Goal: Task Accomplishment & Management: Use online tool/utility

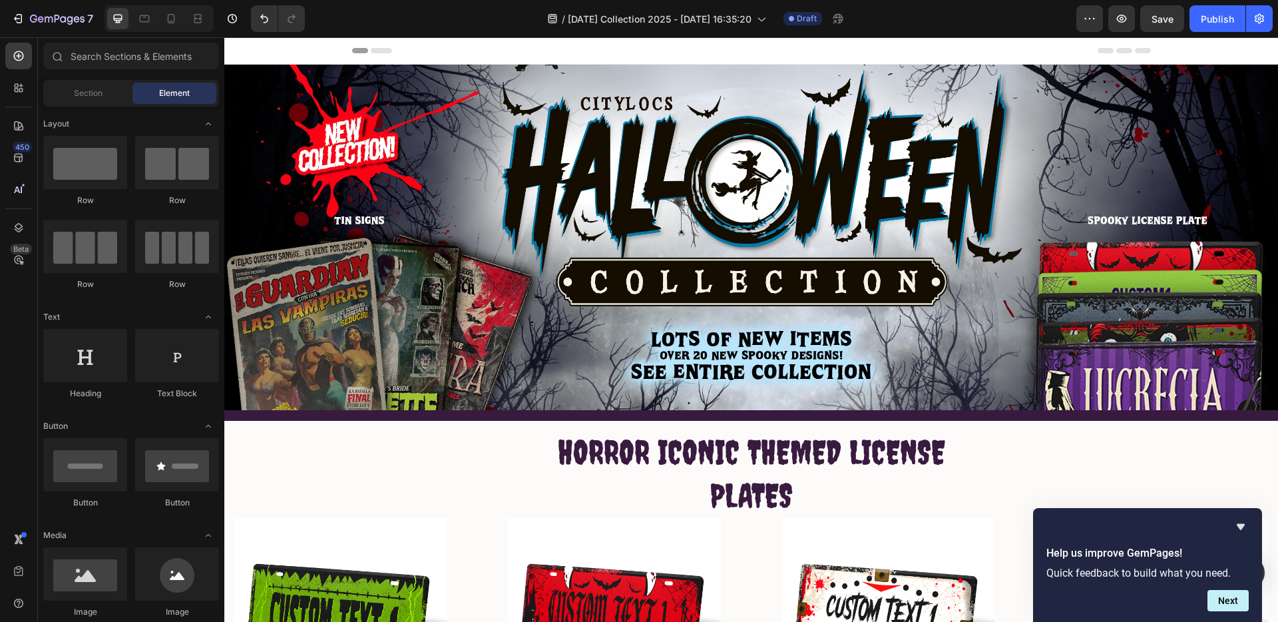
click at [378, 48] on icon at bounding box center [372, 50] width 40 height 5
click at [378, 49] on icon at bounding box center [381, 50] width 21 height 5
click at [375, 48] on icon at bounding box center [372, 50] width 40 height 5
click at [312, 45] on div "Header" at bounding box center [751, 50] width 1054 height 27
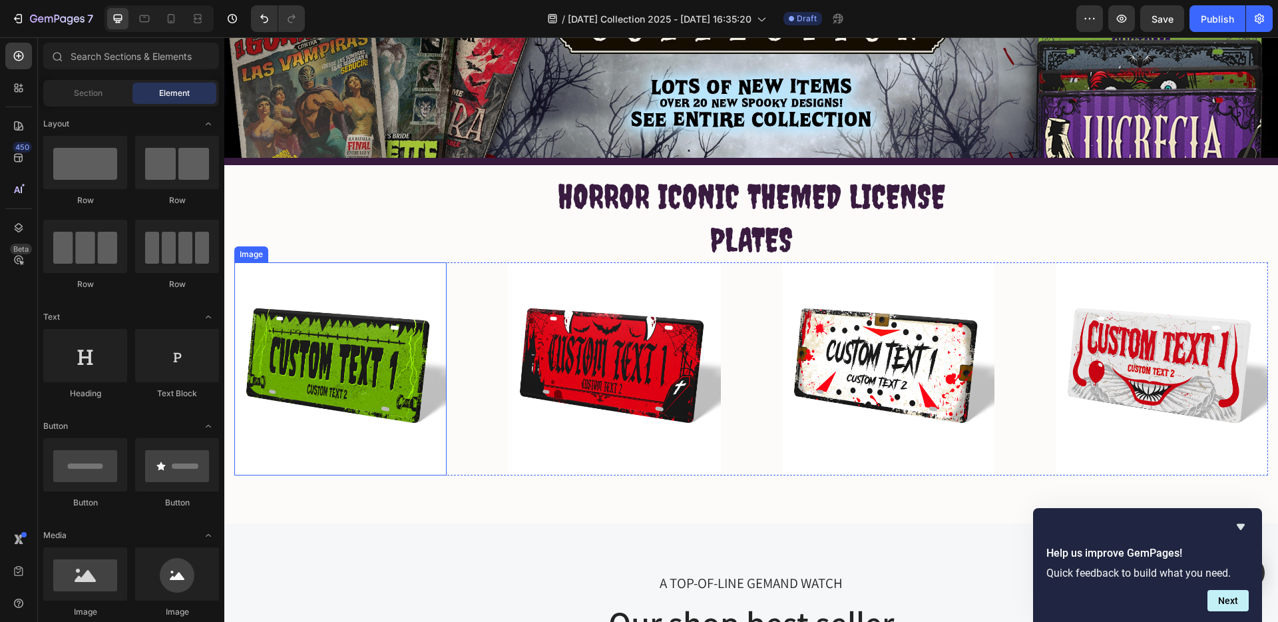
scroll to position [170, 0]
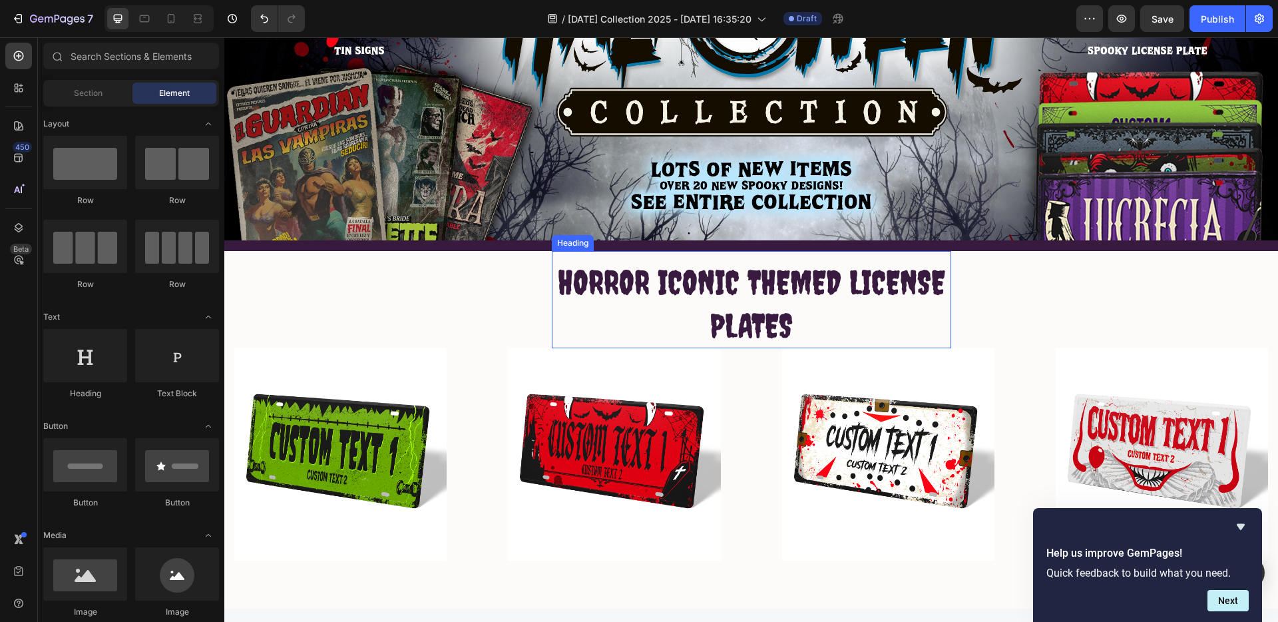
click at [728, 283] on h2 "HORROR ICONIC THEMED LICENSE PLATES" at bounding box center [752, 303] width 400 height 89
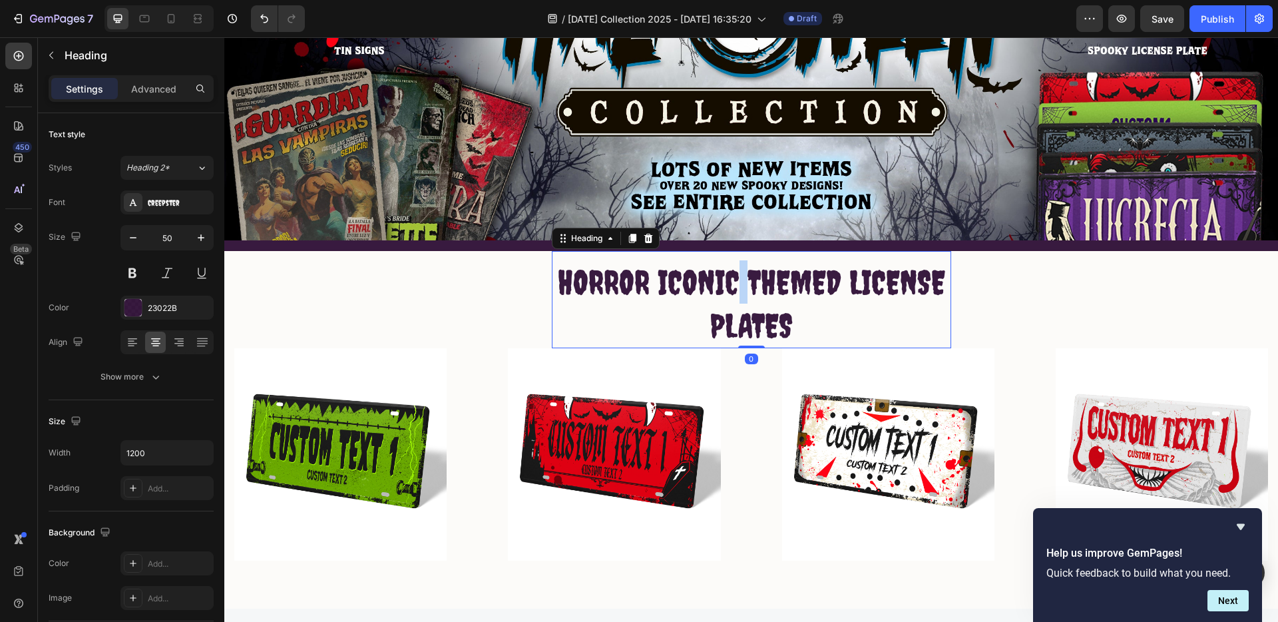
click at [728, 283] on h2 "HORROR ICONIC THEMED LICENSE PLATES" at bounding box center [752, 303] width 400 height 89
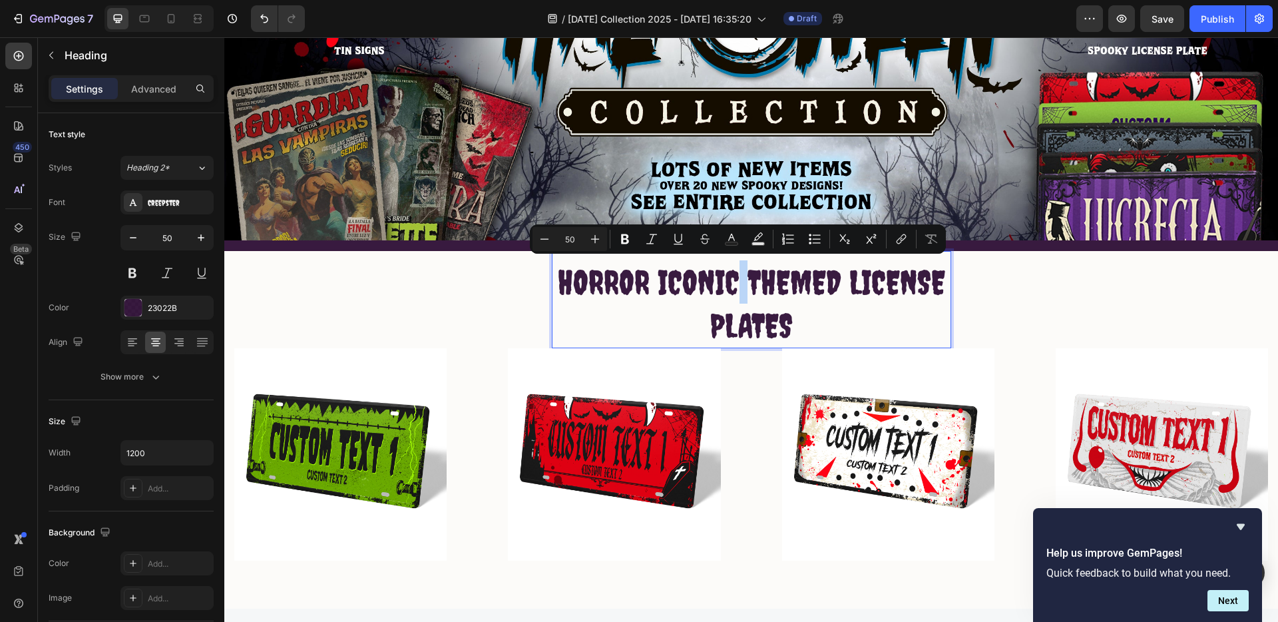
click at [730, 277] on p "HORROR ICONIC THEMED LICENSE PLATES" at bounding box center [751, 303] width 397 height 87
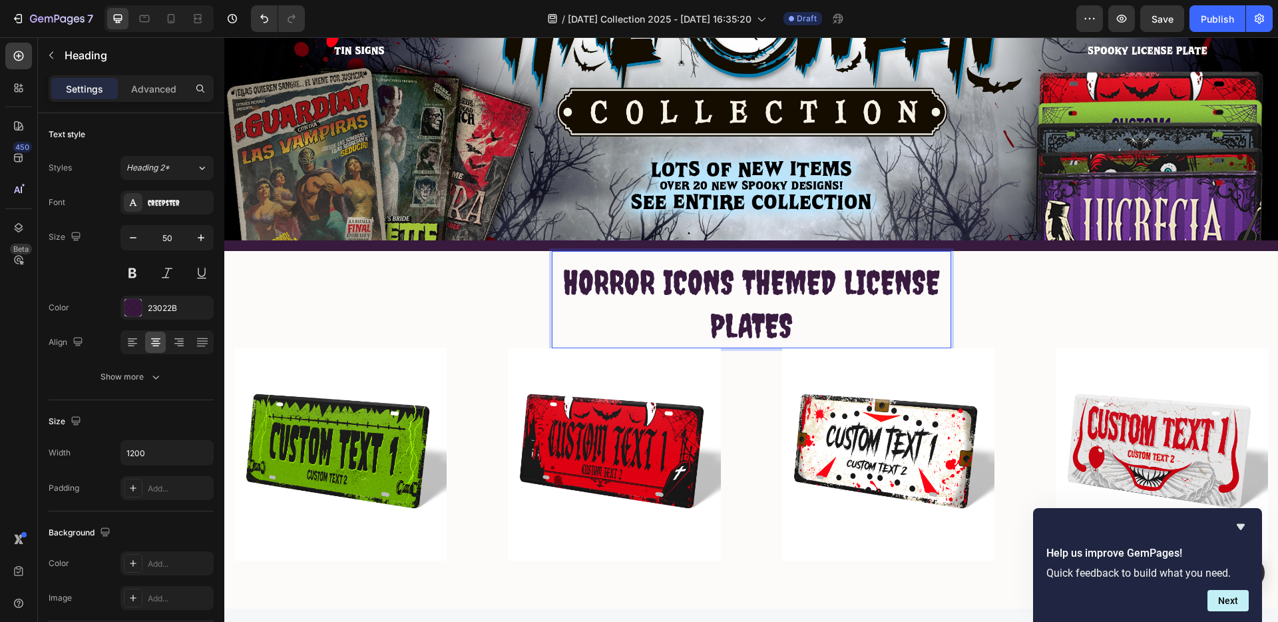
click at [840, 275] on p "HORROR ICONS THEMED LICENSE PLATES" at bounding box center [751, 303] width 397 height 87
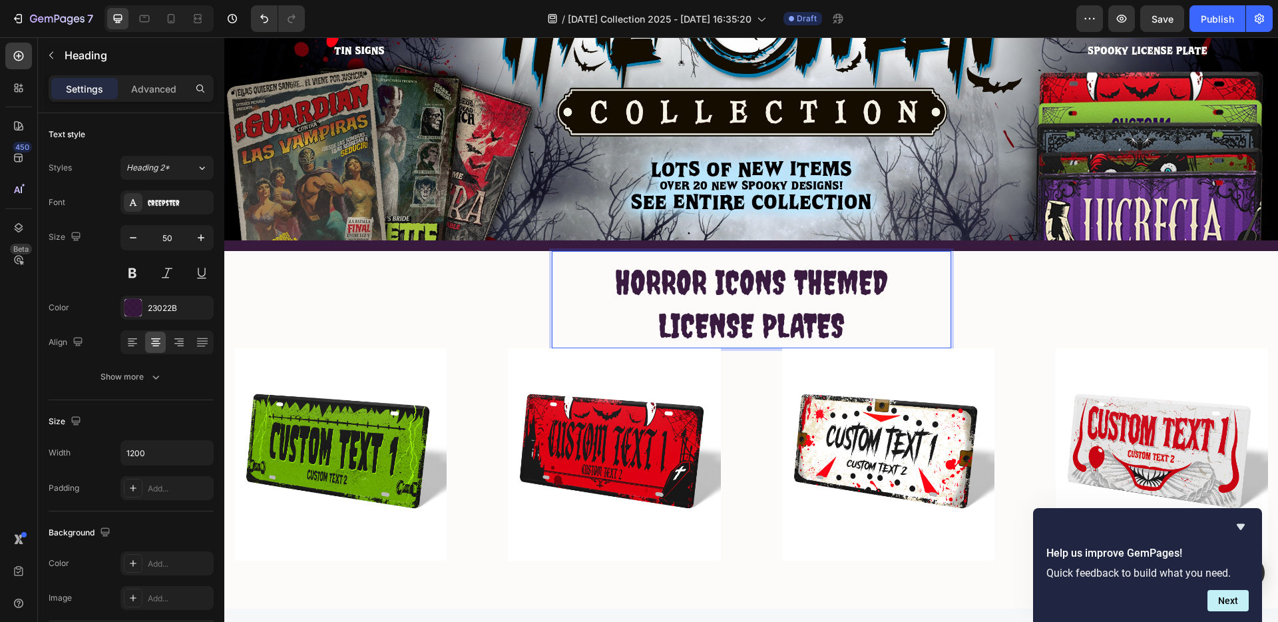
click at [780, 274] on p "HORROR ICONS THEMED LICENSE PLATES" at bounding box center [751, 303] width 397 height 87
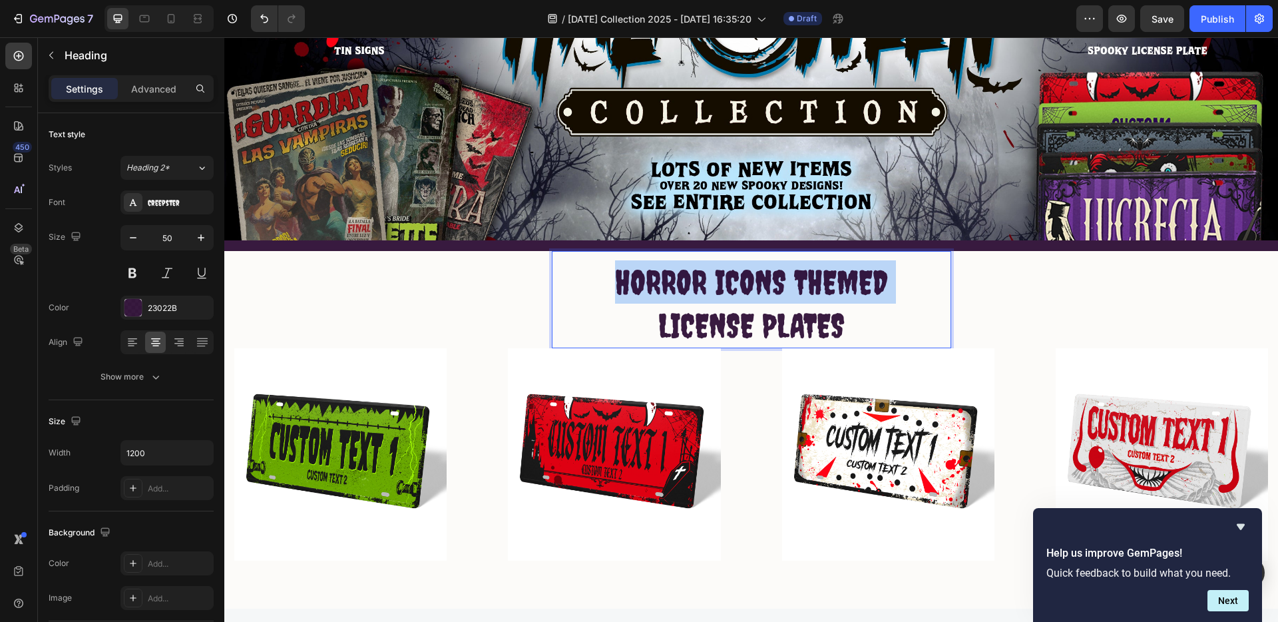
click at [780, 274] on p "HORROR ICONS THEMED LICENSE PLATES" at bounding box center [751, 303] width 397 height 87
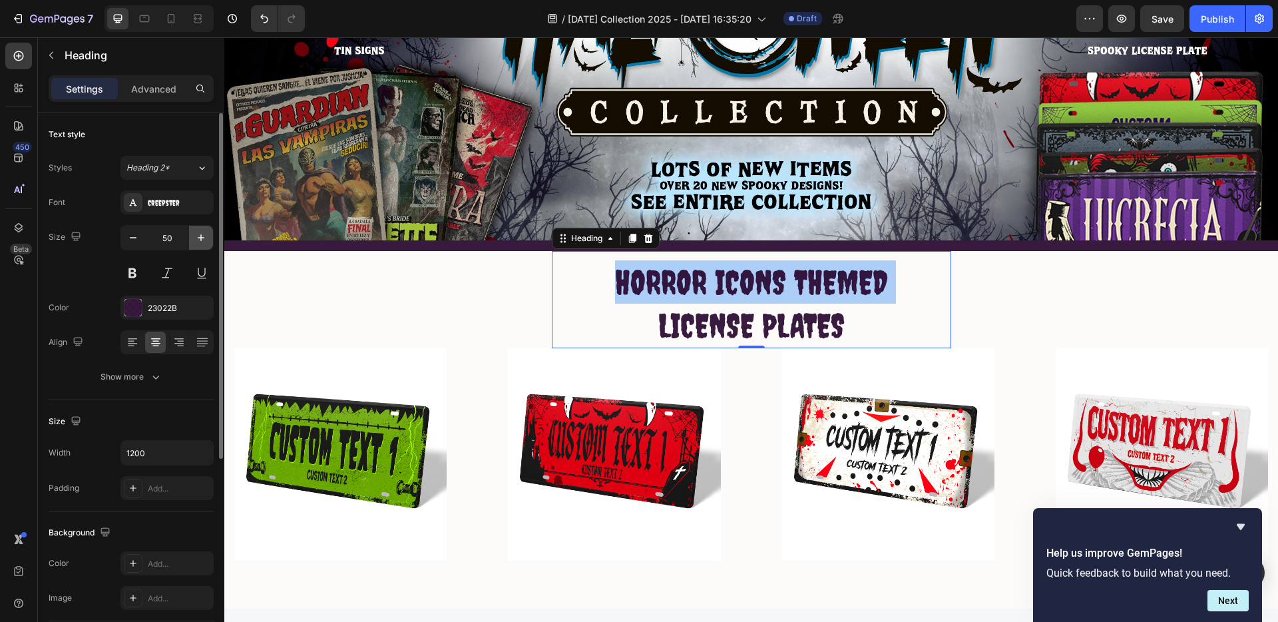
click at [198, 236] on icon "button" at bounding box center [200, 237] width 13 height 13
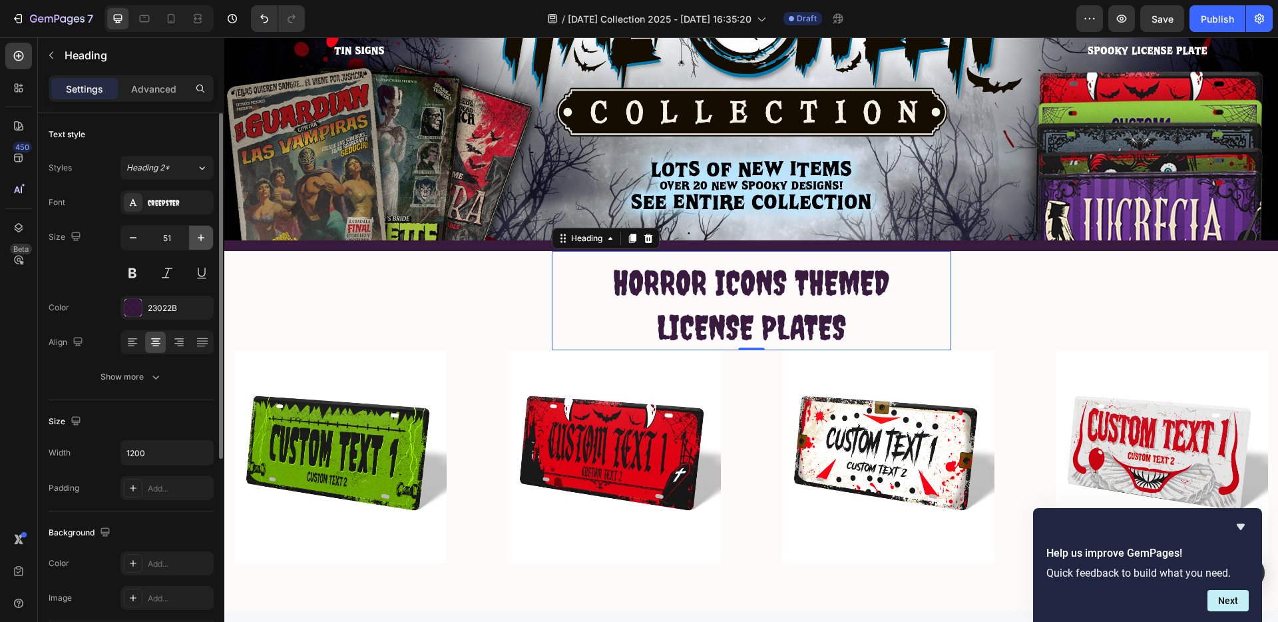
click at [198, 236] on icon "button" at bounding box center [200, 237] width 13 height 13
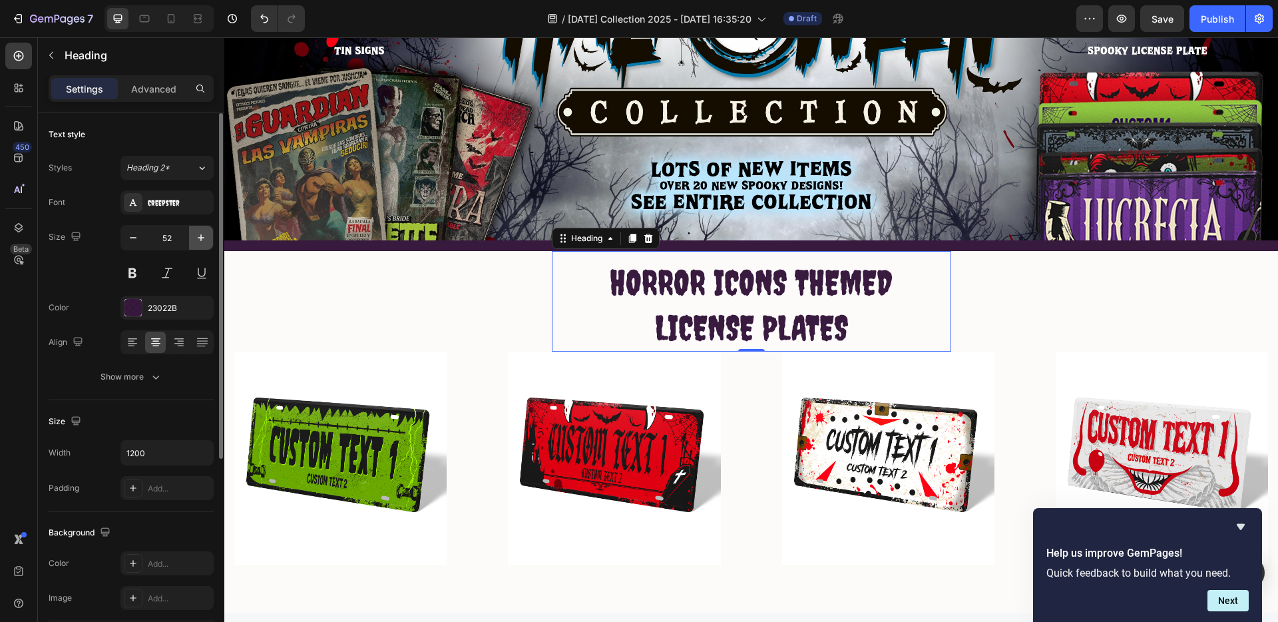
click at [198, 236] on icon "button" at bounding box center [200, 237] width 13 height 13
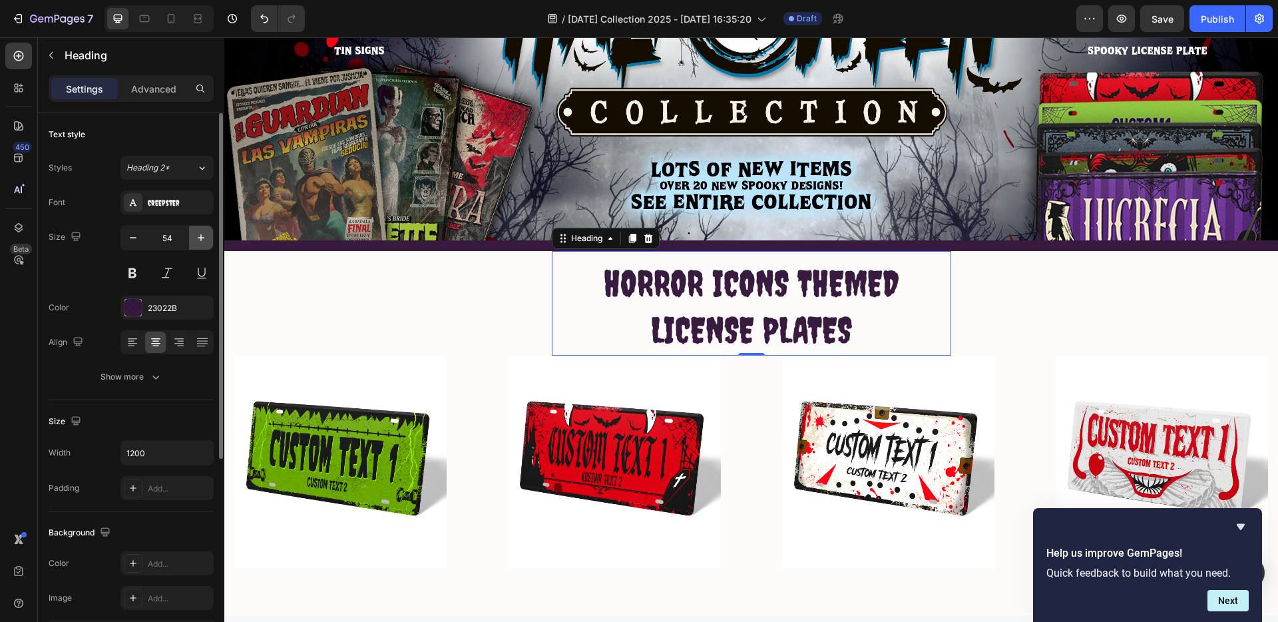
click at [198, 236] on icon "button" at bounding box center [200, 237] width 13 height 13
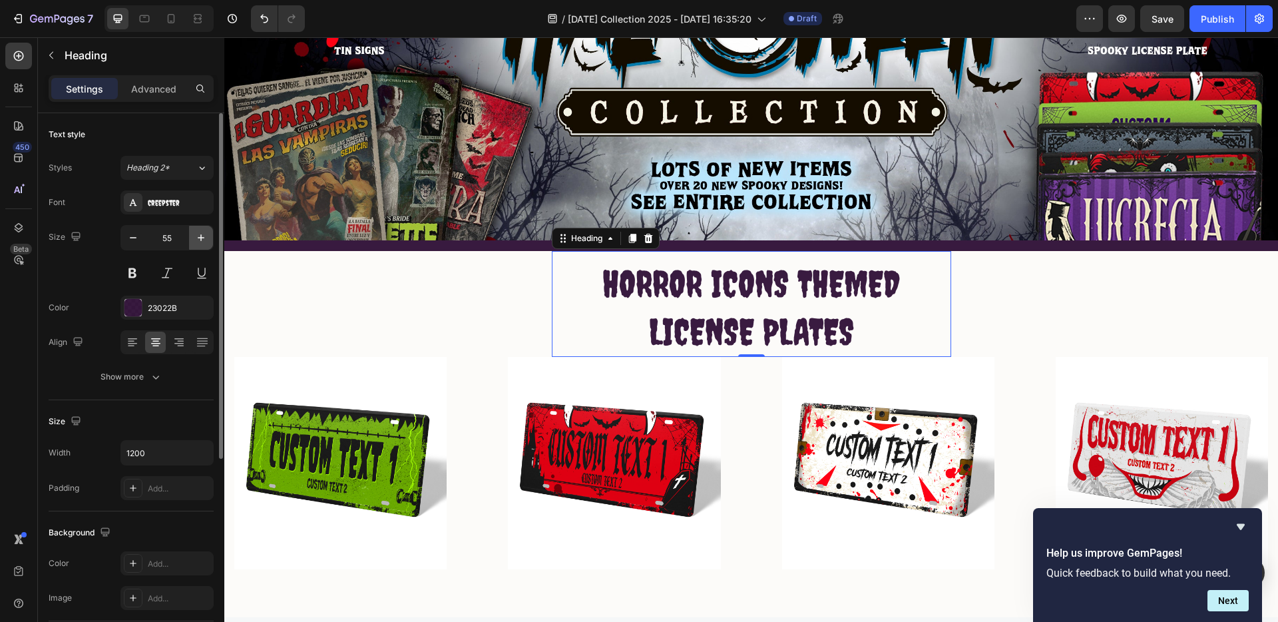
click at [198, 236] on icon "button" at bounding box center [200, 237] width 13 height 13
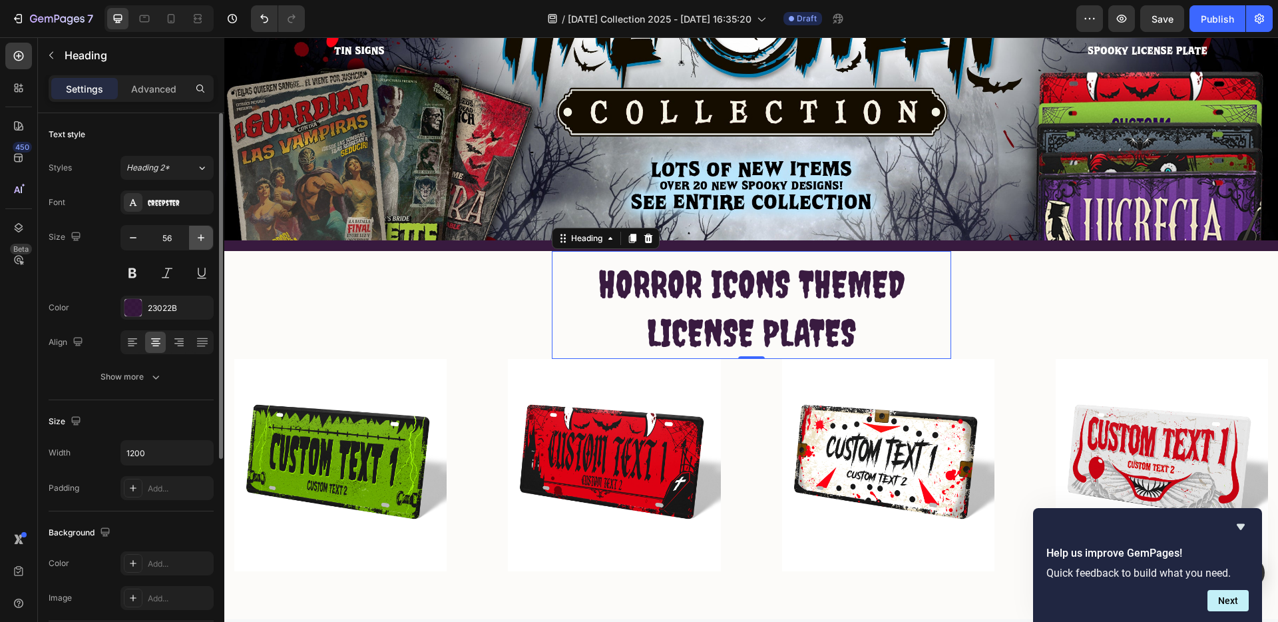
click at [198, 236] on icon "button" at bounding box center [200, 237] width 13 height 13
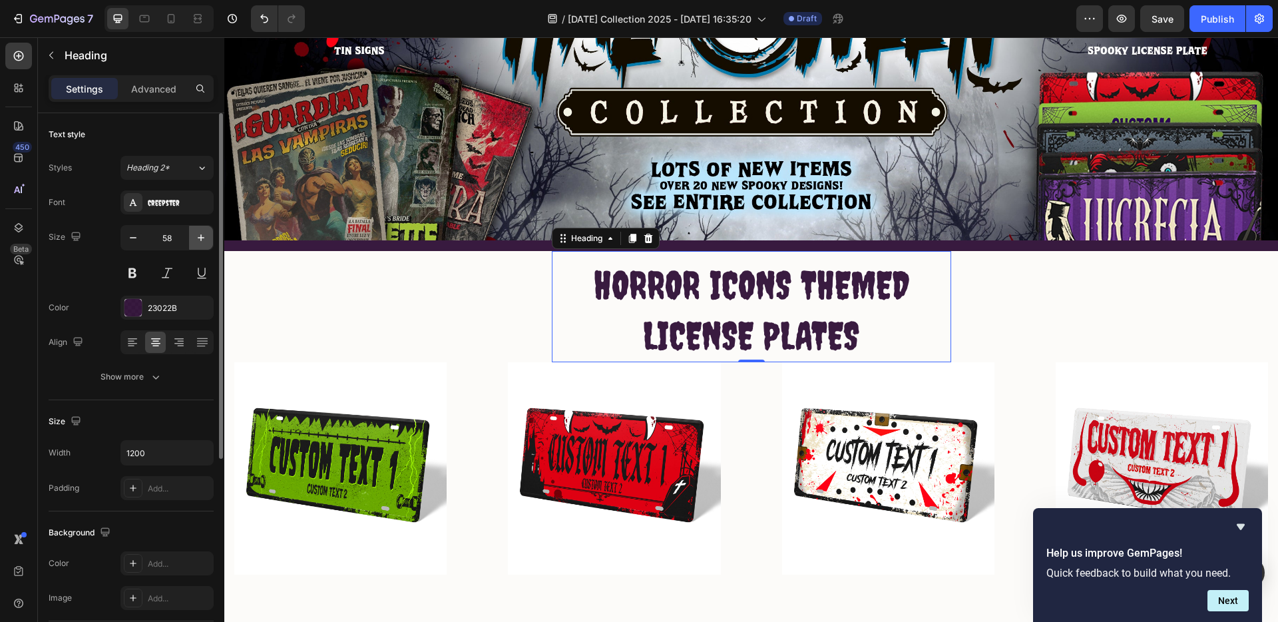
click at [198, 236] on icon "button" at bounding box center [200, 237] width 13 height 13
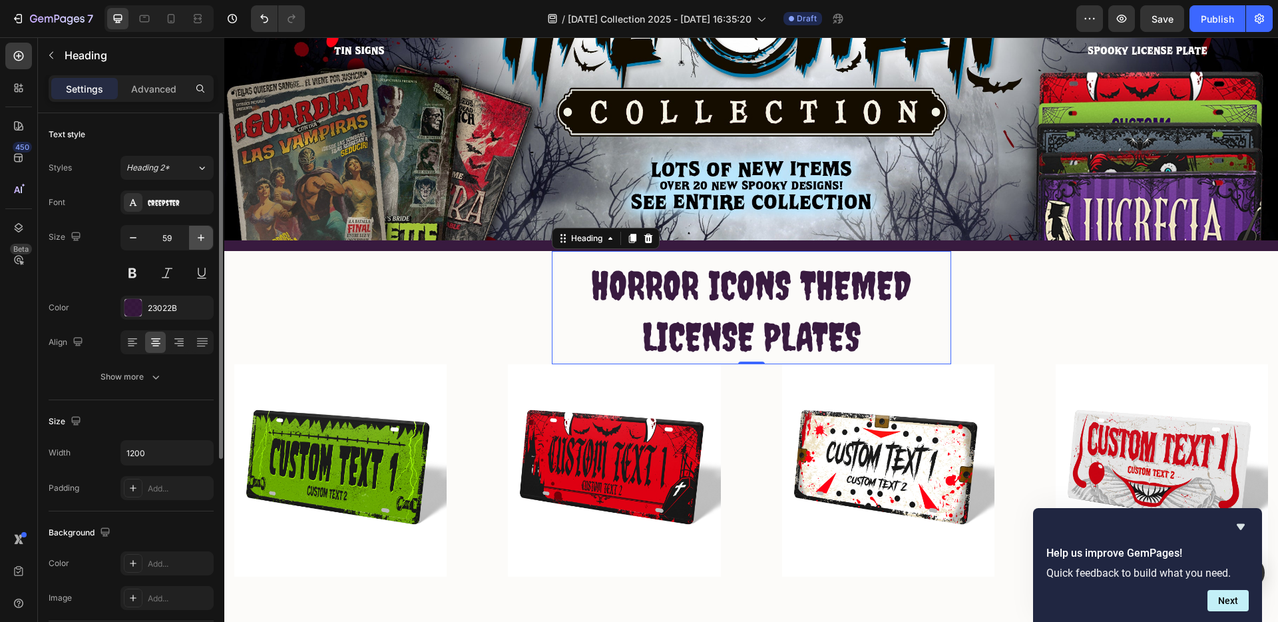
click at [198, 236] on icon "button" at bounding box center [200, 237] width 13 height 13
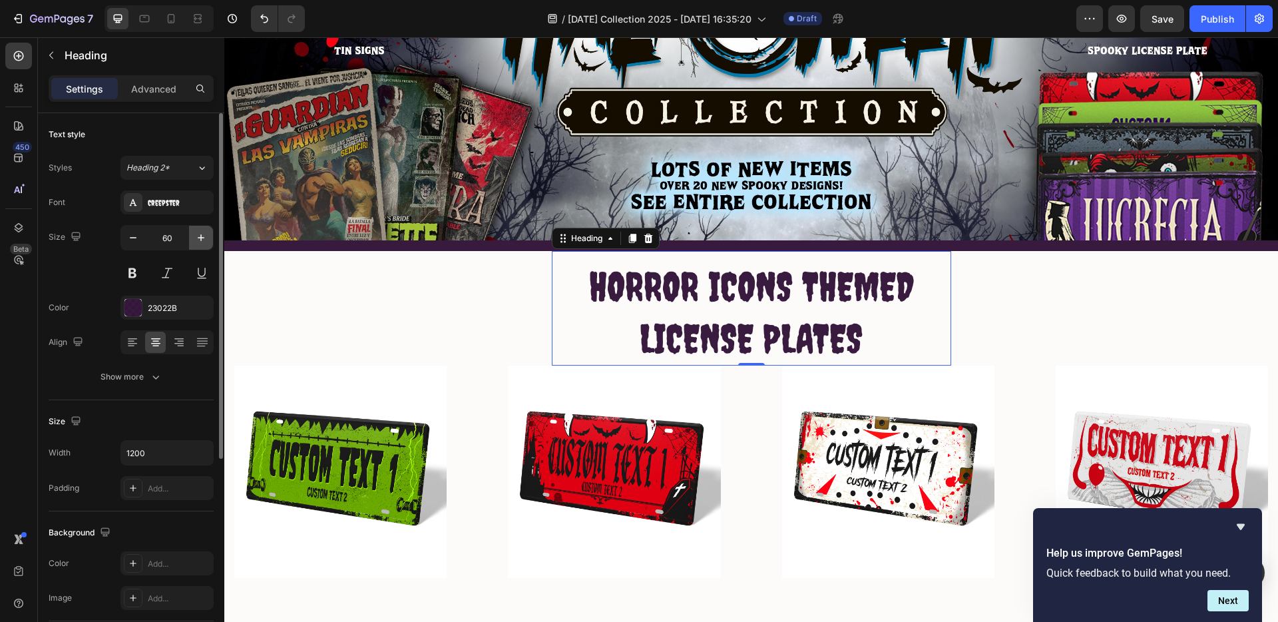
click at [198, 236] on icon "button" at bounding box center [200, 237] width 13 height 13
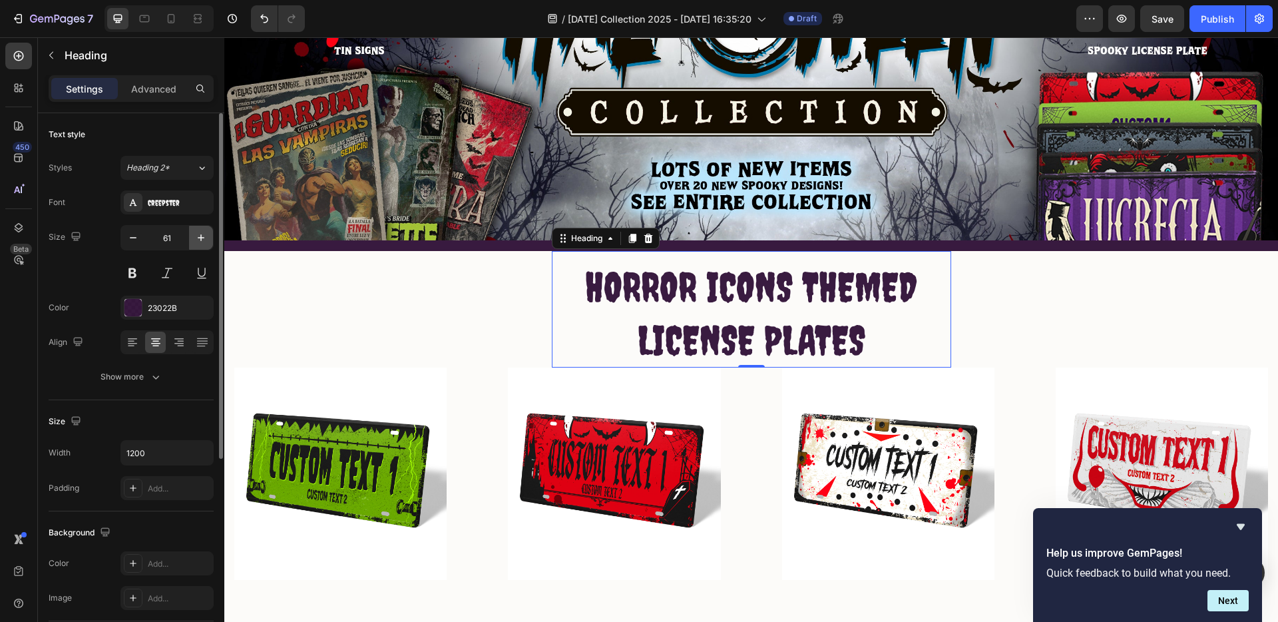
click at [198, 236] on icon "button" at bounding box center [200, 237] width 13 height 13
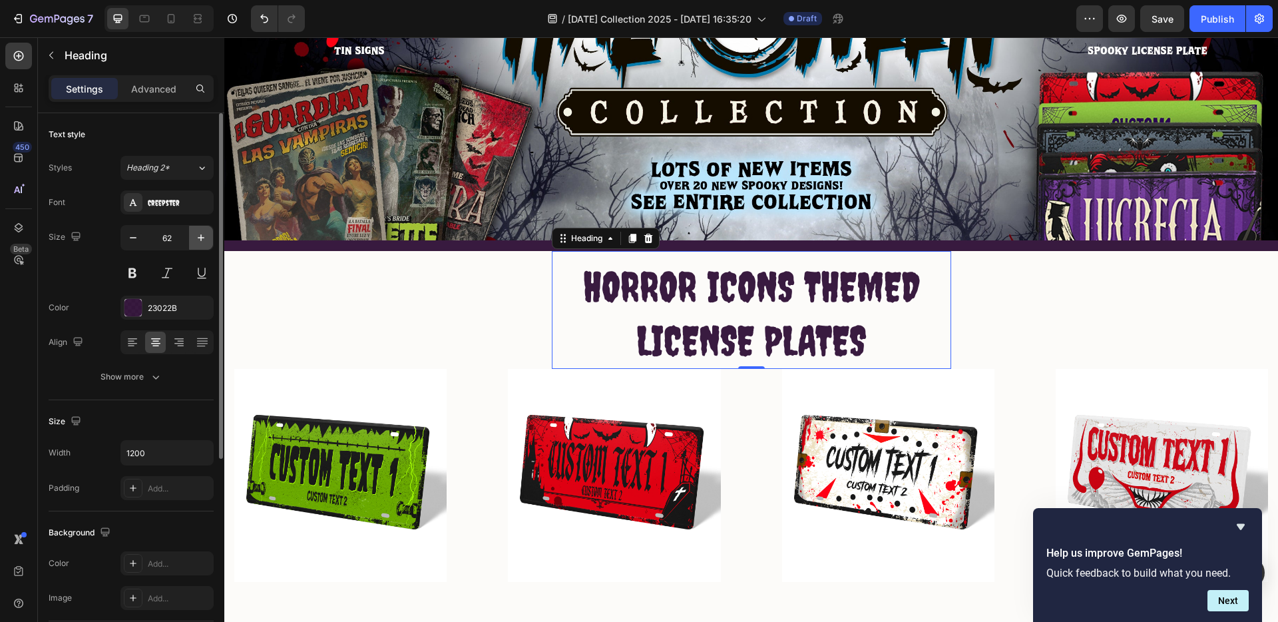
click at [198, 236] on icon "button" at bounding box center [200, 237] width 13 height 13
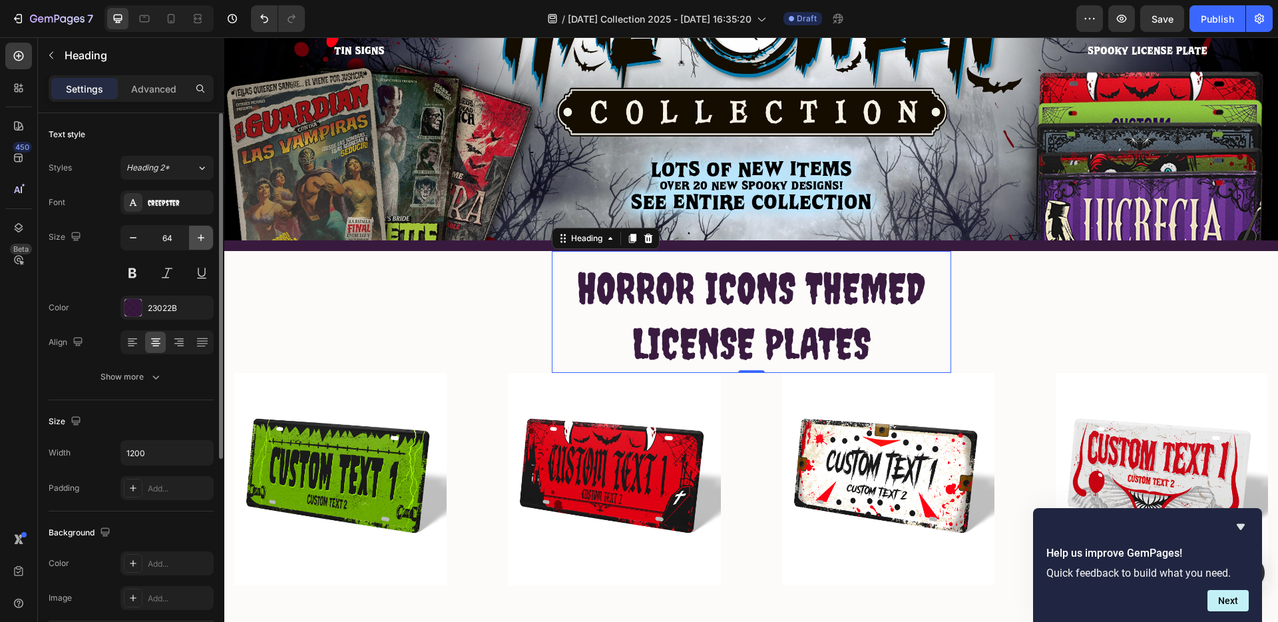
click at [198, 236] on icon "button" at bounding box center [200, 237] width 13 height 13
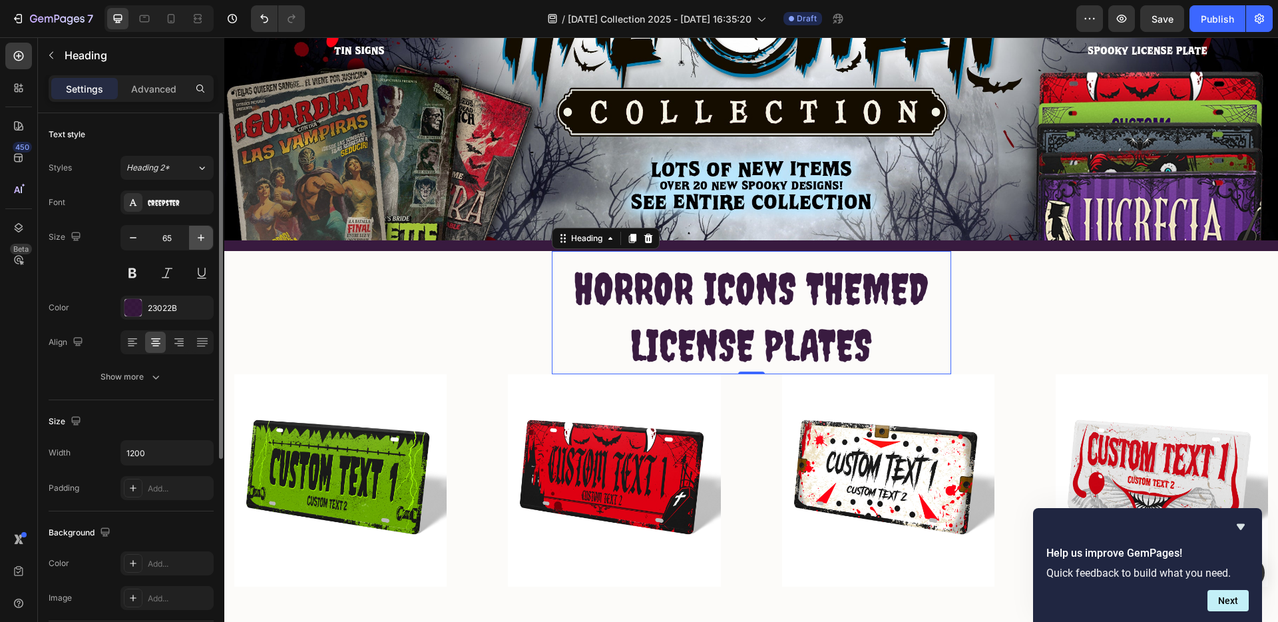
click at [198, 236] on icon "button" at bounding box center [200, 237] width 13 height 13
type input "66"
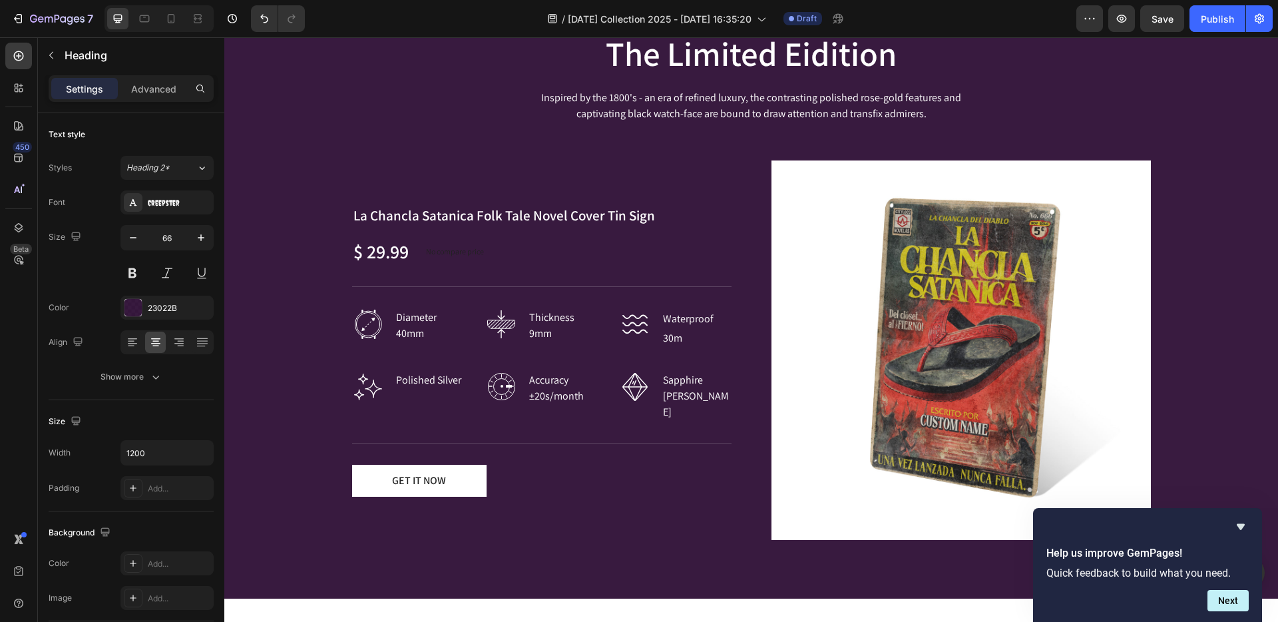
scroll to position [1437, 0]
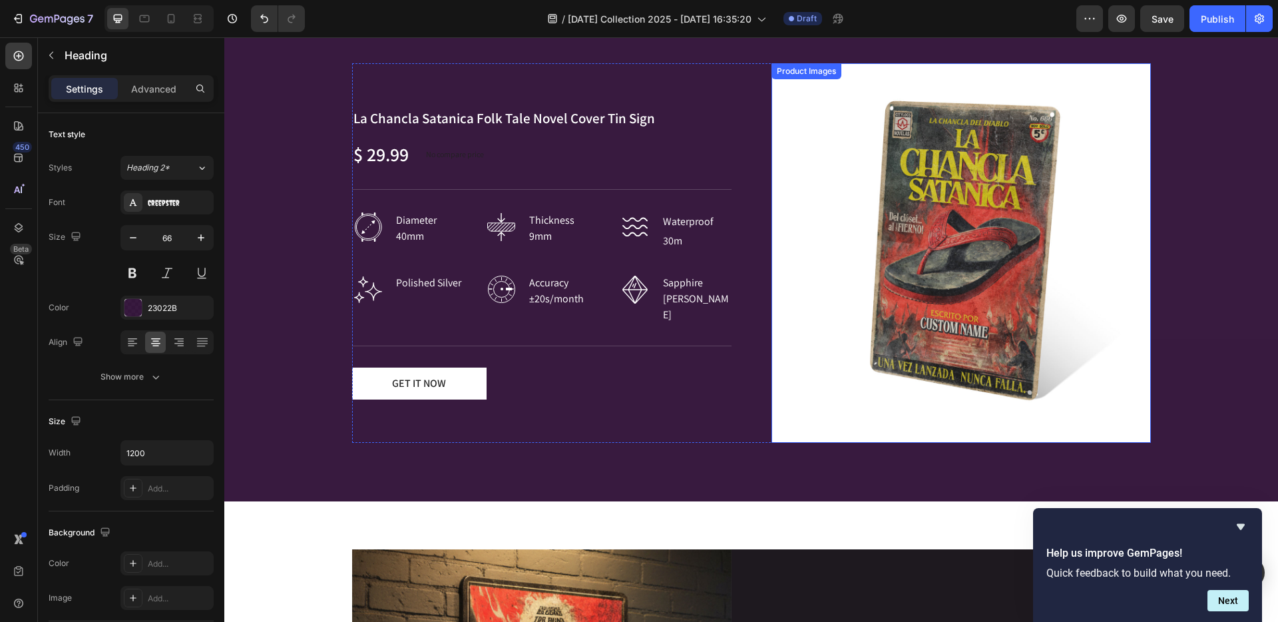
click at [1004, 298] on img at bounding box center [962, 253] width 380 height 380
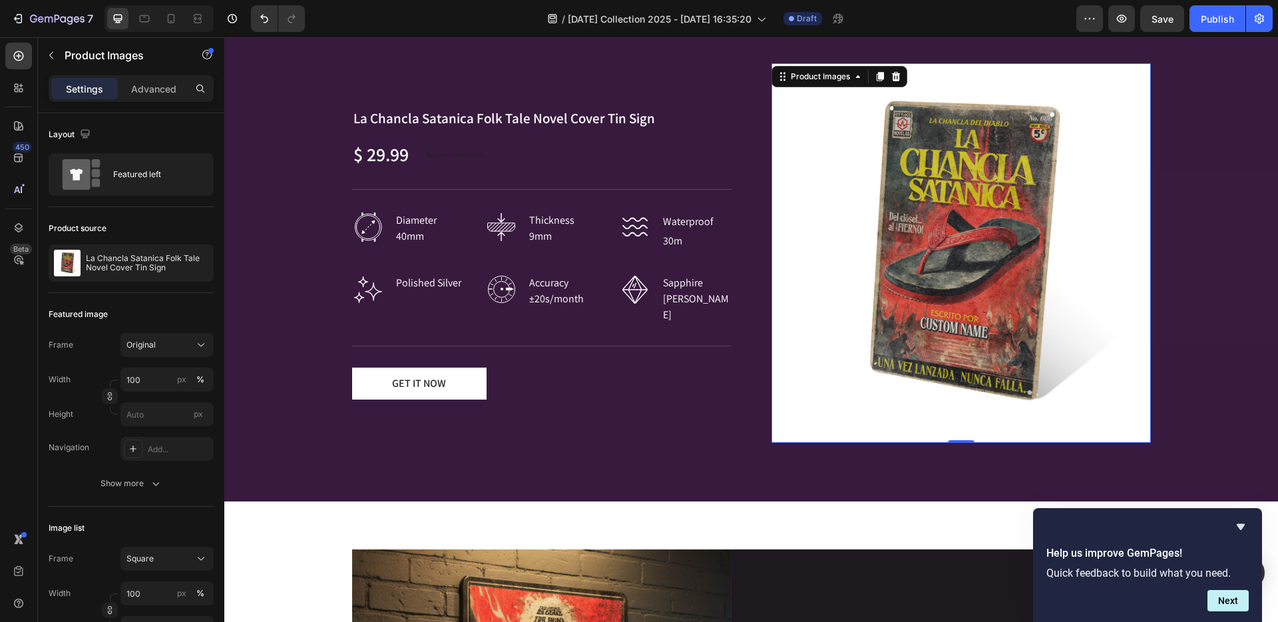
click at [884, 280] on img at bounding box center [962, 253] width 380 height 380
click at [201, 256] on button "button" at bounding box center [200, 263] width 16 height 16
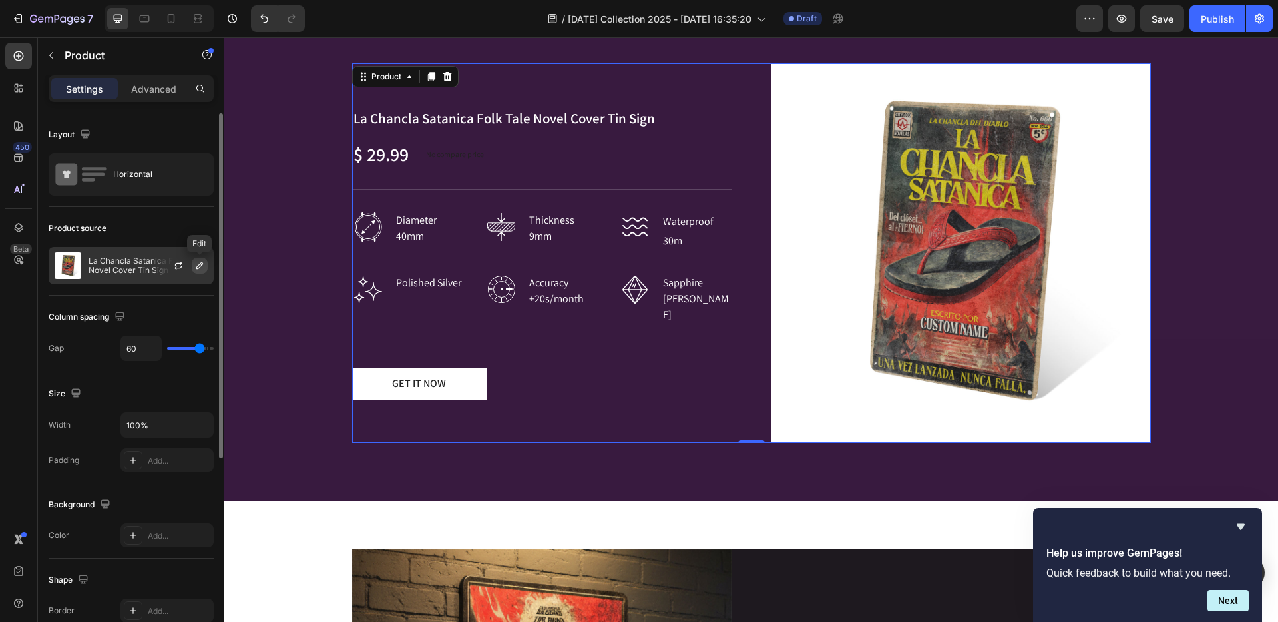
click at [203, 261] on icon "button" at bounding box center [199, 265] width 11 height 11
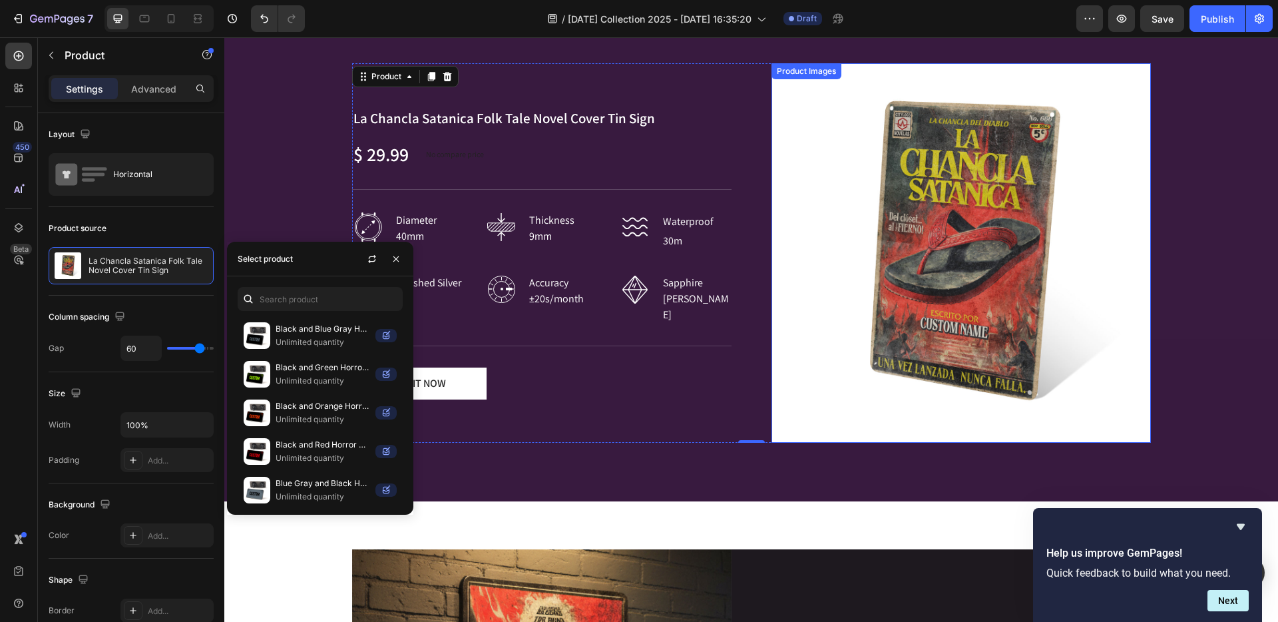
click at [1045, 274] on img at bounding box center [962, 253] width 380 height 380
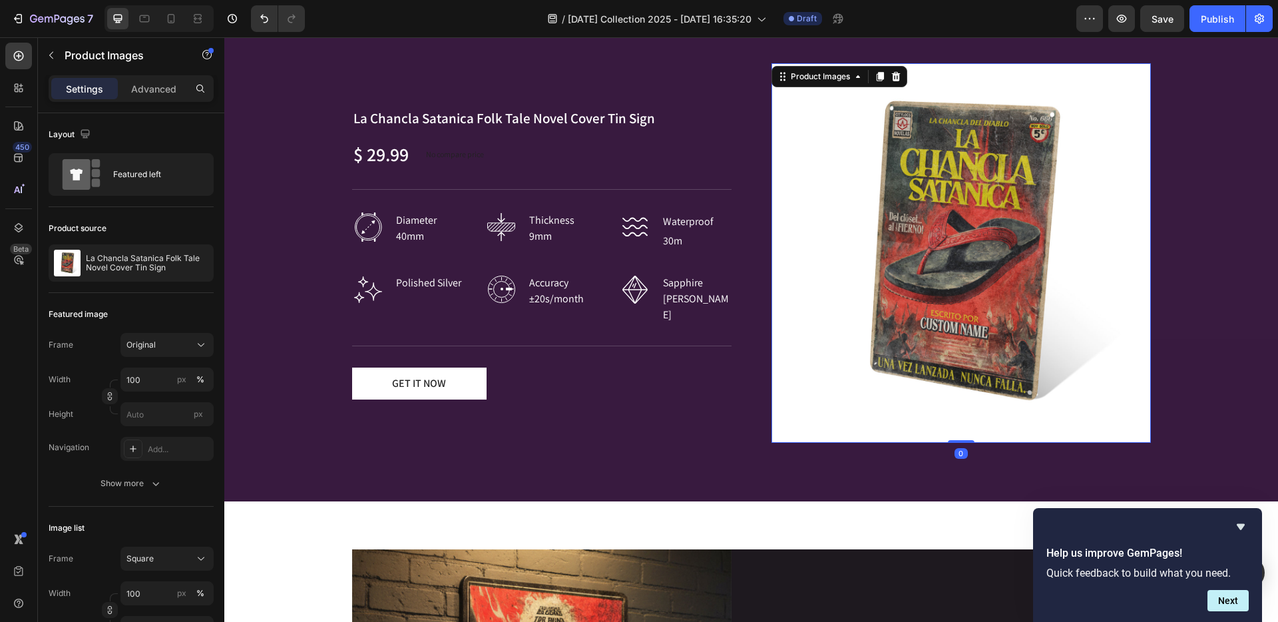
click at [810, 111] on img at bounding box center [962, 253] width 380 height 380
click at [855, 79] on icon at bounding box center [858, 76] width 11 height 11
click at [891, 74] on icon at bounding box center [896, 76] width 11 height 11
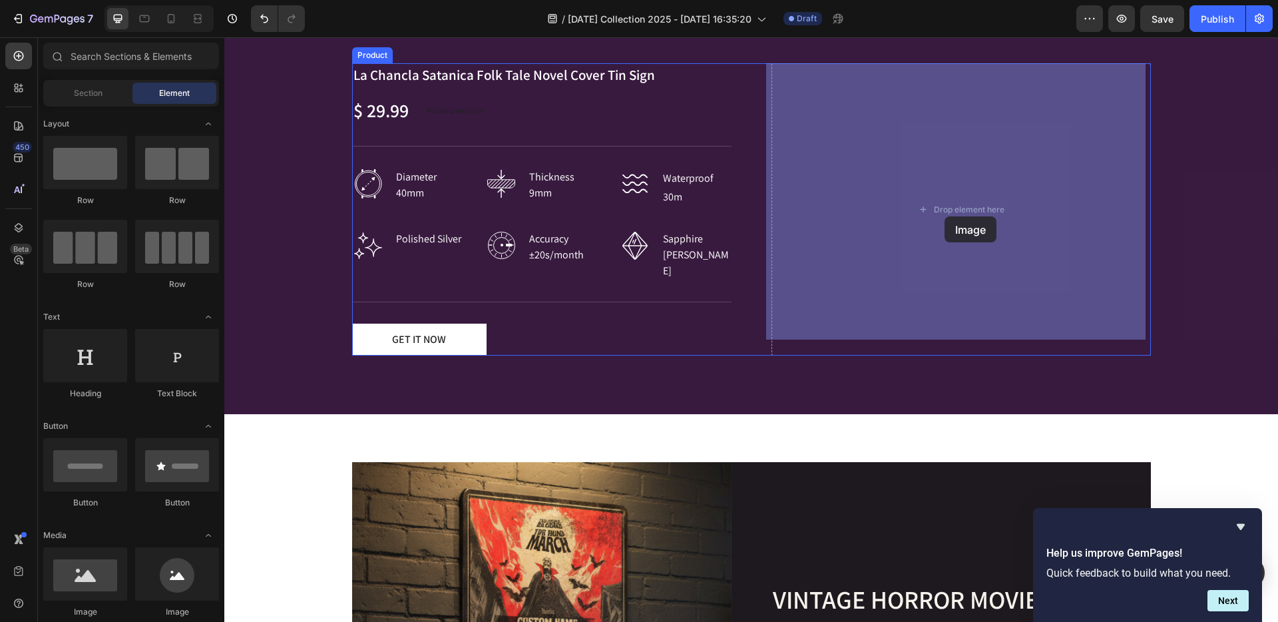
drag, startPoint x: 316, startPoint y: 260, endPoint x: 945, endPoint y: 216, distance: 630.1
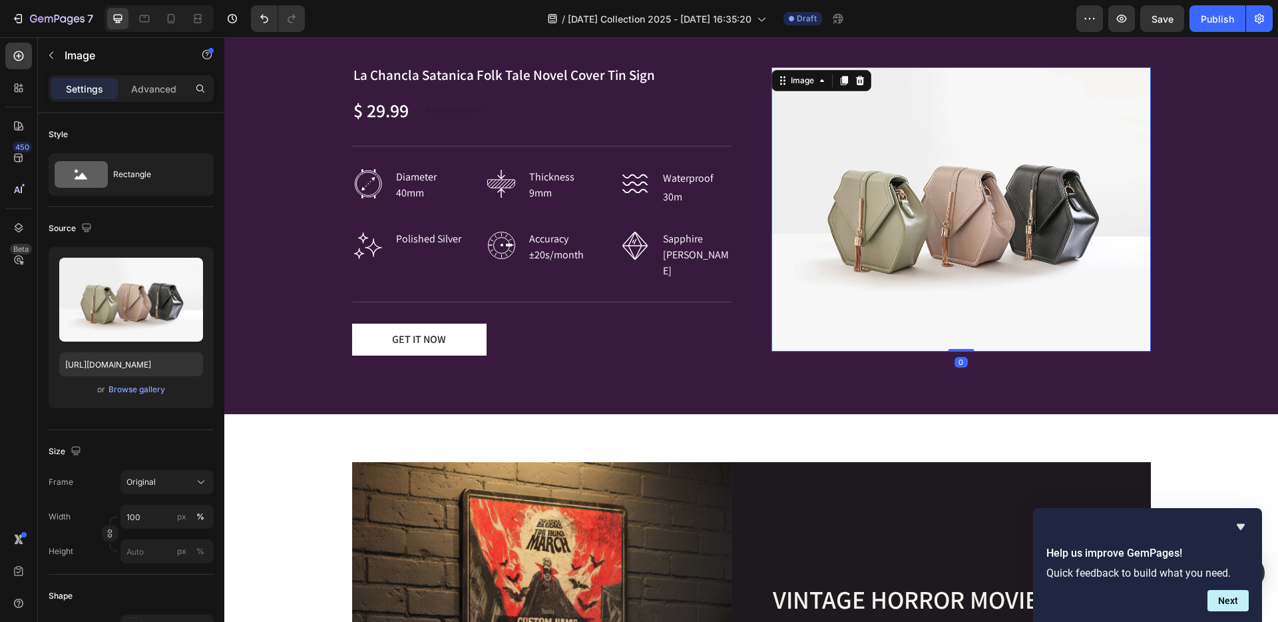
click at [879, 177] on img at bounding box center [962, 209] width 380 height 285
click at [119, 386] on div "Browse gallery" at bounding box center [137, 390] width 57 height 12
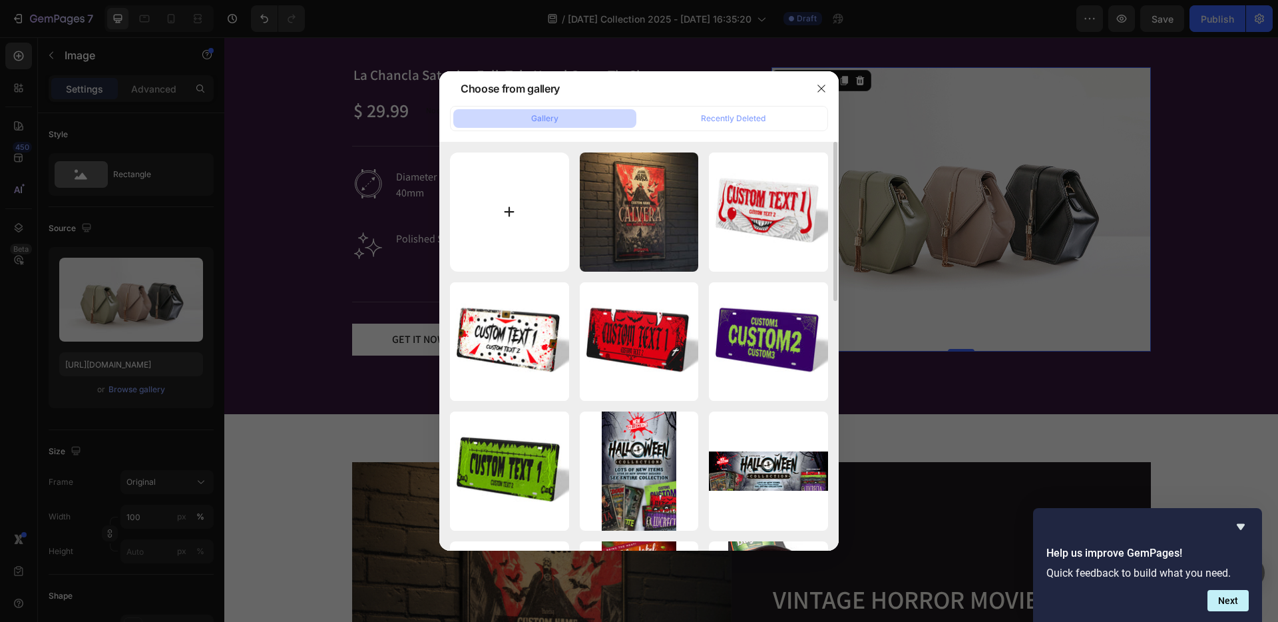
click at [489, 218] on input "file" at bounding box center [509, 211] width 119 height 119
type input "C:\fakepath\Elvia-Poster-mockup-01.jpg"
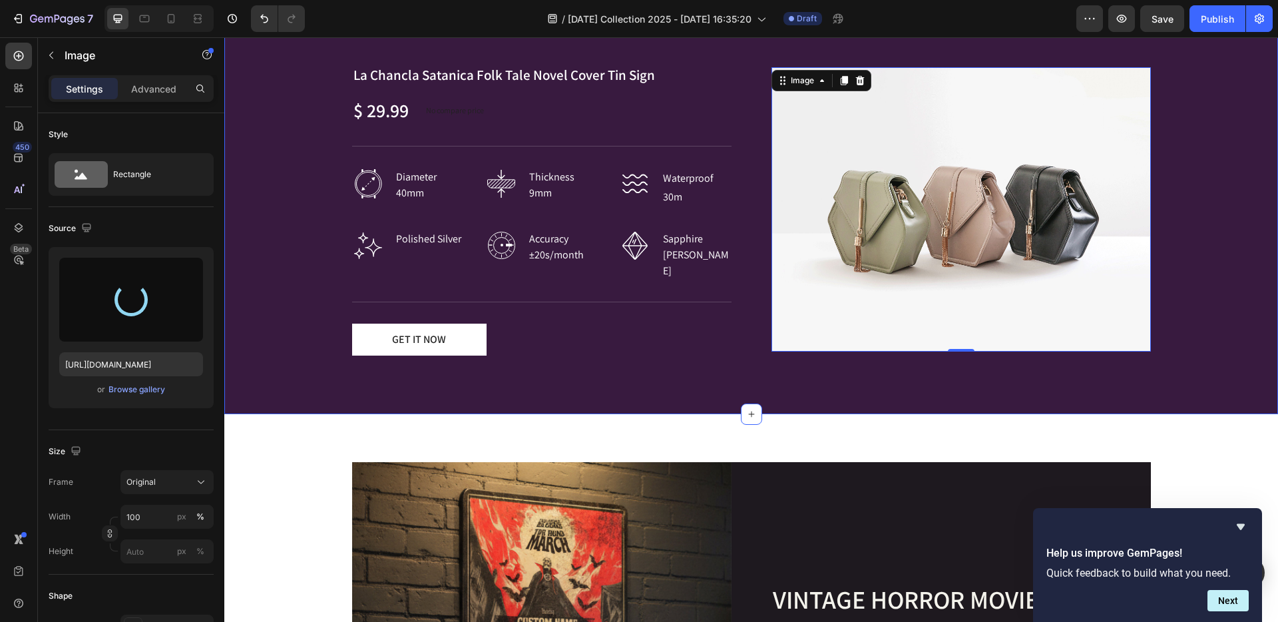
type input "https://cdn.shopify.com/s/files/1/0519/6401/files/gempages_490500299719443603-b…"
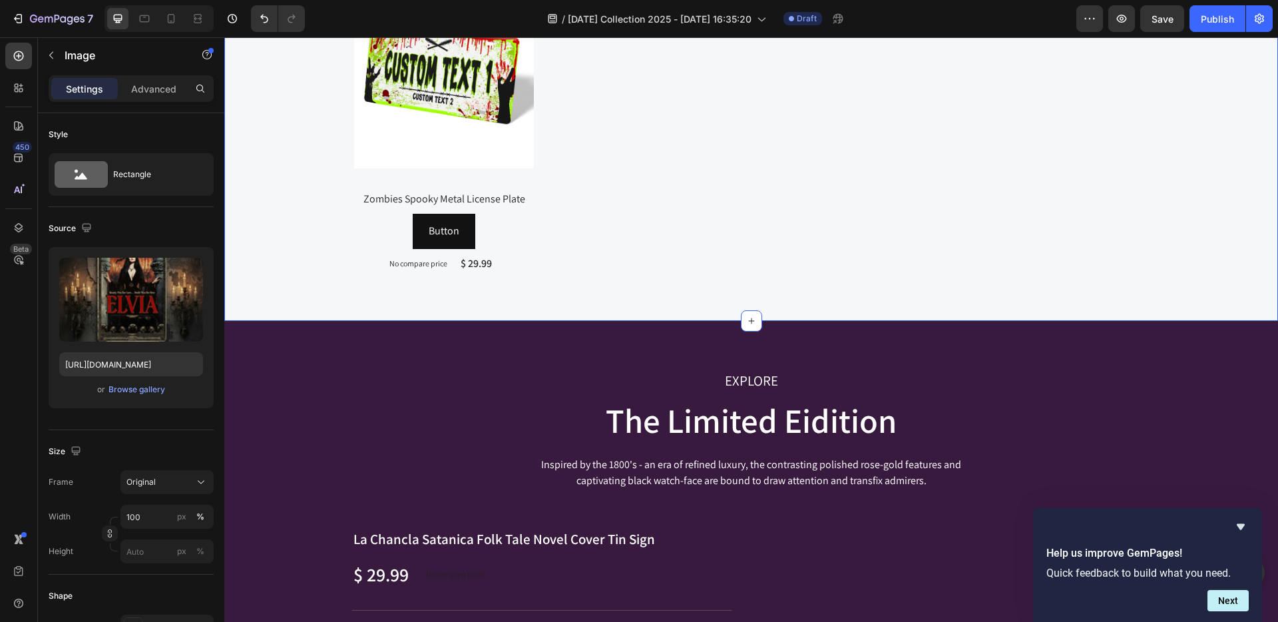
scroll to position [1390, 0]
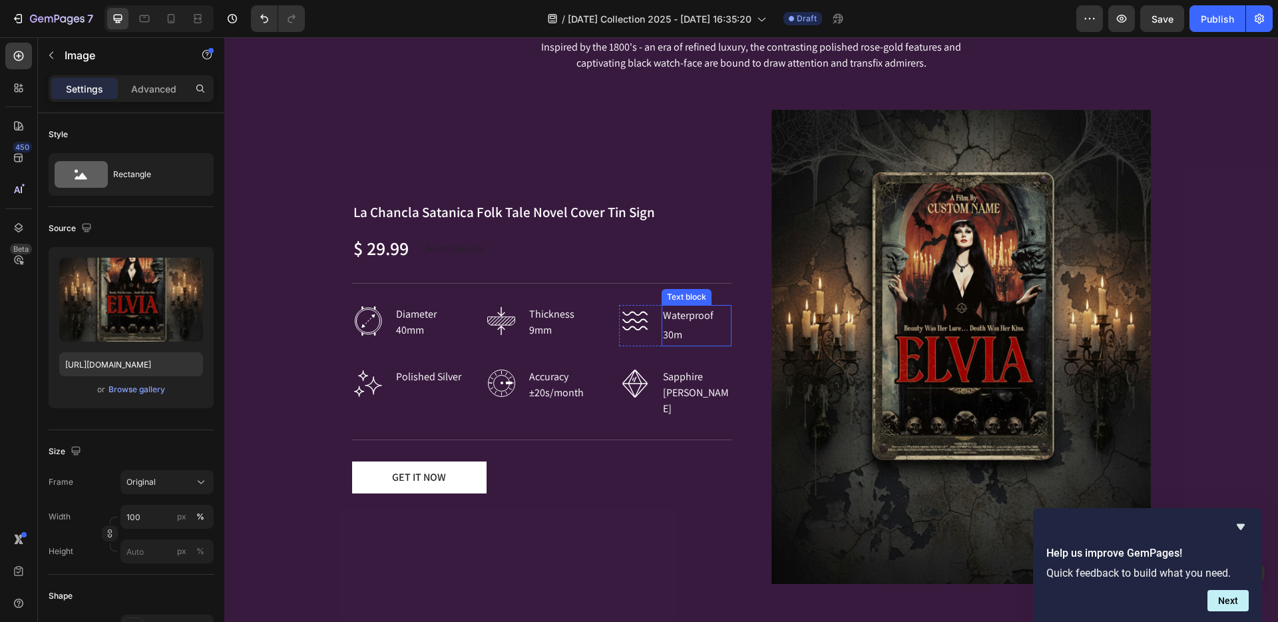
click at [662, 305] on div "Text block" at bounding box center [687, 297] width 50 height 16
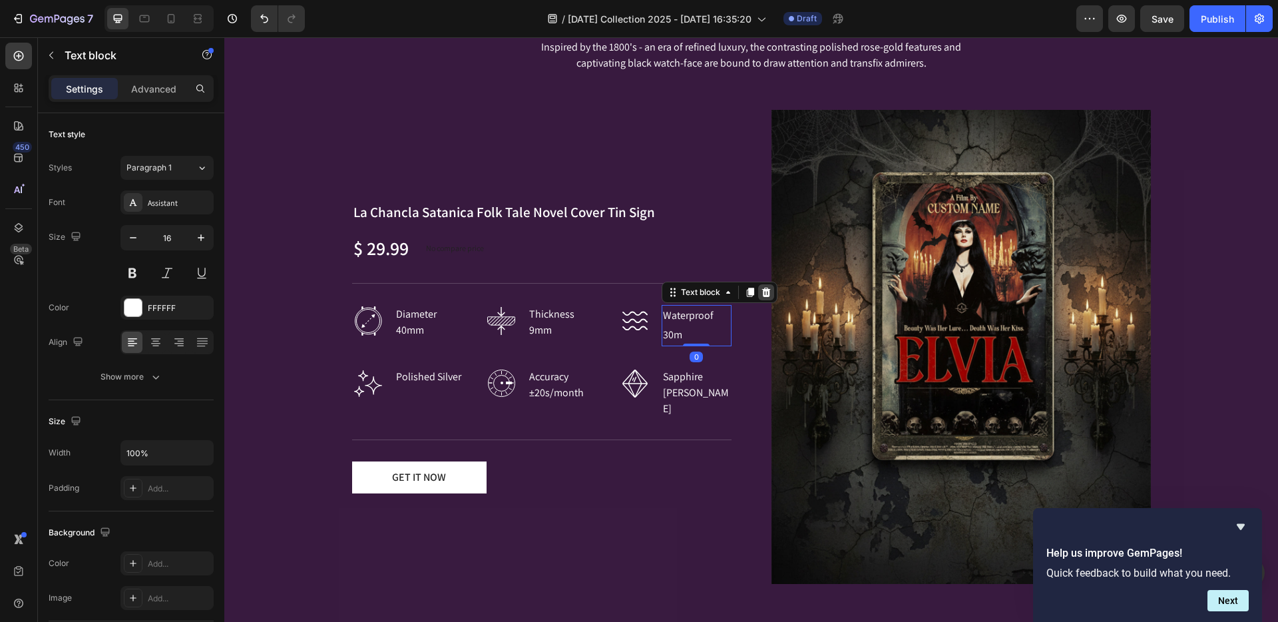
click at [762, 297] on icon at bounding box center [766, 292] width 9 height 9
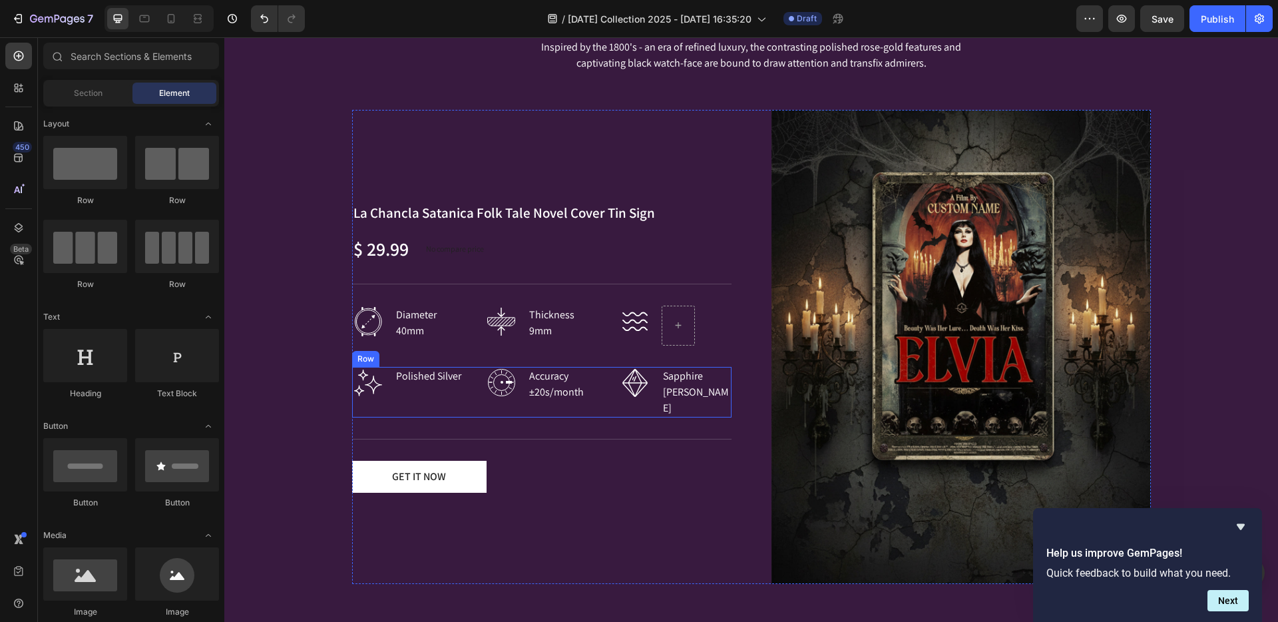
click at [459, 408] on div "Image Polished Silver Text block Row" at bounding box center [408, 392] width 113 height 51
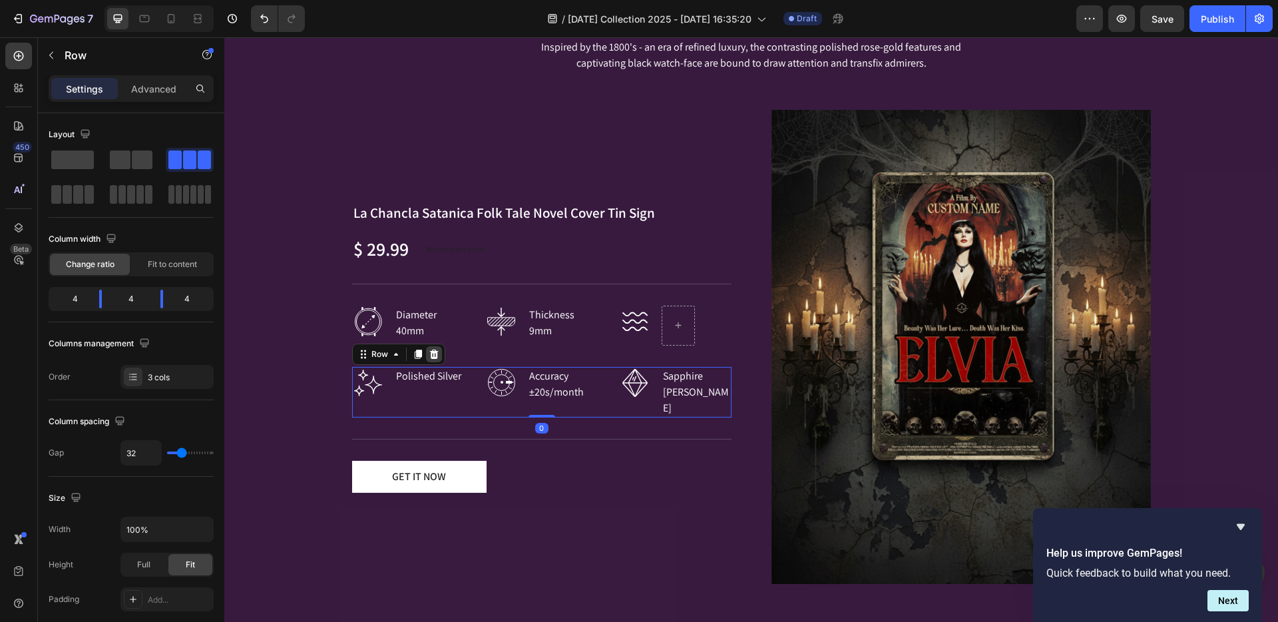
click at [429, 360] on icon at bounding box center [434, 354] width 11 height 11
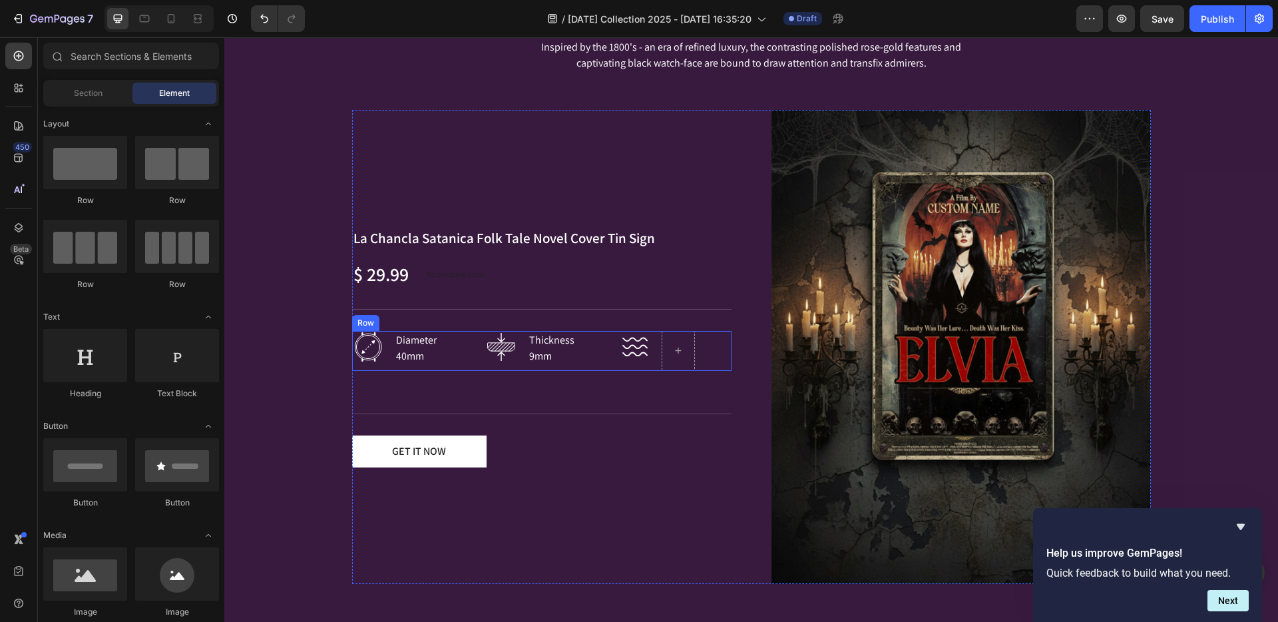
click at [475, 367] on div "Image Diameter 40mm Text block Row Image Thickness 9mm Text block Row Image Row…" at bounding box center [542, 351] width 380 height 40
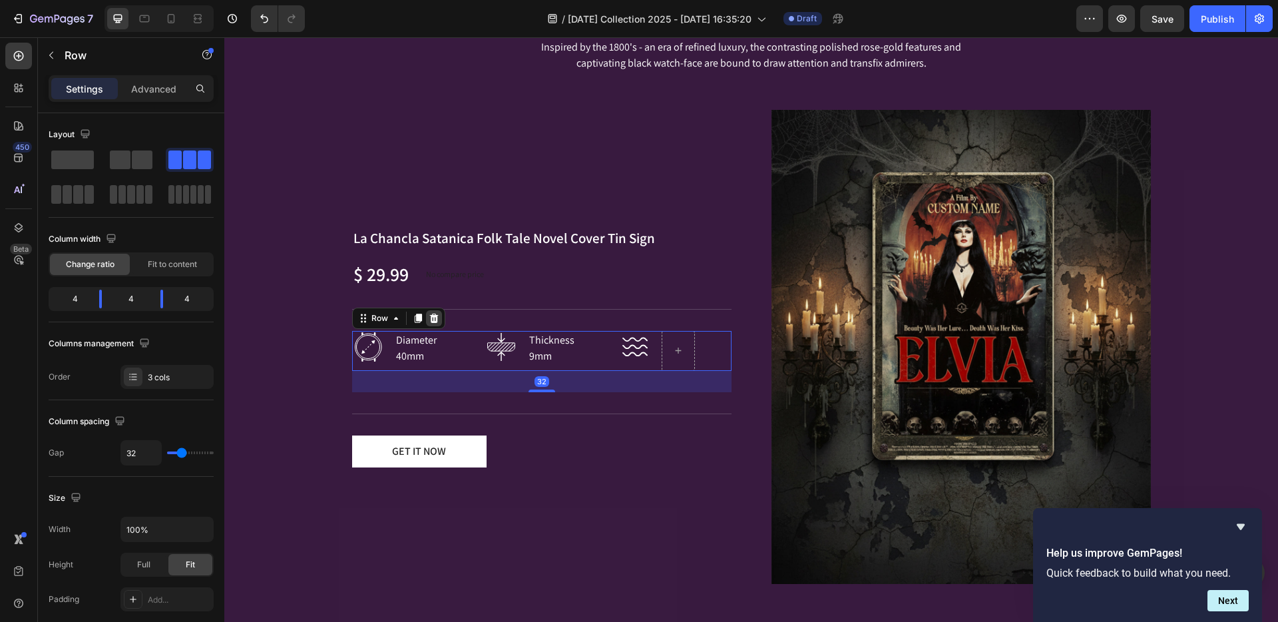
click at [429, 316] on icon at bounding box center [433, 318] width 9 height 9
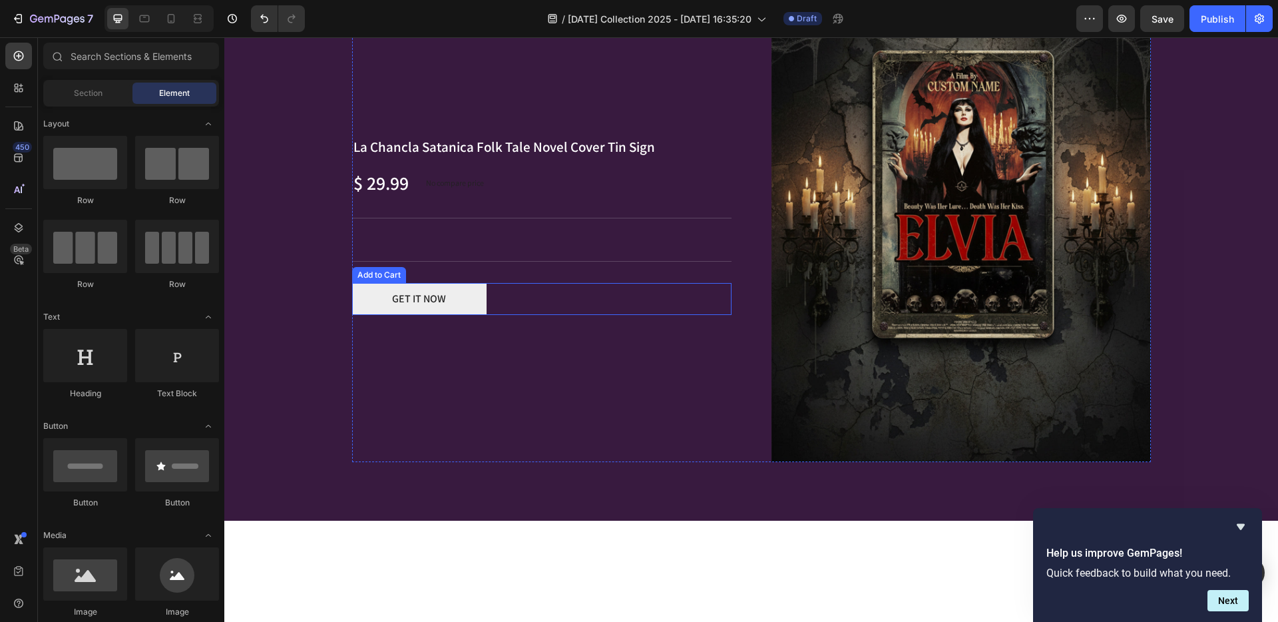
scroll to position [1332, 0]
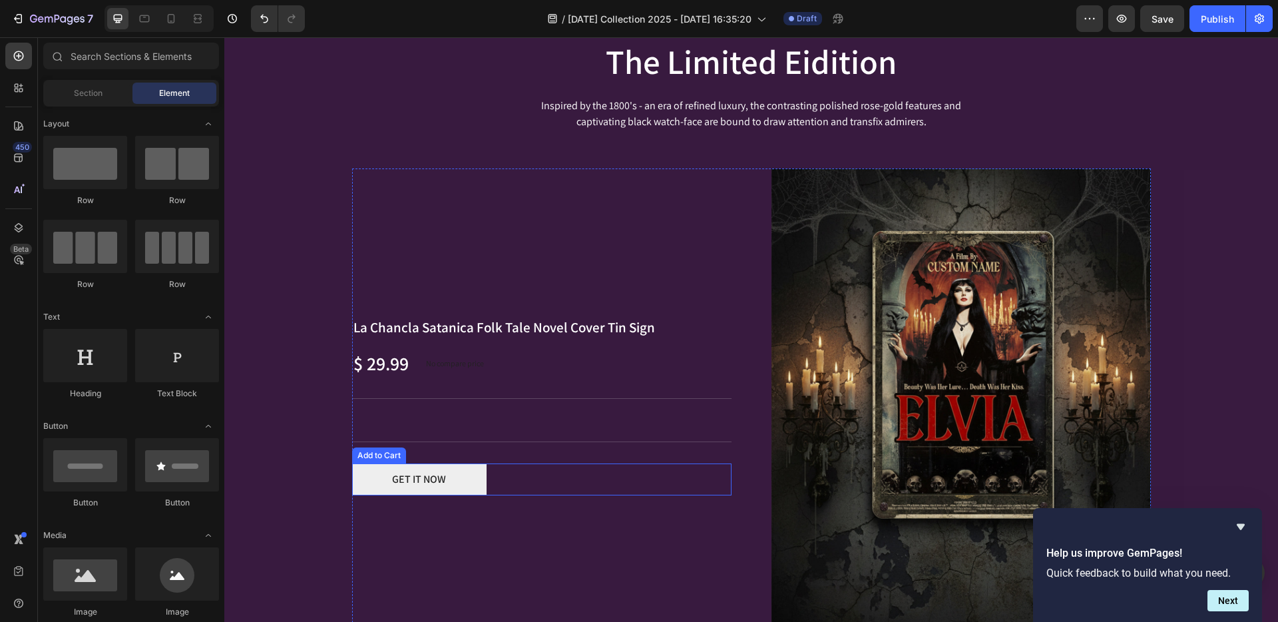
click at [472, 494] on button "GET IT NOW" at bounding box center [419, 479] width 135 height 32
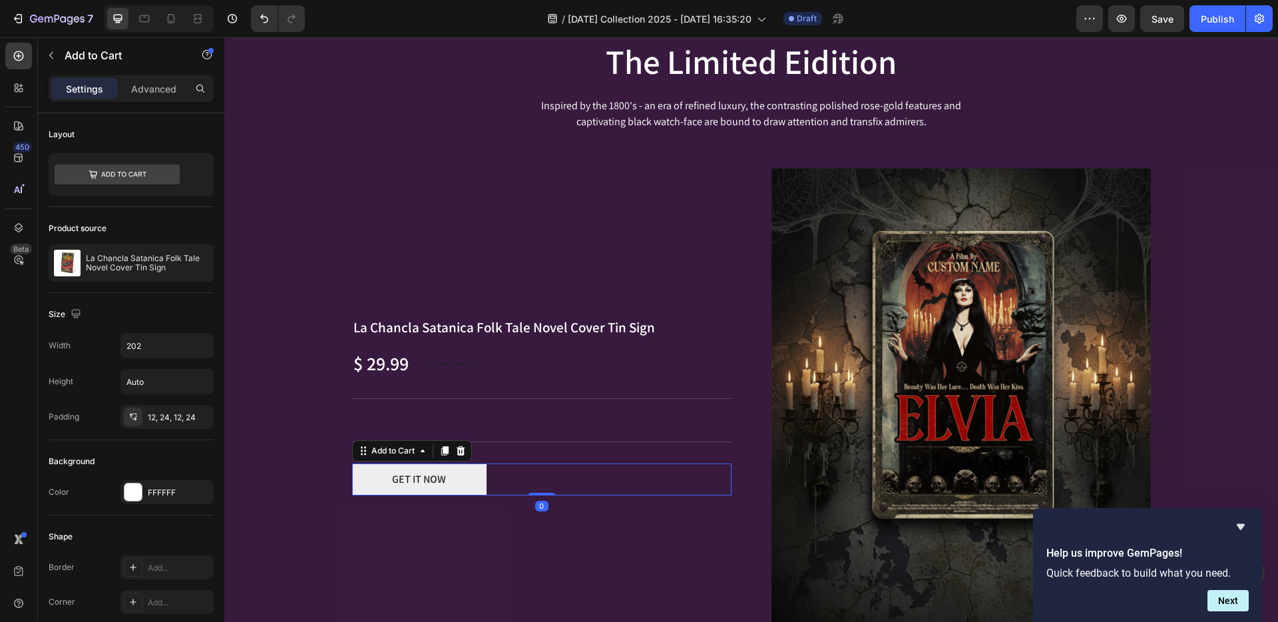
click at [473, 489] on button "GET IT NOW" at bounding box center [419, 479] width 135 height 32
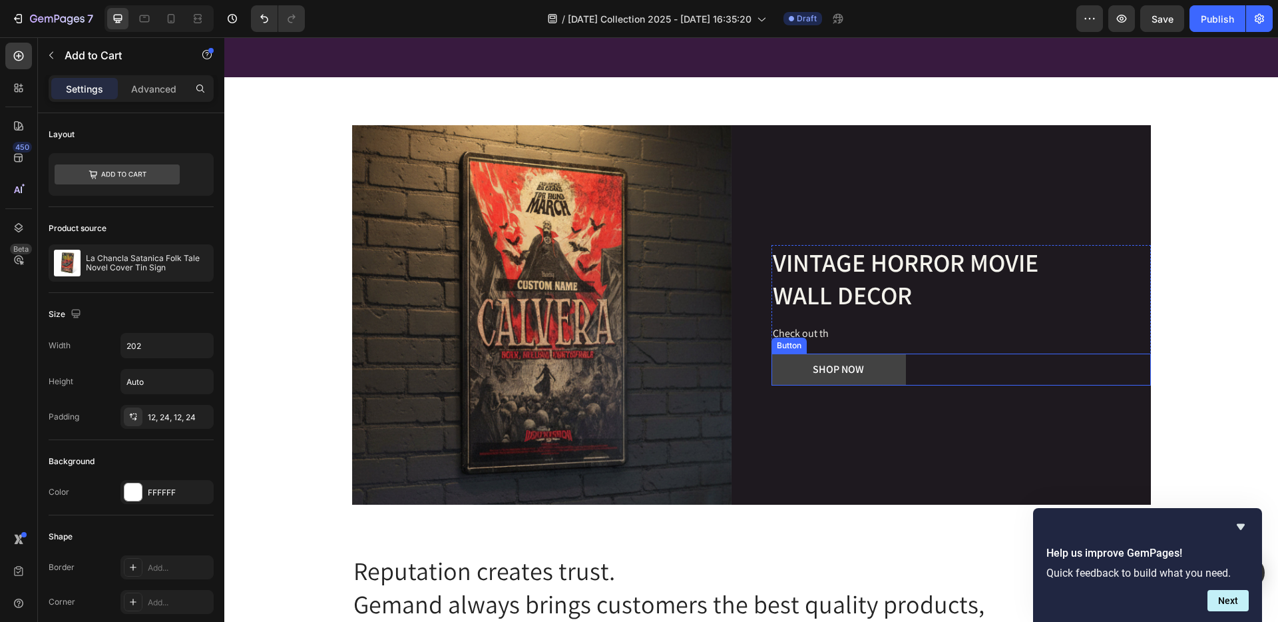
click at [784, 382] on button "SHOP NOW" at bounding box center [839, 370] width 135 height 32
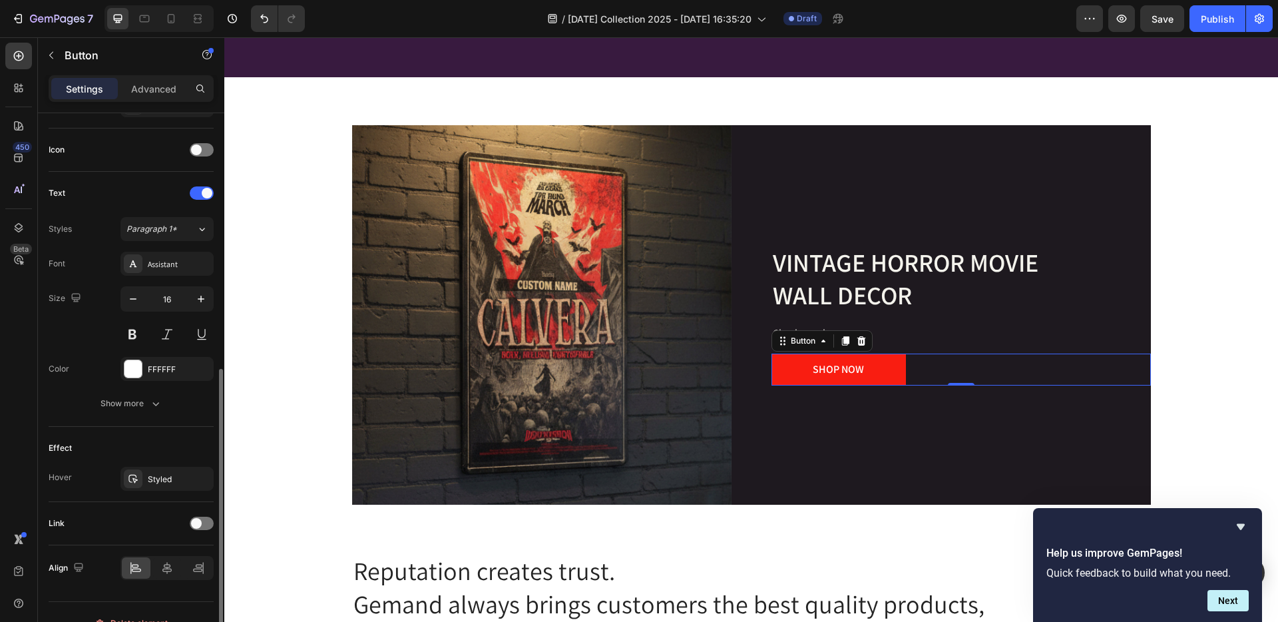
scroll to position [408, 0]
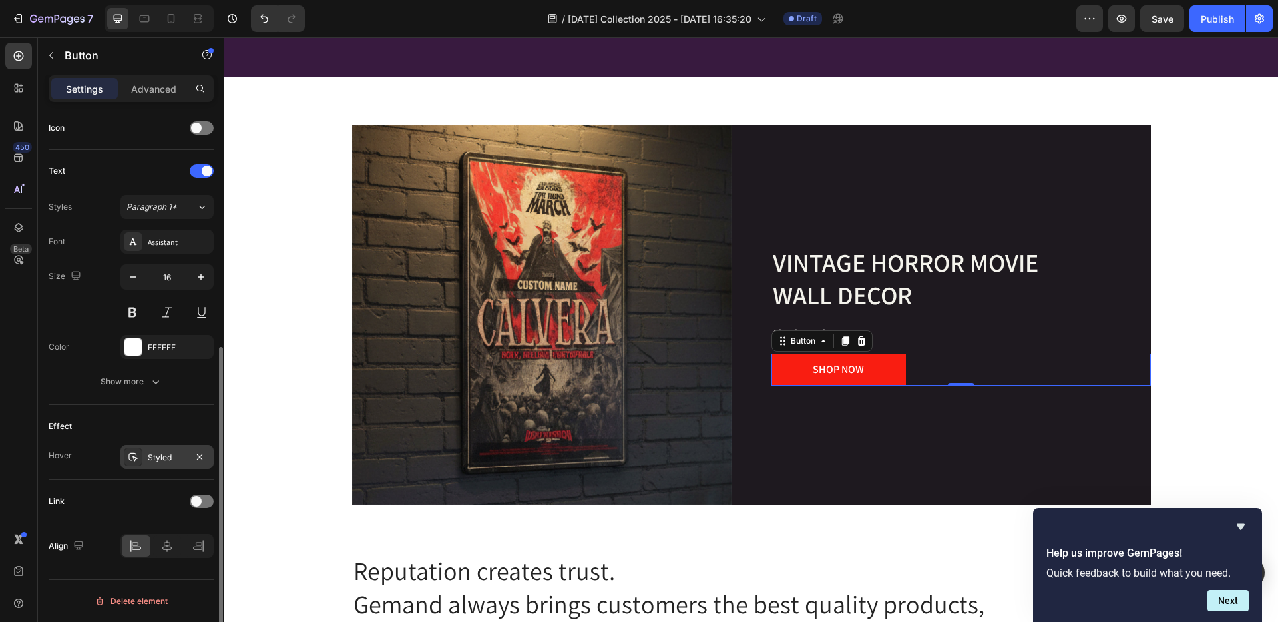
click at [157, 456] on div "Styled" at bounding box center [167, 457] width 39 height 12
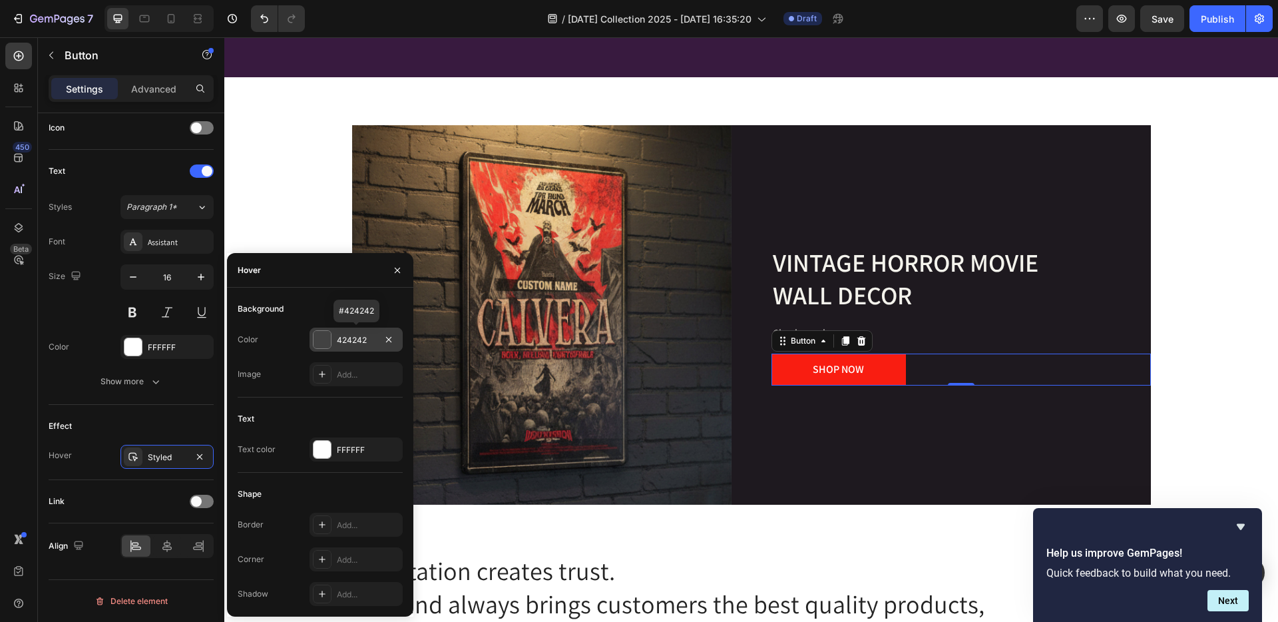
click at [320, 342] on div at bounding box center [322, 339] width 17 height 17
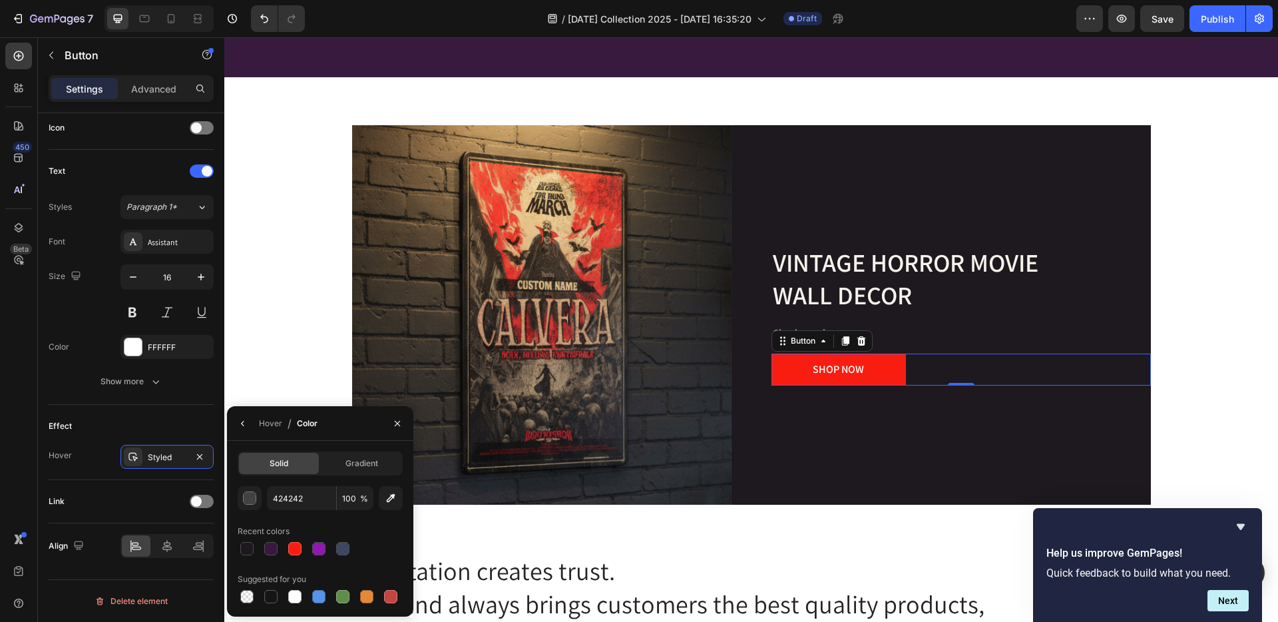
click at [391, 597] on div at bounding box center [390, 596] width 13 height 13
click at [365, 595] on div at bounding box center [366, 596] width 13 height 13
click at [314, 545] on div at bounding box center [318, 548] width 13 height 13
type input "8600A8"
type input "90"
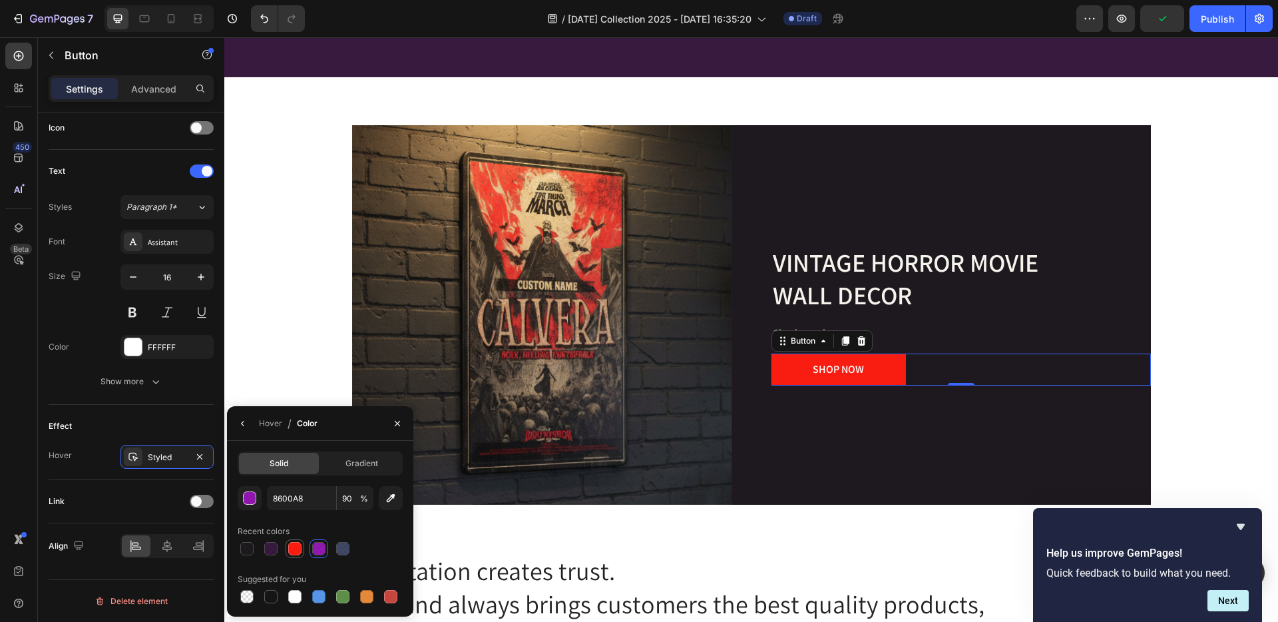
click at [295, 547] on div at bounding box center [294, 548] width 13 height 13
type input "F91D11"
type input "100"
click at [360, 467] on span "Gradient" at bounding box center [362, 463] width 33 height 12
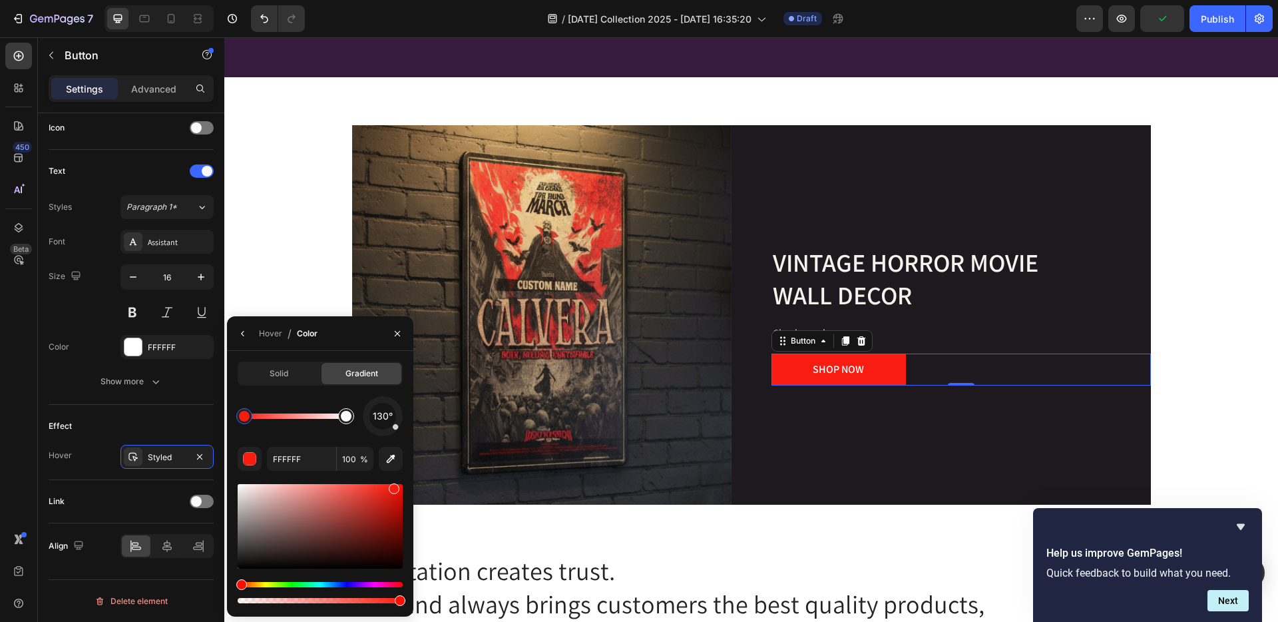
click at [346, 421] on div at bounding box center [346, 416] width 16 height 16
drag, startPoint x: 385, startPoint y: 552, endPoint x: 406, endPoint y: 565, distance: 25.1
click at [406, 565] on div "Solid Gradient 130° FFFFFF 100 %" at bounding box center [320, 484] width 186 height 244
drag, startPoint x: 392, startPoint y: 557, endPoint x: 404, endPoint y: 551, distance: 13.1
click at [403, 551] on div at bounding box center [320, 526] width 165 height 85
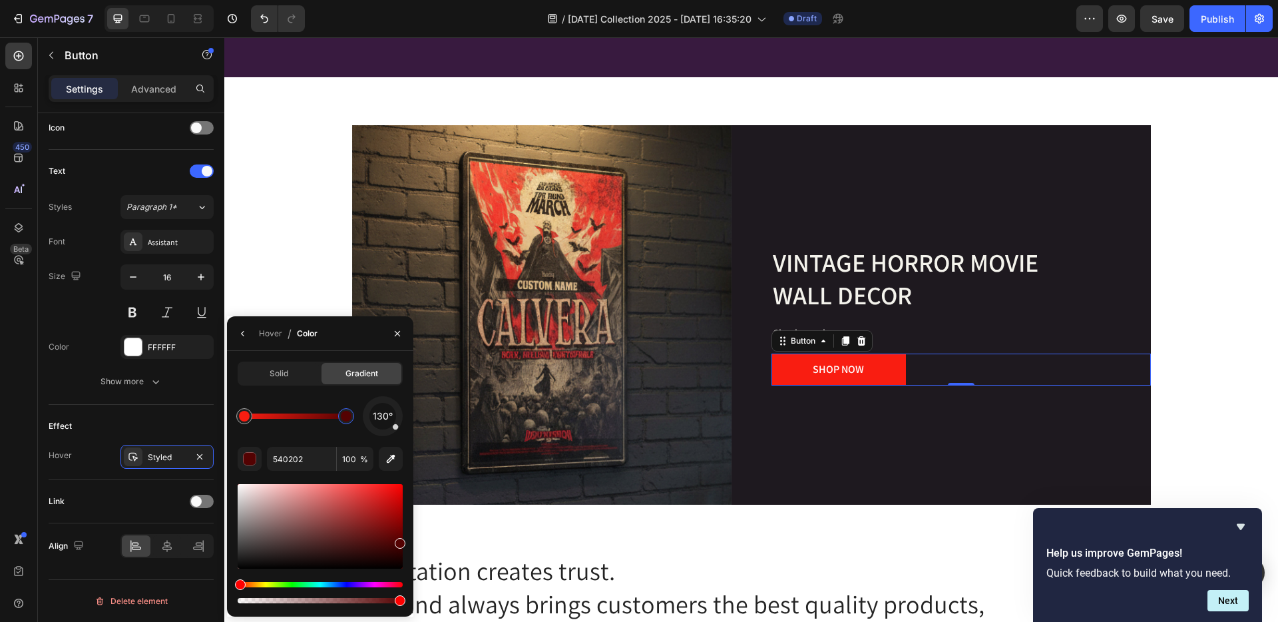
drag, startPoint x: 389, startPoint y: 549, endPoint x: 401, endPoint y: 539, distance: 15.2
drag, startPoint x: 379, startPoint y: 539, endPoint x: 409, endPoint y: 517, distance: 37.6
click at [409, 517] on div "Solid Gradient 130° 540202 100 %" at bounding box center [320, 484] width 186 height 244
type input "9B0000"
click at [395, 333] on icon "button" at bounding box center [397, 333] width 11 height 11
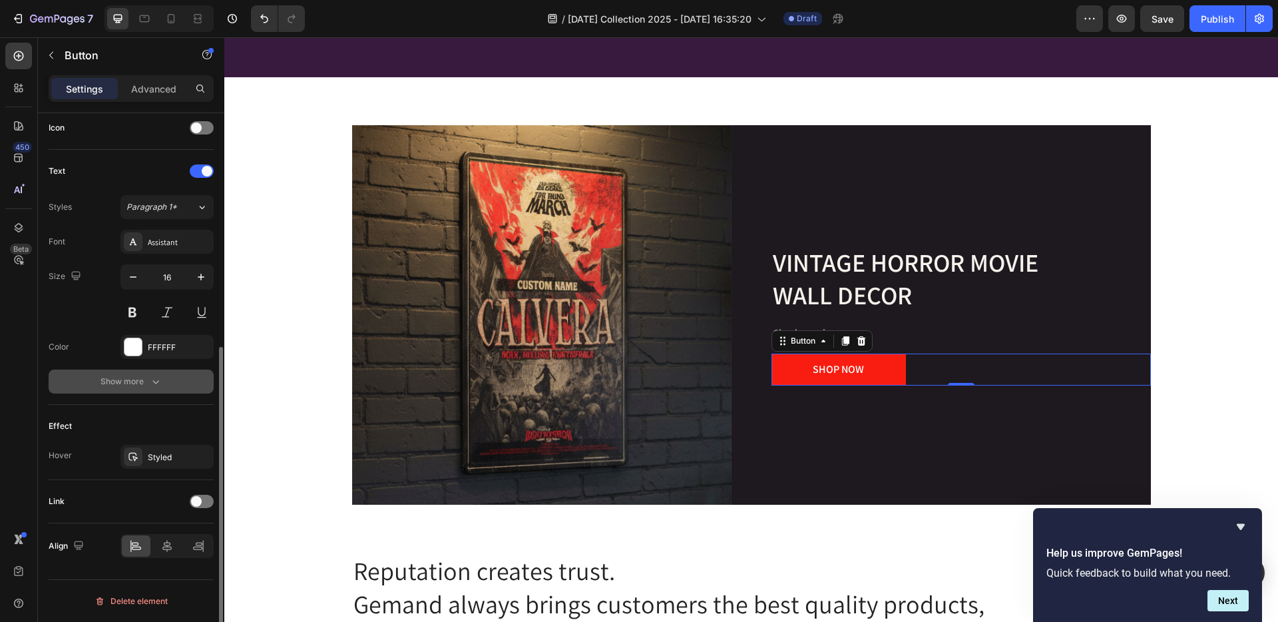
click at [133, 378] on div "Show more" at bounding box center [132, 381] width 62 height 13
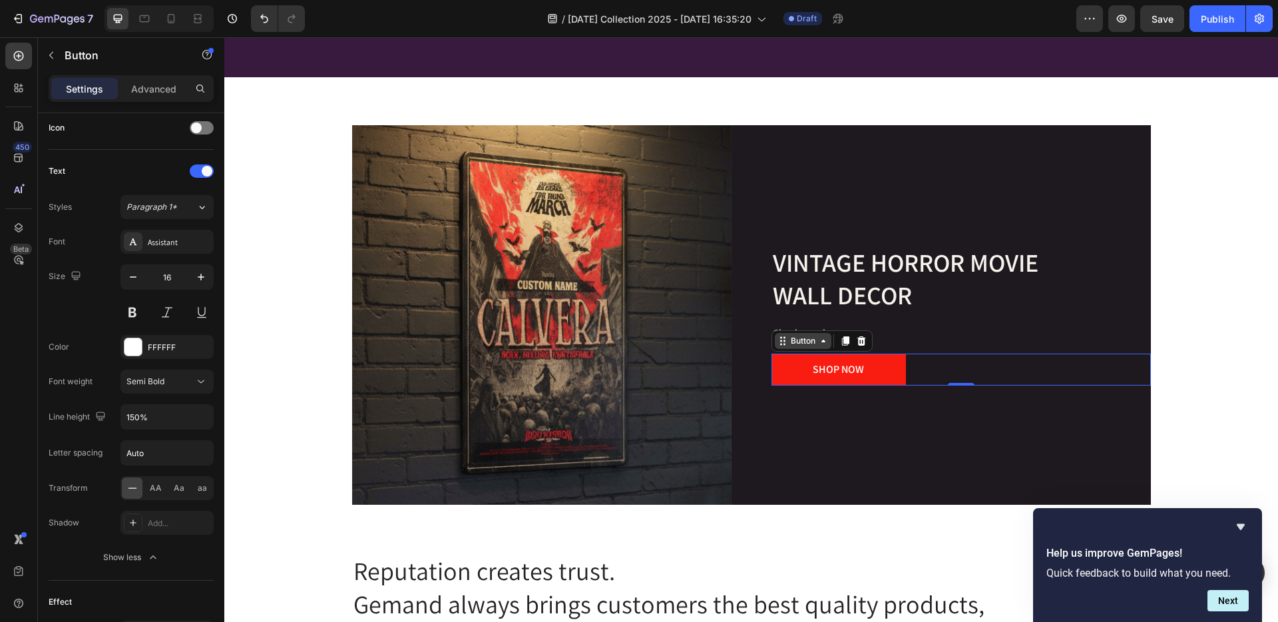
click at [818, 343] on icon at bounding box center [823, 341] width 11 height 11
click at [844, 339] on icon at bounding box center [845, 340] width 7 height 9
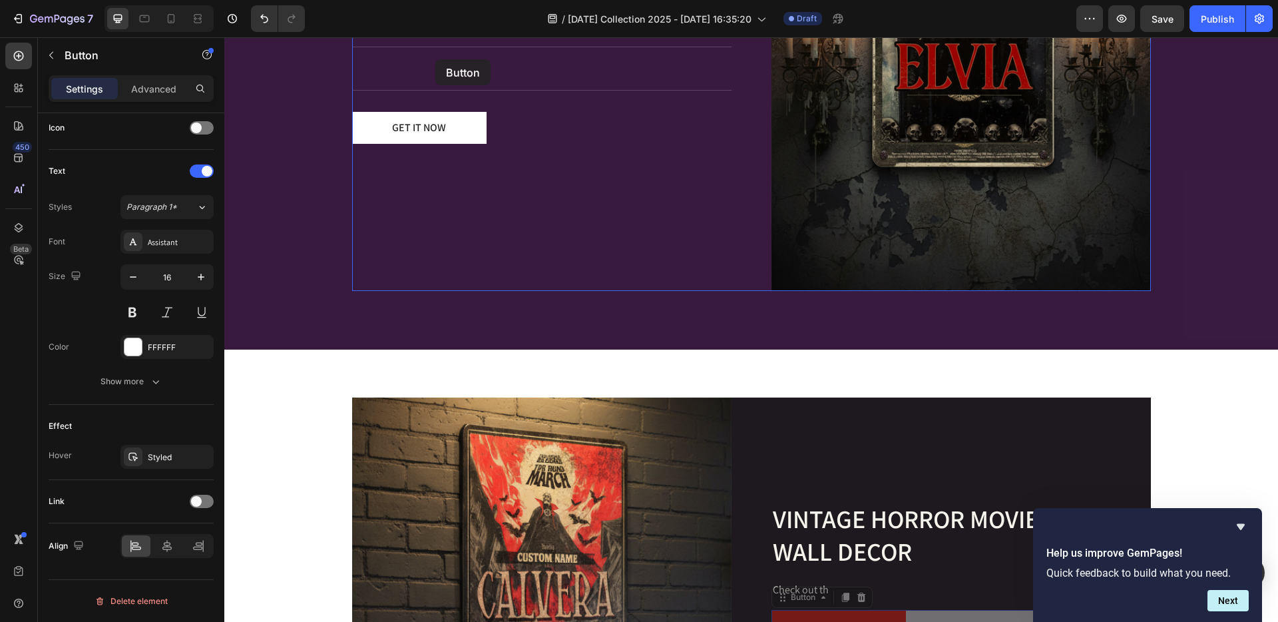
scroll to position [1633, 0]
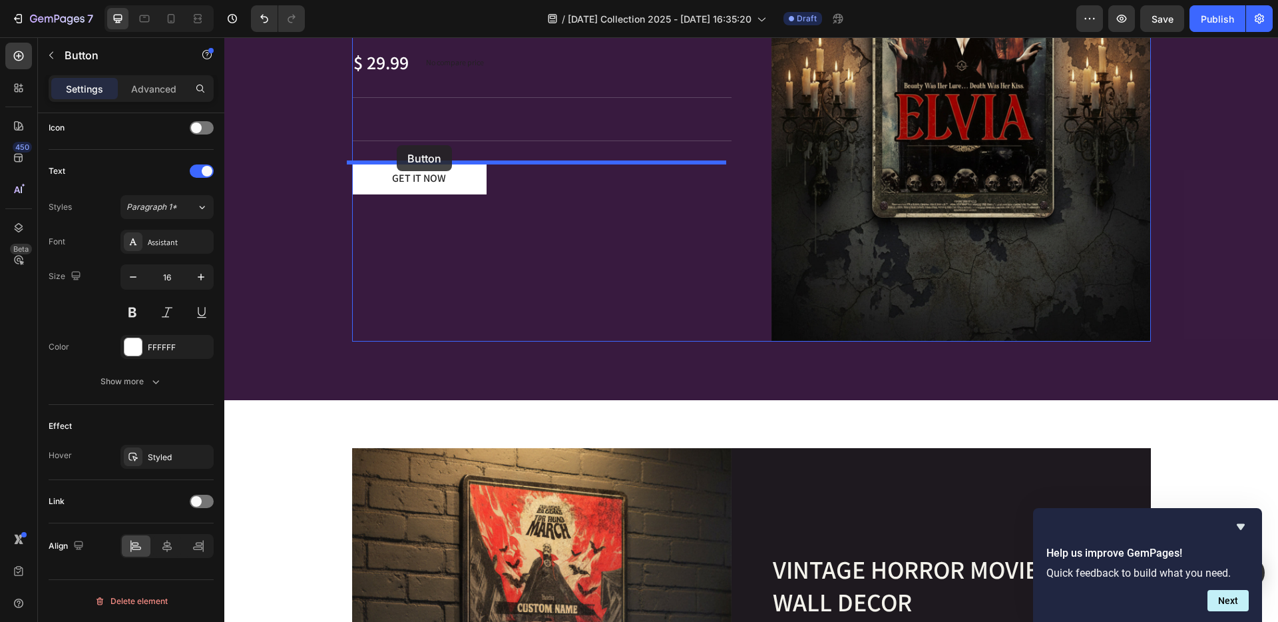
drag, startPoint x: 882, startPoint y: 491, endPoint x: 397, endPoint y: 148, distance: 594.3
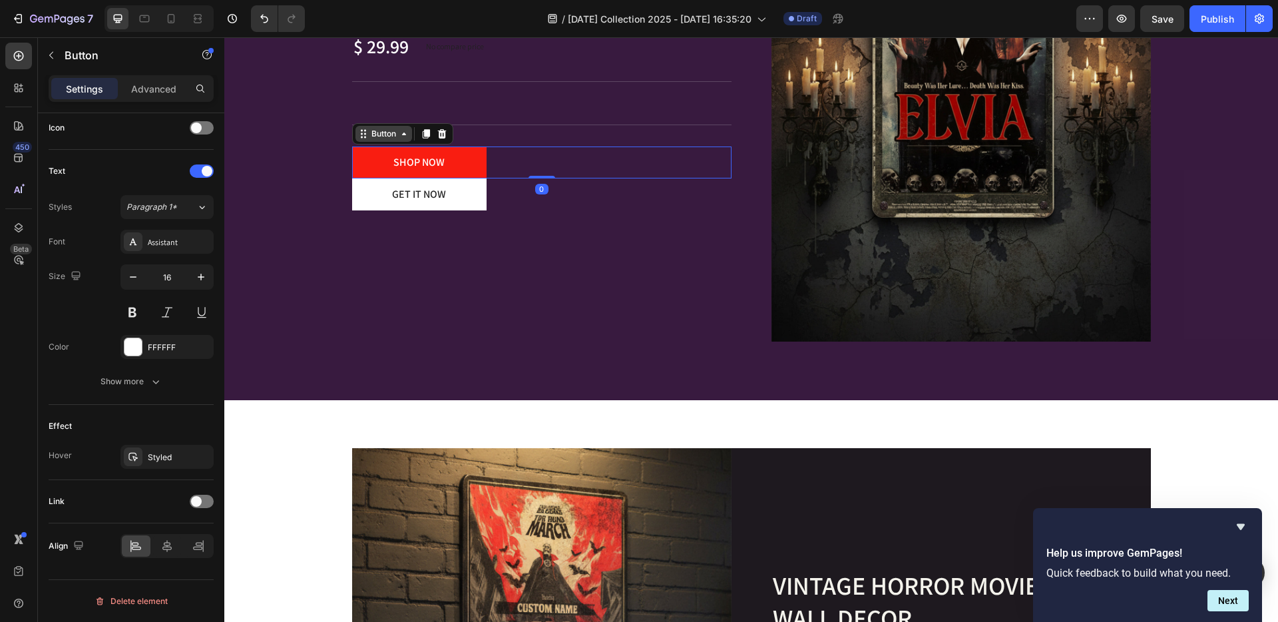
scroll to position [1617, 0]
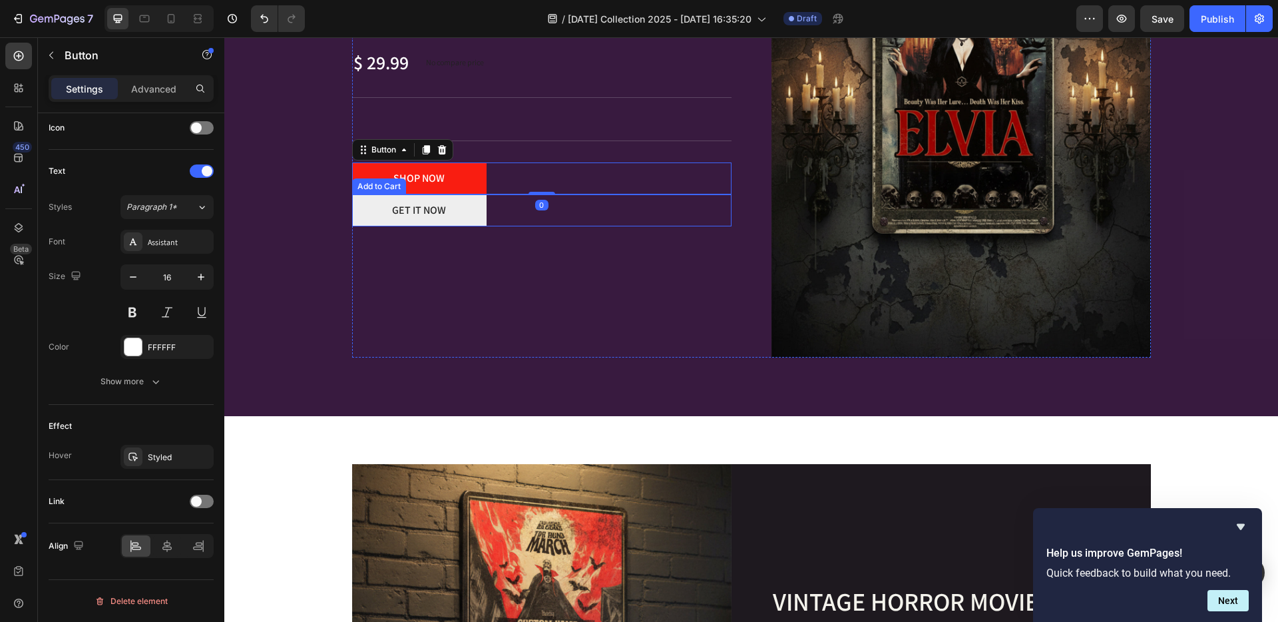
click at [451, 226] on button "GET IT NOW" at bounding box center [419, 210] width 135 height 32
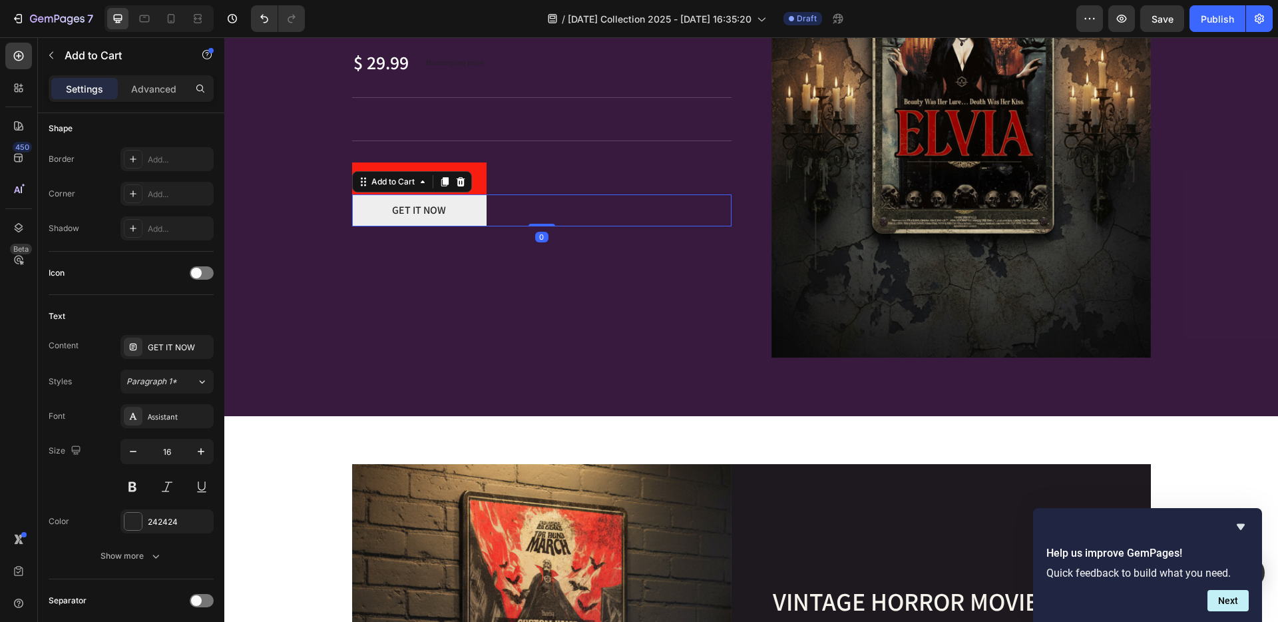
scroll to position [0, 0]
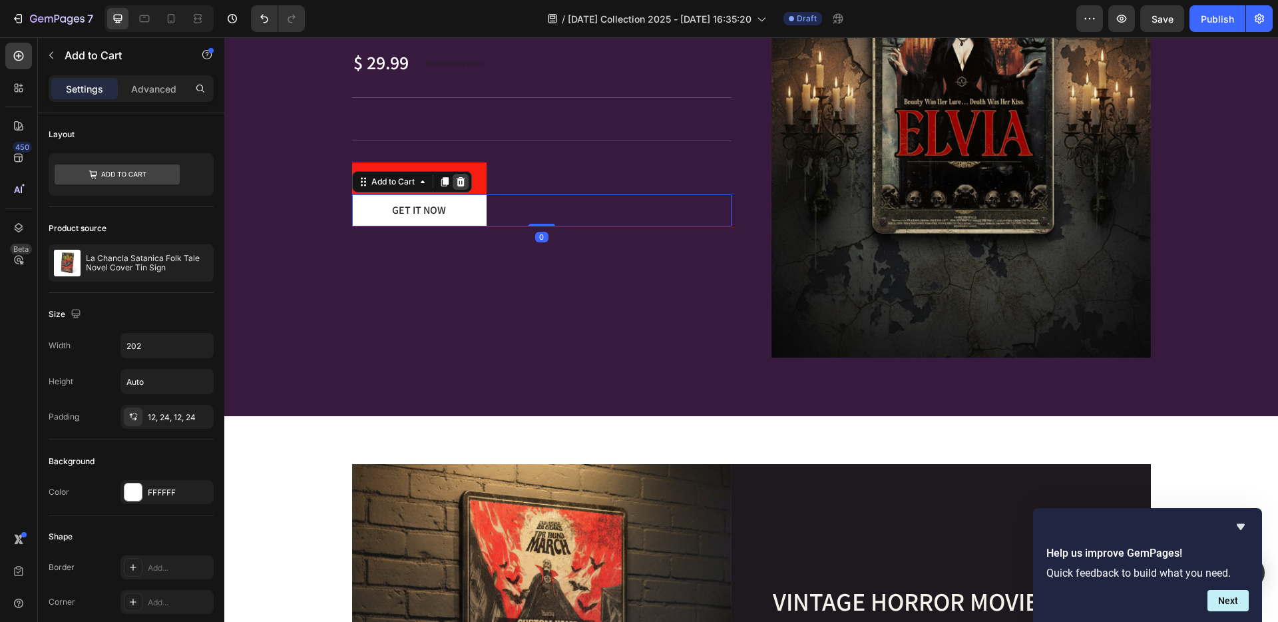
click at [456, 178] on icon at bounding box center [460, 181] width 9 height 9
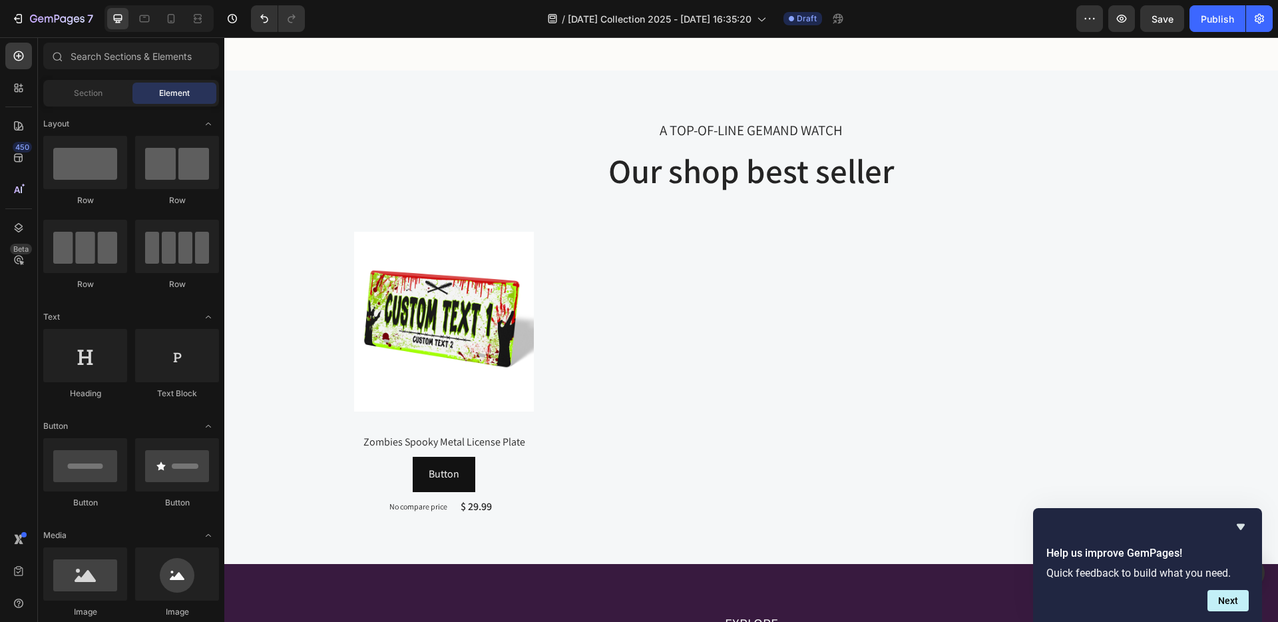
scroll to position [750, 0]
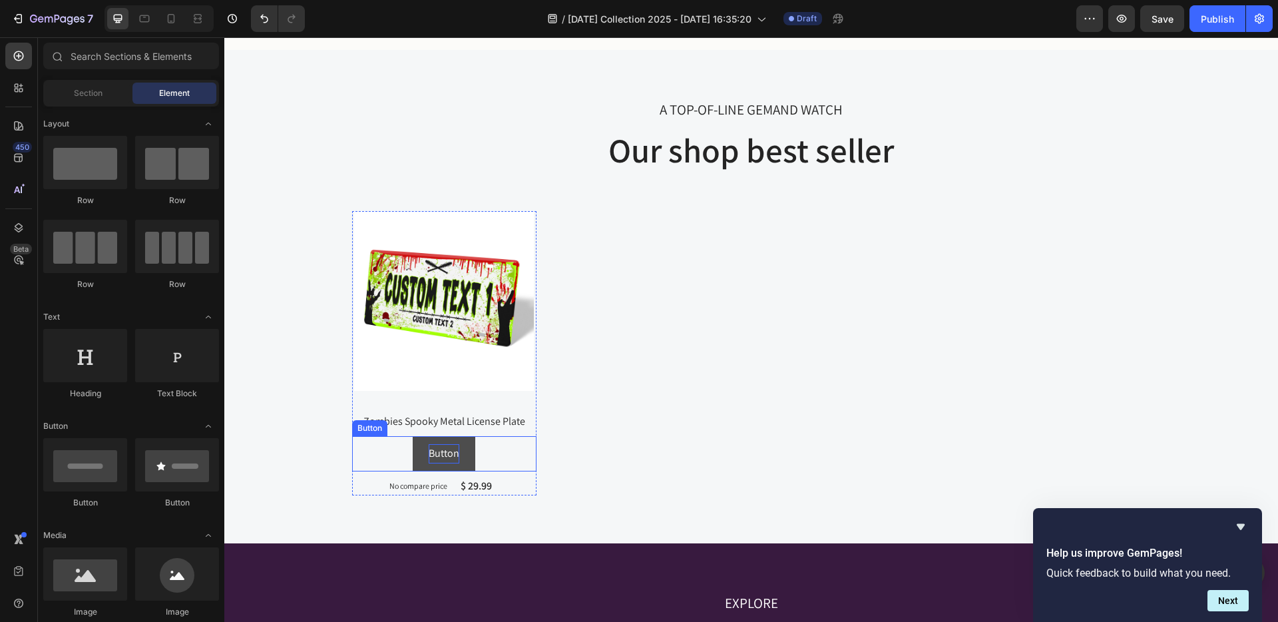
click at [435, 449] on p "Button" at bounding box center [444, 453] width 31 height 19
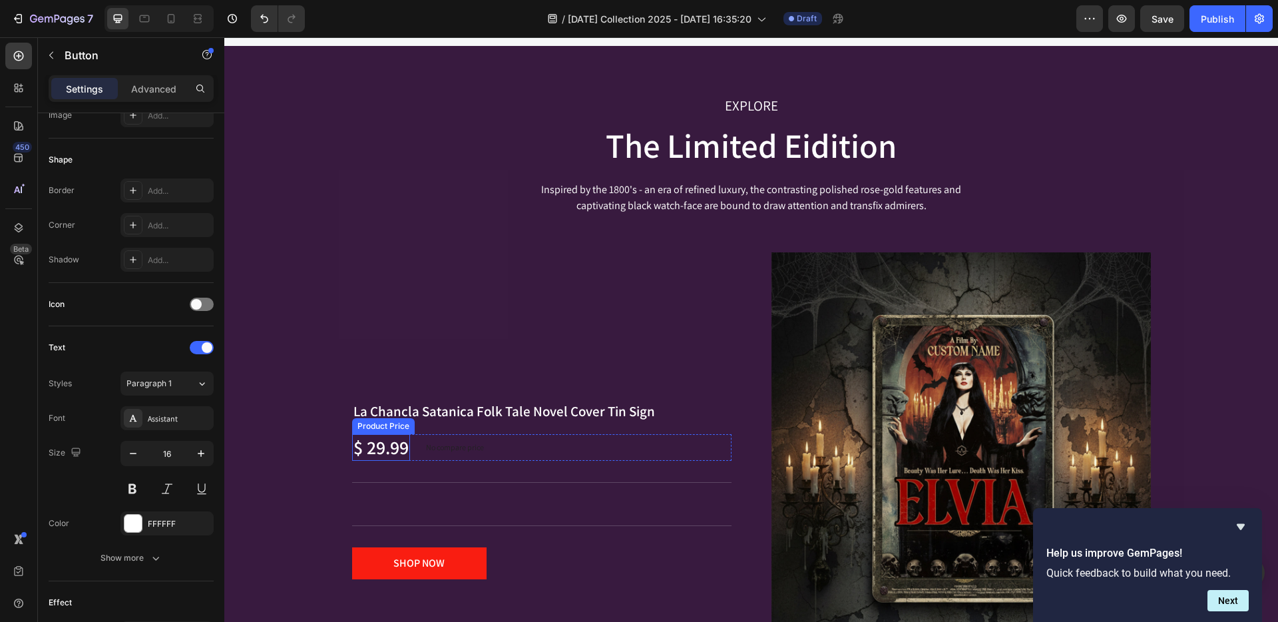
scroll to position [1395, 0]
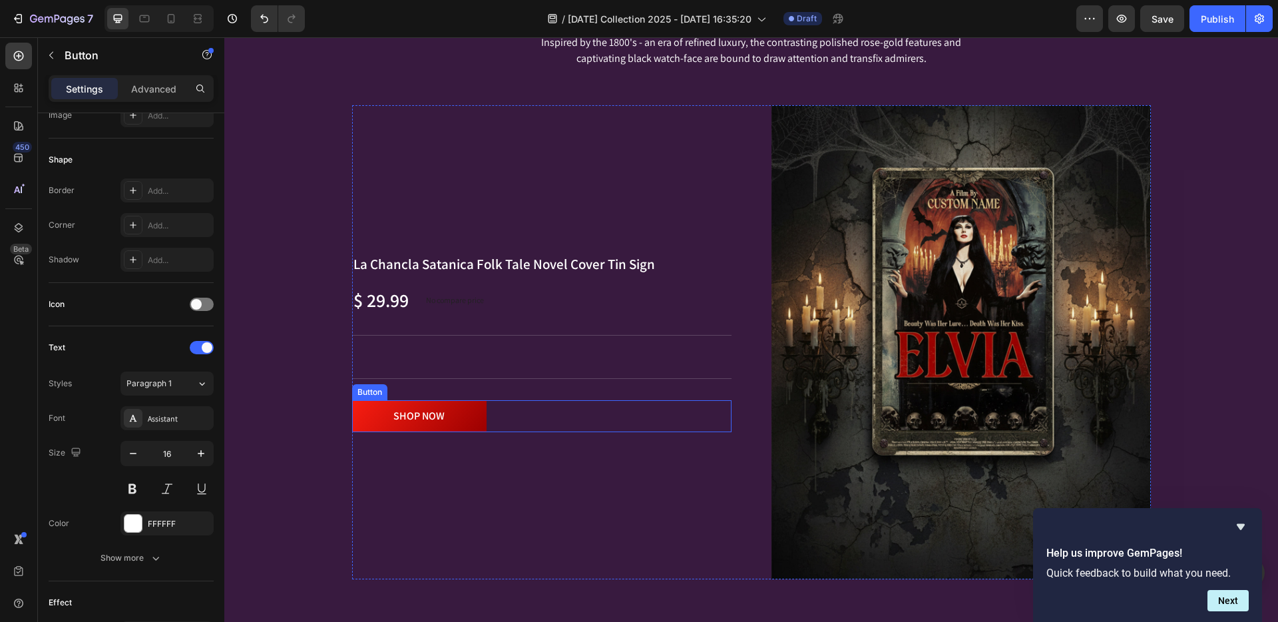
click at [477, 410] on button "SHOP NOW" at bounding box center [419, 416] width 135 height 32
click at [422, 388] on icon at bounding box center [425, 387] width 7 height 9
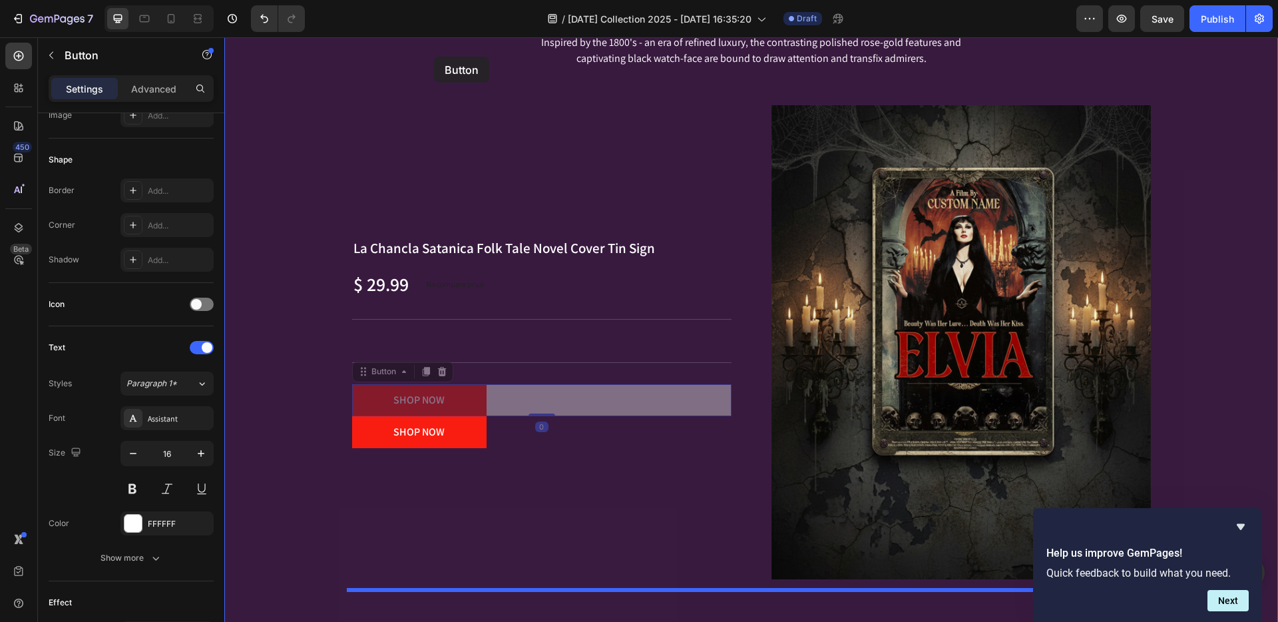
drag, startPoint x: 454, startPoint y: 19, endPoint x: 434, endPoint y: 57, distance: 42.3
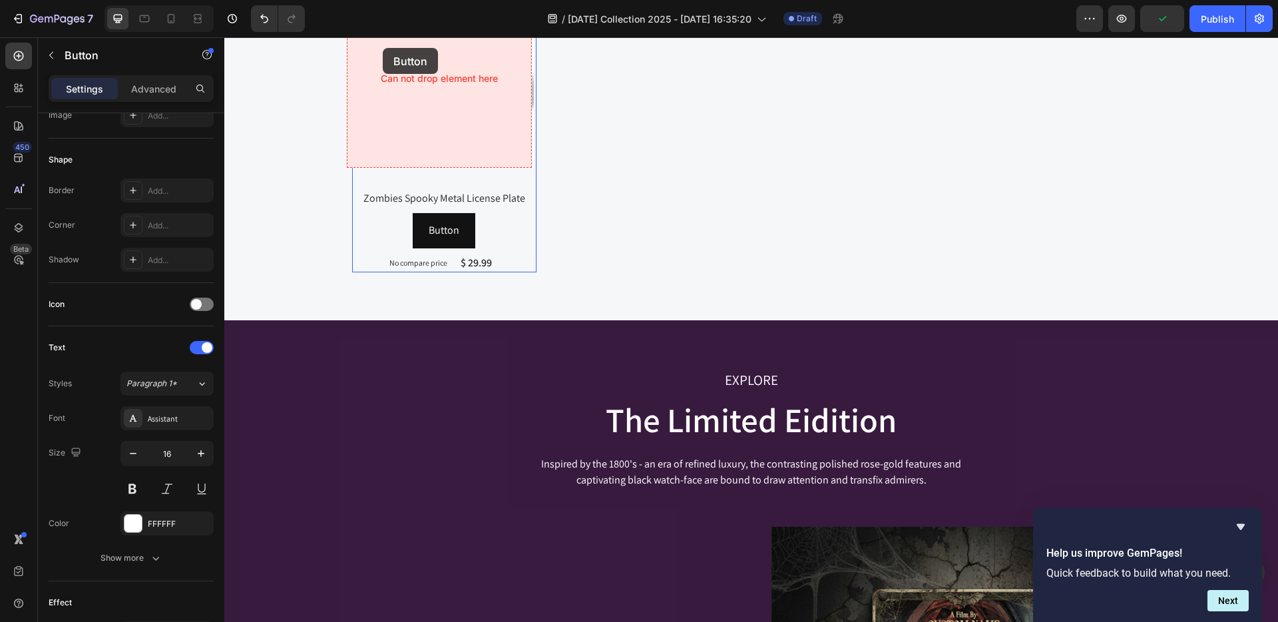
scroll to position [946, 0]
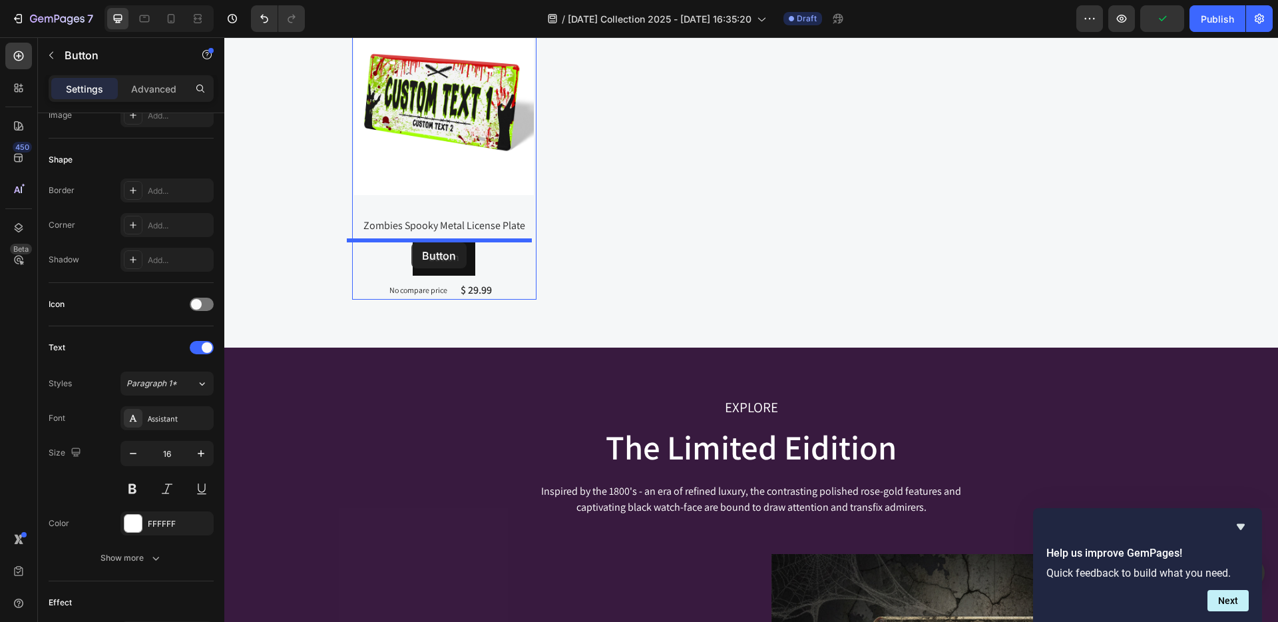
drag, startPoint x: 272, startPoint y: 470, endPoint x: 412, endPoint y: 241, distance: 268.0
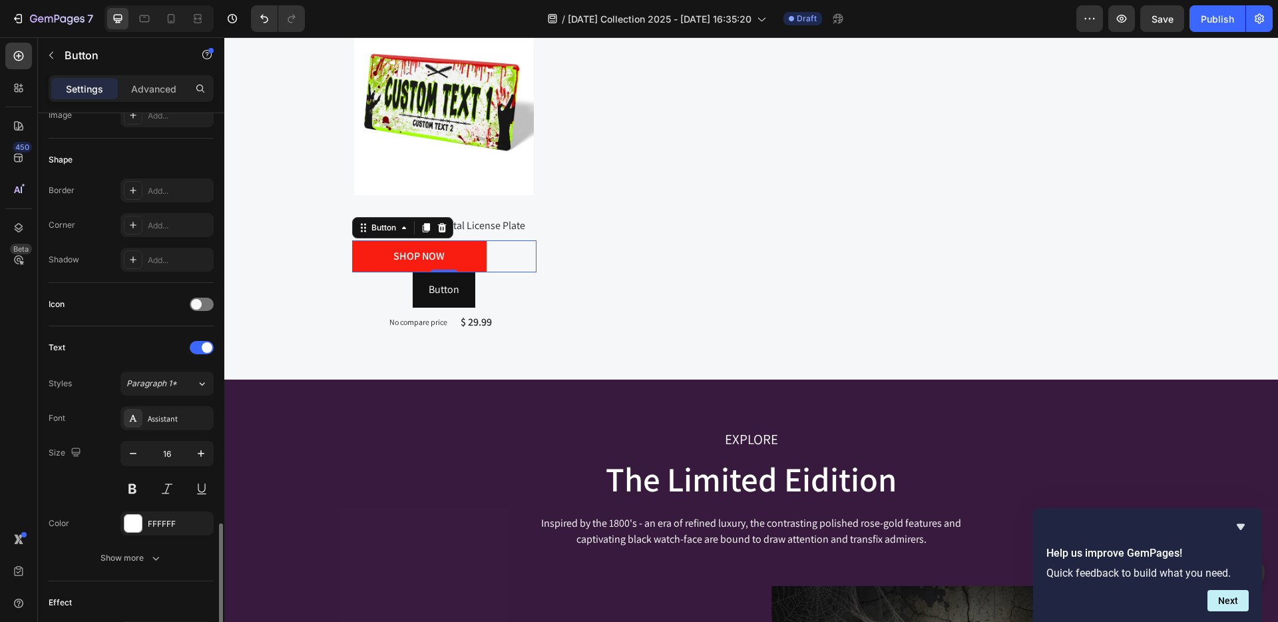
scroll to position [408, 0]
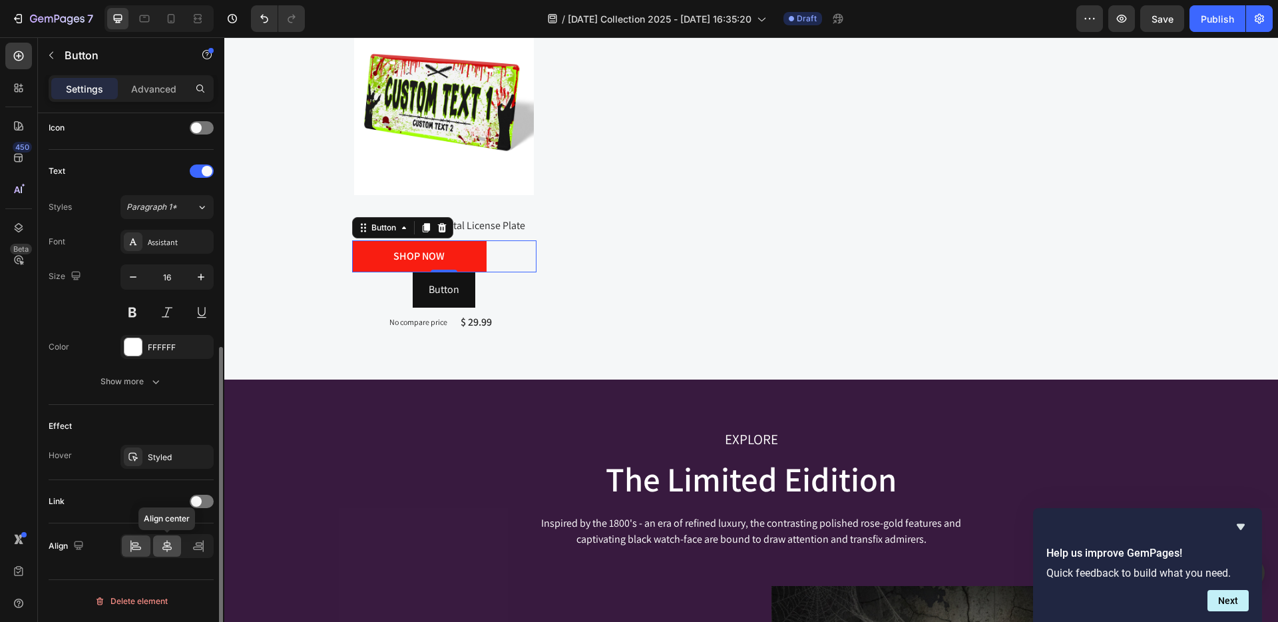
click at [166, 535] on div at bounding box center [167, 545] width 29 height 21
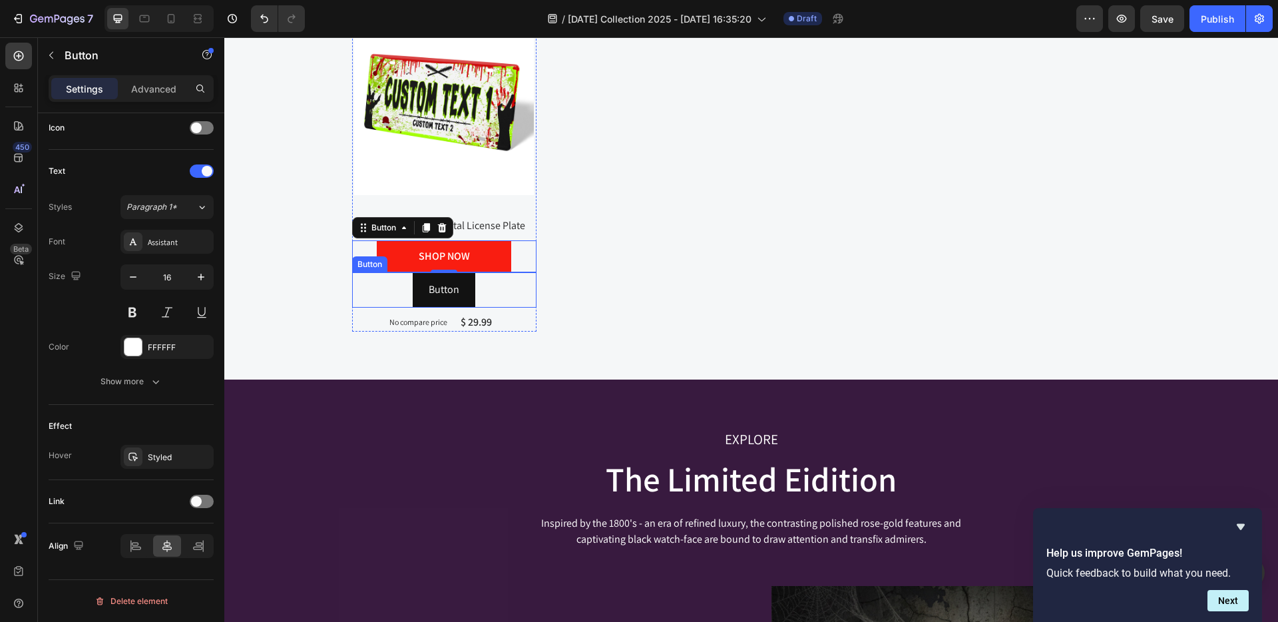
click at [355, 266] on div "Button" at bounding box center [370, 264] width 30 height 12
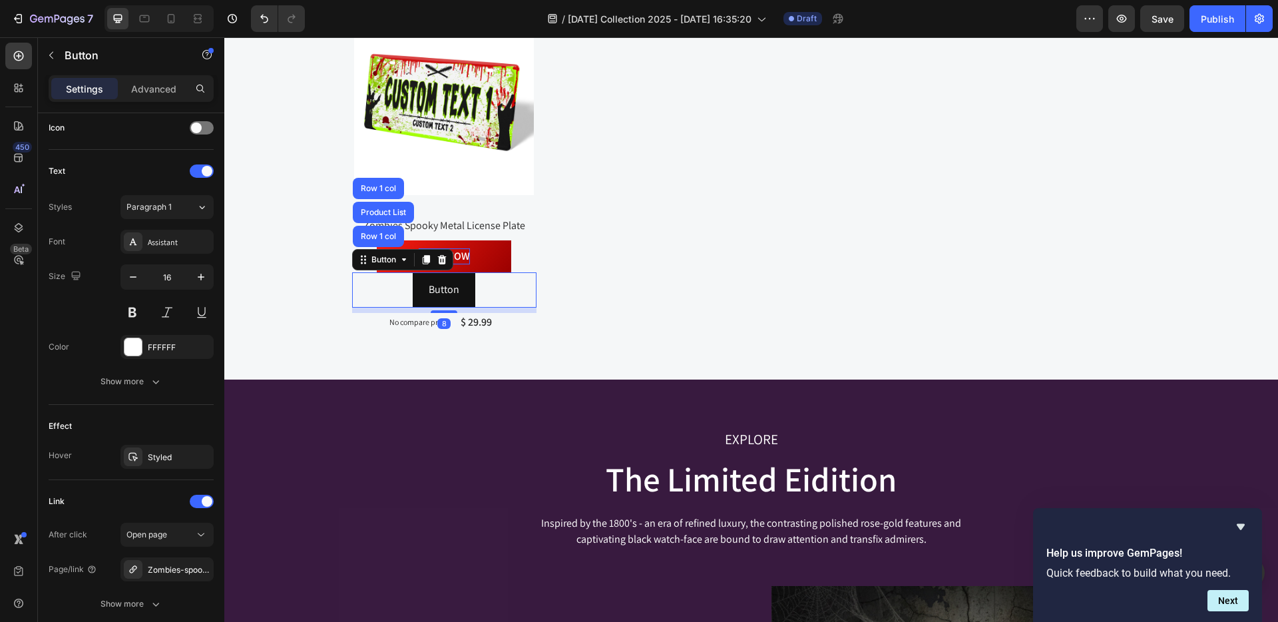
click at [437, 254] on icon at bounding box center [442, 259] width 11 height 11
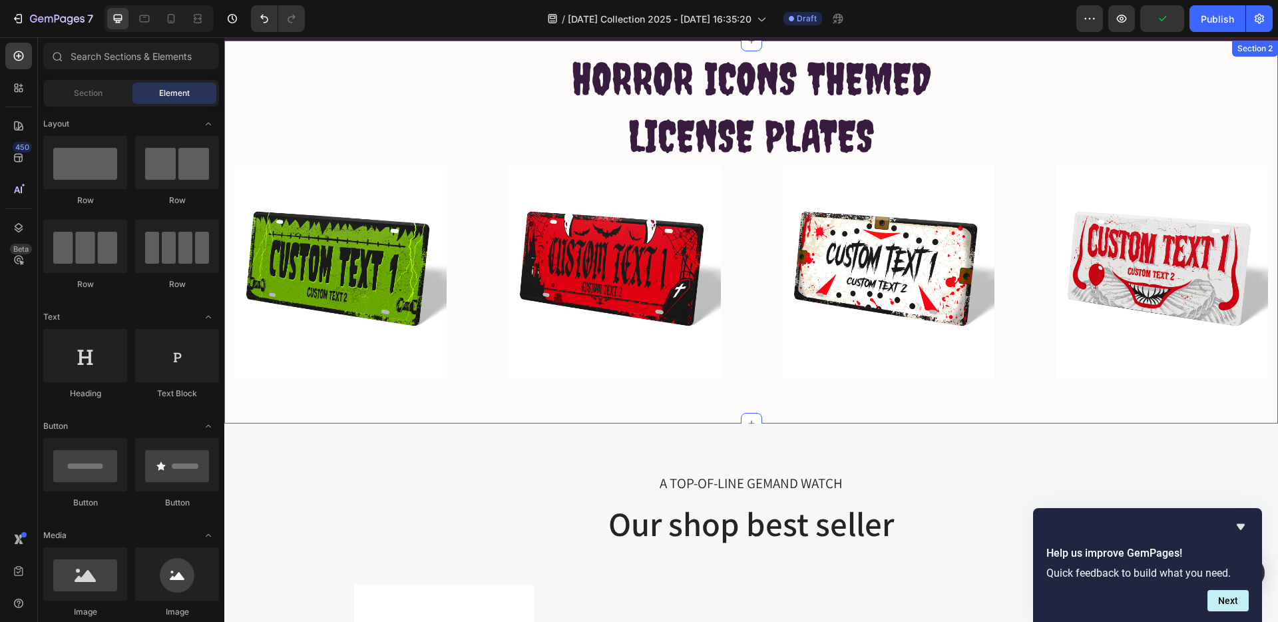
scroll to position [225, 0]
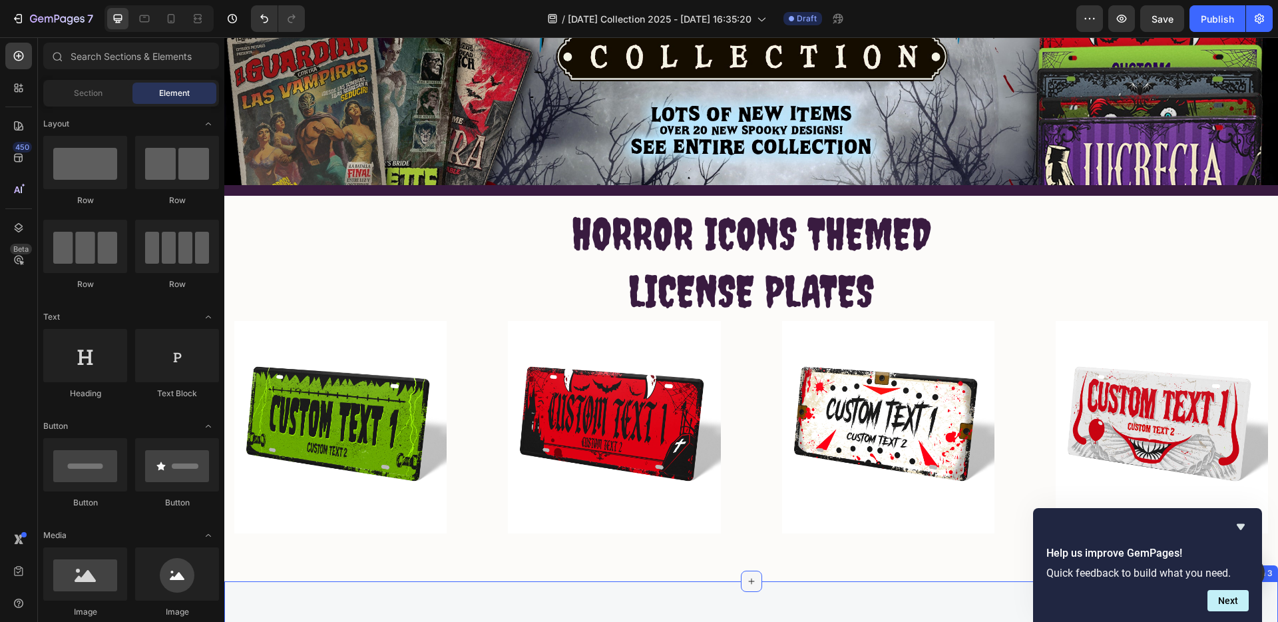
click at [746, 576] on icon at bounding box center [751, 581] width 11 height 11
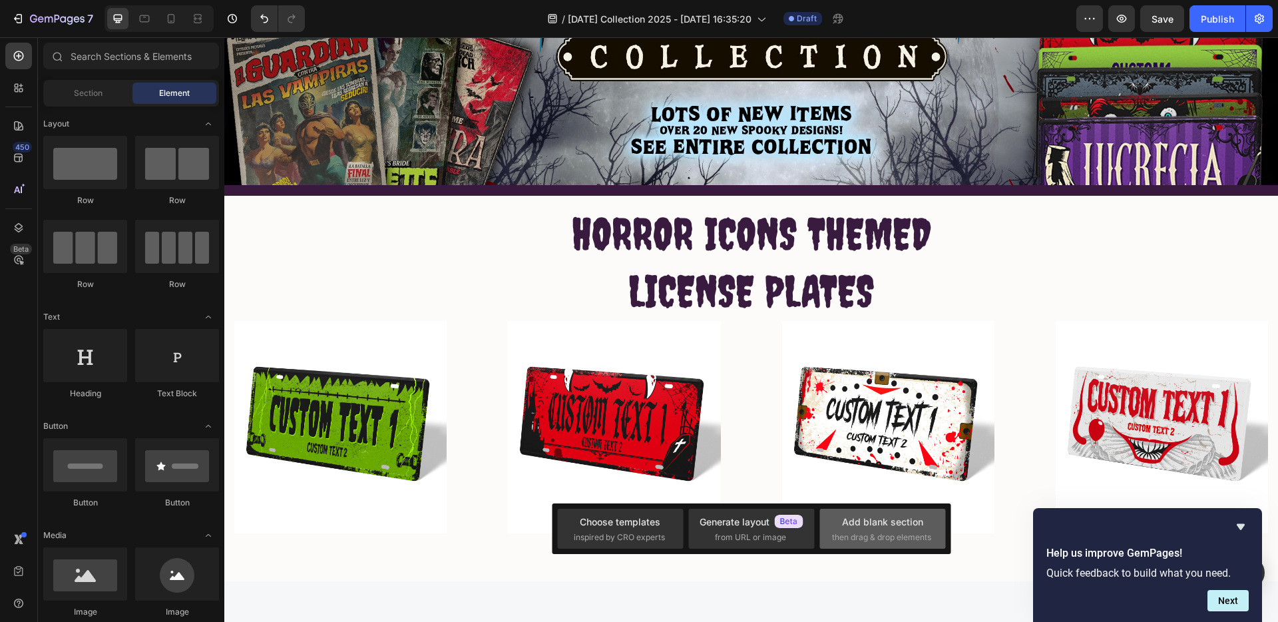
click at [877, 515] on div "Add blank section" at bounding box center [882, 522] width 81 height 14
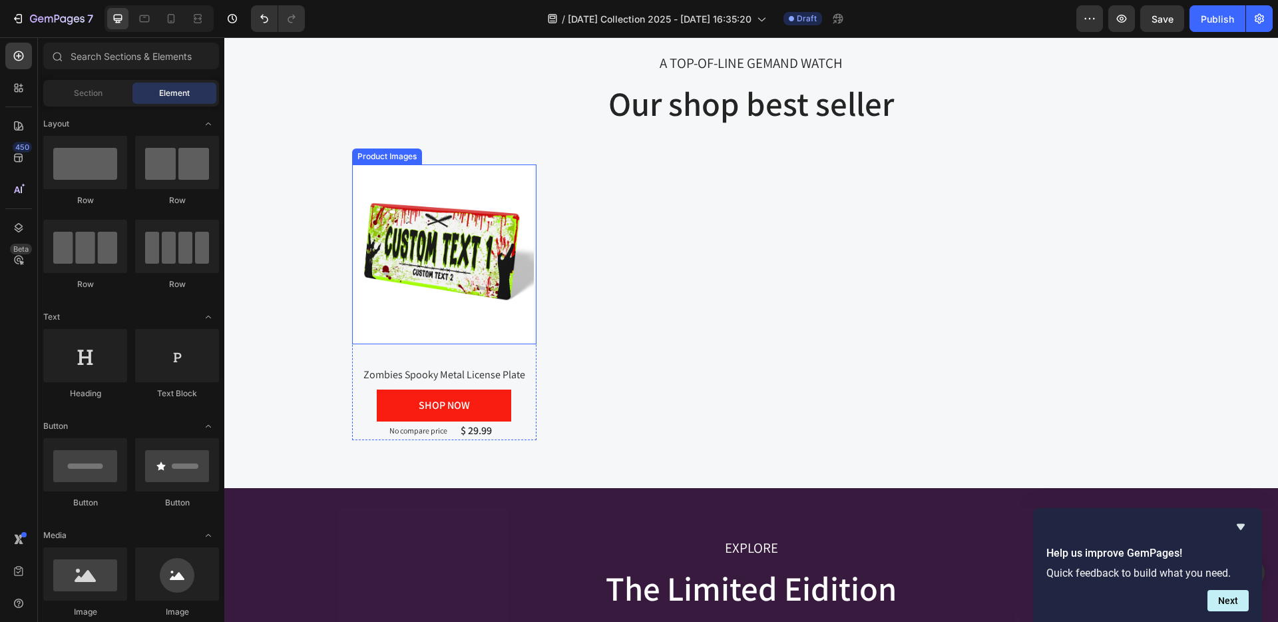
scroll to position [806, 0]
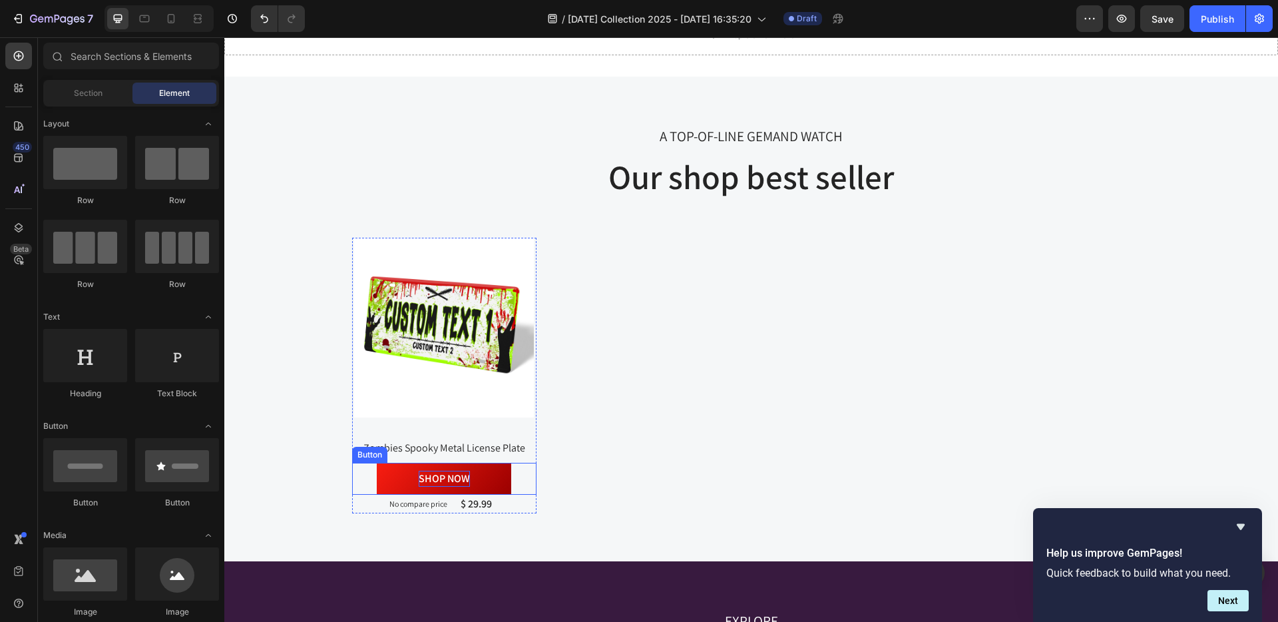
click at [454, 476] on div "SHOP NOW" at bounding box center [444, 479] width 51 height 16
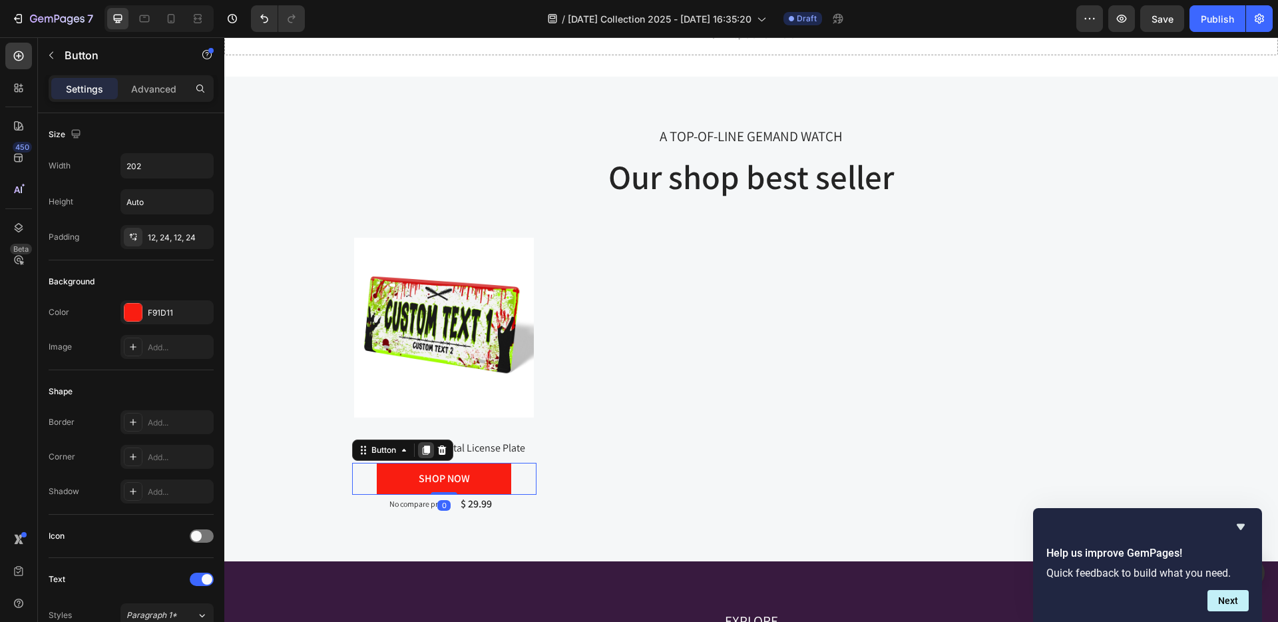
click at [422, 449] on icon at bounding box center [425, 449] width 7 height 9
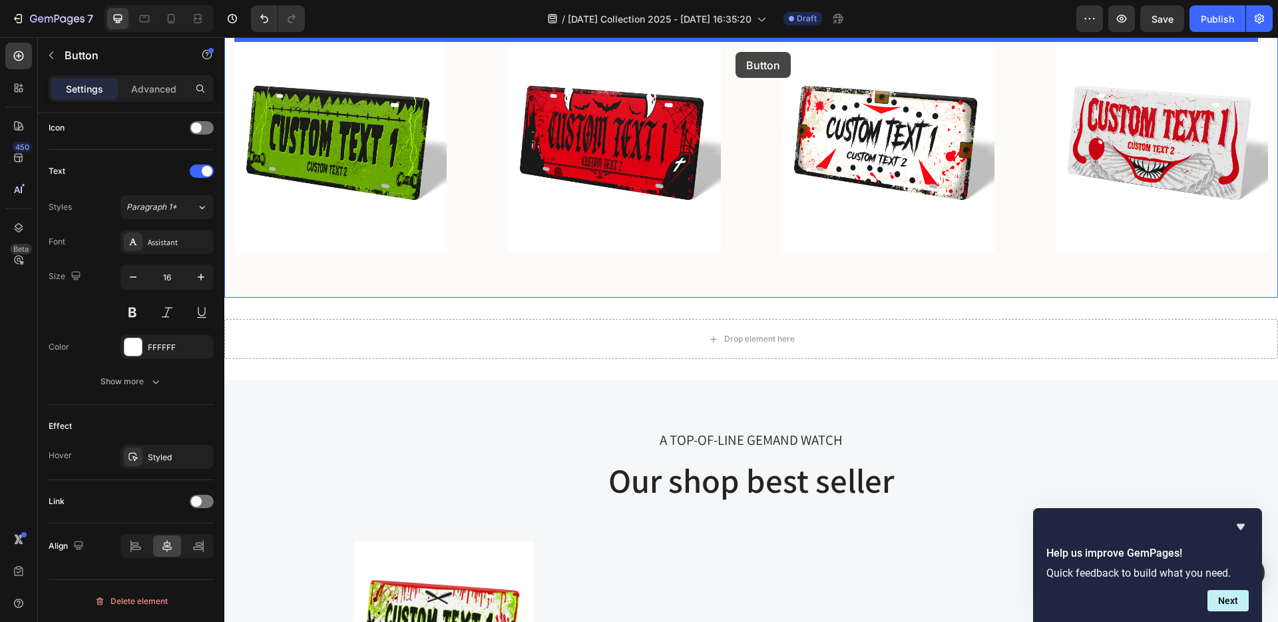
scroll to position [493, 0]
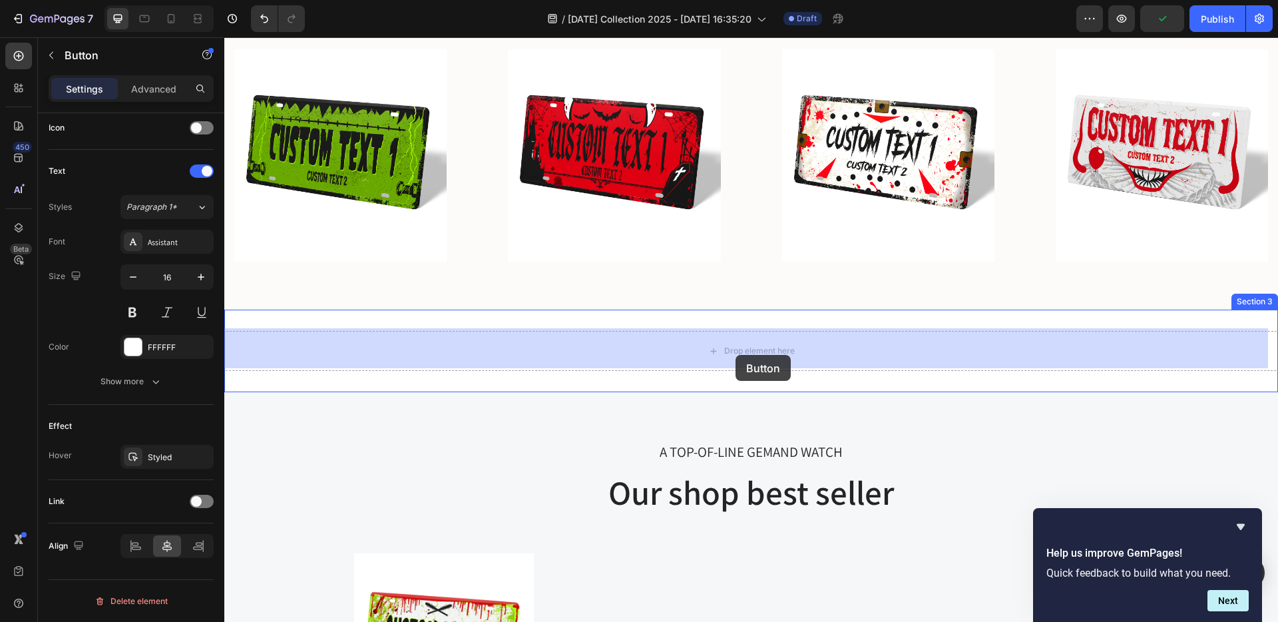
drag, startPoint x: 491, startPoint y: 479, endPoint x: 737, endPoint y: 352, distance: 277.0
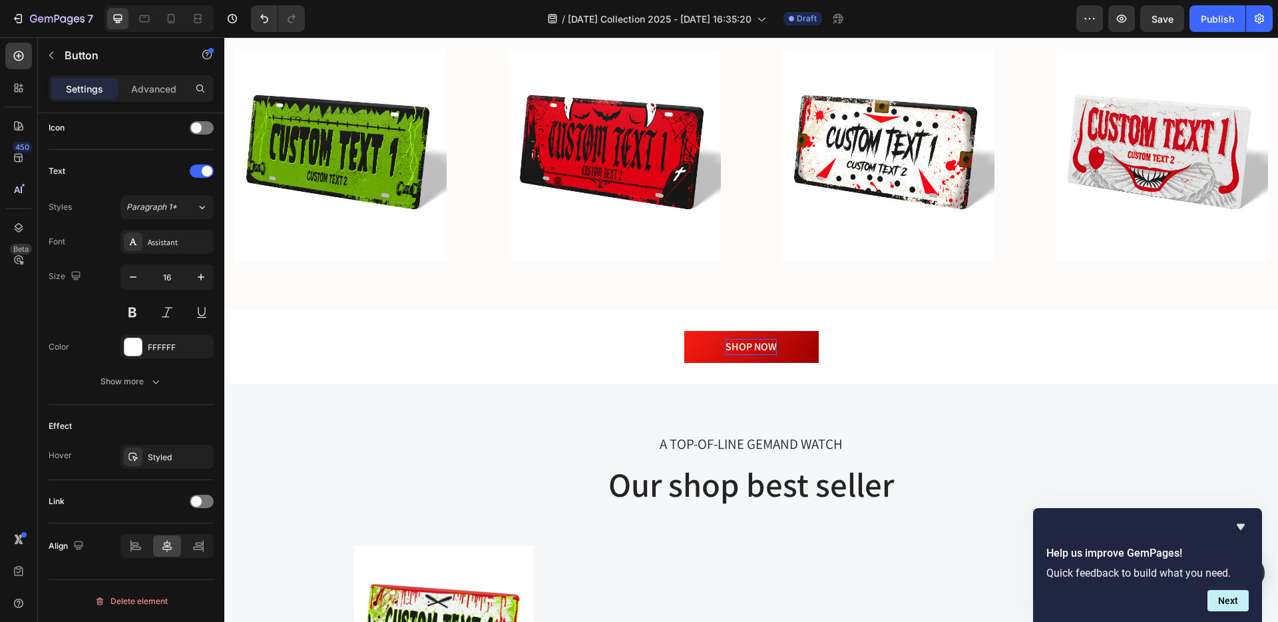
click at [738, 341] on div "SHOP NOW" at bounding box center [751, 347] width 51 height 16
click at [738, 341] on p "SHOP NOW" at bounding box center [751, 347] width 51 height 16
click at [685, 331] on button "SHOP" at bounding box center [752, 347] width 135 height 32
click at [685, 331] on button "SHOP ENTIRE" at bounding box center [752, 347] width 135 height 32
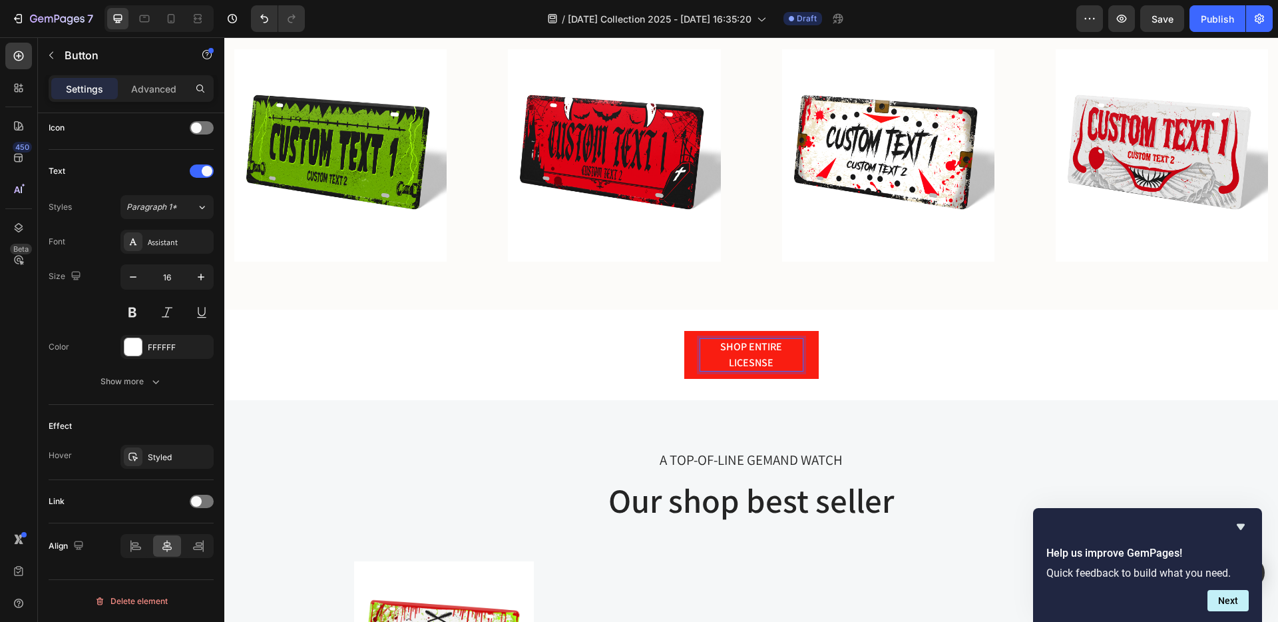
click at [685, 331] on button "SHOP ENTIRE LICESNSE" at bounding box center [752, 355] width 135 height 48
click at [685, 331] on button "SHOP ENTIRE LICESNSE PLATE" at bounding box center [752, 355] width 135 height 48
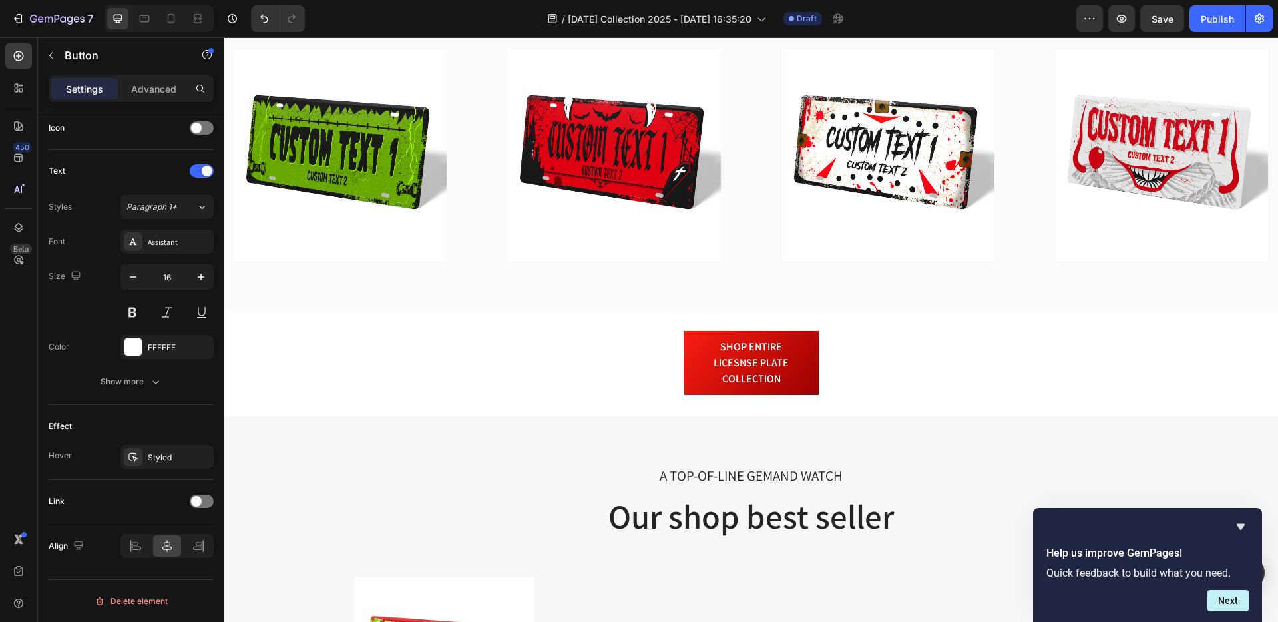
click at [806, 360] on button "SHOP ENTIRE LICESNSE PLATE COLLECTION" at bounding box center [752, 363] width 135 height 64
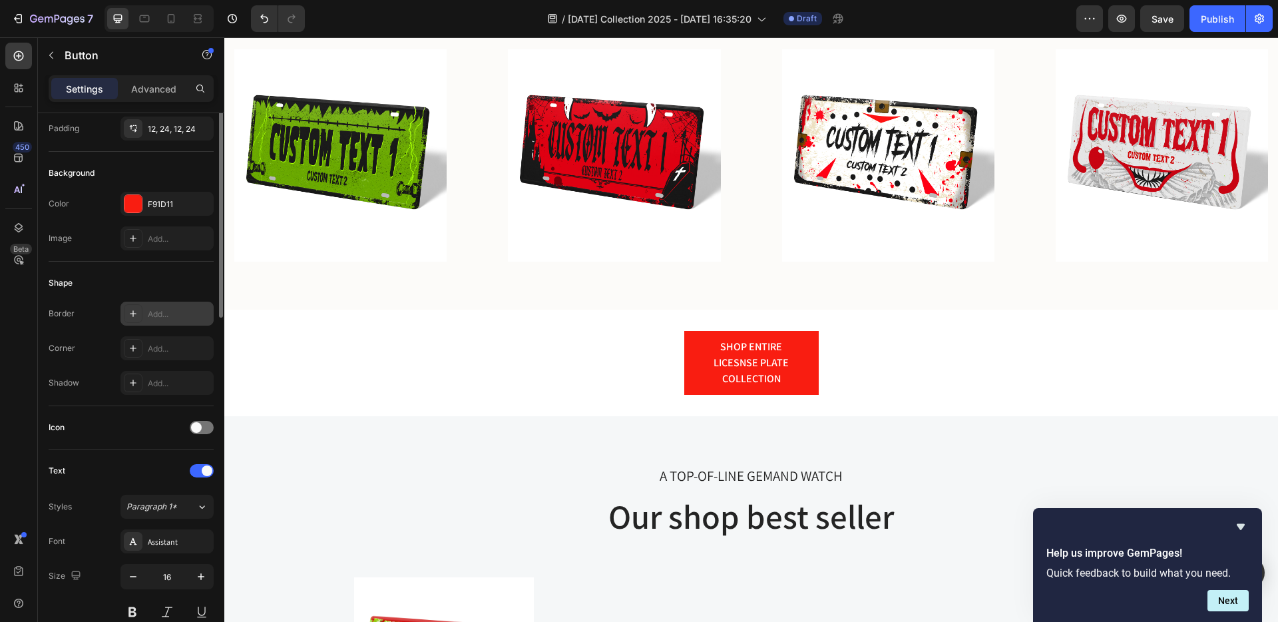
scroll to position [0, 0]
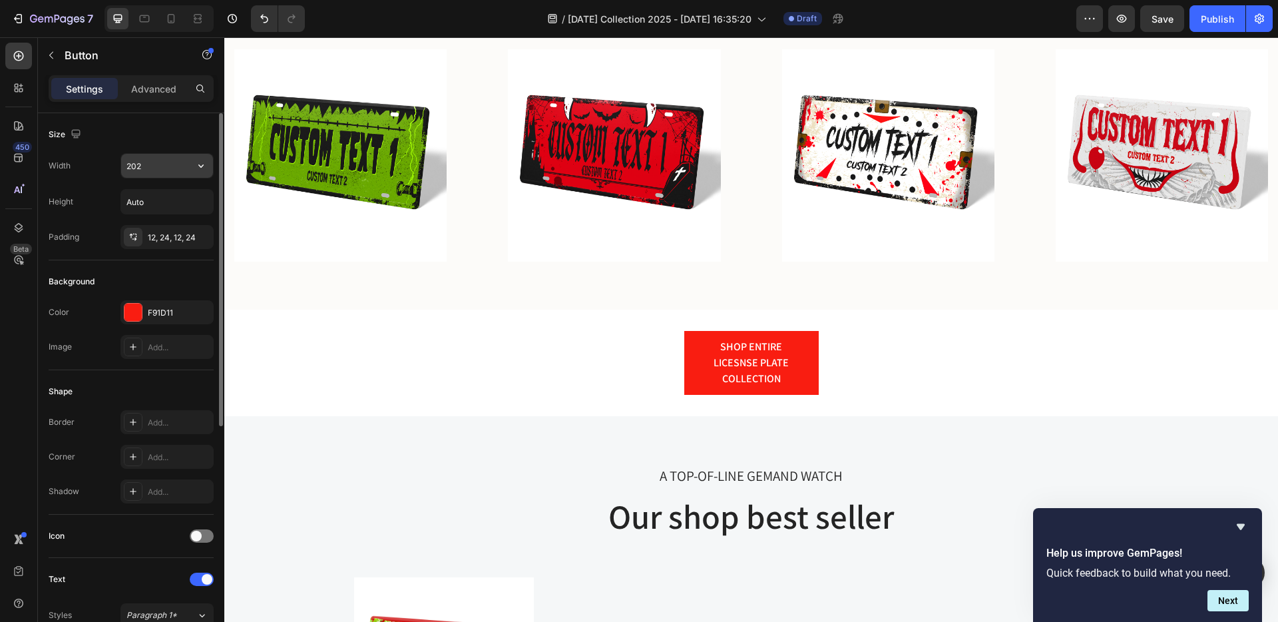
click at [151, 166] on input "202" at bounding box center [167, 166] width 92 height 24
click at [198, 165] on icon "button" at bounding box center [200, 165] width 5 height 3
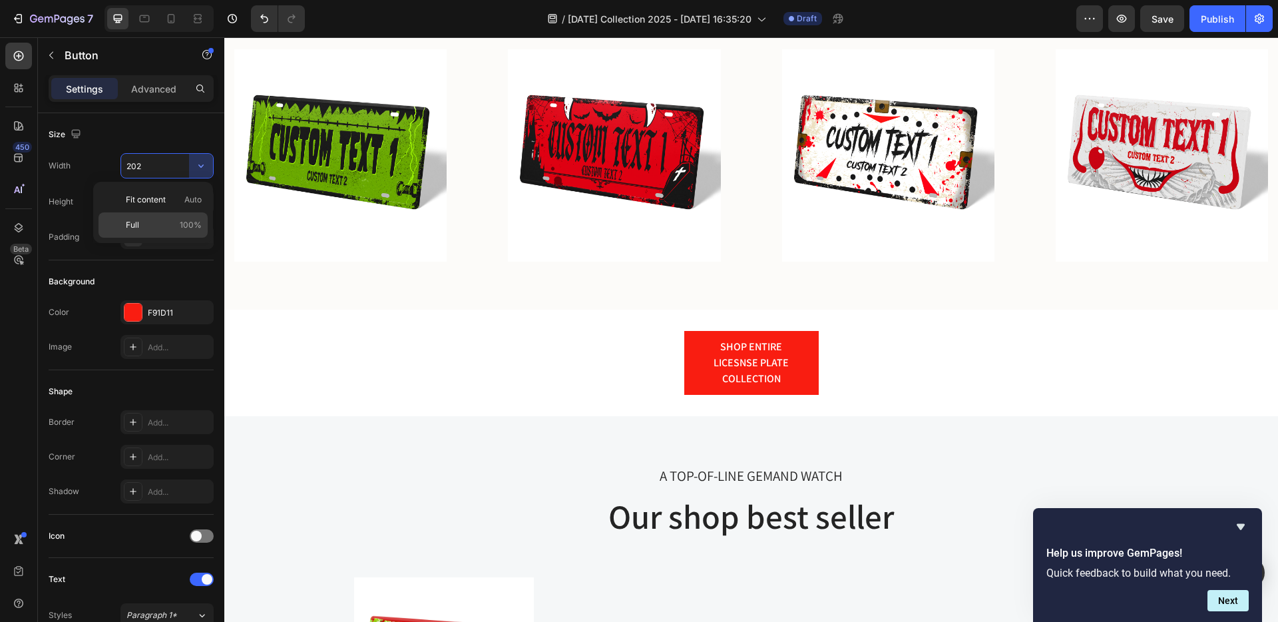
click at [162, 221] on p "Full 100%" at bounding box center [164, 225] width 76 height 12
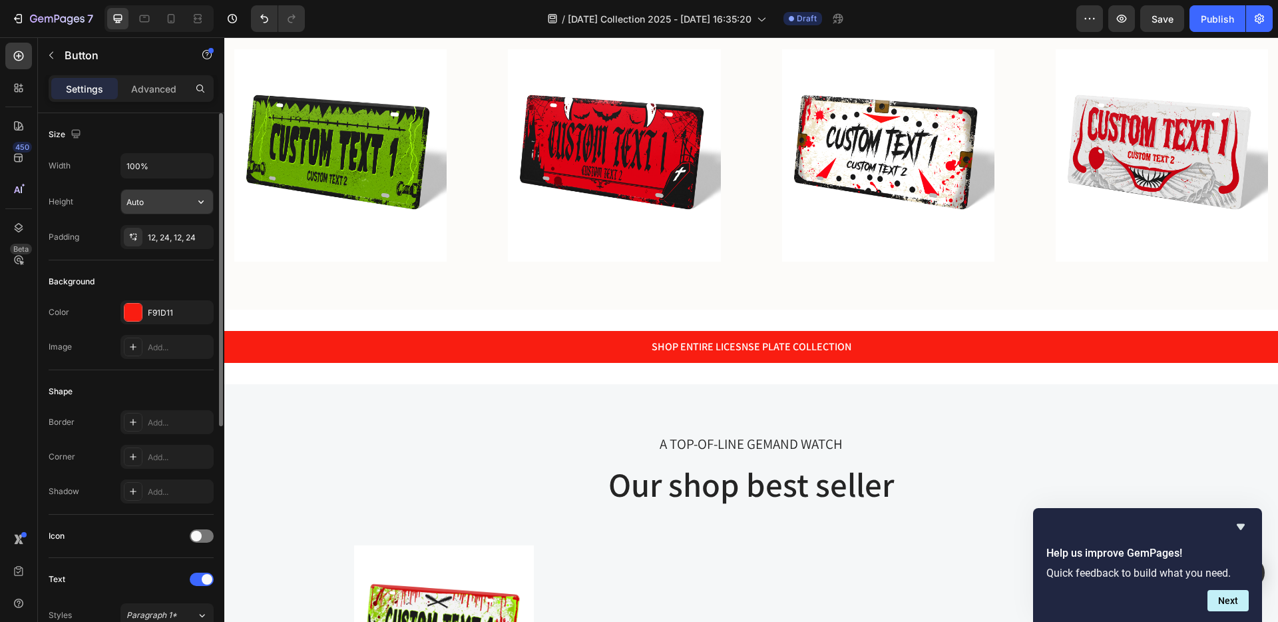
click at [164, 208] on input "Auto" at bounding box center [167, 202] width 92 height 24
click at [199, 200] on icon "button" at bounding box center [200, 201] width 13 height 13
click at [161, 232] on span "Fit content" at bounding box center [146, 236] width 40 height 12
click at [195, 172] on icon "button" at bounding box center [200, 165] width 13 height 13
click at [169, 196] on p "Fit content Auto" at bounding box center [164, 200] width 76 height 12
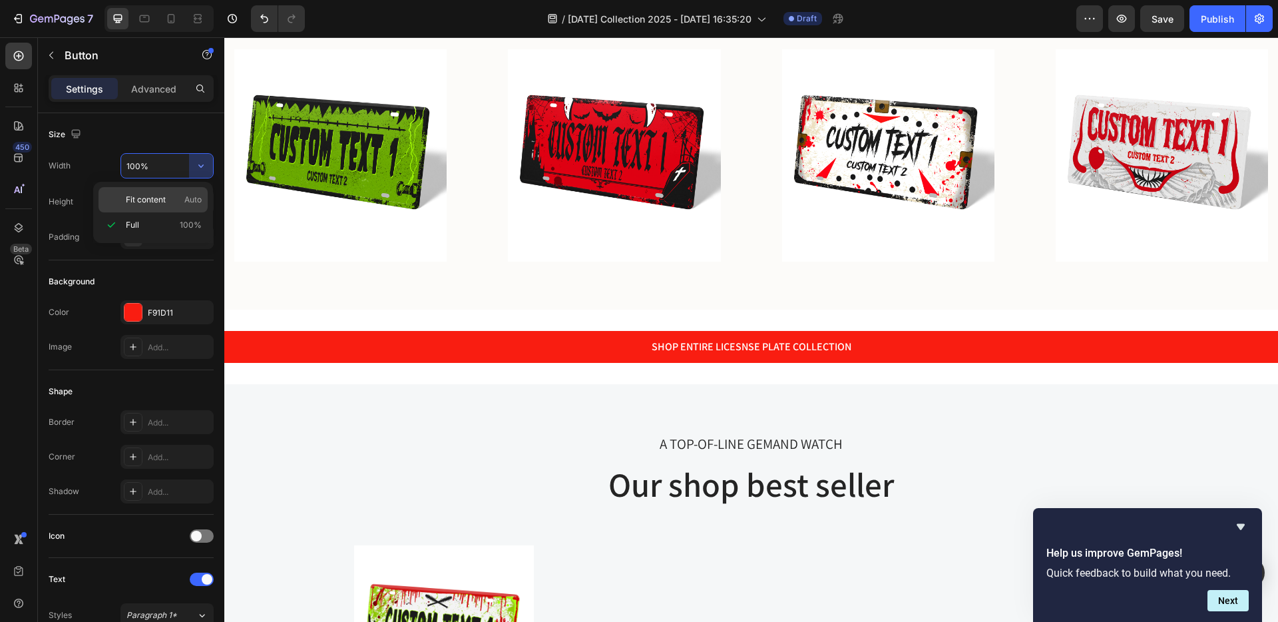
type input "Auto"
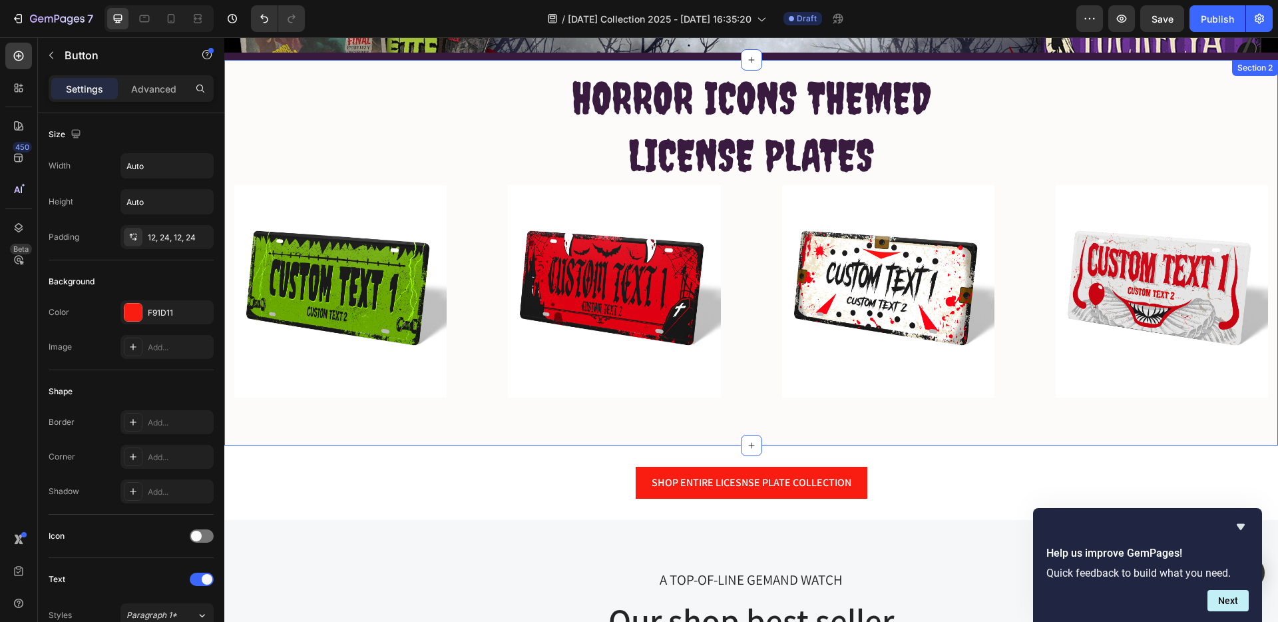
scroll to position [356, 0]
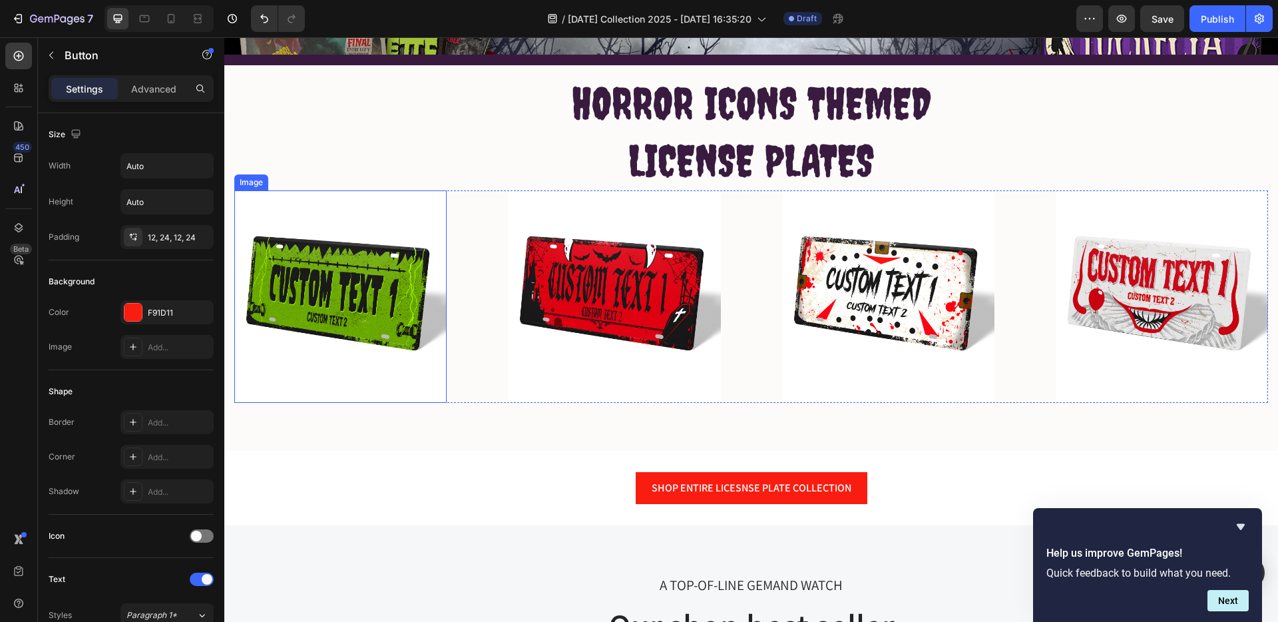
click at [355, 335] on img at bounding box center [340, 296] width 212 height 212
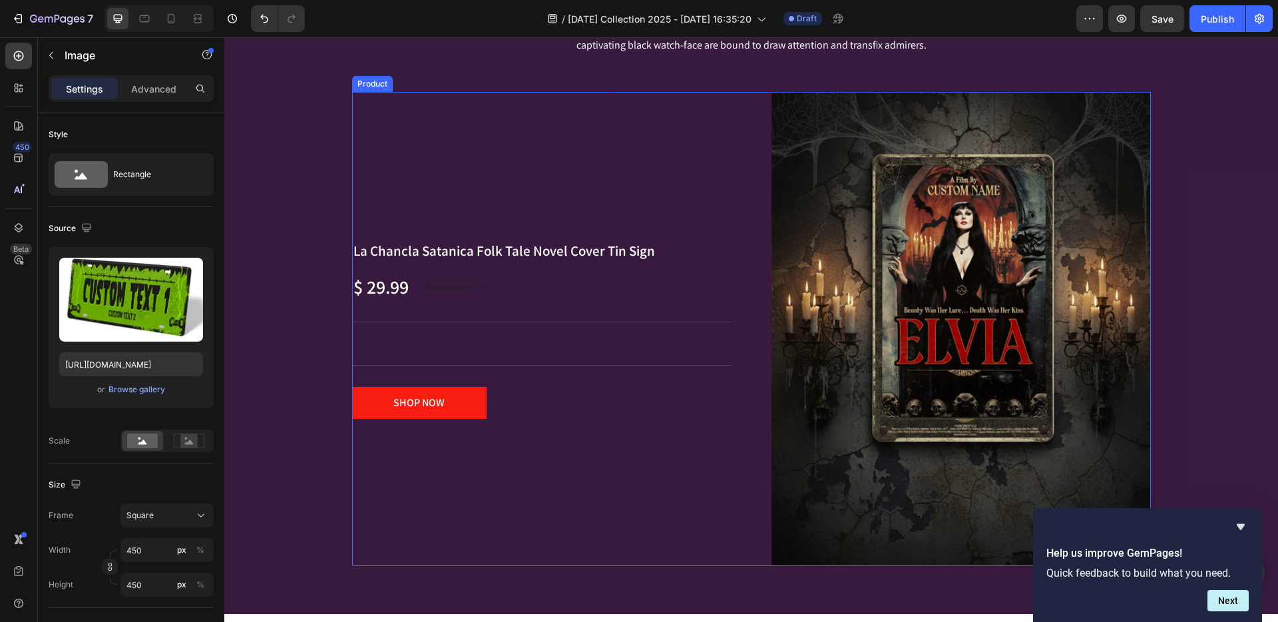
scroll to position [1723, 0]
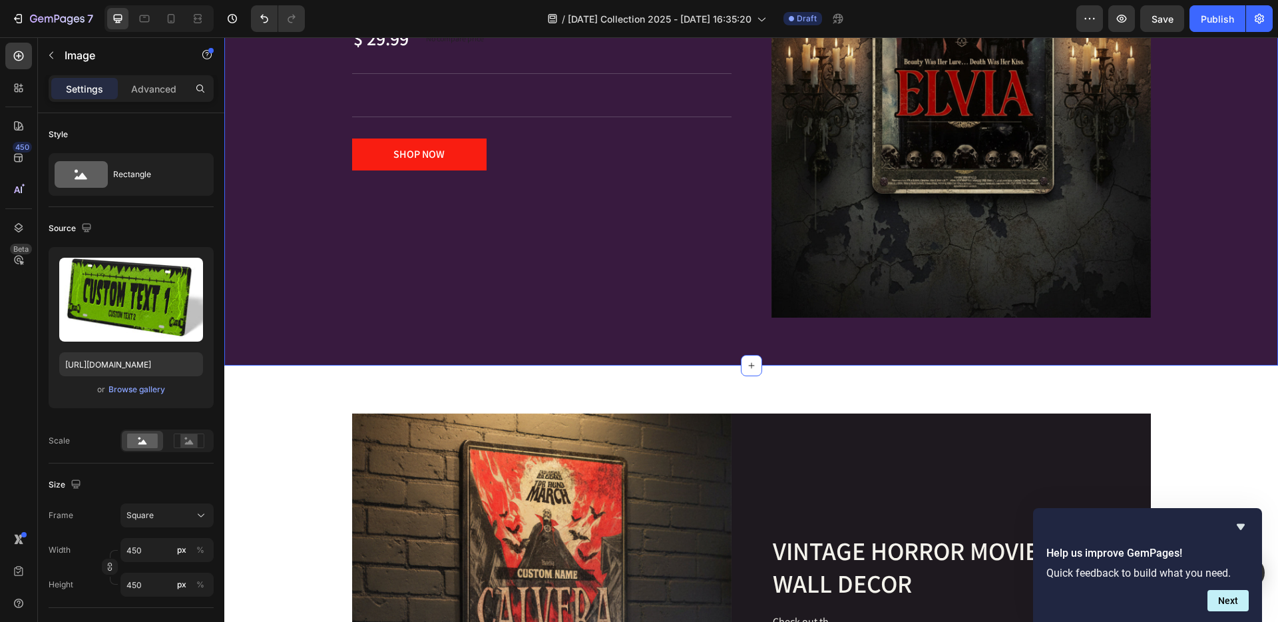
click at [679, 365] on div "EXPLORE Text block The Limited Eidition Heading Inspired by the 1800's - an era…" at bounding box center [751, 1] width 1054 height 728
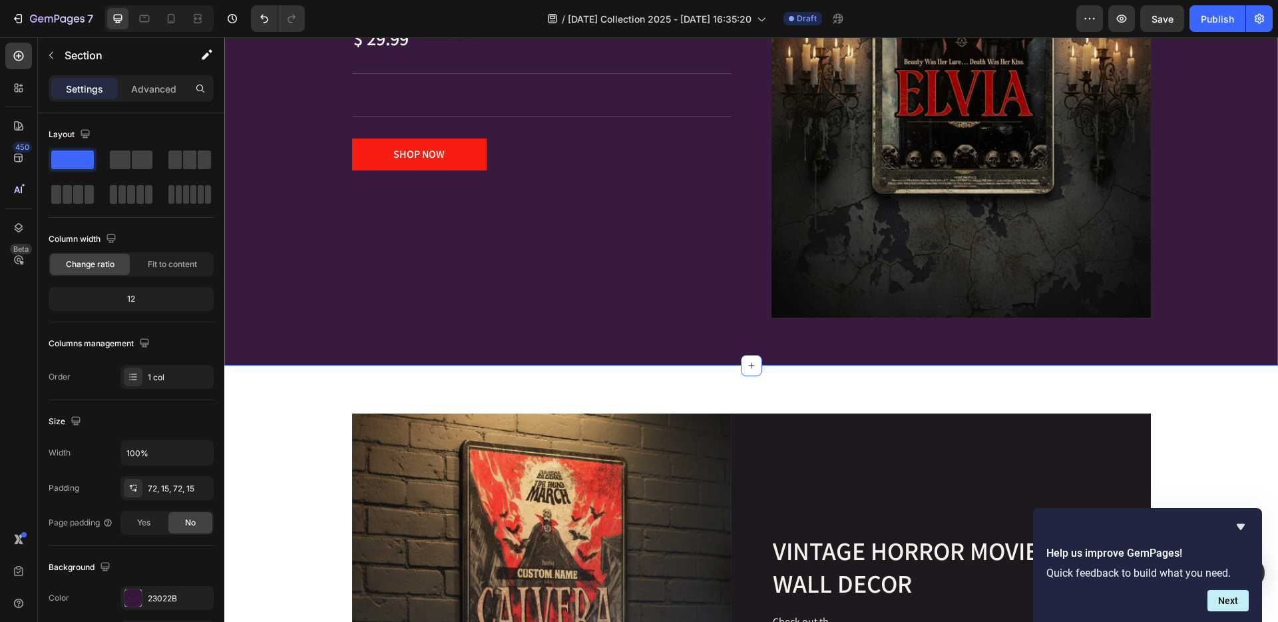
click at [679, 364] on div "EXPLORE Text block The Limited Eidition Heading Inspired by the 1800's - an era…" at bounding box center [751, 1] width 1054 height 728
click at [904, 286] on img at bounding box center [962, 81] width 380 height 475
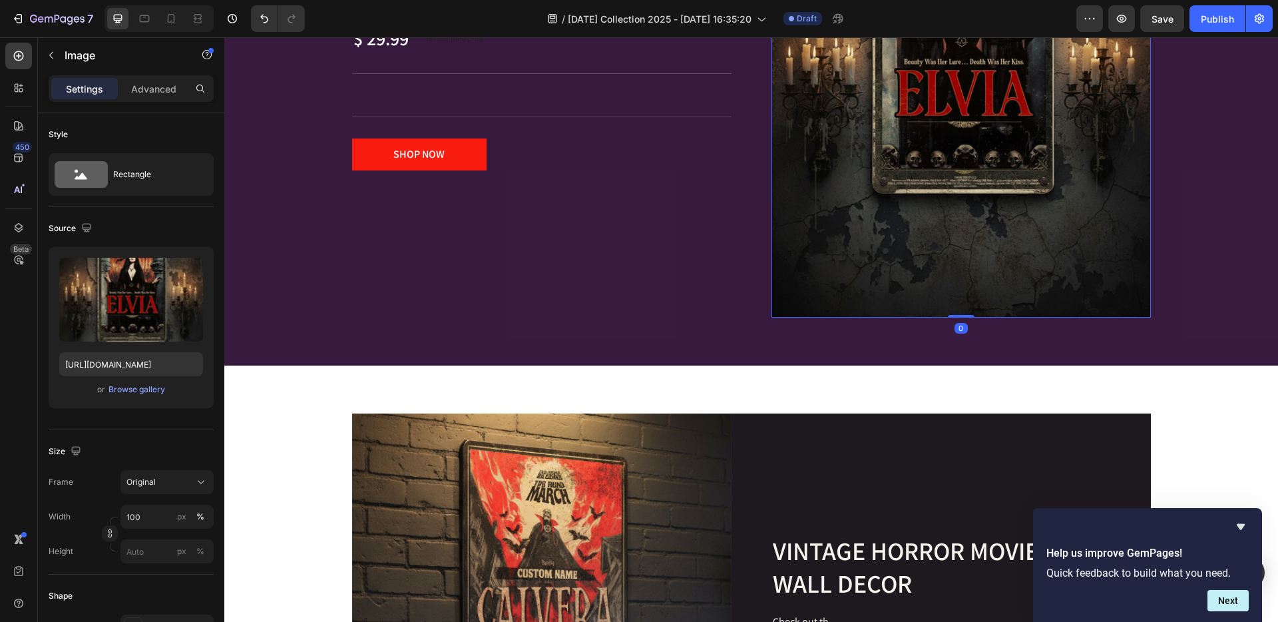
drag, startPoint x: 954, startPoint y: 316, endPoint x: 920, endPoint y: 236, distance: 86.2
click at [920, 236] on div "Image 0" at bounding box center [962, 81] width 380 height 475
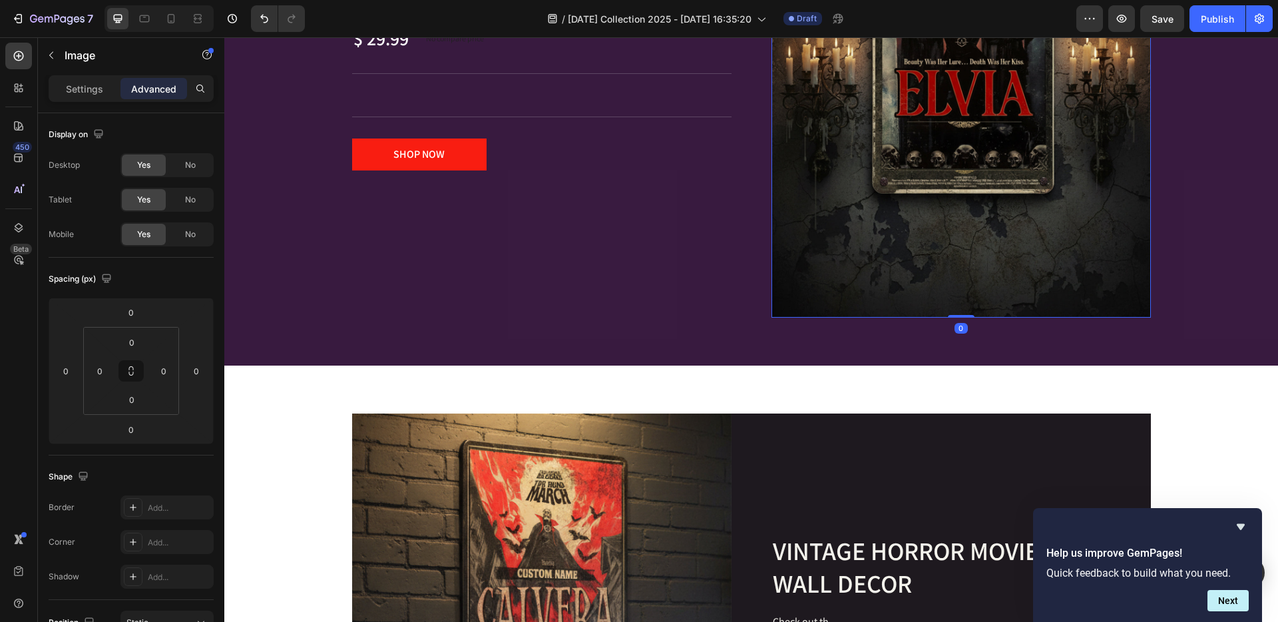
drag, startPoint x: 964, startPoint y: 316, endPoint x: 964, endPoint y: 244, distance: 71.9
click at [964, 244] on div "Image 0" at bounding box center [962, 81] width 380 height 475
click at [964, 263] on img at bounding box center [962, 81] width 380 height 475
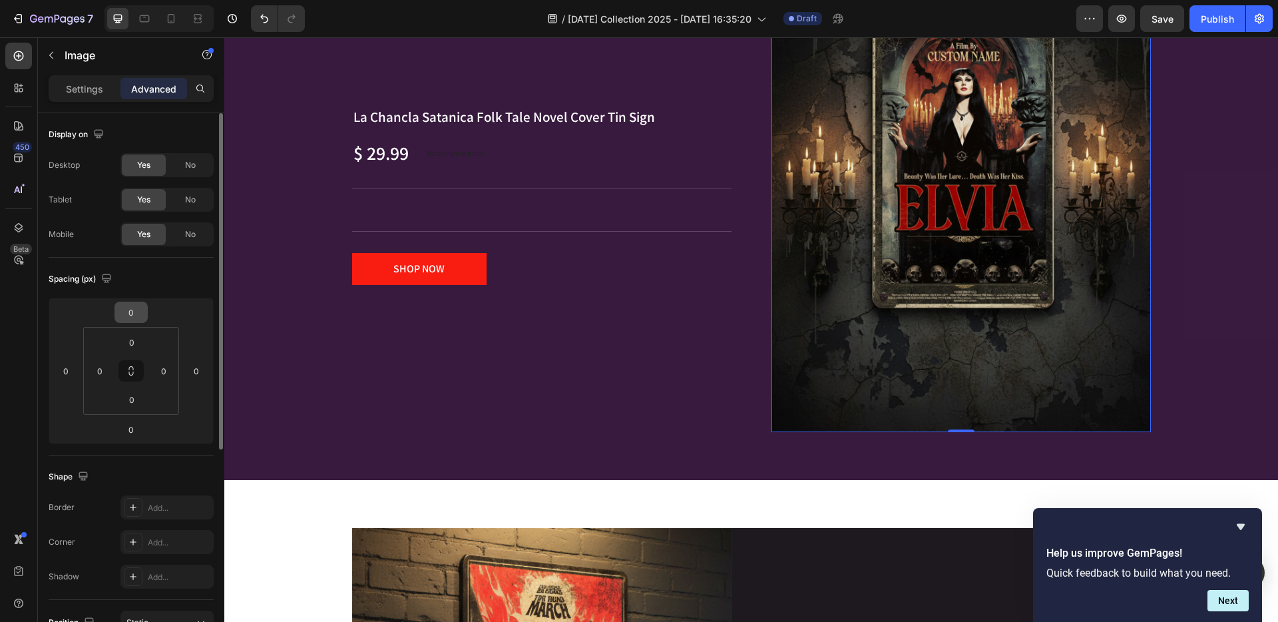
scroll to position [3, 0]
click at [83, 89] on p "Settings" at bounding box center [84, 89] width 37 height 14
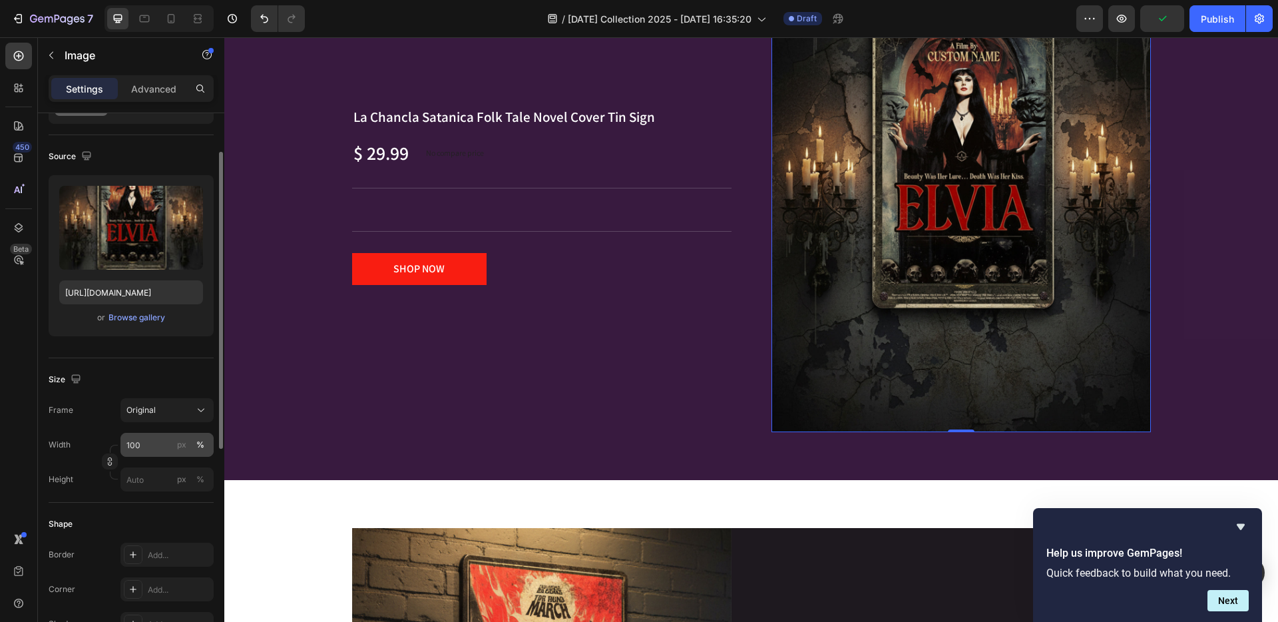
scroll to position [90, 0]
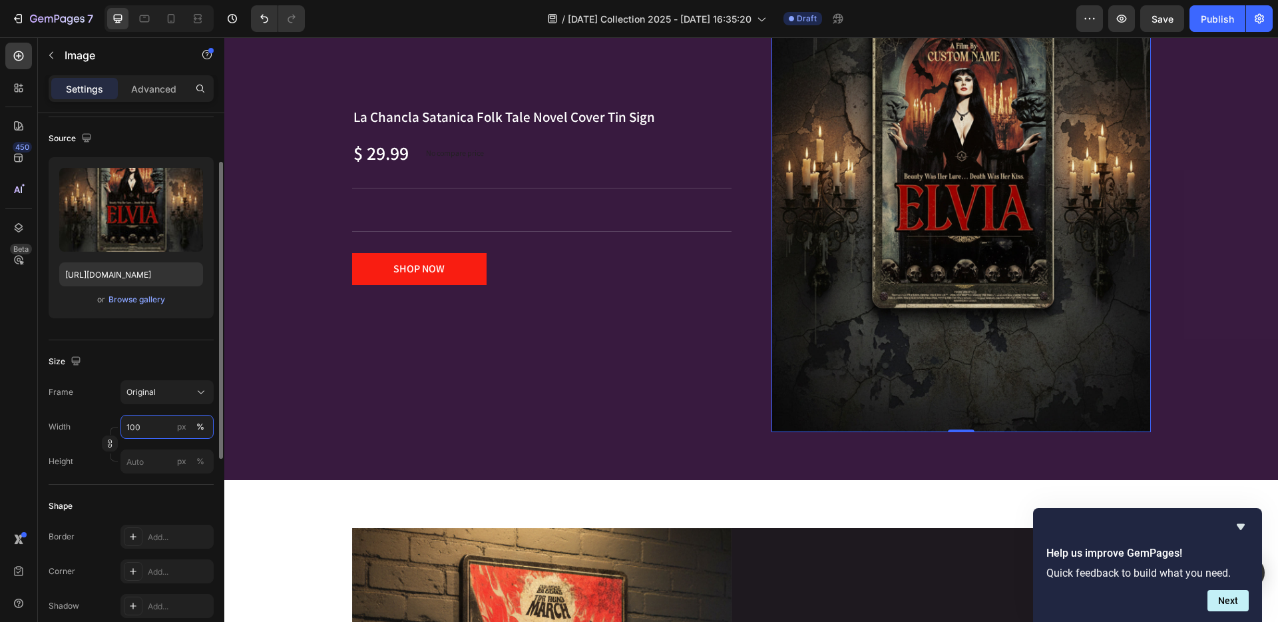
click at [132, 429] on input "100" at bounding box center [167, 427] width 93 height 24
click at [157, 428] on input "100" at bounding box center [167, 427] width 93 height 24
click at [202, 391] on icon at bounding box center [200, 392] width 13 height 13
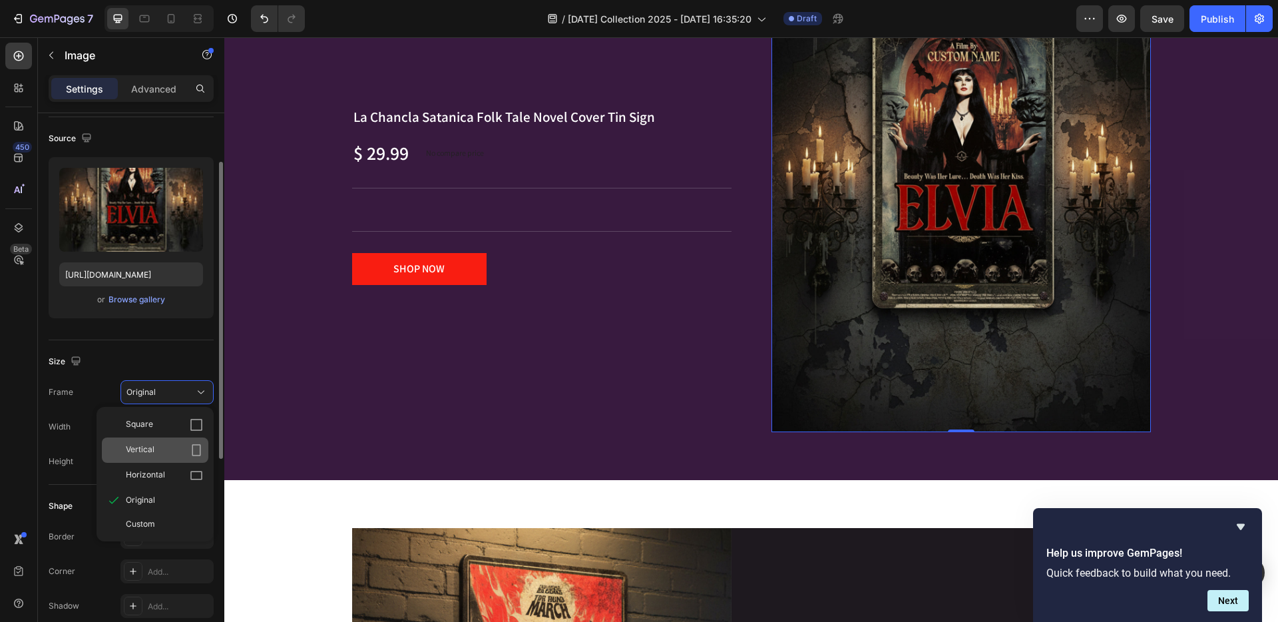
click at [163, 443] on div "Vertical" at bounding box center [164, 449] width 77 height 13
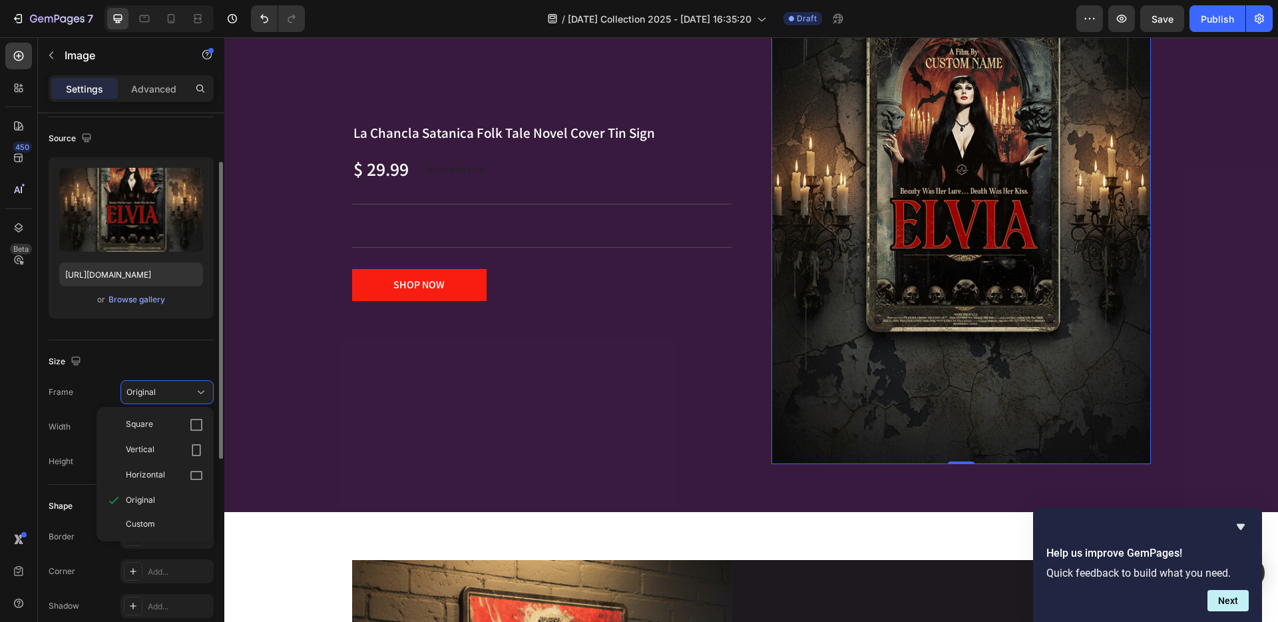
scroll to position [1624, 0]
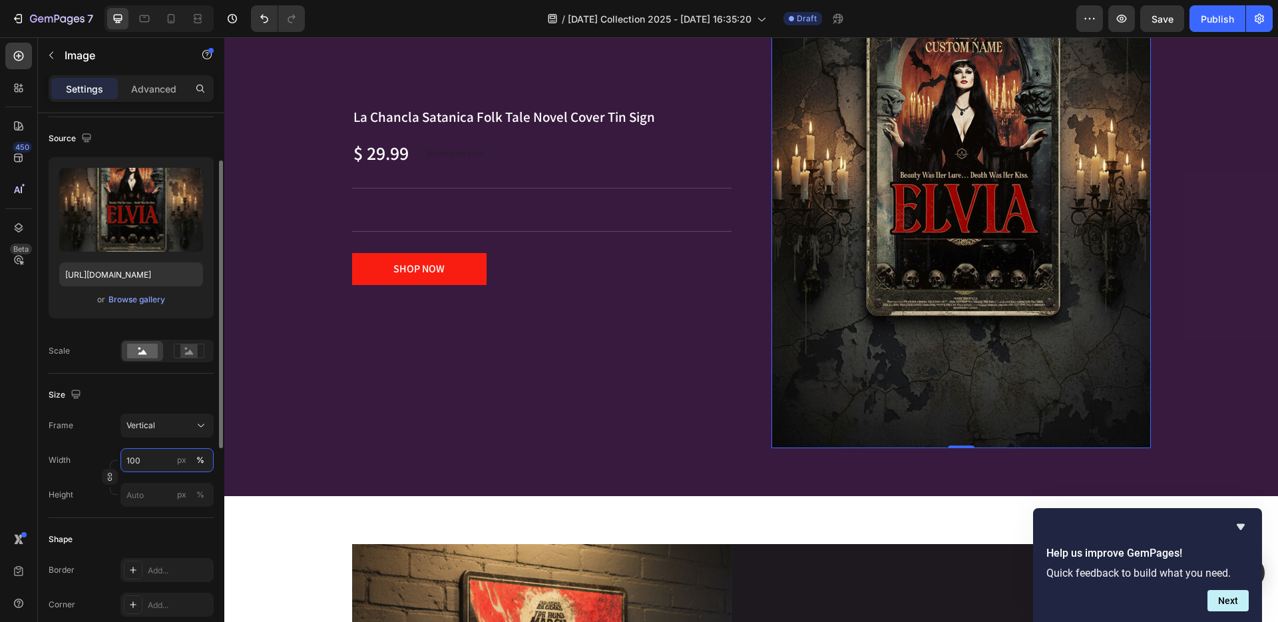
click at [149, 459] on input "100" at bounding box center [167, 460] width 93 height 24
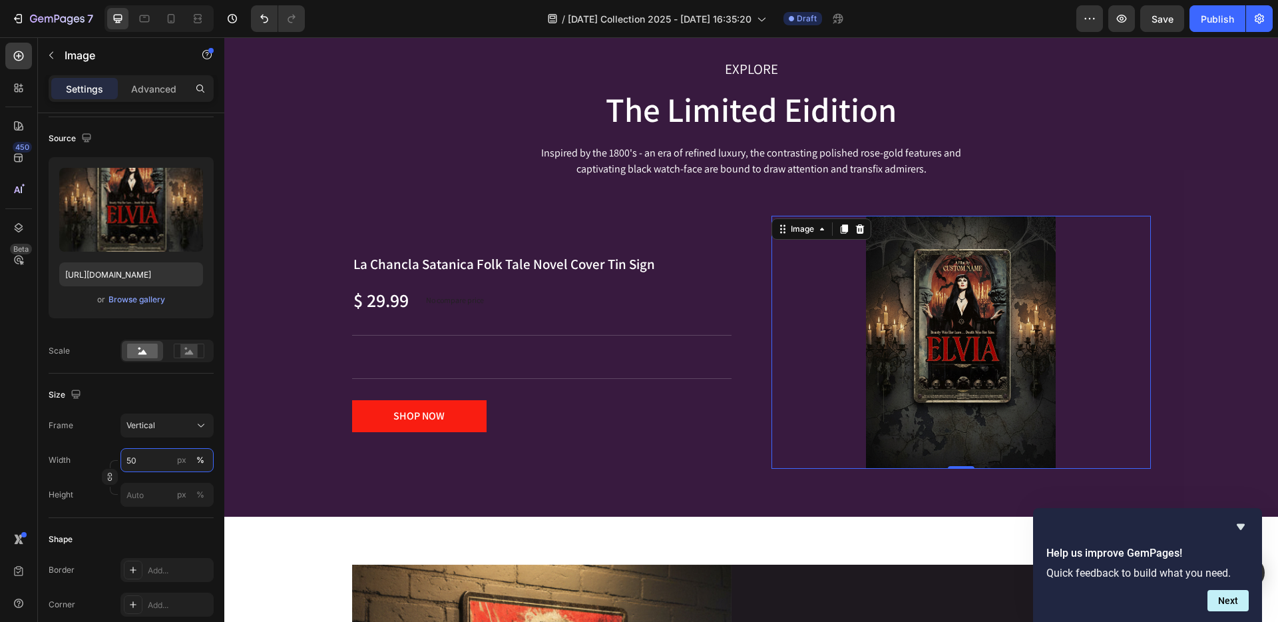
scroll to position [1330, 0]
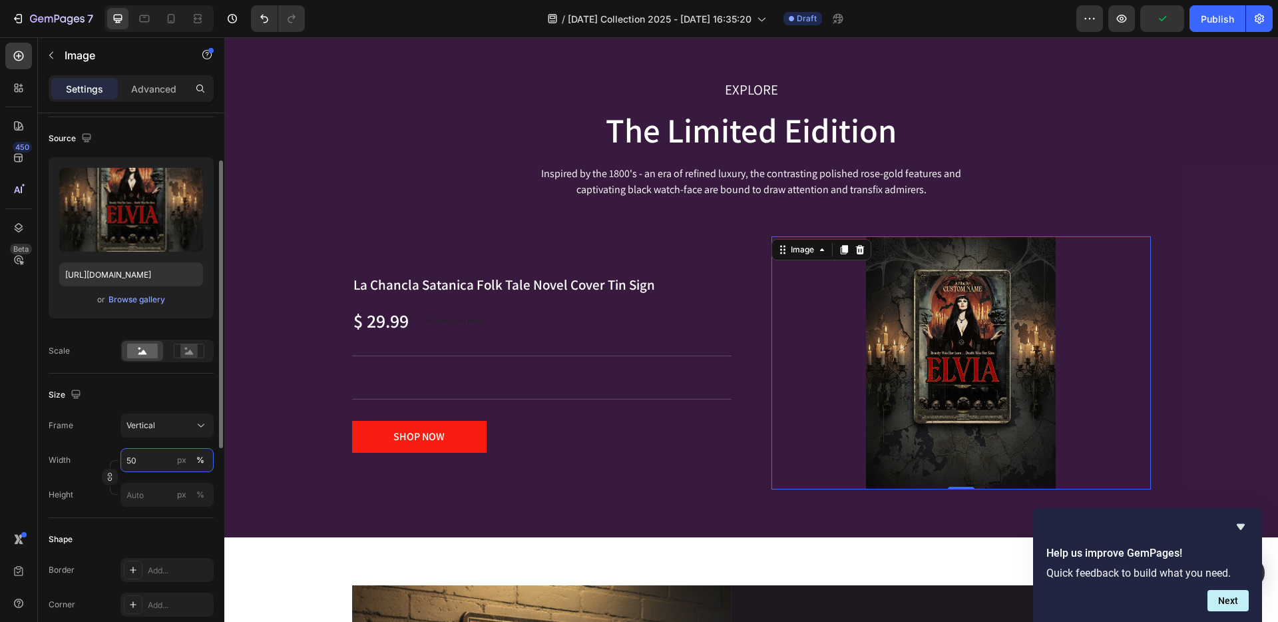
click at [146, 460] on input "50" at bounding box center [167, 460] width 93 height 24
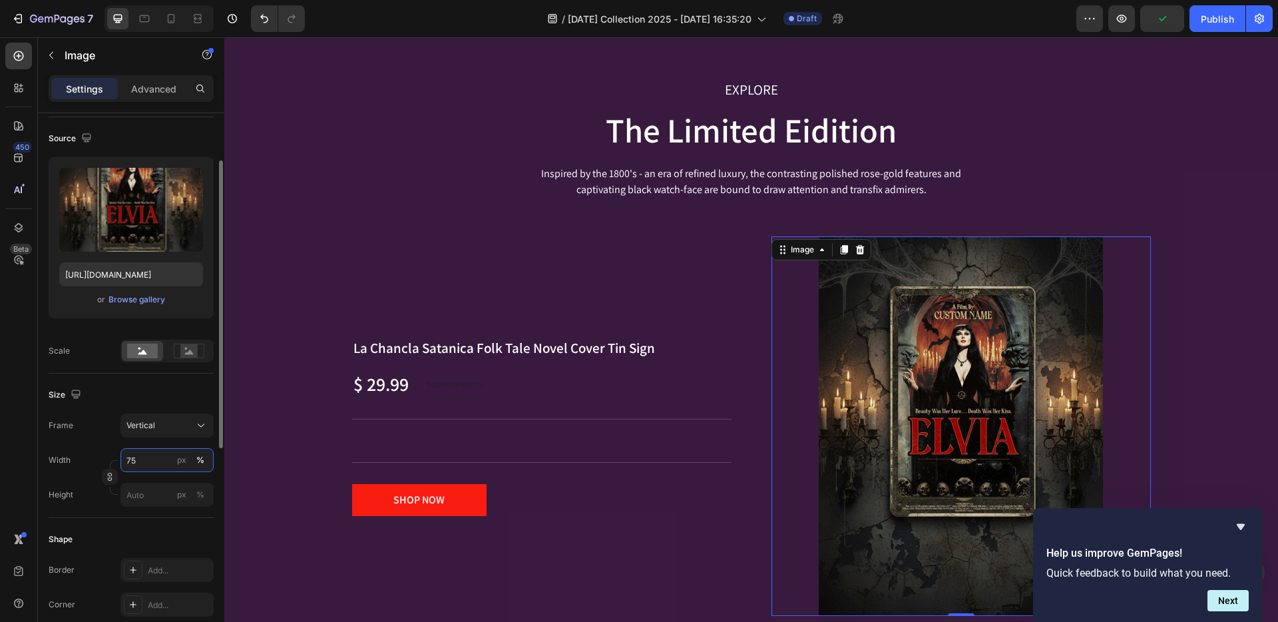
type input "75"
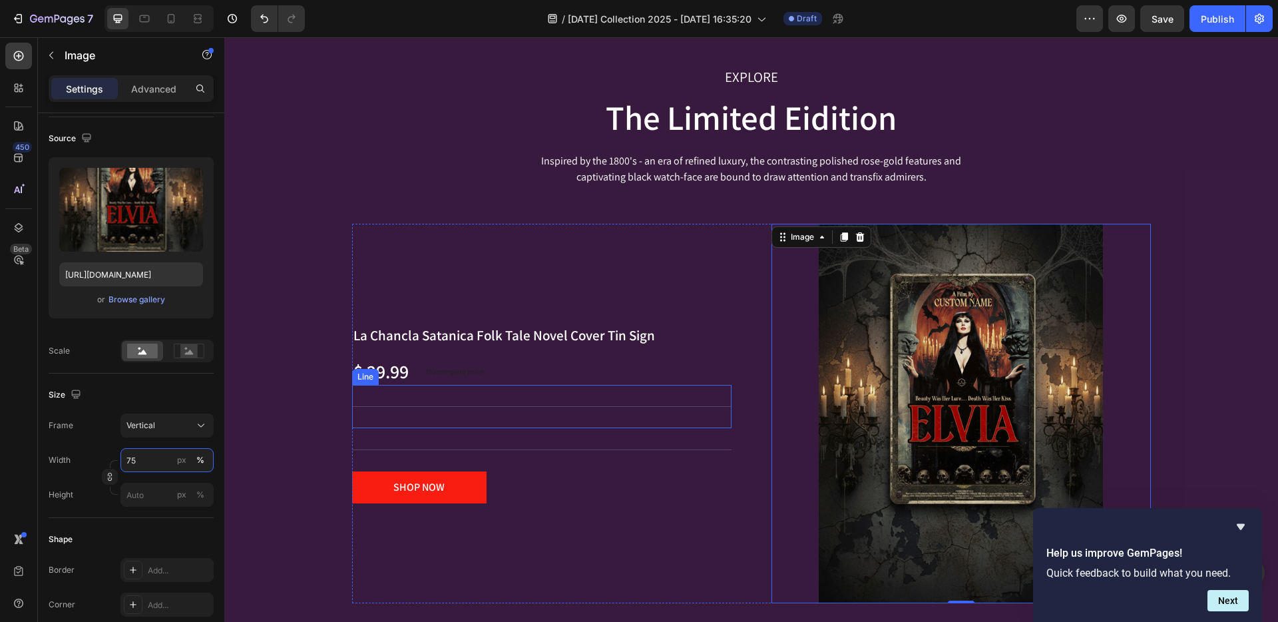
scroll to position [1599, 0]
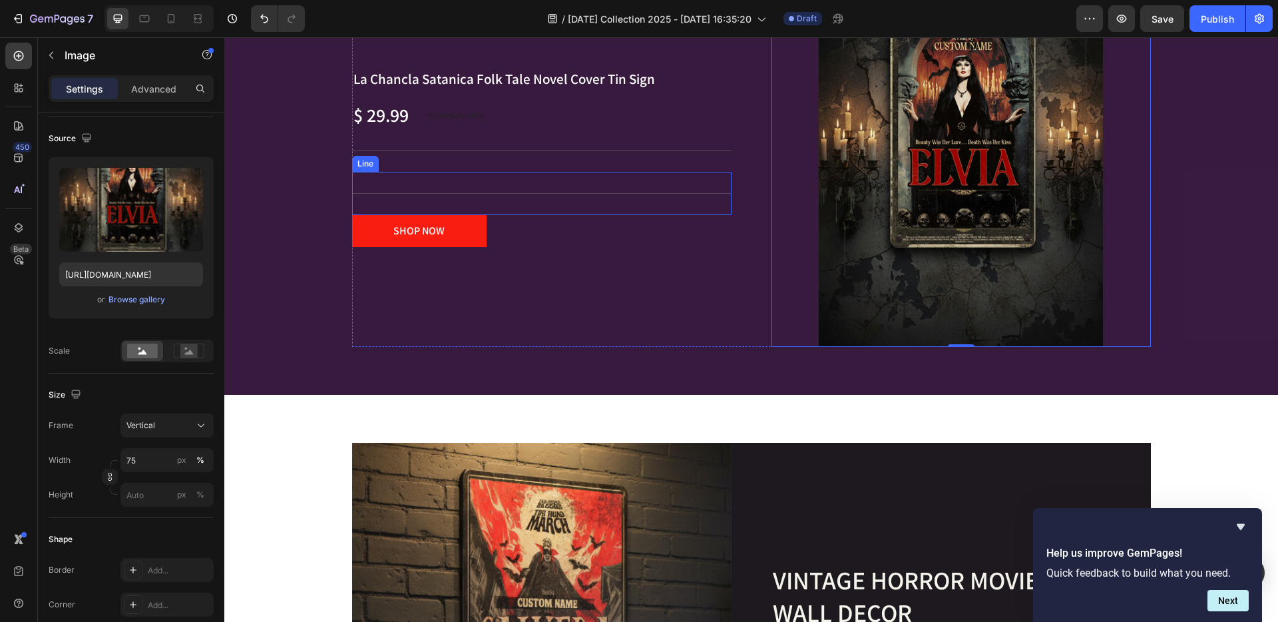
click at [599, 188] on div "Title Line" at bounding box center [542, 193] width 380 height 43
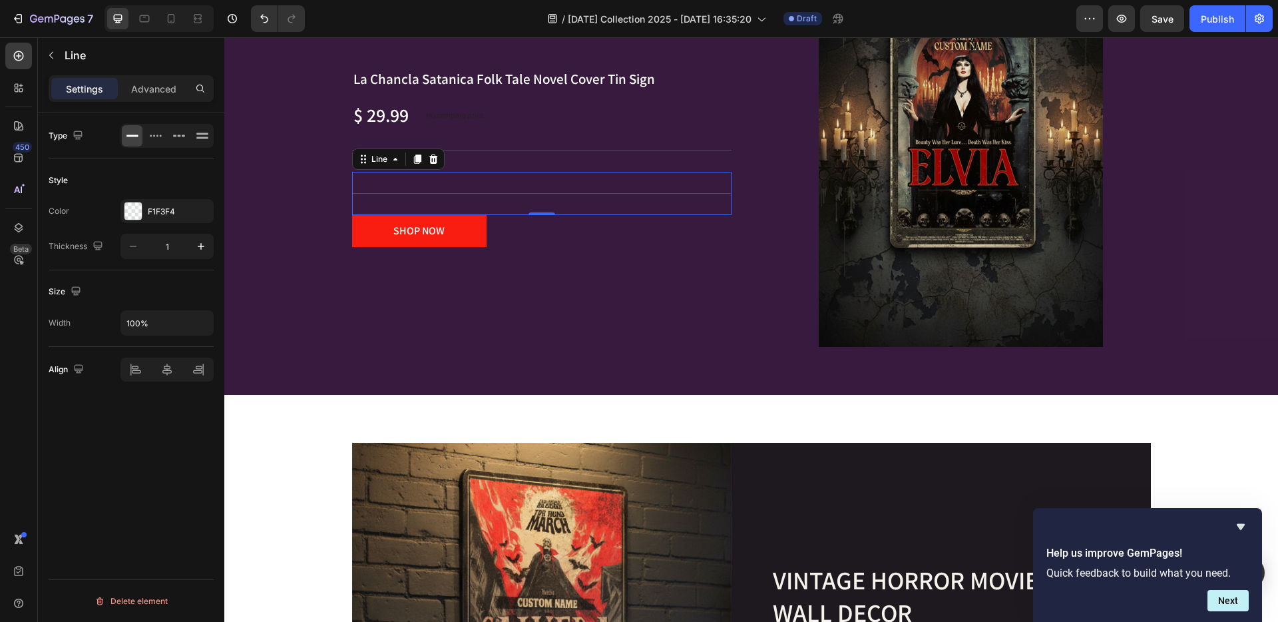
scroll to position [0, 0]
click at [429, 156] on icon at bounding box center [433, 158] width 9 height 9
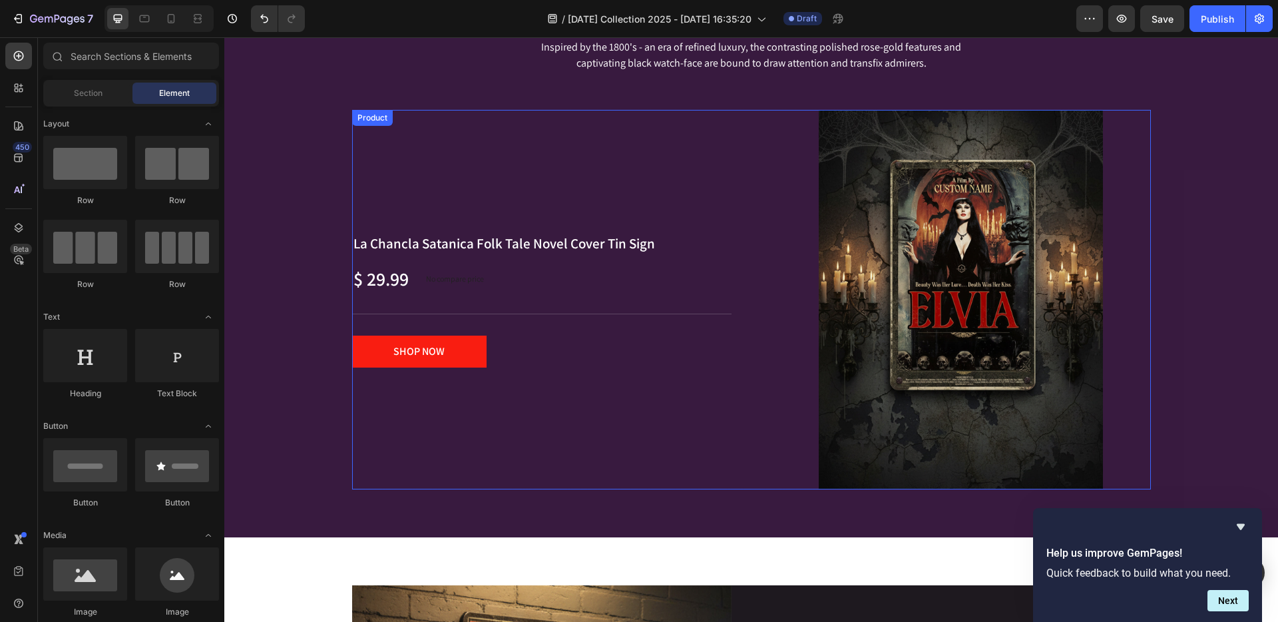
scroll to position [1437, 0]
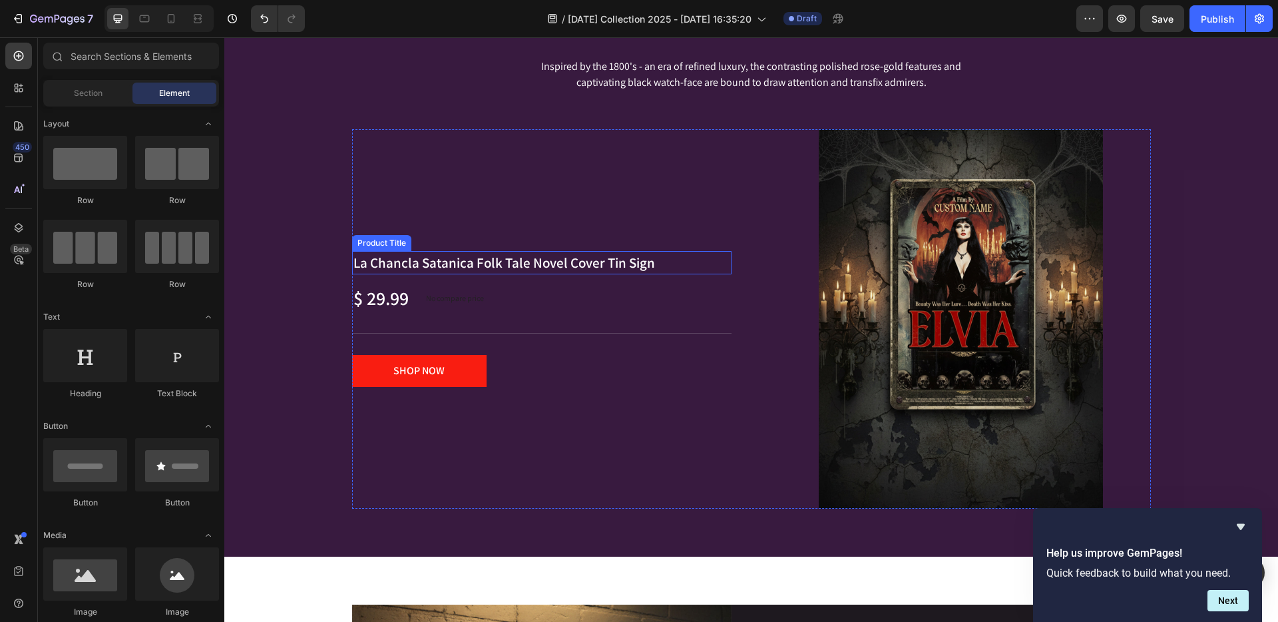
click at [413, 262] on h2 "La Chancla Satanica Folk Tale Novel Cover Tin Sign" at bounding box center [542, 263] width 380 height 24
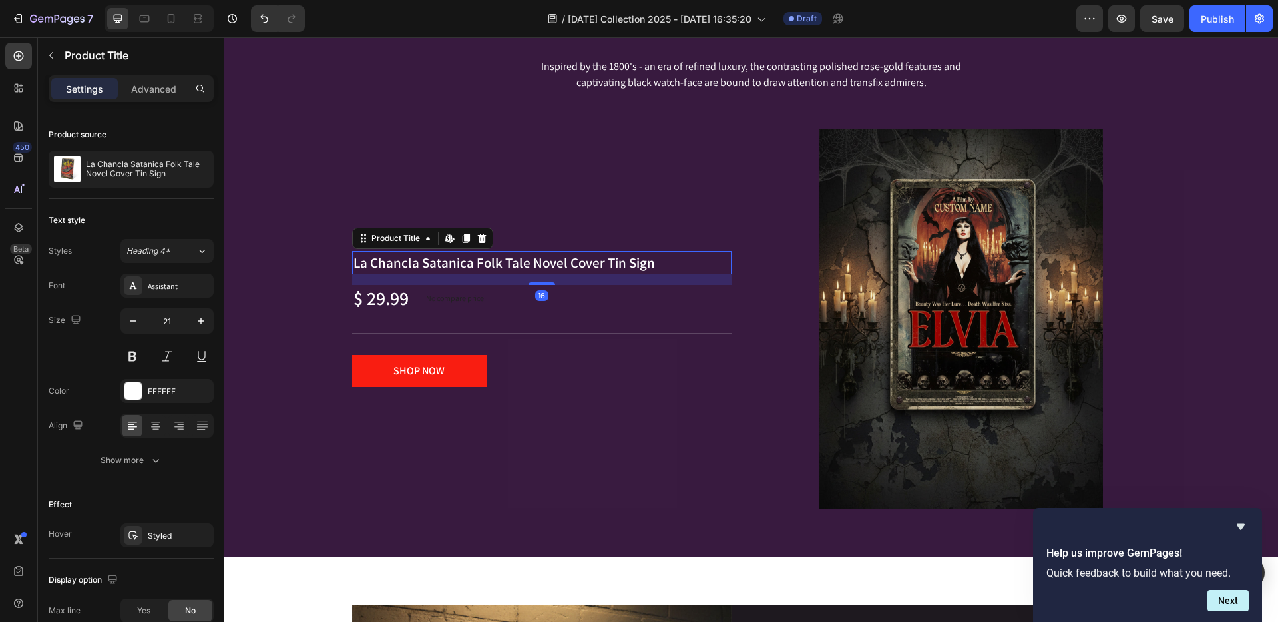
click at [413, 262] on h2 "La Chancla Satanica Folk Tale Novel Cover Tin Sign" at bounding box center [542, 263] width 380 height 24
click at [555, 264] on h2 "La Chancla Satanica Folk Tale Novel Cover Tin Sign" at bounding box center [542, 263] width 380 height 24
click at [583, 260] on h2 "La Chancla Satanica Folk Tale Novel Cover Tin Sign" at bounding box center [542, 263] width 380 height 24
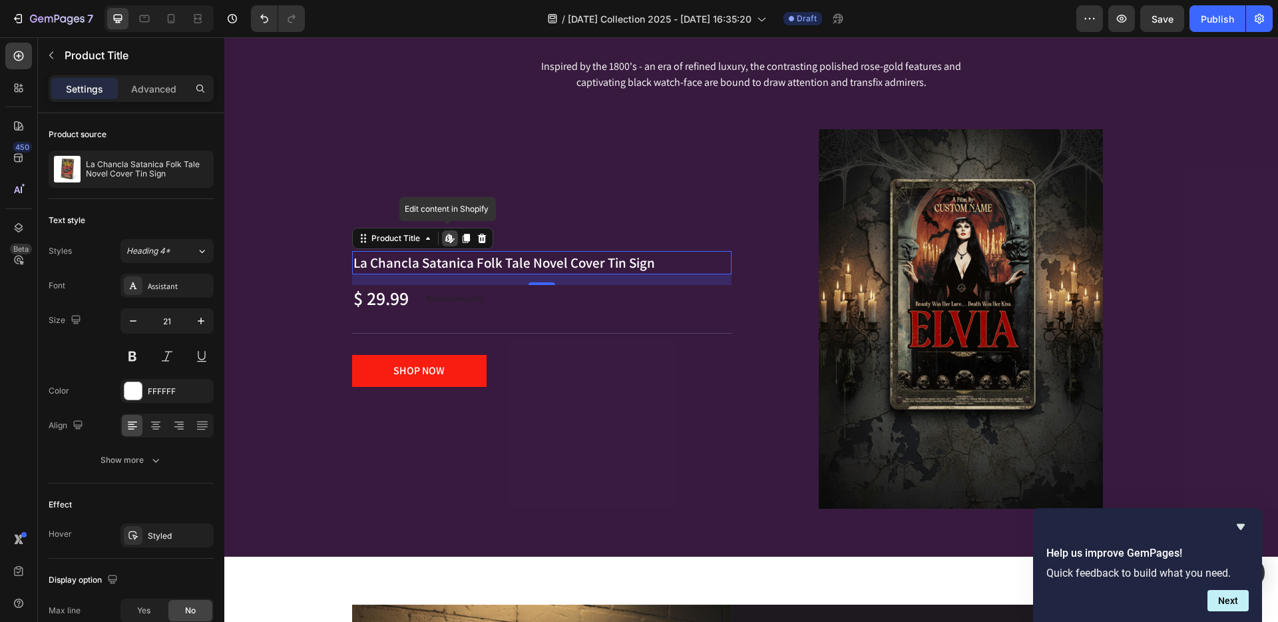
click at [552, 262] on h2 "La Chancla Satanica Folk Tale Novel Cover Tin Sign" at bounding box center [542, 263] width 380 height 24
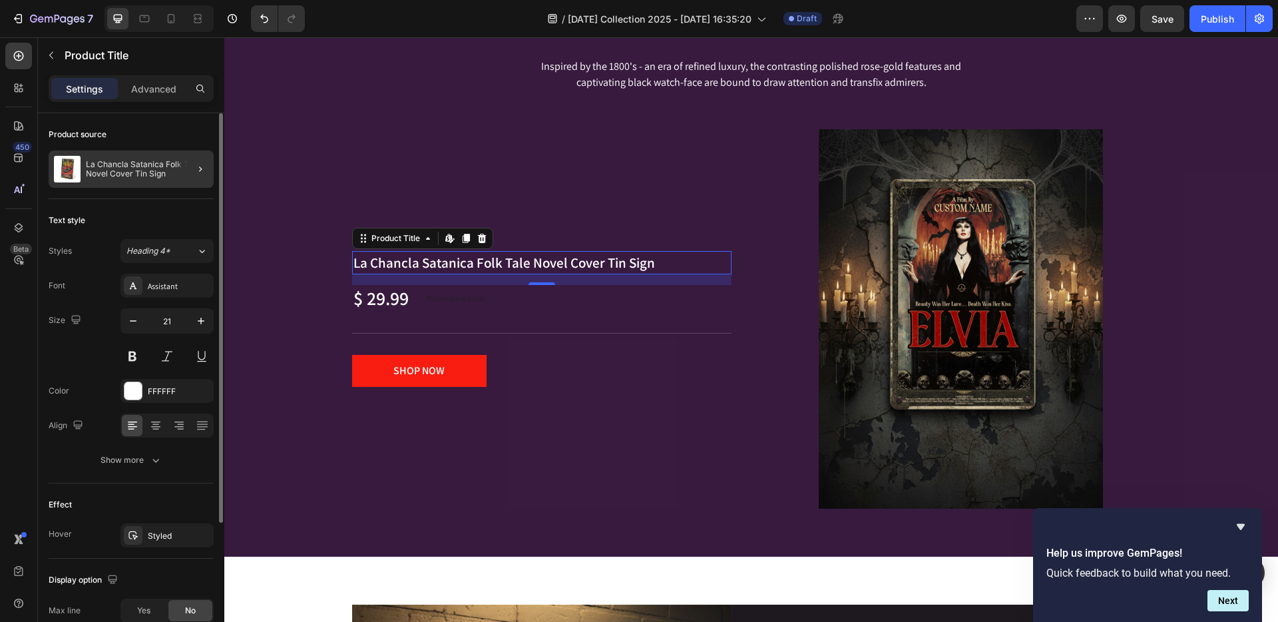
click at [177, 166] on div at bounding box center [194, 168] width 37 height 37
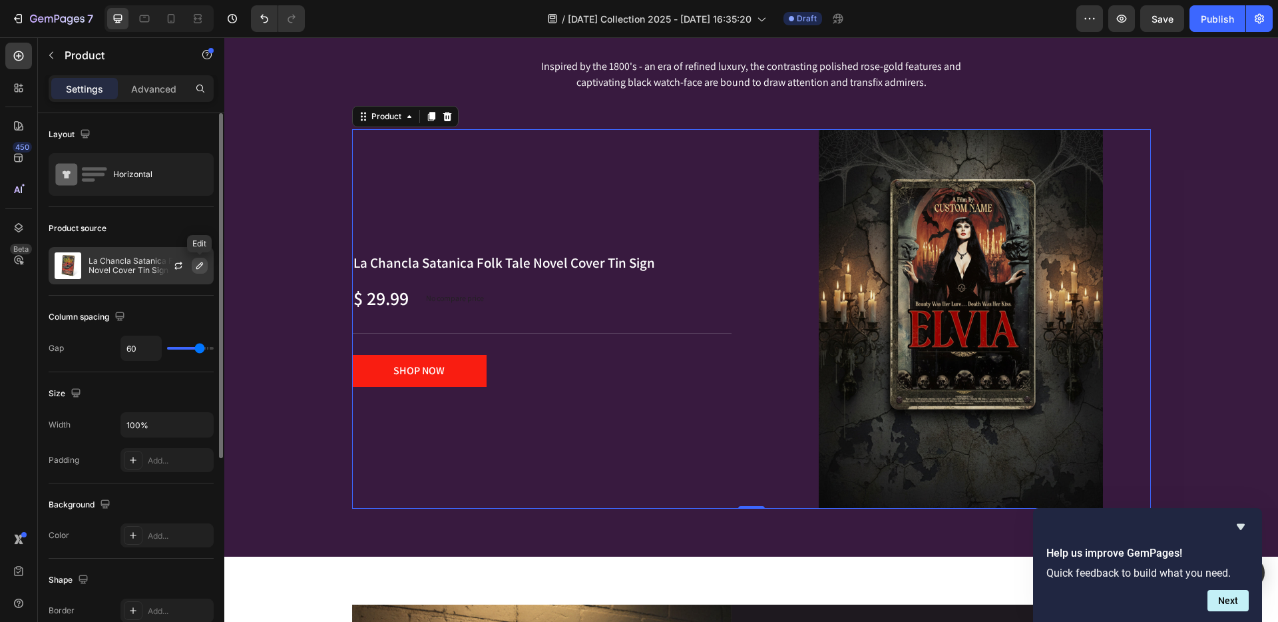
click at [196, 266] on icon "button" at bounding box center [199, 265] width 11 height 11
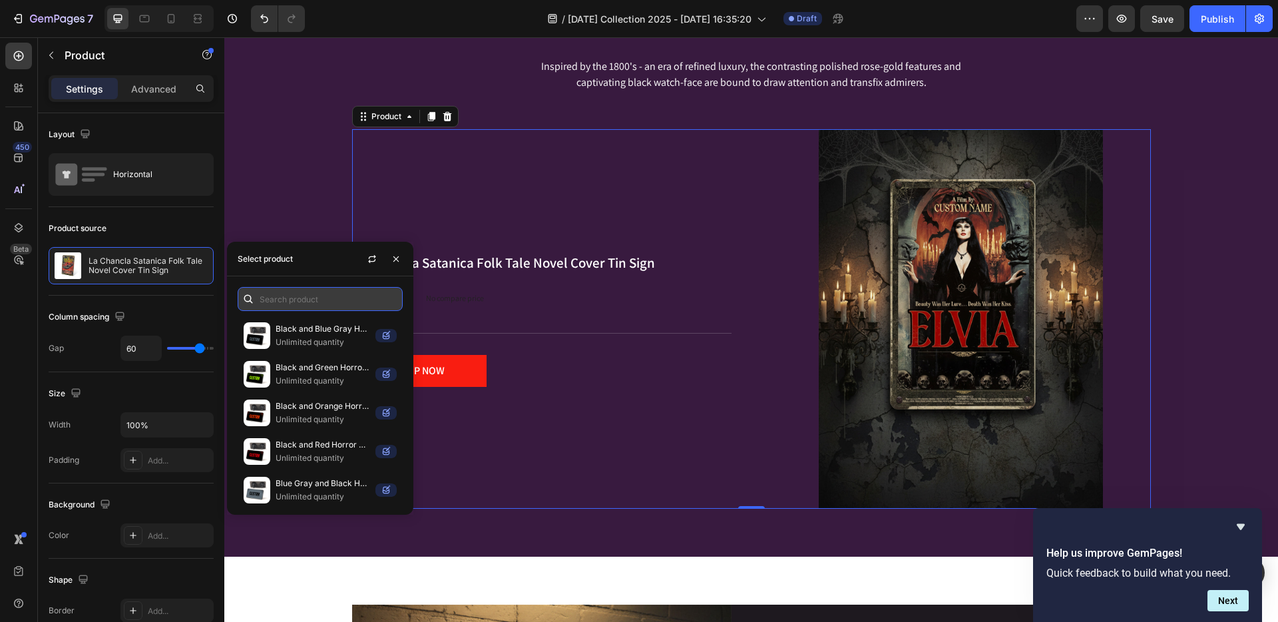
click at [279, 303] on input "text" at bounding box center [320, 299] width 165 height 24
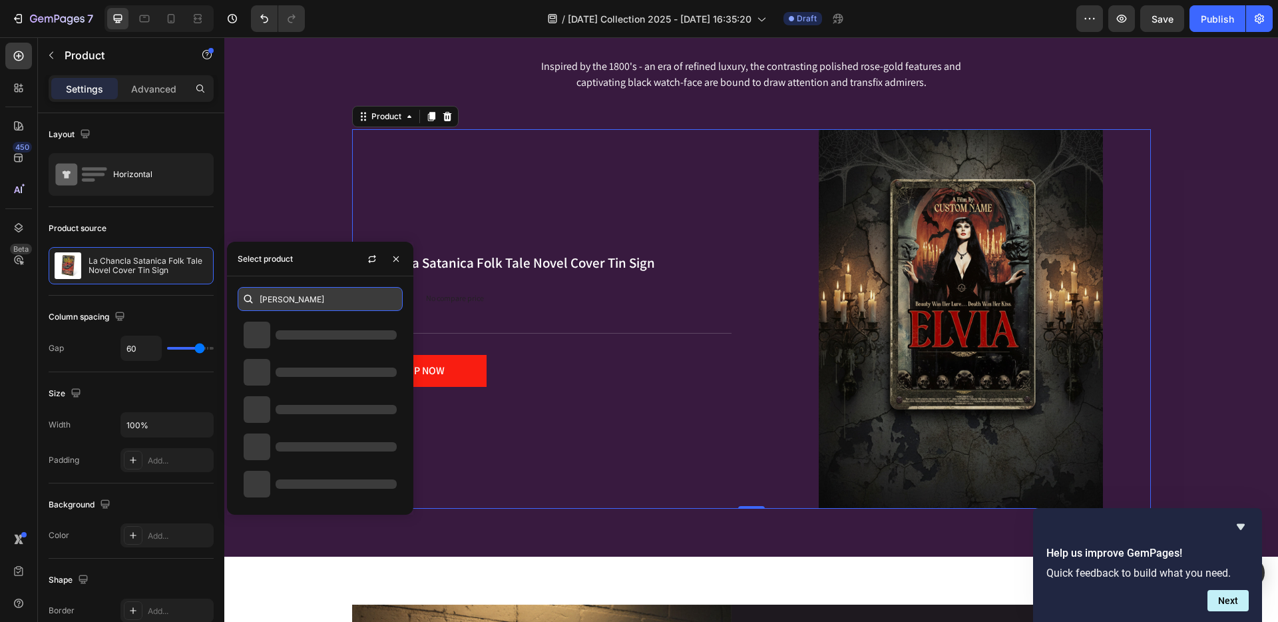
click at [300, 304] on input "Elvia" at bounding box center [320, 299] width 165 height 24
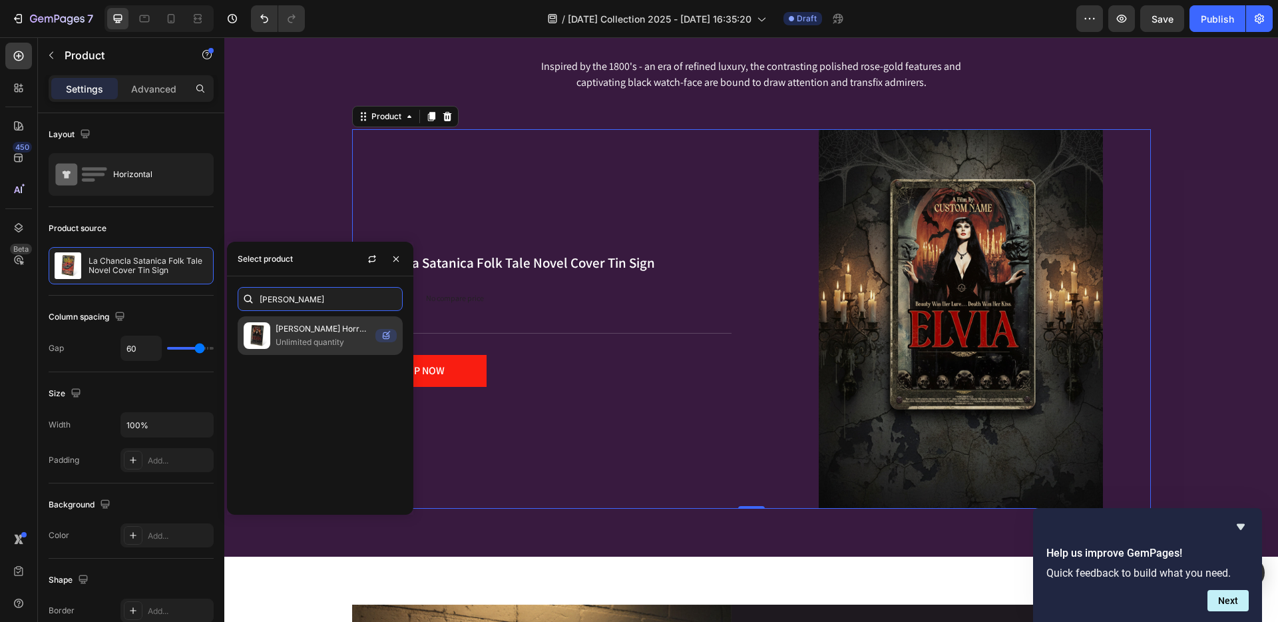
type input "Elvia"
click at [316, 330] on p "[PERSON_NAME] Horror Movie Poster Tin Sign" at bounding box center [323, 328] width 95 height 13
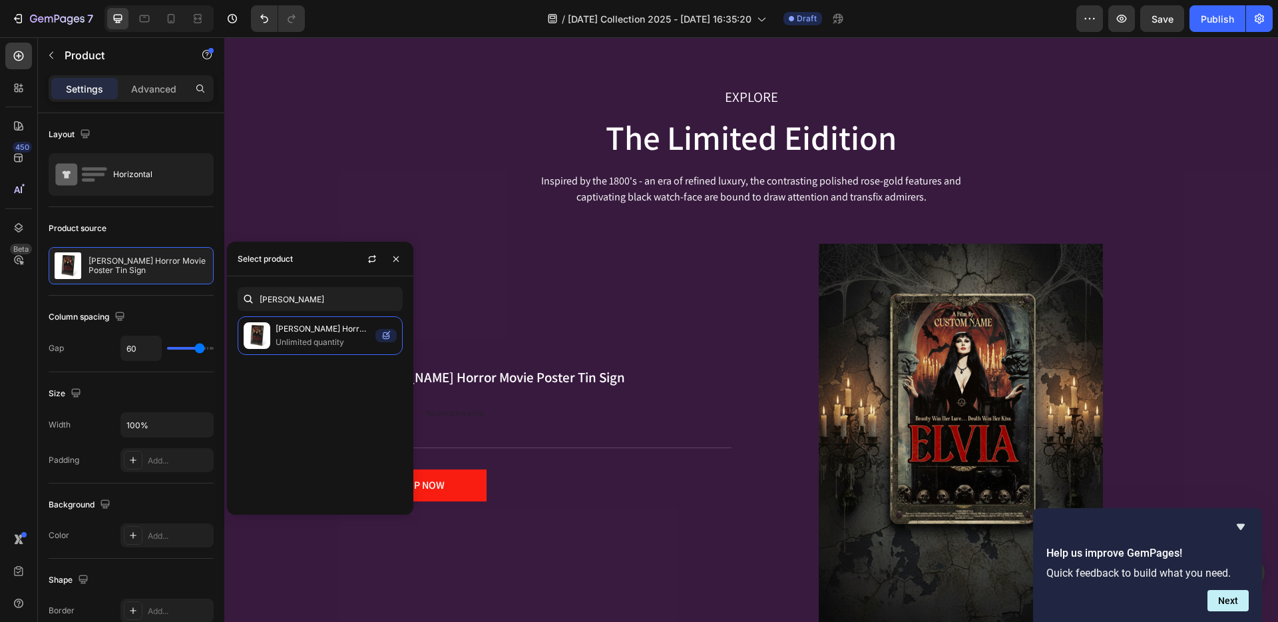
scroll to position [1280, 0]
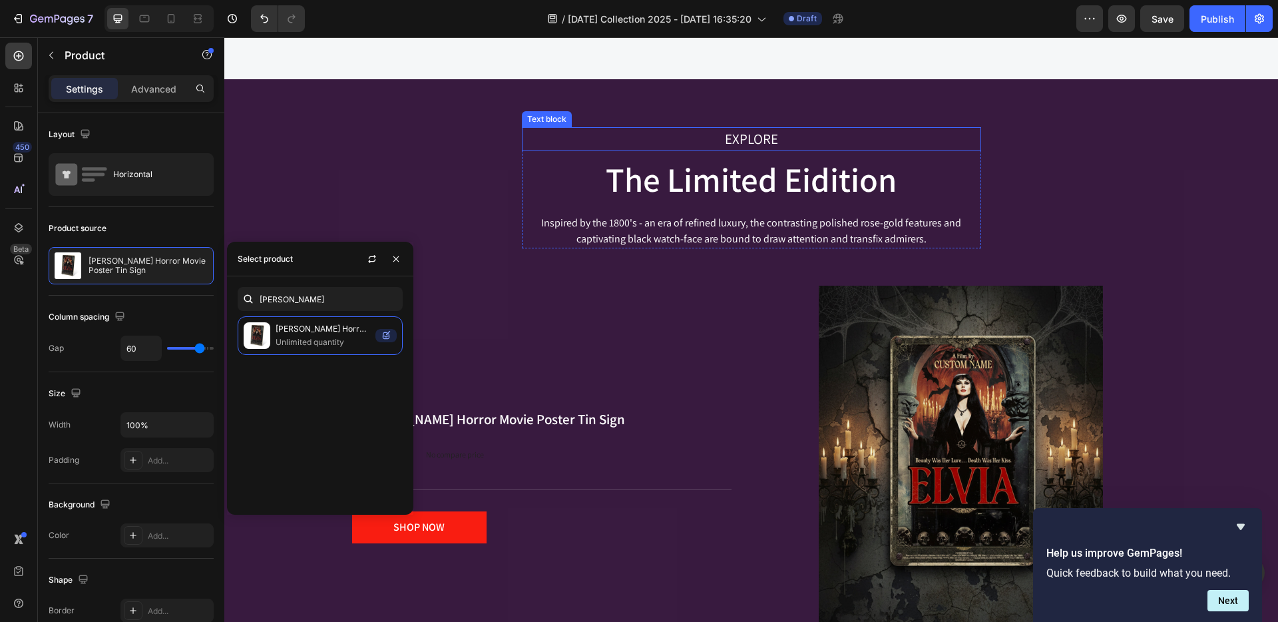
click at [755, 135] on p "EXPLORE" at bounding box center [751, 139] width 457 height 21
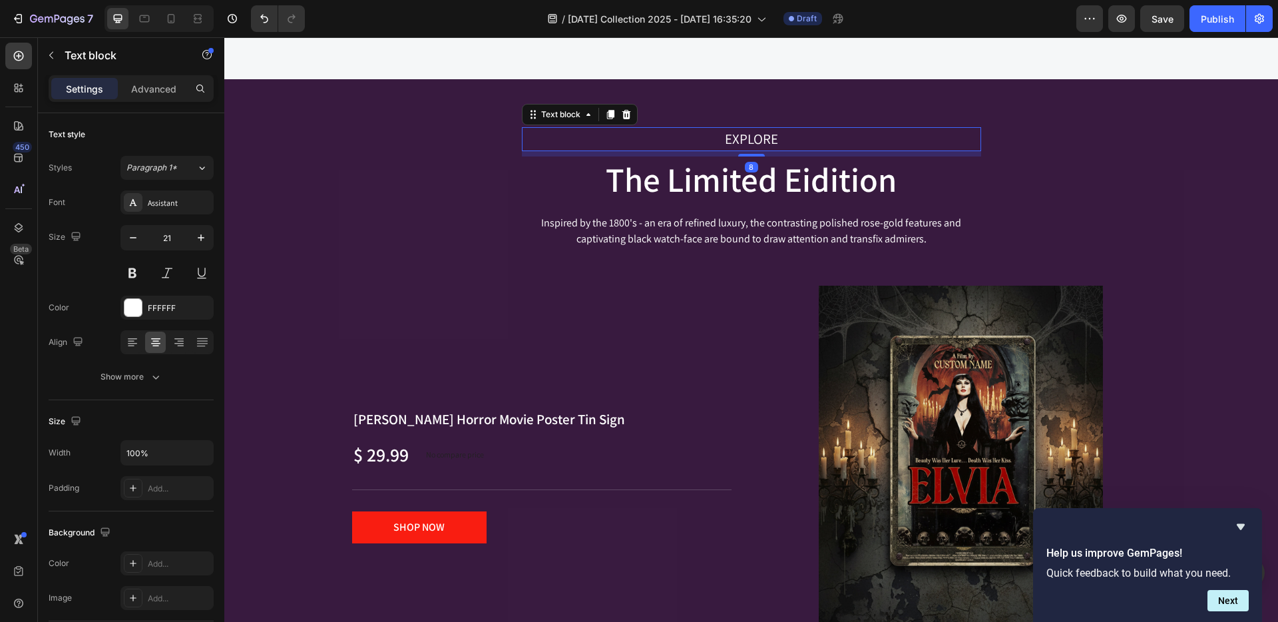
click at [755, 135] on p "EXPLORE" at bounding box center [751, 139] width 457 height 21
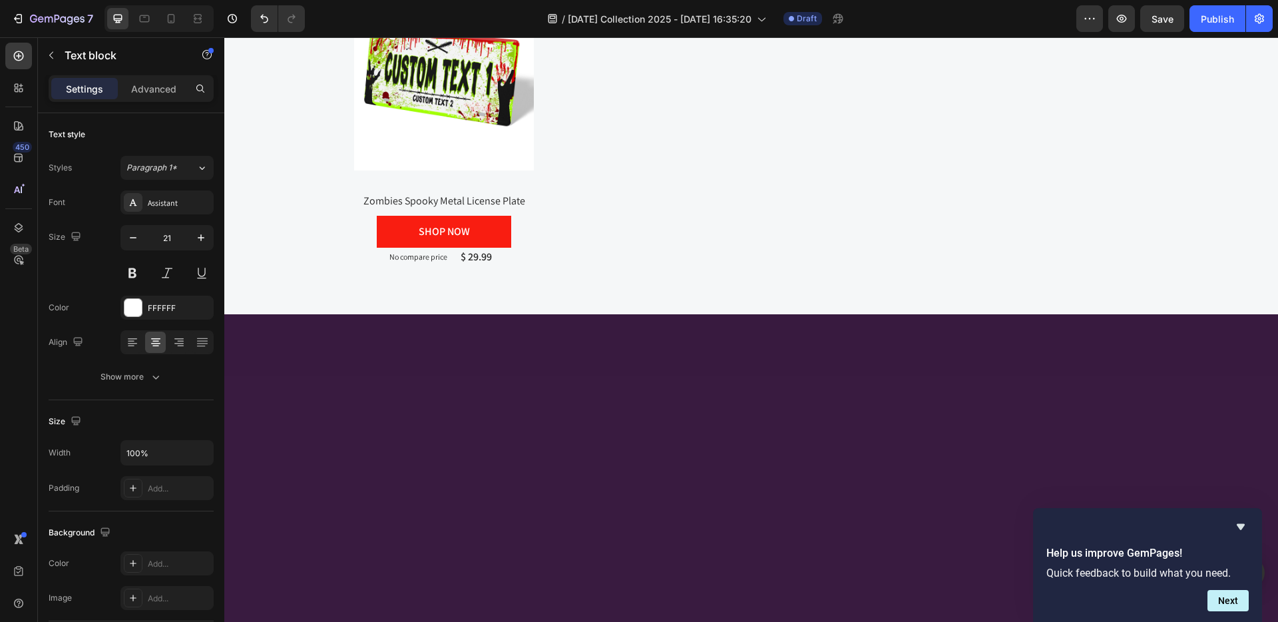
type input "16"
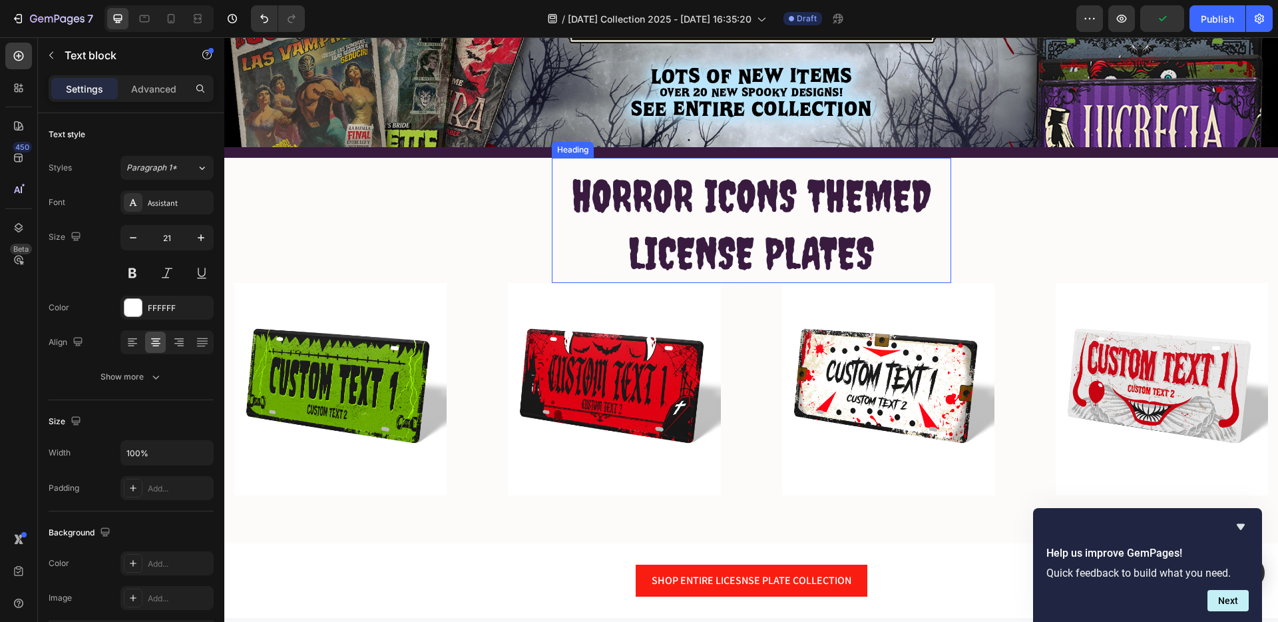
scroll to position [266, 0]
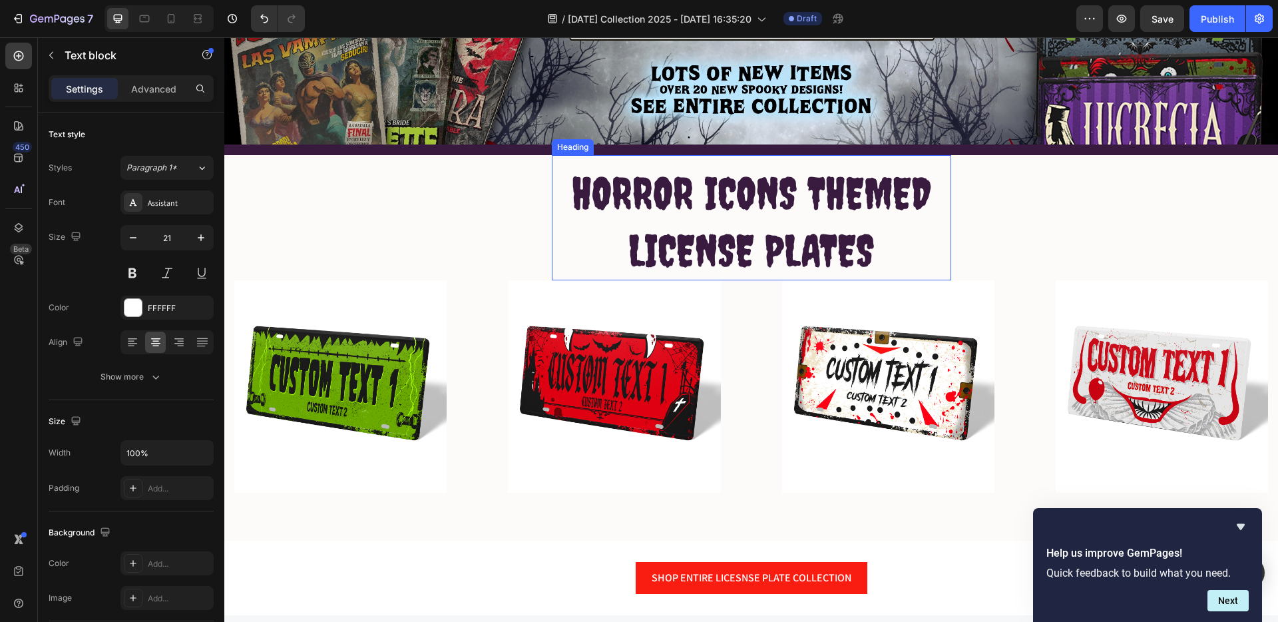
click at [749, 240] on h2 "HORROR ICONS THEMED LICENSE PLATES" at bounding box center [752, 221] width 400 height 117
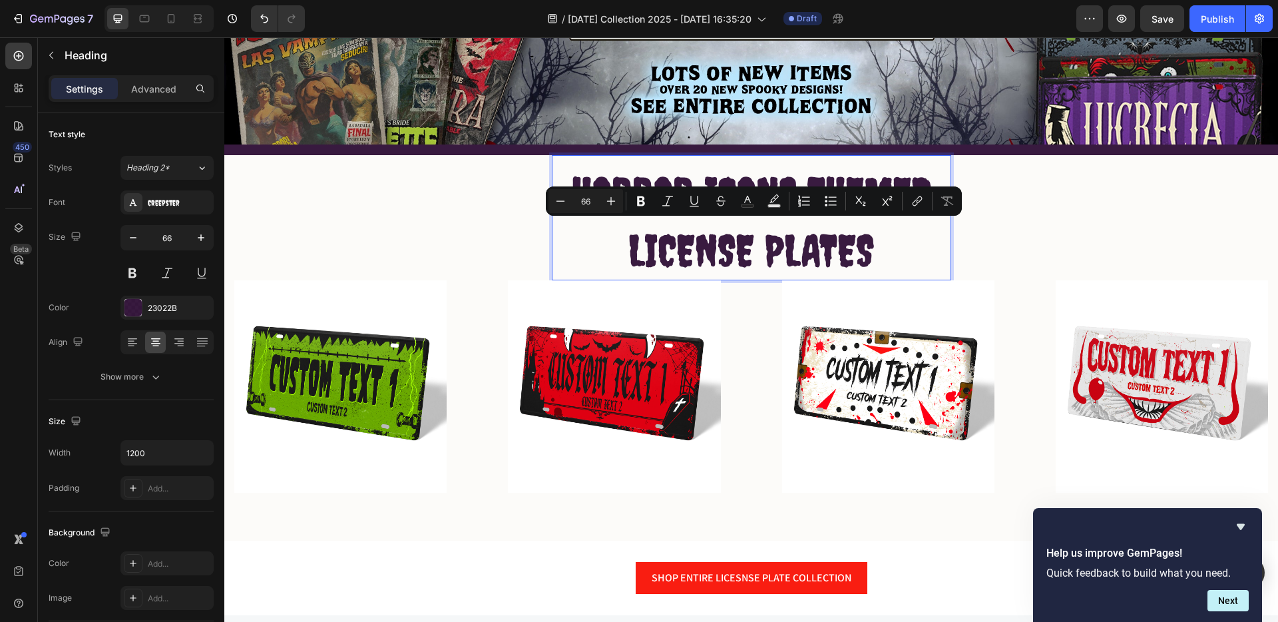
click at [881, 248] on p "HORROR ICONS THEMED LICENSE PLATES" at bounding box center [751, 221] width 397 height 115
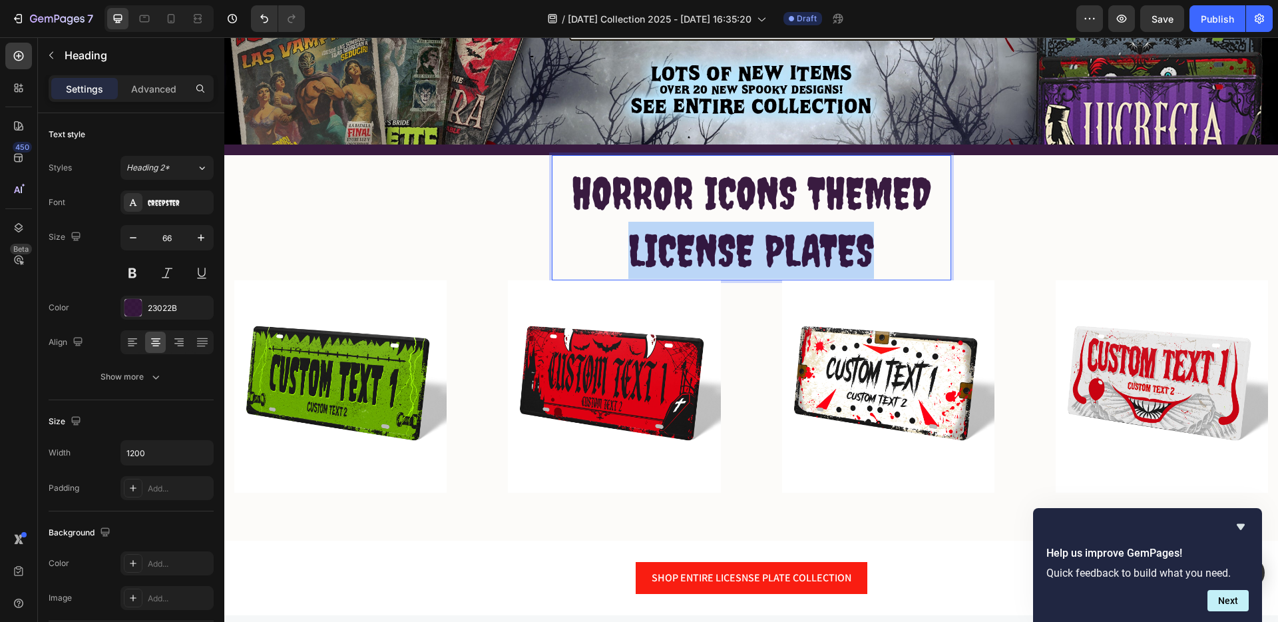
drag, startPoint x: 894, startPoint y: 246, endPoint x: 617, endPoint y: 254, distance: 277.8
click at [617, 254] on p "HORROR ICONS THEMED LICENSE PLATES" at bounding box center [751, 221] width 397 height 115
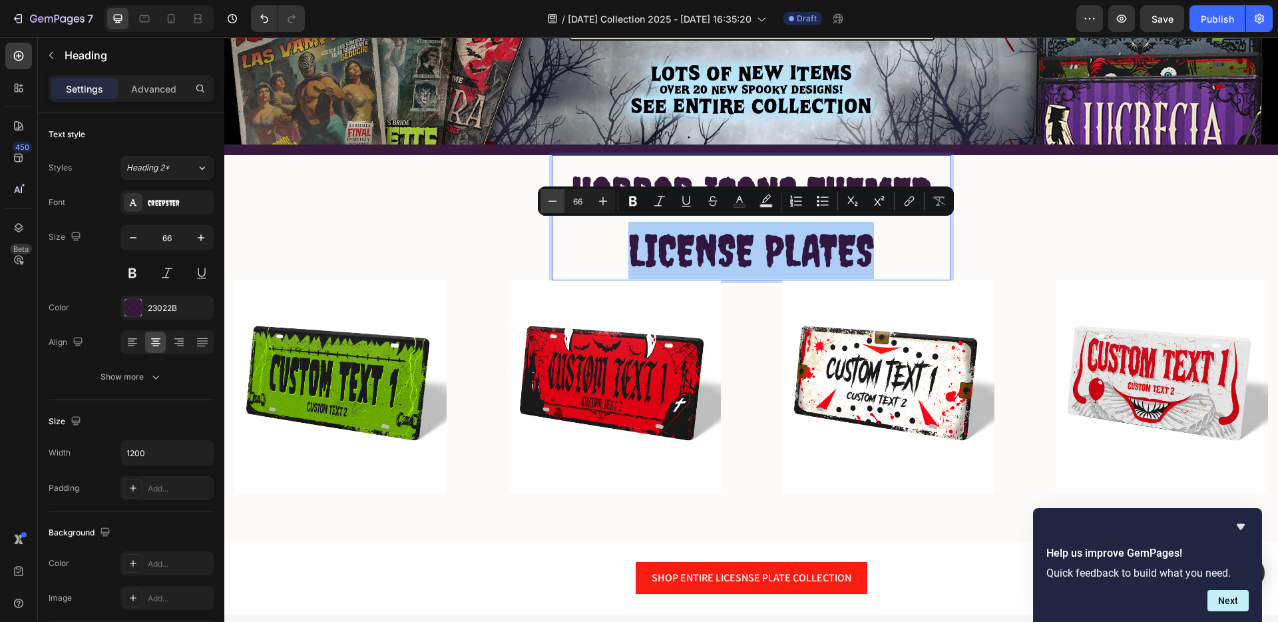
click at [557, 205] on icon "Editor contextual toolbar" at bounding box center [552, 200] width 13 height 13
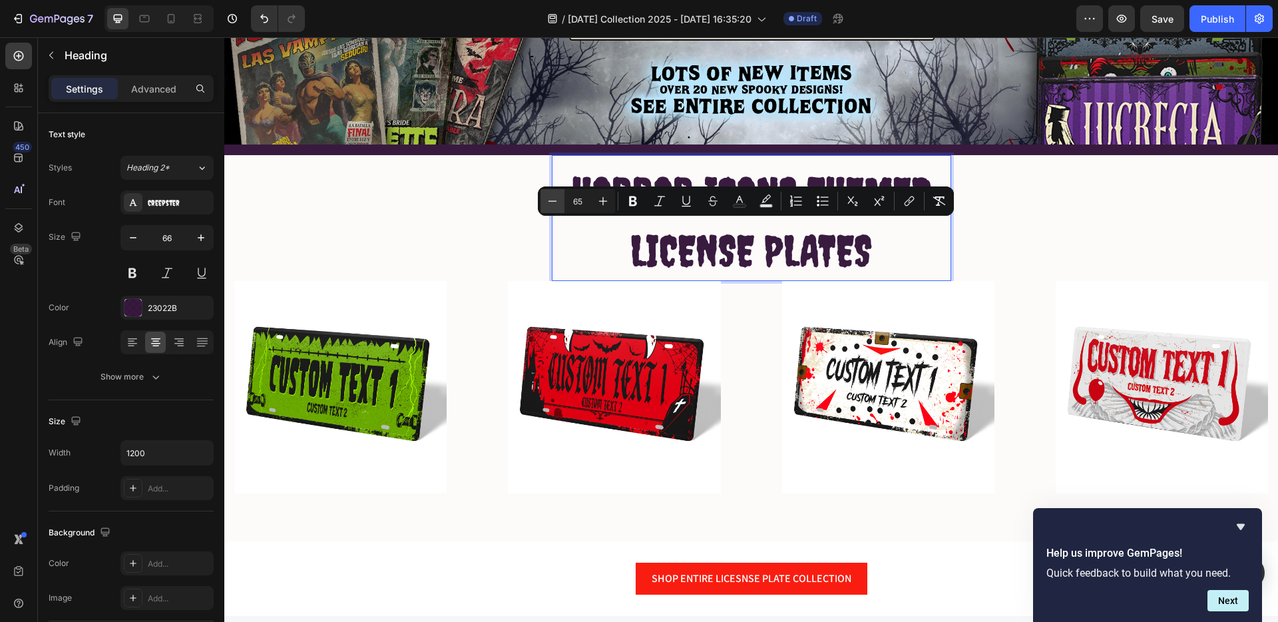
click at [557, 204] on icon "Editor contextual toolbar" at bounding box center [552, 200] width 13 height 13
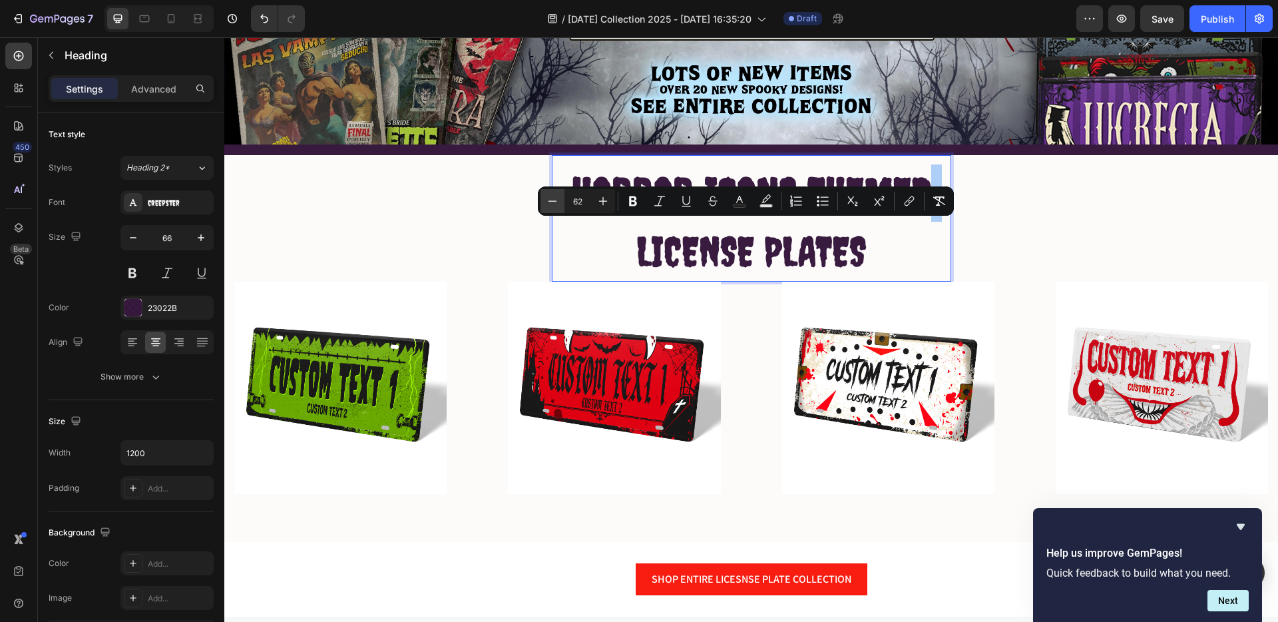
click at [557, 204] on icon "Editor contextual toolbar" at bounding box center [552, 200] width 13 height 13
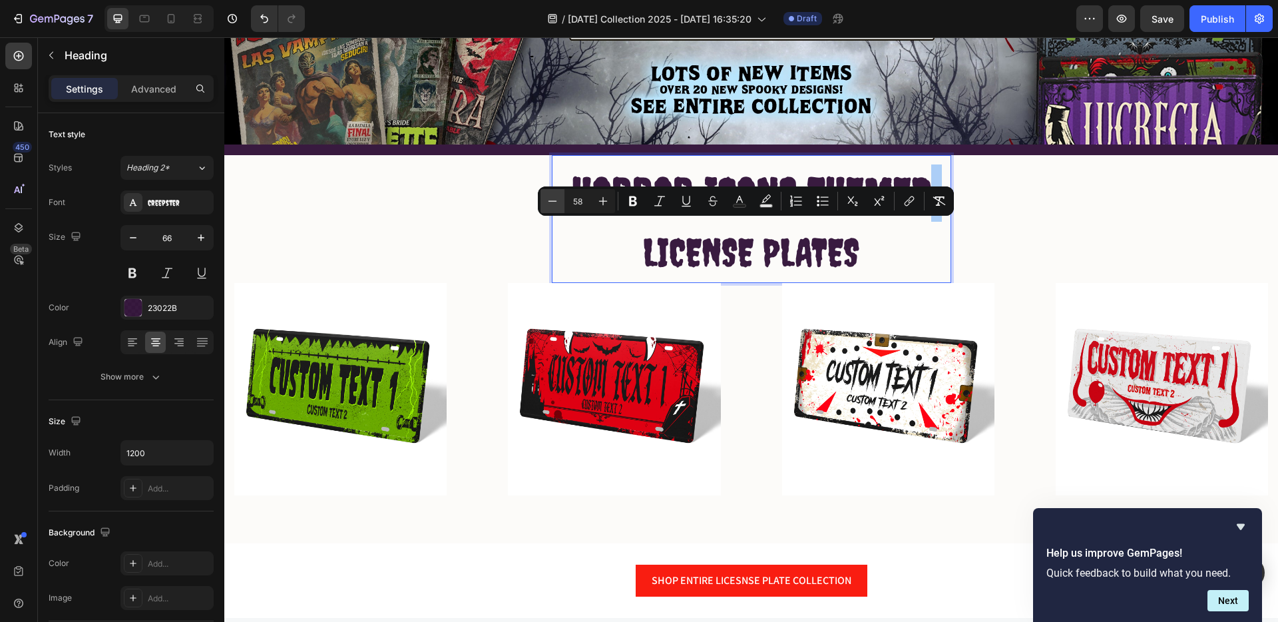
click at [557, 204] on icon "Editor contextual toolbar" at bounding box center [552, 200] width 13 height 13
type input "55"
click at [881, 250] on p "HORROR ICONS THEMED LICENSE PLATES" at bounding box center [751, 223] width 397 height 118
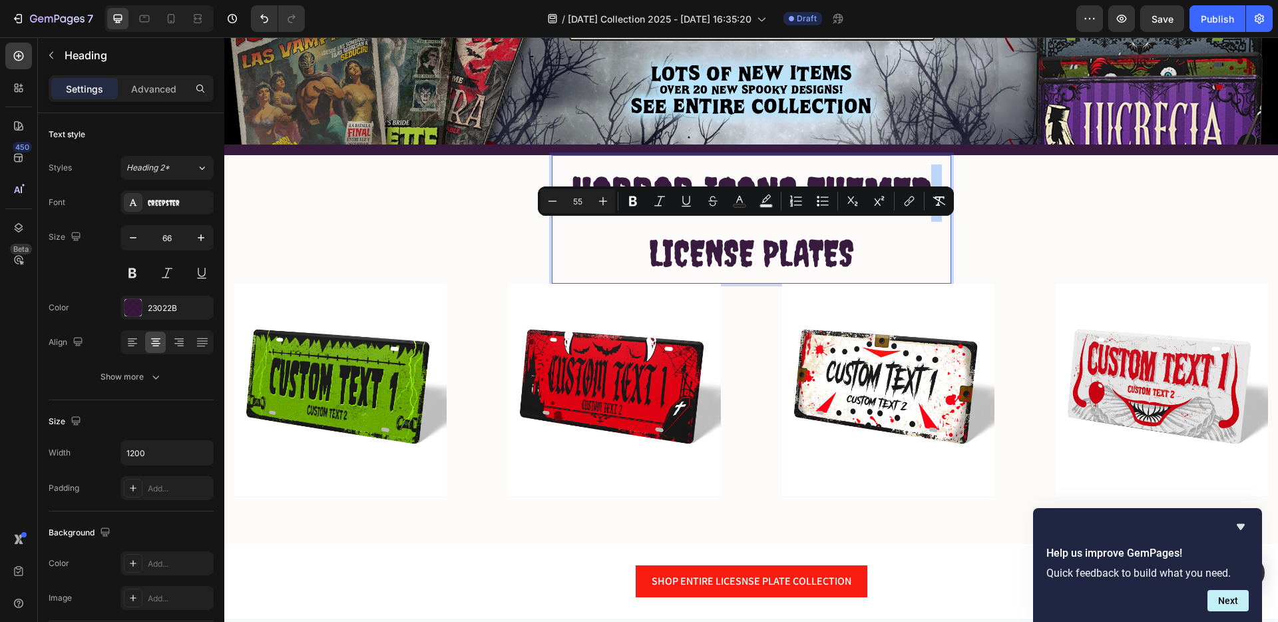
click at [893, 256] on p "HORROR ICONS THEMED LICENSE PLATES" at bounding box center [751, 223] width 397 height 118
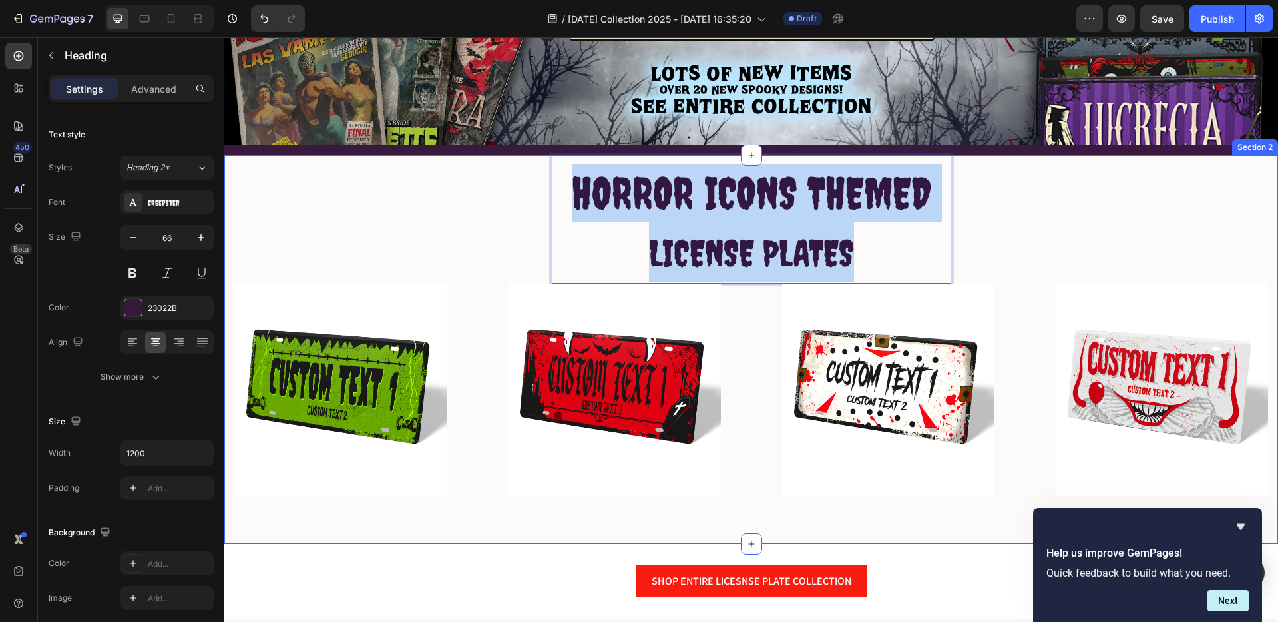
drag, startPoint x: 866, startPoint y: 260, endPoint x: 531, endPoint y: 152, distance: 351.9
click at [531, 155] on div "HORROR ICONS THEMED LICENSE PLATES Heading 0 Row Image Image Image Image Row" at bounding box center [751, 325] width 1034 height 341
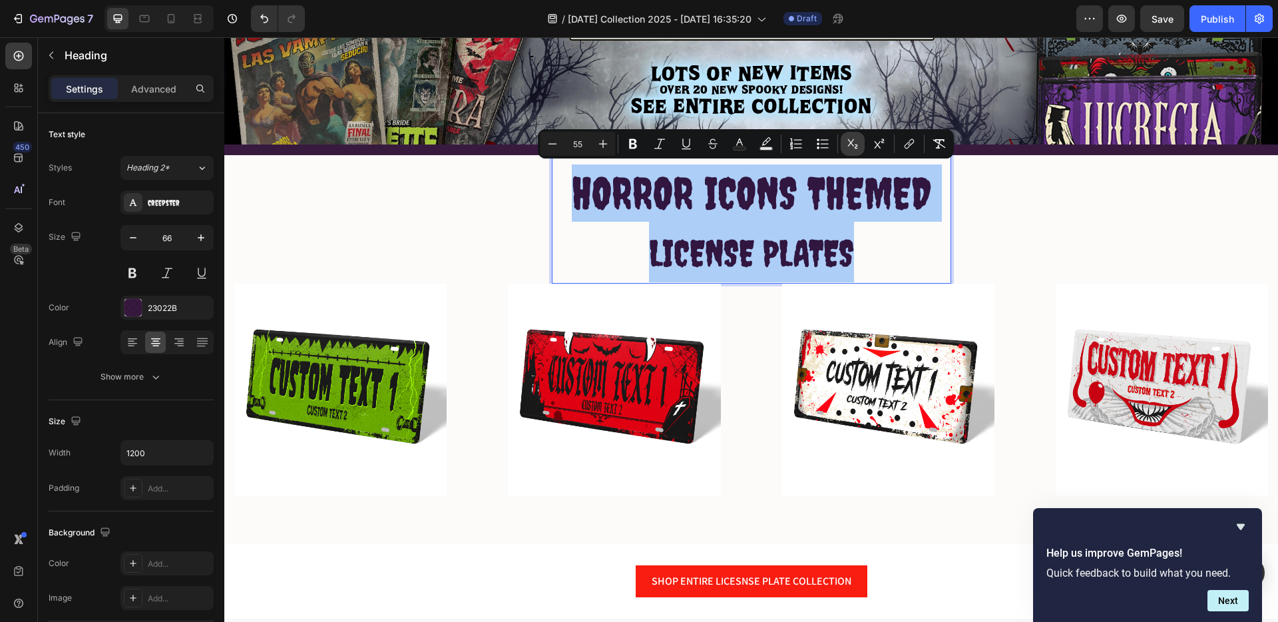
click at [857, 146] on icon "Editor contextual toolbar" at bounding box center [853, 143] width 10 height 9
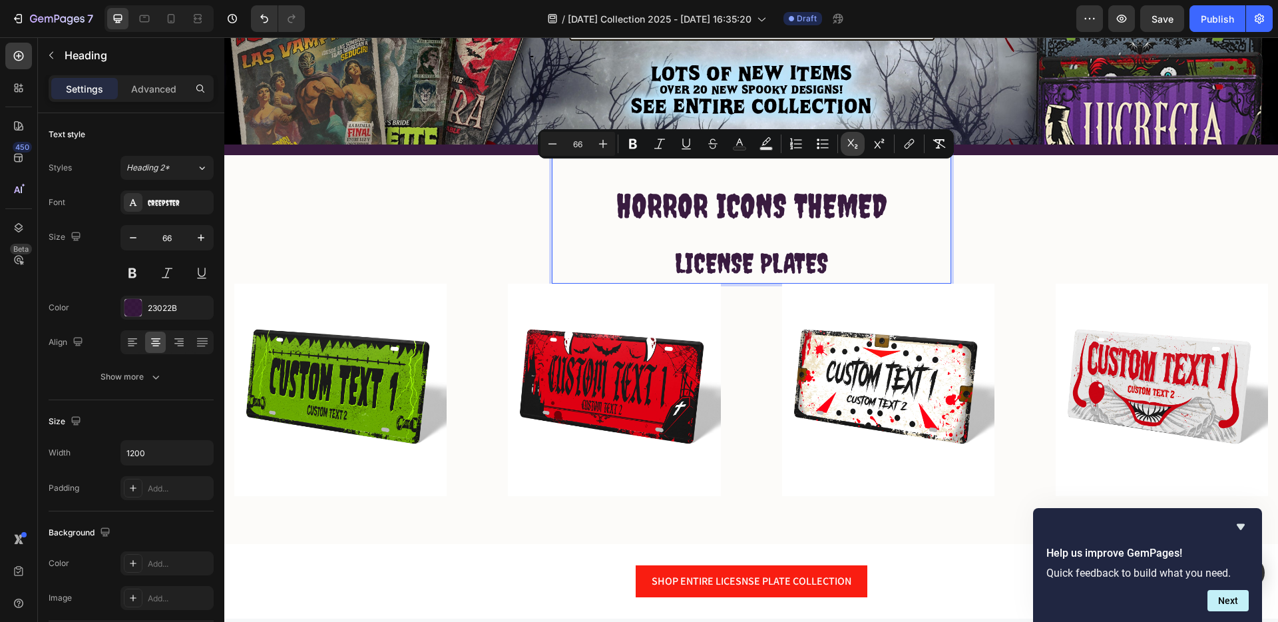
click at [857, 146] on icon "Editor contextual toolbar" at bounding box center [853, 143] width 10 height 9
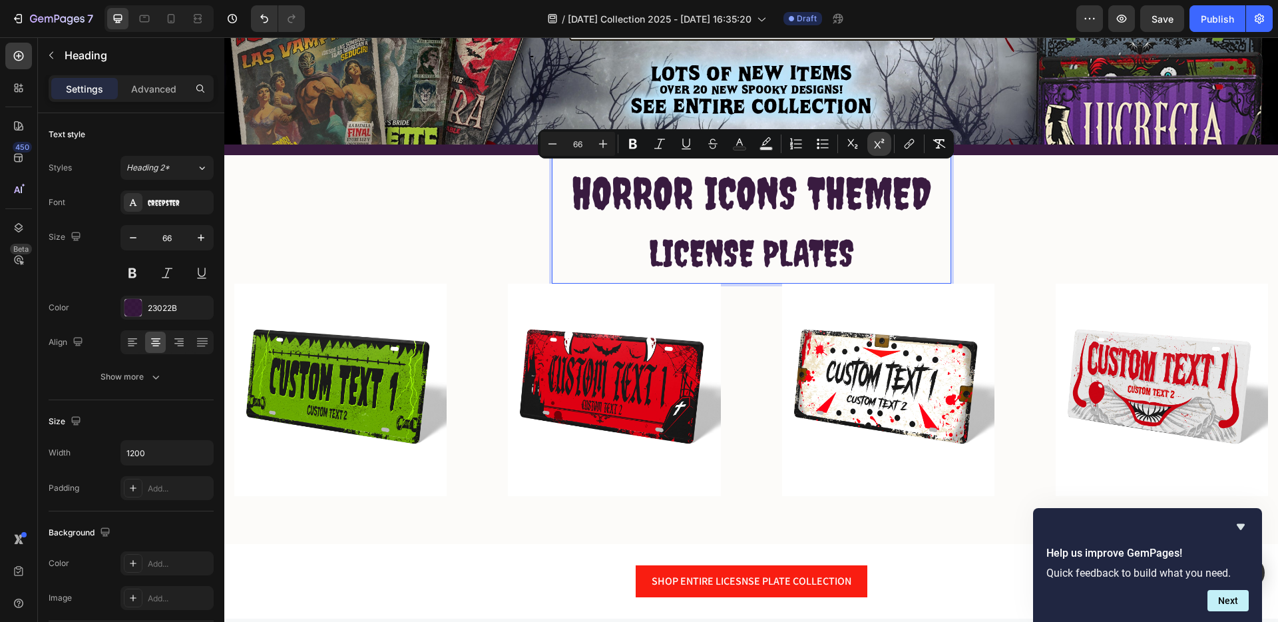
click at [879, 146] on icon "Editor contextual toolbar" at bounding box center [879, 143] width 13 height 13
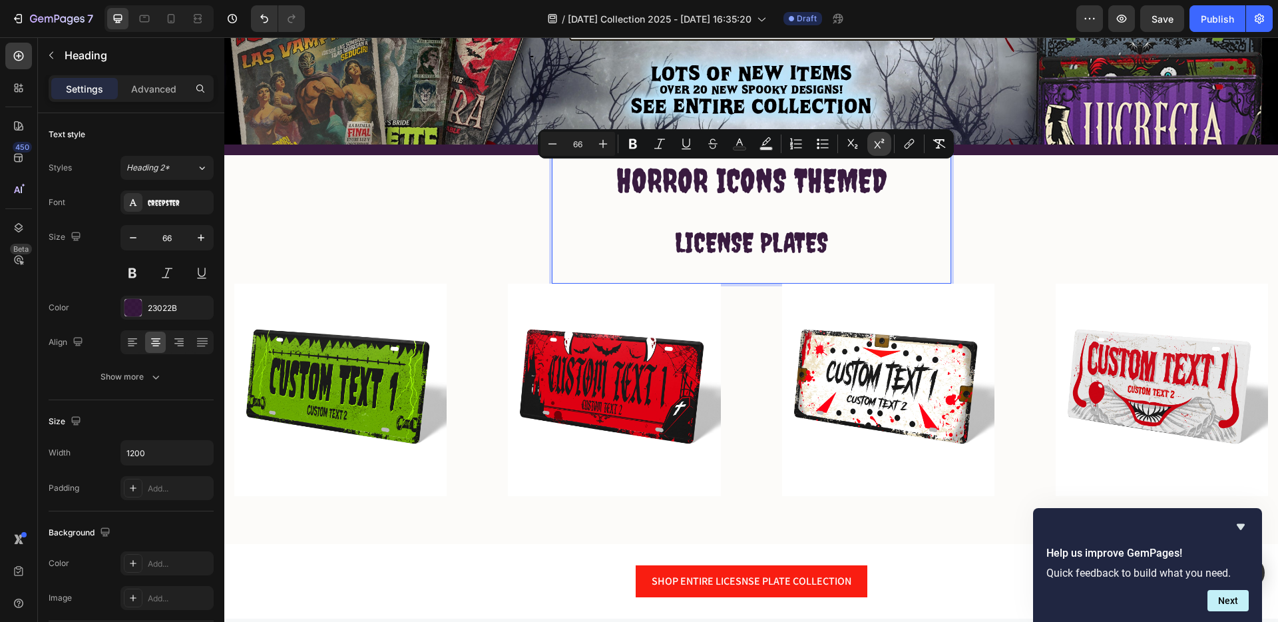
click at [879, 146] on icon "Editor contextual toolbar" at bounding box center [879, 143] width 13 height 13
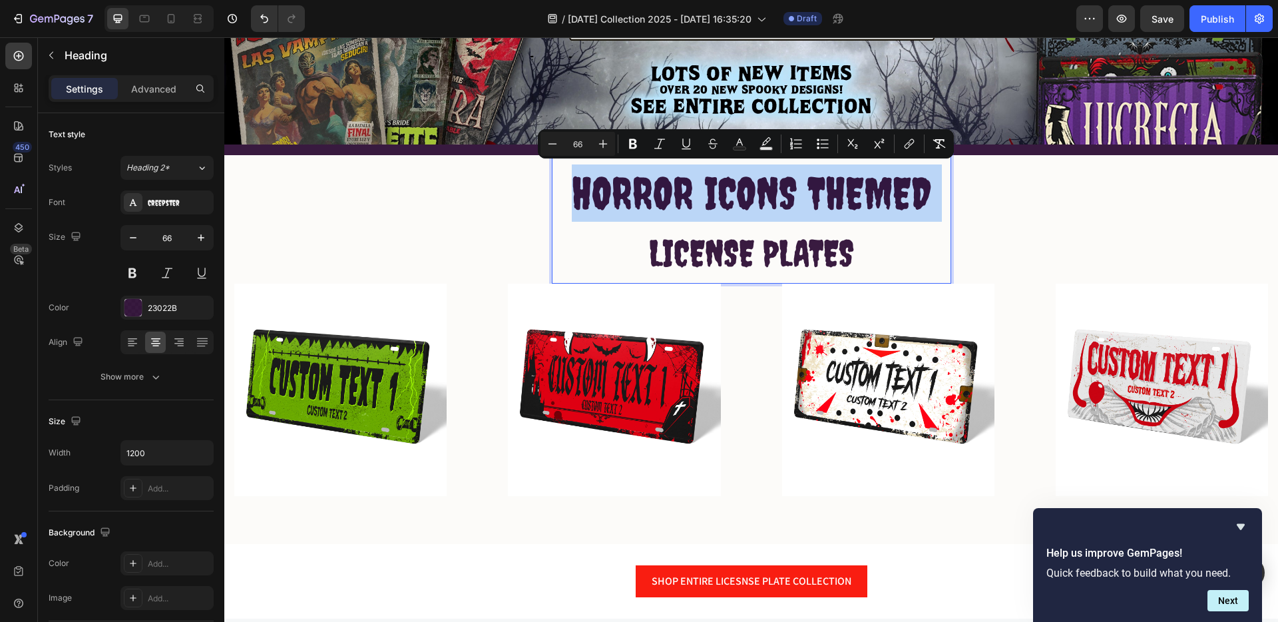
click at [795, 245] on span "LICENSE PLATES" at bounding box center [751, 253] width 205 height 43
type input "55"
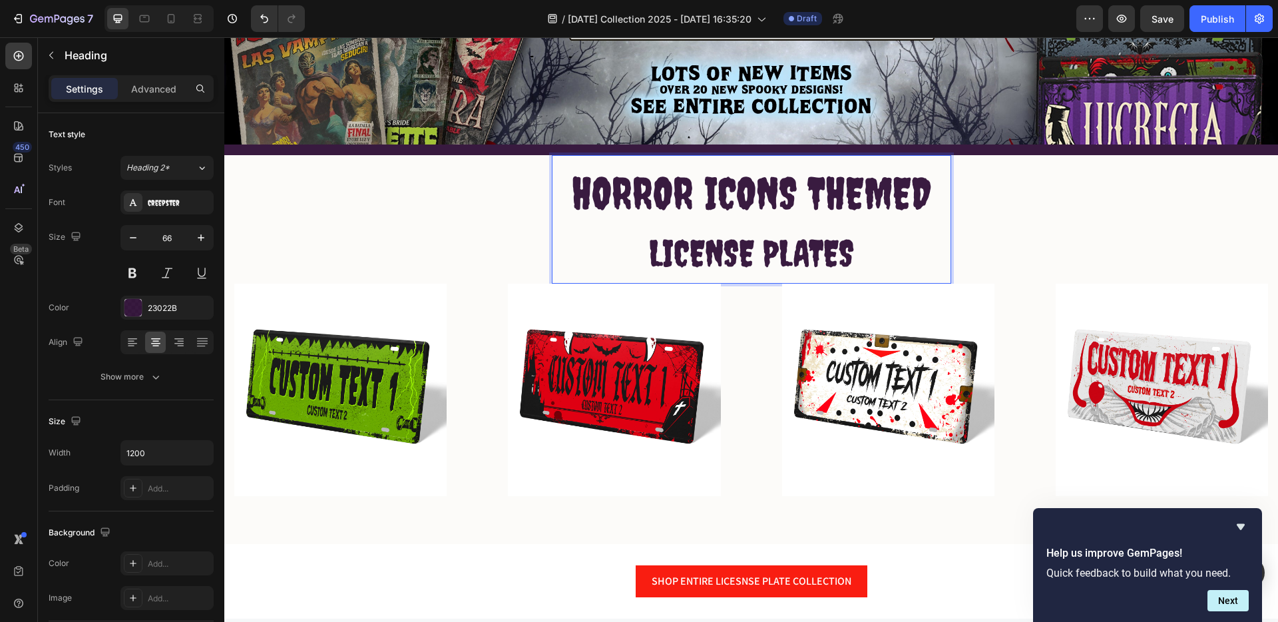
click at [796, 246] on span "LICENSE PLATES" at bounding box center [751, 253] width 205 height 43
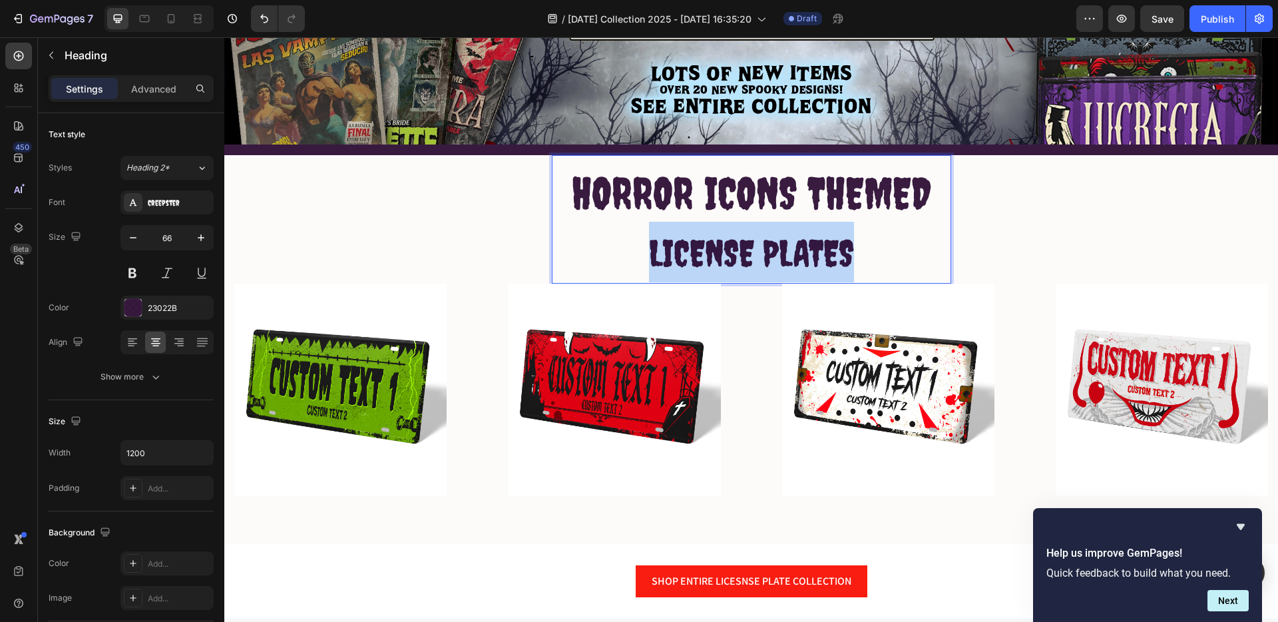
click at [796, 246] on span "LICENSE PLATES" at bounding box center [751, 253] width 205 height 43
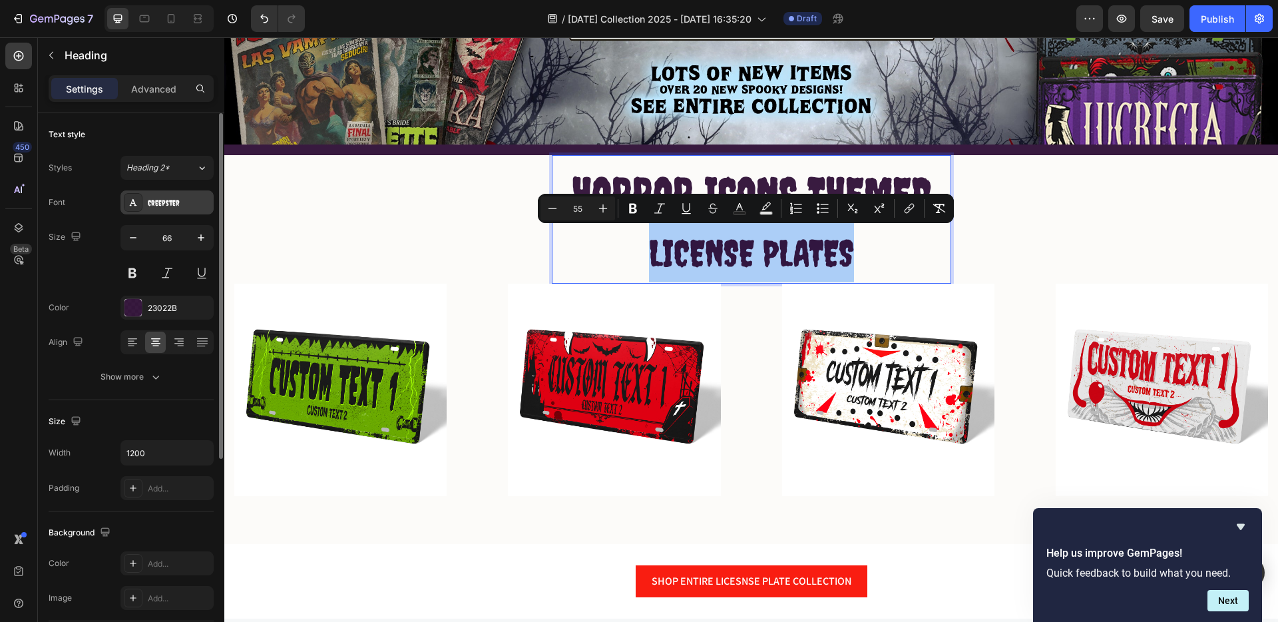
click at [198, 204] on div "Creepster" at bounding box center [179, 203] width 63 height 12
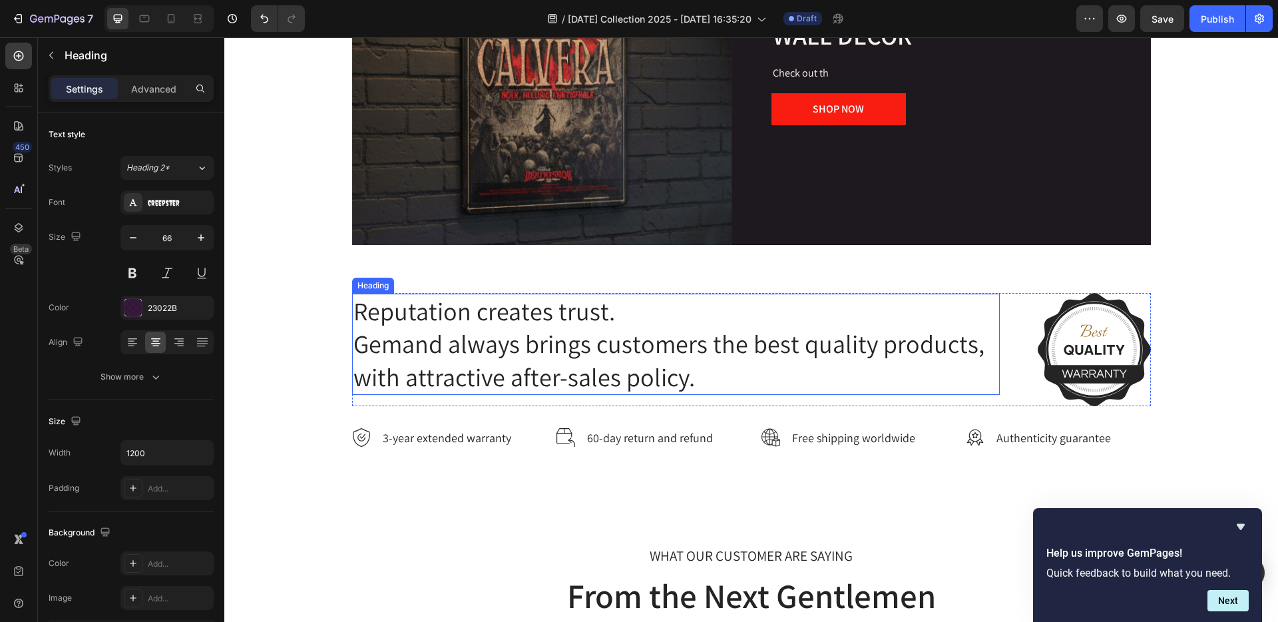
scroll to position [2193, 0]
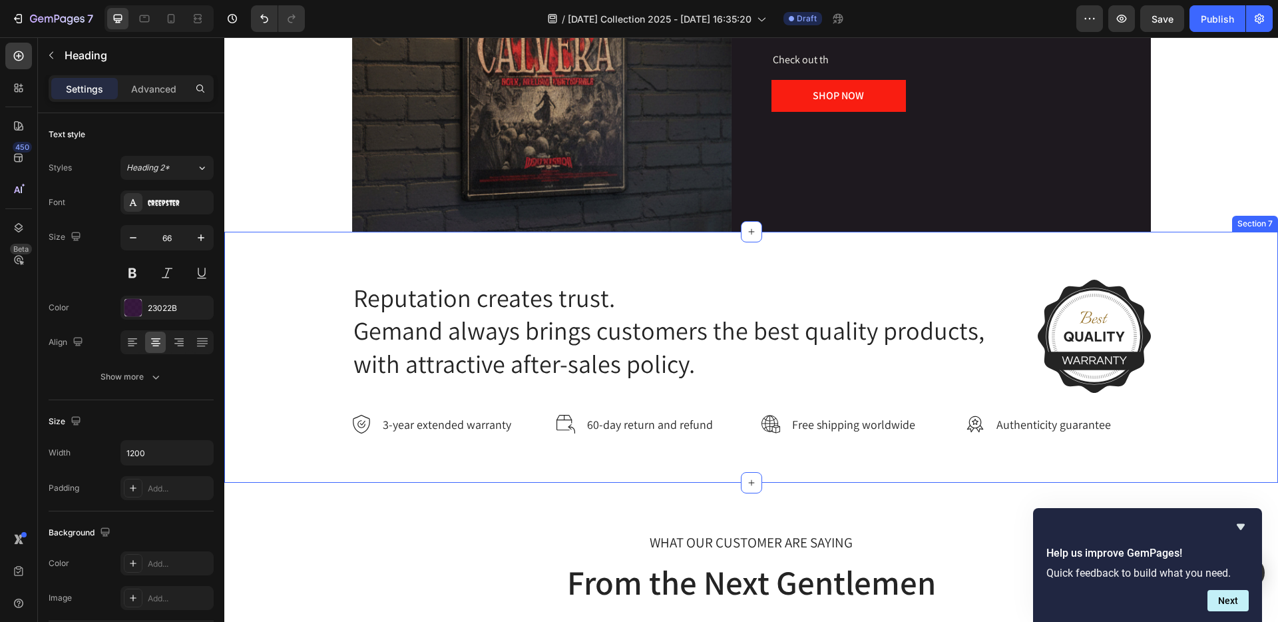
click at [274, 343] on div "Reputation creates trust. Gemand always brings customers the best quality produ…" at bounding box center [751, 357] width 1034 height 155
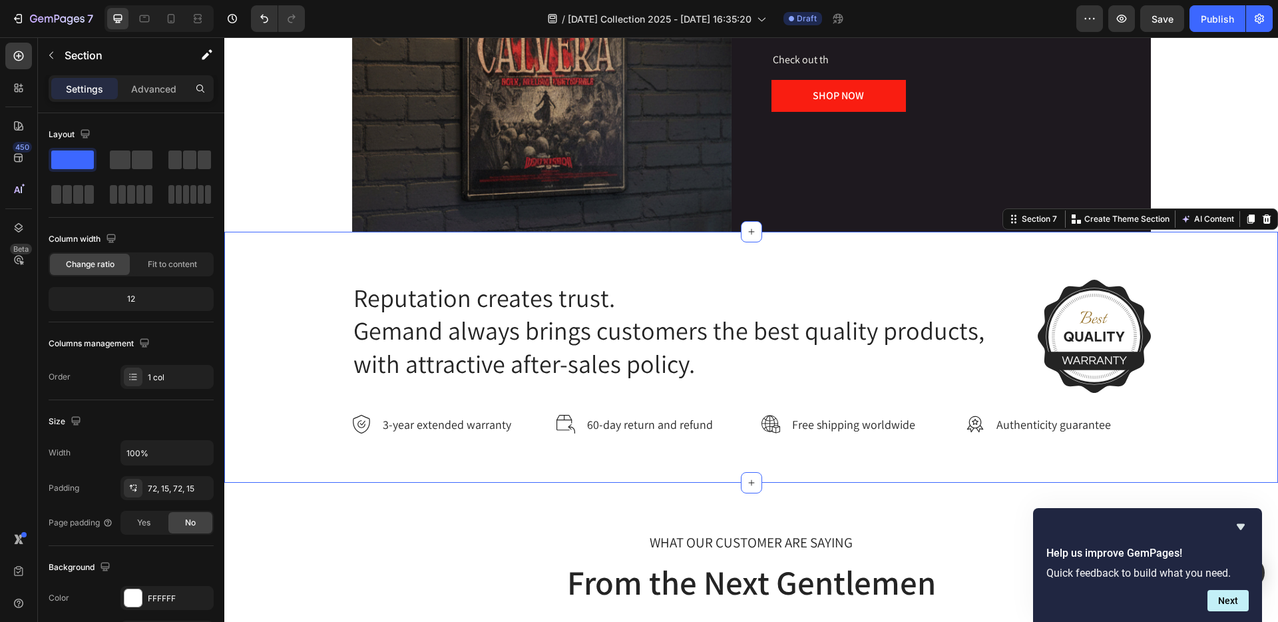
click at [1263, 216] on icon at bounding box center [1267, 218] width 9 height 9
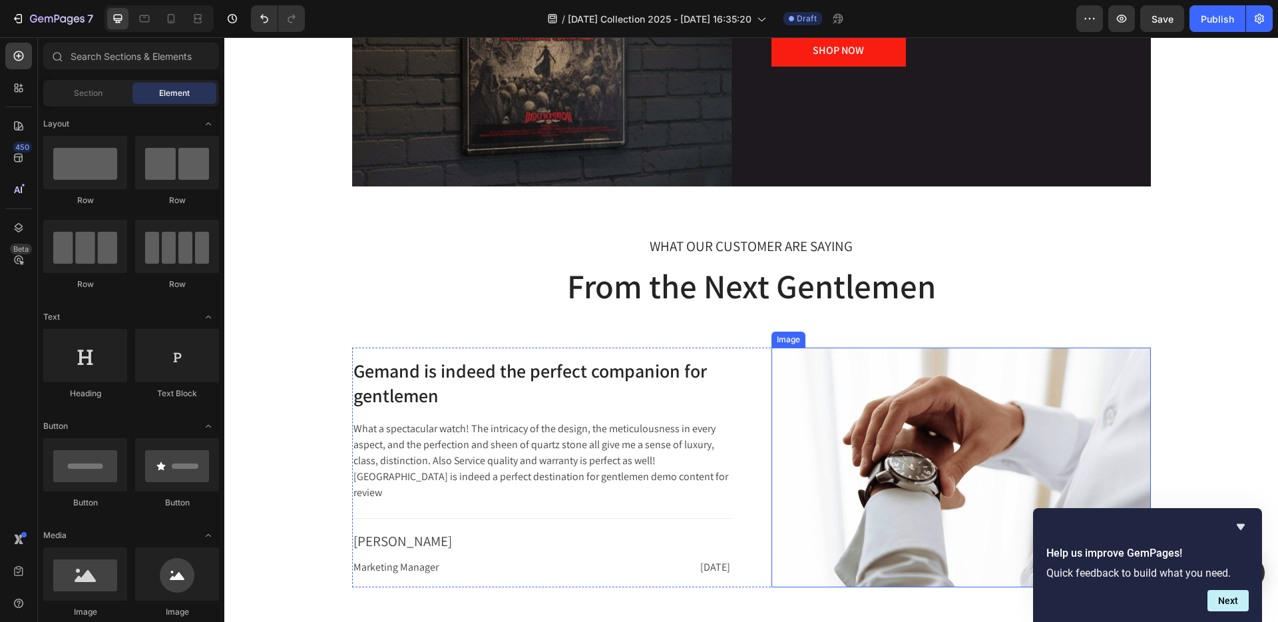
scroll to position [2356, 0]
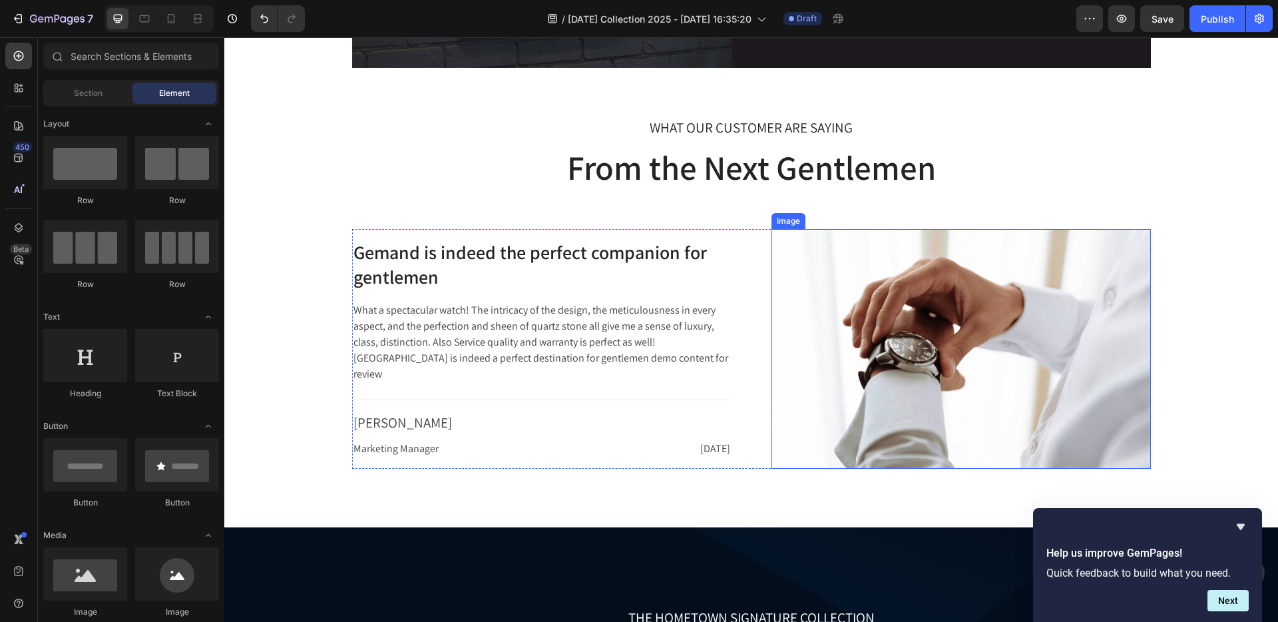
click at [988, 320] on img at bounding box center [962, 349] width 380 height 240
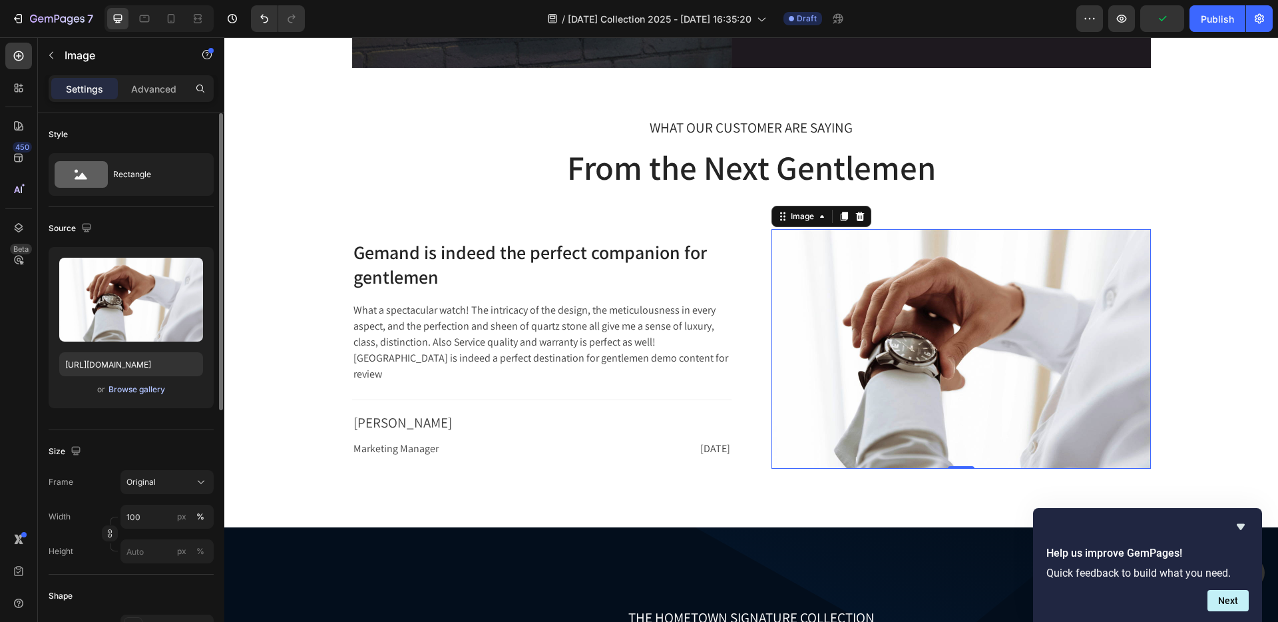
click at [142, 388] on div "Browse gallery" at bounding box center [137, 390] width 57 height 12
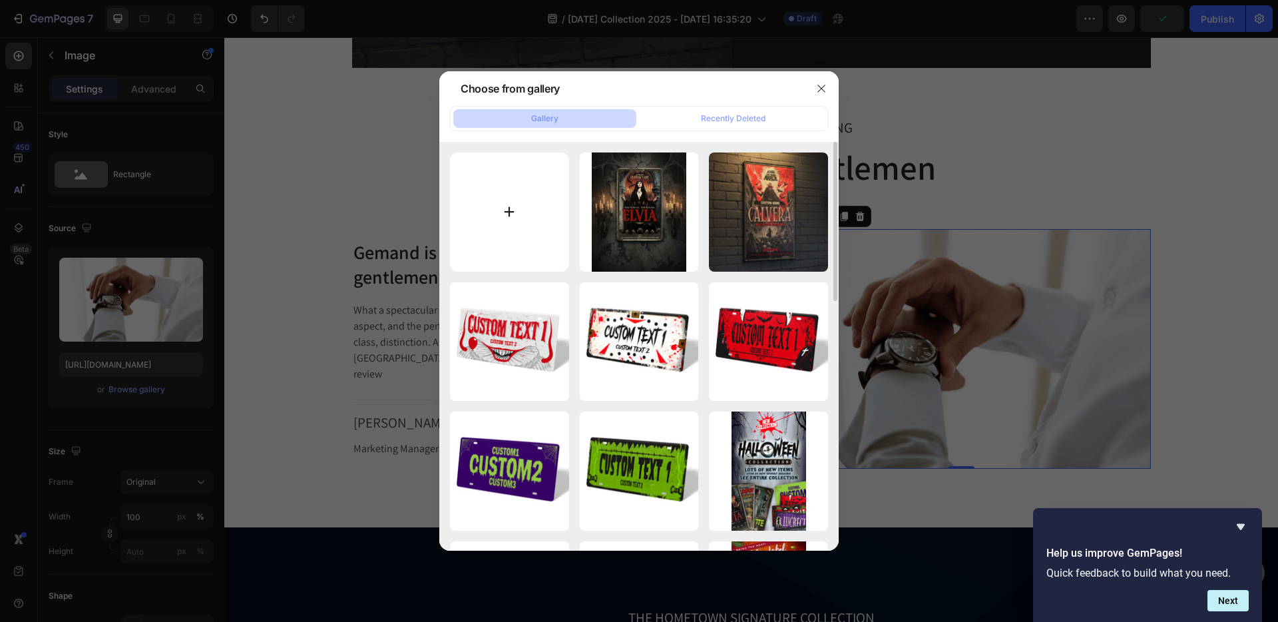
click at [511, 205] on input "file" at bounding box center [509, 211] width 119 height 119
type input "C:\fakepath\Spooky-Pin-Thumbnail-Halloween.jpg"
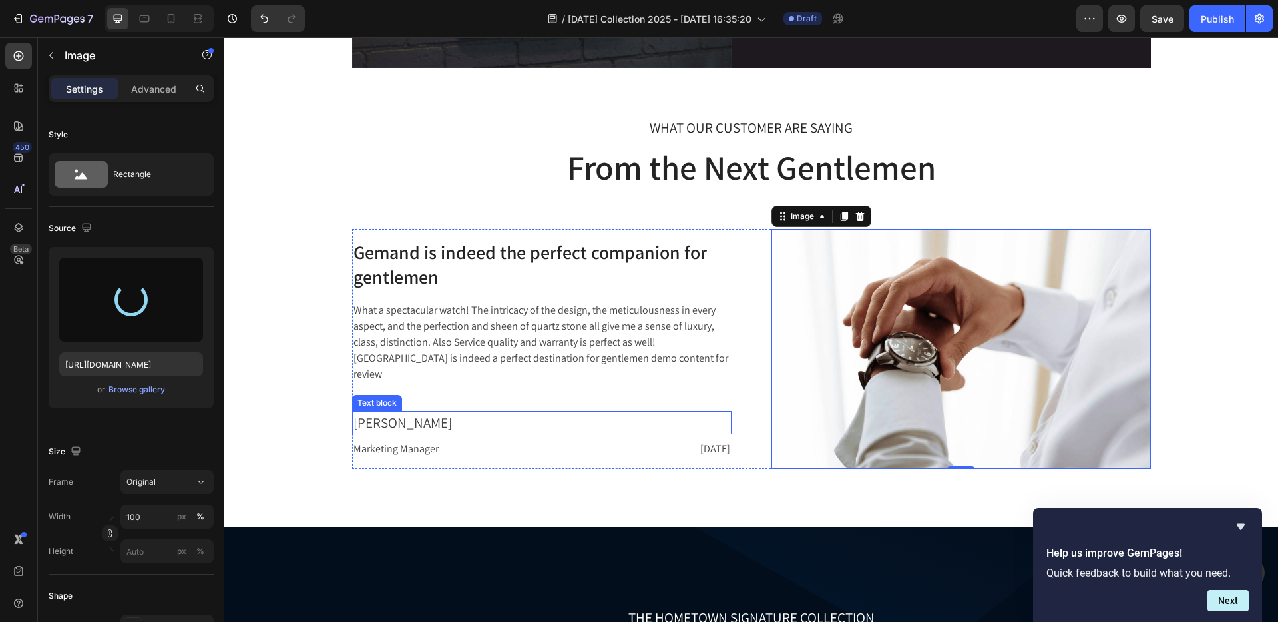
type input "[URL][DOMAIN_NAME]"
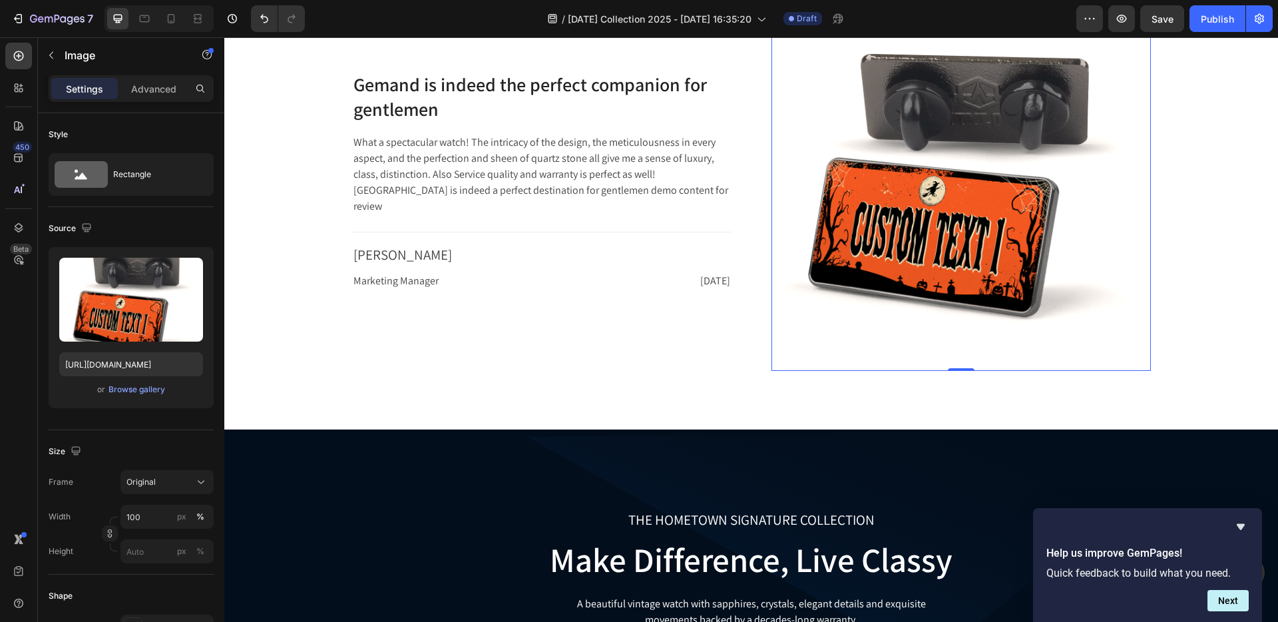
scroll to position [2486, 0]
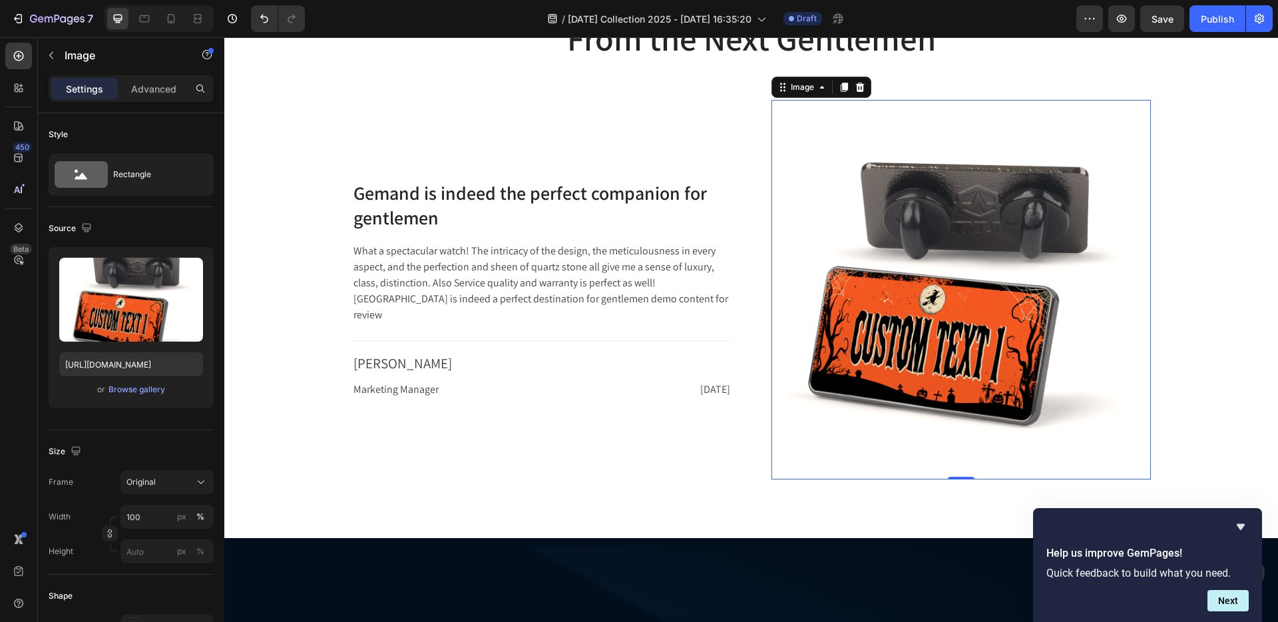
click at [979, 454] on img at bounding box center [962, 290] width 380 height 380
click at [161, 517] on input "100" at bounding box center [167, 517] width 93 height 24
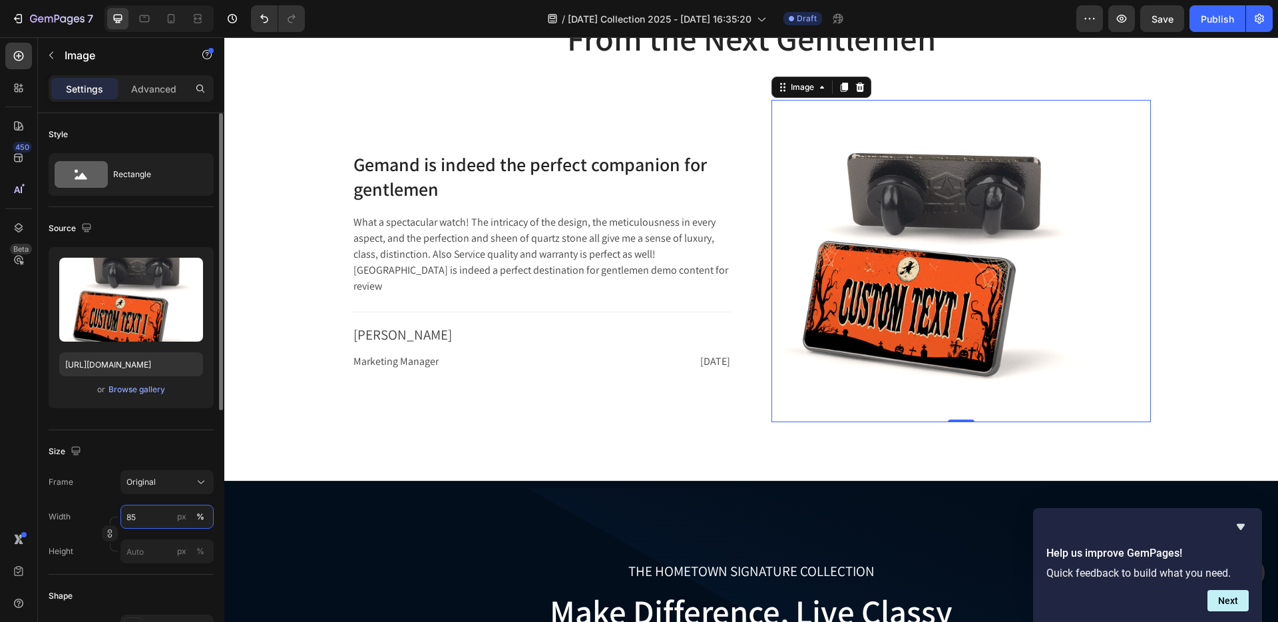
type input "85"
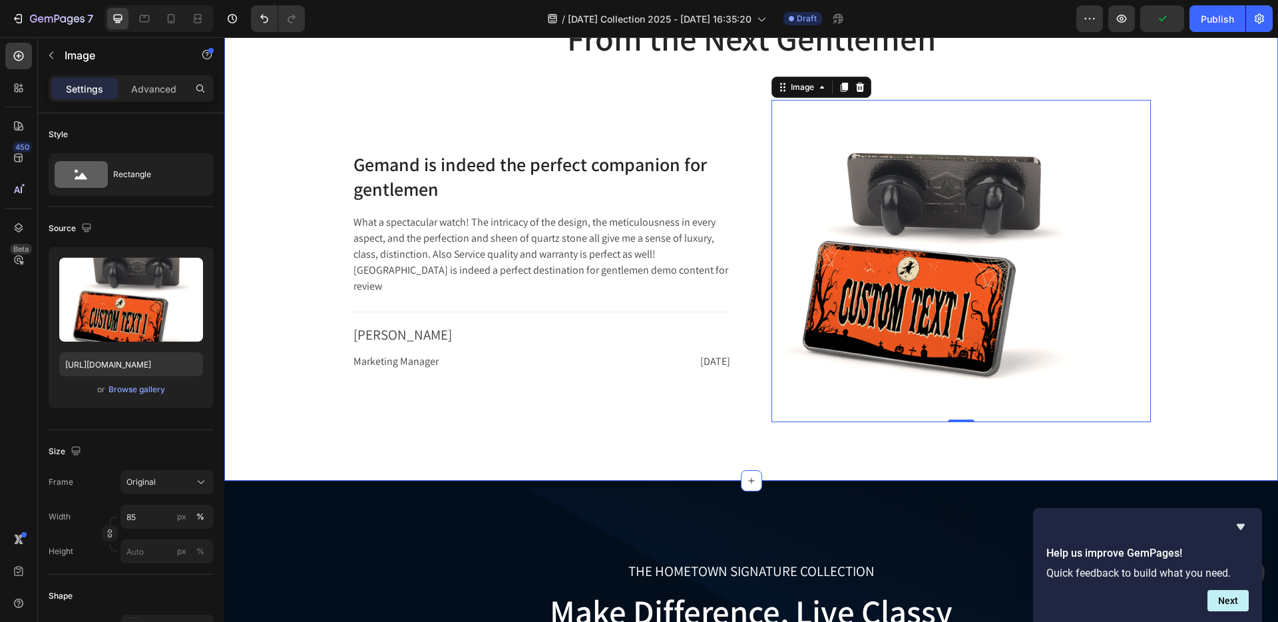
click at [621, 433] on div "WHAT OUR CUSTOMER ARE SAYING Text block From the Next Gentlemen Heading Row Gem…" at bounding box center [751, 210] width 1054 height 542
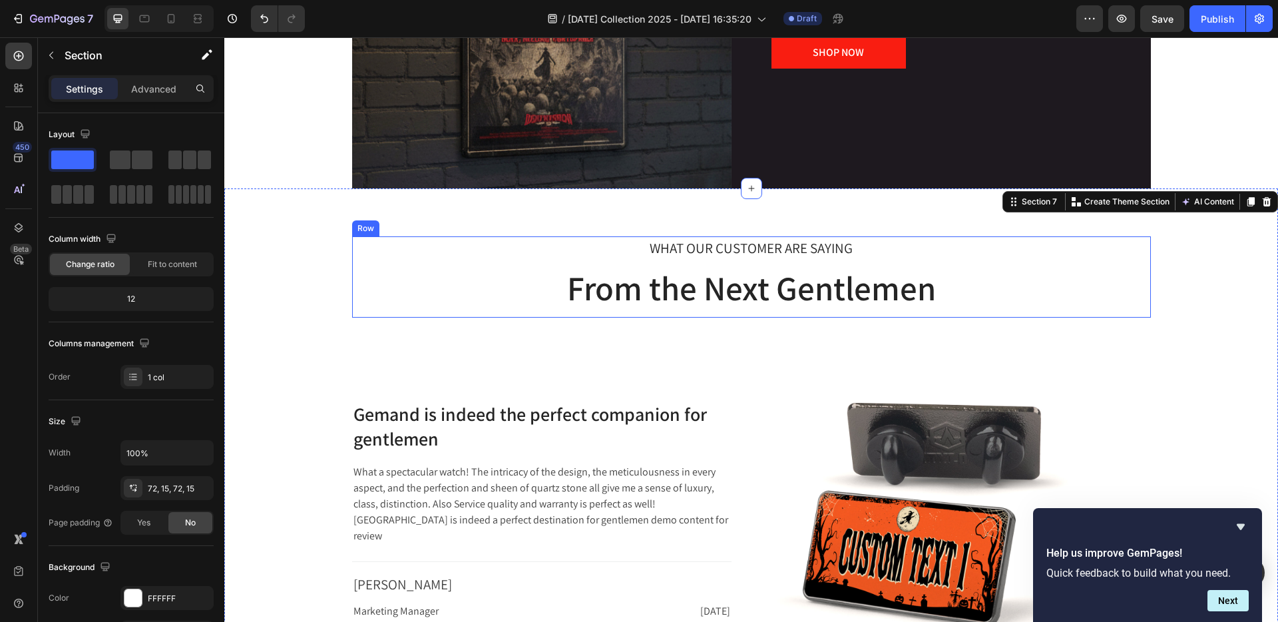
scroll to position [2301, 0]
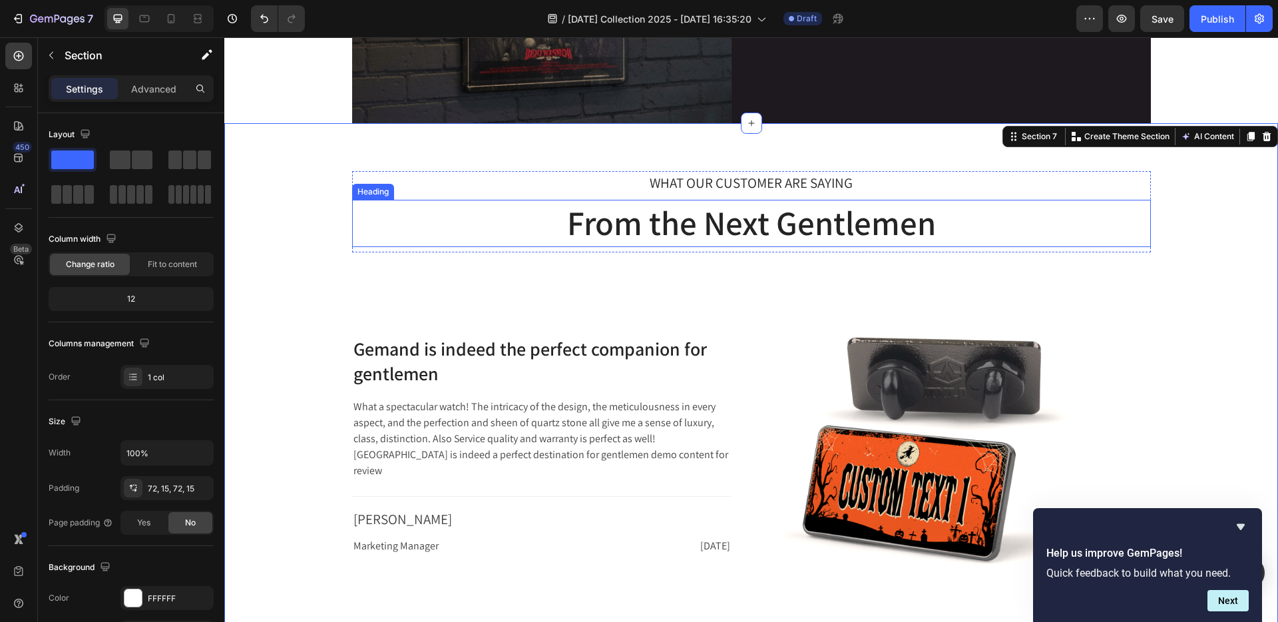
click at [780, 223] on p "From the Next Gentlemen" at bounding box center [752, 223] width 796 height 44
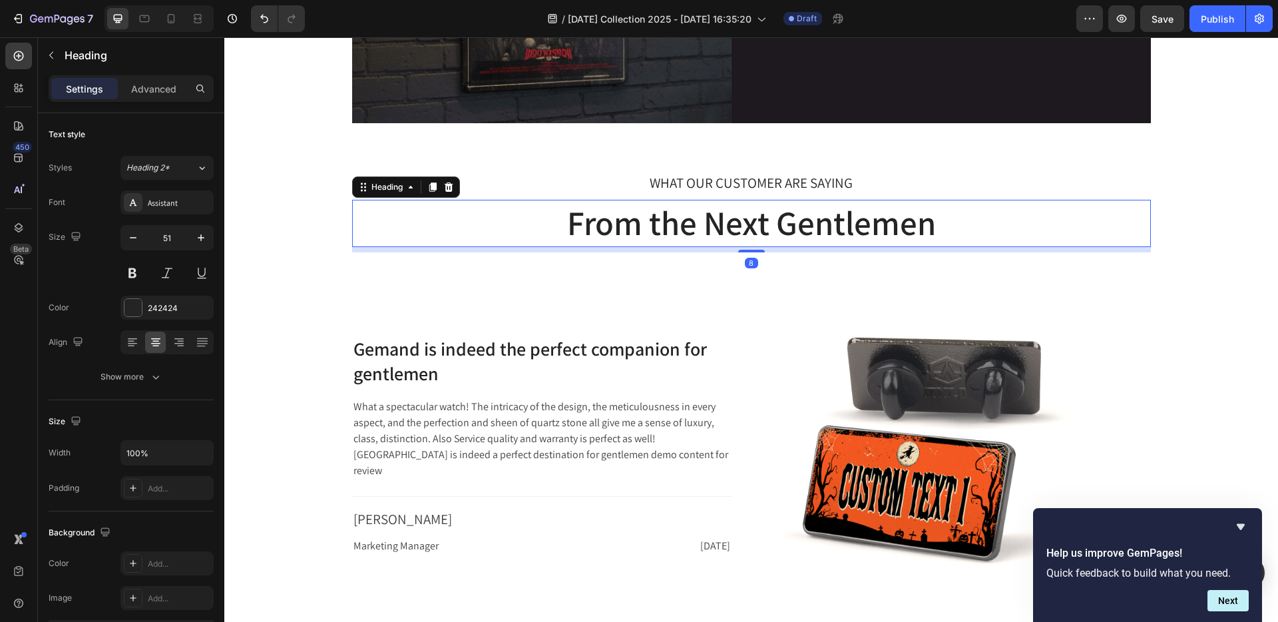
click at [780, 223] on p "From the Next Gentlemen" at bounding box center [752, 223] width 796 height 44
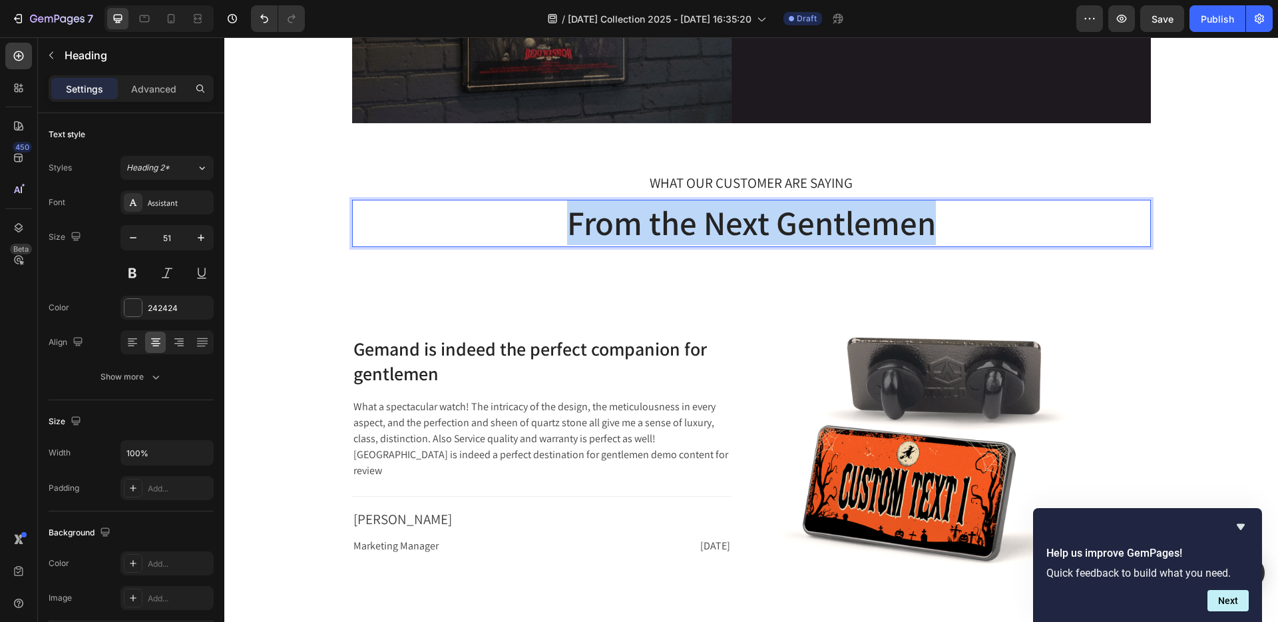
click at [780, 223] on p "From the Next Gentlemen" at bounding box center [752, 223] width 796 height 44
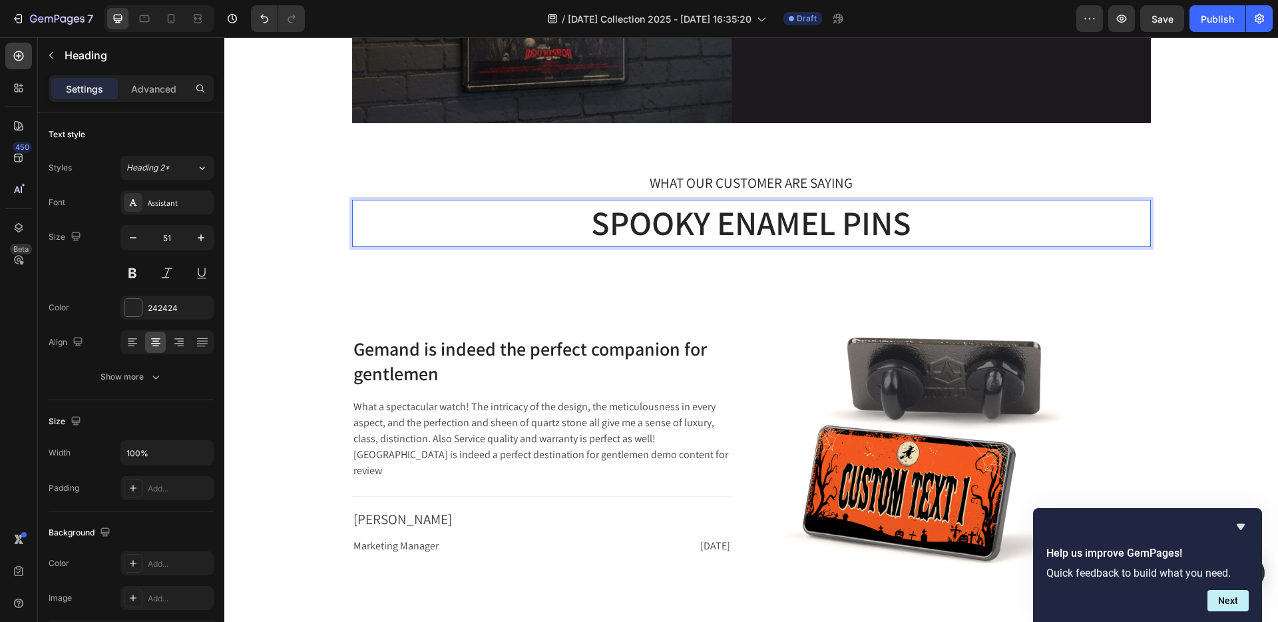
click at [651, 225] on p "SPOOKY ENAMEL PINS" at bounding box center [752, 223] width 796 height 44
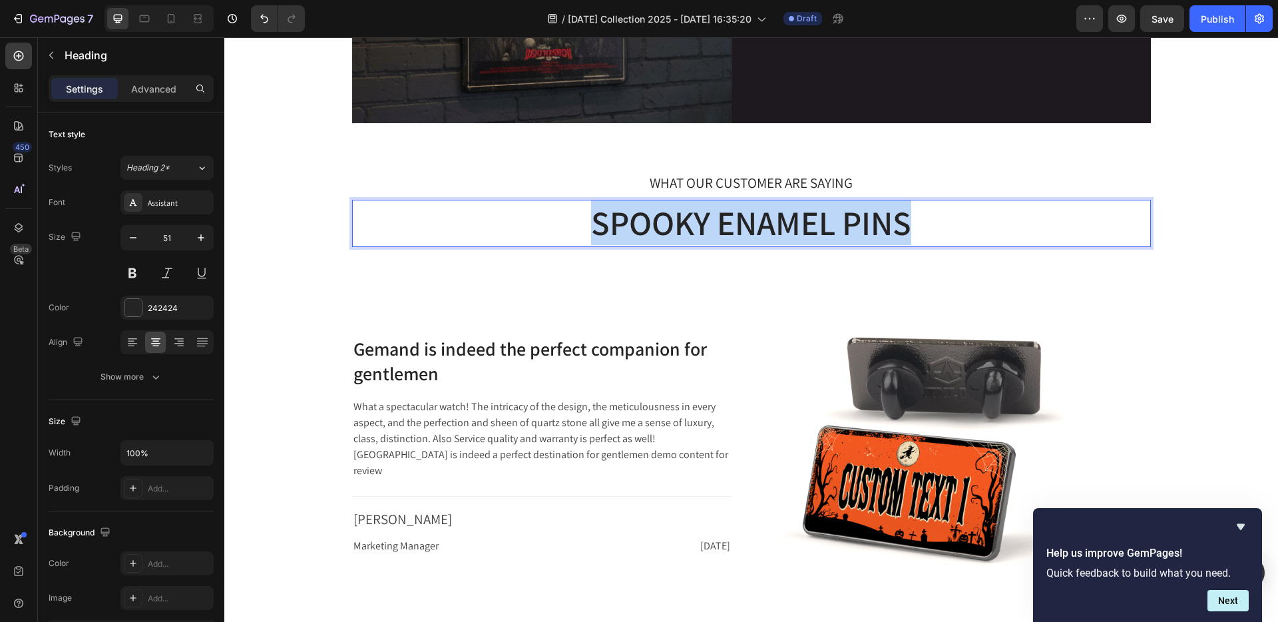
click at [651, 225] on p "SPOOKY ENAMEL PINS" at bounding box center [752, 223] width 796 height 44
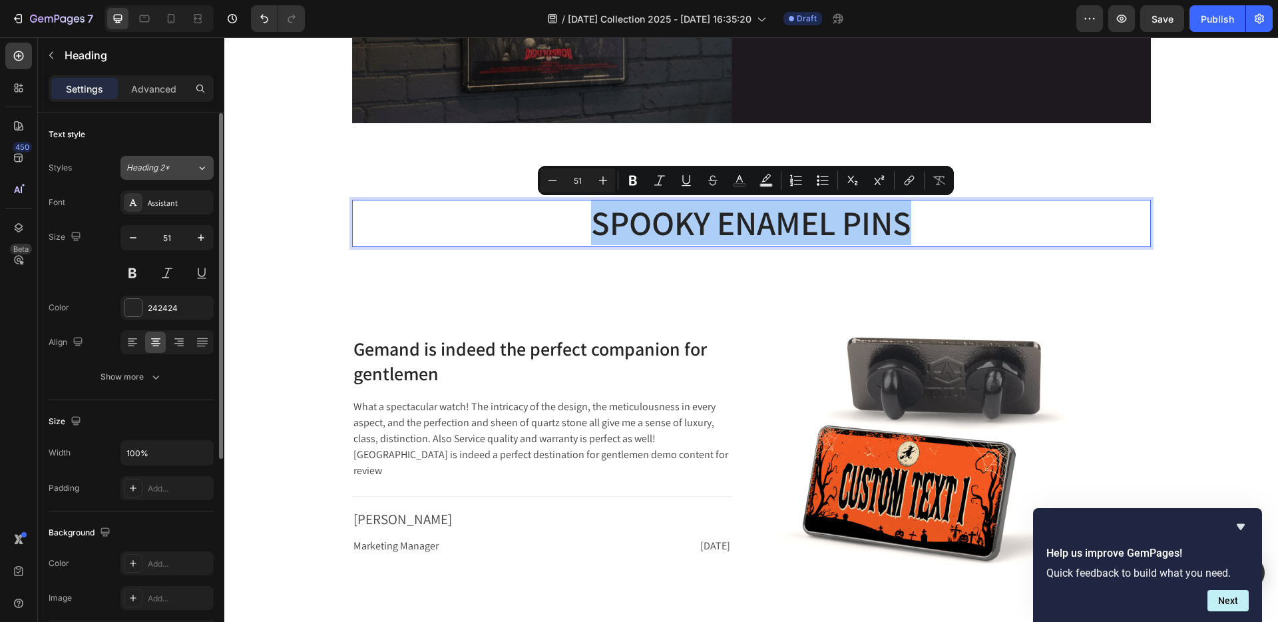
click at [202, 163] on icon at bounding box center [201, 167] width 11 height 13
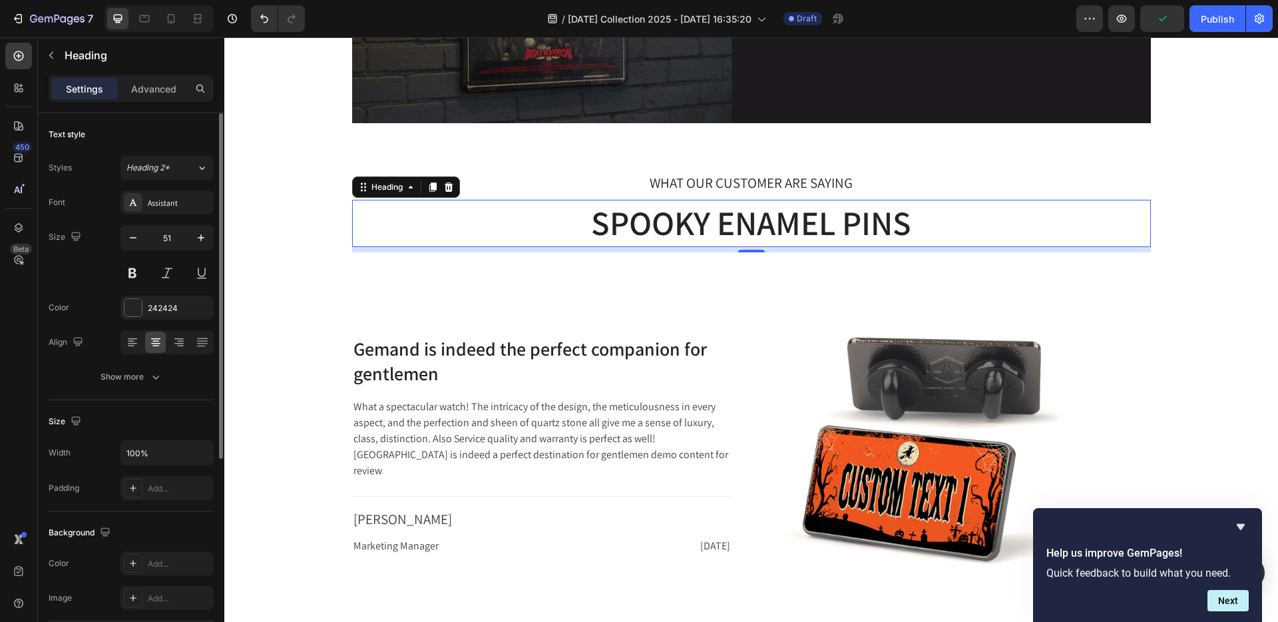
click at [180, 138] on div "Text style" at bounding box center [131, 134] width 165 height 21
click at [176, 202] on div "Assistant" at bounding box center [179, 203] width 63 height 12
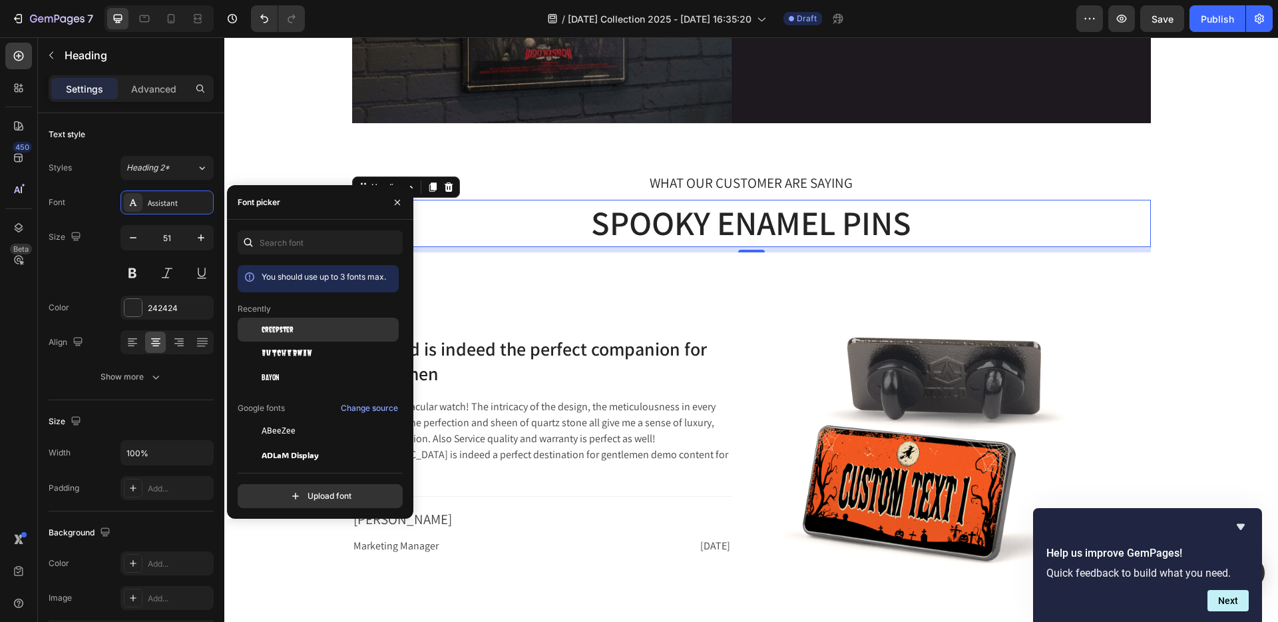
click at [300, 328] on div "Creepster" at bounding box center [329, 330] width 135 height 12
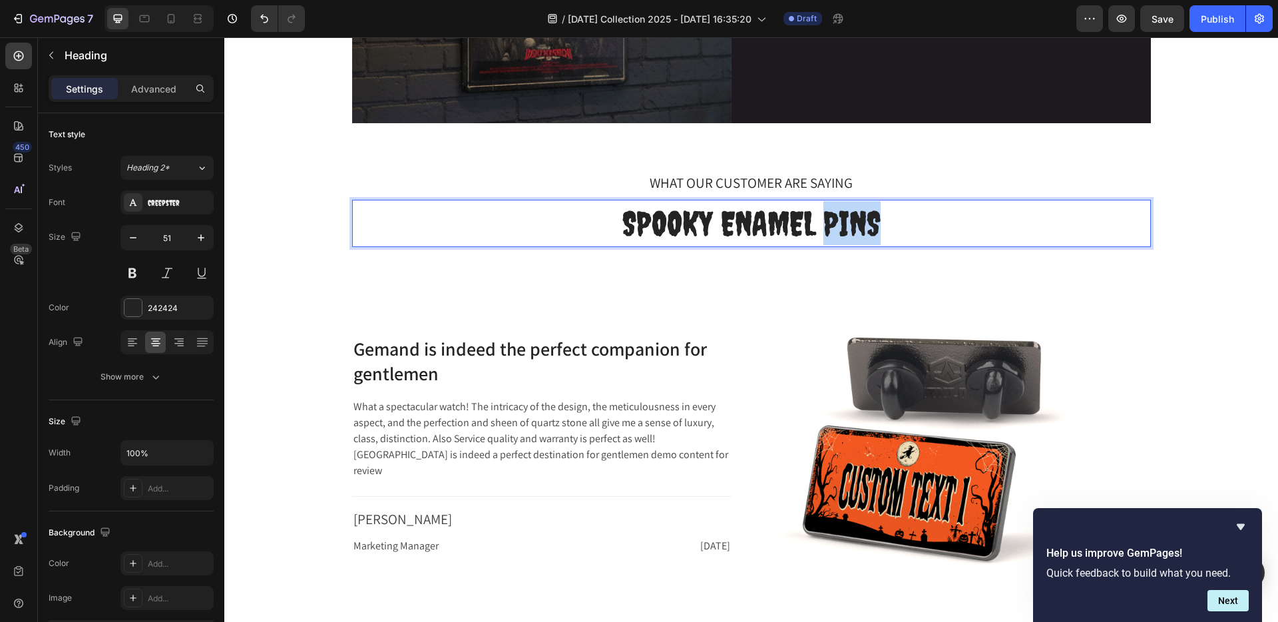
click at [822, 222] on p "SPOOKY ENAMEL PINS" at bounding box center [752, 223] width 796 height 44
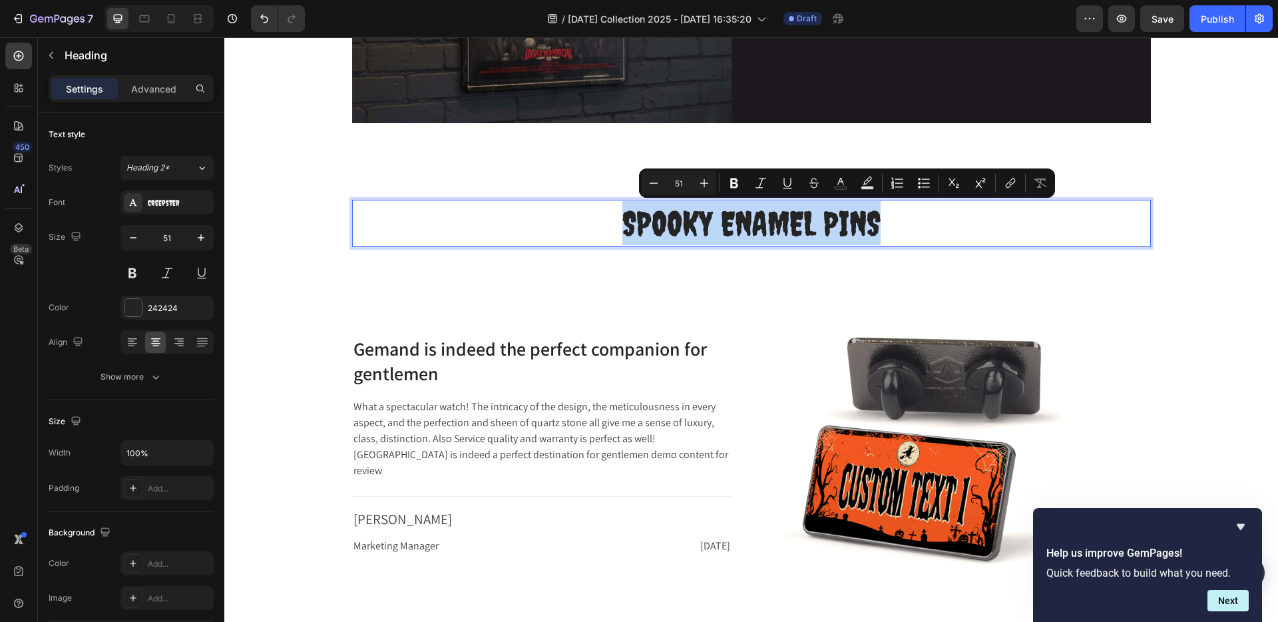
click at [822, 222] on p "SPOOKY ENAMEL PINS" at bounding box center [752, 223] width 796 height 44
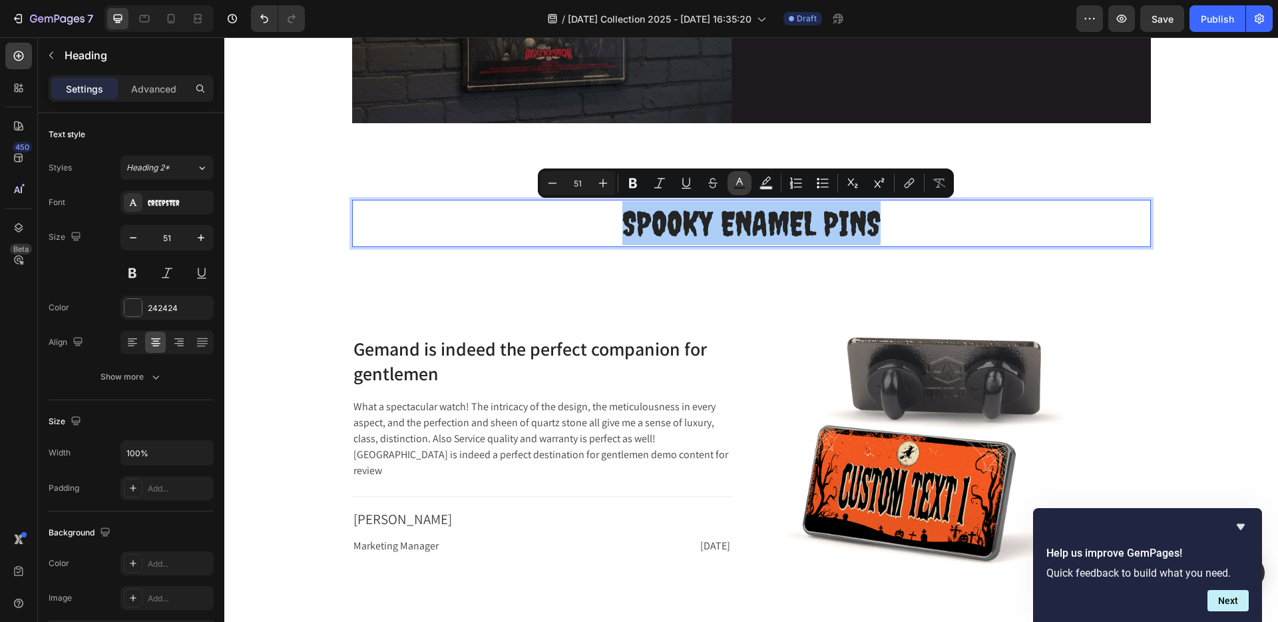
click at [736, 182] on icon "Editor contextual toolbar" at bounding box center [739, 182] width 13 height 13
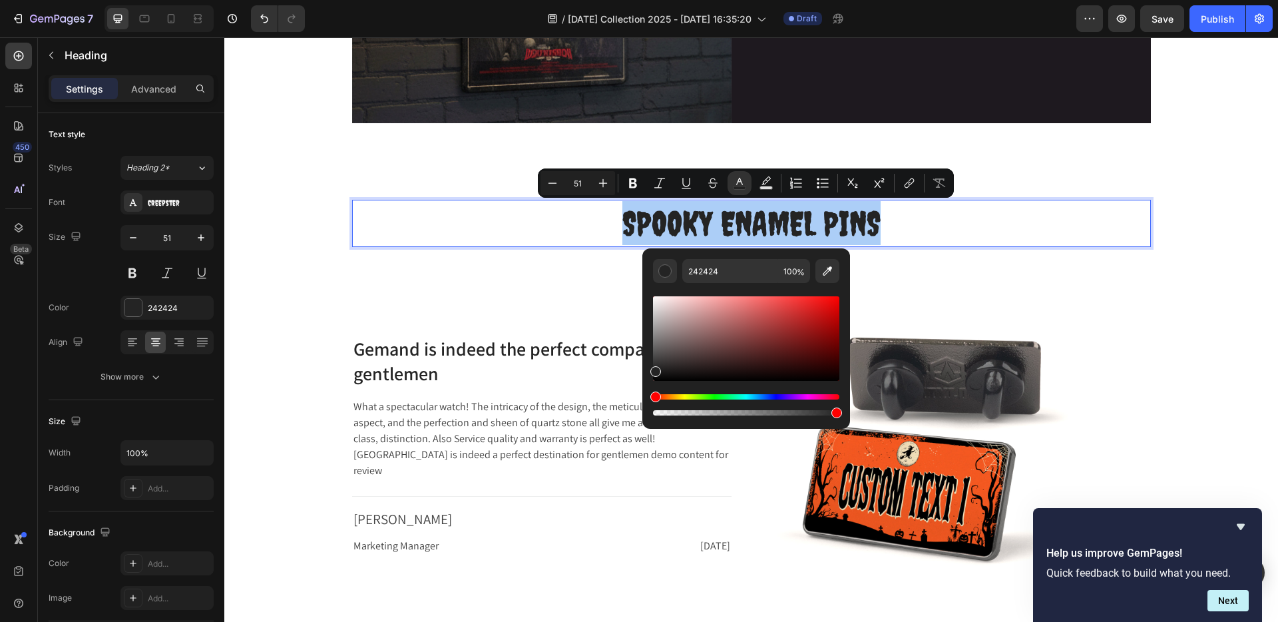
click at [655, 399] on div "Hue" at bounding box center [656, 397] width 11 height 11
type input "232323"
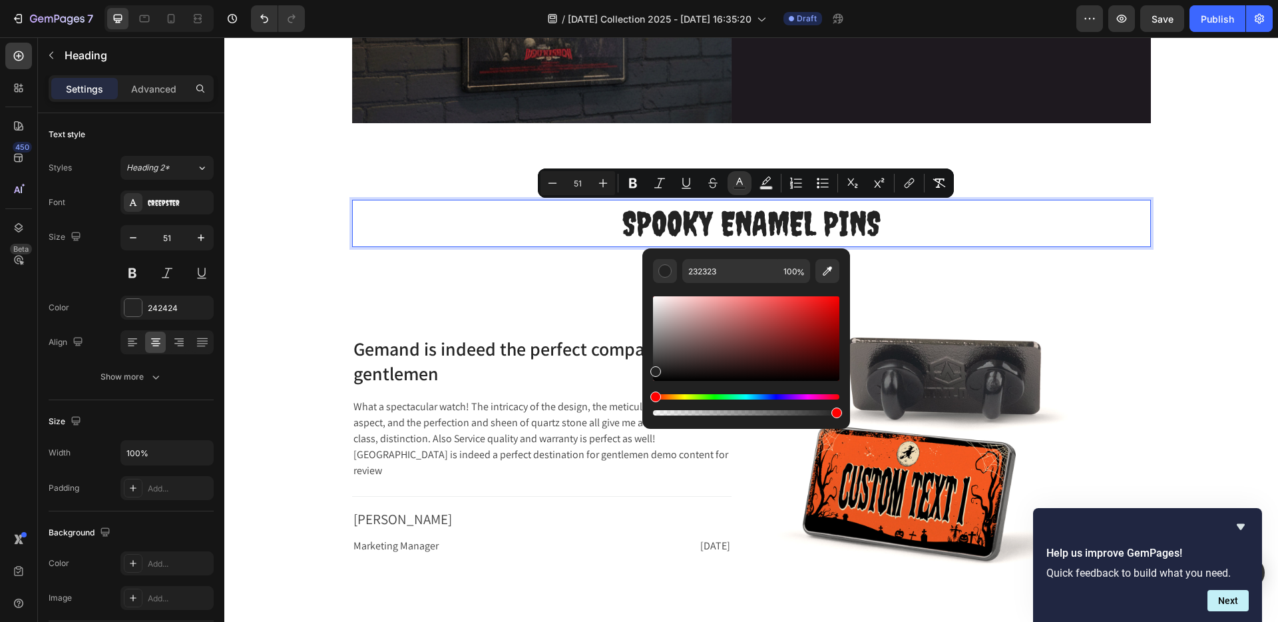
drag, startPoint x: 876, startPoint y: 423, endPoint x: 634, endPoint y: 386, distance: 245.2
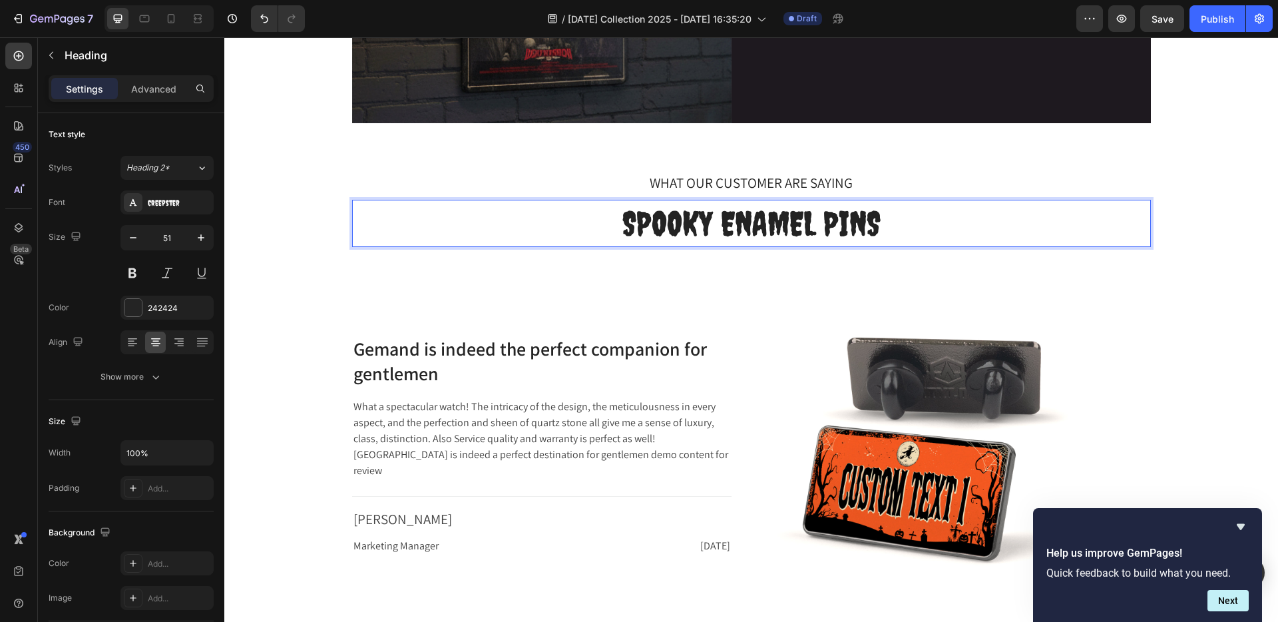
click at [747, 221] on span "SPOOKY ENAMEL PINS" at bounding box center [752, 223] width 258 height 40
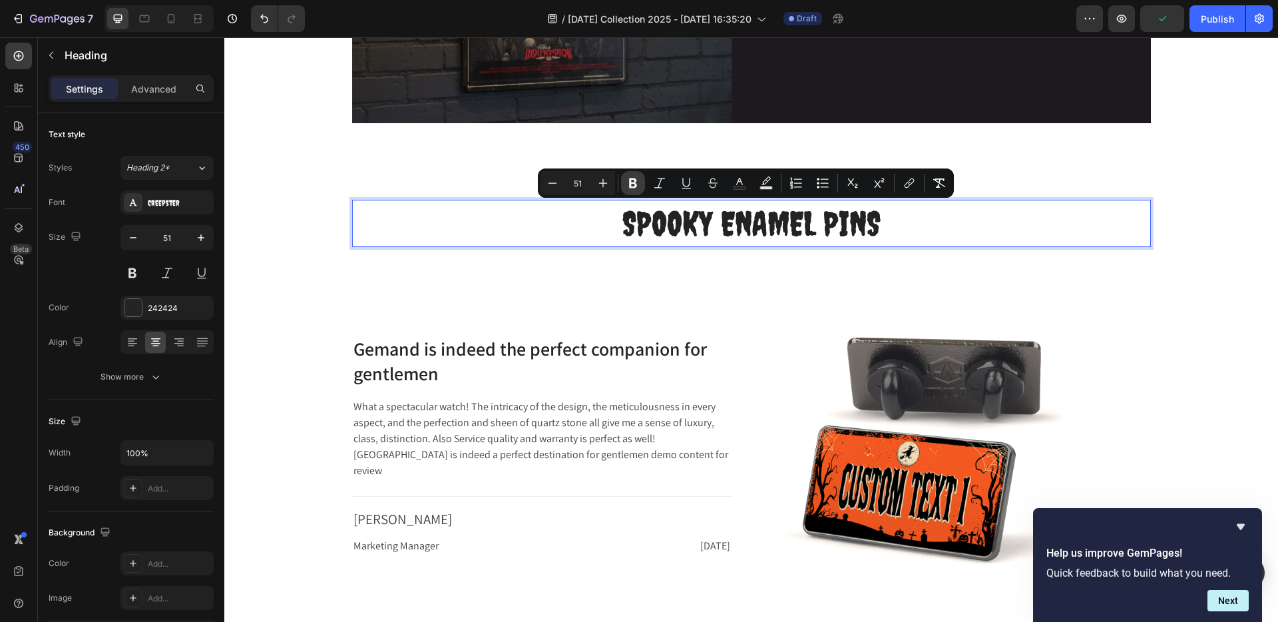
click at [633, 184] on icon "Editor contextual toolbar" at bounding box center [633, 182] width 13 height 13
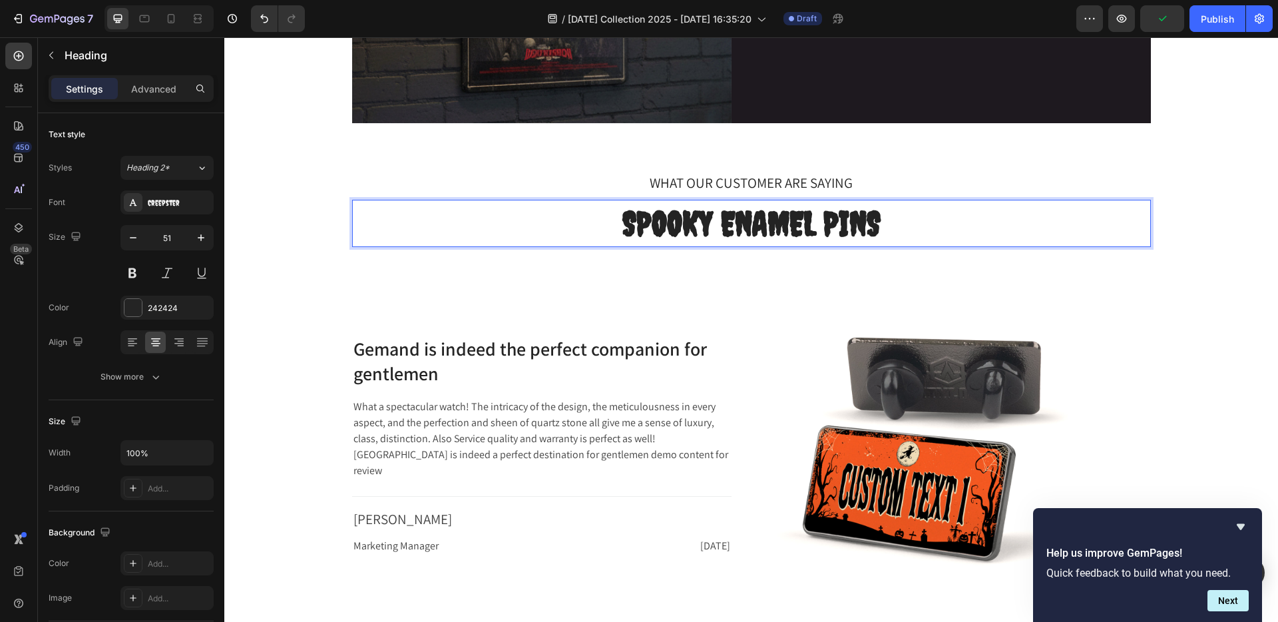
click at [669, 221] on strong "SPOOKY ENAMEL PINS" at bounding box center [752, 223] width 258 height 40
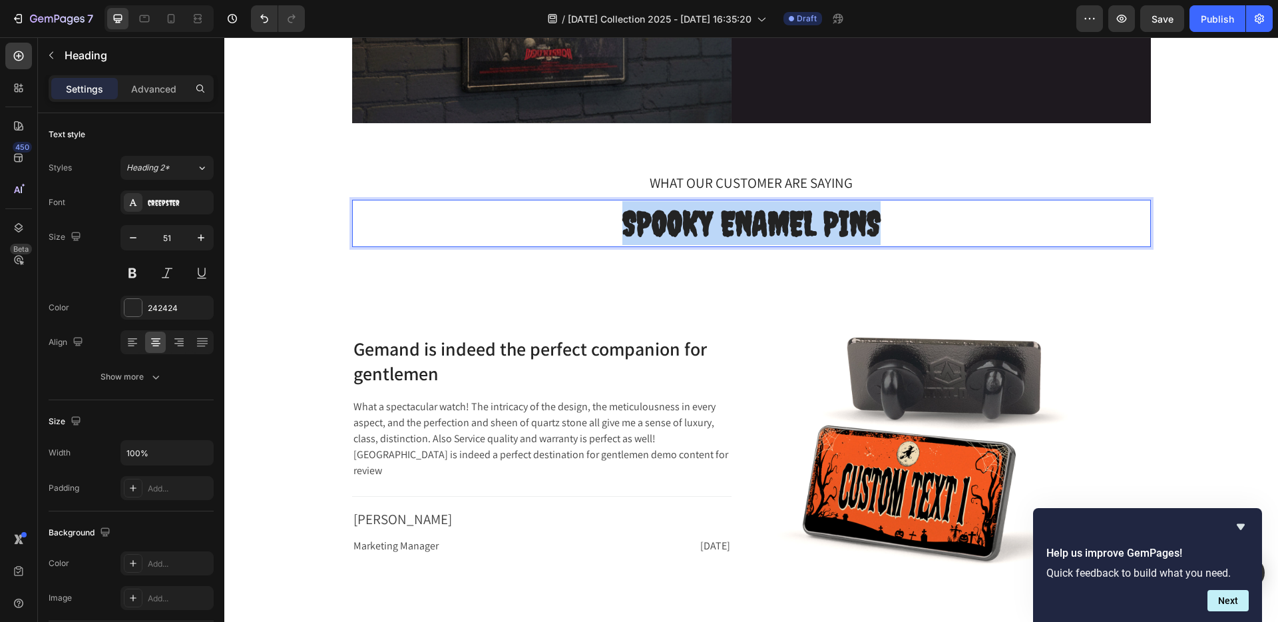
click at [669, 221] on strong "SPOOKY ENAMEL PINS" at bounding box center [752, 223] width 258 height 40
click at [649, 220] on strong "SPOOKY ENAMEL PINS" at bounding box center [752, 223] width 258 height 40
click at [127, 274] on button at bounding box center [133, 273] width 24 height 24
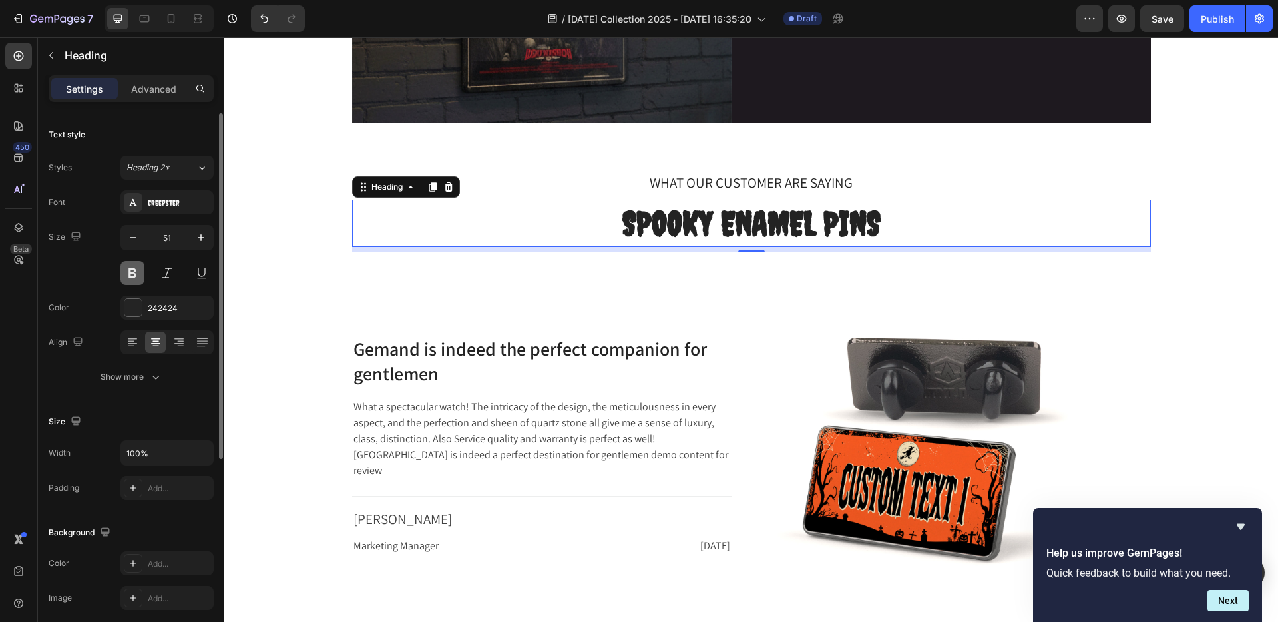
click at [127, 273] on button at bounding box center [133, 273] width 24 height 24
click at [653, 227] on strong "SPOOKY ENAMEL PINS" at bounding box center [752, 223] width 258 height 40
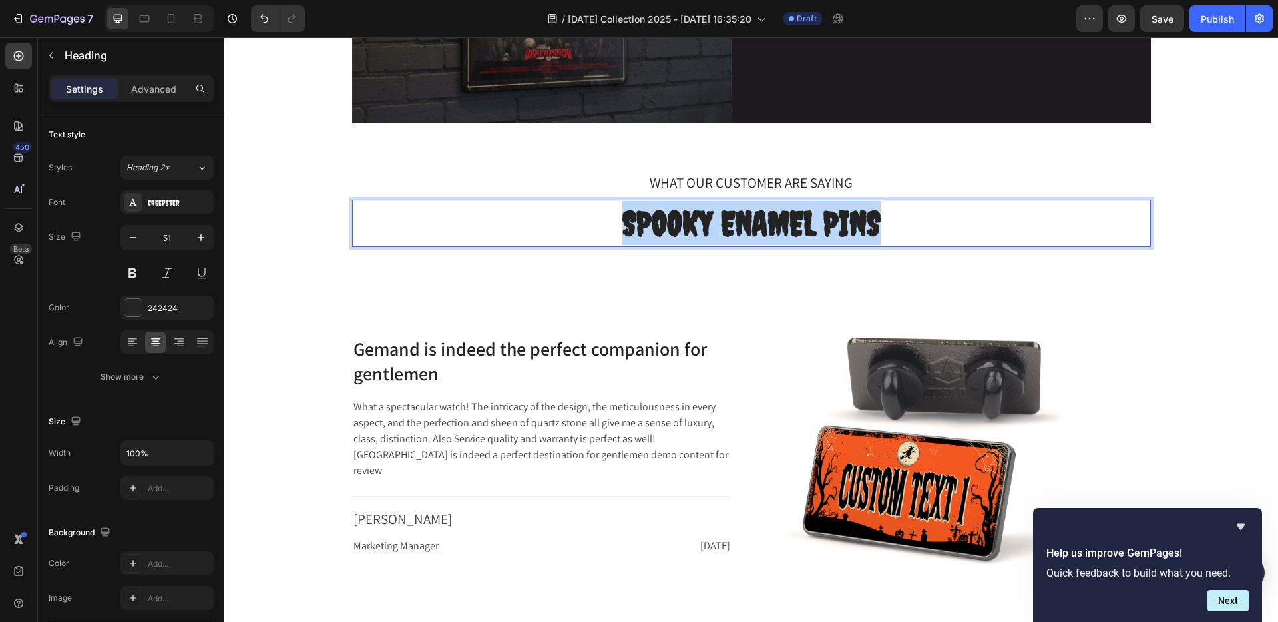
click at [653, 227] on strong "SPOOKY ENAMEL PINS" at bounding box center [752, 223] width 258 height 40
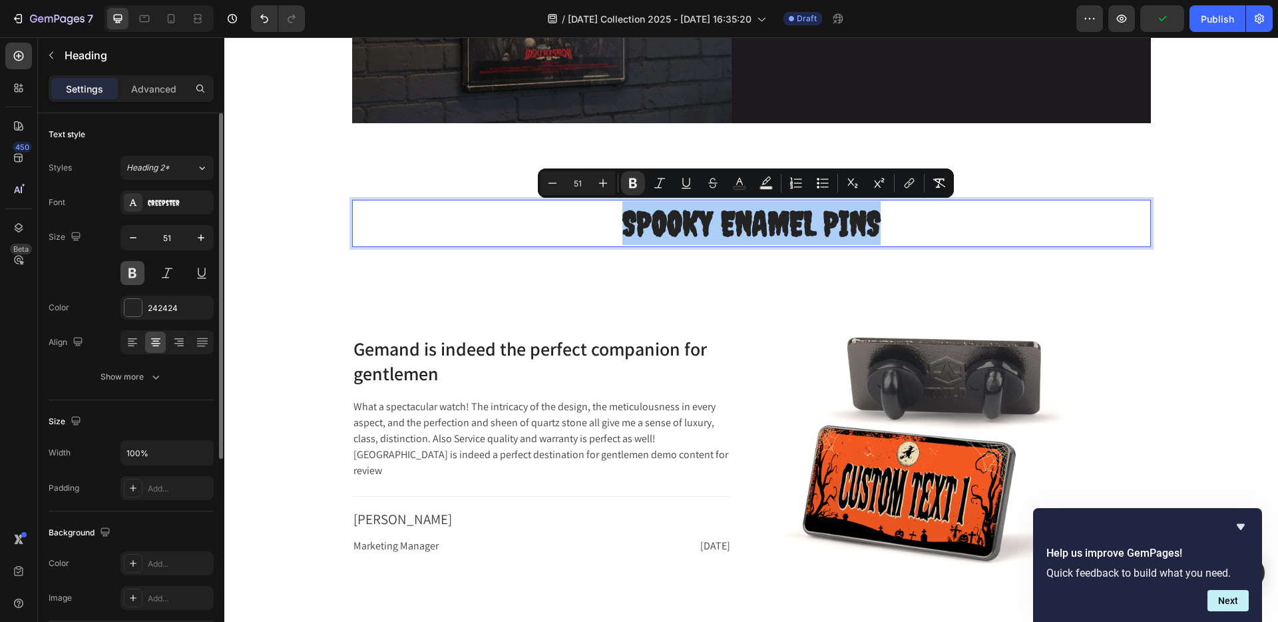
click at [127, 272] on button at bounding box center [133, 273] width 24 height 24
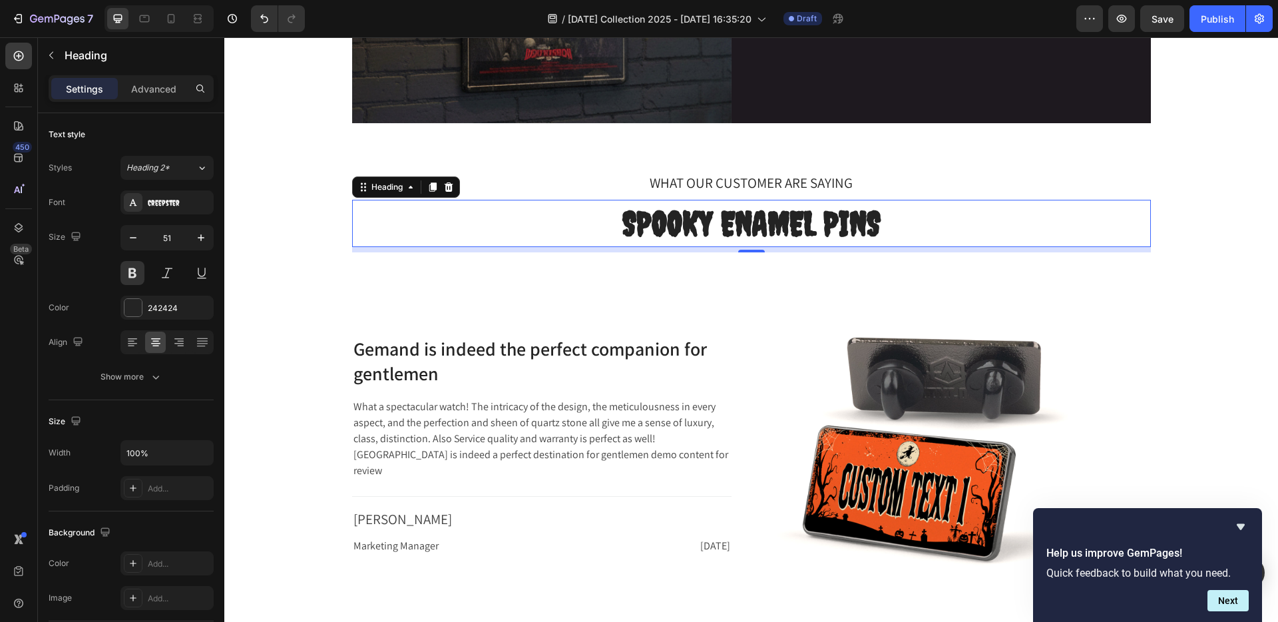
click at [690, 222] on strong "SPOOKY ENAMEL PINS" at bounding box center [752, 223] width 258 height 40
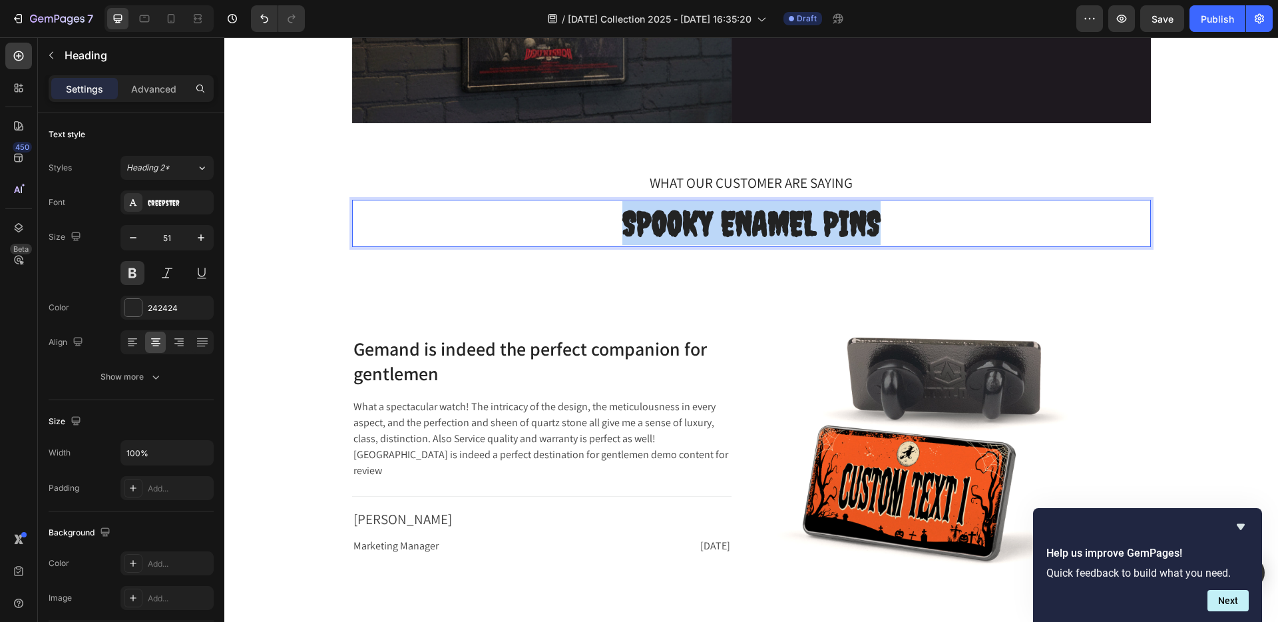
click at [690, 222] on strong "SPOOKY ENAMEL PINS" at bounding box center [752, 223] width 258 height 40
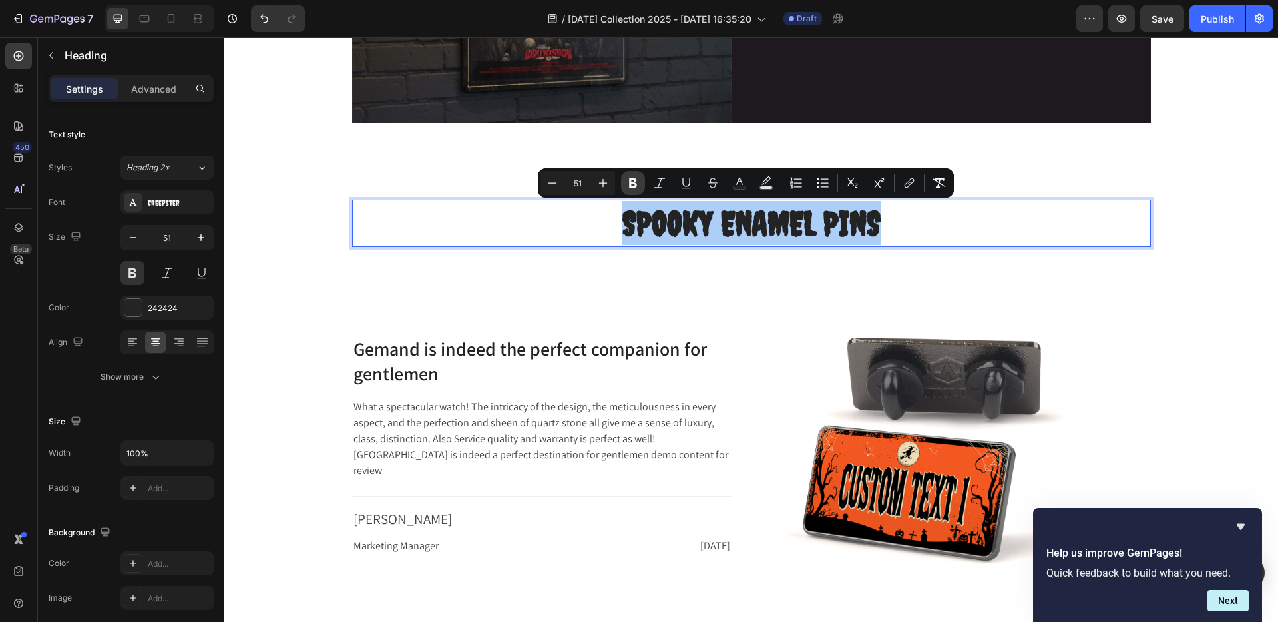
click at [627, 179] on icon "Editor contextual toolbar" at bounding box center [633, 182] width 13 height 13
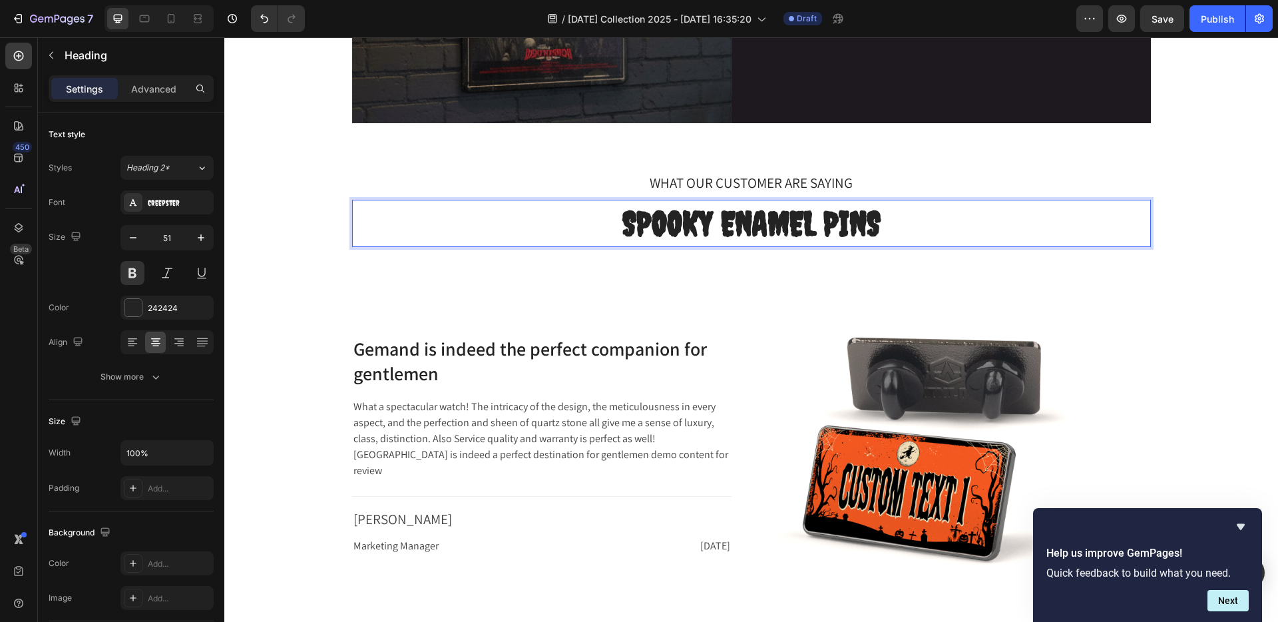
click at [696, 223] on span "SPOOKY ENAMEL PINS" at bounding box center [752, 223] width 258 height 40
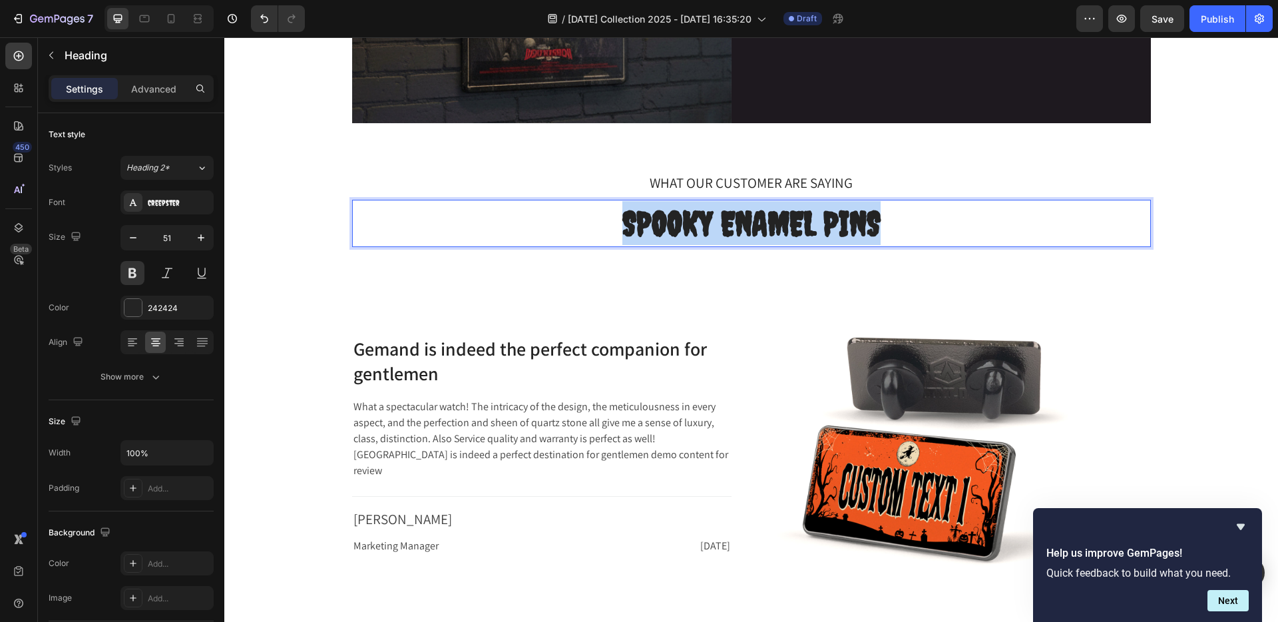
click at [696, 223] on span "SPOOKY ENAMEL PINS" at bounding box center [752, 223] width 258 height 40
click at [690, 223] on span "SPOOKY ENAMEL PINS" at bounding box center [752, 223] width 258 height 40
click at [887, 215] on p "SPOOKY ENAMEL PINS" at bounding box center [752, 223] width 796 height 44
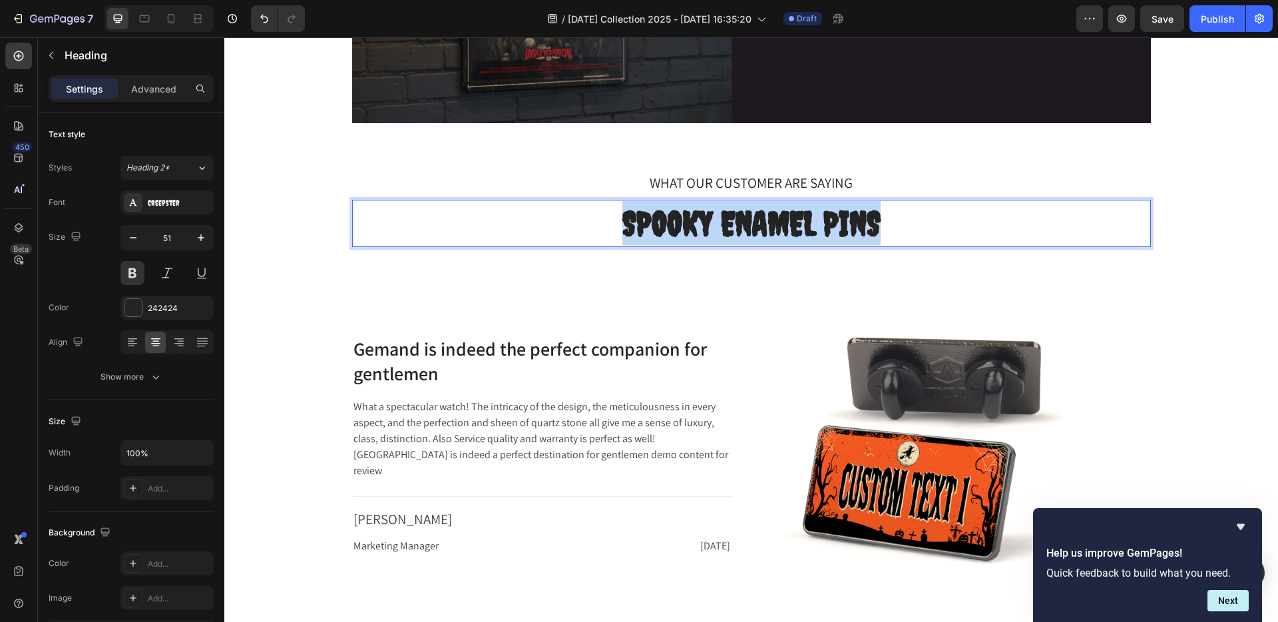
click at [932, 216] on p "SPOOKY ENAMEL PINS" at bounding box center [752, 223] width 796 height 44
drag, startPoint x: 917, startPoint y: 225, endPoint x: 587, endPoint y: 223, distance: 329.6
click at [587, 223] on p "SPOOKY ENAMEL PINS" at bounding box center [752, 223] width 796 height 44
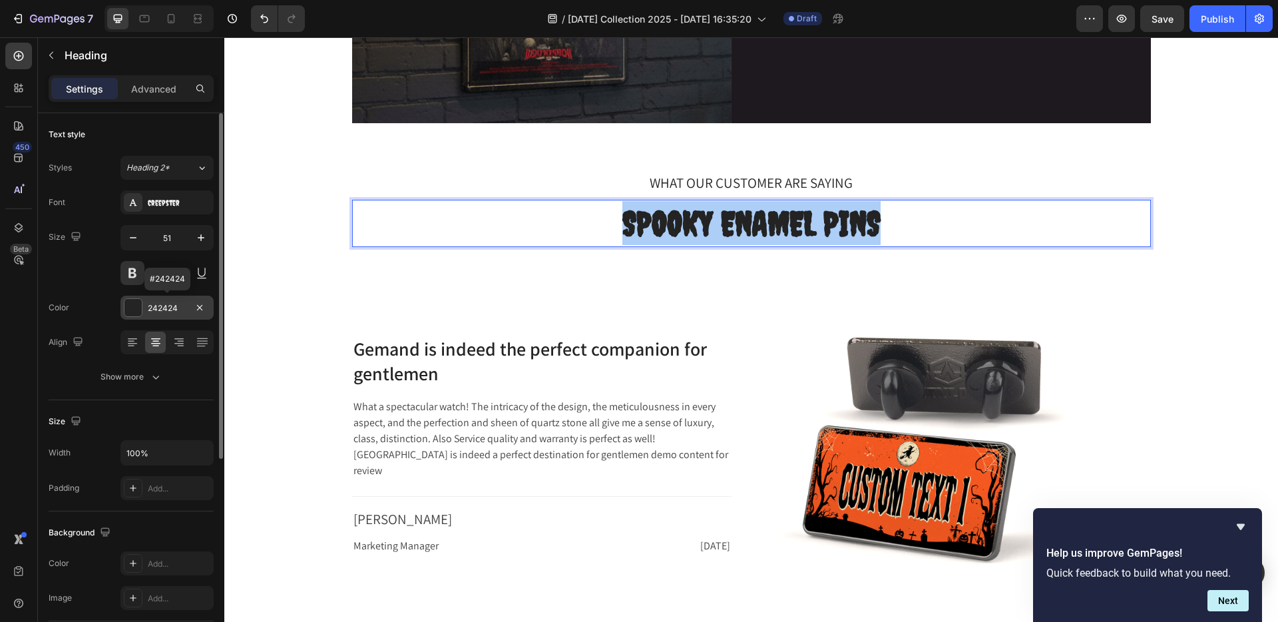
click at [134, 308] on div at bounding box center [133, 307] width 17 height 17
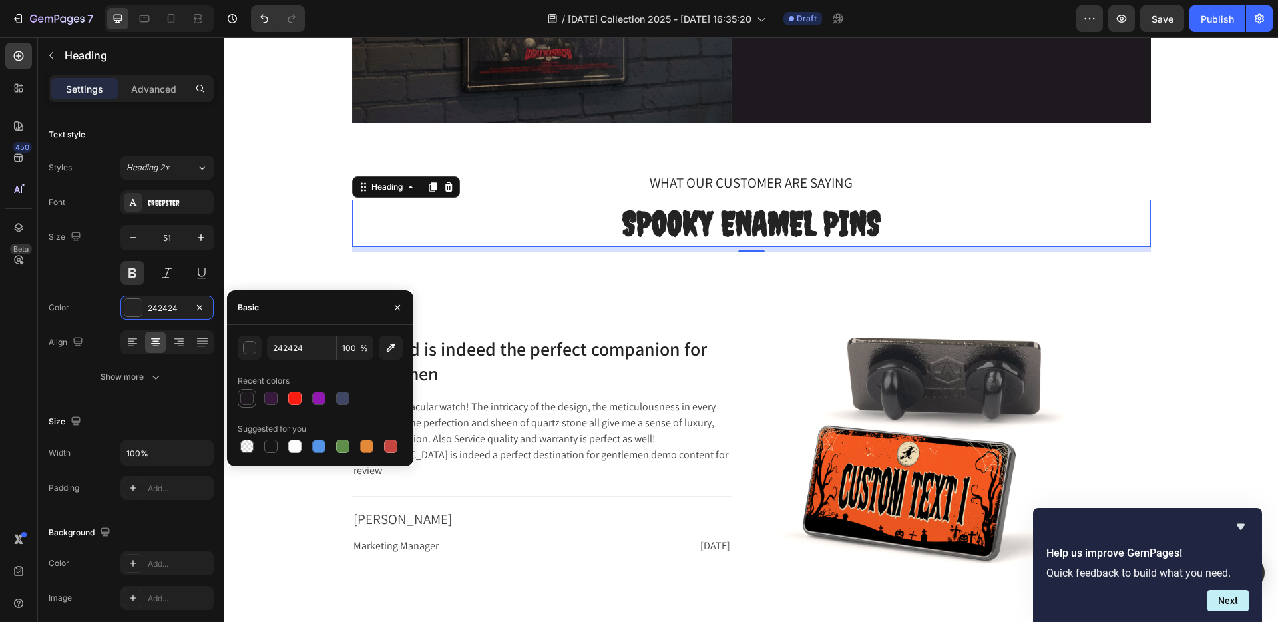
click at [246, 396] on div at bounding box center [246, 398] width 13 height 13
type input "060107"
type input "90"
click at [259, 397] on div at bounding box center [320, 398] width 165 height 19
click at [396, 307] on icon "button" at bounding box center [397, 307] width 11 height 11
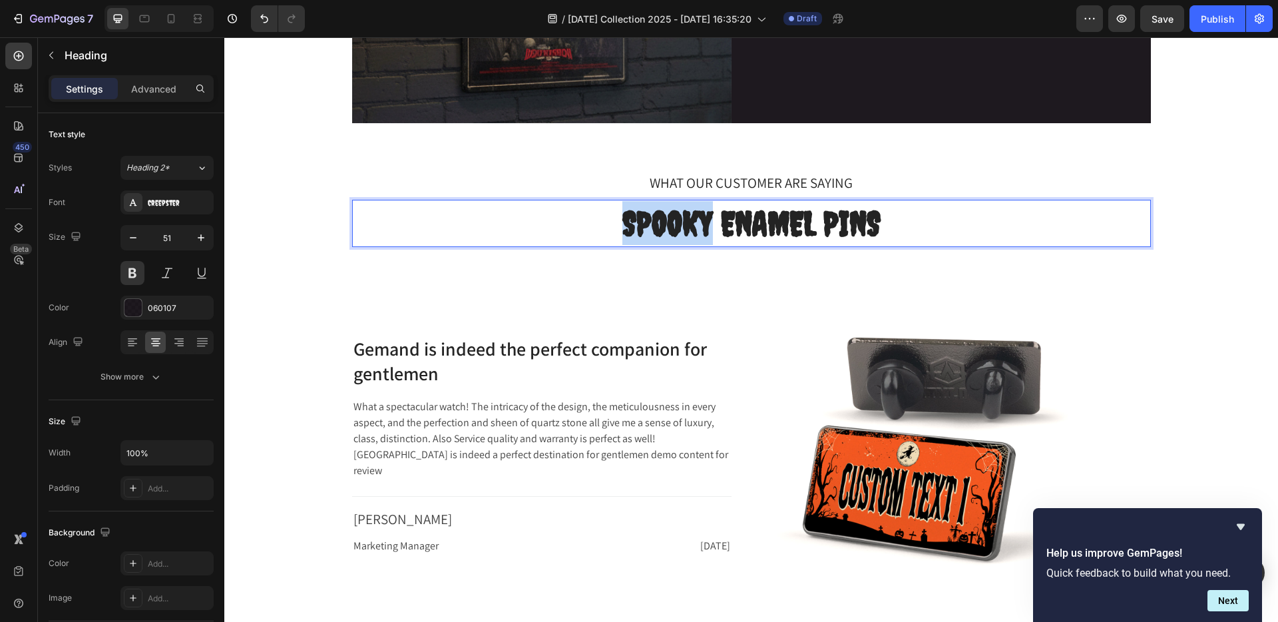
click at [558, 214] on p "SPOOKY ENAMEL PINS" at bounding box center [752, 223] width 796 height 44
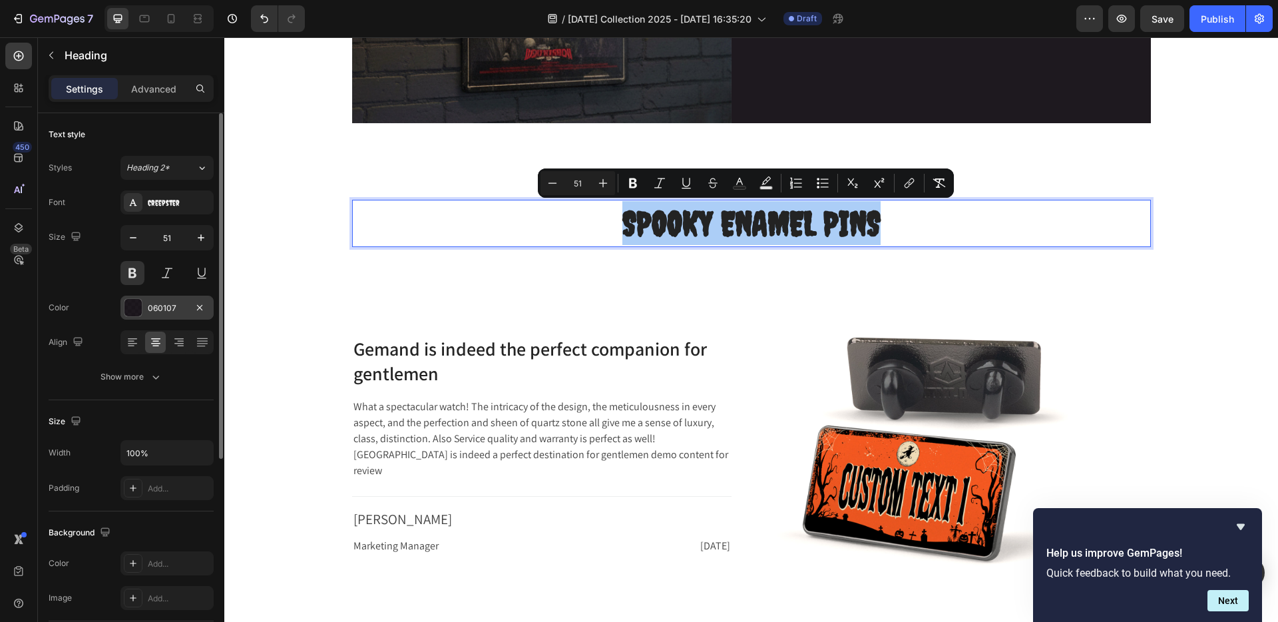
click at [132, 308] on div at bounding box center [133, 307] width 17 height 17
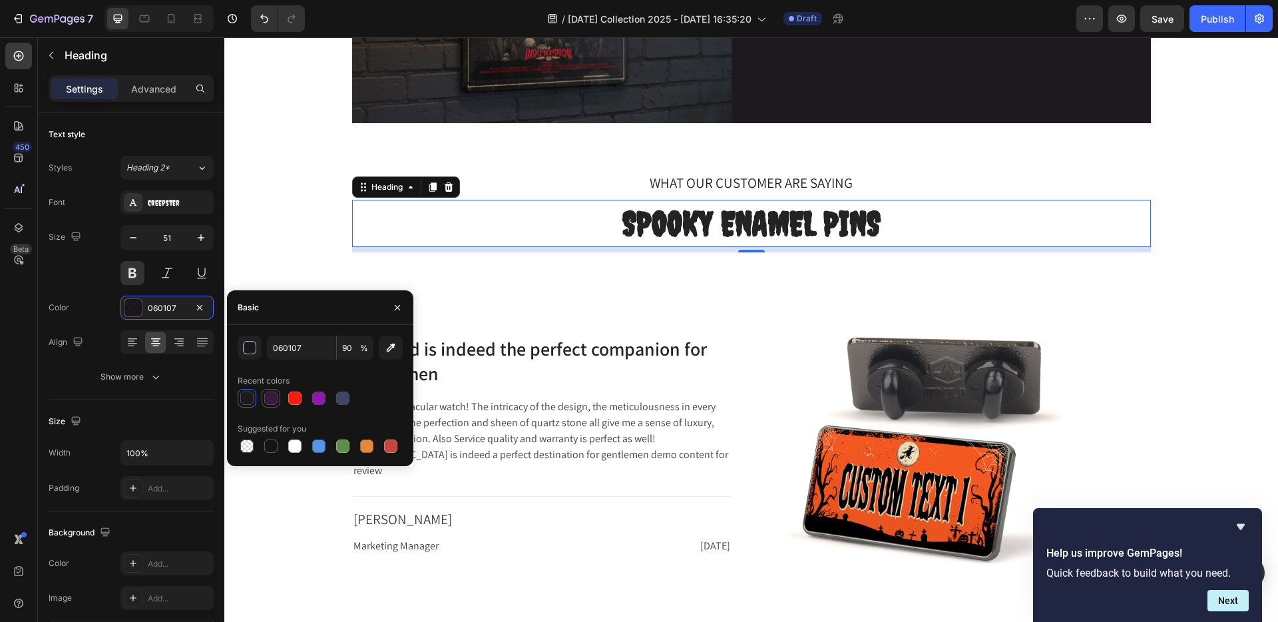
click at [274, 396] on div at bounding box center [270, 398] width 13 height 13
type input "23022B"
click at [399, 306] on icon "button" at bounding box center [397, 306] width 5 height 5
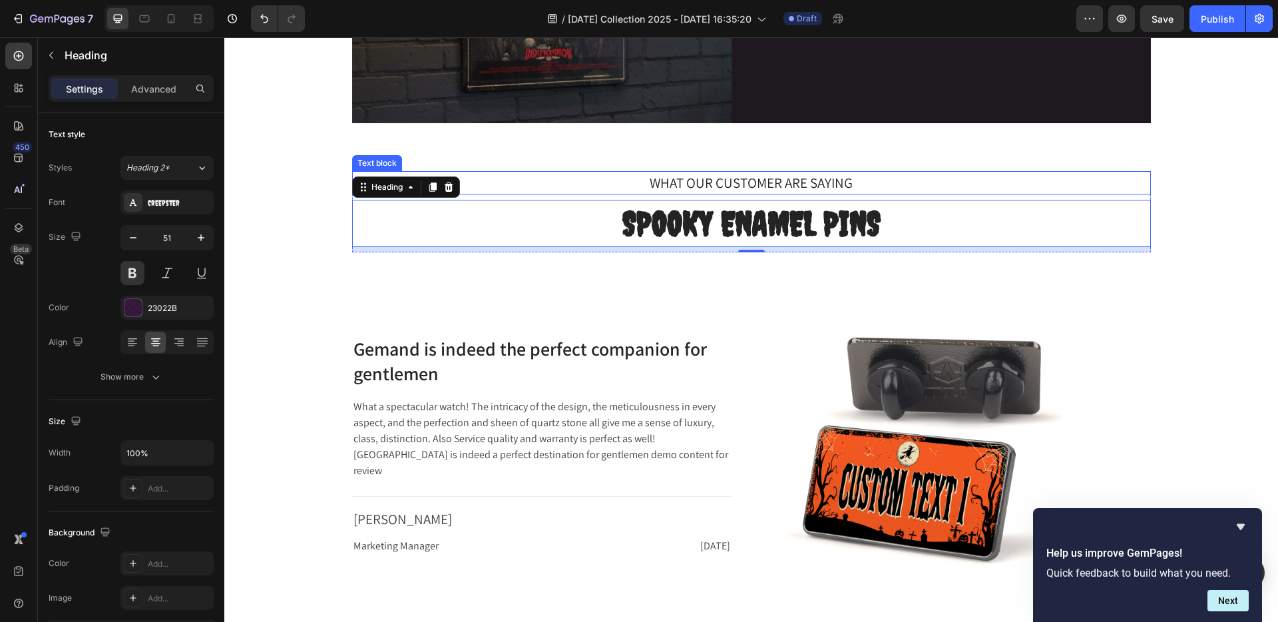
click at [812, 180] on p "WHAT OUR CUSTOMER ARE SAYING" at bounding box center [752, 182] width 796 height 21
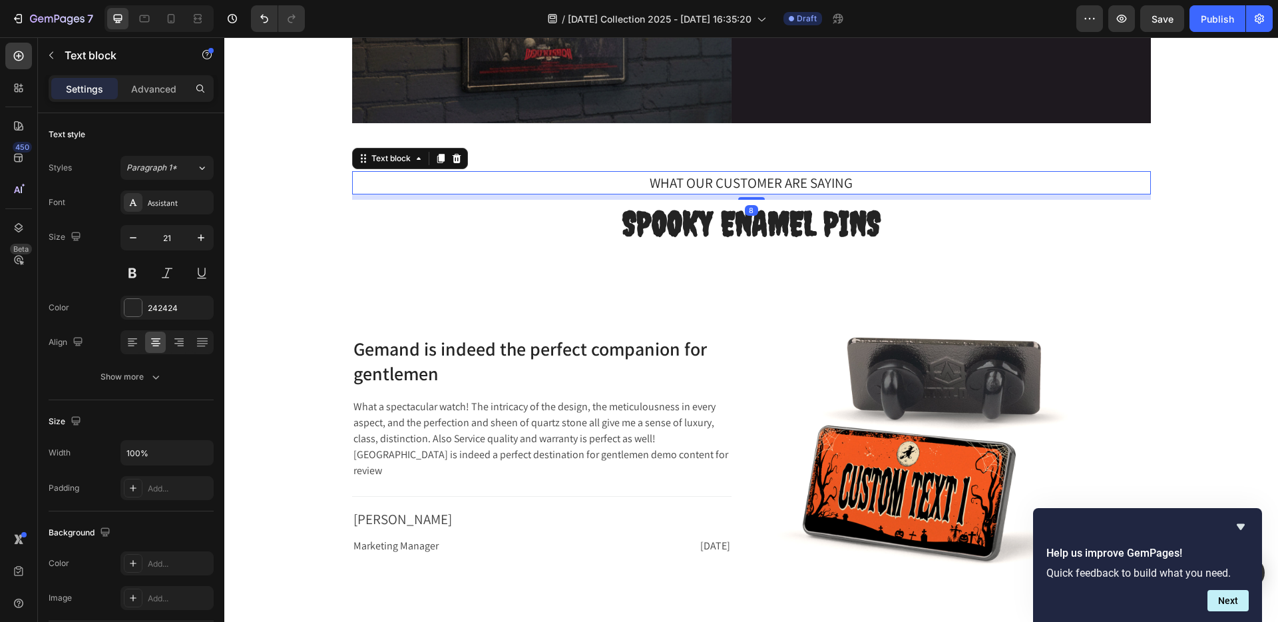
click at [812, 180] on p "WHAT OUR CUSTOMER ARE SAYING" at bounding box center [752, 182] width 796 height 21
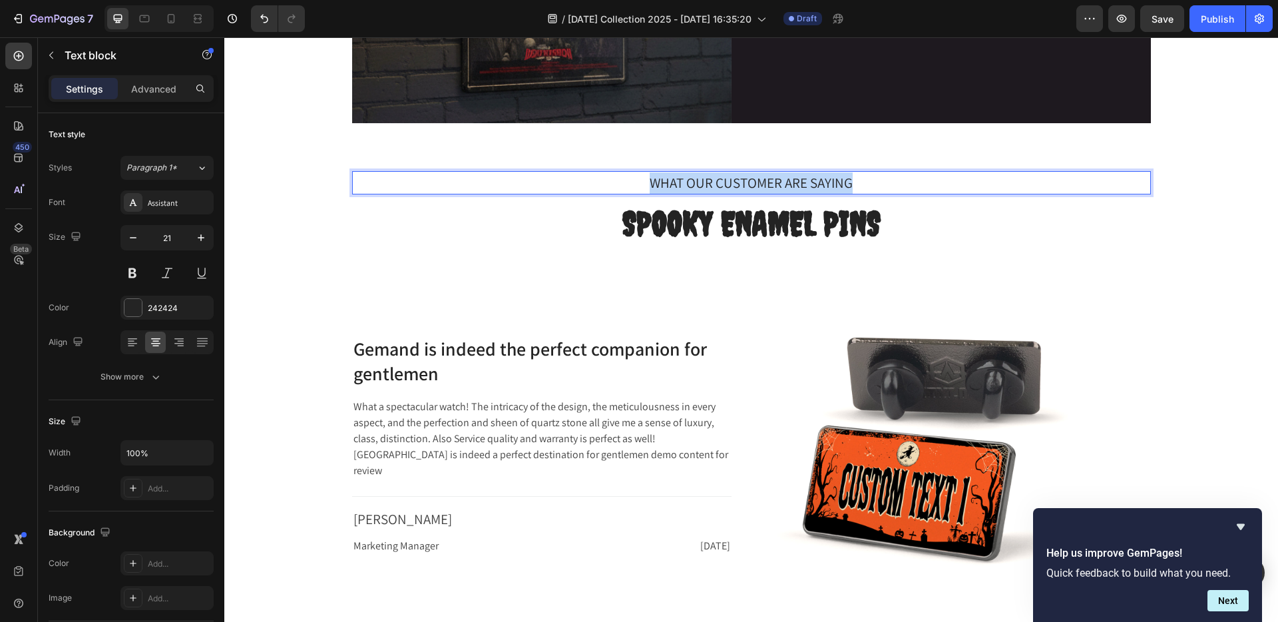
click at [812, 180] on p "WHAT OUR CUSTOMER ARE SAYING" at bounding box center [752, 182] width 796 height 21
click at [795, 185] on p "PERFECT FOR COLLECTORES" at bounding box center [752, 182] width 796 height 21
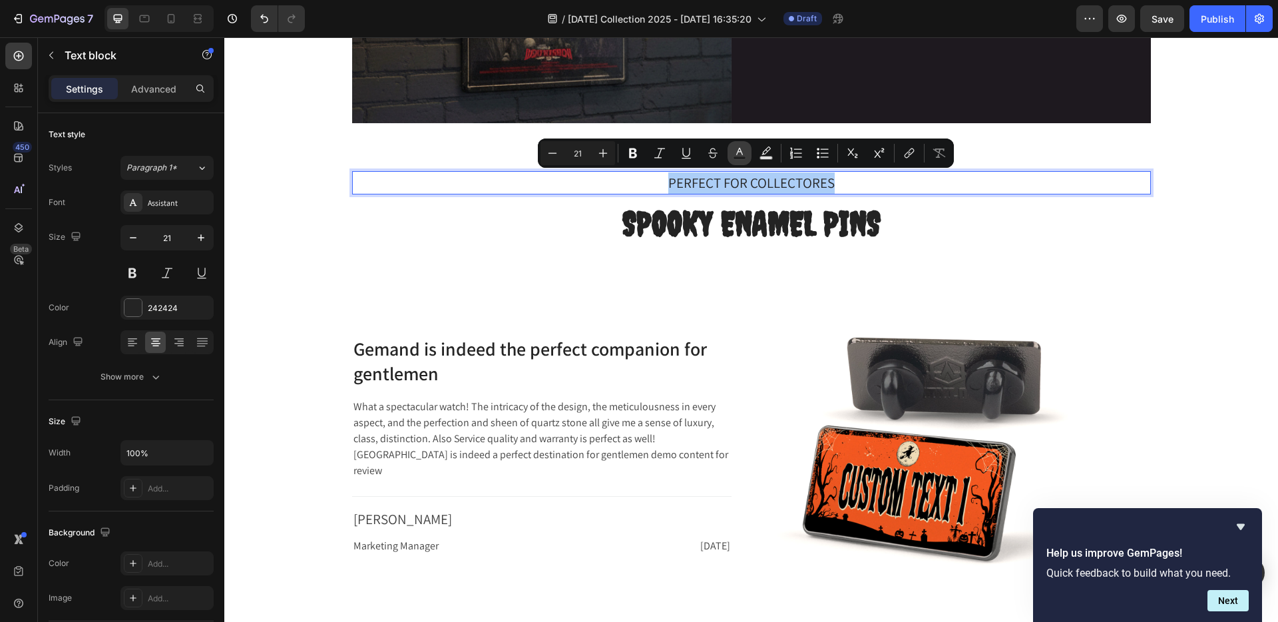
click at [742, 148] on icon "Editor contextual toolbar" at bounding box center [739, 152] width 13 height 13
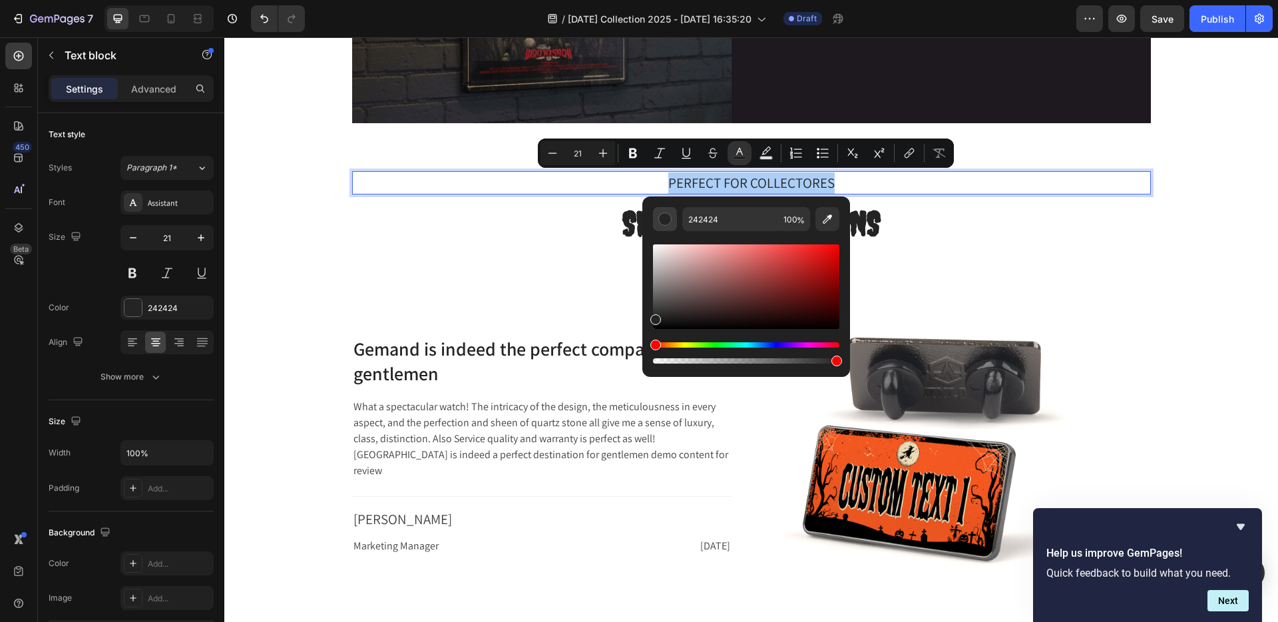
click at [665, 215] on div "Editor contextual toolbar" at bounding box center [665, 218] width 13 height 13
click at [664, 217] on div "Editor contextual toolbar" at bounding box center [665, 218] width 13 height 13
click at [825, 218] on icon "Editor contextual toolbar" at bounding box center [827, 218] width 13 height 13
type input "F35820"
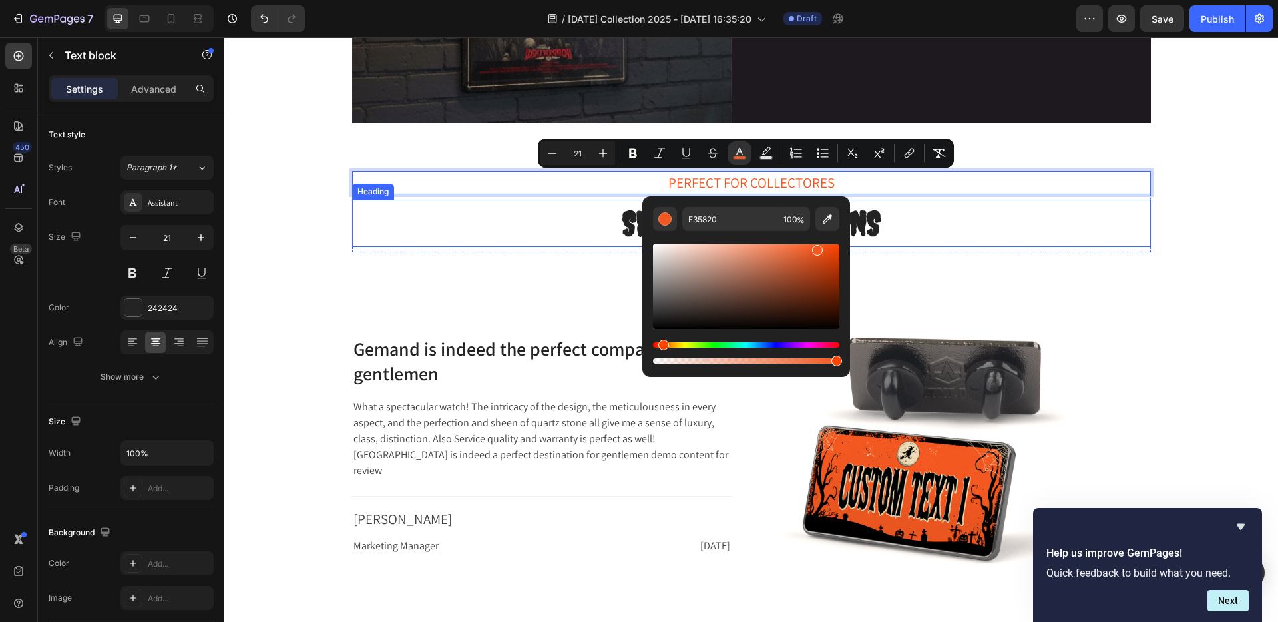
click at [879, 213] on p "⁠⁠⁠⁠⁠⁠⁠ SPOOKY ENAMEL PINS" at bounding box center [752, 223] width 796 height 44
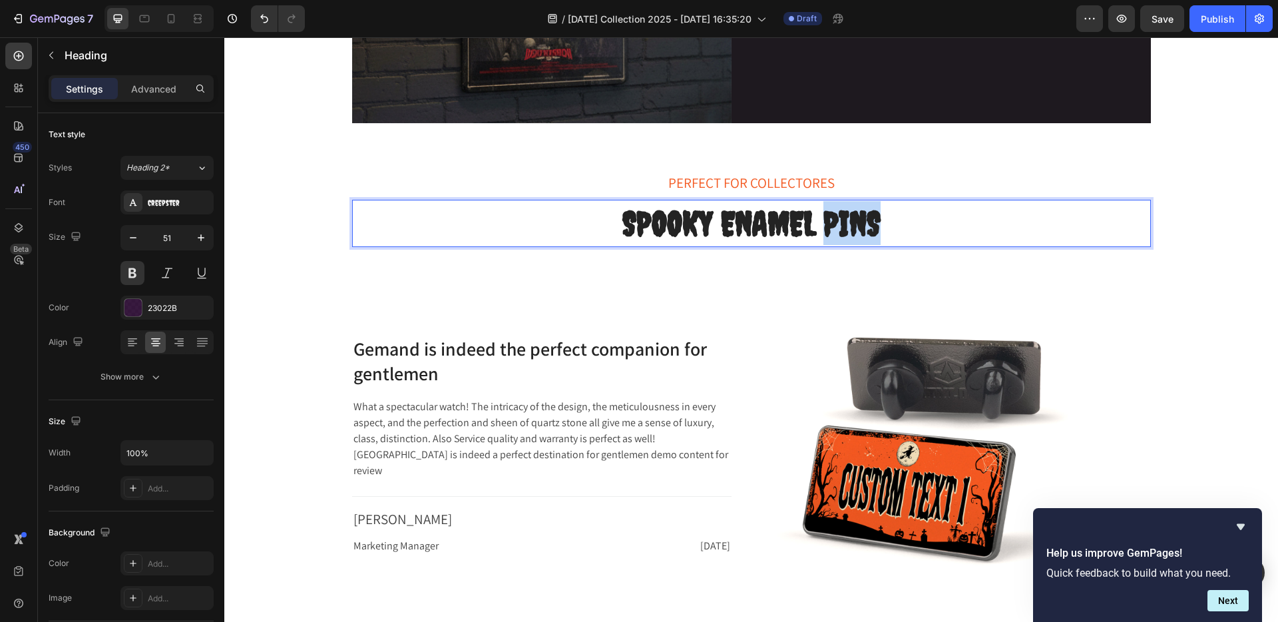
click at [852, 217] on span "SPOOKY ENAMEL PINS" at bounding box center [752, 223] width 258 height 40
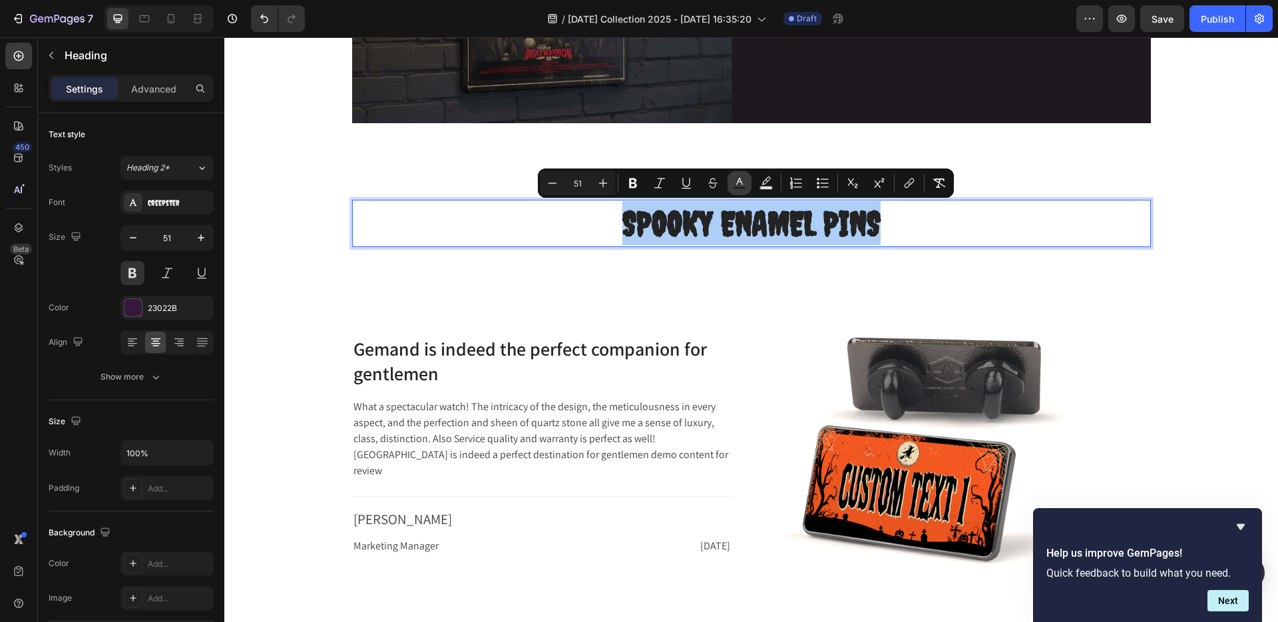
click at [738, 180] on icon "Editor contextual toolbar" at bounding box center [739, 181] width 7 height 7
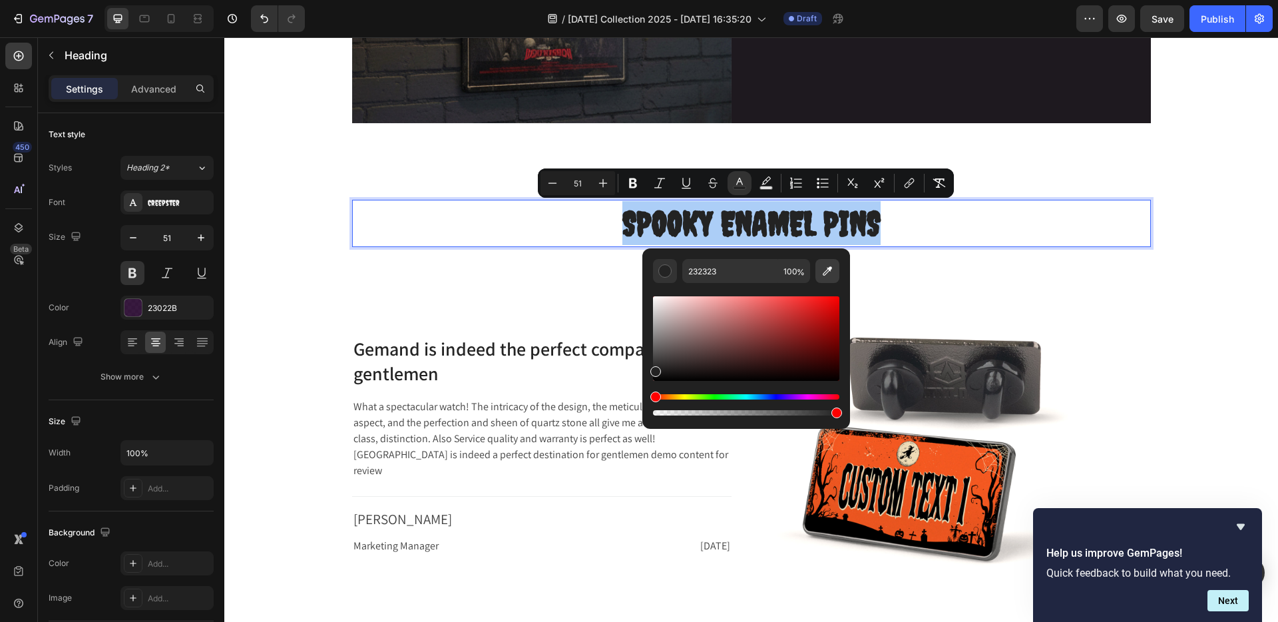
click at [828, 267] on icon "Editor contextual toolbar" at bounding box center [827, 270] width 9 height 9
type input "990202"
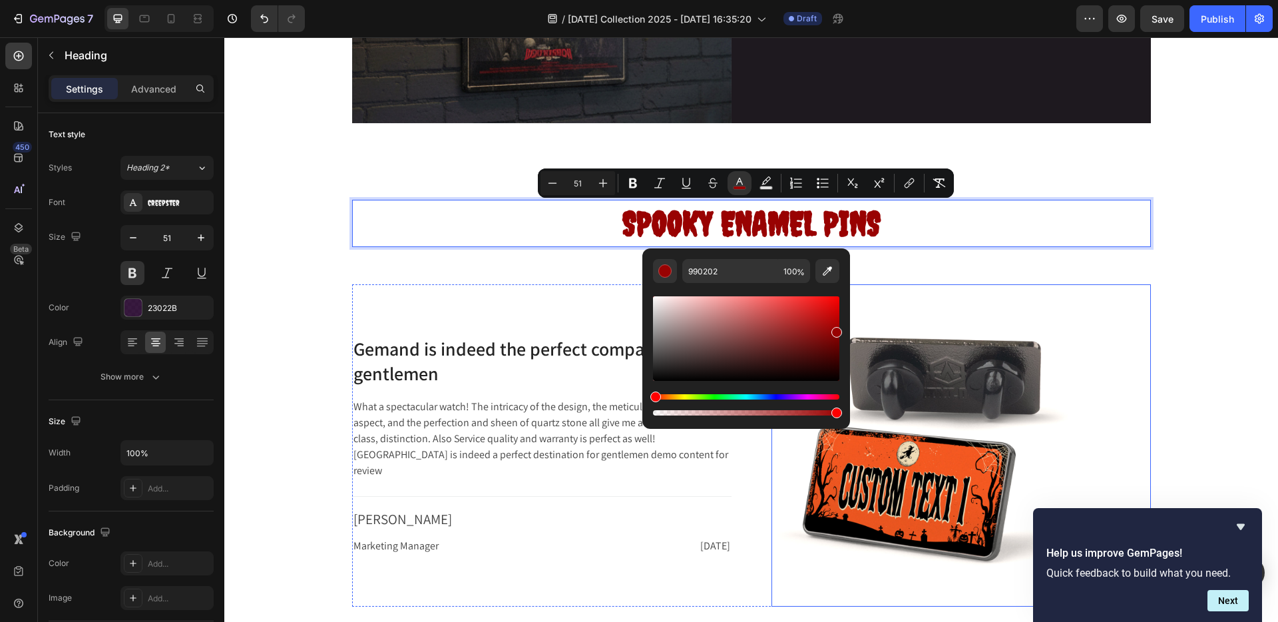
click at [939, 320] on img at bounding box center [933, 445] width 323 height 323
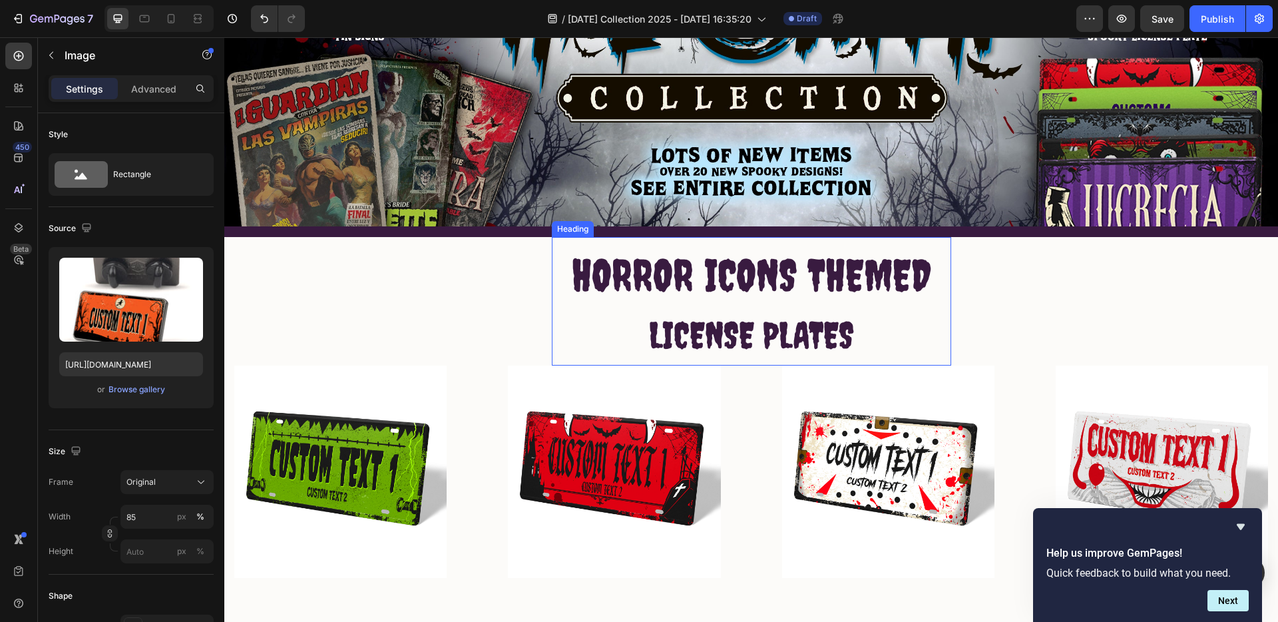
scroll to position [242, 0]
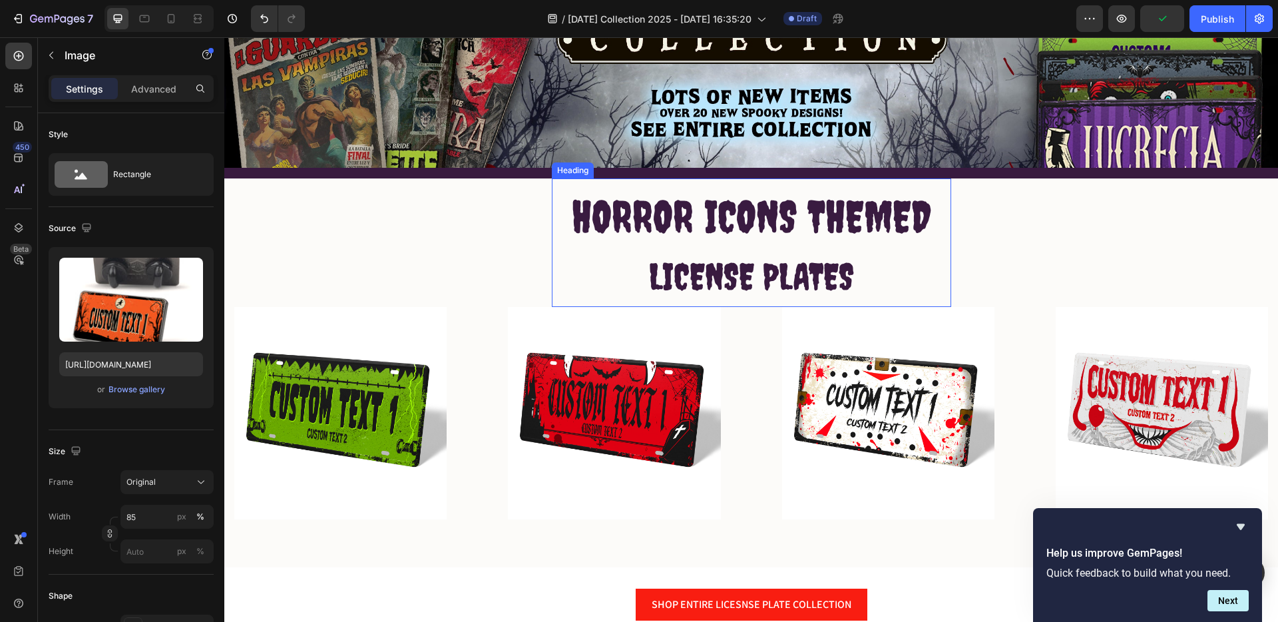
click at [730, 278] on span "LICENSE PLATES" at bounding box center [751, 276] width 205 height 43
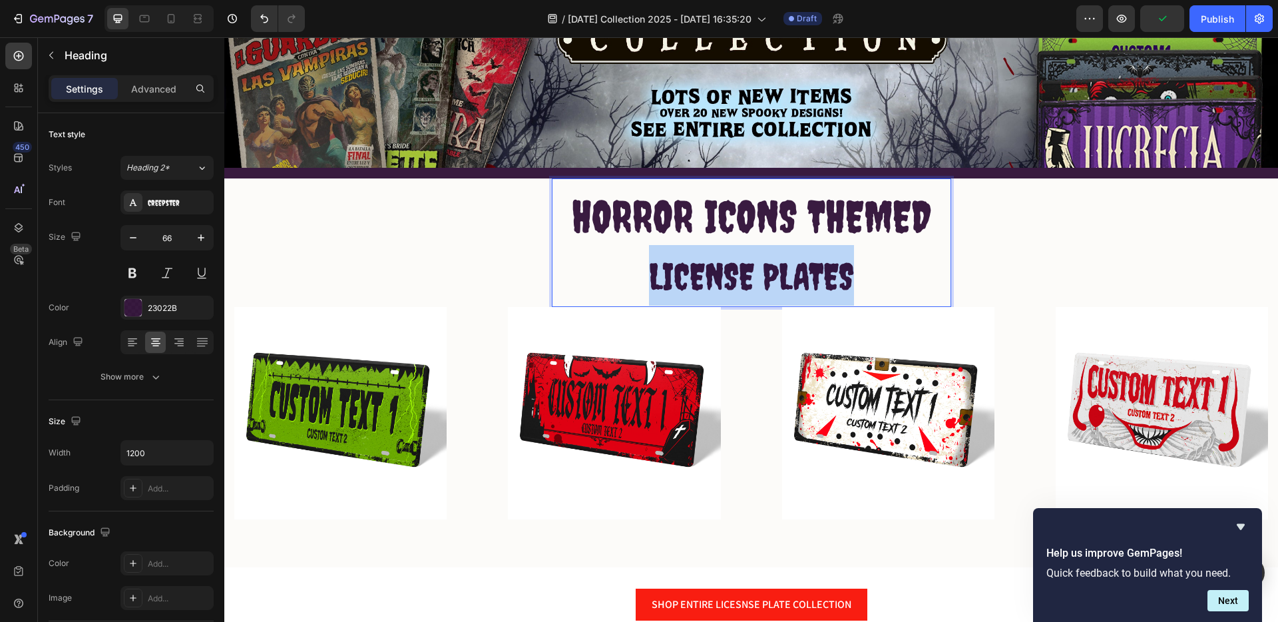
click at [730, 278] on span "LICENSE PLATES" at bounding box center [751, 276] width 205 height 43
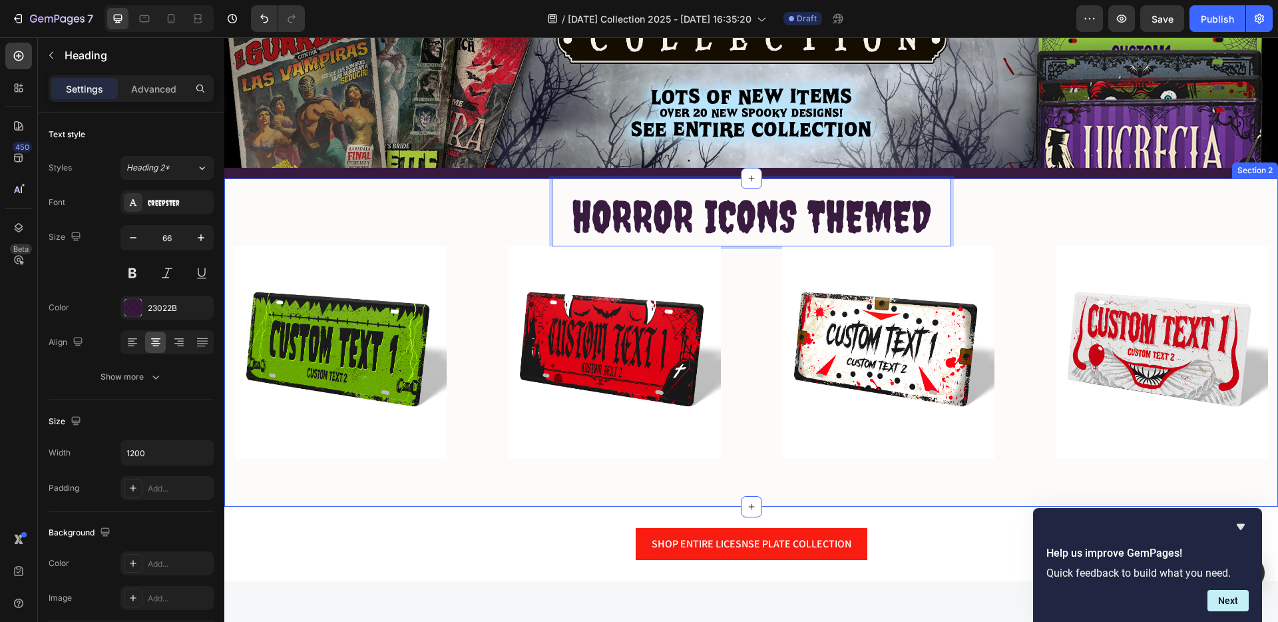
click at [1039, 197] on div "HORROR ICONS THEMED Heading 0 Row Image Image Image Image Row" at bounding box center [751, 318] width 1034 height 280
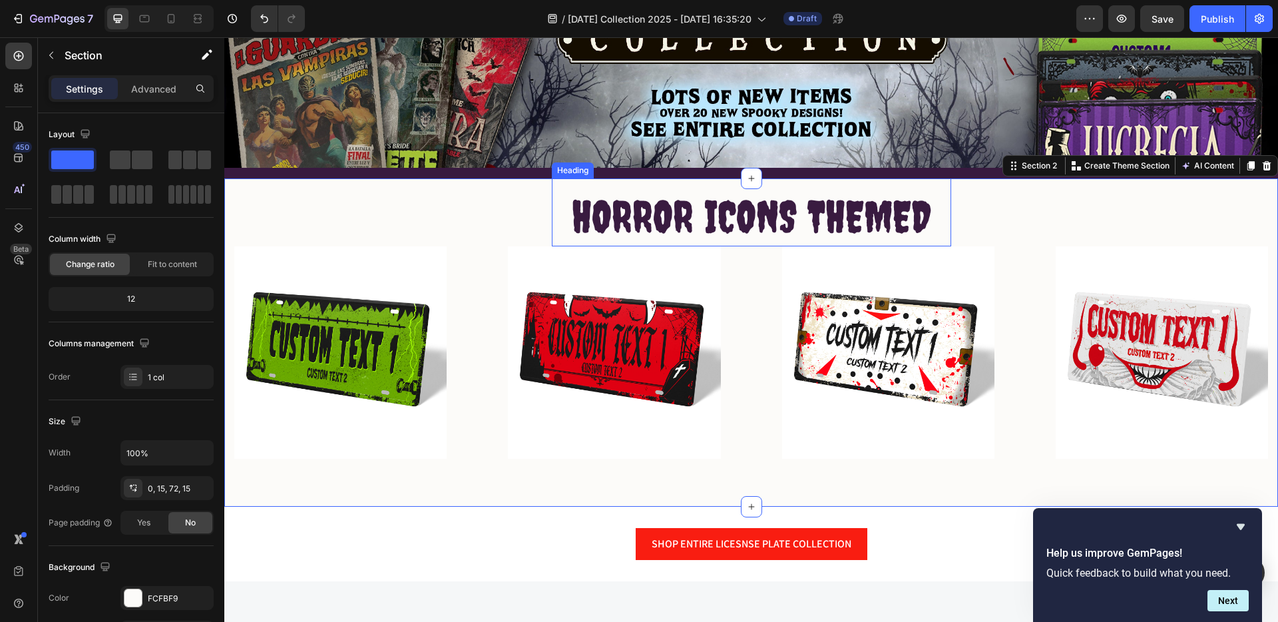
click at [928, 195] on p "HORROR ICONS THEMED" at bounding box center [751, 216] width 397 height 57
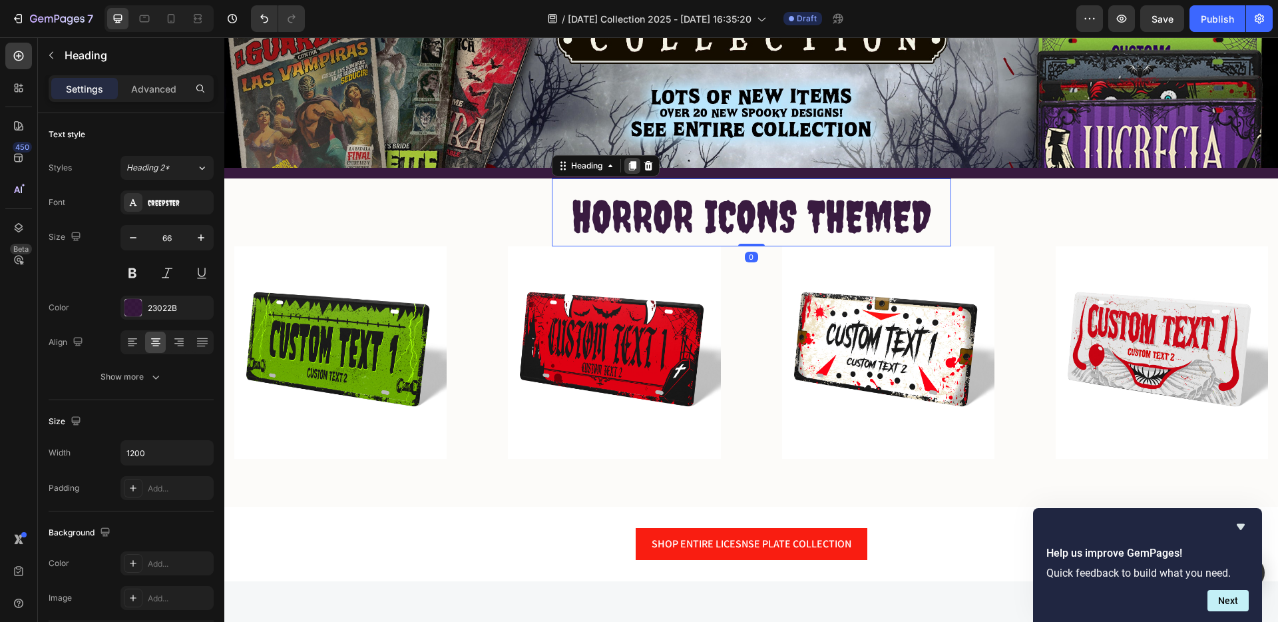
click at [629, 162] on icon at bounding box center [632, 165] width 7 height 9
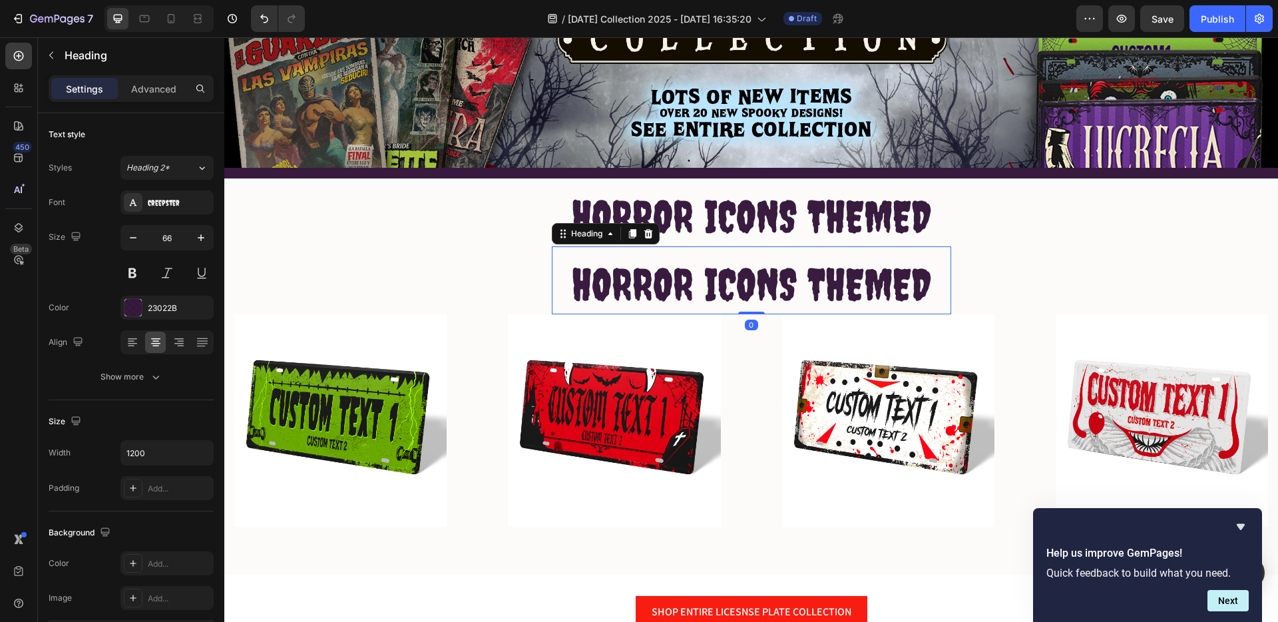
click at [774, 268] on h2 "HORROR ICONS THEMED" at bounding box center [752, 284] width 400 height 60
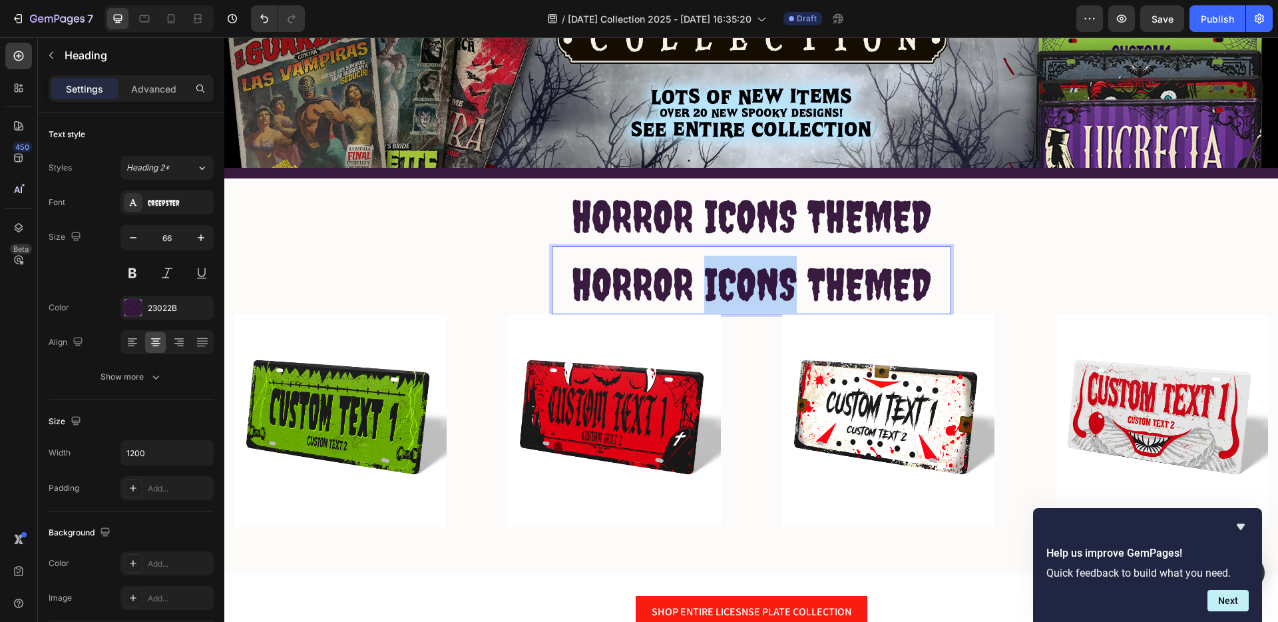
click at [774, 268] on p "HORROR ICONS THEMED" at bounding box center [751, 284] width 397 height 57
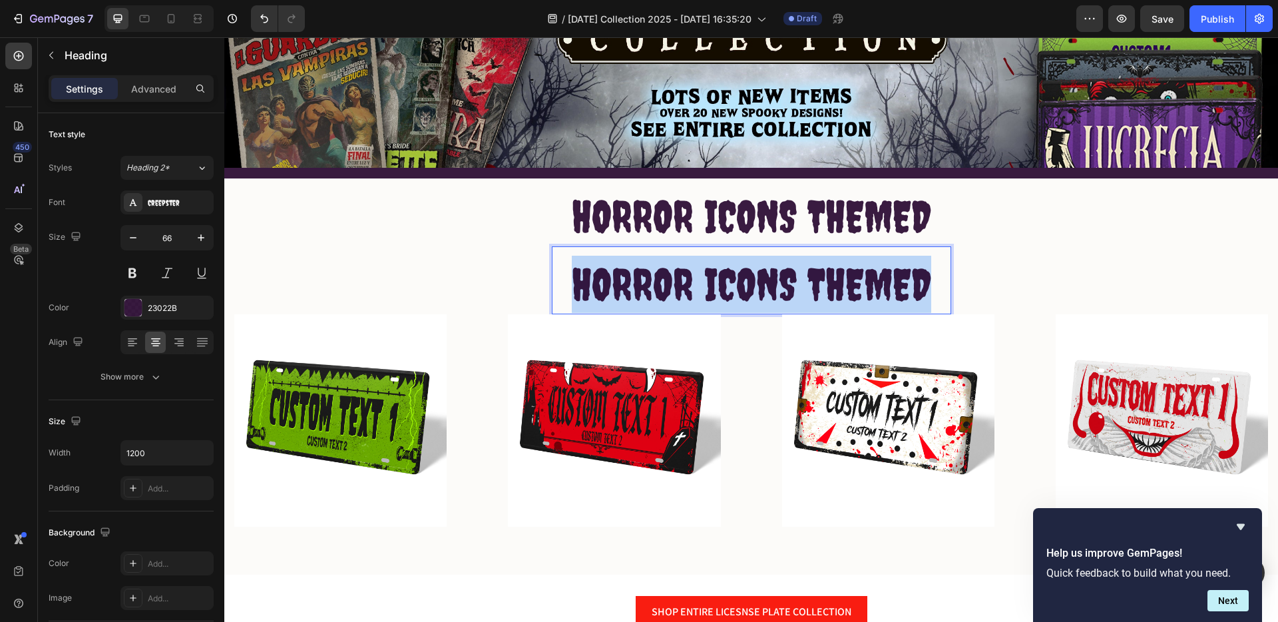
click at [774, 268] on p "HORROR ICONS THEMED" at bounding box center [751, 284] width 397 height 57
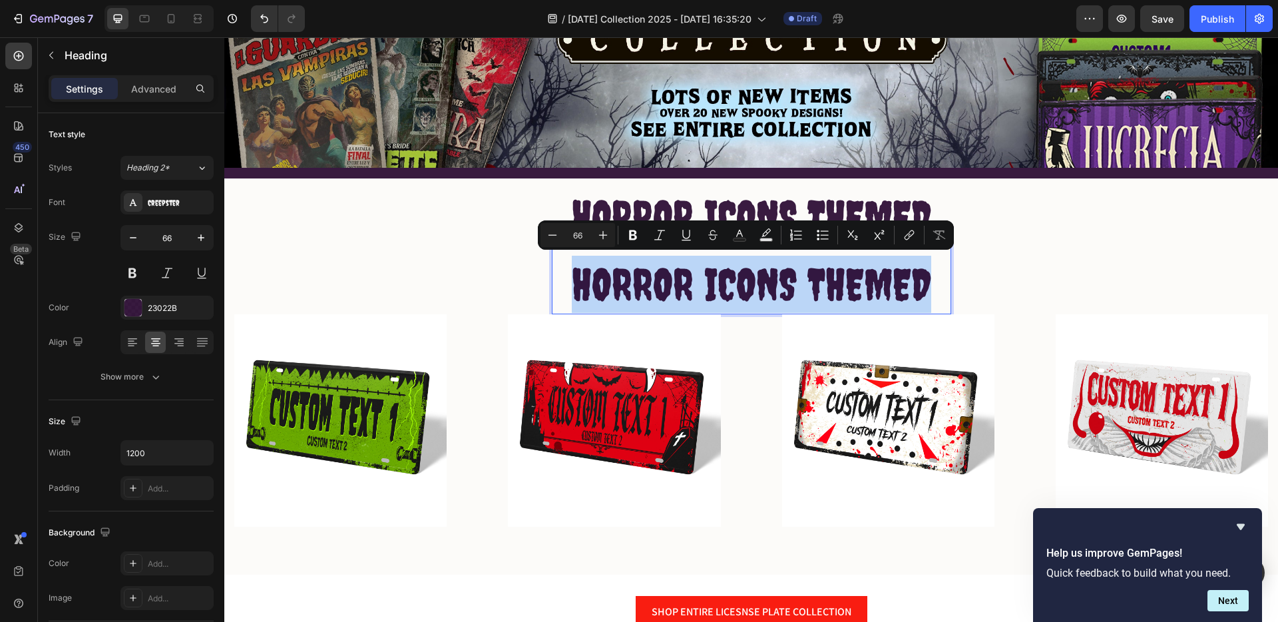
type input "55"
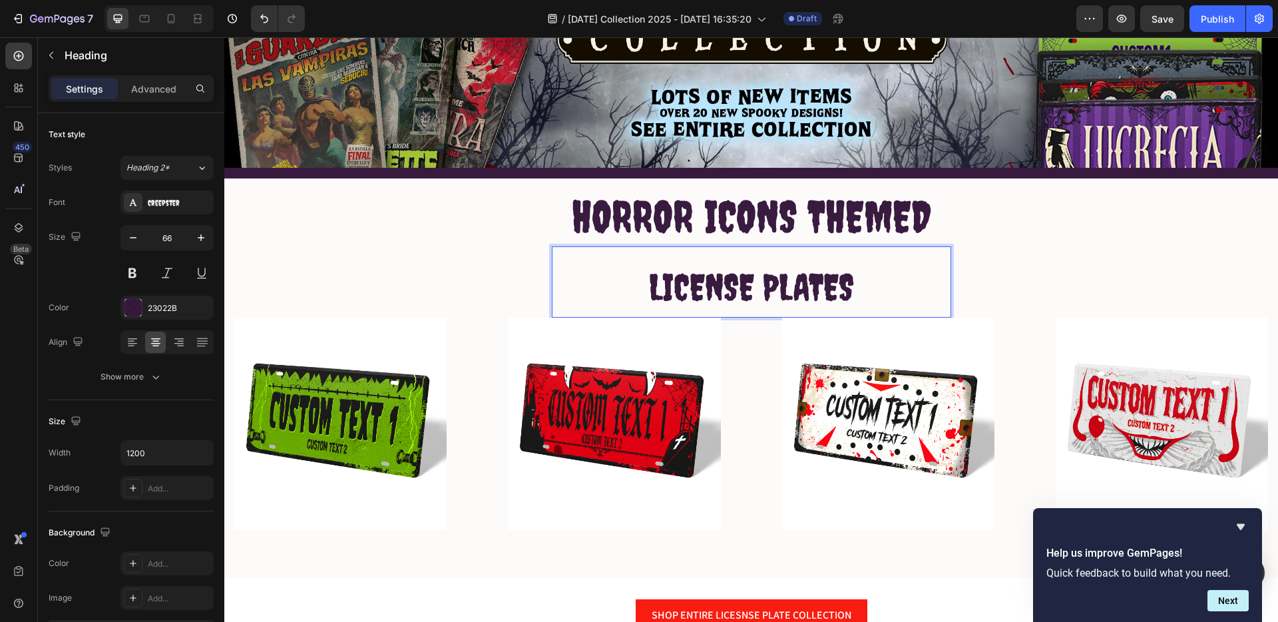
click at [813, 275] on span "LICENSE PLATES" at bounding box center [751, 287] width 205 height 43
click at [814, 275] on span "LICENSE PLATES" at bounding box center [751, 287] width 205 height 43
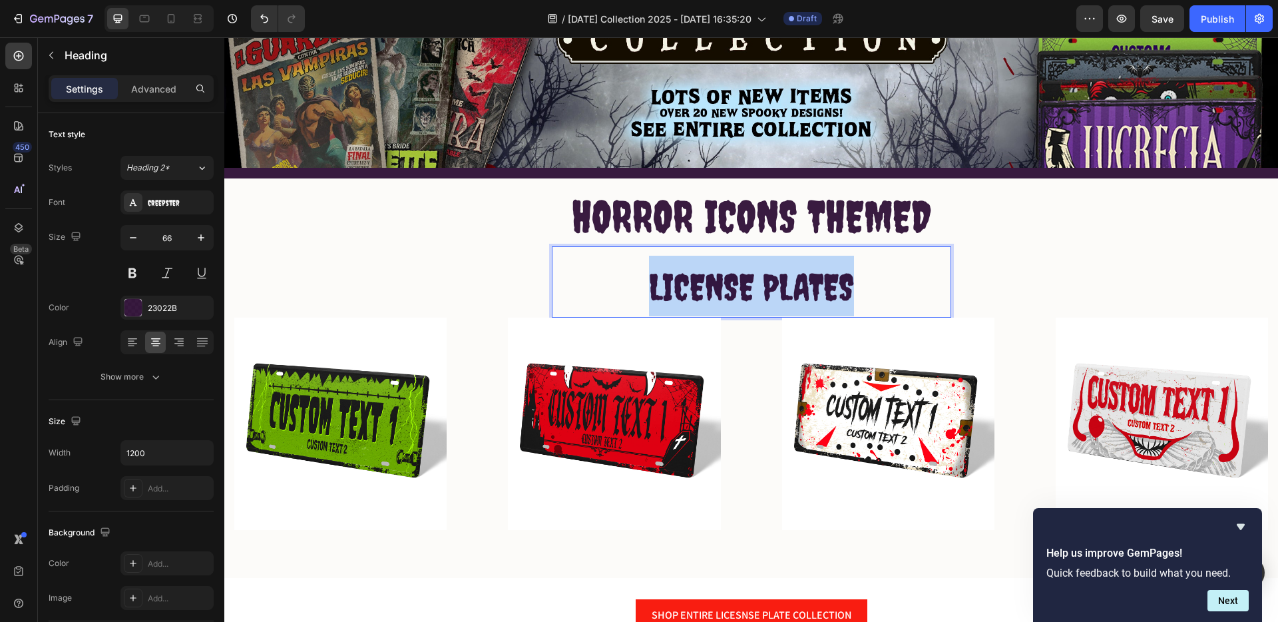
click at [814, 275] on span "LICENSE PLATES" at bounding box center [751, 287] width 205 height 43
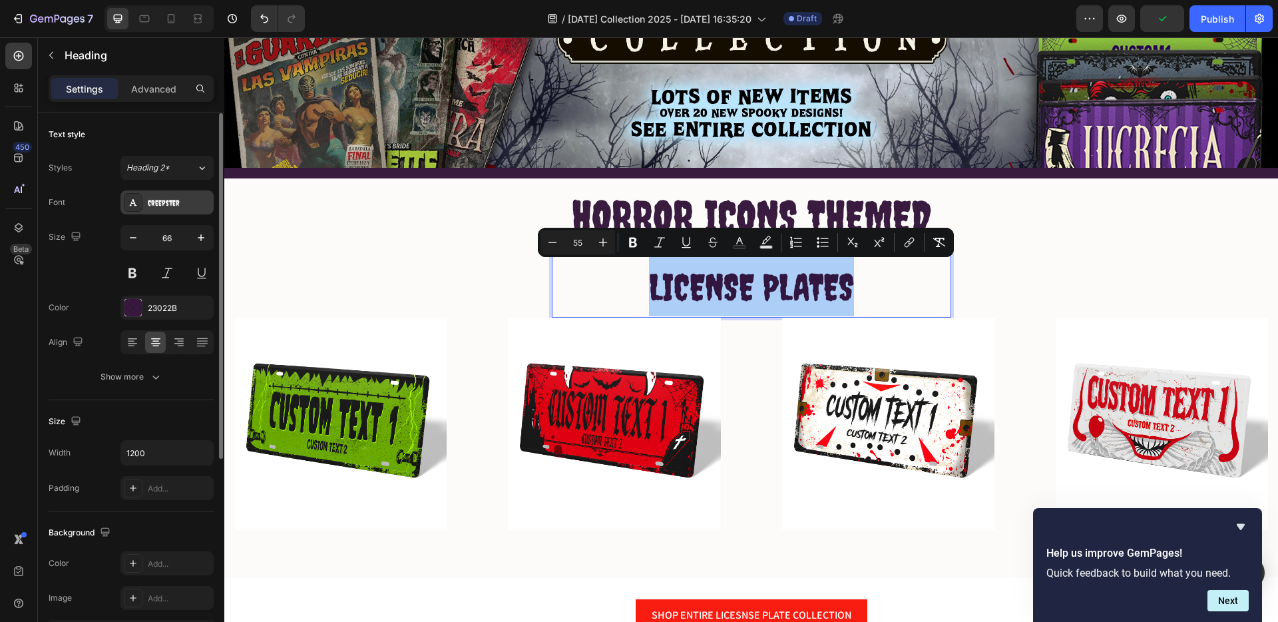
click at [200, 202] on div "Creepster" at bounding box center [179, 203] width 63 height 12
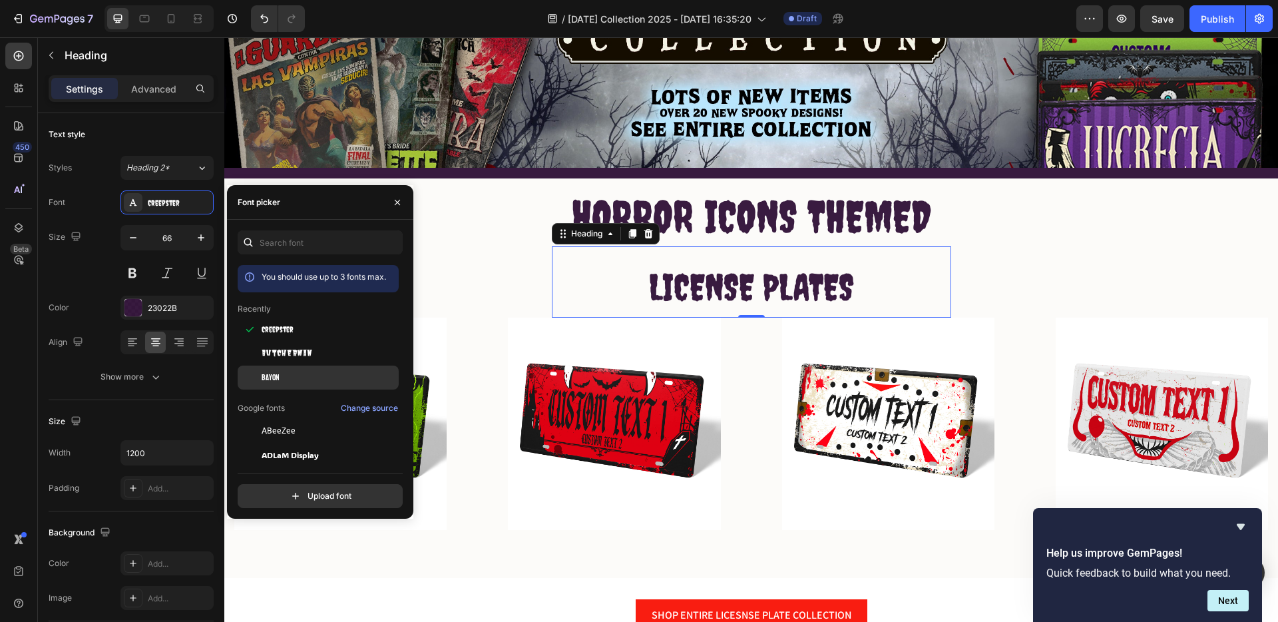
click at [282, 375] on div "Bayon" at bounding box center [329, 378] width 135 height 12
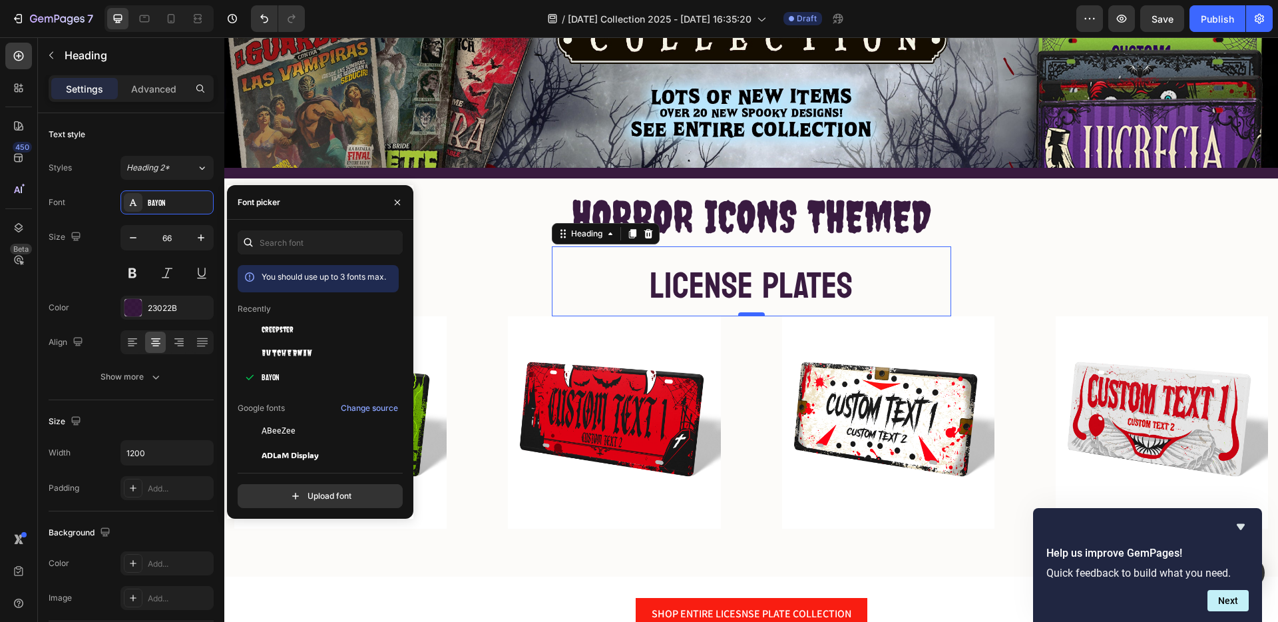
click at [744, 312] on div at bounding box center [751, 314] width 27 height 4
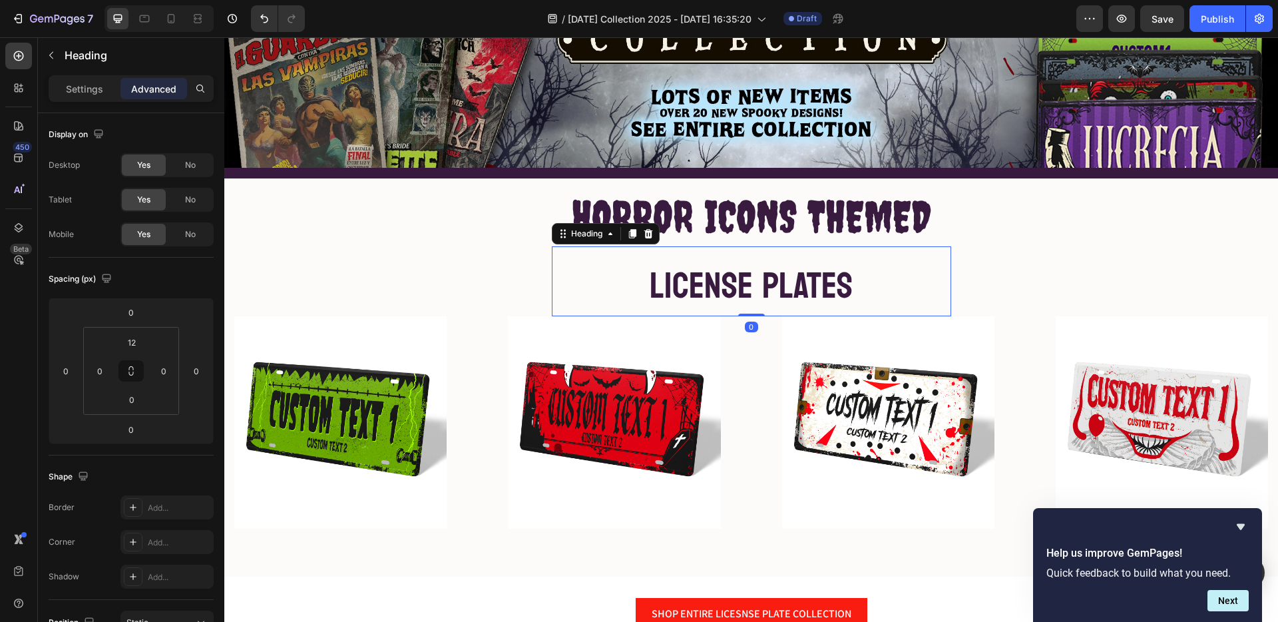
drag, startPoint x: 744, startPoint y: 310, endPoint x: 744, endPoint y: 292, distance: 18.0
click at [744, 292] on div "⁠⁠⁠⁠⁠⁠⁠ LICENSE PLATES Heading 0" at bounding box center [752, 281] width 400 height 70
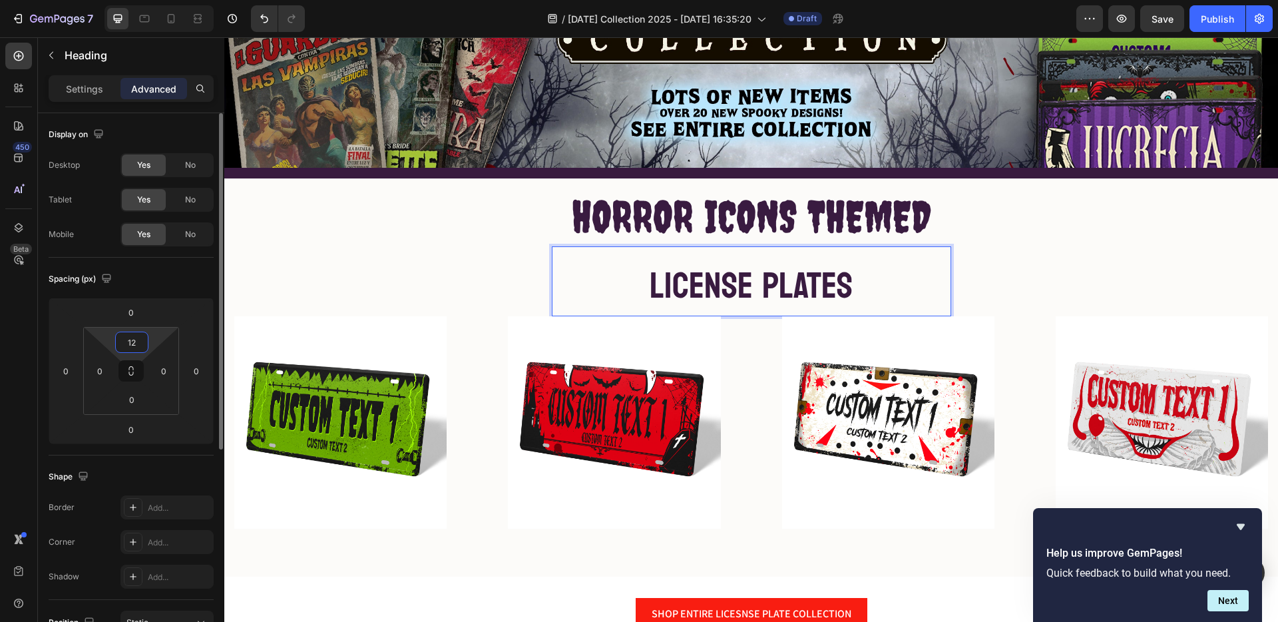
click at [138, 346] on input "12" at bounding box center [132, 342] width 27 height 20
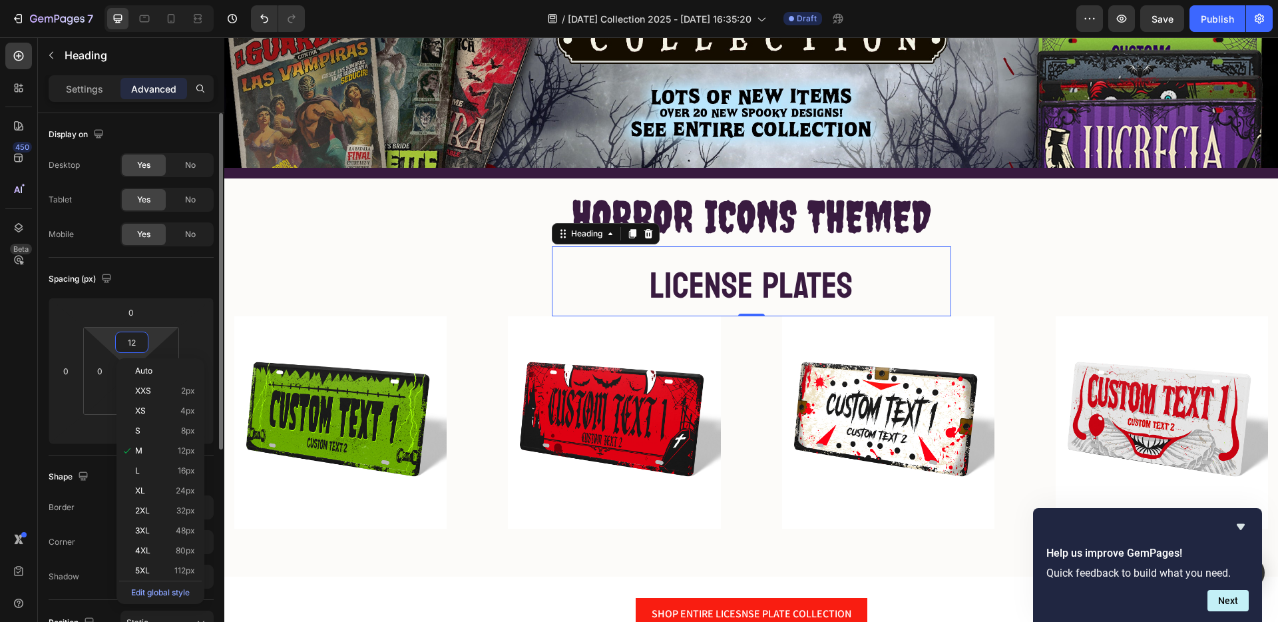
click at [138, 346] on input "12" at bounding box center [132, 342] width 27 height 20
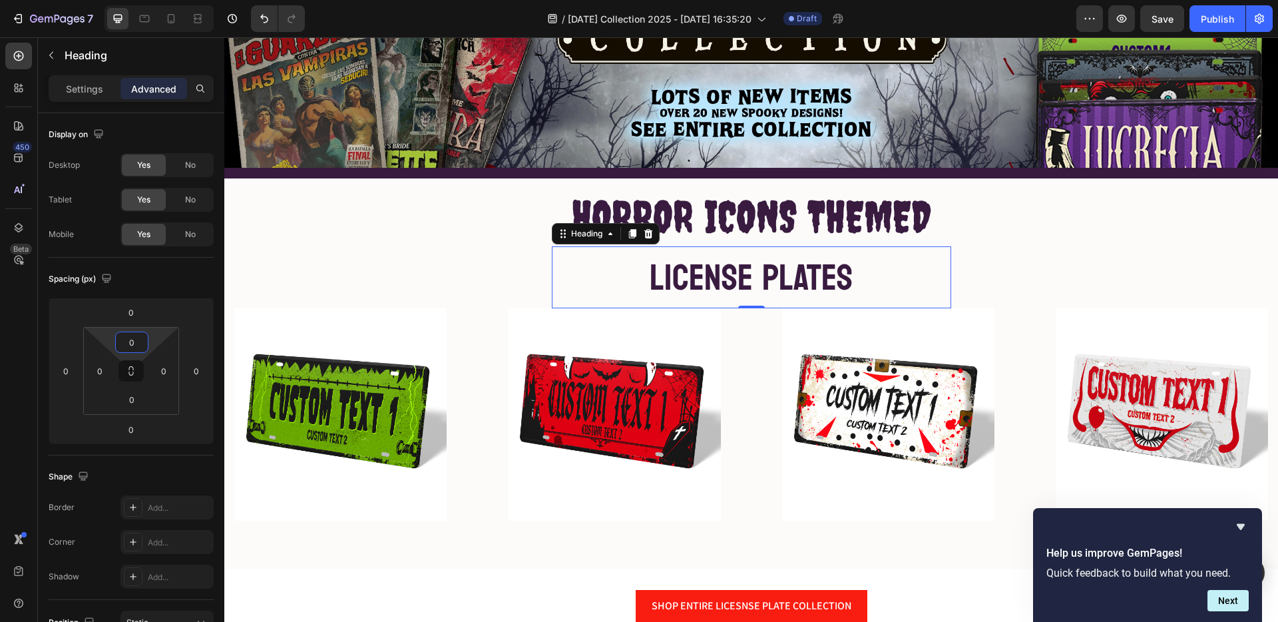
type input "0"
click at [741, 267] on span "LICENSE PLATES" at bounding box center [751, 278] width 203 height 66
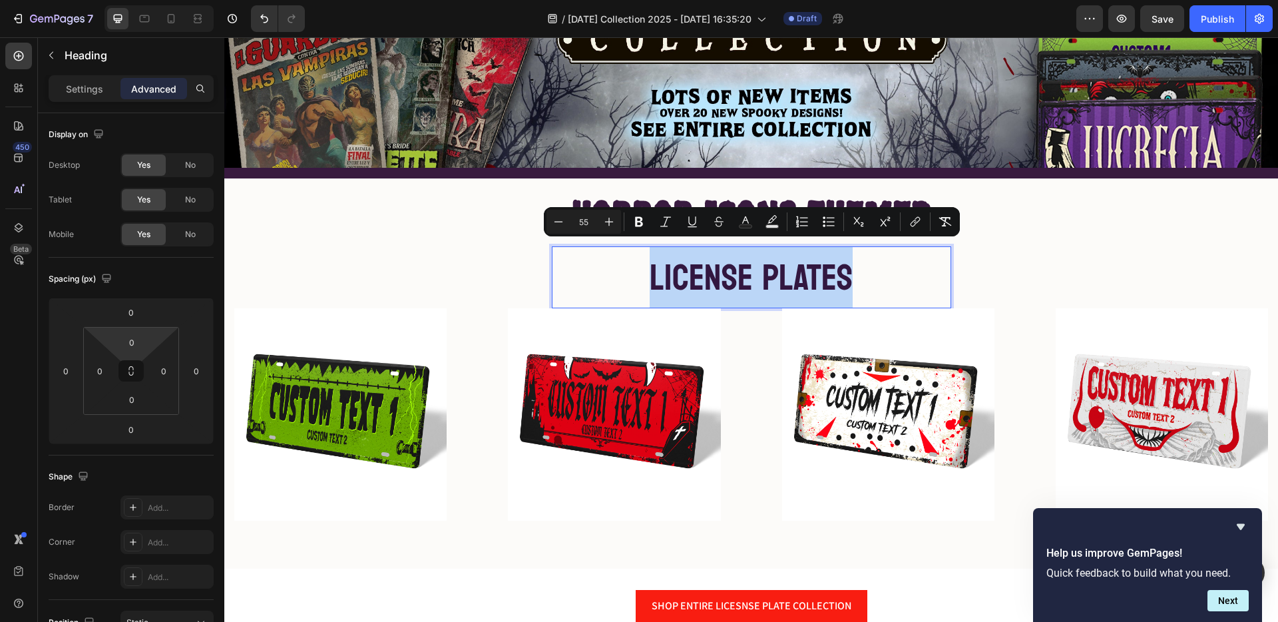
click at [741, 267] on span "LICENSE PLATES" at bounding box center [751, 278] width 203 height 66
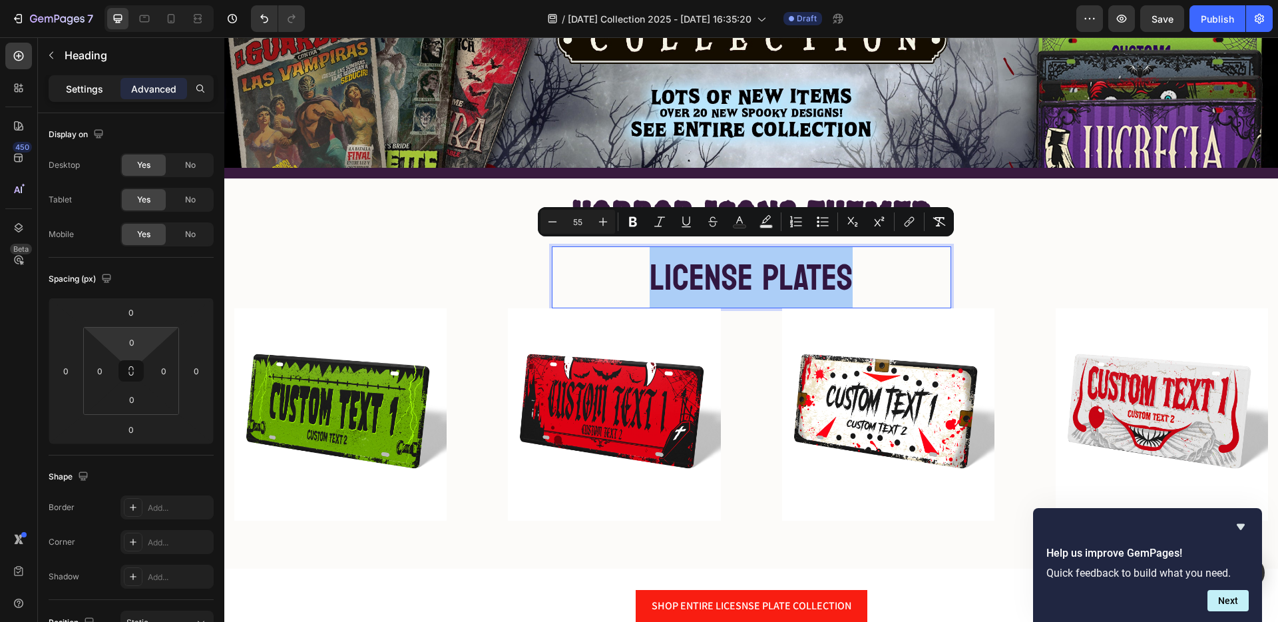
click at [84, 90] on p "Settings" at bounding box center [84, 89] width 37 height 14
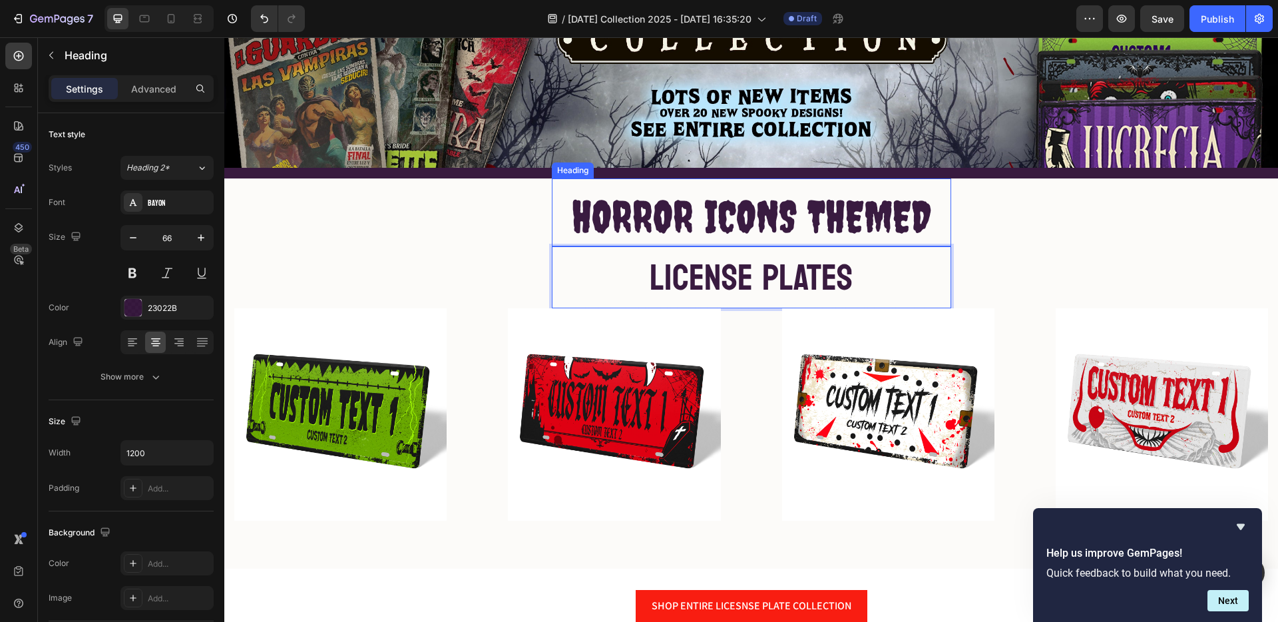
click at [826, 215] on p "HORROR ICONS THEMED" at bounding box center [751, 216] width 397 height 57
click at [804, 219] on p "HORROR ICONS THEMED" at bounding box center [751, 216] width 397 height 57
click at [788, 213] on p "HORROR ICONS THEMED" at bounding box center [751, 216] width 397 height 57
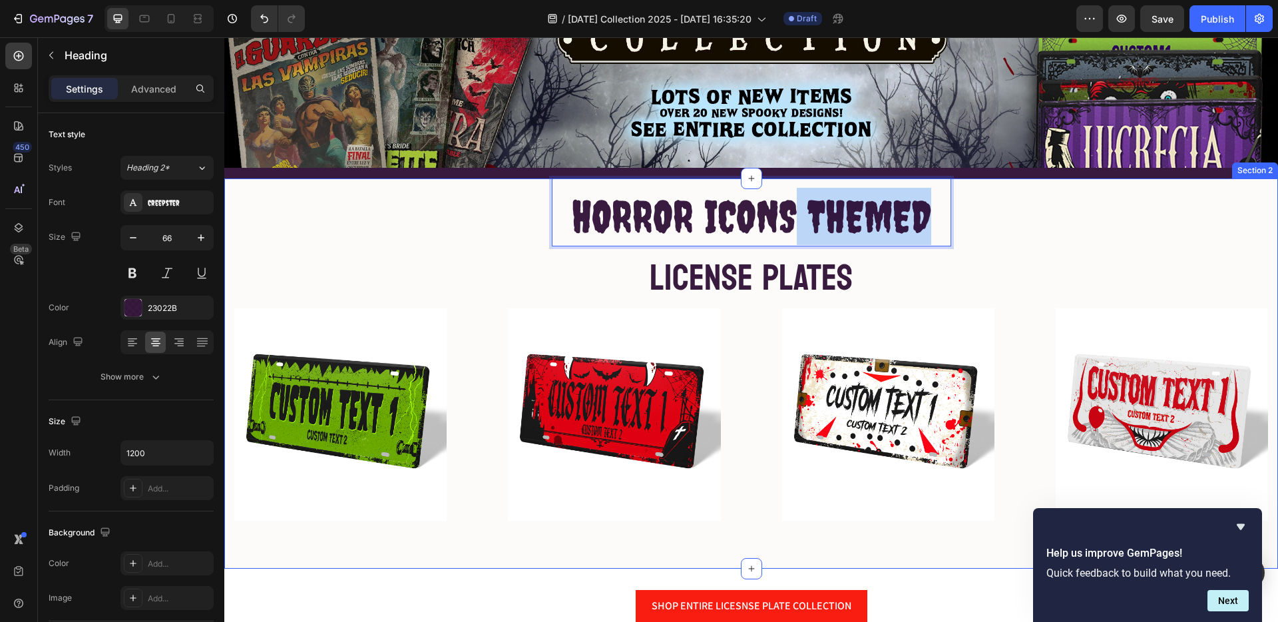
drag, startPoint x: 791, startPoint y: 214, endPoint x: 969, endPoint y: 211, distance: 178.5
click at [969, 211] on div "HORROR ICONS THEMED Heading 0 ⁠⁠⁠⁠⁠⁠⁠ LICENSE PLATES Heading Row Image Image Im…" at bounding box center [751, 349] width 1034 height 342
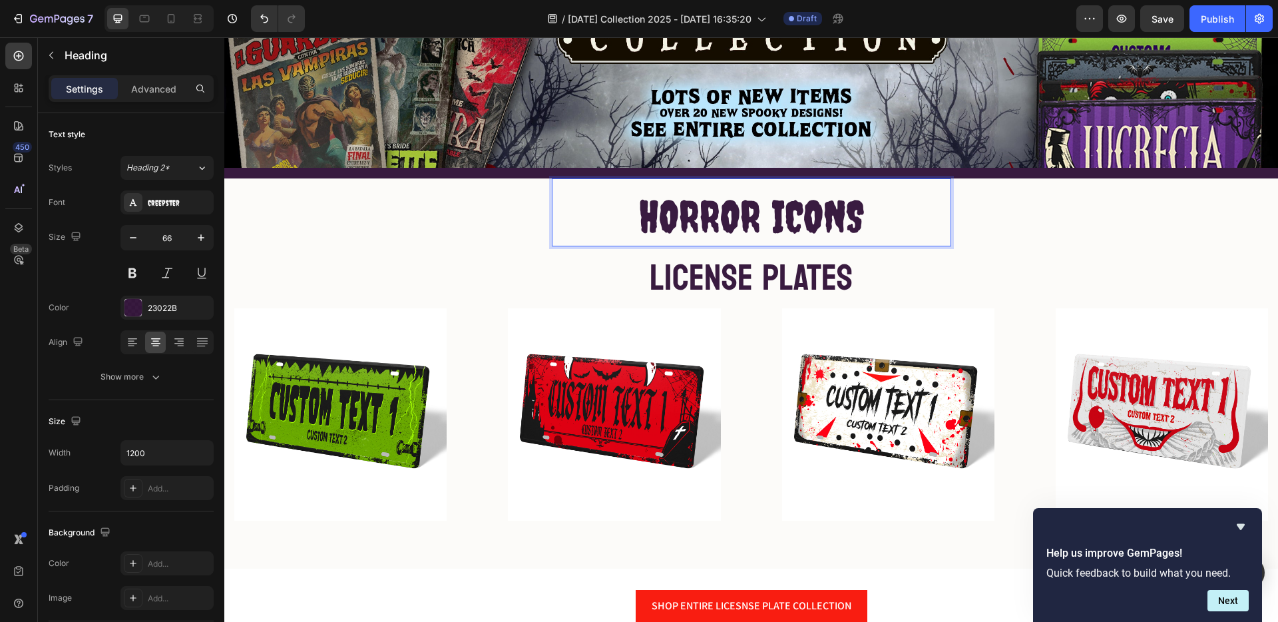
click at [810, 222] on p "HORROR ICONS" at bounding box center [751, 216] width 397 height 57
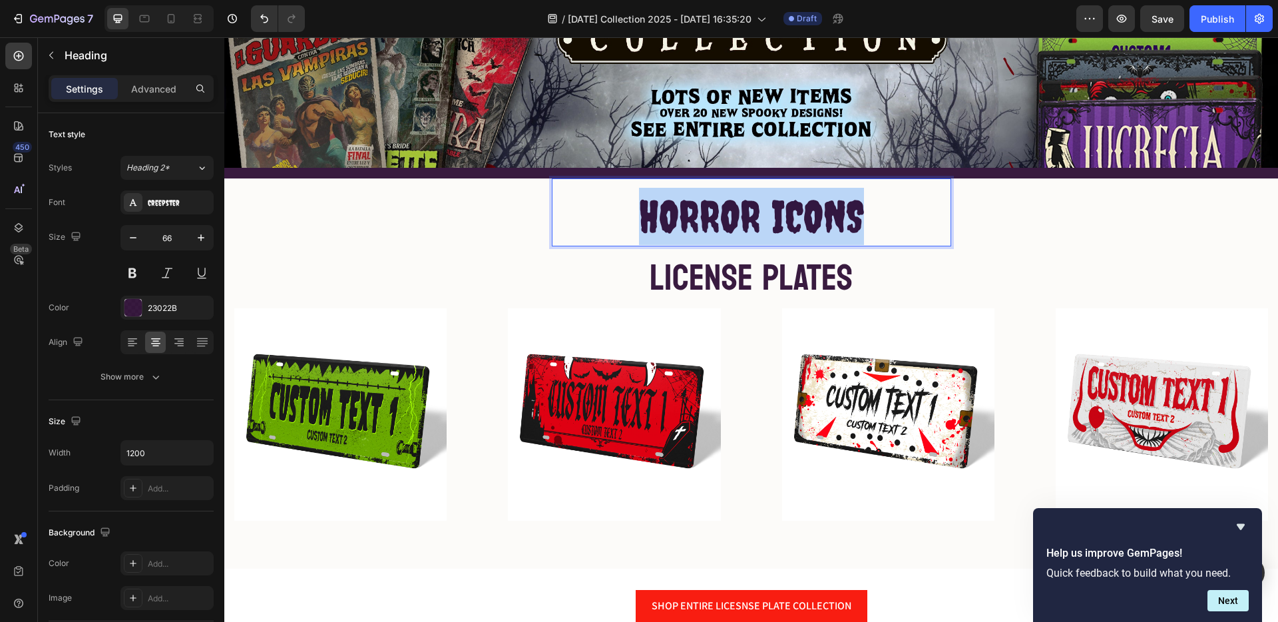
click at [810, 222] on p "HORROR ICONS" at bounding box center [751, 216] width 397 height 57
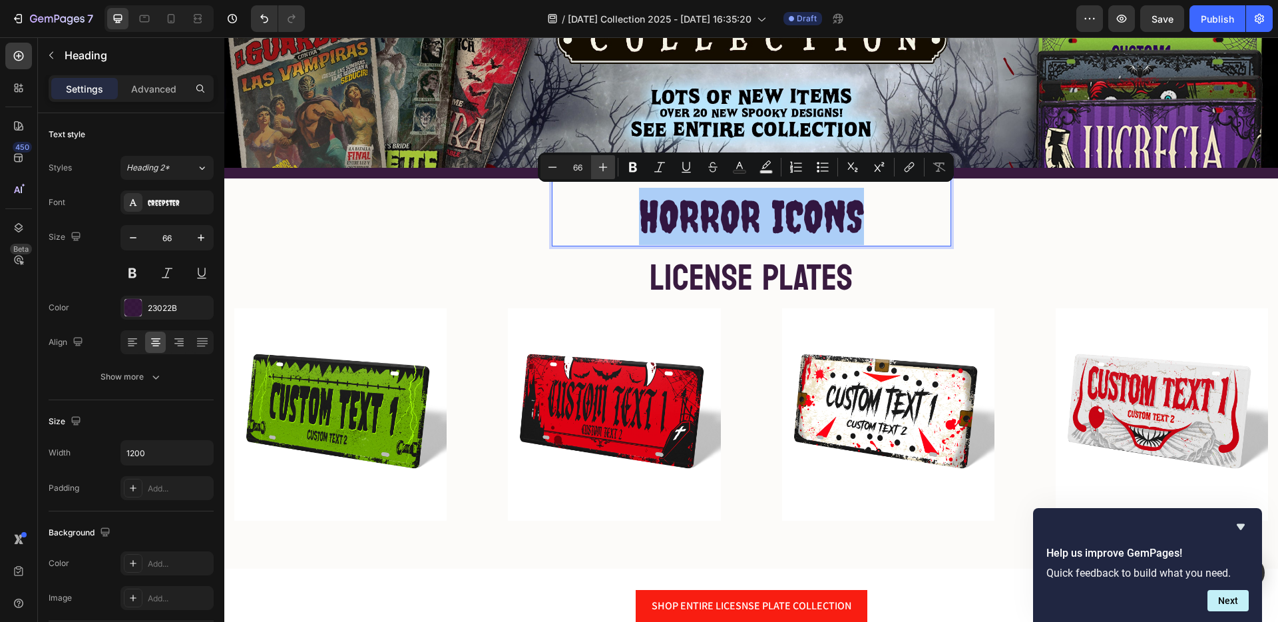
click at [606, 167] on icon "Editor contextual toolbar" at bounding box center [603, 167] width 9 height 9
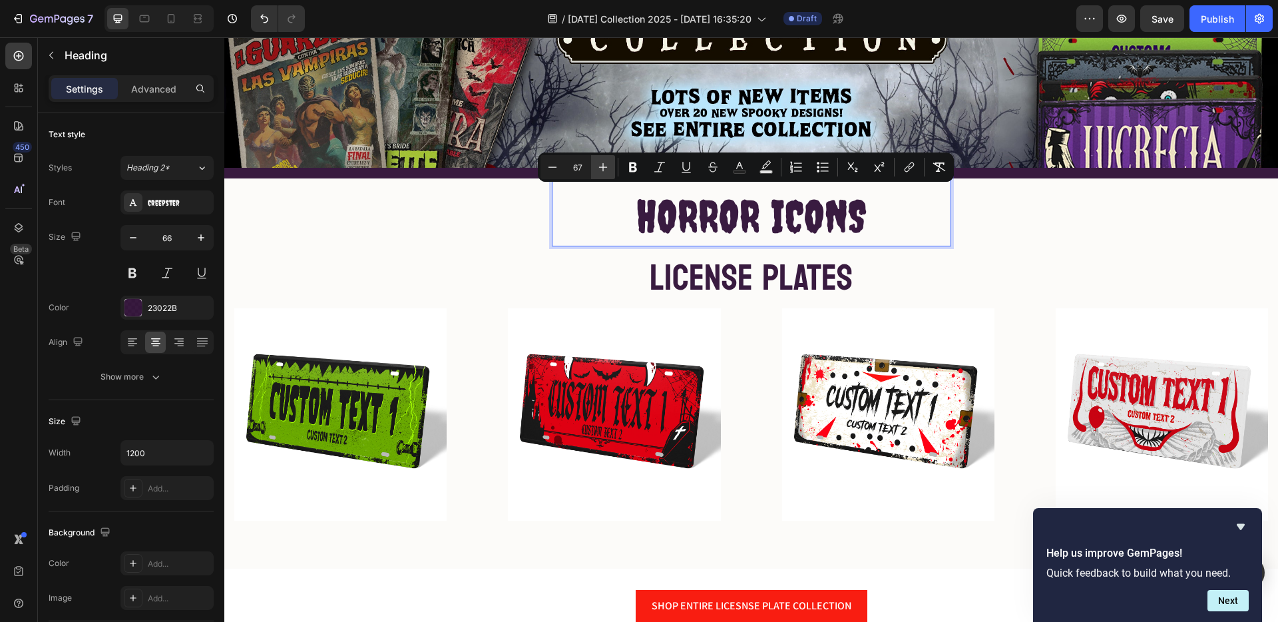
click at [606, 167] on icon "Editor contextual toolbar" at bounding box center [603, 167] width 9 height 9
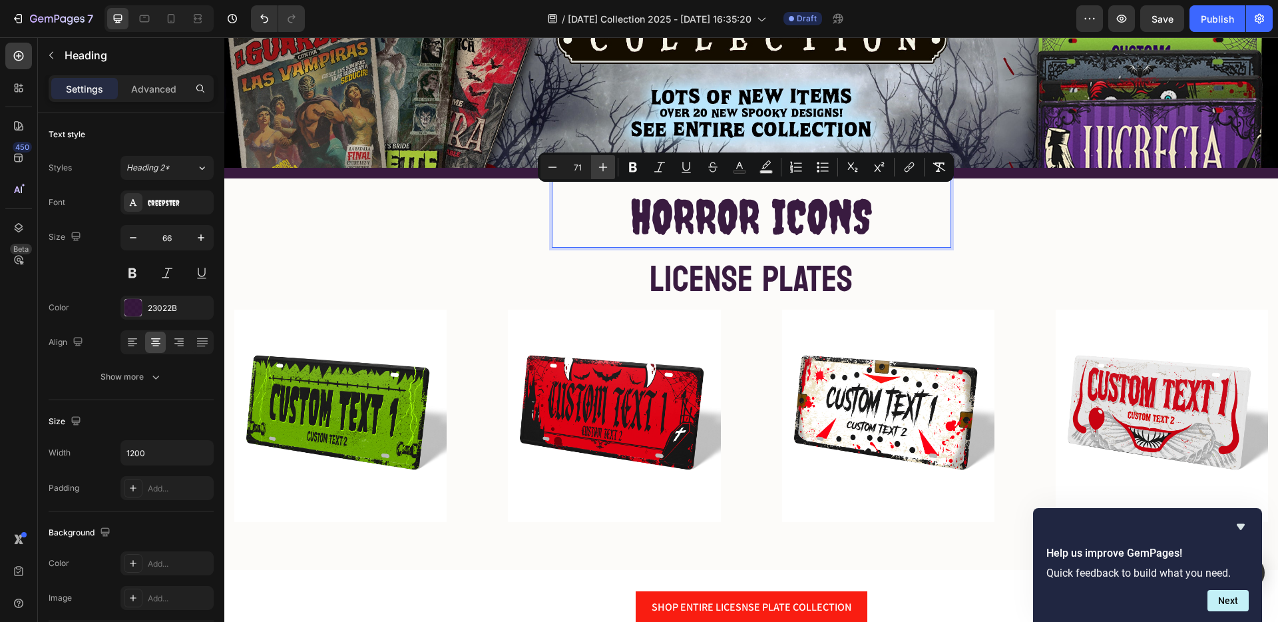
click at [606, 167] on icon "Editor contextual toolbar" at bounding box center [603, 167] width 9 height 9
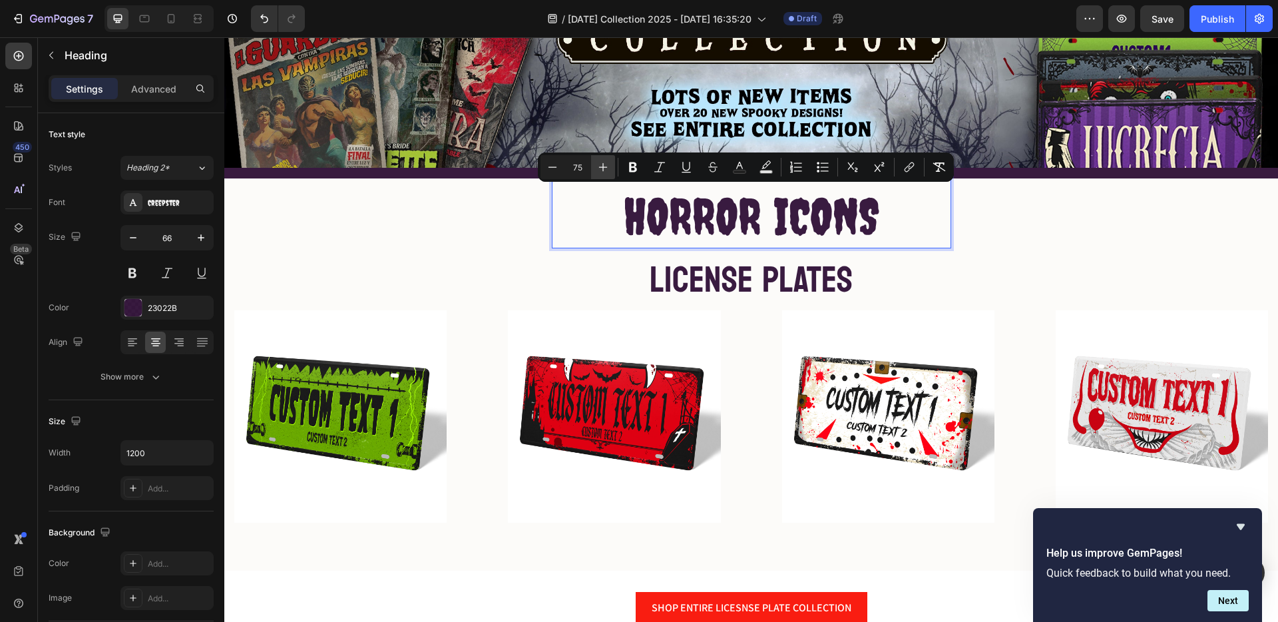
click at [606, 167] on icon "Editor contextual toolbar" at bounding box center [603, 167] width 9 height 9
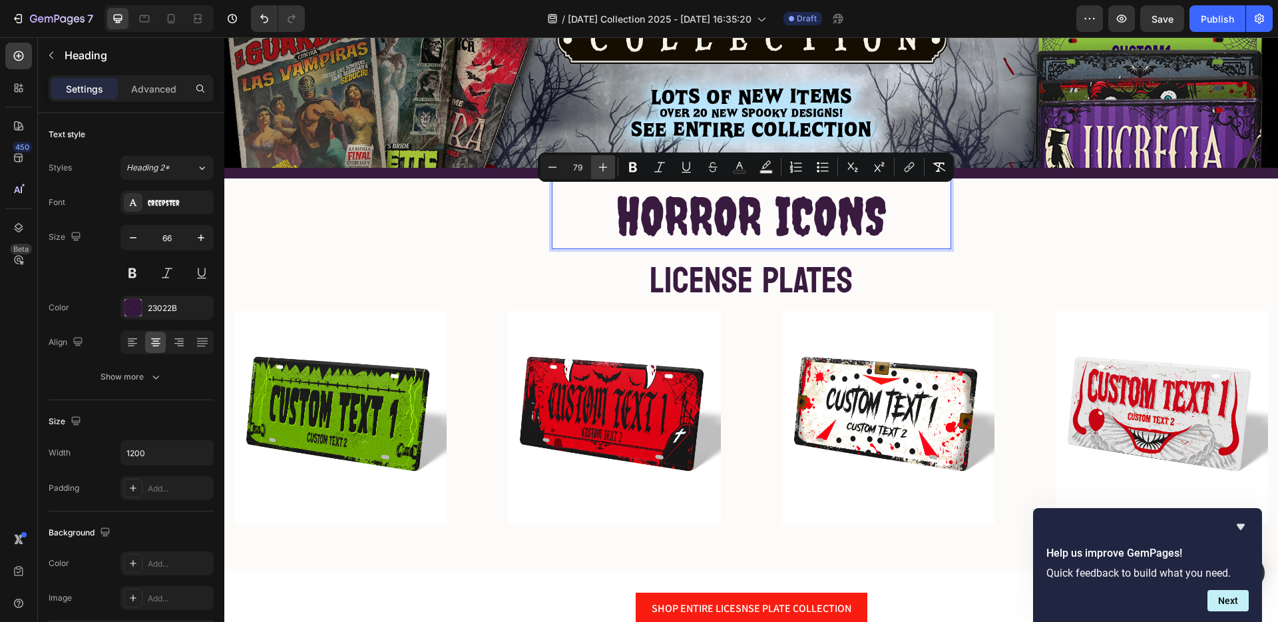
click at [606, 167] on icon "Editor contextual toolbar" at bounding box center [603, 167] width 9 height 9
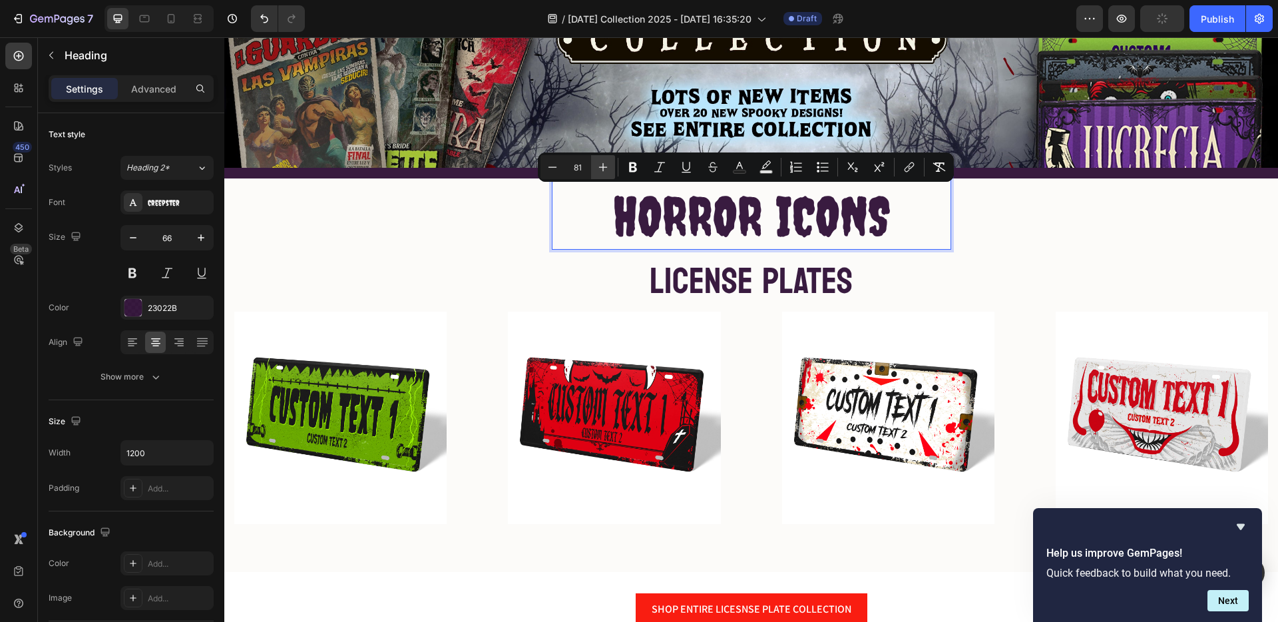
click at [606, 167] on icon "Editor contextual toolbar" at bounding box center [603, 167] width 9 height 9
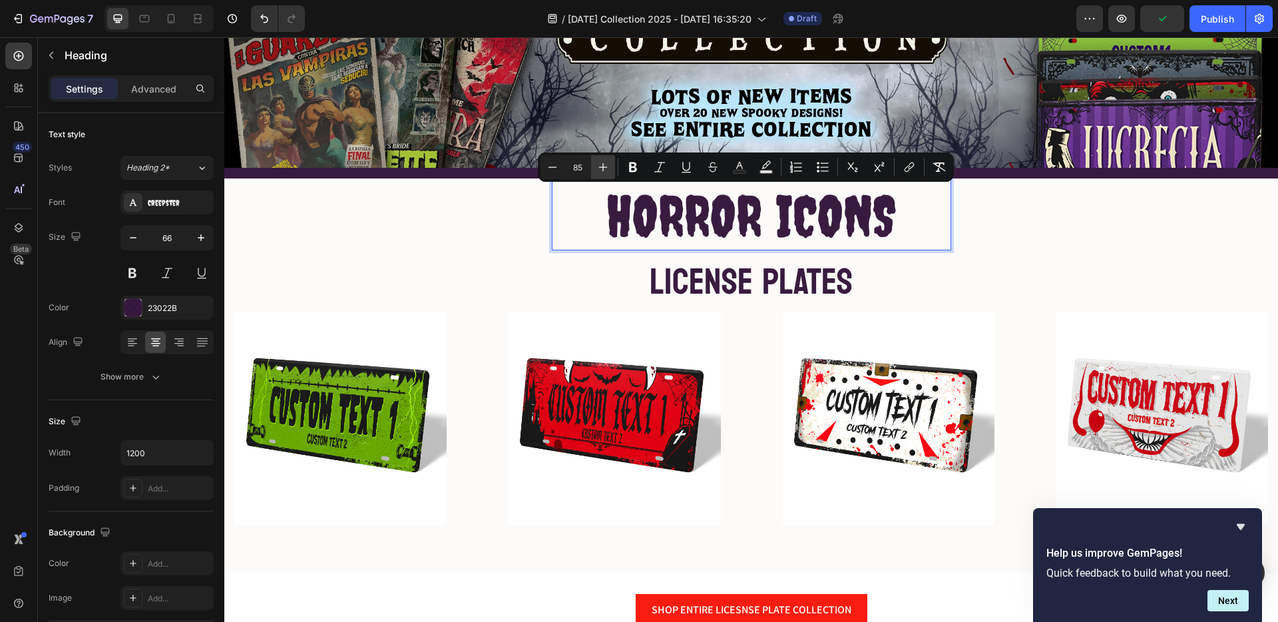
click at [606, 167] on icon "Editor contextual toolbar" at bounding box center [603, 167] width 9 height 9
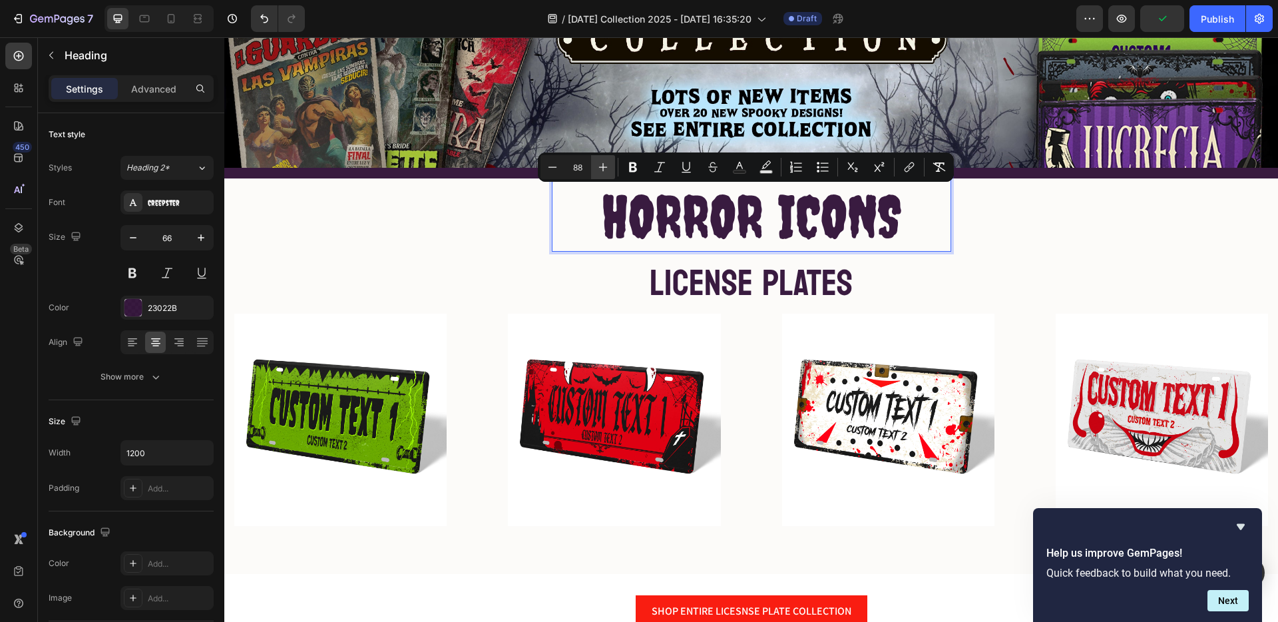
click at [606, 167] on icon "Editor contextual toolbar" at bounding box center [603, 167] width 9 height 9
type input "90"
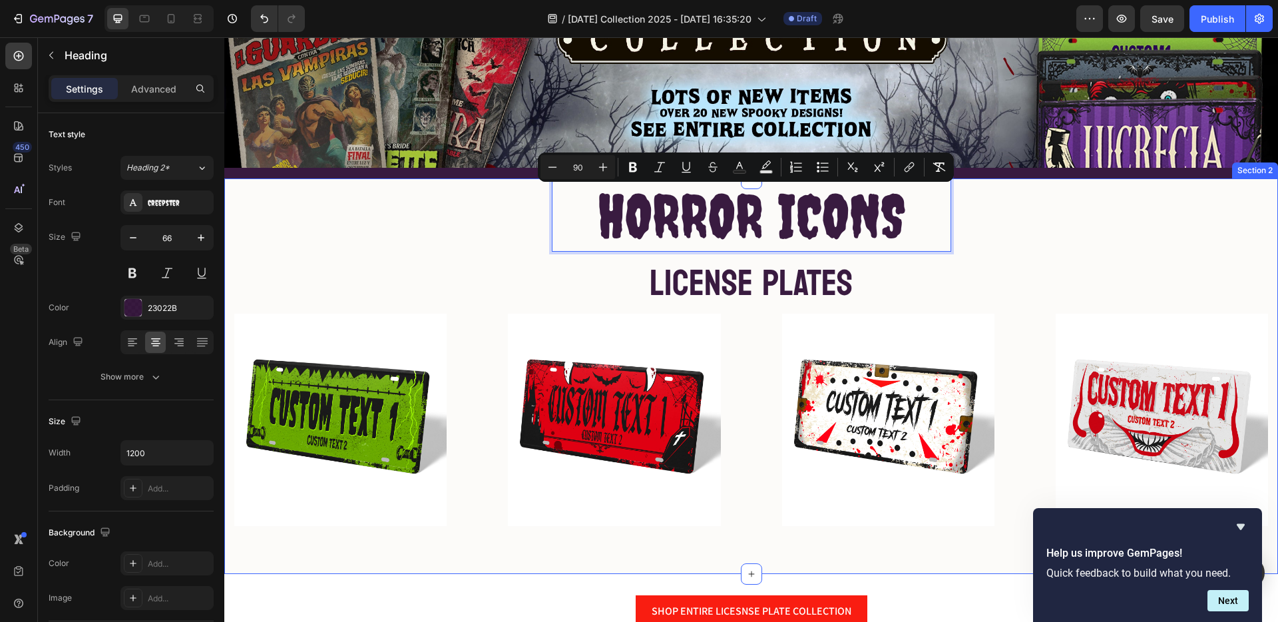
click at [1062, 240] on div "HORROR ICONS Heading 0 ⁠⁠⁠⁠⁠⁠⁠ LICENSE PLATES Heading Row Image Image Image Ima…" at bounding box center [751, 352] width 1034 height 348
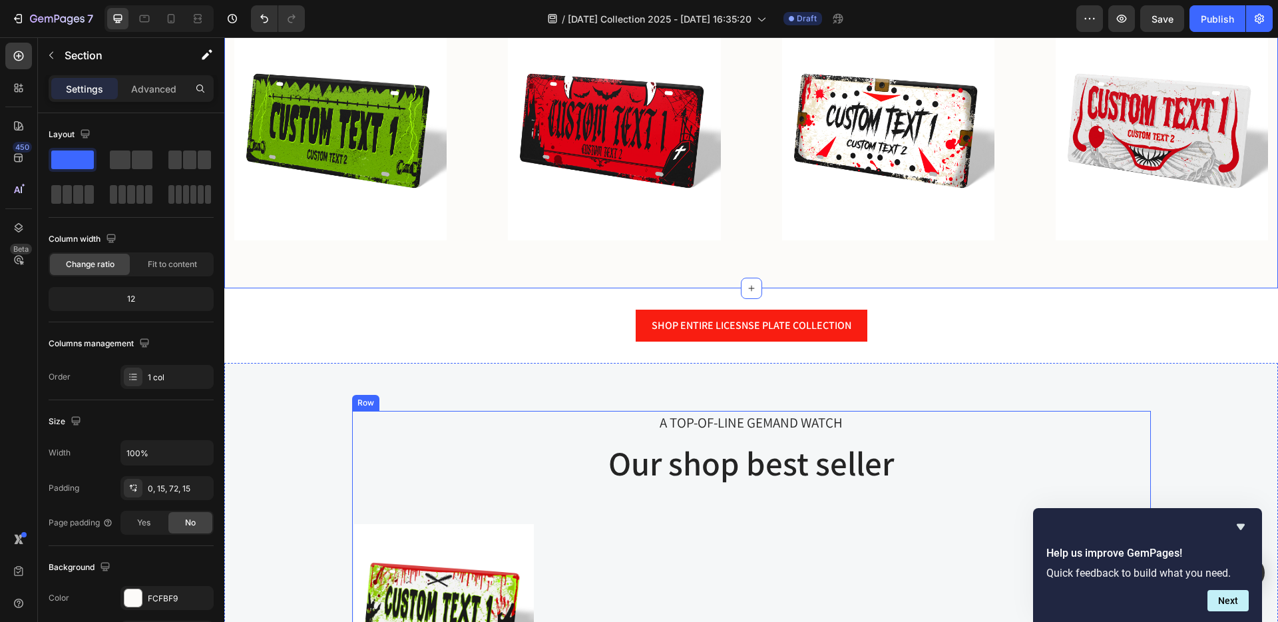
scroll to position [532, 0]
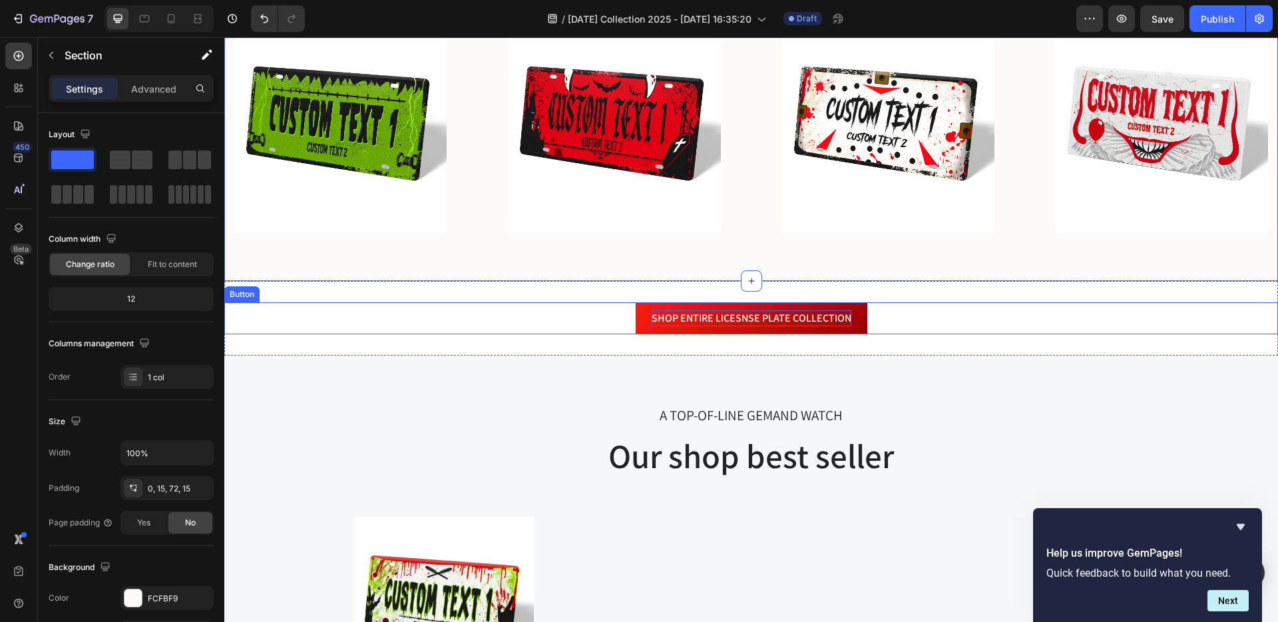
click at [726, 310] on p "SHOP ENTIRE LICESNSE PLATE COLLECTION" at bounding box center [752, 318] width 200 height 16
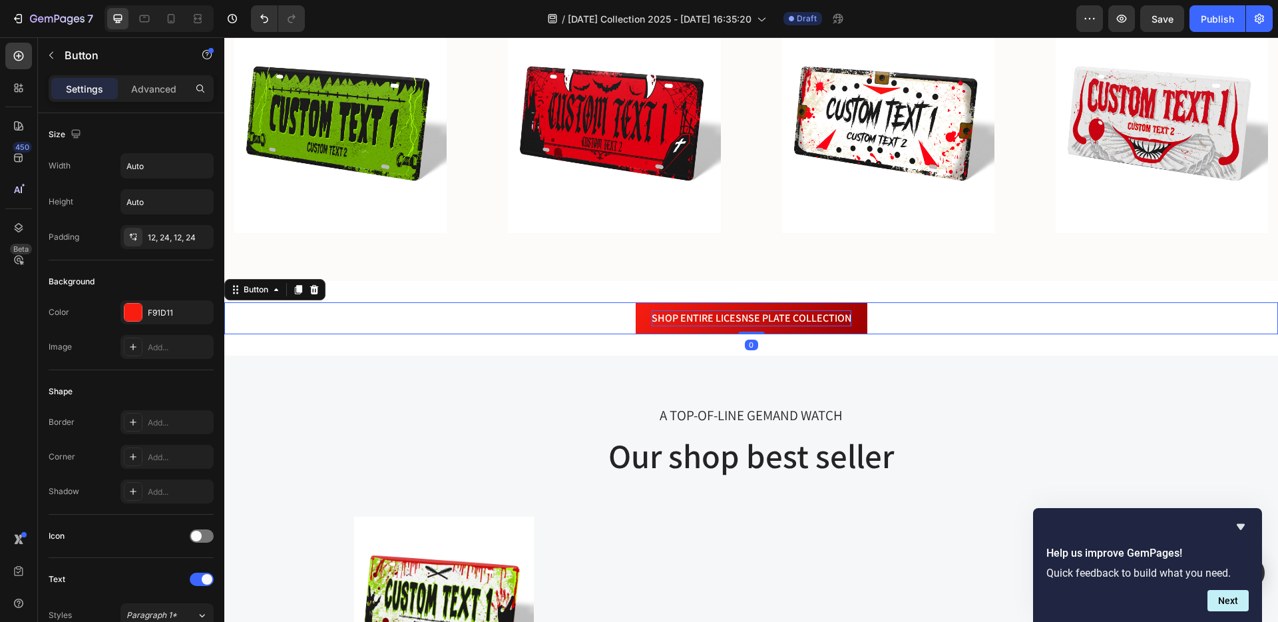
click at [726, 310] on p "SHOP ENTIRE LICESNSE PLATE COLLECTION" at bounding box center [752, 318] width 200 height 16
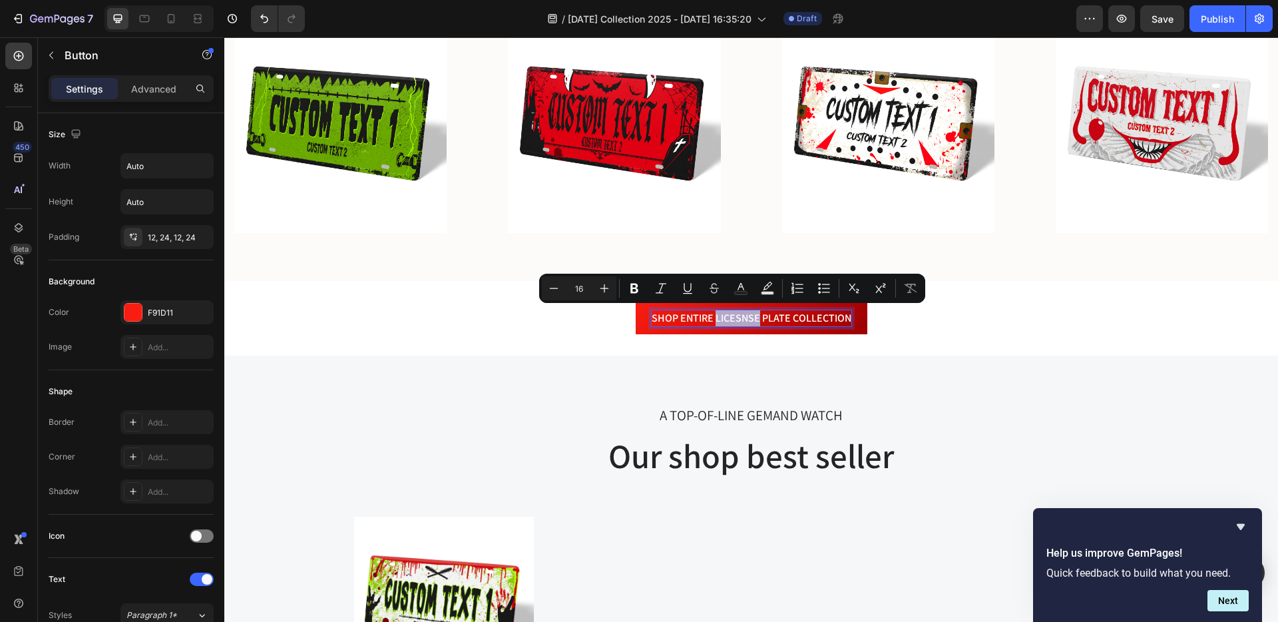
click at [712, 312] on p "SHOP ENTIRE LICESNSE PLATE COLLECTION" at bounding box center [752, 318] width 200 height 16
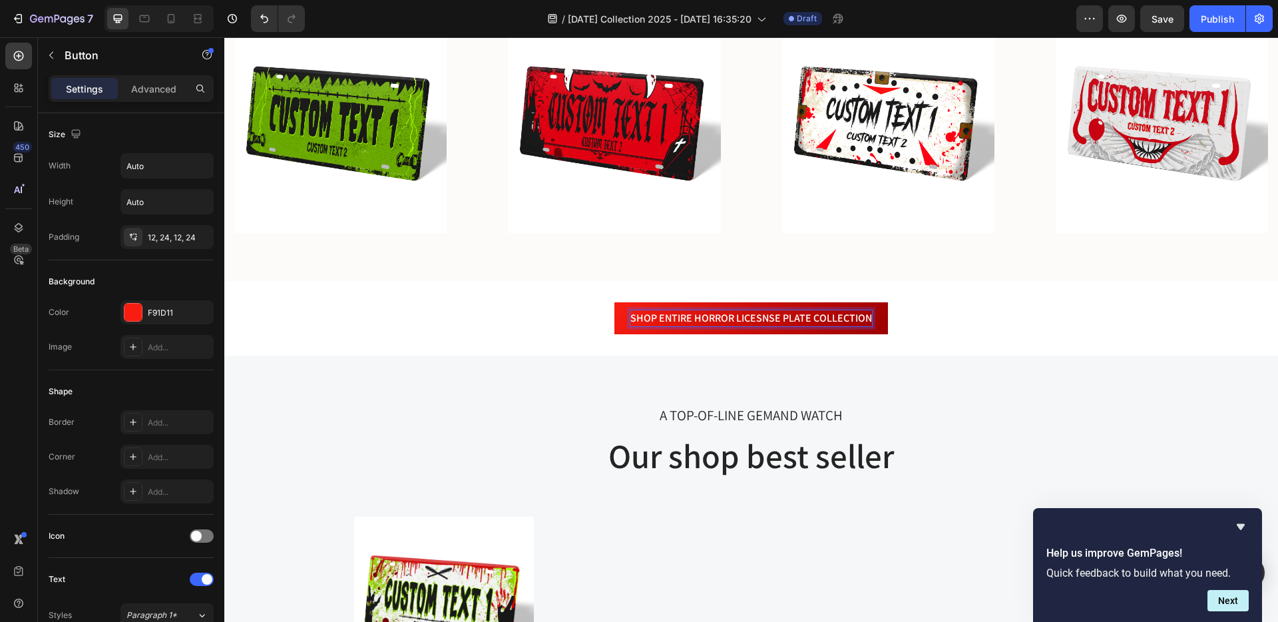
click at [615, 302] on button "SHOP ENTIRE HORROR LICESNSE PLATE COLLECTION" at bounding box center [752, 318] width 274 height 32
click at [599, 302] on button "SHOP ENTIRE HORROR ICONS LICESNSE PLATE COLLECTION" at bounding box center [751, 318] width 304 height 32
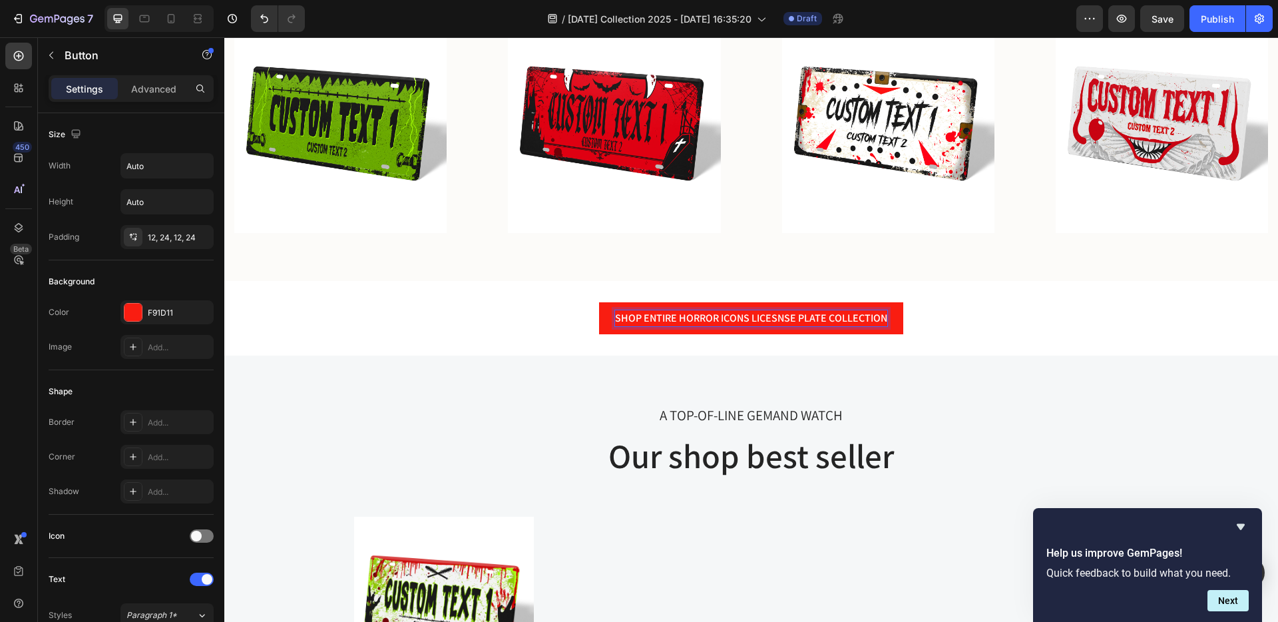
click at [774, 316] on p "SHOP ENTIRE HORROR ICONS LICESNSE PLATE COLLECTION" at bounding box center [751, 318] width 272 height 16
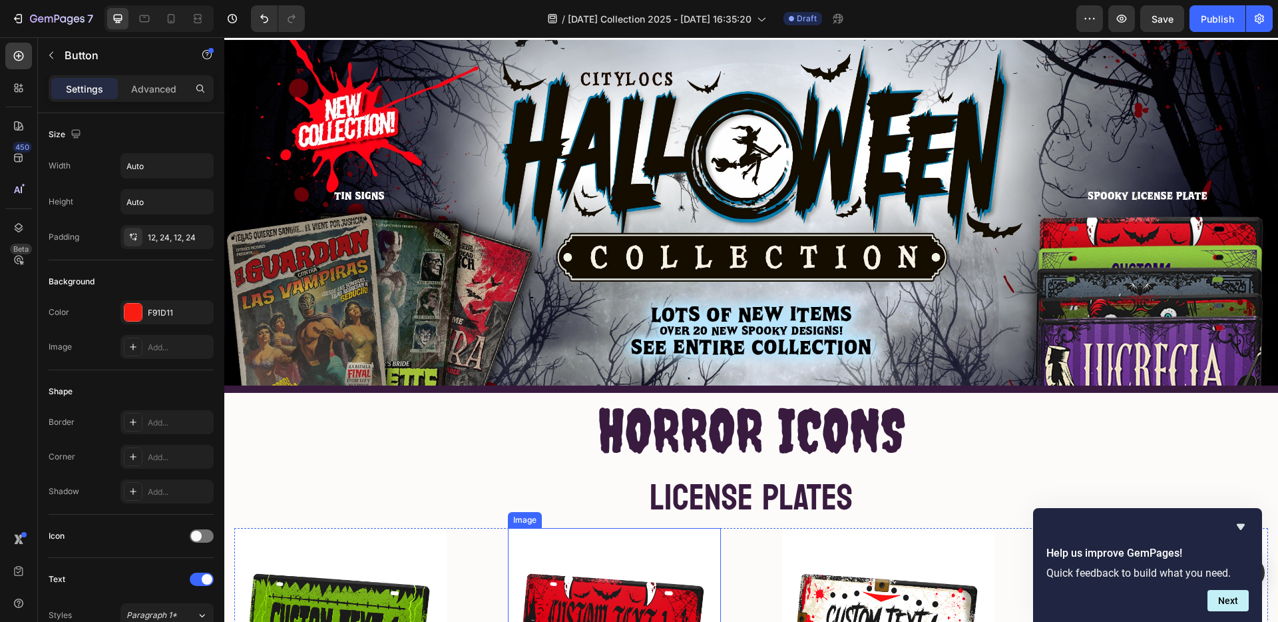
scroll to position [14, 0]
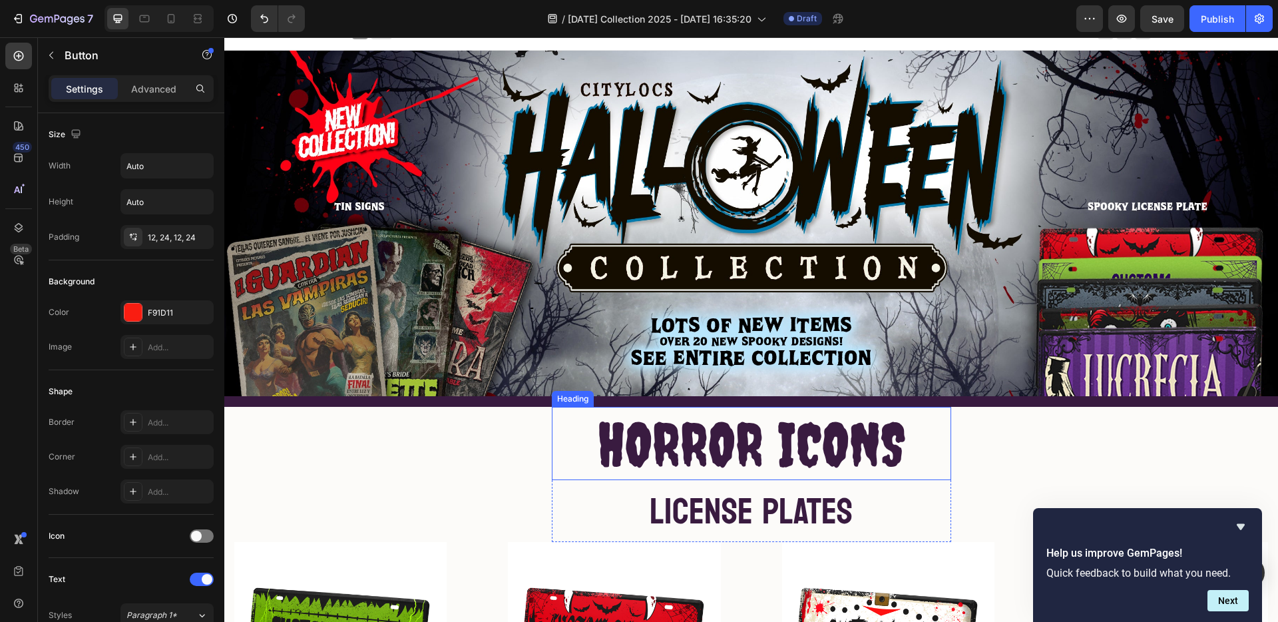
click at [669, 453] on span "HORROR ICONS" at bounding box center [752, 444] width 308 height 71
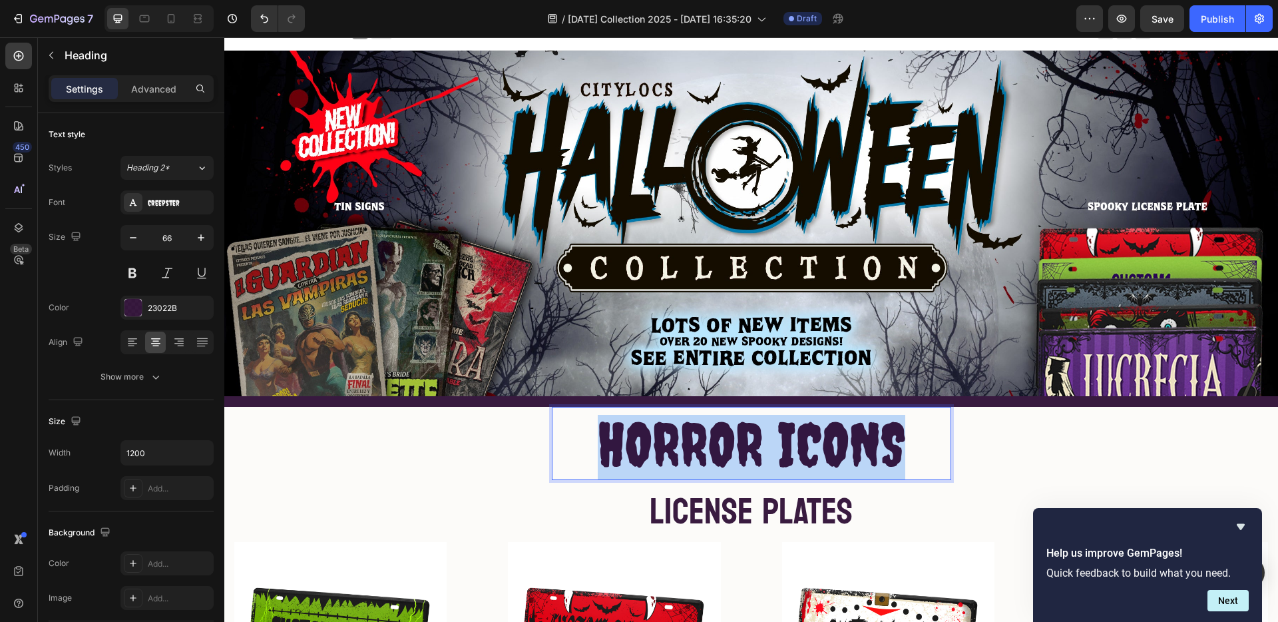
click at [669, 453] on span "HORROR ICONS" at bounding box center [752, 444] width 308 height 71
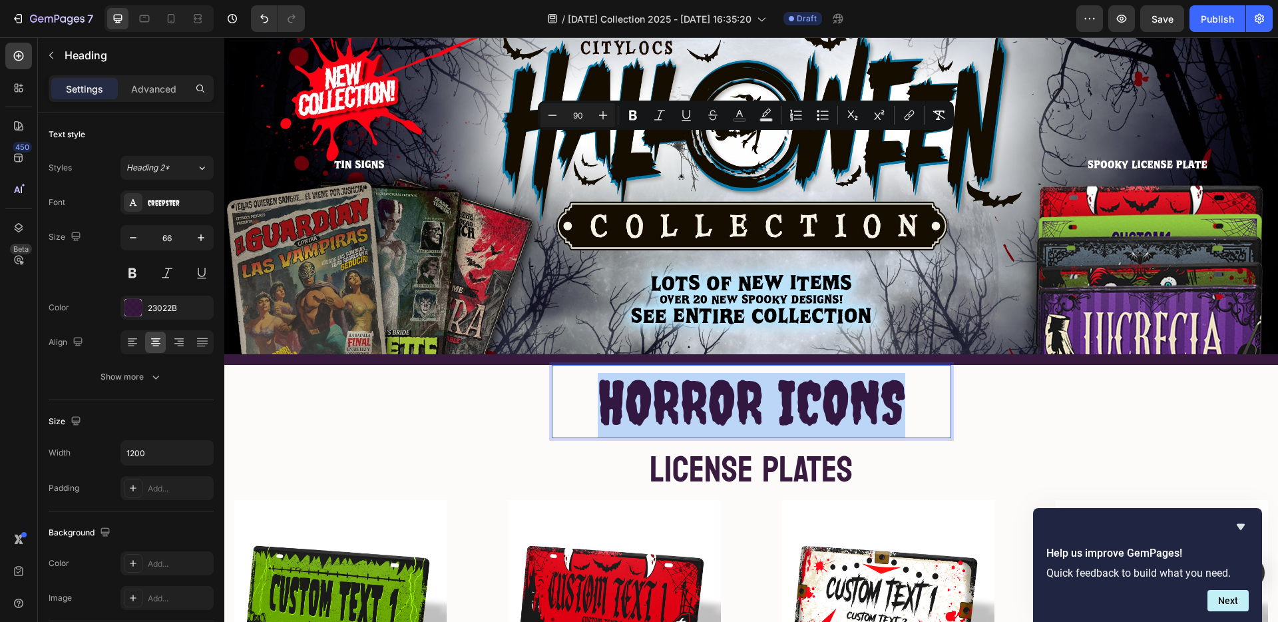
scroll to position [284, 0]
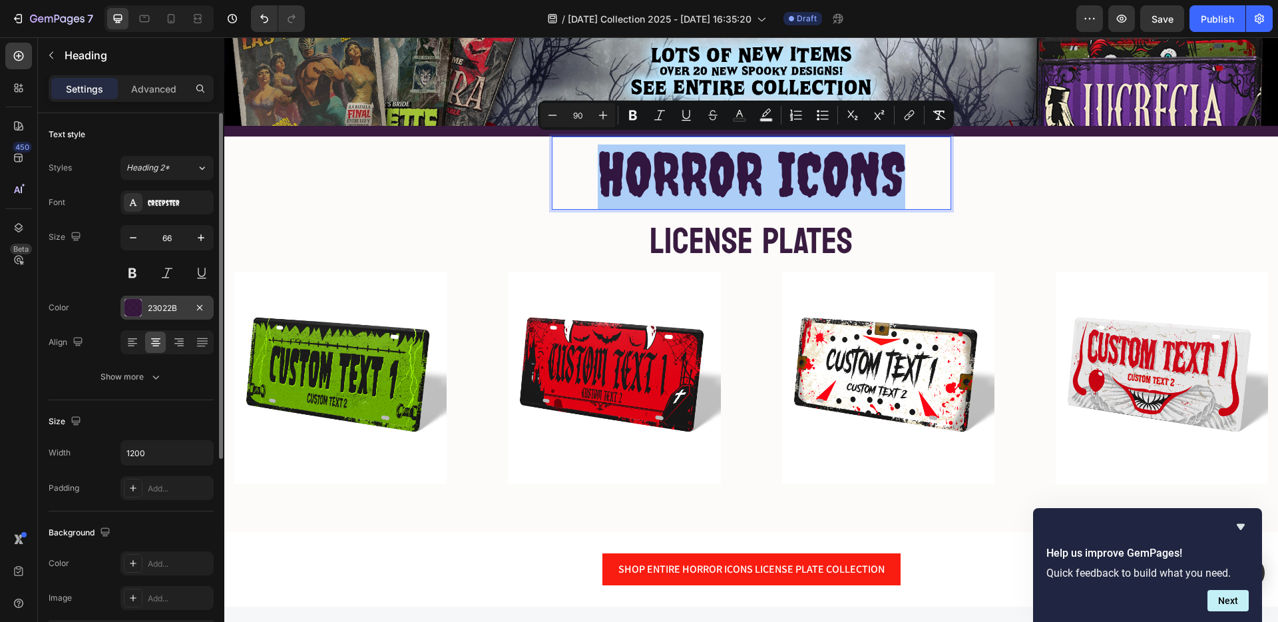
click at [167, 309] on div "23022B" at bounding box center [167, 308] width 39 height 12
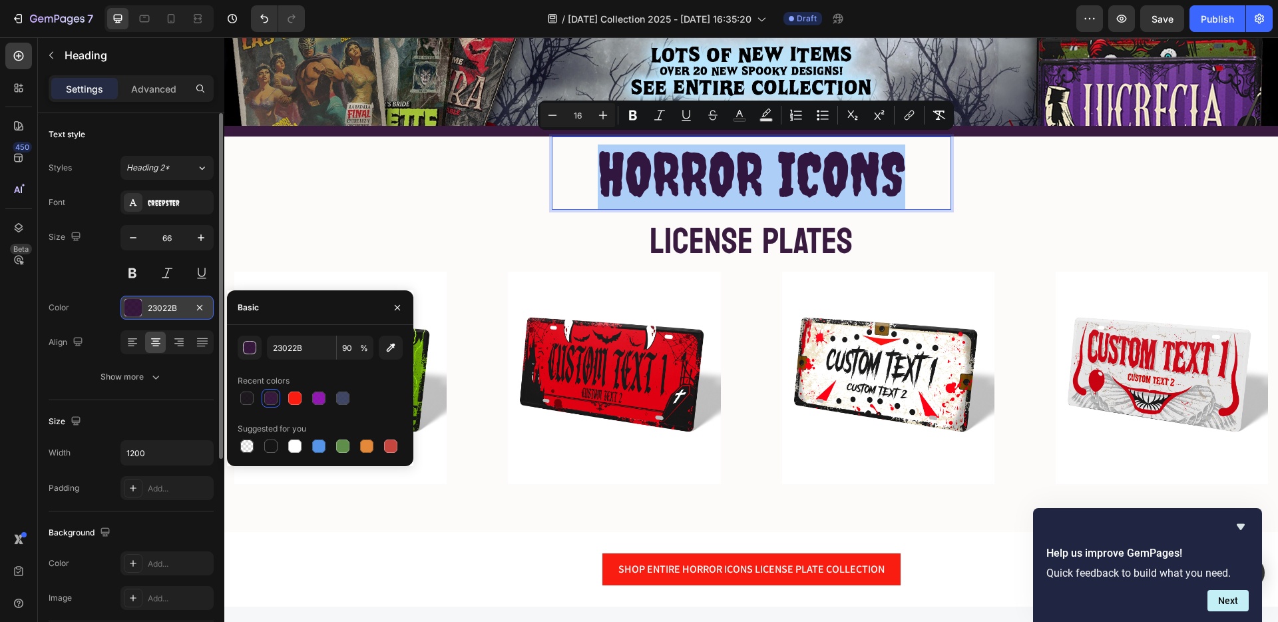
click at [167, 309] on div "23022B" at bounding box center [167, 308] width 39 height 12
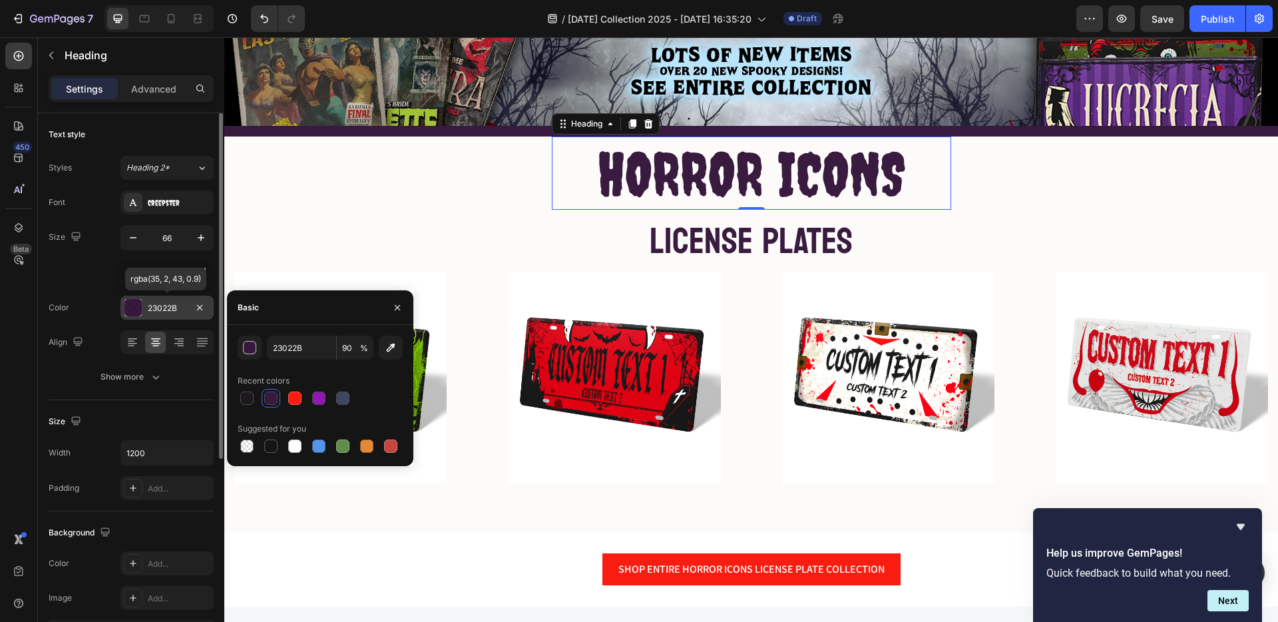
click at [167, 309] on div "23022B" at bounding box center [167, 308] width 39 height 12
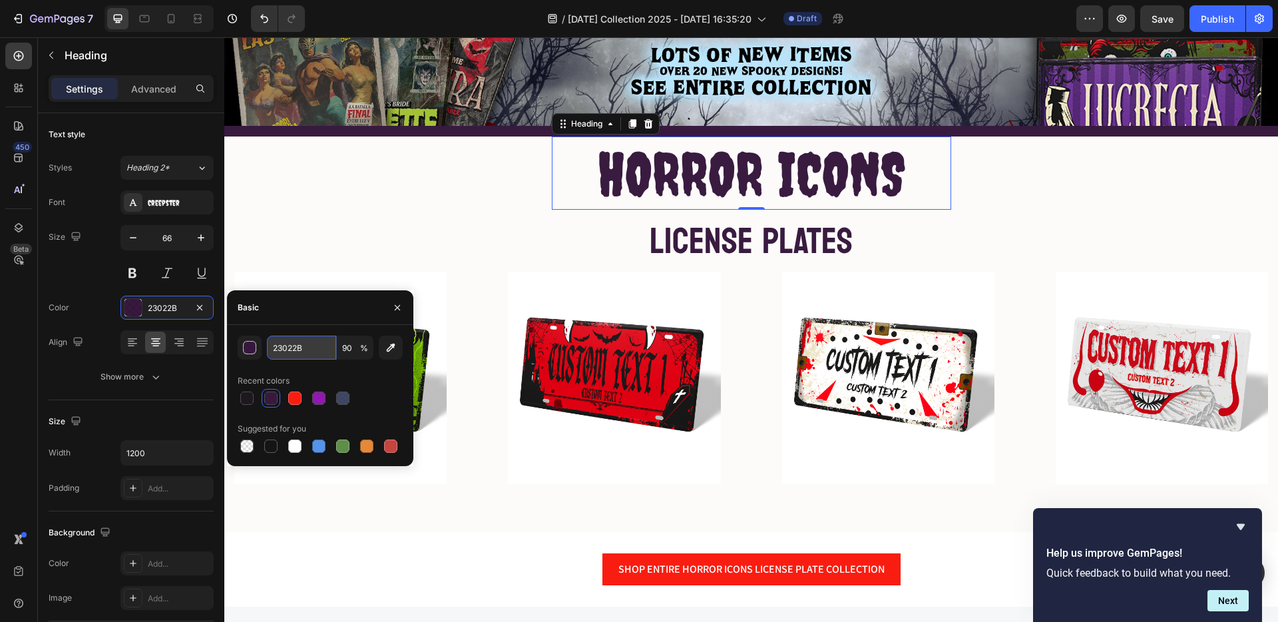
click at [295, 340] on input "23022B" at bounding box center [301, 348] width 69 height 24
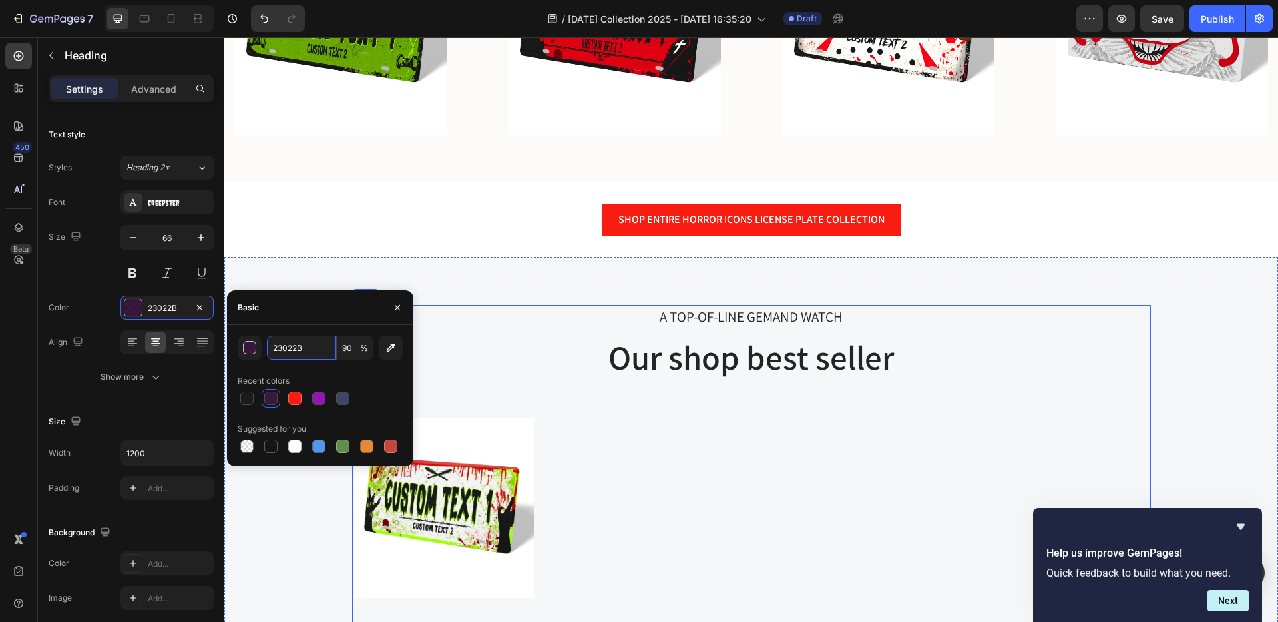
scroll to position [715, 0]
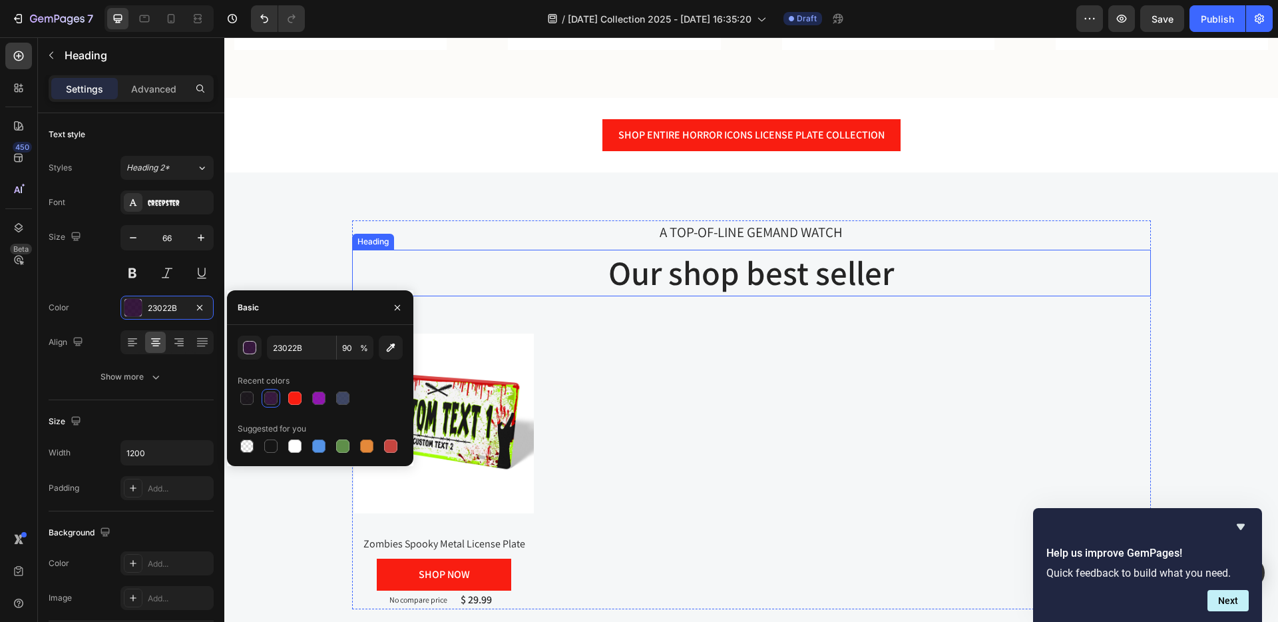
click at [758, 280] on p "Our shop best seller" at bounding box center [752, 273] width 796 height 44
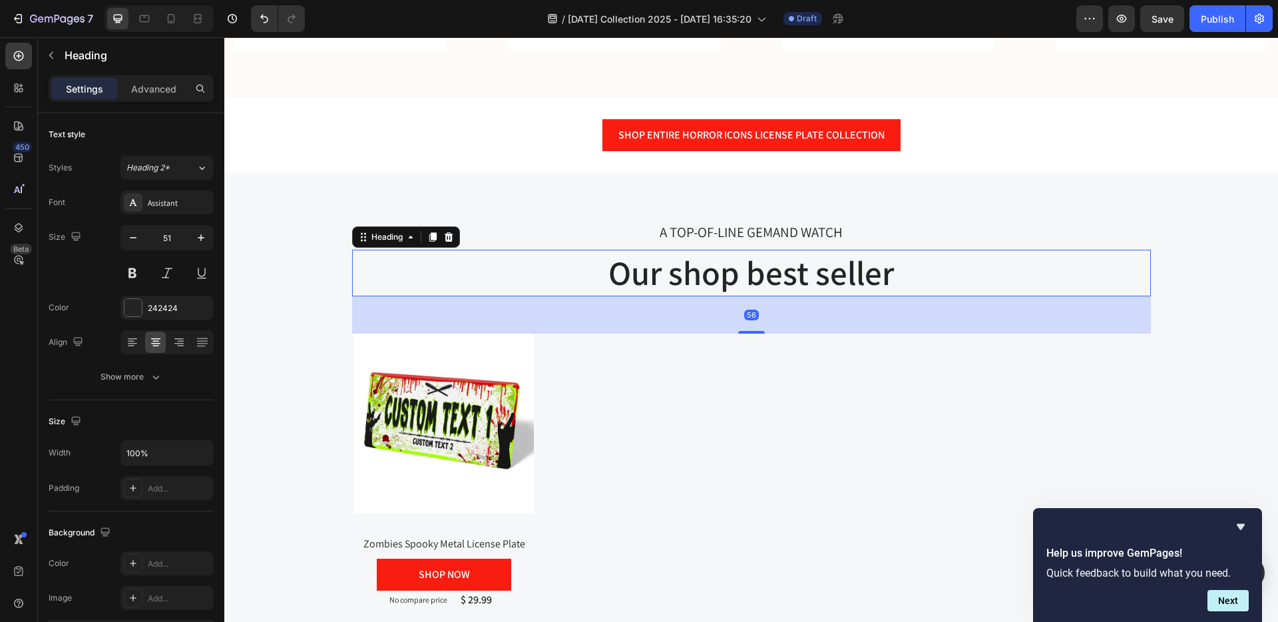
click at [758, 280] on p "Our shop best seller" at bounding box center [752, 273] width 796 height 44
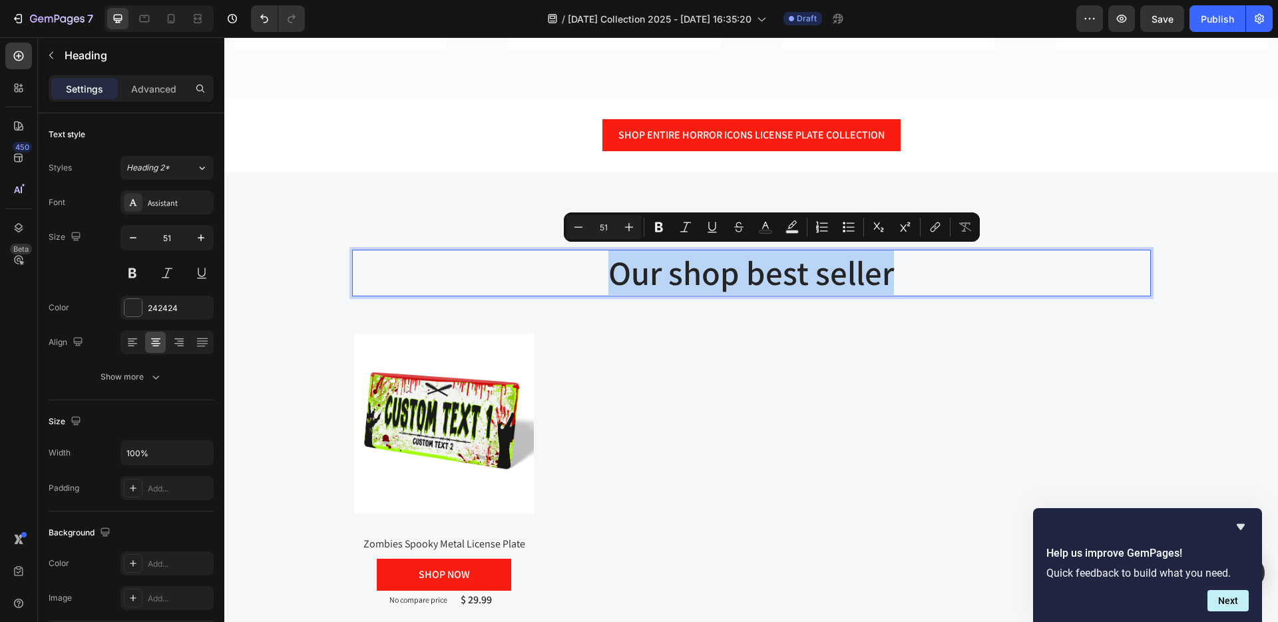
click at [758, 280] on p "Our shop best seller" at bounding box center [752, 273] width 796 height 44
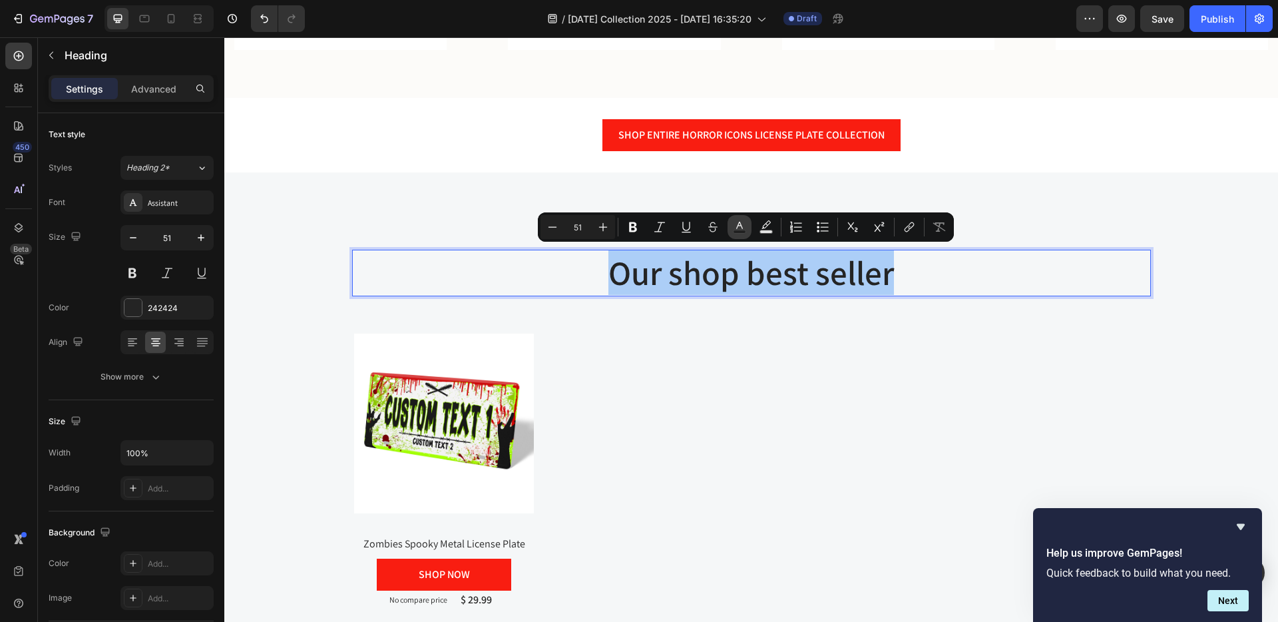
click at [738, 224] on icon "Editor contextual toolbar" at bounding box center [739, 225] width 7 height 7
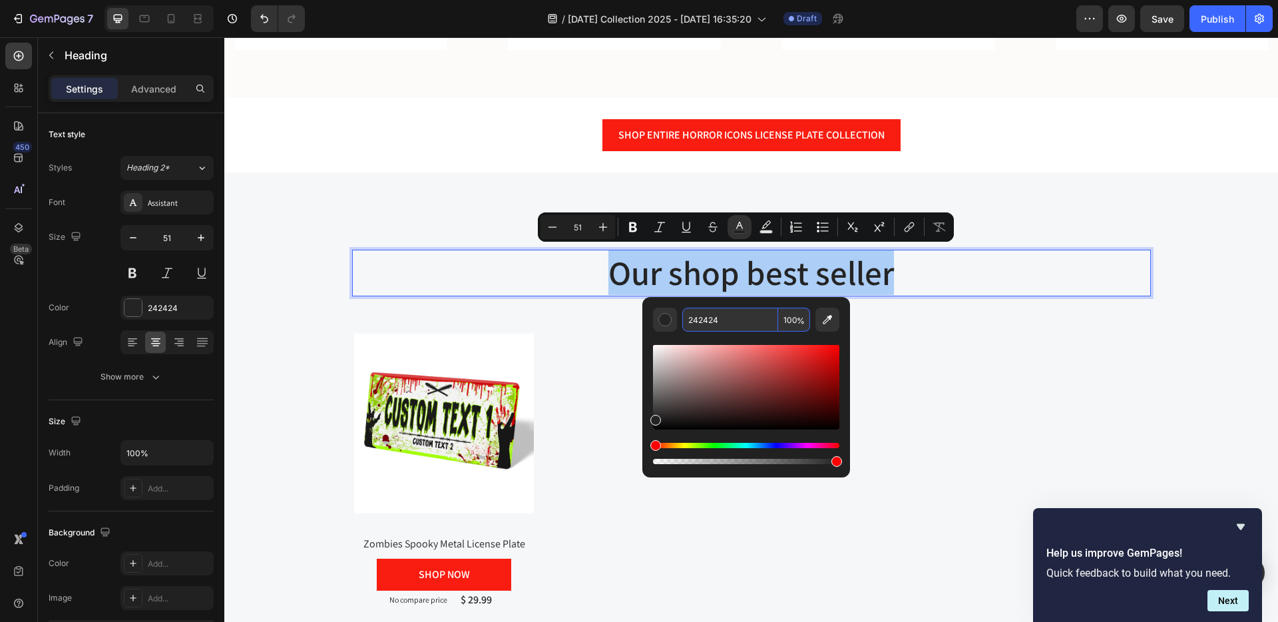
click at [695, 318] on input "242424" at bounding box center [731, 320] width 96 height 24
paste input "3022B"
type input "23022B"
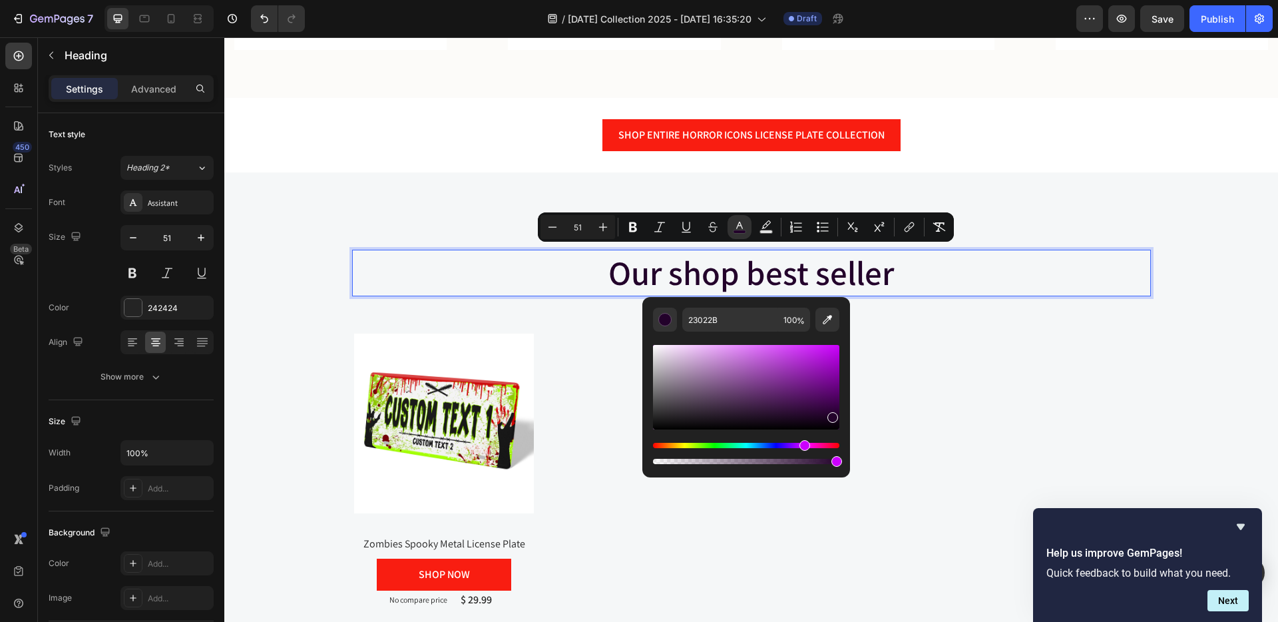
click at [841, 331] on div "23022B 100 %" at bounding box center [747, 382] width 208 height 170
click at [935, 283] on p "Our shop best seller" at bounding box center [752, 273] width 796 height 44
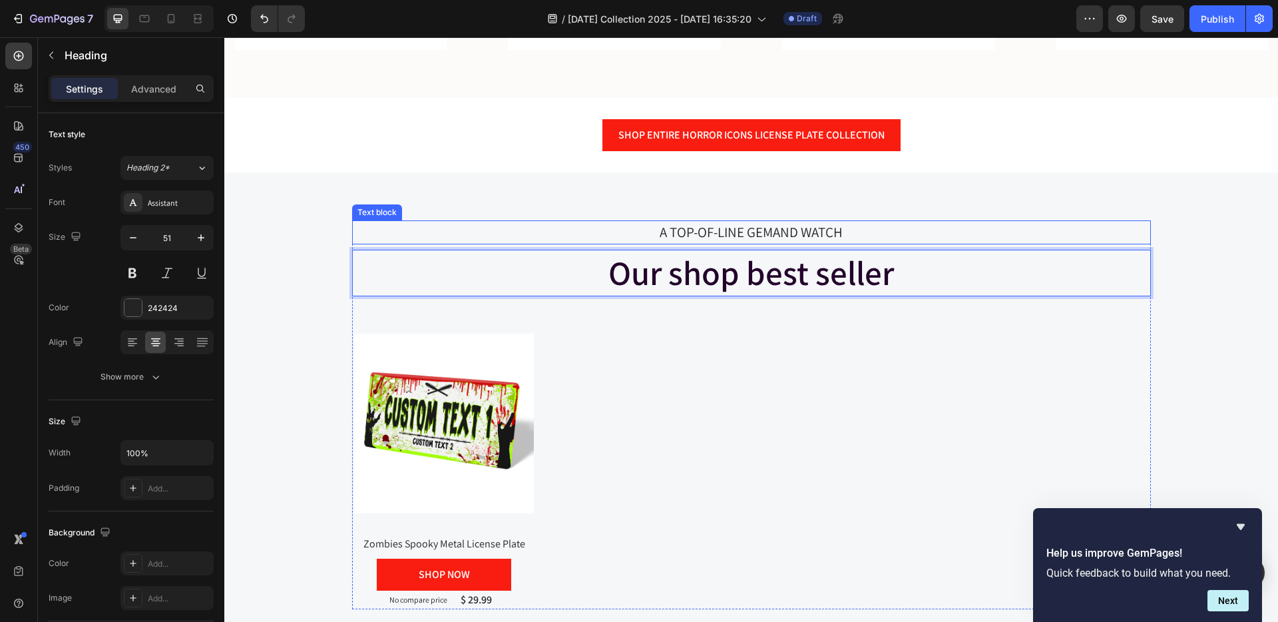
click at [702, 230] on p "A TOP-OF-LINE GEMAND WATCH" at bounding box center [752, 232] width 796 height 21
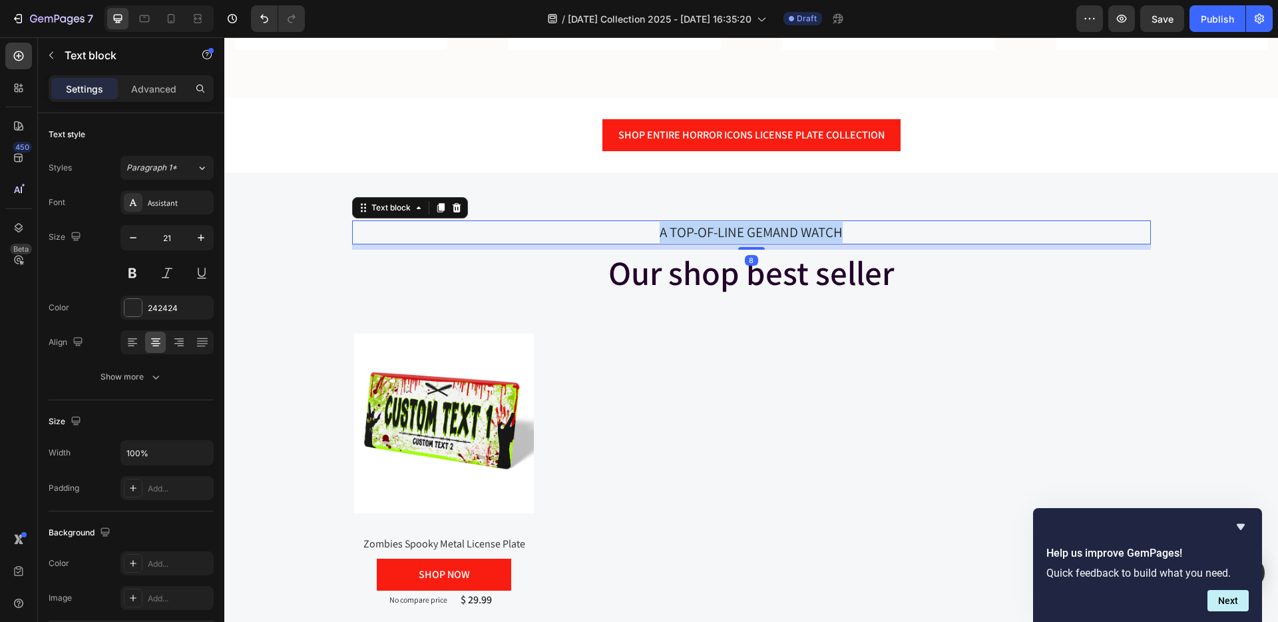
click at [702, 230] on p "A TOP-OF-LINE GEMAND WATCH" at bounding box center [752, 232] width 796 height 21
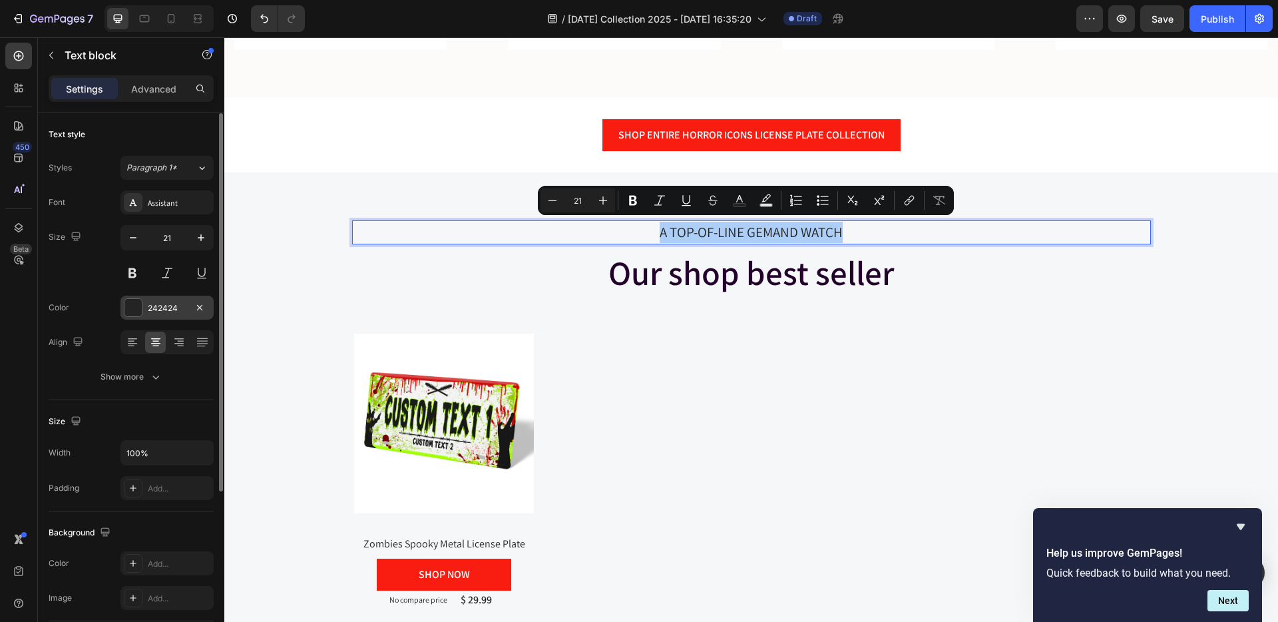
click at [131, 310] on div at bounding box center [133, 307] width 17 height 17
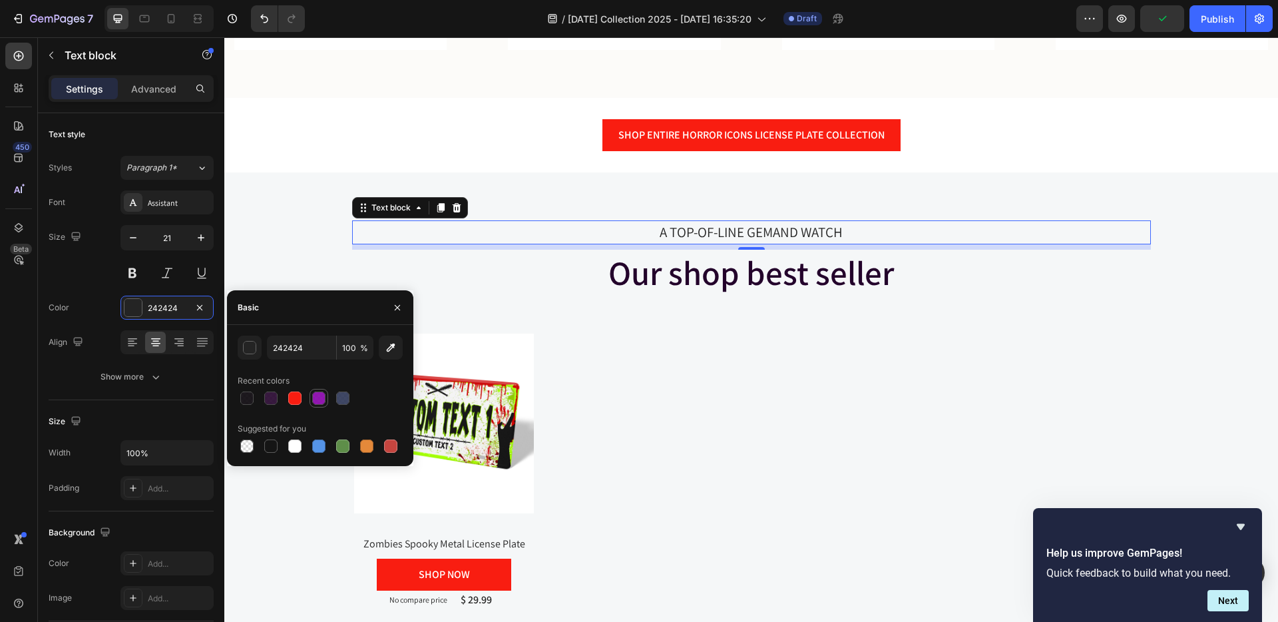
click at [314, 394] on div at bounding box center [318, 398] width 13 height 13
type input "8600A8"
type input "90"
click at [131, 269] on button at bounding box center [133, 273] width 24 height 24
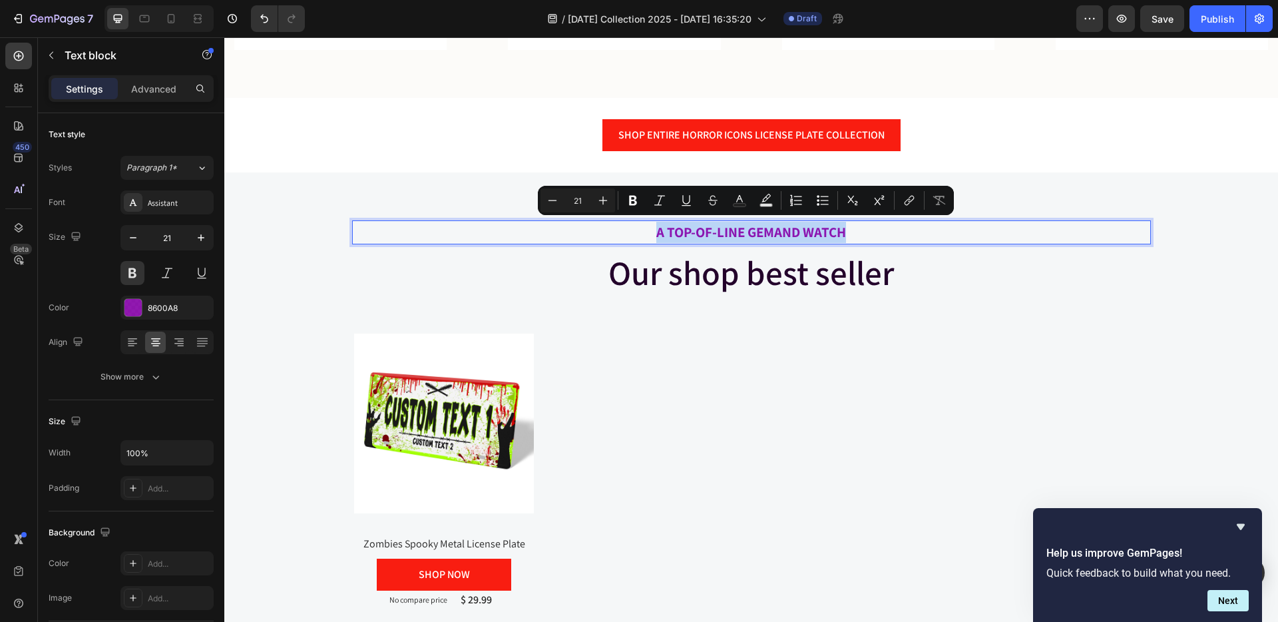
drag, startPoint x: 809, startPoint y: 226, endPoint x: 653, endPoint y: 235, distance: 156.1
click at [653, 235] on p "A TOP-OF-LINE GEMAND WATCH" at bounding box center [752, 232] width 796 height 21
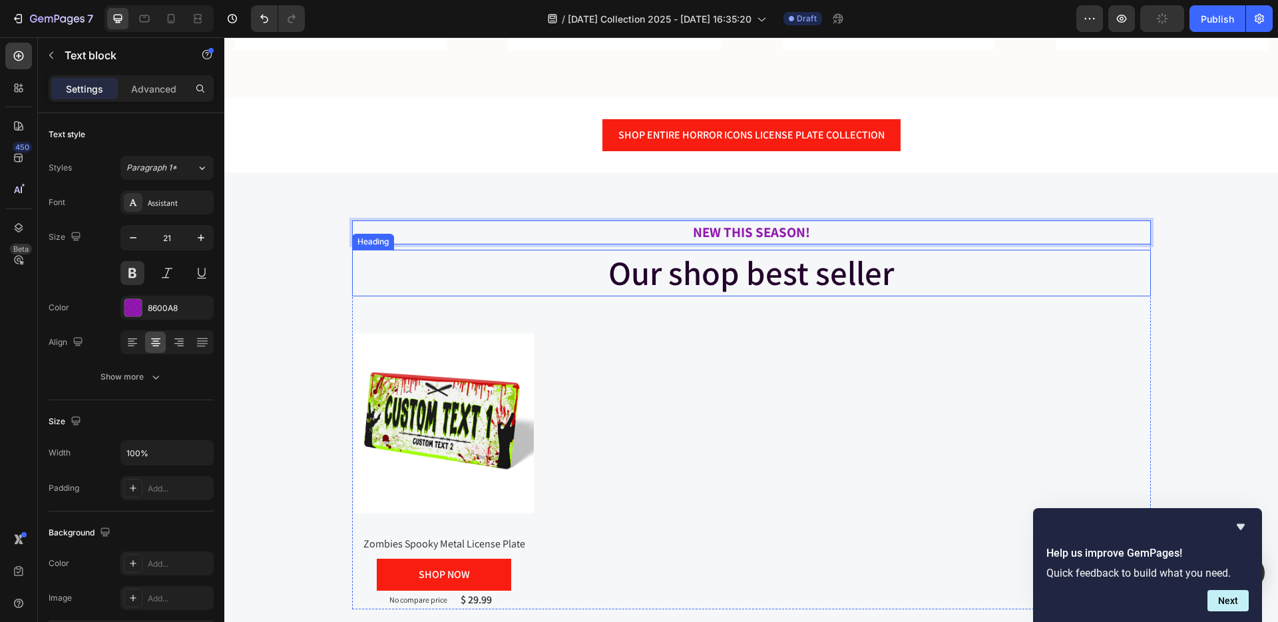
click at [796, 276] on span "Our shop best seller" at bounding box center [752, 272] width 286 height 45
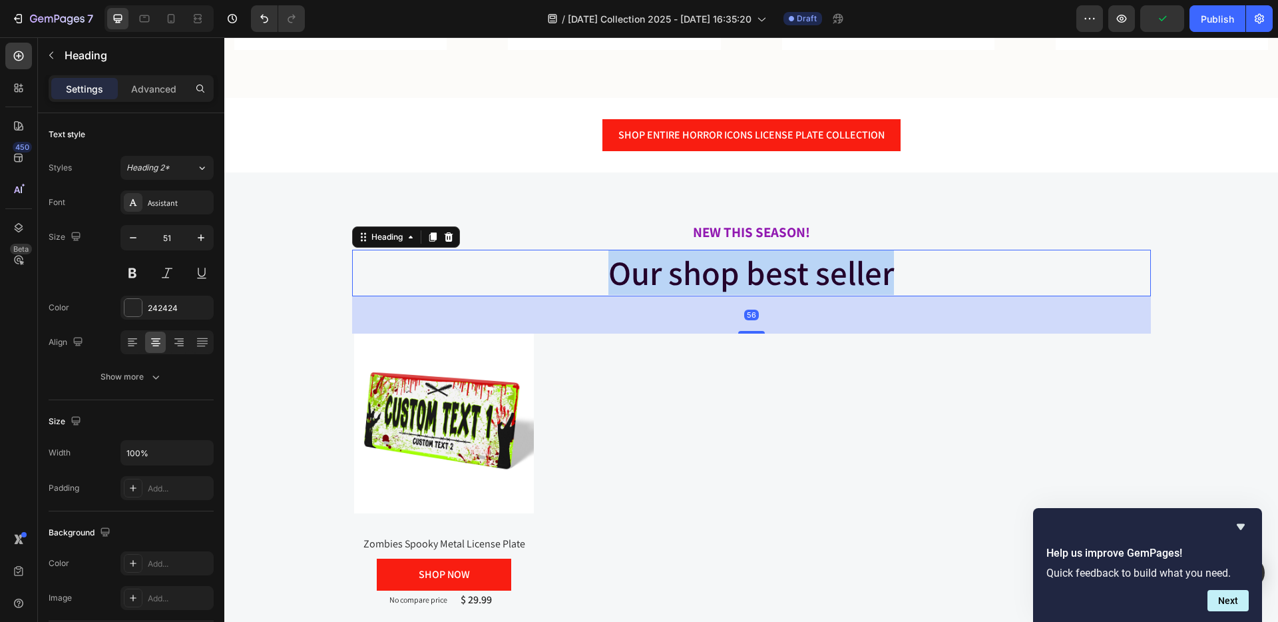
click at [796, 276] on span "Our shop best seller" at bounding box center [752, 272] width 286 height 45
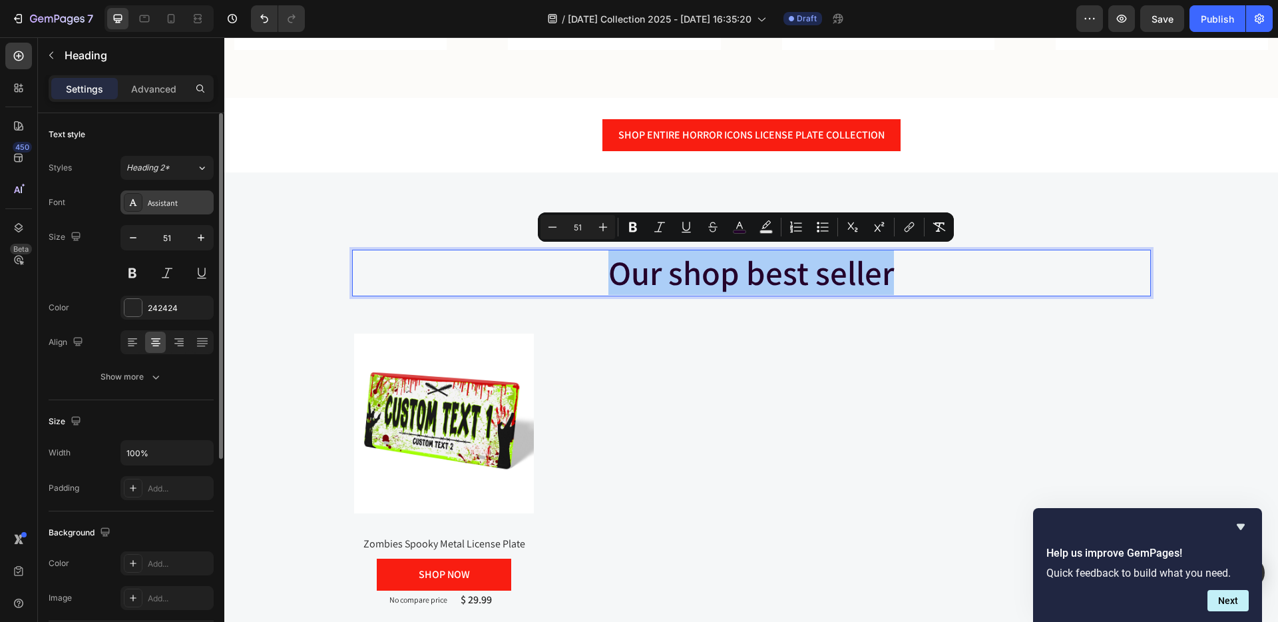
click at [170, 200] on div "Assistant" at bounding box center [179, 203] width 63 height 12
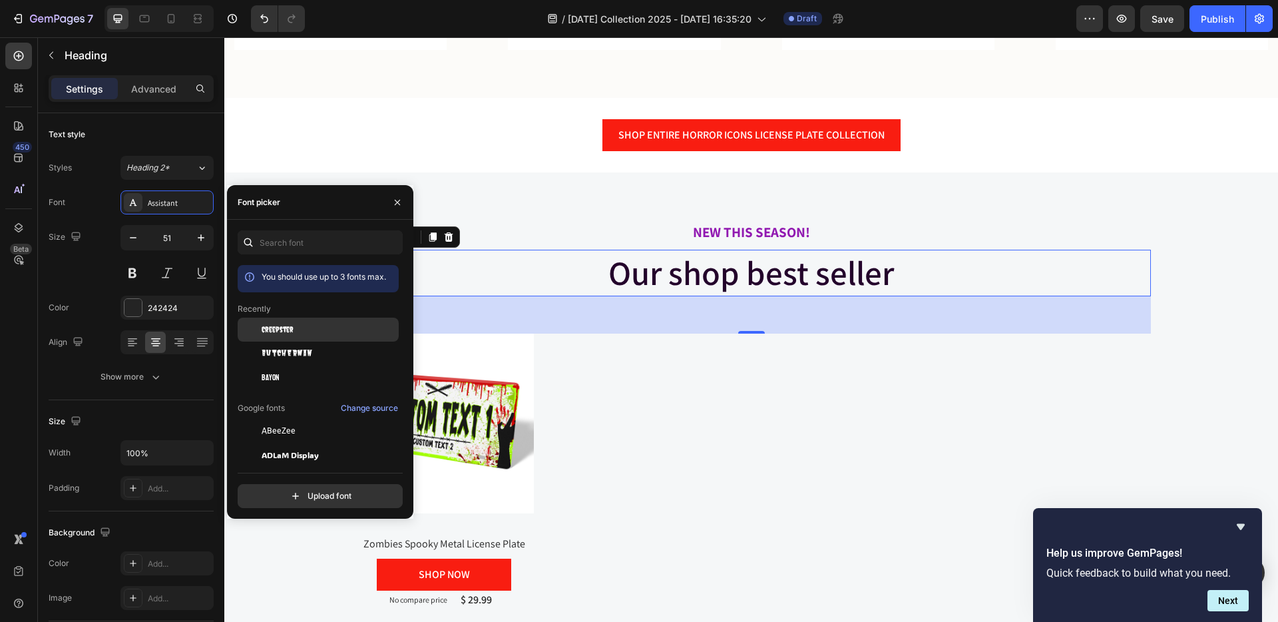
click at [295, 324] on div "Creepster" at bounding box center [329, 330] width 135 height 12
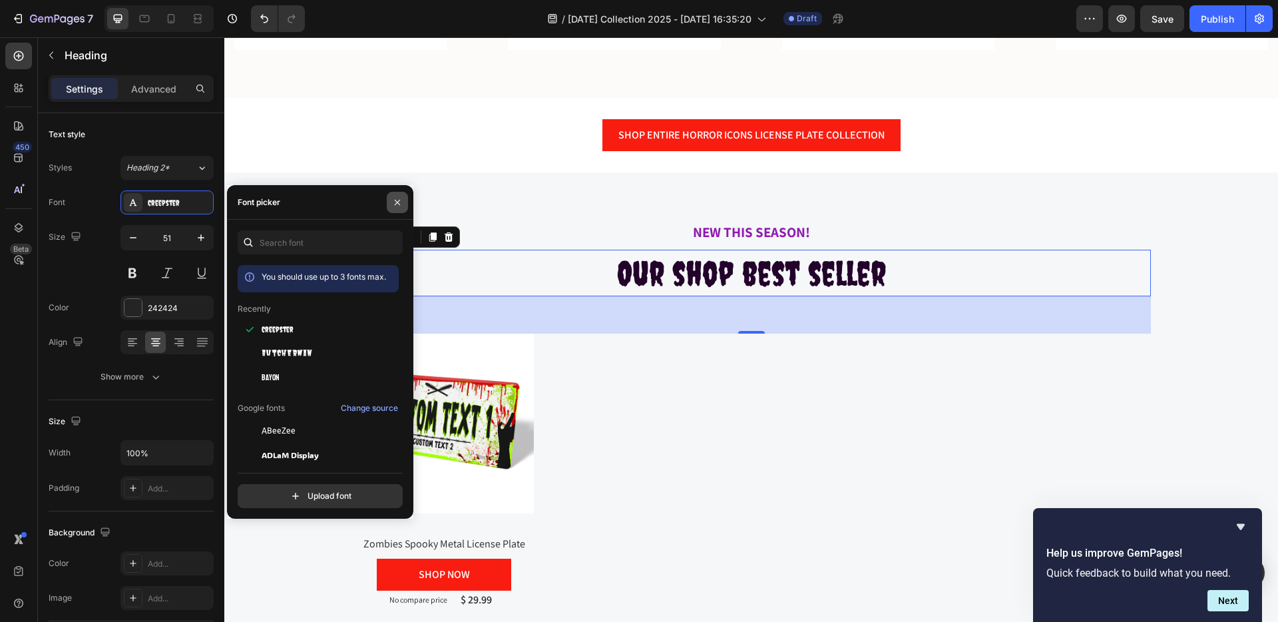
click at [396, 199] on icon "button" at bounding box center [397, 202] width 11 height 11
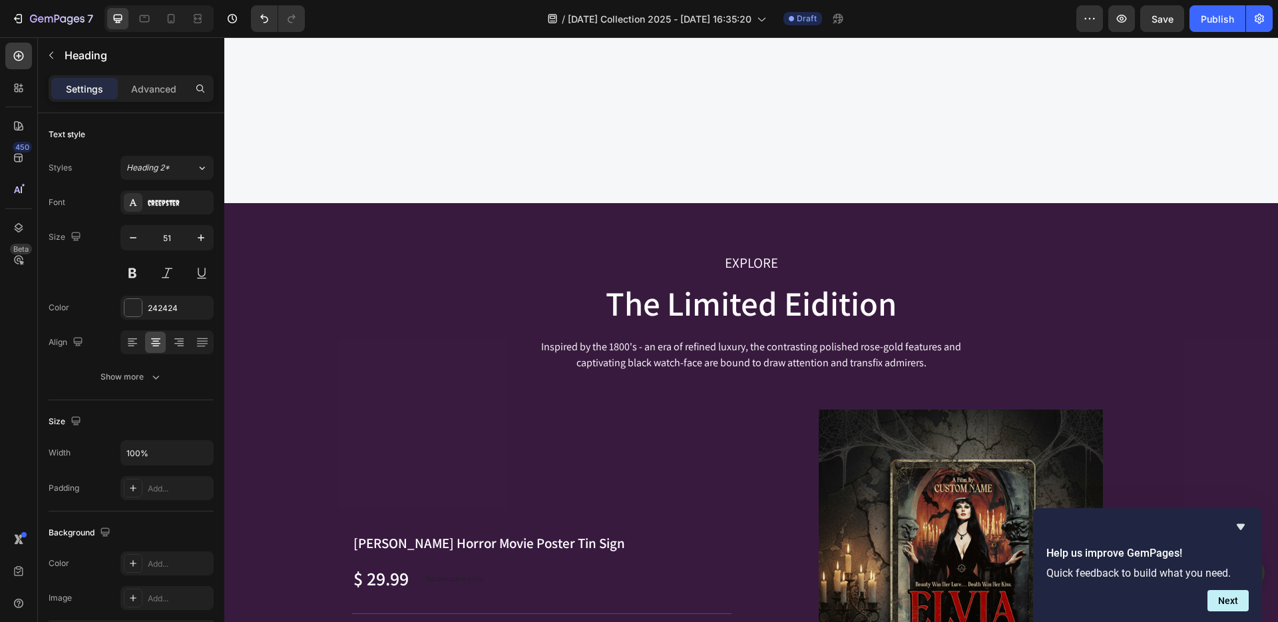
scroll to position [1133, 0]
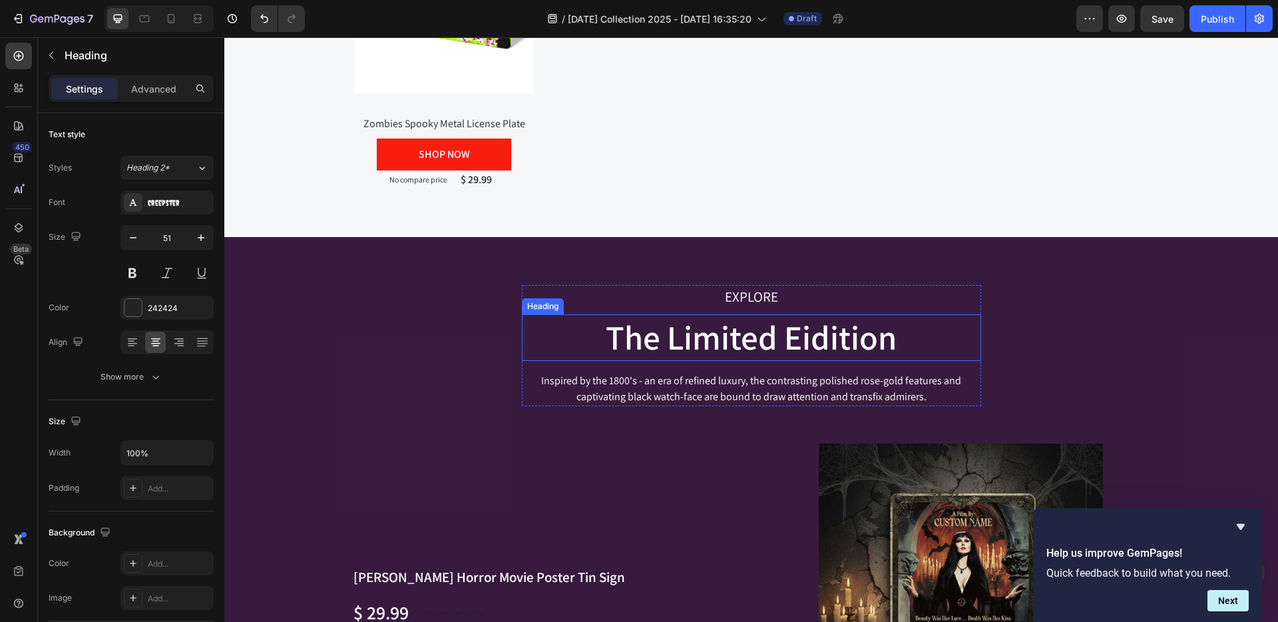
click at [728, 331] on p "The Limited Eidition" at bounding box center [751, 338] width 457 height 44
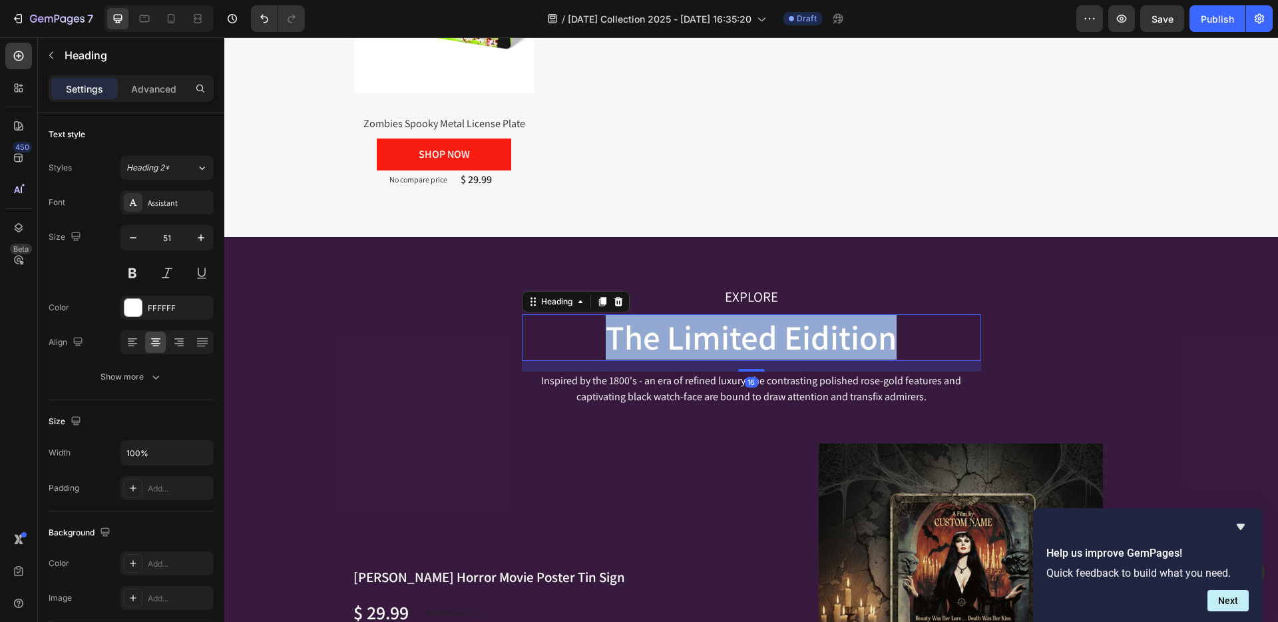
click at [728, 331] on p "The Limited Eidition" at bounding box center [751, 338] width 457 height 44
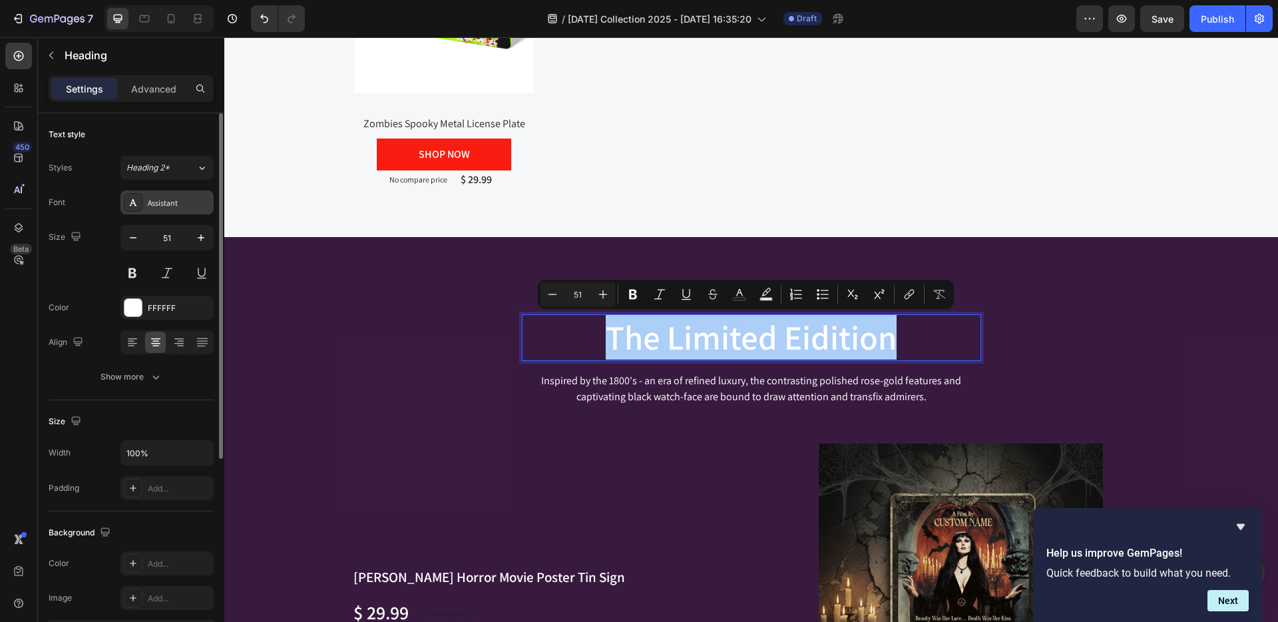
click at [183, 203] on div "Assistant" at bounding box center [179, 203] width 63 height 12
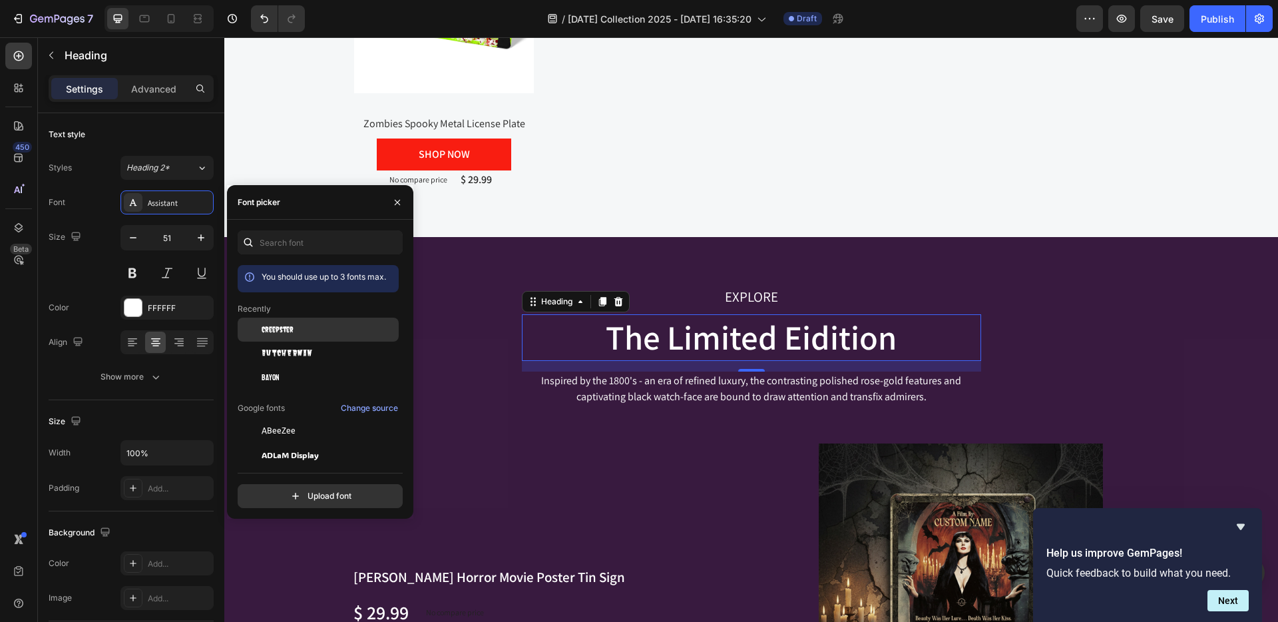
click at [288, 325] on span "Creepster" at bounding box center [278, 330] width 32 height 12
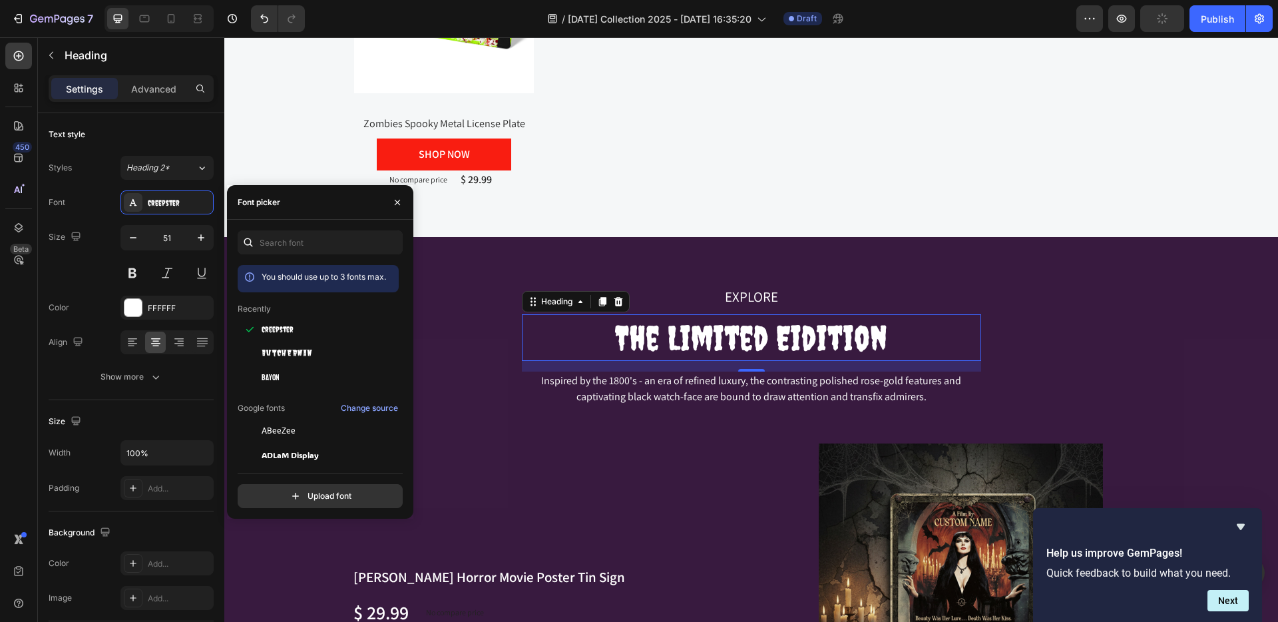
click at [776, 344] on h2 "The Limited Eidition" at bounding box center [751, 337] width 459 height 47
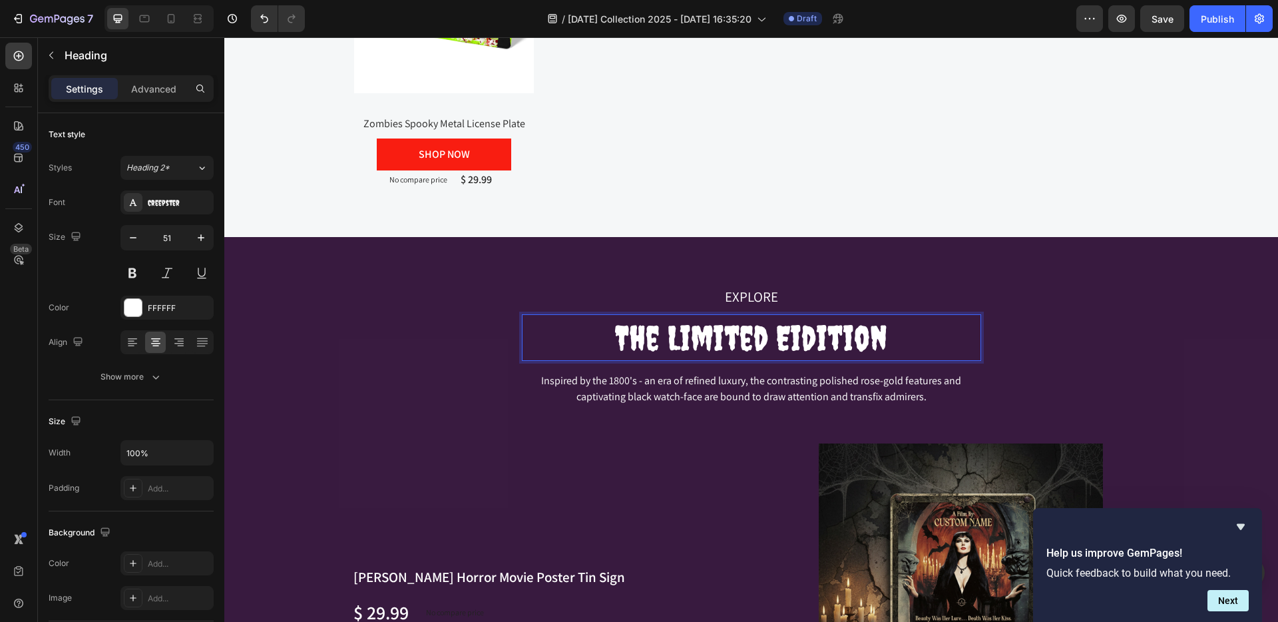
click at [802, 328] on p "The Limited Eidition" at bounding box center [751, 338] width 457 height 44
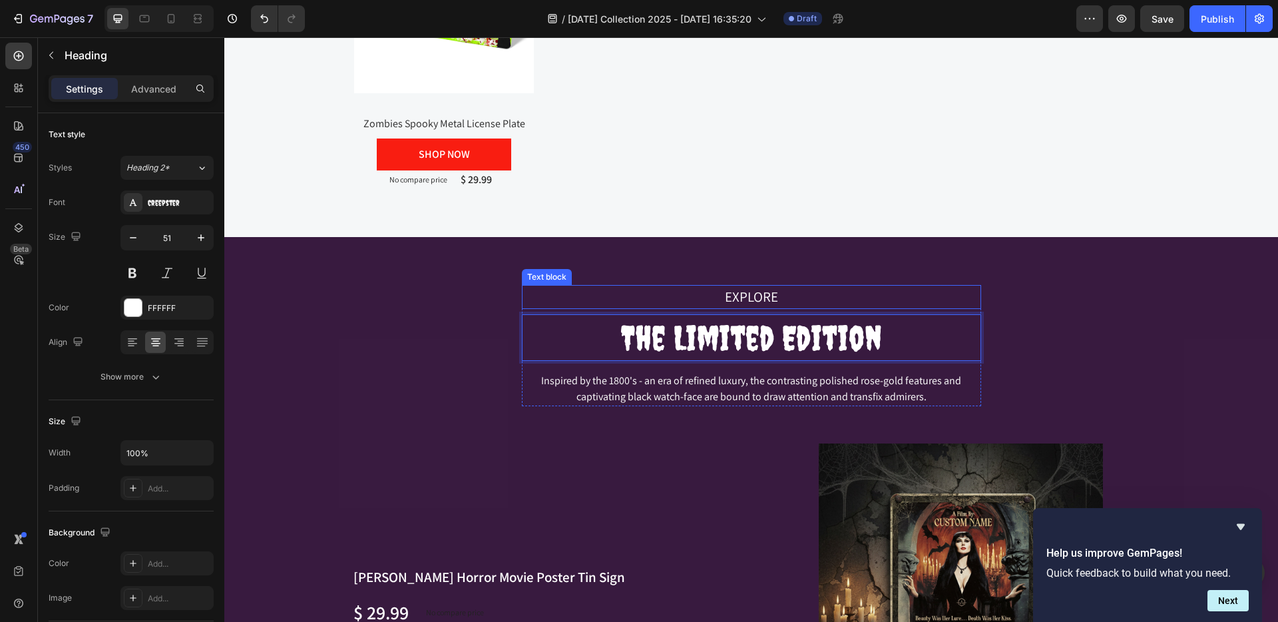
click at [737, 298] on p "EXPLORE" at bounding box center [751, 296] width 457 height 21
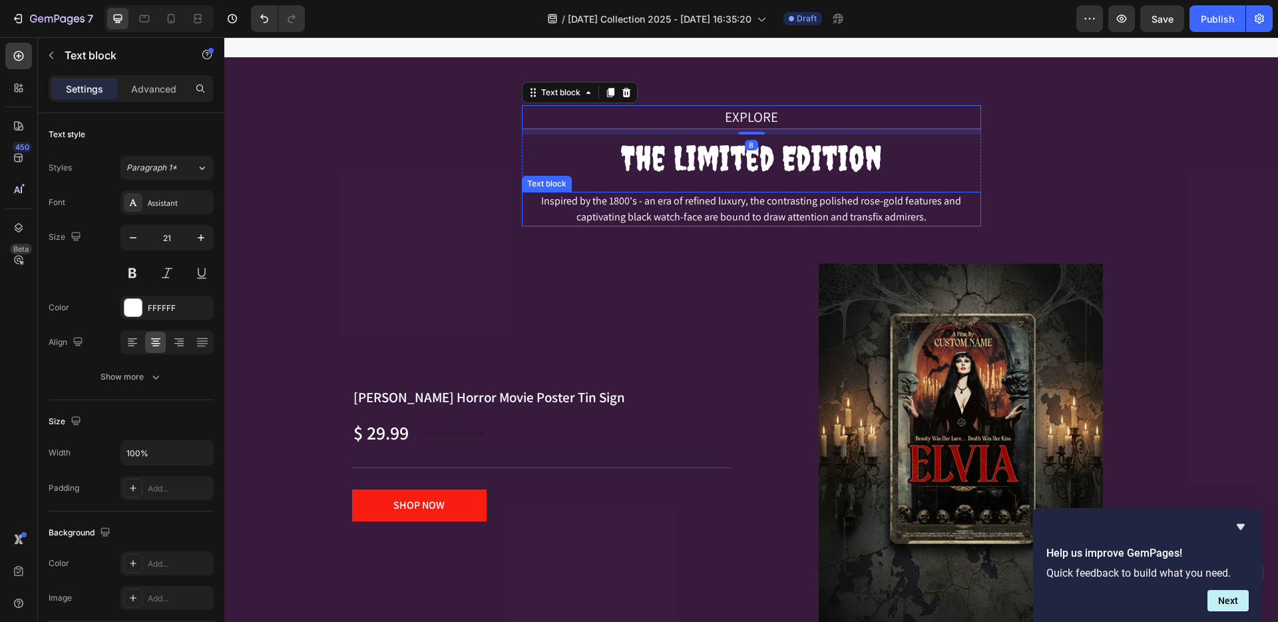
scroll to position [1320, 0]
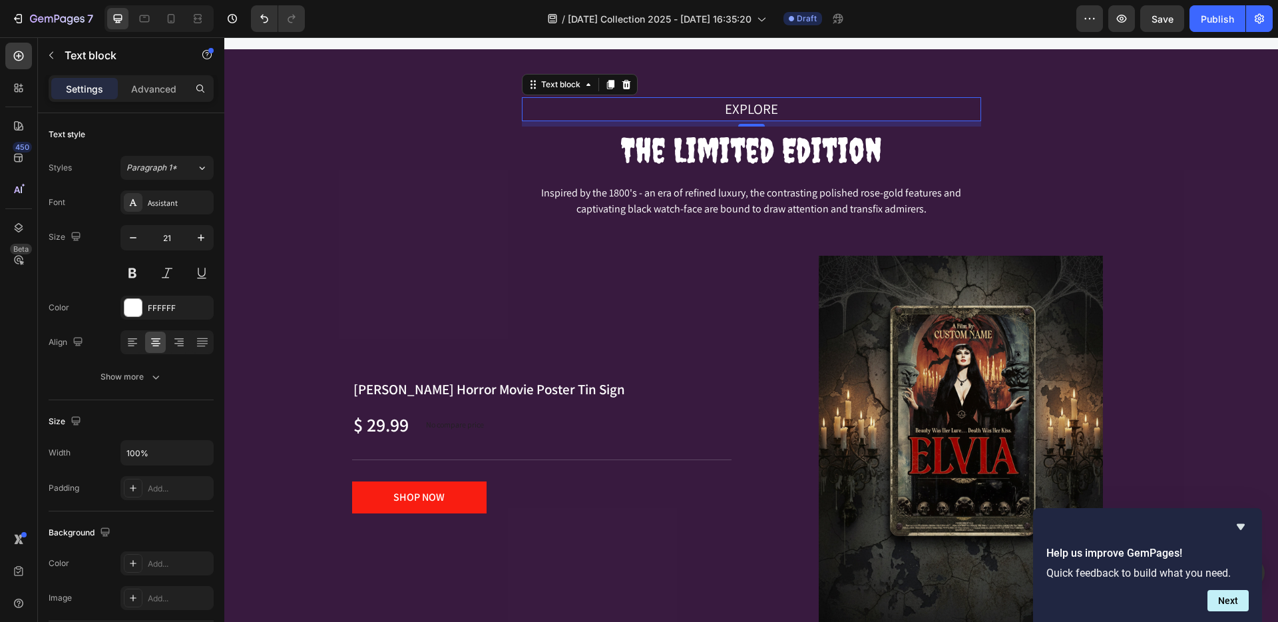
click at [767, 109] on p "EXPLORE" at bounding box center [751, 109] width 457 height 21
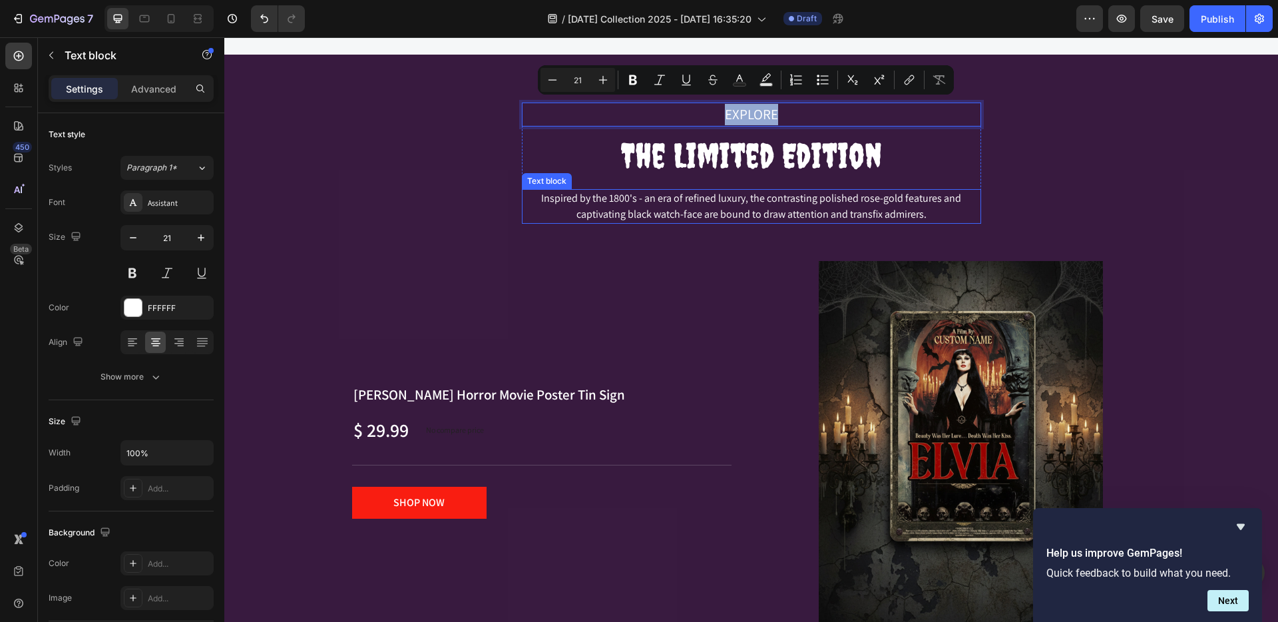
scroll to position [1293, 0]
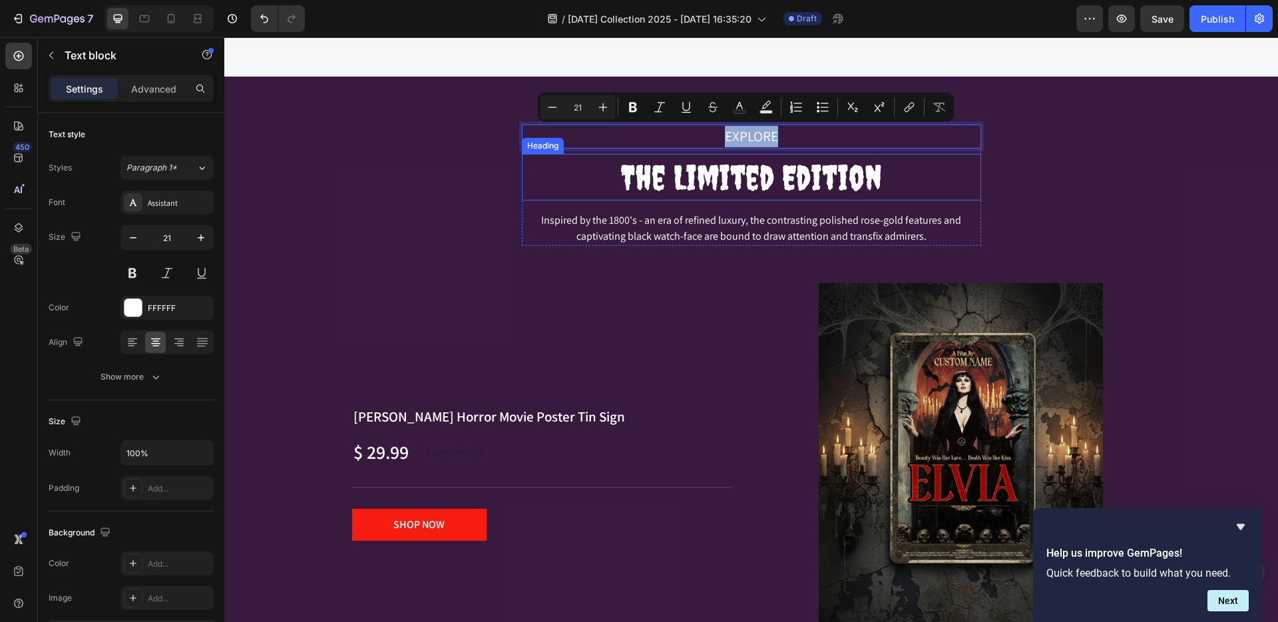
click at [747, 183] on p "The Limited Edition" at bounding box center [751, 177] width 457 height 44
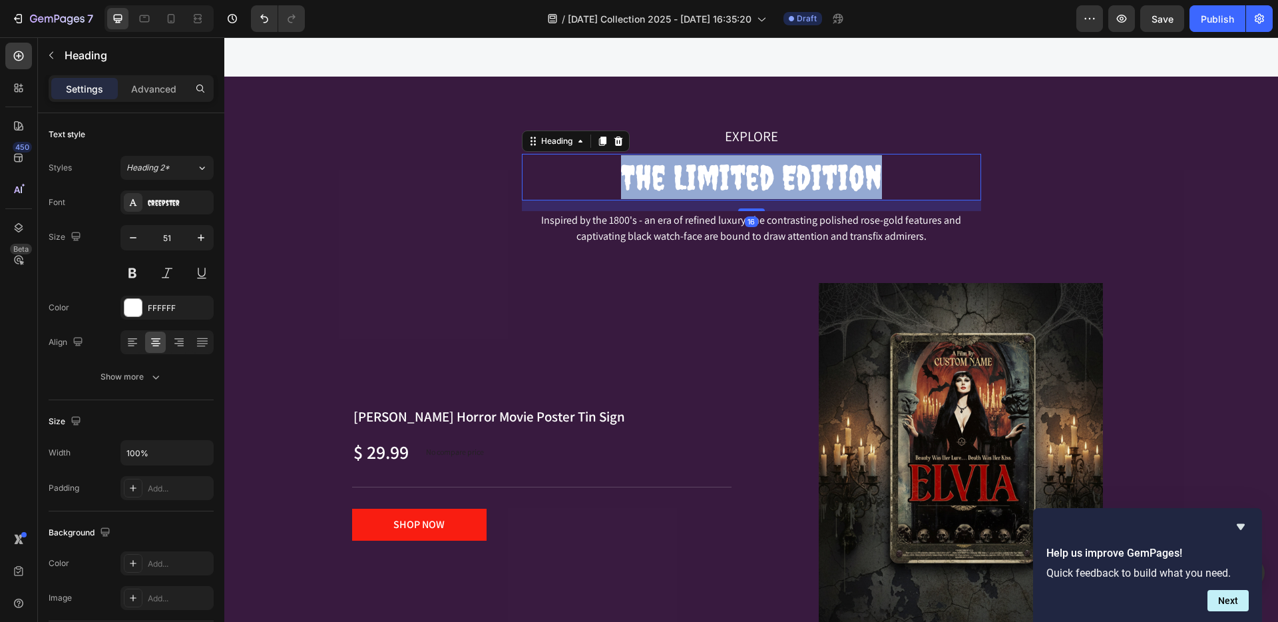
click at [747, 182] on p "The Limited Edition" at bounding box center [751, 177] width 457 height 44
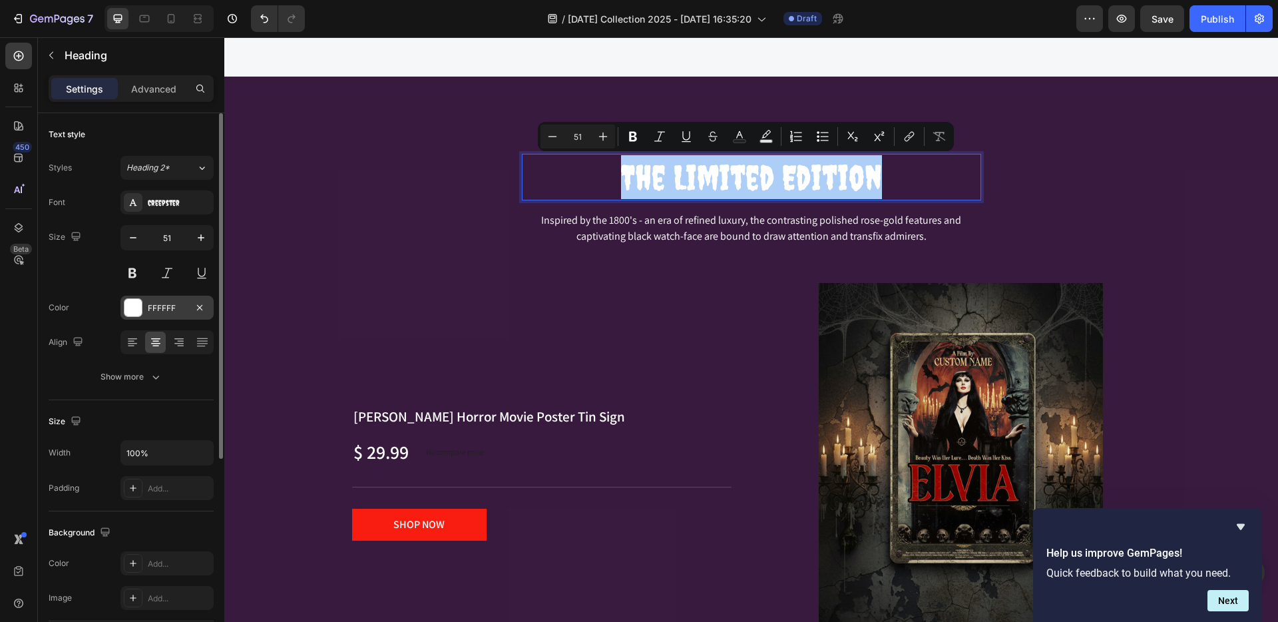
click at [135, 306] on div at bounding box center [133, 307] width 17 height 17
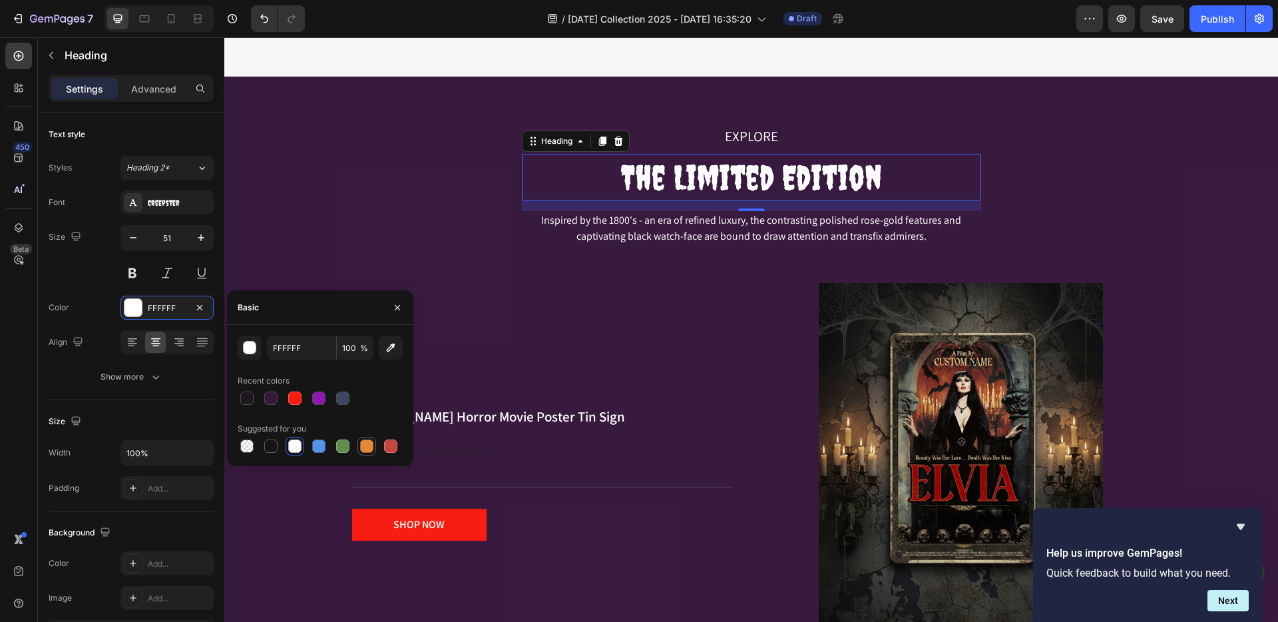
click at [369, 448] on div at bounding box center [366, 445] width 13 height 13
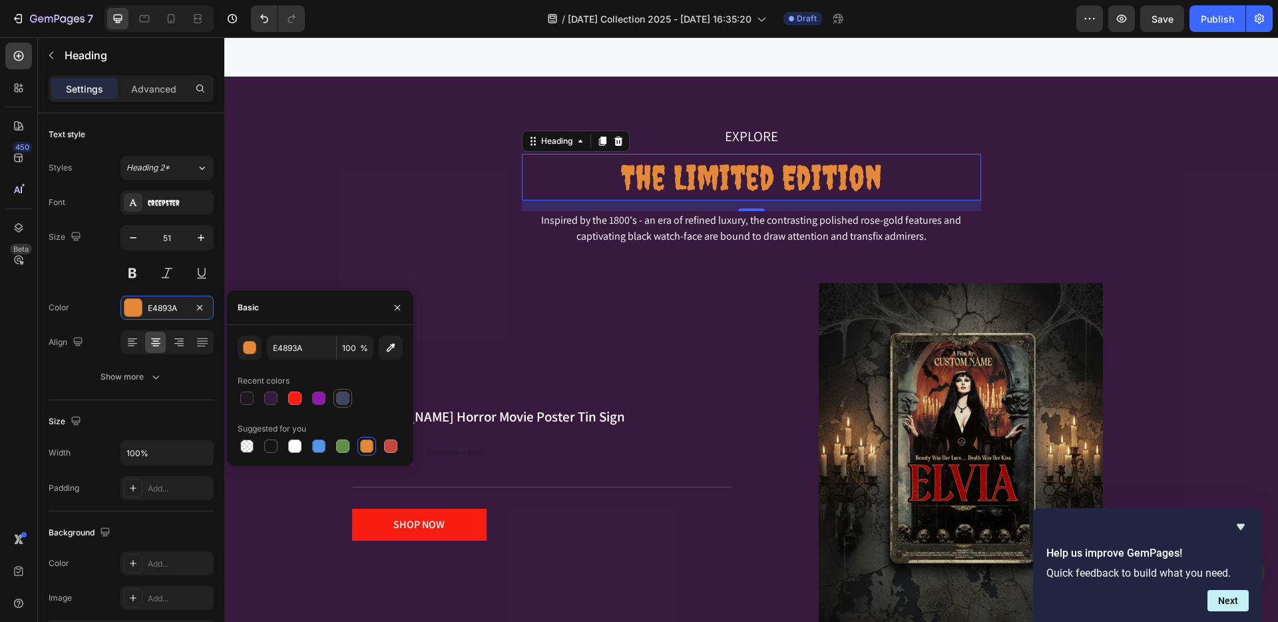
click at [342, 400] on div at bounding box center [342, 398] width 13 height 13
type input "2B3454"
type input "90"
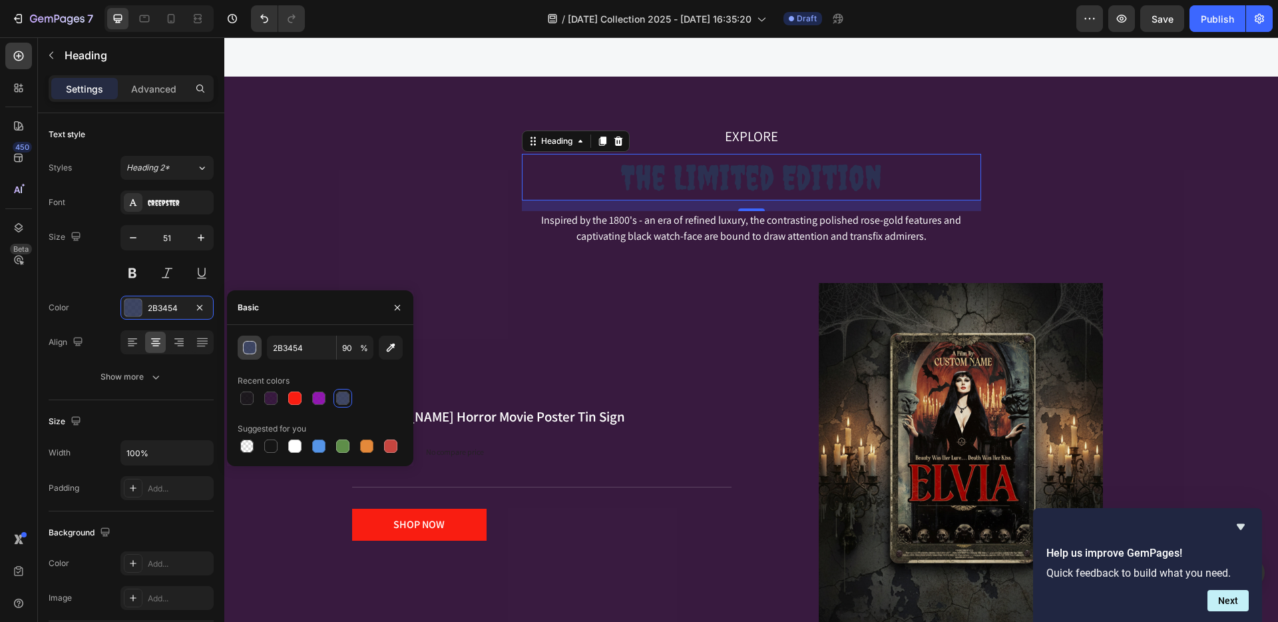
click at [248, 347] on div "button" at bounding box center [250, 348] width 13 height 13
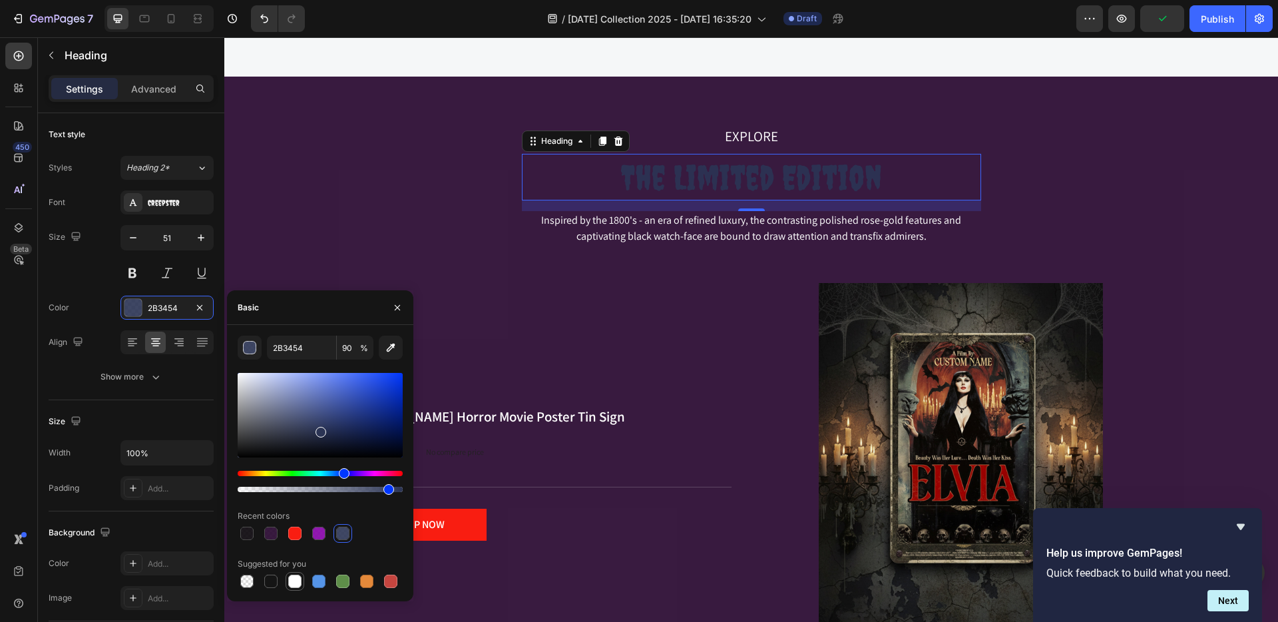
click at [292, 579] on div at bounding box center [294, 581] width 13 height 13
type input "FFFFFF"
type input "100"
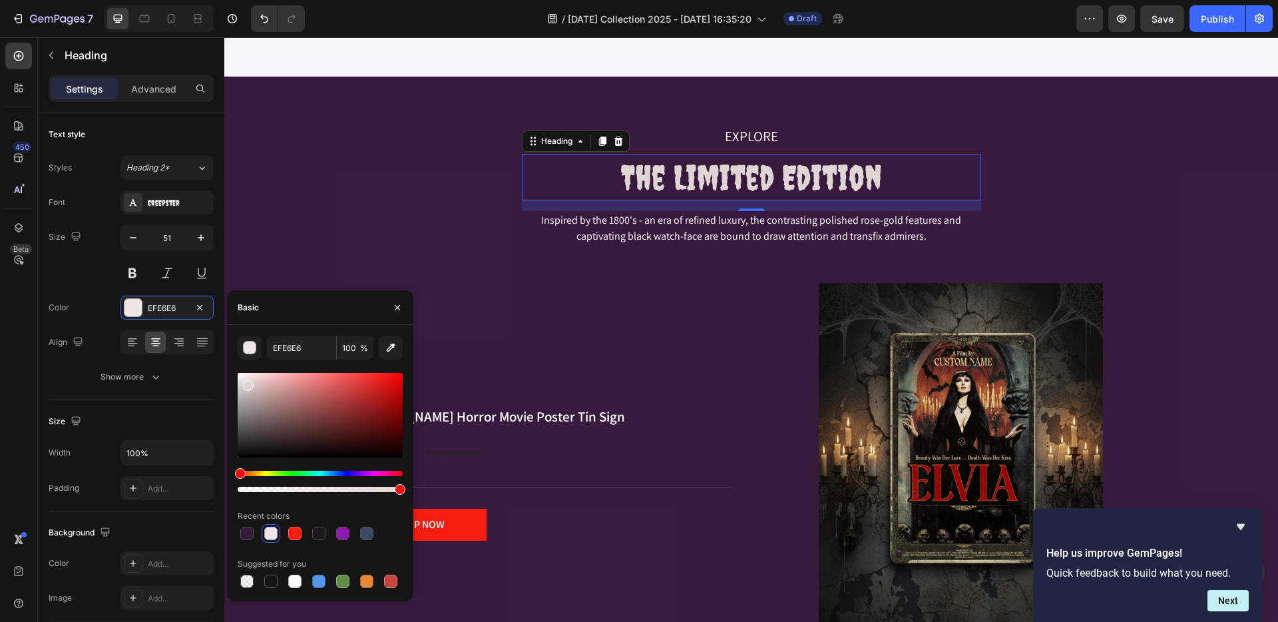
type input "E0D5D5"
click at [247, 382] on div at bounding box center [248, 385] width 11 height 11
click at [279, 346] on input "E0D5D5" at bounding box center [301, 348] width 69 height 24
click at [503, 268] on div "EXPLORE Text block The Limited Edition Heading 16 Inspired by the 1800's - an e…" at bounding box center [751, 394] width 1034 height 538
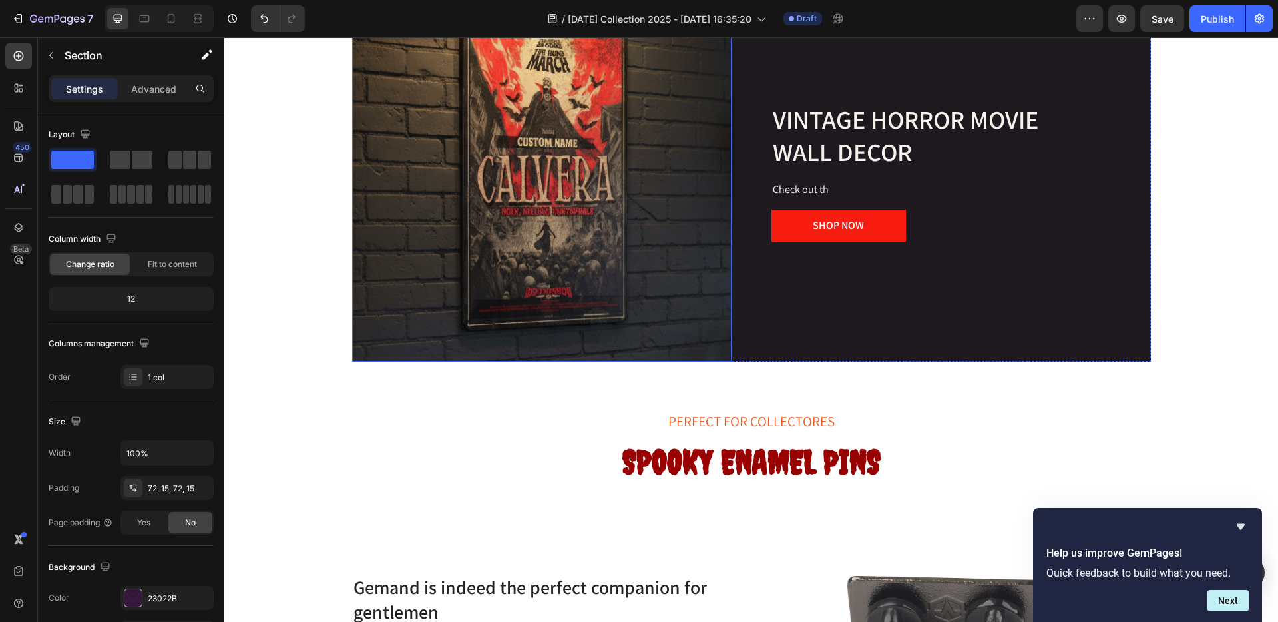
scroll to position [2017, 0]
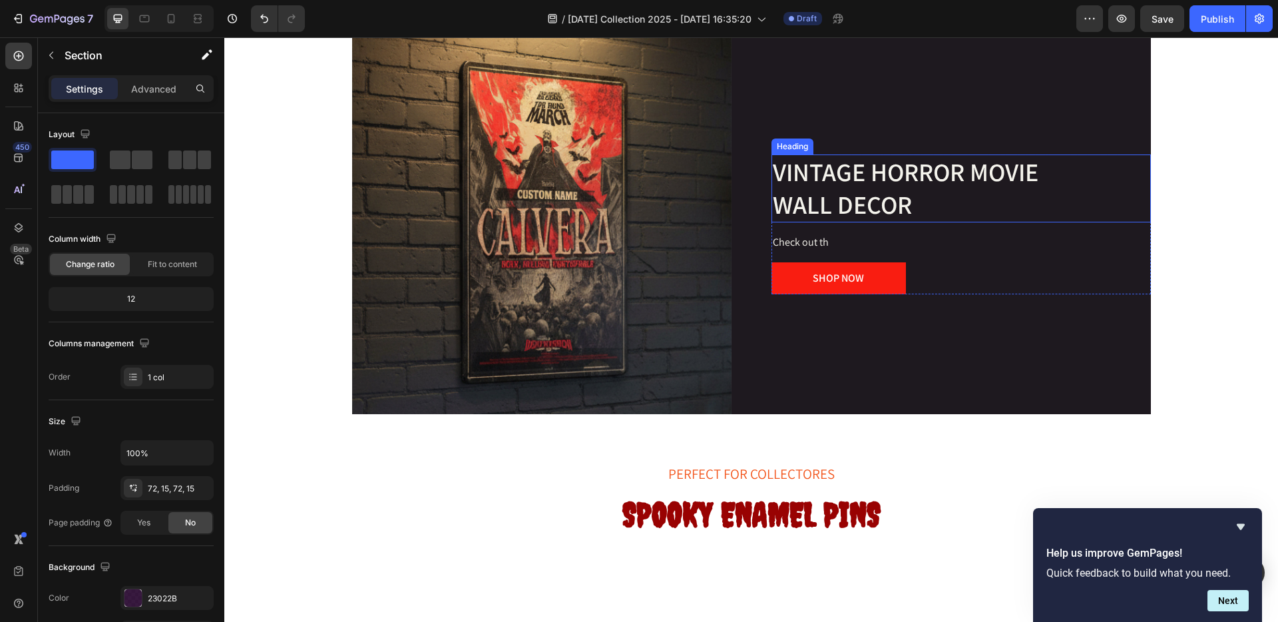
click at [826, 180] on span "VINTAGE HORROR MOVIE" at bounding box center [906, 171] width 266 height 33
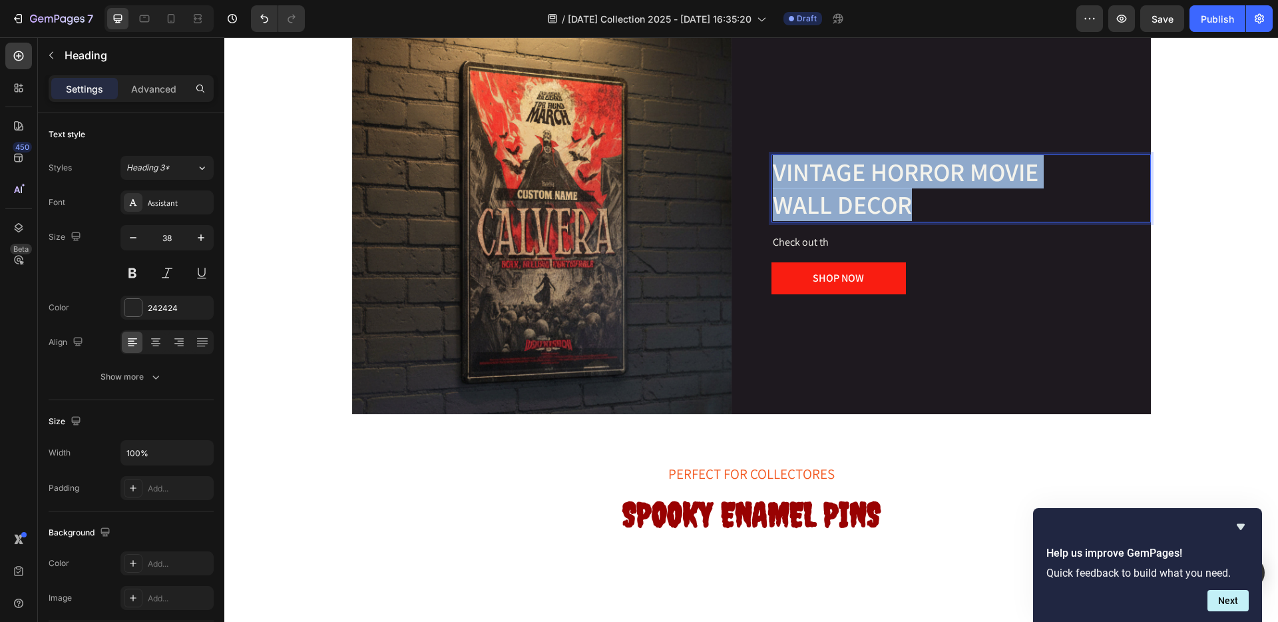
drag, startPoint x: 826, startPoint y: 180, endPoint x: 950, endPoint y: 220, distance: 129.5
click at [950, 220] on p "VINTAGE HORROR MOVIE WALL DECOR" at bounding box center [961, 189] width 377 height 66
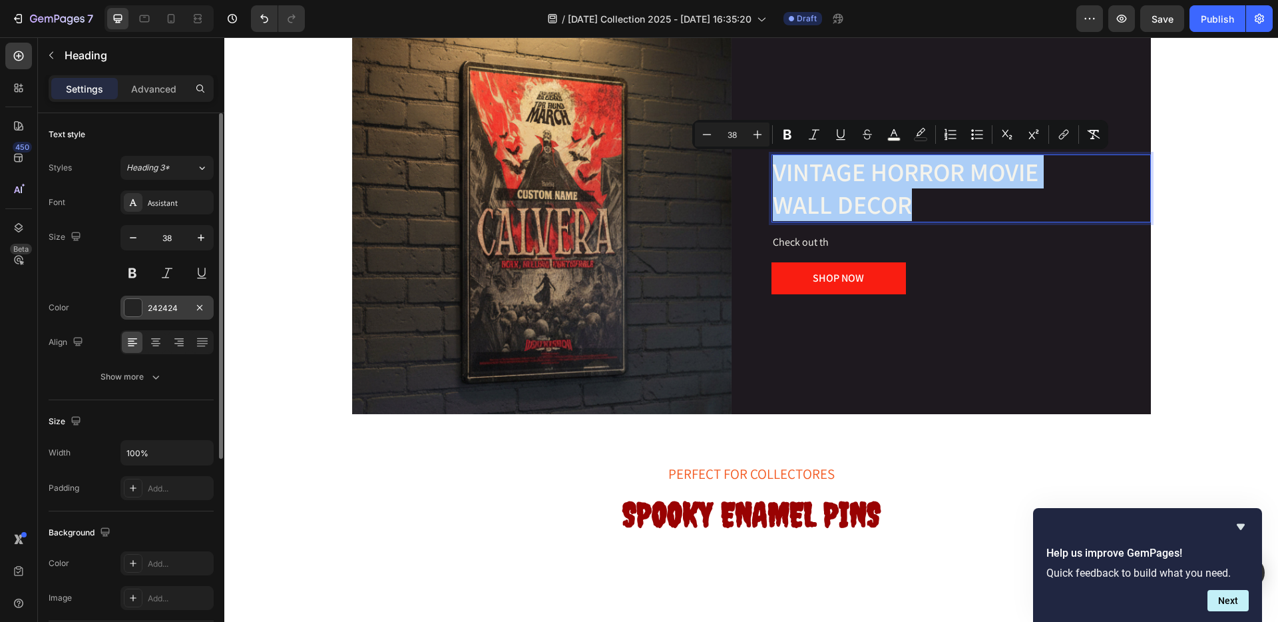
click at [165, 302] on div "242424" at bounding box center [167, 308] width 39 height 12
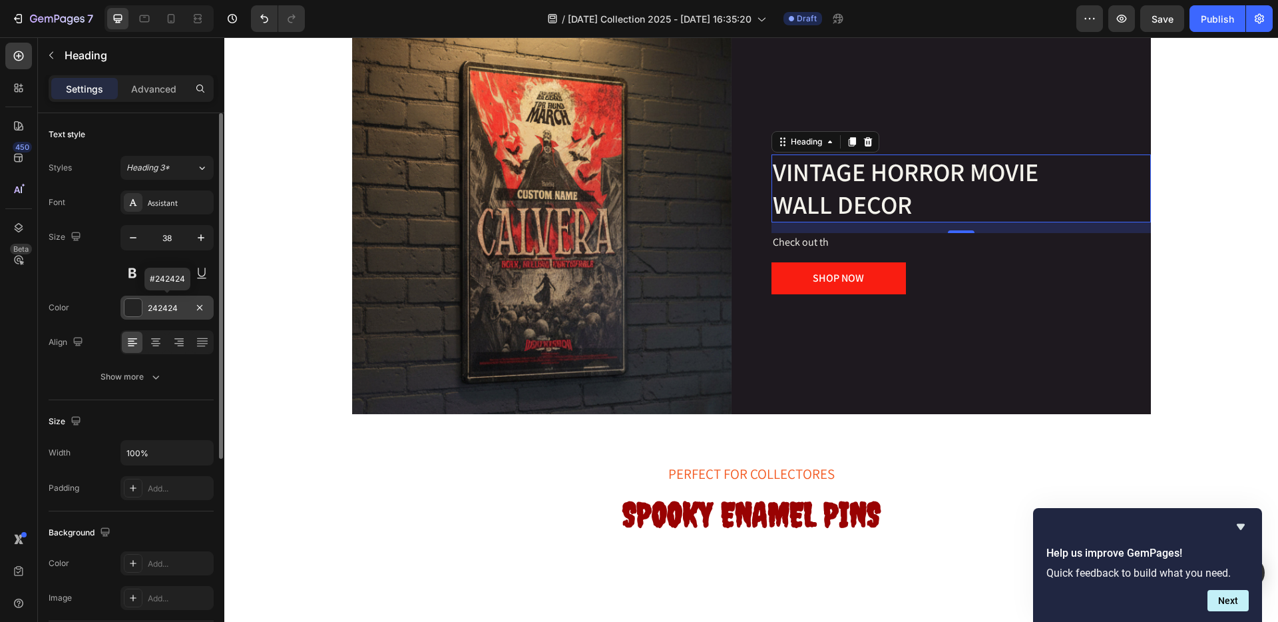
click at [172, 308] on div "242424" at bounding box center [167, 308] width 39 height 12
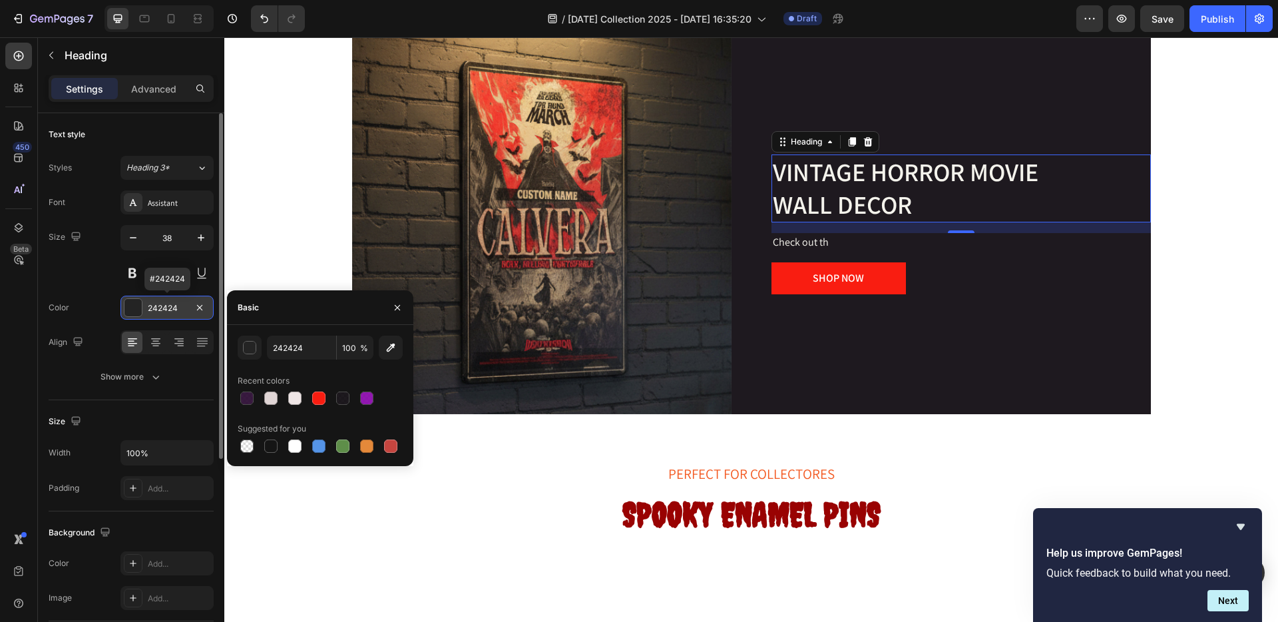
click at [172, 308] on div "242424" at bounding box center [167, 308] width 39 height 12
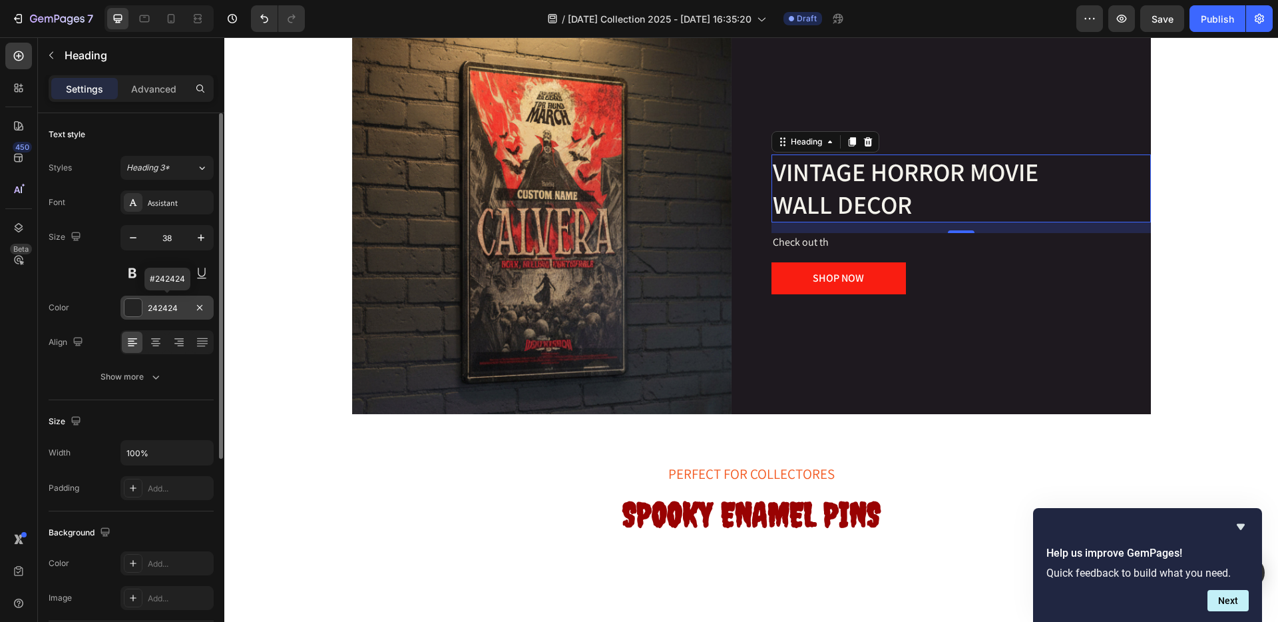
click at [172, 304] on div "242424" at bounding box center [167, 308] width 39 height 12
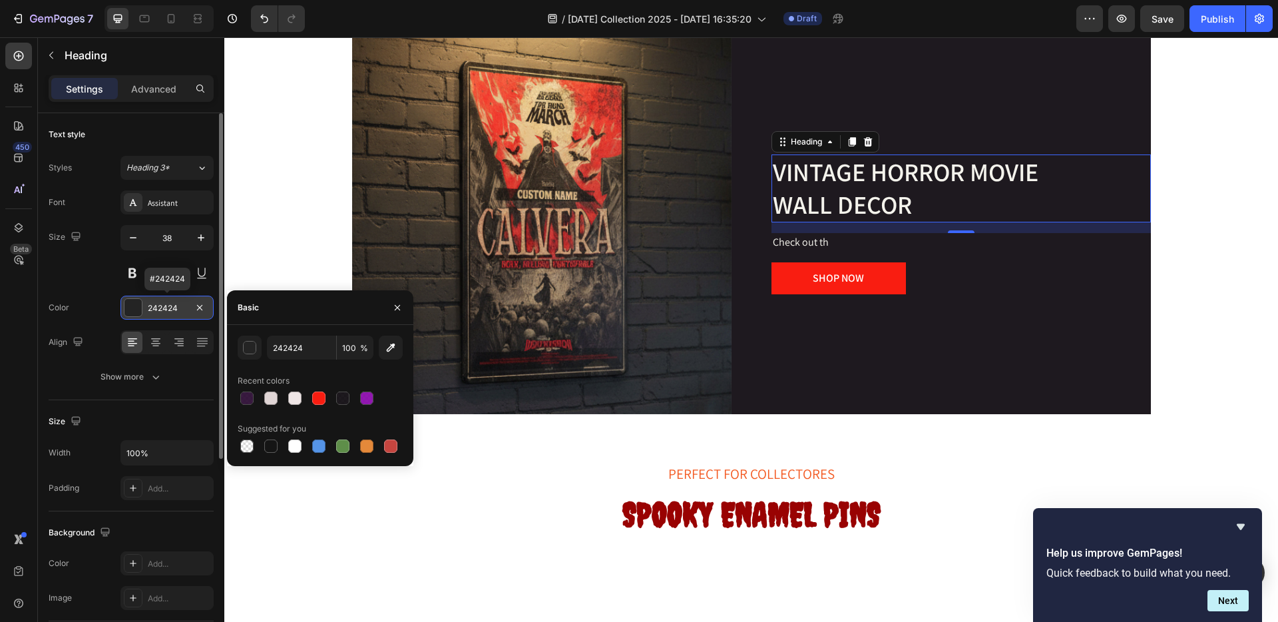
click at [172, 304] on div "242424" at bounding box center [167, 308] width 39 height 12
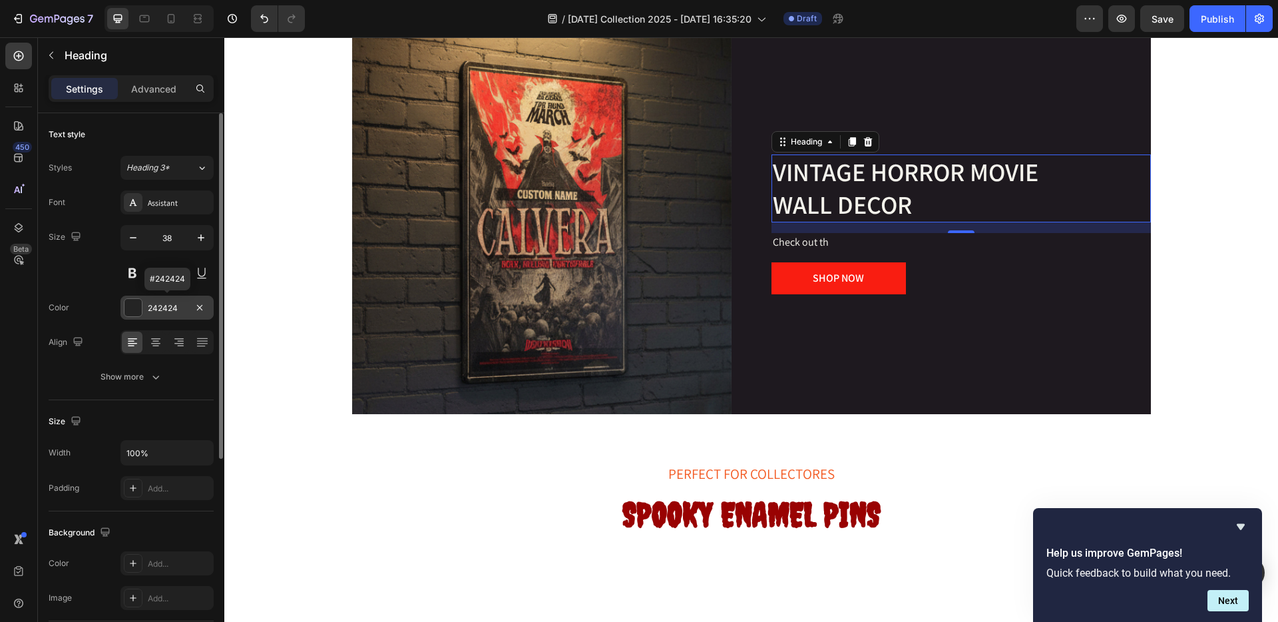
click at [172, 304] on div "242424" at bounding box center [167, 308] width 39 height 12
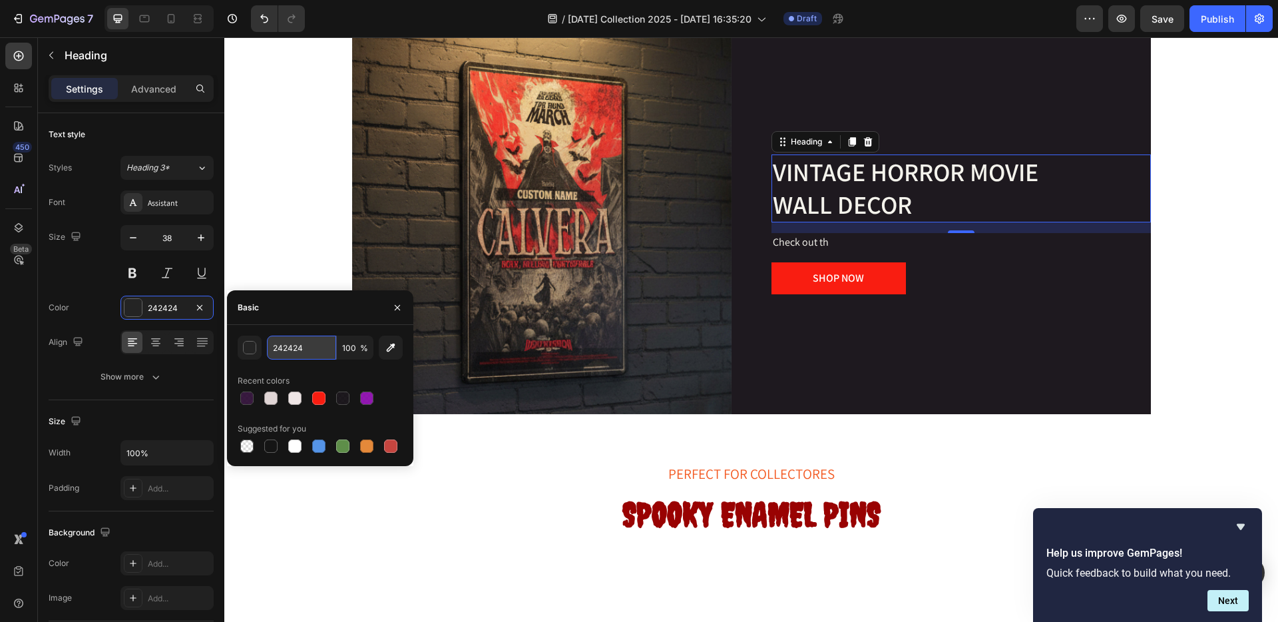
click at [294, 344] on input "242424" at bounding box center [301, 348] width 69 height 24
paste input "E0D5D5"
type input "E0D5D5"
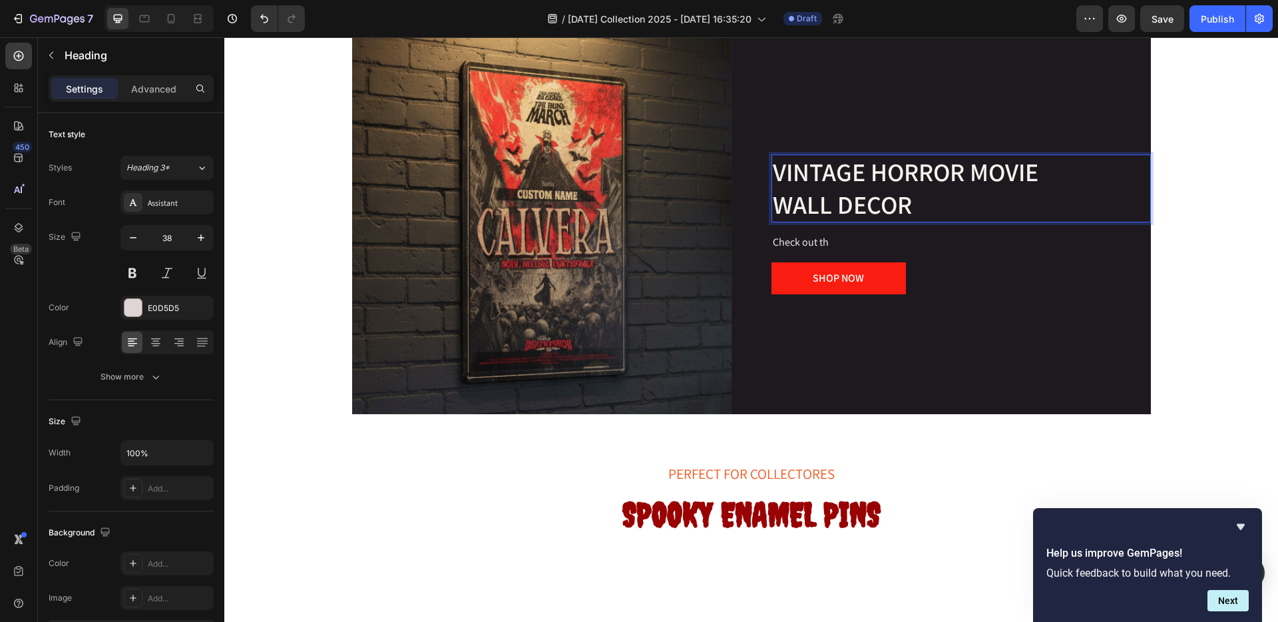
click at [932, 195] on p "VINTAGE HORROR MOVIE WALL DECOR" at bounding box center [961, 189] width 377 height 66
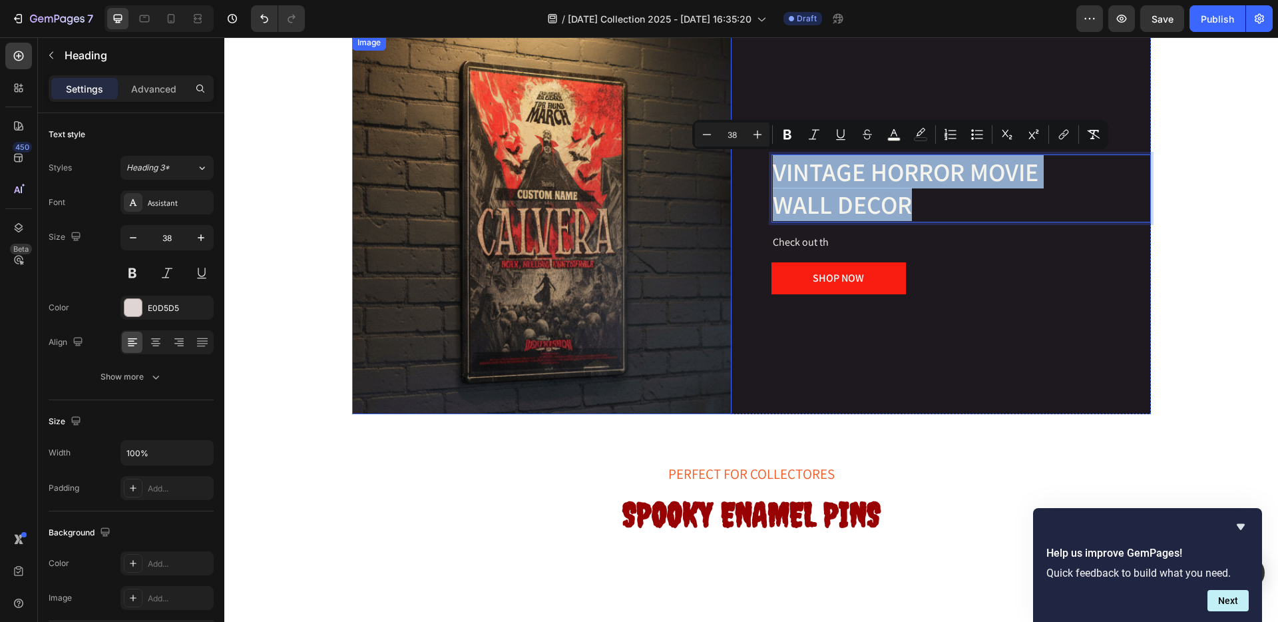
drag, startPoint x: 888, startPoint y: 201, endPoint x: 715, endPoint y: 162, distance: 177.5
click at [715, 162] on div "Image VINTAGE HORROR MOVIE WALL DECOR Heading 16 Check out th Text block SHOP N…" at bounding box center [751, 225] width 799 height 380
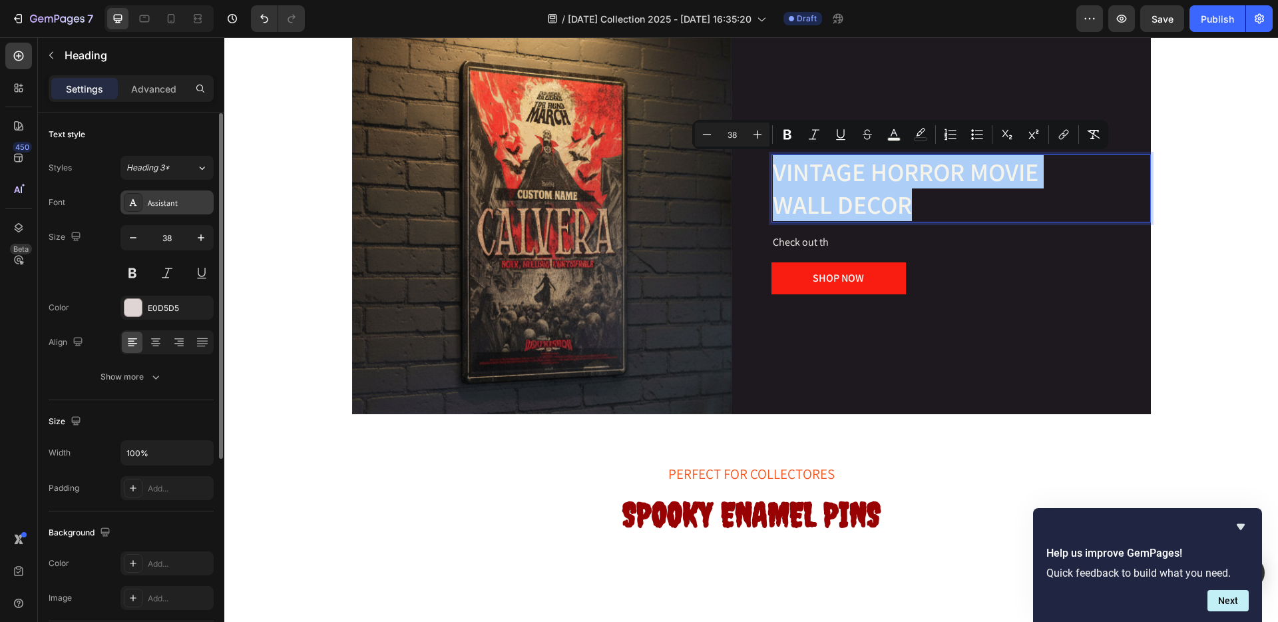
click at [160, 208] on div "Assistant" at bounding box center [179, 203] width 63 height 12
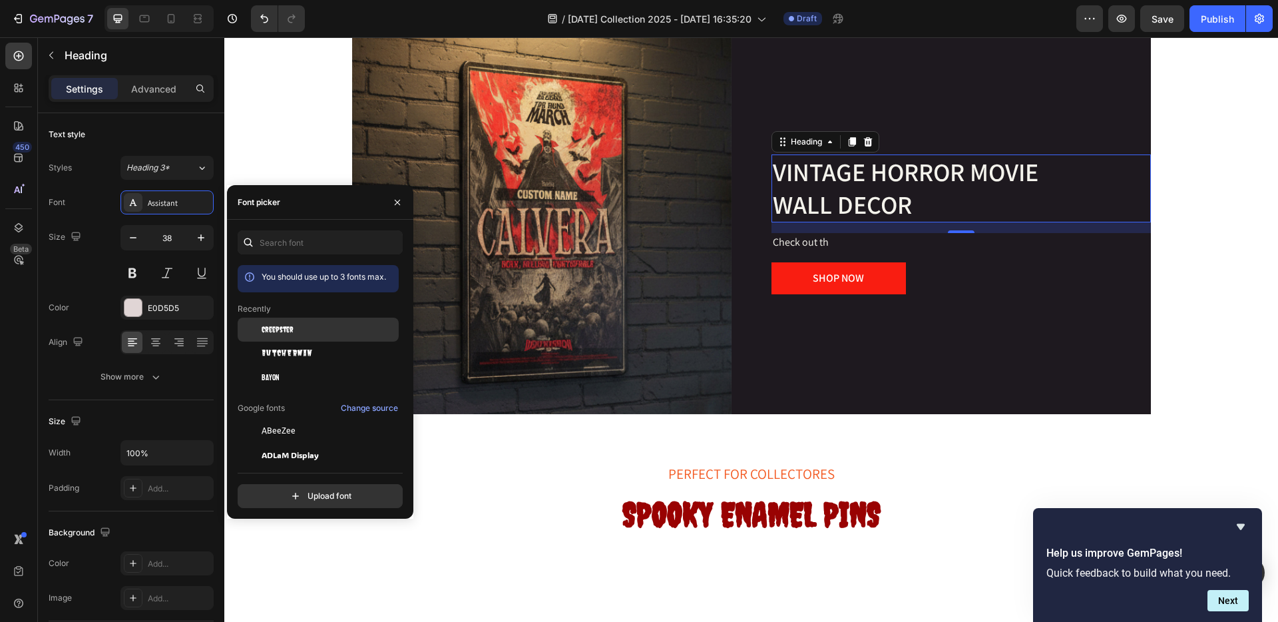
click at [283, 324] on span "Creepster" at bounding box center [278, 330] width 32 height 12
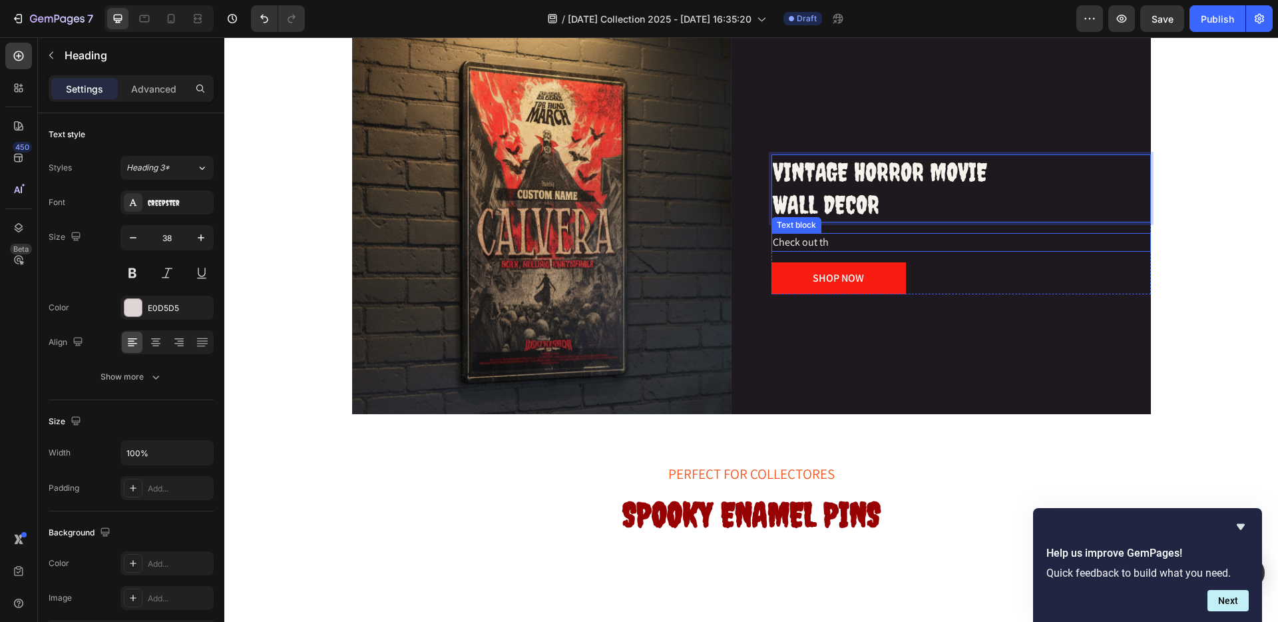
click at [808, 242] on span "Check out th" at bounding box center [801, 242] width 56 height 14
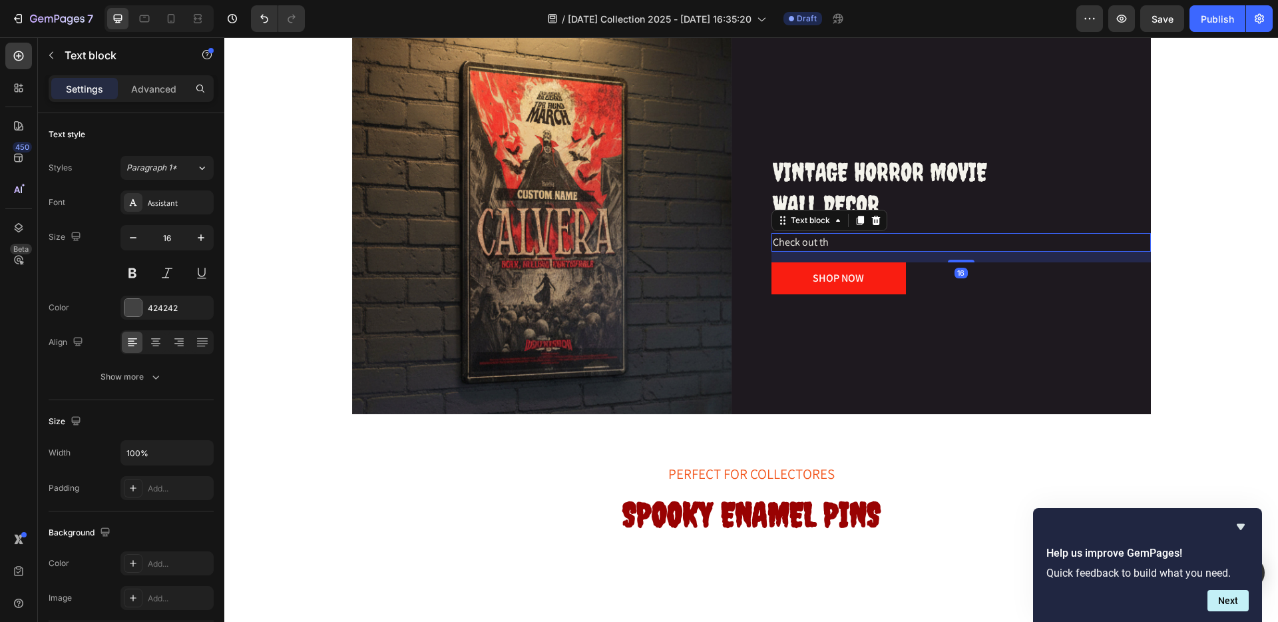
click at [808, 242] on span "Check out th" at bounding box center [801, 242] width 56 height 14
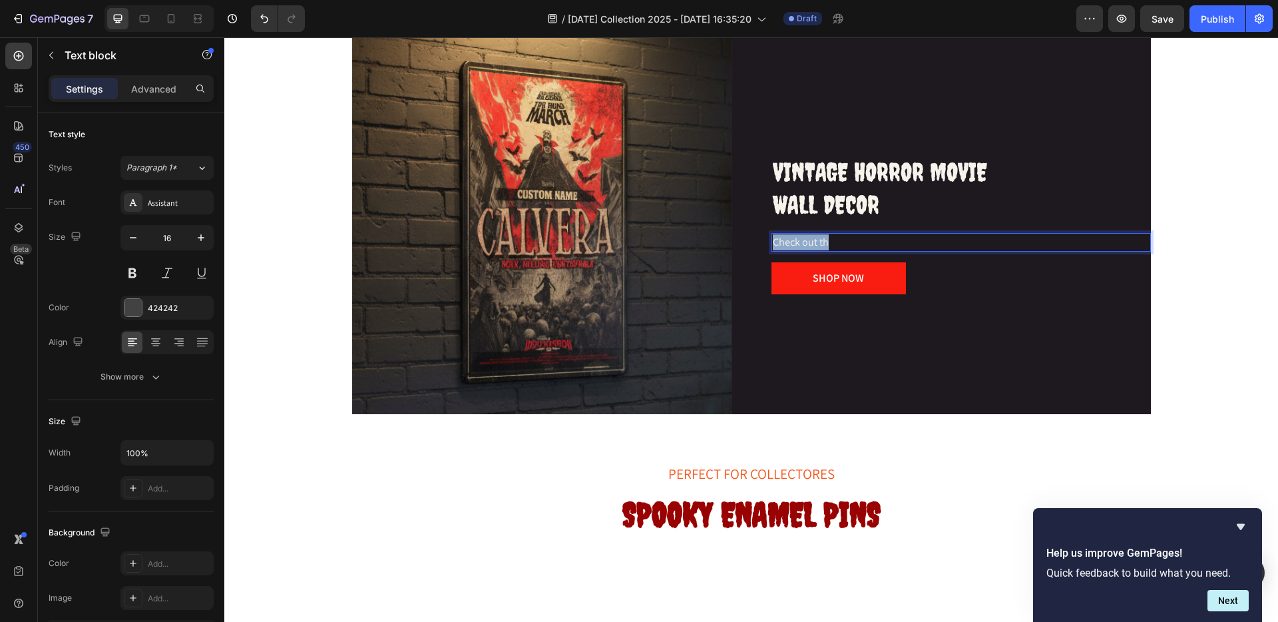
click at [808, 242] on span "Check out th" at bounding box center [801, 242] width 56 height 14
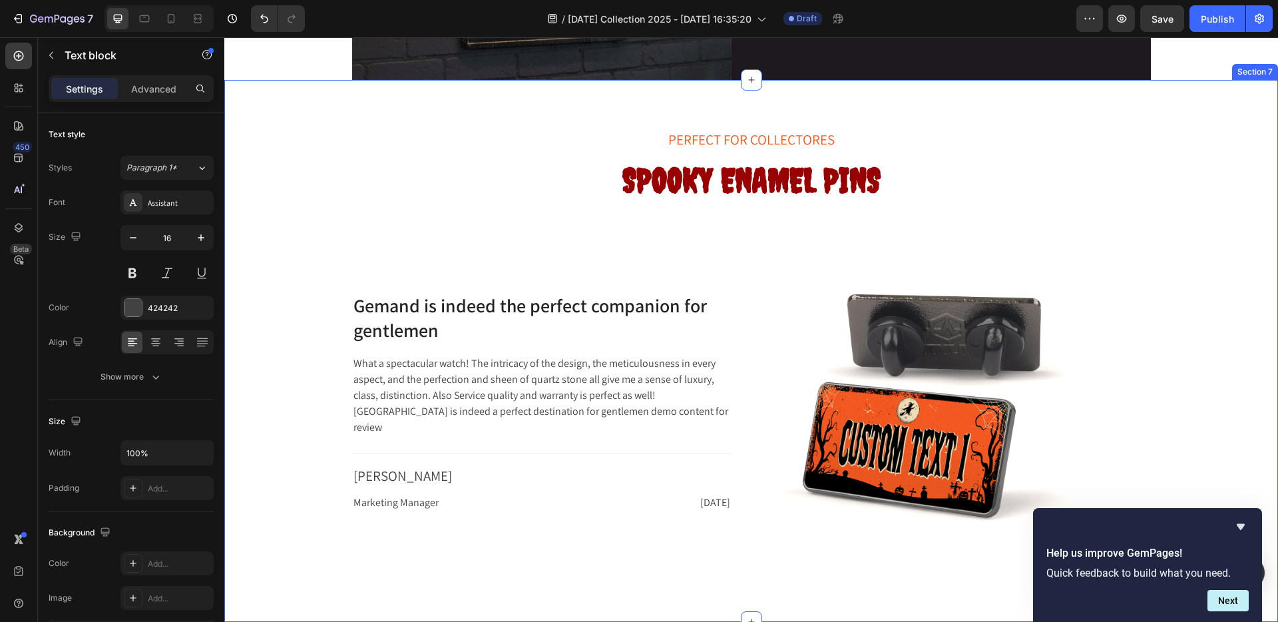
scroll to position [2354, 0]
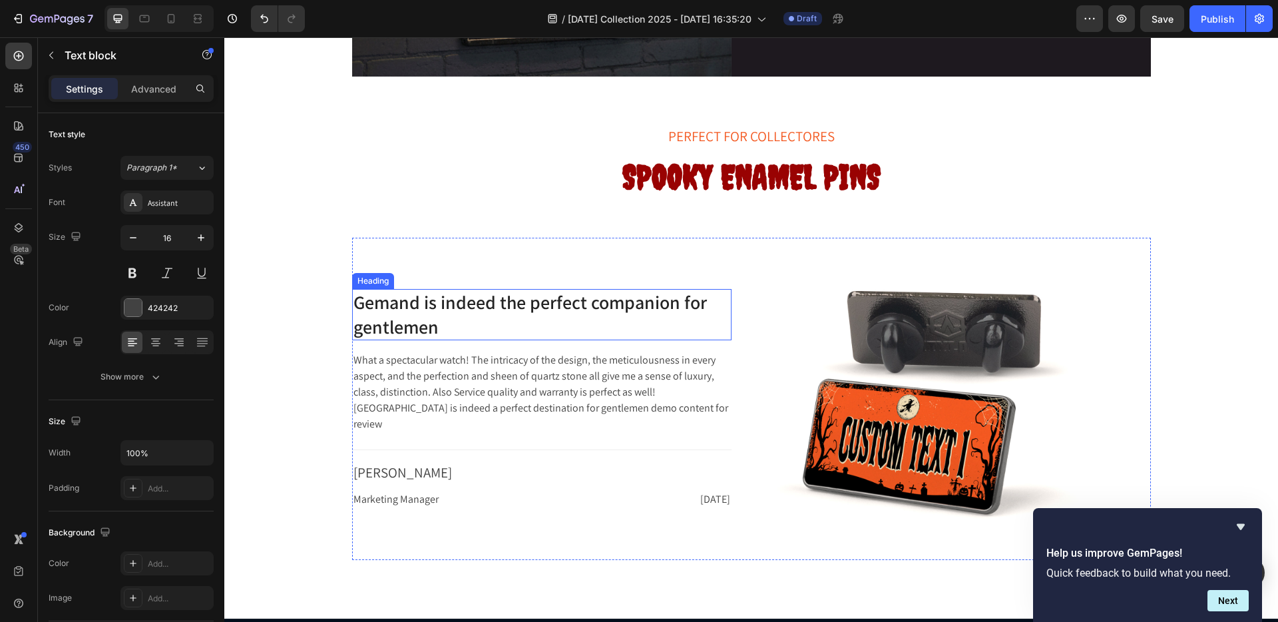
click at [604, 309] on p "Gemand is indeed the perfect companion for gentlemen" at bounding box center [542, 314] width 377 height 49
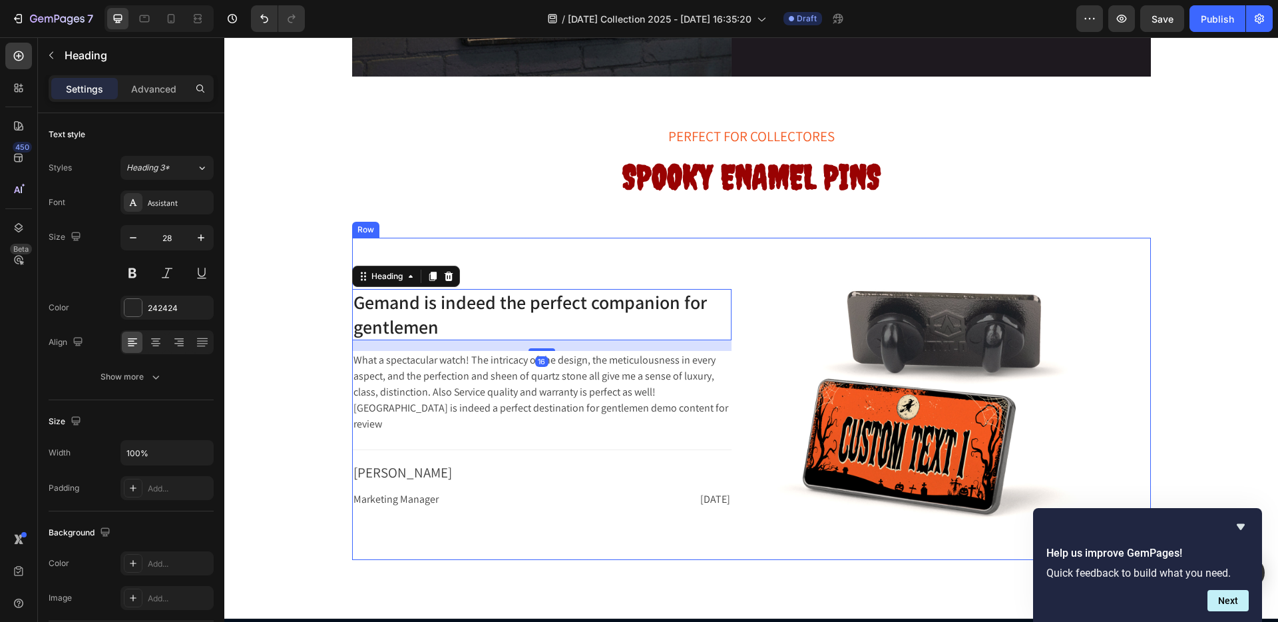
click at [648, 270] on div "Gemand is indeed the perfect companion for gentlemen Heading 16 What a spectacu…" at bounding box center [542, 399] width 380 height 323
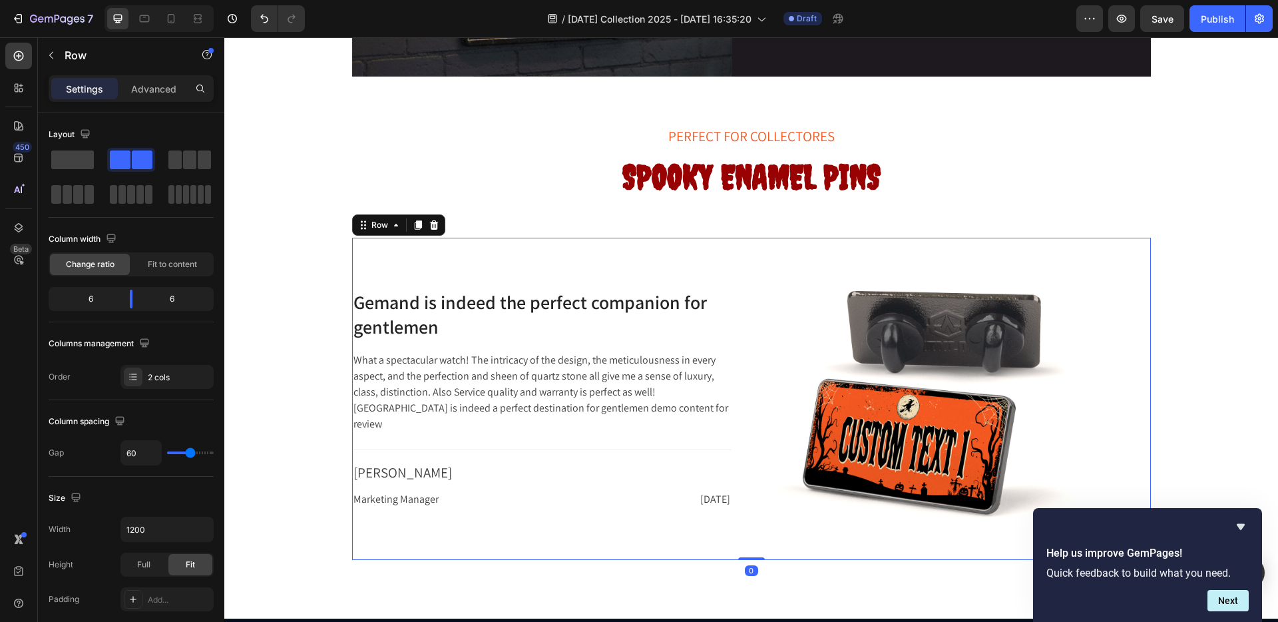
click at [637, 284] on div "Gemand is indeed the perfect companion for gentlemen Heading What a spectacular…" at bounding box center [542, 399] width 380 height 323
click at [620, 320] on p "Gemand is indeed the perfect companion for gentlemen" at bounding box center [542, 314] width 377 height 49
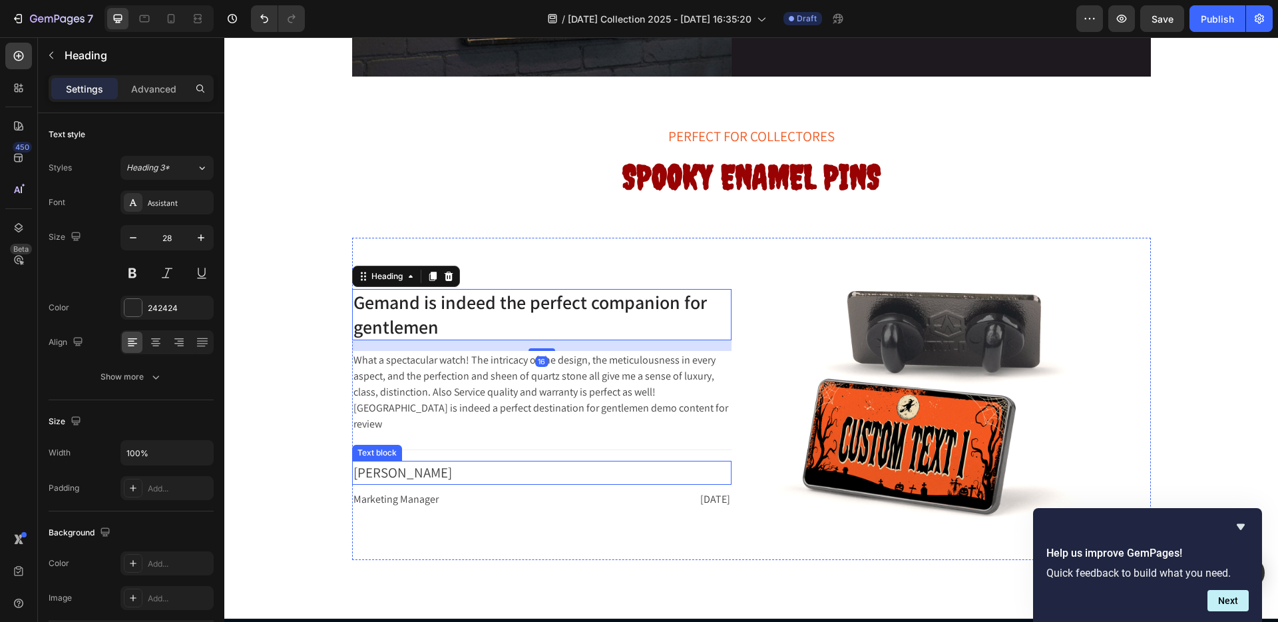
click at [635, 472] on p "David Silva" at bounding box center [542, 472] width 377 height 21
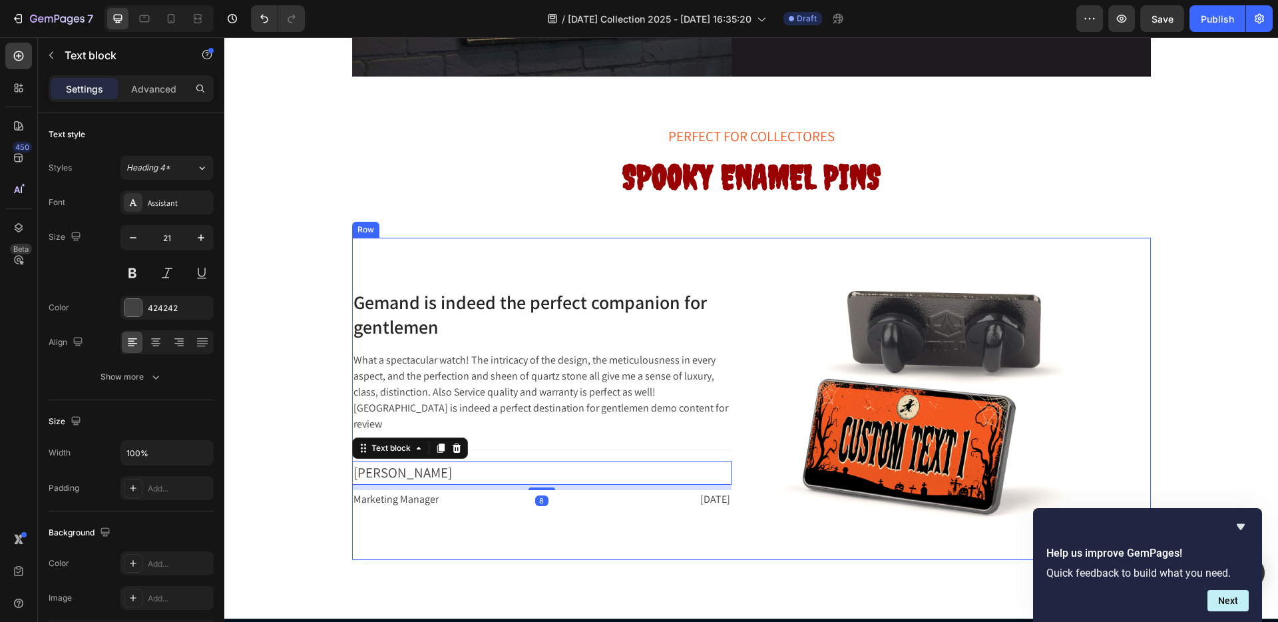
click at [632, 506] on div "Gemand is indeed the perfect companion for gentlemen Heading What a spectacular…" at bounding box center [542, 399] width 380 height 323
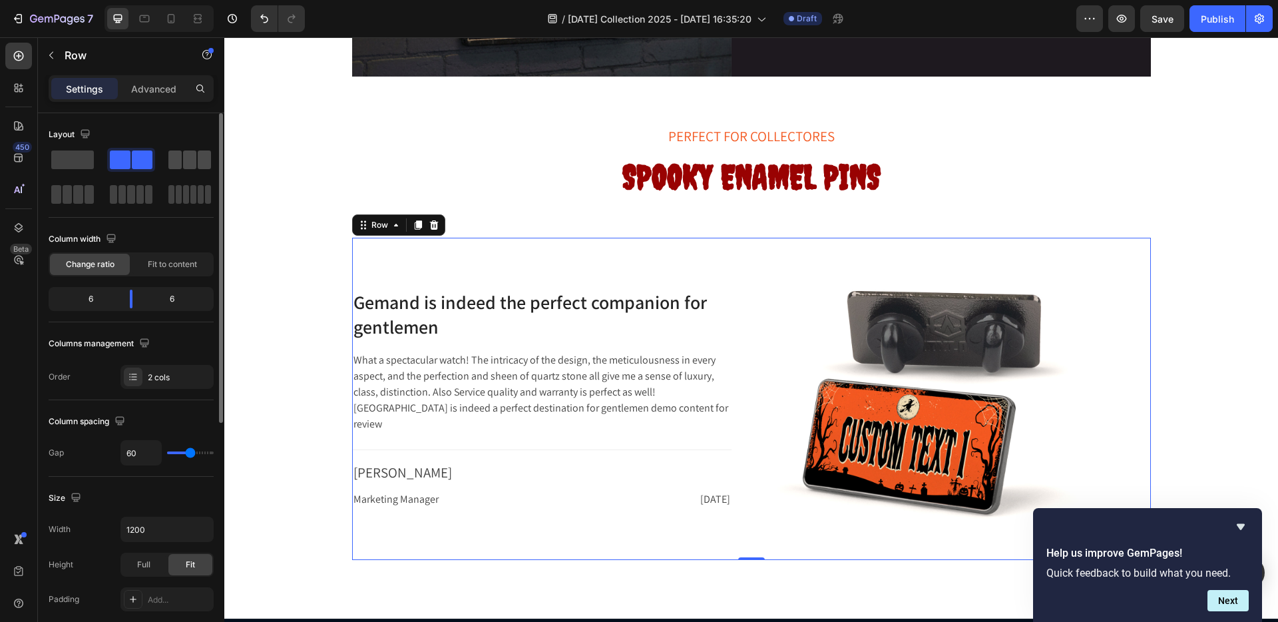
drag, startPoint x: 182, startPoint y: 163, endPoint x: 263, endPoint y: 372, distance: 223.4
click at [183, 163] on span at bounding box center [189, 159] width 13 height 19
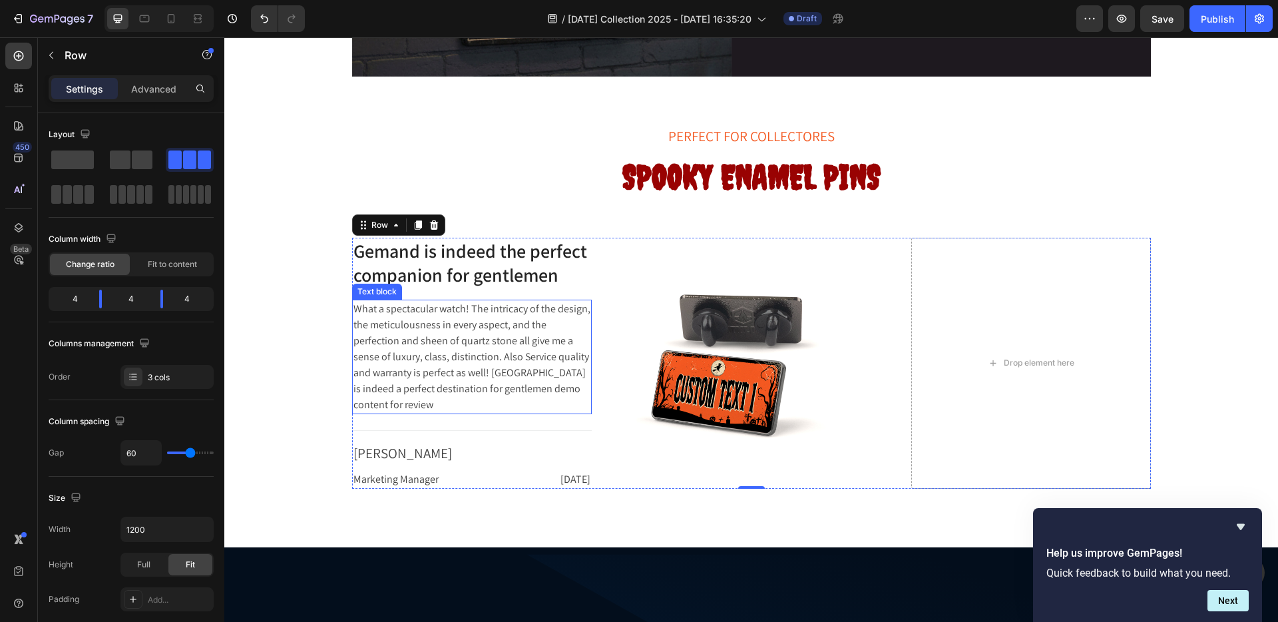
click at [465, 310] on p "What a spectacular watch! The intricacy of the design, the meticulousness in ev…" at bounding box center [472, 357] width 237 height 112
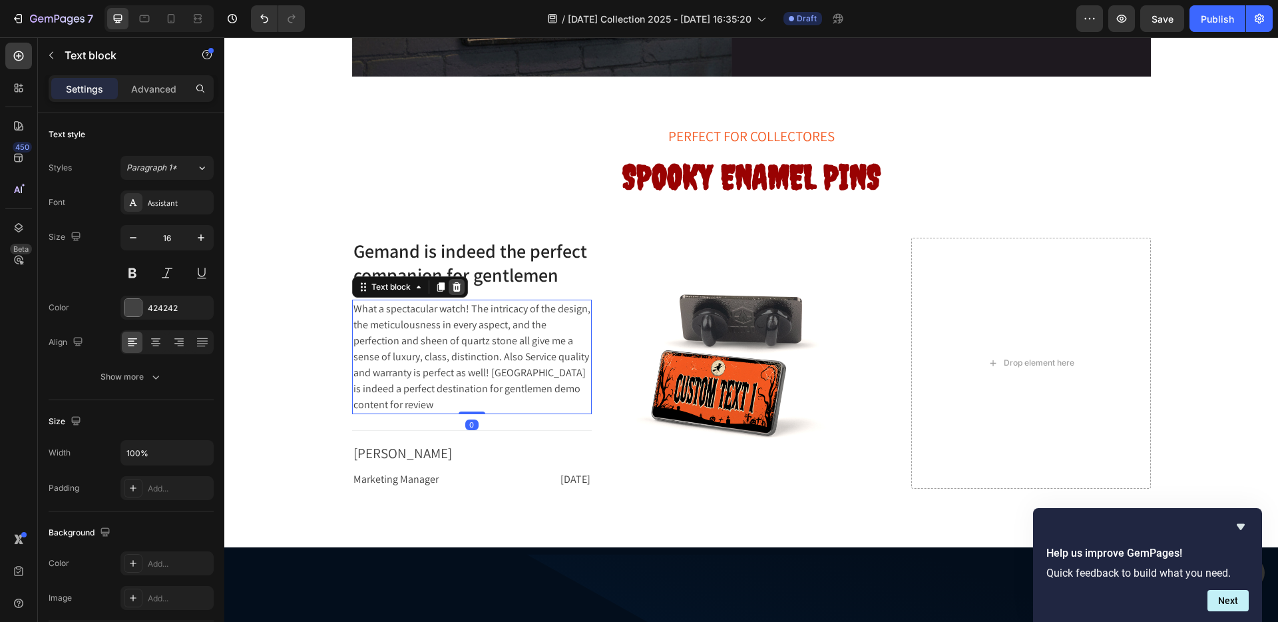
click at [452, 284] on icon at bounding box center [456, 286] width 9 height 9
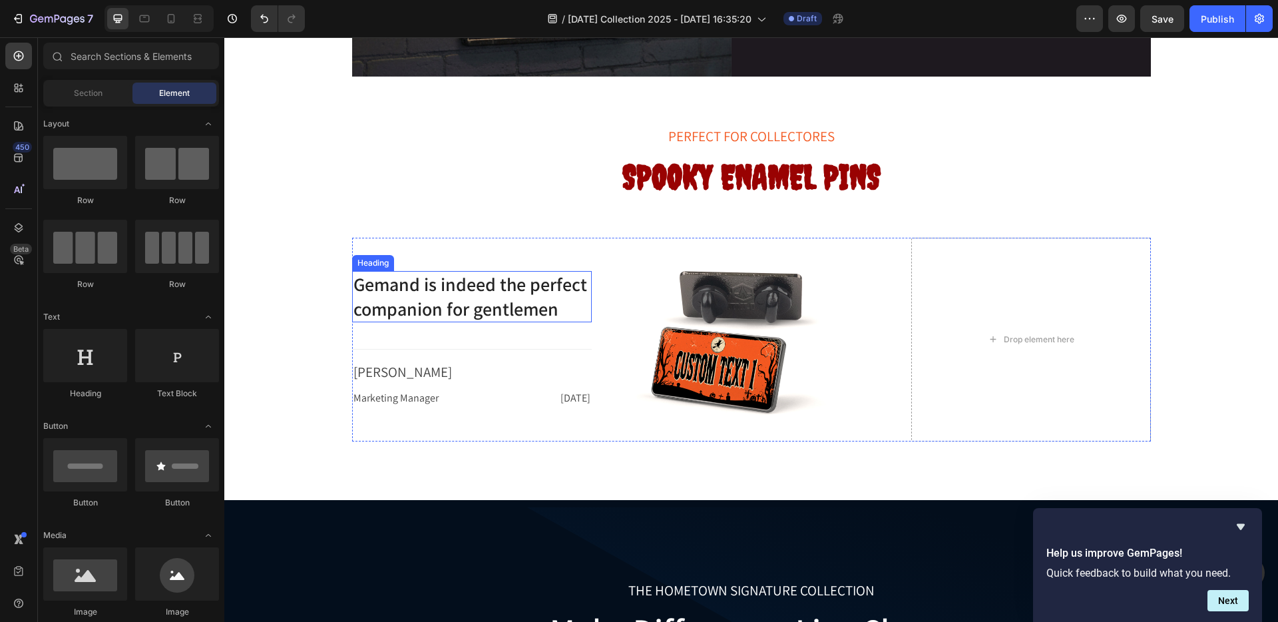
click at [416, 275] on p "Gemand is indeed the perfect companion for gentlemen" at bounding box center [472, 296] width 237 height 49
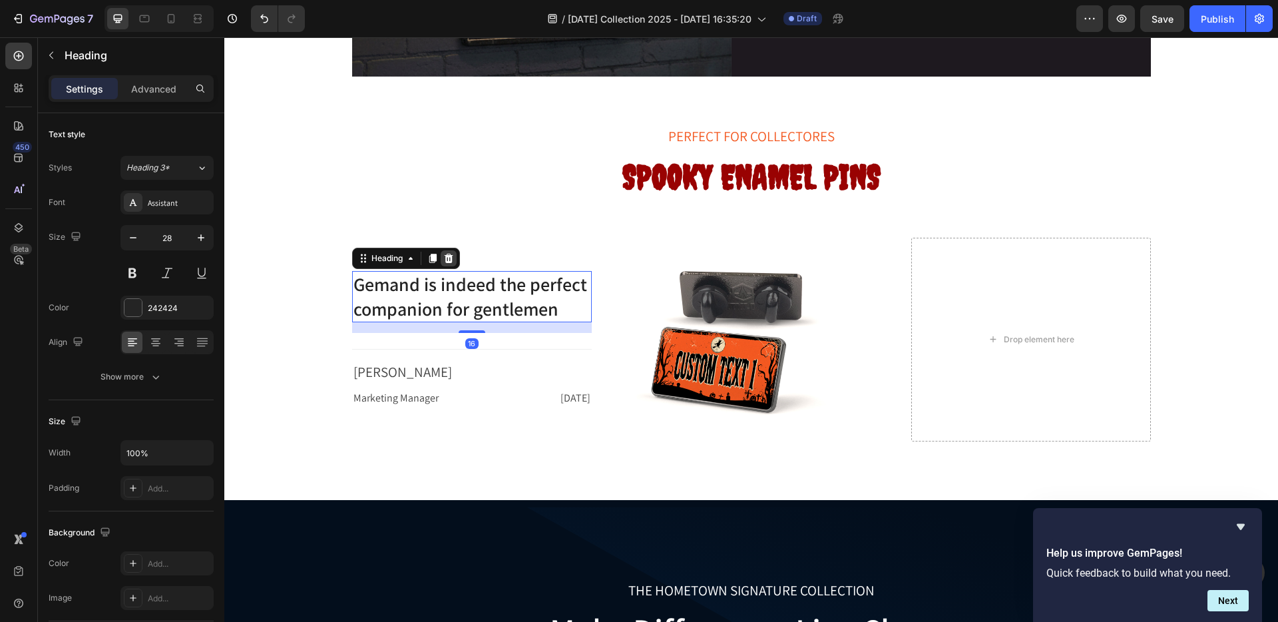
click at [443, 256] on icon at bounding box center [448, 258] width 11 height 11
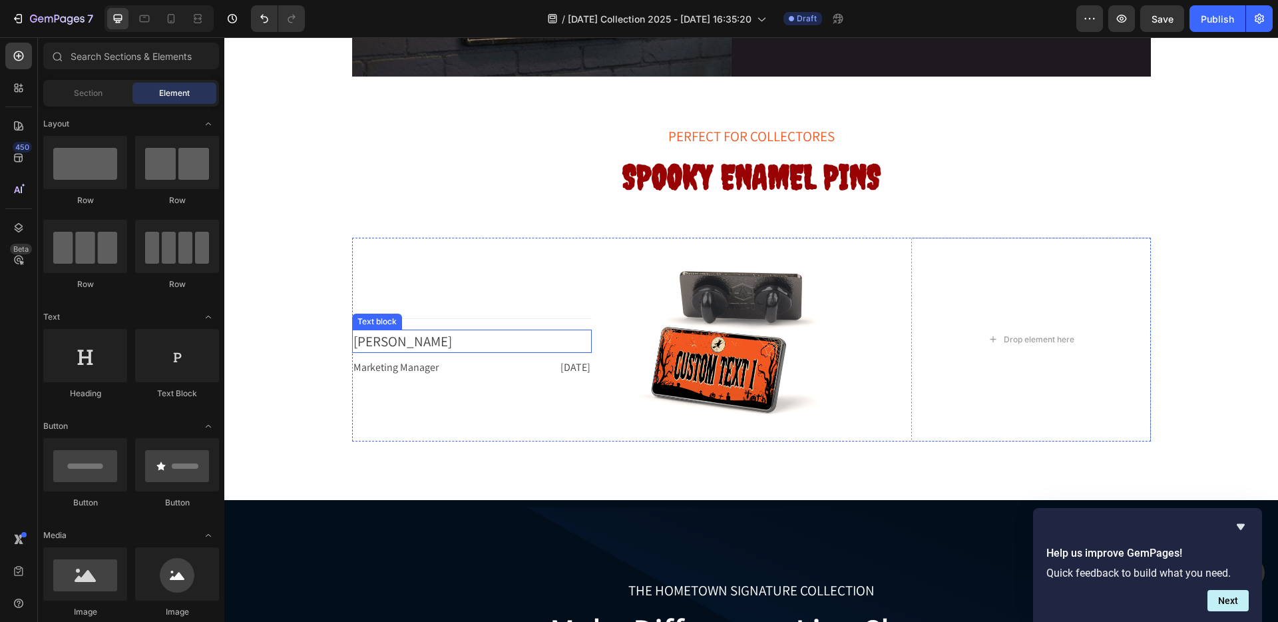
click at [413, 342] on p "David Silva" at bounding box center [472, 341] width 237 height 21
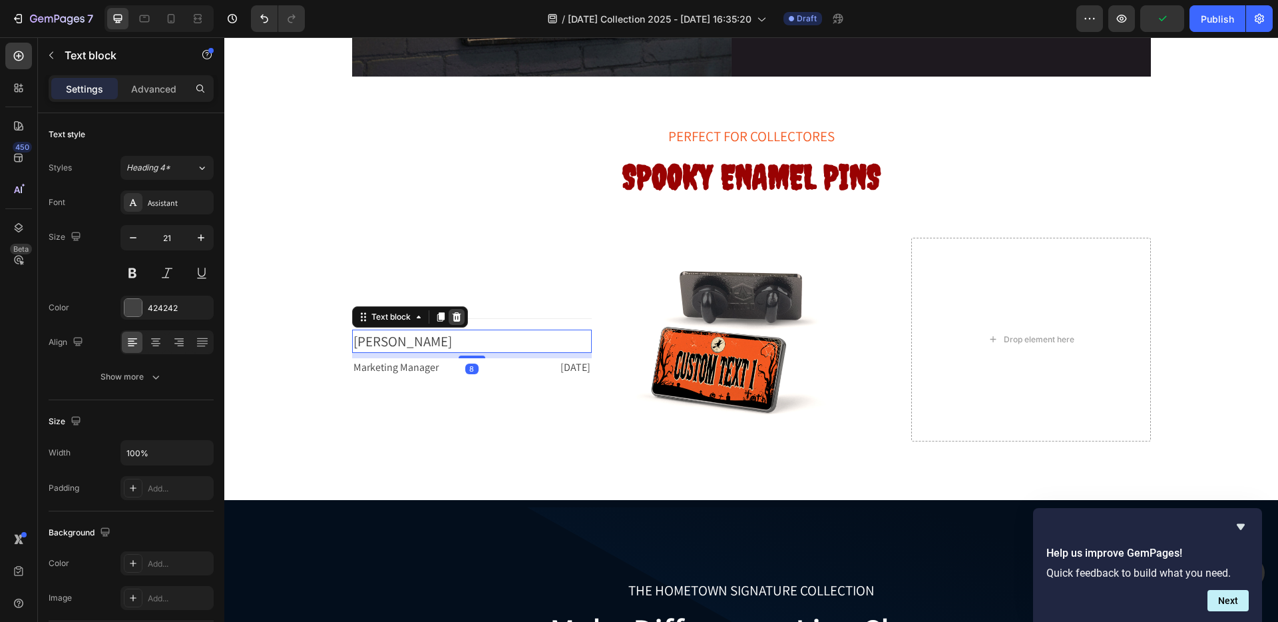
click at [451, 314] on icon at bounding box center [456, 317] width 11 height 11
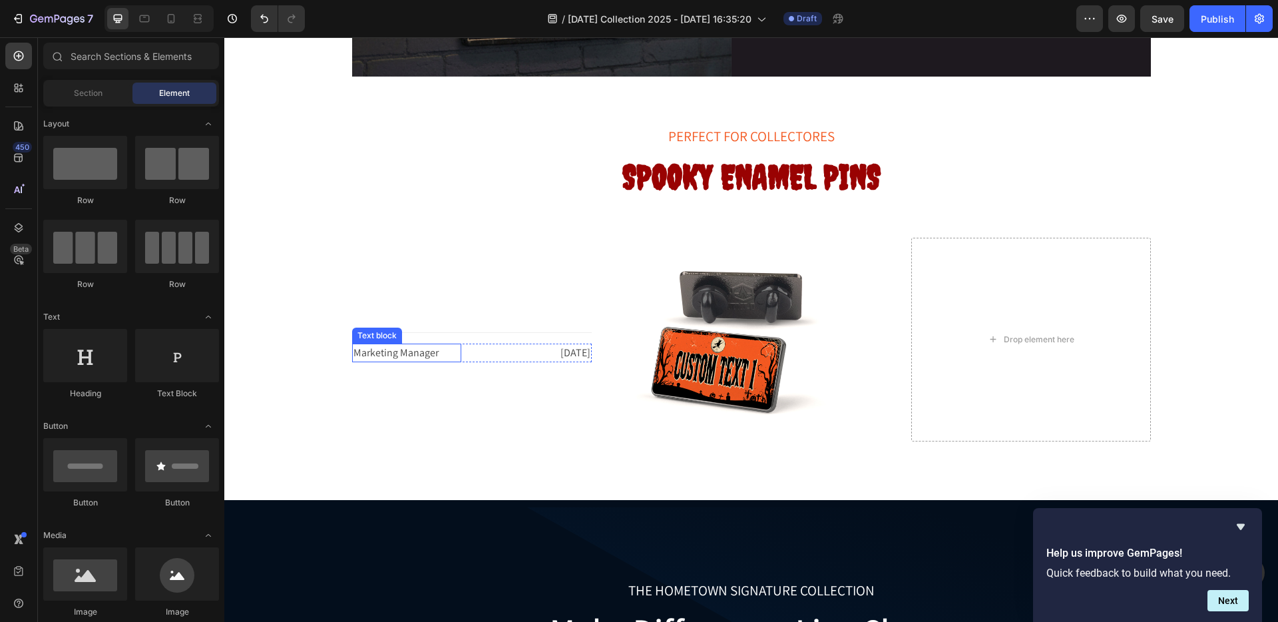
click at [440, 352] on p "Marketing Manager" at bounding box center [407, 353] width 107 height 16
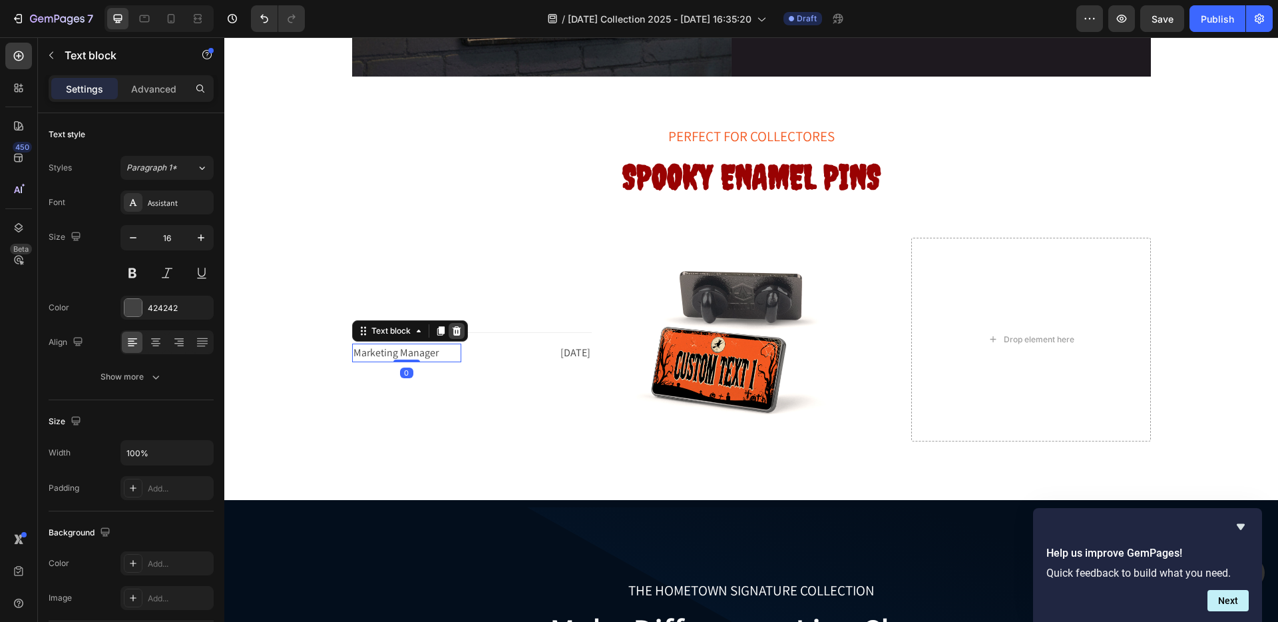
click at [451, 328] on icon at bounding box center [456, 331] width 11 height 11
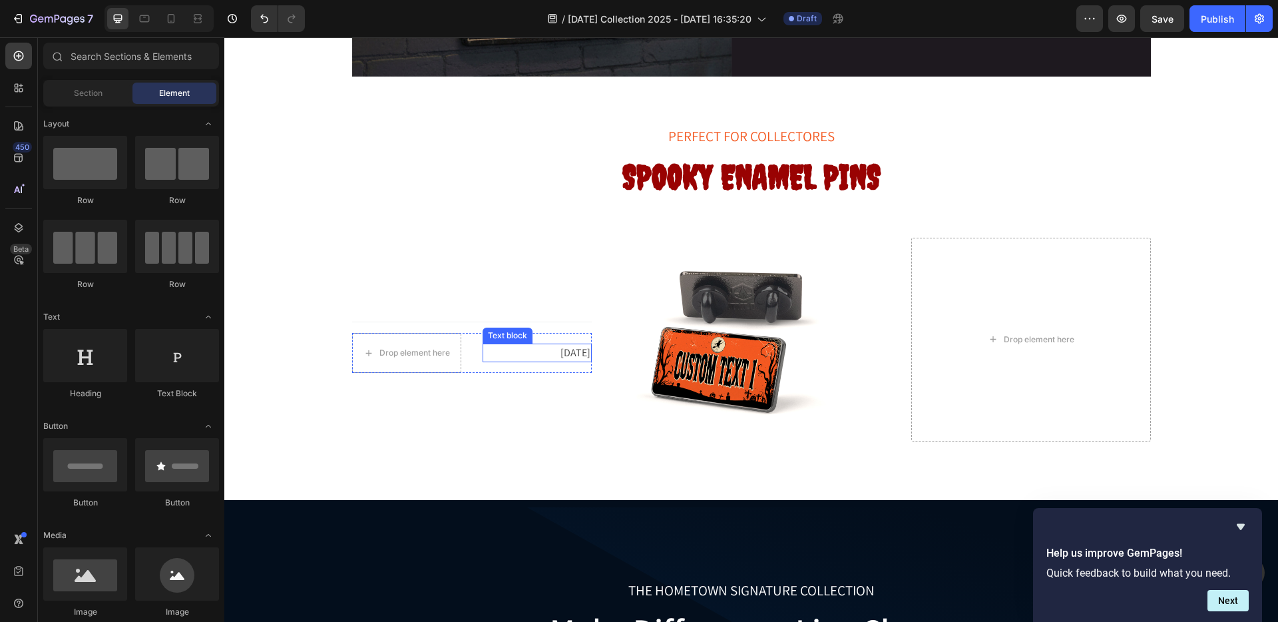
click at [526, 352] on p "16 March, 2022" at bounding box center [537, 353] width 107 height 16
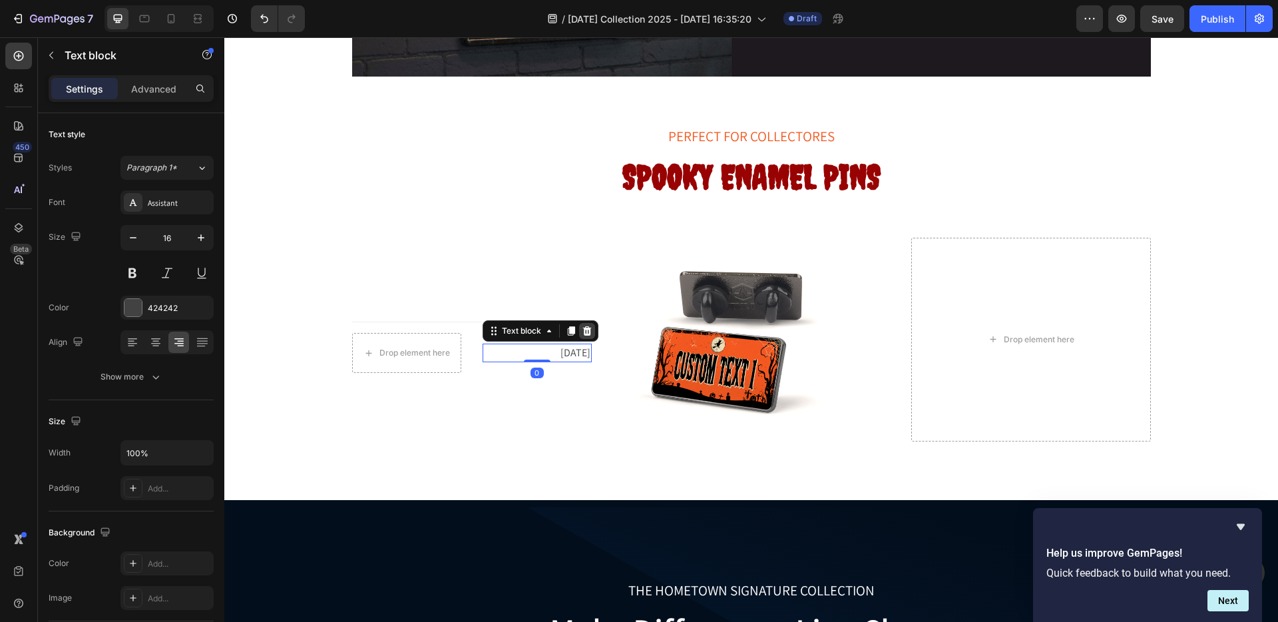
click at [583, 328] on icon at bounding box center [587, 330] width 9 height 9
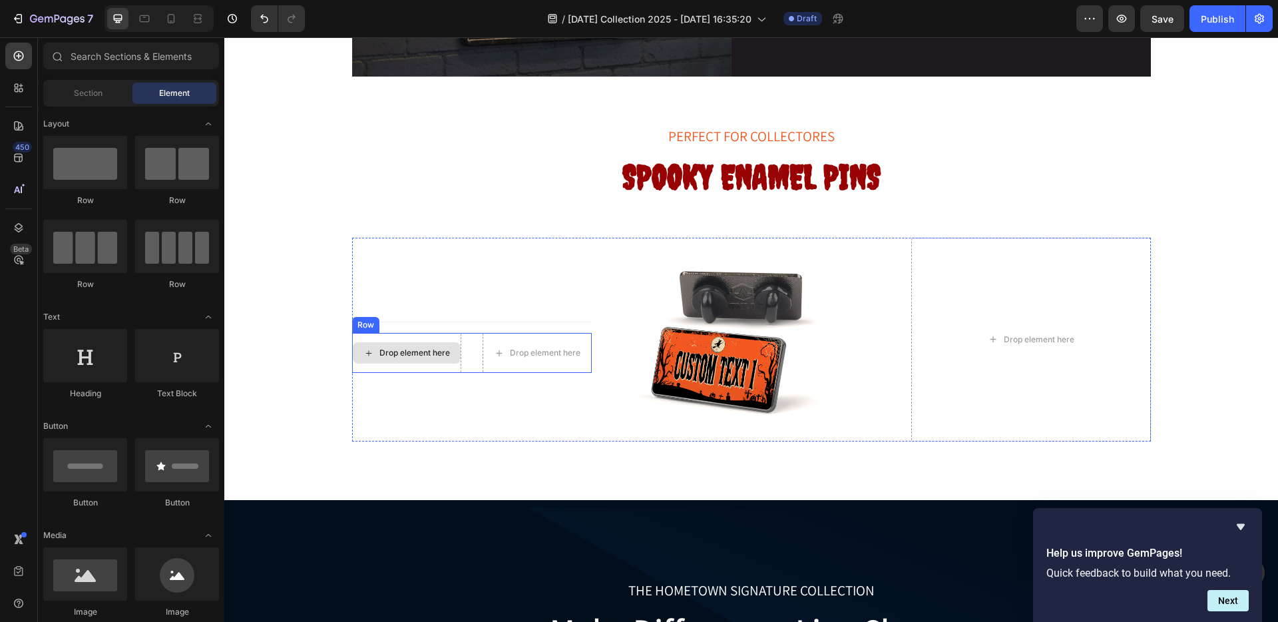
click at [453, 352] on div "Drop element here" at bounding box center [407, 352] width 108 height 21
click at [362, 302] on div "Line" at bounding box center [365, 298] width 27 height 16
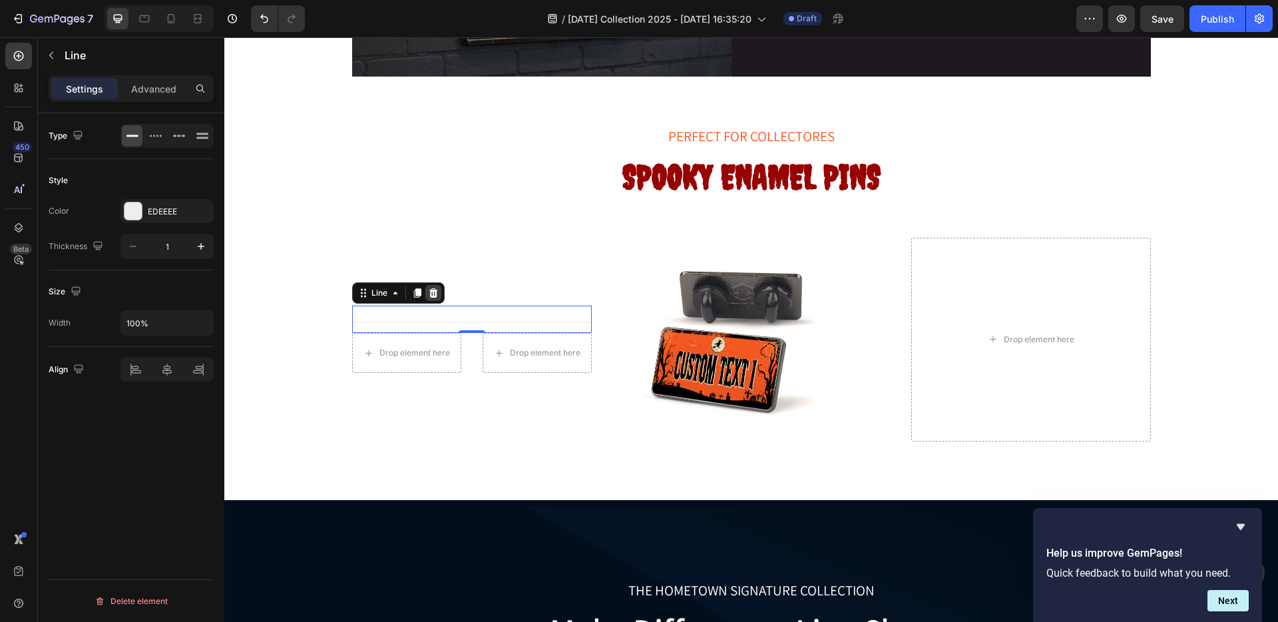
click at [430, 292] on icon at bounding box center [433, 292] width 9 height 9
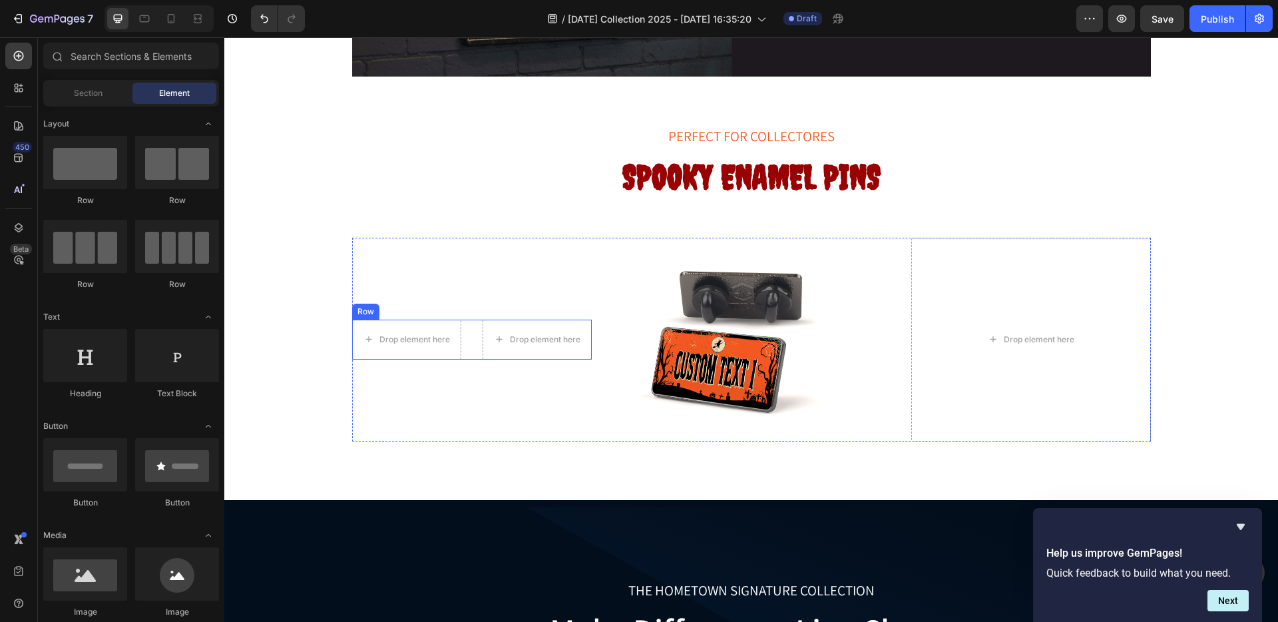
click at [359, 308] on div "Row" at bounding box center [366, 312] width 22 height 12
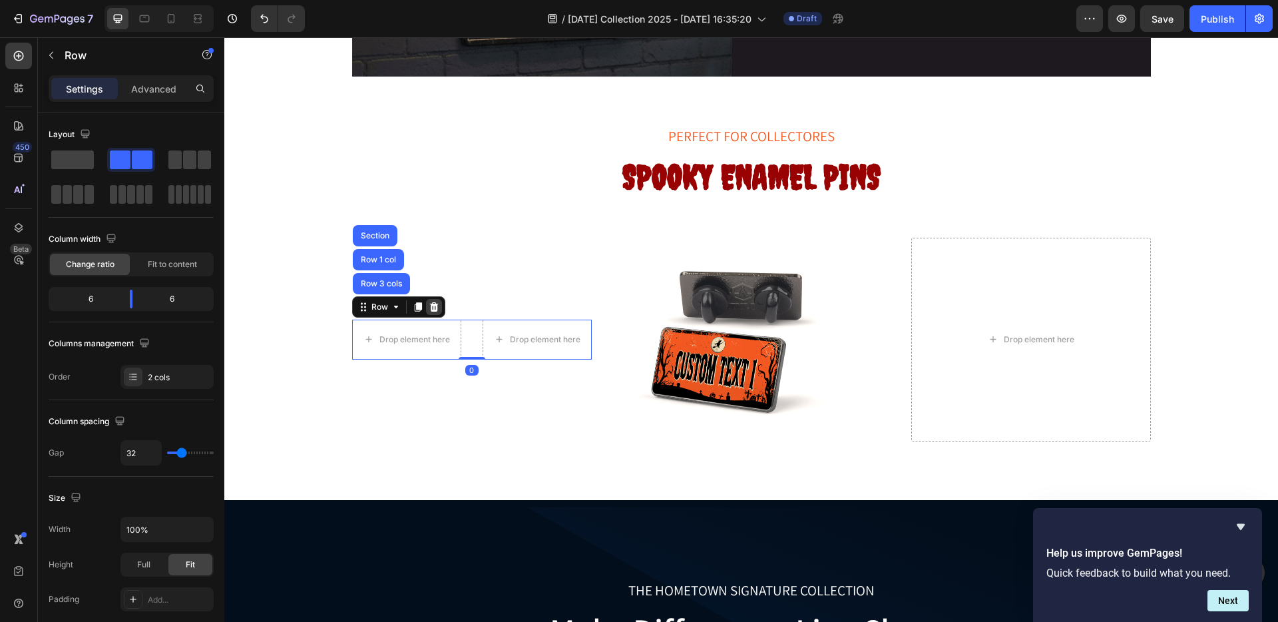
click at [429, 304] on icon at bounding box center [433, 306] width 9 height 9
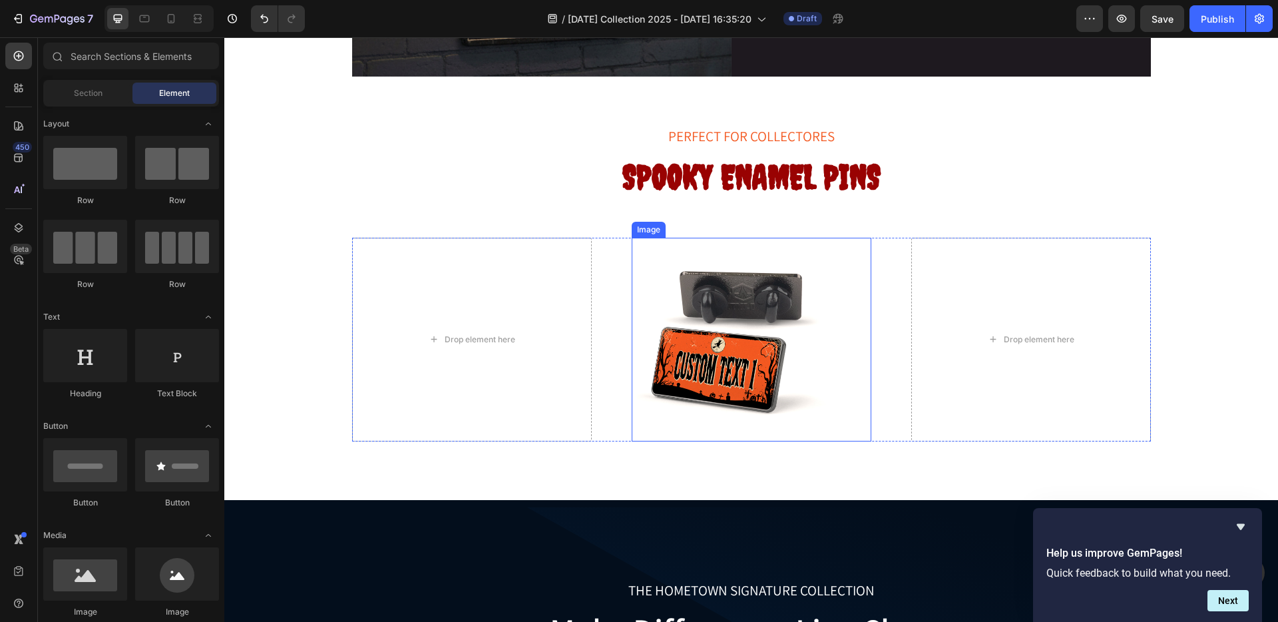
click at [772, 362] on img at bounding box center [734, 340] width 204 height 204
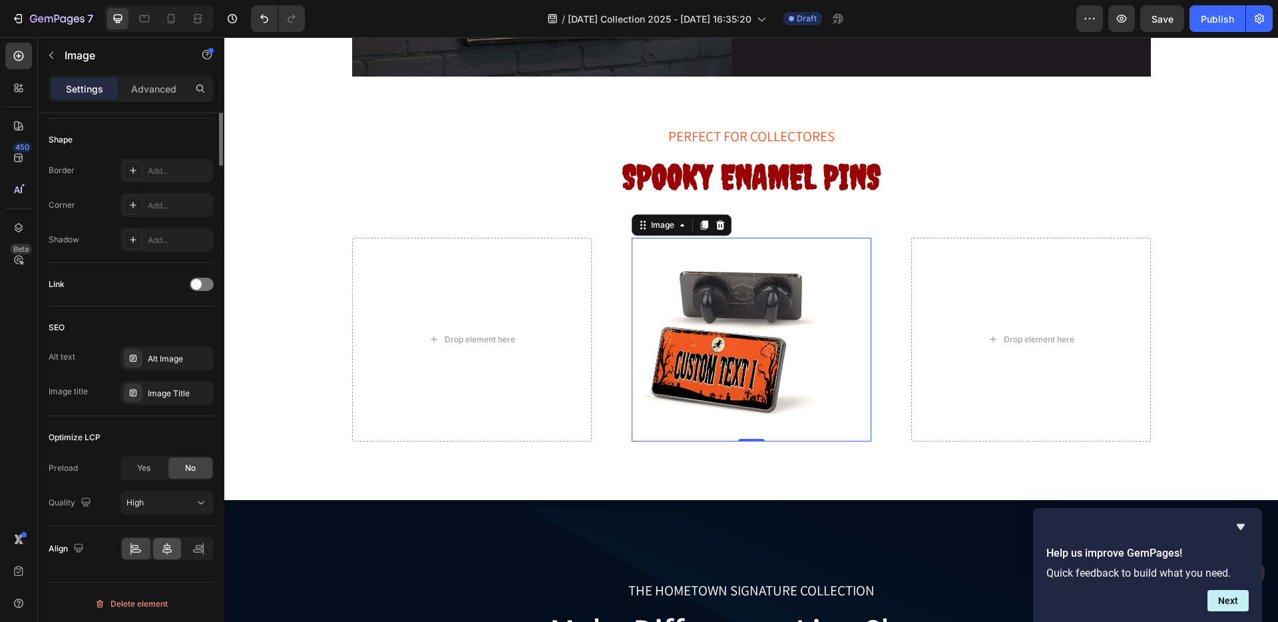
scroll to position [459, 0]
click at [168, 543] on icon at bounding box center [166, 545] width 13 height 13
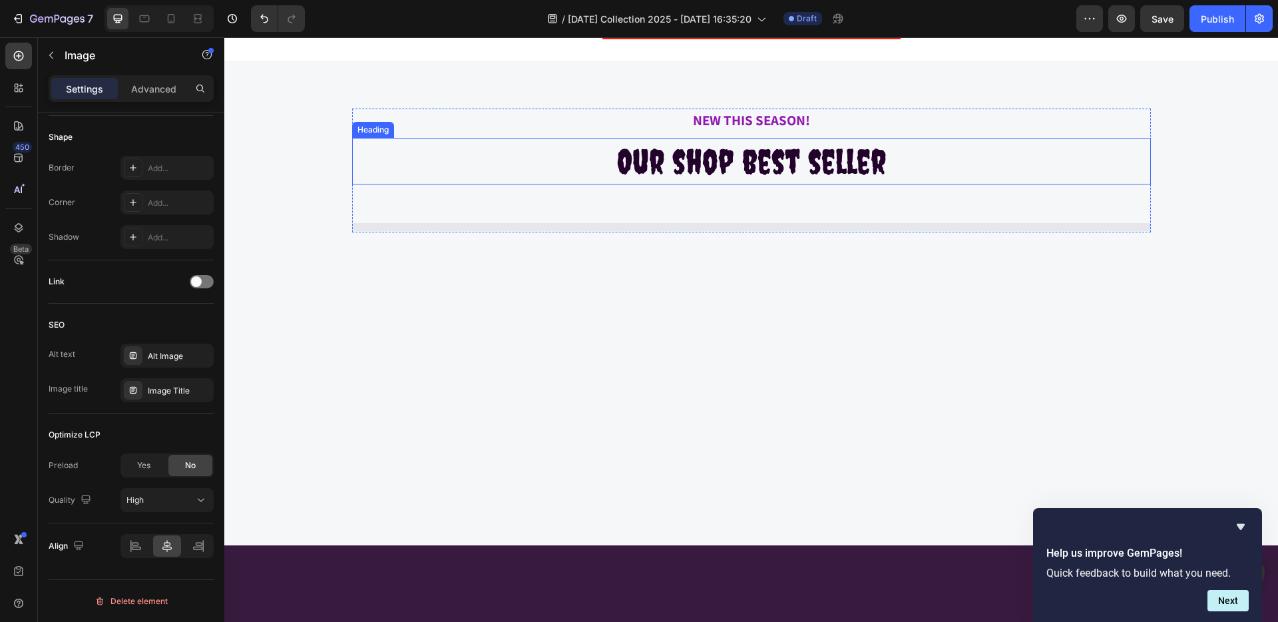
scroll to position [635, 0]
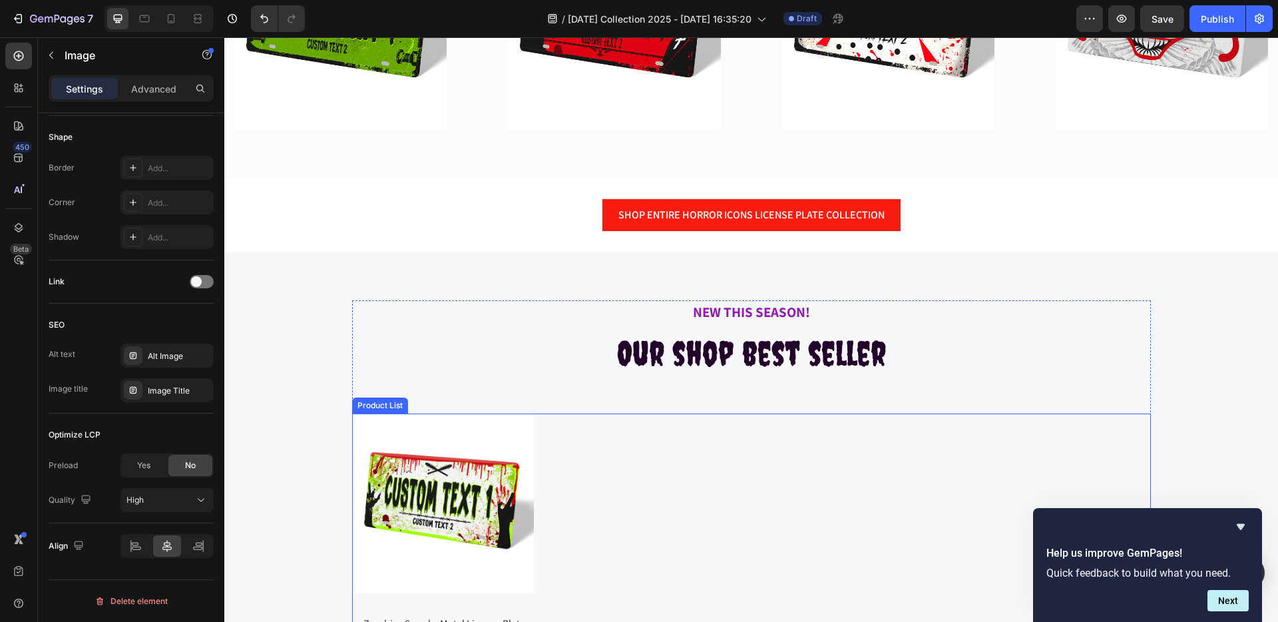
click at [663, 471] on div "Product Images Zombies Spooky Metal License Plate Product Title SHOP NOW Button…" at bounding box center [751, 552] width 799 height 276
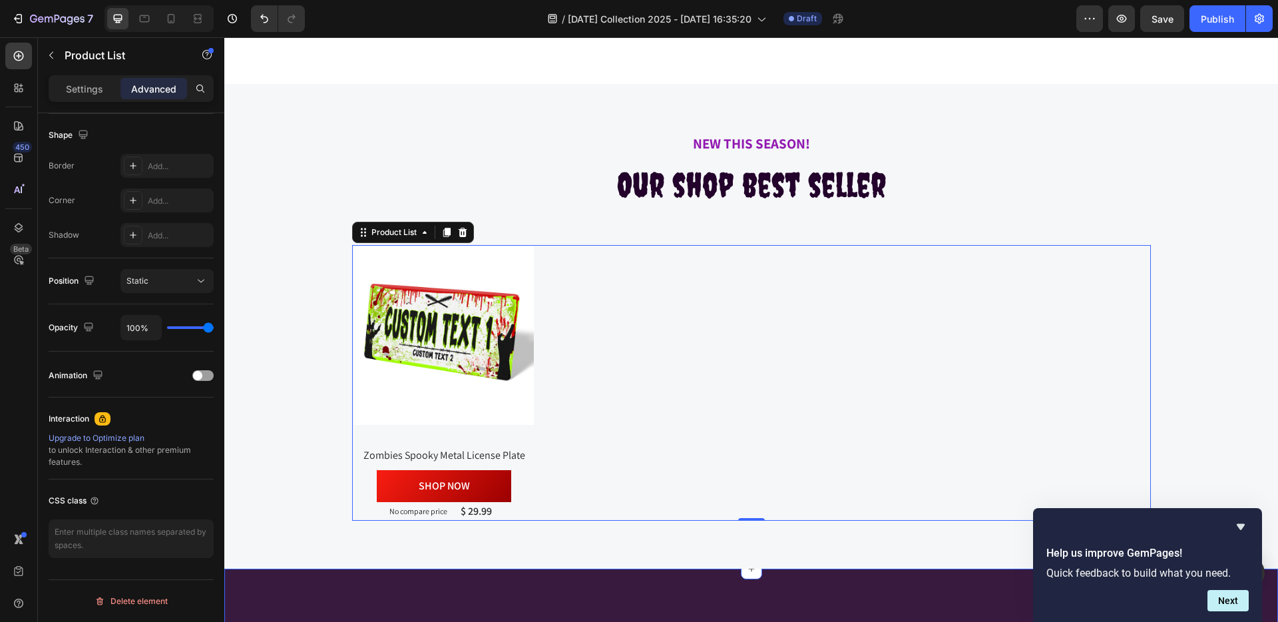
scroll to position [0, 0]
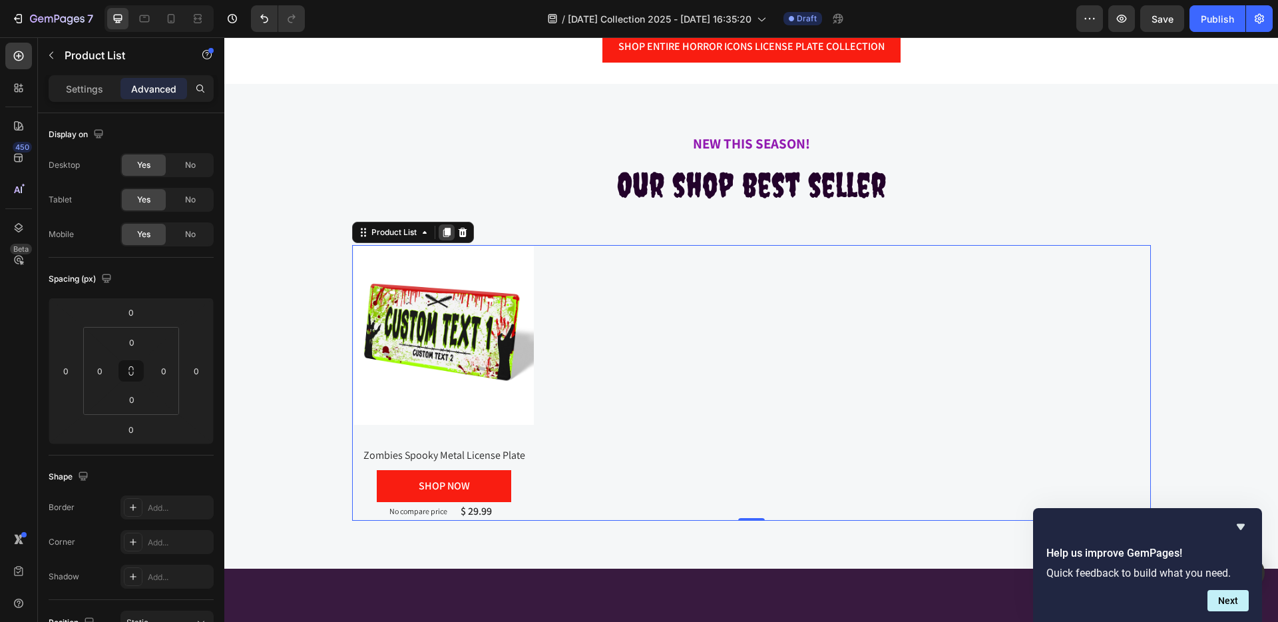
click at [441, 228] on icon at bounding box center [446, 232] width 11 height 11
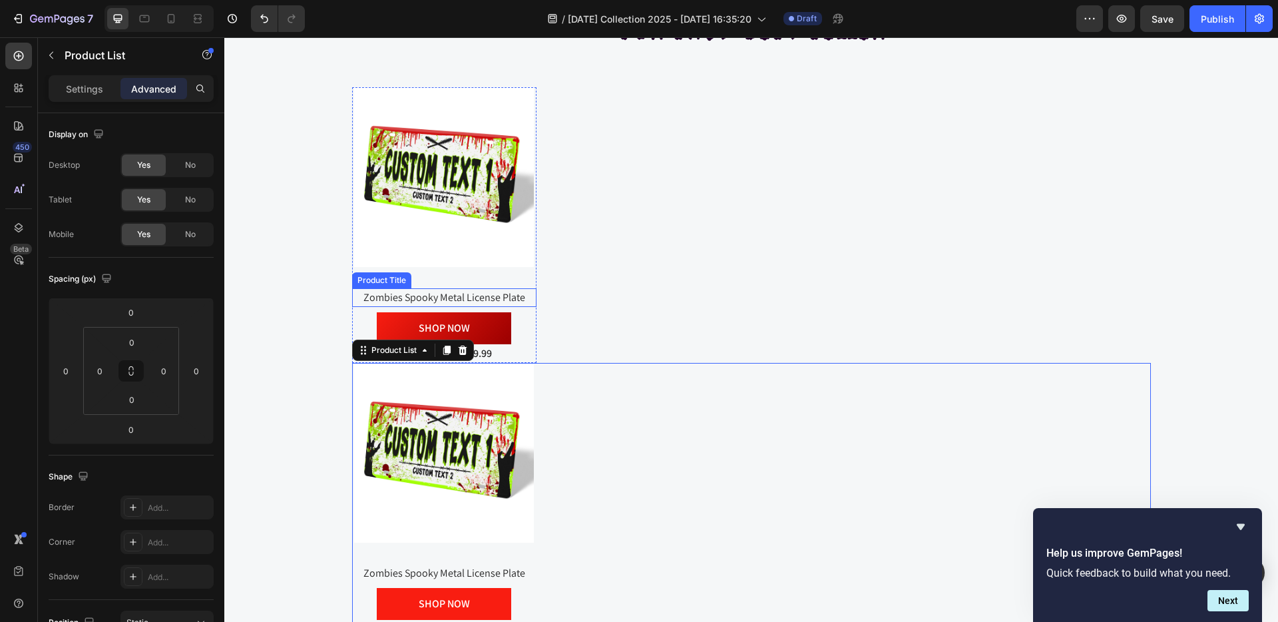
scroll to position [900, 0]
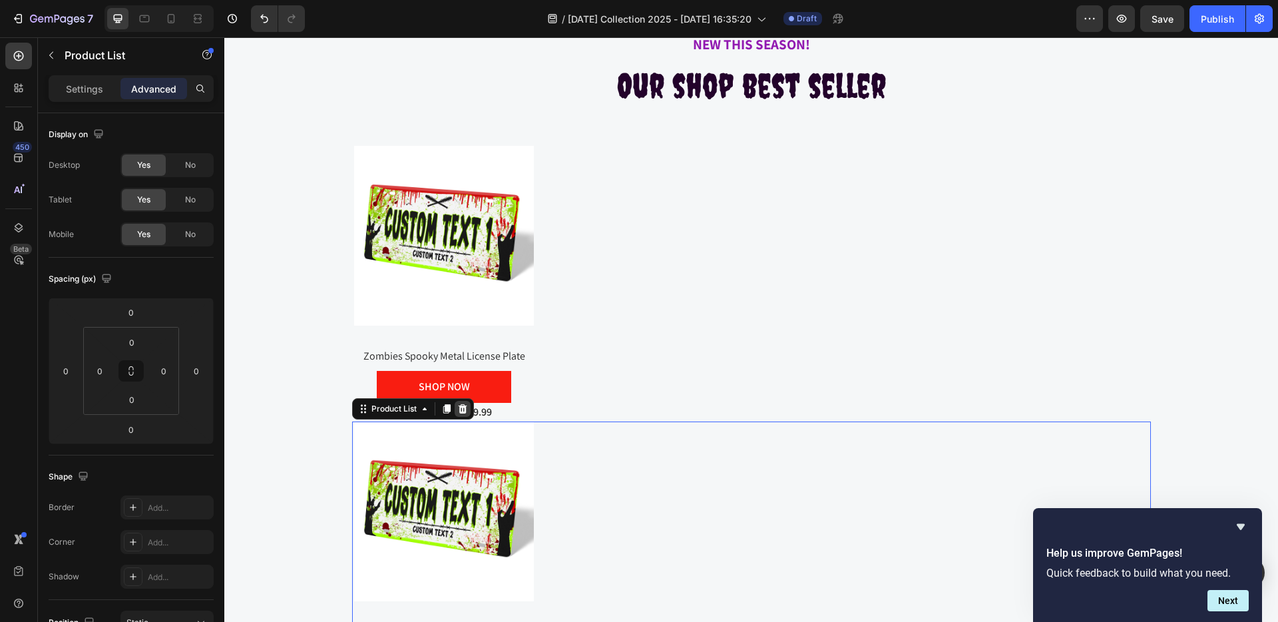
click at [457, 409] on icon at bounding box center [462, 409] width 11 height 11
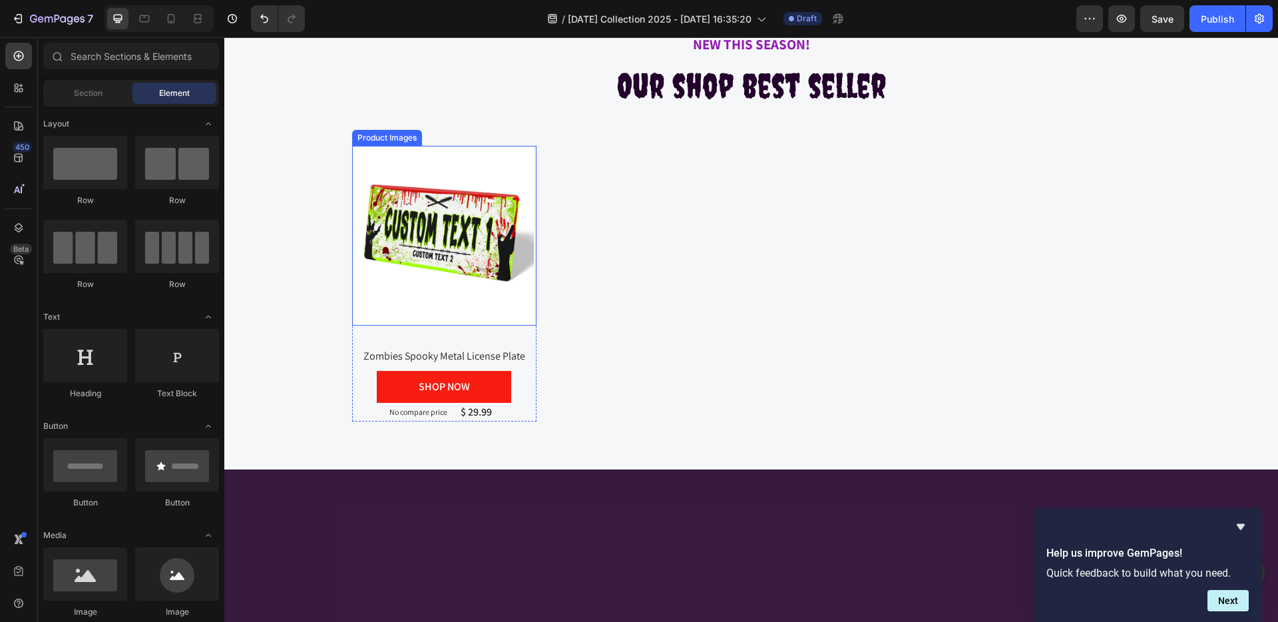
click at [513, 180] on img at bounding box center [444, 236] width 180 height 180
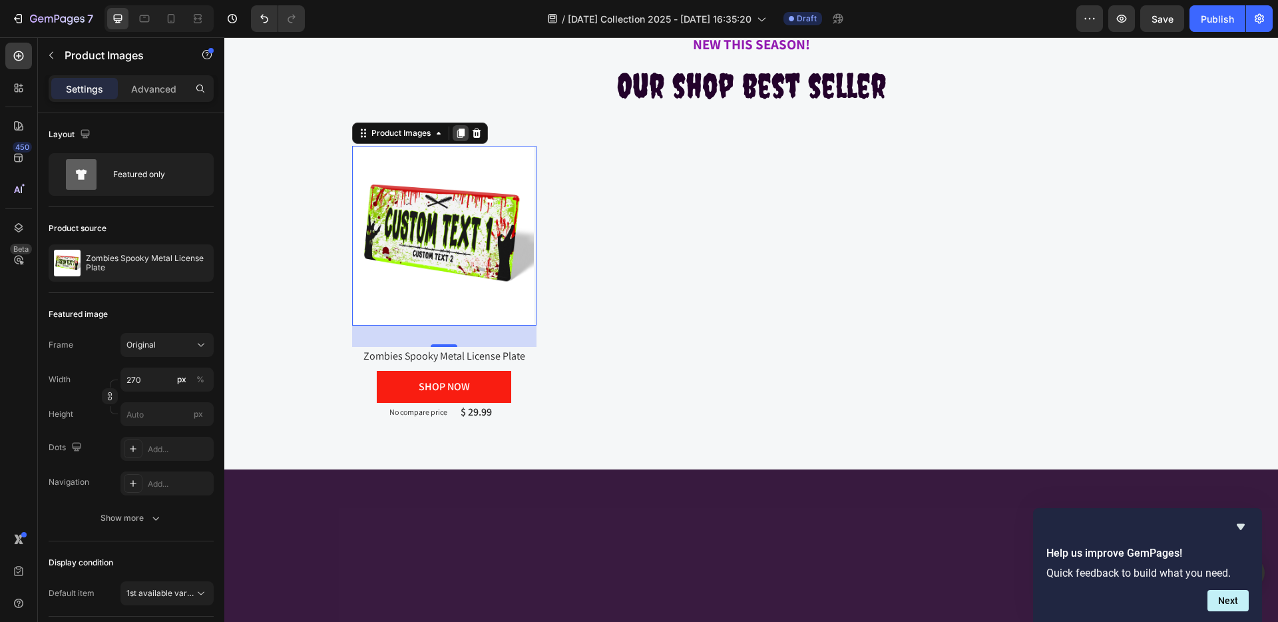
click at [457, 129] on icon at bounding box center [460, 133] width 7 height 9
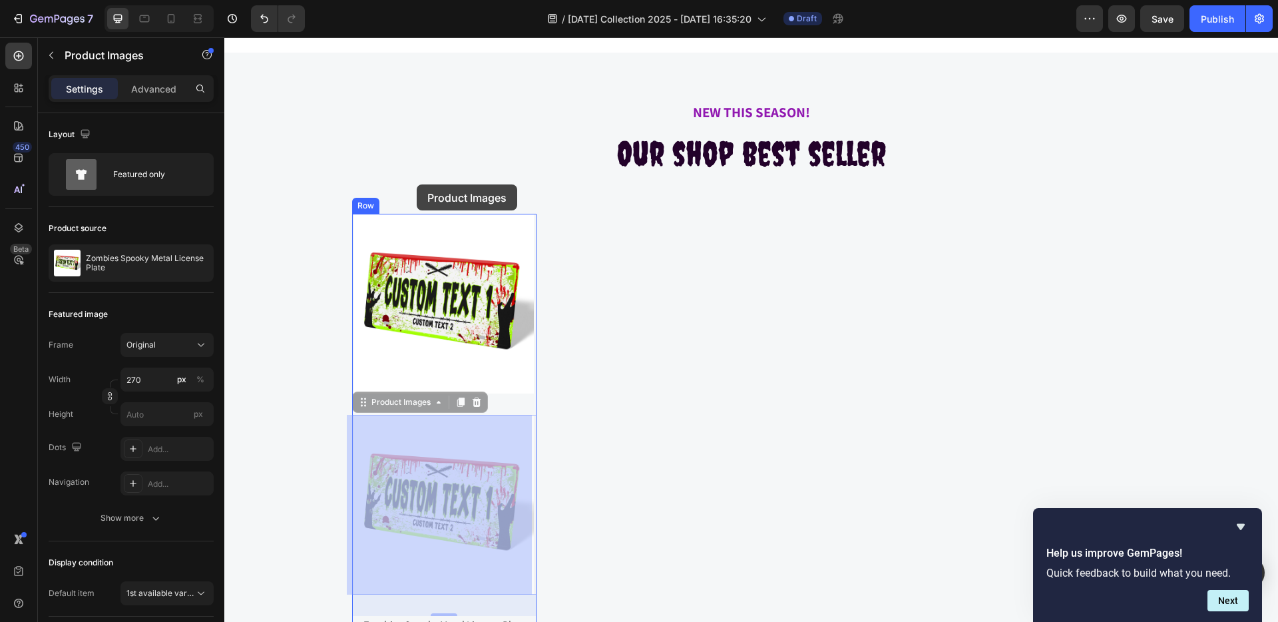
scroll to position [826, 0]
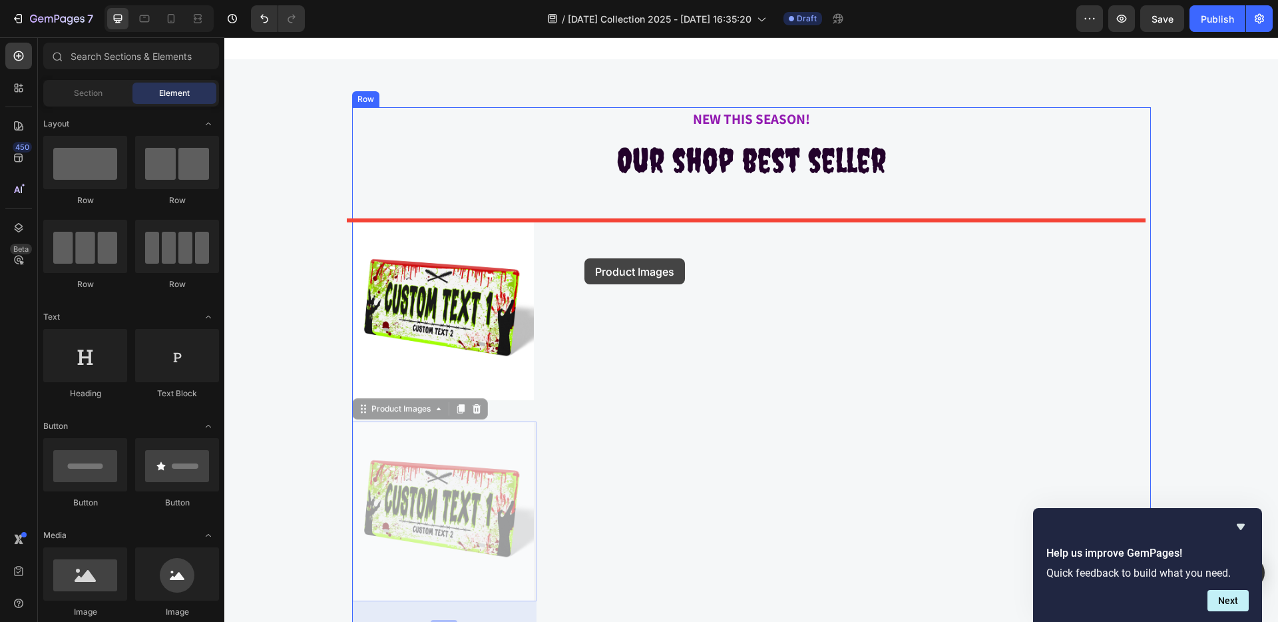
drag, startPoint x: 356, startPoint y: 408, endPoint x: 585, endPoint y: 258, distance: 272.8
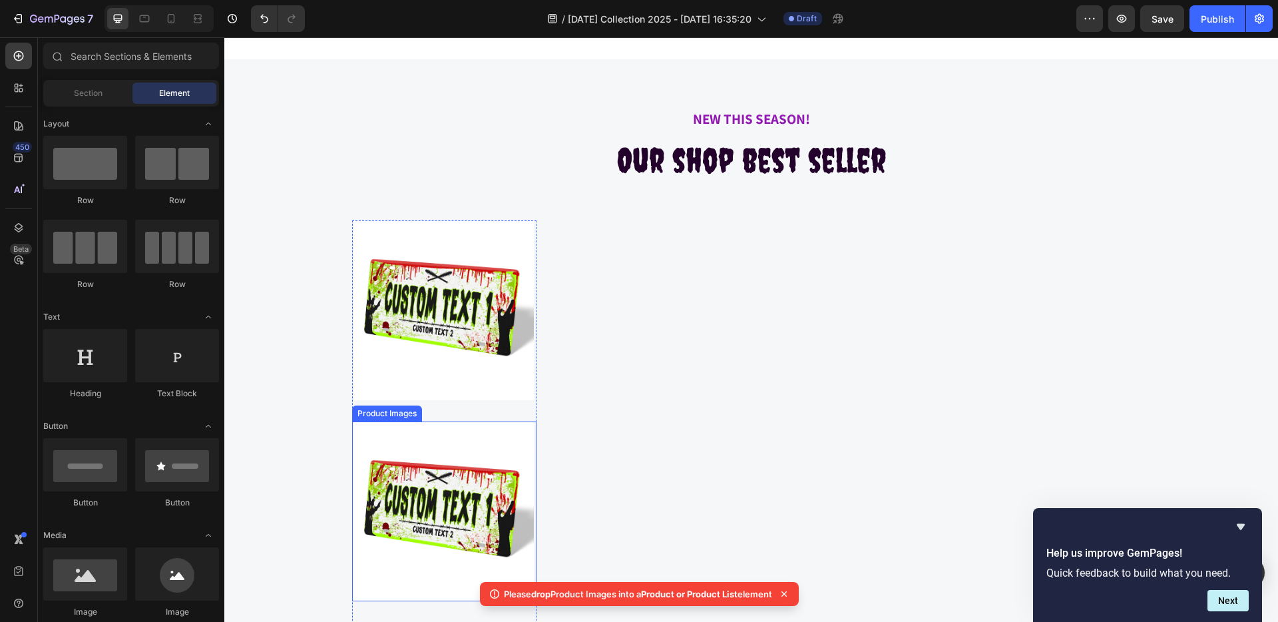
click at [361, 415] on div "Product Images" at bounding box center [387, 414] width 65 height 12
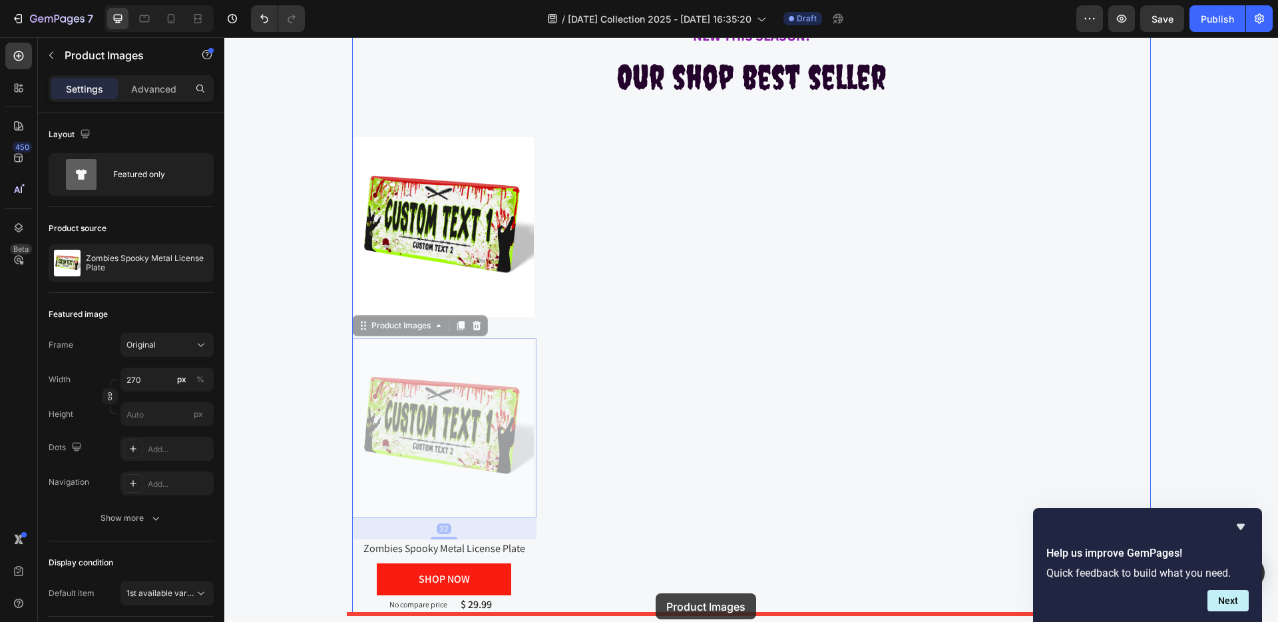
scroll to position [929, 0]
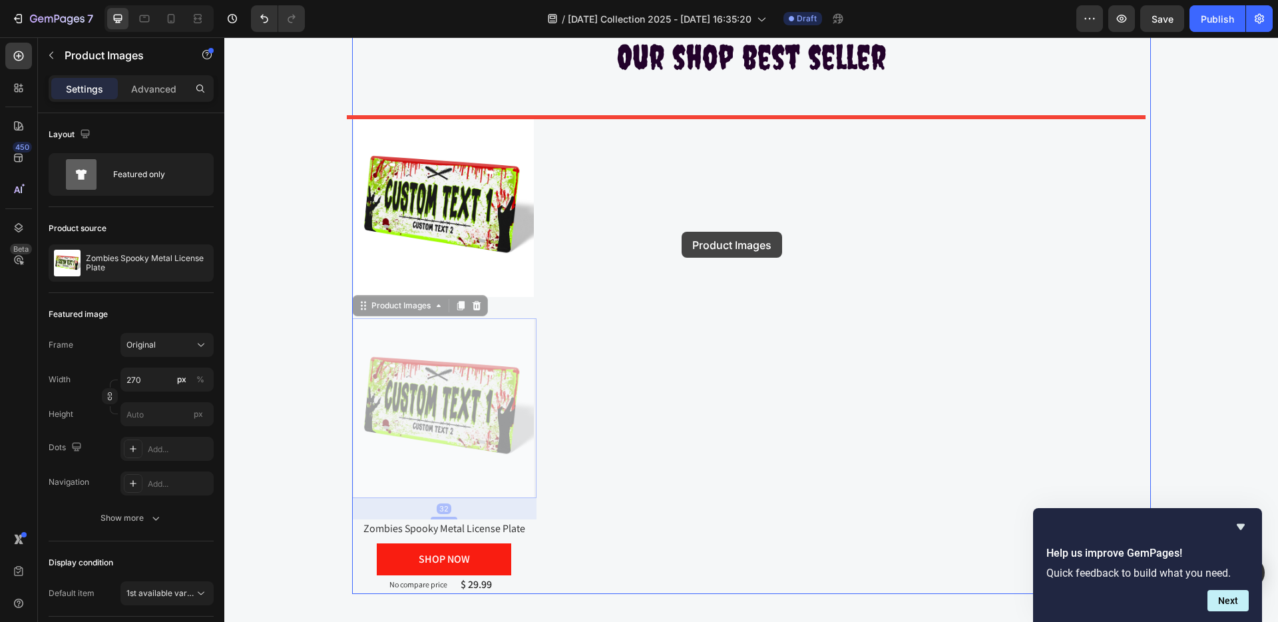
drag, startPoint x: 356, startPoint y: 410, endPoint x: 646, endPoint y: 288, distance: 314.0
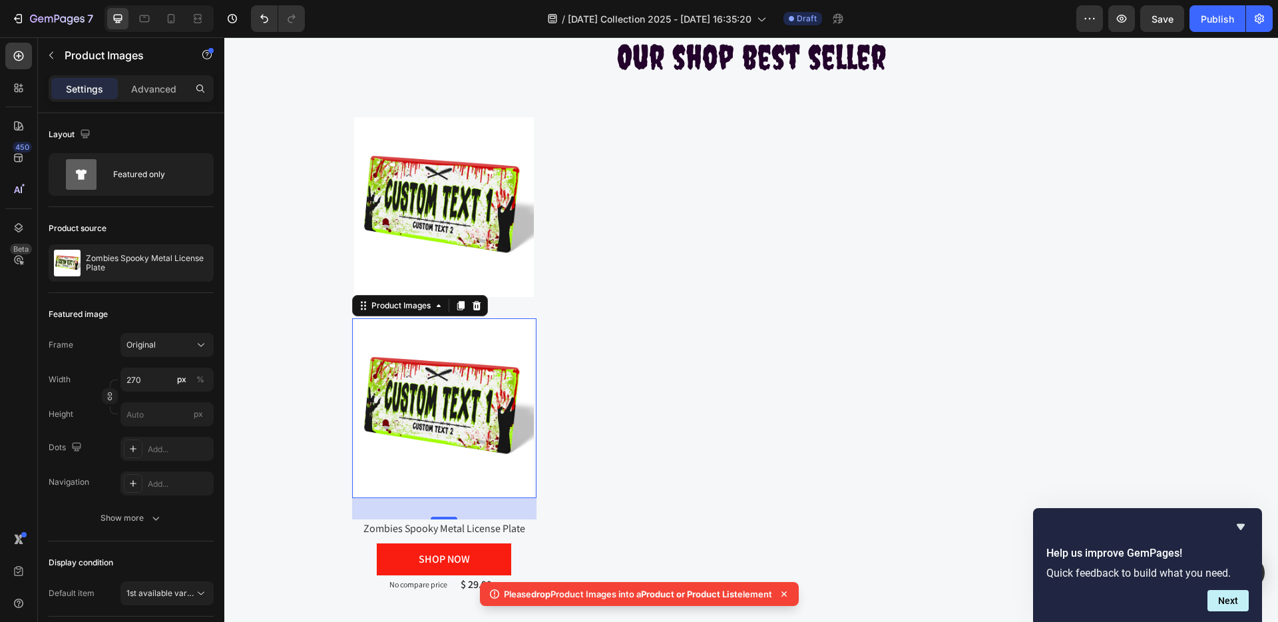
click at [472, 303] on icon at bounding box center [476, 305] width 9 height 9
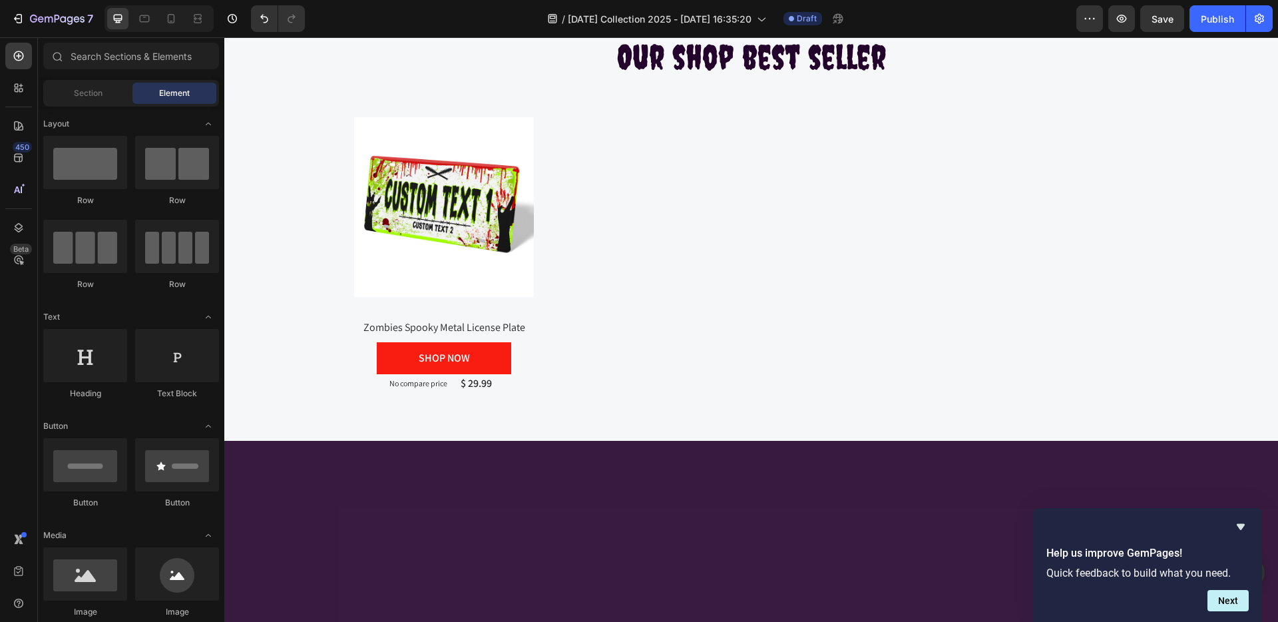
scroll to position [0, 0]
click at [65, 258] on div at bounding box center [85, 246] width 84 height 53
click at [704, 226] on div "Product Images Zombies Spooky Metal License Plate Product Title SHOP NOW Button…" at bounding box center [751, 255] width 799 height 276
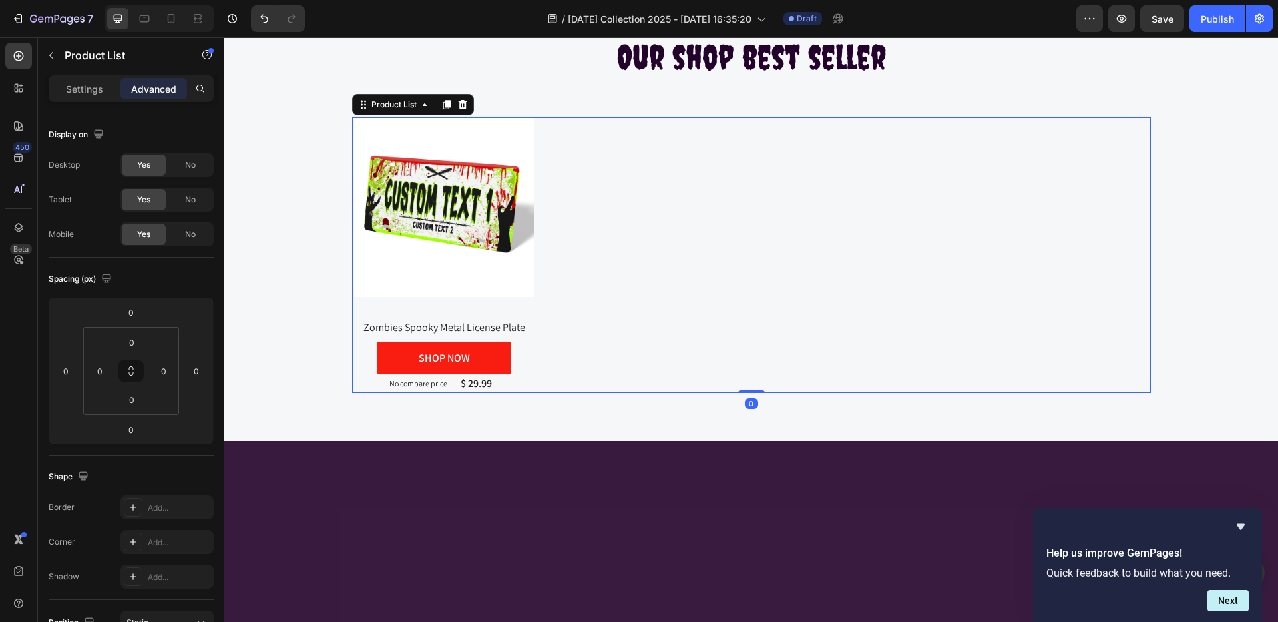
click at [904, 235] on div "Product Images Zombies Spooky Metal License Plate Product Title SHOP NOW Button…" at bounding box center [751, 255] width 799 height 276
click at [444, 103] on icon at bounding box center [446, 104] width 7 height 9
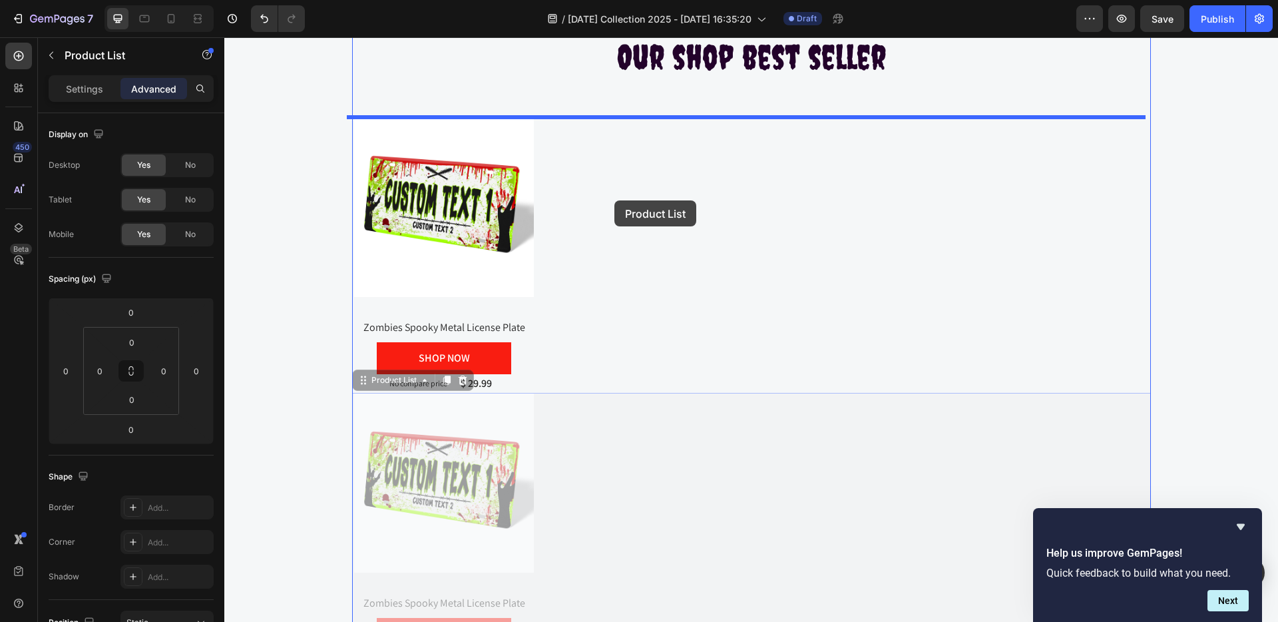
drag, startPoint x: 358, startPoint y: 383, endPoint x: 615, endPoint y: 200, distance: 314.7
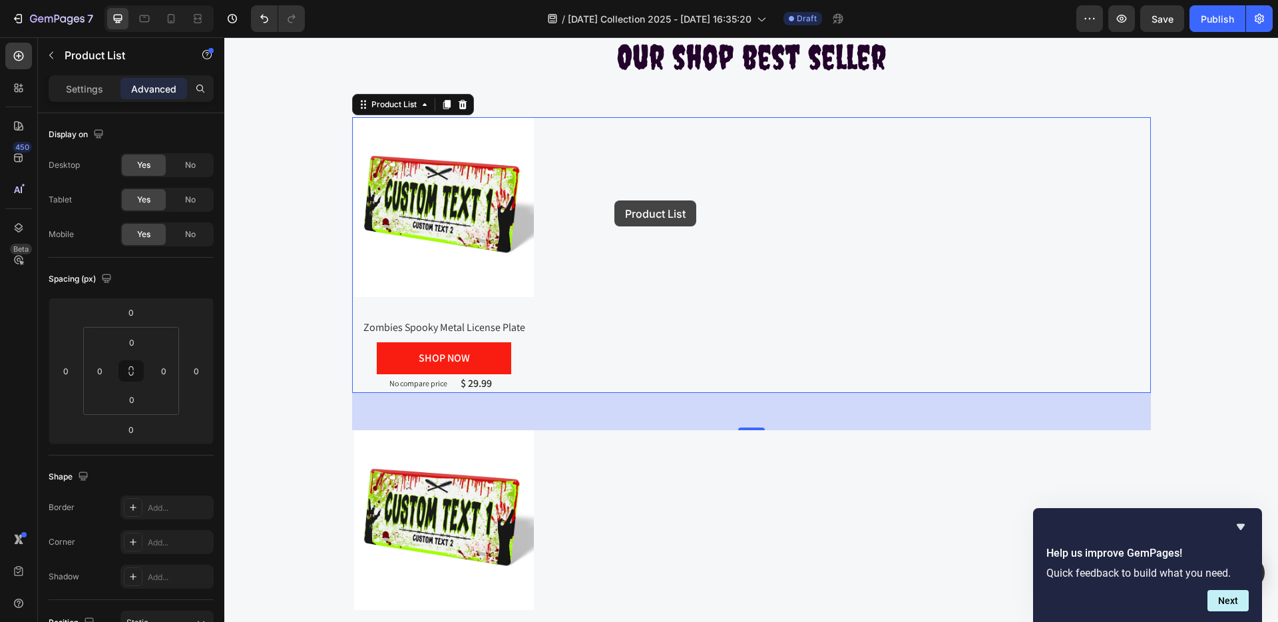
type input "56"
click at [663, 455] on div "Product Images Zombies Spooky Metal License Plate Product Title SHOP NOW Button…" at bounding box center [751, 568] width 799 height 276
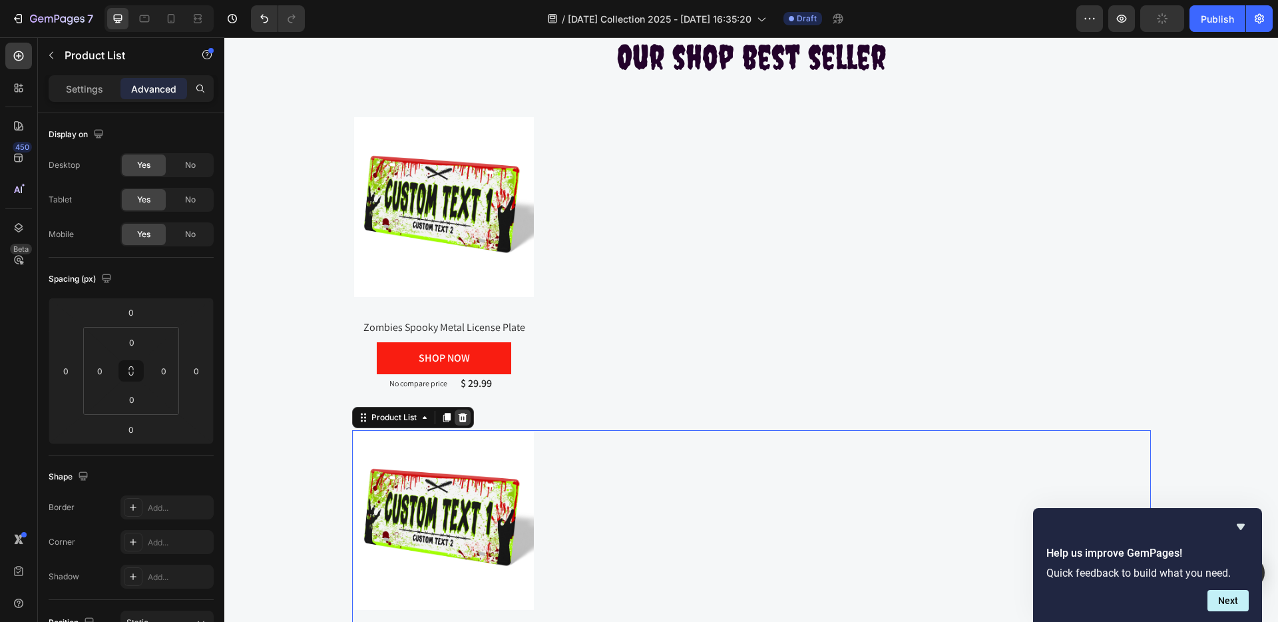
click at [459, 414] on icon at bounding box center [462, 417] width 9 height 9
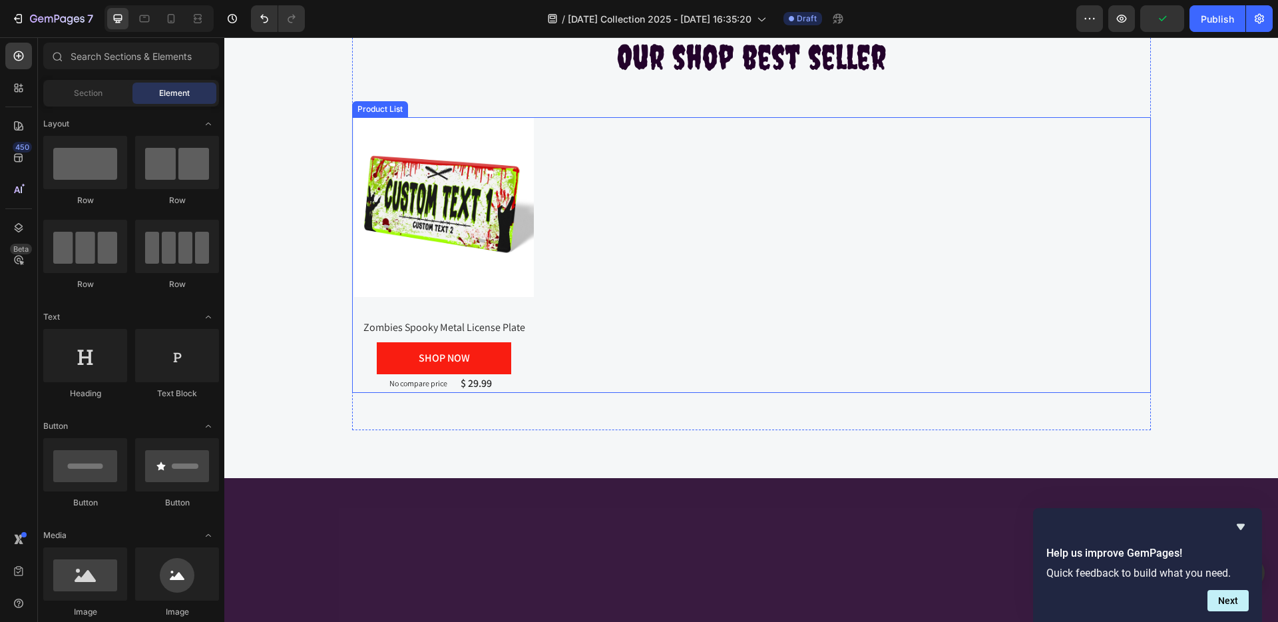
click at [581, 255] on div "Product Images Zombies Spooky Metal License Plate Product Title SHOP NOW Button…" at bounding box center [751, 255] width 799 height 276
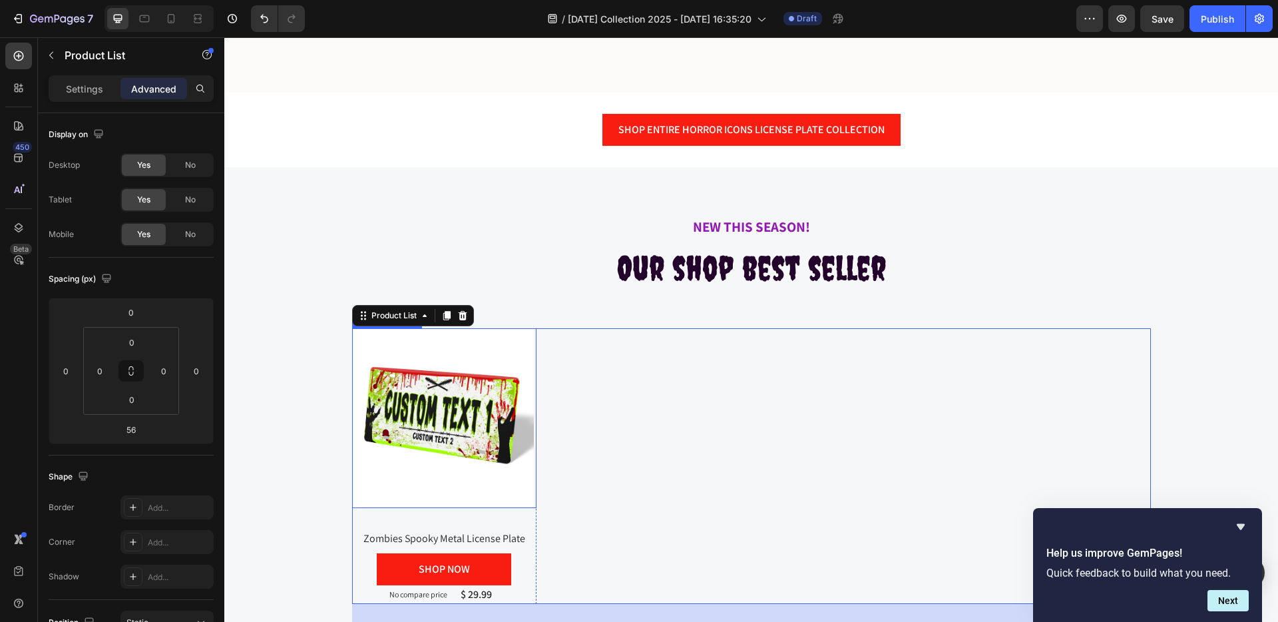
scroll to position [796, 0]
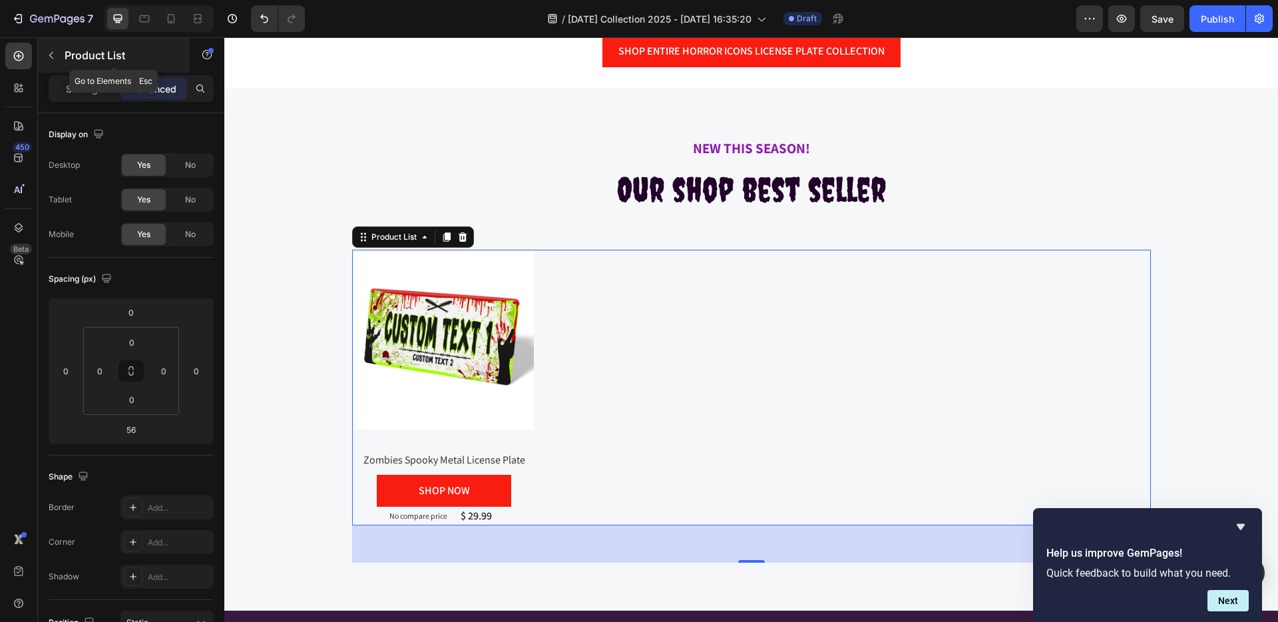
click at [51, 53] on icon "button" at bounding box center [51, 55] width 4 height 7
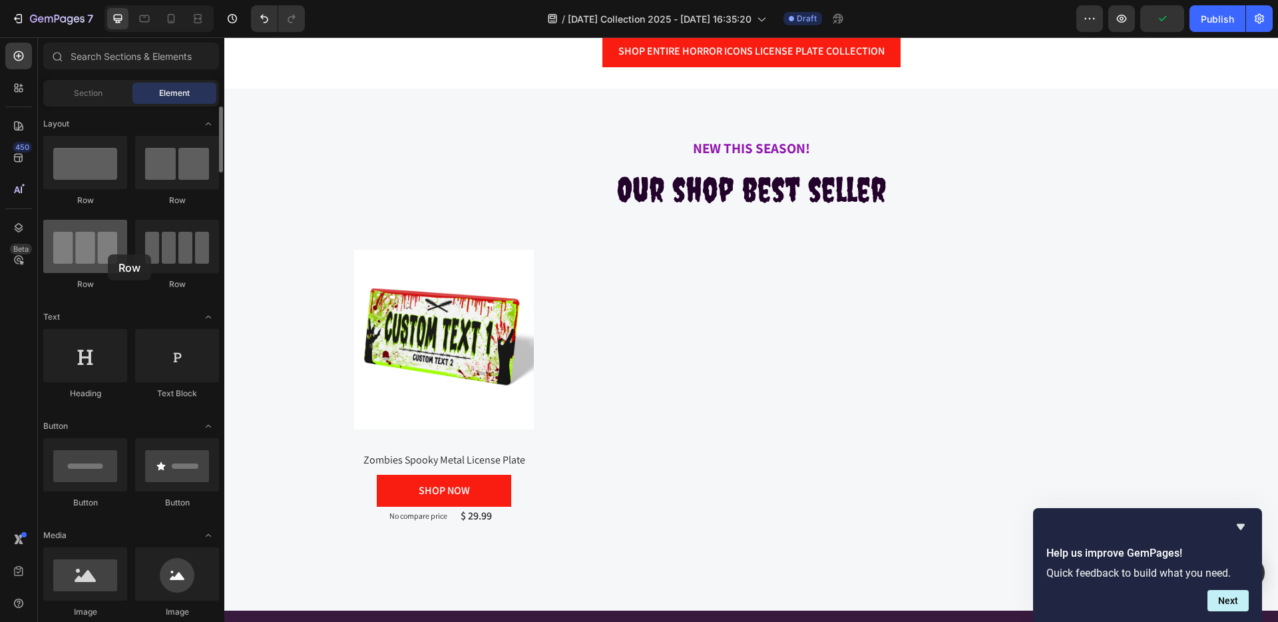
click at [108, 254] on div at bounding box center [85, 246] width 84 height 53
click at [597, 330] on div "Product Images Zombies Spooky Metal License Plate Product Title SHOP NOW Button…" at bounding box center [751, 388] width 799 height 276
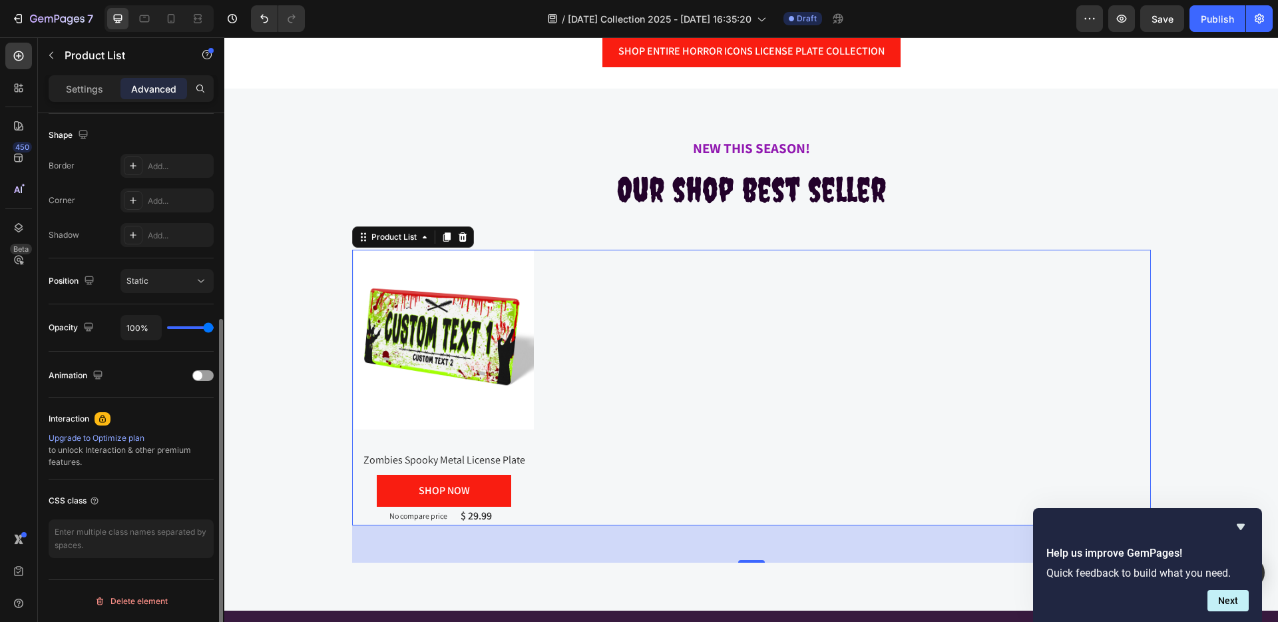
scroll to position [0, 0]
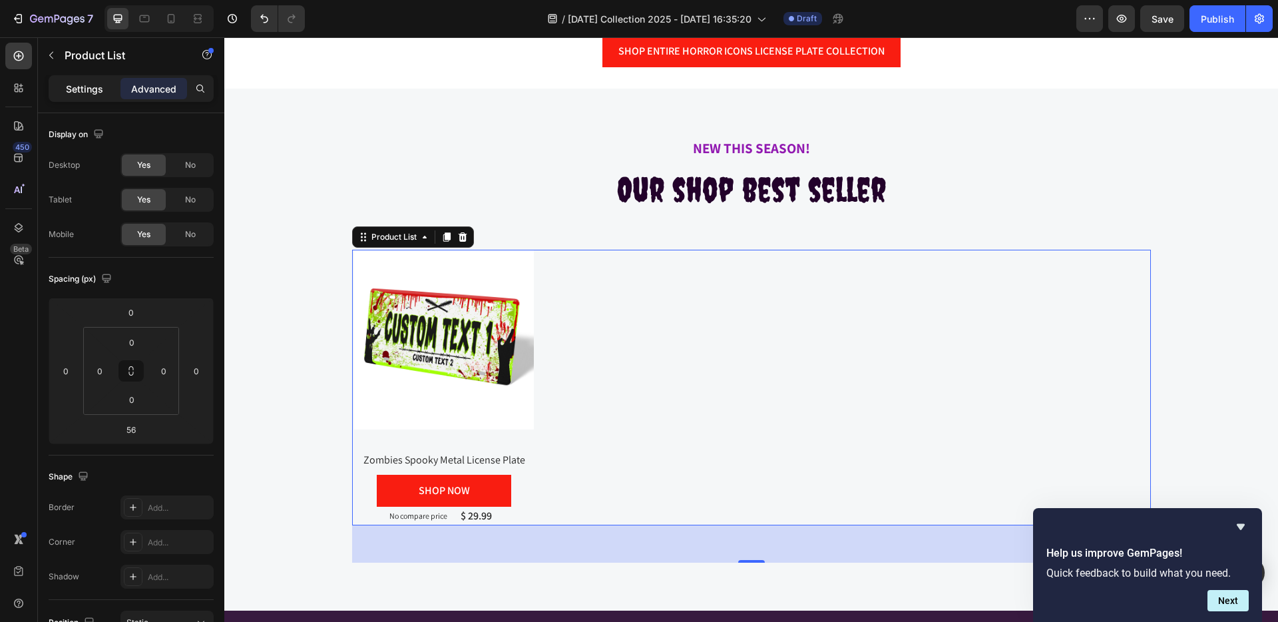
click at [76, 89] on p "Settings" at bounding box center [84, 89] width 37 height 14
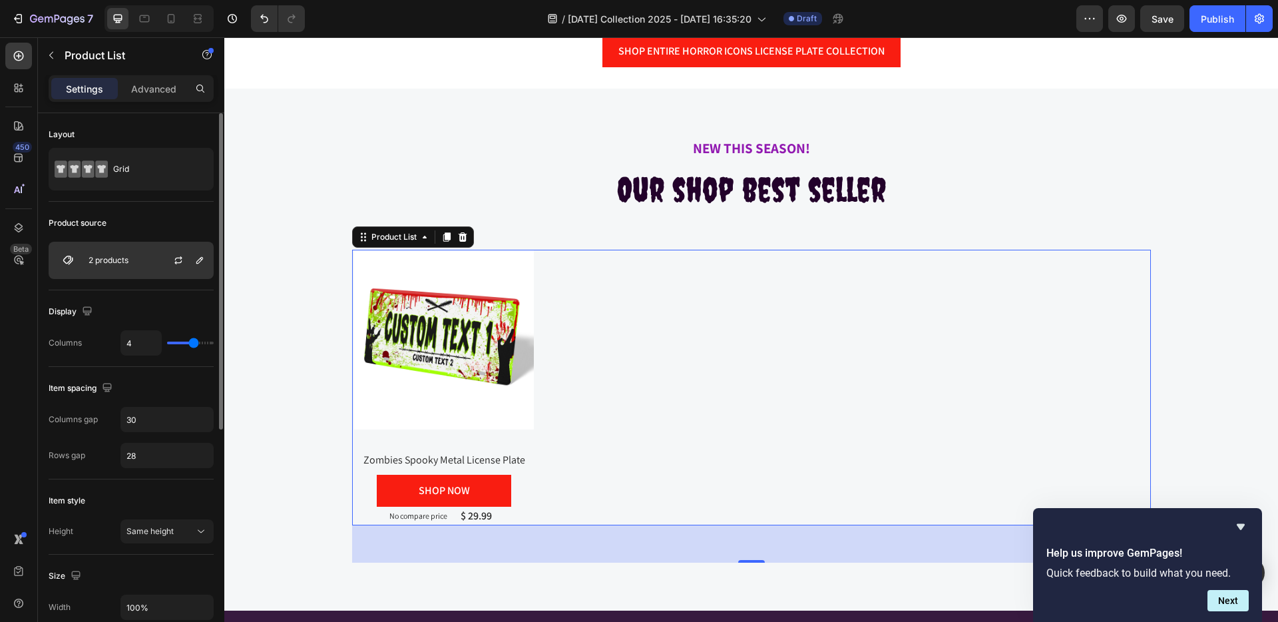
click at [135, 260] on div "2 products" at bounding box center [131, 260] width 165 height 37
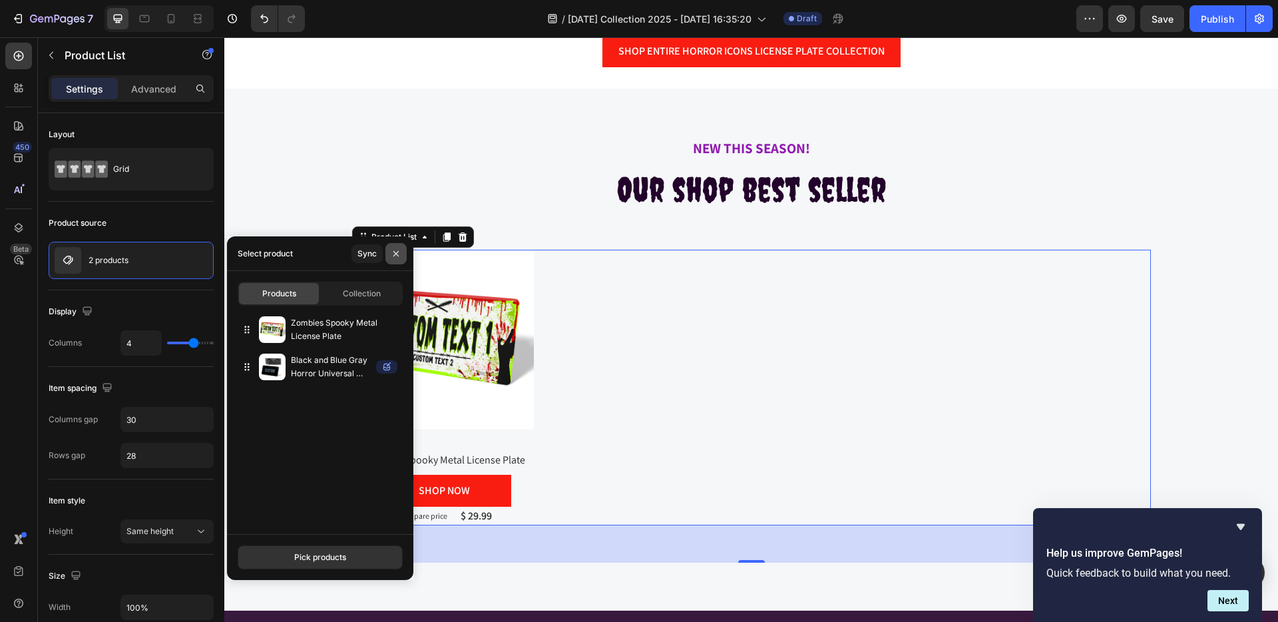
click at [395, 256] on icon "button" at bounding box center [396, 253] width 11 height 11
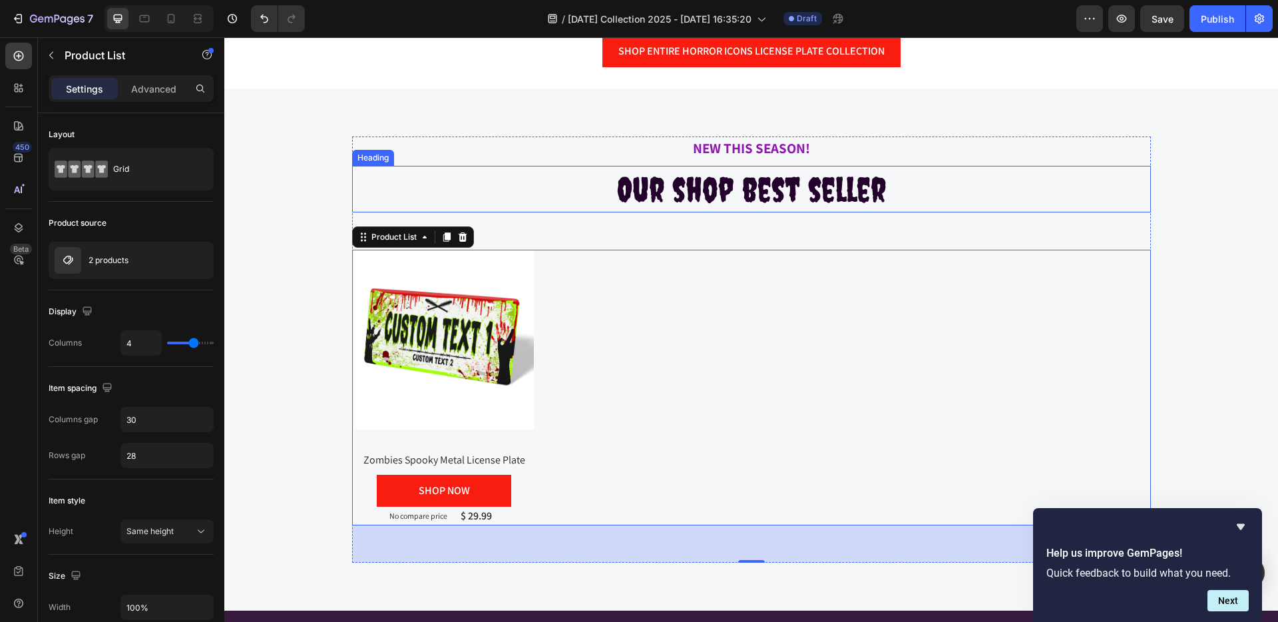
click at [712, 199] on span "Our shop best seller" at bounding box center [751, 189] width 269 height 40
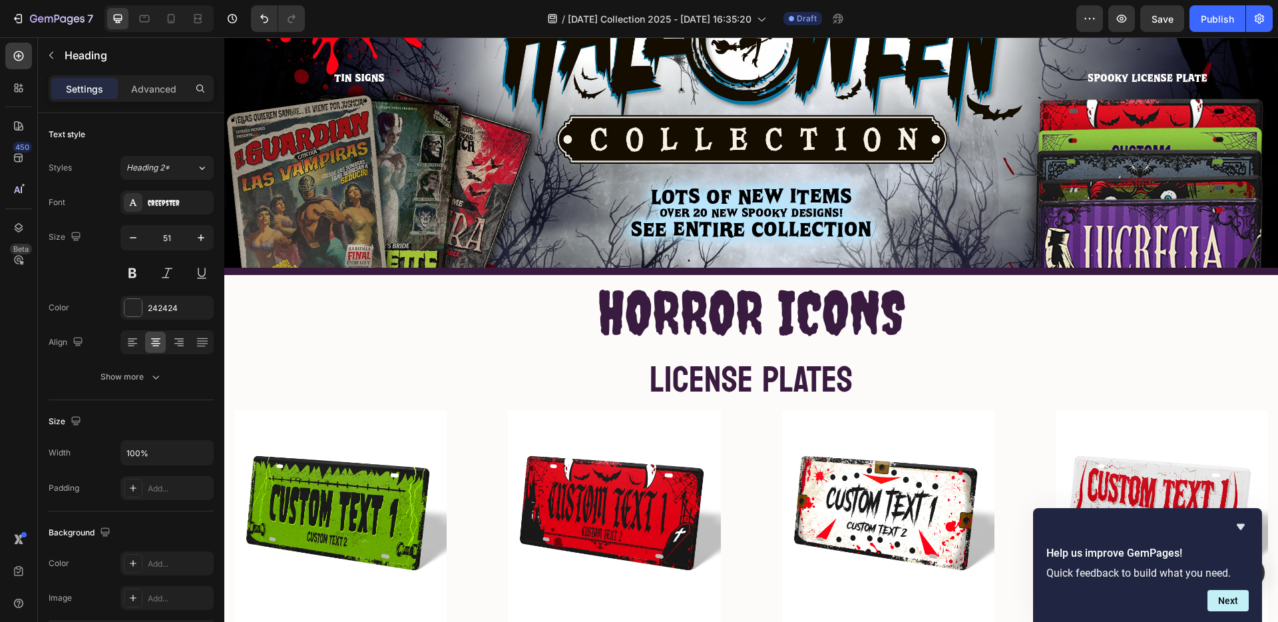
scroll to position [226, 0]
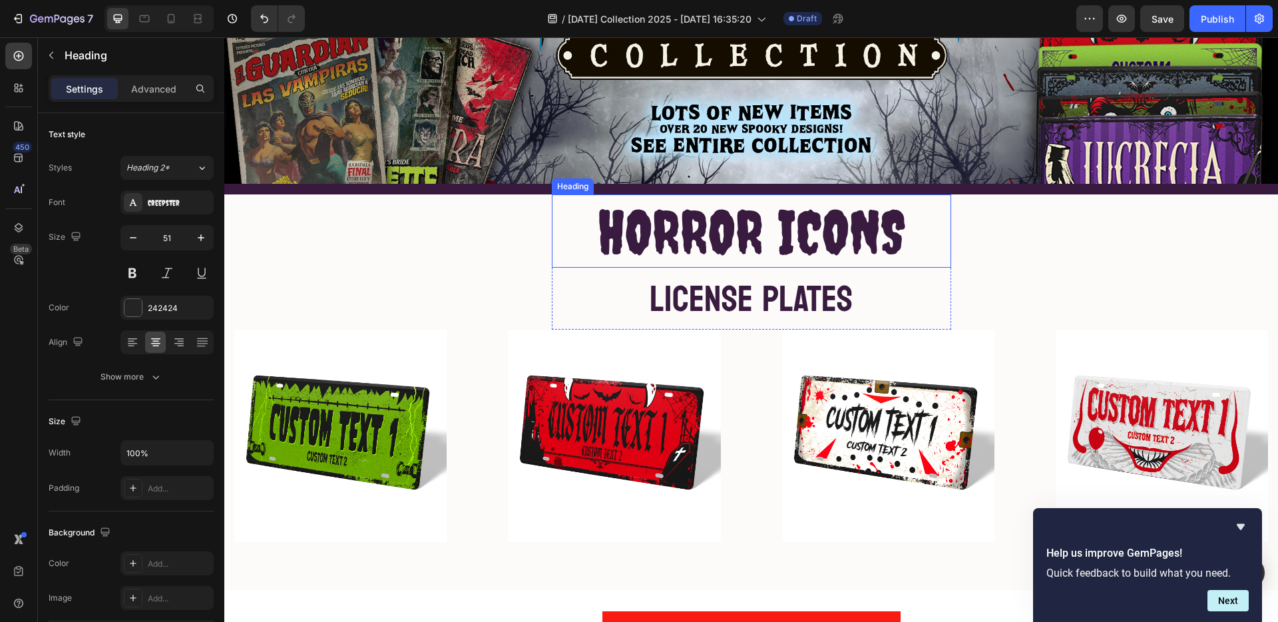
click at [765, 225] on span "HORROR ICONS" at bounding box center [752, 231] width 308 height 71
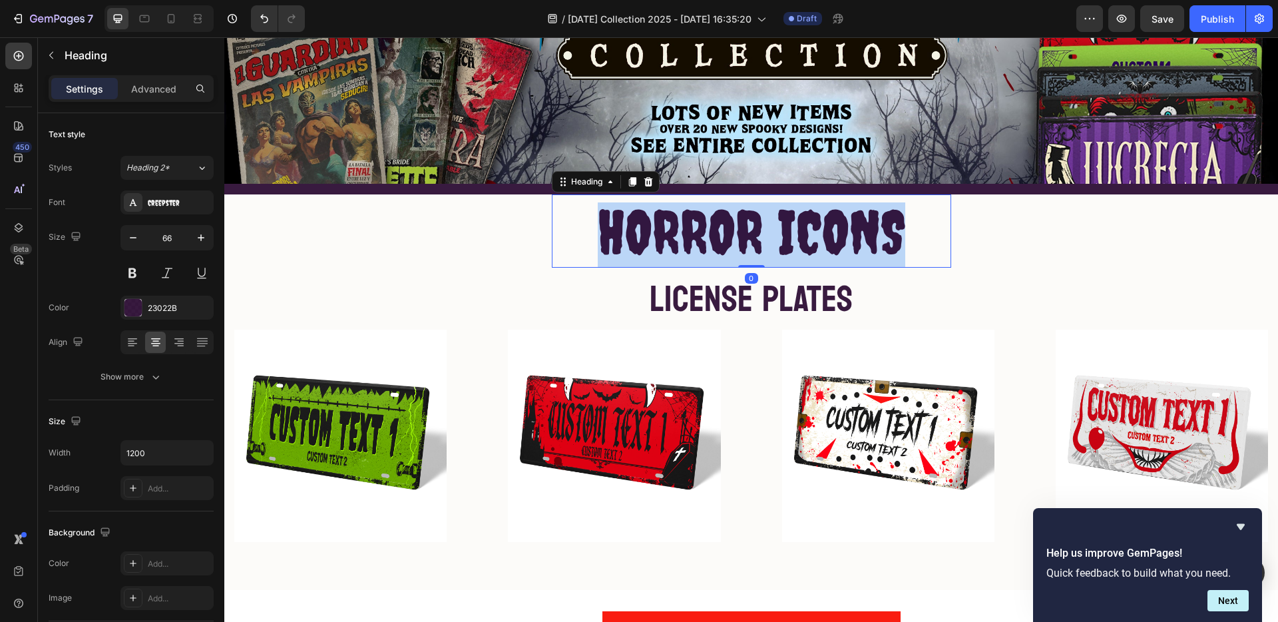
click at [765, 225] on span "HORROR ICONS" at bounding box center [752, 231] width 308 height 71
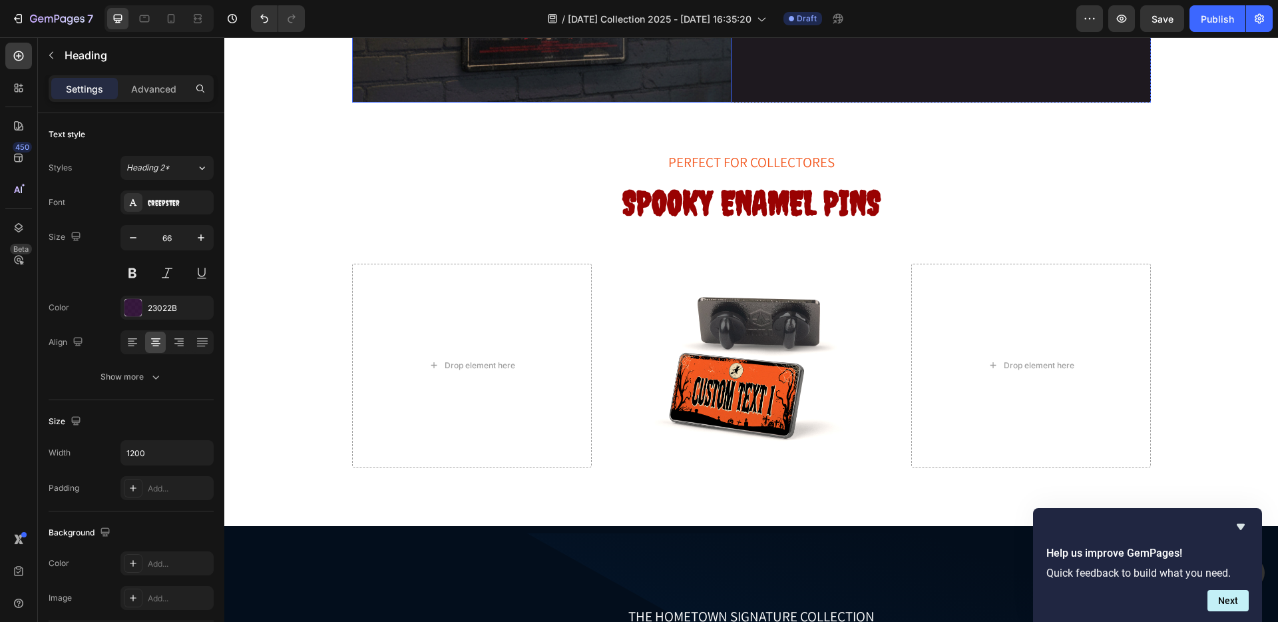
scroll to position [2382, 0]
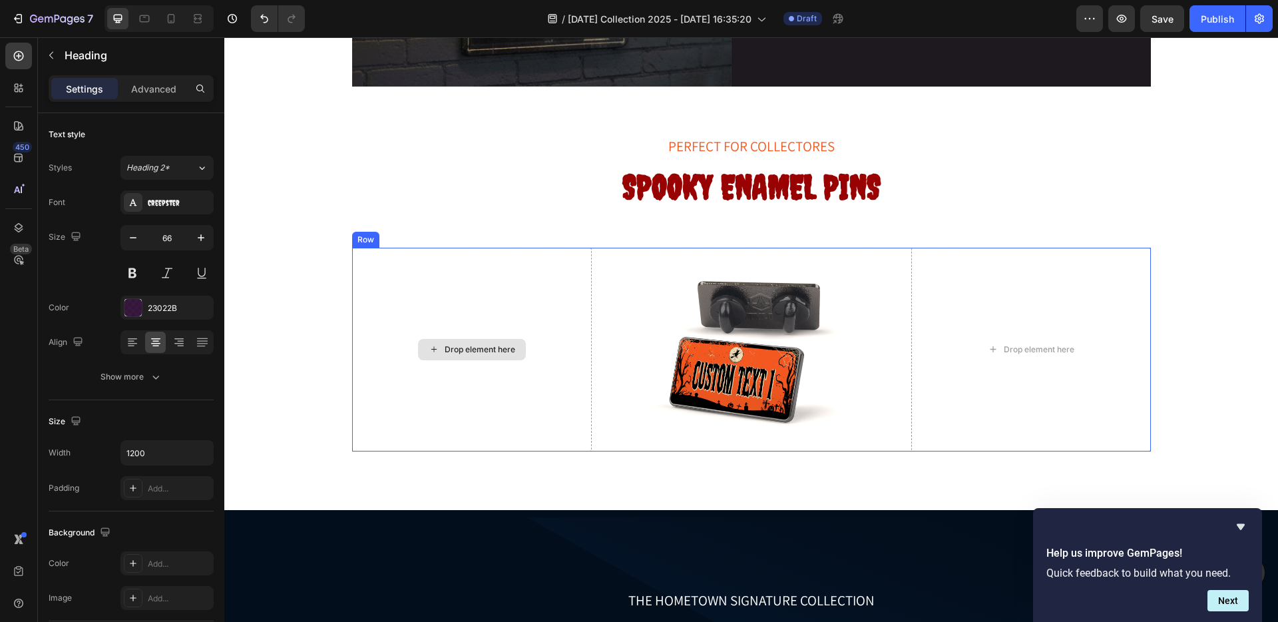
click at [459, 351] on div "Drop element here" at bounding box center [480, 349] width 71 height 11
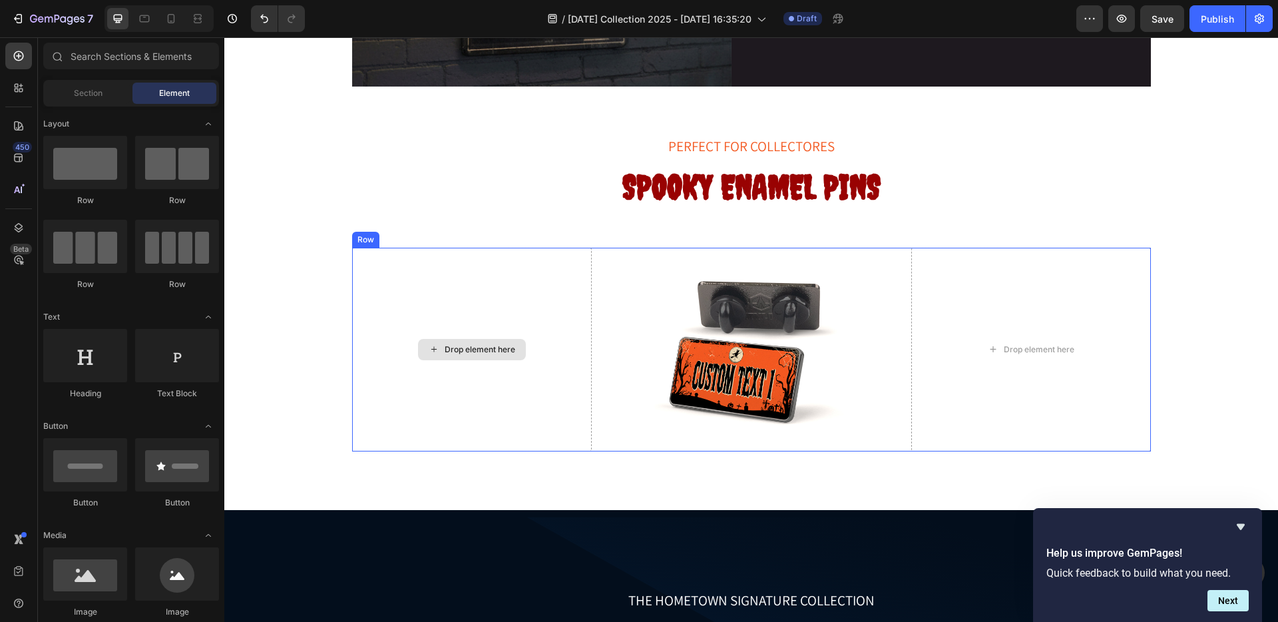
click at [460, 351] on div "Drop element here" at bounding box center [480, 349] width 71 height 11
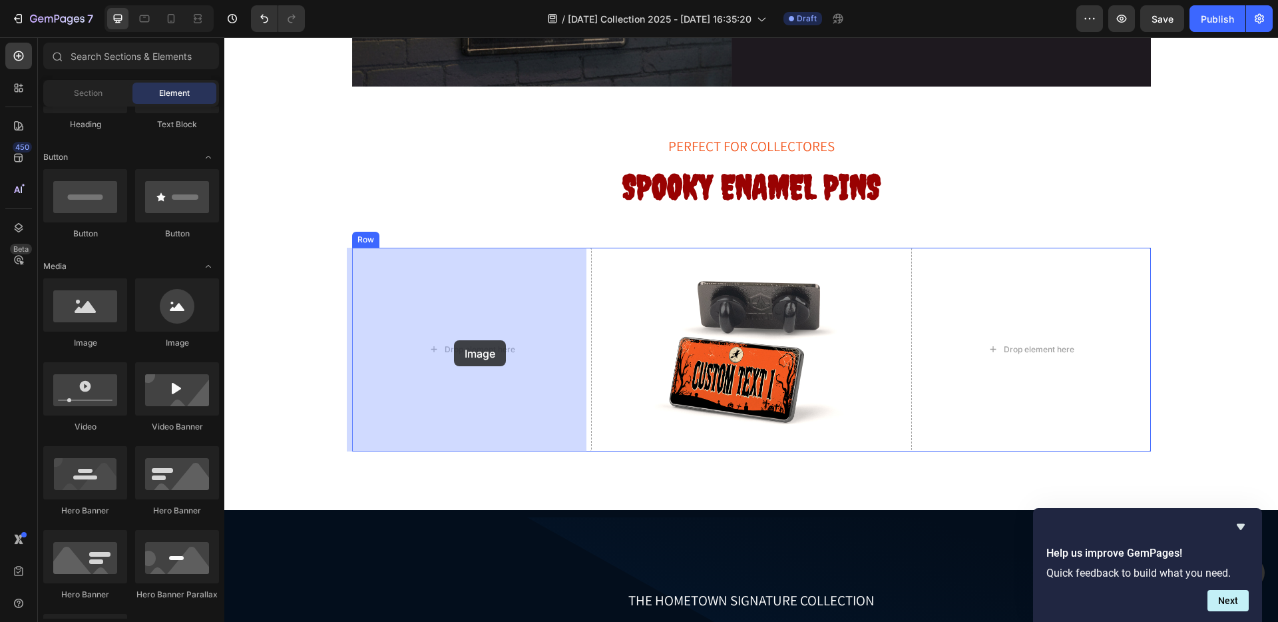
drag, startPoint x: 299, startPoint y: 350, endPoint x: 495, endPoint y: 337, distance: 196.8
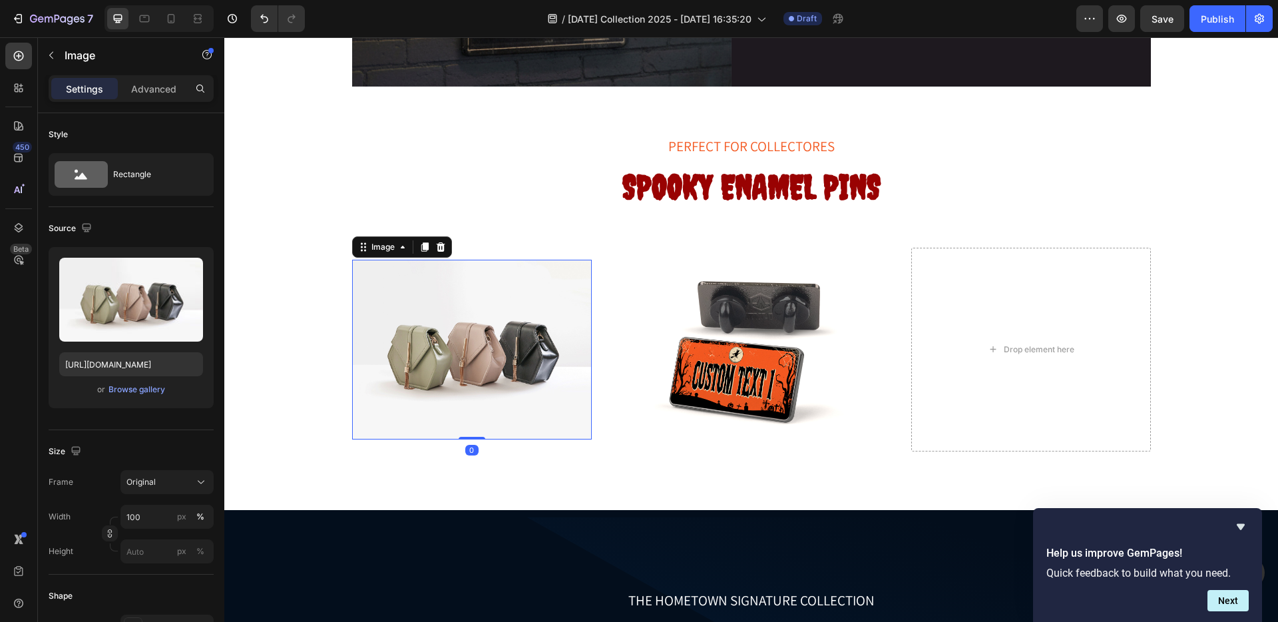
click at [407, 354] on img at bounding box center [472, 350] width 240 height 180
click at [110, 387] on div "Browse gallery" at bounding box center [137, 390] width 57 height 12
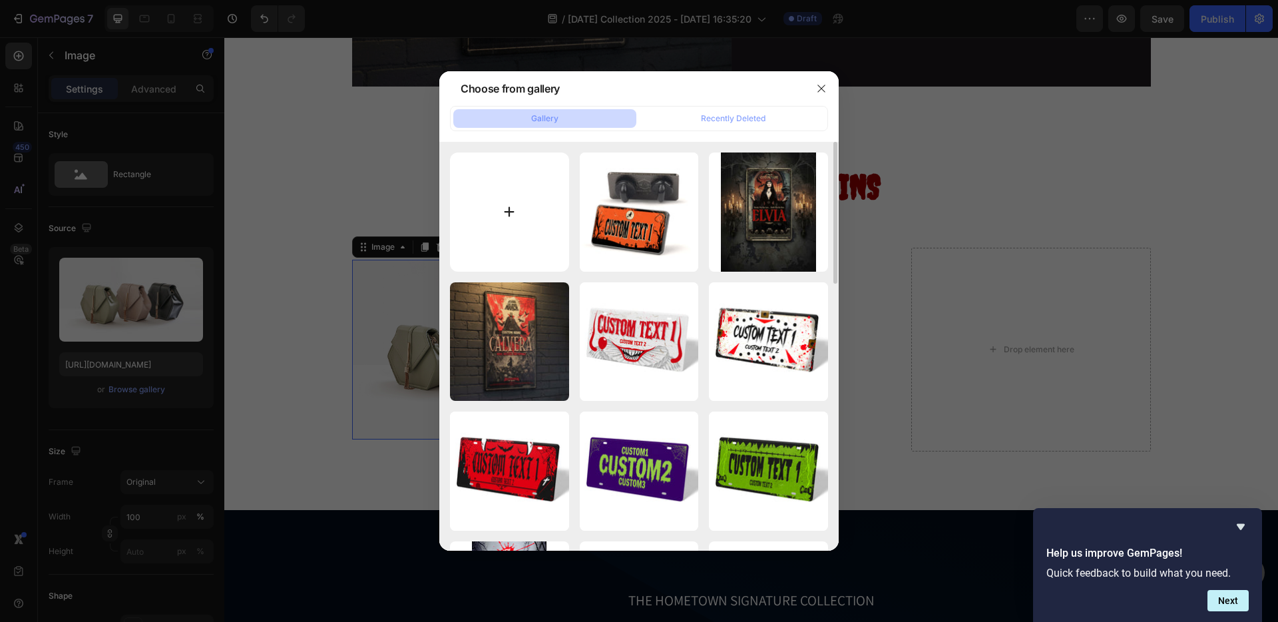
click at [507, 213] on input "file" at bounding box center [509, 211] width 119 height 119
type input "C:\fakepath\Spooky-Pin-Thumbnail-HELLRZR.jpg"
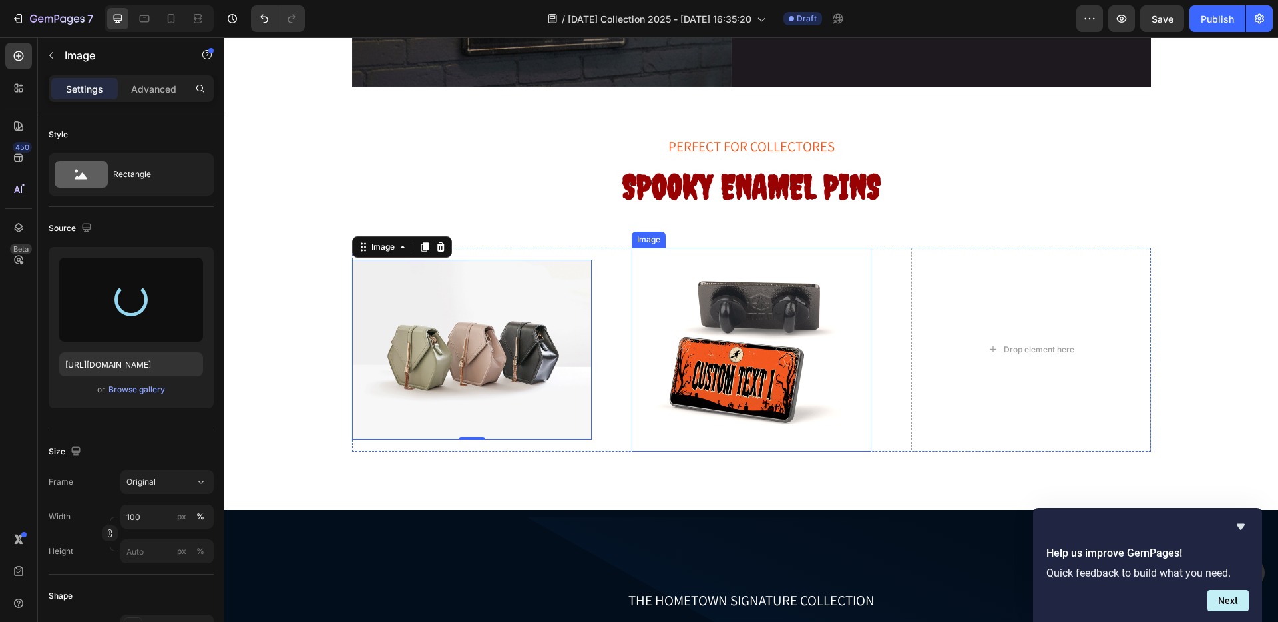
type input "https://cdn.shopify.com/s/files/1/0519/6401/files/gempages_490500299719443603-e…"
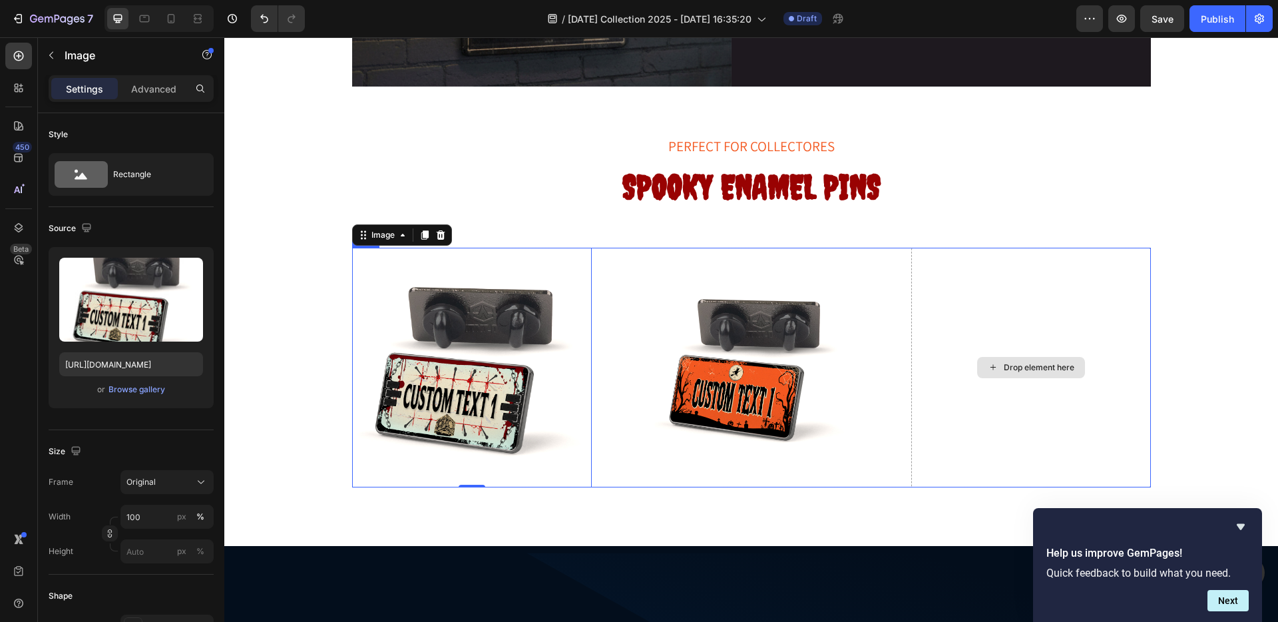
click at [1016, 358] on div "Drop element here" at bounding box center [1031, 367] width 108 height 21
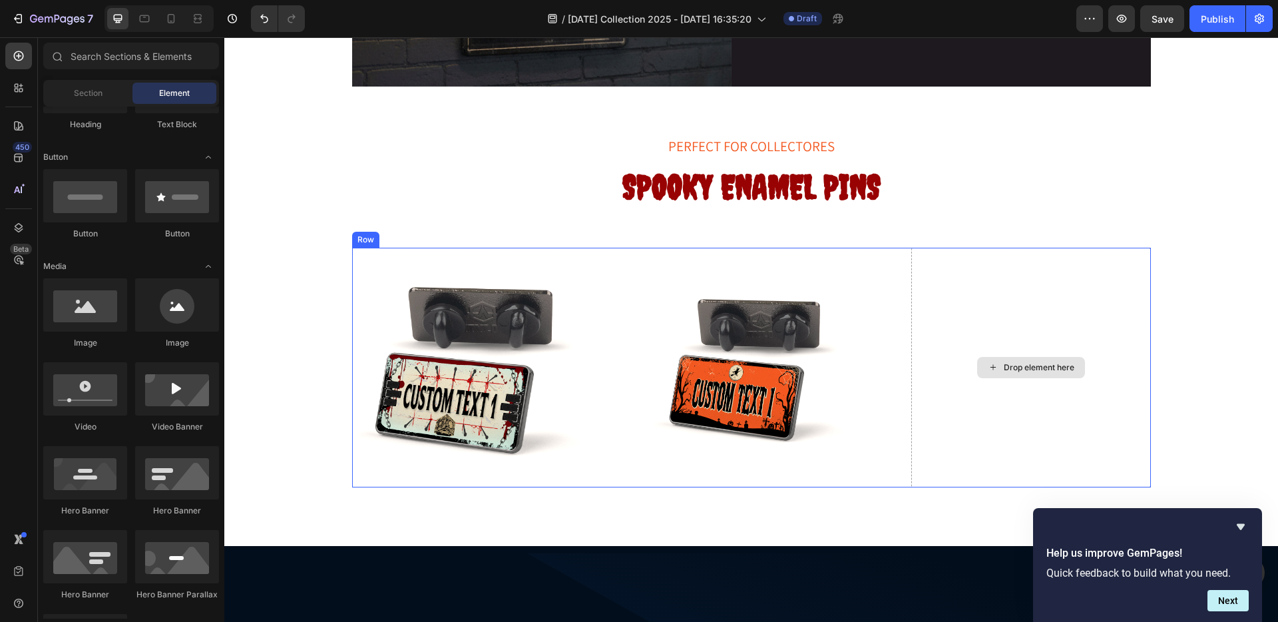
click at [1016, 358] on div "Drop element here" at bounding box center [1031, 367] width 108 height 21
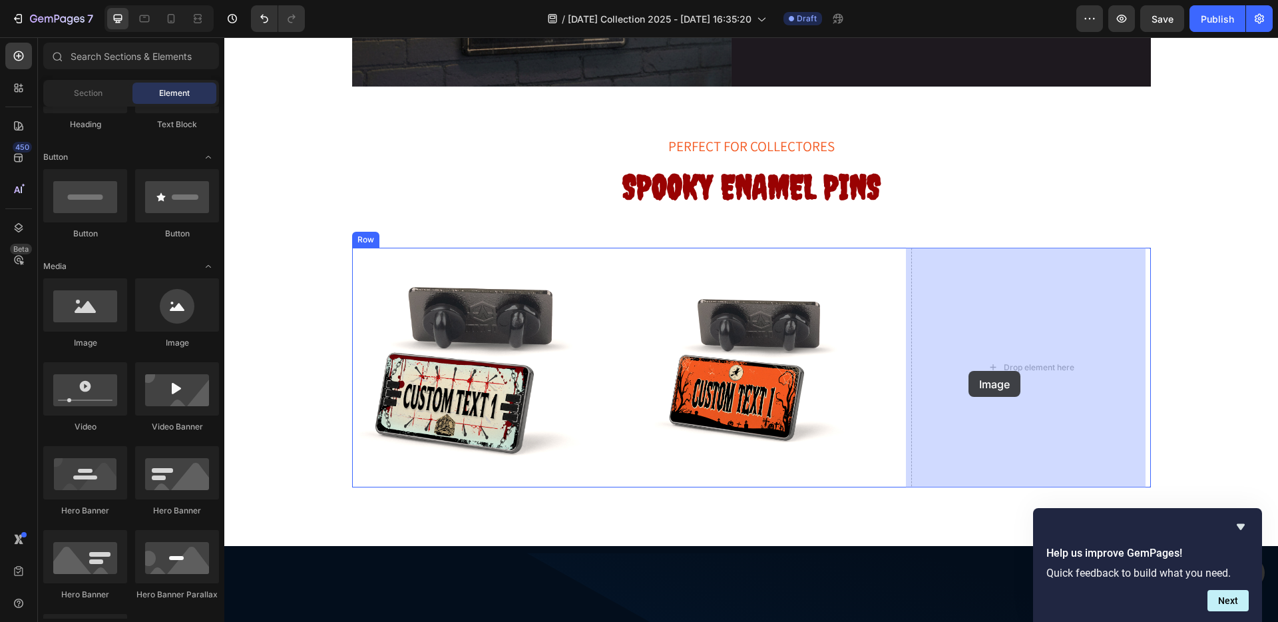
drag, startPoint x: 302, startPoint y: 344, endPoint x: 969, endPoint y: 371, distance: 667.1
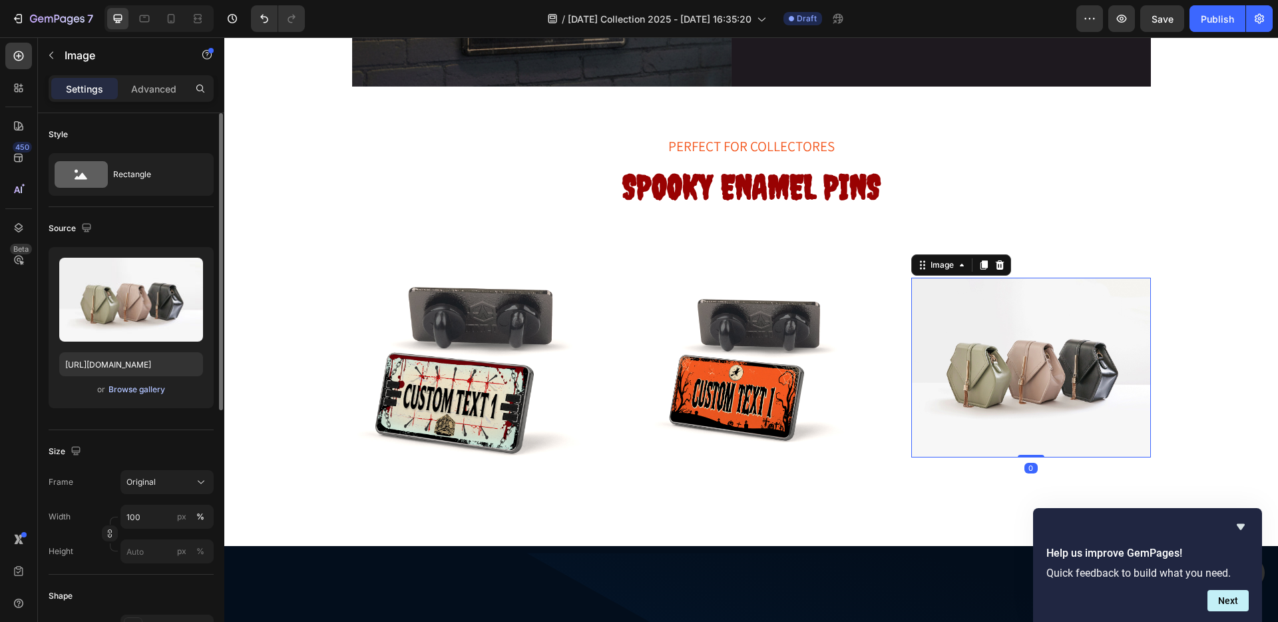
click at [117, 383] on button "Browse gallery" at bounding box center [137, 389] width 58 height 13
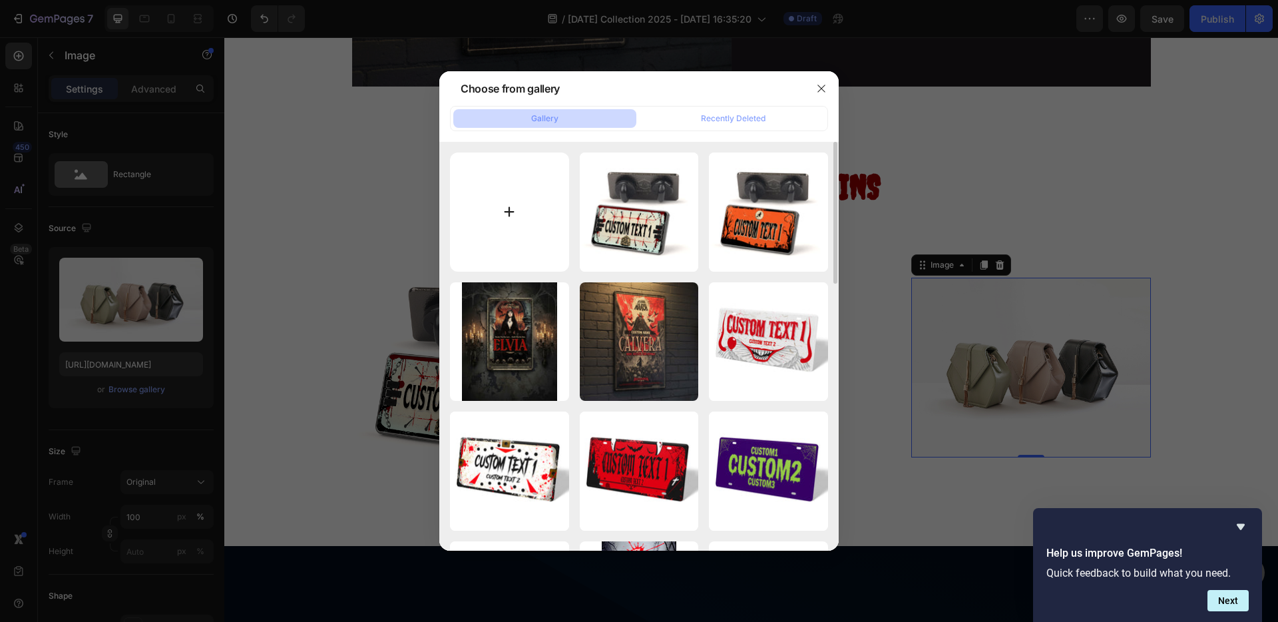
click at [474, 199] on input "file" at bounding box center [509, 211] width 119 height 119
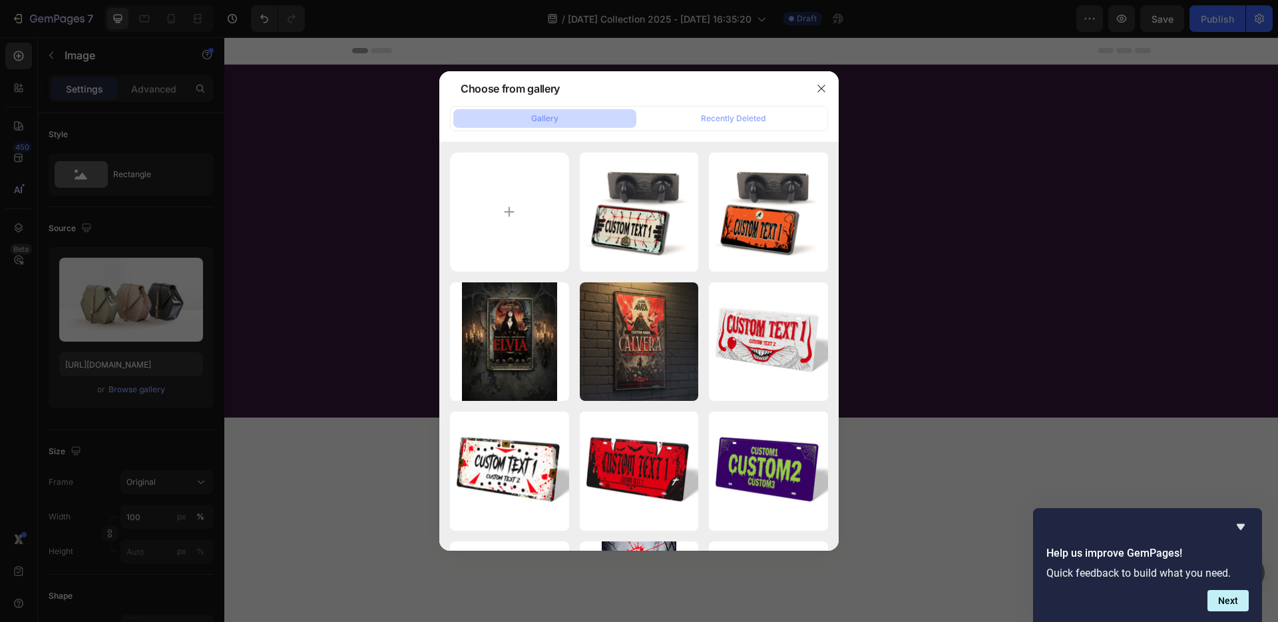
scroll to position [2382, 0]
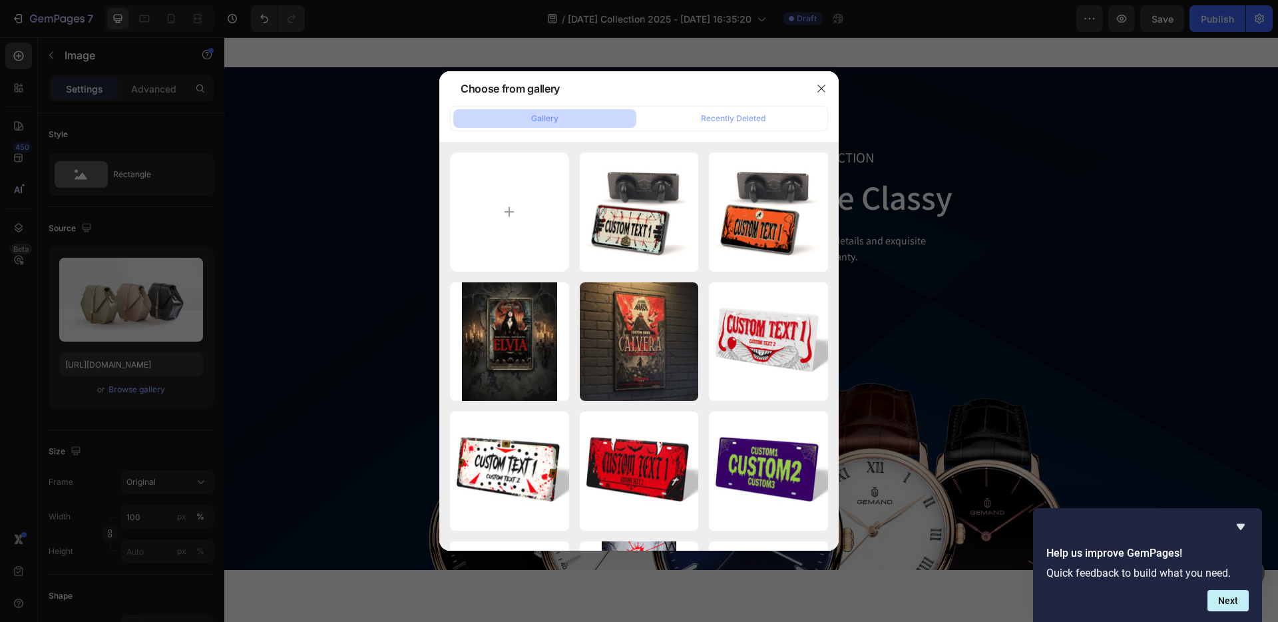
type input "C:\fakepath\Spooky-Pin-Thumbnail-Universal-Black-Green.jpg"
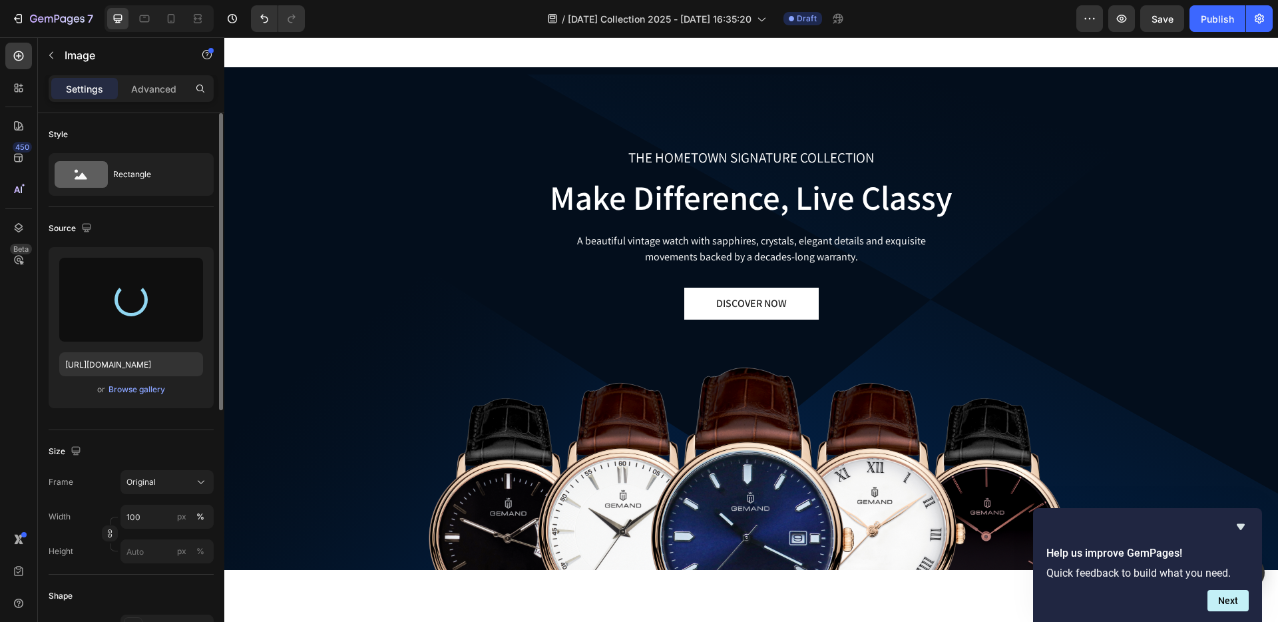
type input "https://cdn.shopify.com/s/files/1/0519/6401/files/gempages_490500299719443603-1…"
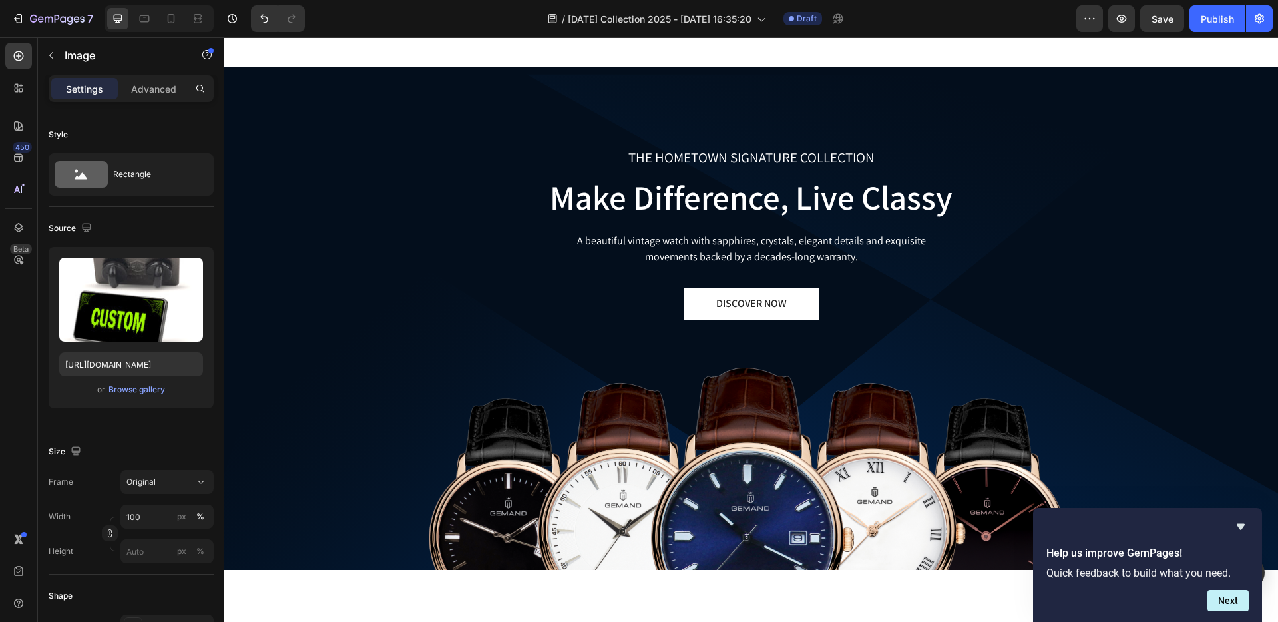
click at [748, 9] on img at bounding box center [752, 9] width 204 height 0
click at [159, 84] on p "Advanced" at bounding box center [153, 89] width 45 height 14
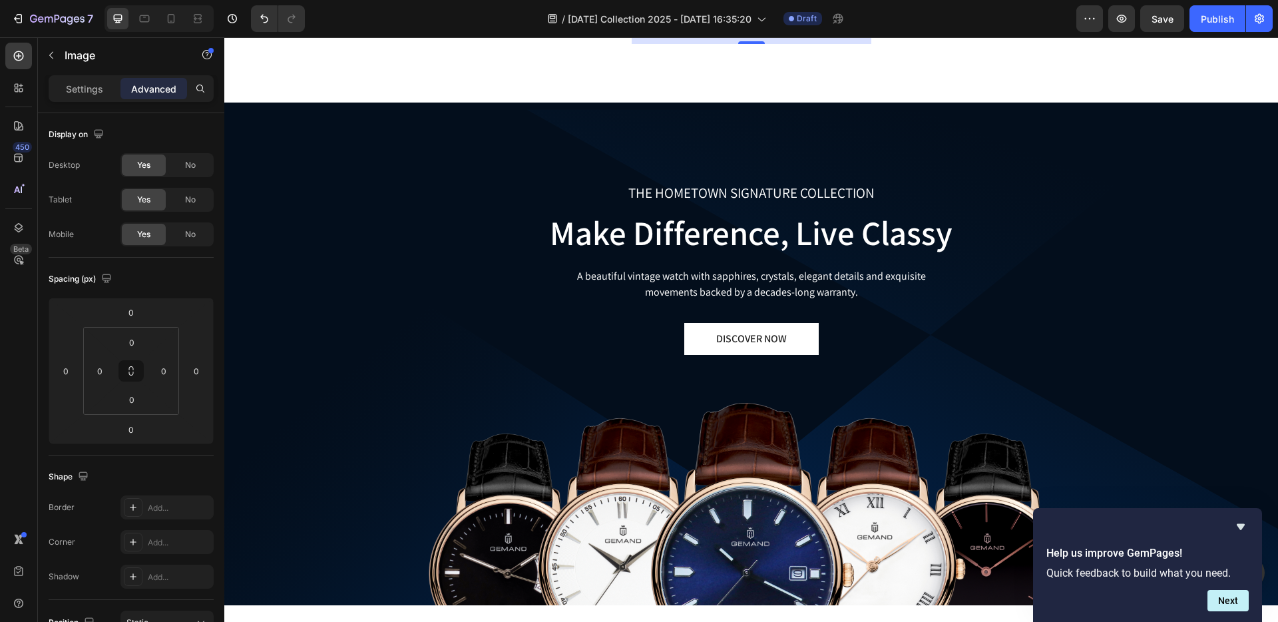
drag, startPoint x: 745, startPoint y: 468, endPoint x: 746, endPoint y: 503, distance: 35.3
type input "53"
click at [855, 44] on div "53" at bounding box center [752, 26] width 240 height 35
click at [799, 9] on img at bounding box center [752, 9] width 204 height 0
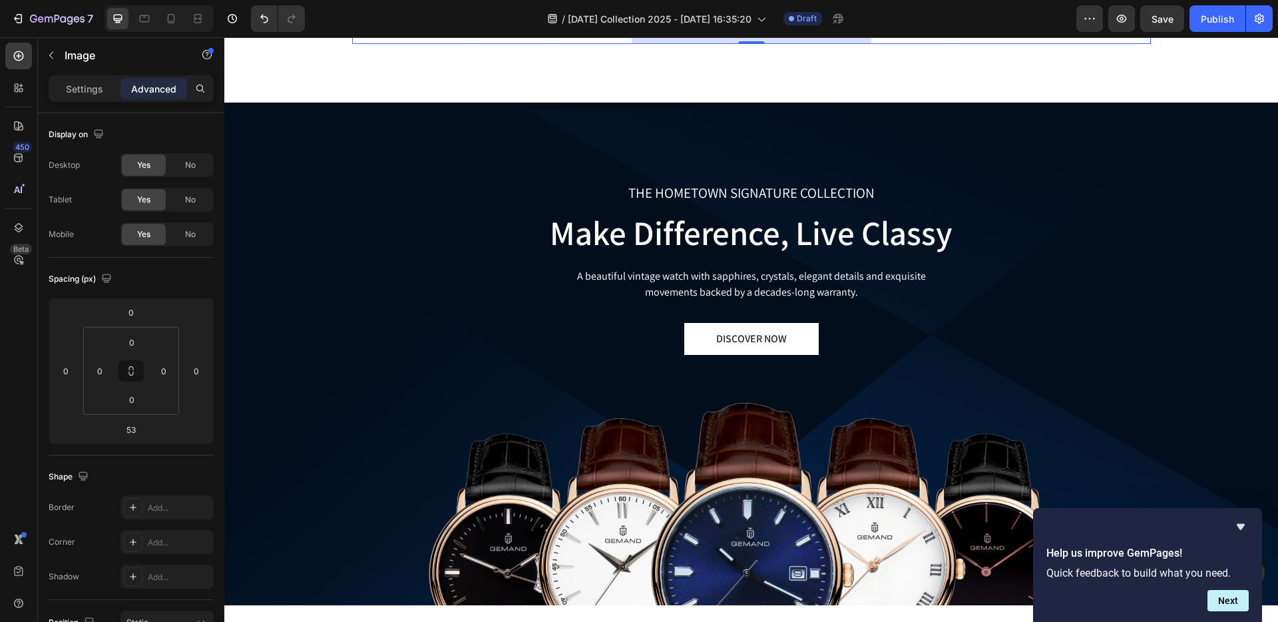
click at [922, 26] on img at bounding box center [1032, 26] width 240 height 0
click at [810, 9] on img at bounding box center [752, 9] width 204 height 0
click at [512, 26] on img at bounding box center [472, 26] width 240 height 0
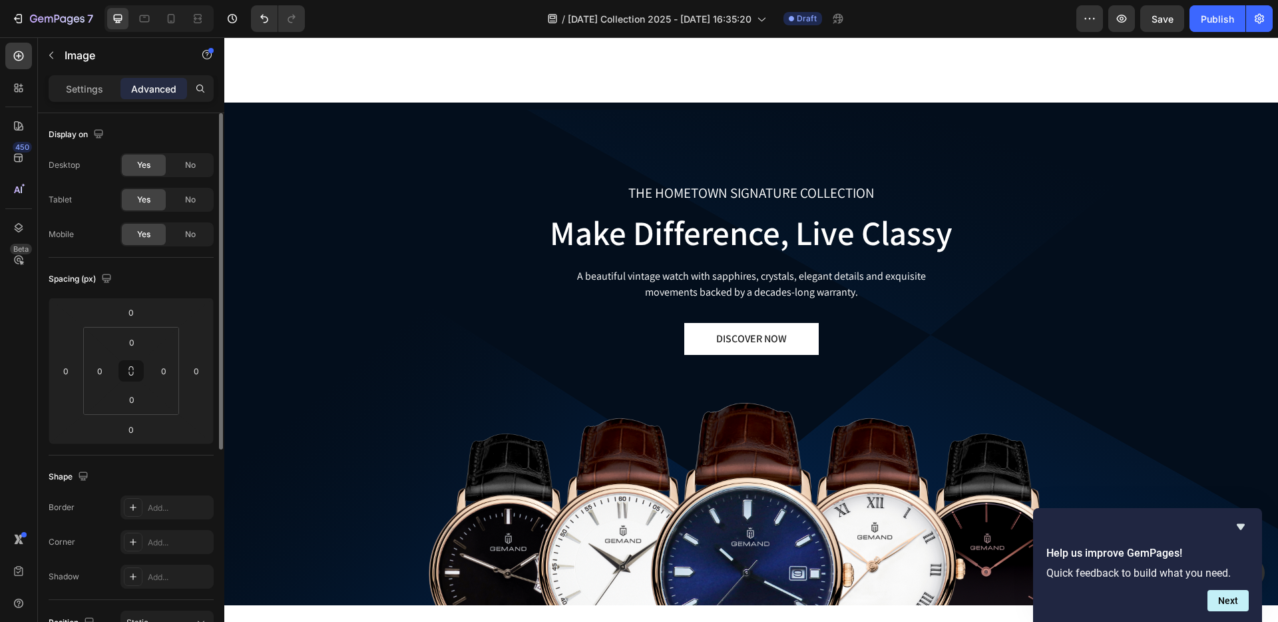
click at [72, 87] on p "Settings" at bounding box center [84, 89] width 37 height 14
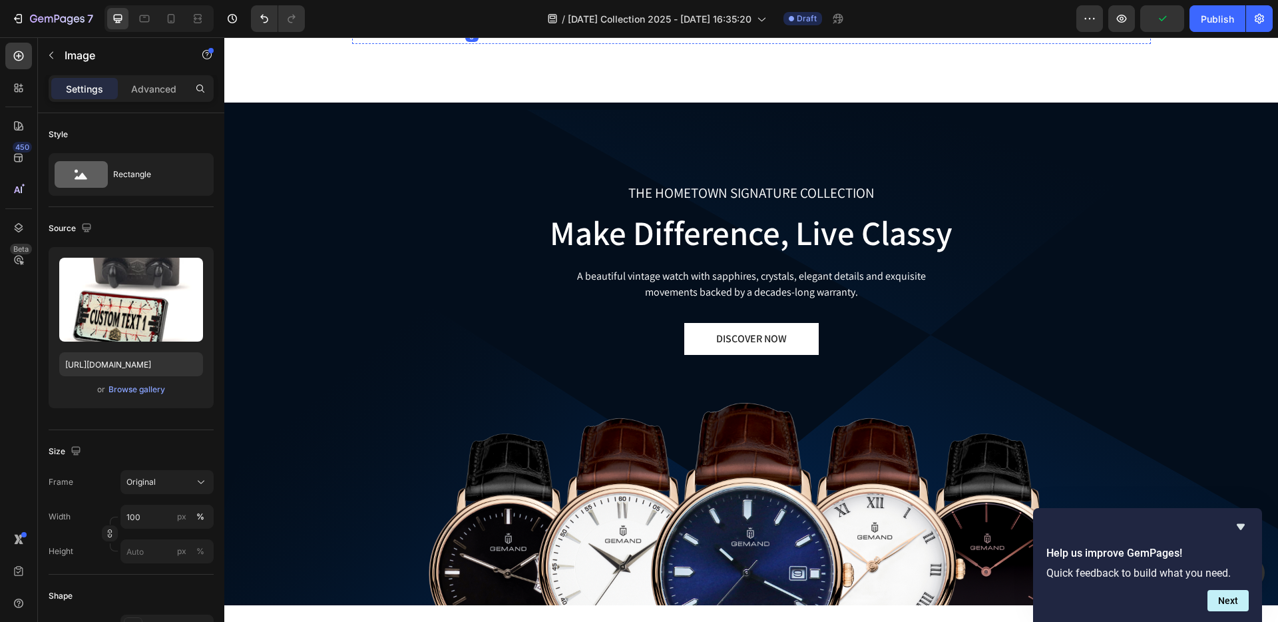
click at [748, 9] on img at bounding box center [752, 9] width 204 height 0
click at [150, 517] on input "85" at bounding box center [167, 517] width 93 height 24
type input "100"
click at [747, 44] on div at bounding box center [751, 42] width 27 height 4
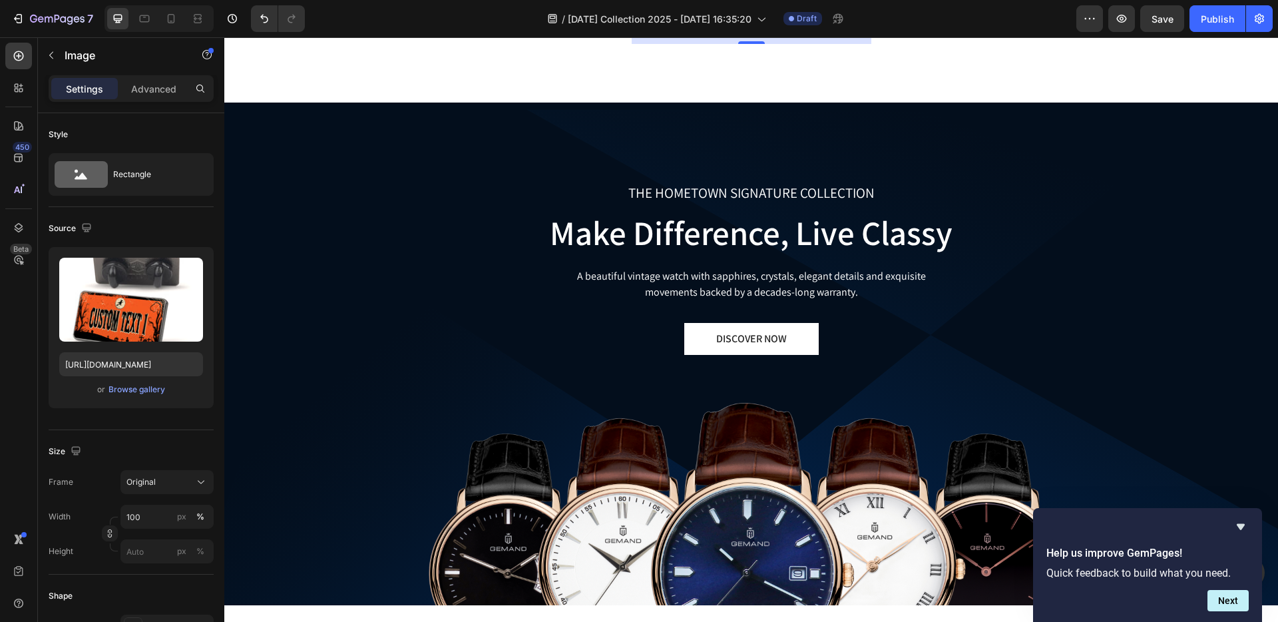
drag, startPoint x: 747, startPoint y: 521, endPoint x: 731, endPoint y: 463, distance: 59.5
click at [730, 9] on div "Image 53" at bounding box center [752, 9] width 240 height 0
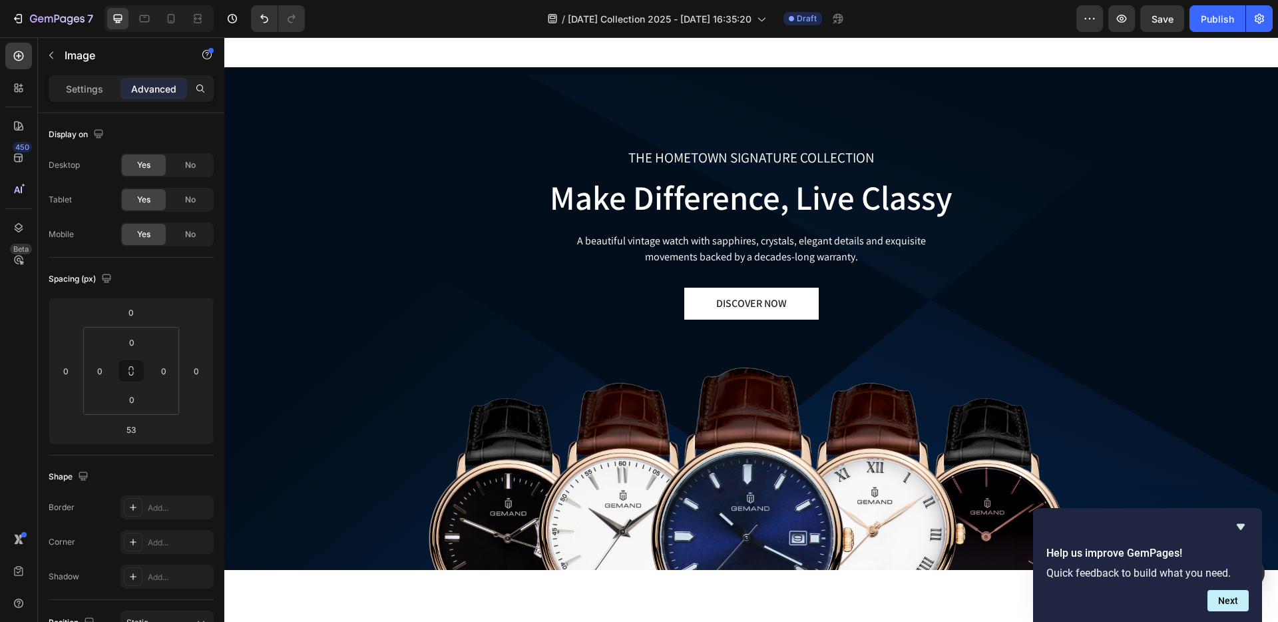
click at [732, 9] on img at bounding box center [752, 9] width 240 height 0
type input "0"
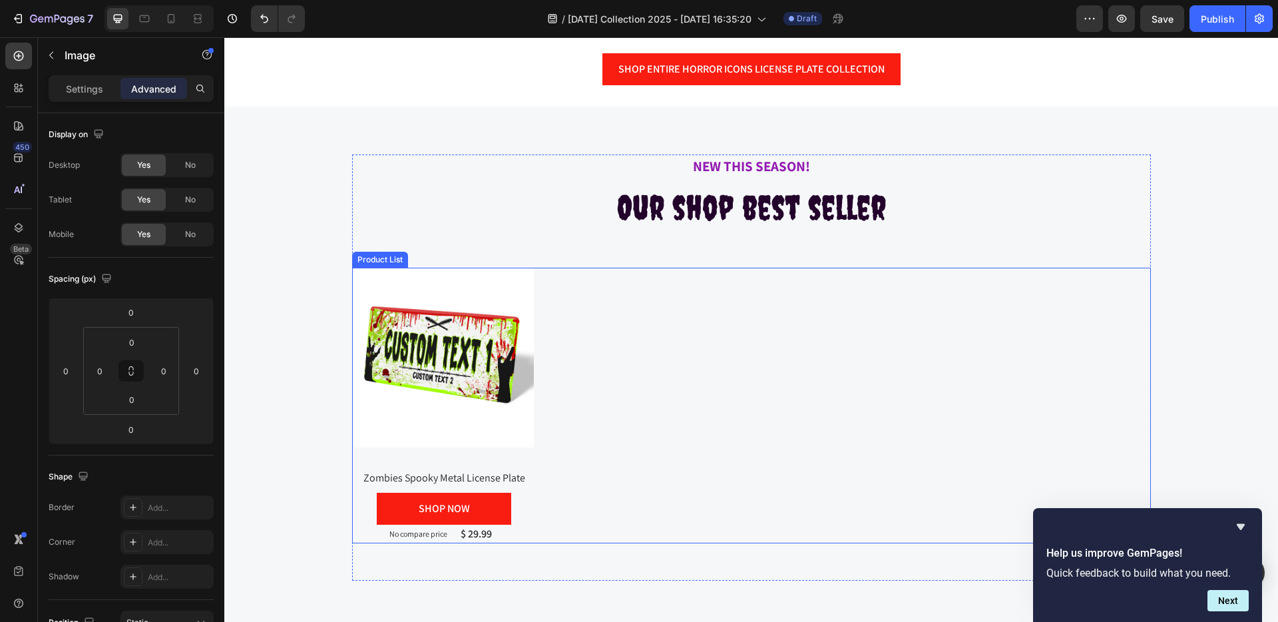
scroll to position [827, 0]
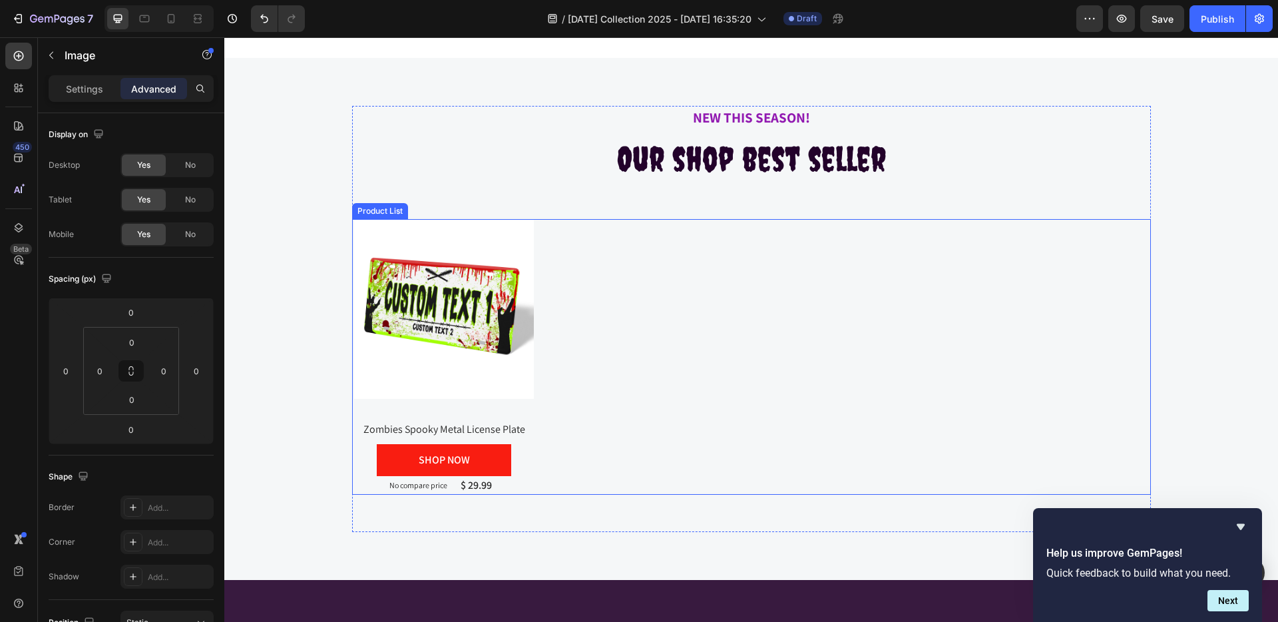
click at [534, 407] on div "Product Images Zombies Spooky Metal License Plate Product Title SHOP NOW Button…" at bounding box center [751, 357] width 799 height 276
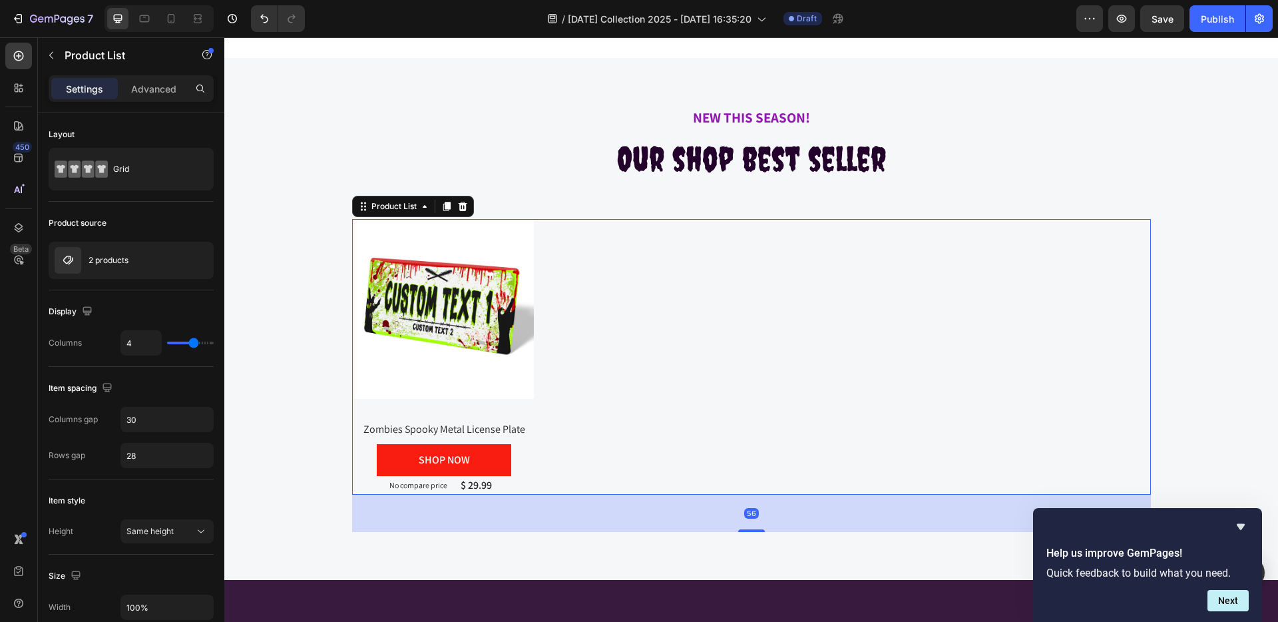
click at [1138, 346] on div "Product Images Zombies Spooky Metal License Plate Product Title SHOP NOW Button…" at bounding box center [751, 357] width 799 height 276
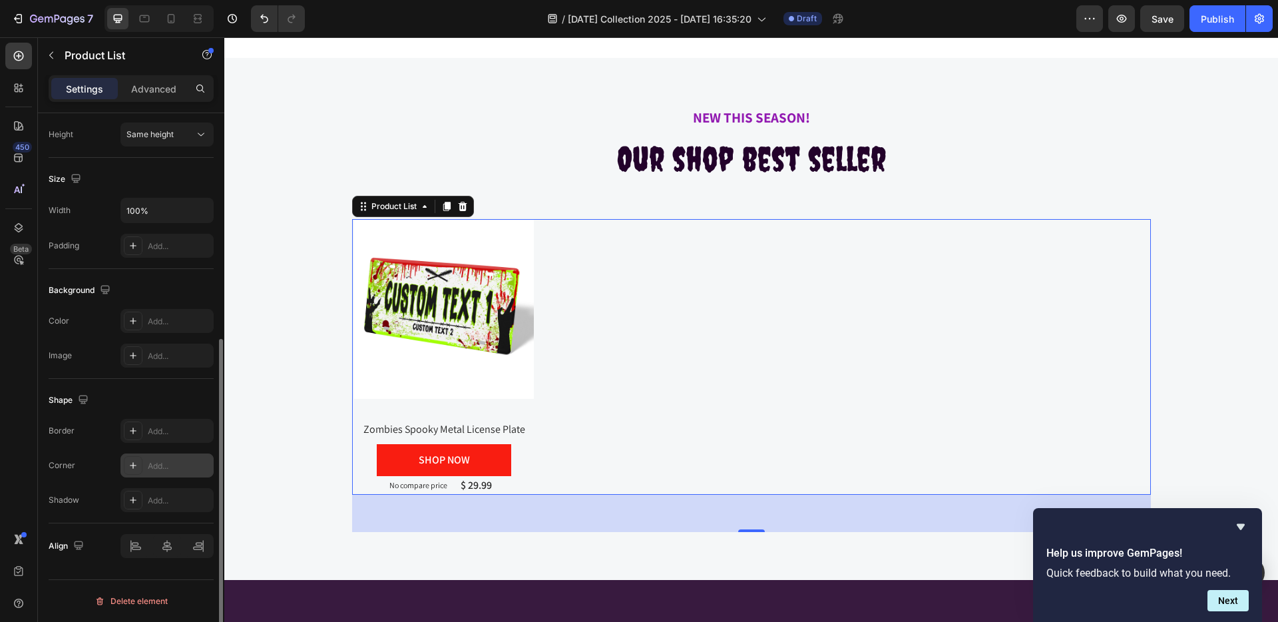
scroll to position [0, 0]
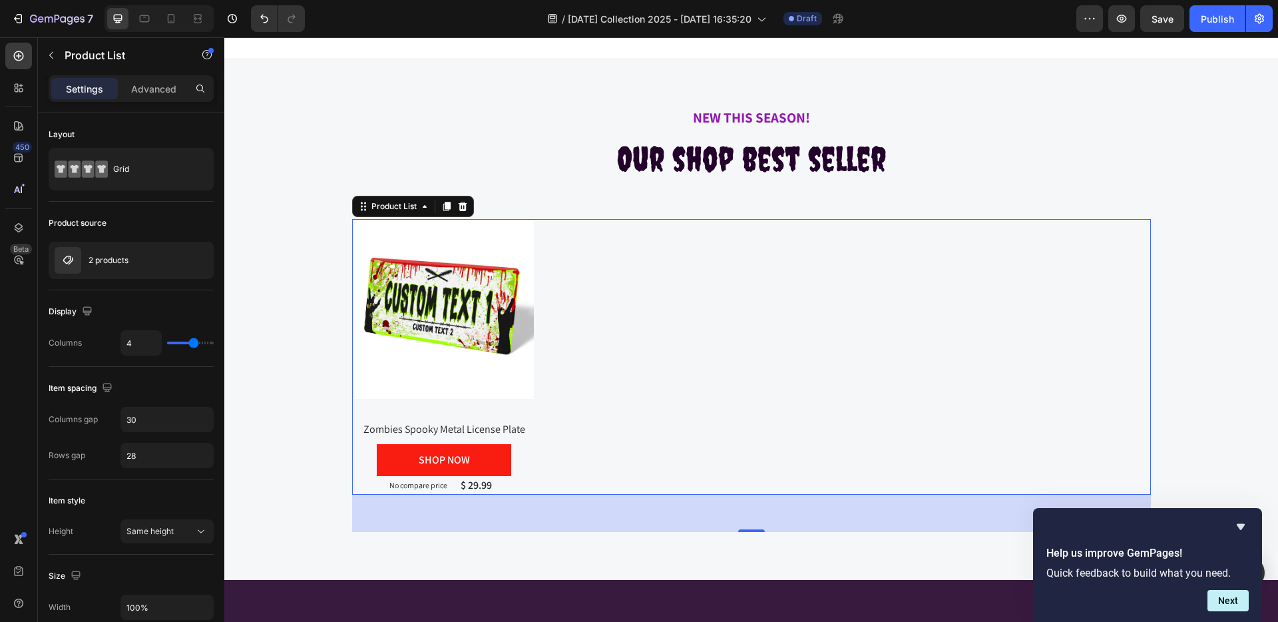
click at [87, 90] on p "Settings" at bounding box center [84, 89] width 37 height 14
click at [140, 89] on p "Advanced" at bounding box center [153, 89] width 45 height 14
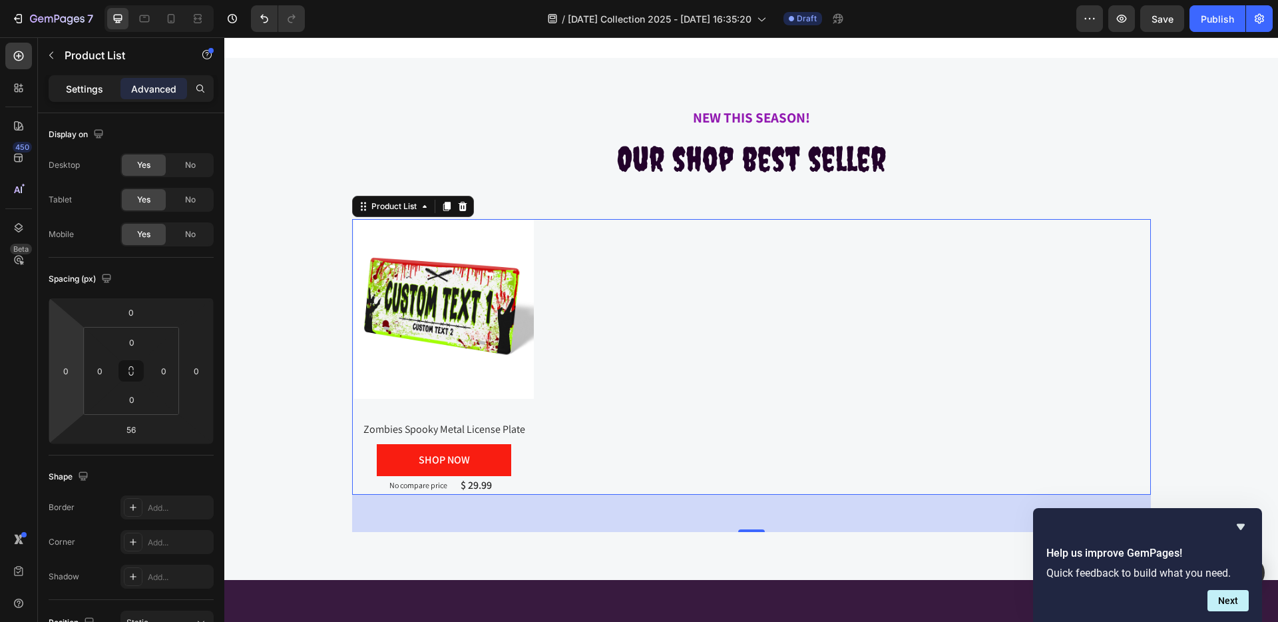
click at [67, 86] on p "Settings" at bounding box center [84, 89] width 37 height 14
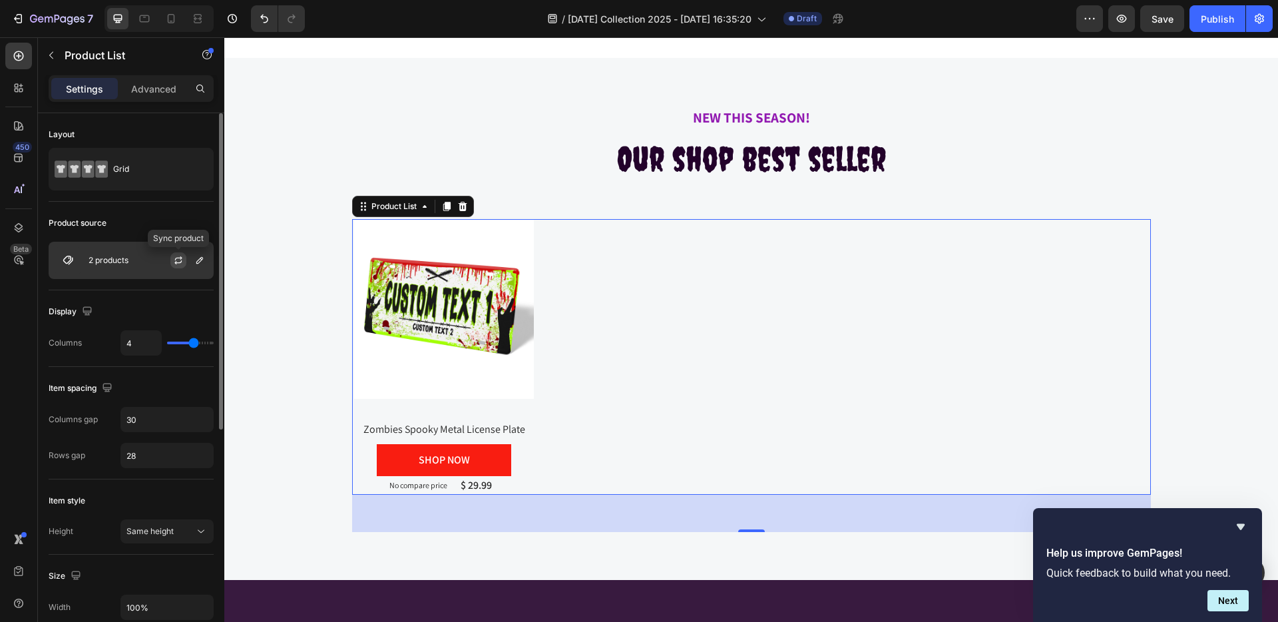
click at [176, 260] on icon "button" at bounding box center [178, 260] width 11 height 11
click at [197, 260] on icon "button" at bounding box center [199, 260] width 7 height 7
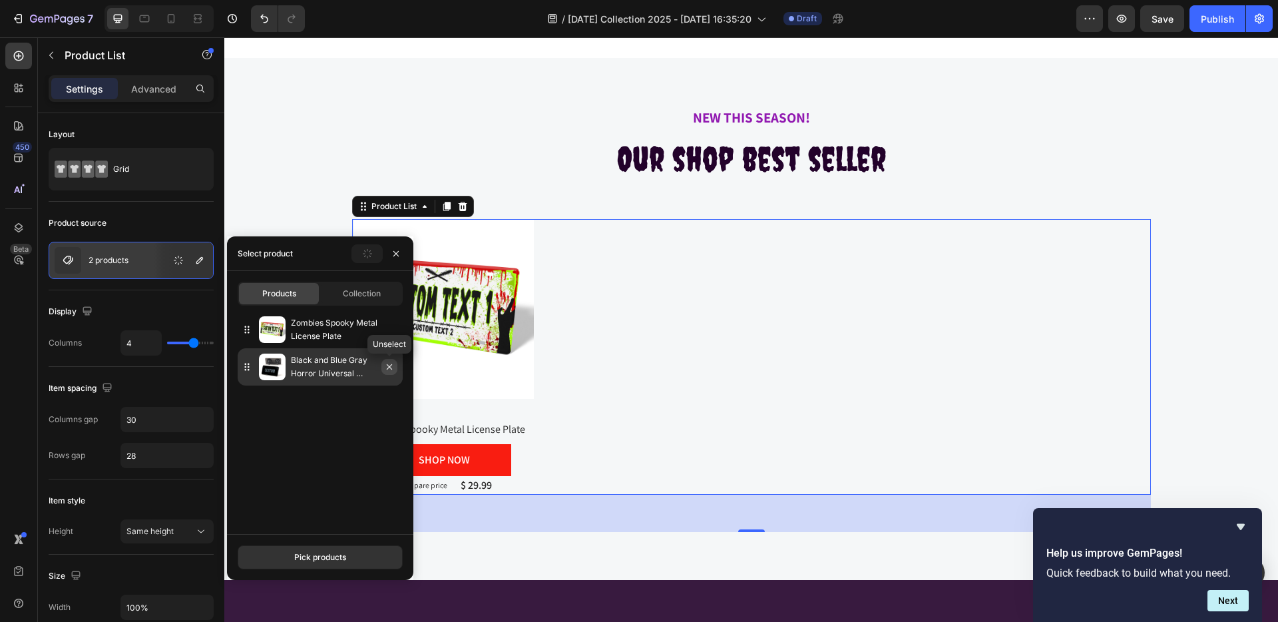
click at [390, 367] on icon "button" at bounding box center [389, 366] width 5 height 5
click at [326, 546] on button "Pick products" at bounding box center [320, 557] width 165 height 24
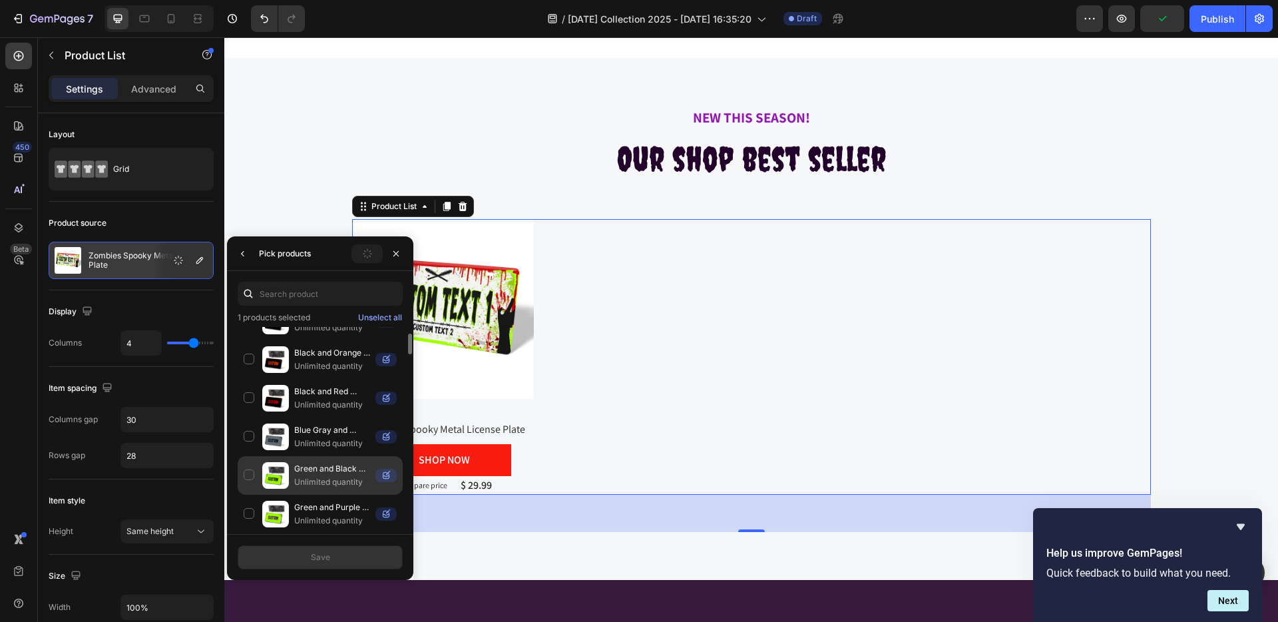
scroll to position [67, 0]
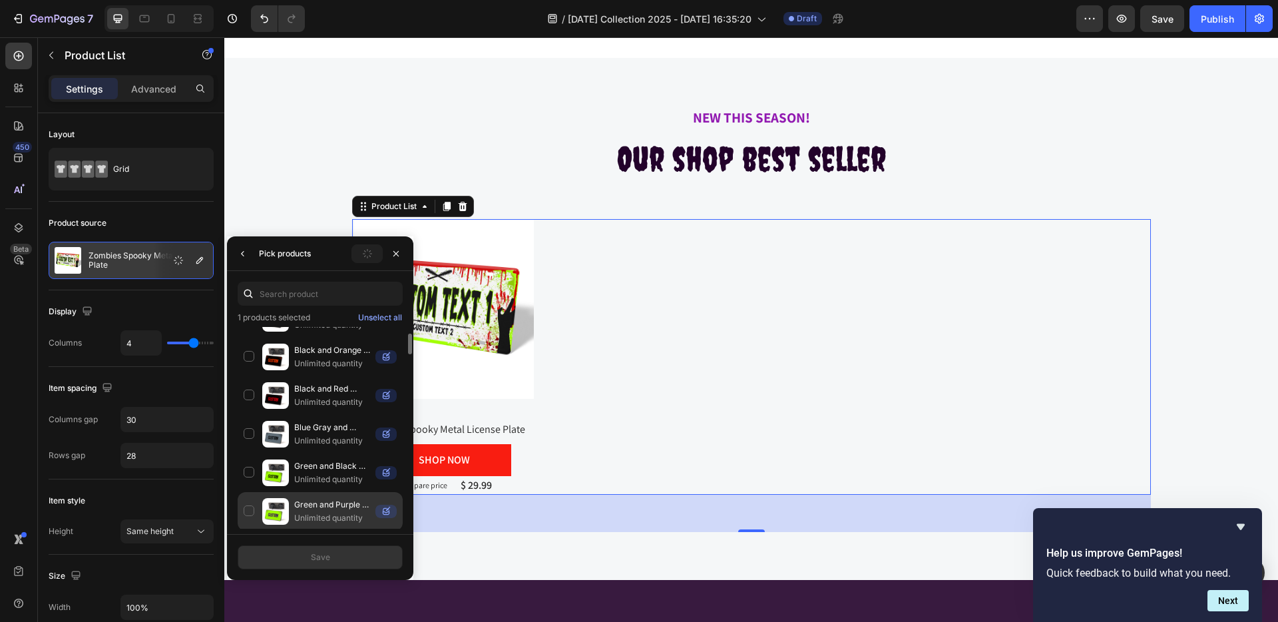
click at [252, 509] on div "Green and Purple Horror Universal License Plate Enamel Pins Unlimited quantity" at bounding box center [320, 511] width 165 height 39
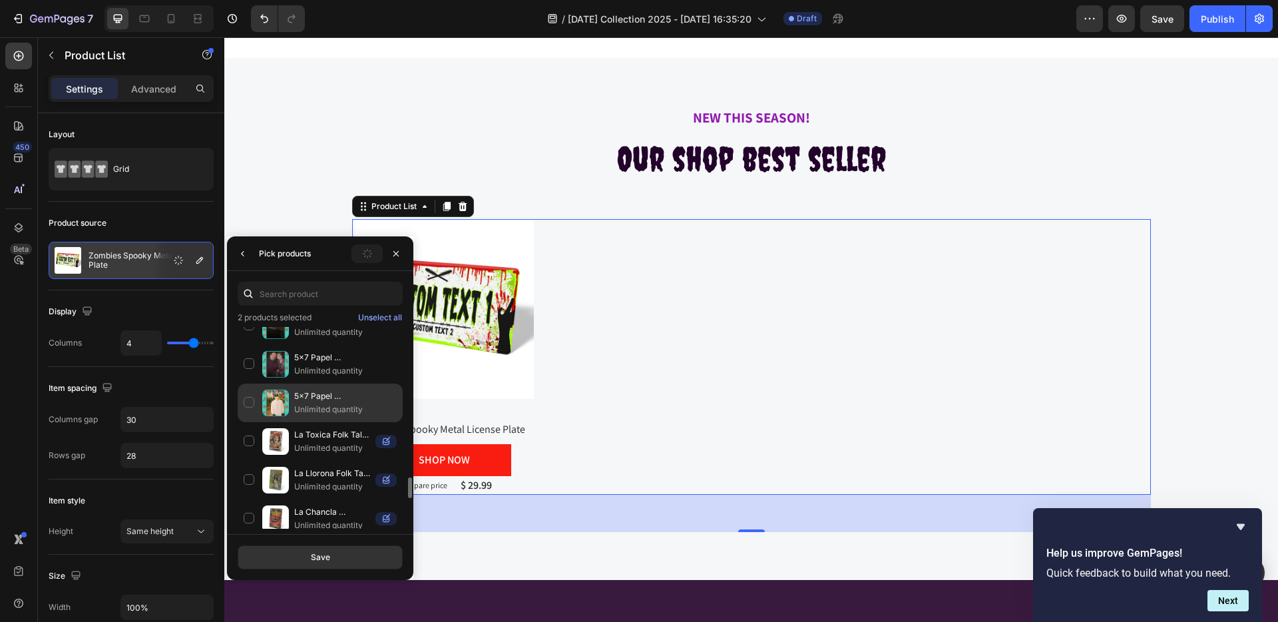
scroll to position [960, 0]
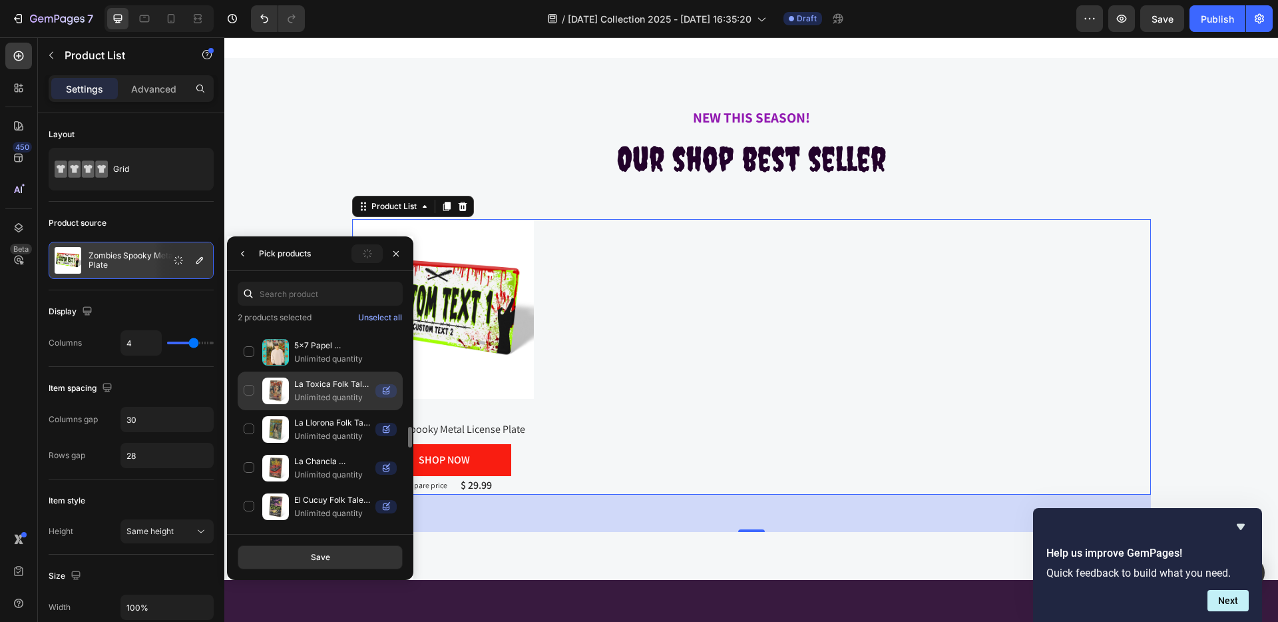
click at [248, 386] on div "La Toxica Folk Tale Novel Cover Tin Sign Unlimited quantity" at bounding box center [320, 391] width 165 height 39
click at [316, 387] on p "La Toxica Folk Tale Novel Cover Tin Sign" at bounding box center [332, 384] width 76 height 13
click at [386, 390] on icon at bounding box center [386, 390] width 21 height 13
click at [387, 392] on icon at bounding box center [386, 391] width 7 height 7
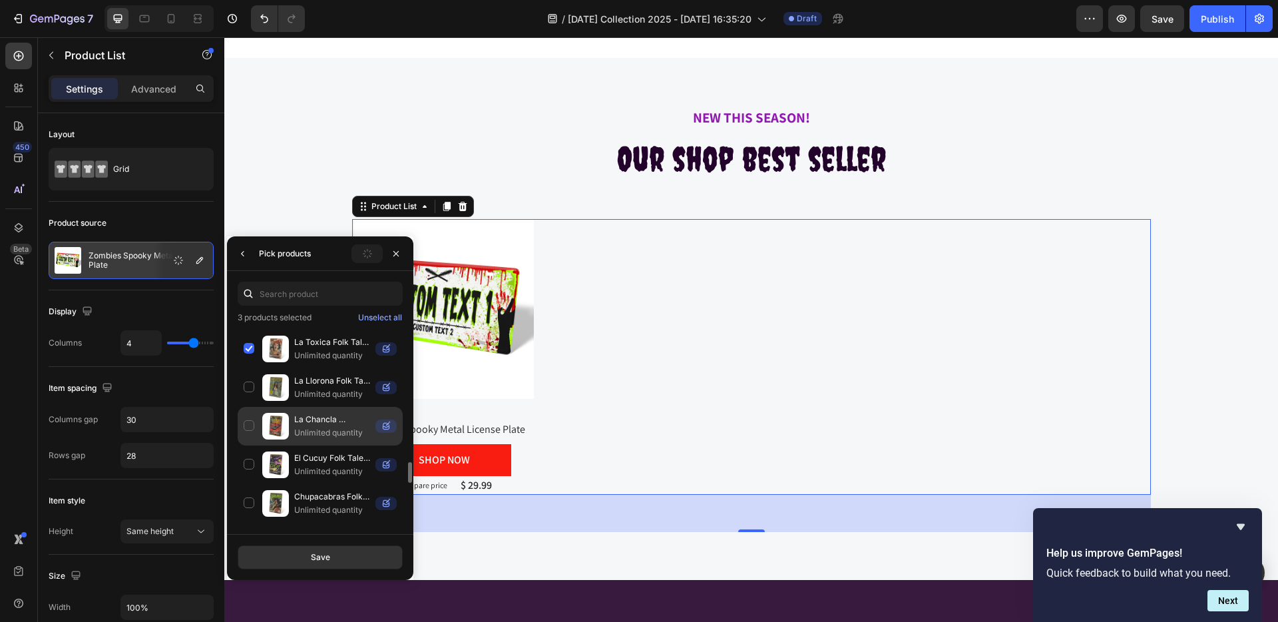
scroll to position [1117, 0]
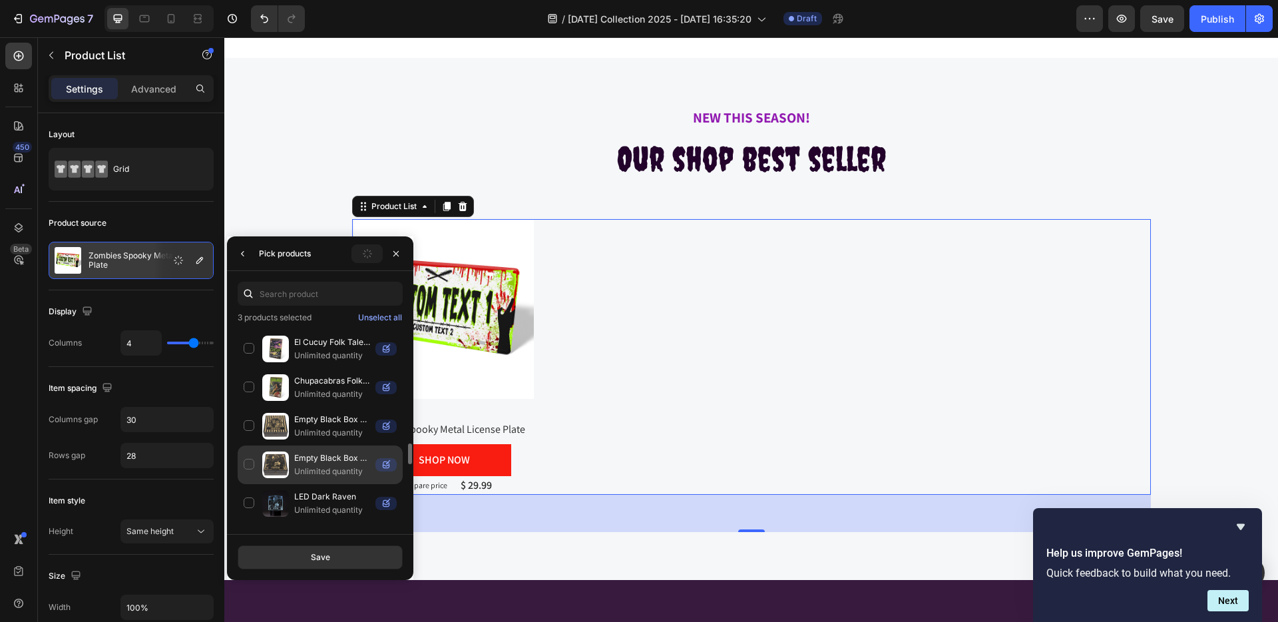
click at [317, 452] on p "Empty Black Box Dark Raven" at bounding box center [332, 457] width 76 height 13
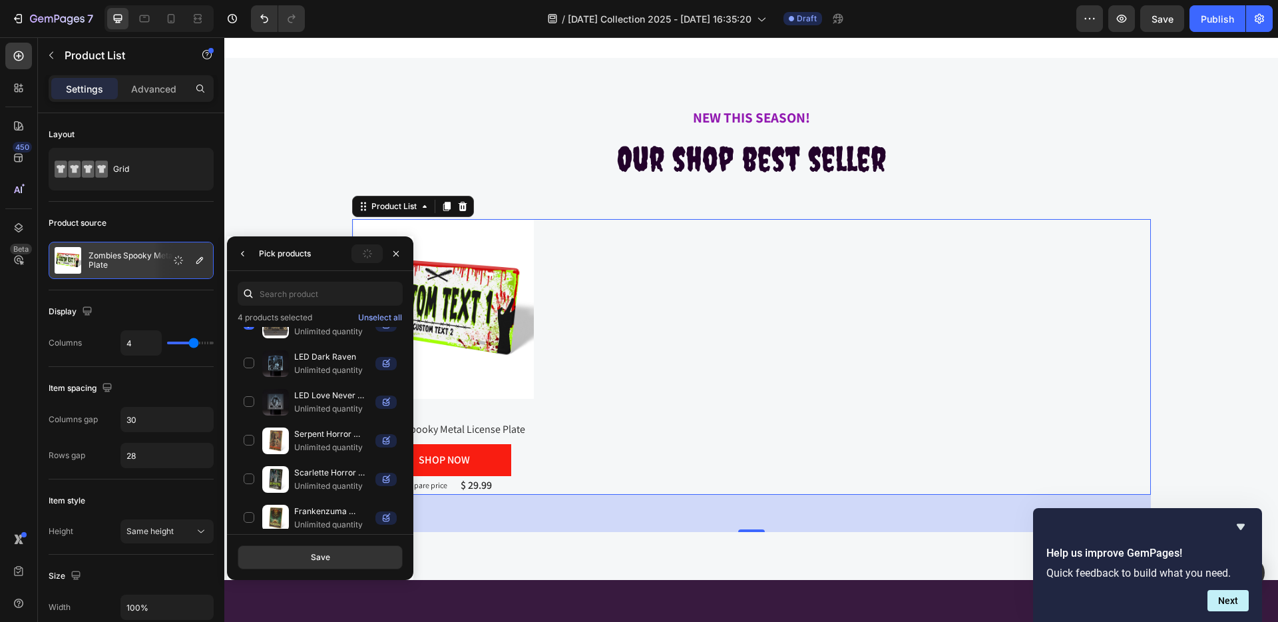
scroll to position [0, 0]
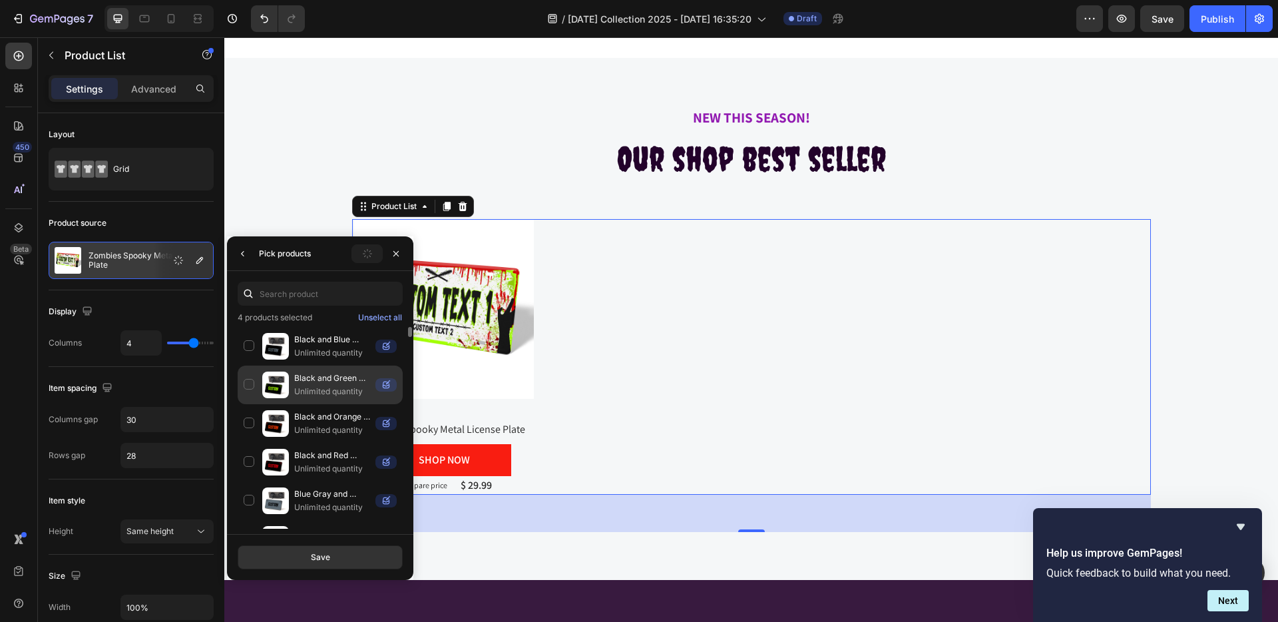
click at [248, 386] on div "Black and Green Horror Universal License Plate Enamel Pins Unlimited quantity" at bounding box center [320, 385] width 165 height 39
click at [331, 552] on button "Save" at bounding box center [320, 557] width 165 height 24
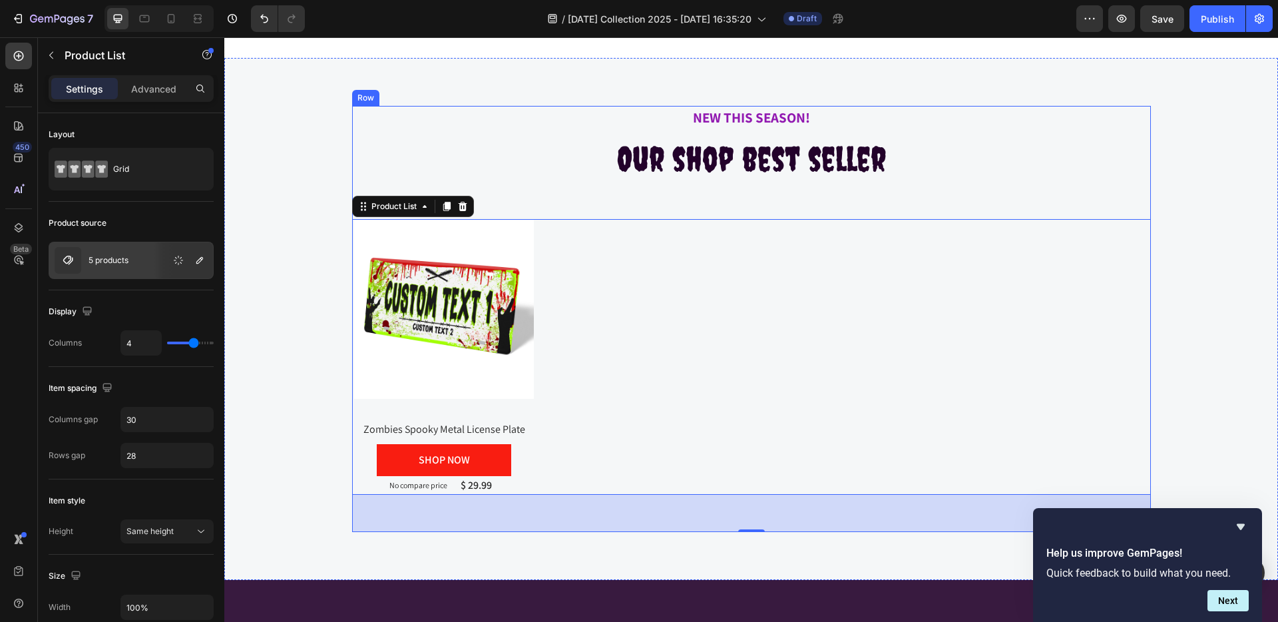
click at [551, 192] on div "NEW THIS SEASON! Text block Our shop best seller Heading Product Images Zombies…" at bounding box center [751, 319] width 799 height 426
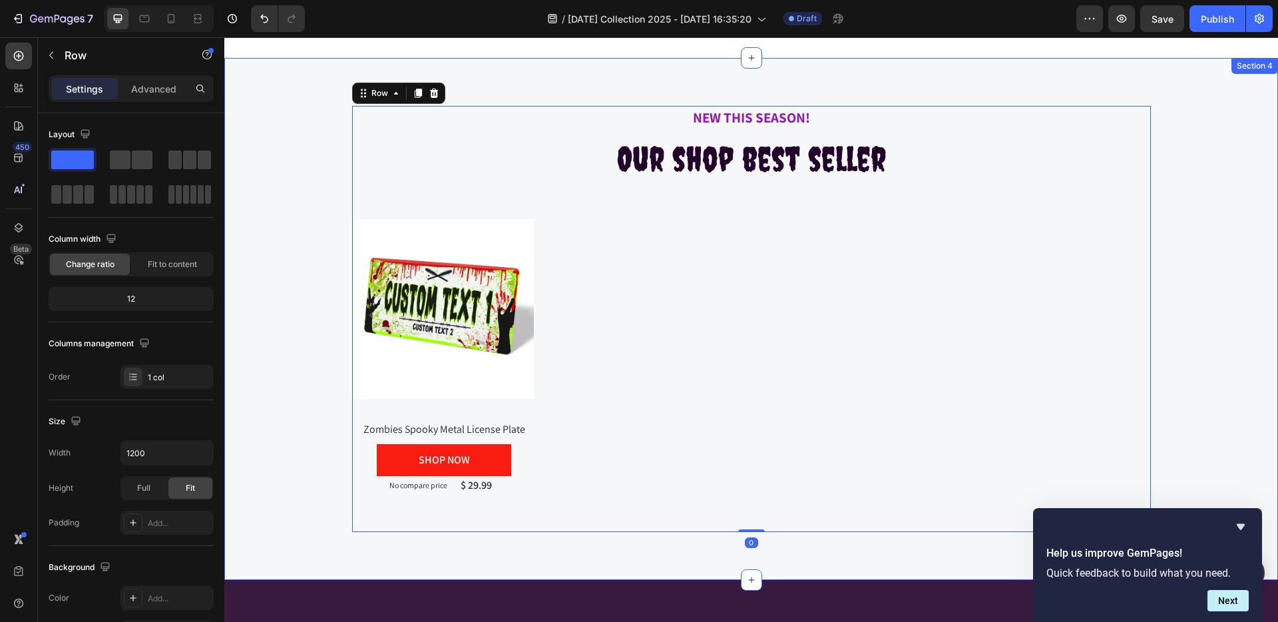
click at [276, 186] on div "NEW THIS SEASON! Text block Our shop best seller Heading Product Images Zombies…" at bounding box center [751, 319] width 1034 height 426
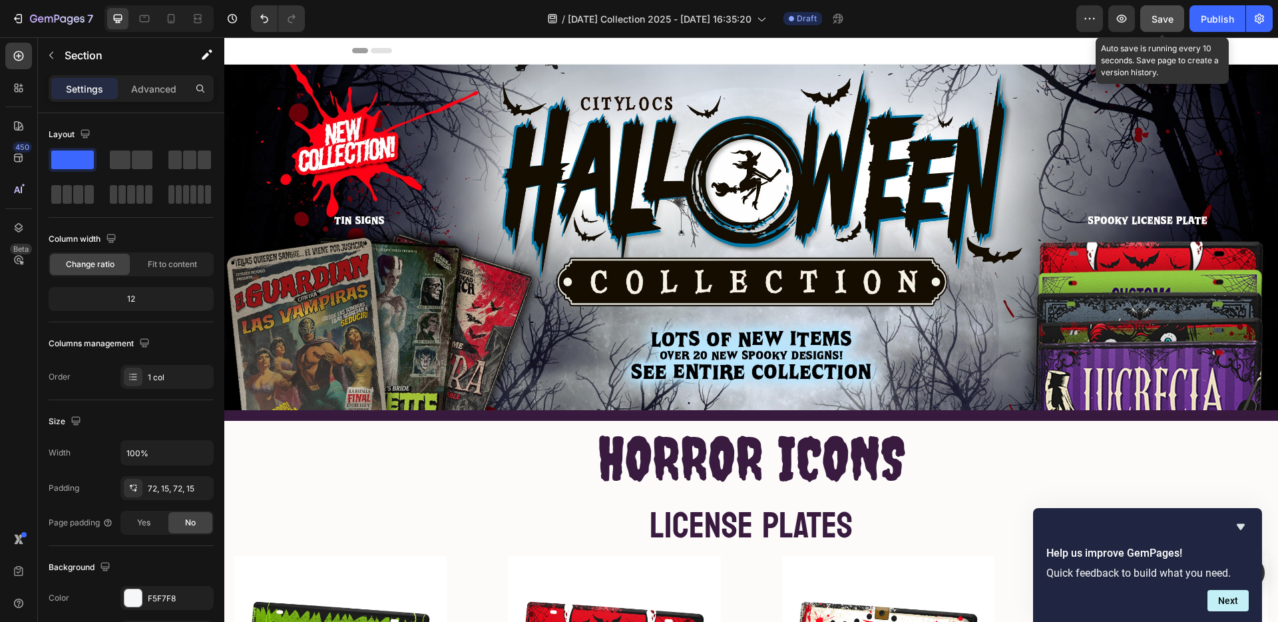
click at [1163, 15] on span "Save" at bounding box center [1163, 18] width 22 height 11
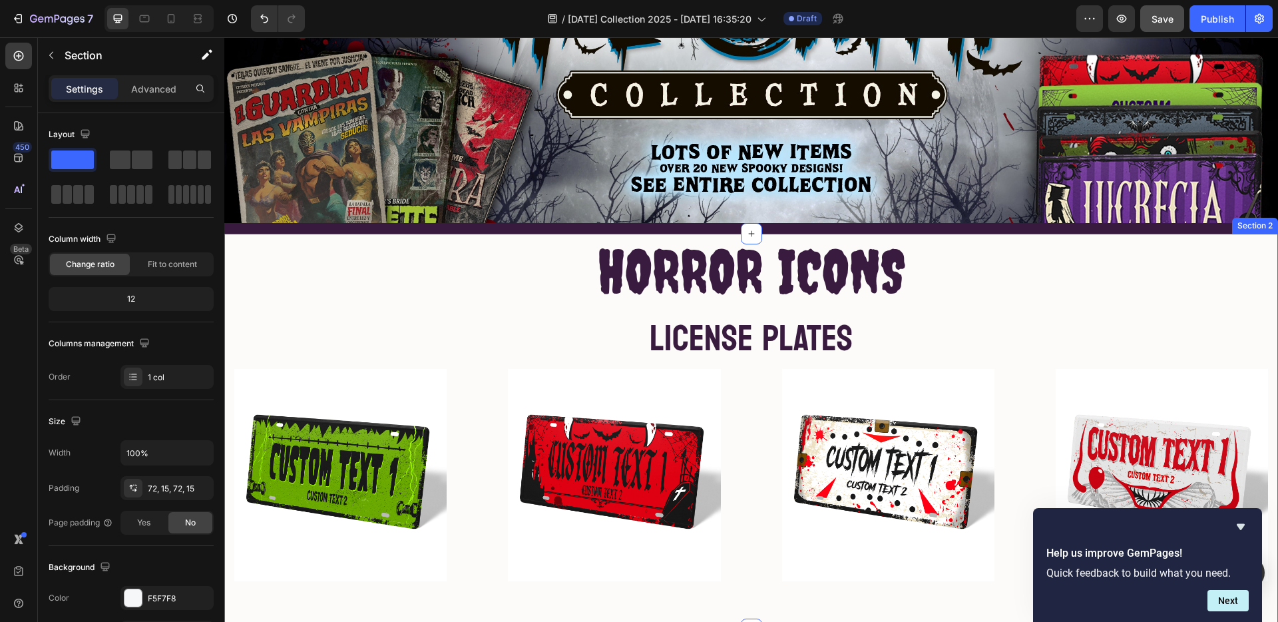
scroll to position [194, 0]
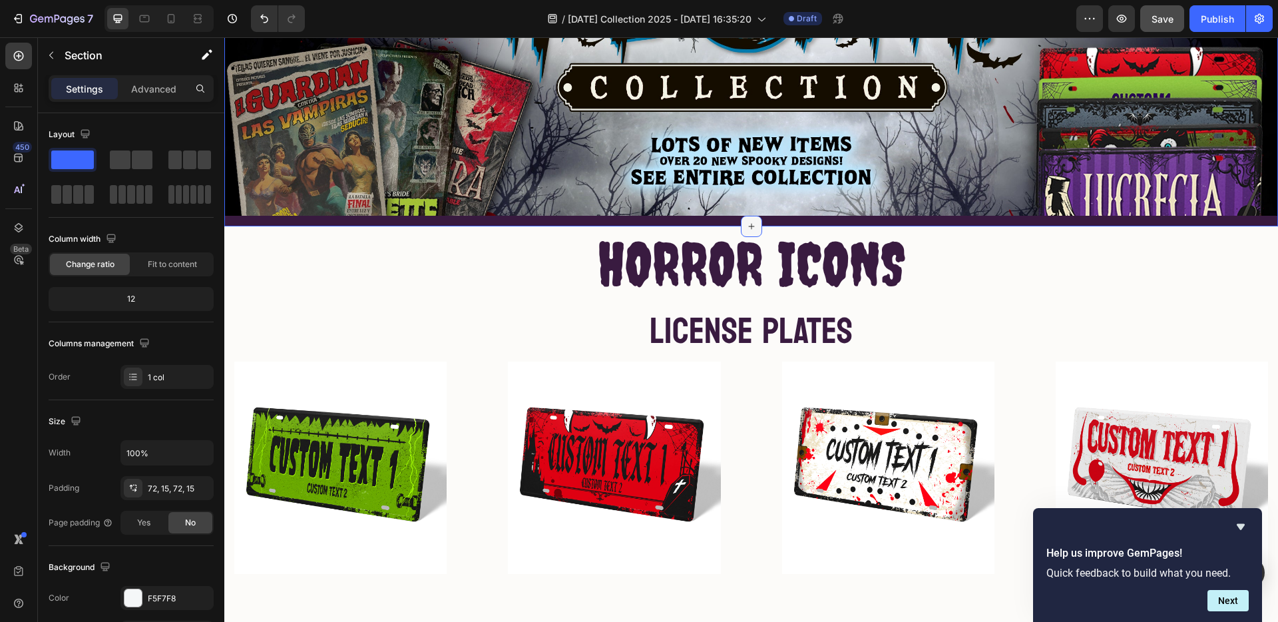
click at [746, 223] on icon at bounding box center [751, 226] width 11 height 11
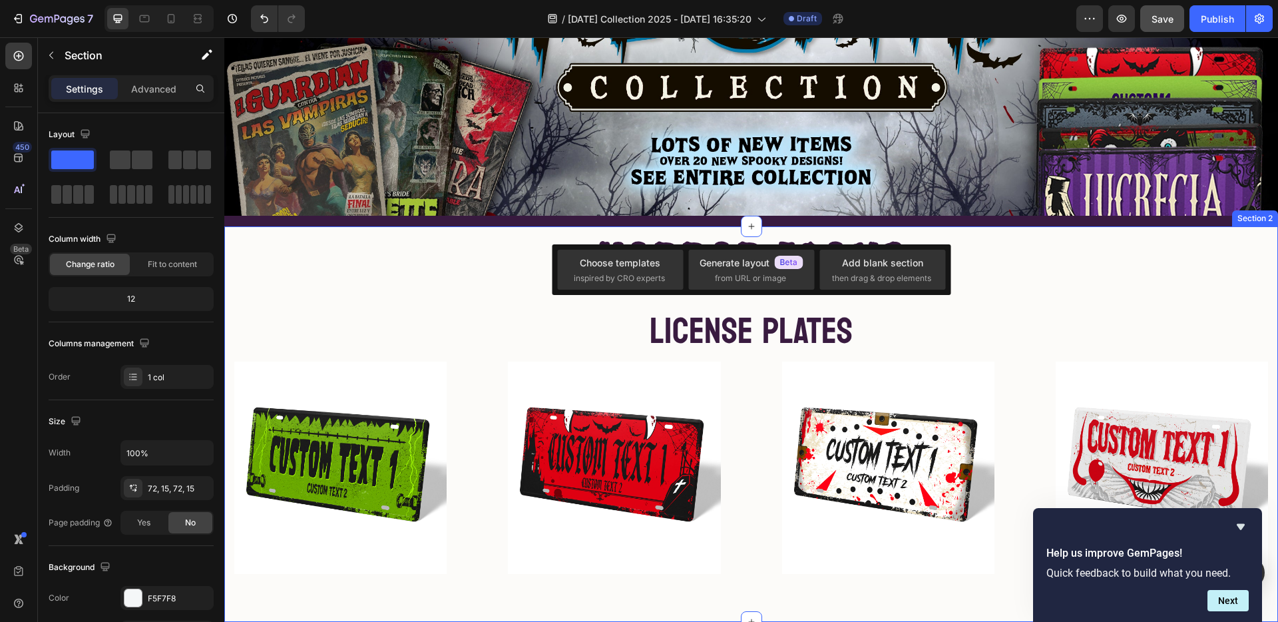
click at [411, 260] on div "HORROR ICONS Heading LICENSE PLATES Heading Row Image Image Image Image Row" at bounding box center [751, 400] width 1034 height 348
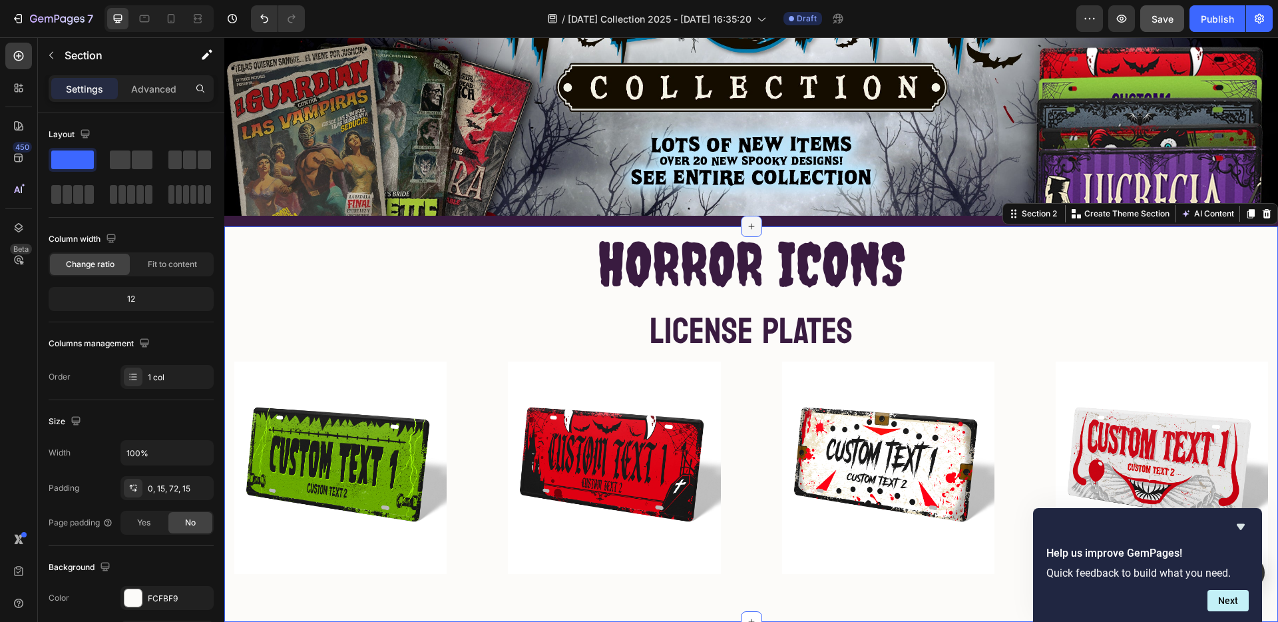
click at [746, 221] on icon at bounding box center [751, 226] width 11 height 11
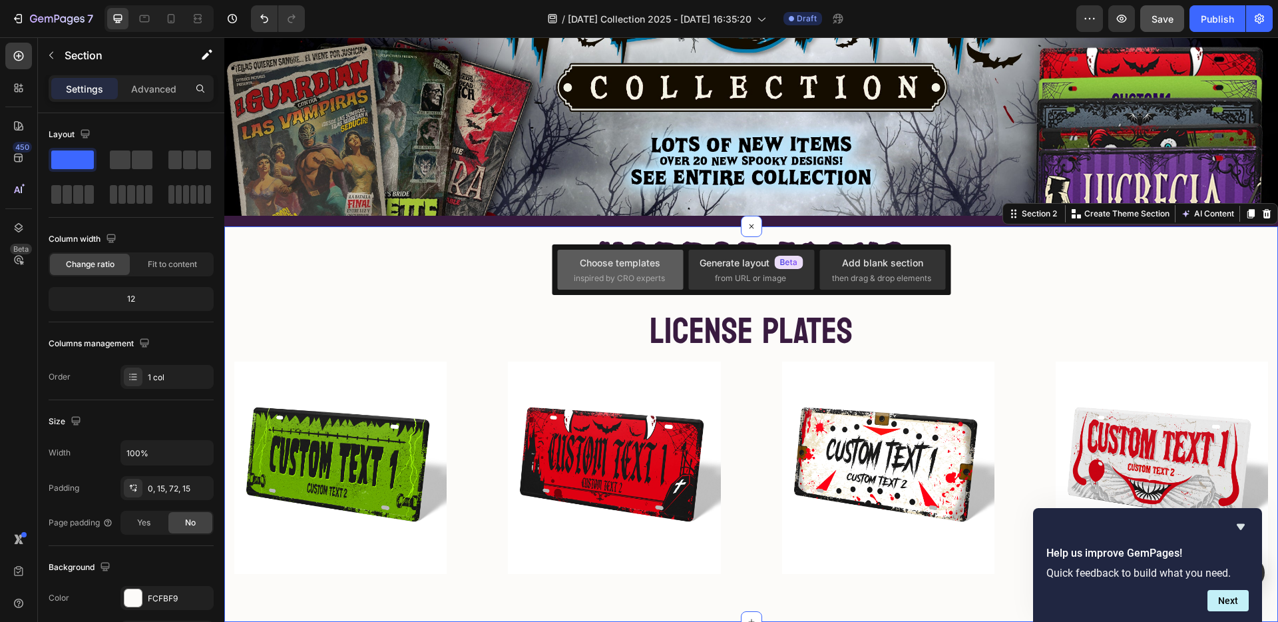
click at [662, 268] on div "Choose templates inspired by CRO experts" at bounding box center [620, 270] width 93 height 29
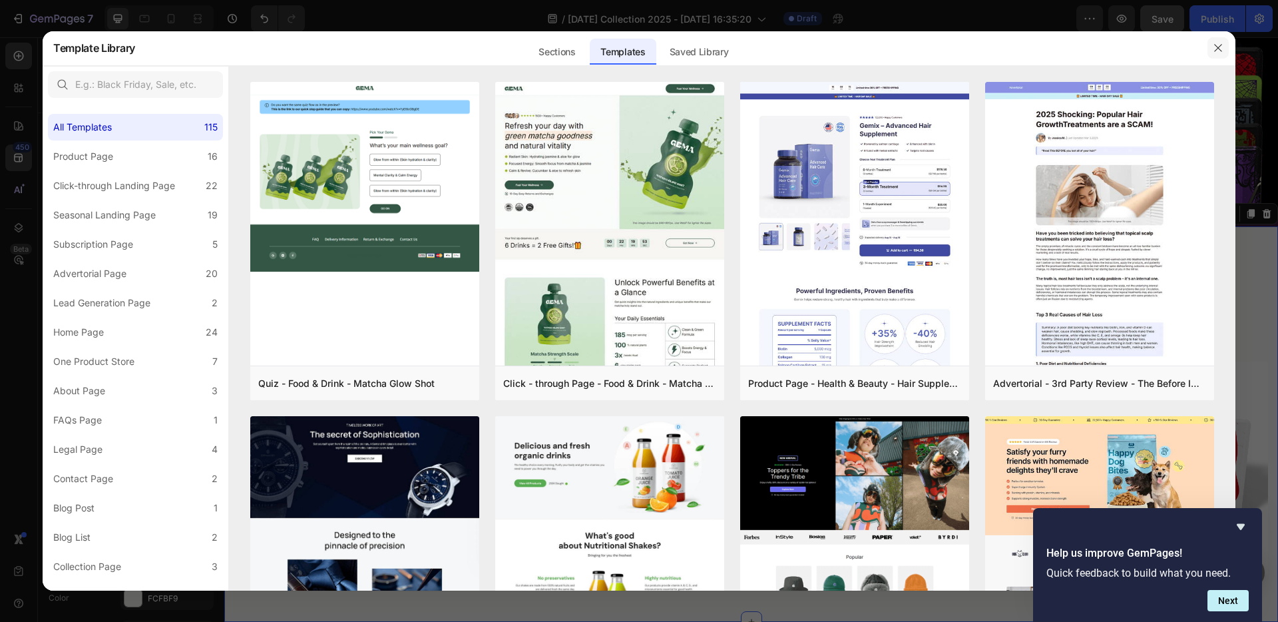
click at [1219, 48] on icon "button" at bounding box center [1218, 47] width 7 height 7
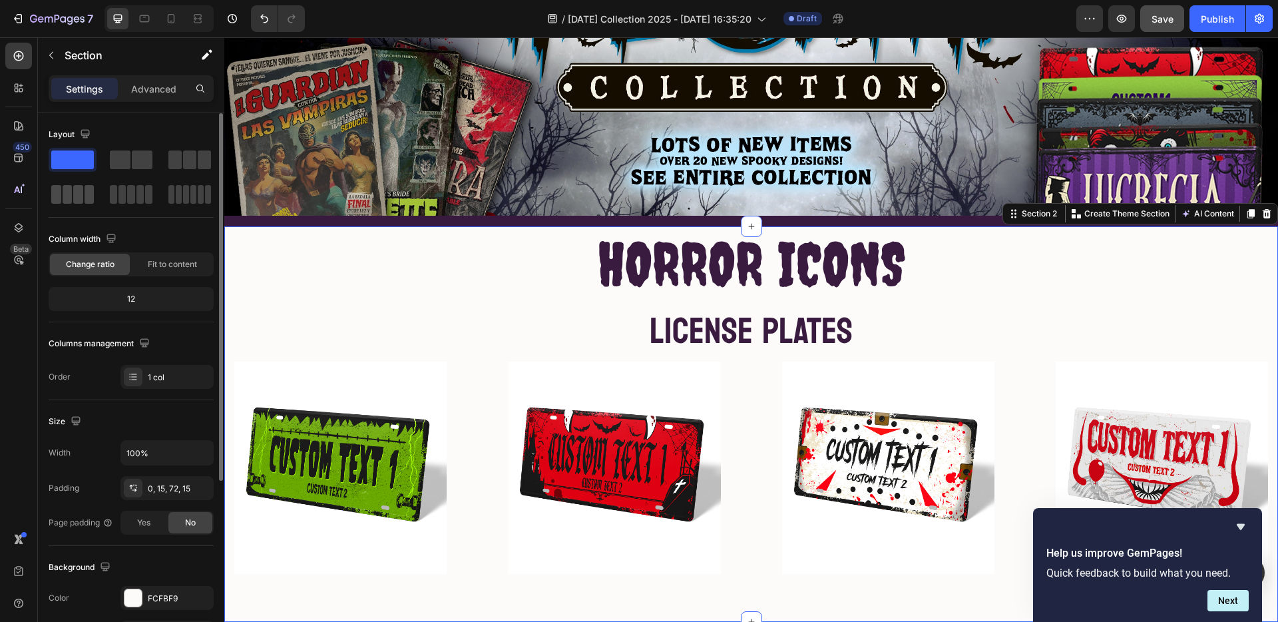
click at [73, 192] on span at bounding box center [78, 194] width 10 height 19
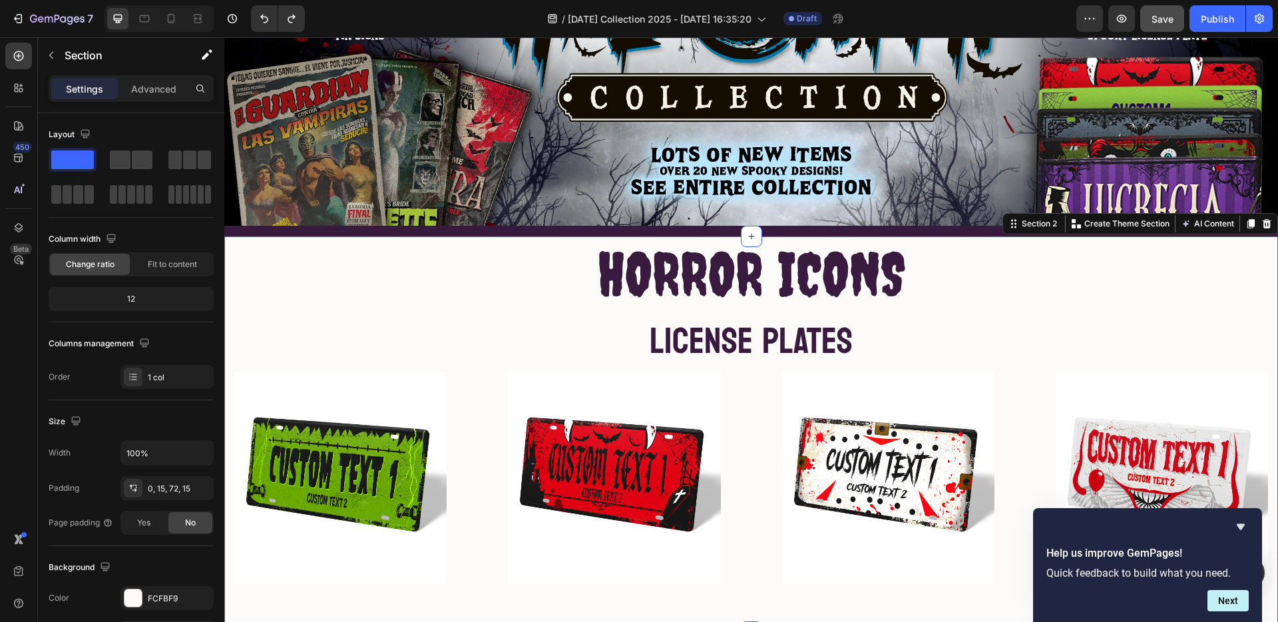
scroll to position [171, 0]
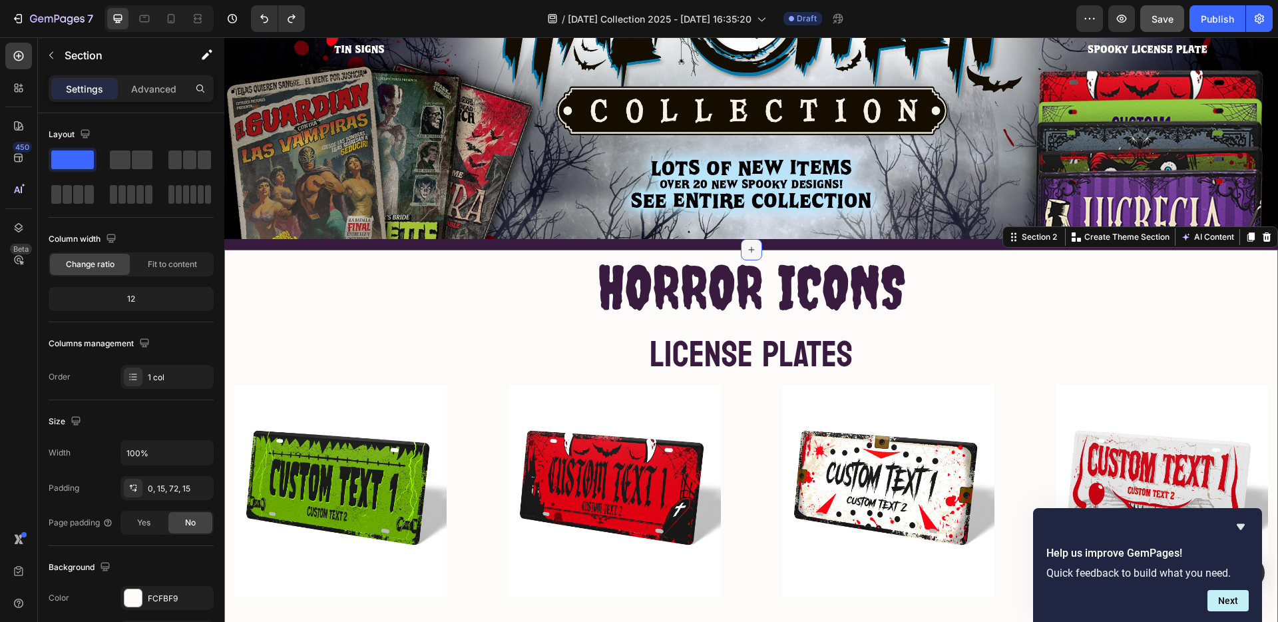
click at [746, 244] on icon at bounding box center [751, 249] width 11 height 11
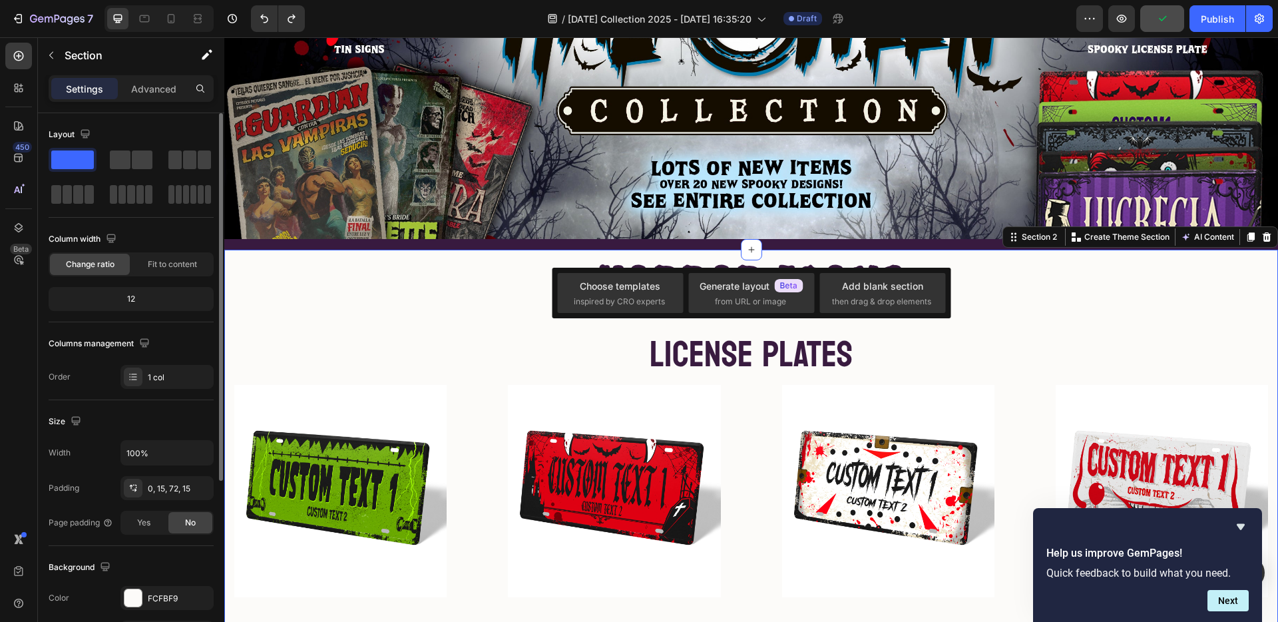
click at [66, 154] on span at bounding box center [72, 159] width 43 height 19
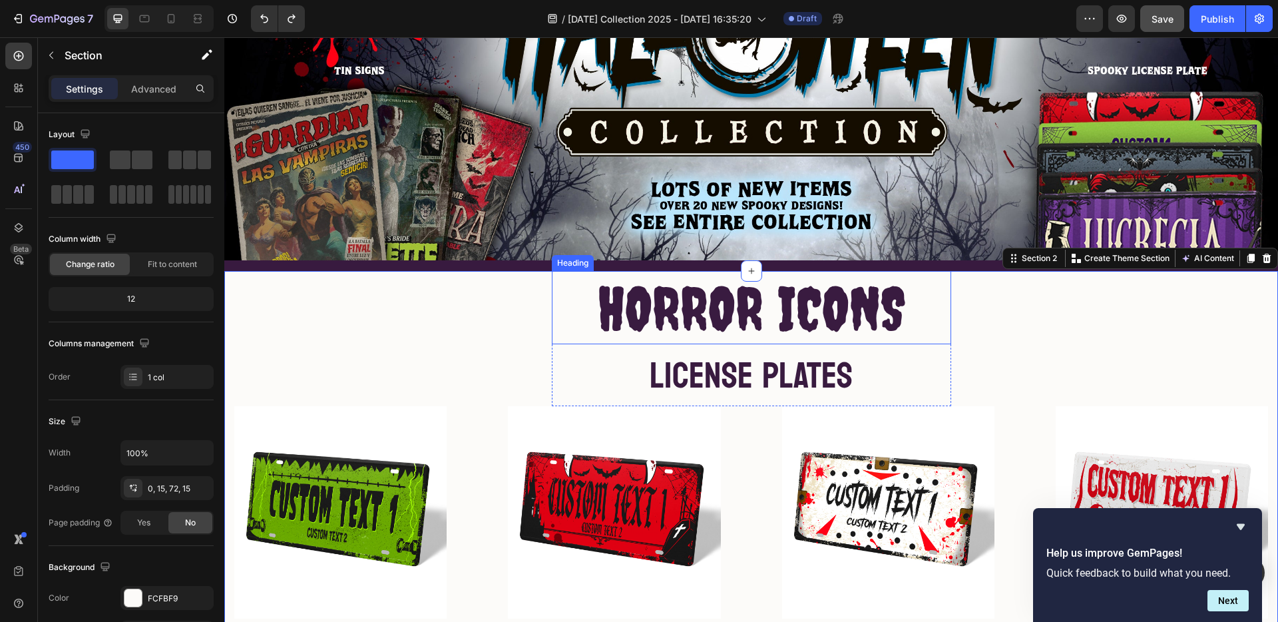
scroll to position [149, 0]
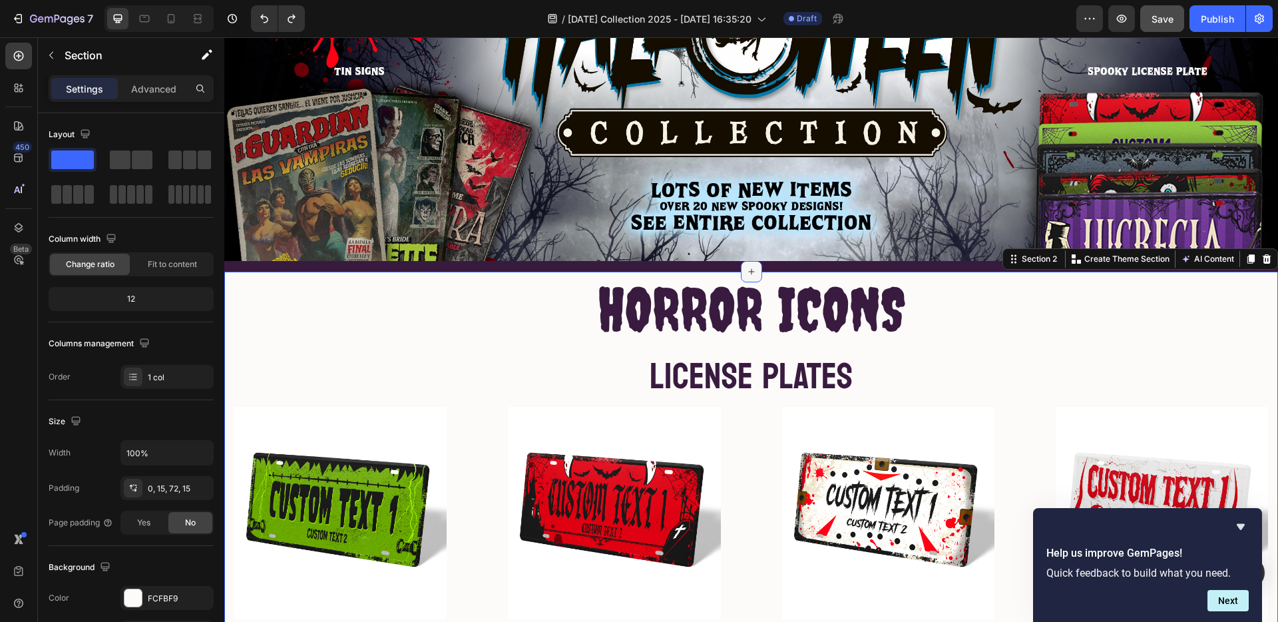
click at [748, 270] on icon at bounding box center [751, 272] width 6 height 6
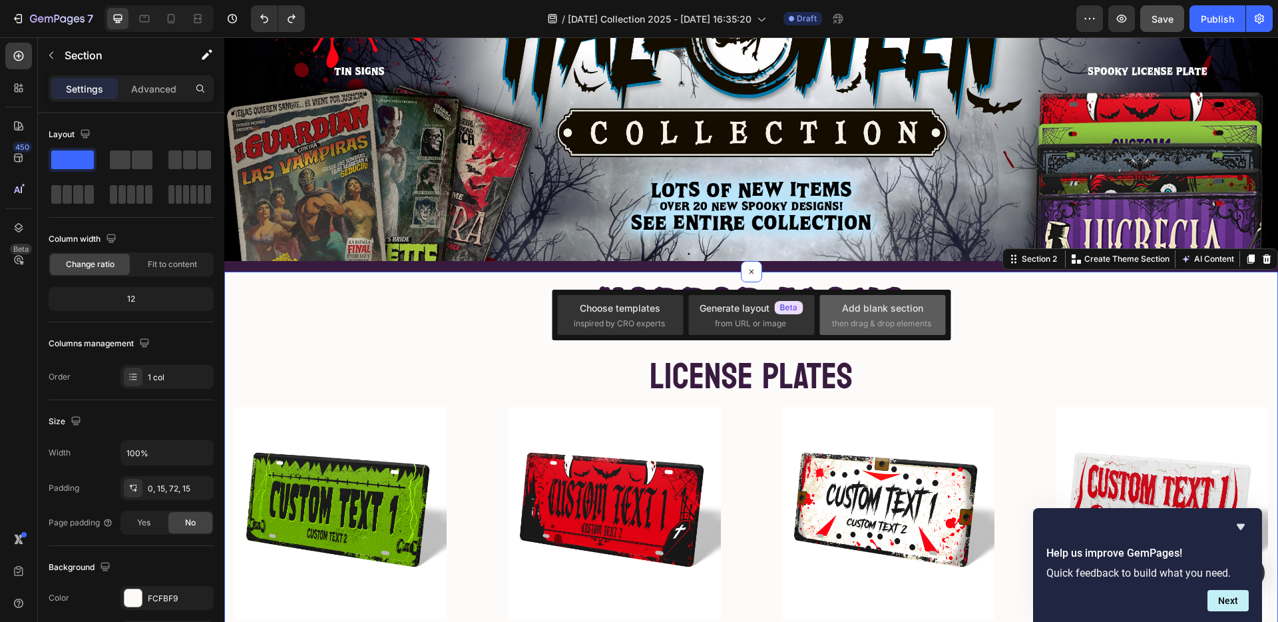
click at [870, 306] on div "Add blank section" at bounding box center [882, 308] width 81 height 14
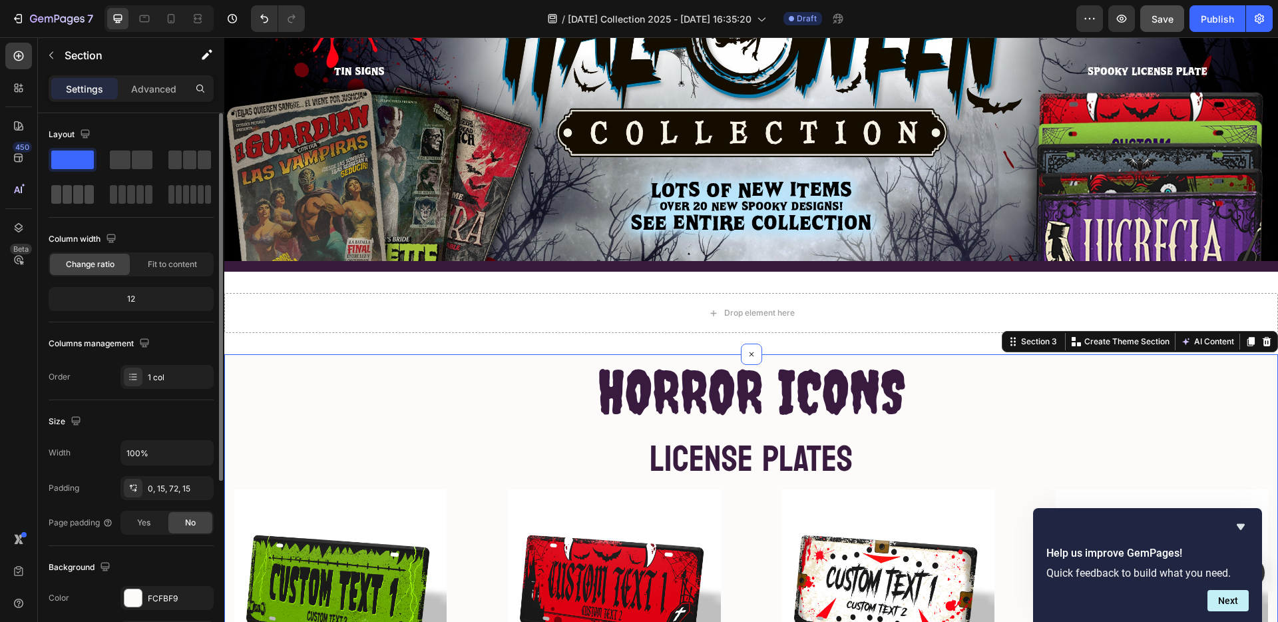
click at [77, 191] on span at bounding box center [78, 194] width 10 height 19
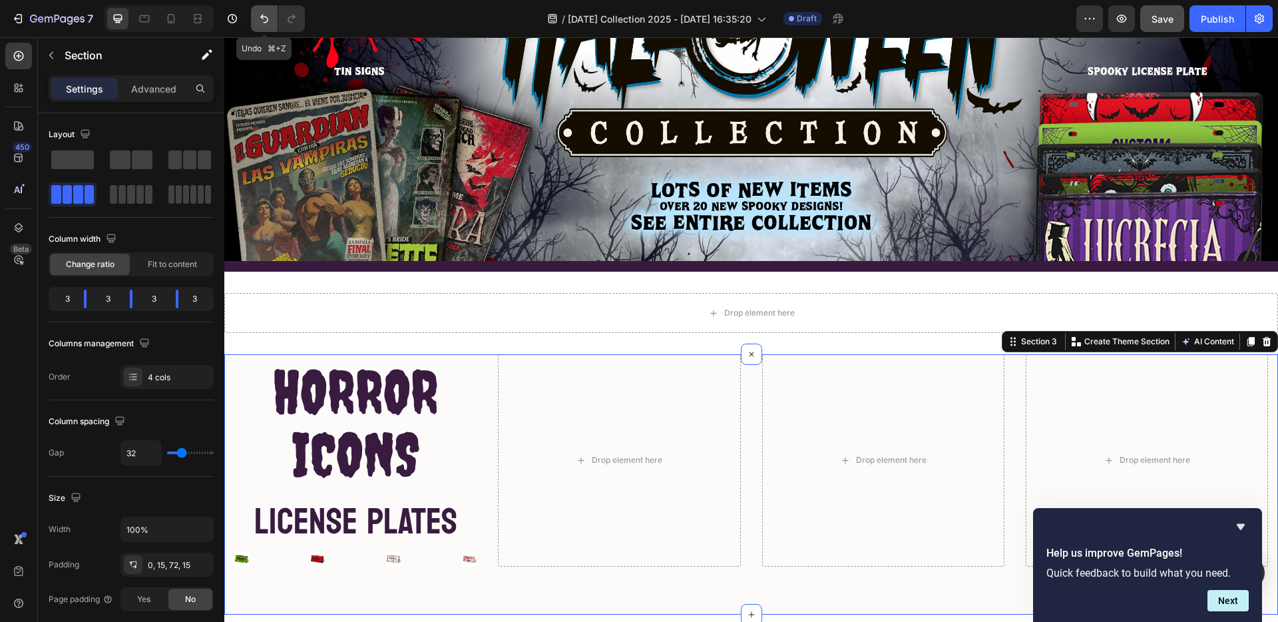
click at [261, 19] on icon "Undo/Redo" at bounding box center [264, 18] width 13 height 13
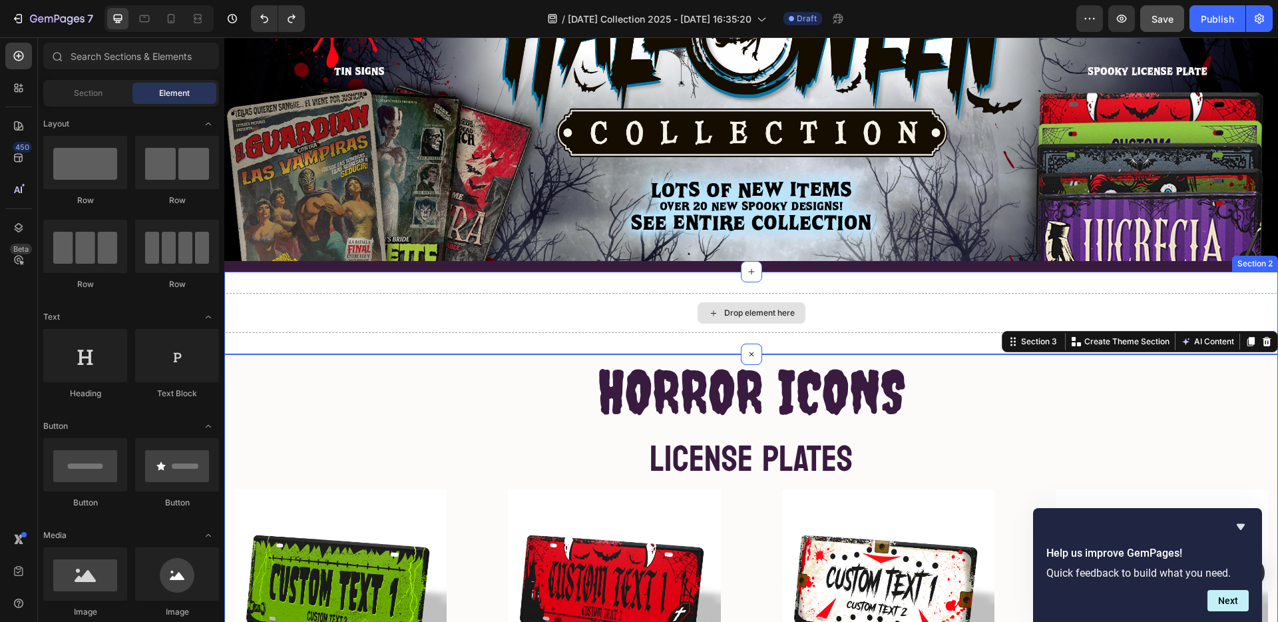
click at [738, 302] on div "Drop element here" at bounding box center [752, 312] width 108 height 21
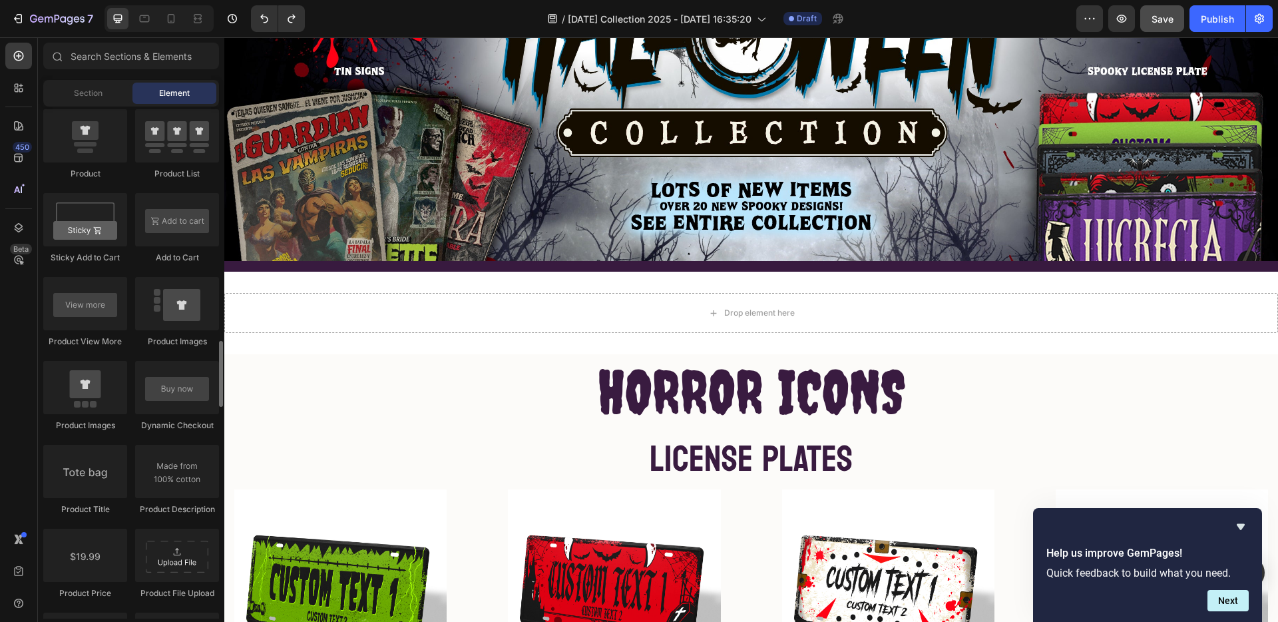
scroll to position [0, 0]
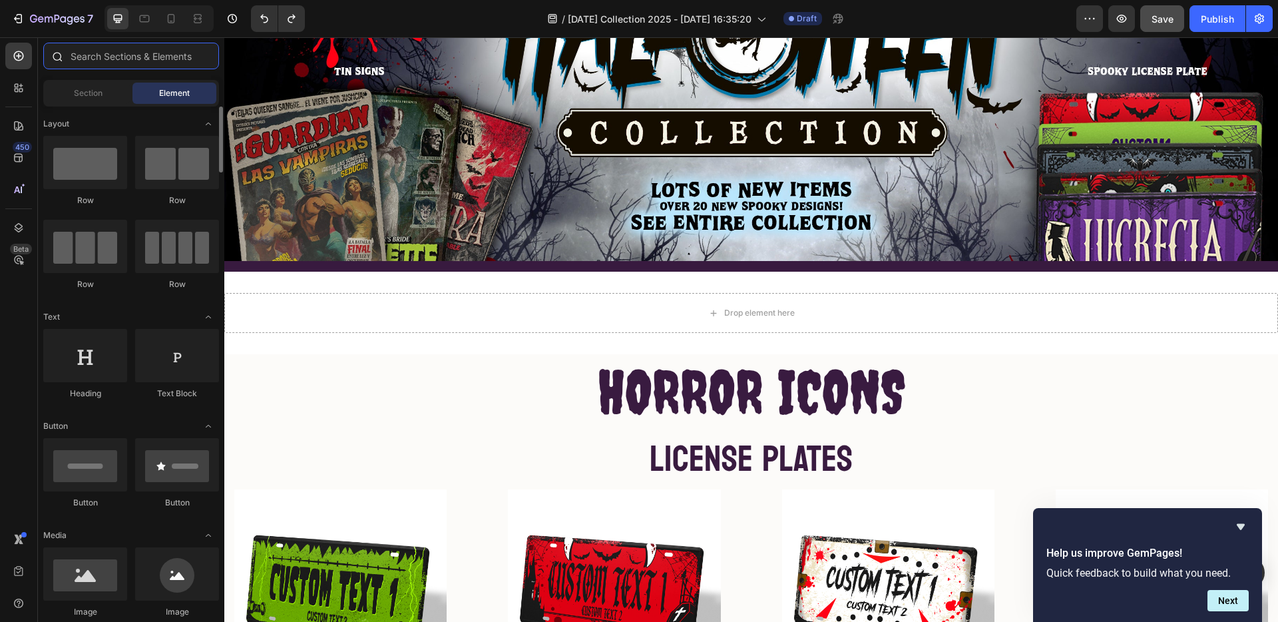
click at [129, 55] on input "text" at bounding box center [131, 56] width 176 height 27
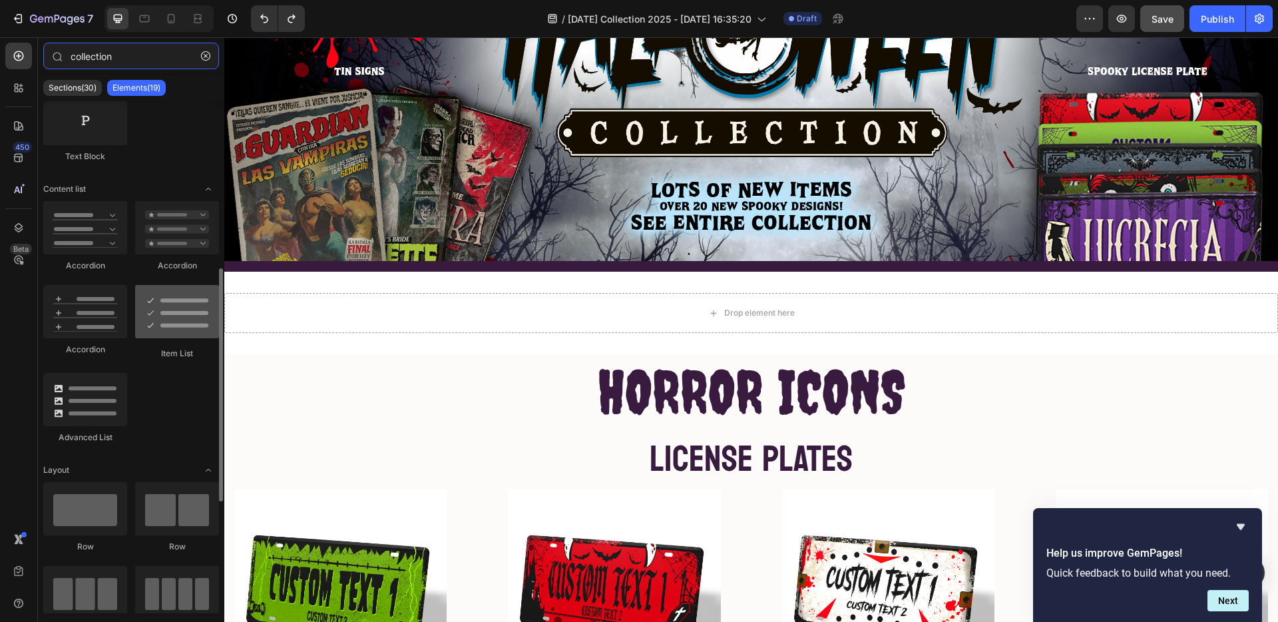
scroll to position [611, 0]
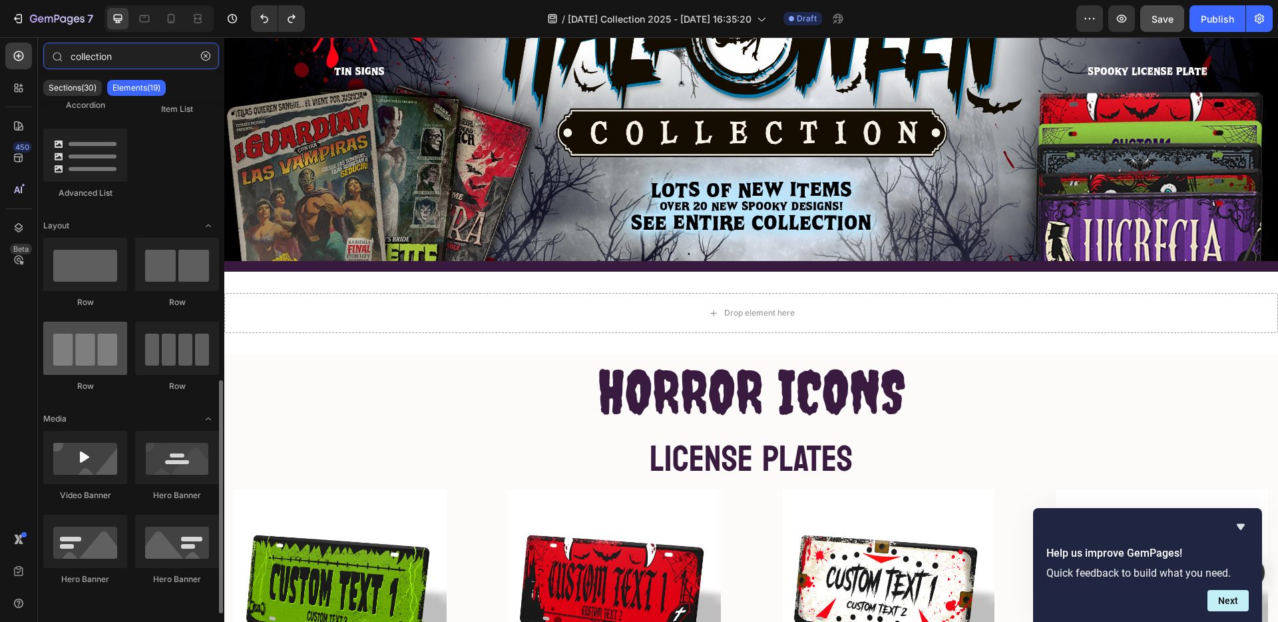
type input "collection"
click at [80, 350] on div at bounding box center [85, 348] width 84 height 53
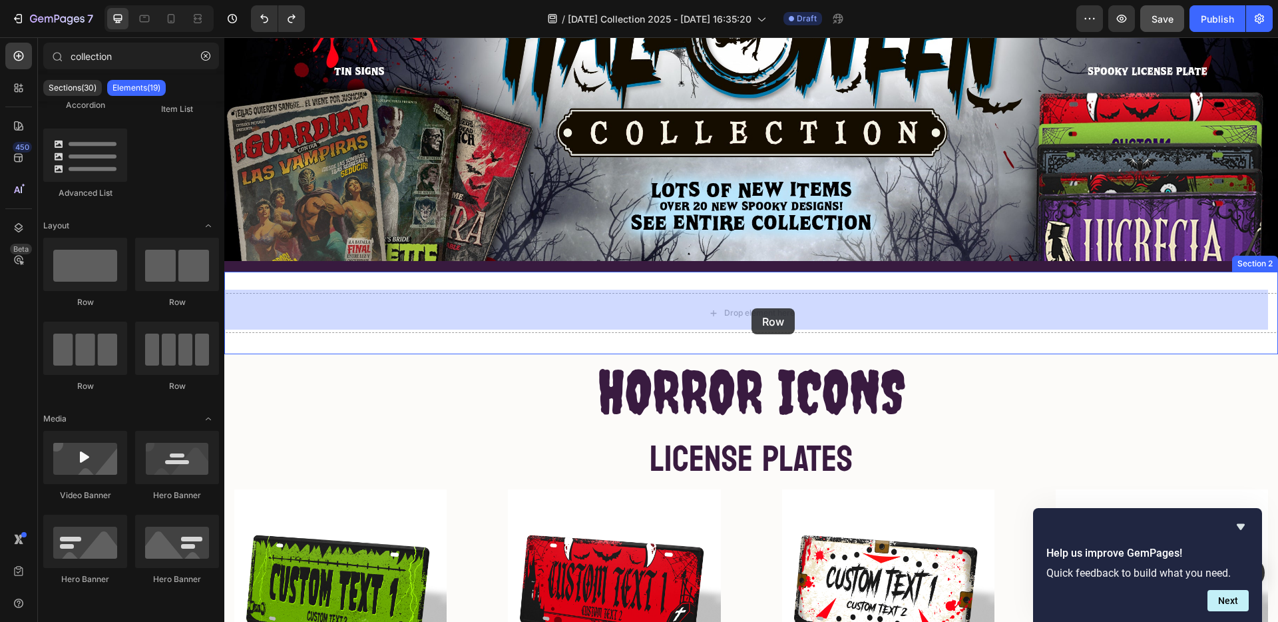
drag, startPoint x: 397, startPoint y: 394, endPoint x: 747, endPoint y: 305, distance: 361.3
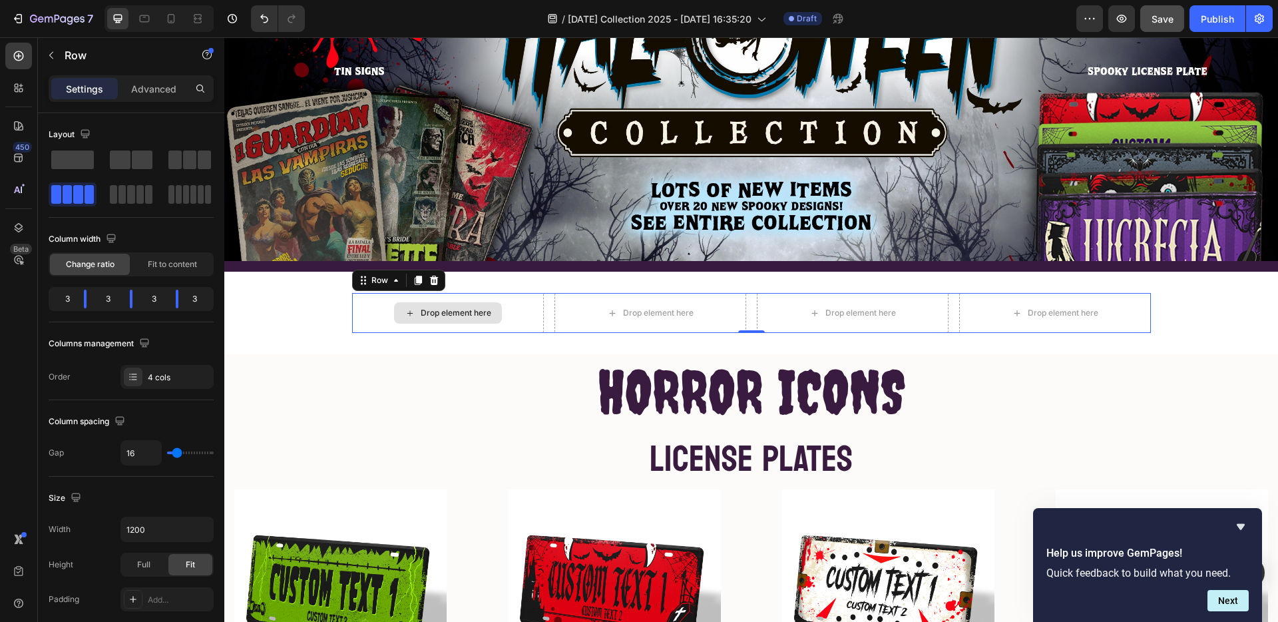
click at [513, 314] on div "Drop element here" at bounding box center [448, 313] width 192 height 40
click at [512, 314] on div "Drop element here" at bounding box center [448, 313] width 192 height 40
click at [414, 276] on icon at bounding box center [417, 280] width 7 height 9
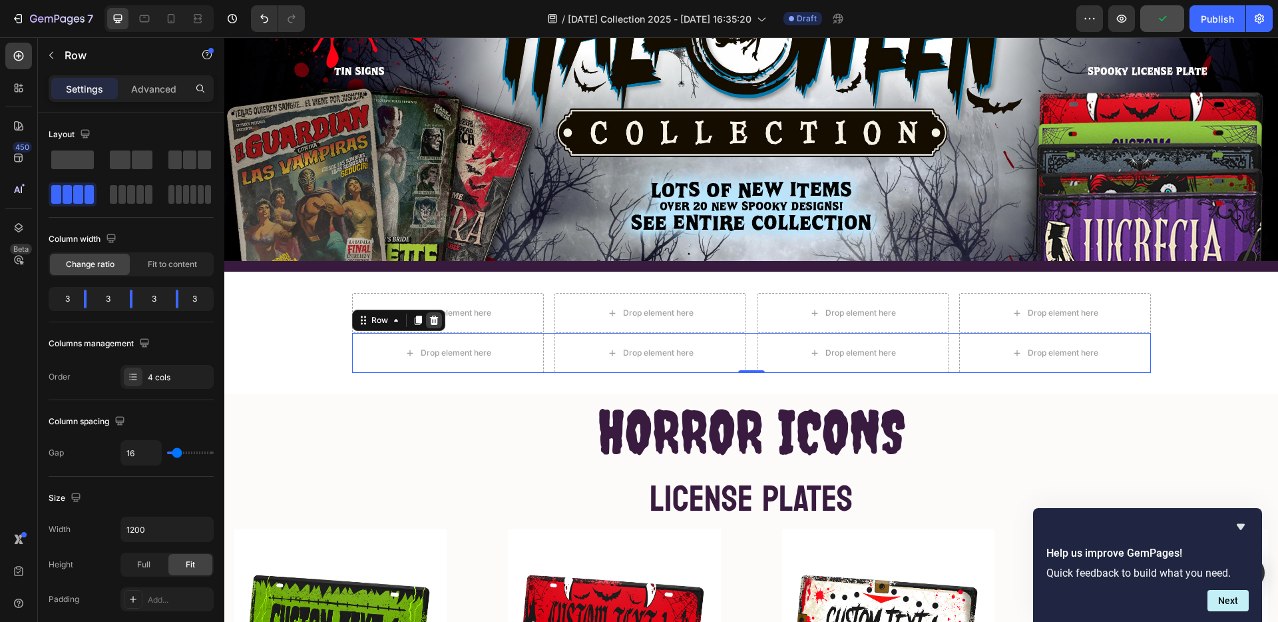
click at [429, 316] on icon at bounding box center [434, 320] width 11 height 11
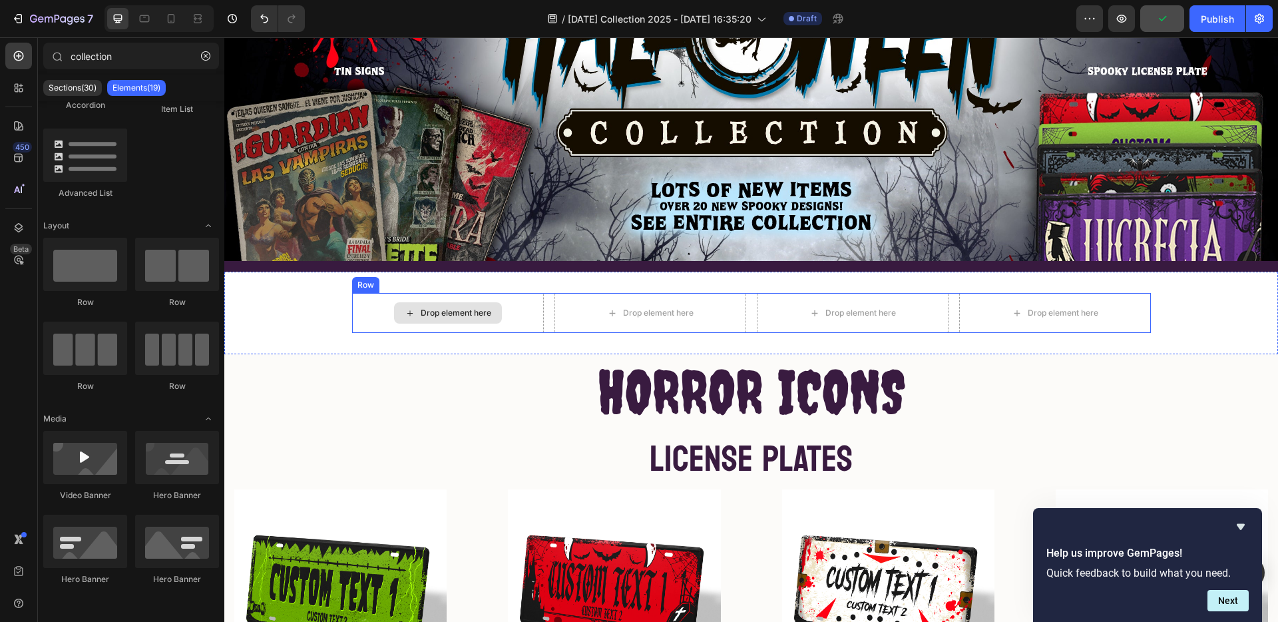
click at [525, 312] on div "Drop element here" at bounding box center [448, 313] width 192 height 40
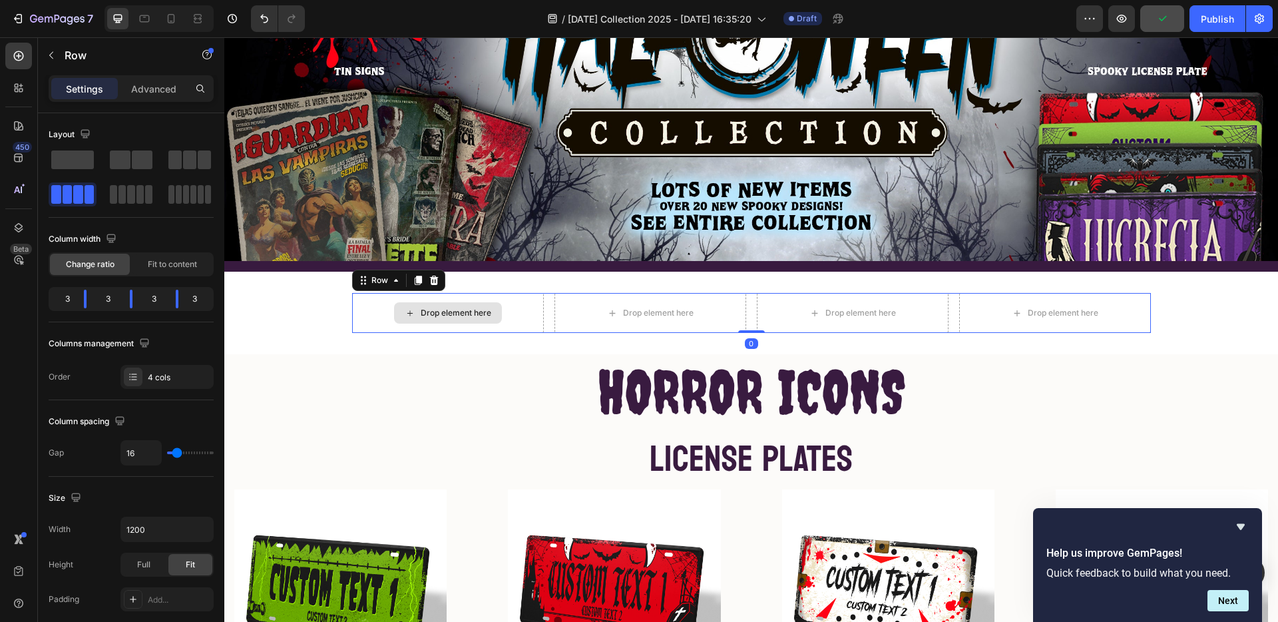
click at [527, 309] on div "Drop element here" at bounding box center [448, 313] width 192 height 40
click at [438, 308] on div "Drop element here" at bounding box center [456, 313] width 71 height 11
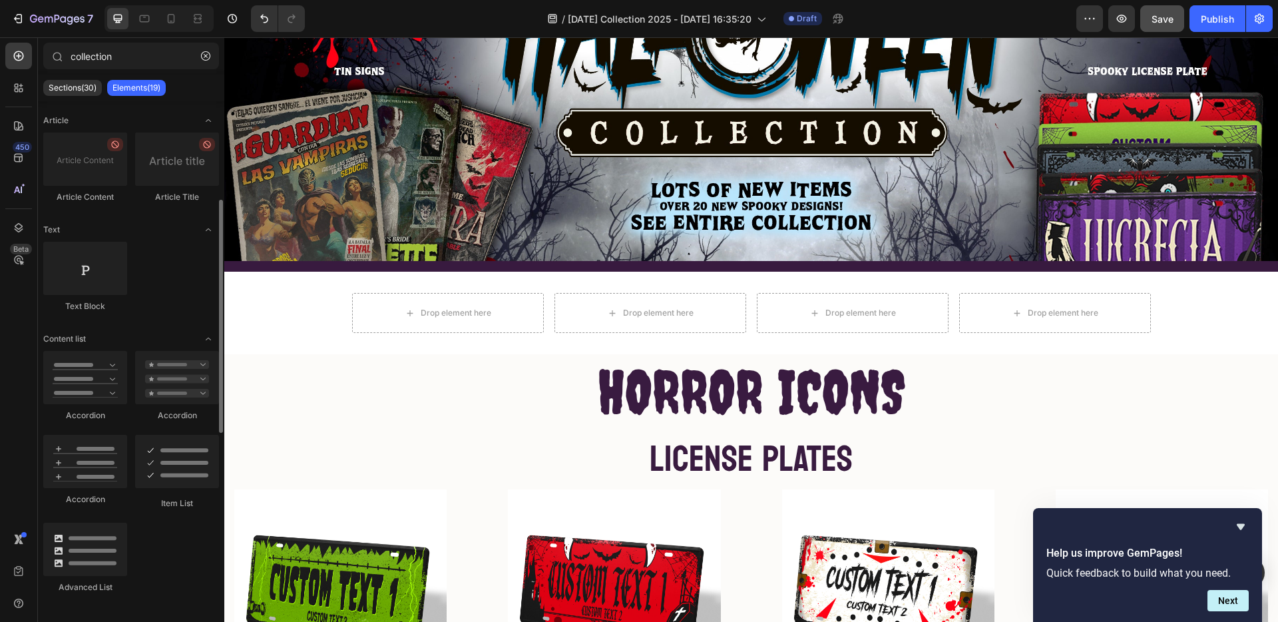
scroll to position [0, 0]
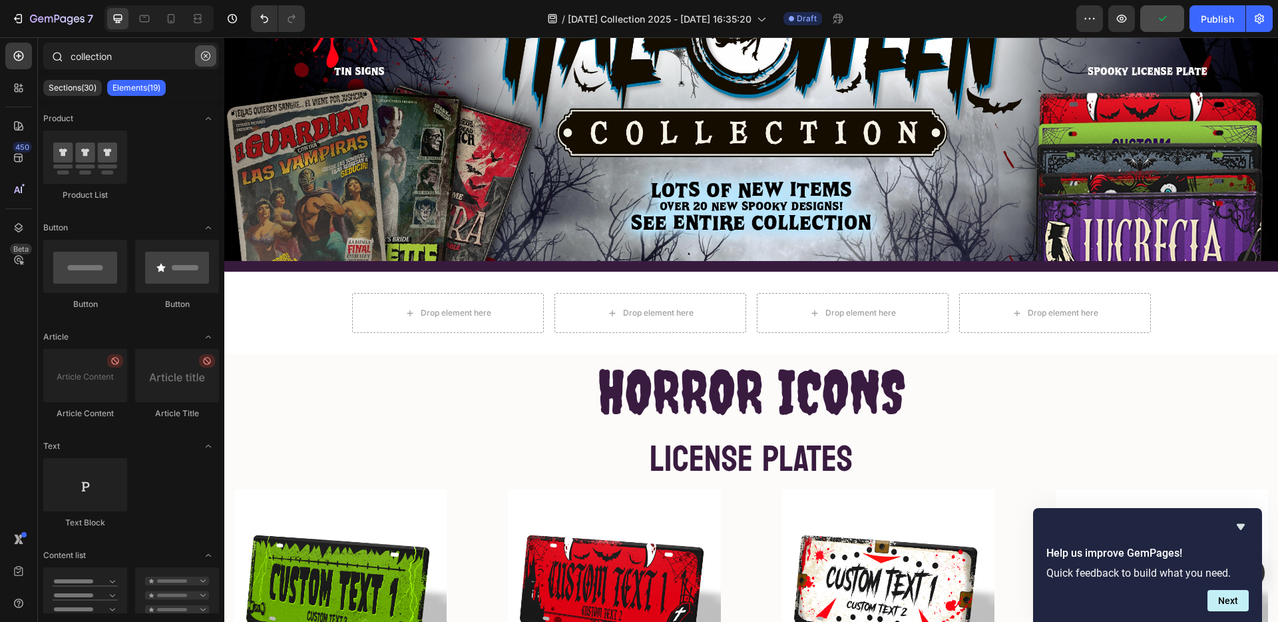
click at [199, 55] on button "button" at bounding box center [205, 55] width 21 height 21
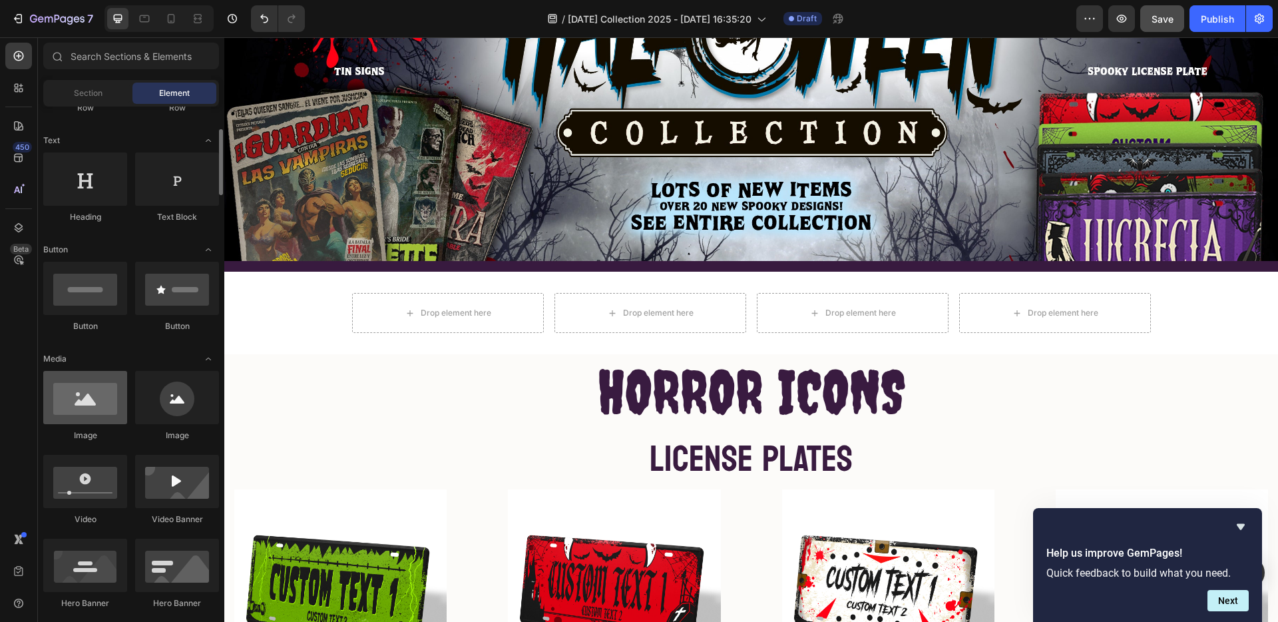
scroll to position [225, 0]
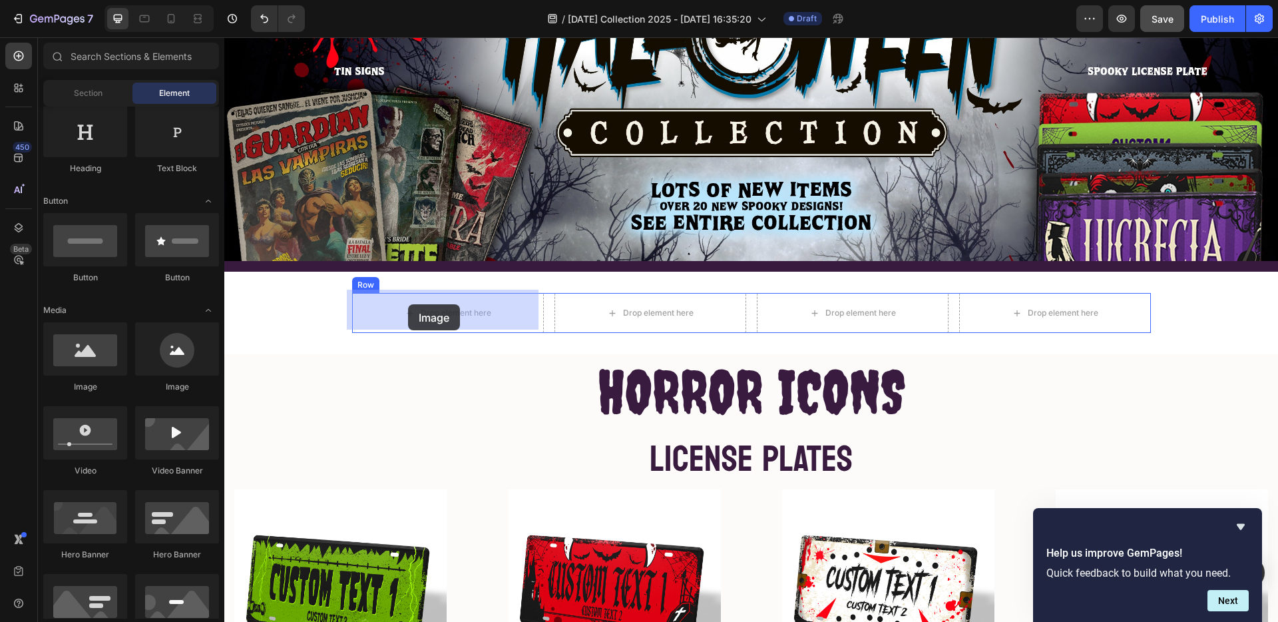
drag, startPoint x: 439, startPoint y: 363, endPoint x: 408, endPoint y: 304, distance: 66.1
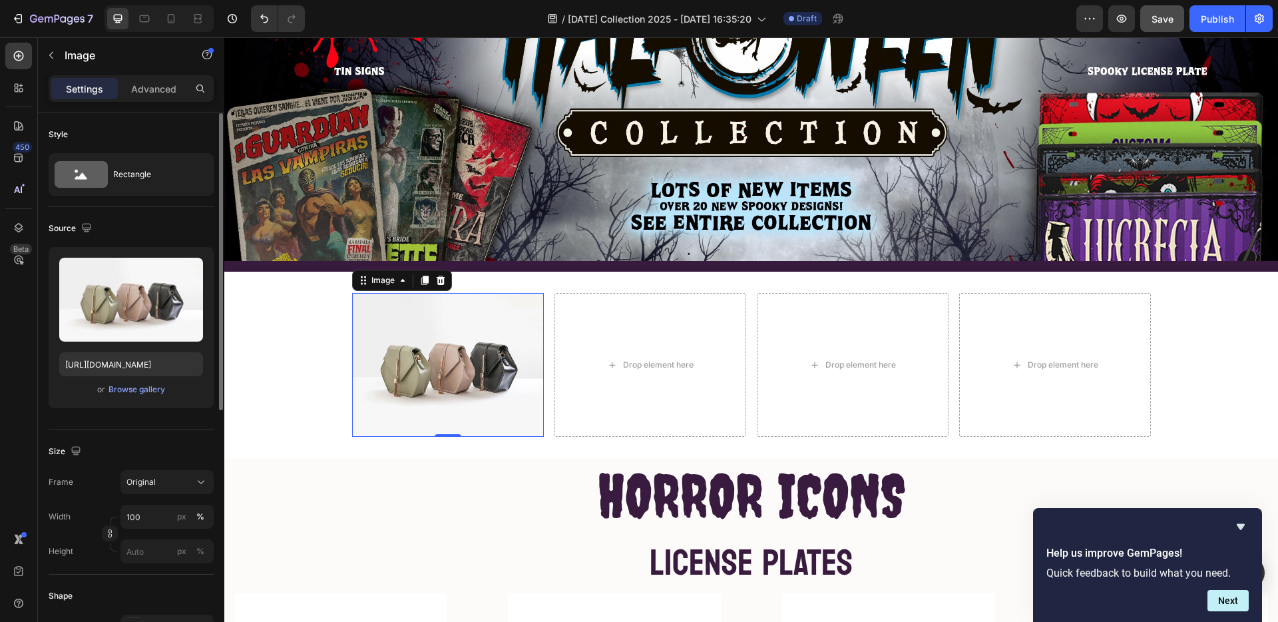
click at [128, 397] on div "or Browse gallery" at bounding box center [131, 390] width 144 height 16
click at [129, 389] on div "Browse gallery" at bounding box center [137, 390] width 57 height 12
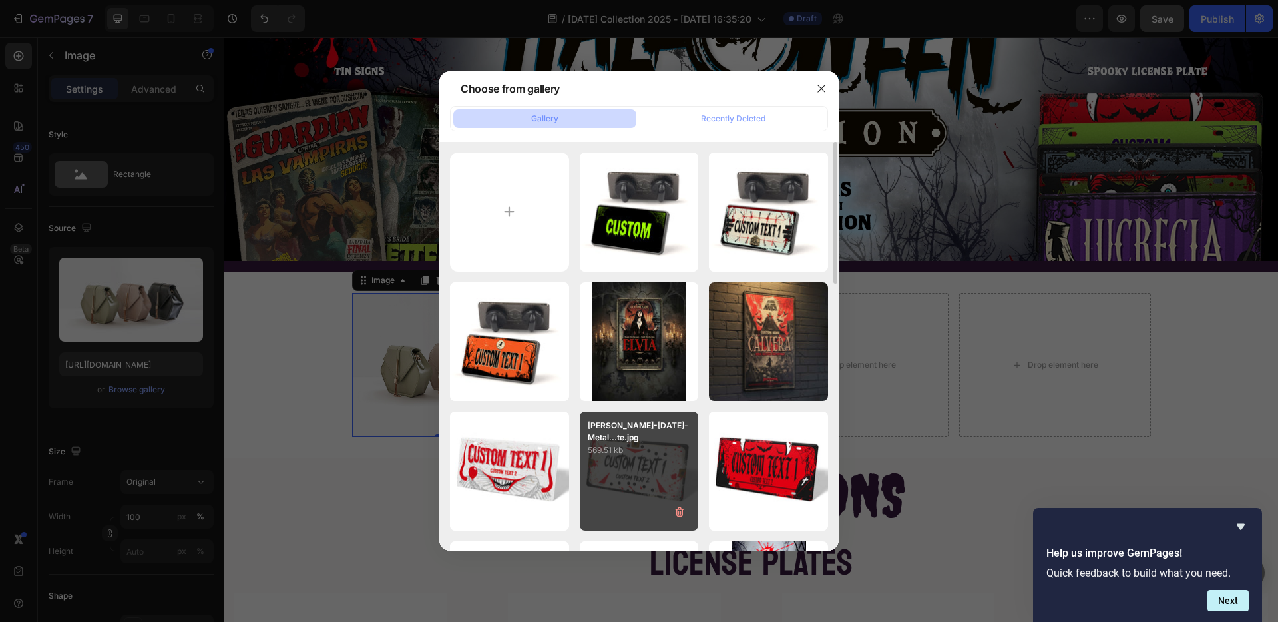
click at [635, 453] on p "569.51 kb" at bounding box center [639, 449] width 103 height 13
type input "[URL][DOMAIN_NAME]"
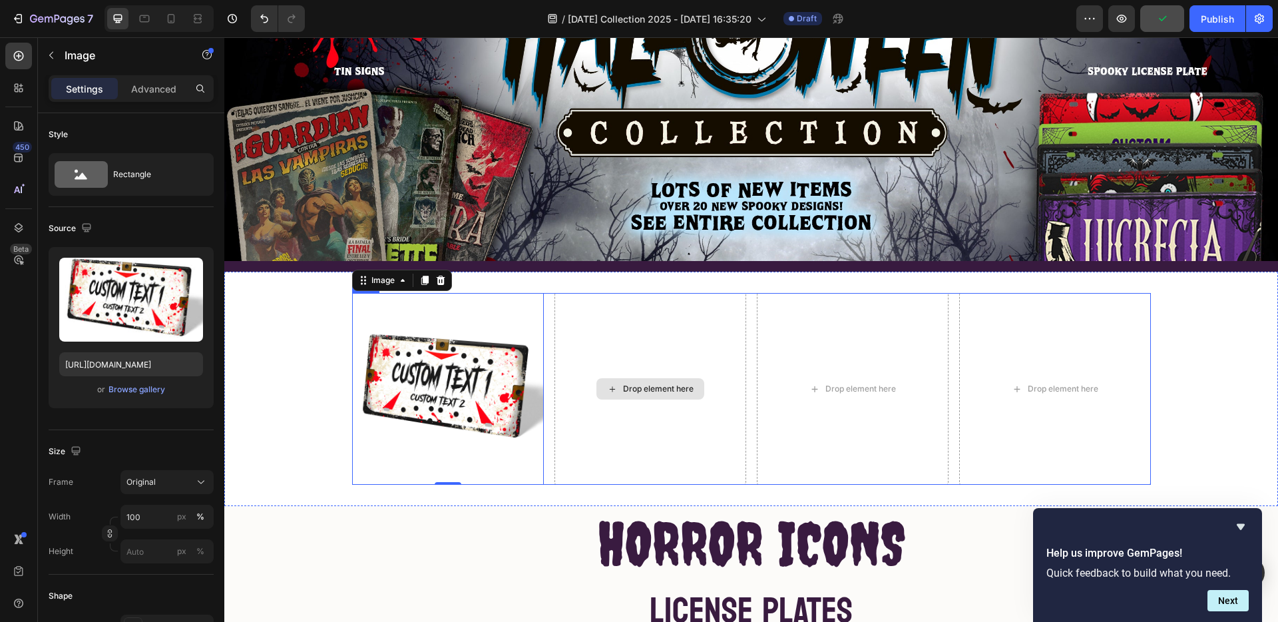
click at [657, 388] on div "Drop element here" at bounding box center [658, 389] width 71 height 11
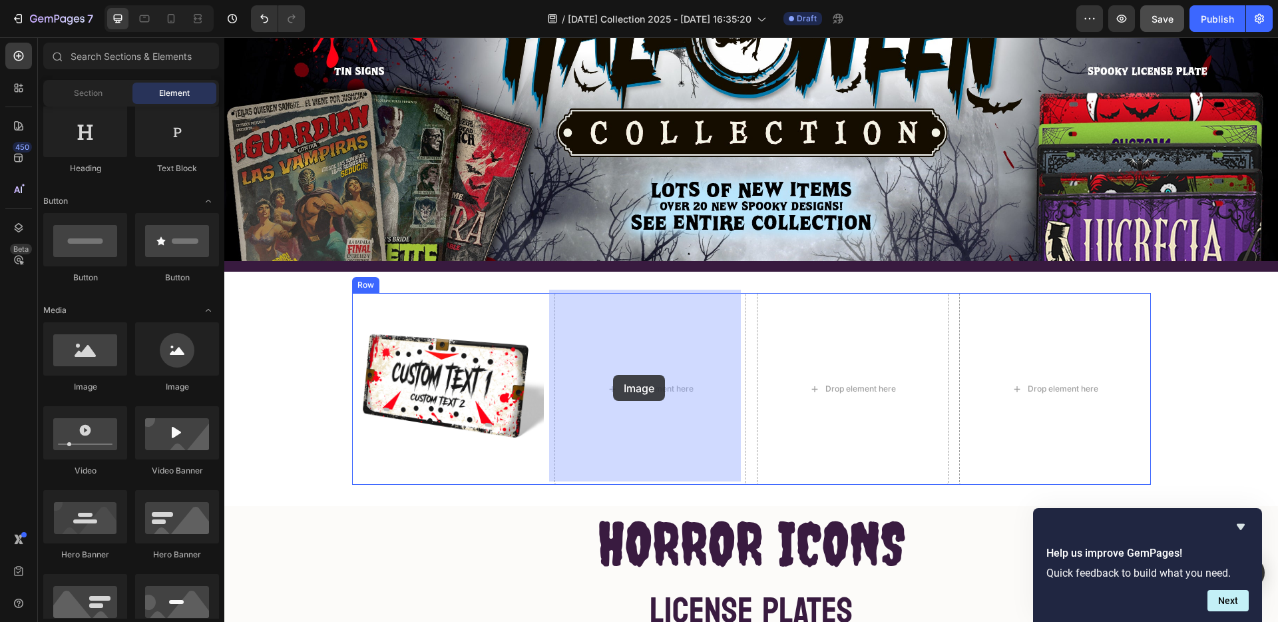
drag, startPoint x: 433, startPoint y: 392, endPoint x: 613, endPoint y: 375, distance: 180.6
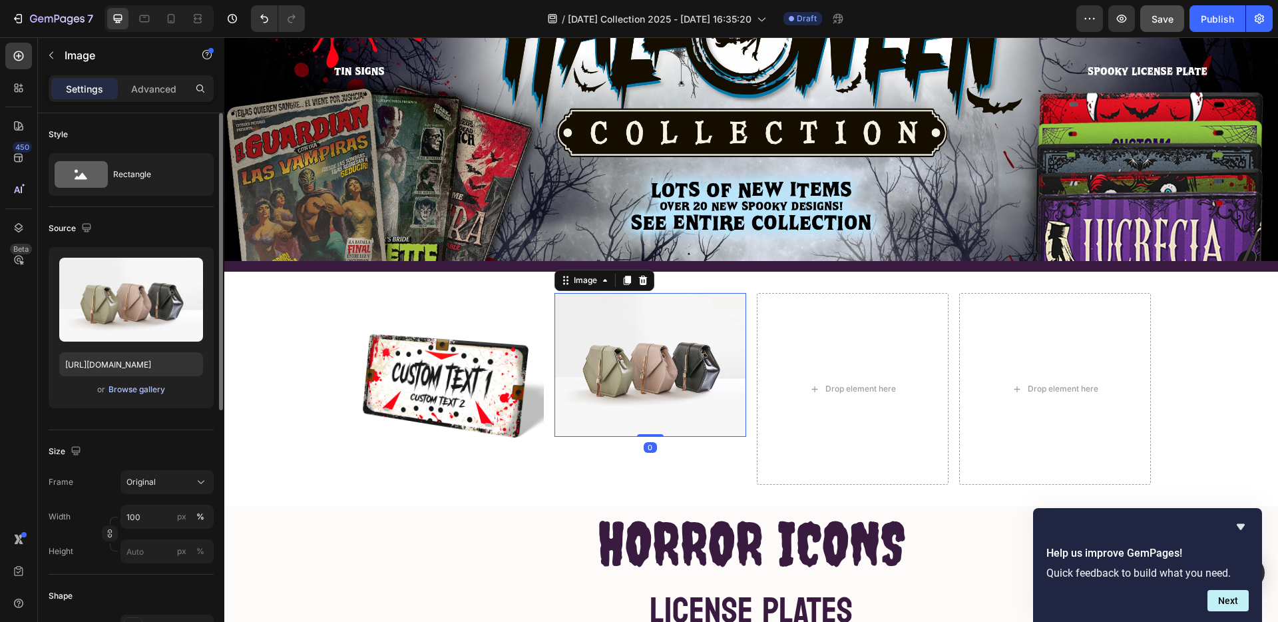
click at [110, 389] on div "Browse gallery" at bounding box center [137, 390] width 57 height 12
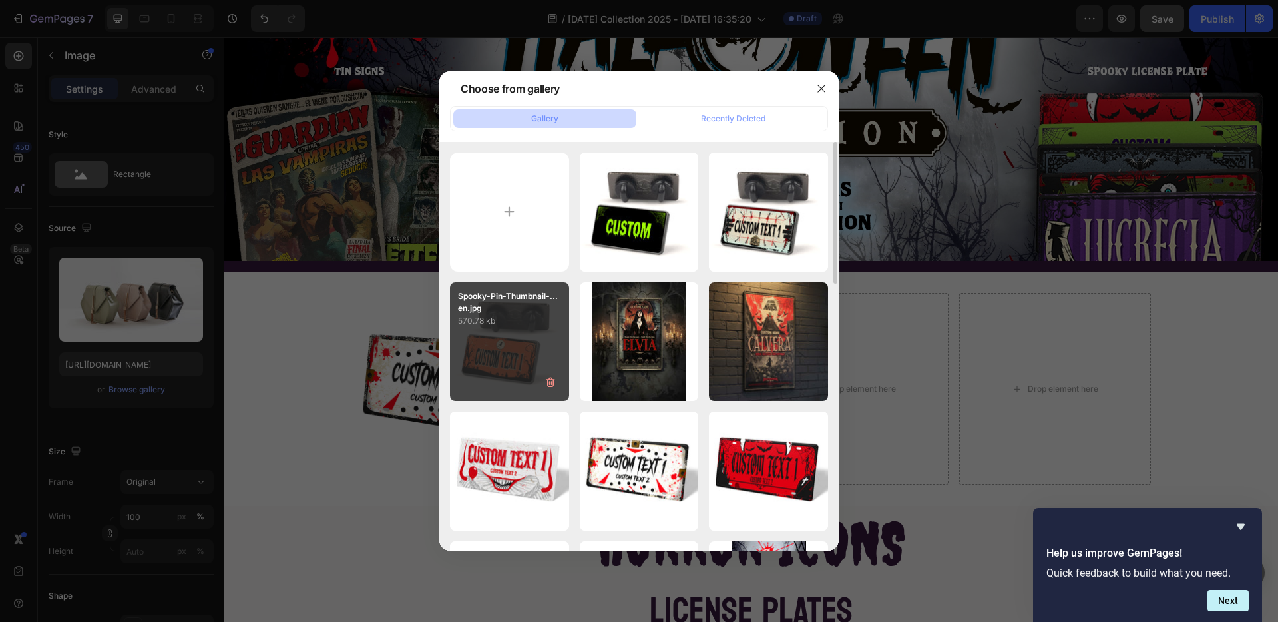
click at [510, 332] on div "Spooky-Pin-Thumbnail-...en.jpg 570.78 kb" at bounding box center [509, 341] width 119 height 119
type input "[URL][DOMAIN_NAME]"
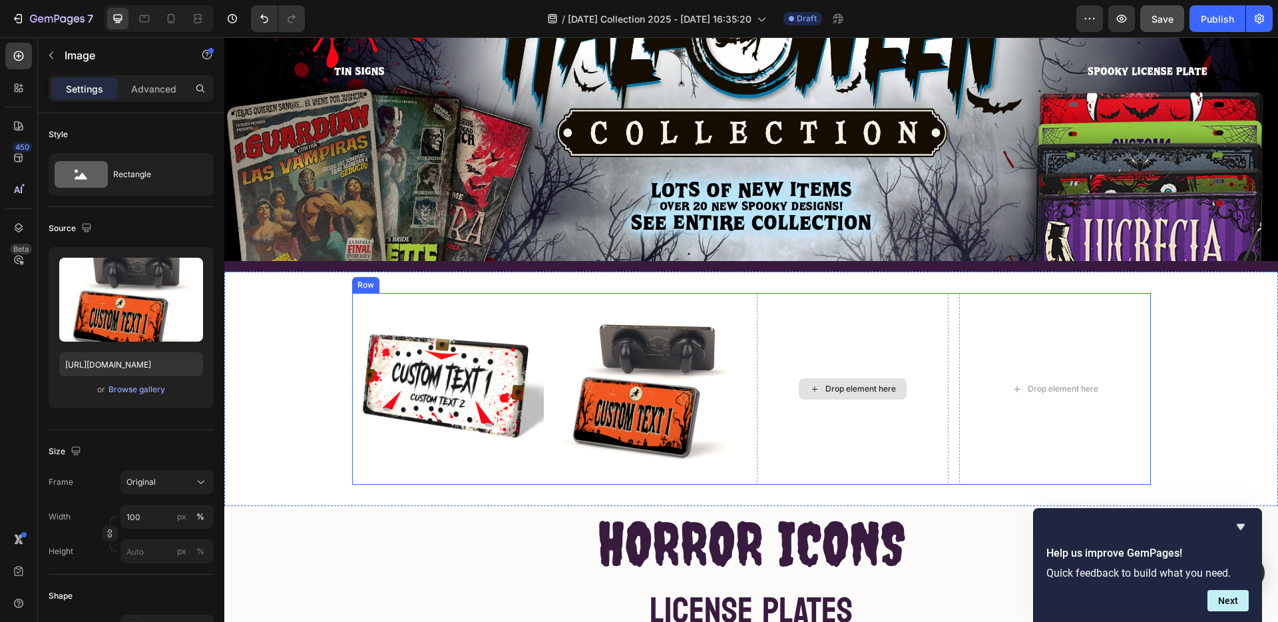
click at [844, 391] on div "Drop element here" at bounding box center [853, 388] width 108 height 21
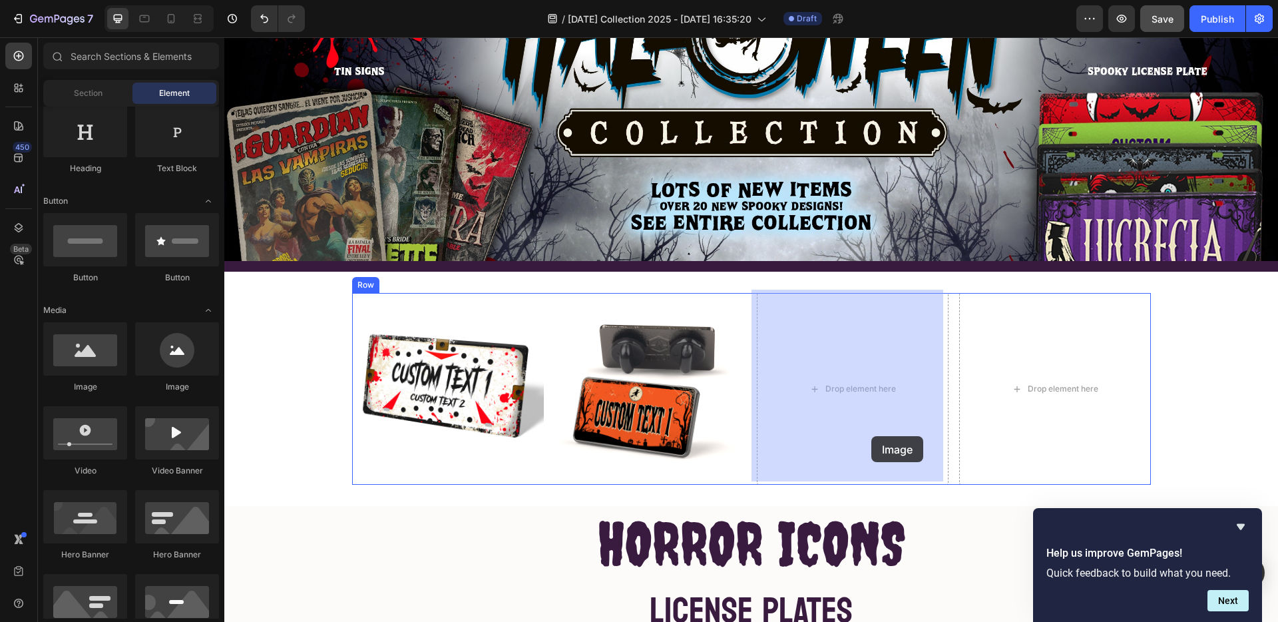
drag, startPoint x: 340, startPoint y: 394, endPoint x: 831, endPoint y: 392, distance: 491.4
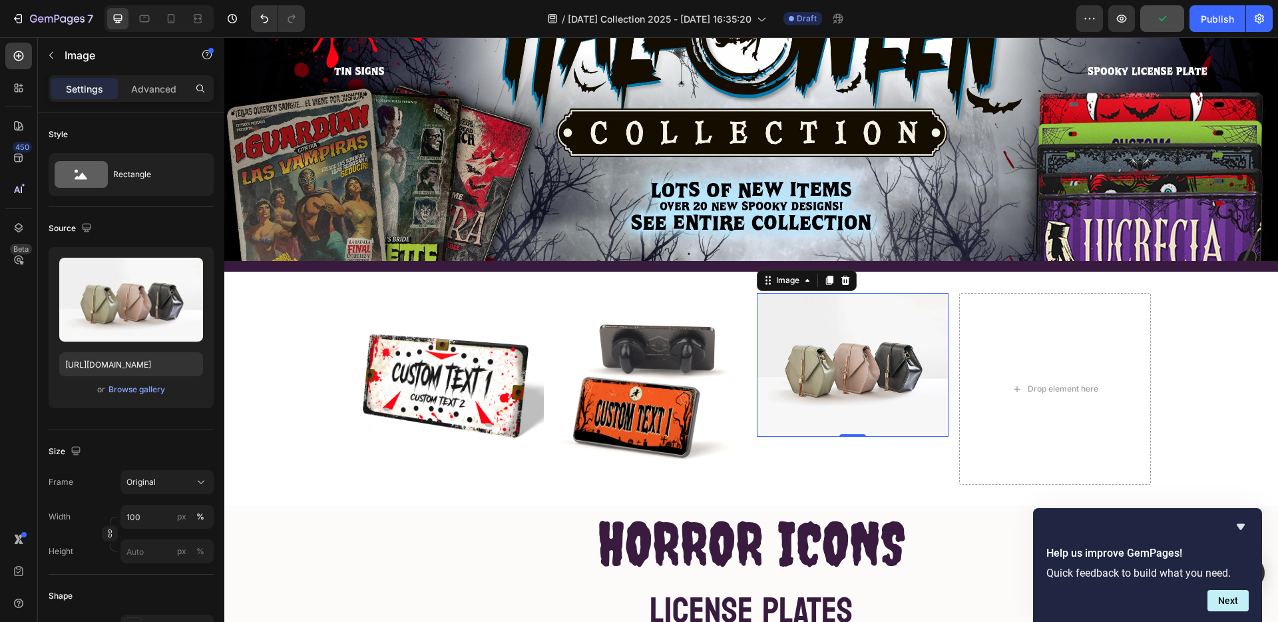
click at [855, 384] on img at bounding box center [853, 365] width 192 height 144
click at [118, 389] on div "Browse gallery" at bounding box center [137, 390] width 57 height 12
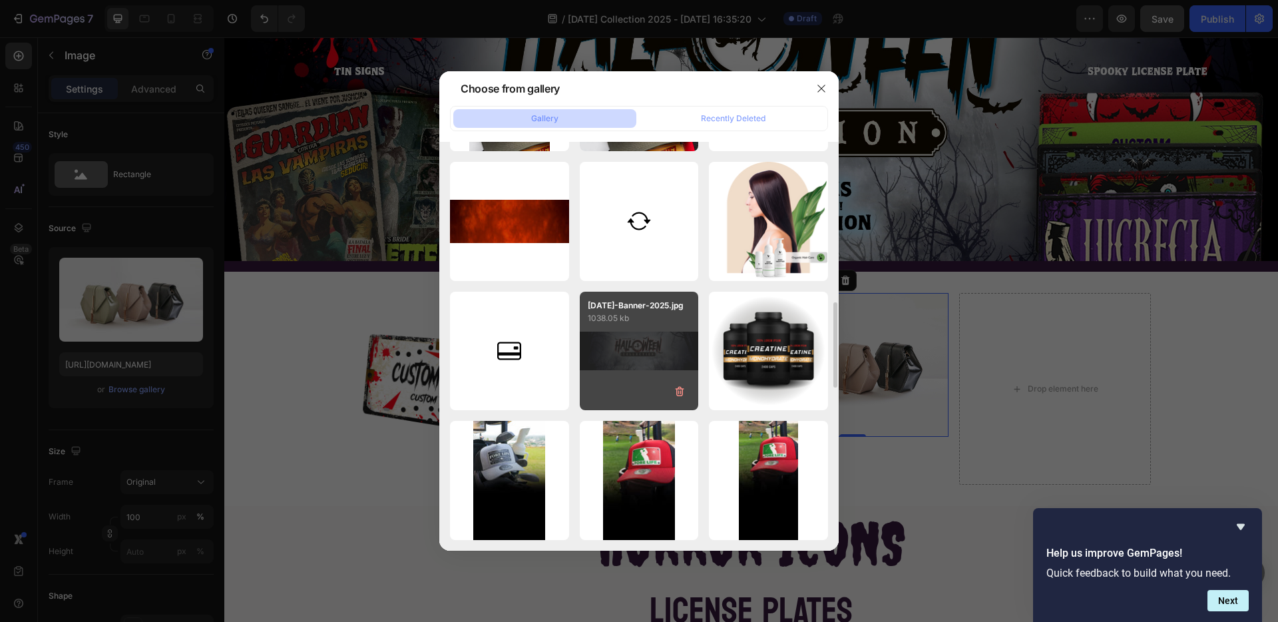
scroll to position [0, 0]
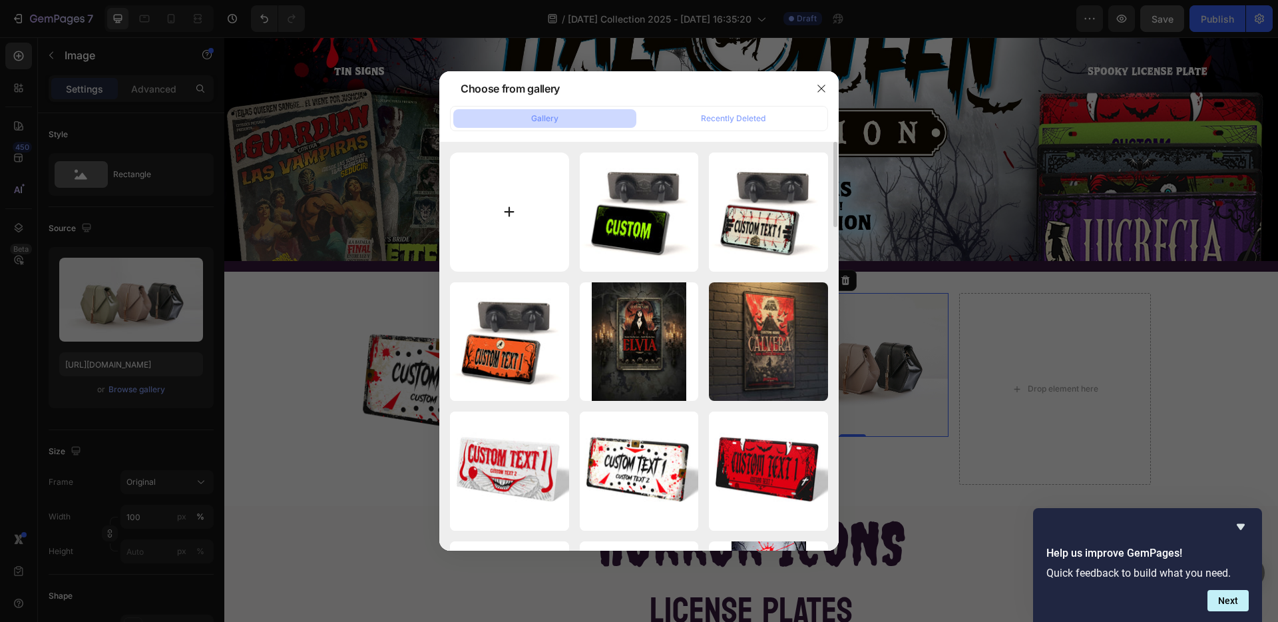
click at [506, 225] on input "file" at bounding box center [509, 211] width 119 height 119
click at [487, 205] on input "file" at bounding box center [509, 211] width 119 height 119
type input "C:\fakepath\Horror Poster SCARLETTE.jpg"
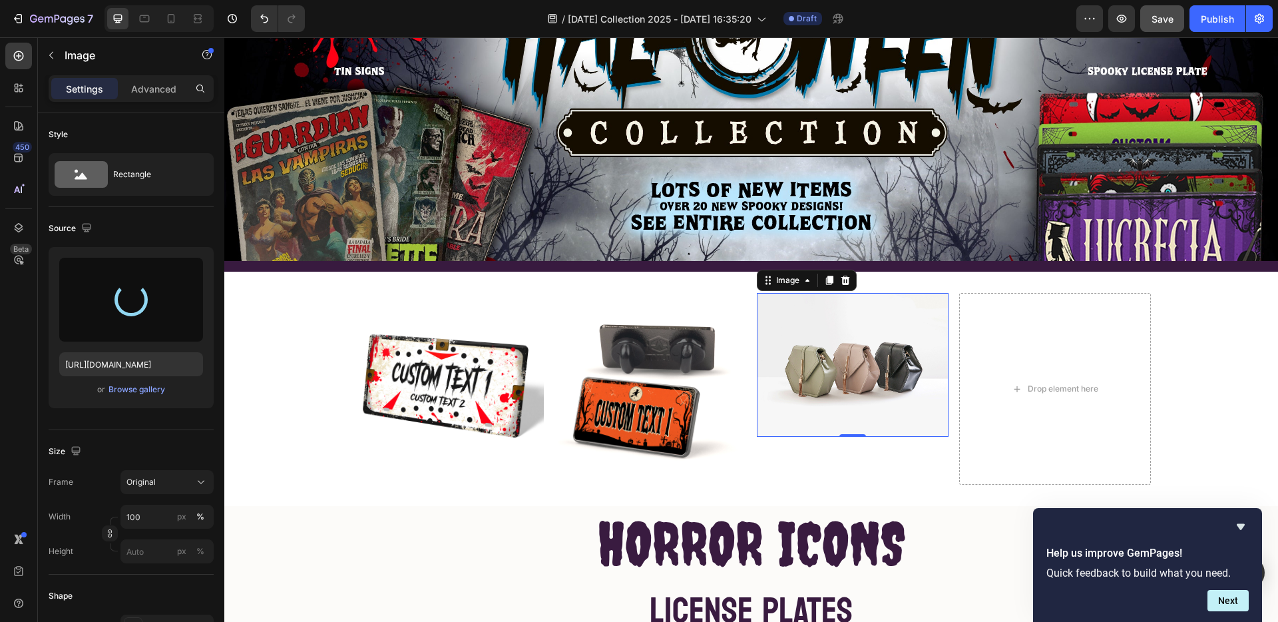
type input "https://cdn.shopify.com/s/files/1/0519/6401/files/gempages_490500299719443603-d…"
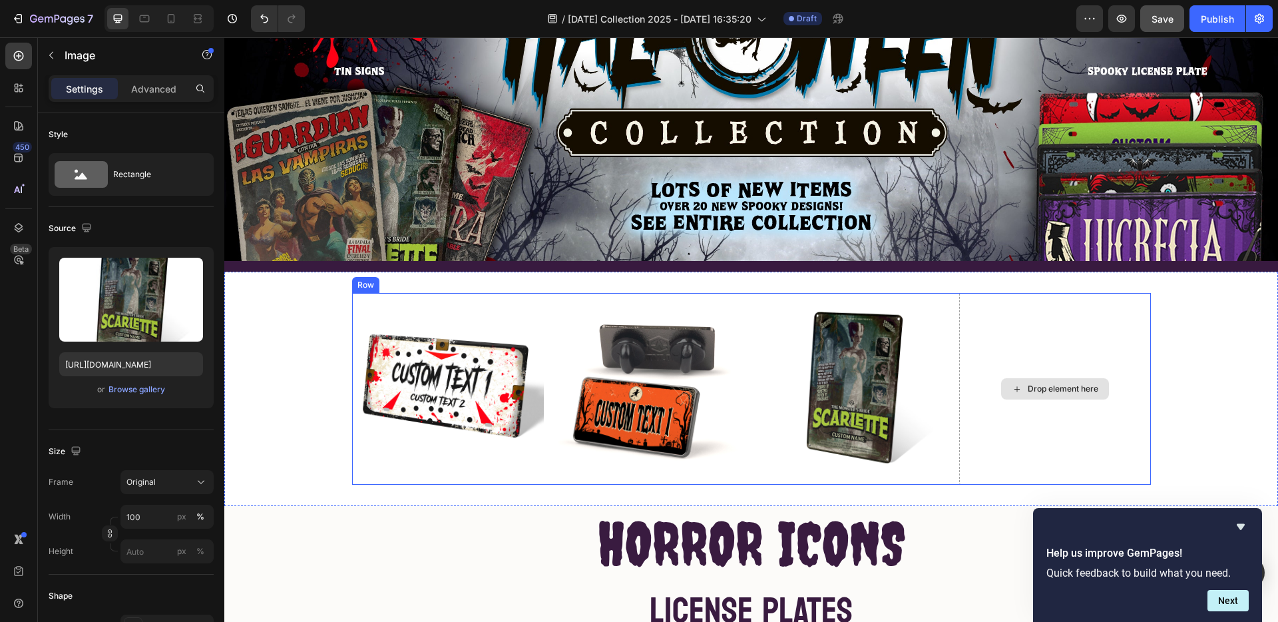
click at [1069, 390] on div "Drop element here" at bounding box center [1063, 389] width 71 height 11
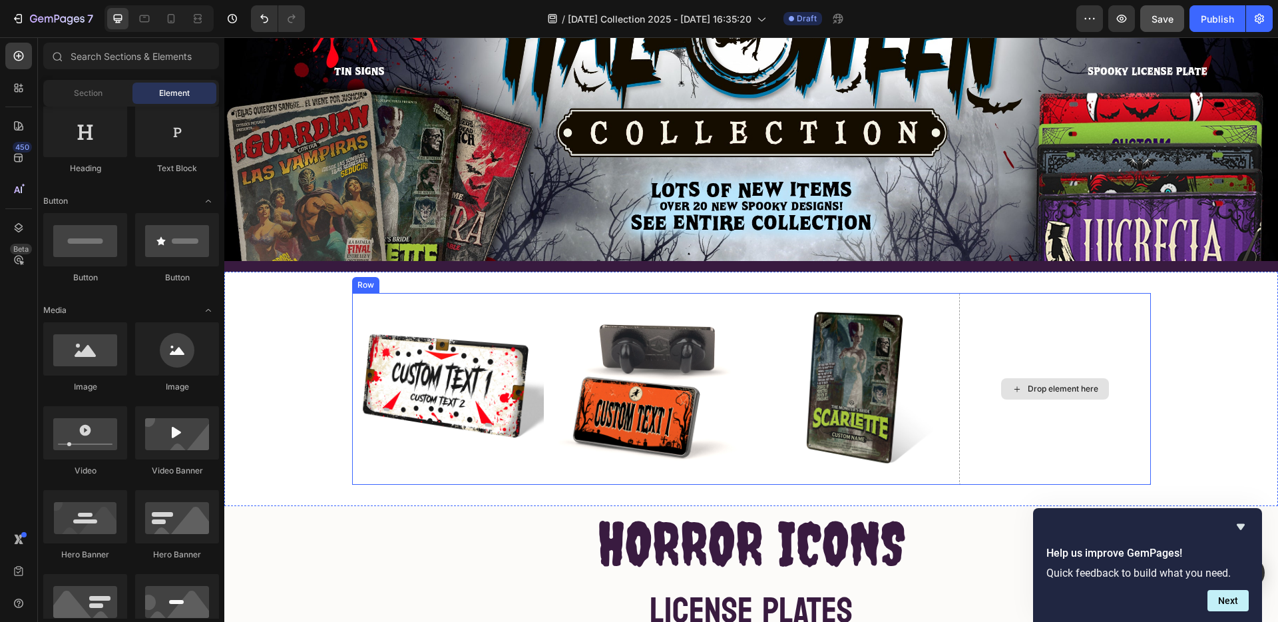
click at [1065, 385] on div "Drop element here" at bounding box center [1063, 389] width 71 height 11
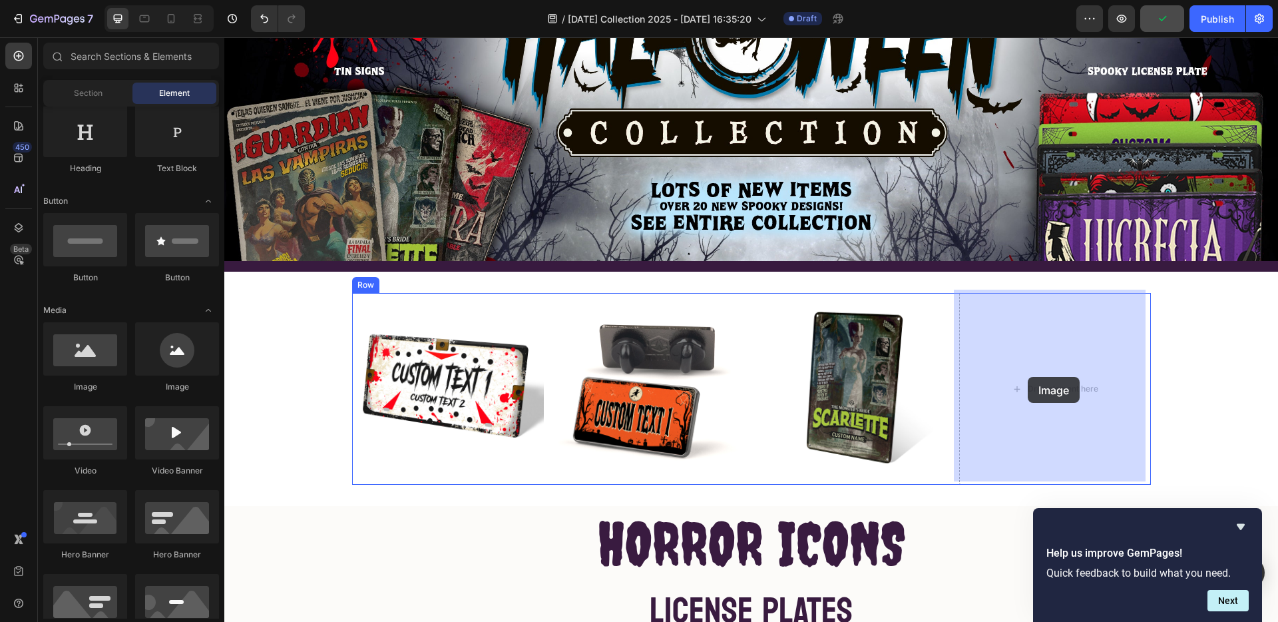
drag, startPoint x: 357, startPoint y: 402, endPoint x: 1031, endPoint y: 376, distance: 674.4
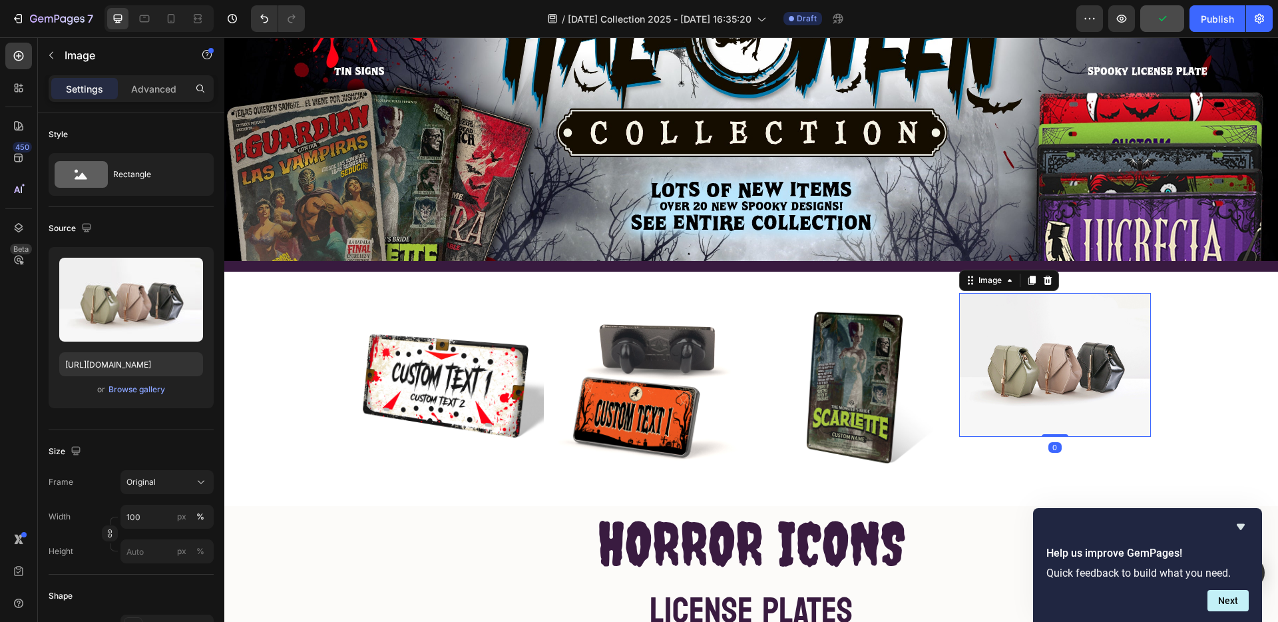
click at [1040, 380] on img at bounding box center [1056, 365] width 192 height 144
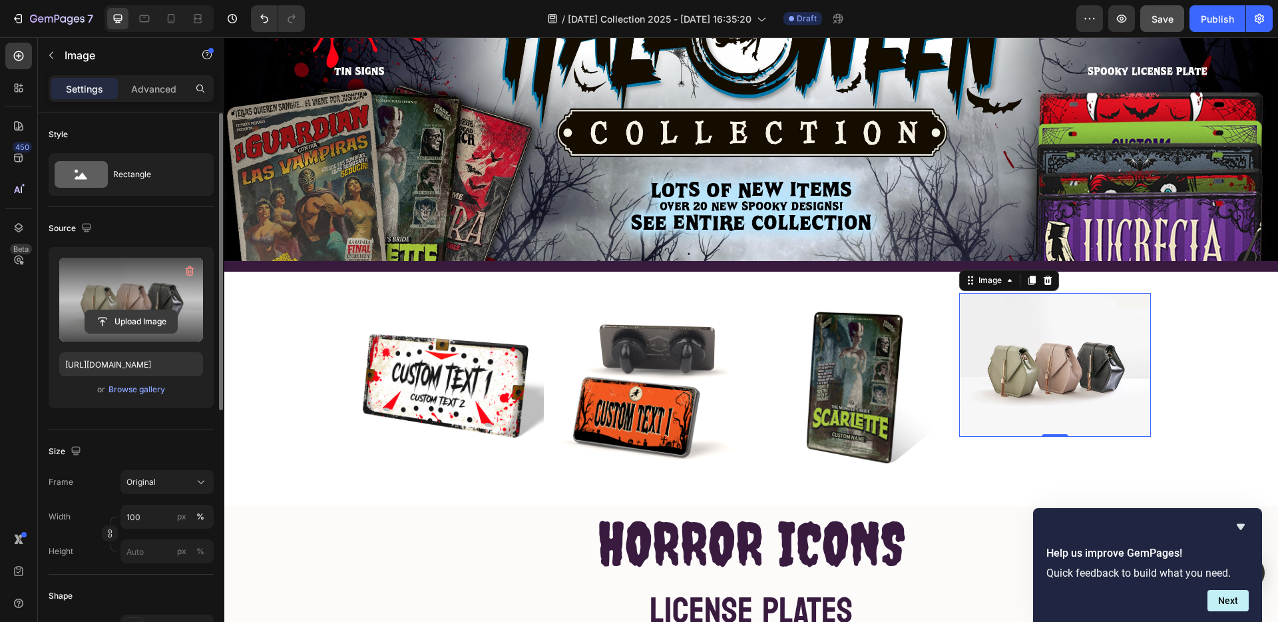
click at [136, 319] on input "file" at bounding box center [131, 321] width 92 height 23
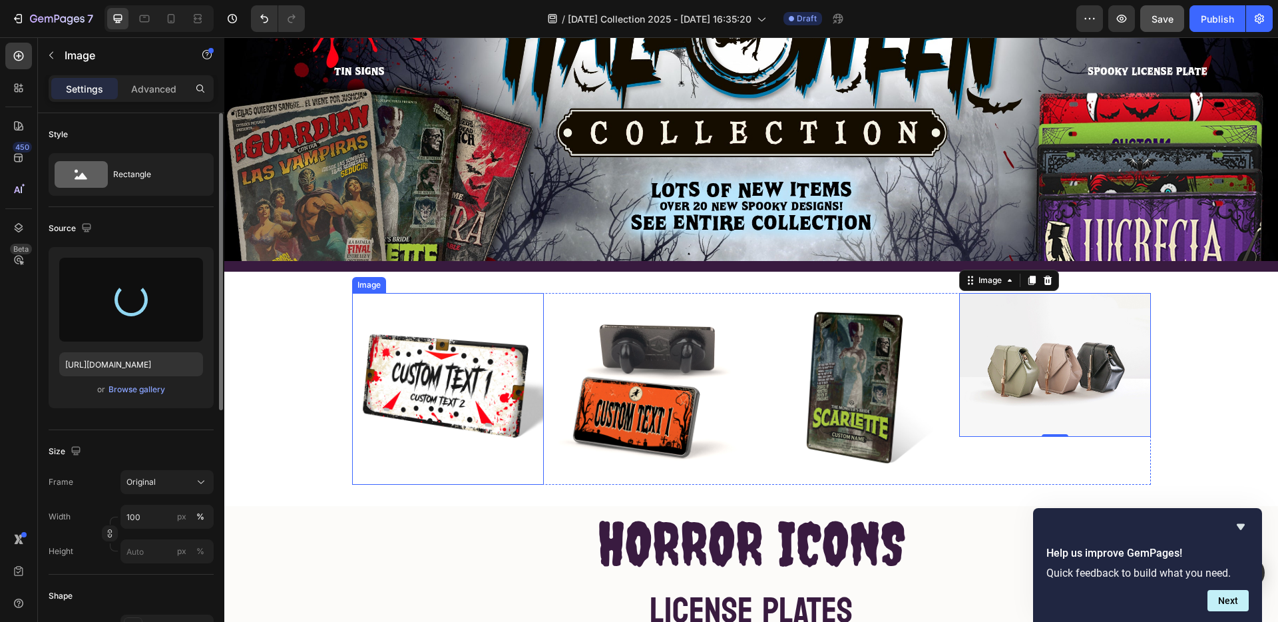
type input "https://cdn.shopify.com/s/files/1/0519/6401/files/gempages_490500299719443603-e…"
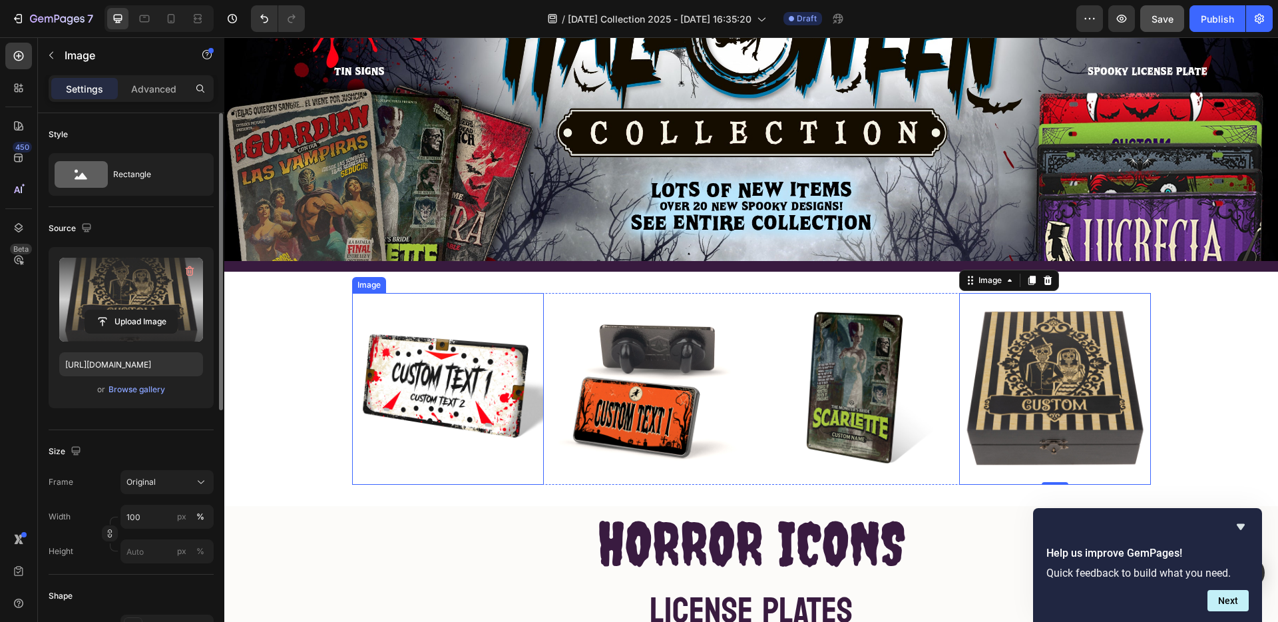
click at [439, 473] on img at bounding box center [448, 389] width 192 height 192
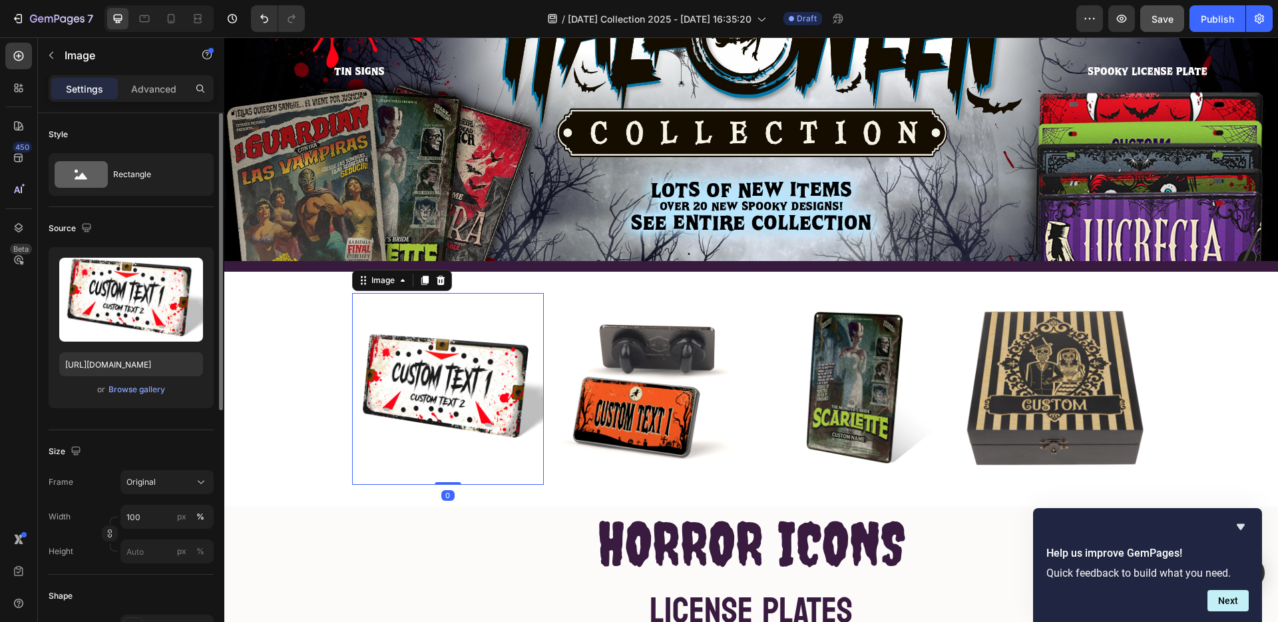
click at [532, 476] on img at bounding box center [448, 389] width 192 height 192
click at [398, 280] on icon at bounding box center [403, 280] width 11 height 11
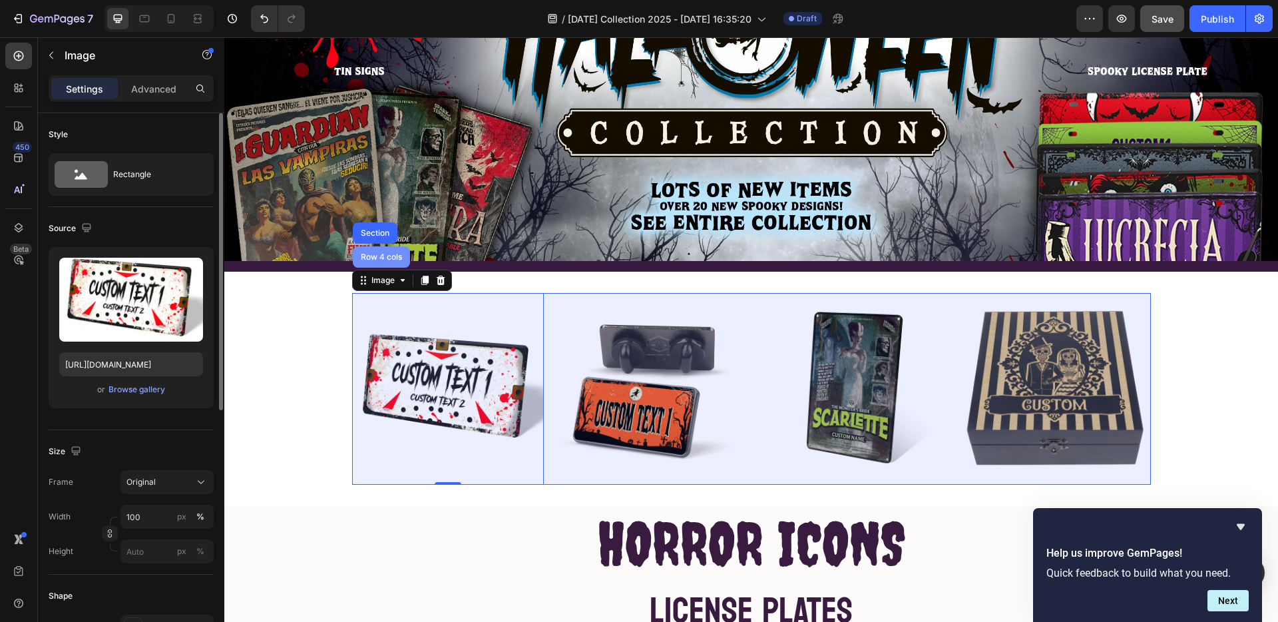
click at [386, 262] on div "Row 4 cols" at bounding box center [381, 256] width 57 height 21
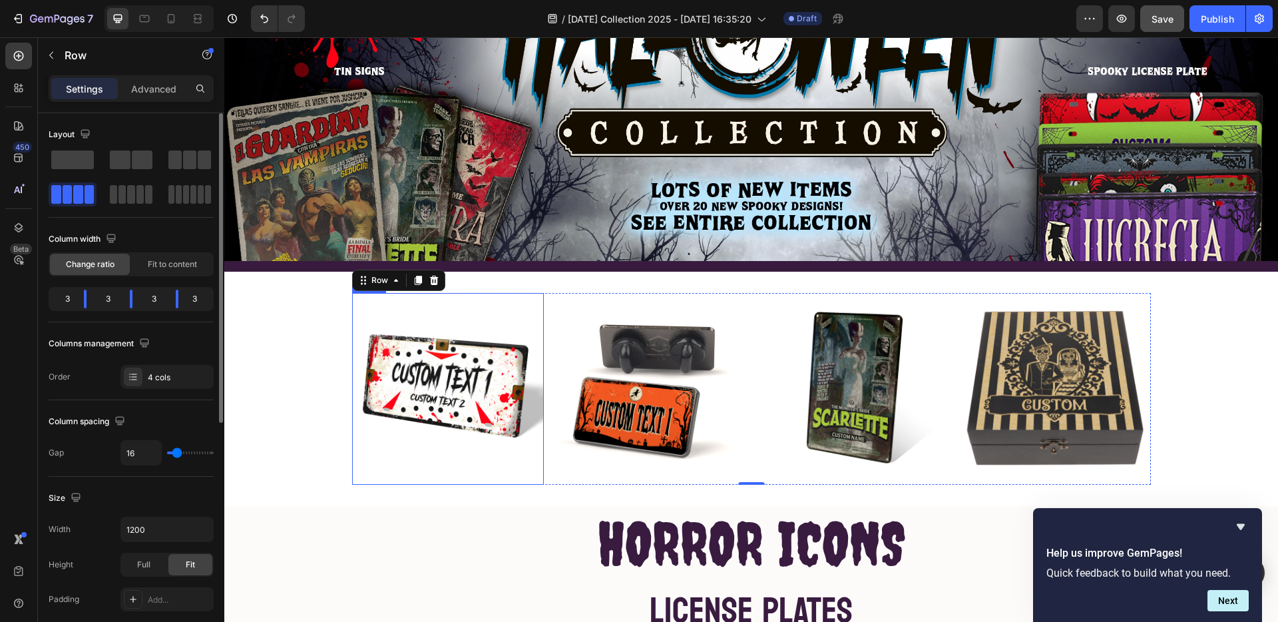
click at [462, 322] on img at bounding box center [448, 389] width 192 height 192
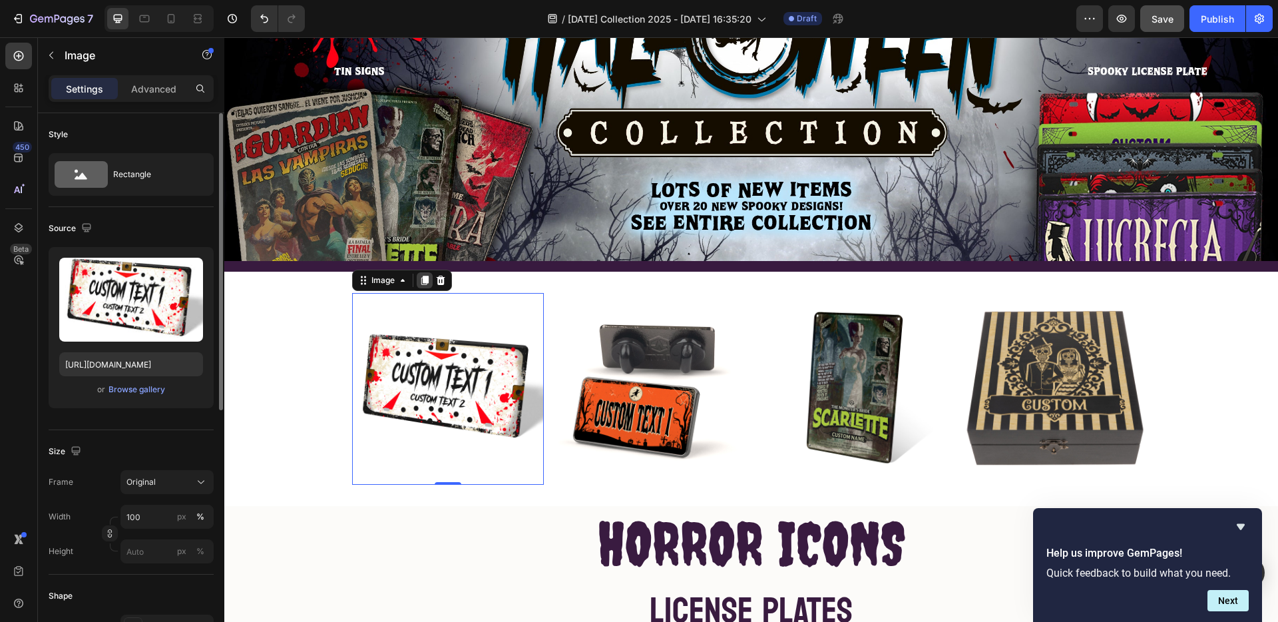
click at [421, 277] on icon at bounding box center [424, 280] width 7 height 9
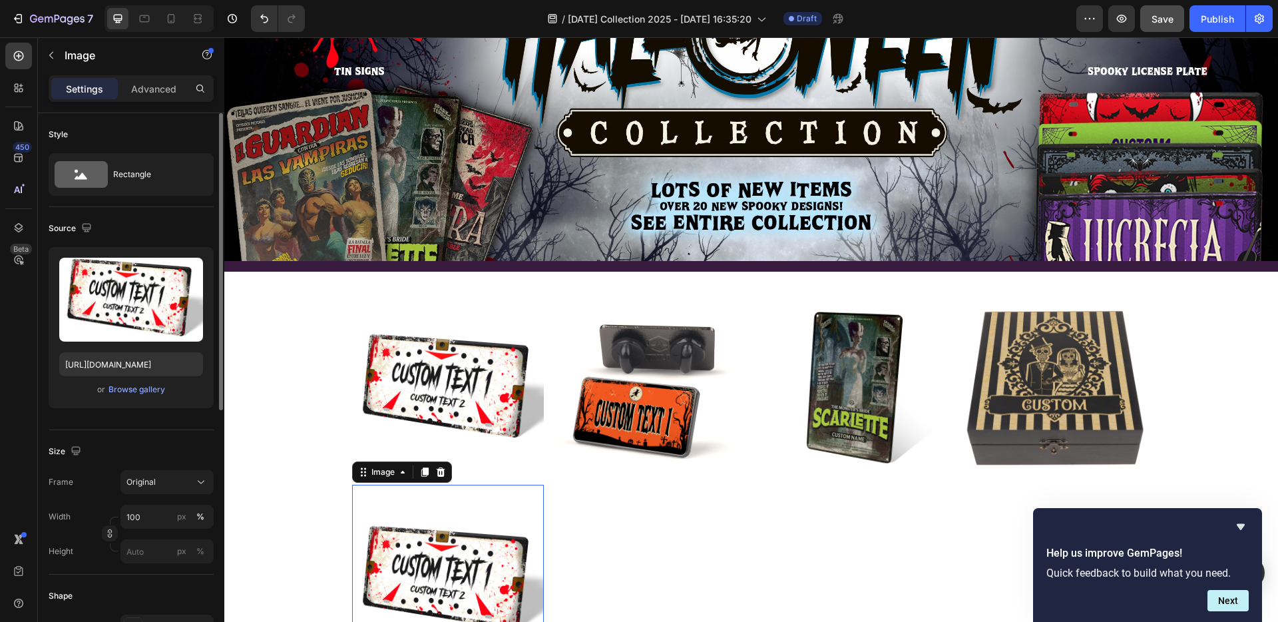
click at [433, 544] on img at bounding box center [448, 581] width 192 height 192
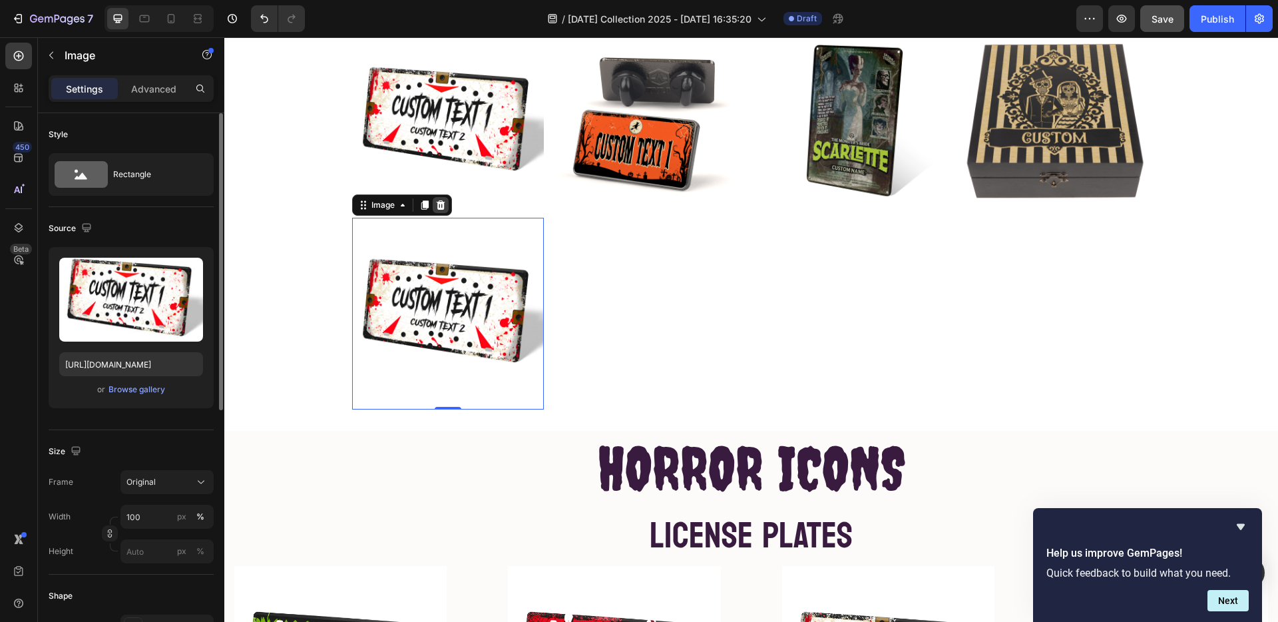
click at [436, 200] on icon at bounding box center [440, 204] width 9 height 9
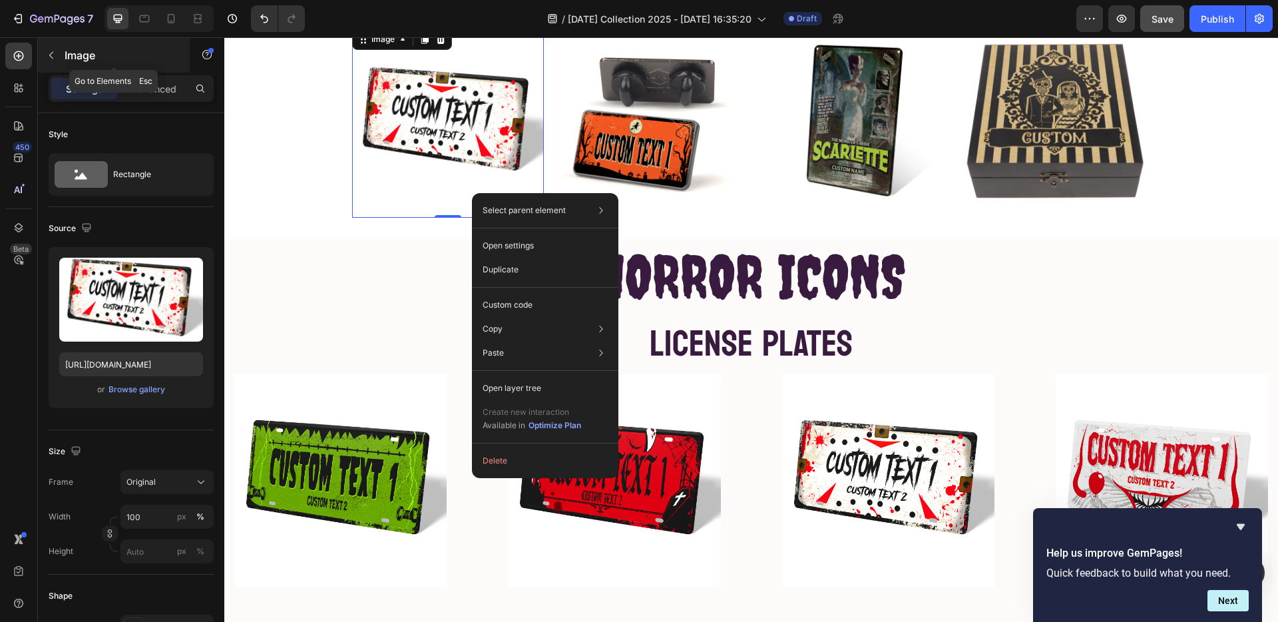
click at [52, 55] on icon "button" at bounding box center [51, 55] width 11 height 11
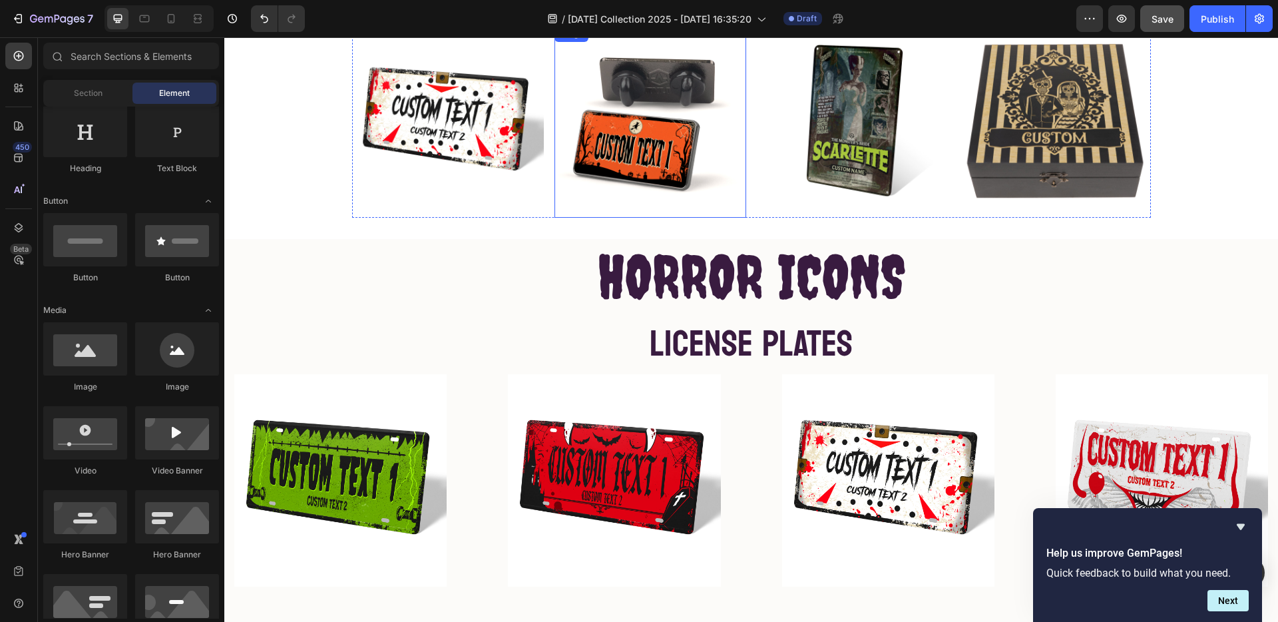
click at [555, 216] on img at bounding box center [651, 122] width 192 height 192
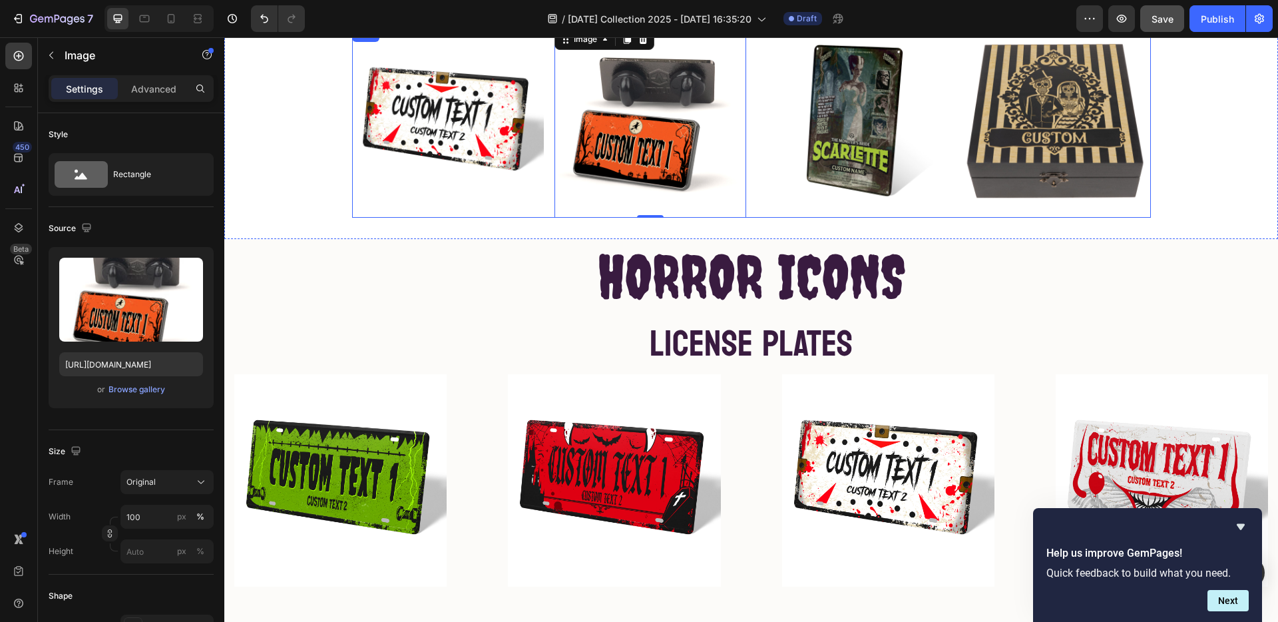
click at [541, 208] on div "Image Image 0 Image Image Row" at bounding box center [751, 122] width 799 height 192
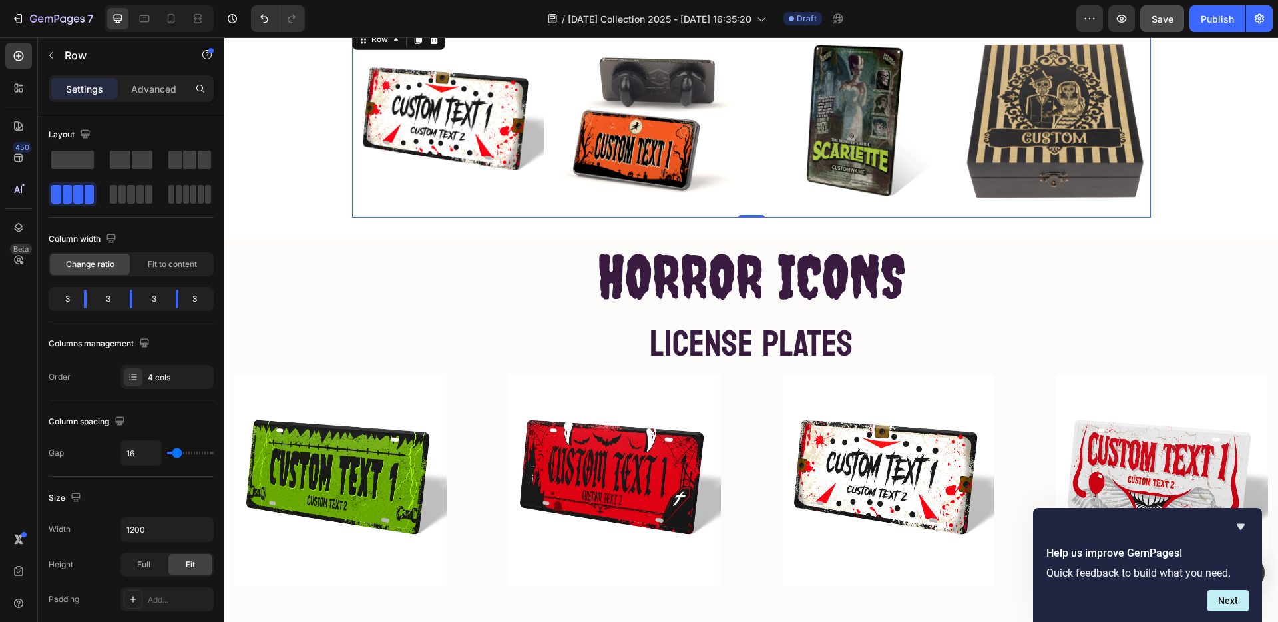
drag, startPoint x: 297, startPoint y: 190, endPoint x: 542, endPoint y: 167, distance: 246.1
click at [544, 166] on div "Image Image Image Image Row 0" at bounding box center [751, 122] width 799 height 192
click at [73, 160] on span at bounding box center [72, 159] width 43 height 19
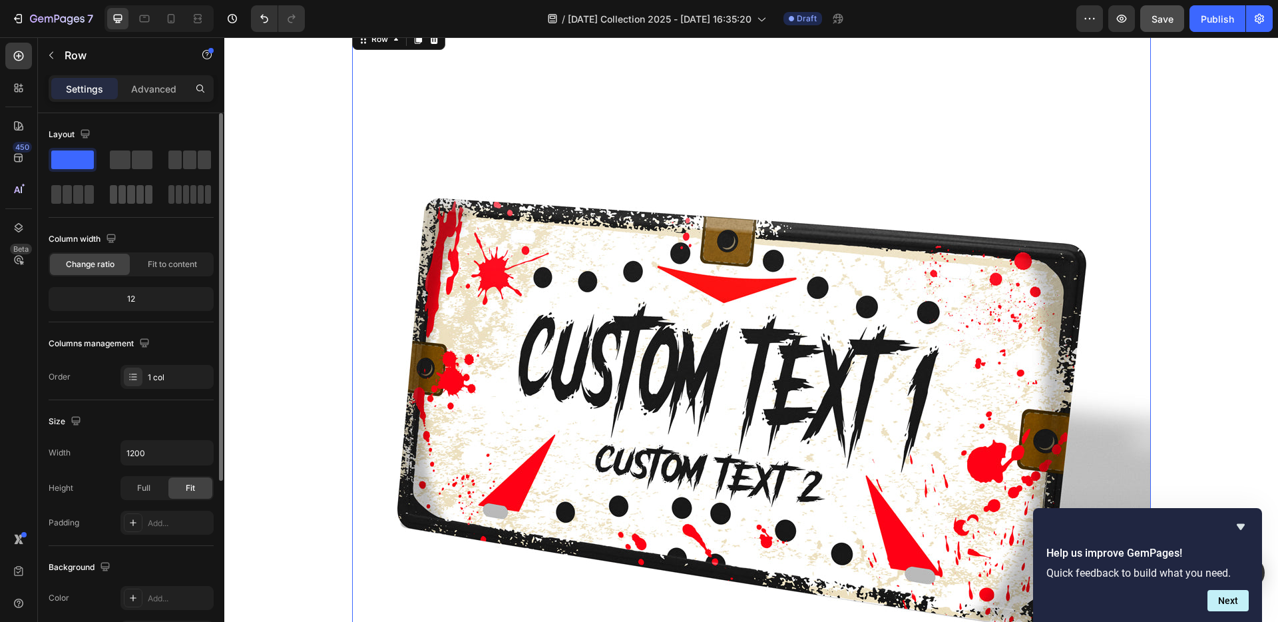
drag, startPoint x: 198, startPoint y: 193, endPoint x: 127, endPoint y: 196, distance: 70.6
click at [198, 193] on span at bounding box center [201, 194] width 6 height 19
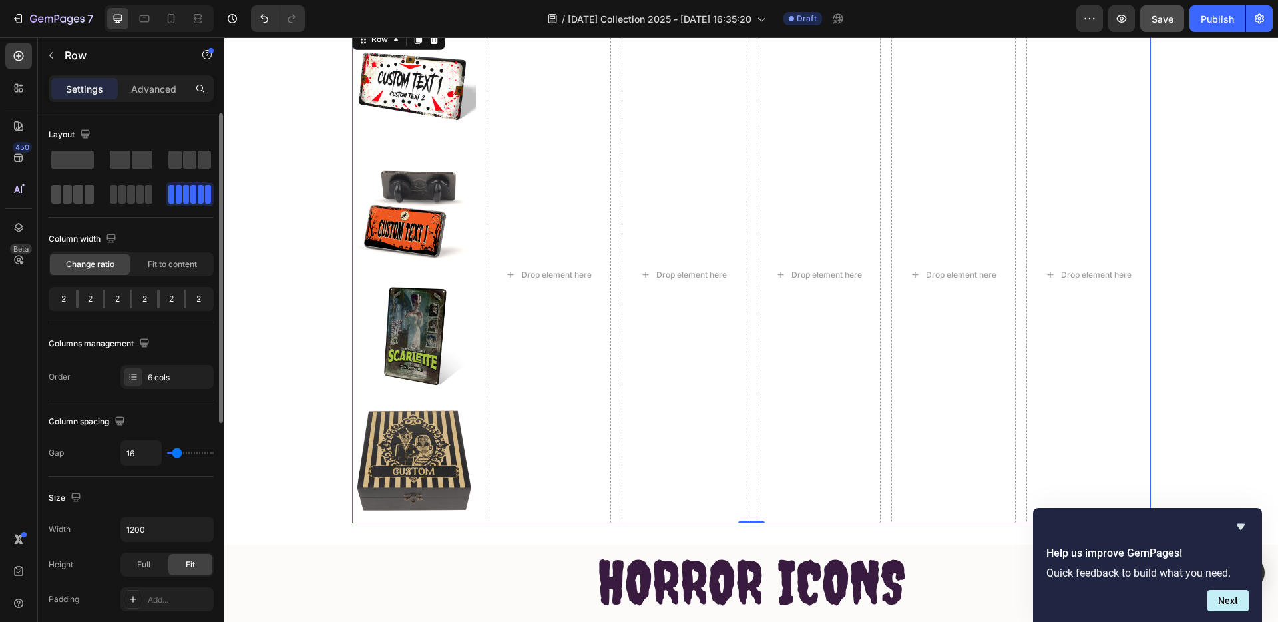
click at [76, 185] on span at bounding box center [78, 194] width 10 height 19
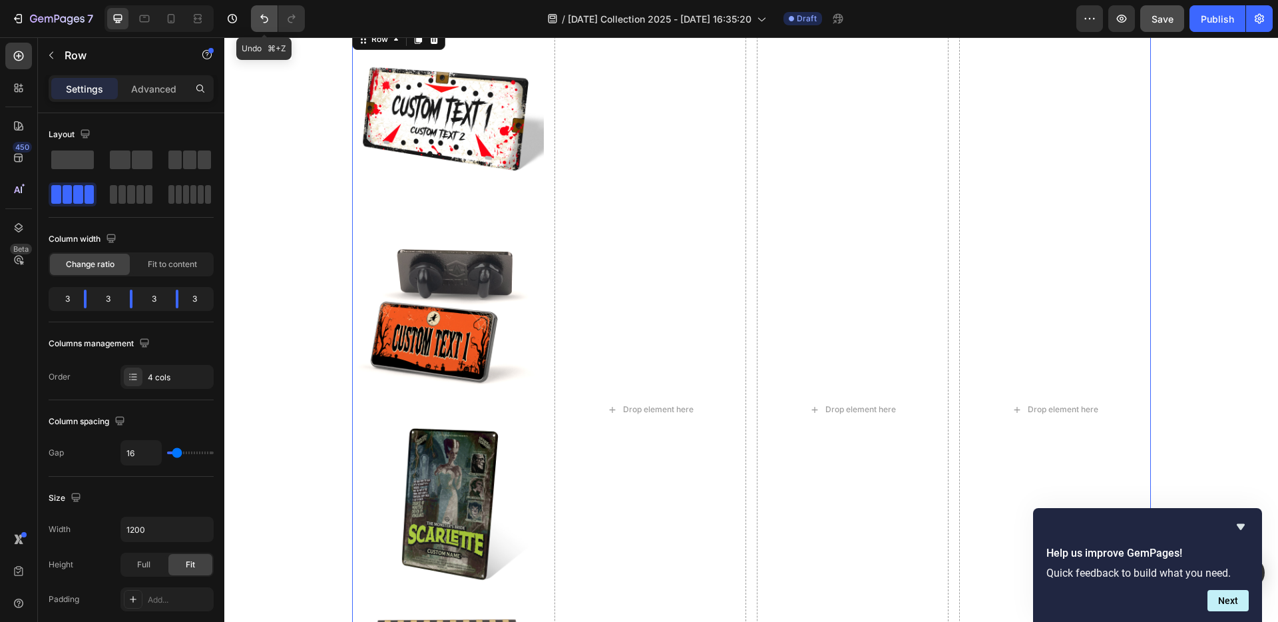
click at [268, 20] on icon "Undo/Redo" at bounding box center [264, 18] width 13 height 13
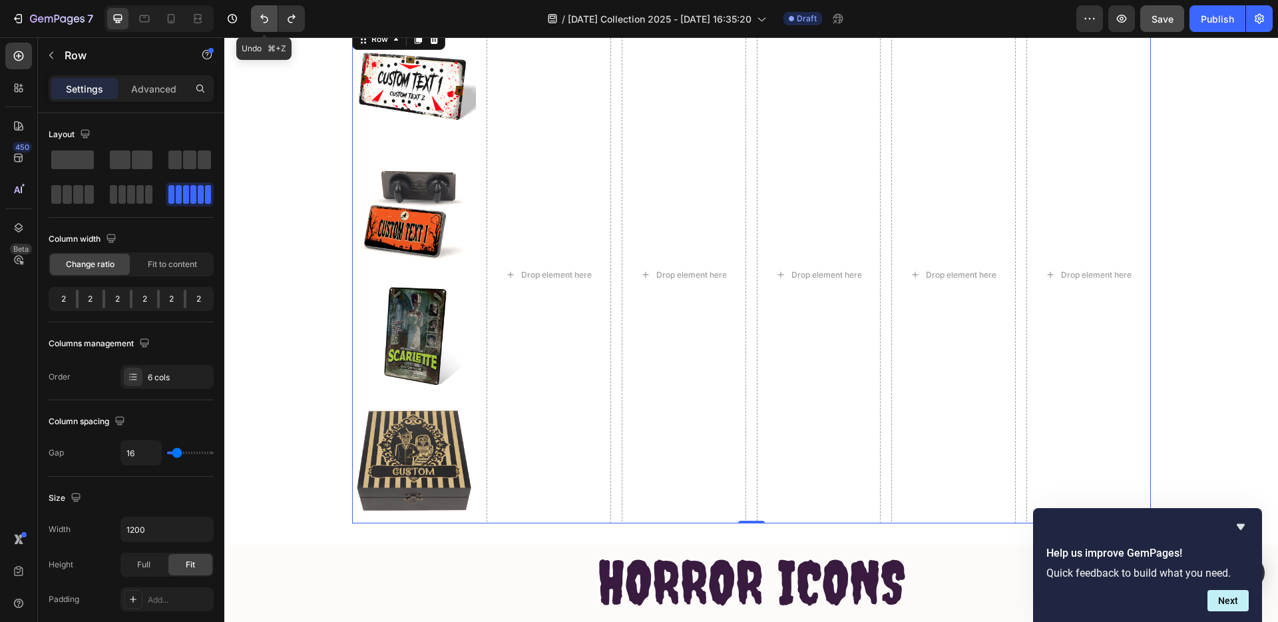
click at [264, 17] on icon "Undo/Redo" at bounding box center [264, 18] width 13 height 13
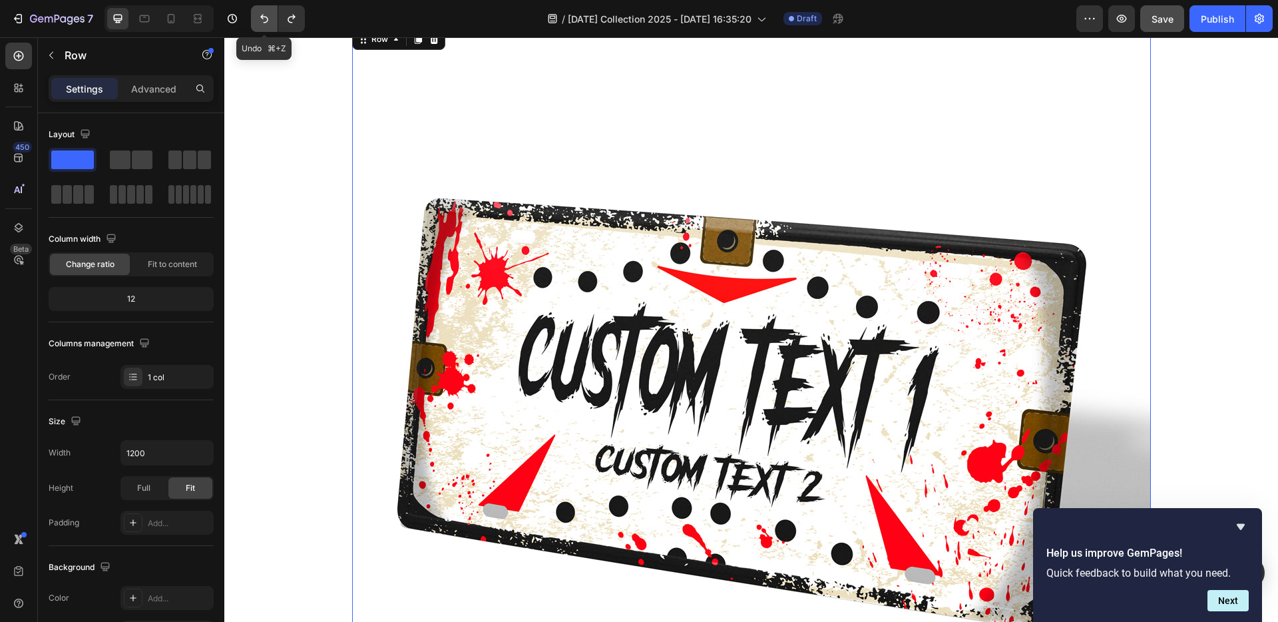
click at [264, 17] on icon "Undo/Redo" at bounding box center [264, 18] width 13 height 13
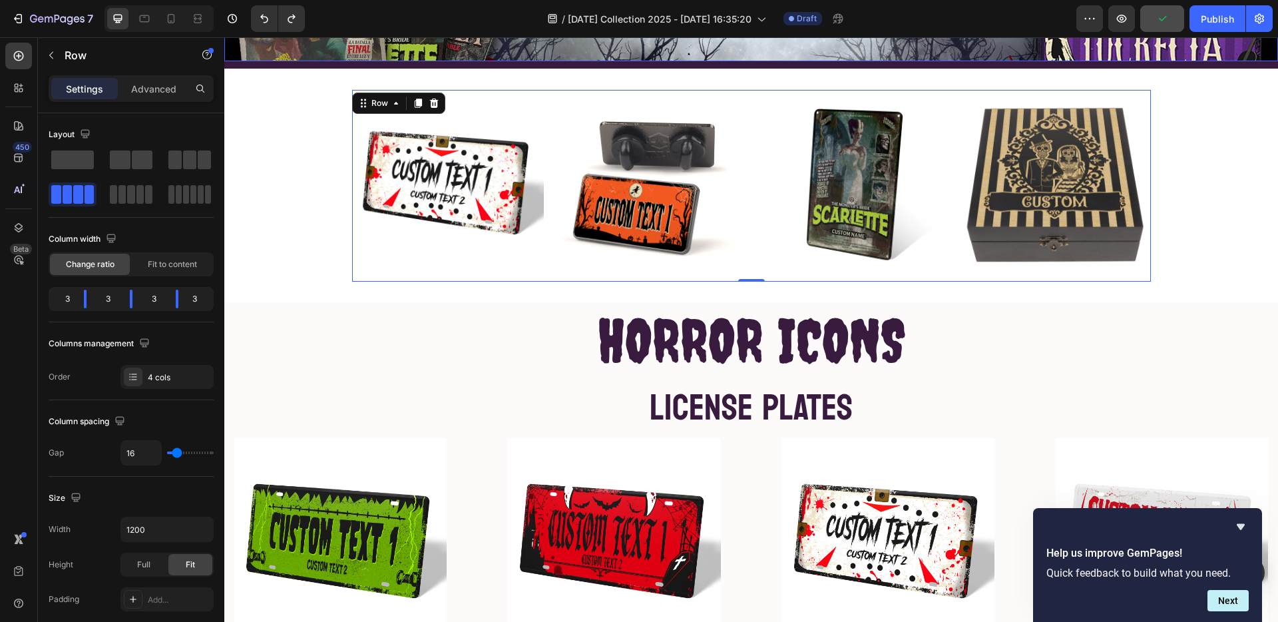
scroll to position [338, 0]
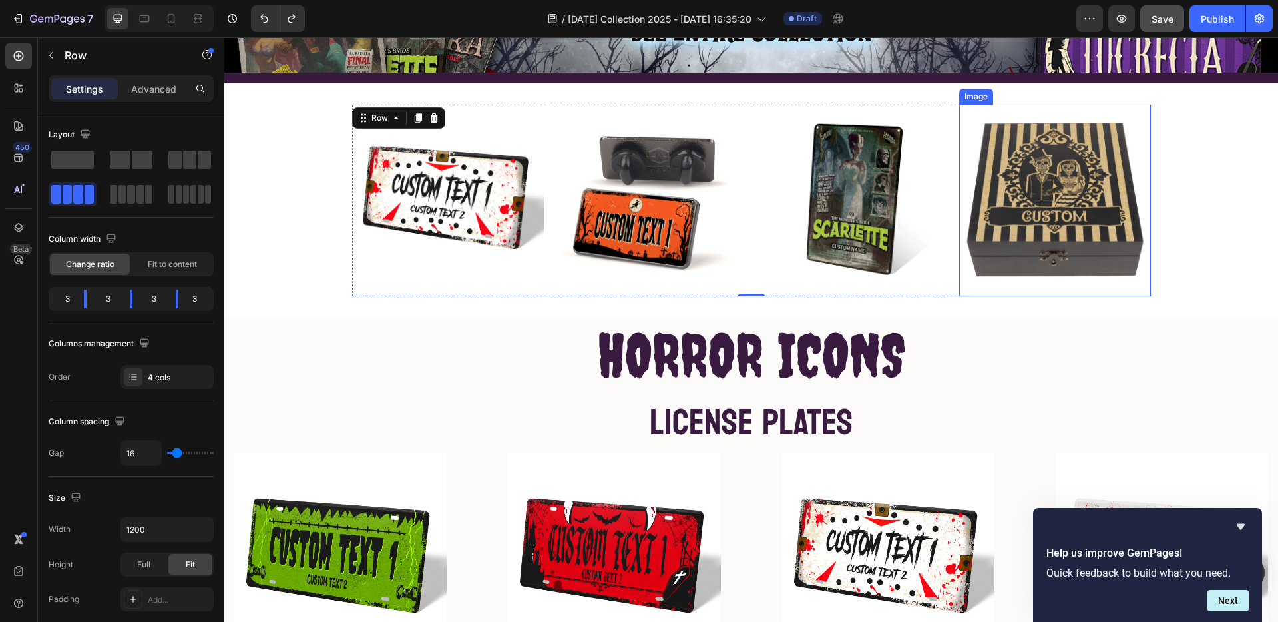
click at [1075, 218] on img at bounding box center [1056, 201] width 192 height 192
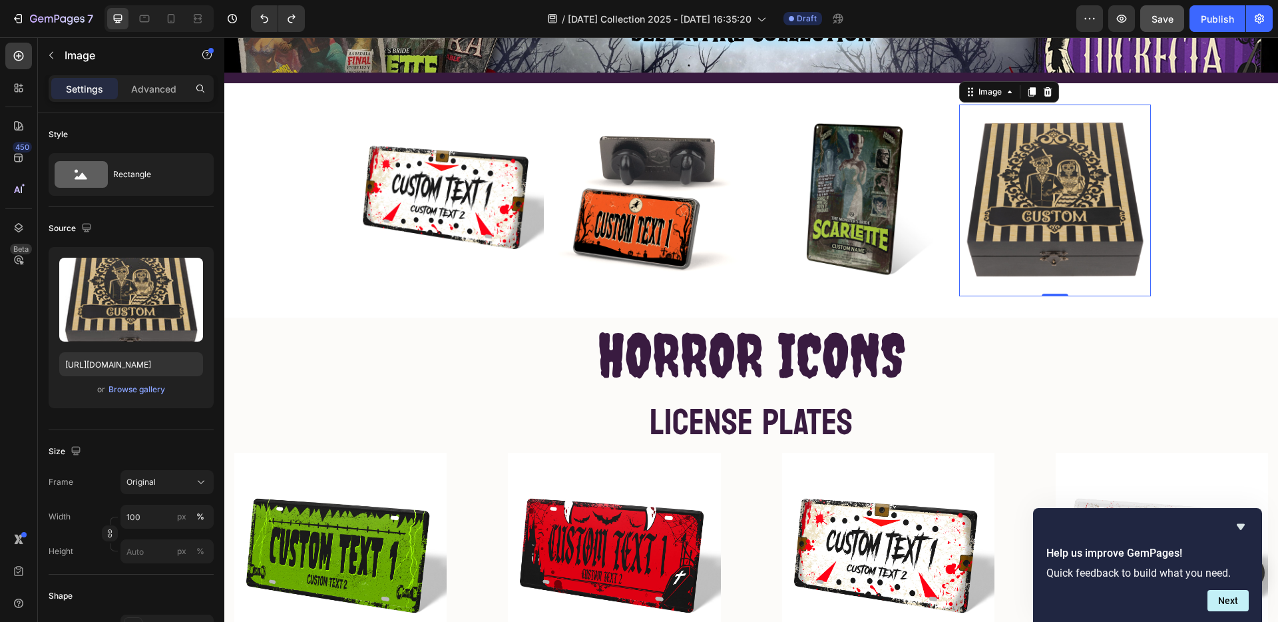
click at [1133, 274] on img at bounding box center [1056, 201] width 192 height 192
click at [137, 521] on input "100" at bounding box center [167, 517] width 93 height 24
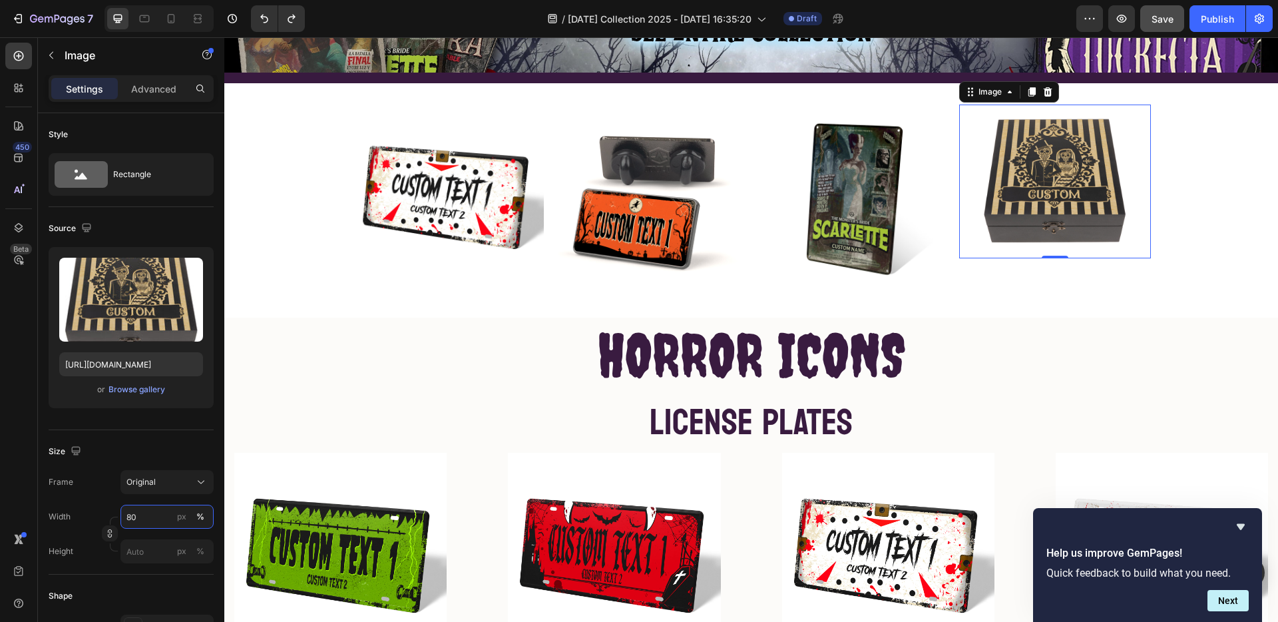
type input "80"
click at [1057, 268] on div at bounding box center [1055, 270] width 27 height 4
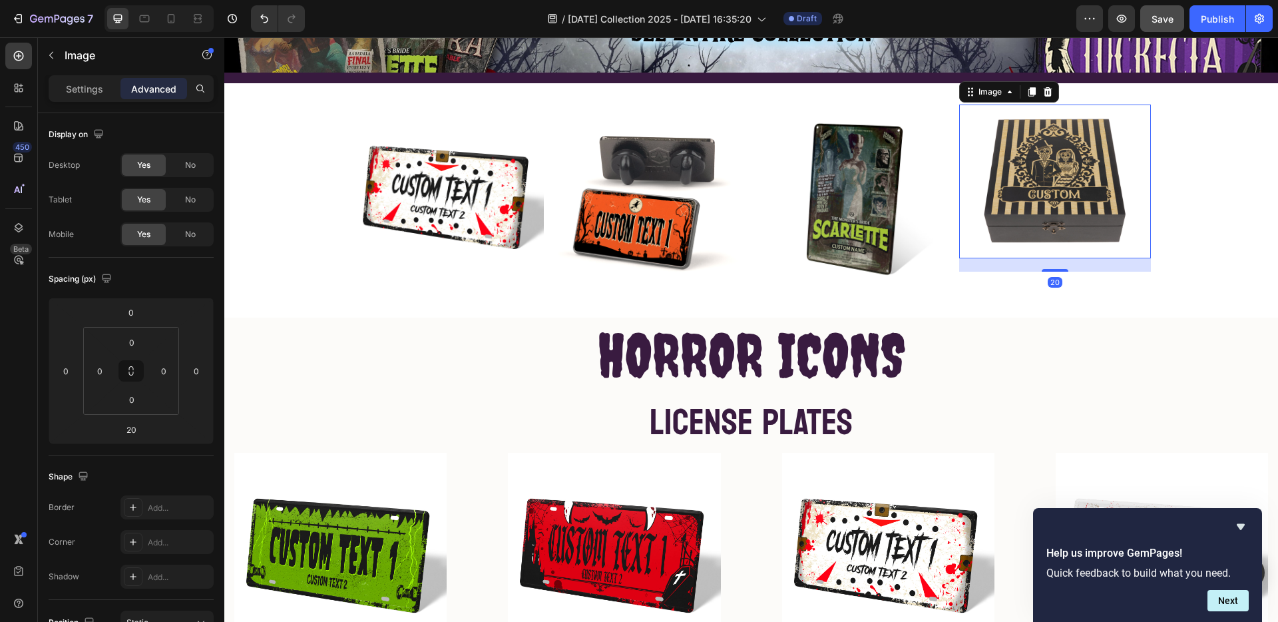
click at [1061, 171] on img at bounding box center [1054, 181] width 153 height 153
click at [133, 340] on input "0" at bounding box center [132, 342] width 27 height 20
drag, startPoint x: 133, startPoint y: 340, endPoint x: 155, endPoint y: 354, distance: 26.0
click at [133, 340] on input "0" at bounding box center [132, 342] width 27 height 20
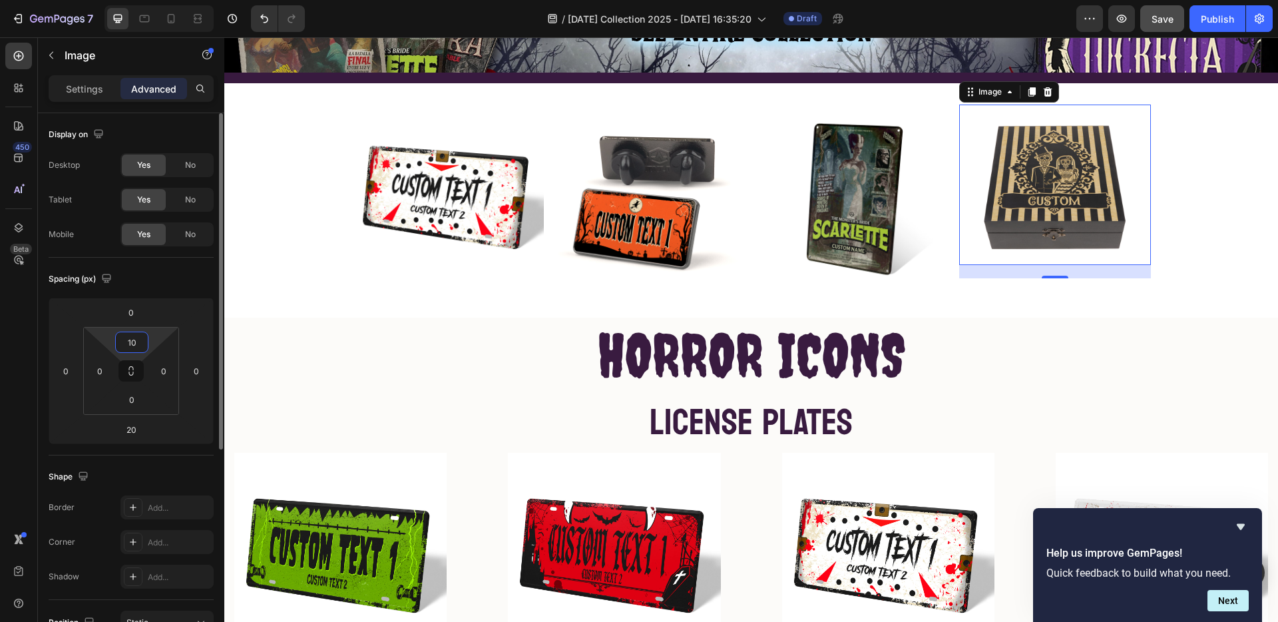
click at [137, 346] on input "10" at bounding box center [132, 342] width 27 height 20
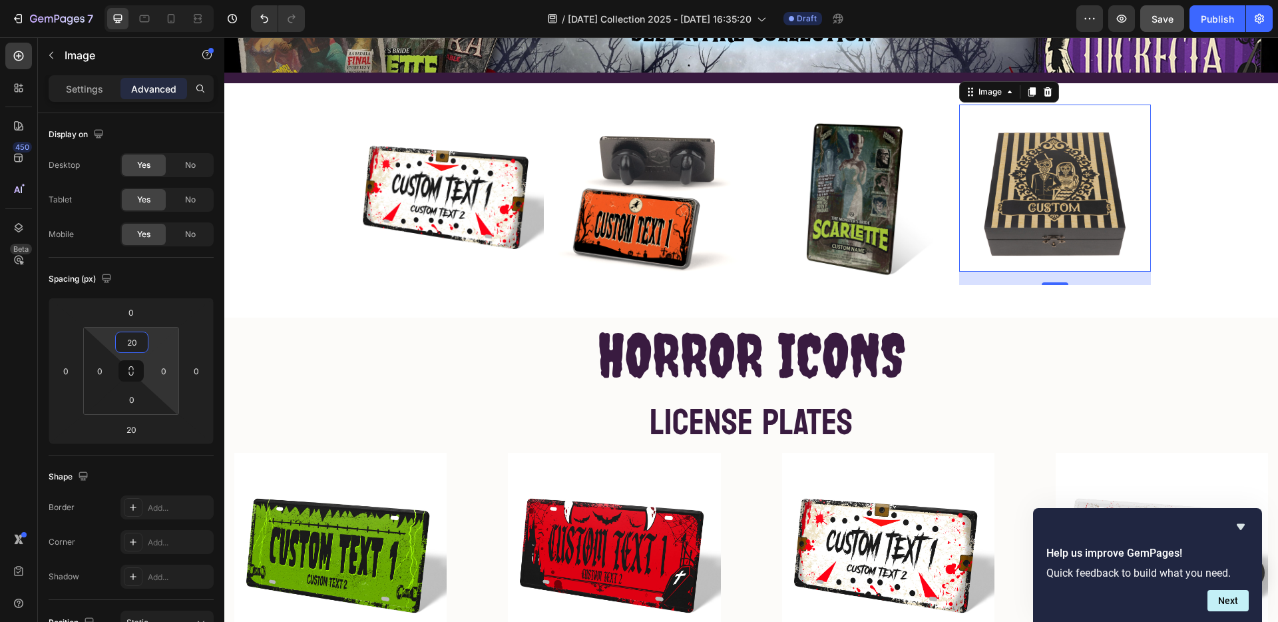
type input "20"
click at [499, 278] on img at bounding box center [448, 201] width 192 height 192
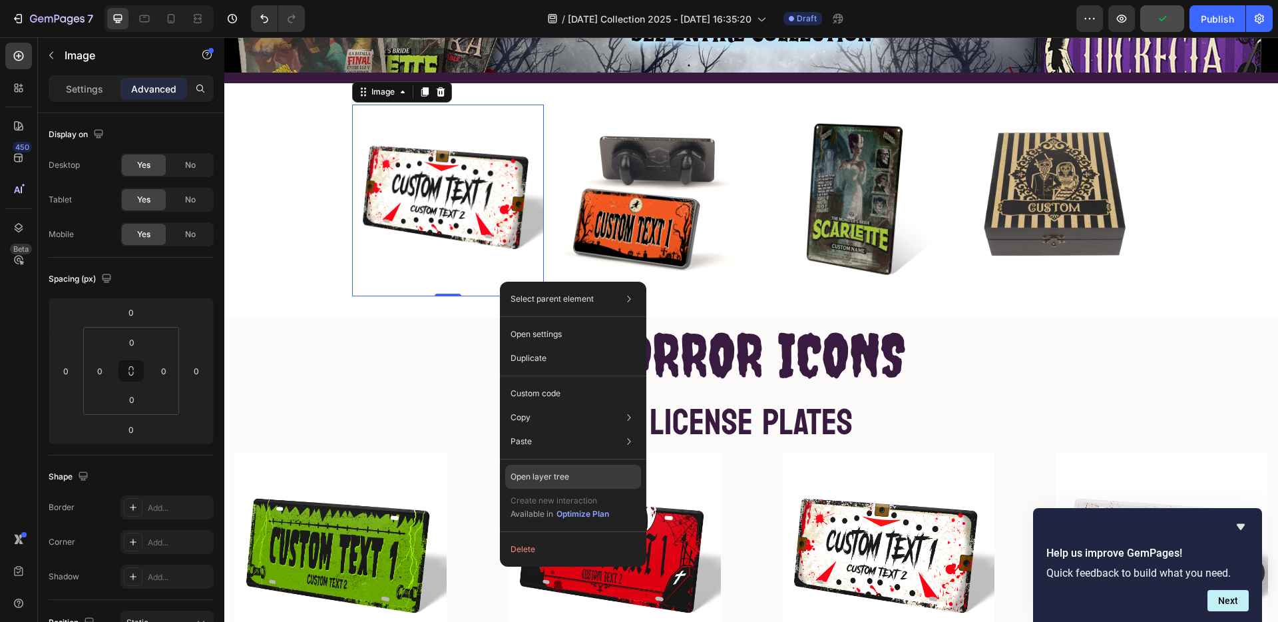
click at [577, 475] on div "Open layer tree" at bounding box center [573, 477] width 136 height 24
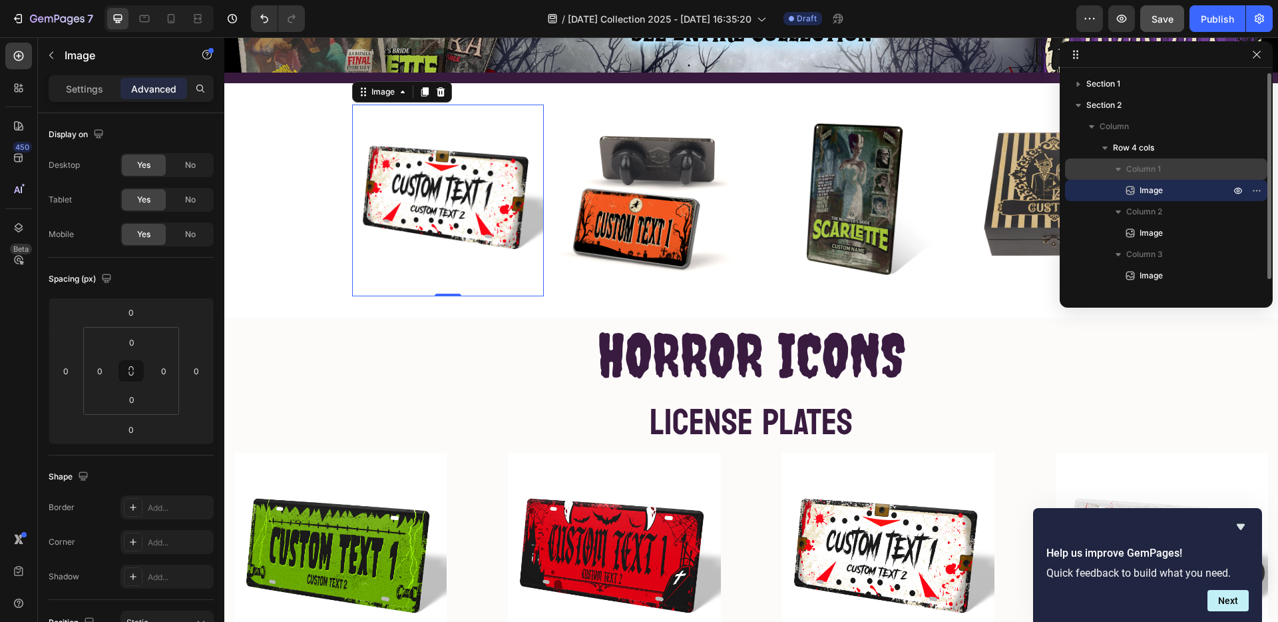
click at [1165, 166] on p "Column 1" at bounding box center [1180, 168] width 107 height 13
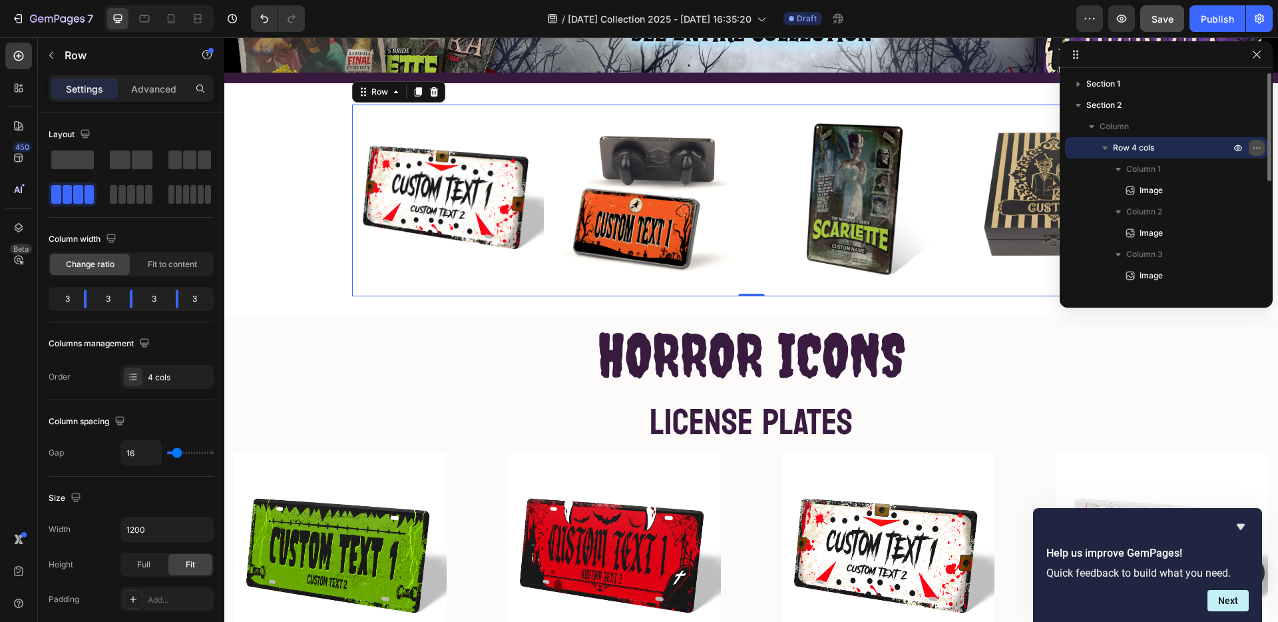
click at [1257, 146] on icon "button" at bounding box center [1257, 147] width 11 height 11
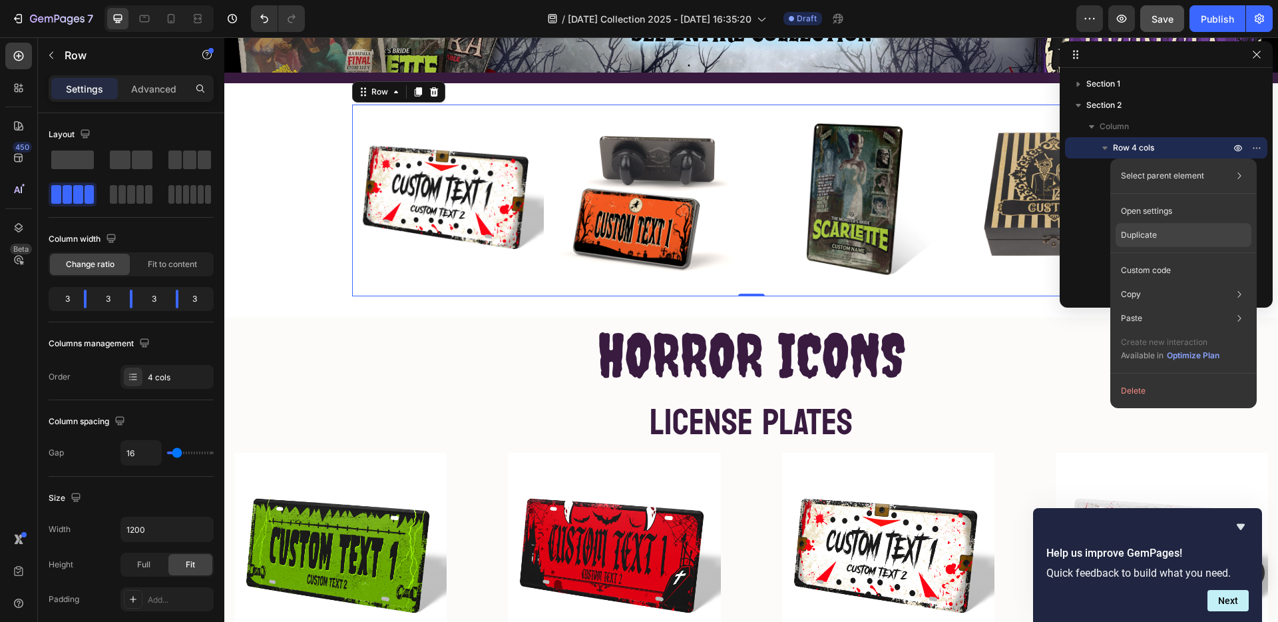
click at [1139, 235] on p "Duplicate" at bounding box center [1139, 235] width 36 height 12
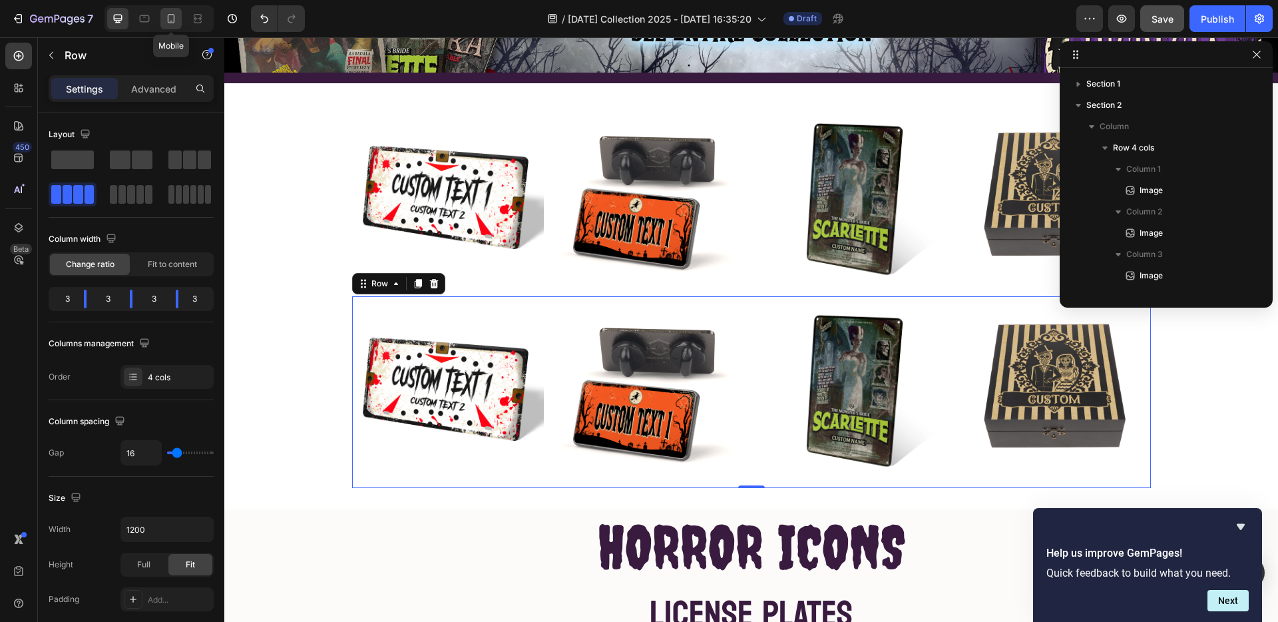
click at [170, 17] on icon at bounding box center [170, 18] width 13 height 13
type input "100%"
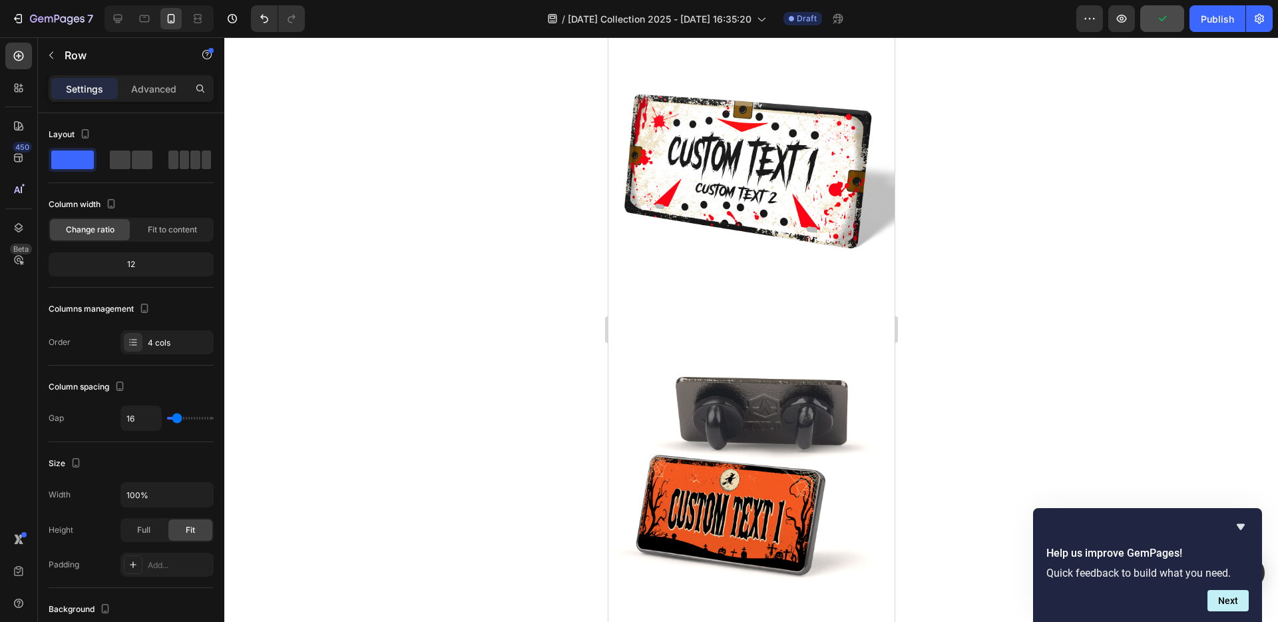
scroll to position [156, 0]
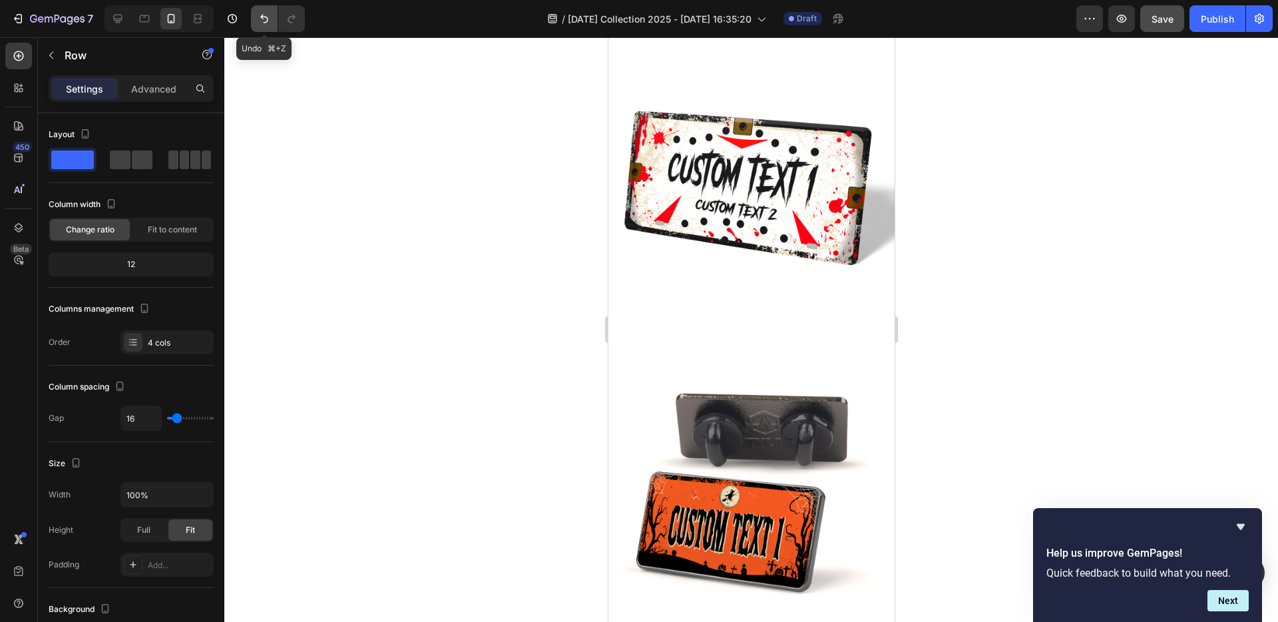
click at [262, 17] on icon "Undo/Redo" at bounding box center [264, 19] width 8 height 9
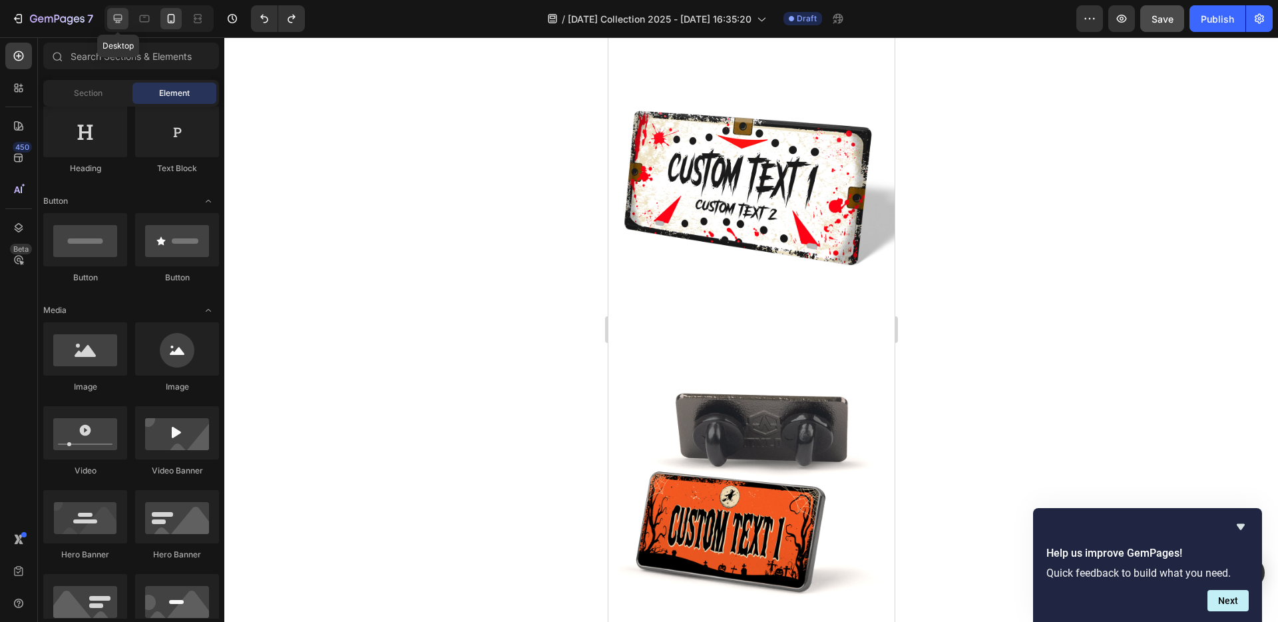
click at [119, 20] on icon at bounding box center [118, 19] width 9 height 9
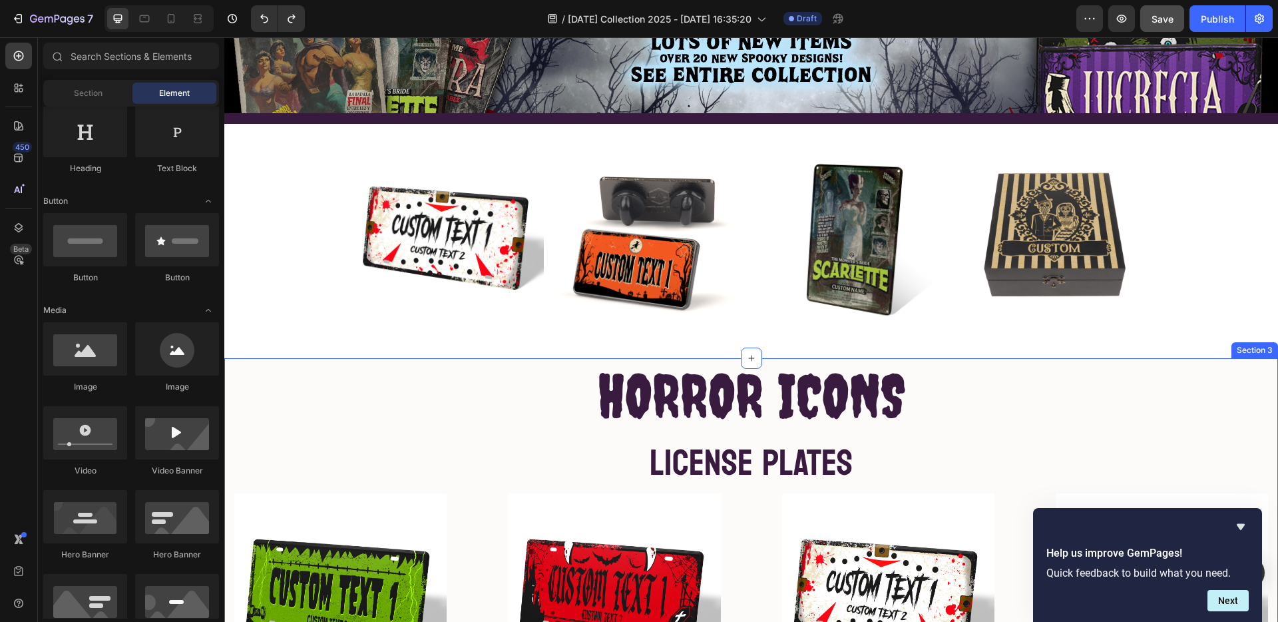
scroll to position [282, 0]
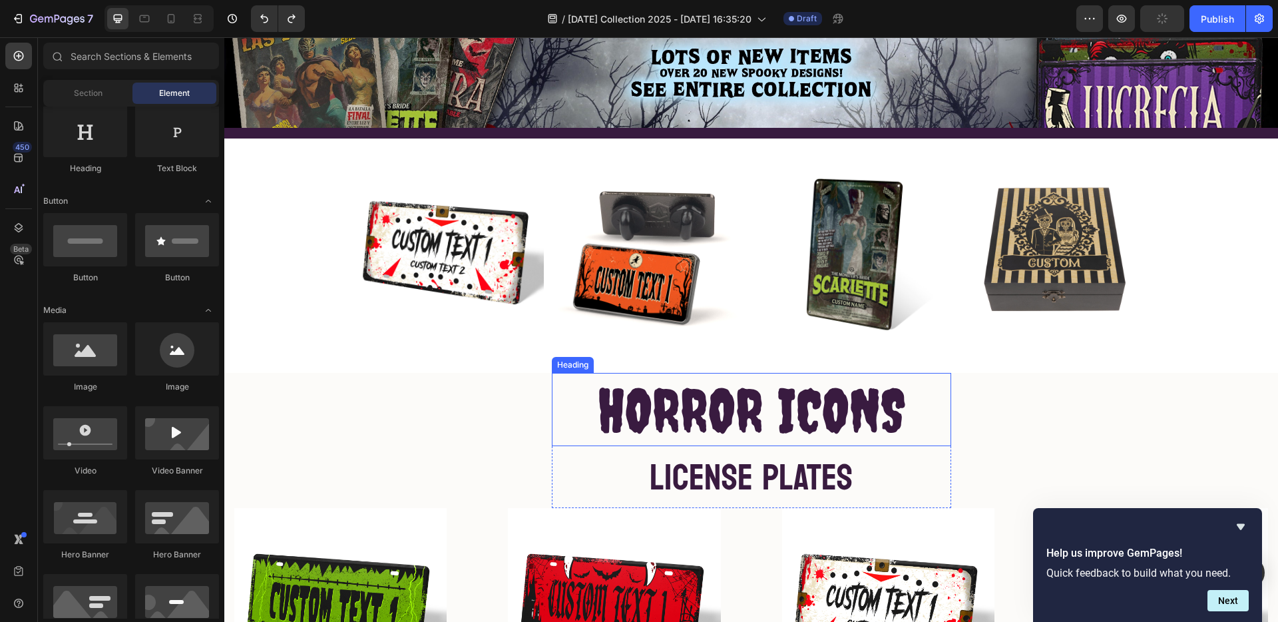
click at [830, 418] on span "HORROR ICONS" at bounding box center [752, 410] width 308 height 71
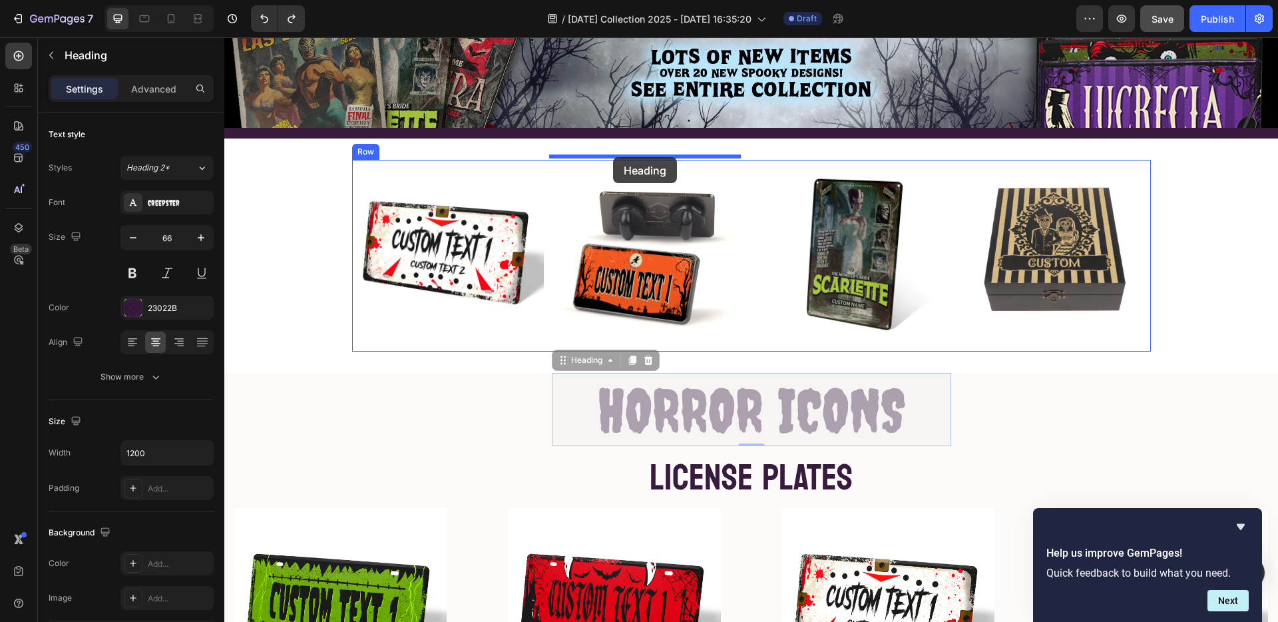
drag, startPoint x: 559, startPoint y: 358, endPoint x: 613, endPoint y: 157, distance: 207.7
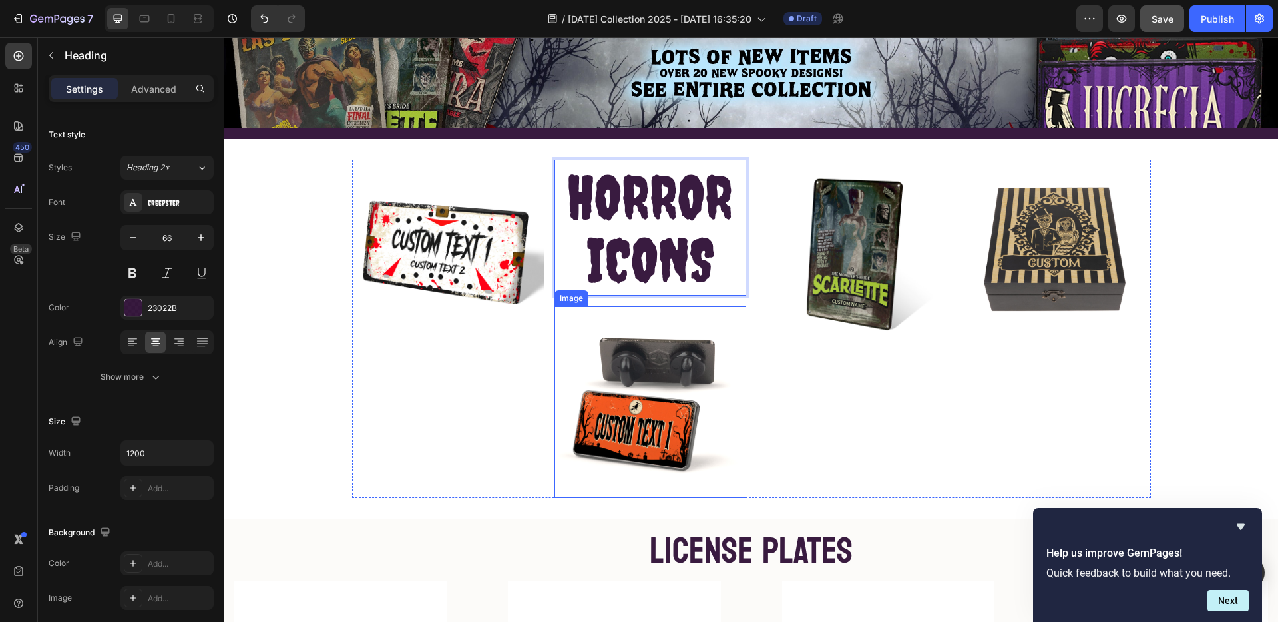
drag, startPoint x: 622, startPoint y: 209, endPoint x: 569, endPoint y: 296, distance: 101.3
click at [557, 160] on div "HORROR ICONS Heading 16" at bounding box center [651, 228] width 192 height 136
drag, startPoint x: 557, startPoint y: 144, endPoint x: 569, endPoint y: 168, distance: 26.5
click at [569, 168] on div "HORROR ICONS Heading 16" at bounding box center [651, 228] width 192 height 136
drag, startPoint x: 558, startPoint y: 139, endPoint x: 622, endPoint y: 268, distance: 143.5
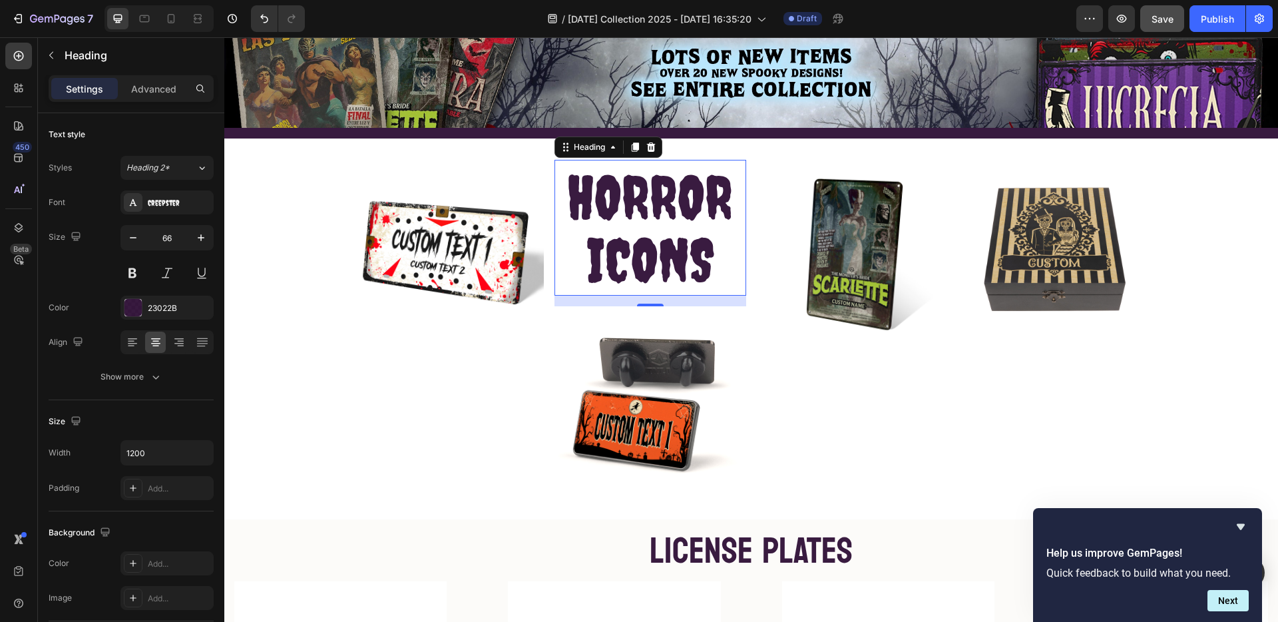
click at [622, 268] on div "HORROR ICONS Heading 16" at bounding box center [651, 228] width 192 height 136
drag, startPoint x: 670, startPoint y: 266, endPoint x: 624, endPoint y: 242, distance: 51.8
click at [624, 240] on span "HORROR ICONS" at bounding box center [650, 228] width 166 height 133
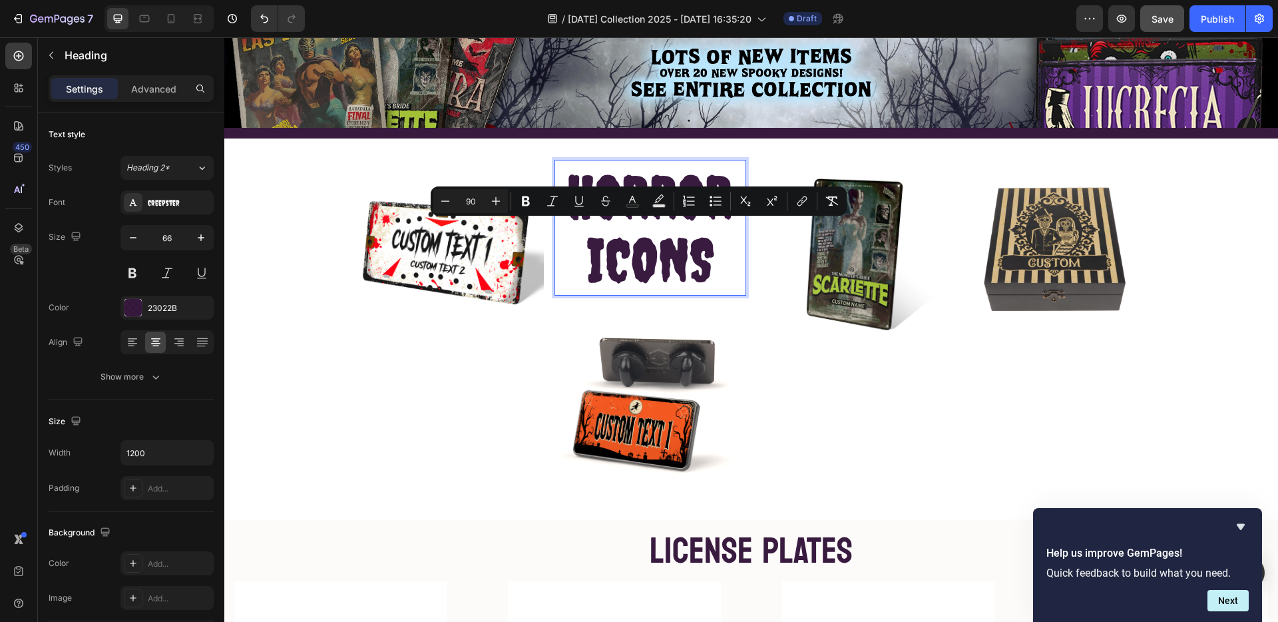
click at [576, 237] on p "HORROR ICONS" at bounding box center [650, 231] width 189 height 125
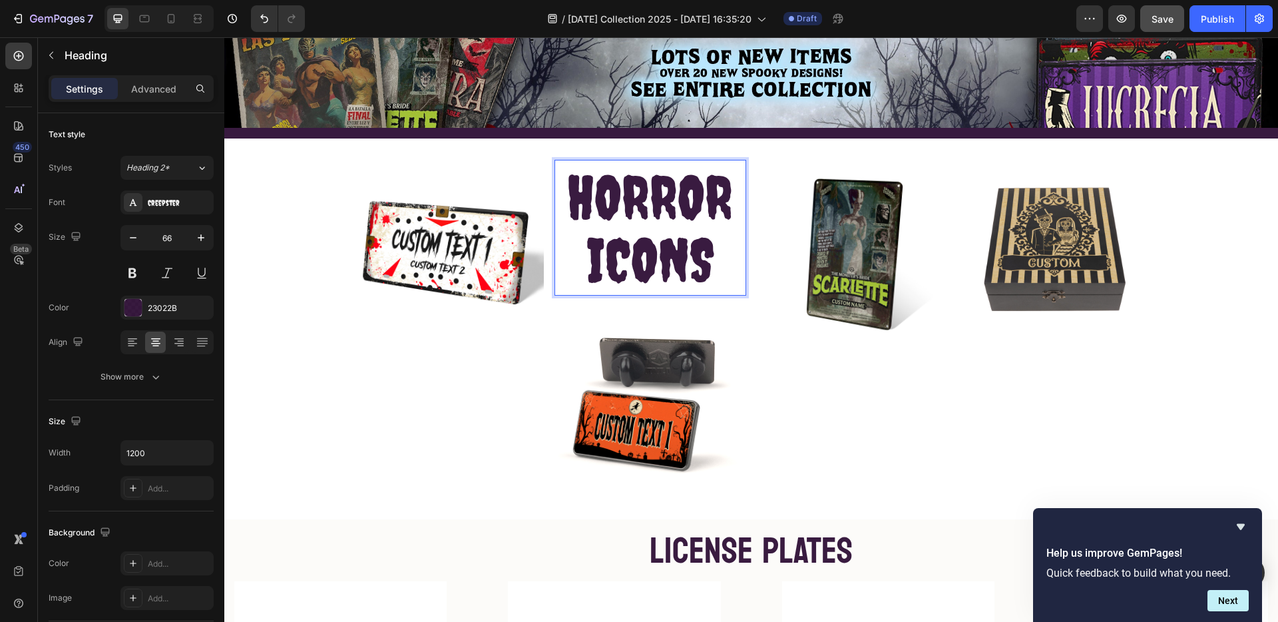
click at [556, 172] on p "HORROR ICONS" at bounding box center [650, 231] width 189 height 125
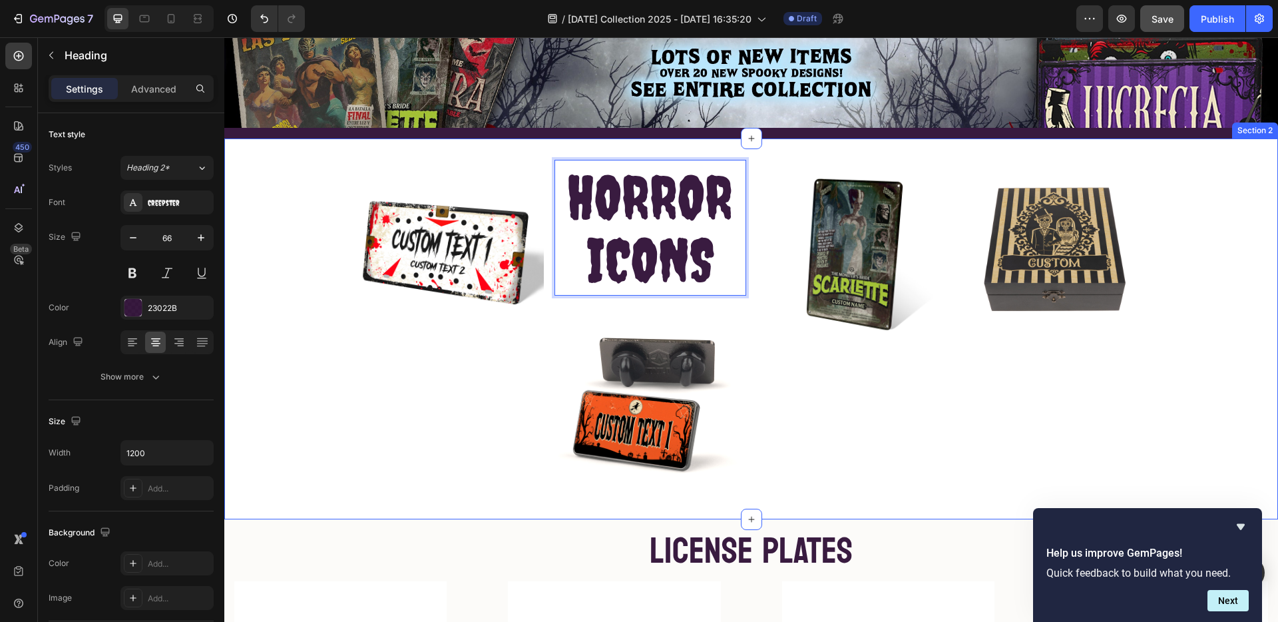
click at [551, 154] on div "Image HORROR ICONS Heading 16 Image Image Image Row Section 2" at bounding box center [751, 328] width 1054 height 381
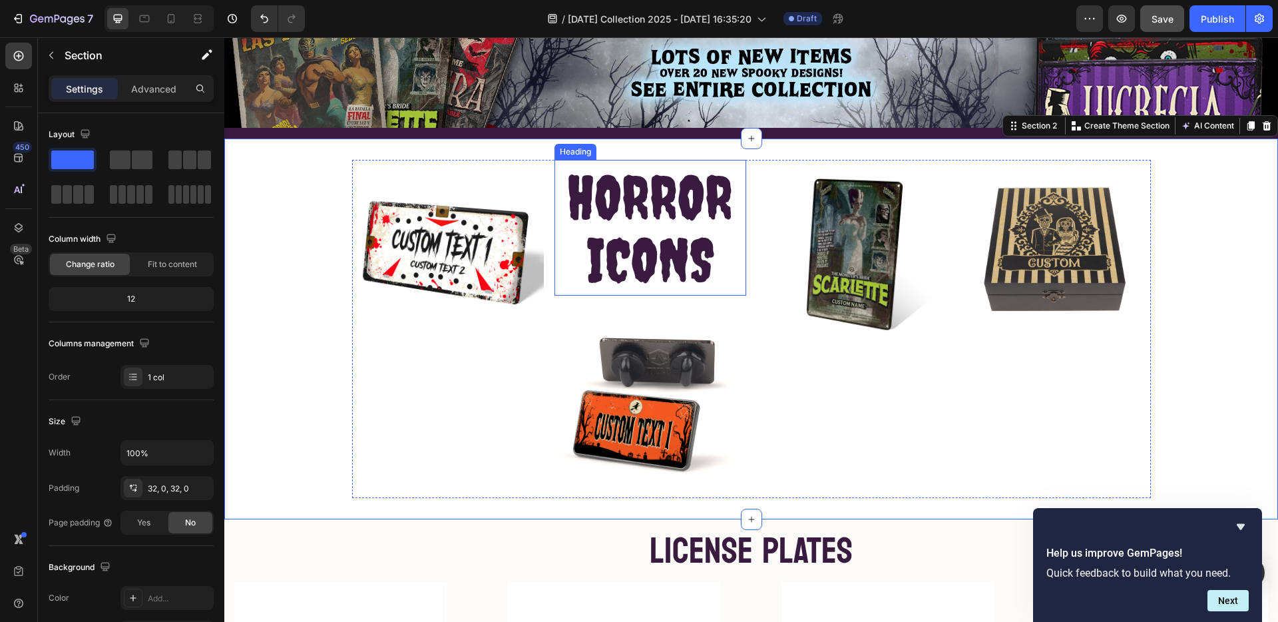
click at [563, 162] on div "⁠⁠⁠⁠⁠⁠⁠ HORROR ICONS Heading" at bounding box center [651, 228] width 192 height 136
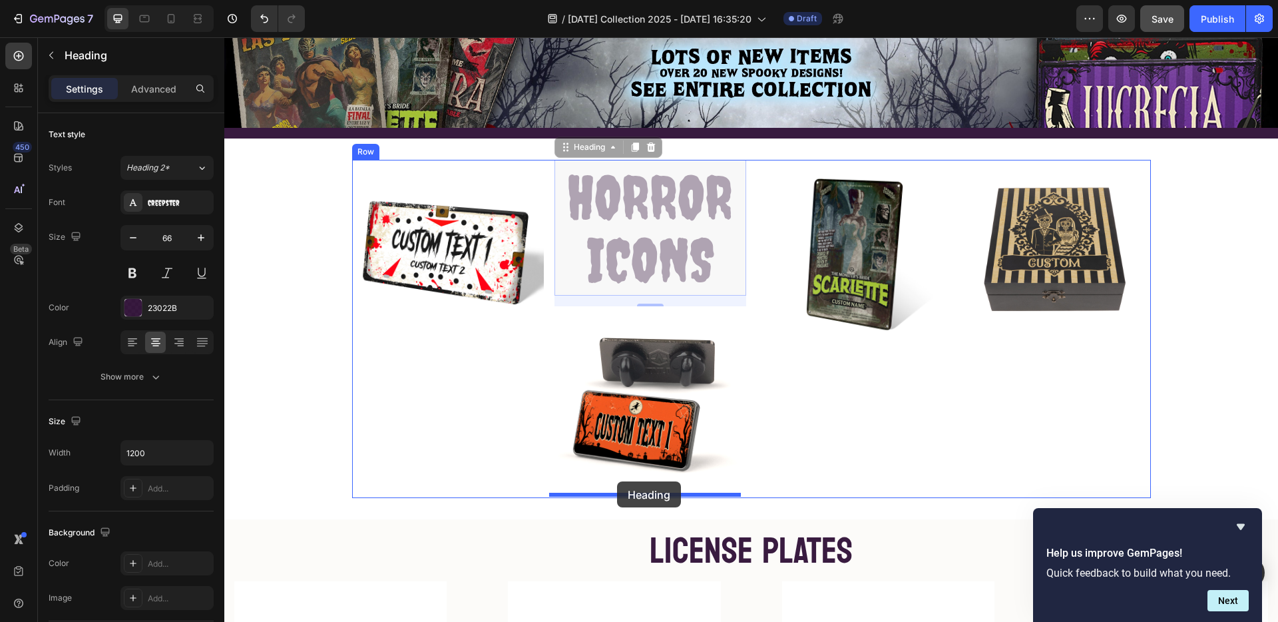
drag, startPoint x: 559, startPoint y: 145, endPoint x: 617, endPoint y: 481, distance: 341.2
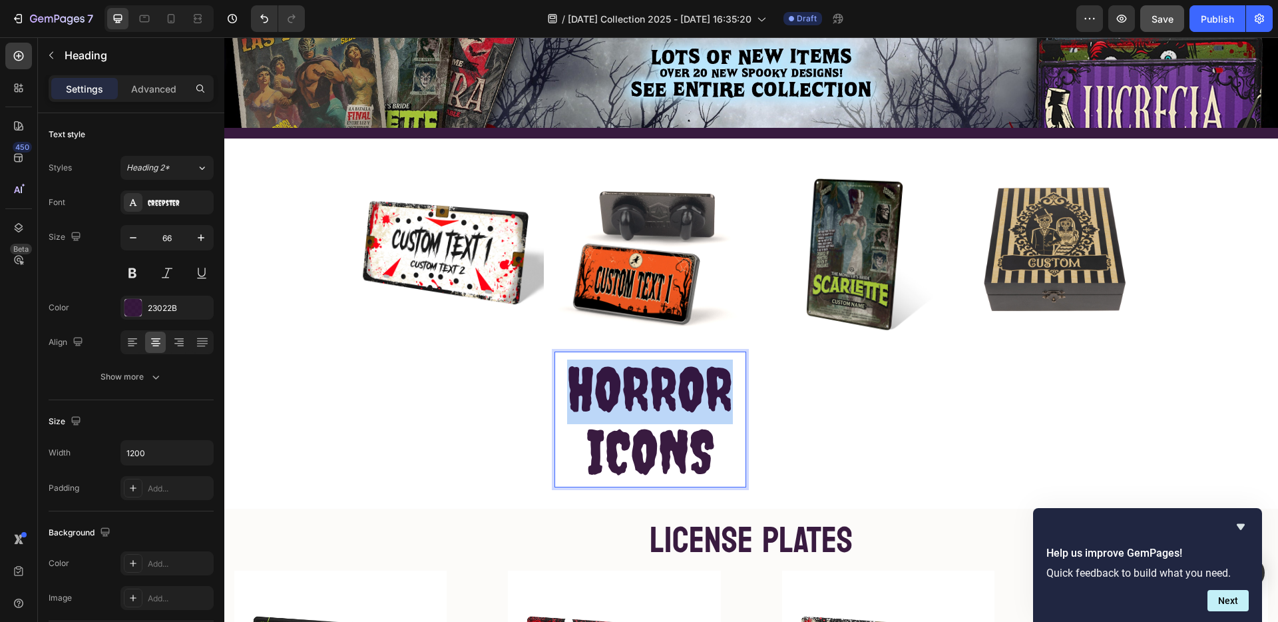
click at [641, 388] on span "HORROR ICONS" at bounding box center [650, 420] width 166 height 133
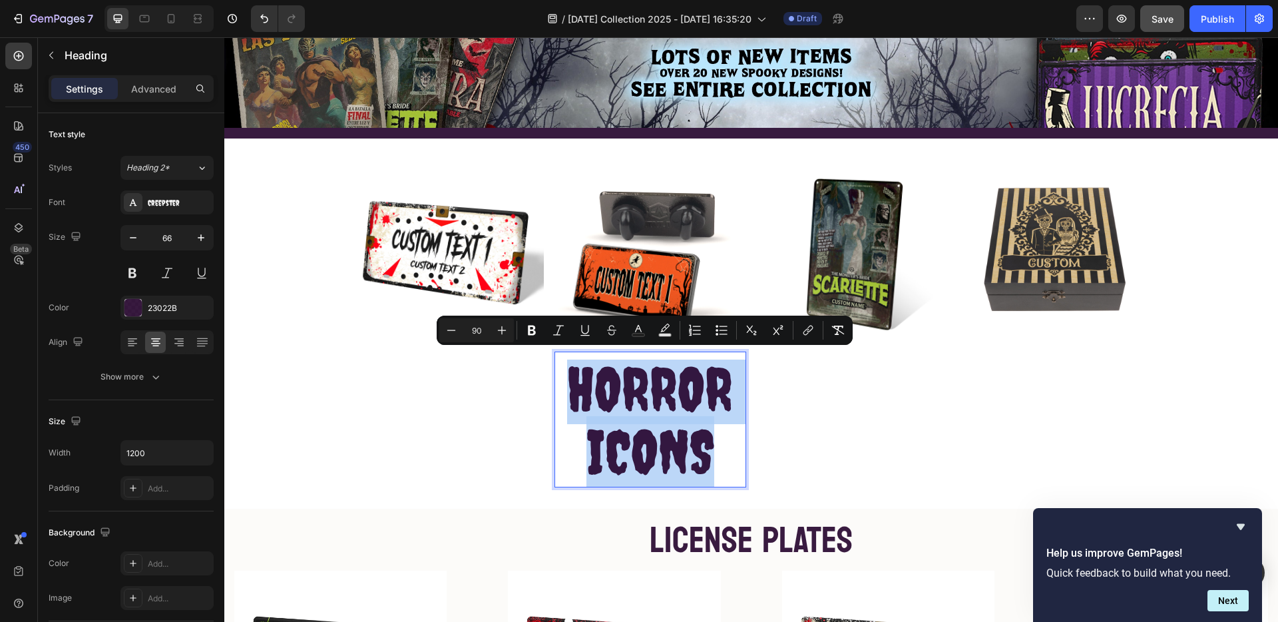
click at [641, 388] on span "HORROR ICONS" at bounding box center [650, 420] width 166 height 133
click at [450, 328] on icon "Editor contextual toolbar" at bounding box center [451, 330] width 13 height 13
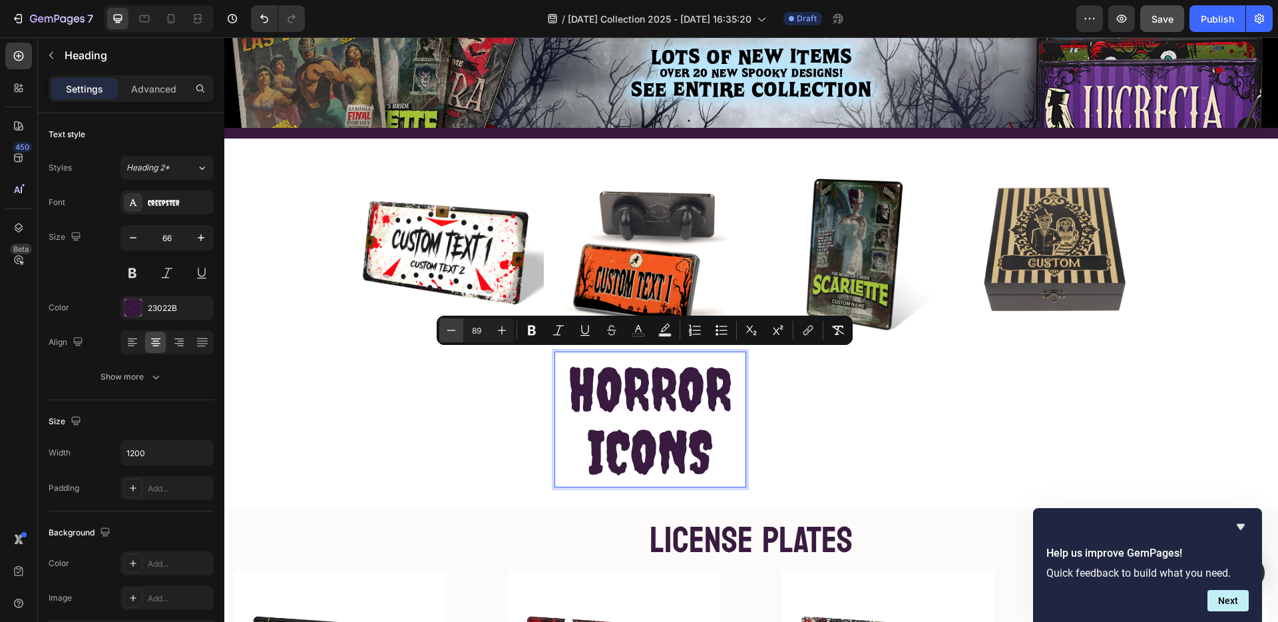
click at [451, 328] on icon "Editor contextual toolbar" at bounding box center [451, 330] width 13 height 13
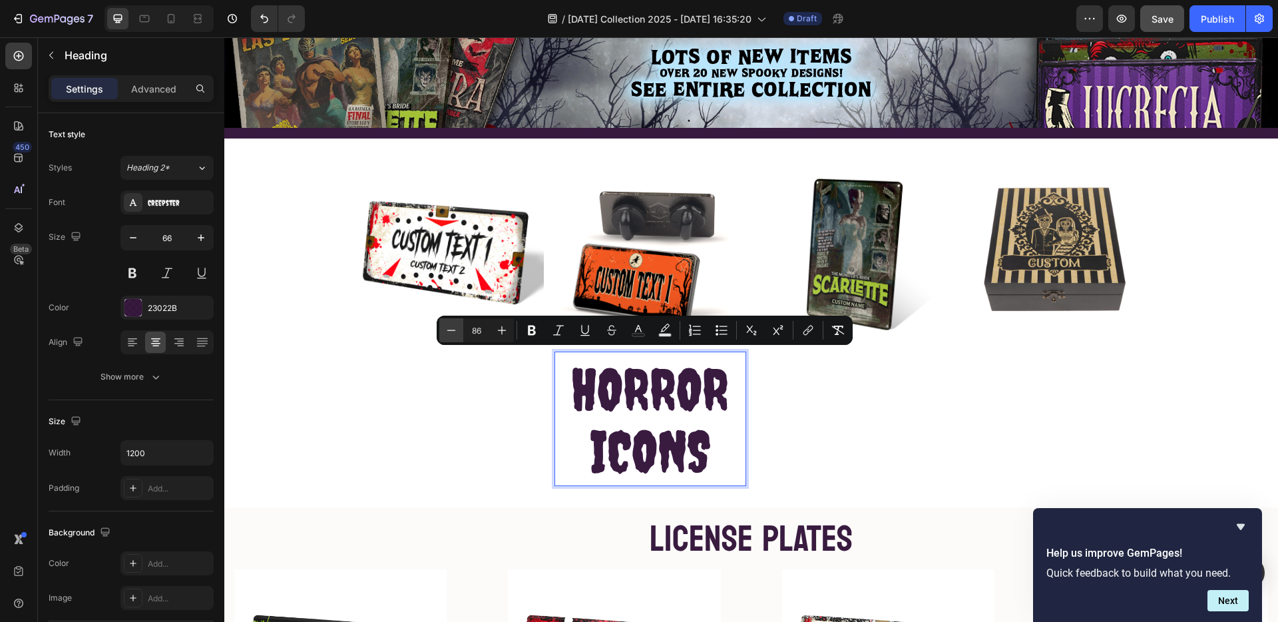
click at [451, 328] on icon "Editor contextual toolbar" at bounding box center [451, 330] width 13 height 13
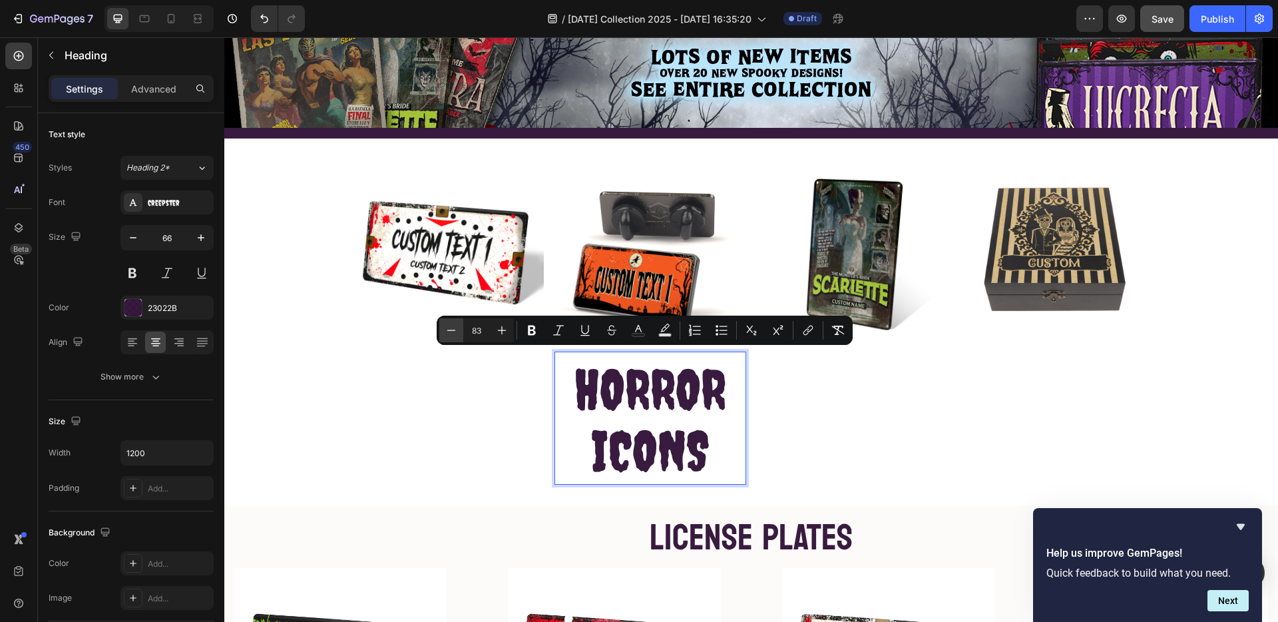
click at [451, 328] on icon "Editor contextual toolbar" at bounding box center [451, 330] width 13 height 13
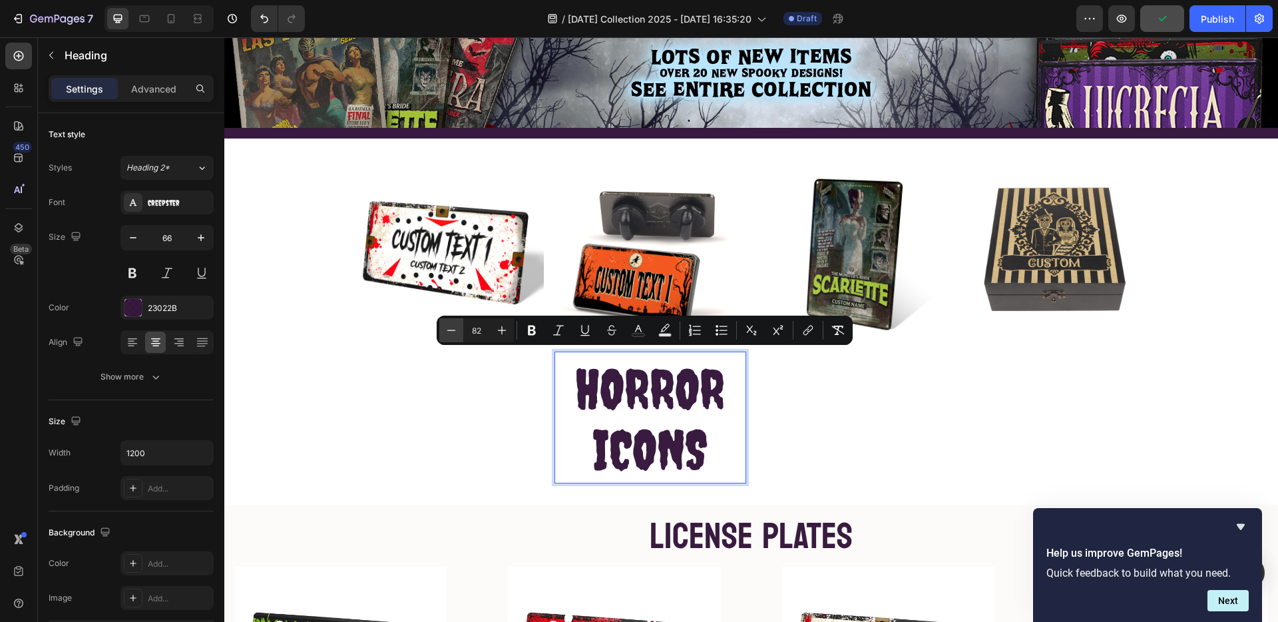
click at [451, 328] on icon "Editor contextual toolbar" at bounding box center [451, 330] width 13 height 13
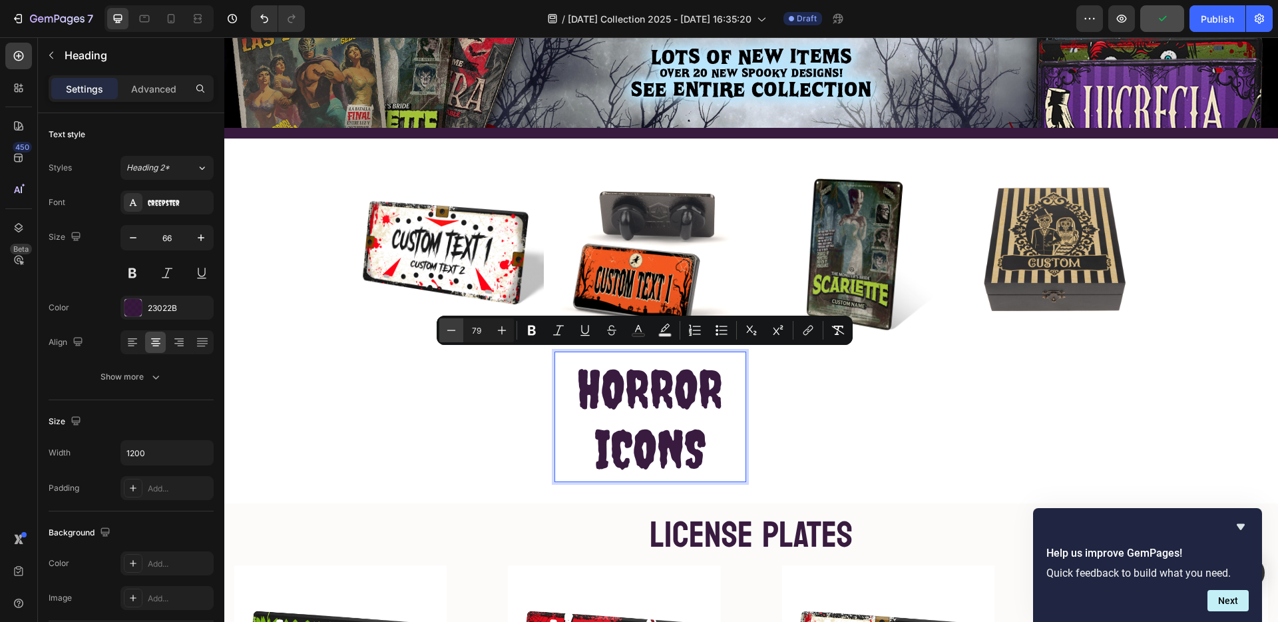
click at [451, 328] on icon "Editor contextual toolbar" at bounding box center [451, 330] width 13 height 13
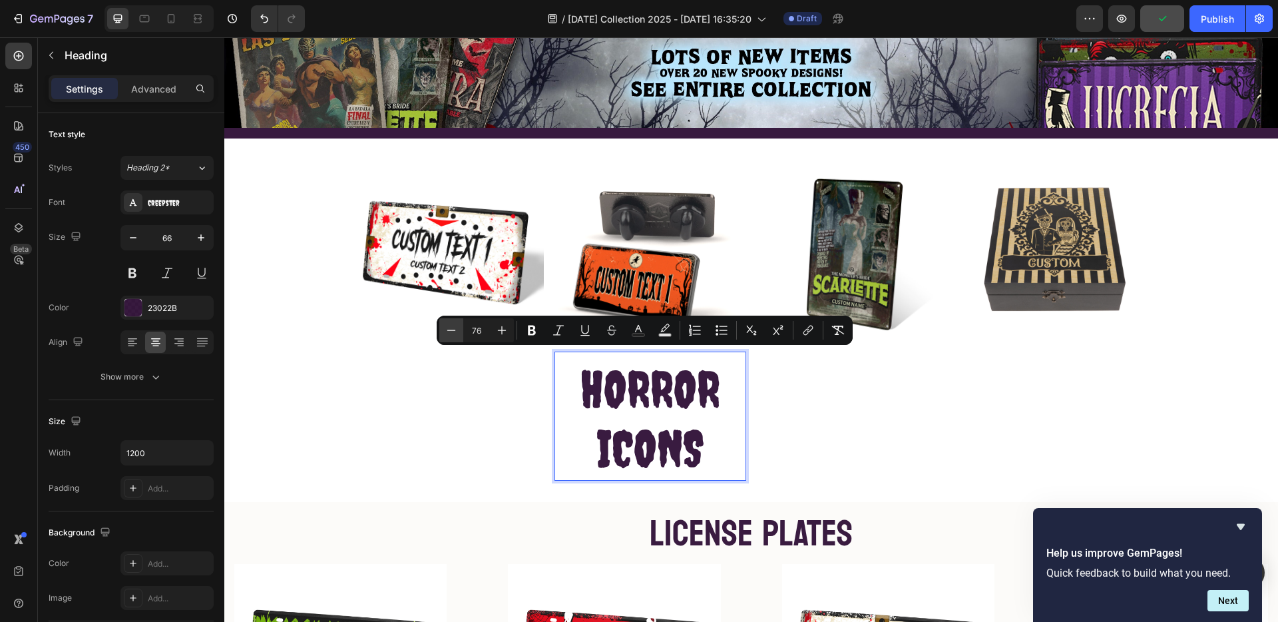
click at [451, 328] on icon "Editor contextual toolbar" at bounding box center [451, 330] width 13 height 13
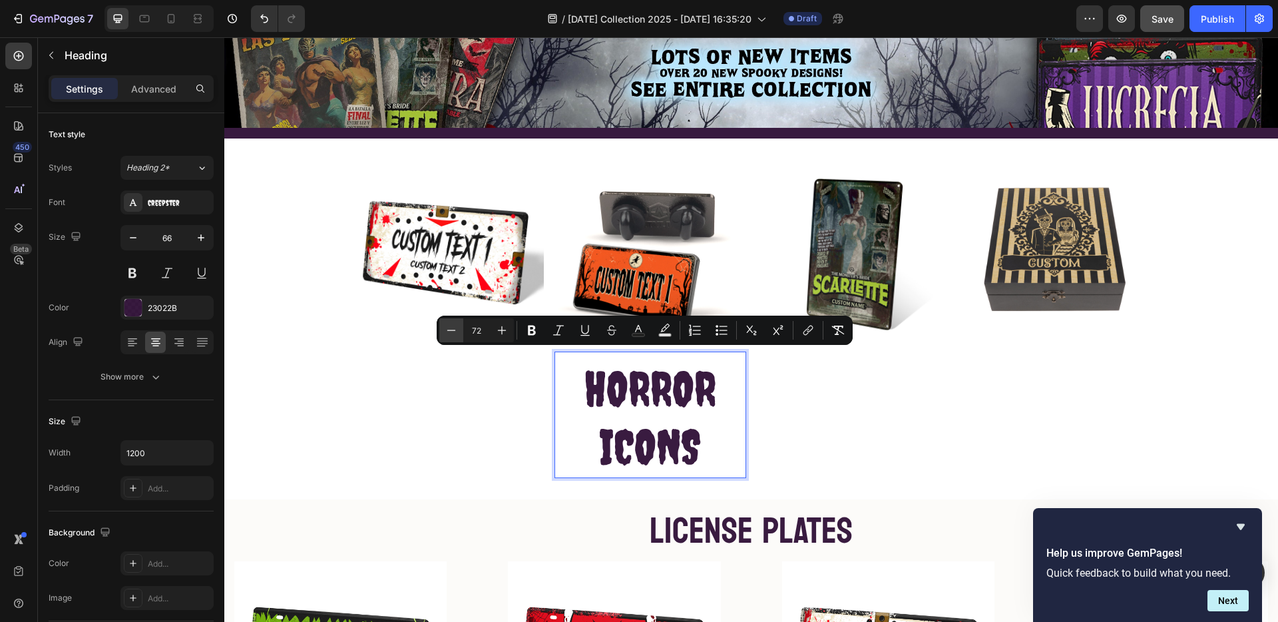
click at [451, 328] on icon "Editor contextual toolbar" at bounding box center [451, 330] width 13 height 13
click at [479, 327] on input "71" at bounding box center [476, 330] width 27 height 16
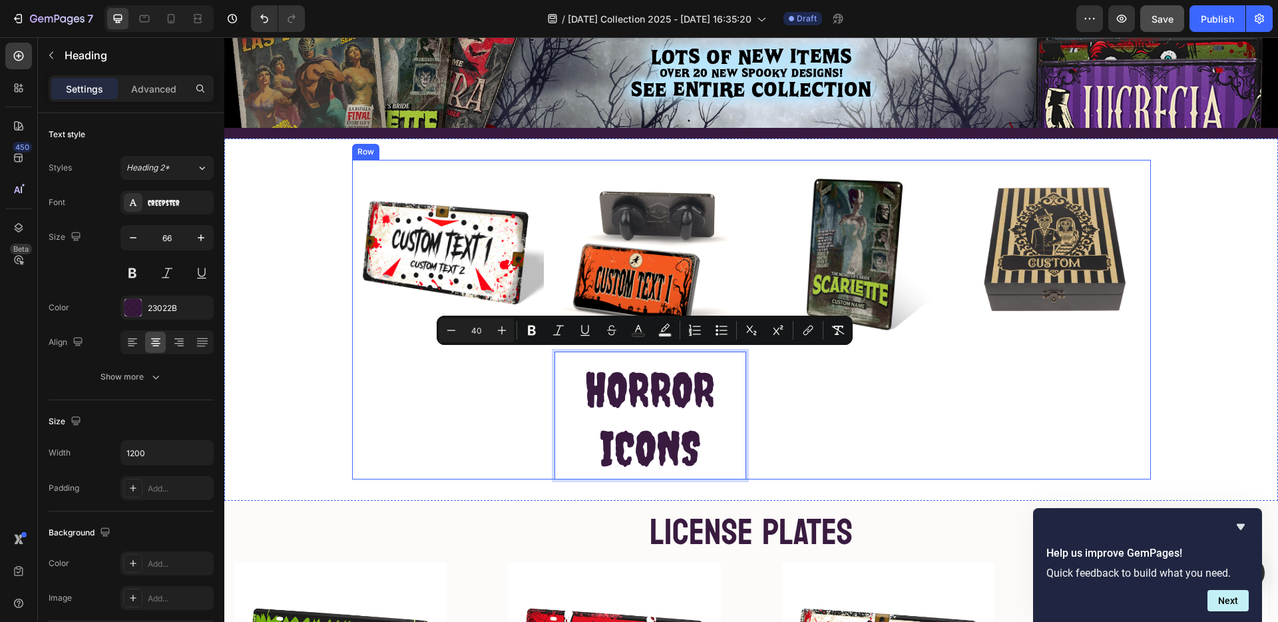
type input "40"
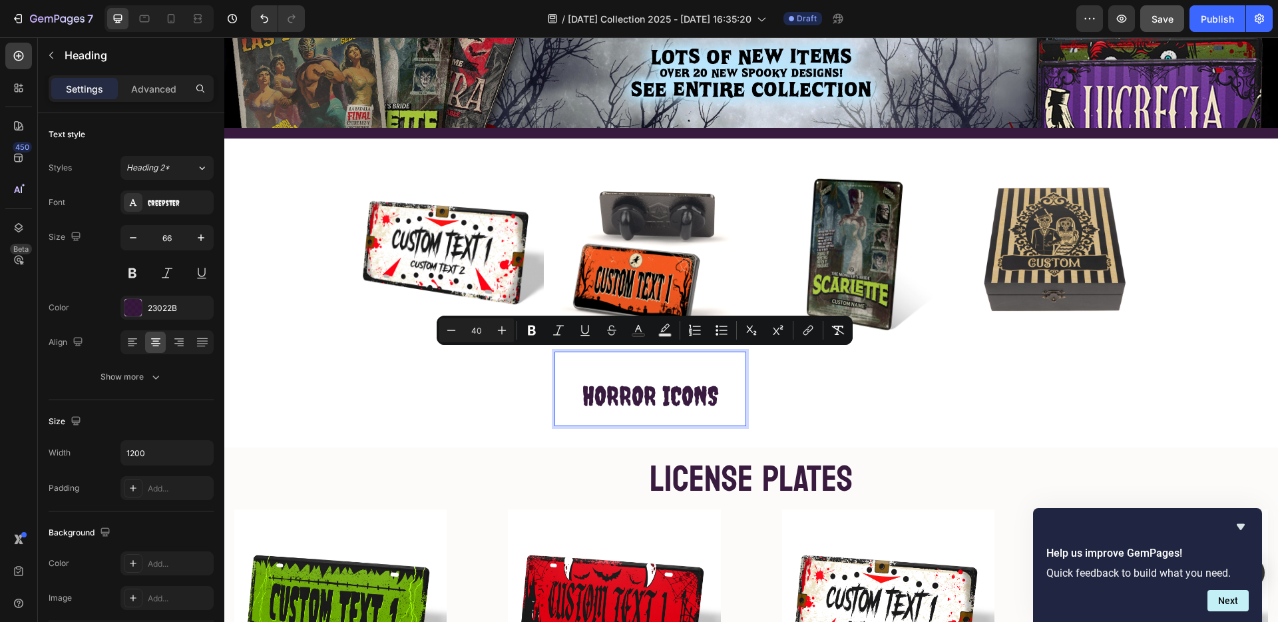
click at [635, 388] on span "HORROR ICONS" at bounding box center [651, 395] width 136 height 31
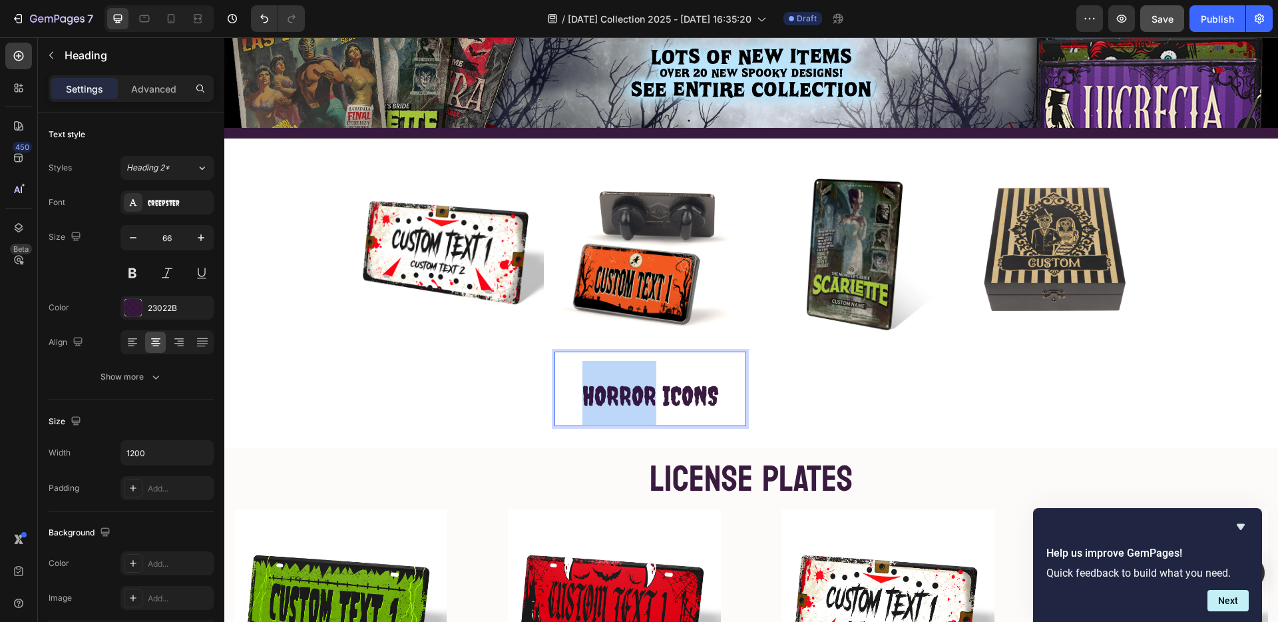
click at [635, 388] on span "HORROR ICONS" at bounding box center [651, 395] width 136 height 31
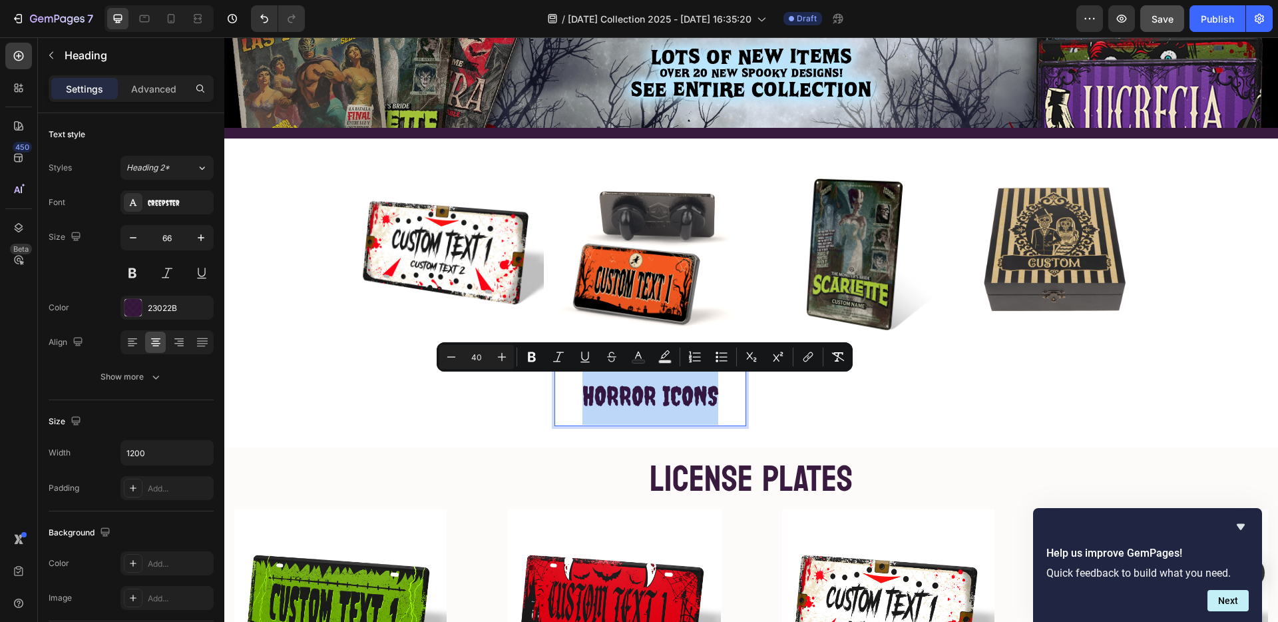
click at [647, 391] on span "HORROR ICONS" at bounding box center [651, 395] width 136 height 31
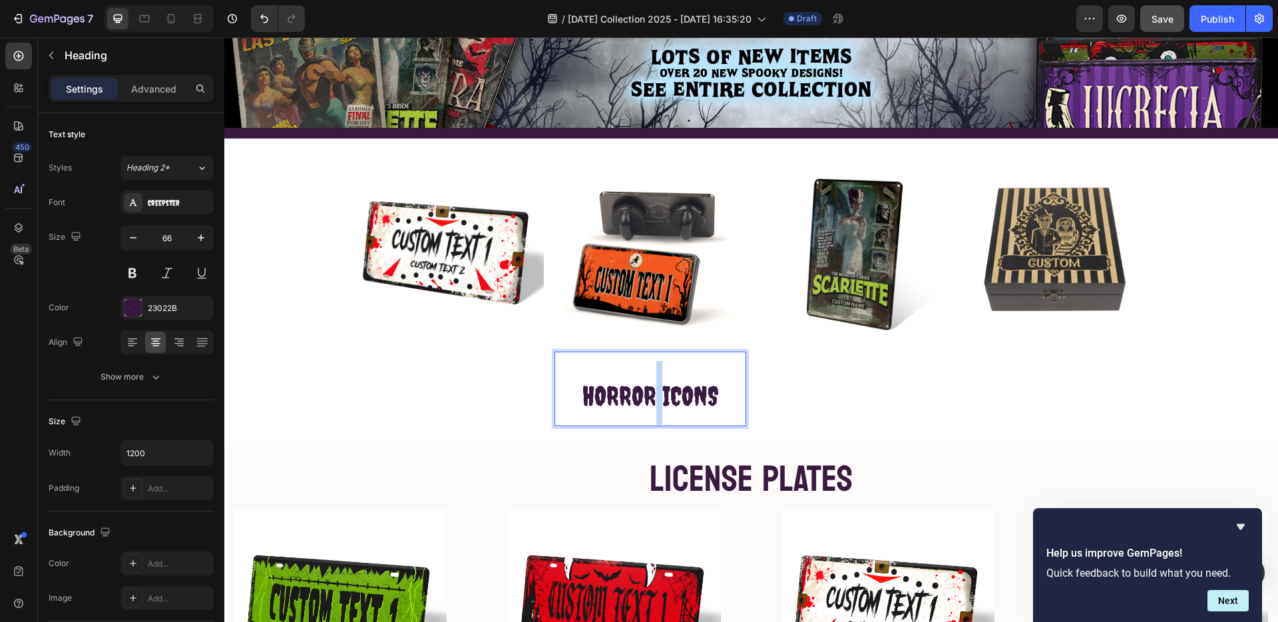
click at [647, 391] on span "HORROR ICONS" at bounding box center [651, 395] width 136 height 31
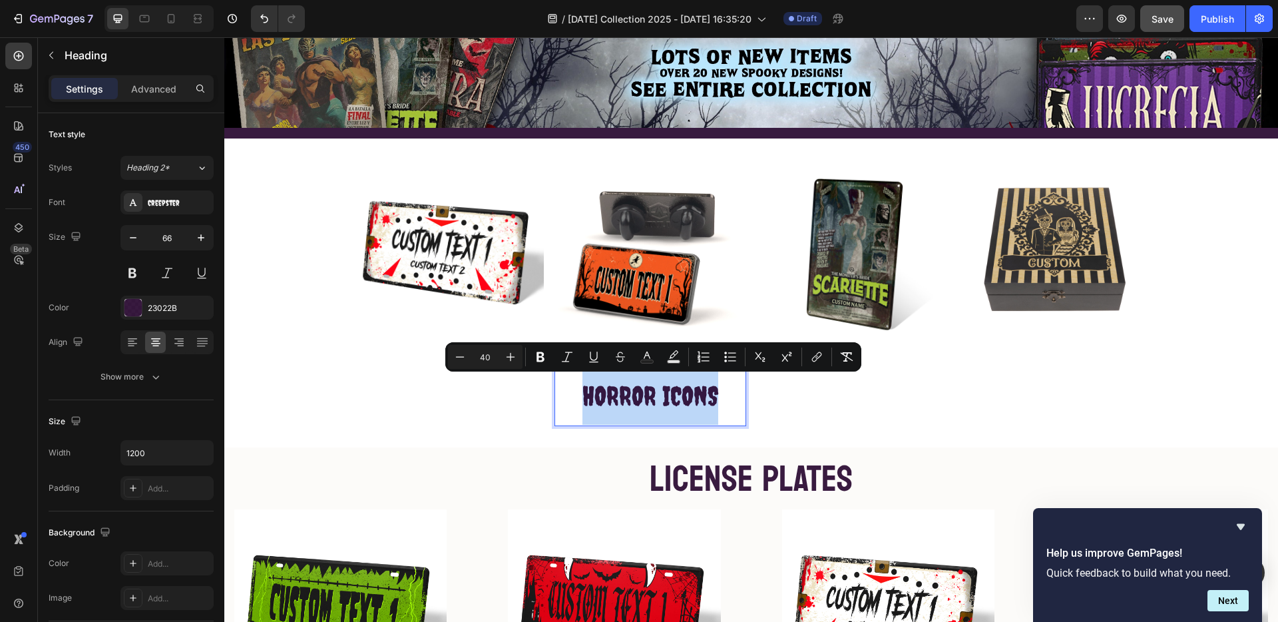
click at [647, 391] on span "HORROR ICONS" at bounding box center [651, 395] width 136 height 31
click at [683, 393] on span "HORROR ICONS" at bounding box center [651, 395] width 136 height 31
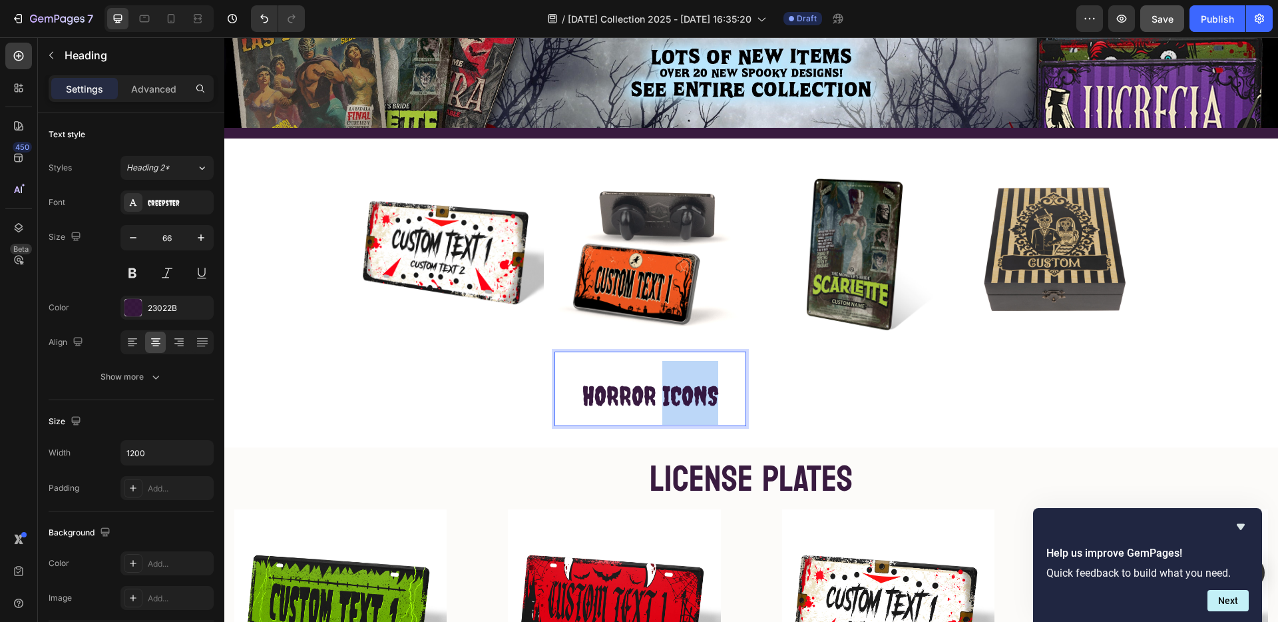
click at [683, 393] on span "HORROR ICONS" at bounding box center [651, 395] width 136 height 31
click at [629, 394] on span "HORROR PINS" at bounding box center [650, 395] width 125 height 31
click at [591, 368] on p "HORROR PINS" at bounding box center [650, 393] width 189 height 64
drag, startPoint x: 700, startPoint y: 309, endPoint x: 696, endPoint y: 317, distance: 8.7
click at [700, 310] on img at bounding box center [651, 256] width 192 height 192
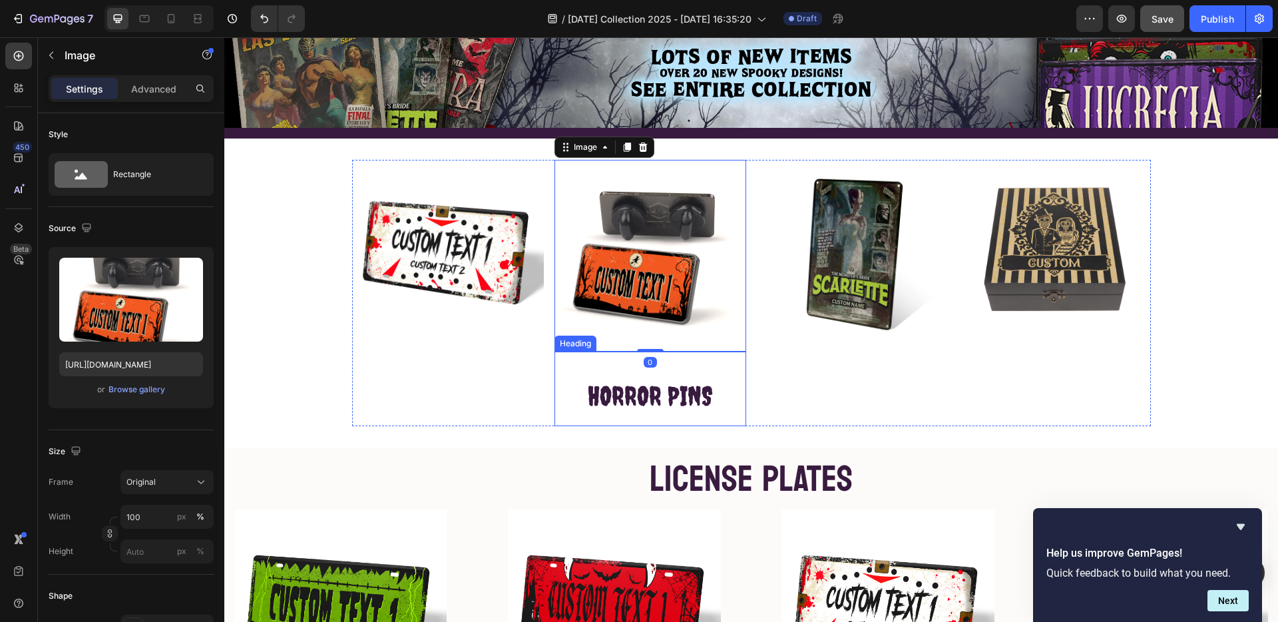
click at [672, 366] on p "⁠⁠⁠⁠⁠⁠⁠ HORROR PINS" at bounding box center [650, 393] width 189 height 64
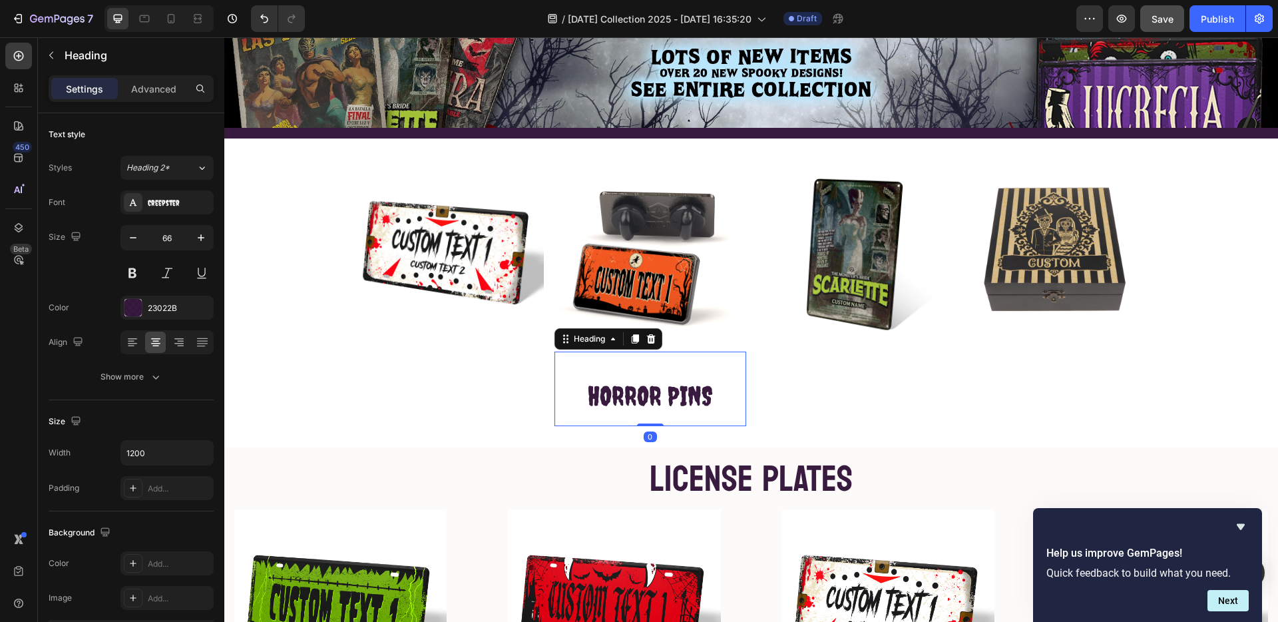
drag, startPoint x: 645, startPoint y: 416, endPoint x: 649, endPoint y: 355, distance: 61.4
click at [649, 355] on div "⁠⁠⁠⁠⁠⁠⁠ HORROR PINS Heading 0" at bounding box center [651, 389] width 192 height 75
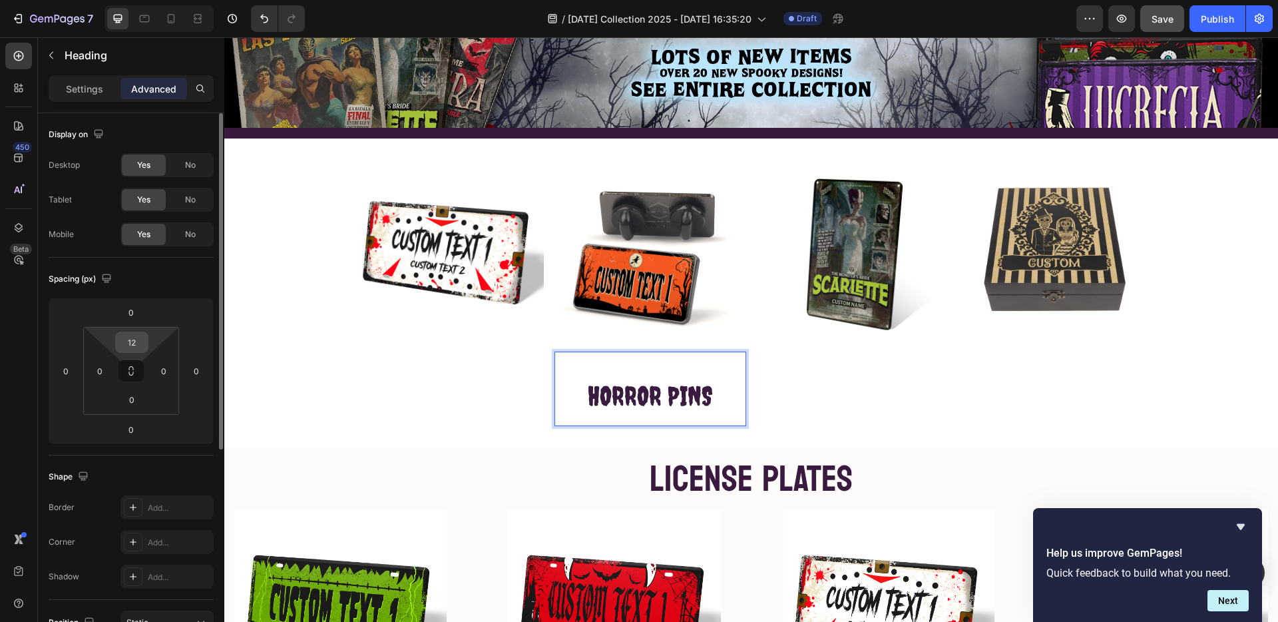
click at [133, 347] on input "12" at bounding box center [132, 342] width 27 height 20
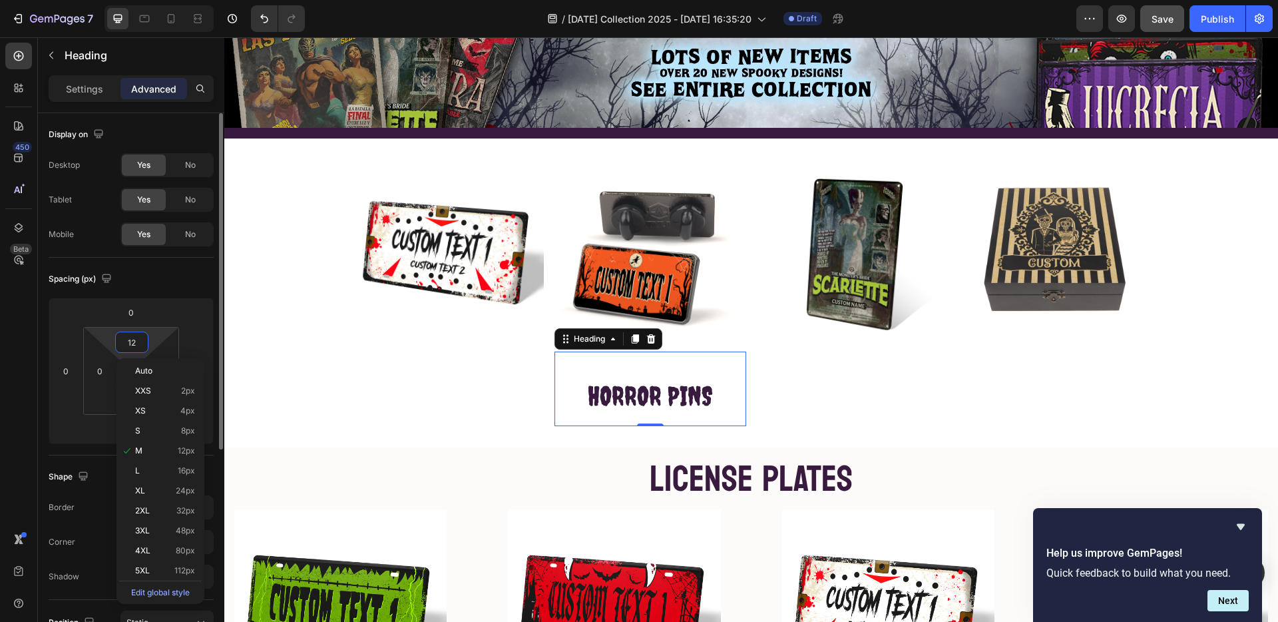
click at [133, 347] on input "12" at bounding box center [132, 342] width 27 height 20
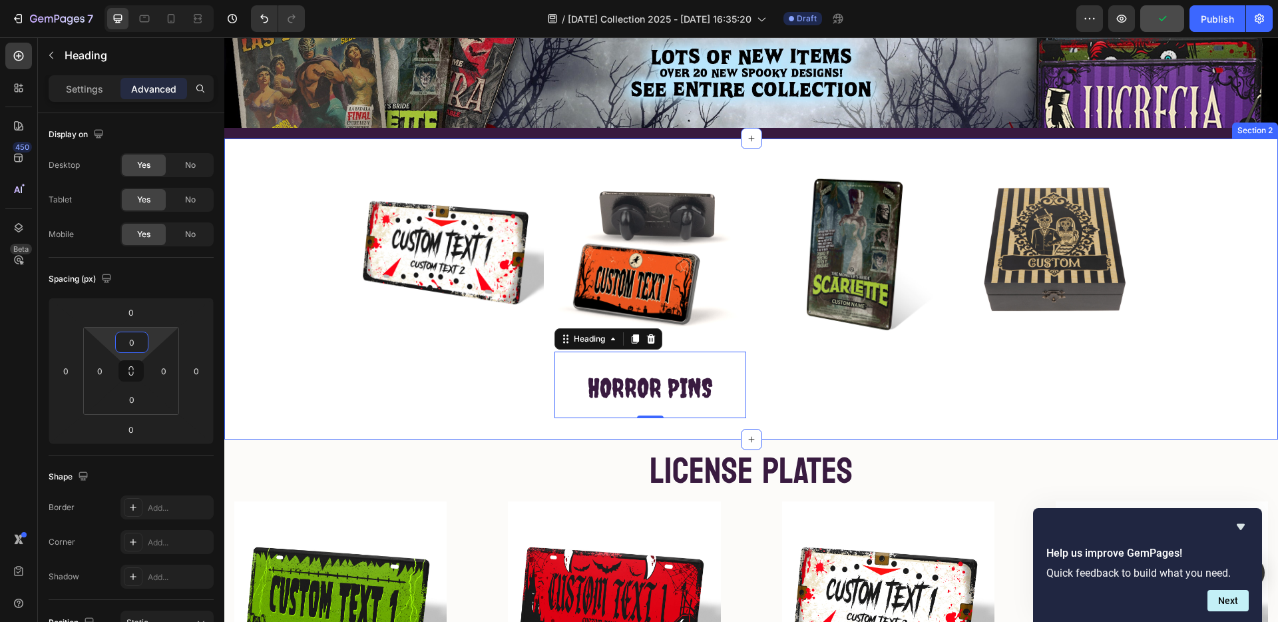
type input "0"
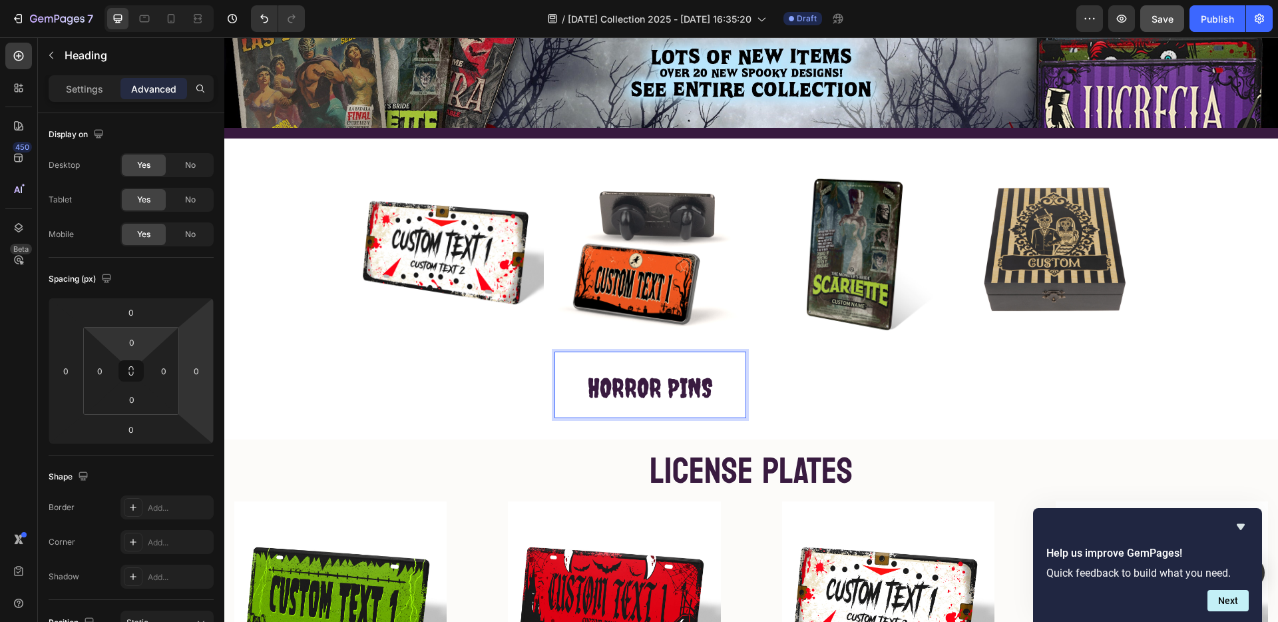
click at [611, 406] on p "HORROR PINS" at bounding box center [650, 385] width 189 height 64
click at [647, 389] on span "HORROR PINS" at bounding box center [650, 387] width 125 height 31
click at [649, 412] on p "HORROR PINS" at bounding box center [650, 385] width 189 height 64
click at [663, 413] on p "HORROR PINS" at bounding box center [650, 385] width 189 height 64
click at [699, 353] on p "HORROR PINS" at bounding box center [650, 385] width 189 height 64
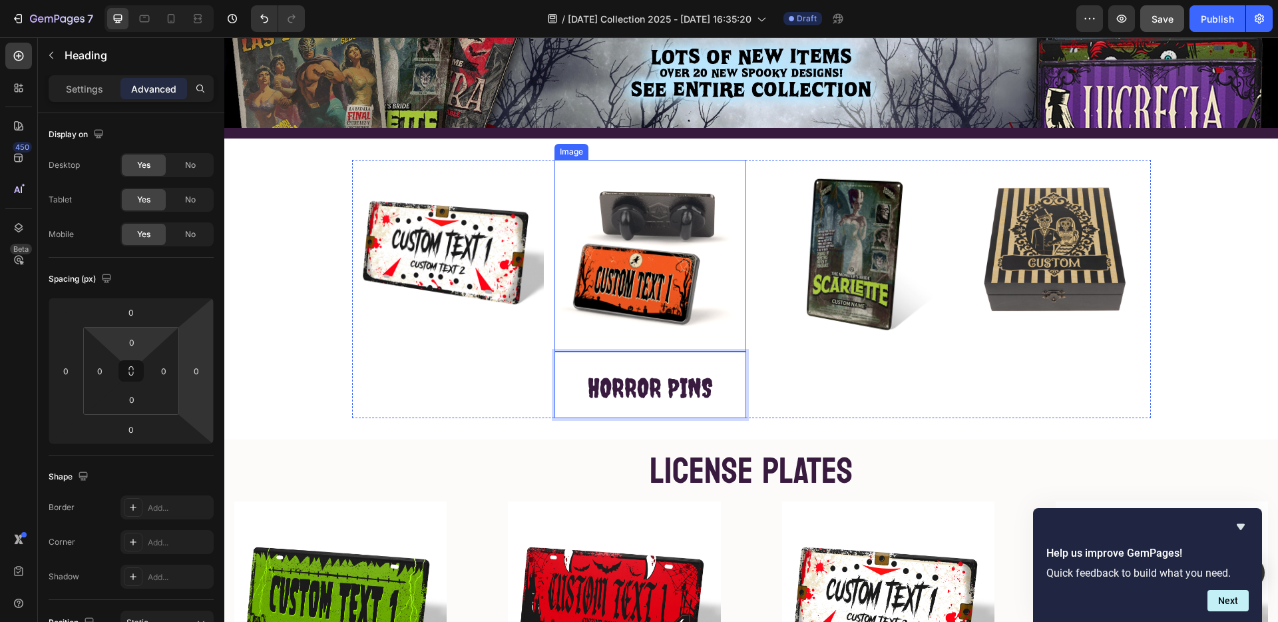
click at [706, 342] on img at bounding box center [651, 256] width 192 height 192
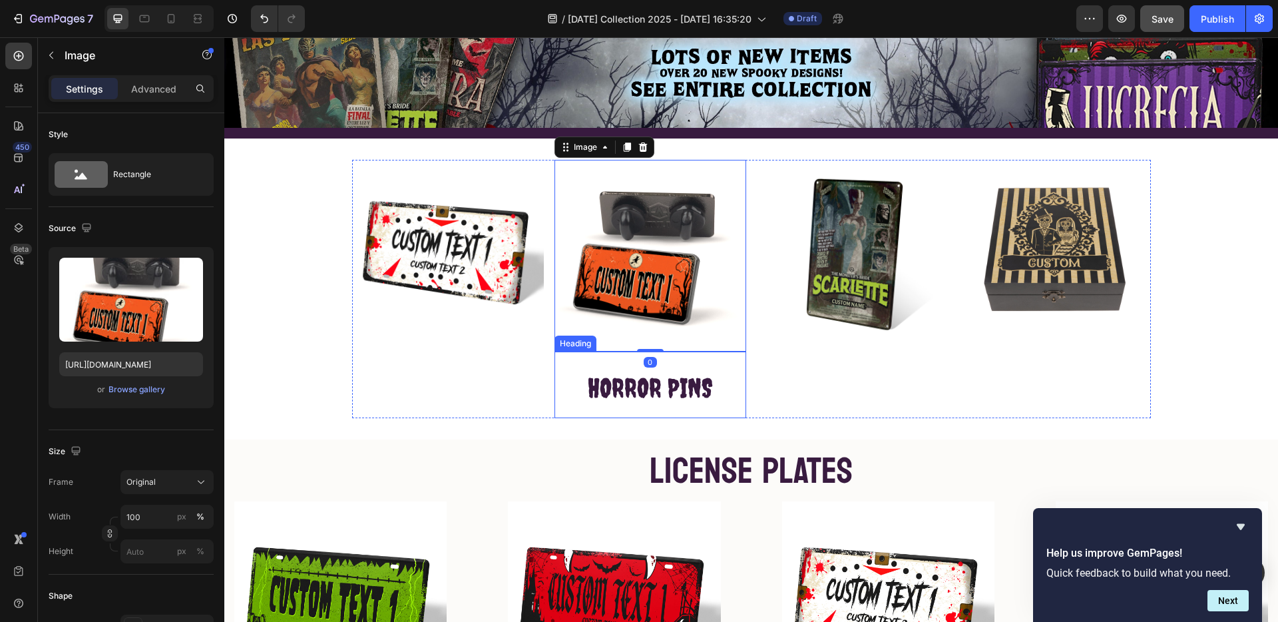
click at [732, 354] on p "⁠⁠⁠⁠⁠⁠⁠ HORROR PINS" at bounding box center [650, 385] width 189 height 64
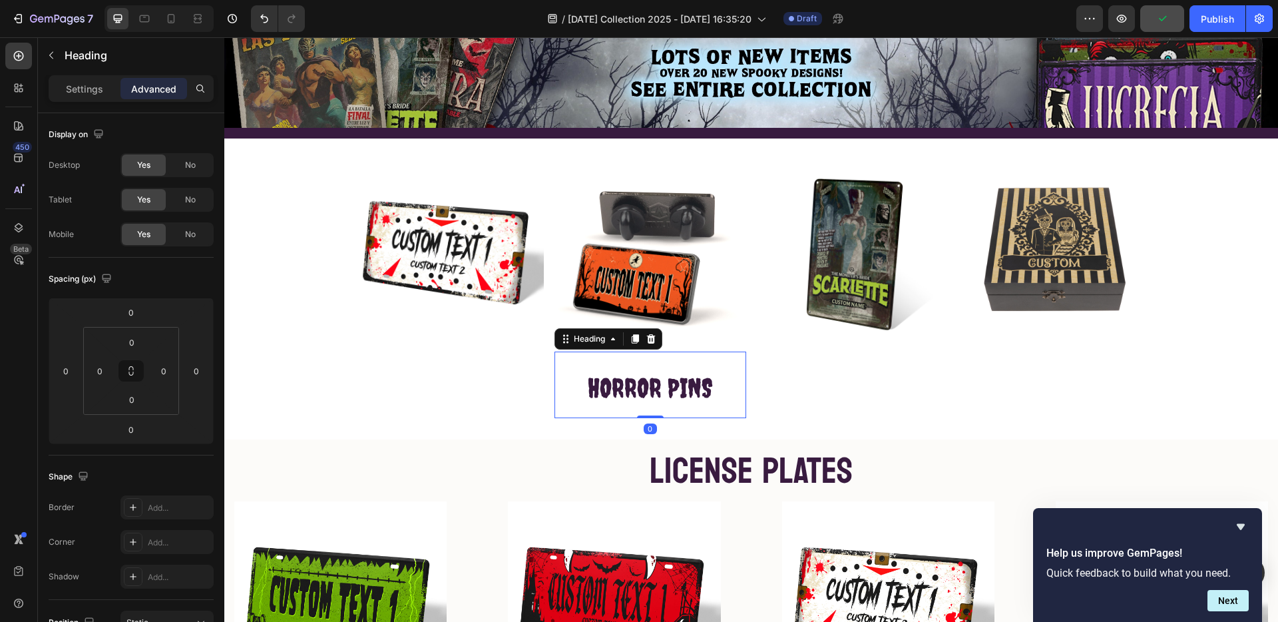
drag, startPoint x: 638, startPoint y: 413, endPoint x: 643, endPoint y: 364, distance: 48.8
click at [643, 364] on div "⁠⁠⁠⁠⁠⁠⁠ HORROR PINS Heading 0" at bounding box center [651, 385] width 192 height 67
click at [573, 358] on p "HORROR PINS" at bounding box center [650, 385] width 189 height 64
click at [618, 356] on p "HORROR PINS" at bounding box center [650, 385] width 189 height 64
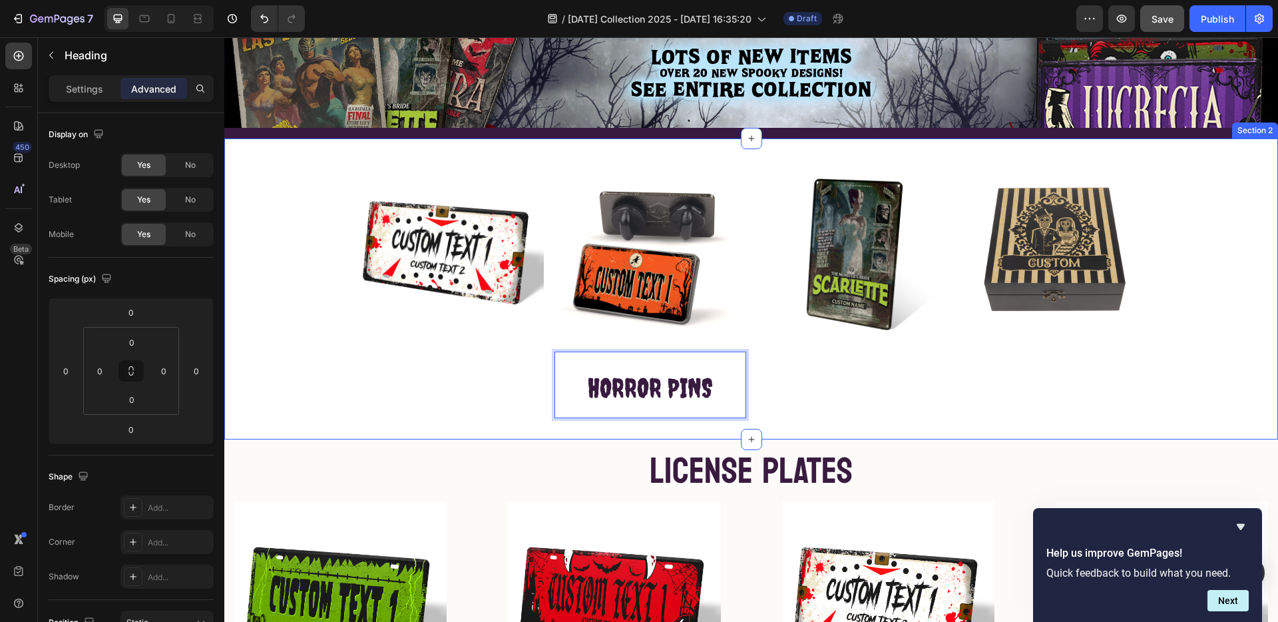
click at [739, 417] on div "Image Image HORROR PINS Heading 0 Image Image Row Section 2" at bounding box center [751, 288] width 1054 height 301
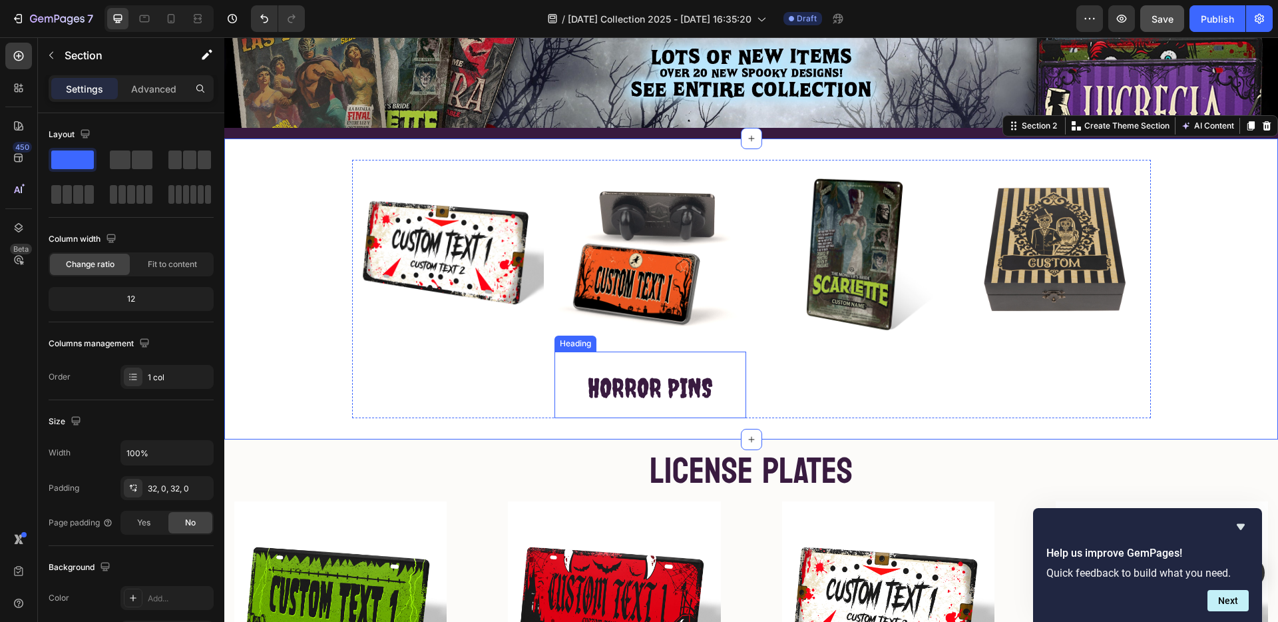
click at [729, 408] on p "⁠⁠⁠⁠⁠⁠⁠ HORROR PINS" at bounding box center [650, 385] width 189 height 64
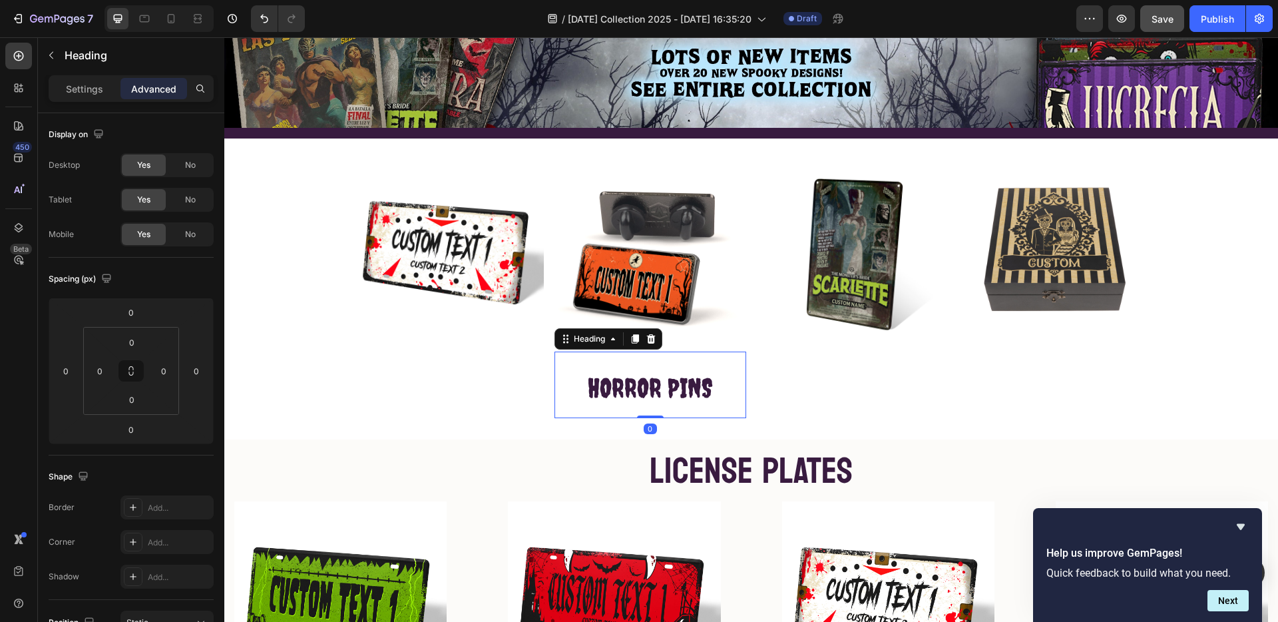
drag, startPoint x: 641, startPoint y: 412, endPoint x: 643, endPoint y: 373, distance: 39.3
click at [643, 373] on div "⁠⁠⁠⁠⁠⁠⁠ HORROR PINS Heading 0" at bounding box center [651, 385] width 192 height 67
click at [651, 387] on span "HORROR PINS" at bounding box center [650, 387] width 125 height 31
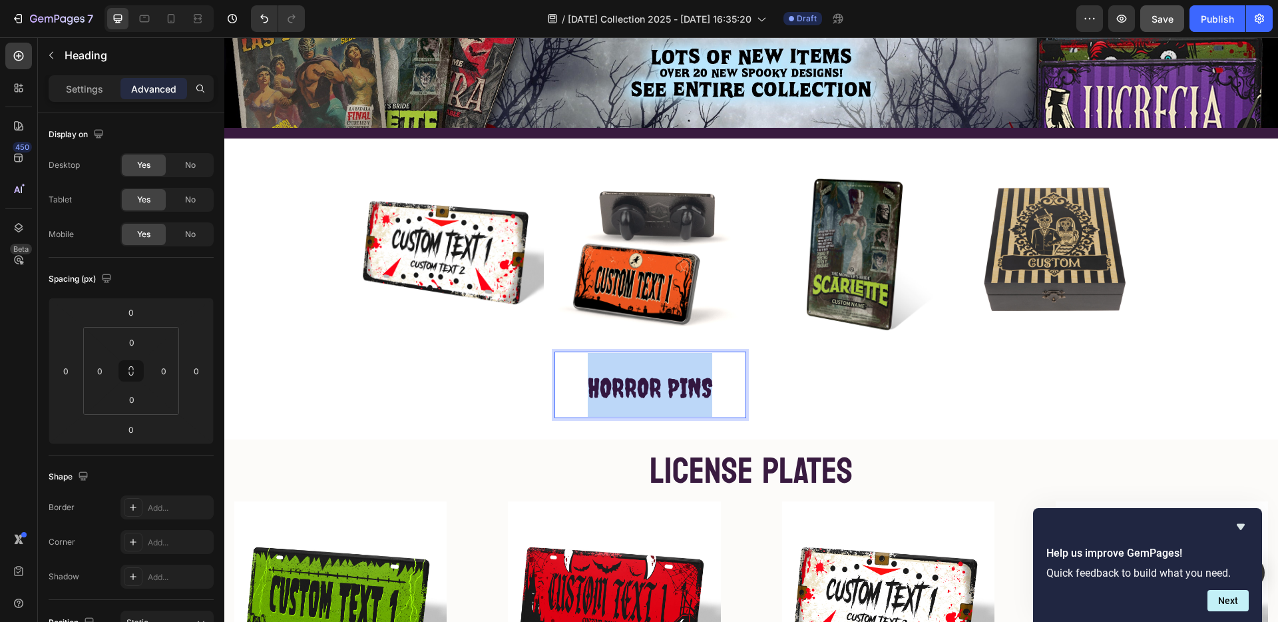
click at [651, 387] on span "HORROR PINS" at bounding box center [650, 387] width 125 height 31
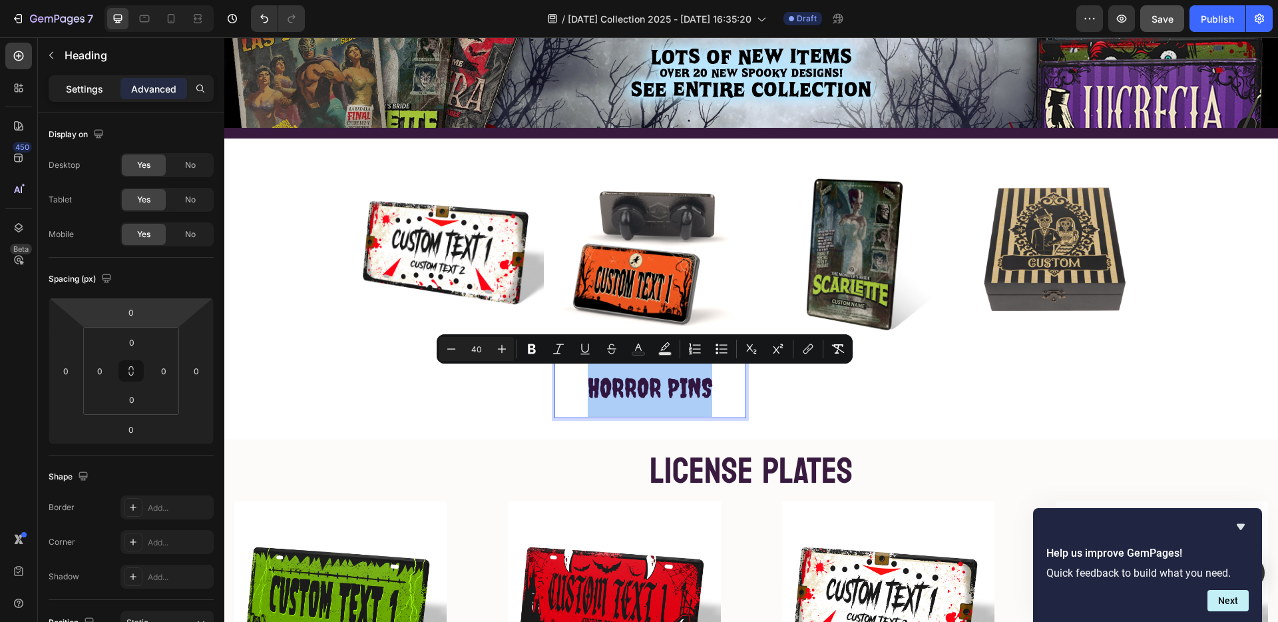
click at [77, 85] on p "Settings" at bounding box center [84, 89] width 37 height 14
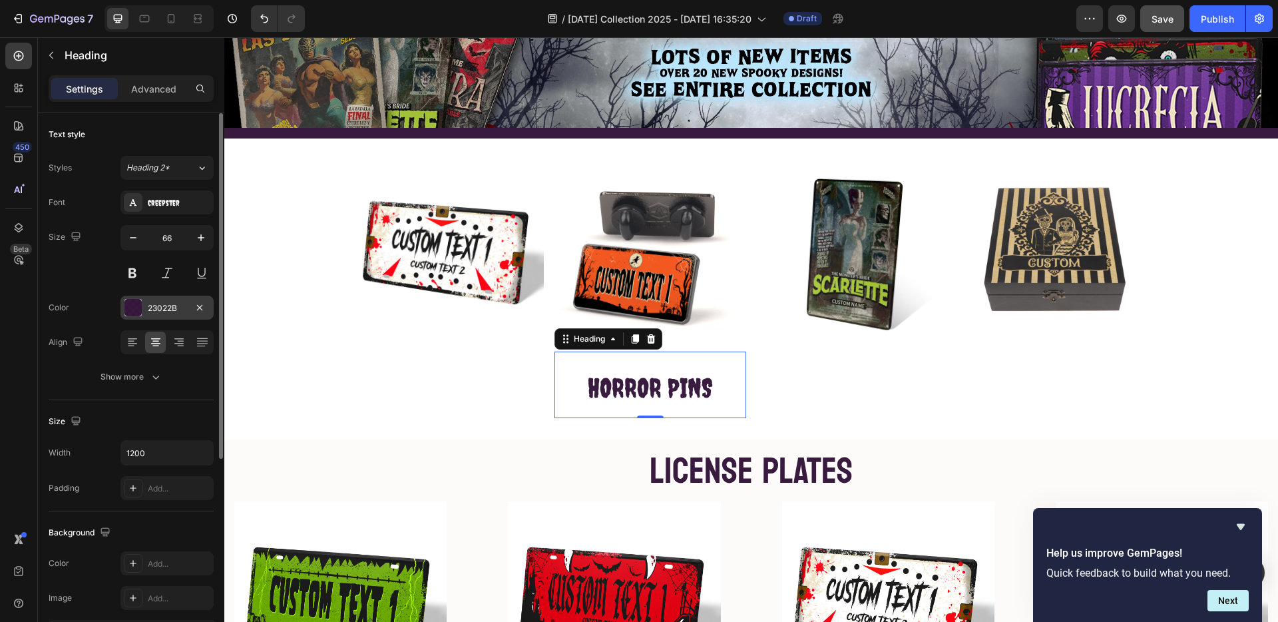
click at [129, 305] on div at bounding box center [133, 307] width 17 height 17
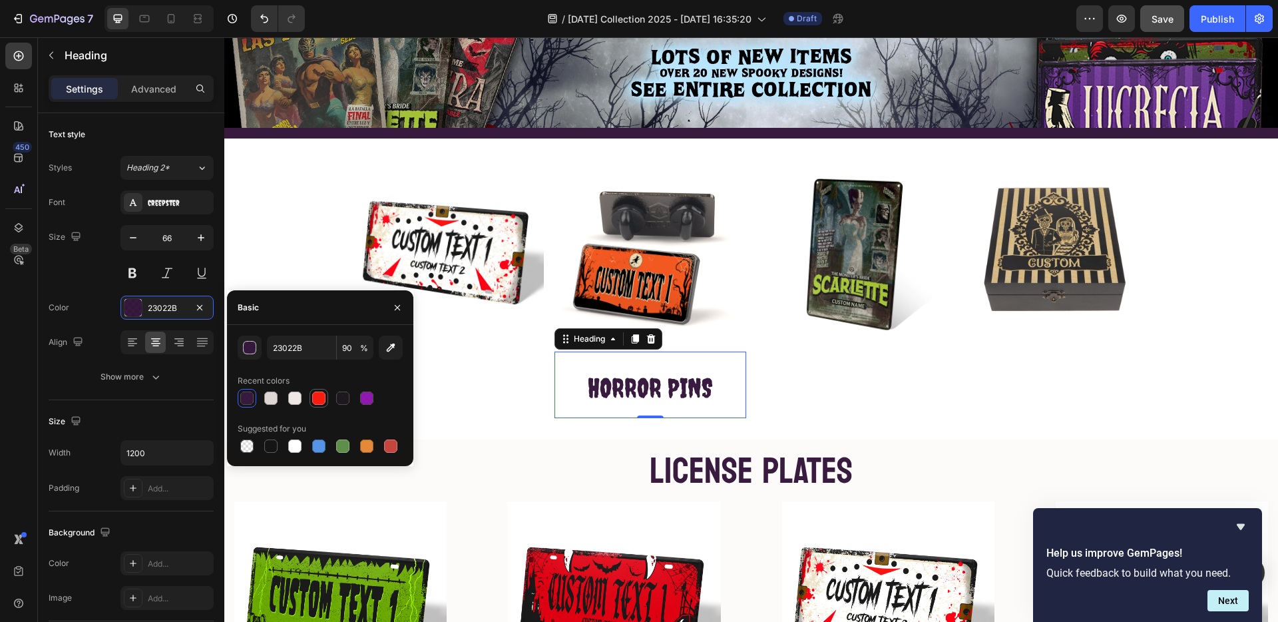
click at [315, 396] on div at bounding box center [318, 398] width 13 height 13
type input "F91D11"
type input "100"
click at [396, 306] on icon "button" at bounding box center [397, 307] width 11 height 11
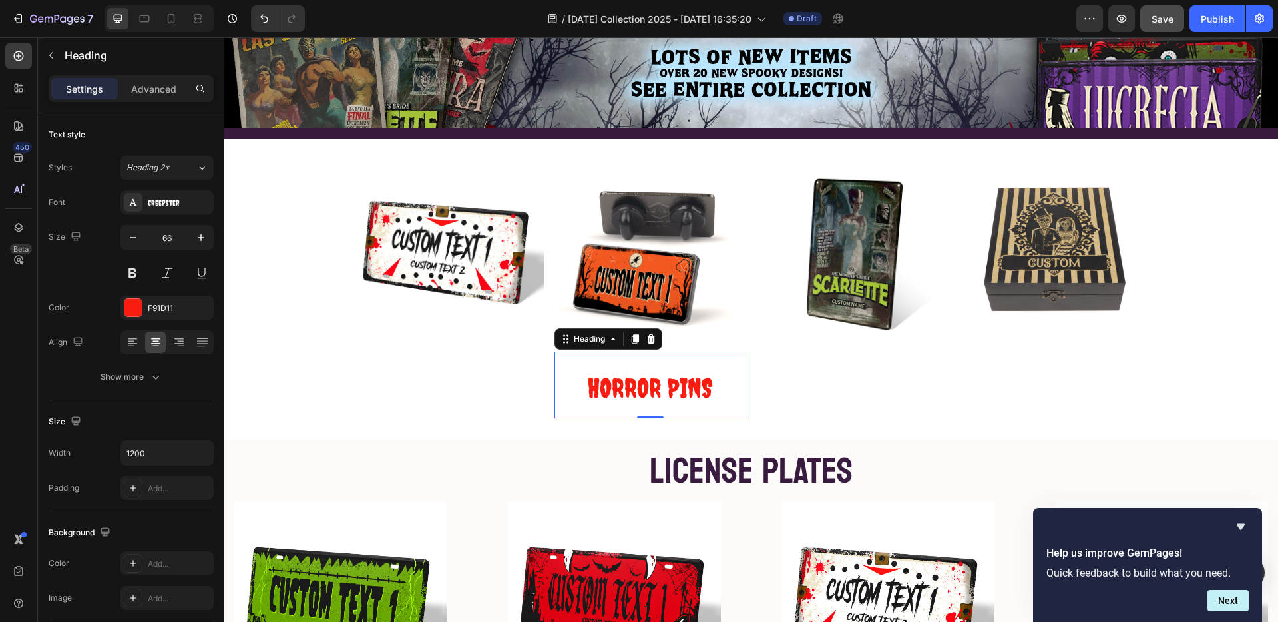
click at [631, 336] on icon at bounding box center [634, 338] width 7 height 9
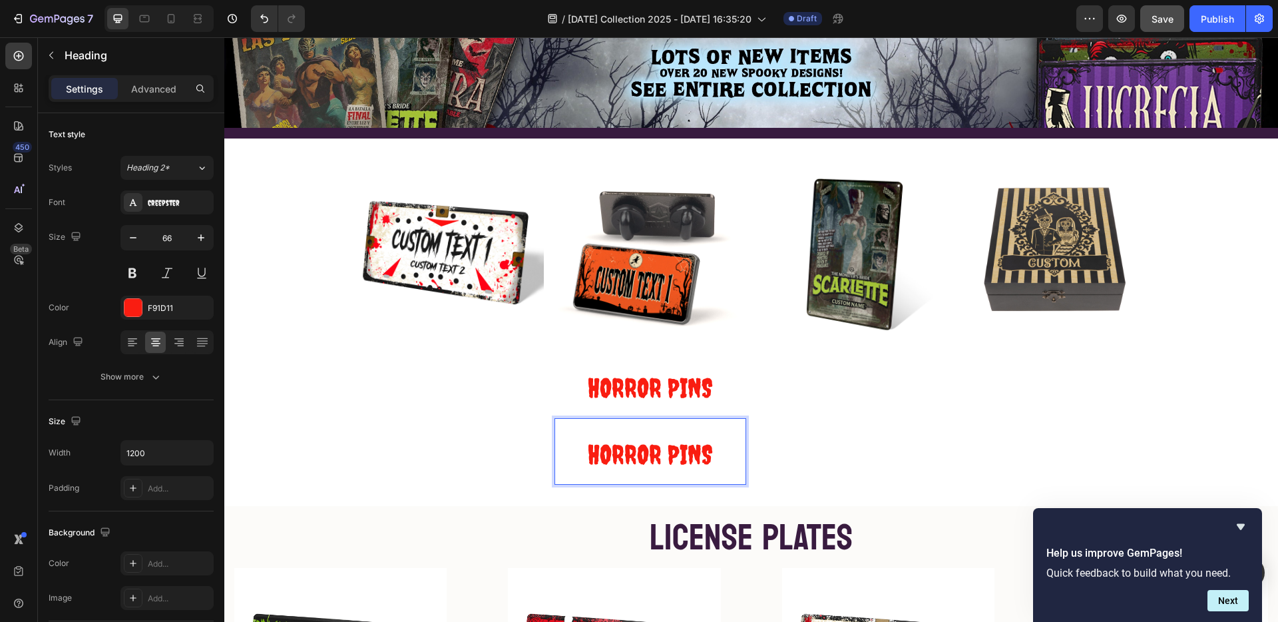
click at [566, 424] on p "HORROR PINS" at bounding box center [650, 451] width 189 height 64
click at [565, 342] on div "Heading" at bounding box center [575, 344] width 37 height 12
click at [563, 425] on p "⁠⁠⁠⁠⁠⁠⁠ HORROR PINS" at bounding box center [650, 451] width 189 height 64
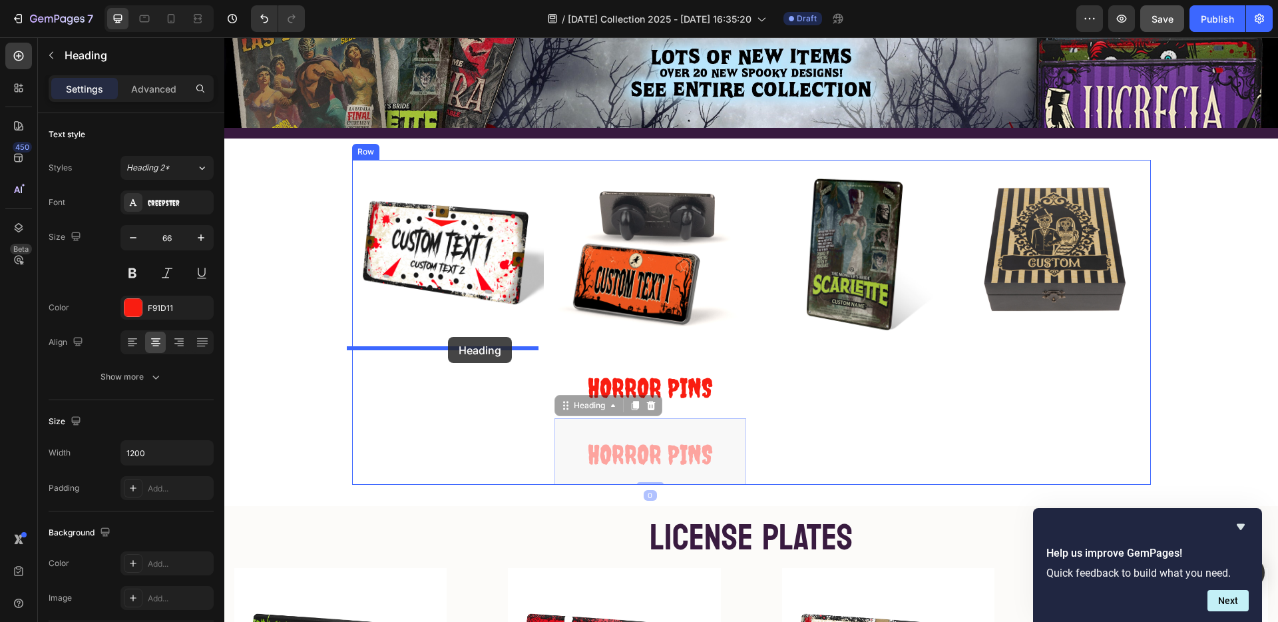
drag, startPoint x: 559, startPoint y: 405, endPoint x: 448, endPoint y: 337, distance: 130.3
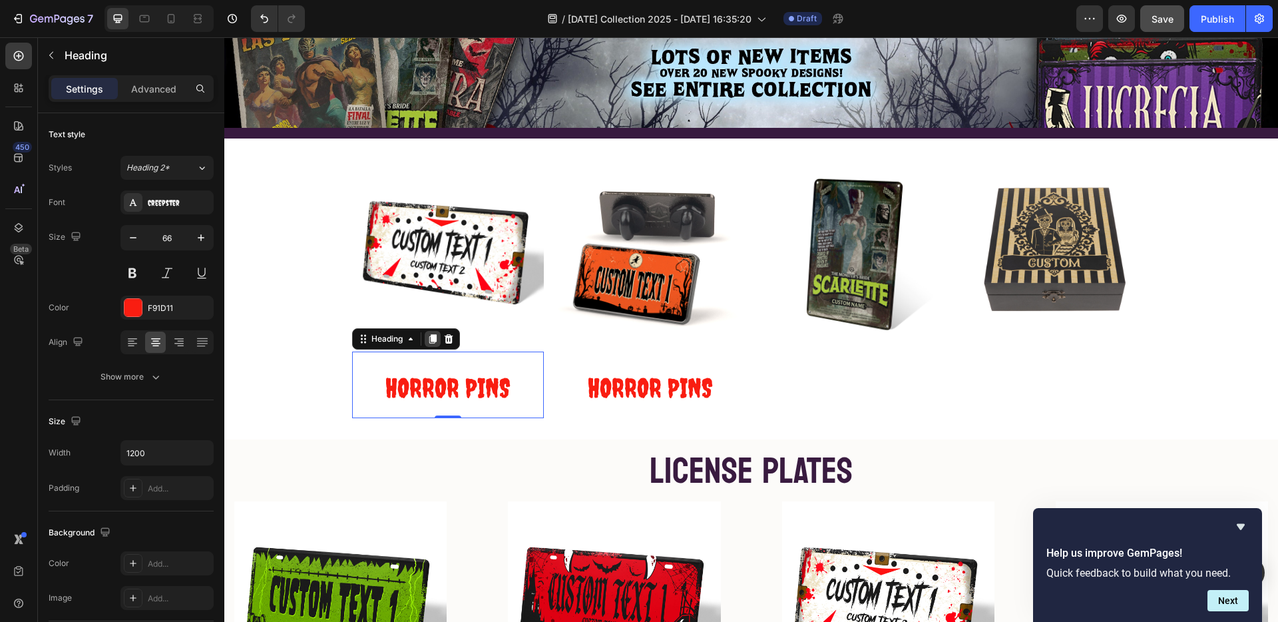
click at [429, 334] on icon at bounding box center [432, 338] width 7 height 9
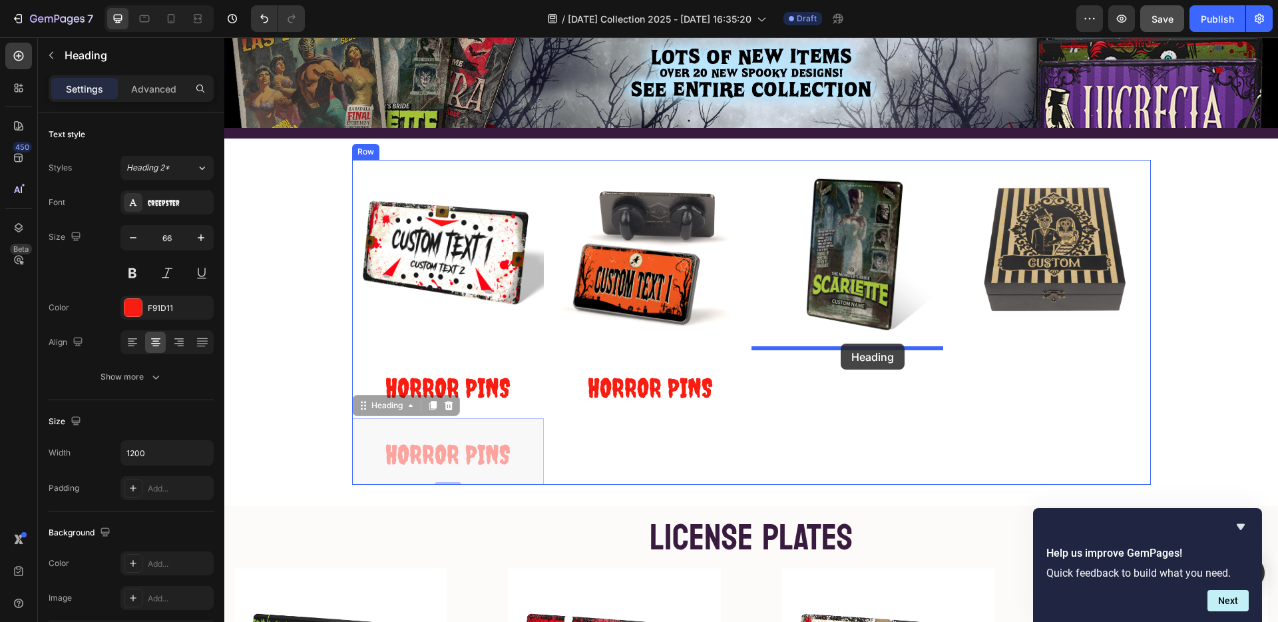
drag, startPoint x: 358, startPoint y: 403, endPoint x: 841, endPoint y: 344, distance: 487.0
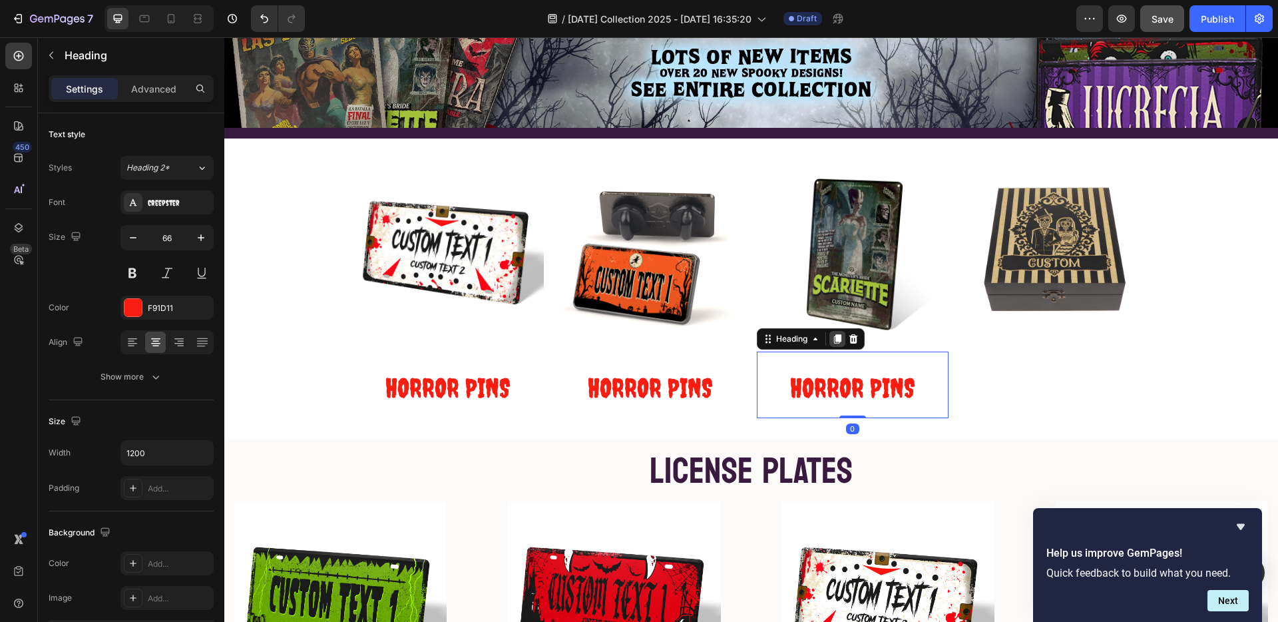
click at [834, 334] on icon at bounding box center [837, 338] width 7 height 9
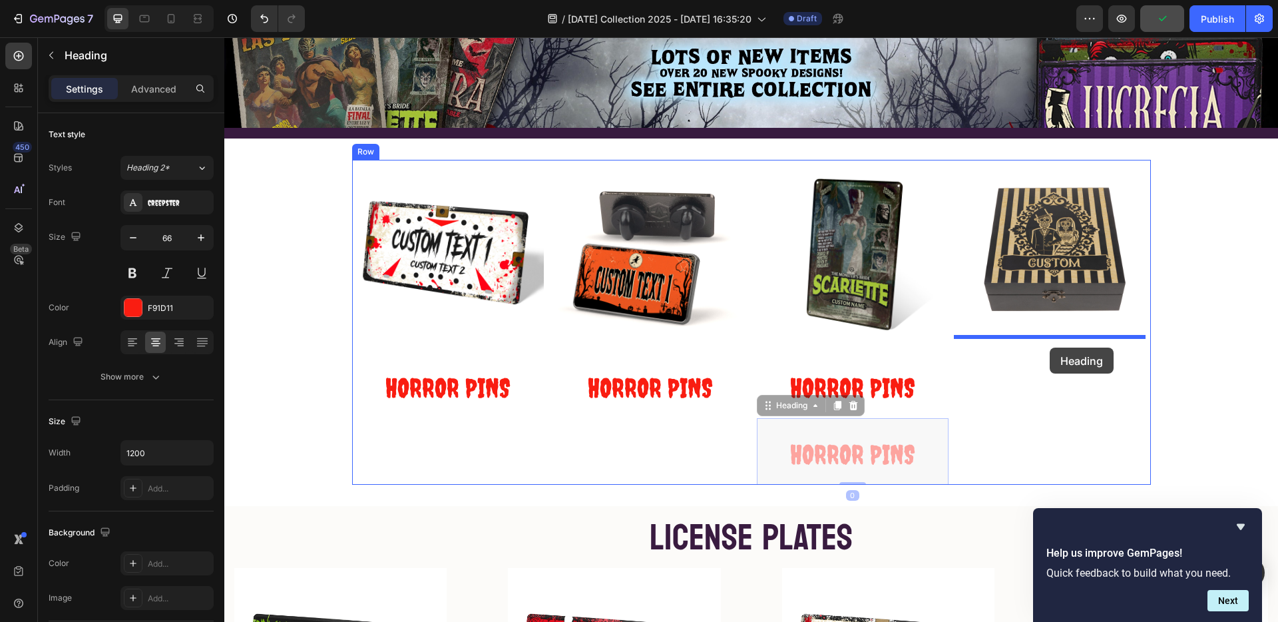
drag, startPoint x: 760, startPoint y: 406, endPoint x: 1050, endPoint y: 348, distance: 296.0
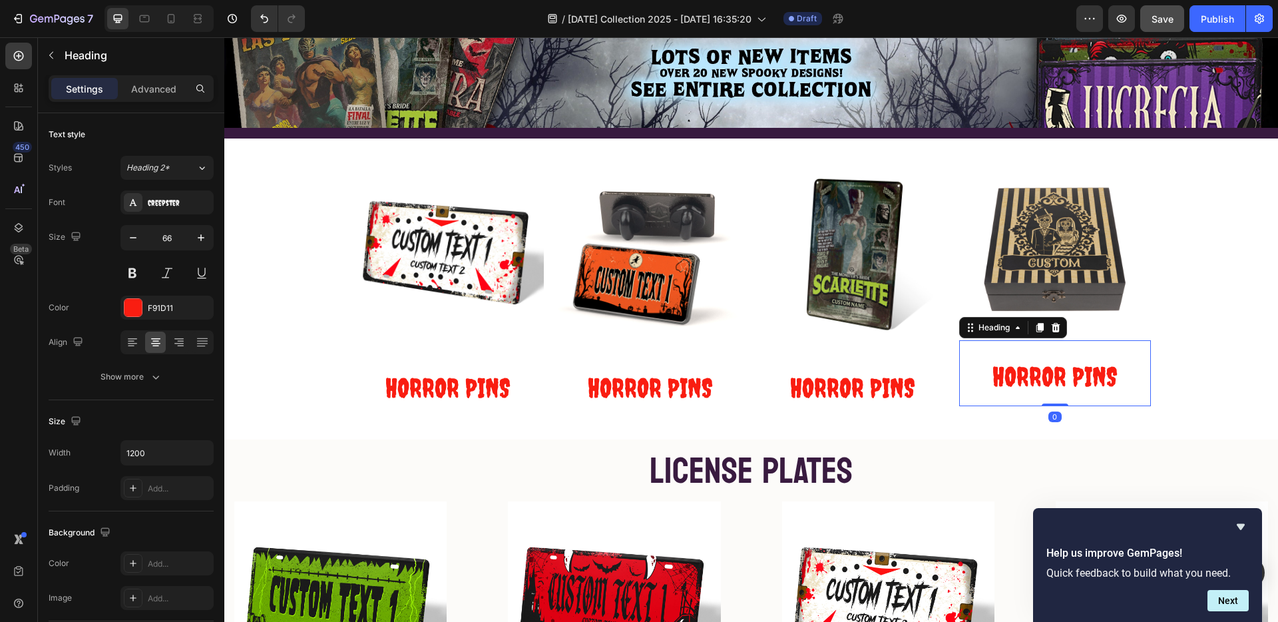
drag, startPoint x: 1053, startPoint y: 400, endPoint x: 1041, endPoint y: 355, distance: 46.2
click at [1053, 390] on div "HORROR PINS Heading 0" at bounding box center [1056, 373] width 192 height 67
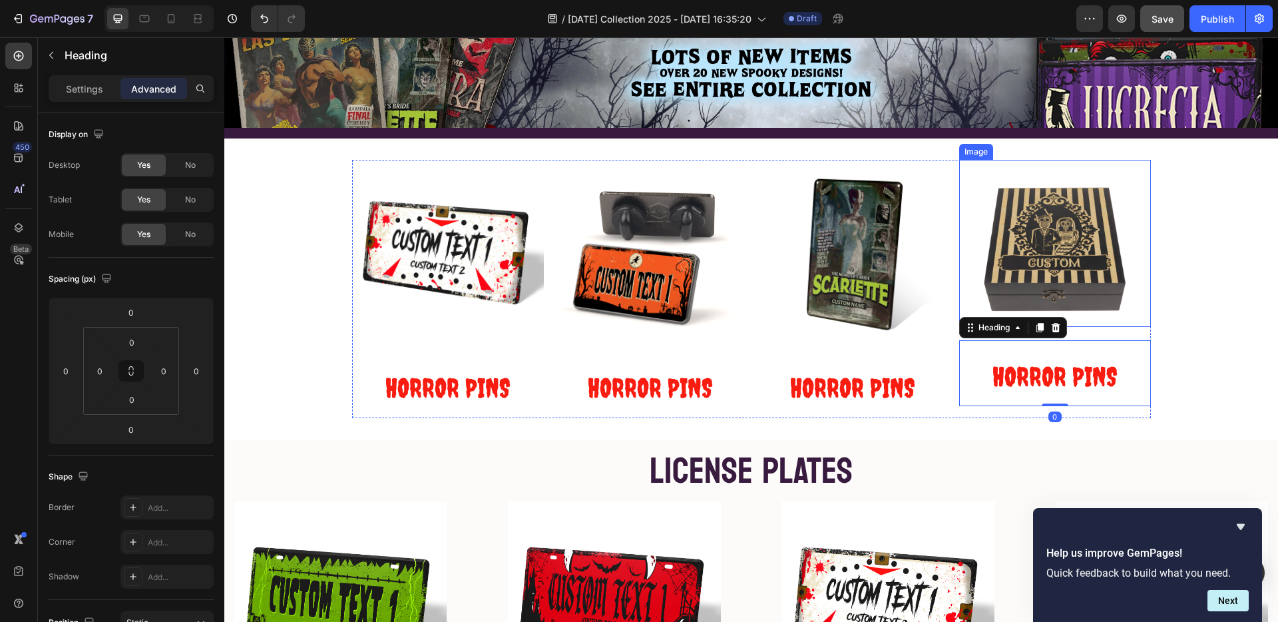
click at [1085, 290] on img at bounding box center [1054, 249] width 153 height 153
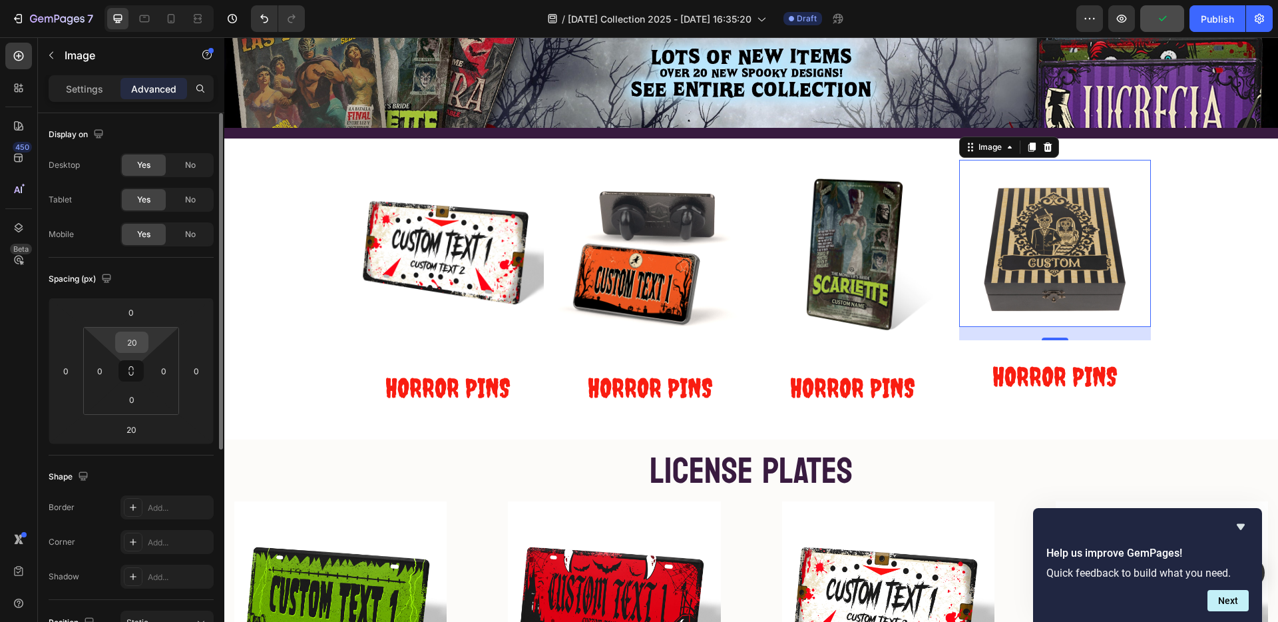
click at [137, 348] on input "20" at bounding box center [132, 342] width 27 height 20
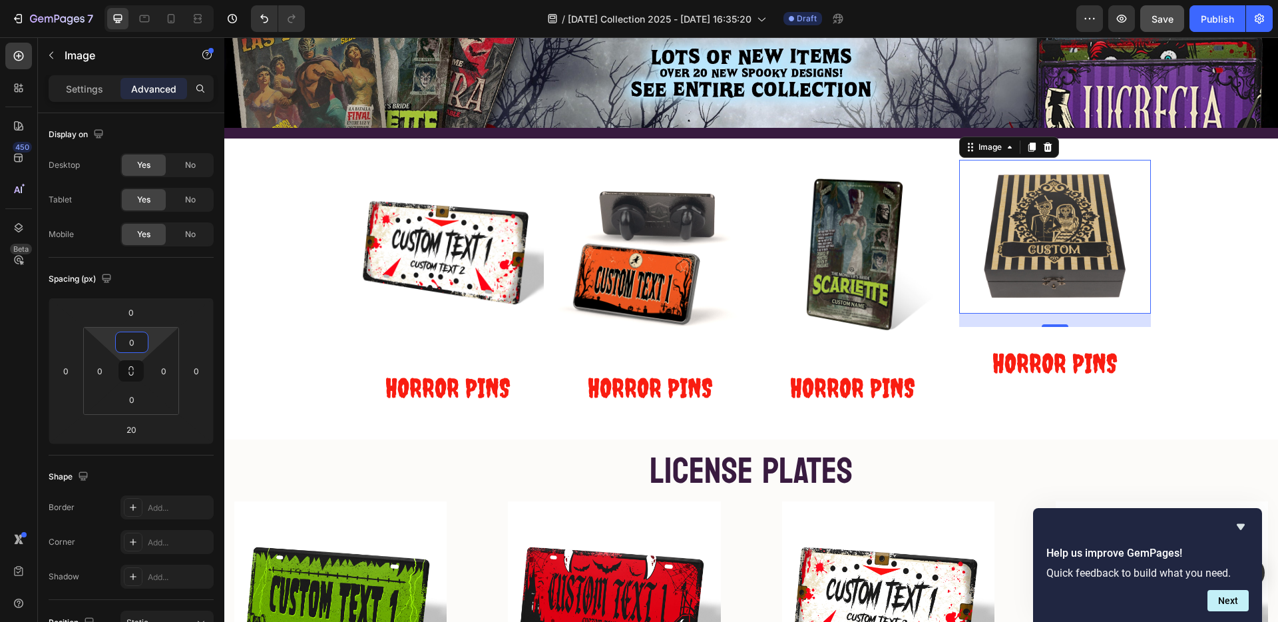
type input "0"
click at [1017, 214] on img at bounding box center [1054, 236] width 153 height 153
click at [1020, 233] on img at bounding box center [1054, 236] width 153 height 153
click at [74, 90] on p "Settings" at bounding box center [84, 89] width 37 height 14
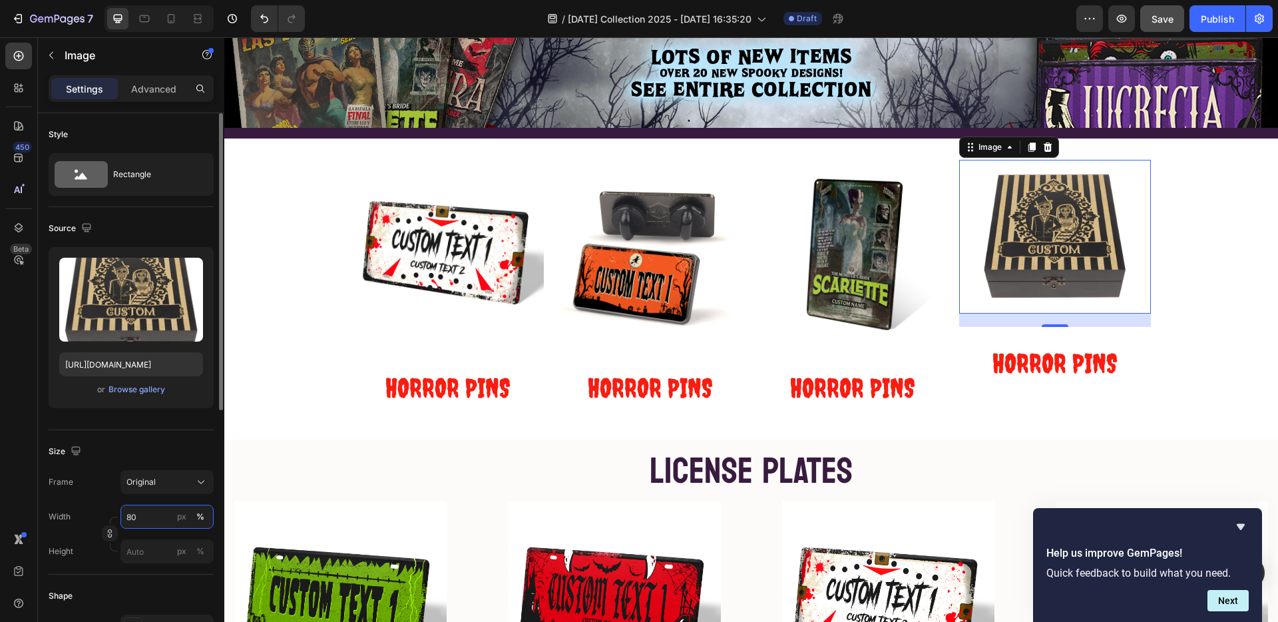
click at [149, 517] on input "80" at bounding box center [167, 517] width 93 height 24
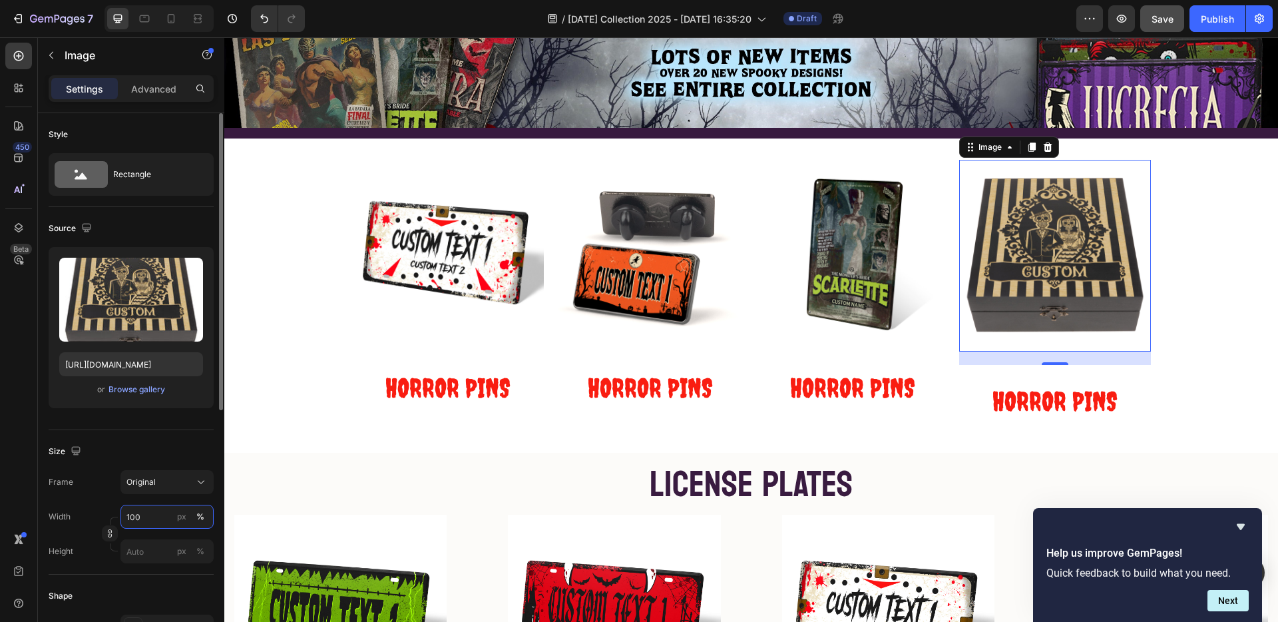
type input "100"
click at [1054, 390] on span "HORROR PINS" at bounding box center [1055, 401] width 125 height 31
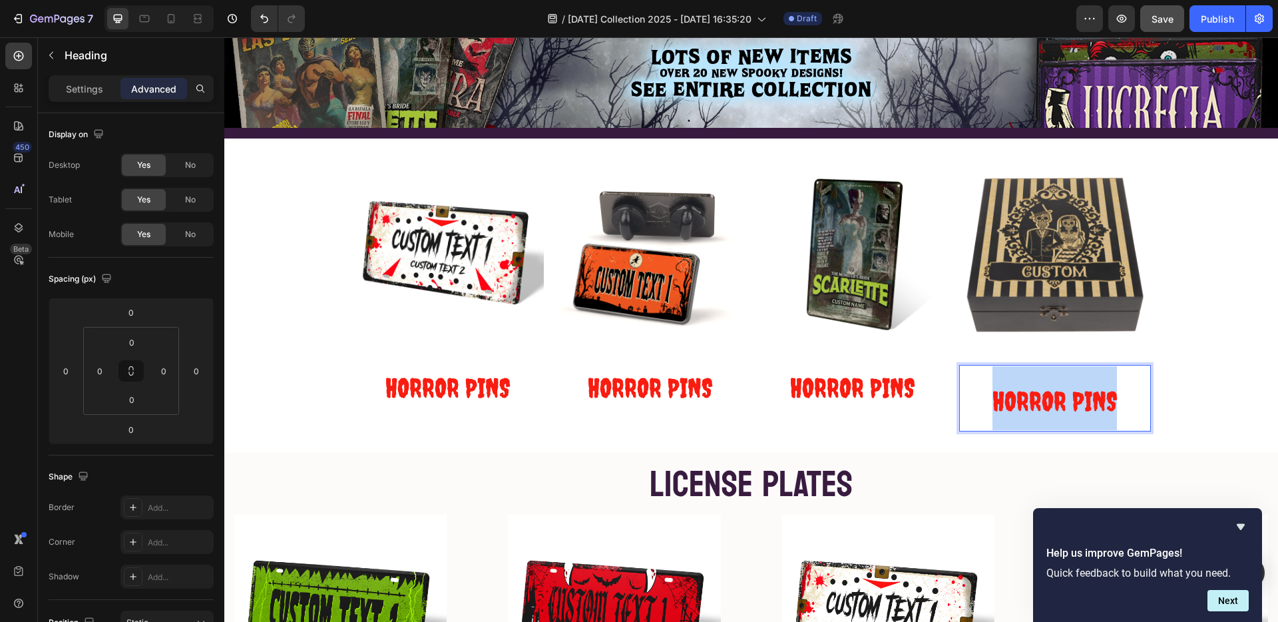
click at [1054, 390] on span "HORROR PINS" at bounding box center [1055, 401] width 125 height 31
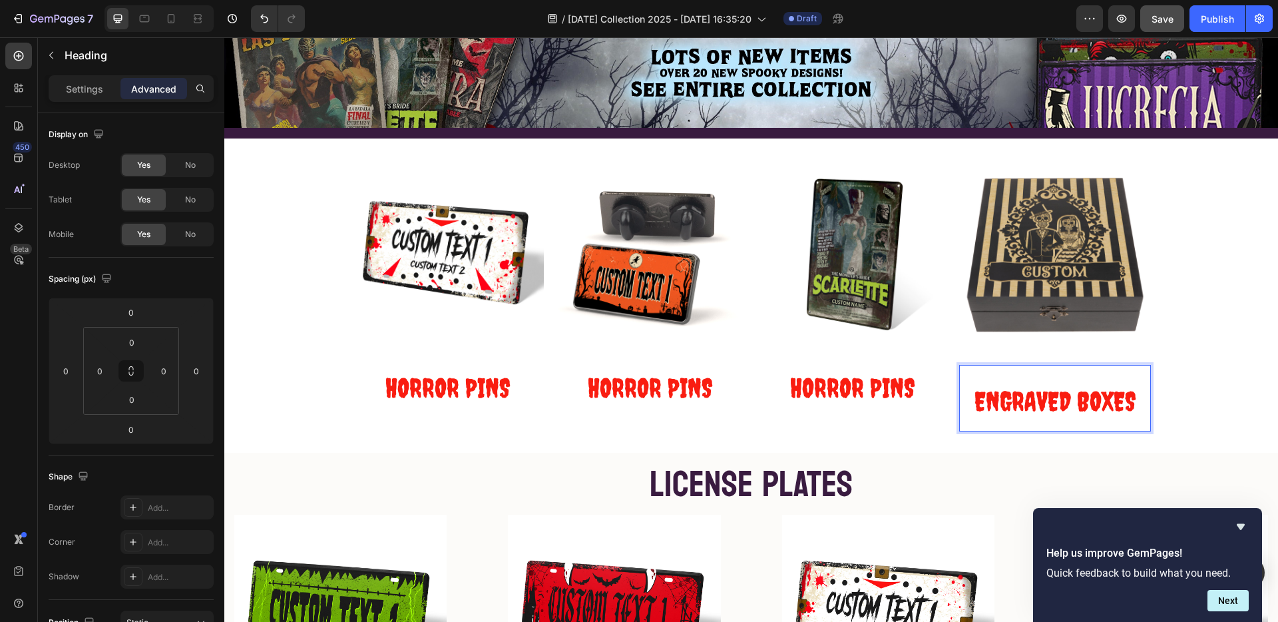
click at [991, 373] on p "ENGRAVED BOXES" at bounding box center [1055, 398] width 189 height 64
click at [981, 419] on p "ENGRAVED BOXES" at bounding box center [1055, 398] width 189 height 64
click at [1091, 351] on div "Image ENGRAVED BOXES Heading 0" at bounding box center [1056, 296] width 192 height 272
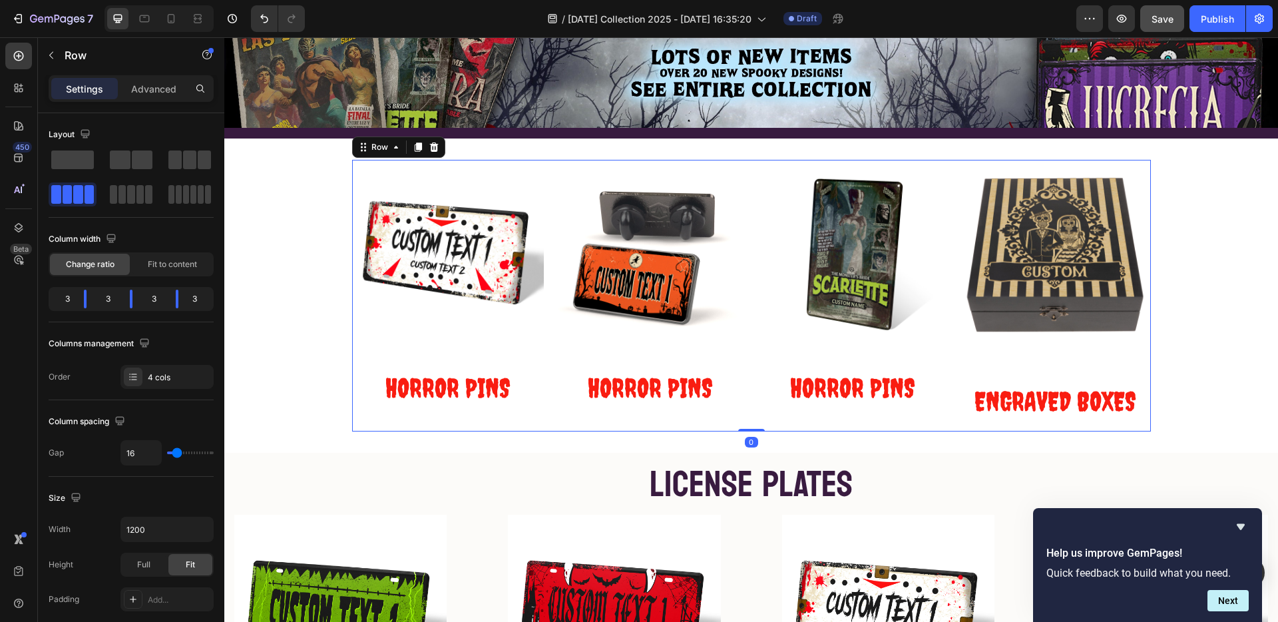
click at [1106, 360] on div "Image ⁠⁠⁠⁠⁠⁠⁠ ENGRAVED BOXES Heading" at bounding box center [1056, 296] width 192 height 272
click at [1107, 366] on p "⁠⁠⁠⁠⁠⁠⁠ ENGRAVED BOXES" at bounding box center [1055, 398] width 189 height 64
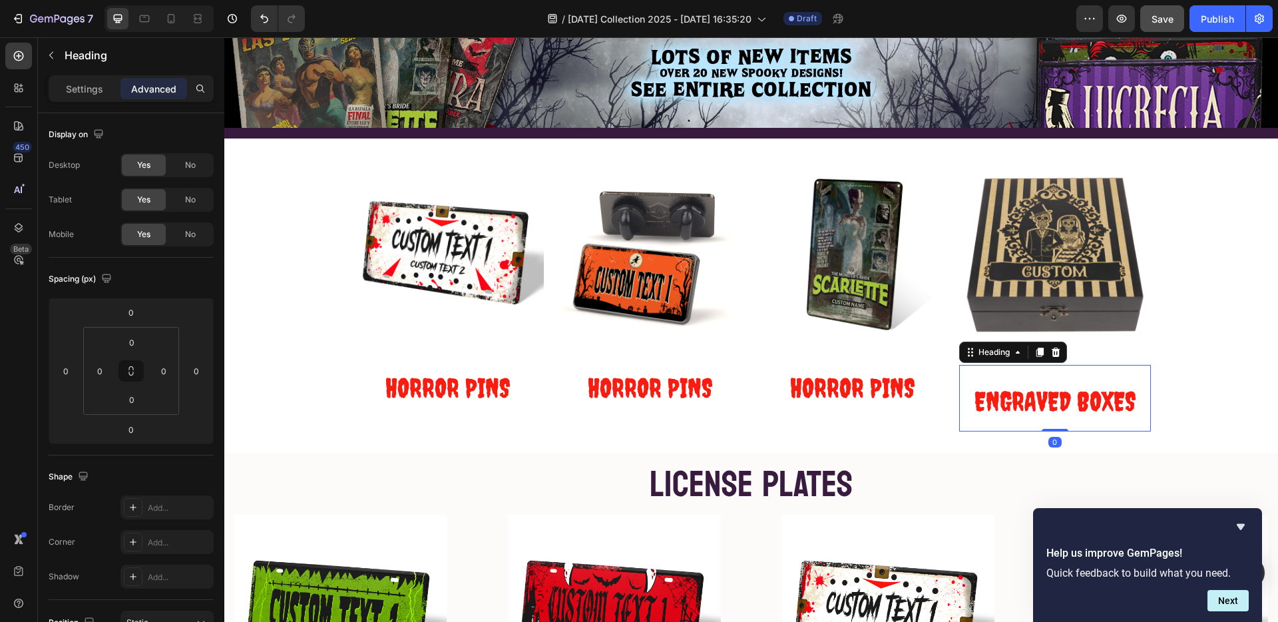
drag, startPoint x: 1050, startPoint y: 427, endPoint x: 1053, endPoint y: 394, distance: 33.4
click at [1053, 394] on div "⁠⁠⁠⁠⁠⁠⁠ ENGRAVED BOXES Heading 0" at bounding box center [1056, 398] width 192 height 67
click at [767, 404] on h2 "HORROR PINS" at bounding box center [853, 385] width 192 height 67
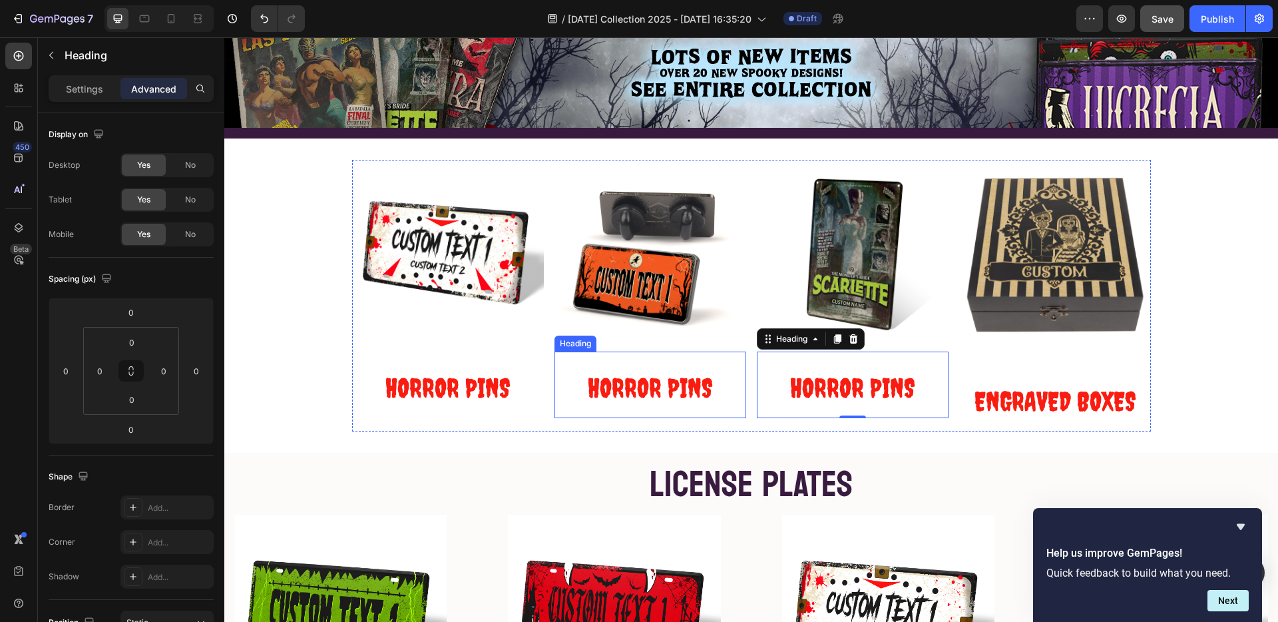
click at [728, 405] on p "⁠⁠⁠⁠⁠⁠⁠ HORROR PINS" at bounding box center [650, 385] width 189 height 64
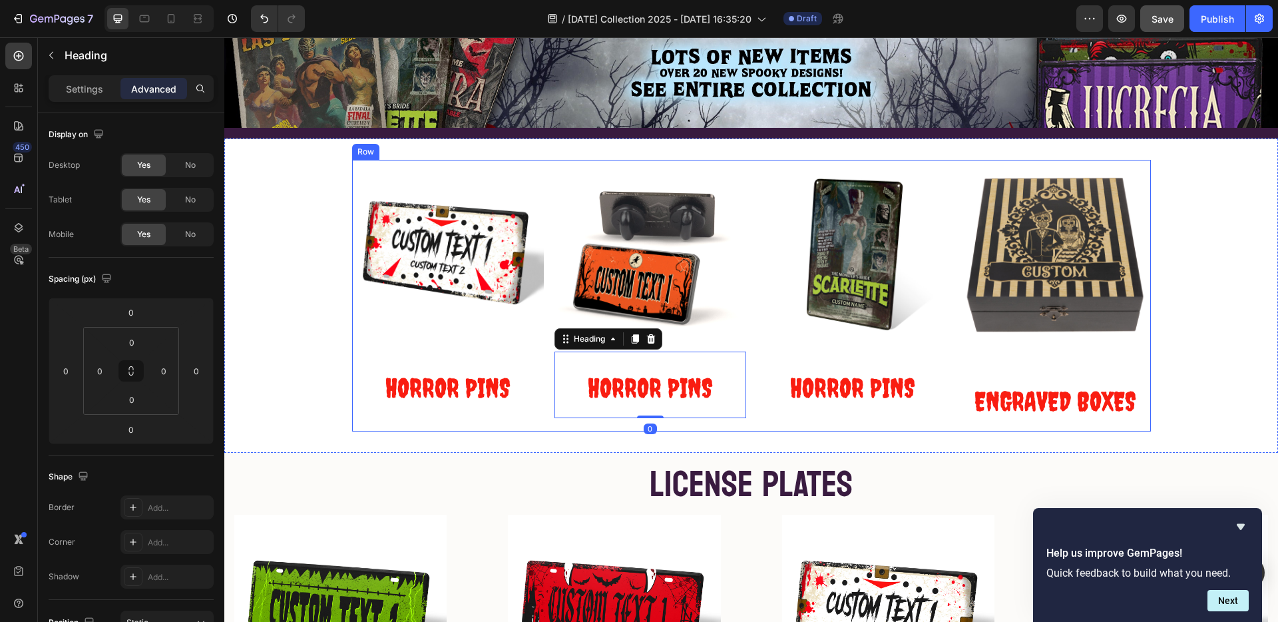
click at [804, 424] on div "Image HORROR PINS Heading" at bounding box center [853, 296] width 192 height 272
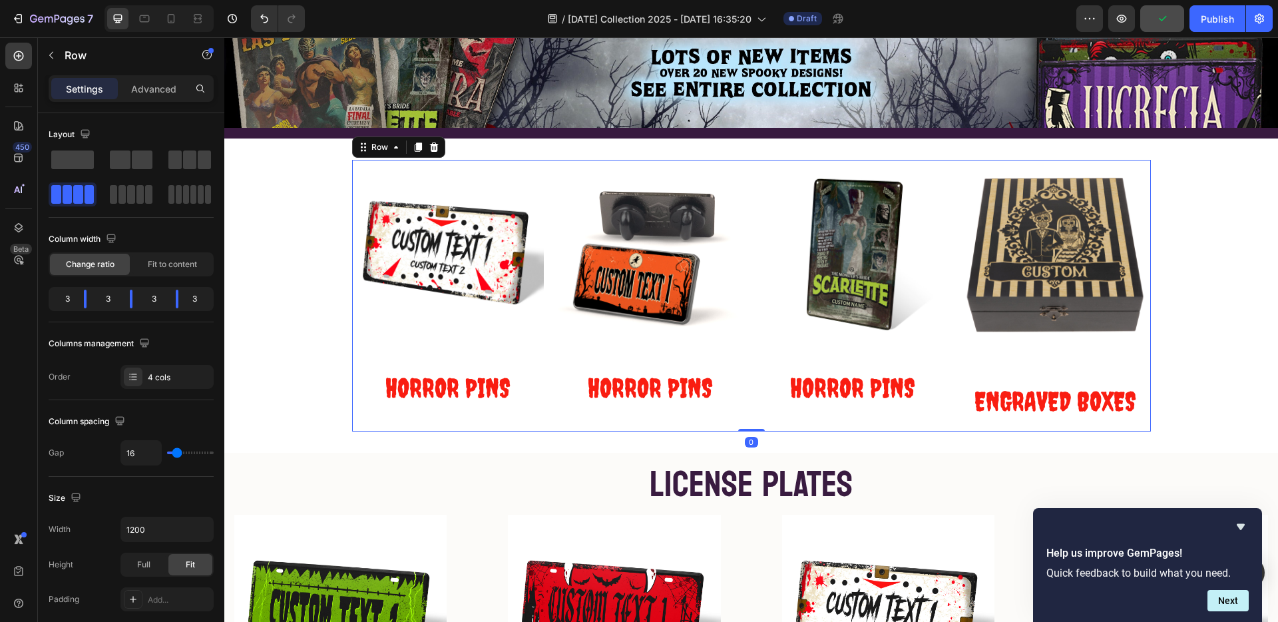
drag, startPoint x: 748, startPoint y: 427, endPoint x: 758, endPoint y: 374, distance: 53.7
click at [758, 374] on div "Image HORROR PINS Heading Image ⁠⁠⁠⁠⁠⁠⁠ HORROR PINS Heading Image HORROR PINS H…" at bounding box center [751, 296] width 799 height 272
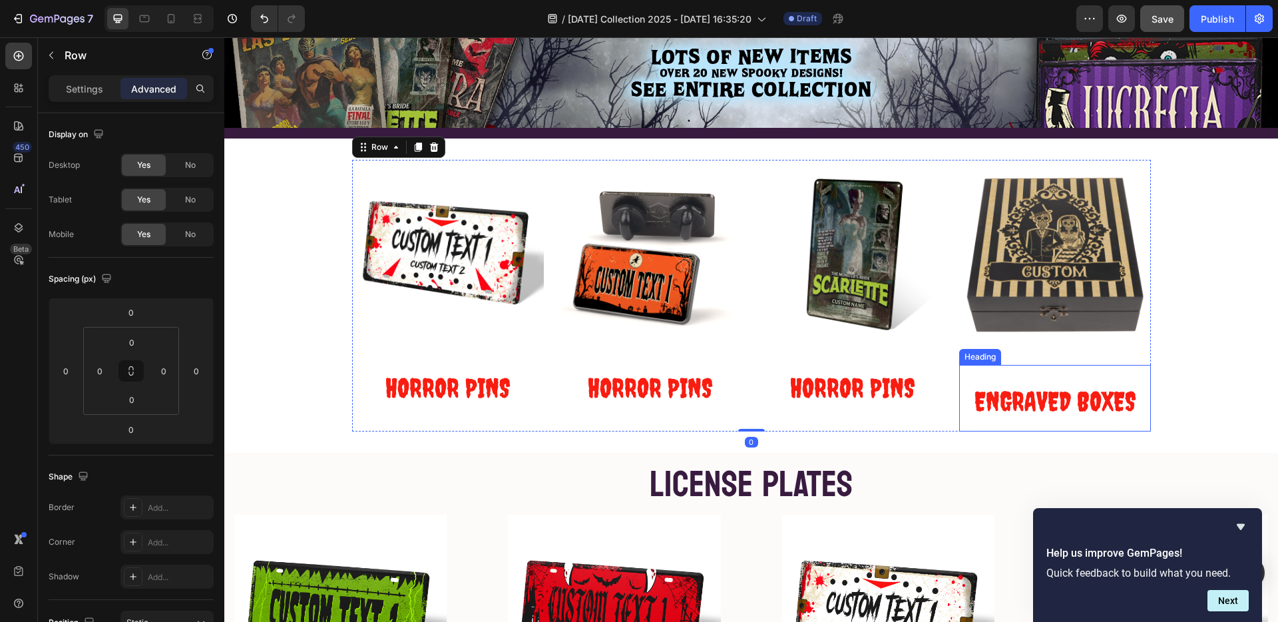
click at [1100, 368] on p "⁠⁠⁠⁠⁠⁠⁠ ENGRAVED BOXES" at bounding box center [1055, 398] width 189 height 64
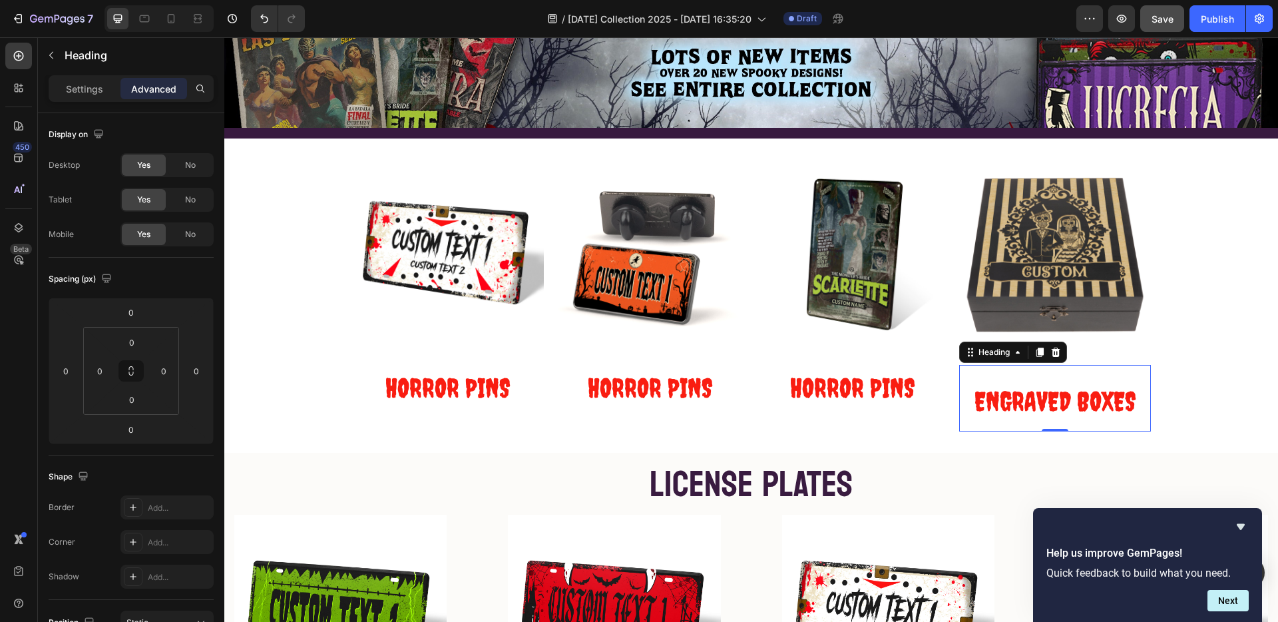
click at [1081, 365] on h2 "⁠⁠⁠⁠⁠⁠⁠ ENGRAVED BOXES" at bounding box center [1056, 398] width 192 height 67
click at [1053, 426] on p "ENGRAVED BOXES" at bounding box center [1055, 398] width 189 height 64
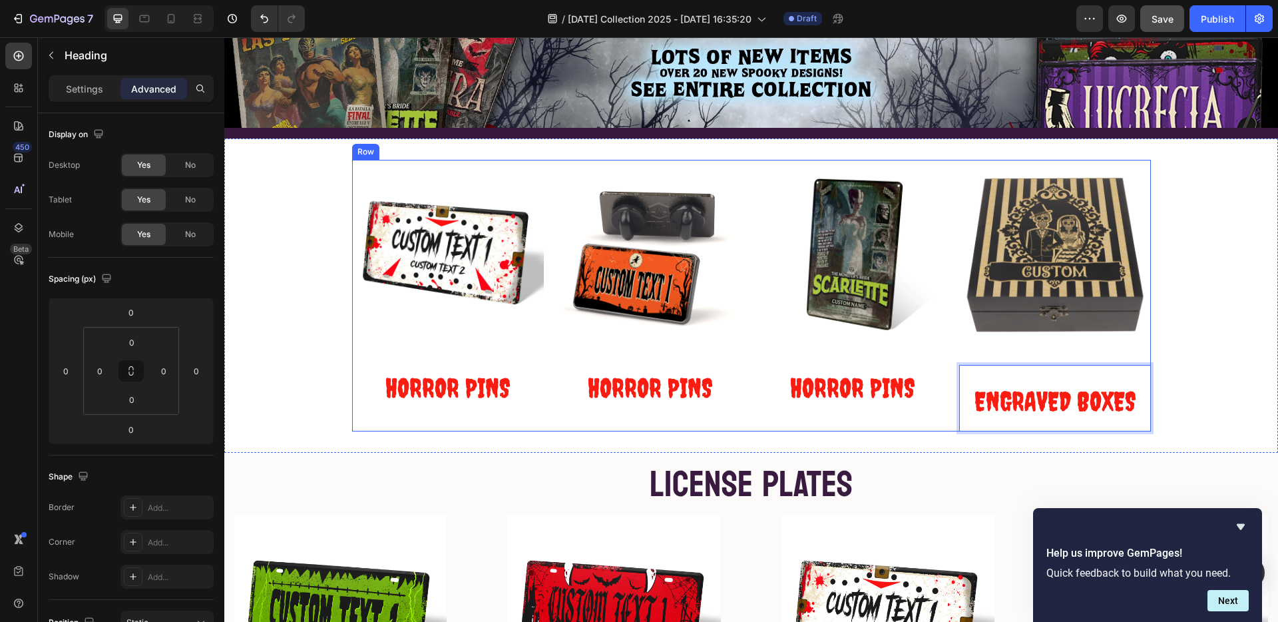
click at [1056, 356] on div "Image ENGRAVED BOXES Heading 0" at bounding box center [1056, 296] width 192 height 272
click at [1051, 366] on p "⁠⁠⁠⁠⁠⁠⁠ ENGRAVED BOXES" at bounding box center [1055, 398] width 189 height 64
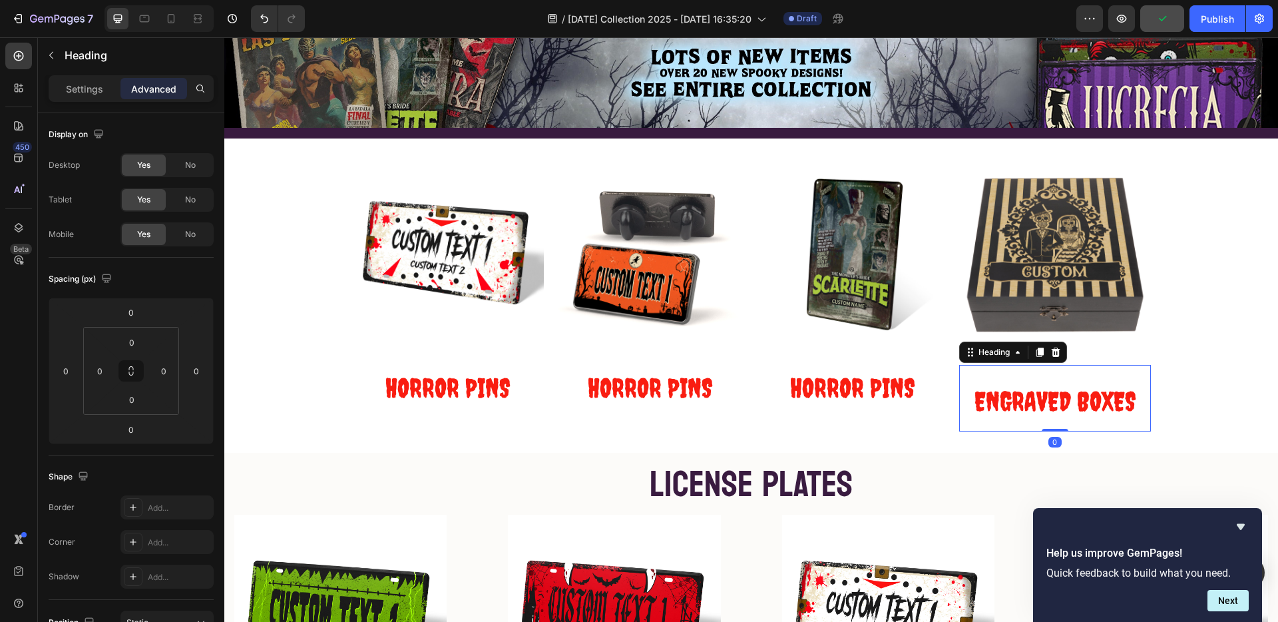
drag, startPoint x: 1045, startPoint y: 426, endPoint x: 1046, endPoint y: 377, distance: 49.3
click at [1046, 377] on div "⁠⁠⁠⁠⁠⁠⁠ ENGRAVED BOXES Heading 0" at bounding box center [1056, 398] width 192 height 67
click at [864, 420] on div "Image HORROR PINS Heading" at bounding box center [853, 296] width 192 height 272
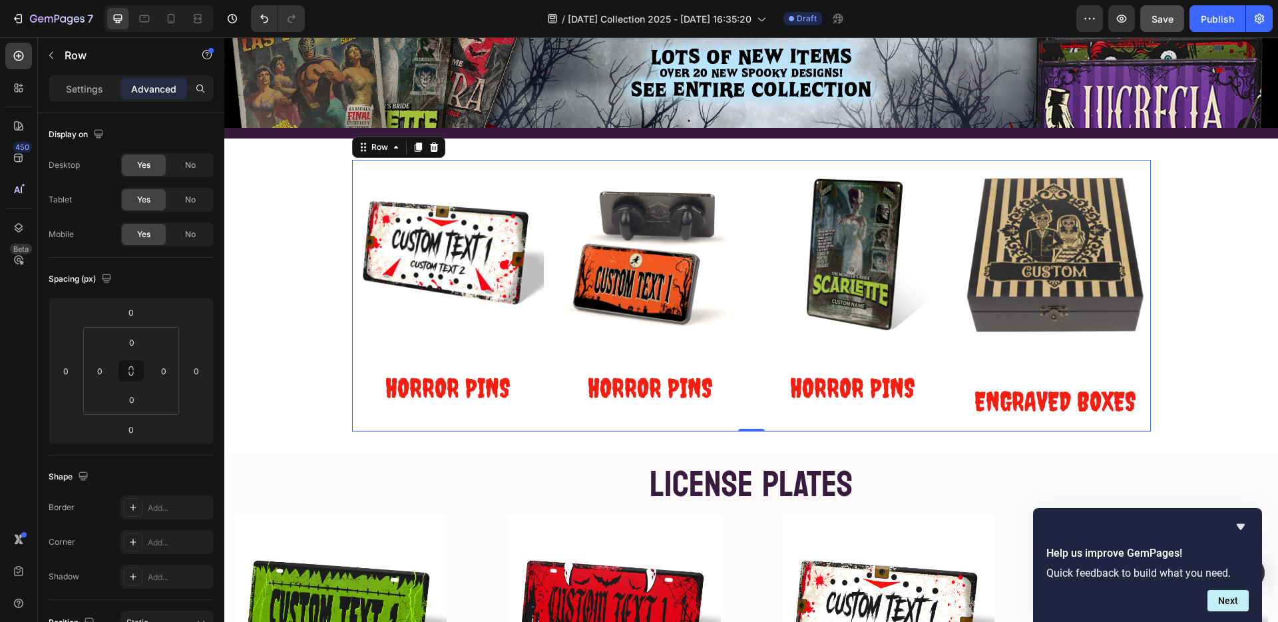
click at [1025, 351] on div "Image ⁠⁠⁠⁠⁠⁠⁠ ENGRAVED BOXES Heading" at bounding box center [1056, 296] width 192 height 272
click at [1043, 322] on img at bounding box center [1056, 256] width 192 height 192
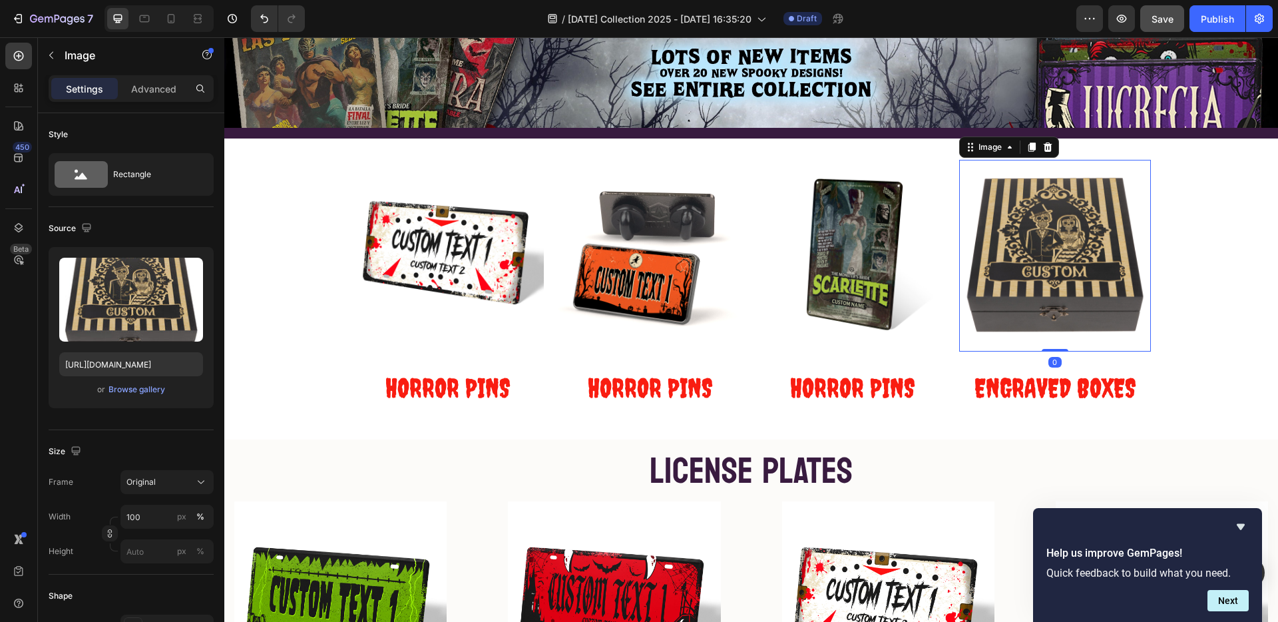
drag, startPoint x: 1048, startPoint y: 360, endPoint x: 691, endPoint y: 397, distance: 358.8
click at [1055, 267] on div "Image 0" at bounding box center [1056, 256] width 192 height 192
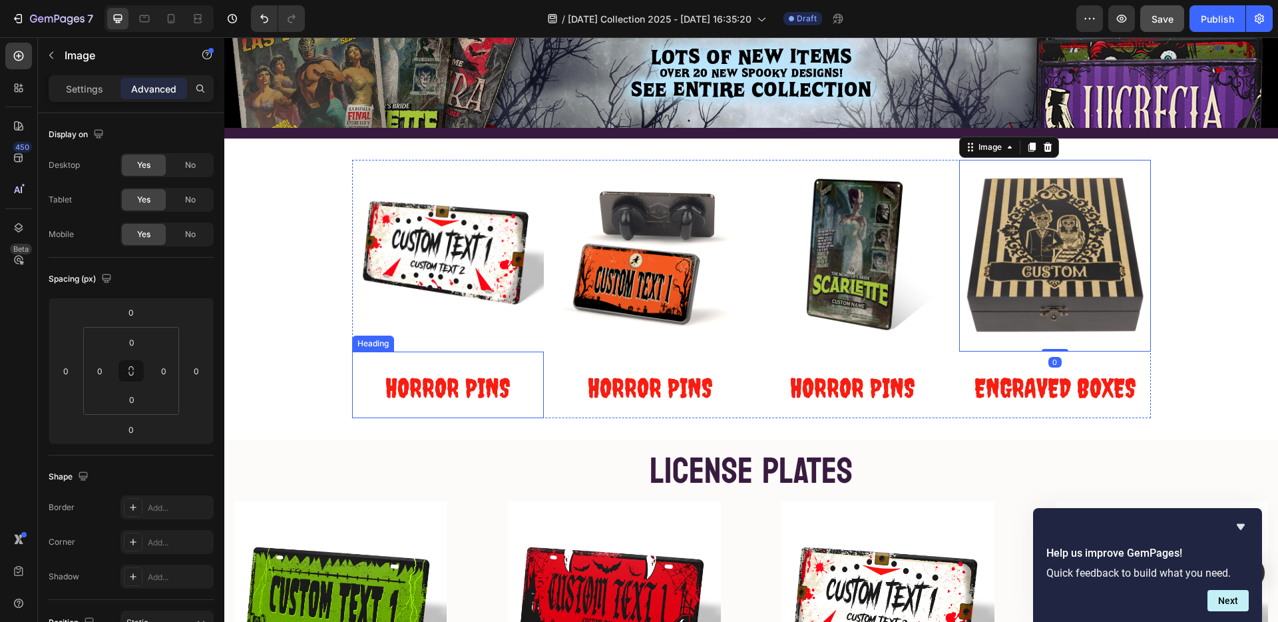
click at [464, 387] on span "HORROR PINS" at bounding box center [448, 387] width 125 height 31
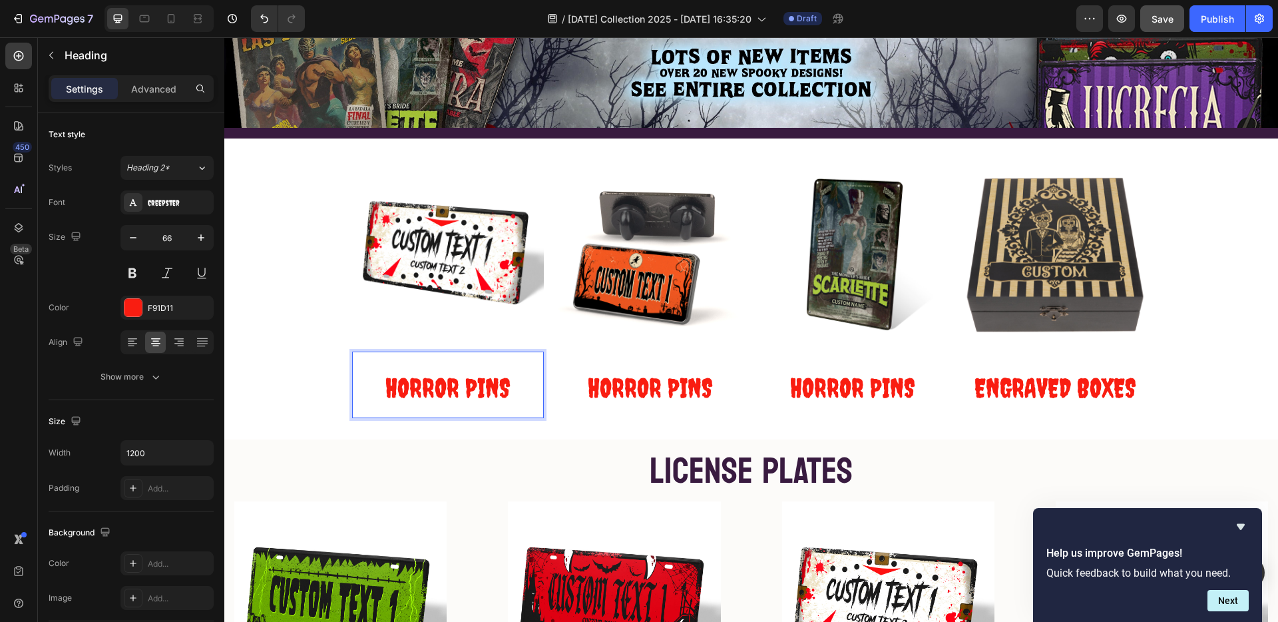
click at [485, 384] on span "HORROR PINS" at bounding box center [448, 387] width 125 height 31
click at [421, 388] on span "HORROR PINS" at bounding box center [448, 387] width 125 height 31
click at [490, 389] on span "HORROR PINS" at bounding box center [448, 387] width 125 height 31
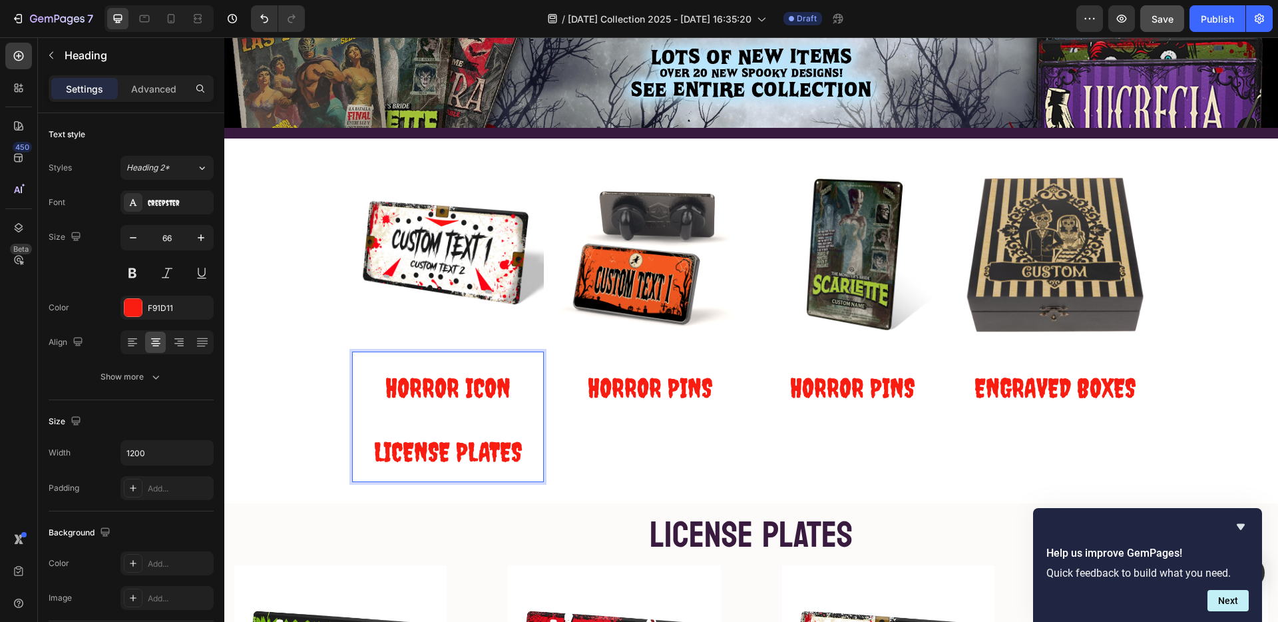
click at [467, 440] on span "HORROR ICON LICENSE PLATES" at bounding box center [448, 419] width 148 height 95
click at [466, 441] on span "HORROR ICON LICENSE PLATES" at bounding box center [448, 419] width 148 height 95
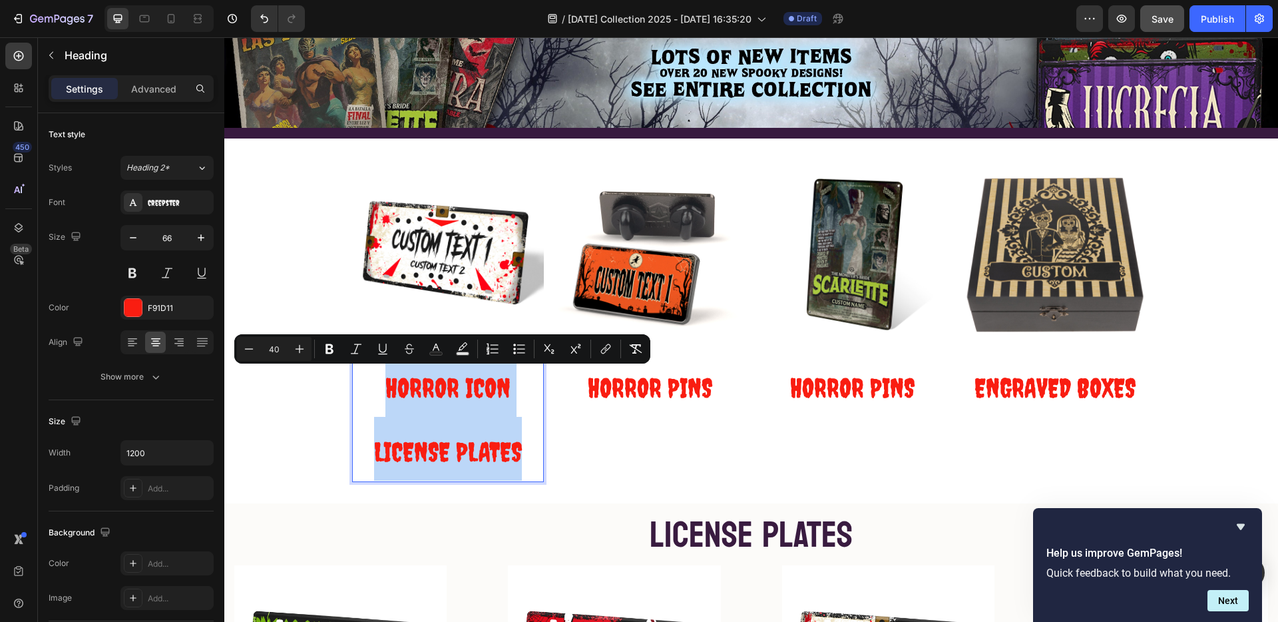
drag, startPoint x: 466, startPoint y: 441, endPoint x: 336, endPoint y: 376, distance: 145.3
click at [342, 374] on div "Image HORROR ICON LICENSE PLATES Heading 0 Image ⁠⁠⁠⁠⁠⁠⁠ HORROR PINS Heading Im…" at bounding box center [751, 321] width 1054 height 322
click at [376, 422] on p "HORROR ICON LICENSE PLATES" at bounding box center [448, 417] width 189 height 128
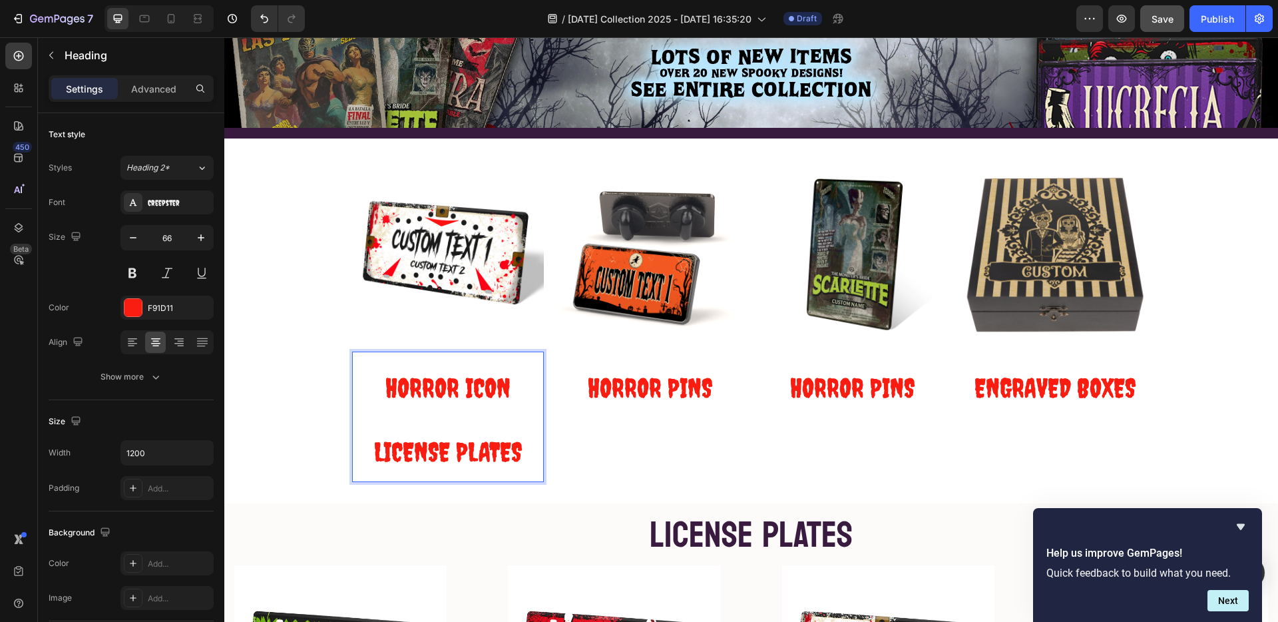
click at [374, 451] on span "HORROR ICON LICENSE PLATES" at bounding box center [448, 419] width 148 height 95
click at [493, 451] on span "LICENSE PLATES" at bounding box center [448, 451] width 148 height 31
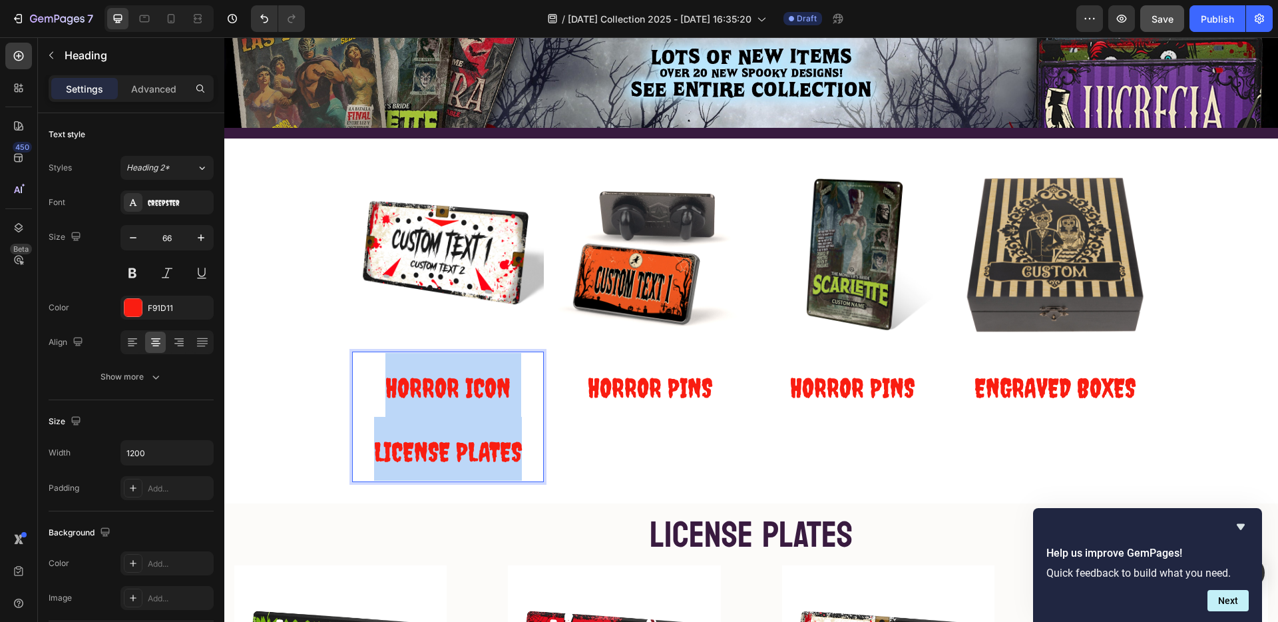
drag, startPoint x: 493, startPoint y: 451, endPoint x: 382, endPoint y: 370, distance: 137.7
click at [384, 368] on p "HORROR ICON LICENSE PLATES" at bounding box center [448, 417] width 189 height 128
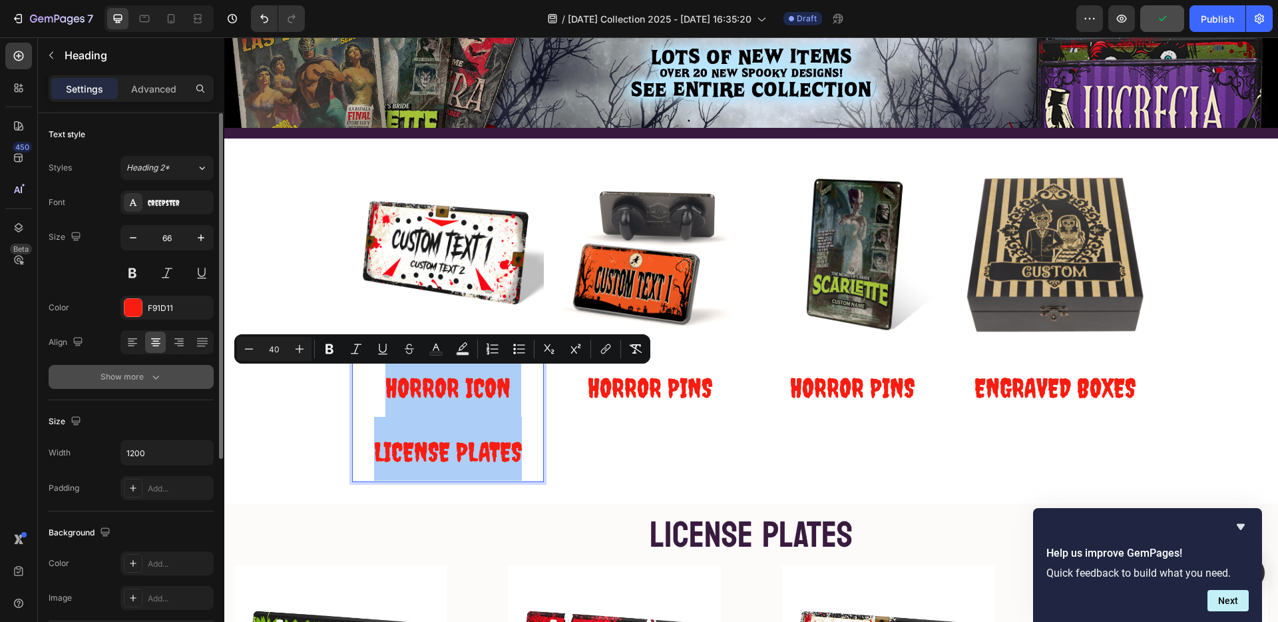
click at [156, 376] on icon "button" at bounding box center [155, 376] width 13 height 13
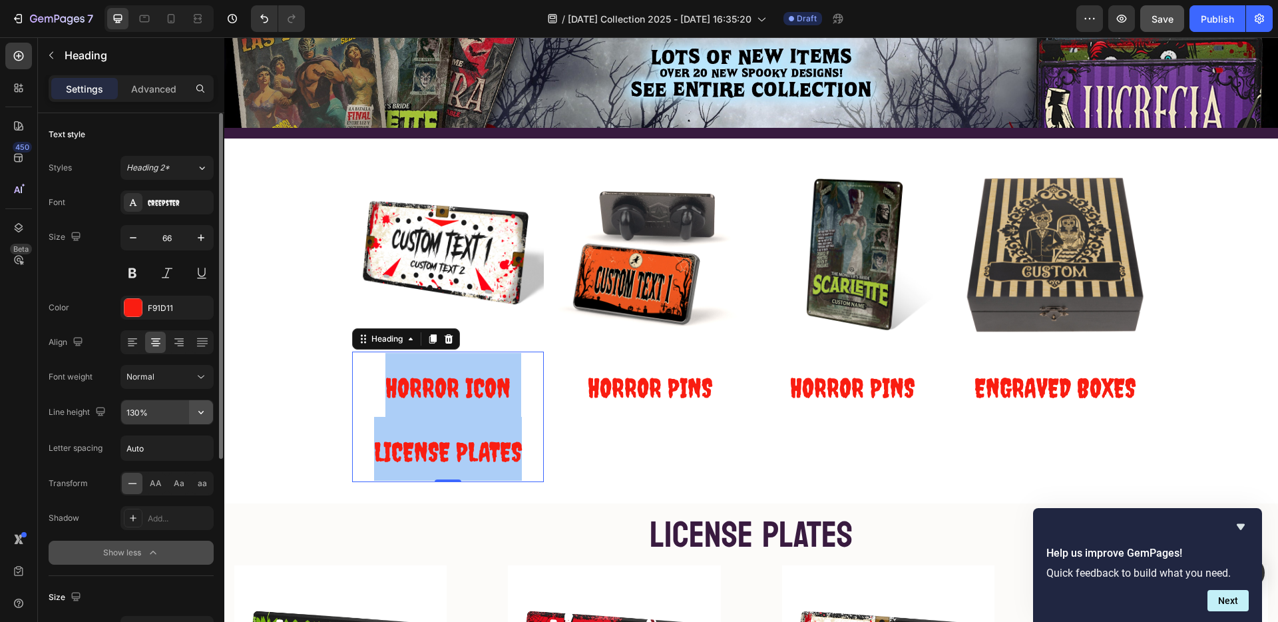
click at [202, 411] on icon "button" at bounding box center [200, 412] width 13 height 13
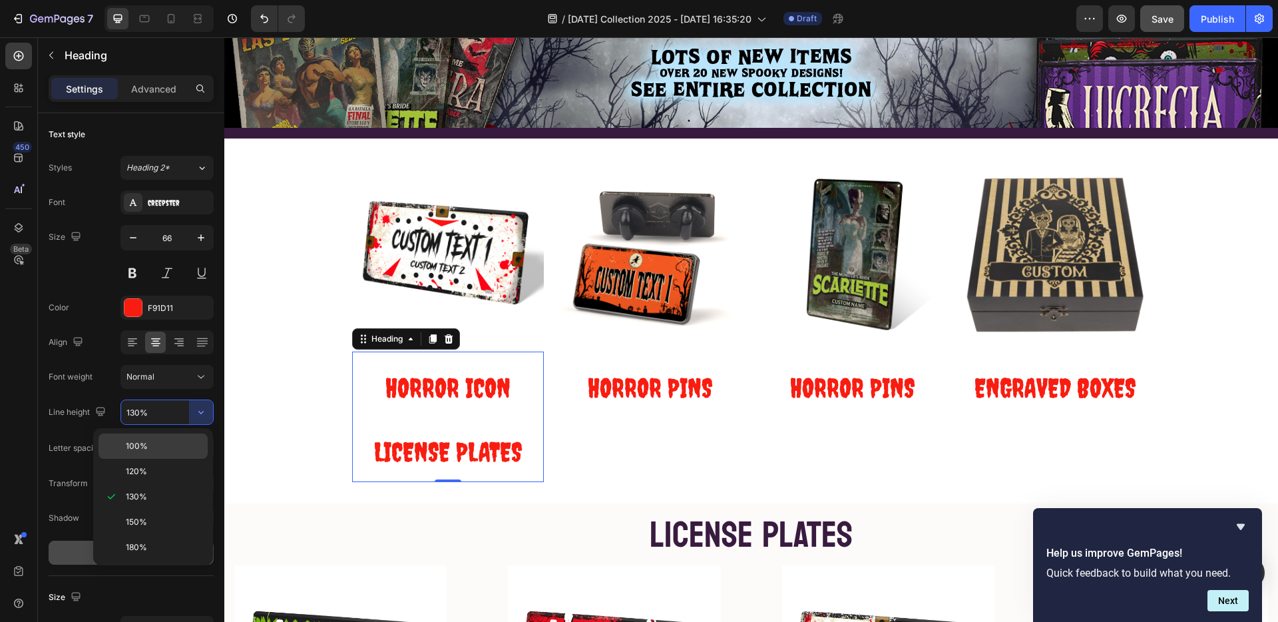
click at [150, 443] on p "100%" at bounding box center [164, 446] width 76 height 12
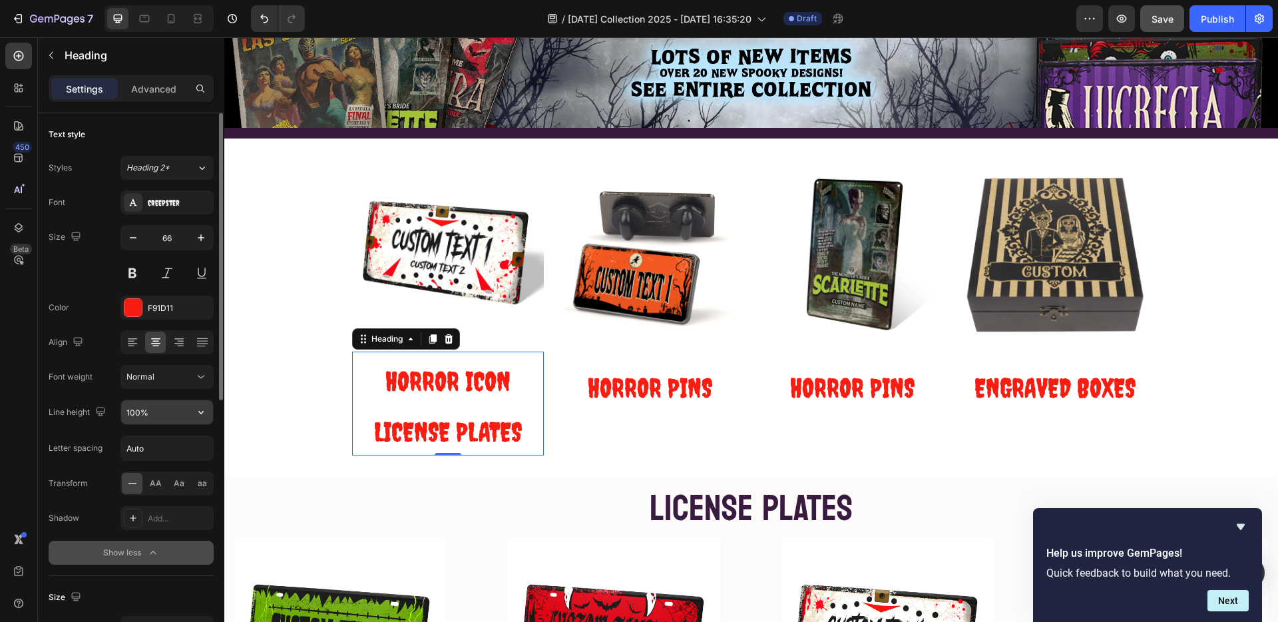
click at [133, 409] on input "100%" at bounding box center [167, 412] width 92 height 24
type input "50%"
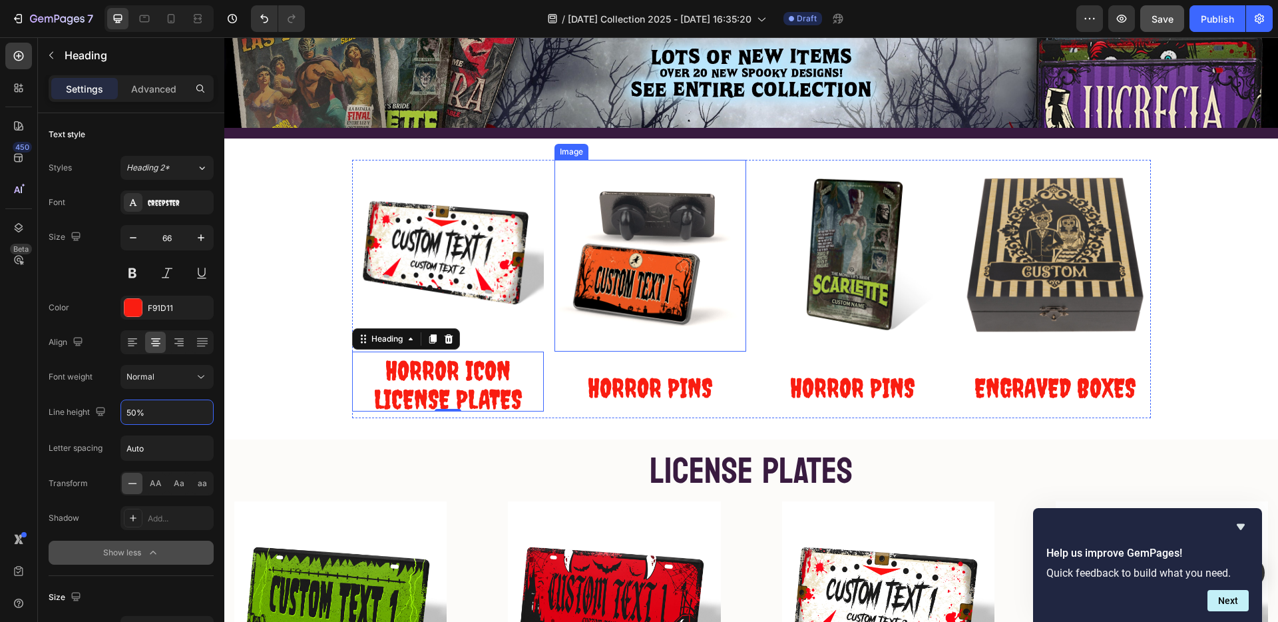
click at [633, 344] on img at bounding box center [651, 256] width 192 height 192
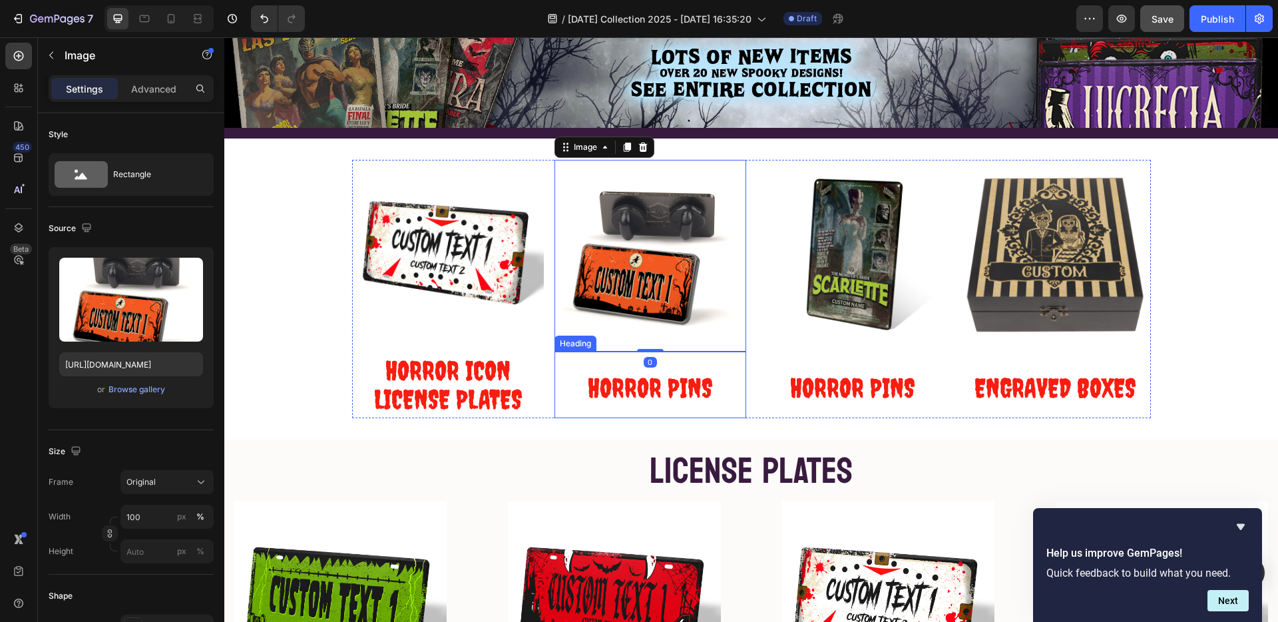
click at [641, 394] on span "HORROR PINS" at bounding box center [650, 387] width 125 height 31
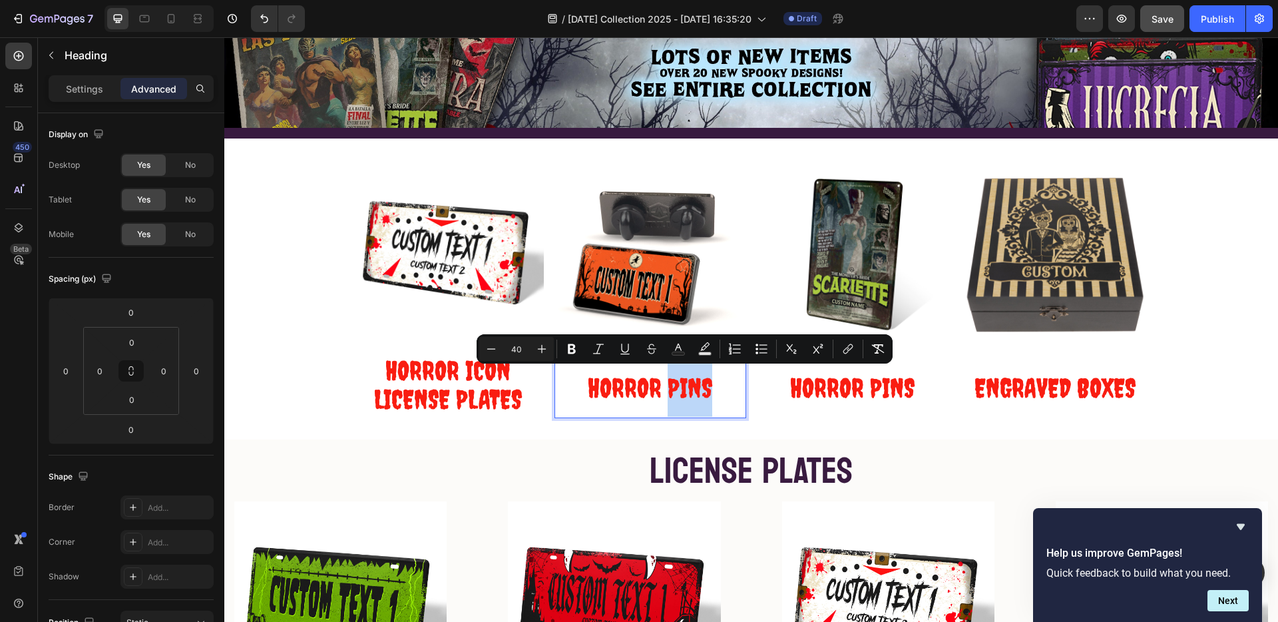
click at [662, 380] on span "HORROR PINS" at bounding box center [650, 387] width 125 height 31
click at [663, 392] on span "HORROR PINS" at bounding box center [650, 387] width 125 height 31
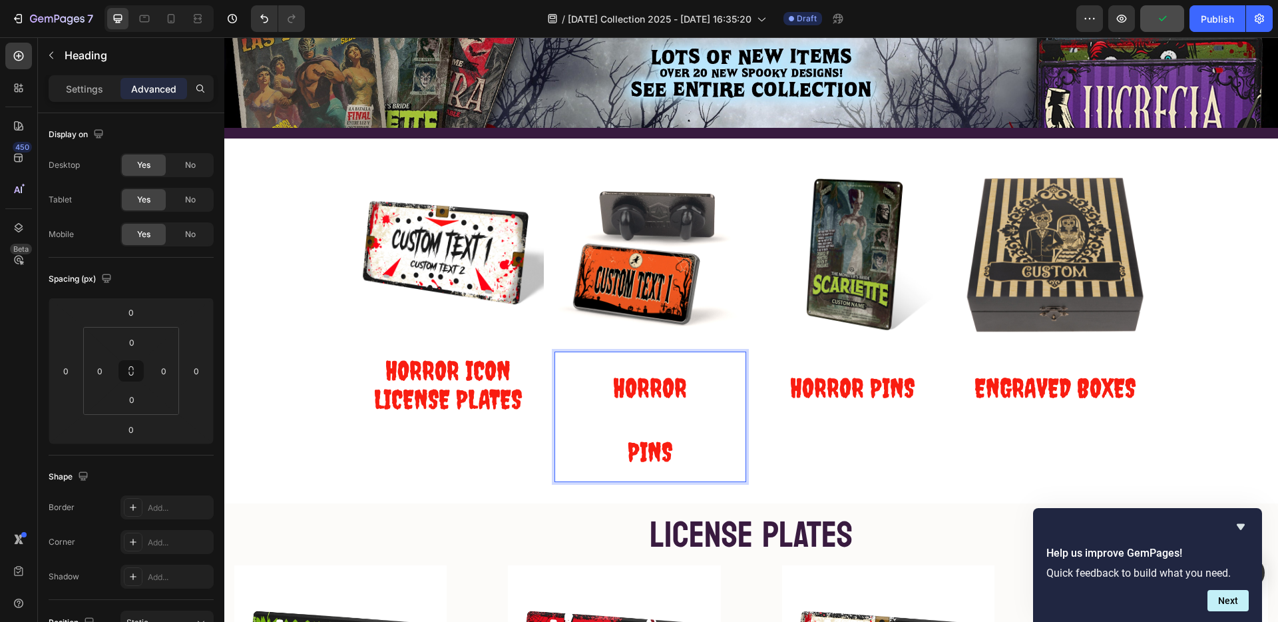
click at [617, 382] on span "HORROR" at bounding box center [650, 387] width 74 height 31
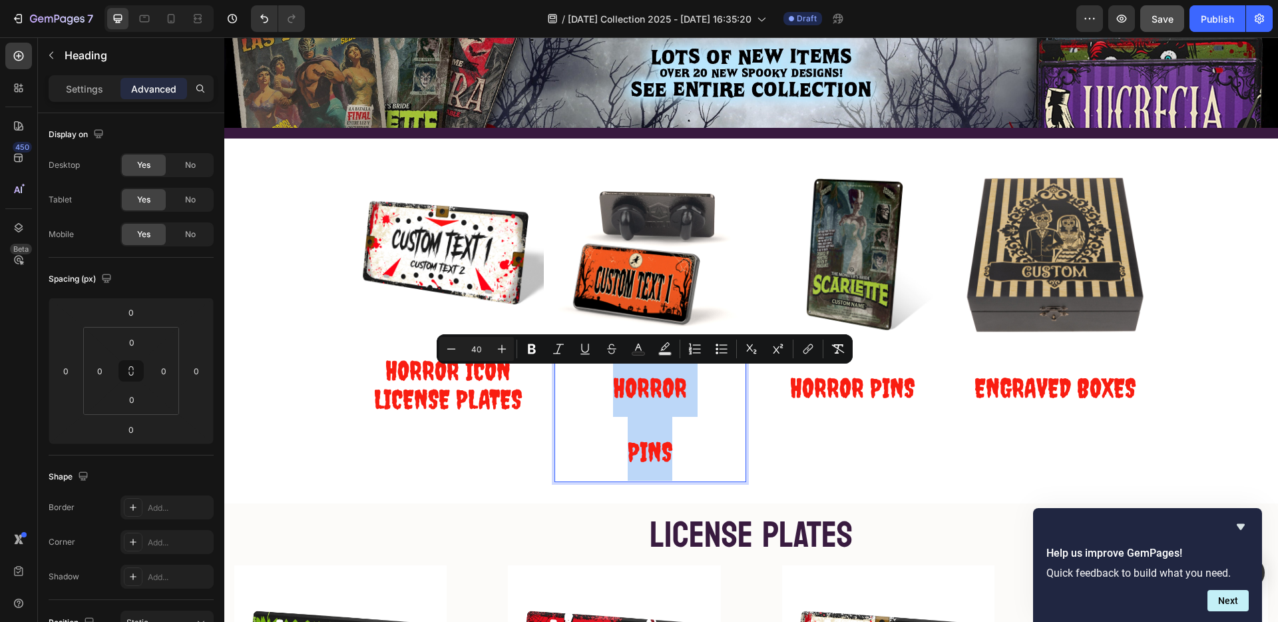
drag, startPoint x: 617, startPoint y: 382, endPoint x: 705, endPoint y: 475, distance: 128.6
click at [709, 478] on h2 "HORROR PINS" at bounding box center [651, 417] width 192 height 131
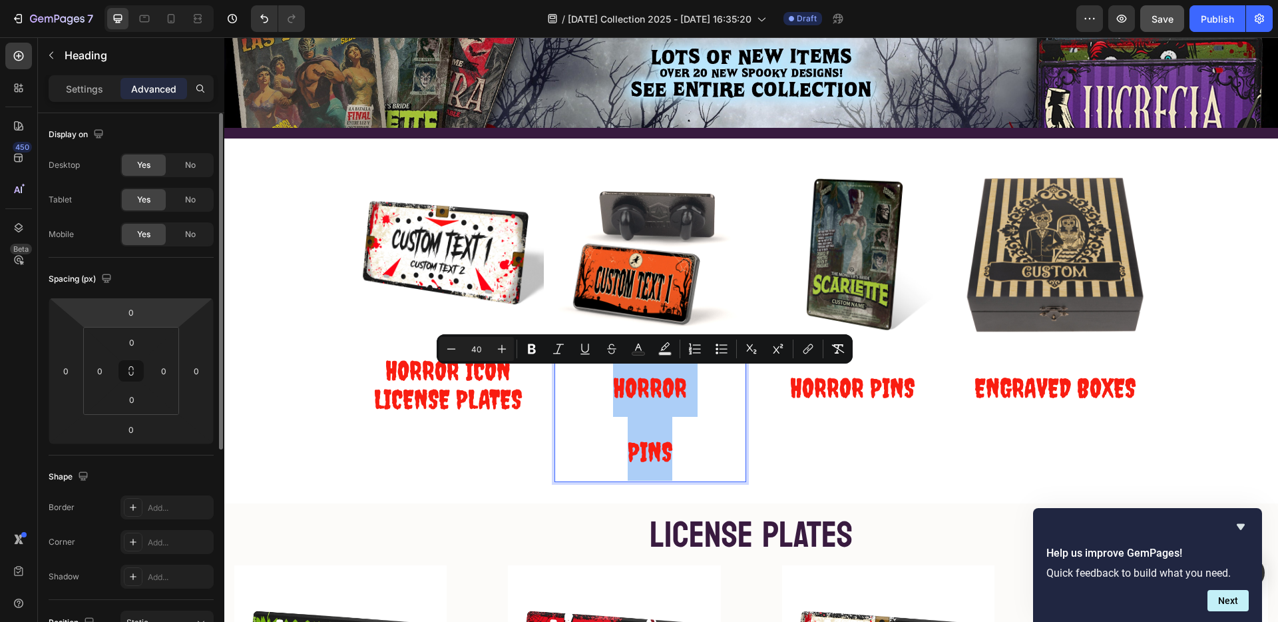
click at [85, 92] on p "Settings" at bounding box center [84, 89] width 37 height 14
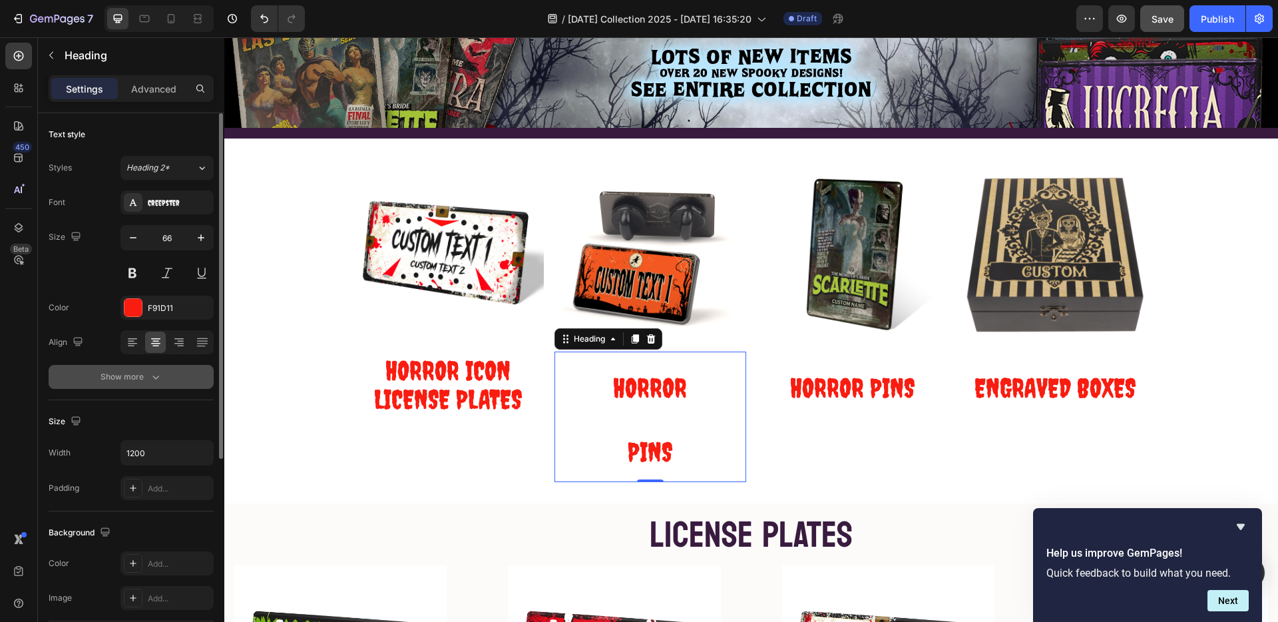
click at [162, 373] on button "Show more" at bounding box center [131, 377] width 165 height 24
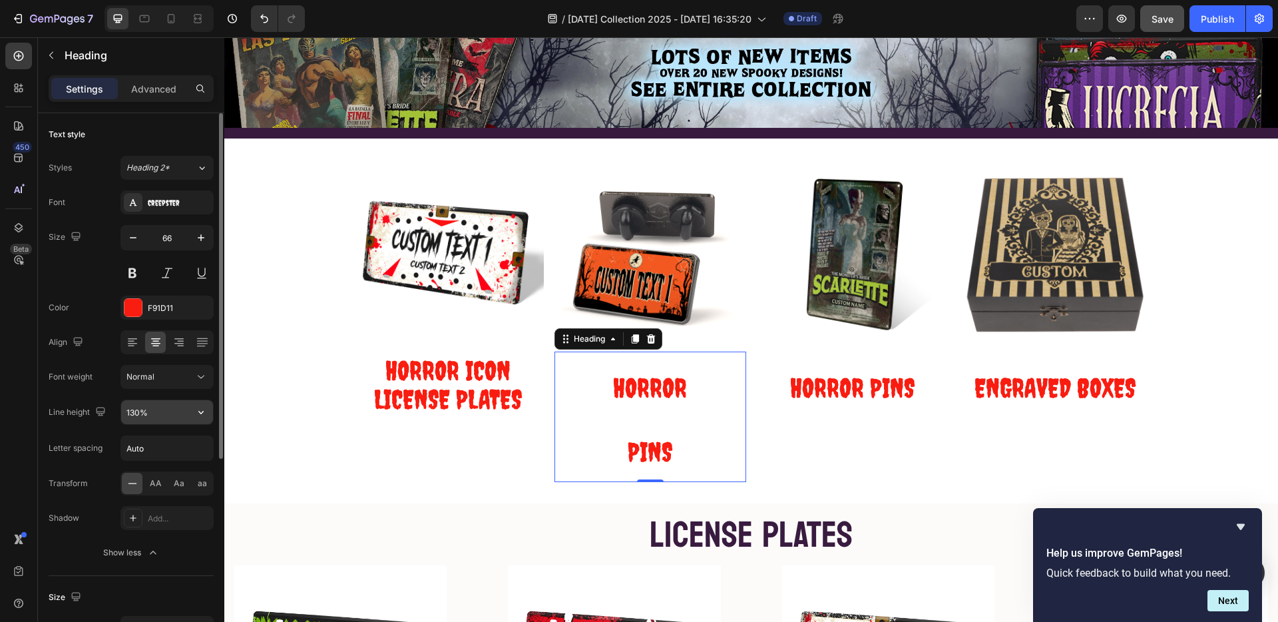
click at [139, 419] on input "130%" at bounding box center [167, 412] width 92 height 24
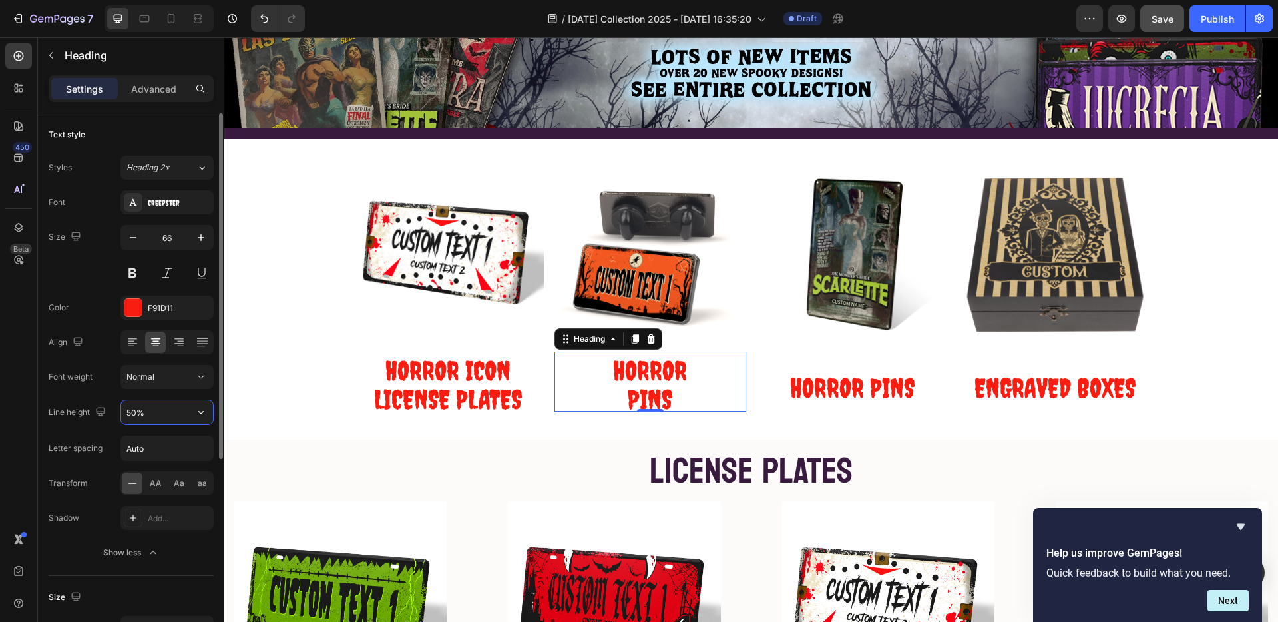
type input "50%"
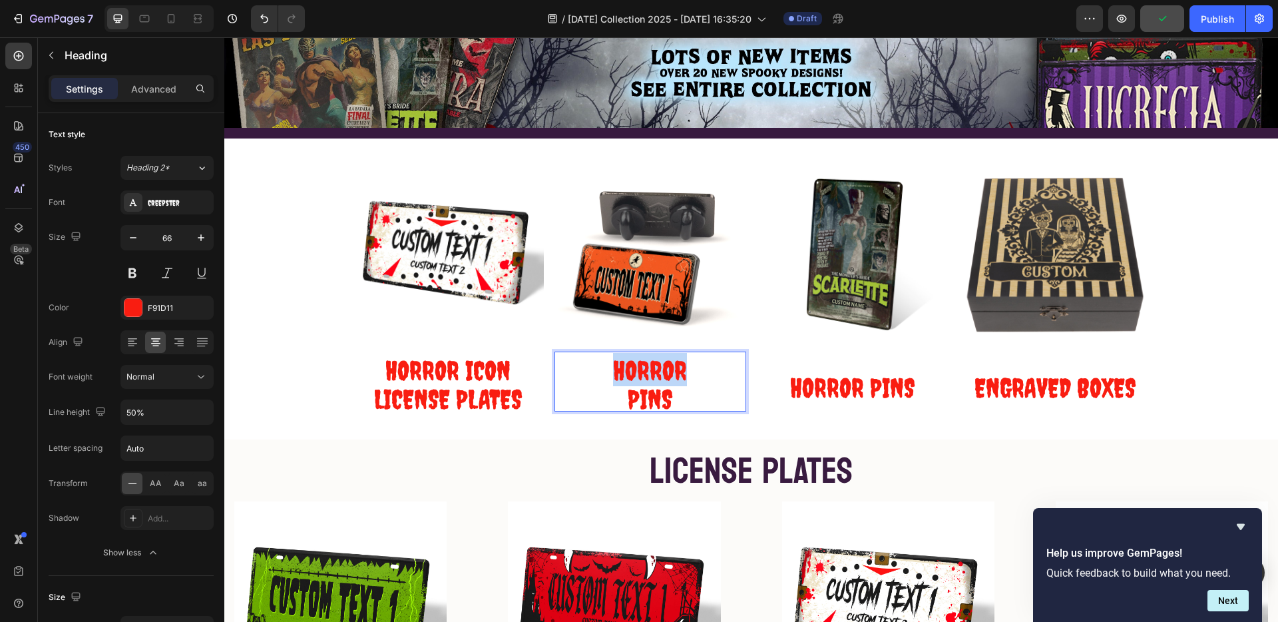
click at [672, 372] on span "HORROR" at bounding box center [650, 370] width 74 height 31
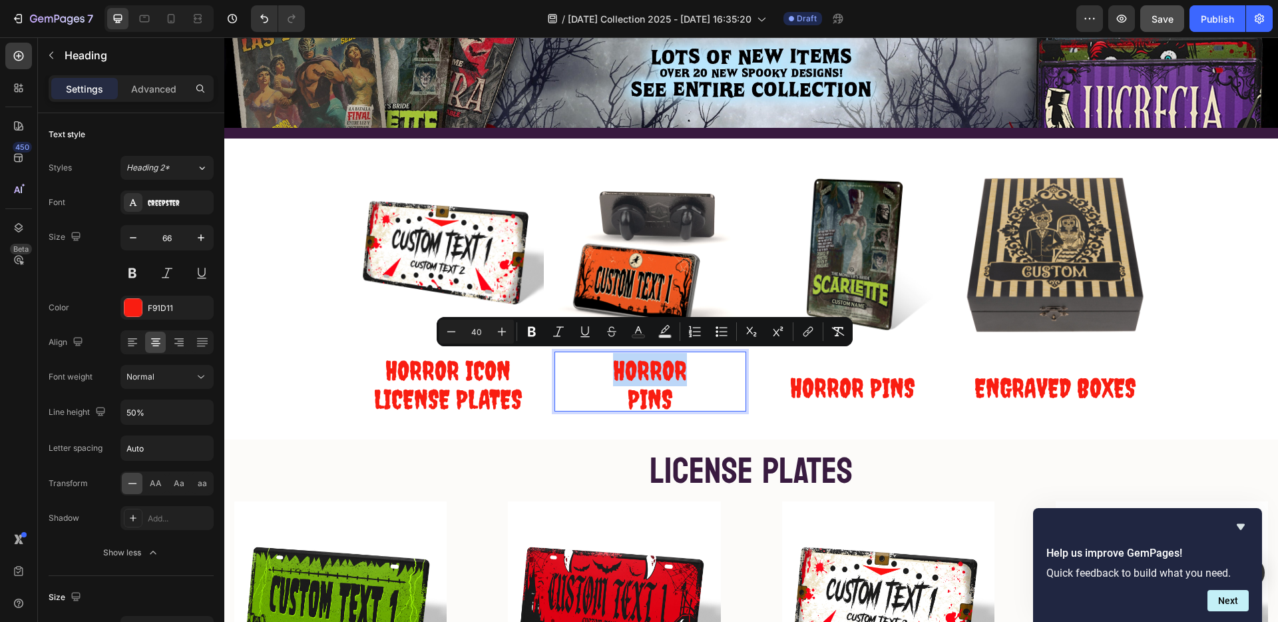
click at [678, 368] on span "HORROR" at bounding box center [650, 370] width 74 height 31
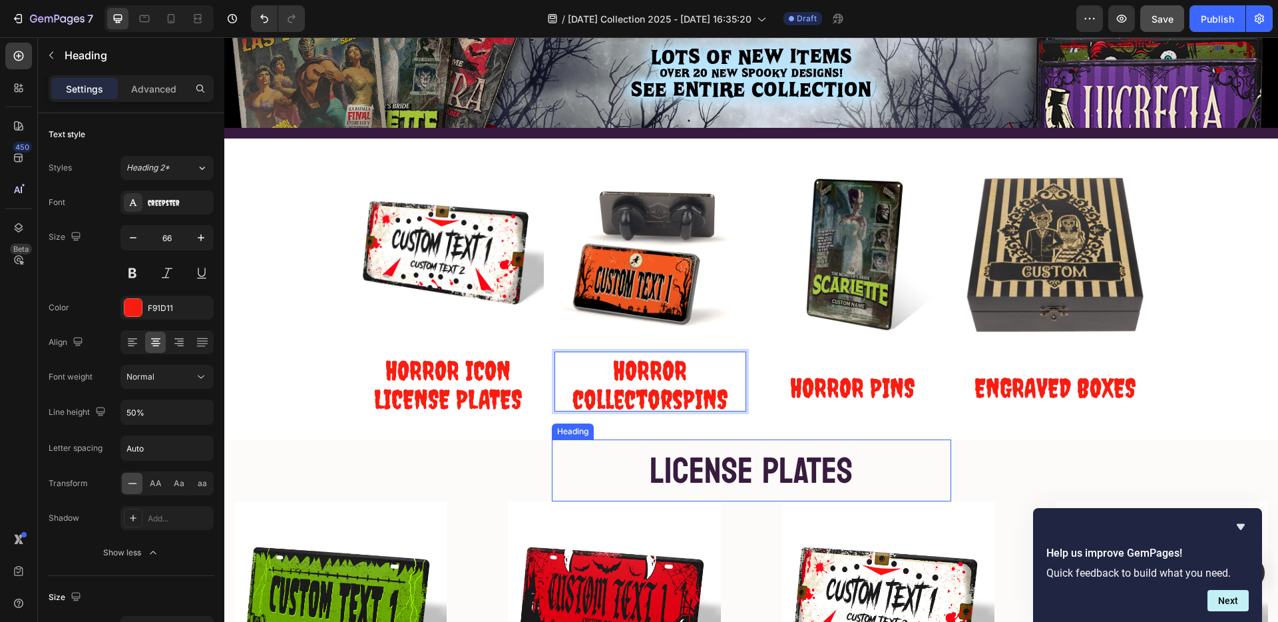
scroll to position [3, 0]
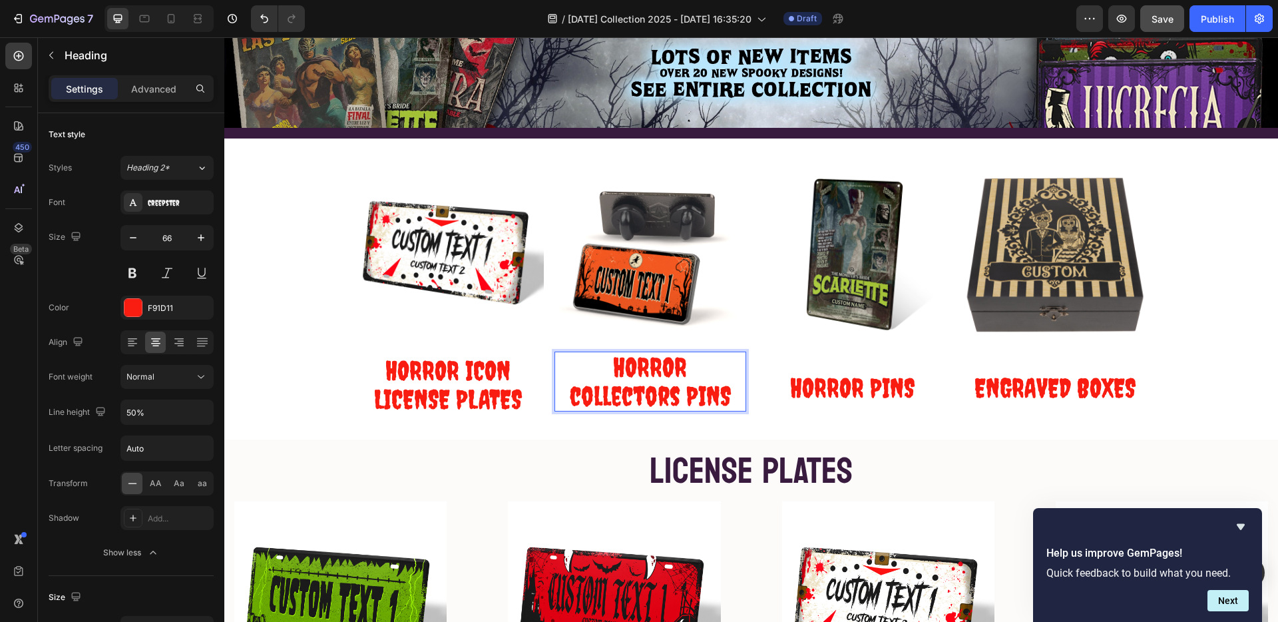
click at [673, 366] on span "HORROR collectors PINS" at bounding box center [650, 382] width 161 height 60
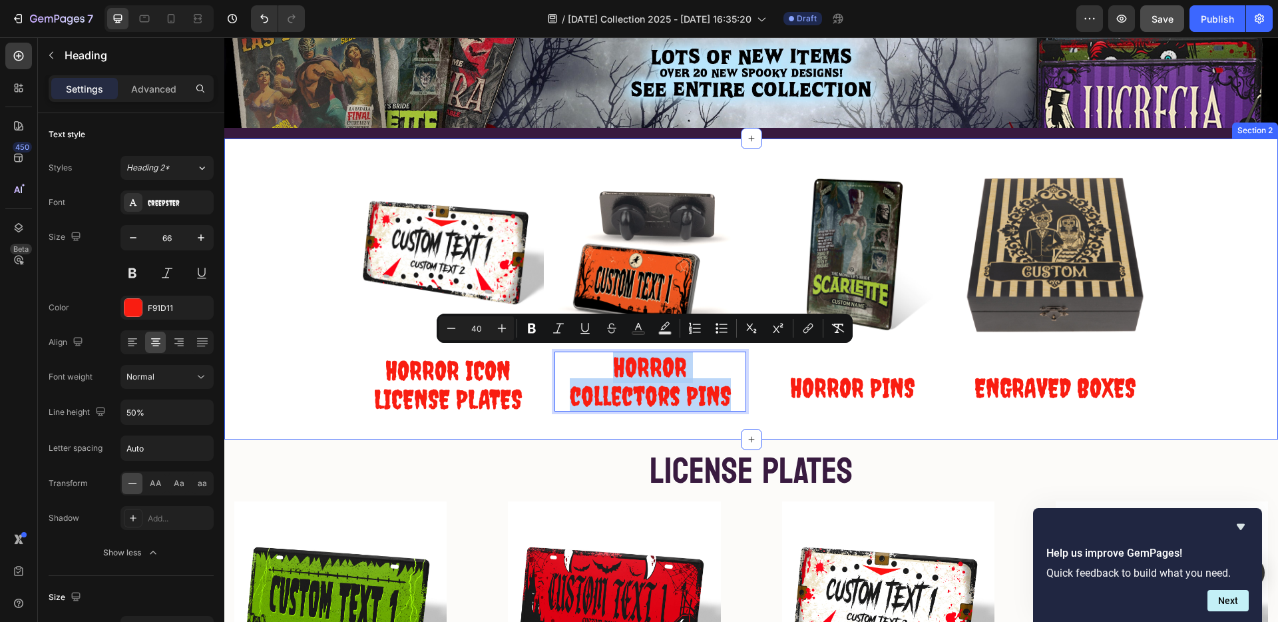
drag, startPoint x: 673, startPoint y: 366, endPoint x: 763, endPoint y: 418, distance: 103.8
click at [763, 418] on div "Image ⁠⁠⁠⁠⁠⁠⁠ HORROR ICON LICENSE PLATES Heading Image HORROR collectors PINS H…" at bounding box center [751, 288] width 1054 height 301
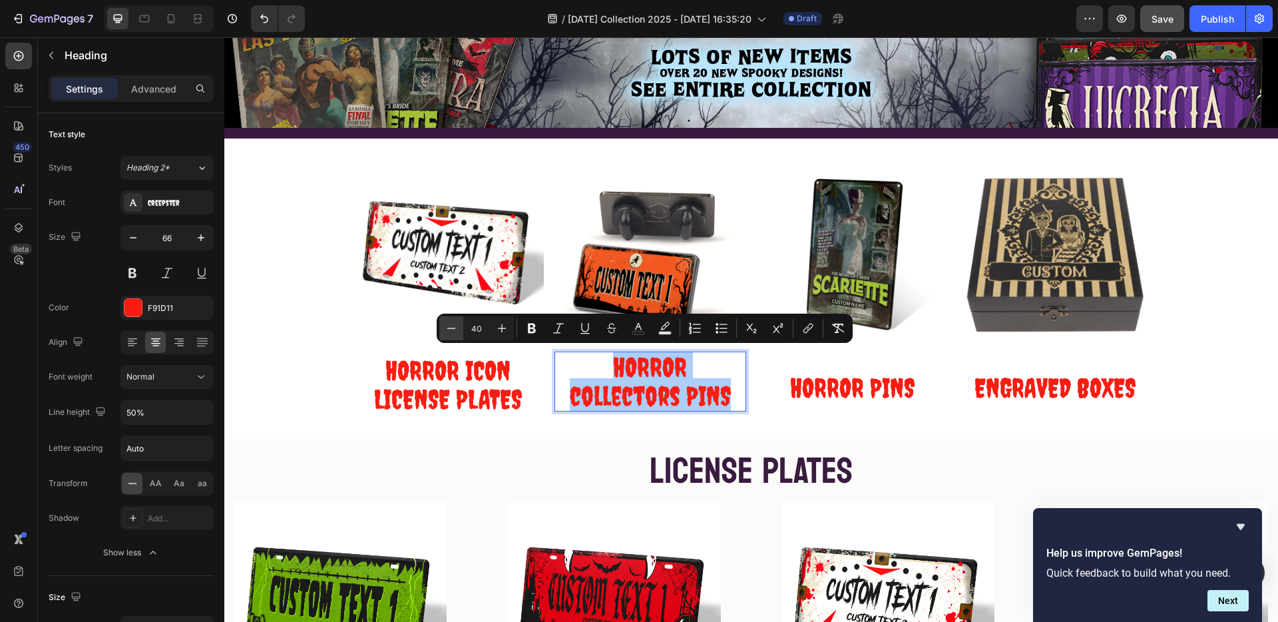
click at [450, 324] on icon "Editor contextual toolbar" at bounding box center [451, 328] width 13 height 13
type input "39"
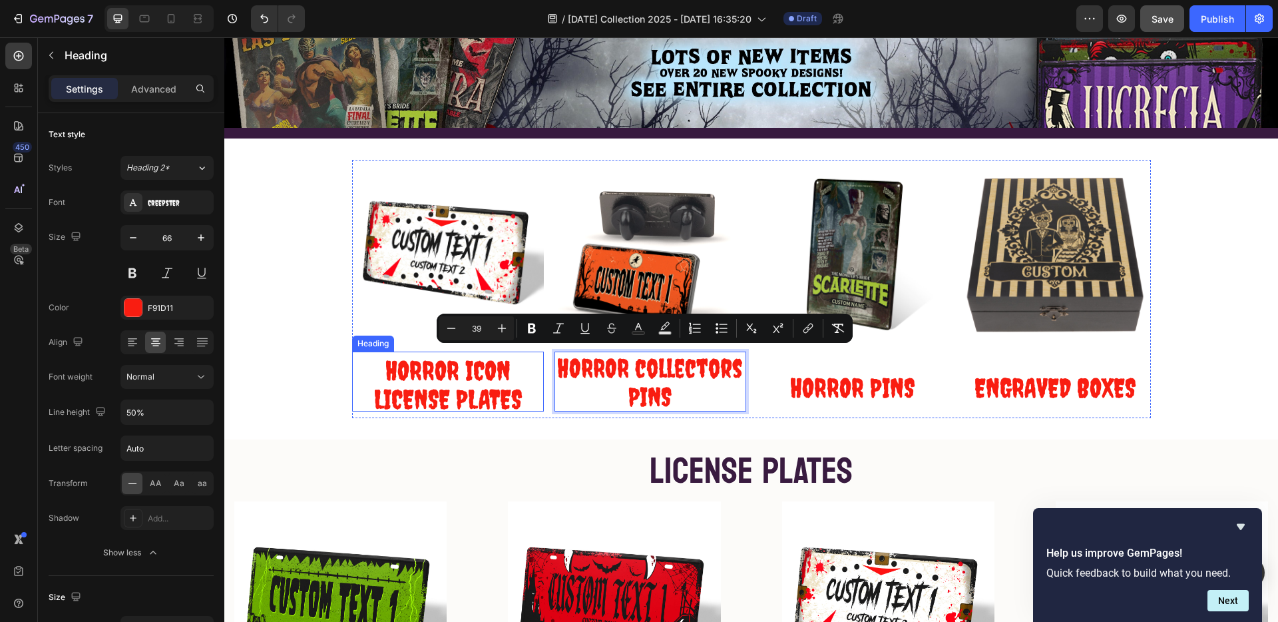
click at [375, 375] on p "⁠⁠⁠⁠⁠⁠⁠ HORROR ICON LICENSE PLATES" at bounding box center [448, 381] width 189 height 57
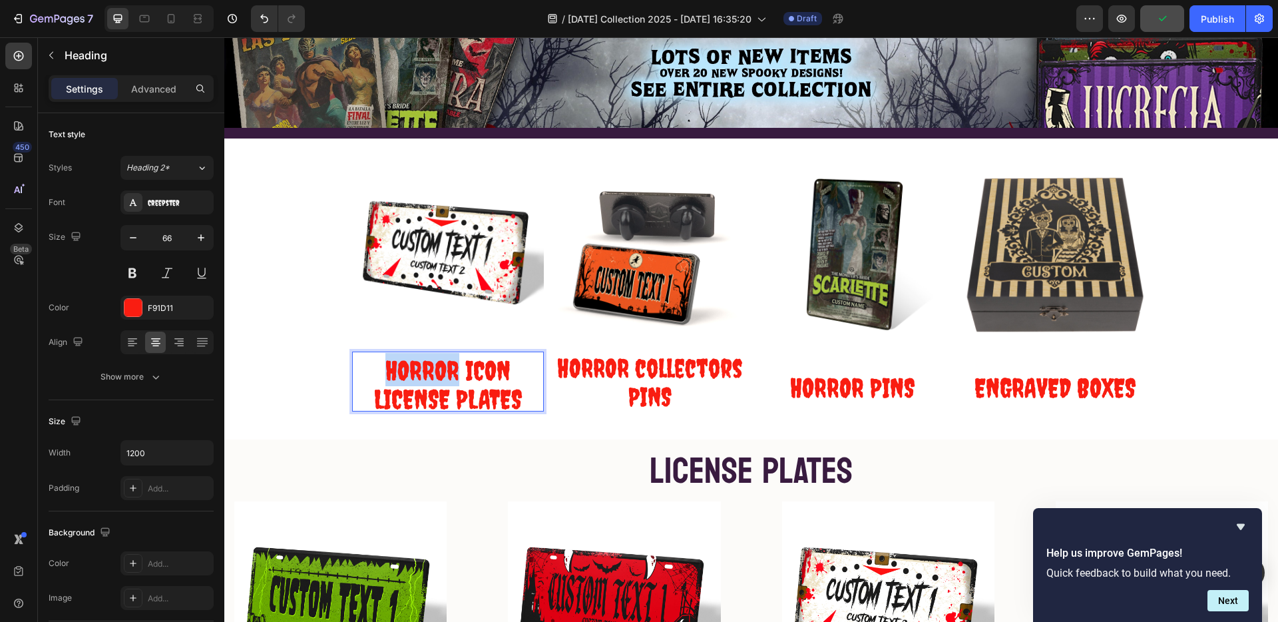
click at [425, 370] on span "HORROR ICON" at bounding box center [448, 370] width 125 height 31
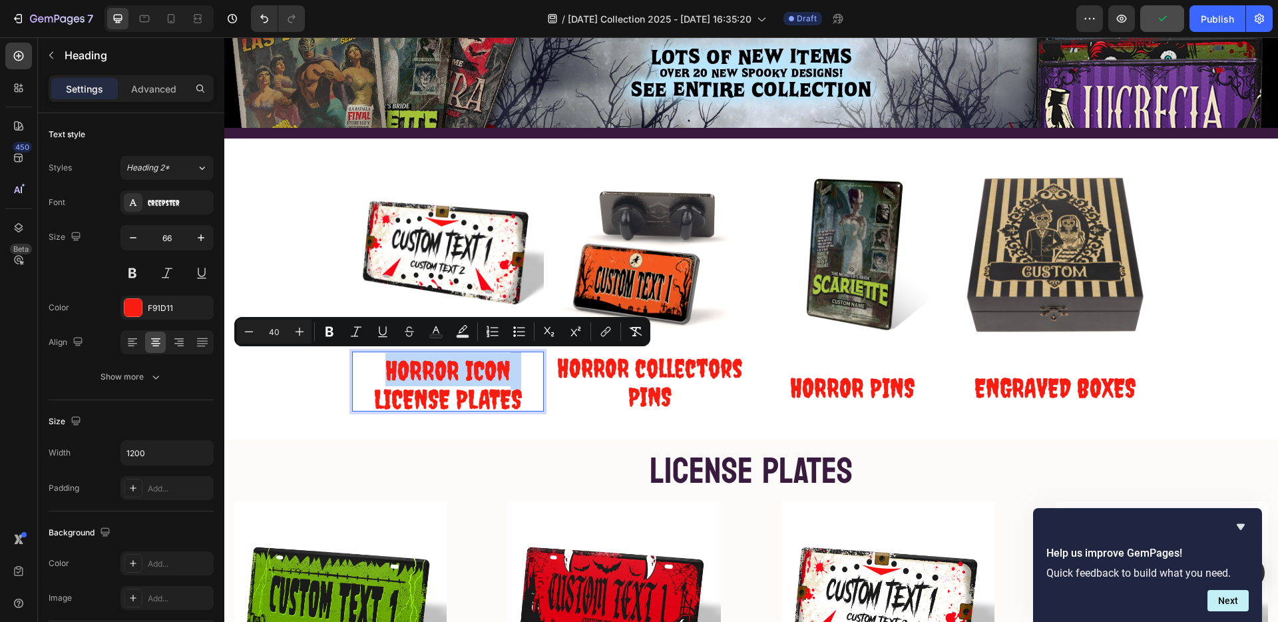
click at [425, 368] on span "HORROR ICON" at bounding box center [448, 370] width 125 height 31
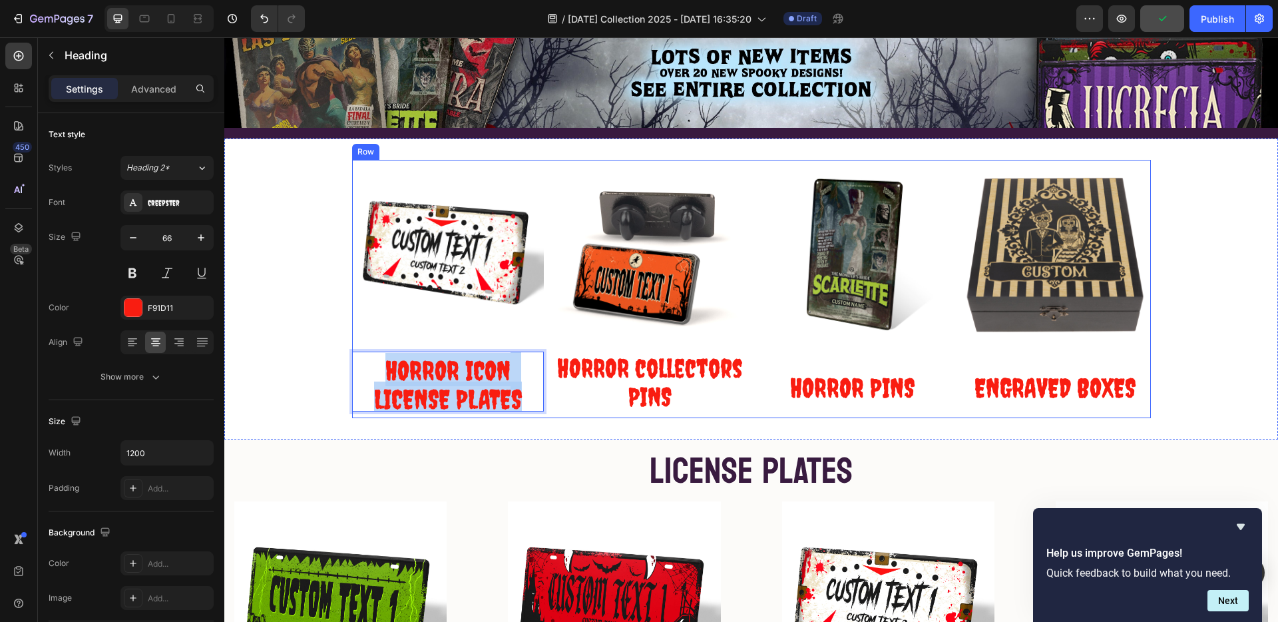
drag, startPoint x: 425, startPoint y: 368, endPoint x: 503, endPoint y: 414, distance: 91.0
click at [503, 414] on div "Image HORROR ICON LICENSE PLATES Heading 0" at bounding box center [448, 289] width 192 height 258
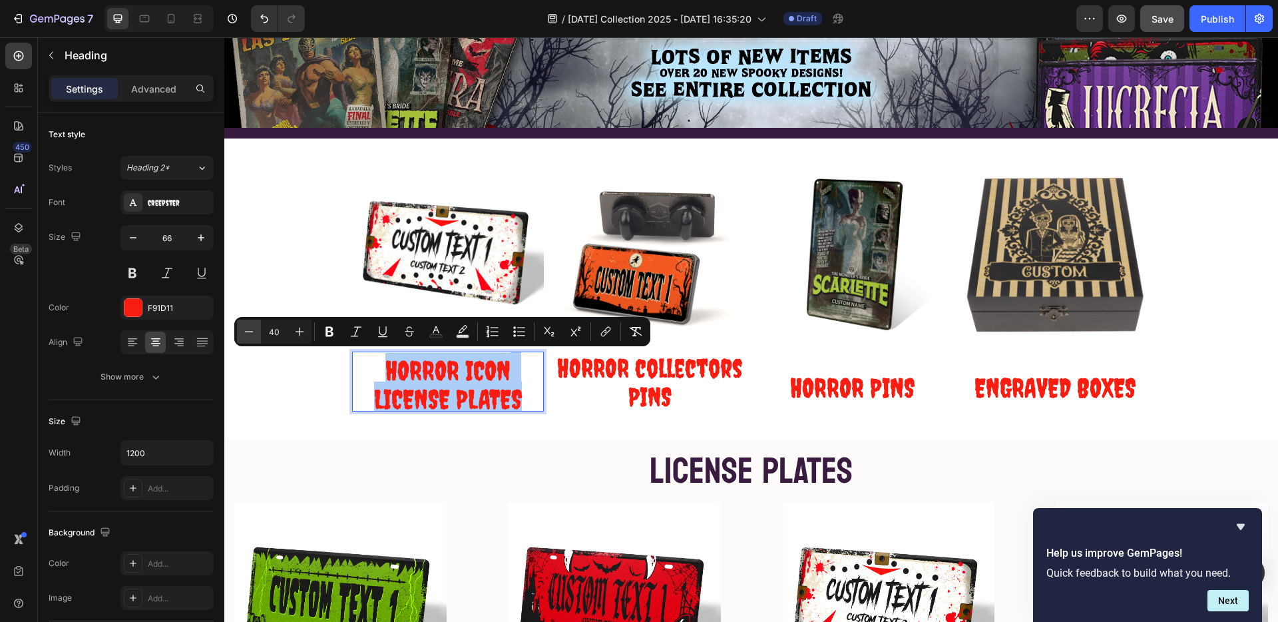
click at [249, 330] on icon "Editor contextual toolbar" at bounding box center [248, 331] width 13 height 13
type input "39"
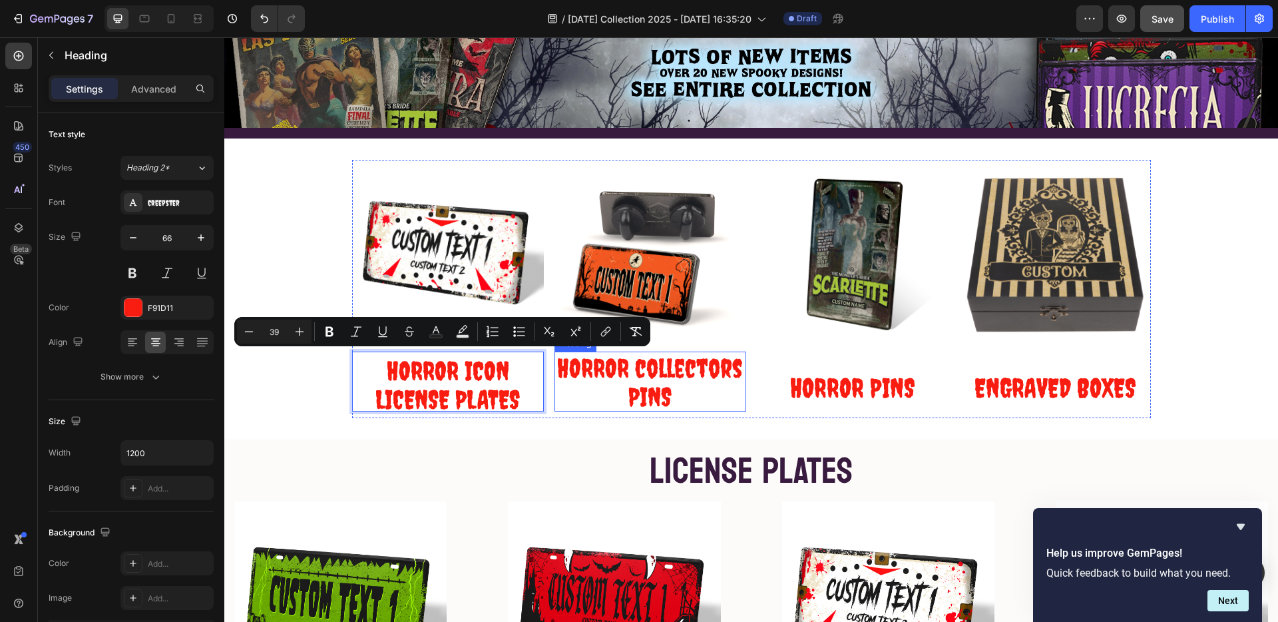
click at [646, 371] on span "HORROR collectors PINS" at bounding box center [650, 382] width 186 height 59
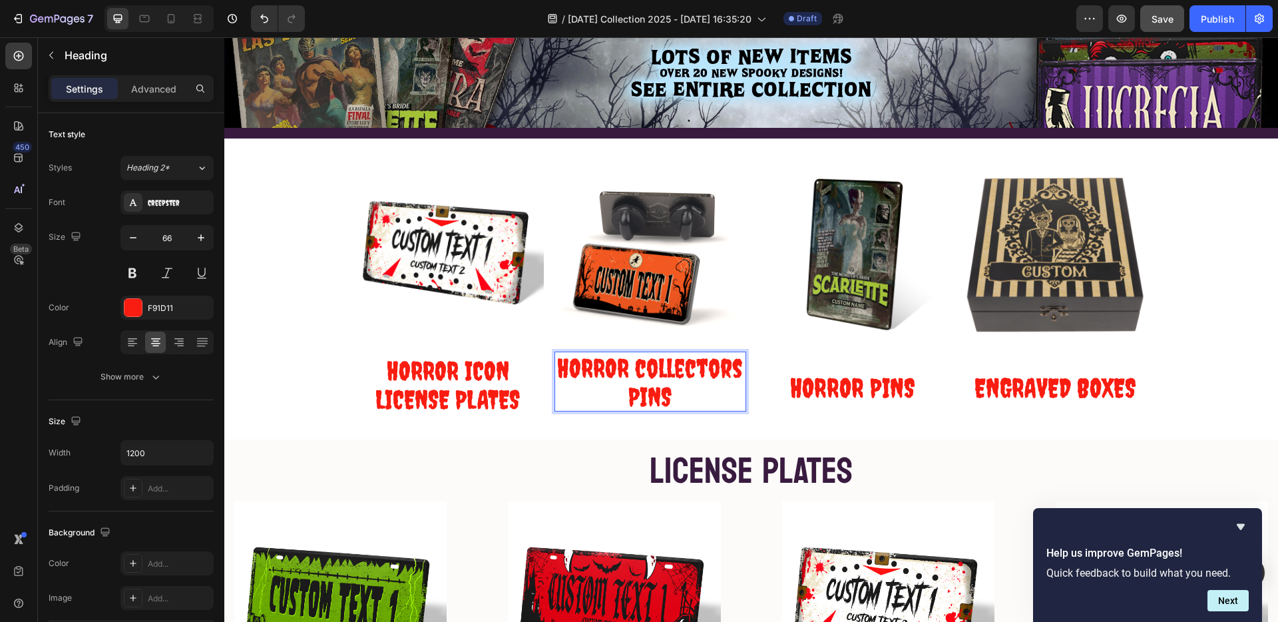
click at [623, 395] on p "HORROR collectors PINS" at bounding box center [650, 378] width 189 height 57
click at [853, 380] on span "HORROR PINS" at bounding box center [852, 387] width 125 height 31
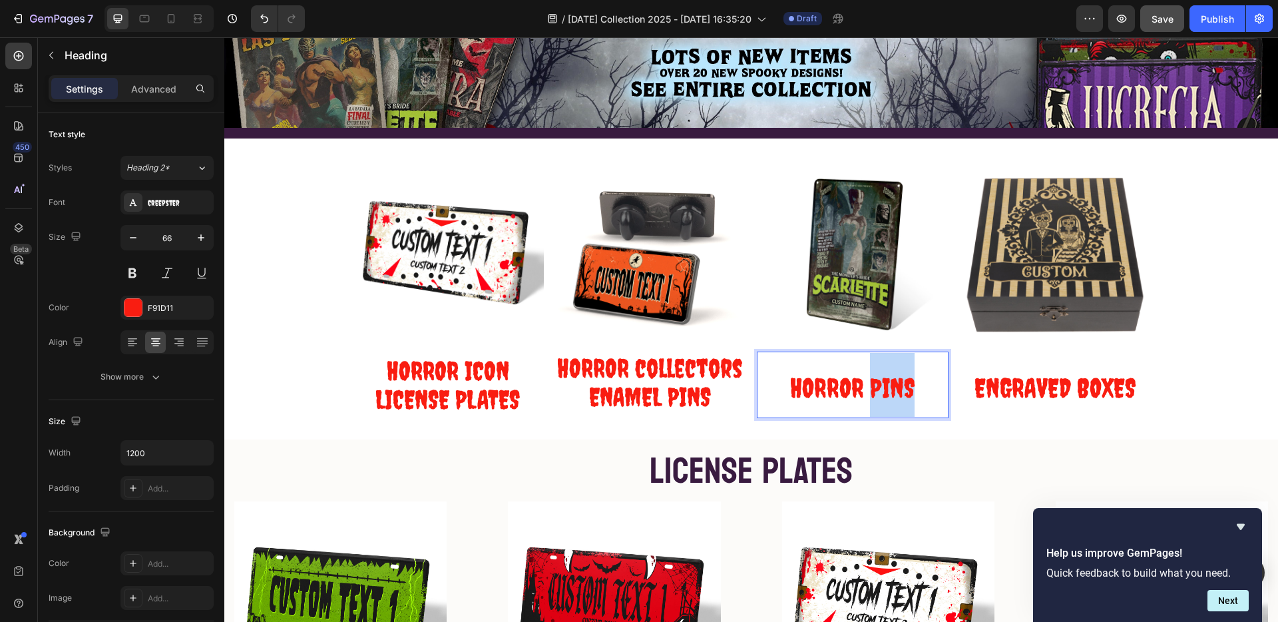
click at [863, 390] on span "HORROR PINS" at bounding box center [852, 387] width 125 height 31
click at [864, 390] on span "HORROR PINS" at bounding box center [852, 387] width 125 height 31
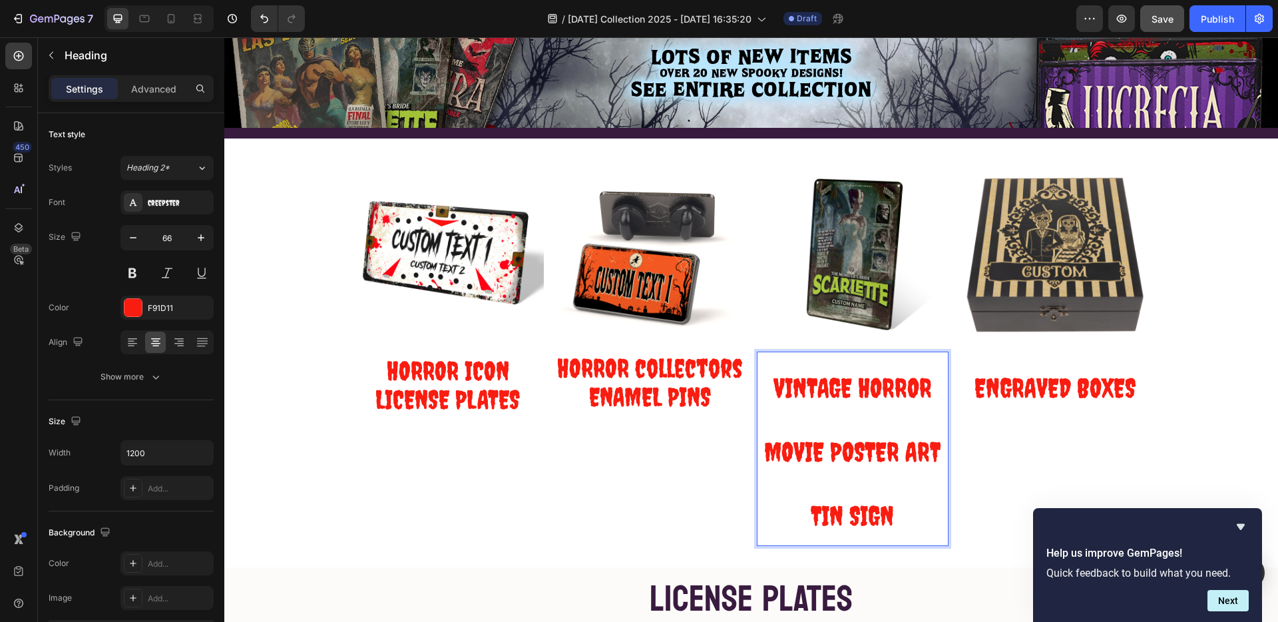
click at [839, 447] on span "VINTAGE HORROR MOVIE POSTER ART TIN SIGN" at bounding box center [852, 451] width 176 height 159
click at [839, 446] on span "VINTAGE HORROR MOVIE POSTER ART TIN SIGN" at bounding box center [852, 451] width 176 height 159
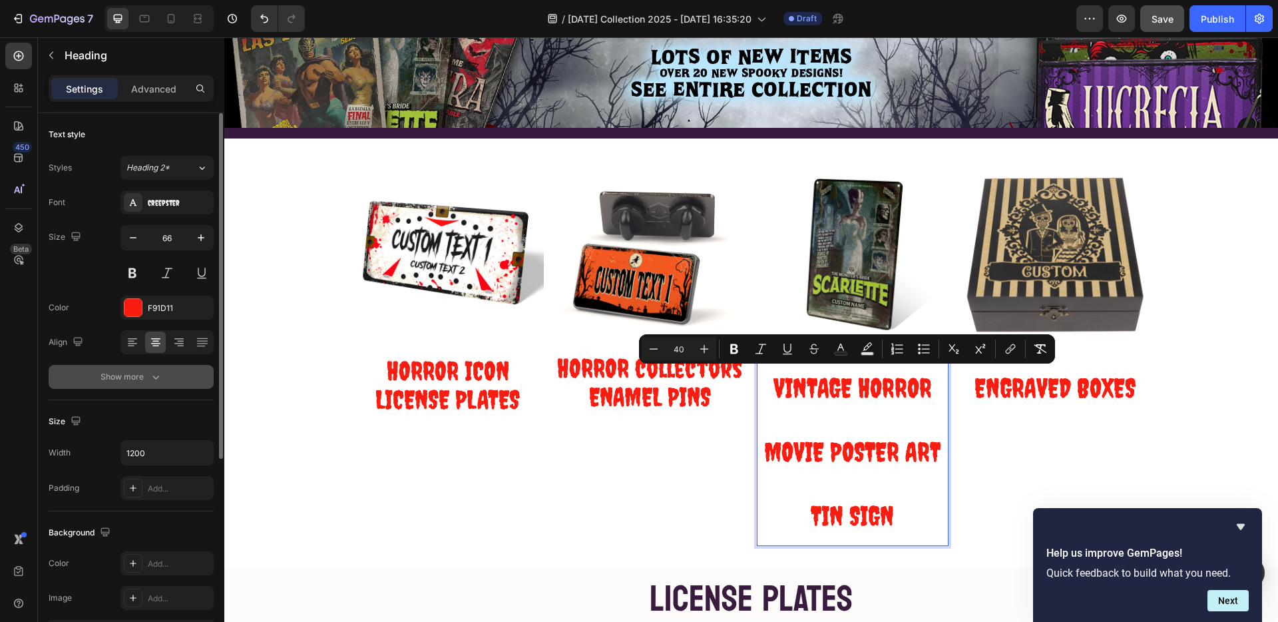
click at [122, 372] on div "Show more" at bounding box center [132, 376] width 62 height 13
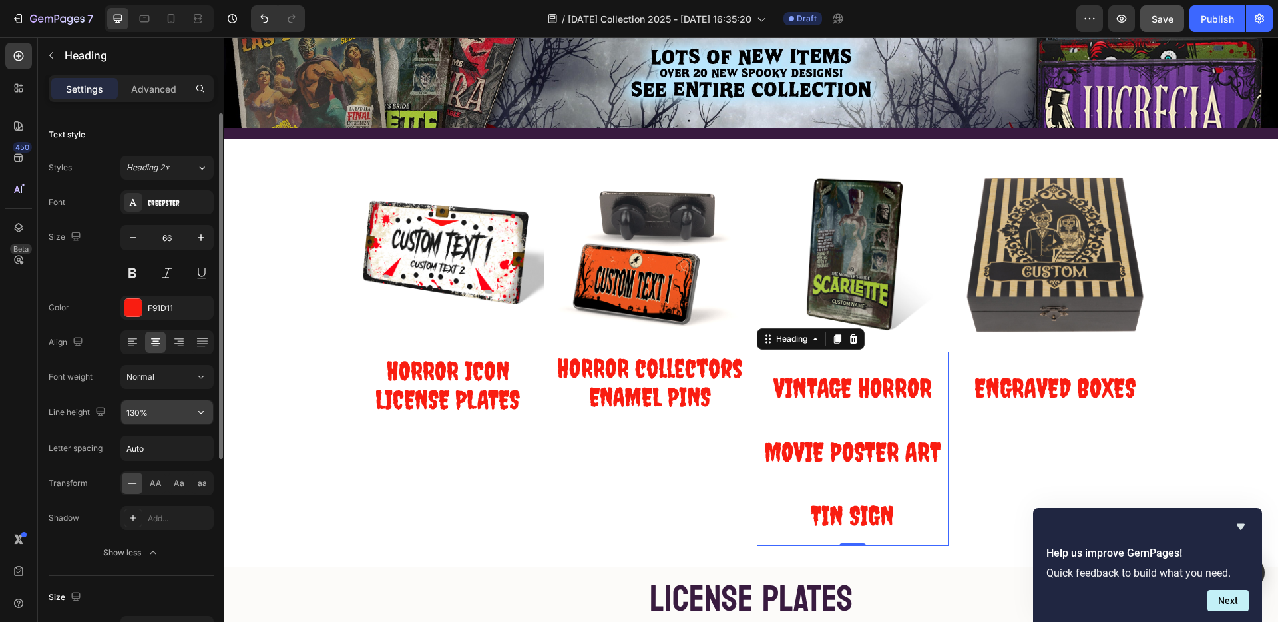
click at [138, 414] on input "130%" at bounding box center [167, 412] width 92 height 24
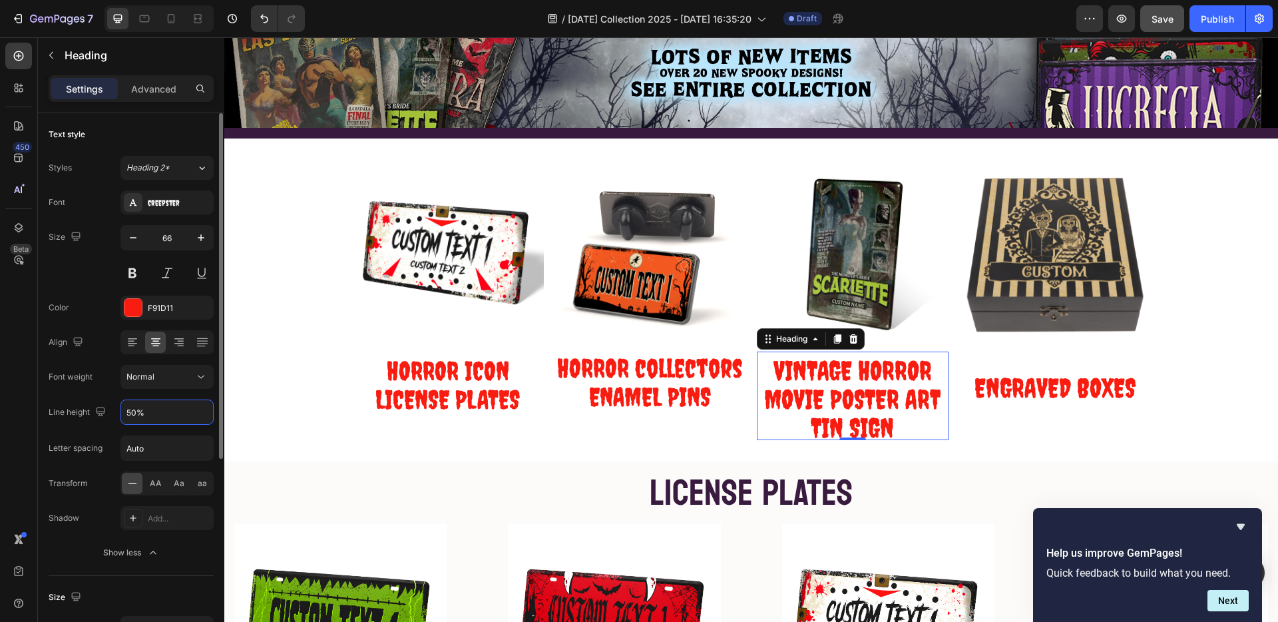
type input "50%"
click at [646, 268] on img at bounding box center [651, 256] width 192 height 192
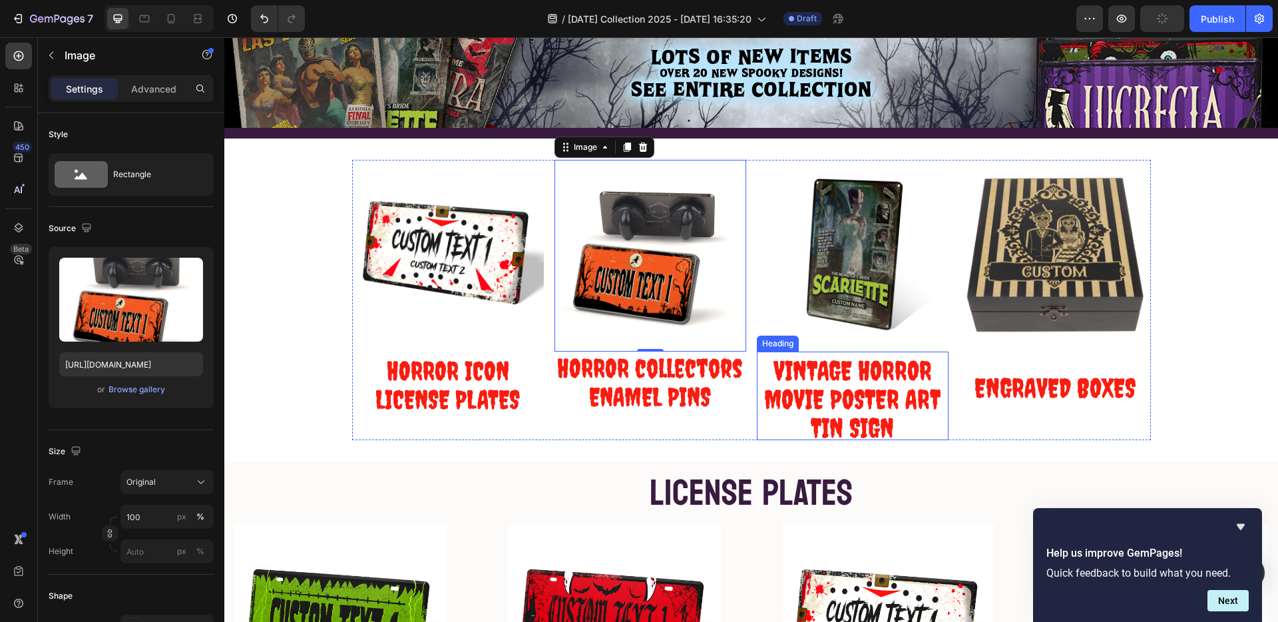
click at [854, 408] on span "VINTAGE HORROR MOVIE POSTER ART TIN SIGN" at bounding box center [852, 399] width 176 height 89
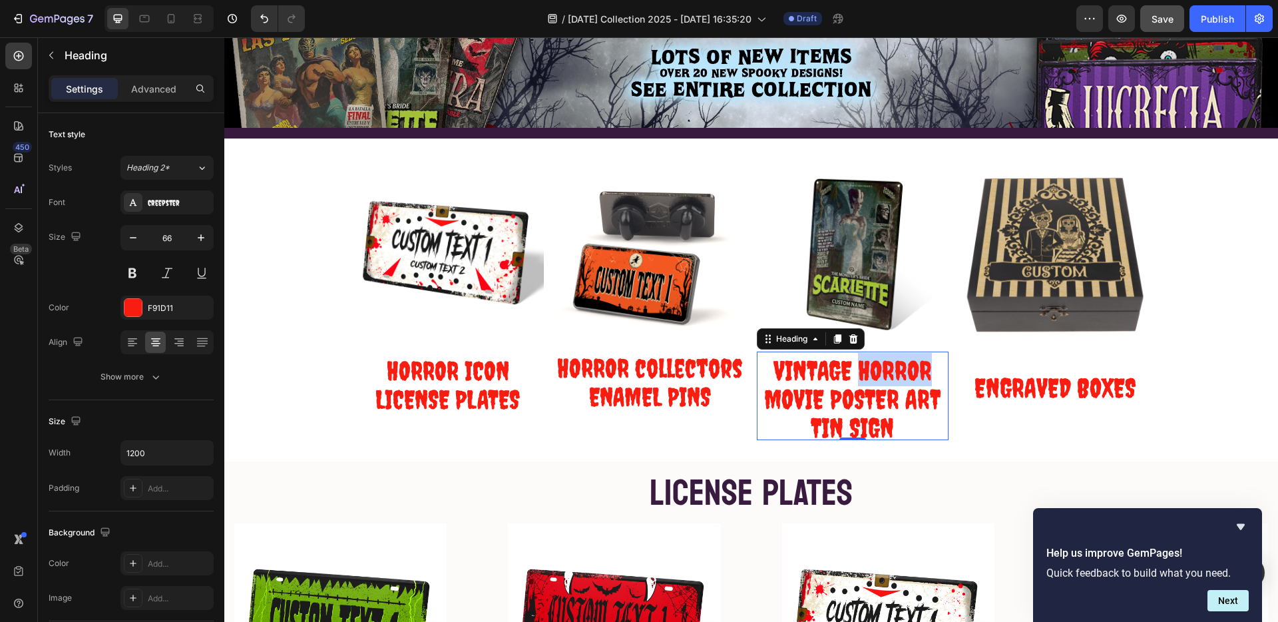
click at [857, 363] on span "VINTAGE HORROR MOVIE POSTER ART TIN SIGN" at bounding box center [852, 399] width 176 height 89
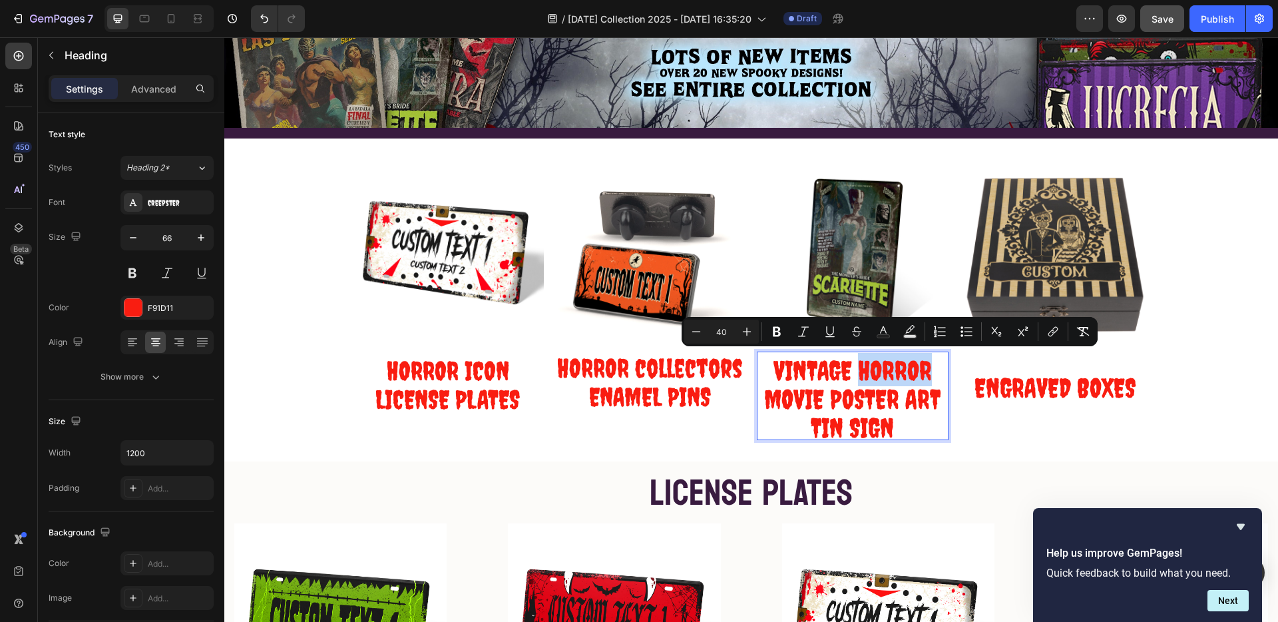
click at [852, 369] on span "VINTAGE HORROR MOVIE POSTER ART TIN SIGN" at bounding box center [852, 399] width 176 height 89
click at [853, 364] on span "VINTAGE HORROR MOVIE POSTER ART TIN SIGN" at bounding box center [852, 399] width 176 height 89
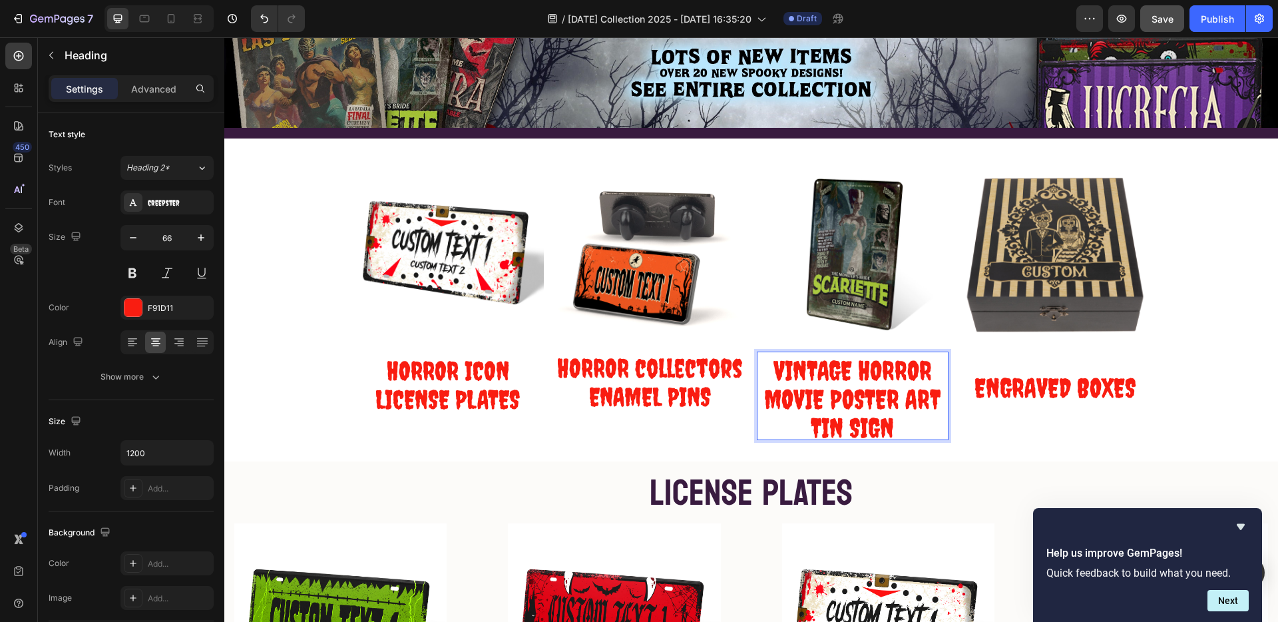
click at [836, 368] on span "VINTAGE HORROR MOVIE POSTER ART TIN SIGN" at bounding box center [852, 399] width 176 height 89
click at [861, 391] on span "HORROR MOVIE POSTER ART TIN SIGN" at bounding box center [852, 399] width 149 height 89
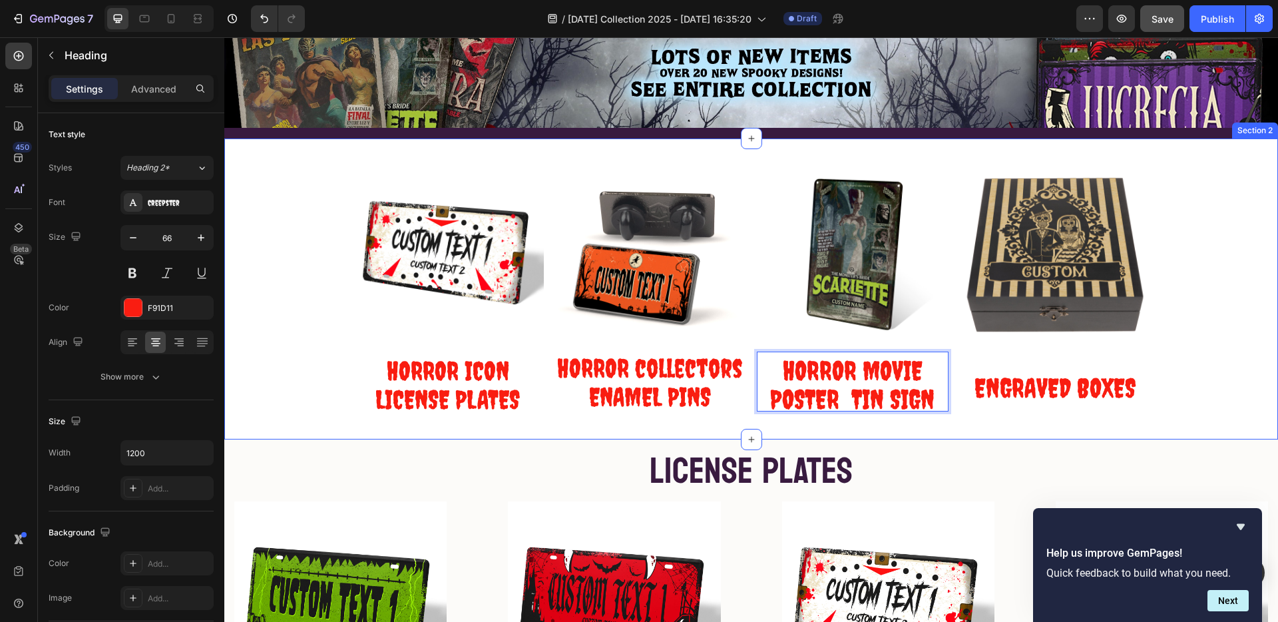
scroll to position [3, 0]
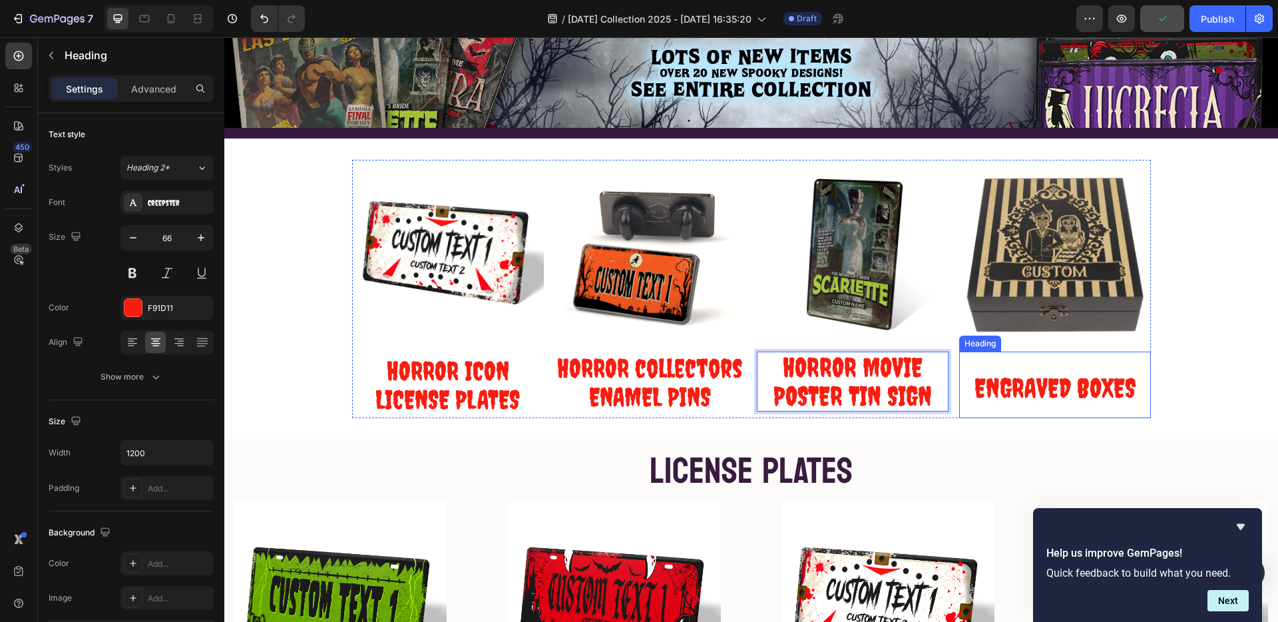
click at [977, 383] on span "ENGRAVED BOXES" at bounding box center [1055, 387] width 161 height 31
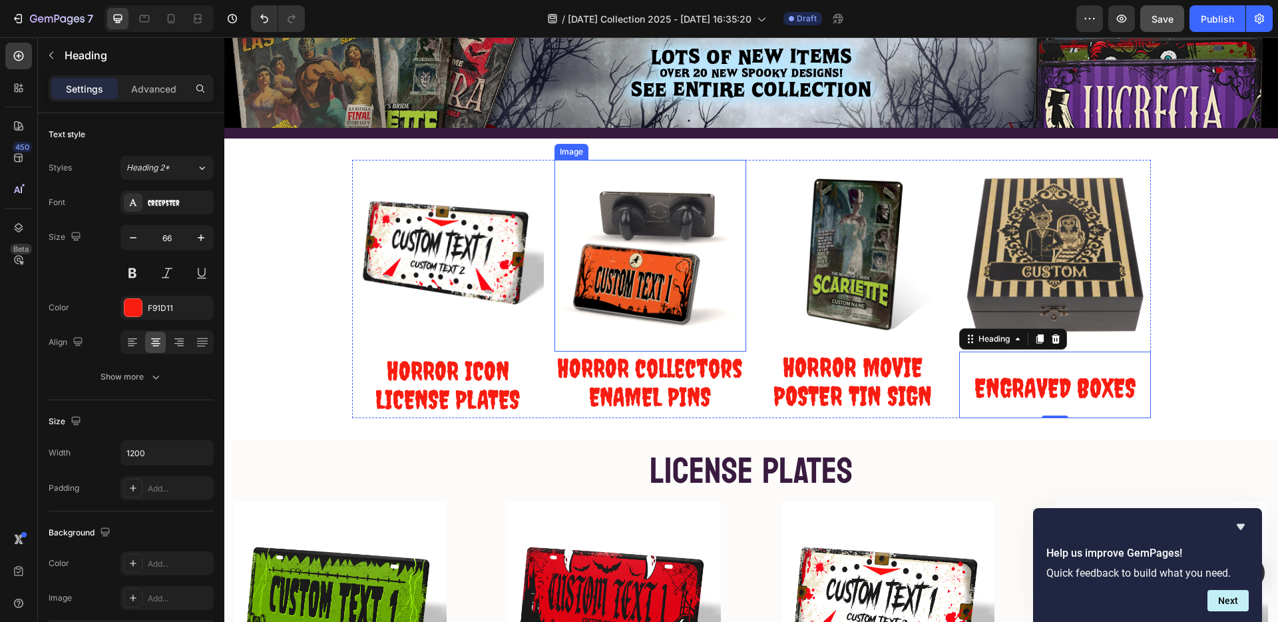
click at [624, 246] on img at bounding box center [651, 256] width 192 height 192
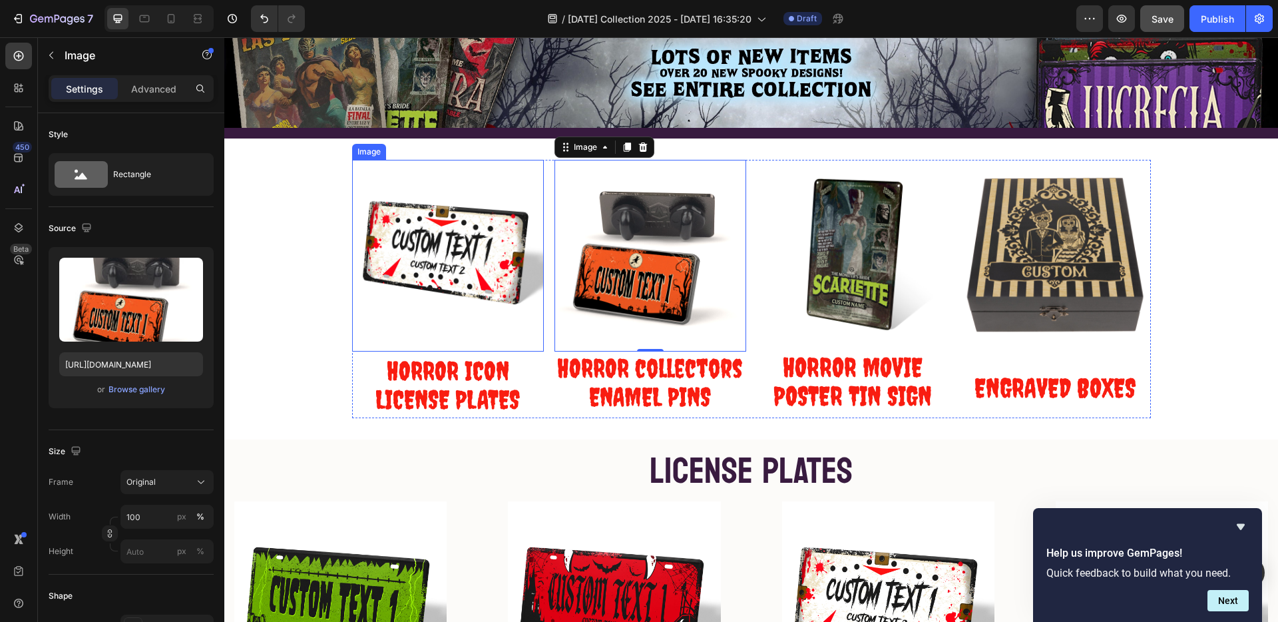
click at [461, 290] on img at bounding box center [448, 256] width 192 height 192
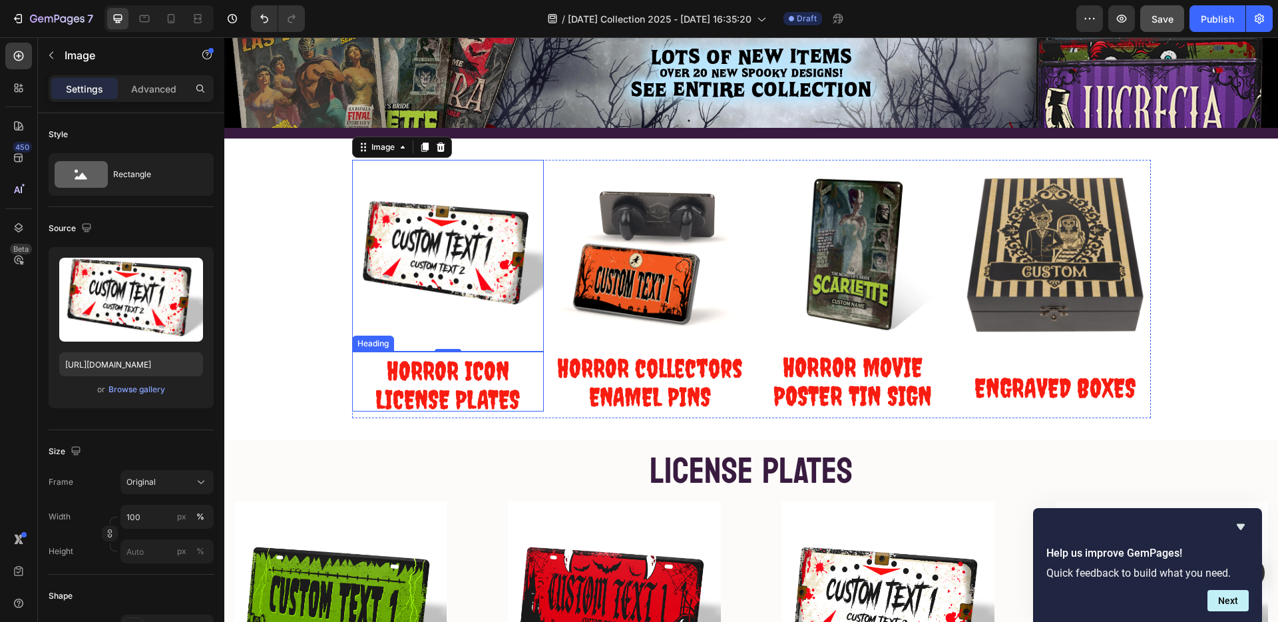
click at [507, 398] on span "LICENSE PLATES" at bounding box center [448, 399] width 144 height 30
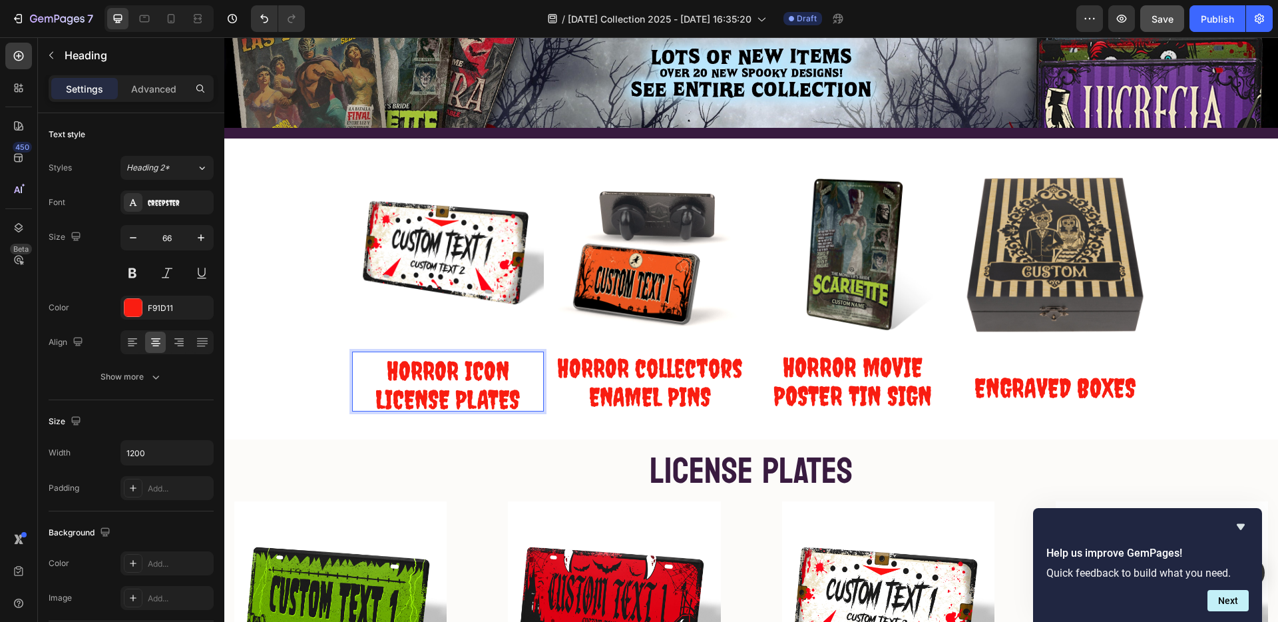
click at [517, 396] on p "HORROR ICON LICENSE PLATES" at bounding box center [448, 381] width 189 height 57
click at [520, 396] on p "HORROR ICON LICENSE PLATES" at bounding box center [448, 381] width 189 height 57
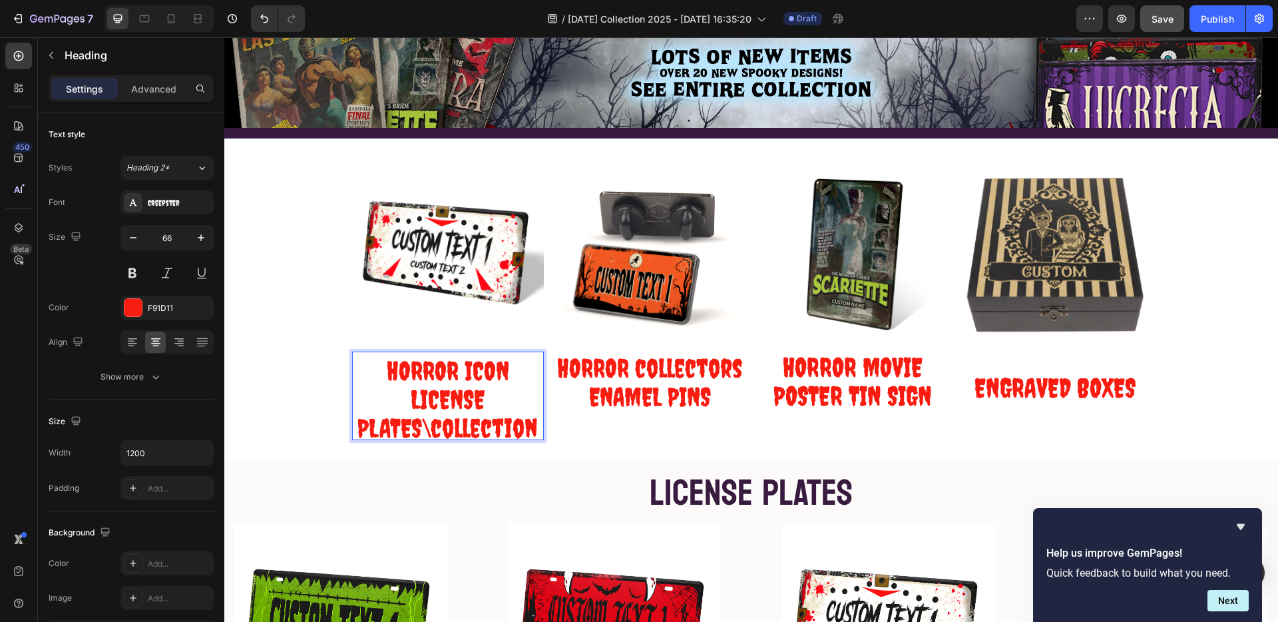
scroll to position [3, 0]
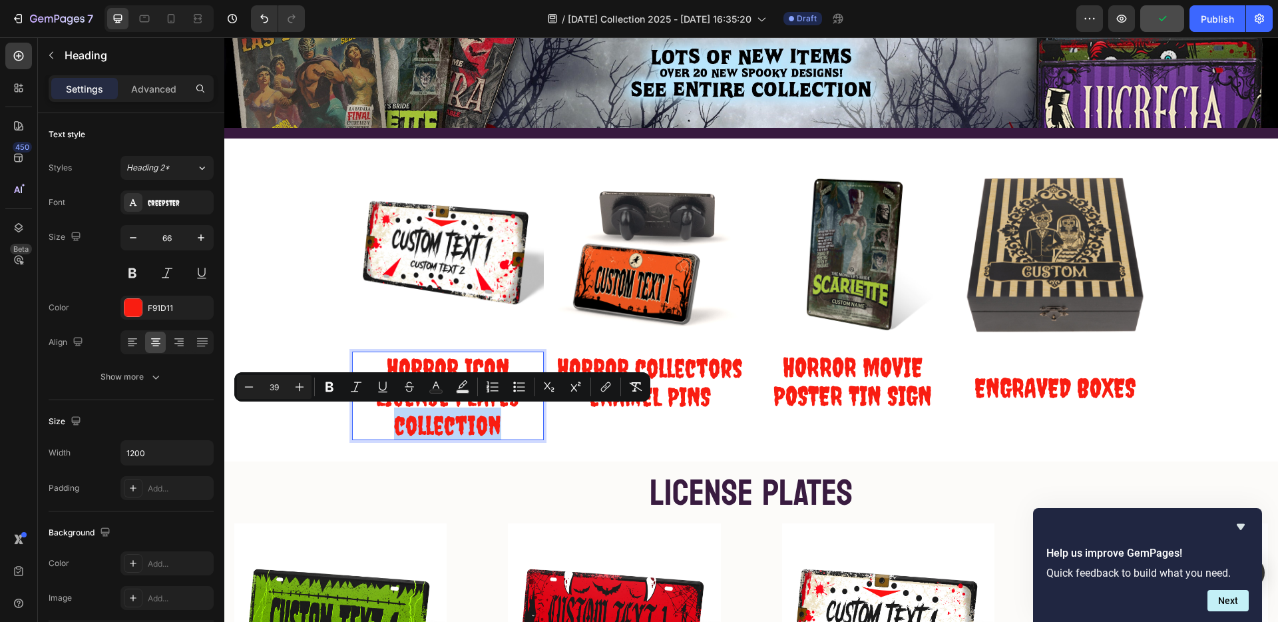
drag, startPoint x: 501, startPoint y: 422, endPoint x: 380, endPoint y: 431, distance: 120.8
click at [381, 431] on p "HORROR ICON LICENSE PLATES collection" at bounding box center [448, 393] width 189 height 86
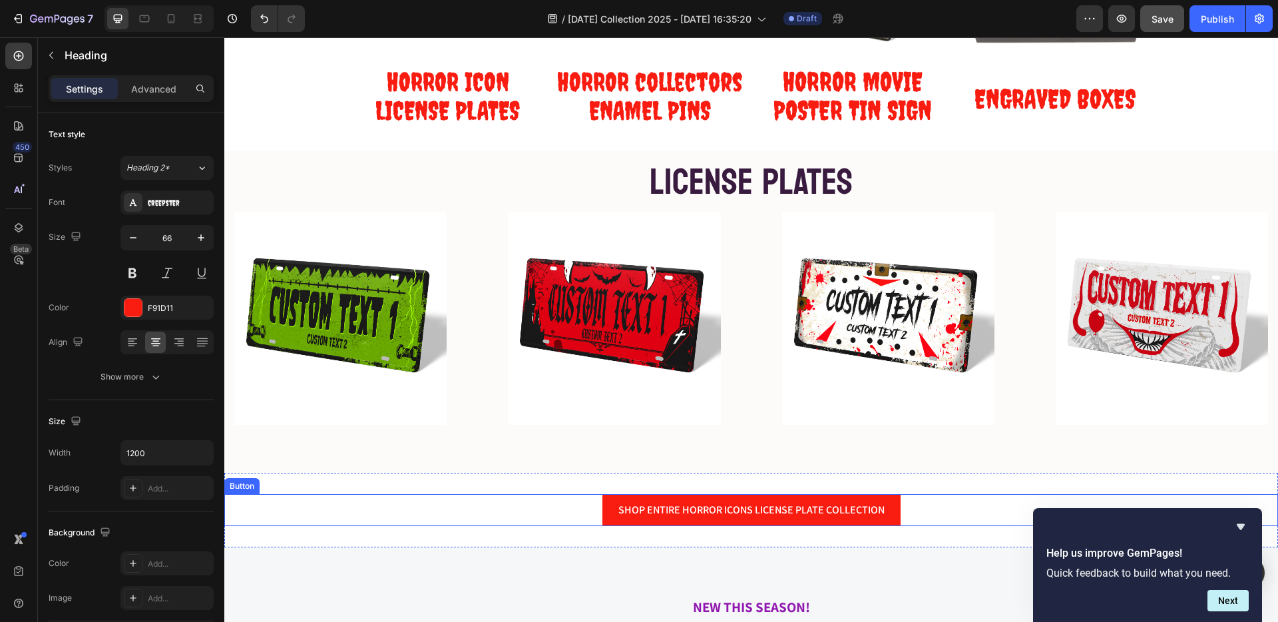
scroll to position [551, 0]
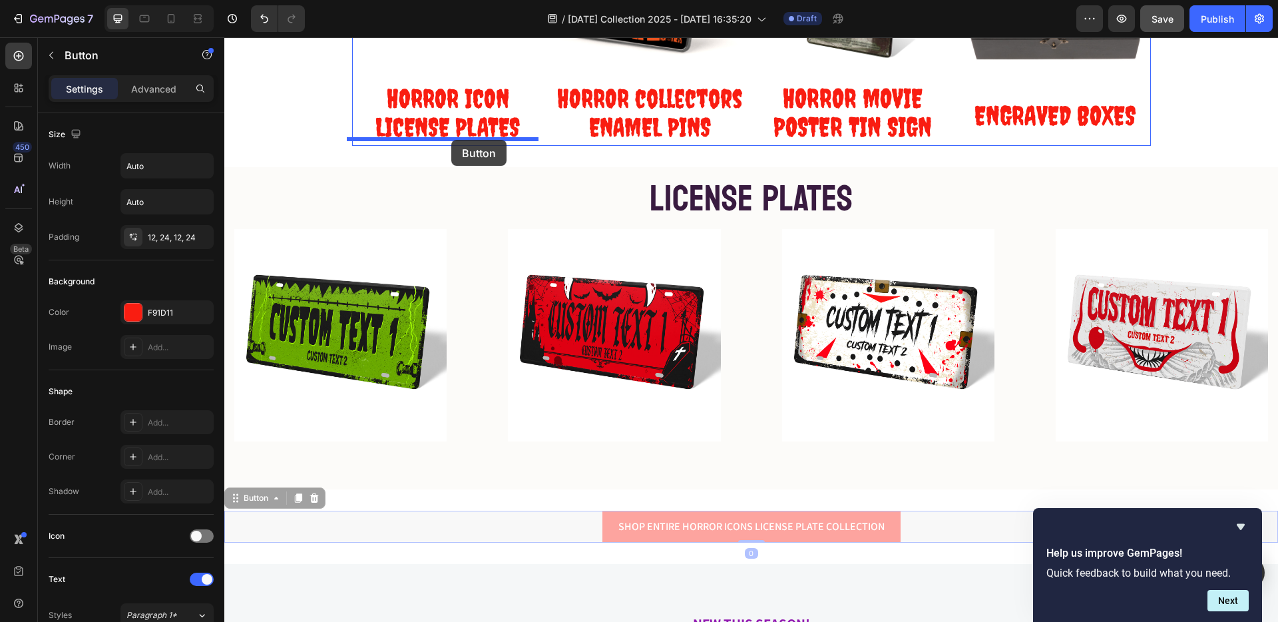
drag, startPoint x: 762, startPoint y: 527, endPoint x: 451, endPoint y: 140, distance: 496.4
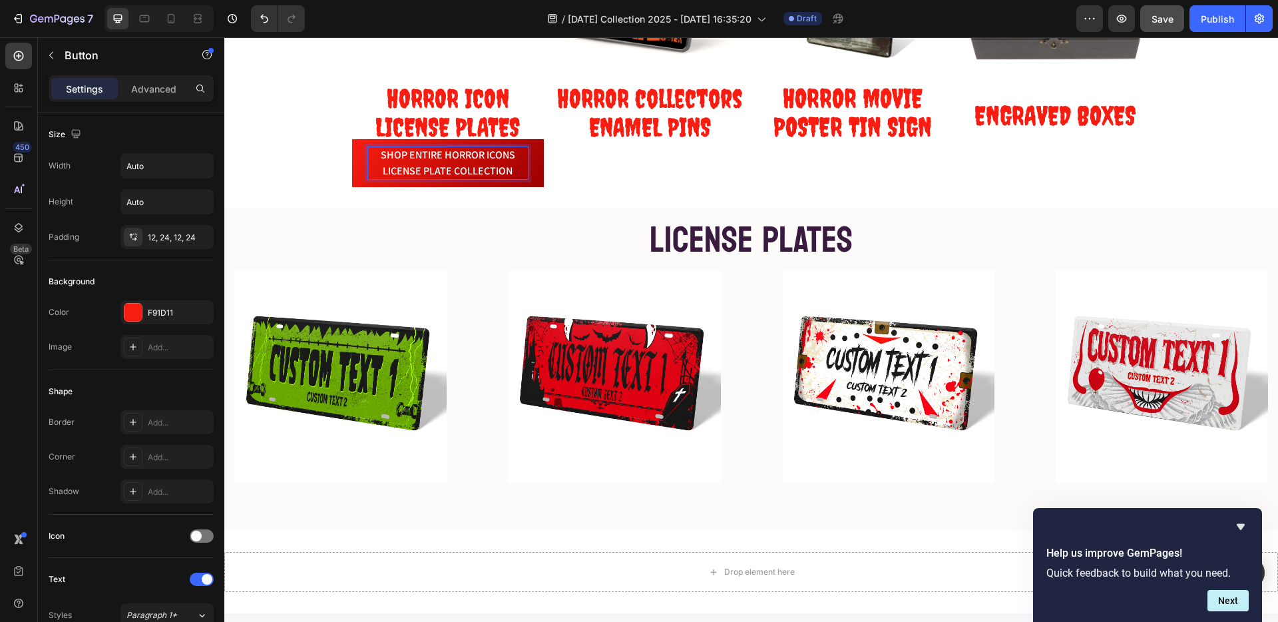
click at [463, 155] on p "SHOP ENTIRE HORROR ICONS LICENSE PLATE COLLECTION" at bounding box center [448, 163] width 160 height 32
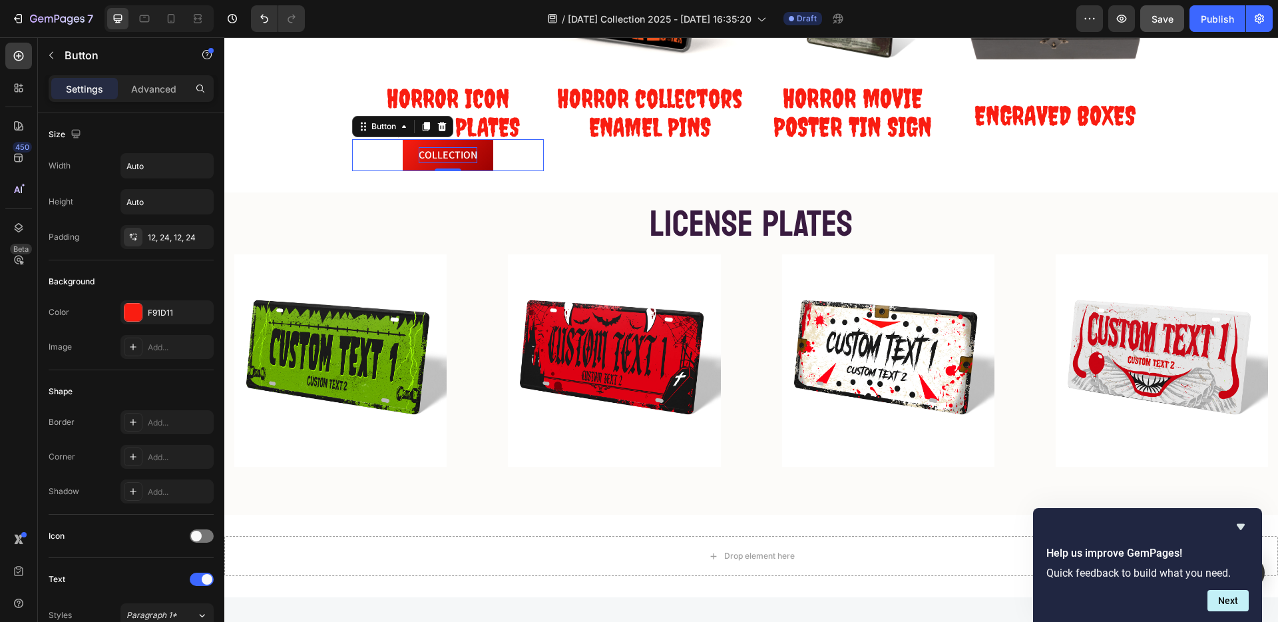
click at [393, 144] on div "COLLECTION Button 0" at bounding box center [448, 155] width 192 height 32
click at [165, 82] on p "Advanced" at bounding box center [153, 89] width 45 height 14
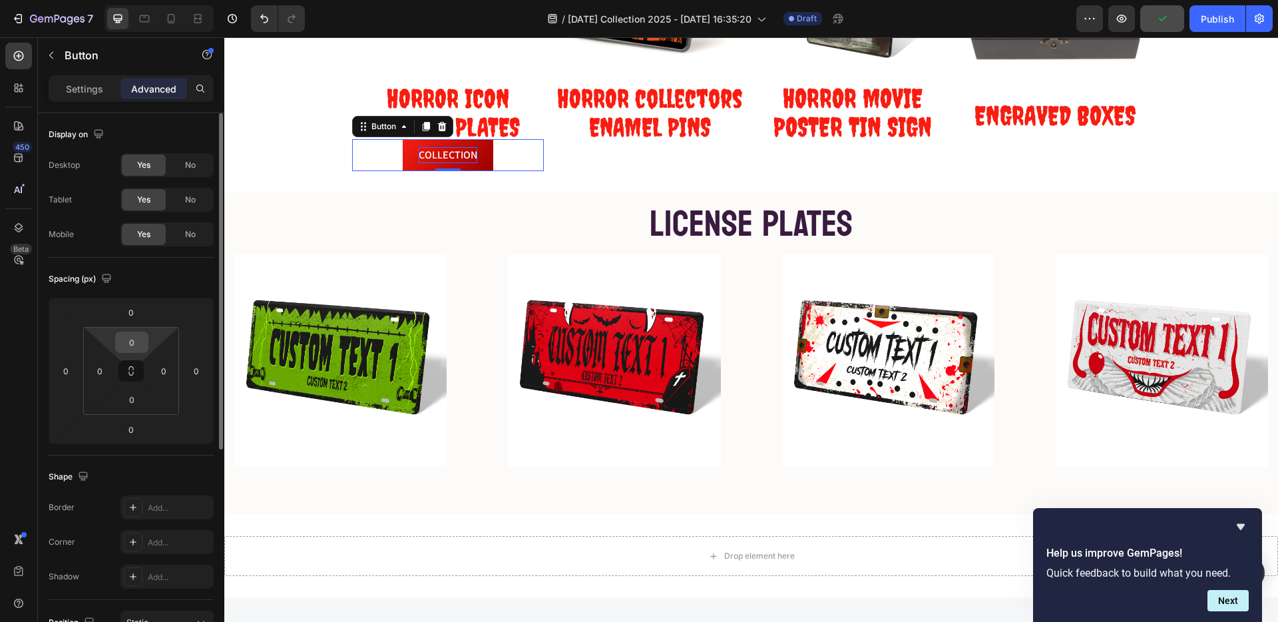
click at [131, 350] on input "0" at bounding box center [132, 342] width 27 height 20
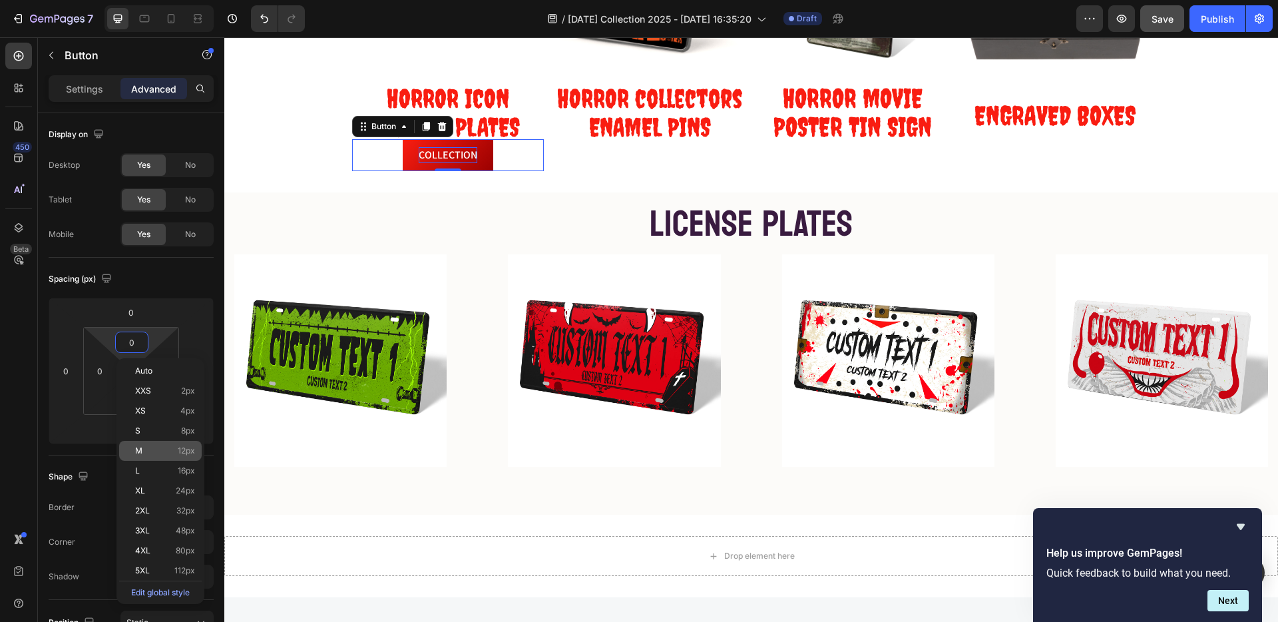
click at [150, 453] on p "M 12px" at bounding box center [165, 450] width 60 height 9
type input "12"
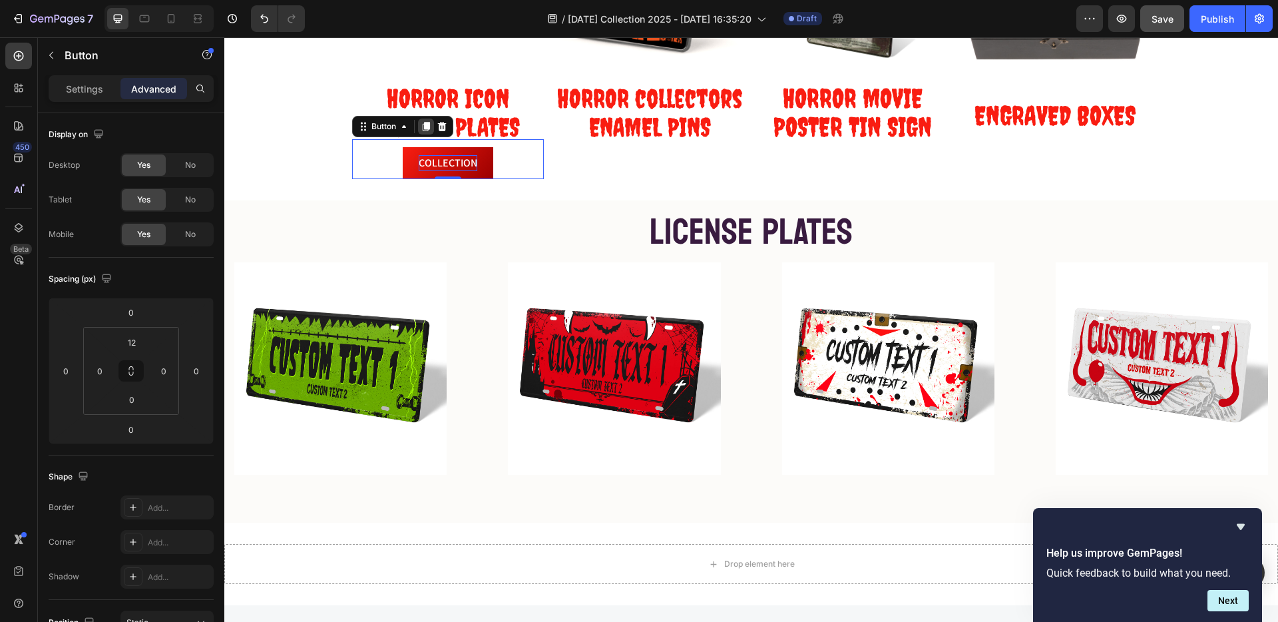
click at [423, 126] on icon at bounding box center [425, 127] width 7 height 9
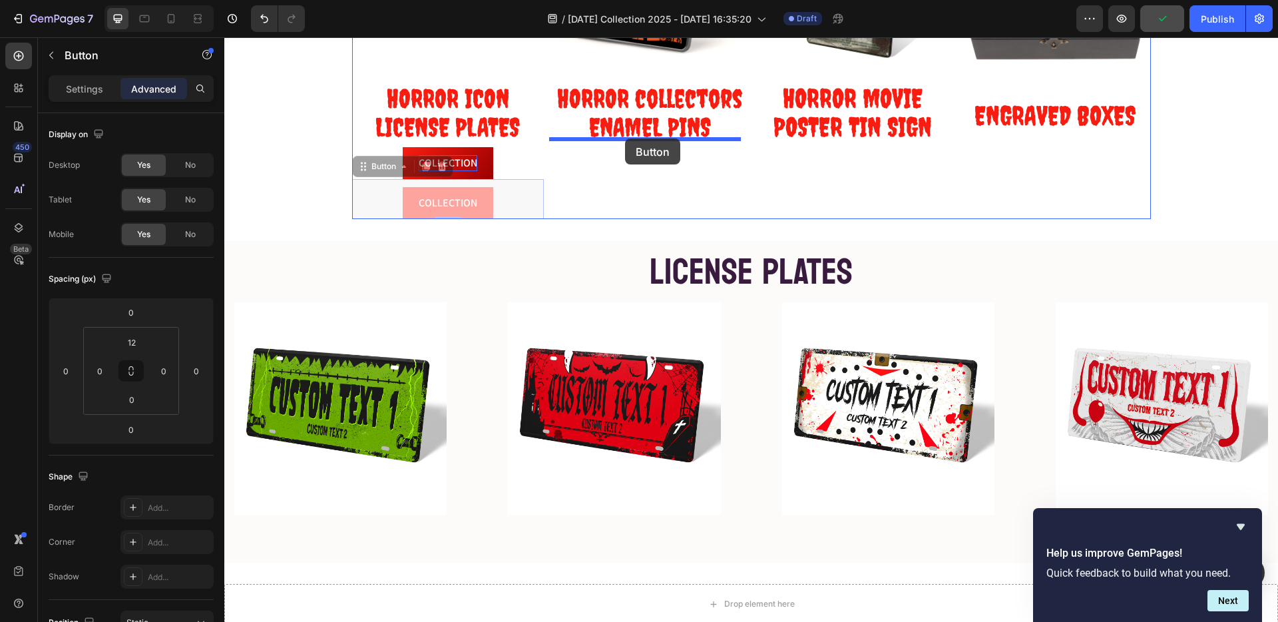
drag, startPoint x: 356, startPoint y: 169, endPoint x: 625, endPoint y: 138, distance: 270.7
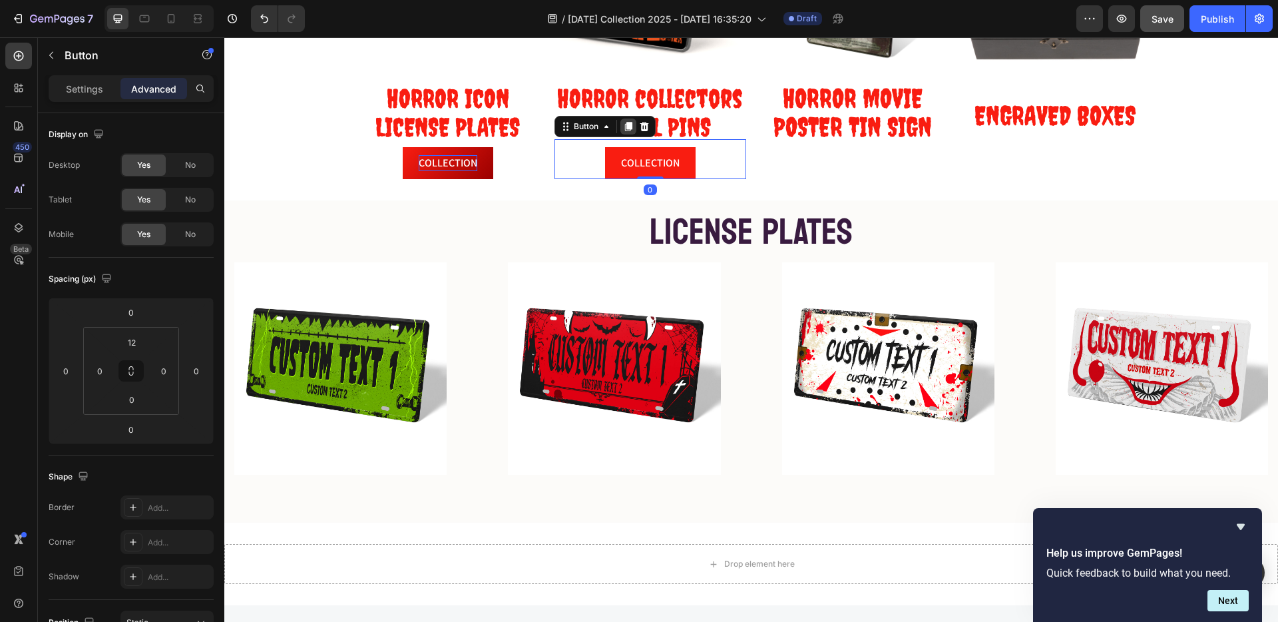
click at [625, 125] on icon at bounding box center [628, 127] width 7 height 9
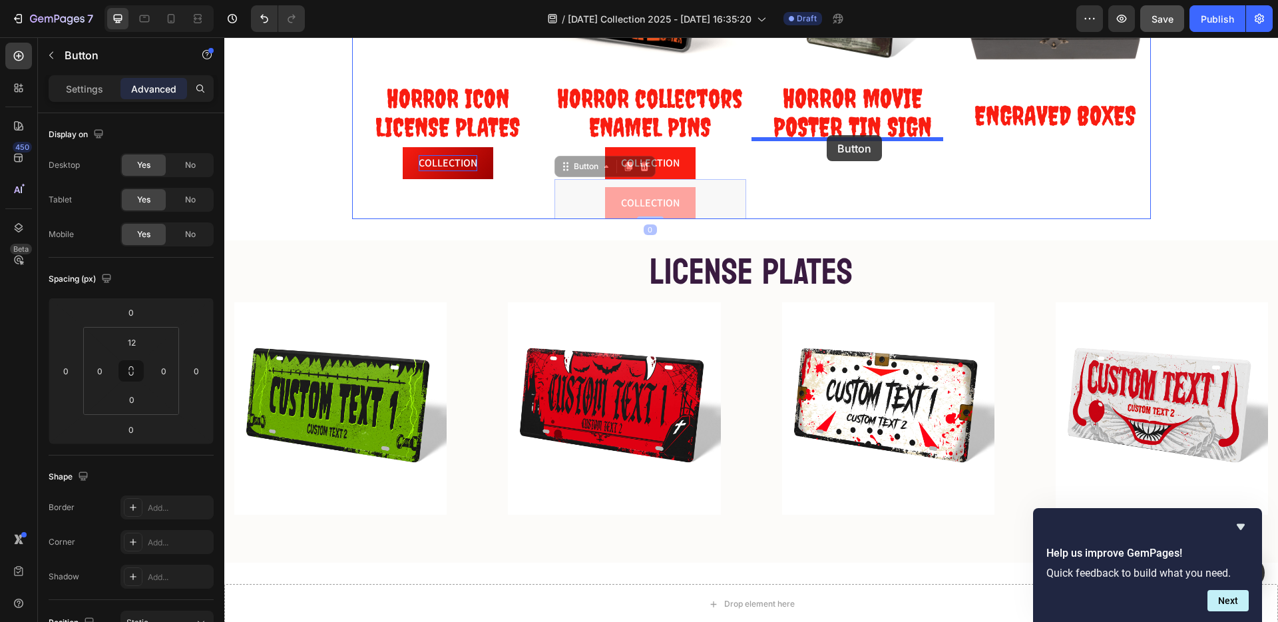
drag, startPoint x: 560, startPoint y: 169, endPoint x: 827, endPoint y: 135, distance: 269.2
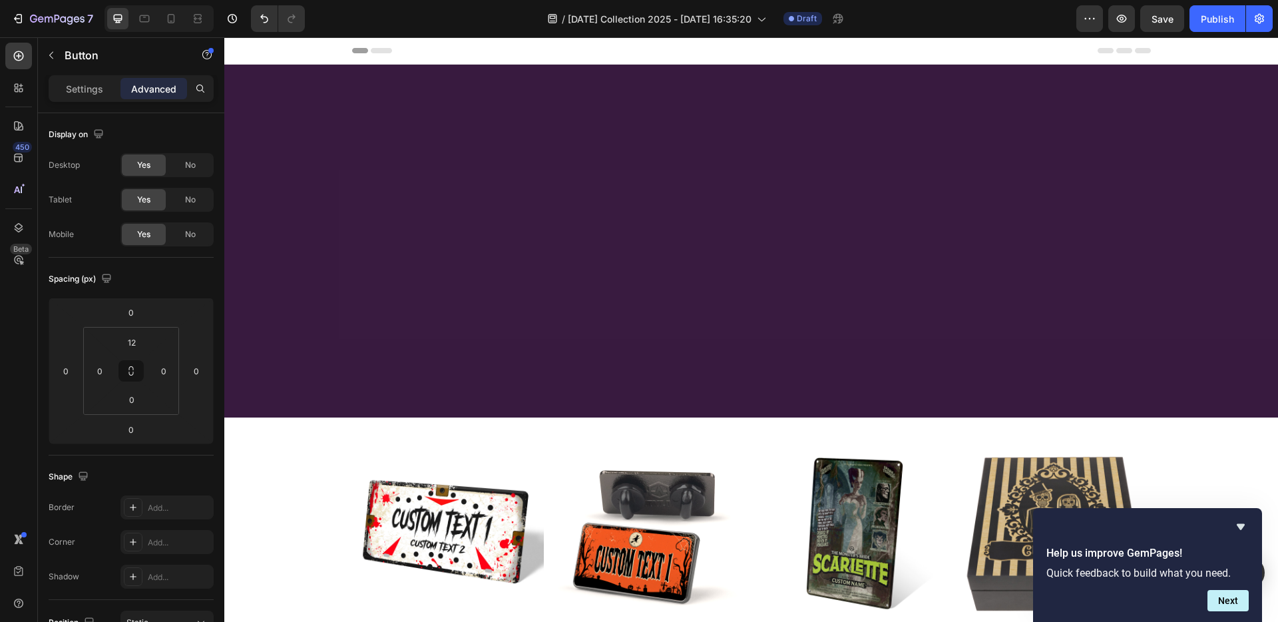
scroll to position [551, 0]
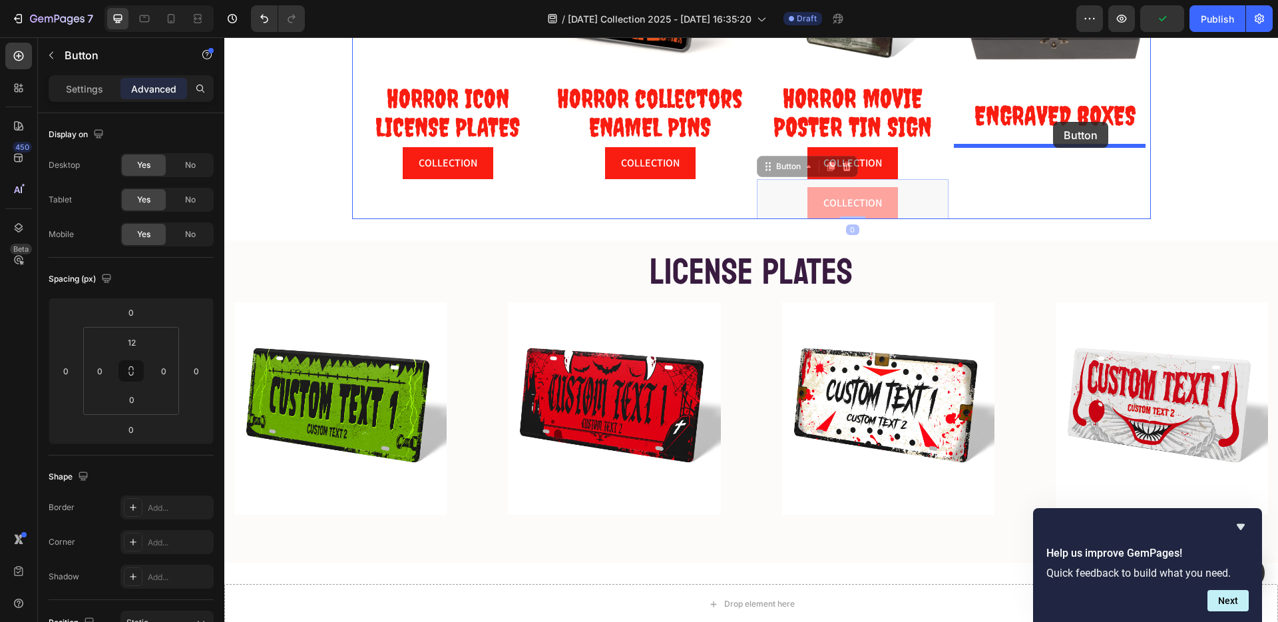
drag, startPoint x: 761, startPoint y: 168, endPoint x: 1053, endPoint y: 121, distance: 296.1
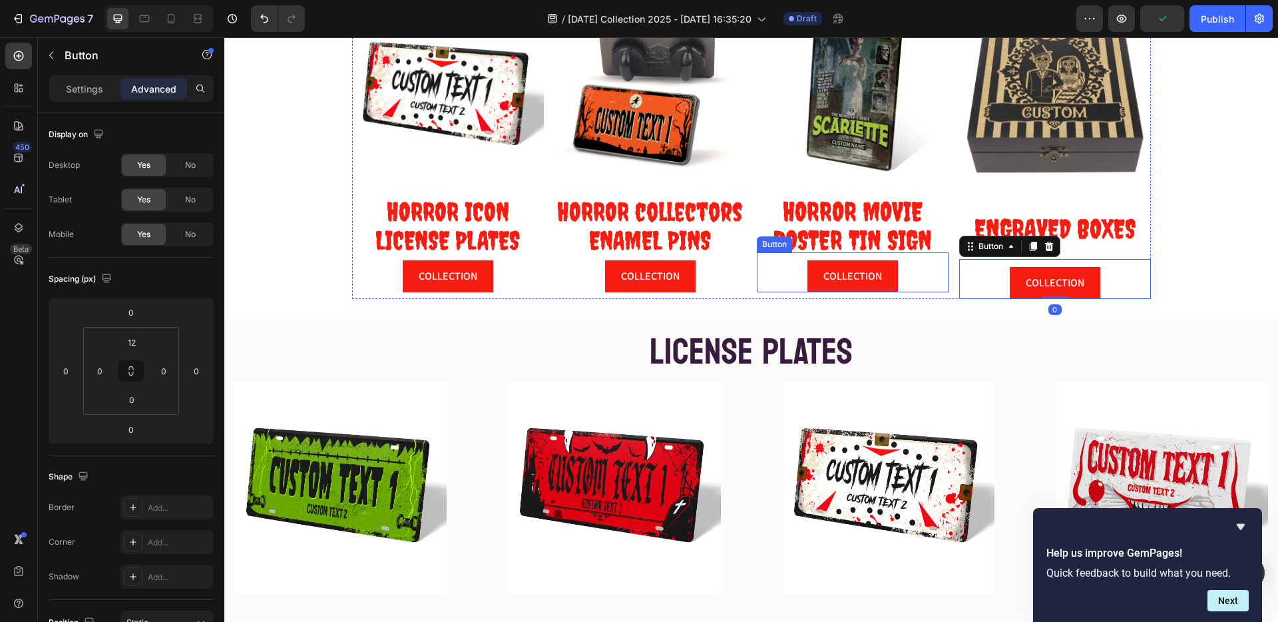
scroll to position [423, 0]
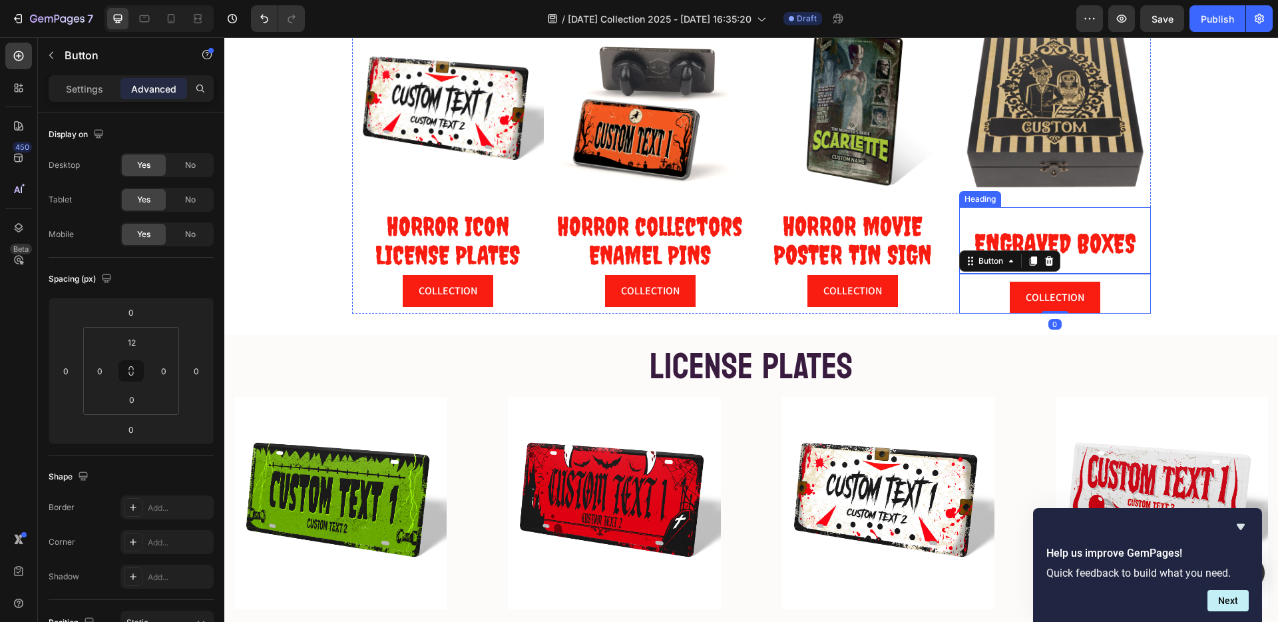
click at [1049, 240] on span "ENGRAVED BOXES" at bounding box center [1055, 243] width 161 height 31
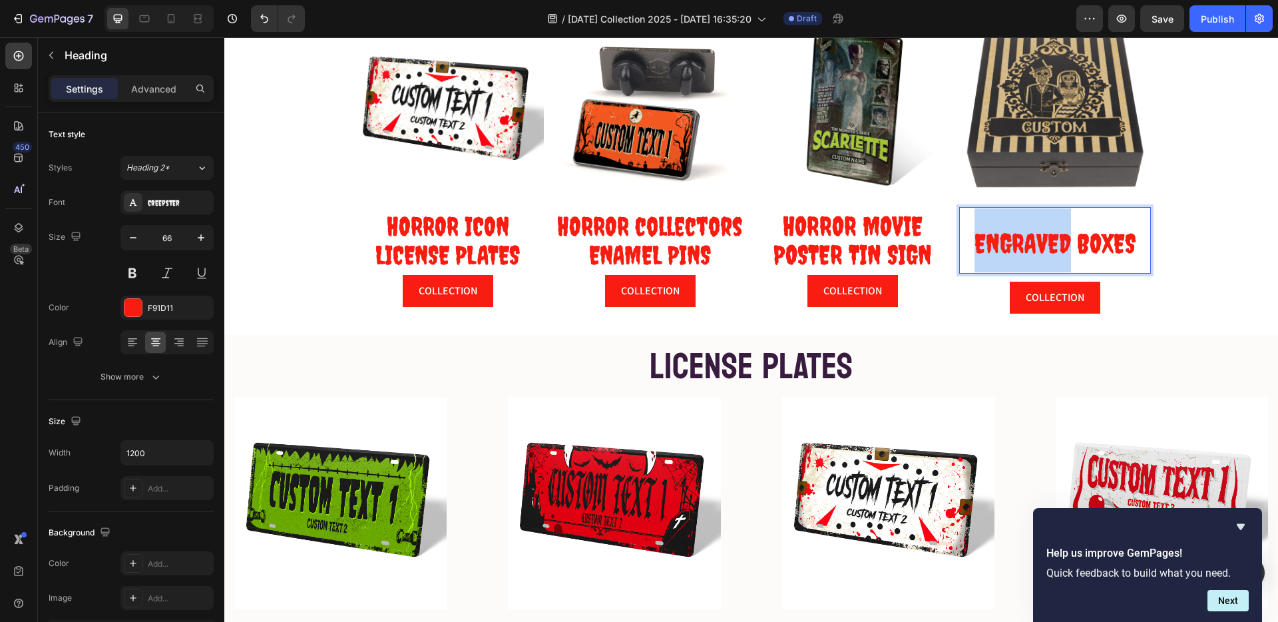
click at [976, 246] on span "ENGRAVED BOXES" at bounding box center [1055, 243] width 161 height 31
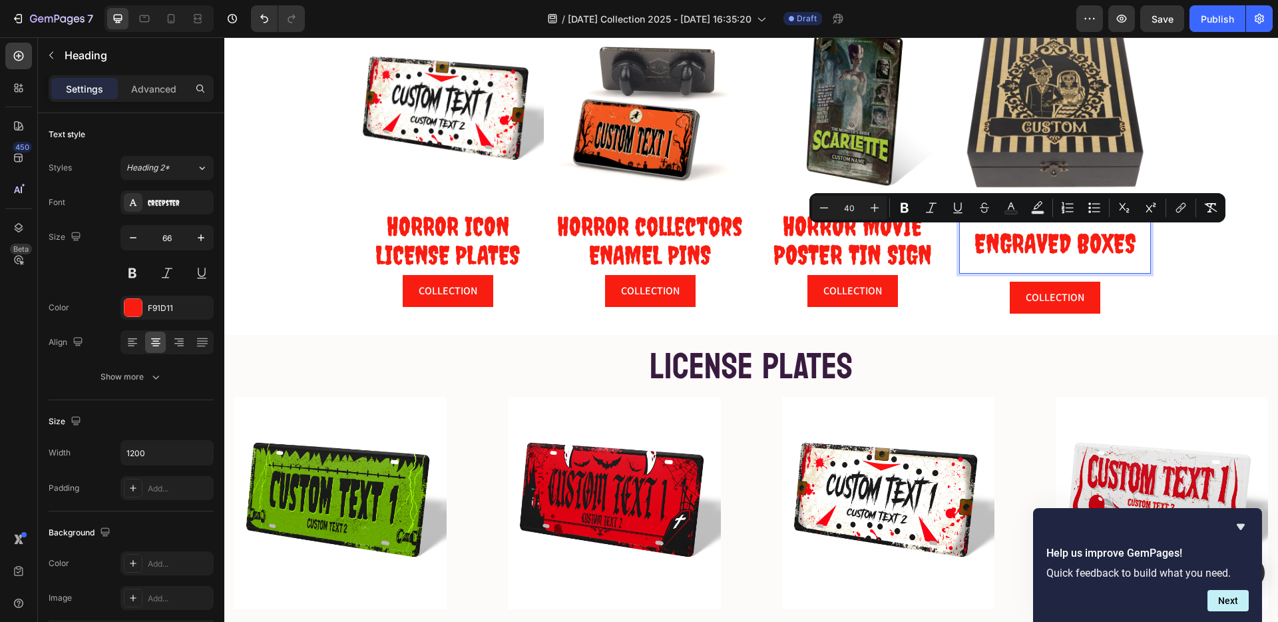
click at [1073, 246] on span "ENGRAVED BOXES" at bounding box center [1055, 243] width 161 height 31
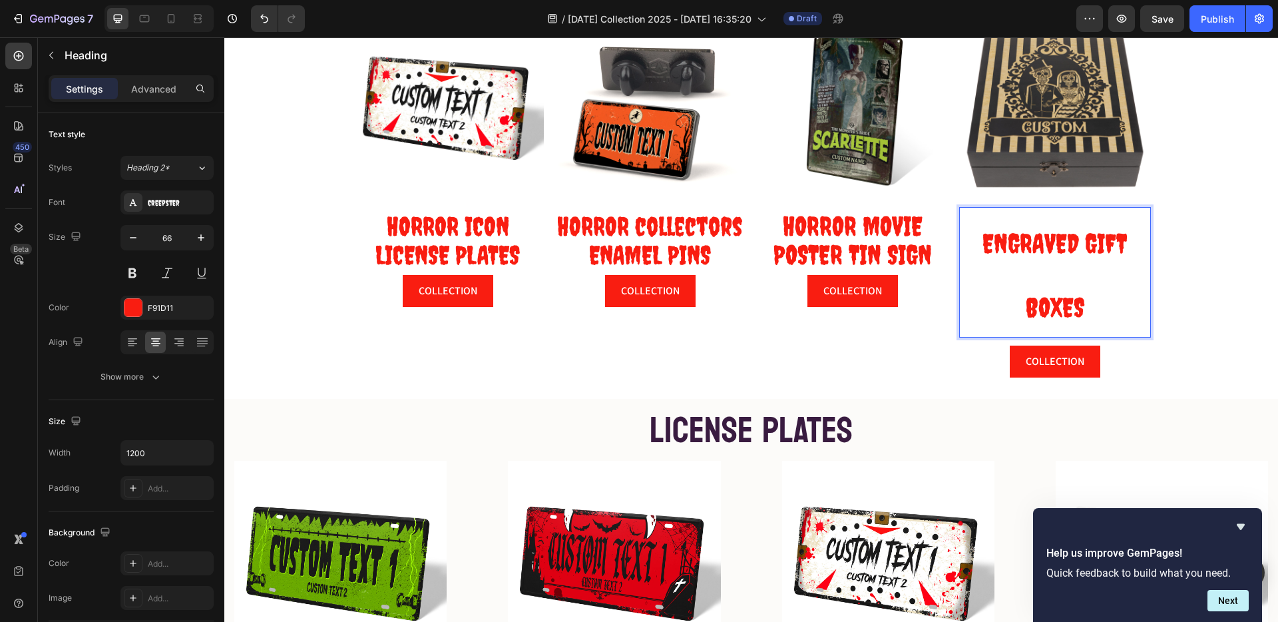
click at [1083, 241] on span "ENGRAVED GIFT BOXES" at bounding box center [1055, 275] width 144 height 95
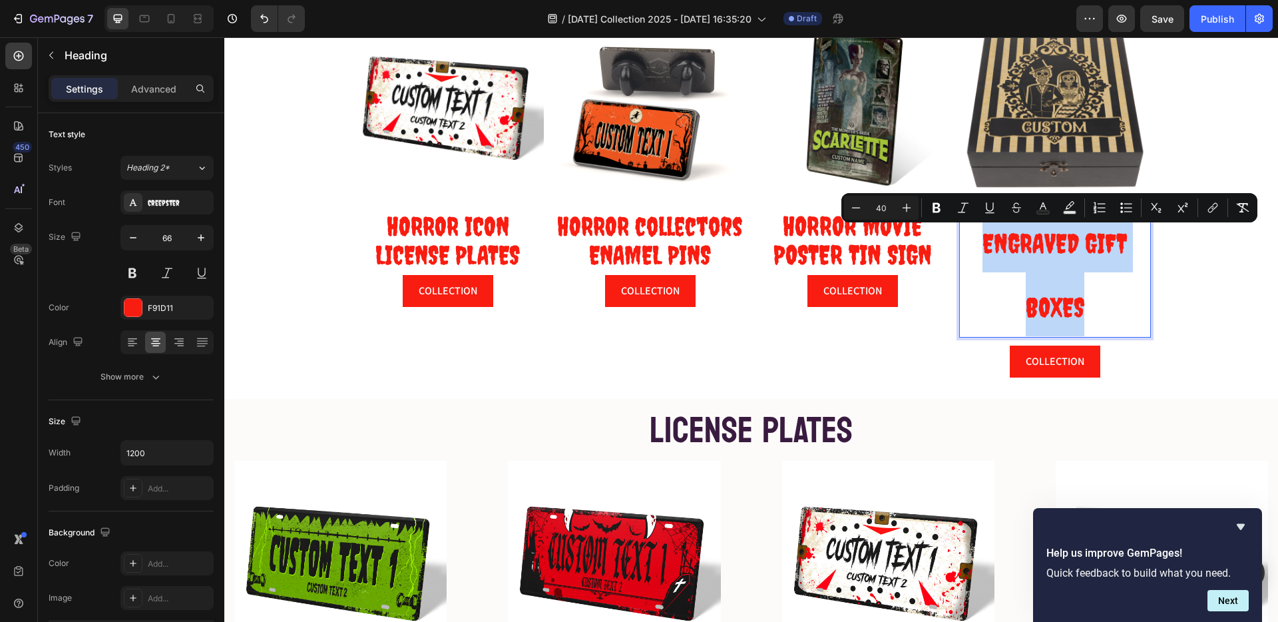
drag, startPoint x: 1083, startPoint y: 241, endPoint x: 1107, endPoint y: 355, distance: 116.2
click at [1111, 348] on div "Image ENGRAVED GIFT BOXES Heading 0 COLLECTION Button" at bounding box center [1056, 196] width 192 height 362
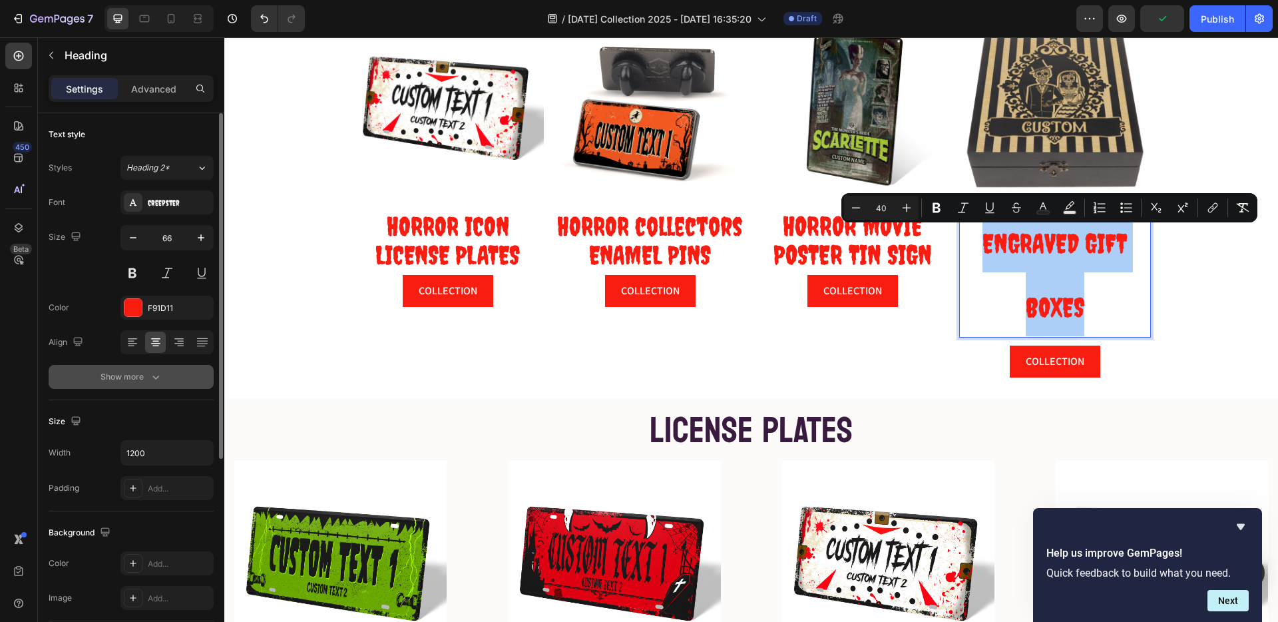
click at [131, 379] on div "Show more" at bounding box center [132, 376] width 62 height 13
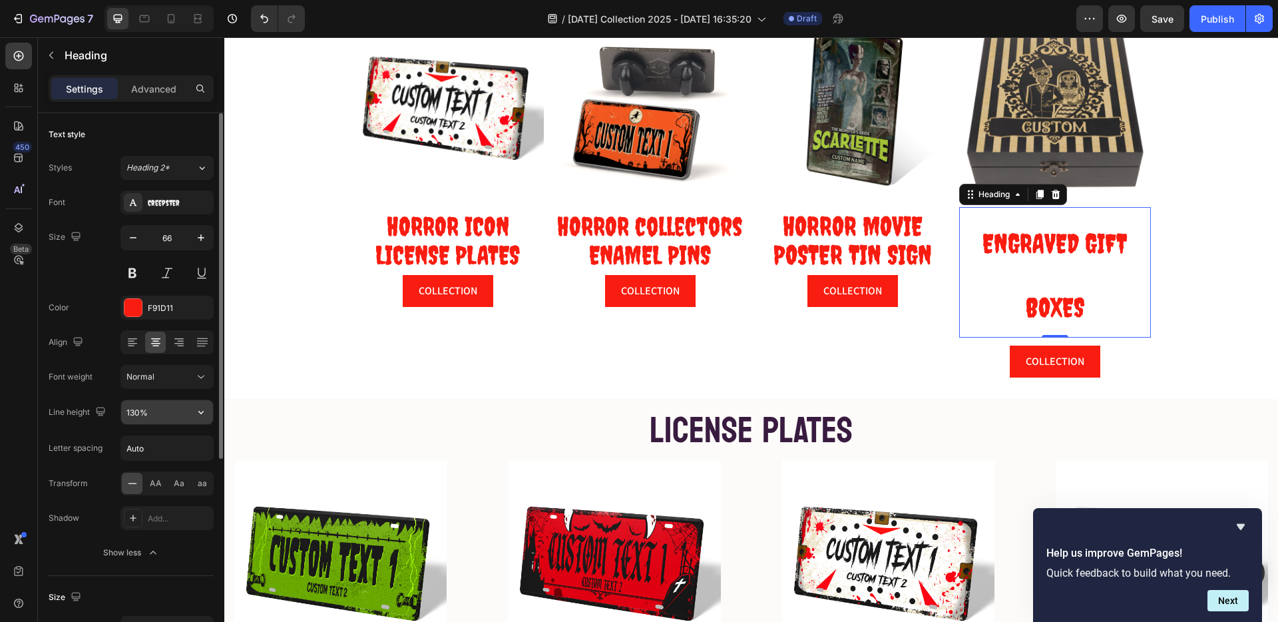
click at [132, 416] on input "130%" at bounding box center [167, 412] width 92 height 24
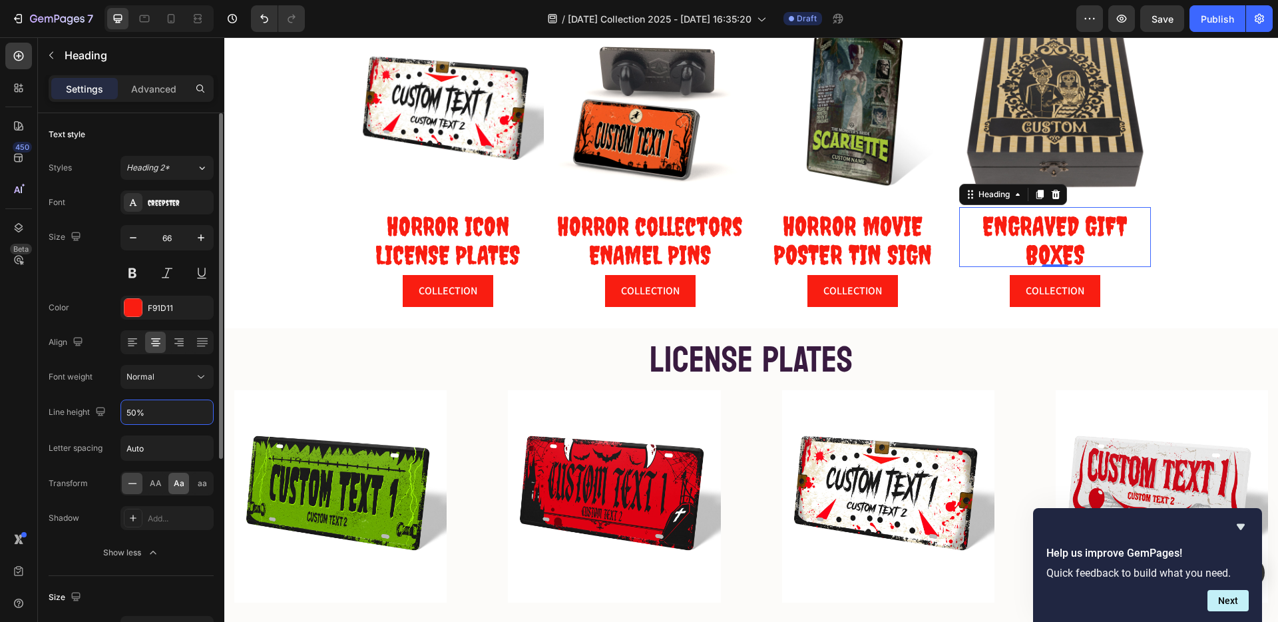
type input "50%"
click at [1059, 224] on span "ENGRAVED GIFT BOXES" at bounding box center [1055, 240] width 144 height 60
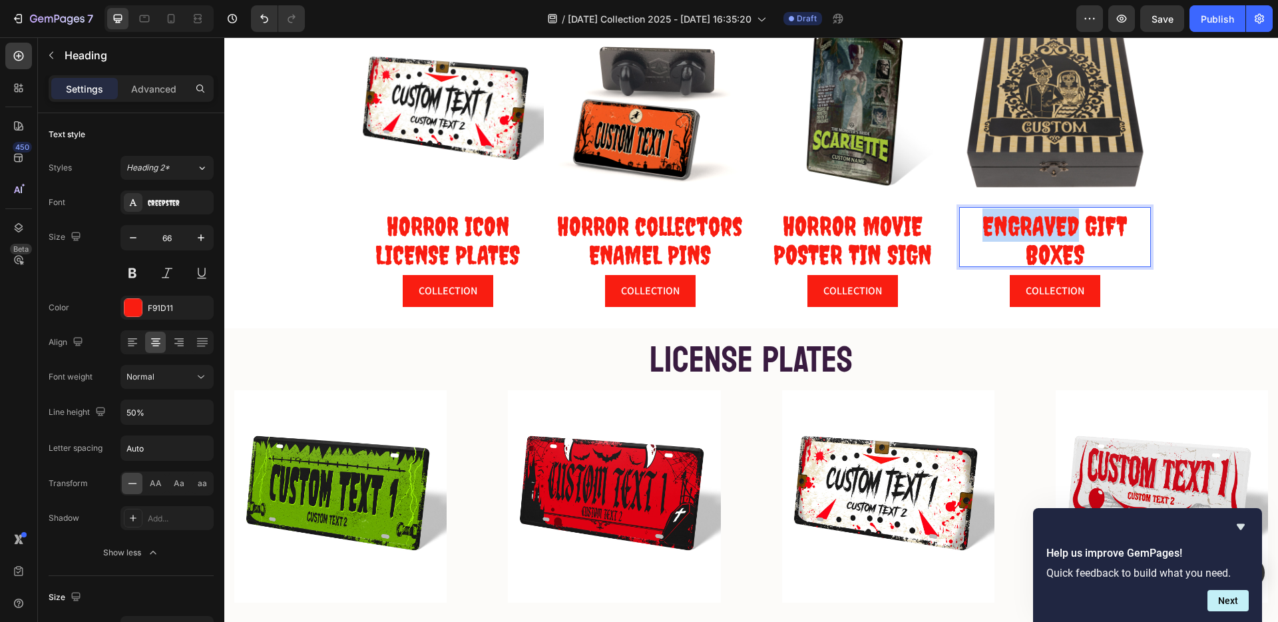
click at [1059, 224] on span "ENGRAVED GIFT BOXES" at bounding box center [1055, 240] width 144 height 60
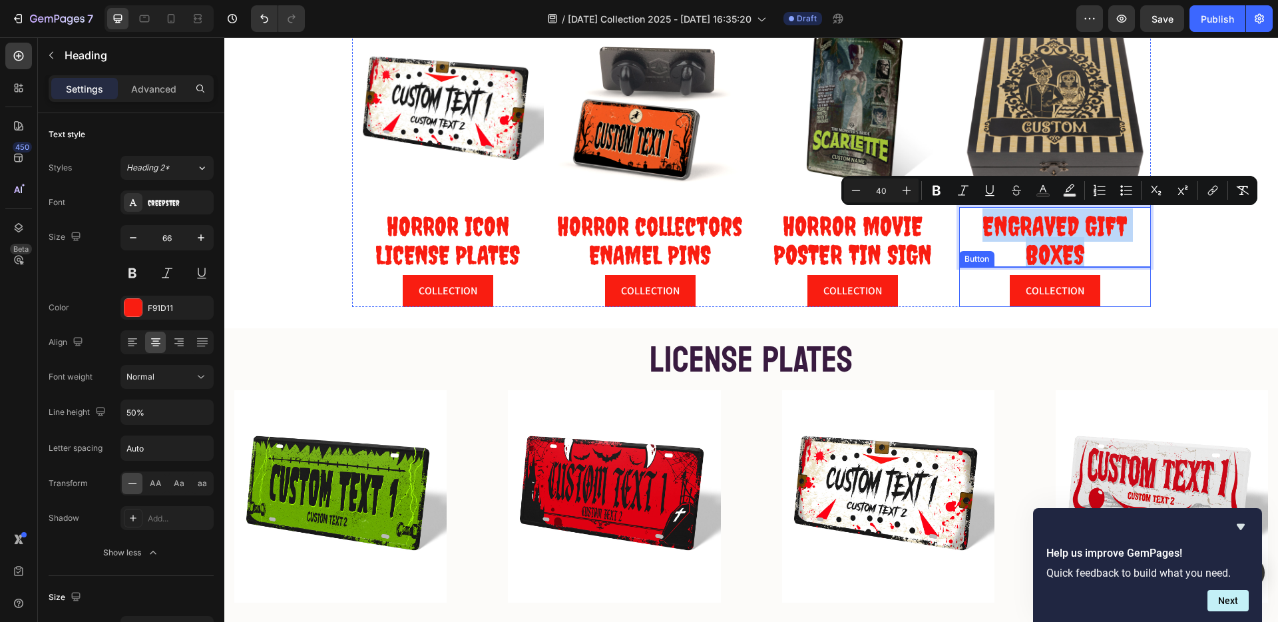
drag, startPoint x: 1059, startPoint y: 224, endPoint x: 1137, endPoint y: 284, distance: 98.2
click at [1137, 284] on div "Image ENGRAVED GIFT BOXES Heading 0 COLLECTION Button" at bounding box center [1056, 161] width 192 height 292
click at [854, 189] on icon "Editor contextual toolbar" at bounding box center [856, 190] width 13 height 13
type input "39"
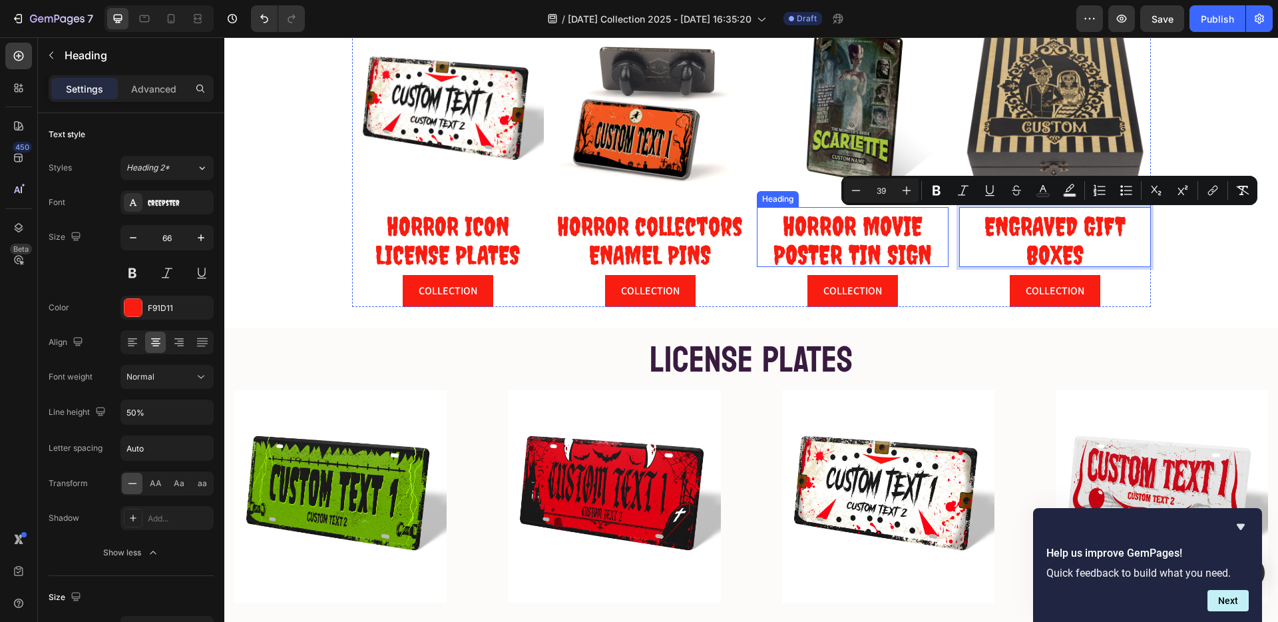
click at [849, 237] on h2 "HORROR MOVIE POSTER TIN SIGN" at bounding box center [853, 237] width 192 height 60
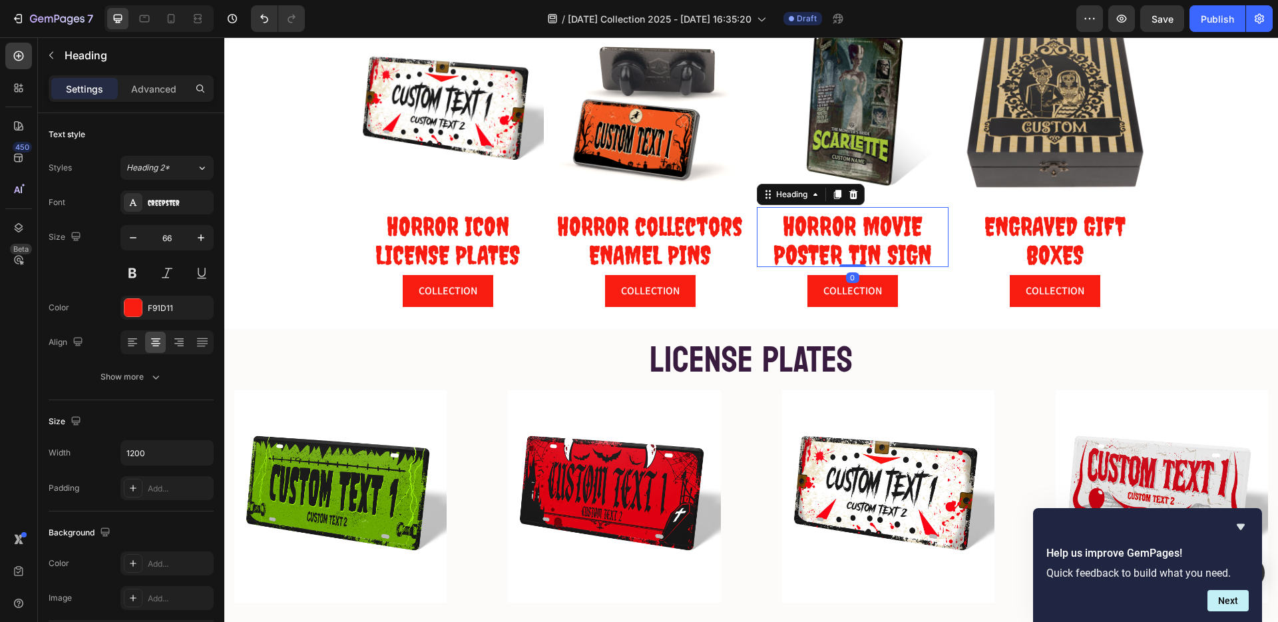
click at [849, 237] on h2 "HORROR MOVIE POSTER TIN SIGN" at bounding box center [853, 237] width 192 height 60
click at [848, 237] on p "HORROR MOVIE POSTER TIN SIGN" at bounding box center [852, 236] width 189 height 57
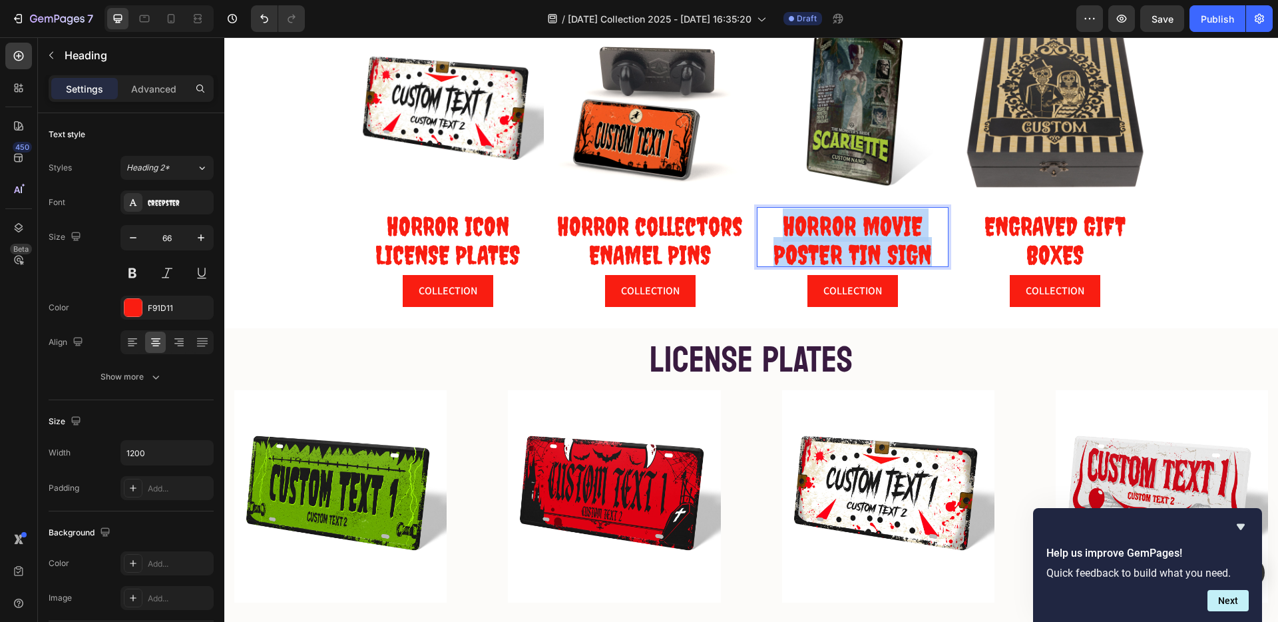
drag, startPoint x: 848, startPoint y: 237, endPoint x: 780, endPoint y: 230, distance: 68.9
click at [780, 230] on p "HORROR MOVIE POSTER TIN SIGN" at bounding box center [852, 236] width 189 height 57
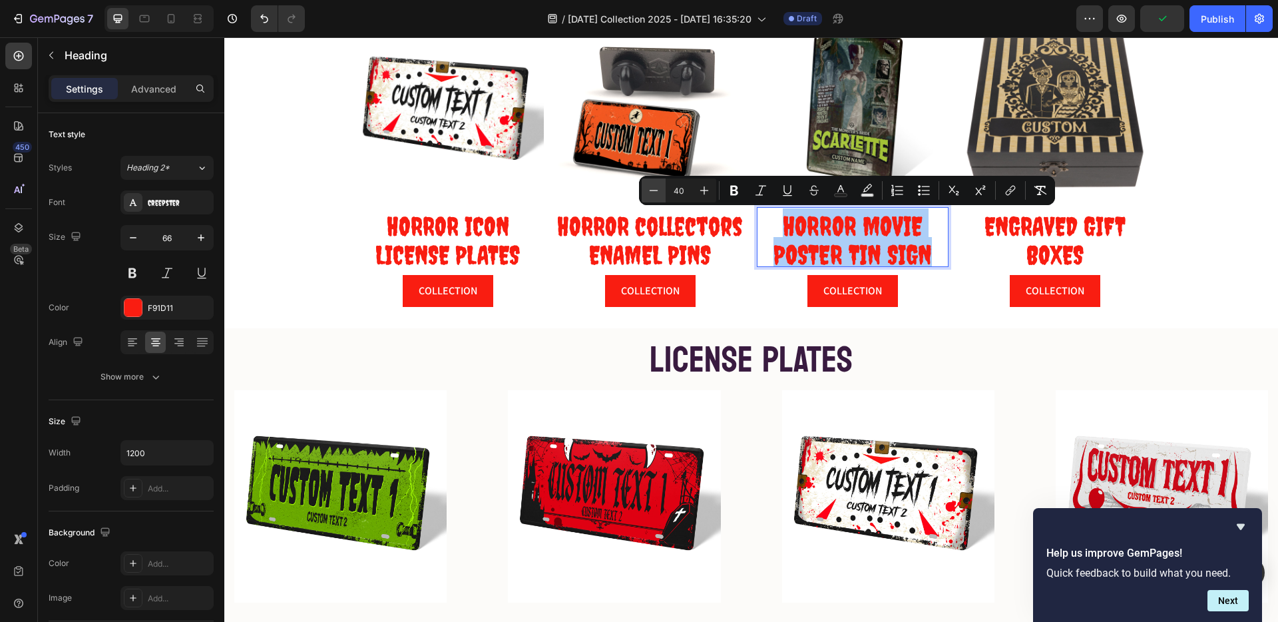
click at [652, 186] on icon "Editor contextual toolbar" at bounding box center [653, 190] width 13 height 13
type input "39"
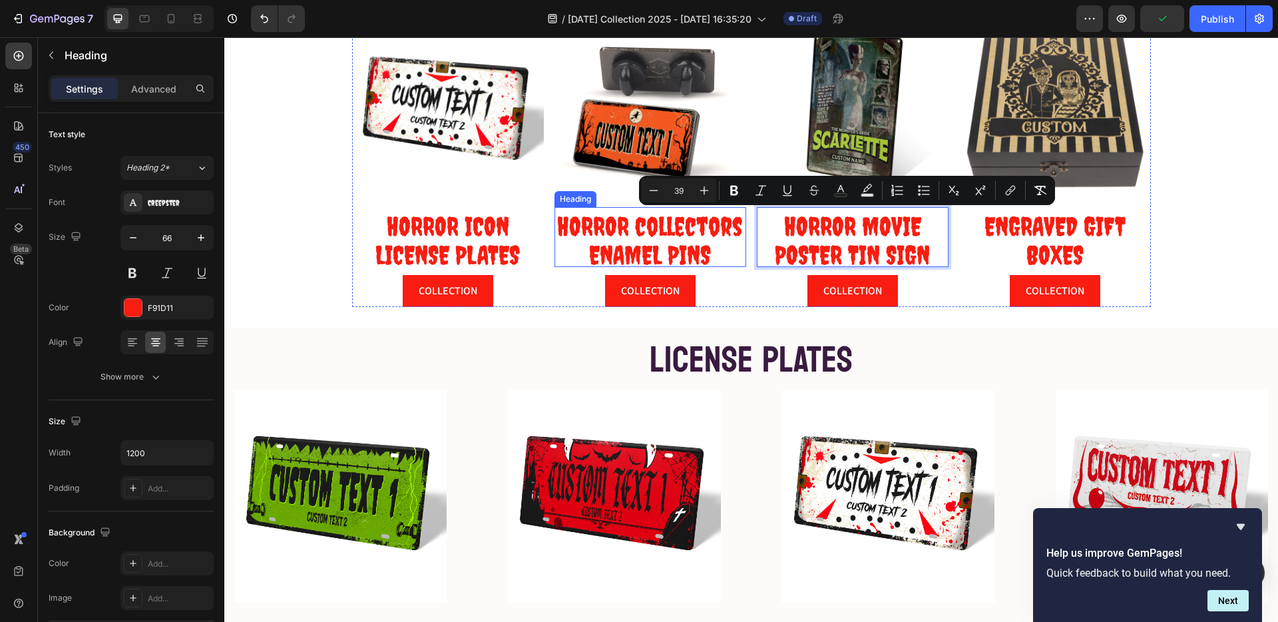
click at [670, 228] on span "HORROR collectors ENAMEL PINS" at bounding box center [650, 240] width 186 height 59
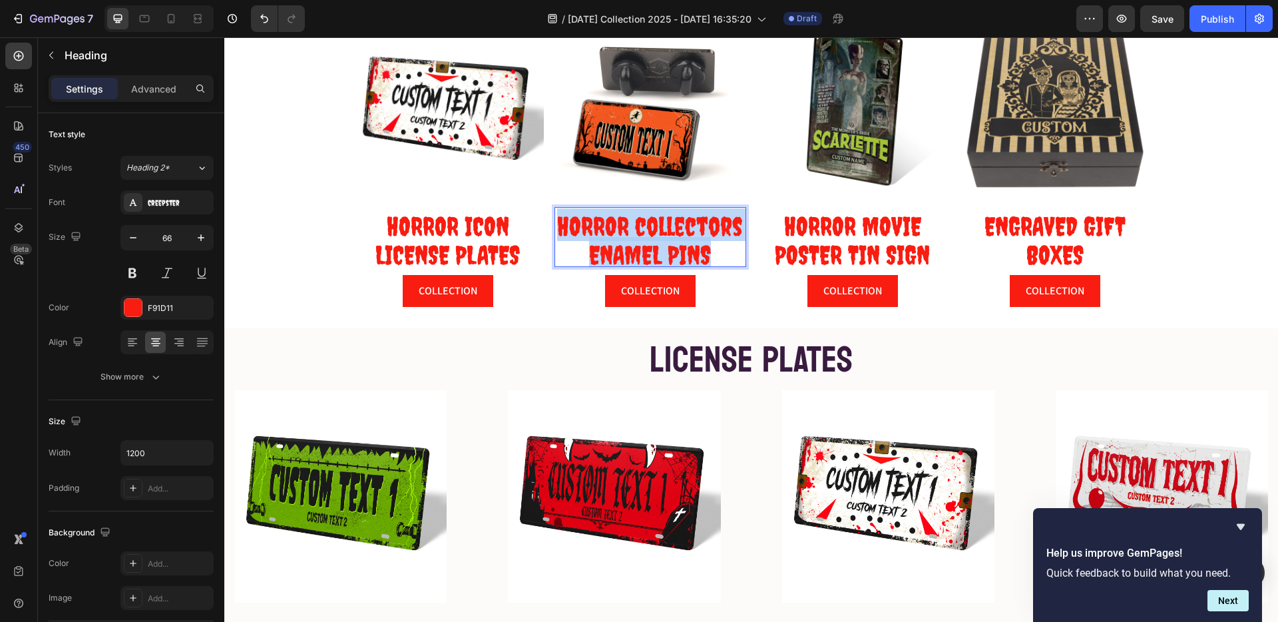
click at [670, 228] on span "HORROR collectors ENAMEL PINS" at bounding box center [650, 240] width 186 height 59
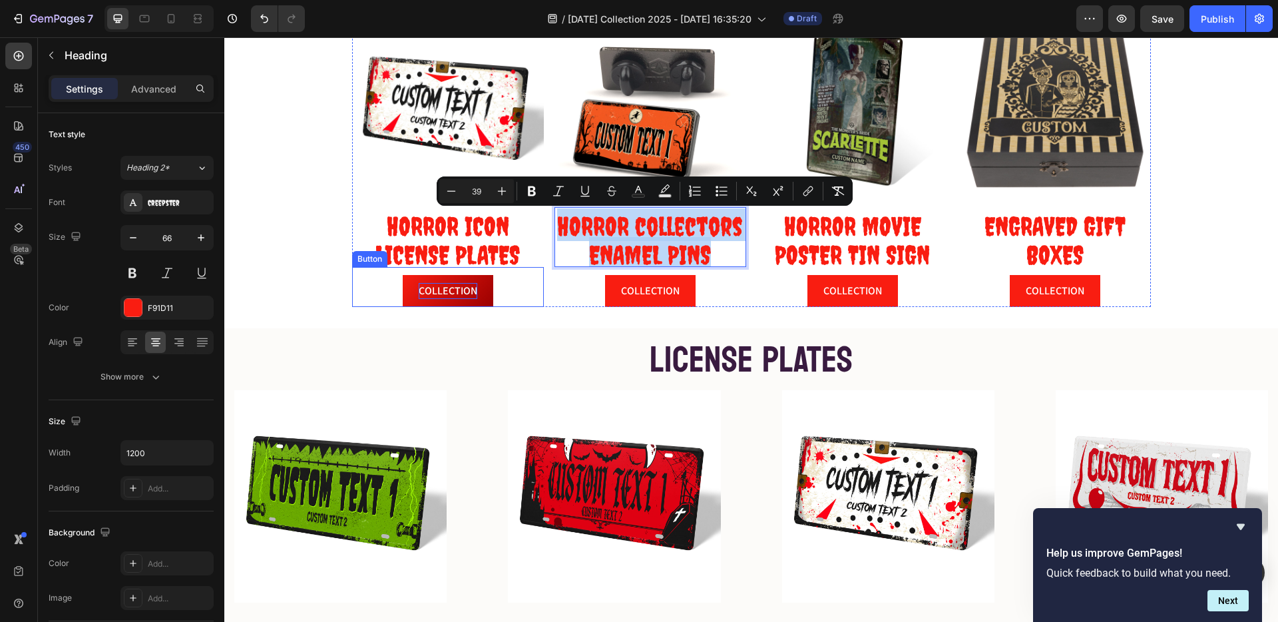
click at [431, 288] on p "COLLECTION" at bounding box center [448, 291] width 59 height 16
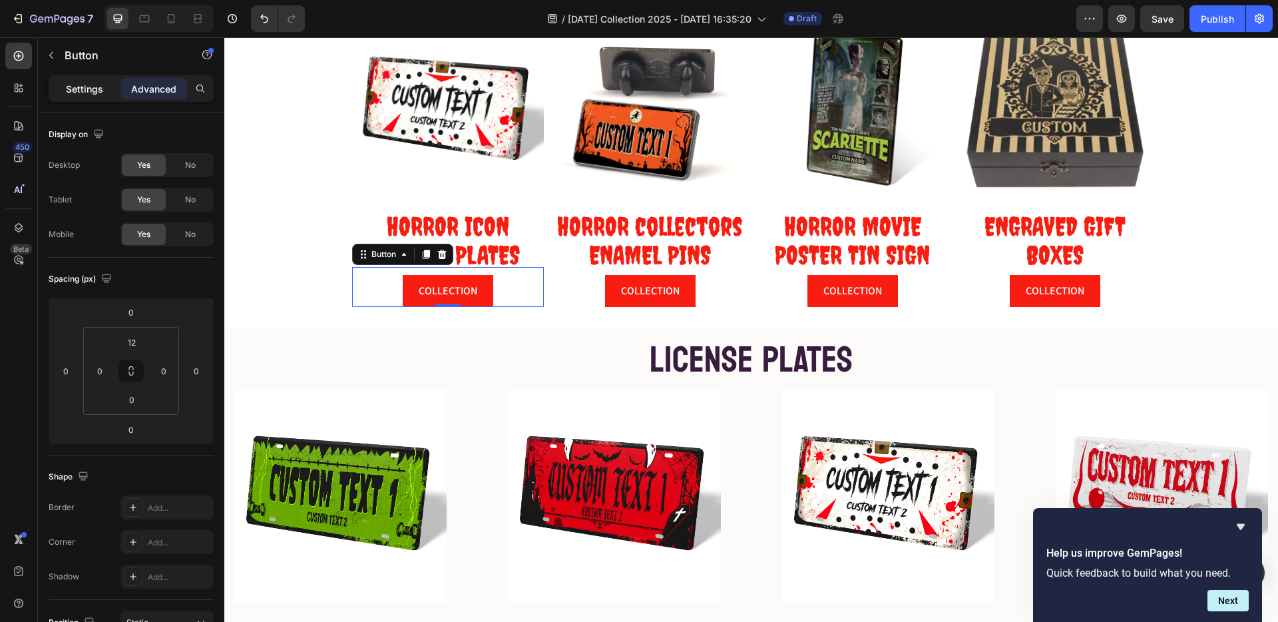
click at [86, 88] on p "Settings" at bounding box center [84, 89] width 37 height 14
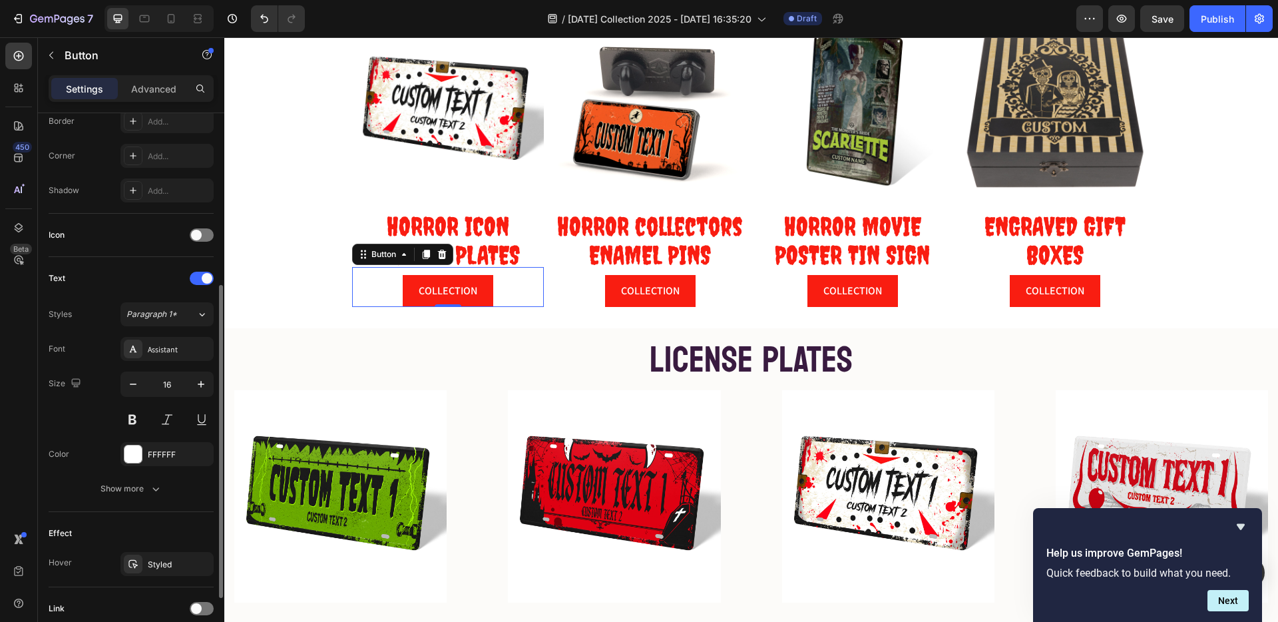
scroll to position [408, 0]
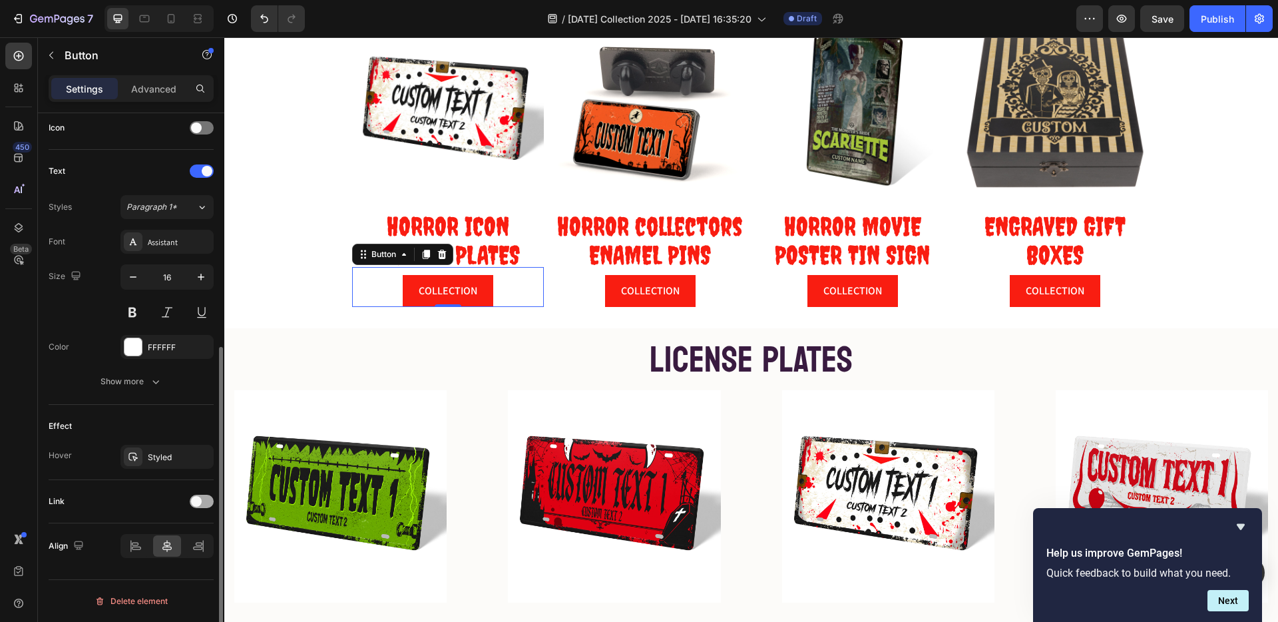
click at [194, 499] on span at bounding box center [196, 501] width 11 height 11
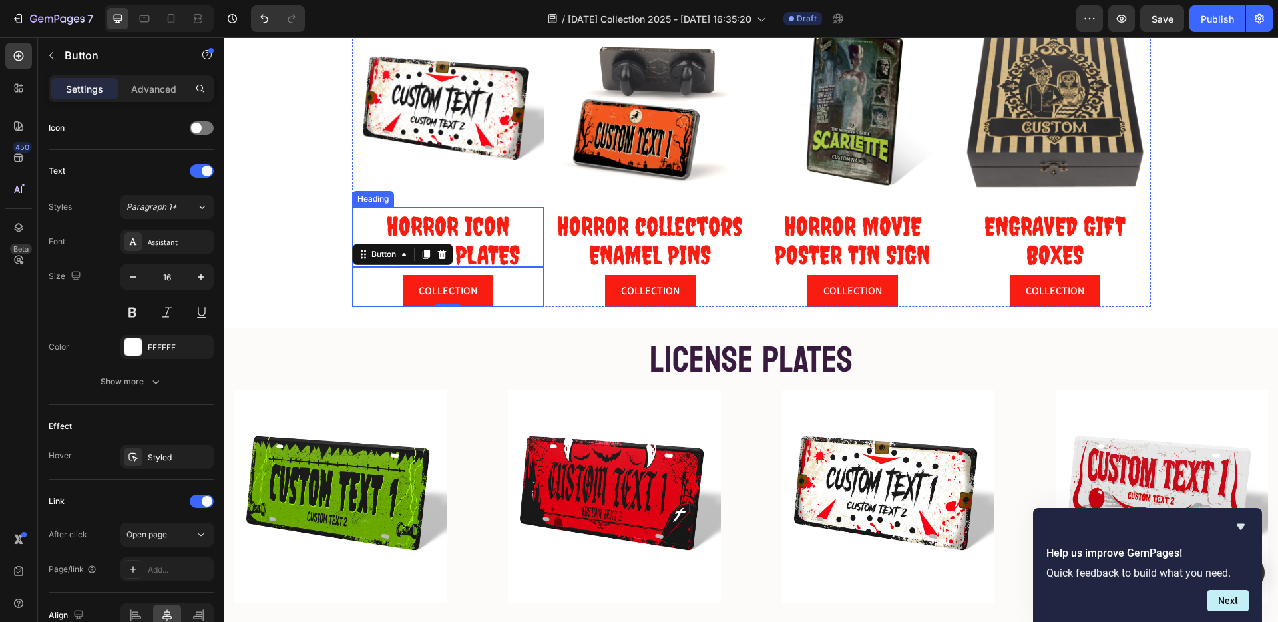
click at [476, 223] on span "HORROR ICON" at bounding box center [448, 226] width 123 height 30
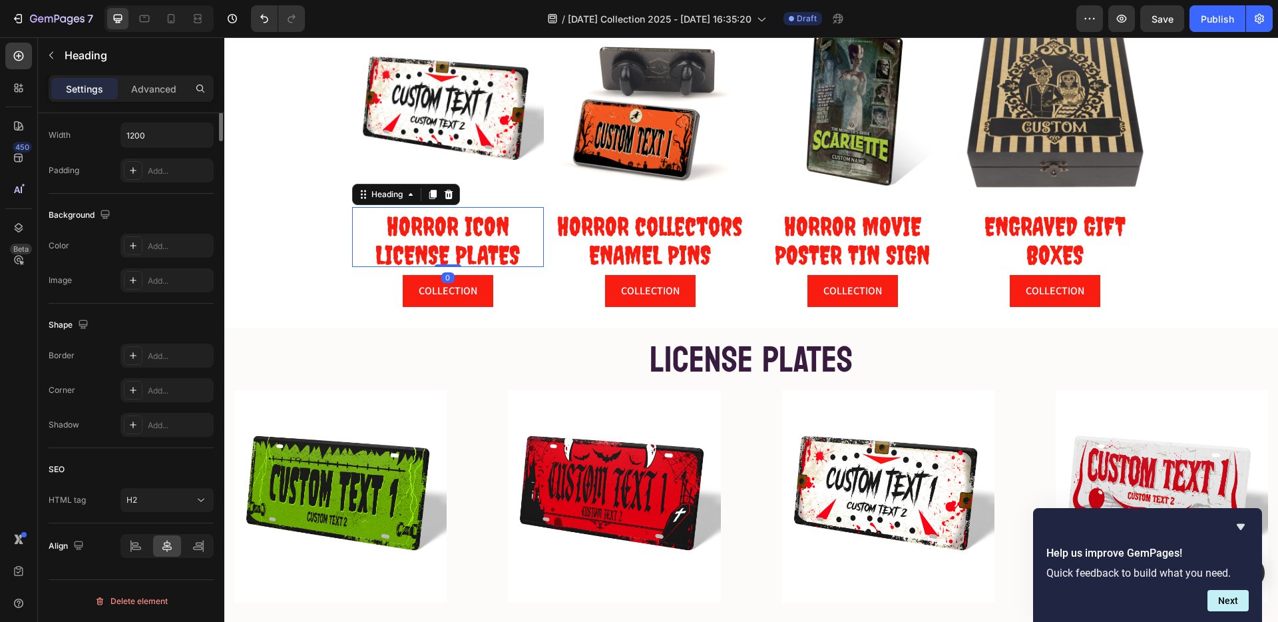
scroll to position [0, 0]
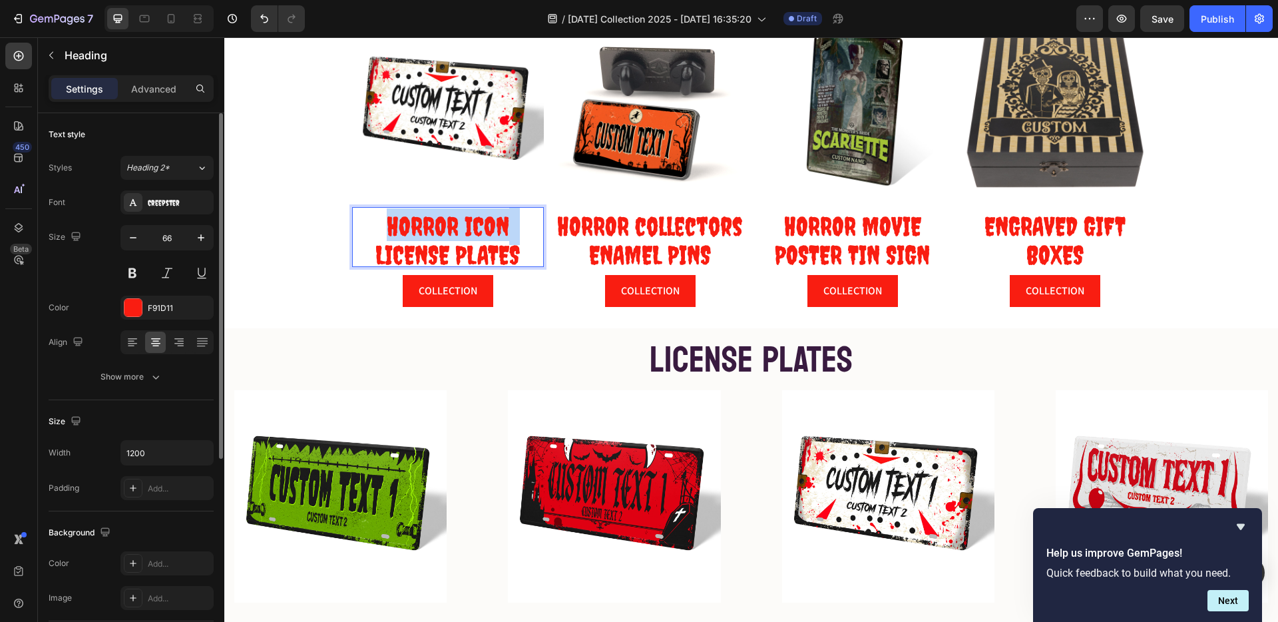
click at [476, 223] on span "HORROR ICON" at bounding box center [448, 226] width 123 height 30
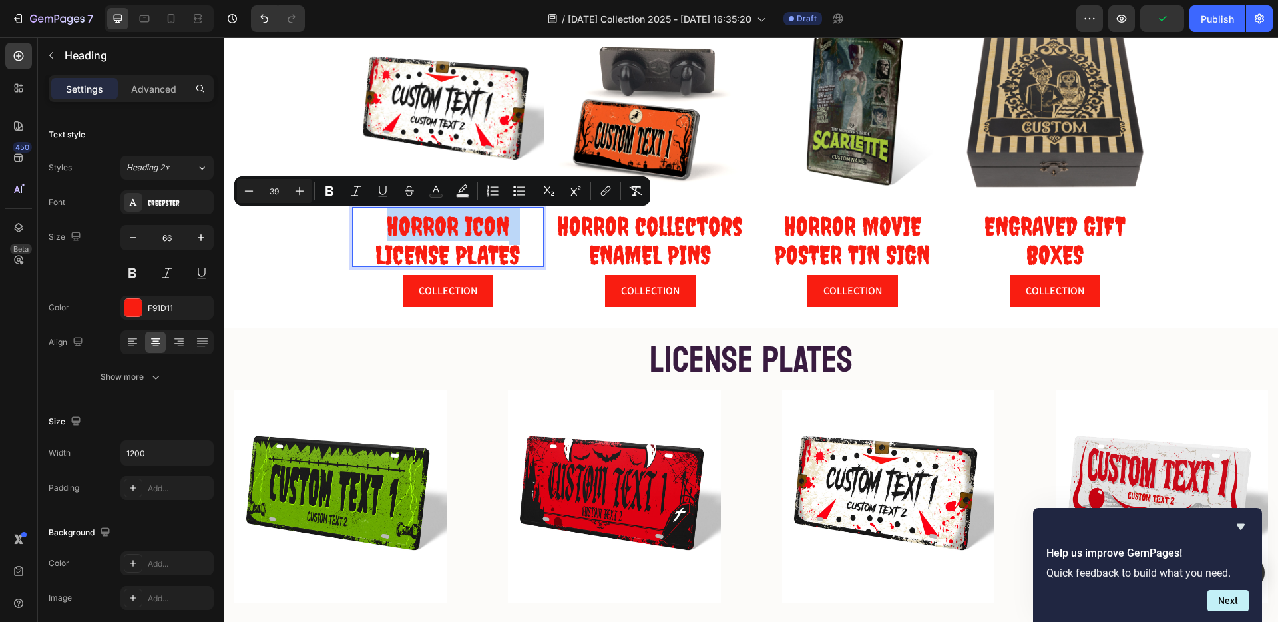
click at [526, 232] on p "HORROR ICON LICENSE PLATES" at bounding box center [448, 236] width 189 height 57
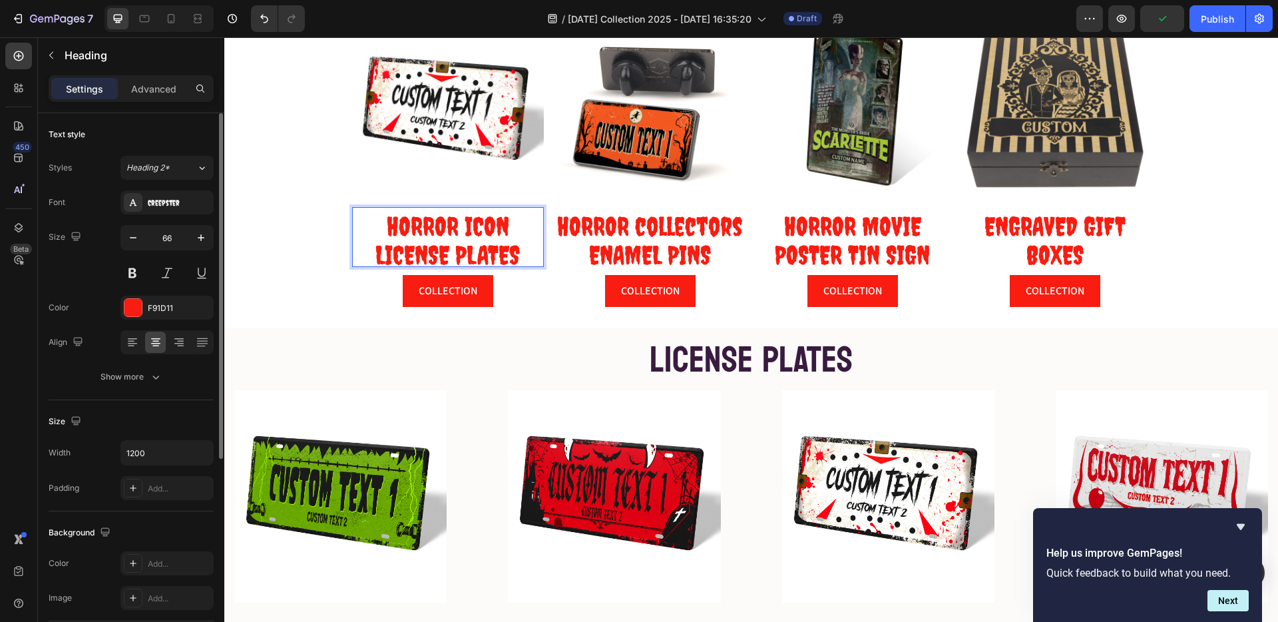
scroll to position [318, 0]
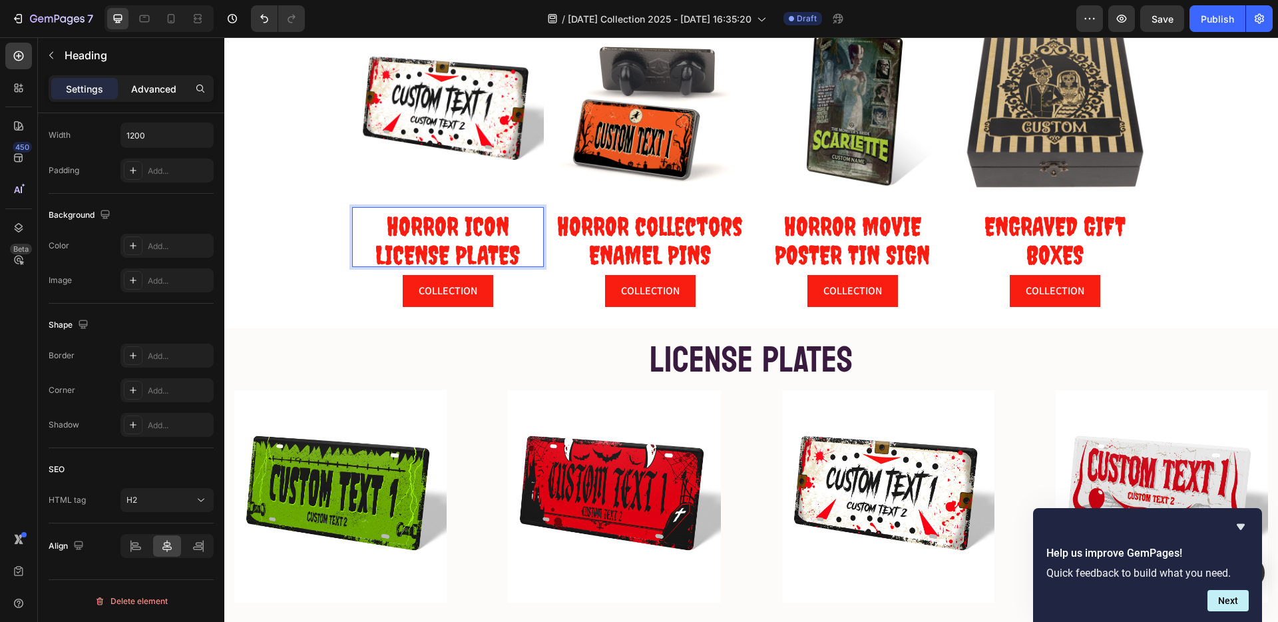
click at [152, 87] on p "Advanced" at bounding box center [153, 89] width 45 height 14
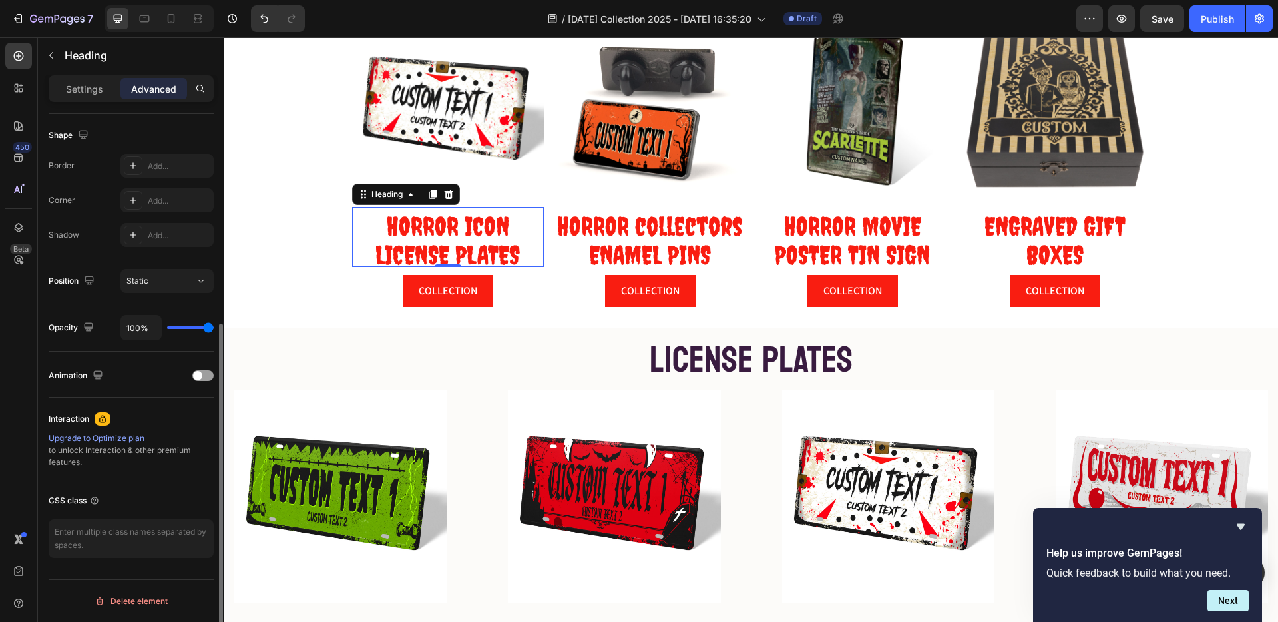
scroll to position [0, 0]
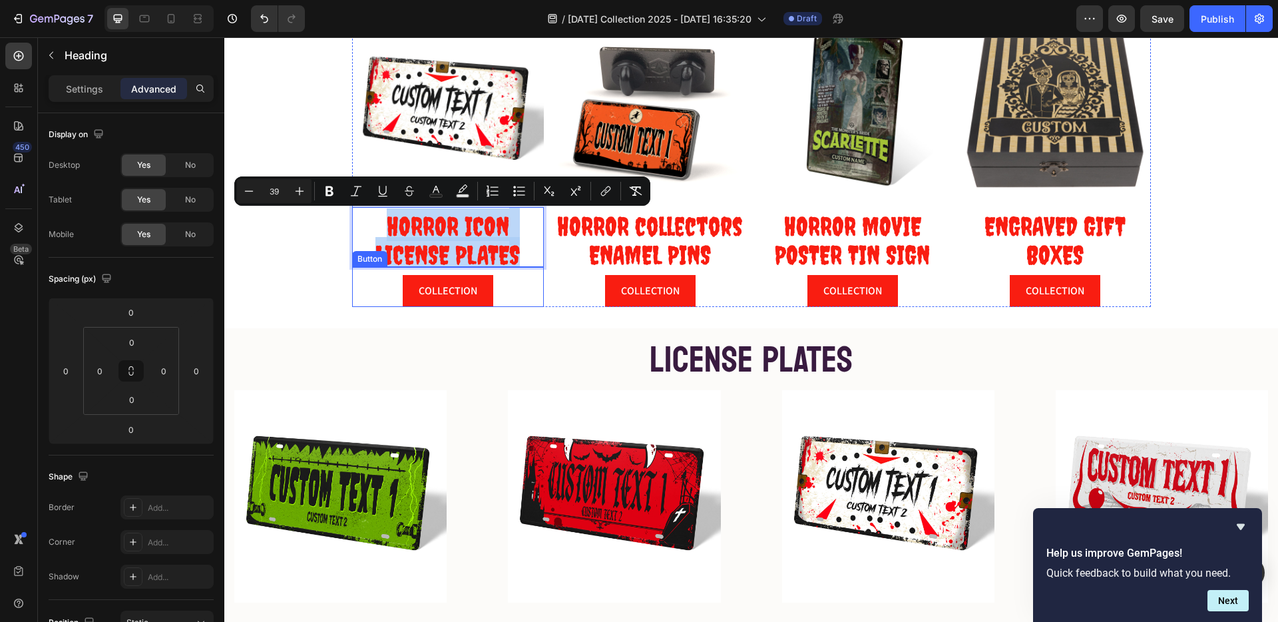
drag, startPoint x: 380, startPoint y: 221, endPoint x: 519, endPoint y: 266, distance: 145.7
click at [519, 266] on div "Image HORROR ICON LICENSE PLATES Heading 0 COLLECTION Button" at bounding box center [448, 161] width 192 height 292
click at [605, 191] on icon "Editor contextual toolbar" at bounding box center [608, 189] width 6 height 7
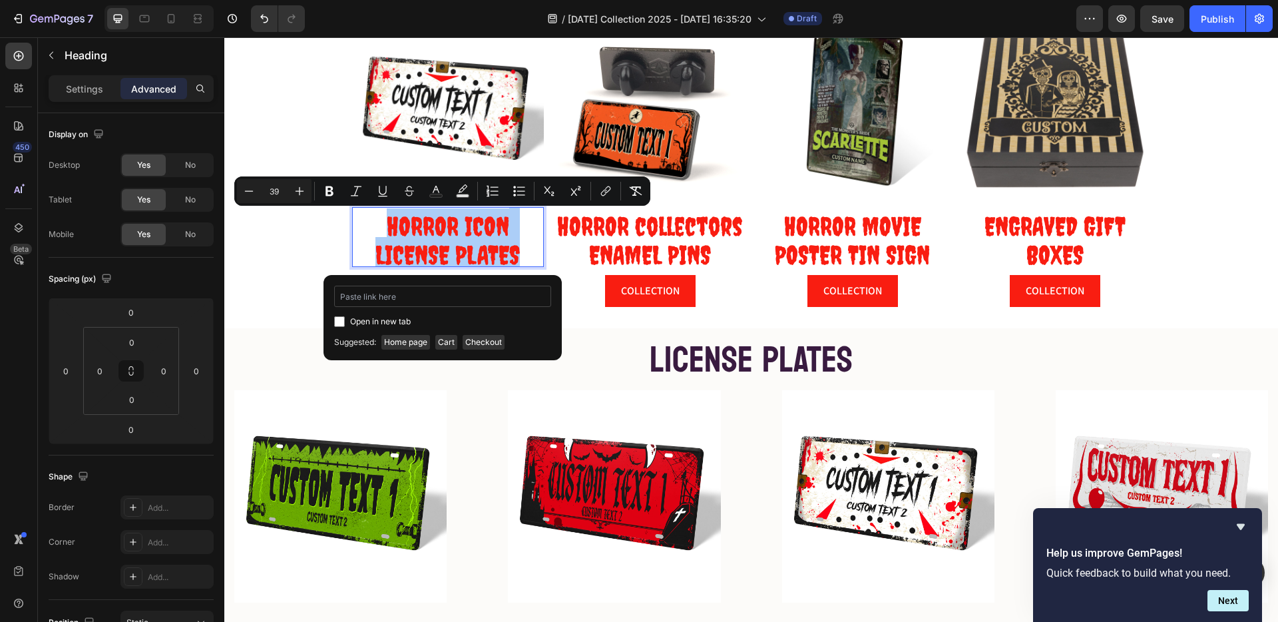
click at [415, 302] on input "Editor contextual toolbar" at bounding box center [442, 296] width 217 height 21
click at [431, 298] on input "Editor contextual toolbar" at bounding box center [442, 296] width 217 height 21
click at [434, 244] on span "LICENSE PLATES" at bounding box center [448, 255] width 144 height 30
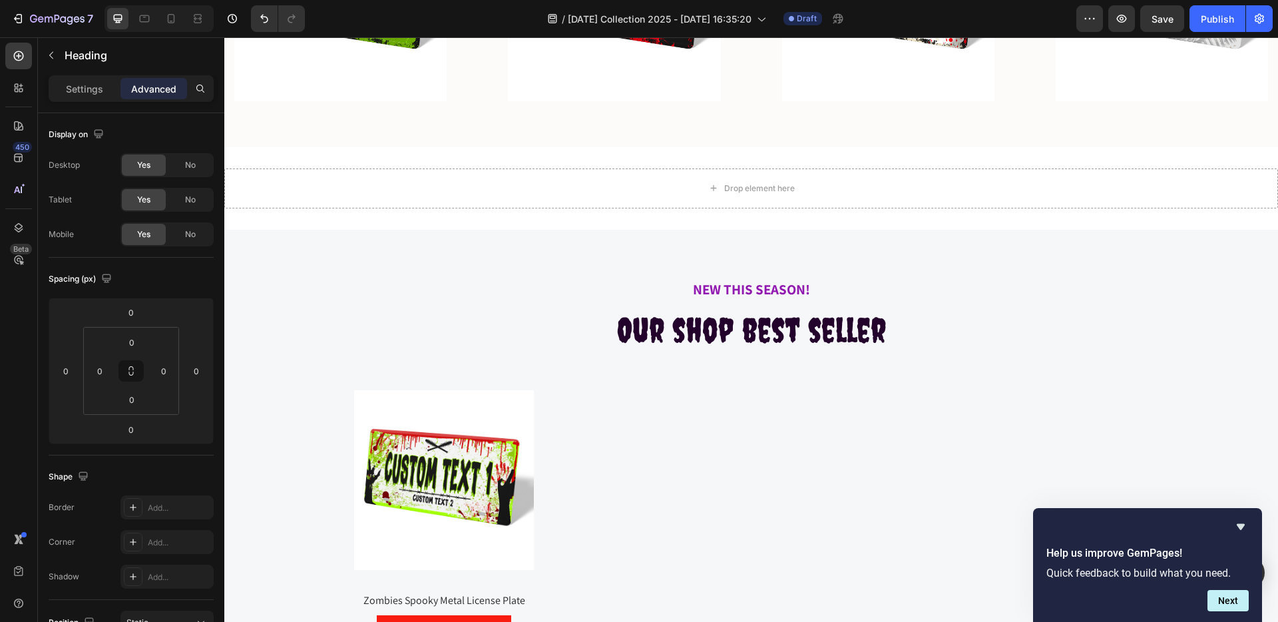
scroll to position [916, 0]
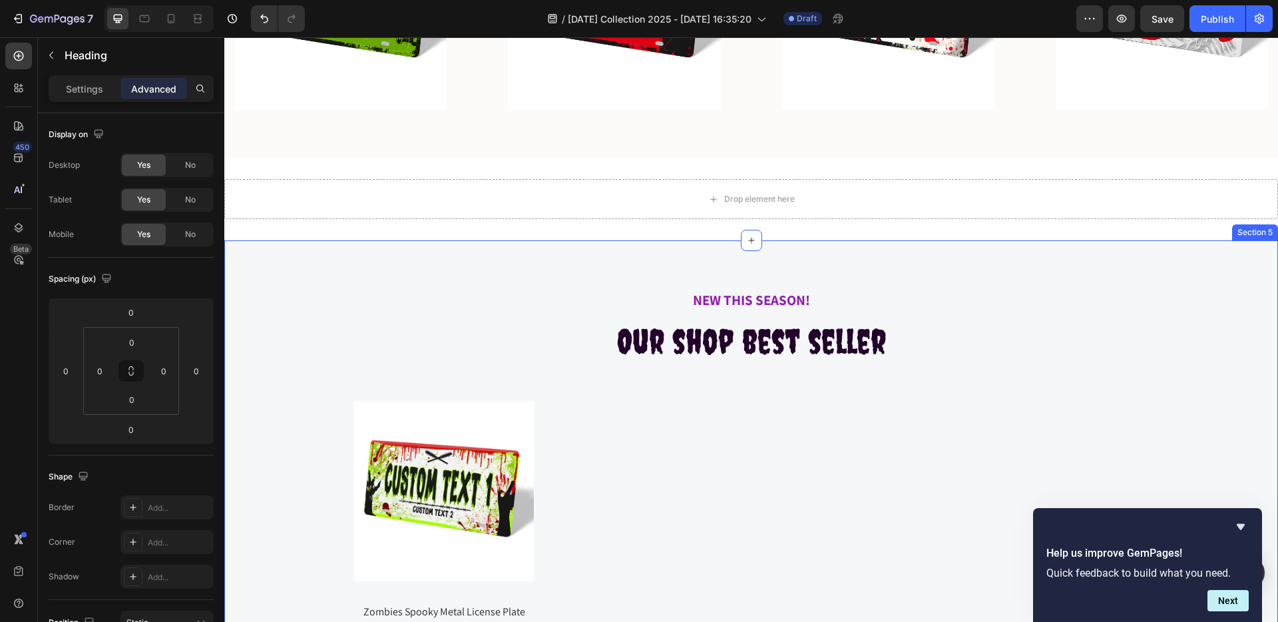
click at [262, 267] on div "NEW THIS SEASON! Text block Our shop best seller Heading Product Images Zombies…" at bounding box center [751, 501] width 1054 height 522
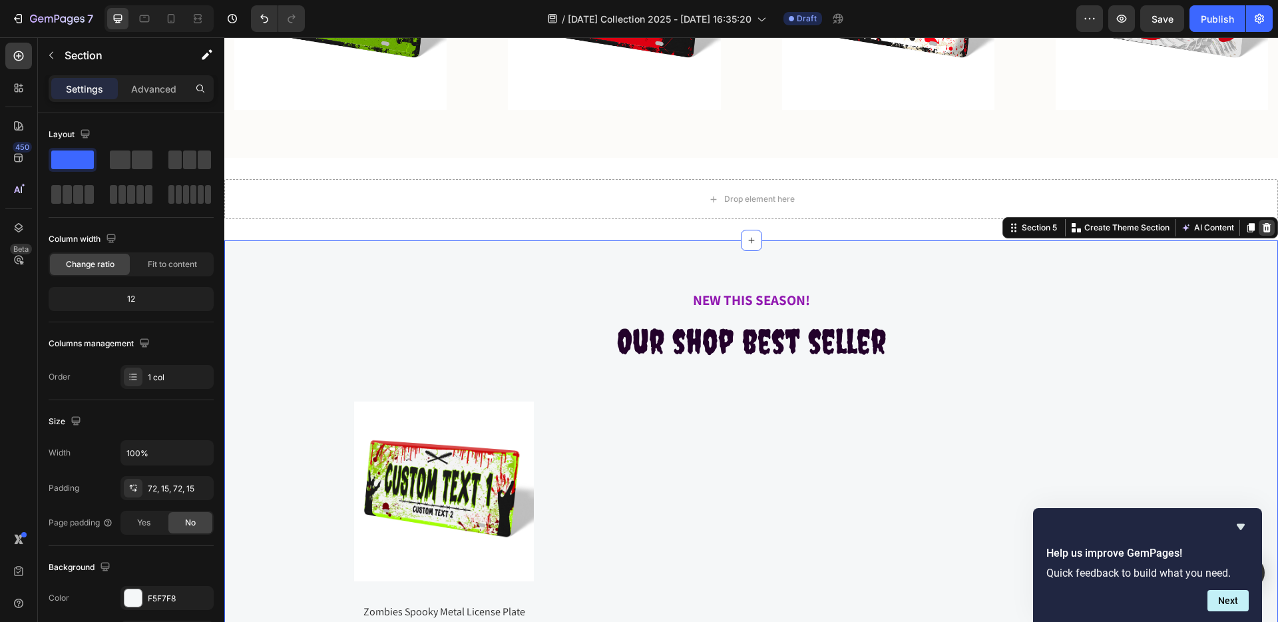
click at [1262, 223] on icon at bounding box center [1267, 227] width 11 height 11
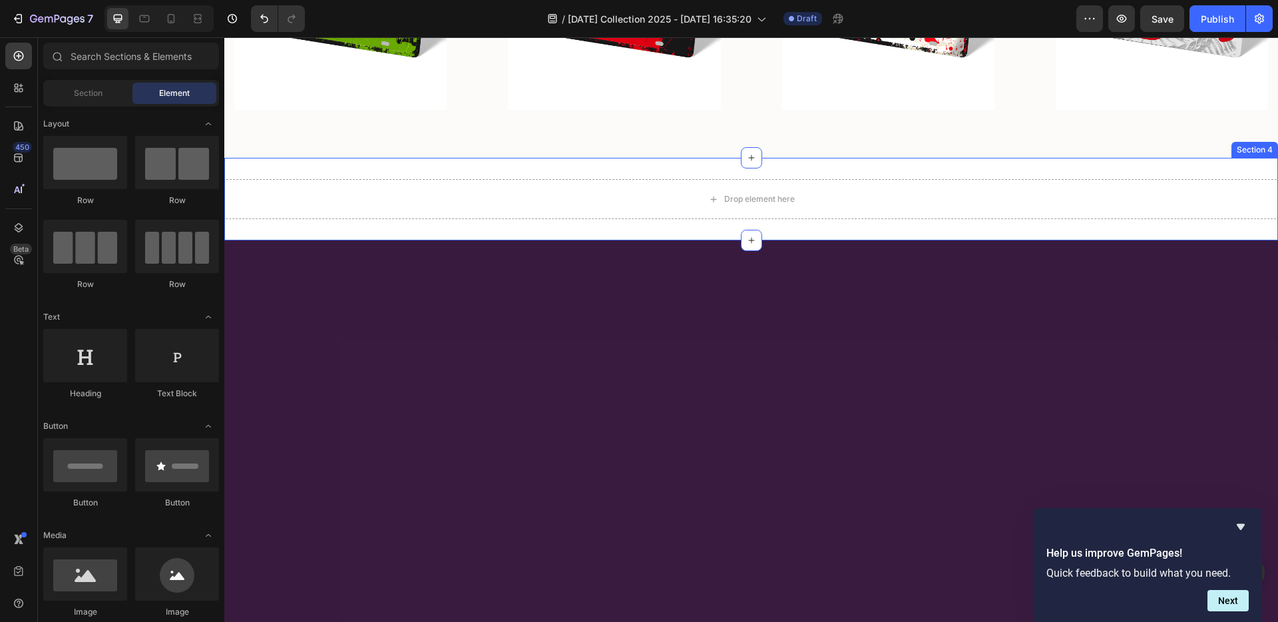
click at [1250, 148] on div "Section 4" at bounding box center [1255, 150] width 47 height 16
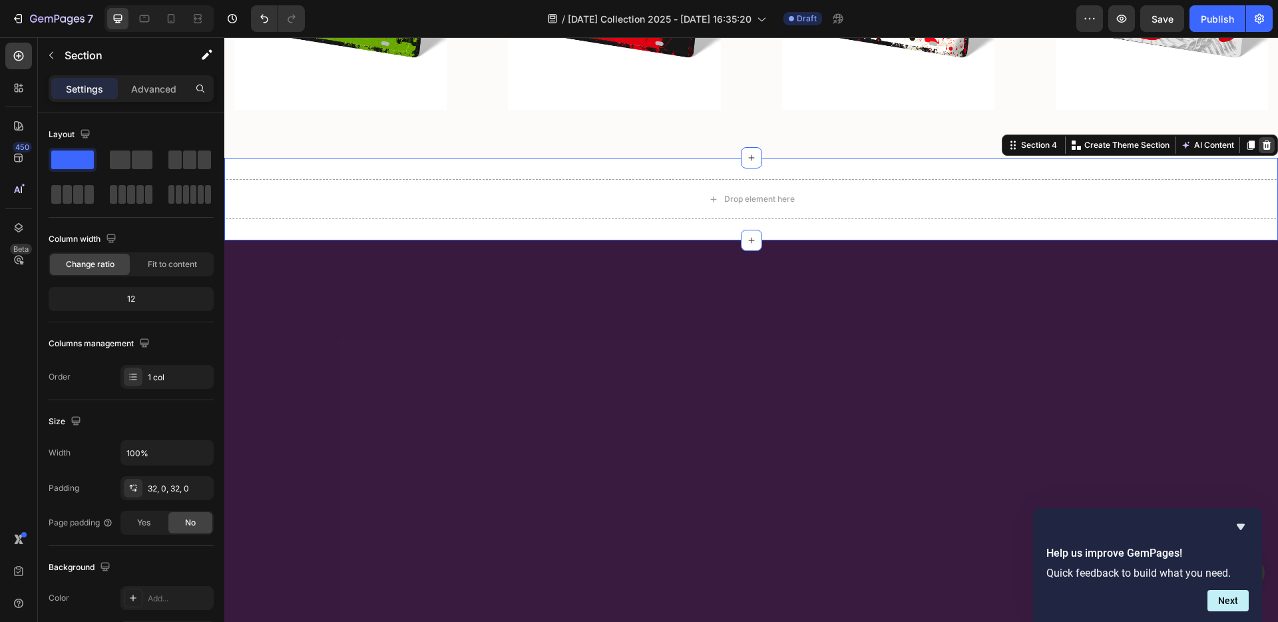
click at [1262, 143] on icon at bounding box center [1267, 145] width 11 height 11
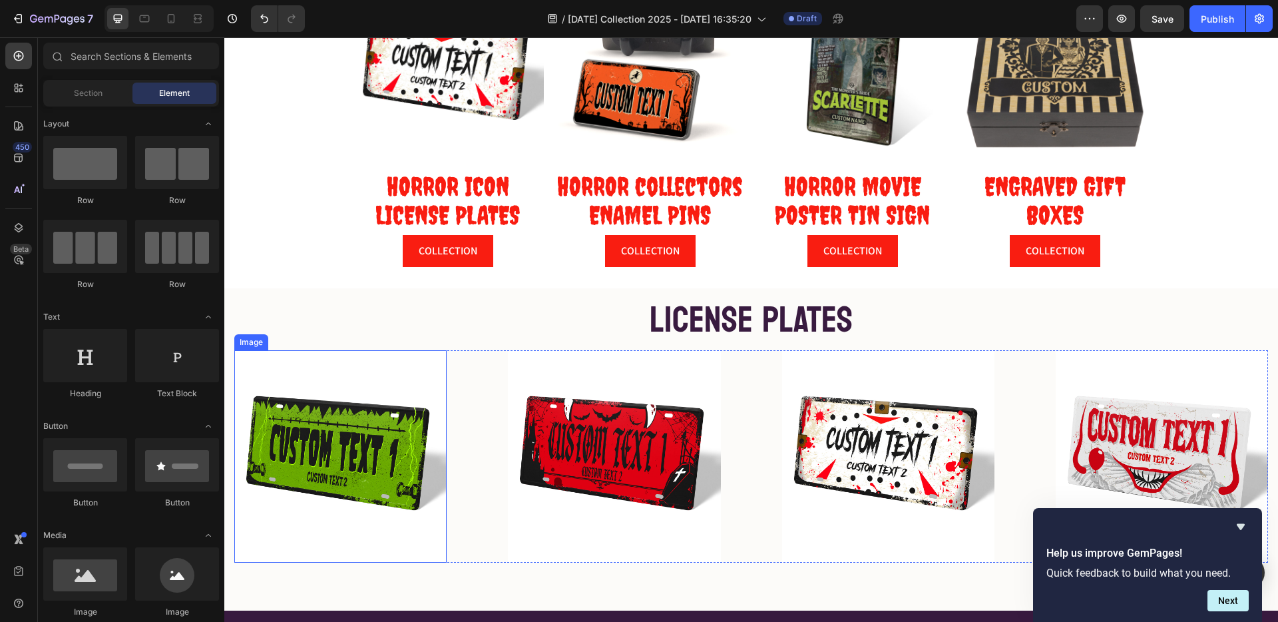
scroll to position [647, 0]
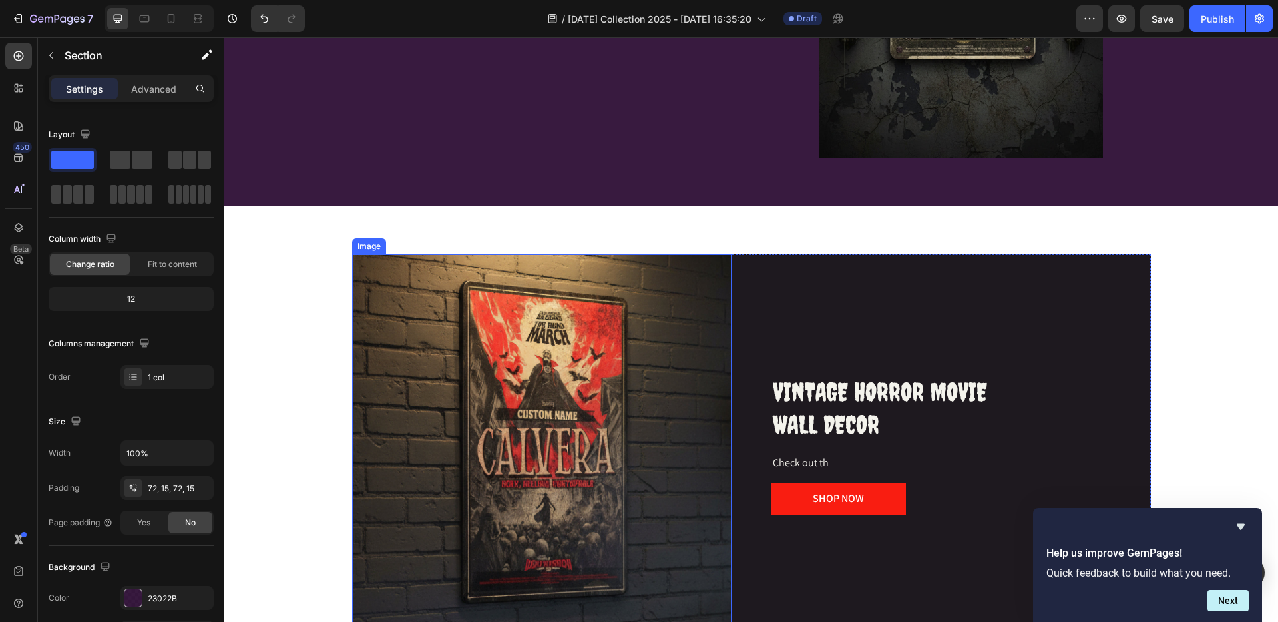
scroll to position [1611, 0]
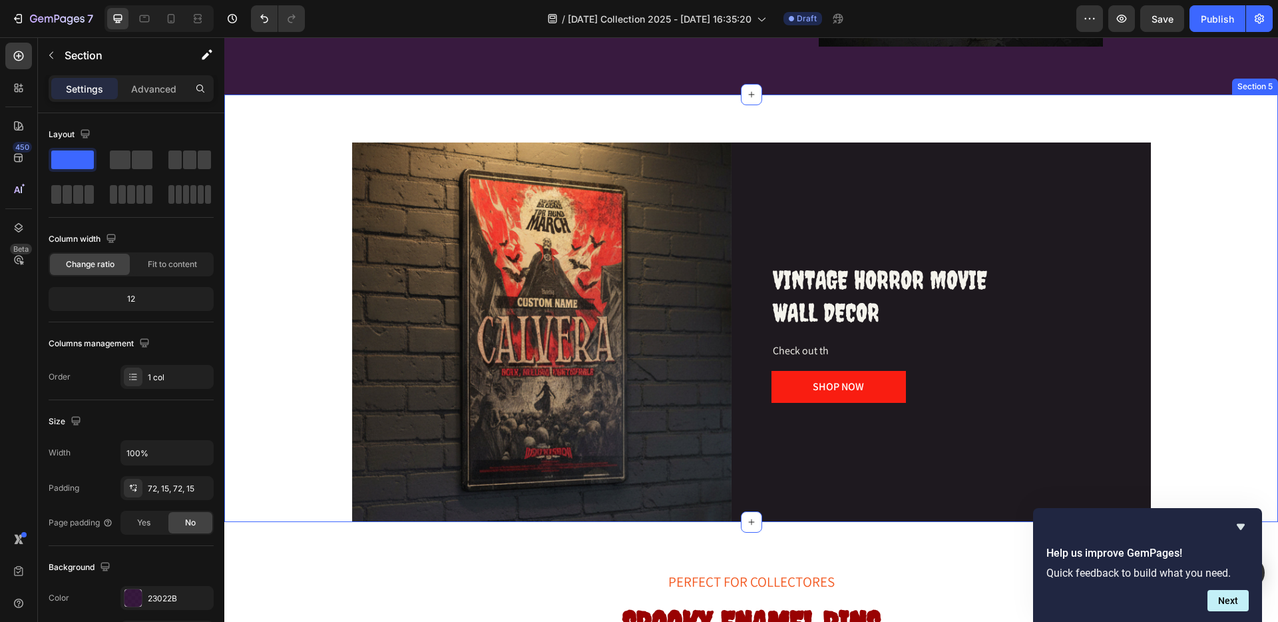
click at [417, 112] on div "Image VINTAGE HORROR MOVIE WALL DECOR Heading Check out th Text block SHOP NOW …" at bounding box center [751, 308] width 1054 height 427
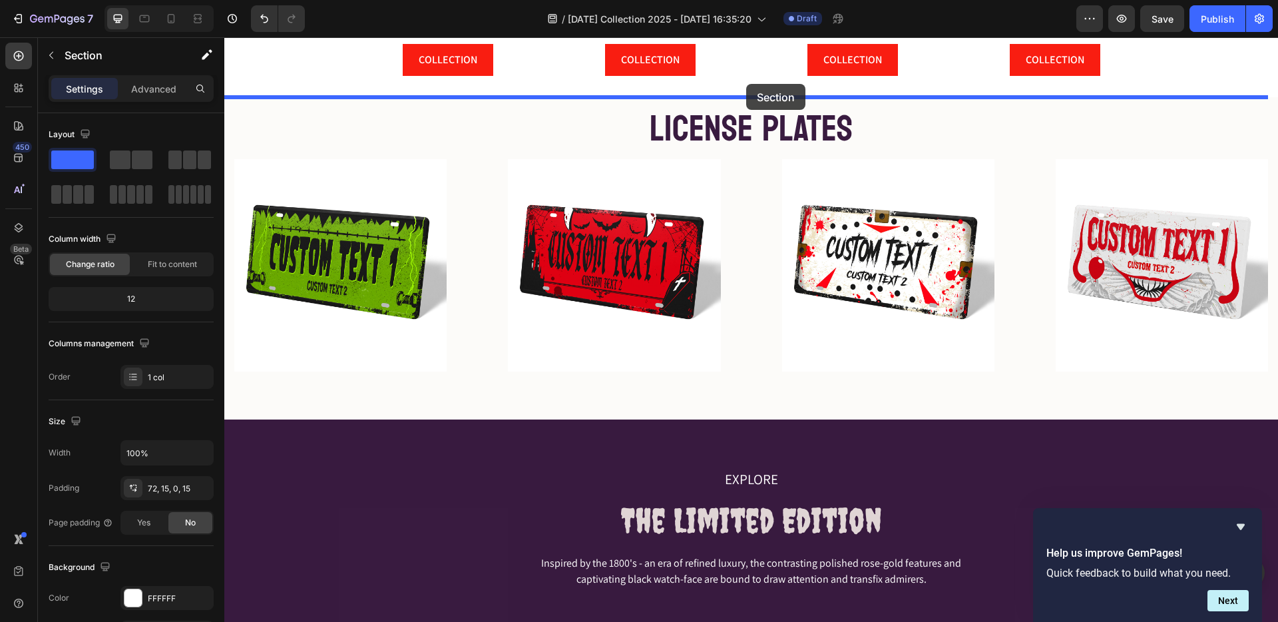
scroll to position [617, 0]
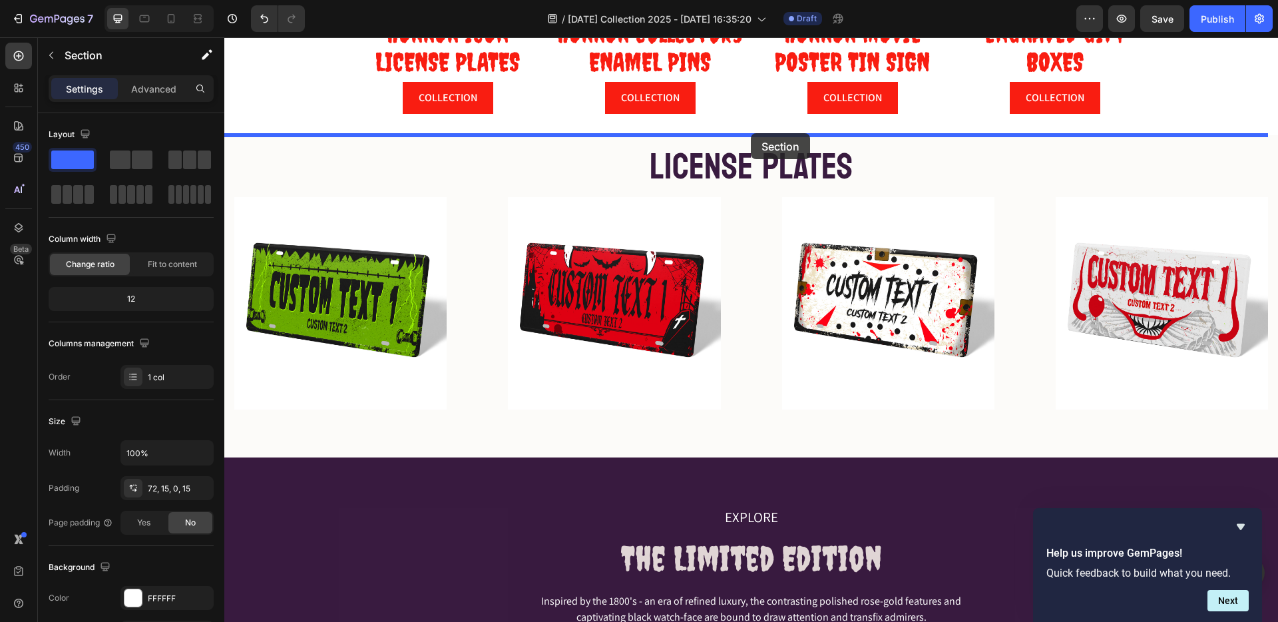
drag, startPoint x: 1007, startPoint y: 83, endPoint x: 751, endPoint y: 133, distance: 260.5
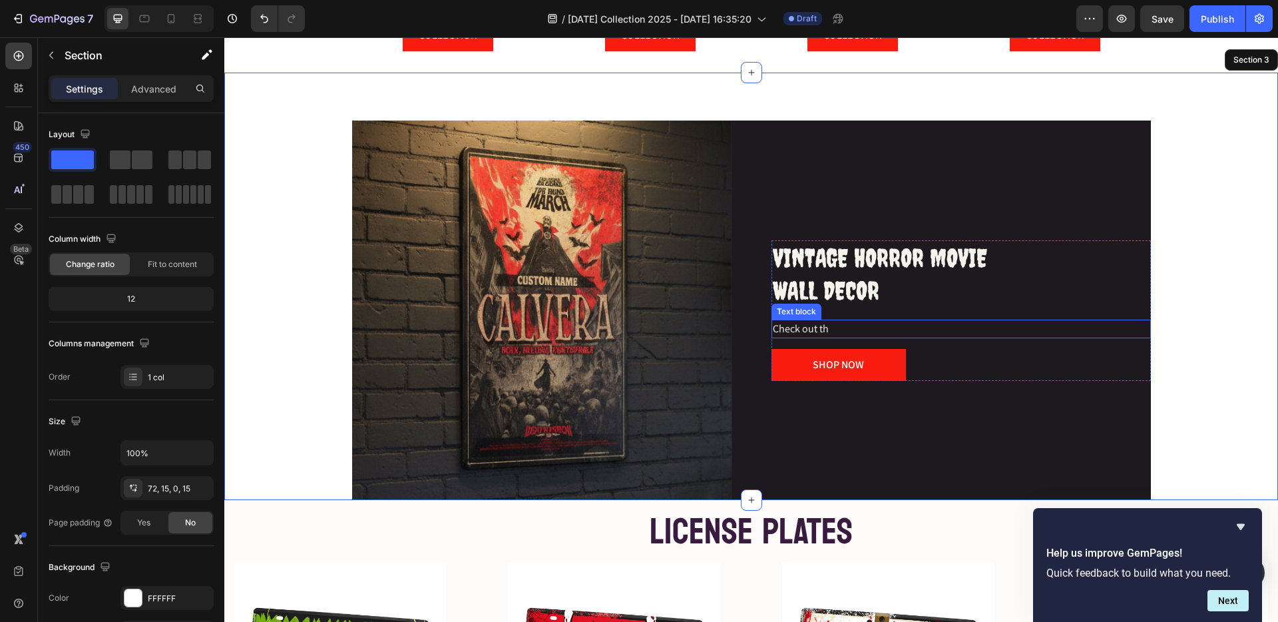
scroll to position [680, 0]
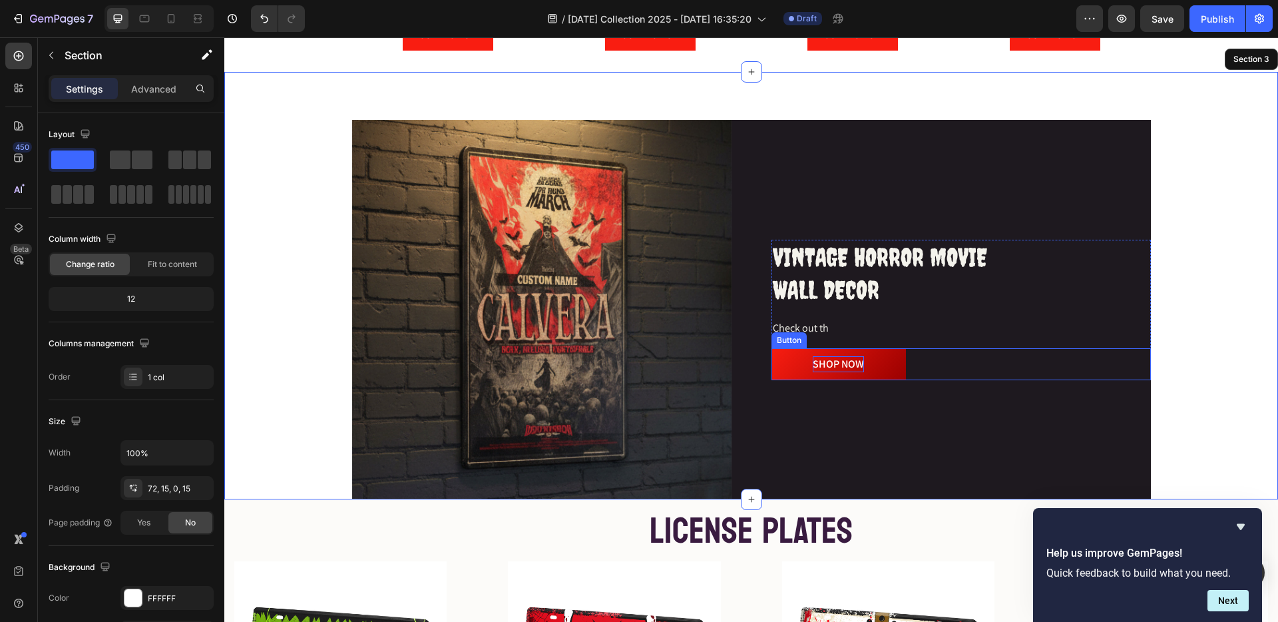
click at [826, 364] on div "SHOP NOW" at bounding box center [838, 364] width 51 height 16
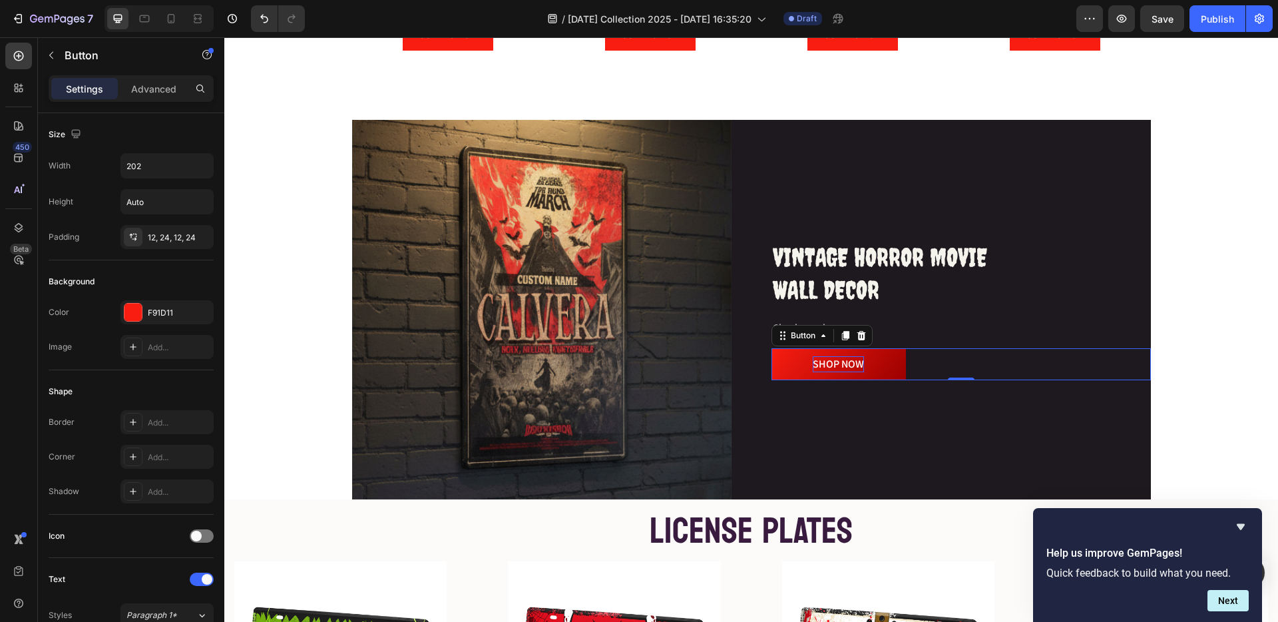
click at [844, 360] on div "SHOP NOW" at bounding box center [838, 364] width 51 height 16
click at [867, 362] on button "SHOP NOW" at bounding box center [839, 364] width 135 height 32
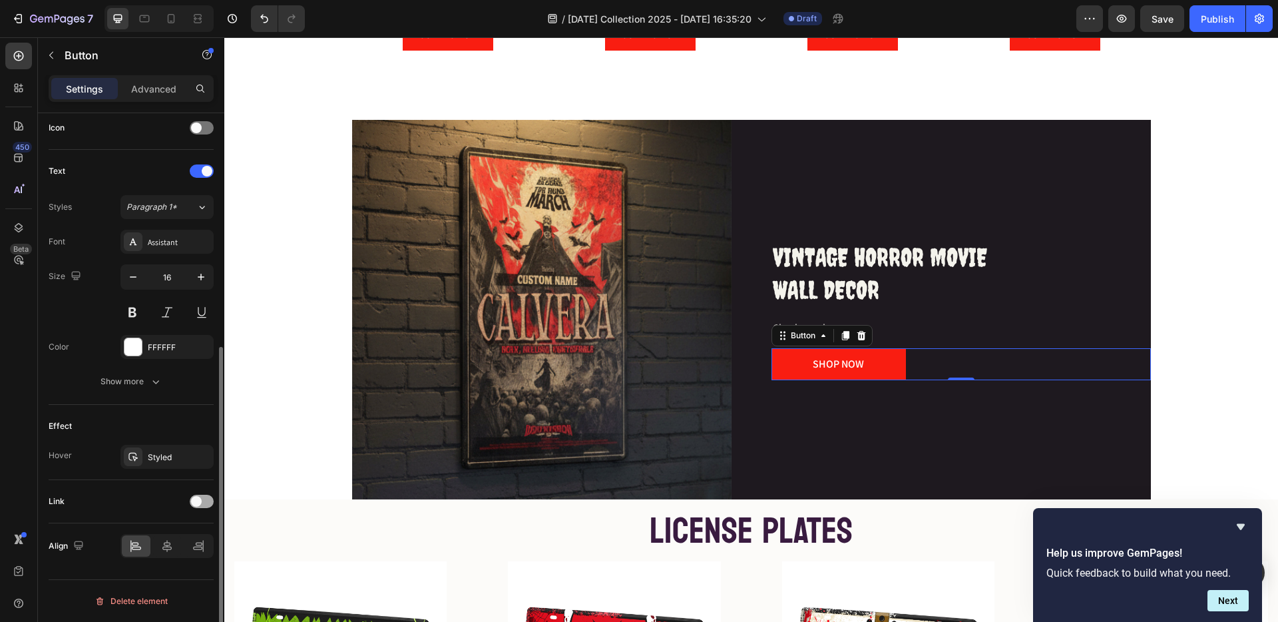
click at [198, 499] on span at bounding box center [196, 501] width 11 height 11
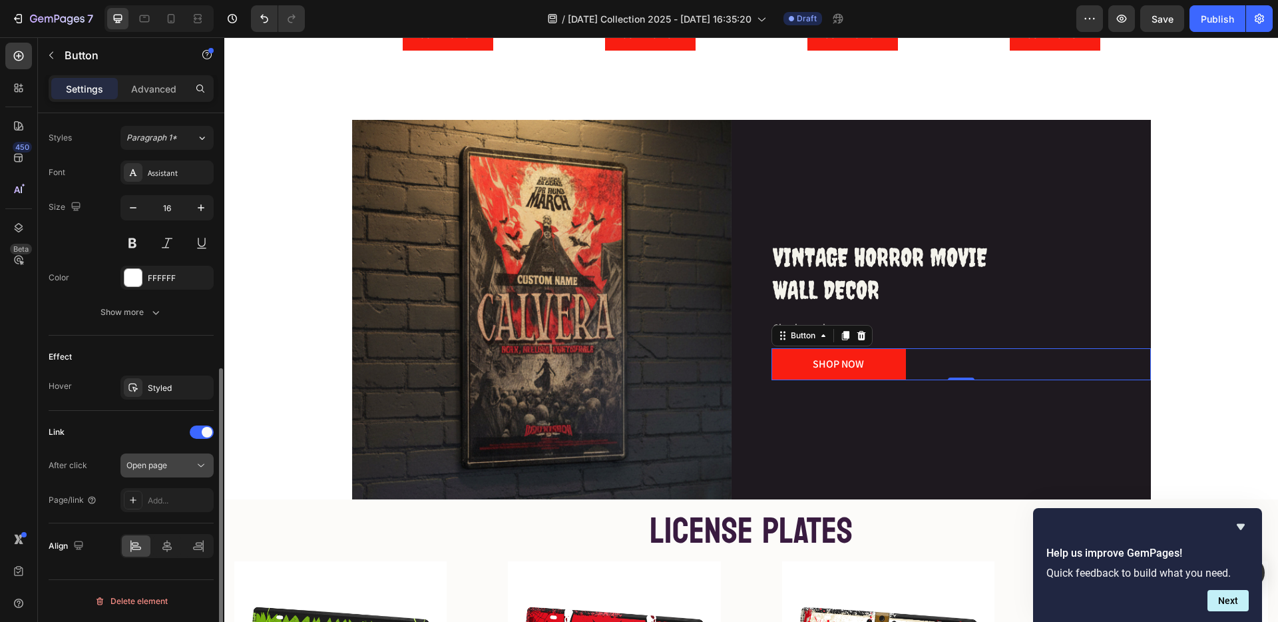
click at [197, 463] on icon at bounding box center [200, 465] width 13 height 13
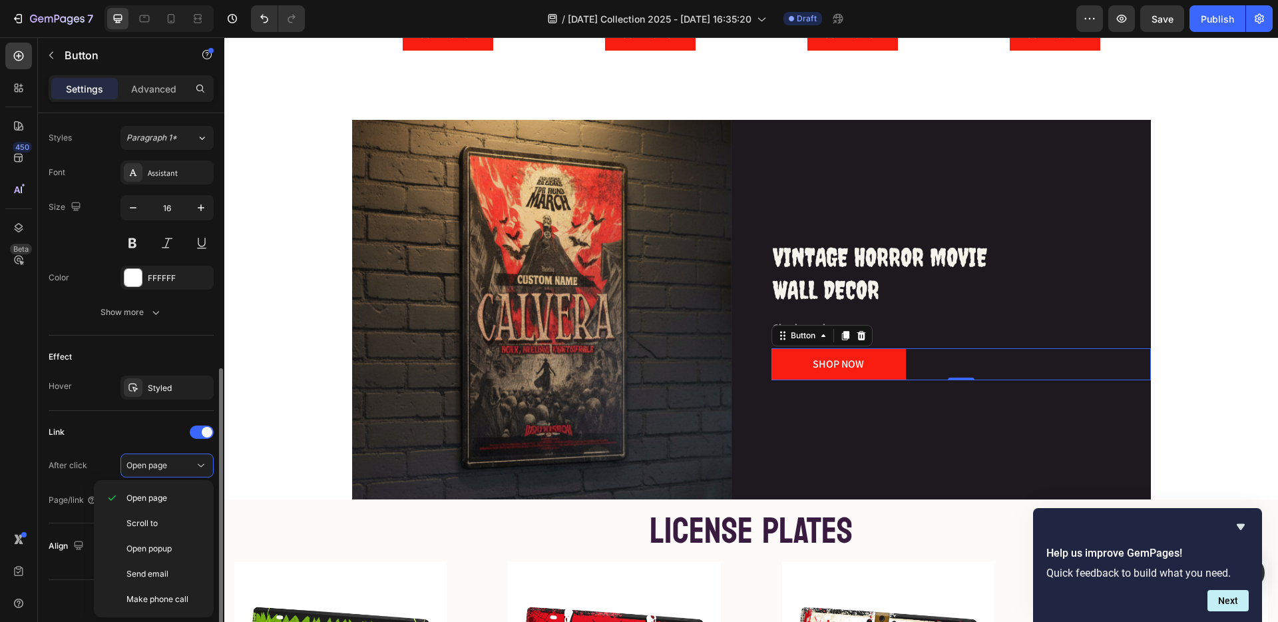
click at [61, 489] on div "Page/link" at bounding box center [73, 499] width 49 height 21
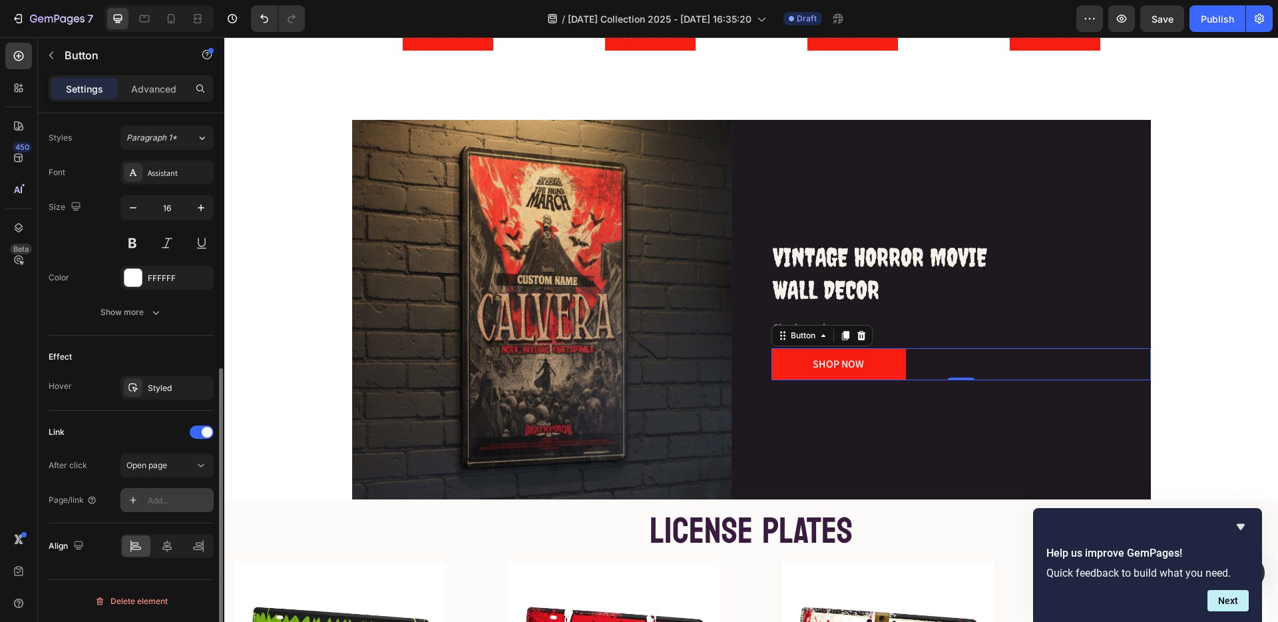
click at [130, 499] on icon at bounding box center [133, 500] width 11 height 11
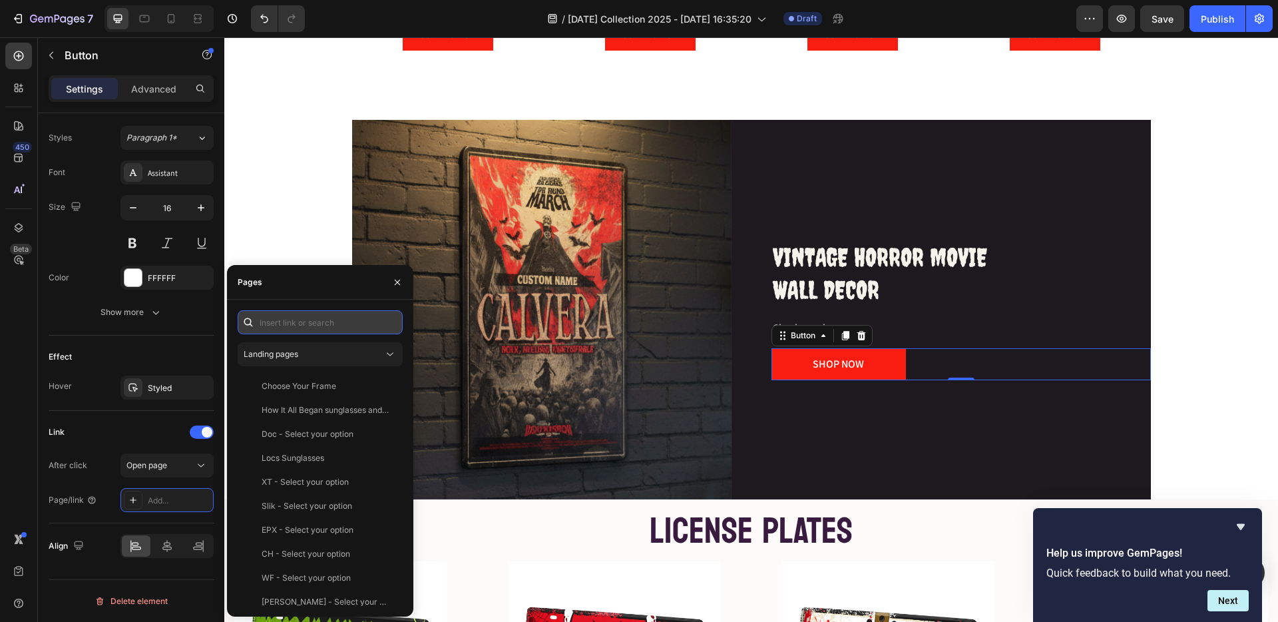
click at [295, 326] on input "text" at bounding box center [320, 322] width 165 height 24
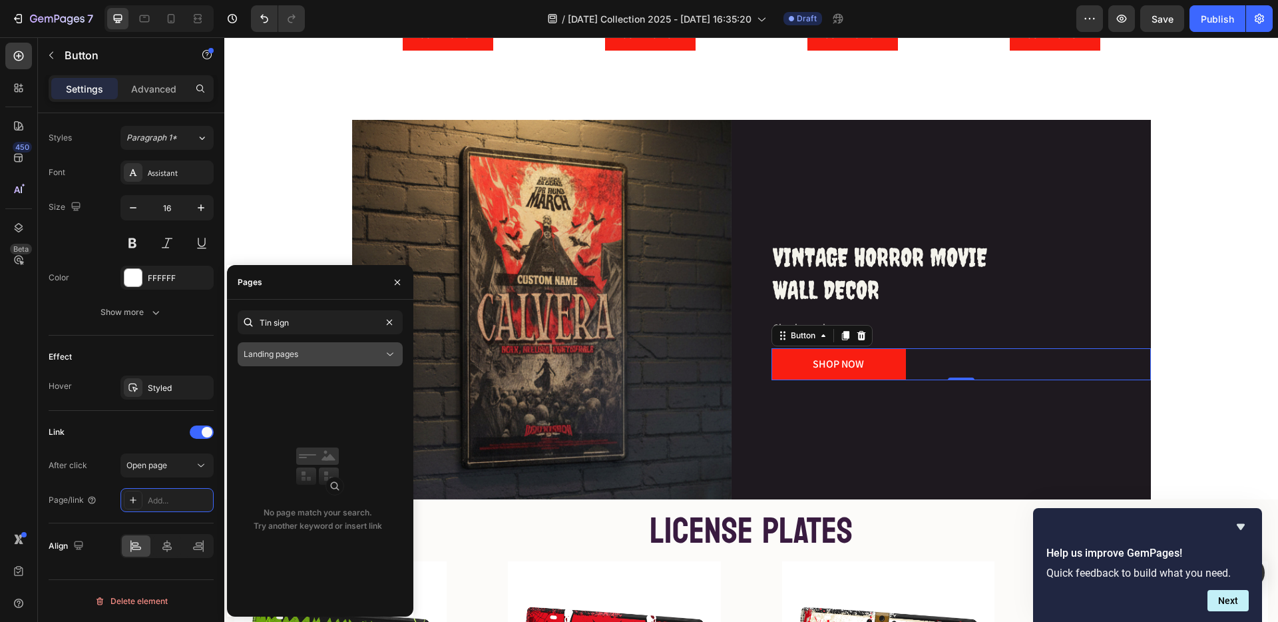
click at [328, 355] on div "Landing pages" at bounding box center [314, 354] width 140 height 12
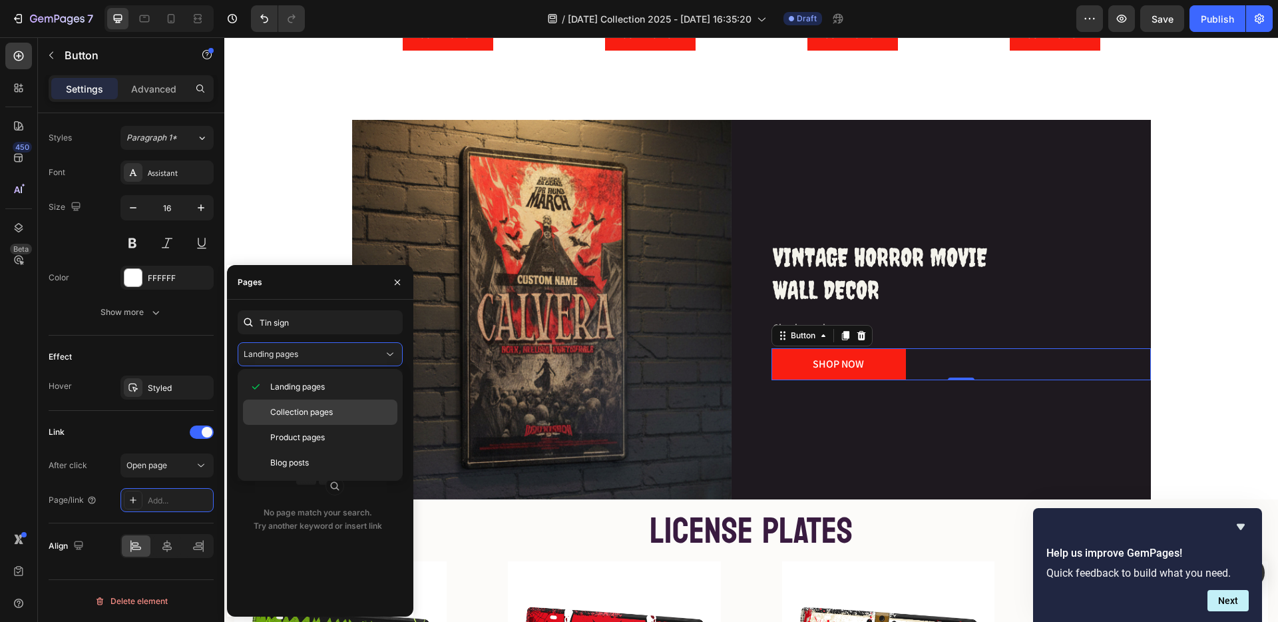
click at [331, 413] on span "Collection pages" at bounding box center [301, 412] width 63 height 12
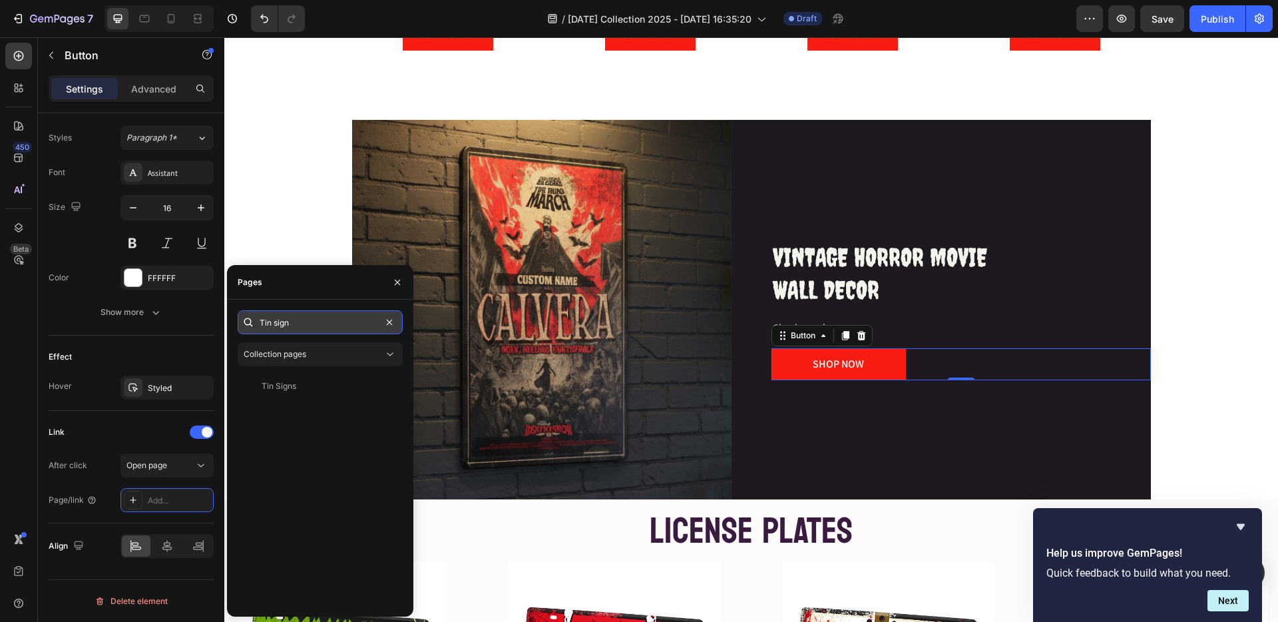
click at [260, 323] on input "Tin sign" at bounding box center [320, 322] width 165 height 24
click at [318, 322] on input "Spooky Tin sign" at bounding box center [320, 322] width 165 height 24
drag, startPoint x: 321, startPoint y: 322, endPoint x: 290, endPoint y: 325, distance: 30.8
click at [291, 324] on input "Spooky Tin sign" at bounding box center [320, 322] width 165 height 24
type input "Spooky"
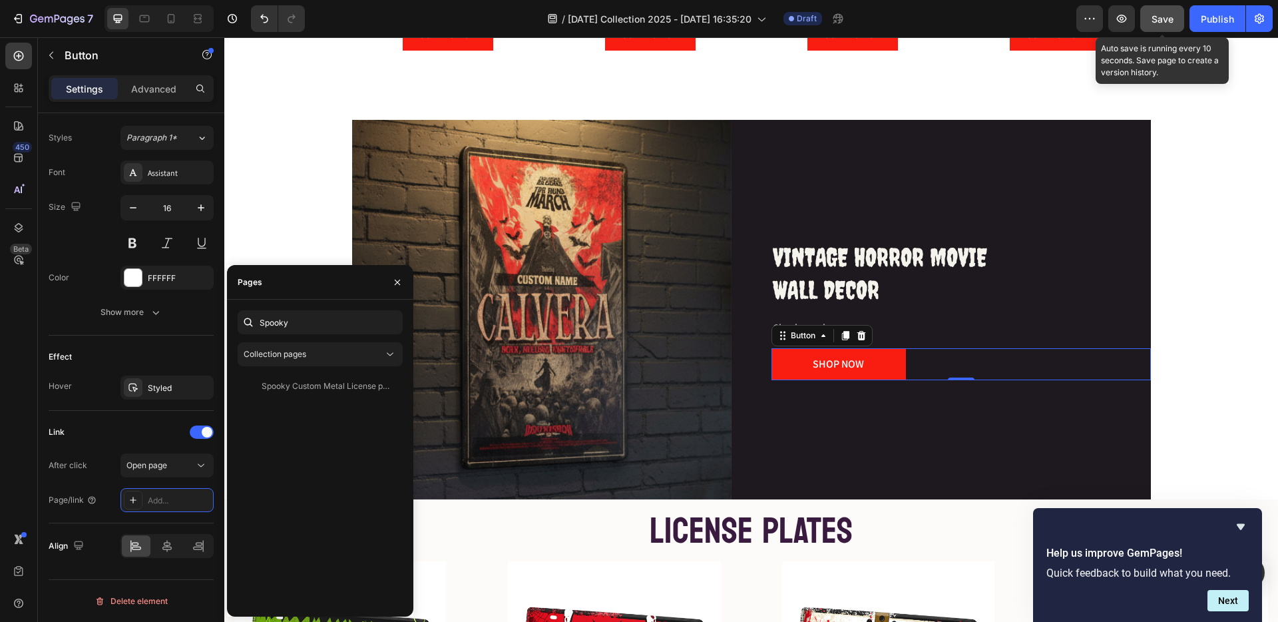
click at [1158, 17] on span "Save" at bounding box center [1163, 18] width 22 height 11
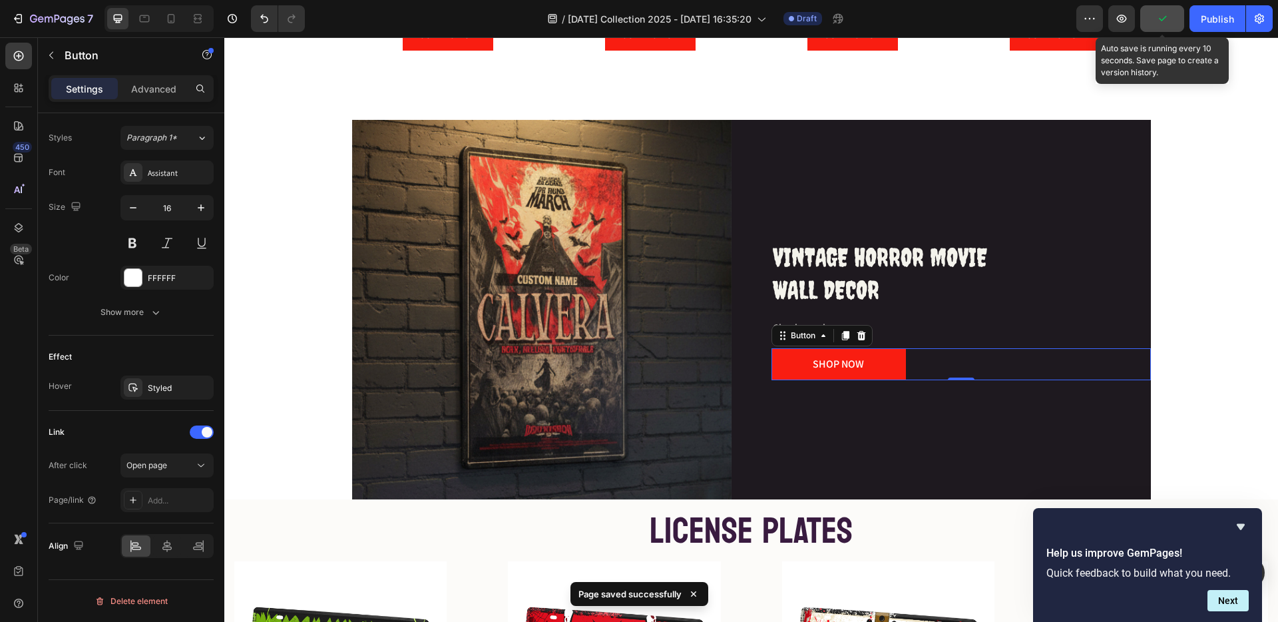
click at [1158, 17] on icon "button" at bounding box center [1162, 18] width 13 height 13
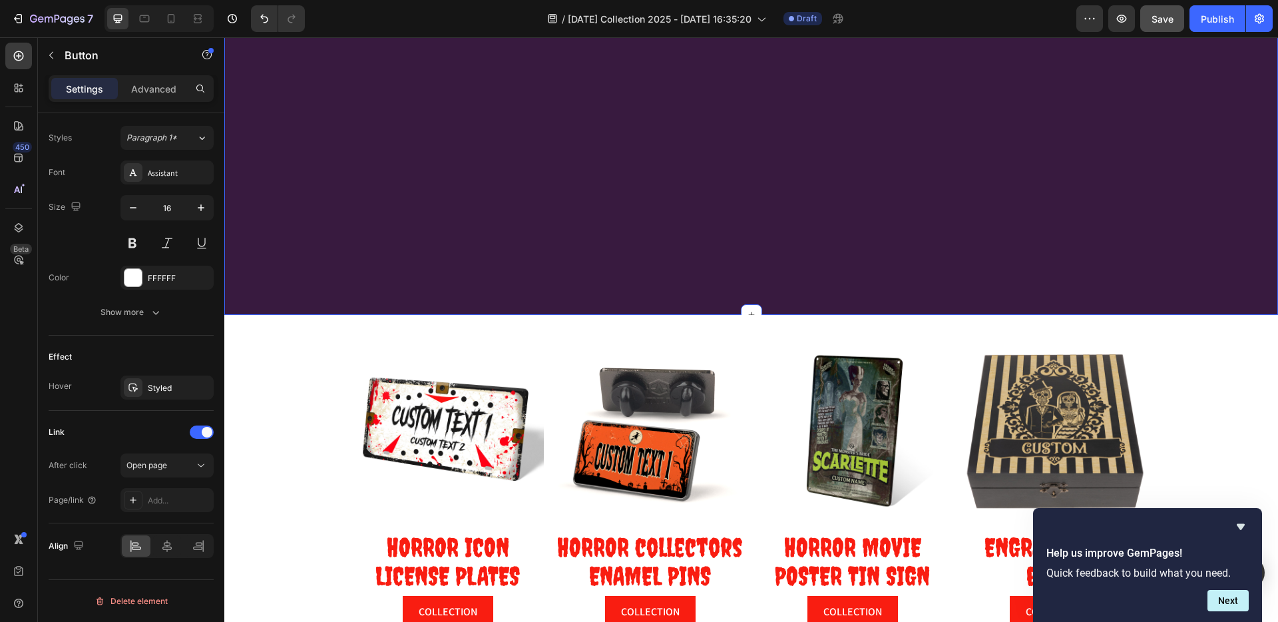
scroll to position [360, 0]
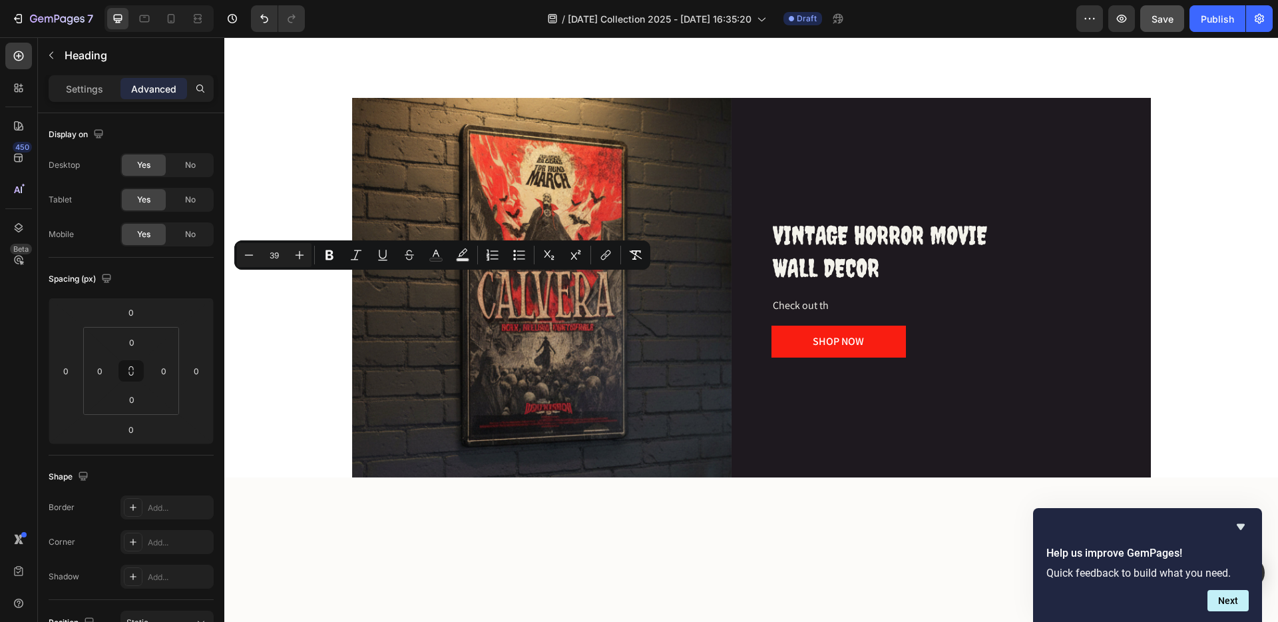
drag, startPoint x: 398, startPoint y: 284, endPoint x: 537, endPoint y: 325, distance: 145.0
click at [274, 257] on input "39" at bounding box center [274, 255] width 27 height 16
type input "20"
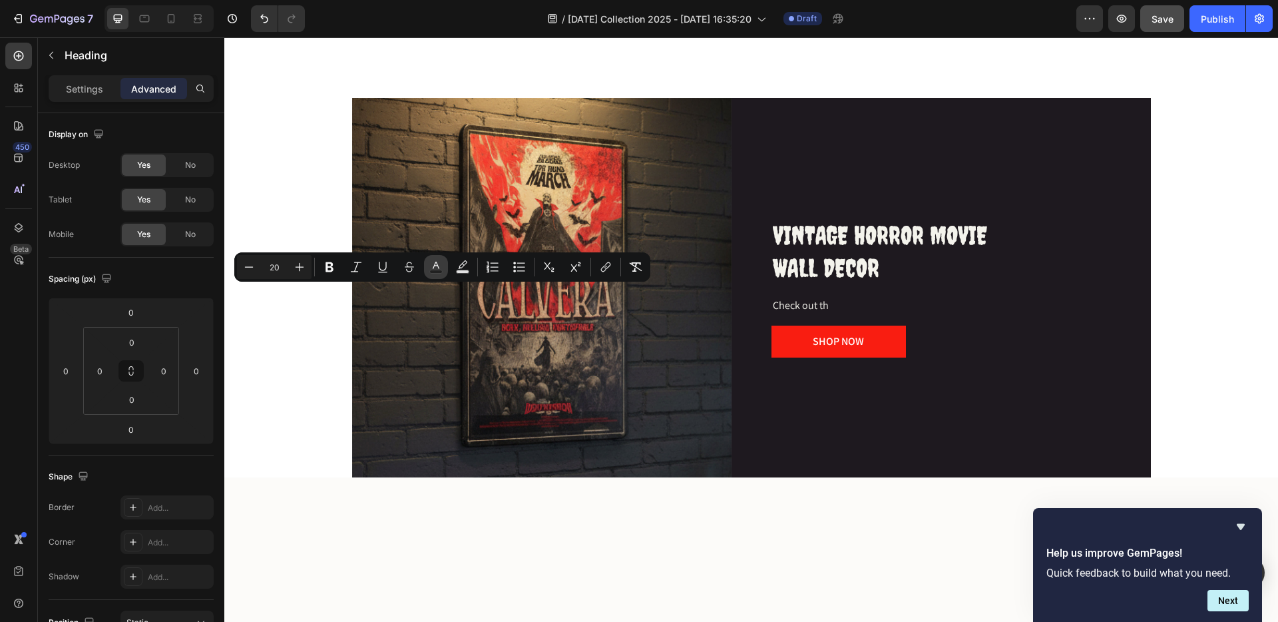
click at [438, 264] on icon "Editor contextual toolbar" at bounding box center [435, 266] width 13 height 13
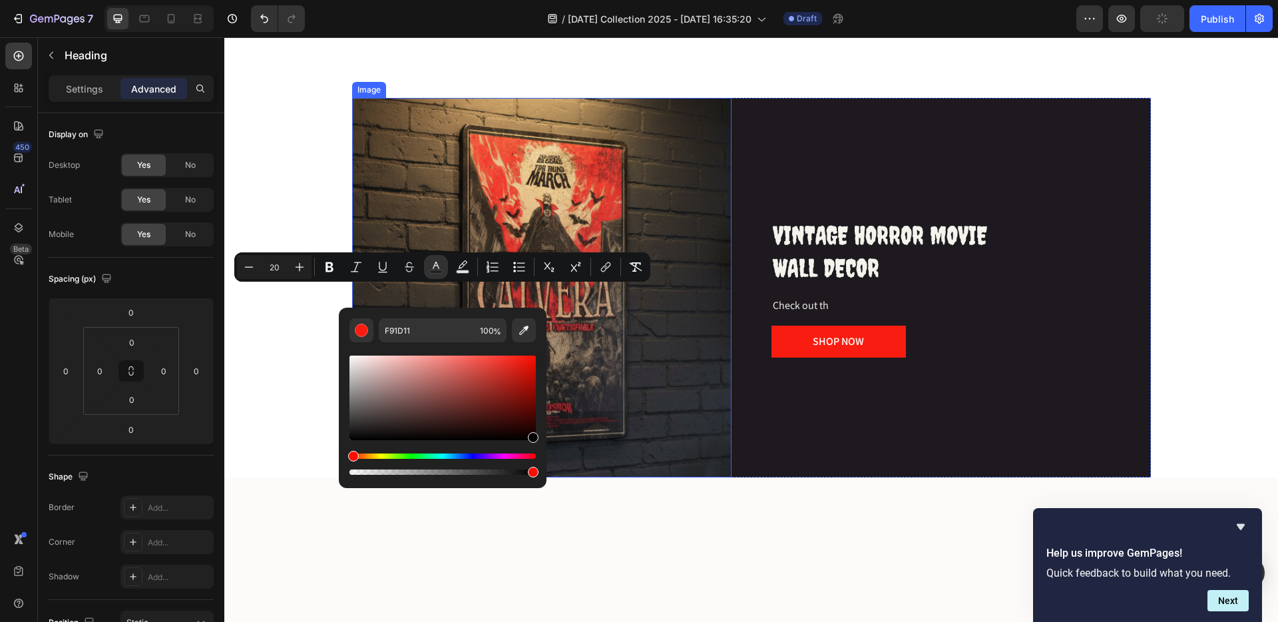
type input "000000"
drag, startPoint x: 615, startPoint y: 431, endPoint x: 584, endPoint y: 471, distance: 50.7
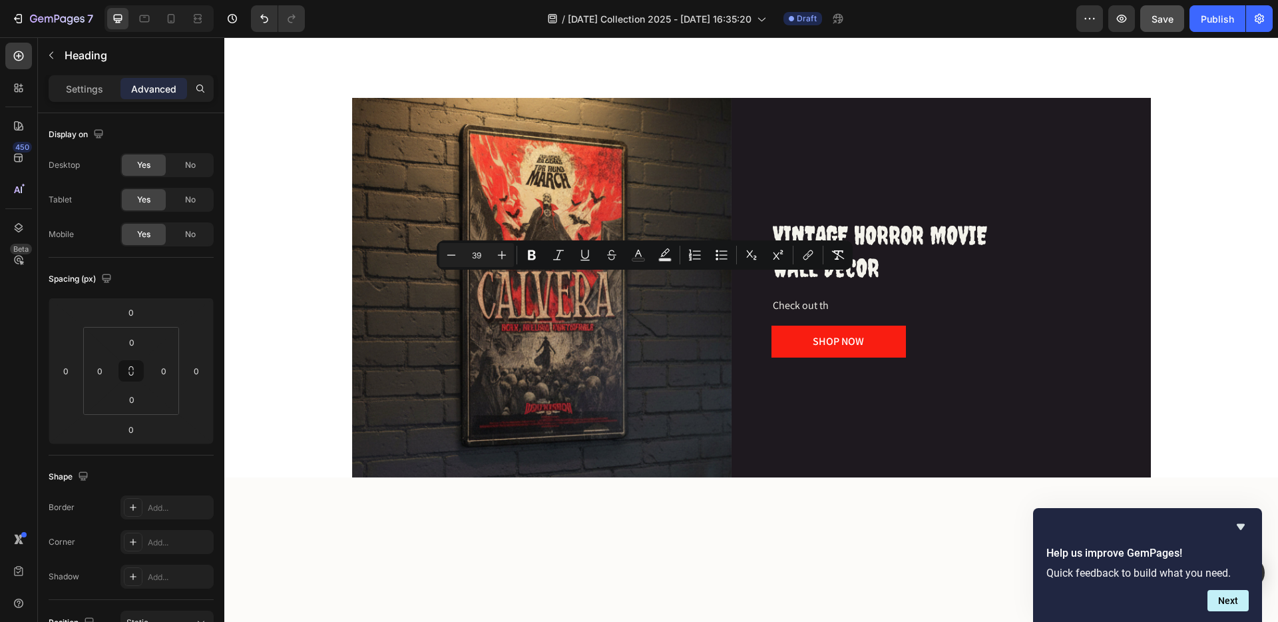
drag, startPoint x: 615, startPoint y: 288, endPoint x: 720, endPoint y: 329, distance: 113.4
click at [479, 254] on input "39" at bounding box center [476, 255] width 27 height 16
type input "20"
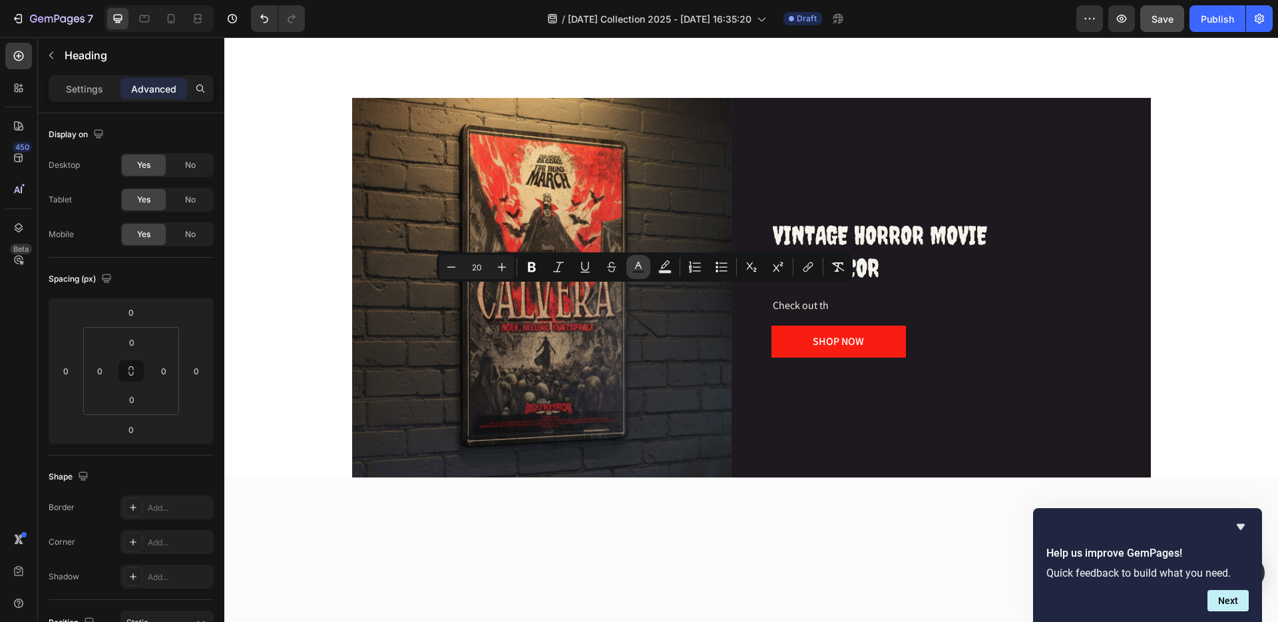
click at [641, 266] on icon "Editor contextual toolbar" at bounding box center [638, 265] width 7 height 7
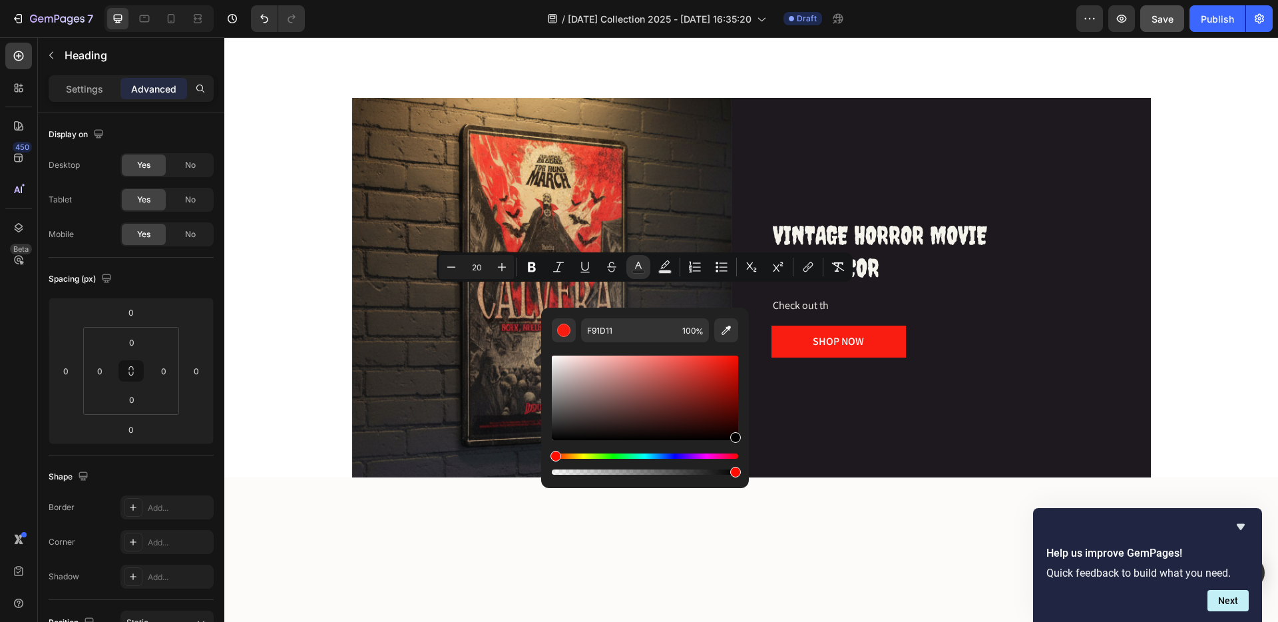
type input "000000"
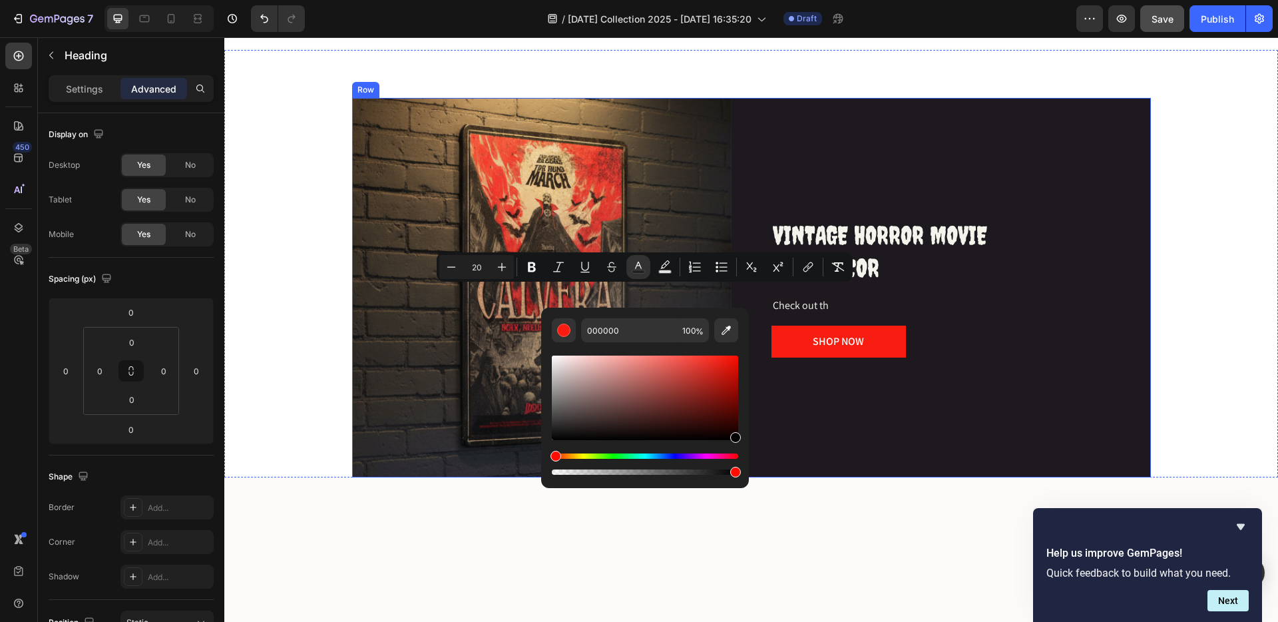
drag, startPoint x: 900, startPoint y: 479, endPoint x: 805, endPoint y: 475, distance: 95.3
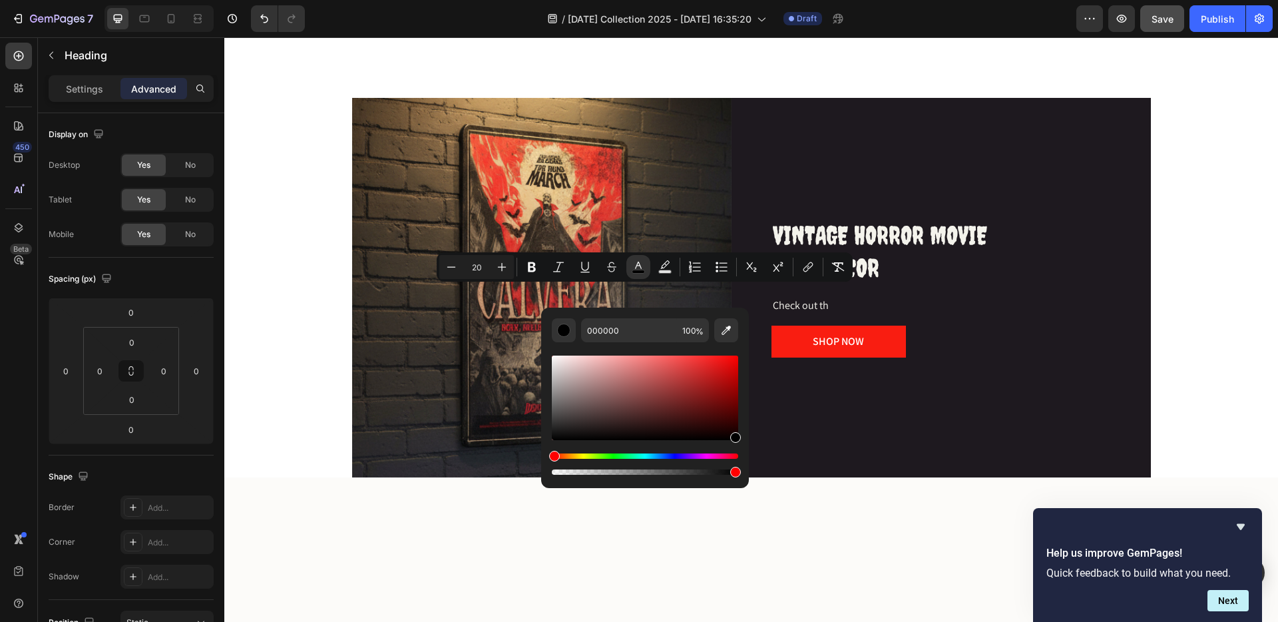
drag, startPoint x: 732, startPoint y: 427, endPoint x: 746, endPoint y: 447, distance: 24.4
click at [746, 446] on div "000000 100 %" at bounding box center [645, 393] width 208 height 170
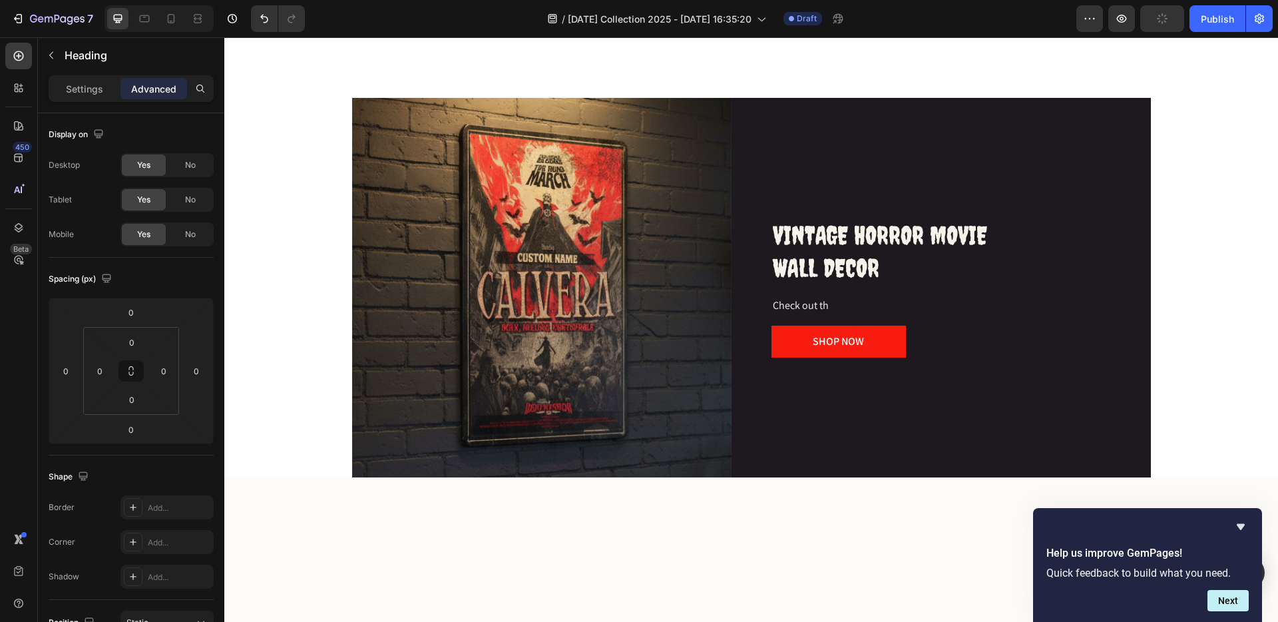
drag, startPoint x: 806, startPoint y: 290, endPoint x: 926, endPoint y: 329, distance: 125.3
click at [681, 256] on input "39" at bounding box center [679, 255] width 27 height 16
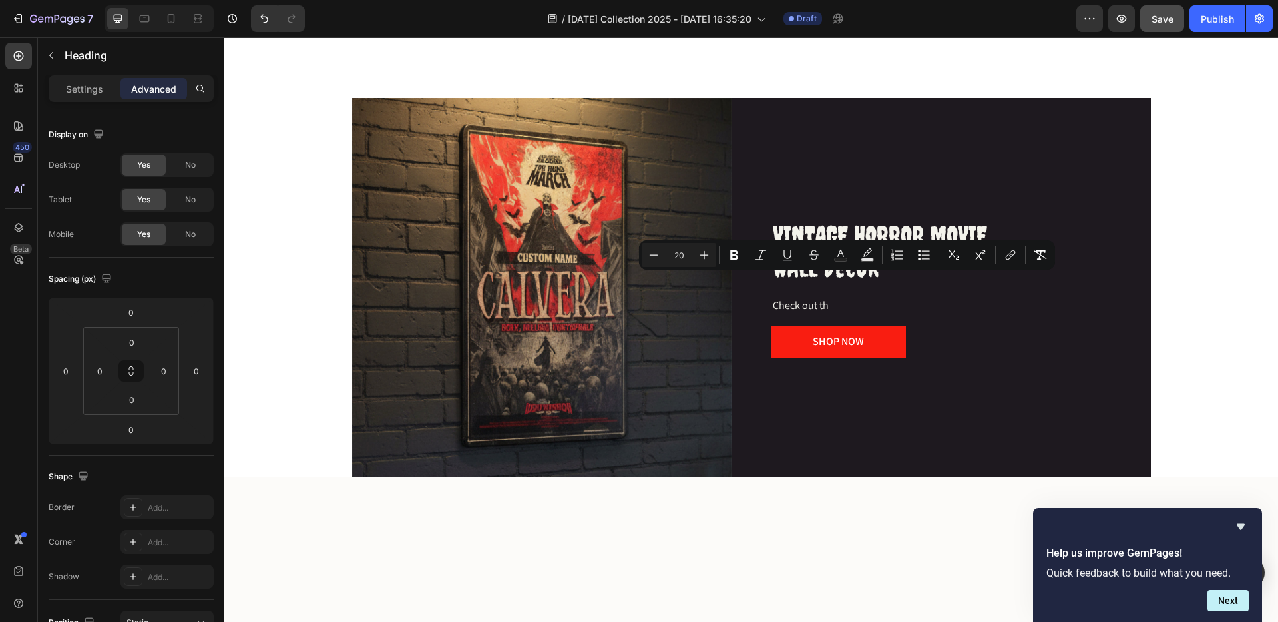
type input "20"
click at [840, 268] on icon "Editor contextual toolbar" at bounding box center [840, 266] width 13 height 13
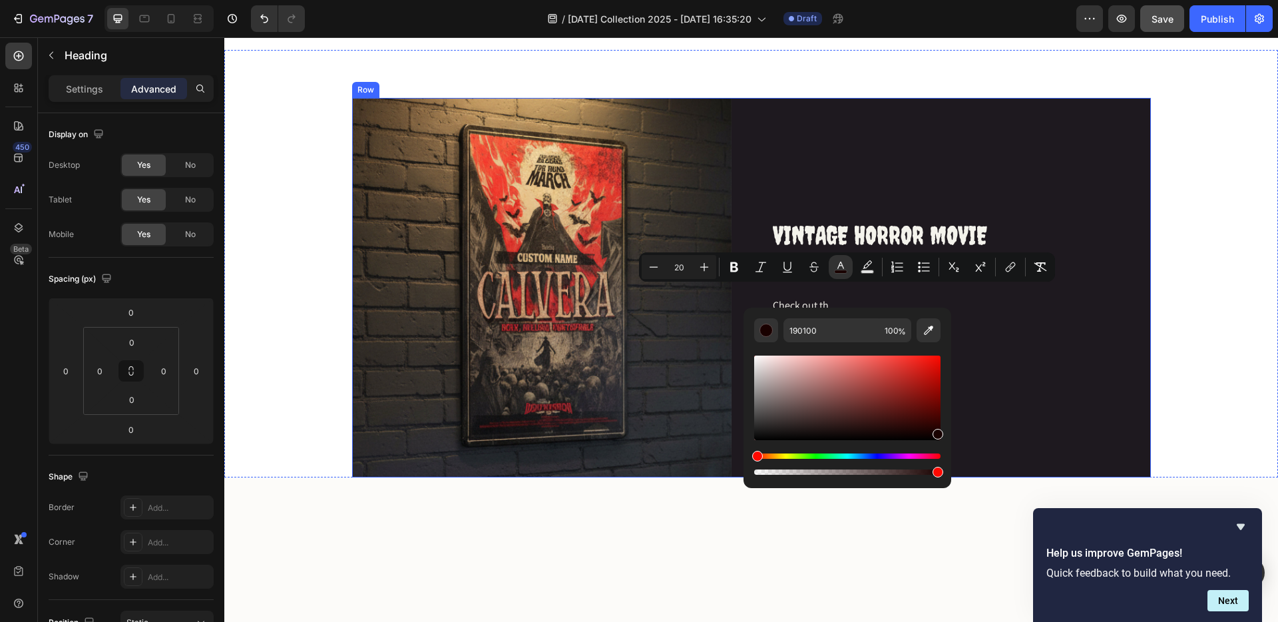
drag, startPoint x: 1085, startPoint y: 449, endPoint x: 965, endPoint y: 451, distance: 119.9
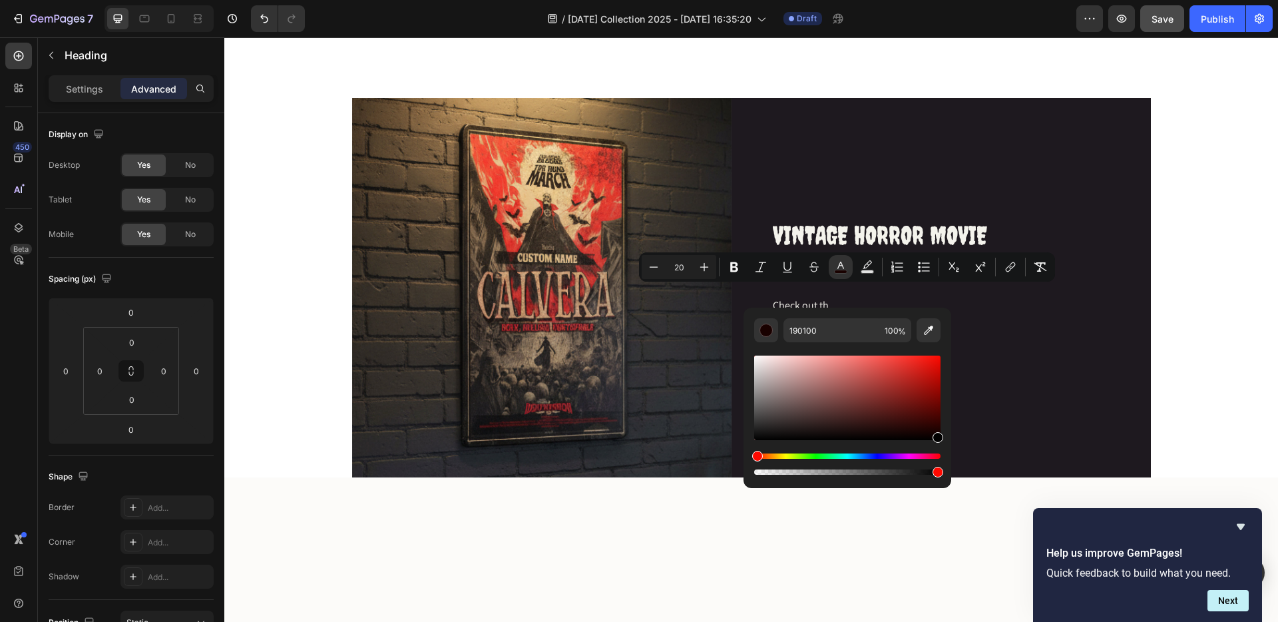
drag, startPoint x: 938, startPoint y: 437, endPoint x: 951, endPoint y: 454, distance: 21.8
click at [951, 453] on div "190100 100 %" at bounding box center [848, 393] width 208 height 170
type input "000000"
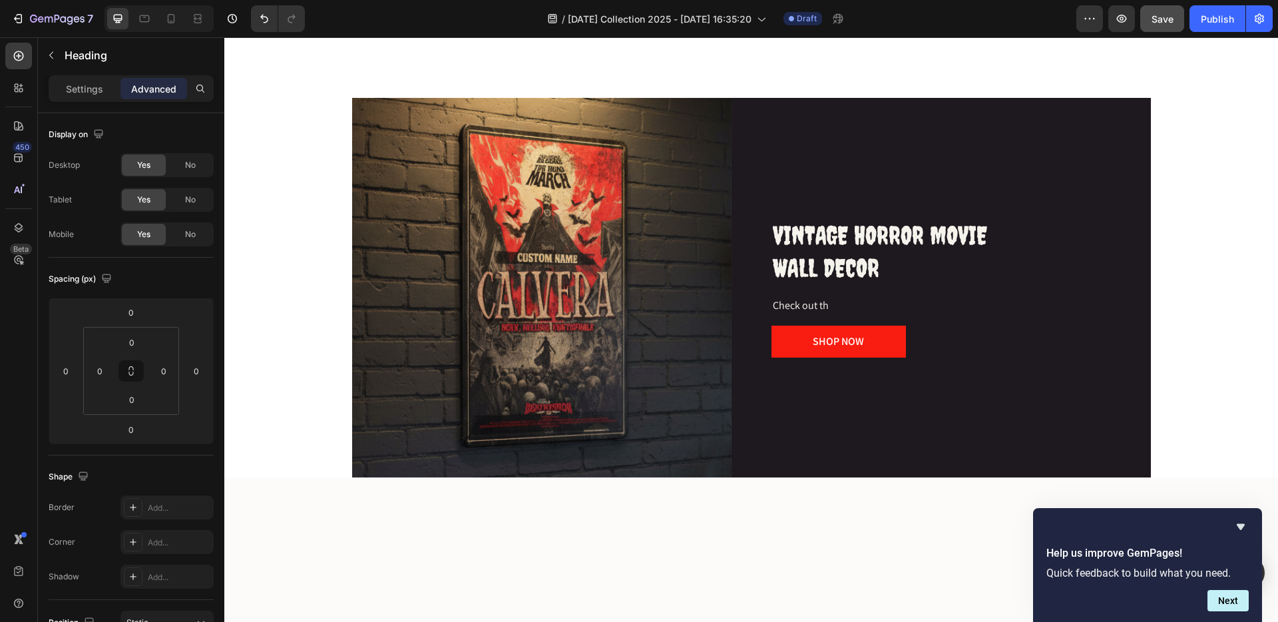
drag, startPoint x: 987, startPoint y: 291, endPoint x: 1020, endPoint y: 307, distance: 36.9
click at [880, 256] on input "39" at bounding box center [881, 255] width 27 height 16
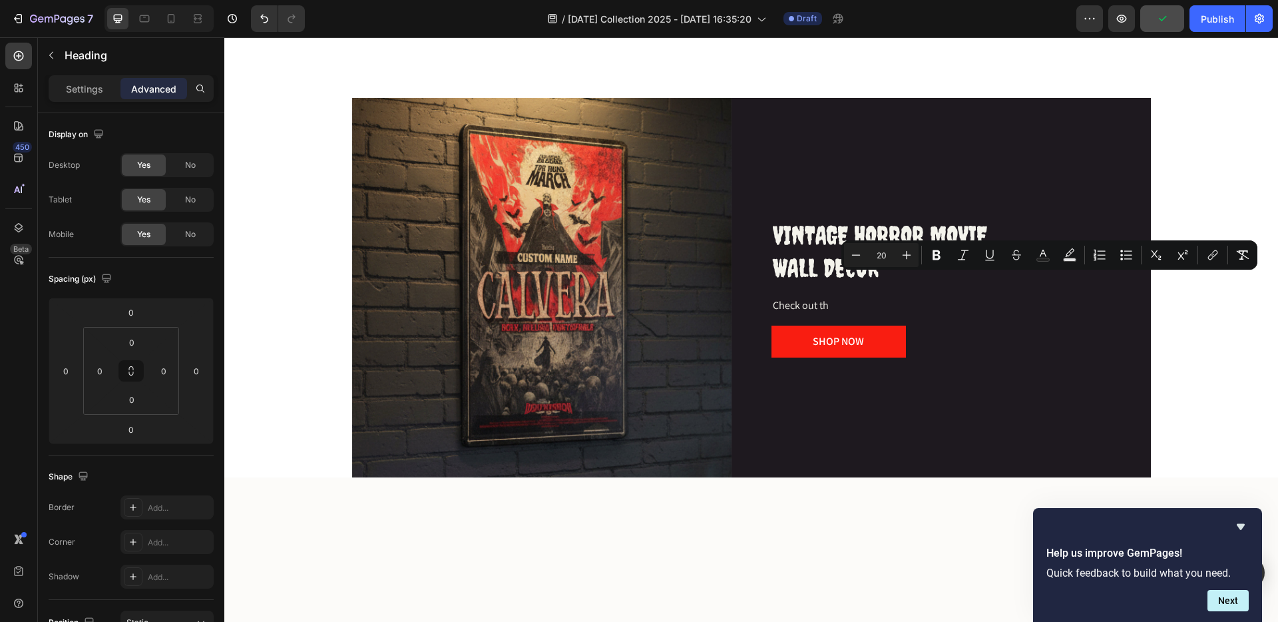
type input "20"
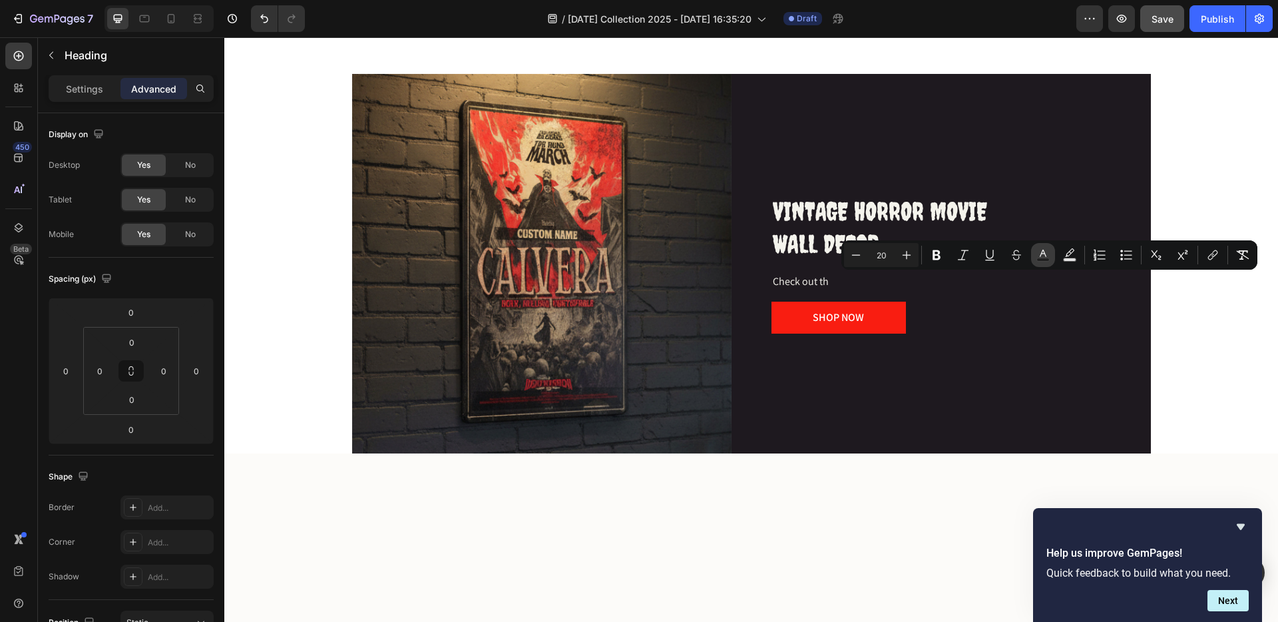
click at [1042, 252] on icon "Editor contextual toolbar" at bounding box center [1043, 253] width 7 height 7
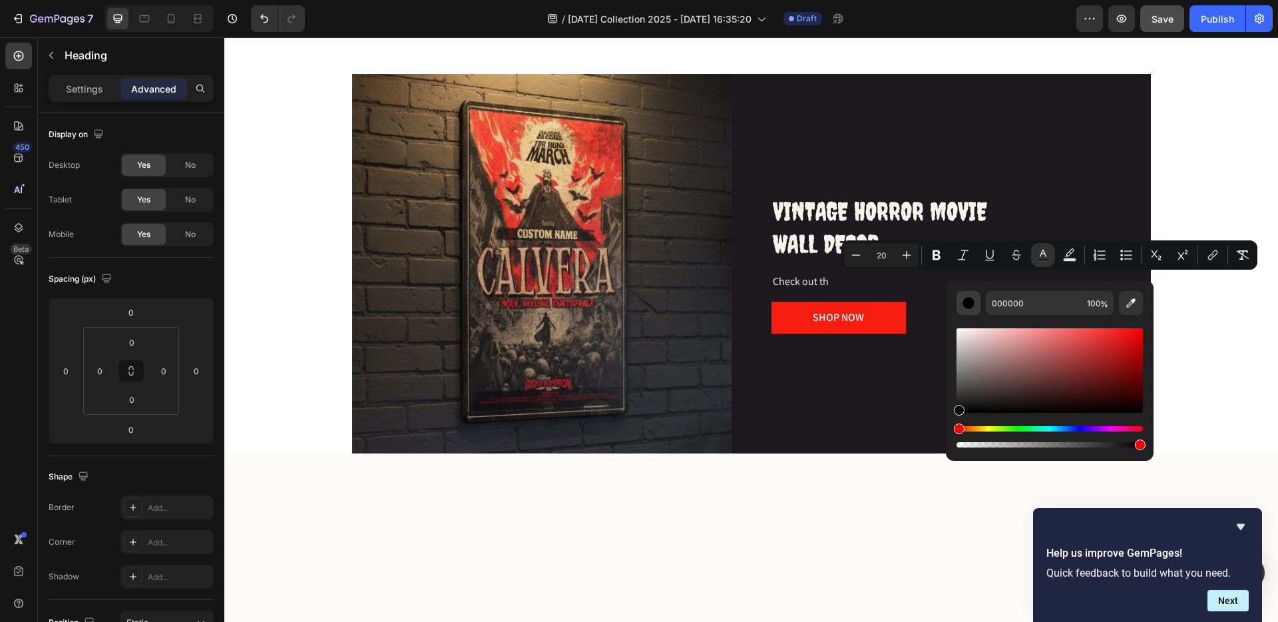
click at [968, 304] on div "Editor contextual toolbar" at bounding box center [968, 302] width 13 height 13
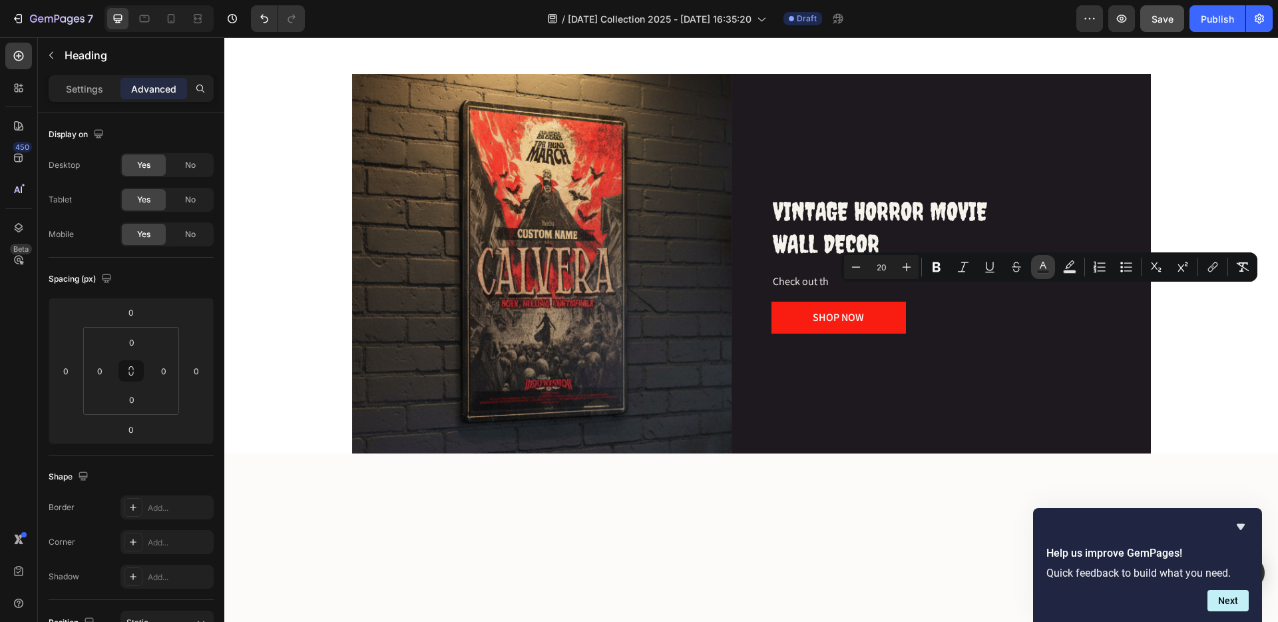
drag, startPoint x: 1044, startPoint y: 268, endPoint x: 1041, endPoint y: 276, distance: 8.7
click at [1044, 268] on icon "Editor contextual toolbar" at bounding box center [1043, 266] width 13 height 13
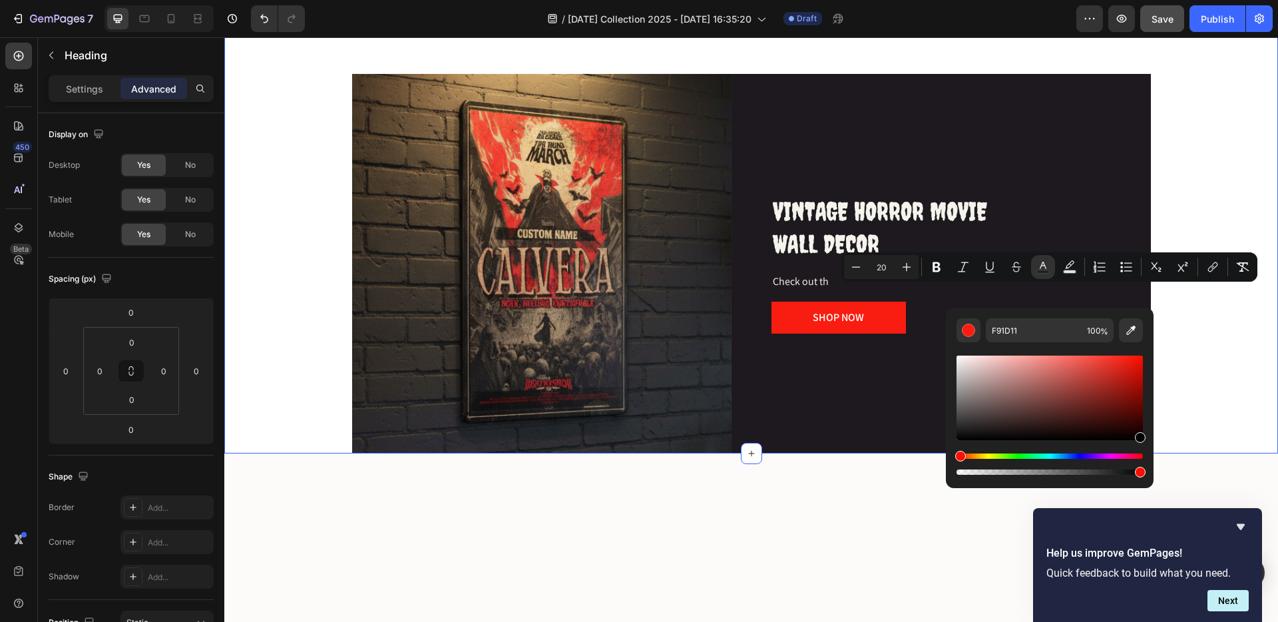
type input "000000"
drag, startPoint x: 1231, startPoint y: 469, endPoint x: 1165, endPoint y: 457, distance: 66.9
drag, startPoint x: 1354, startPoint y: 470, endPoint x: 1167, endPoint y: 478, distance: 187.9
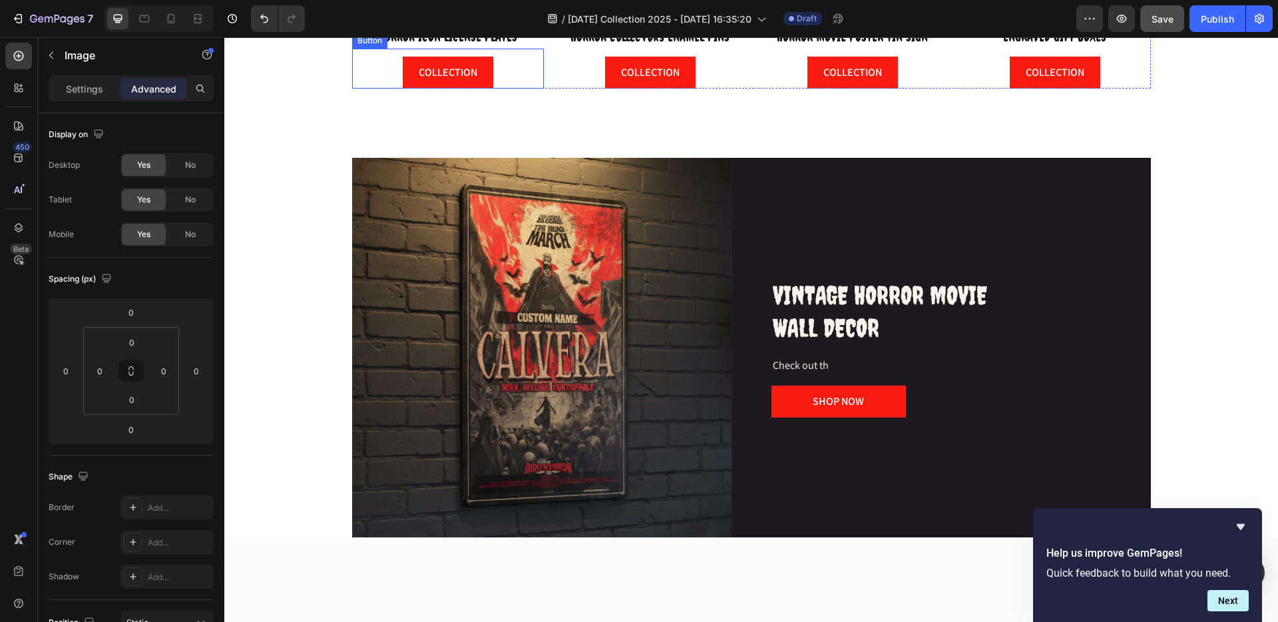
scroll to position [274, 0]
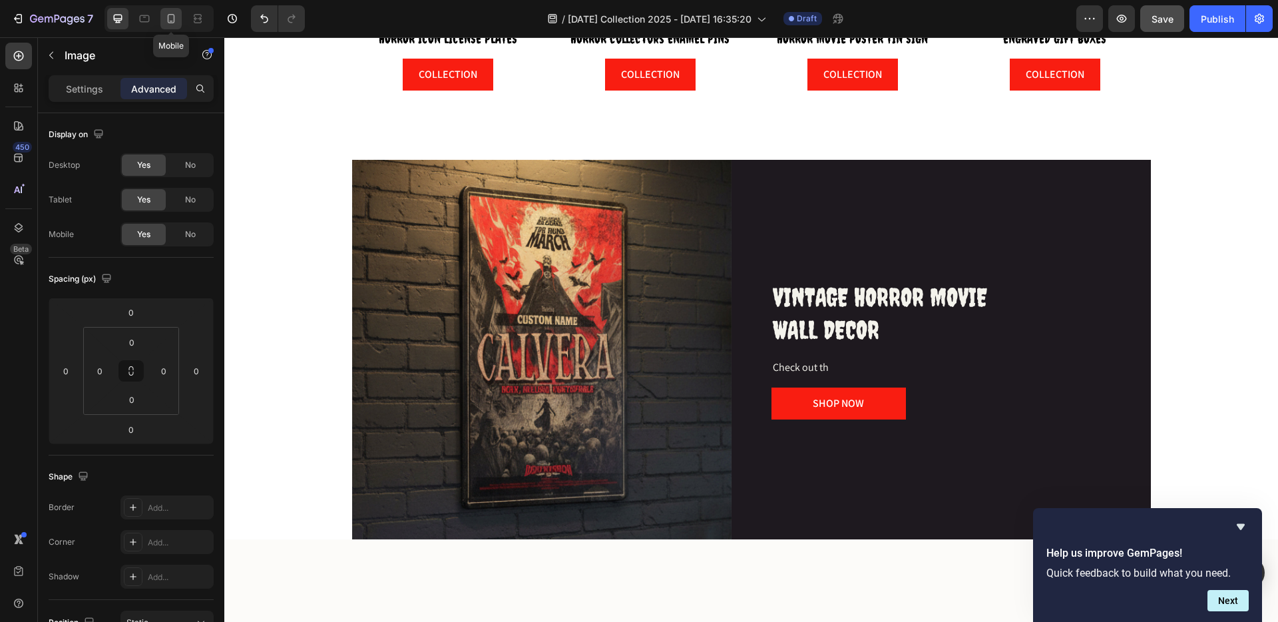
click at [171, 19] on icon at bounding box center [170, 18] width 13 height 13
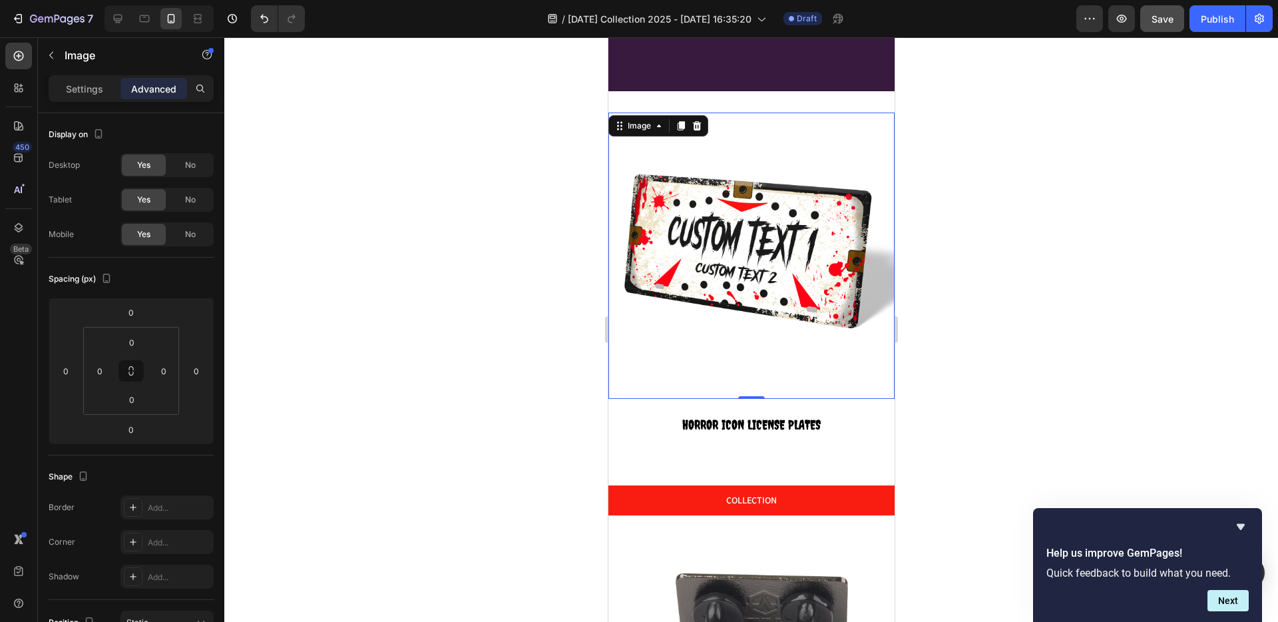
scroll to position [538, 0]
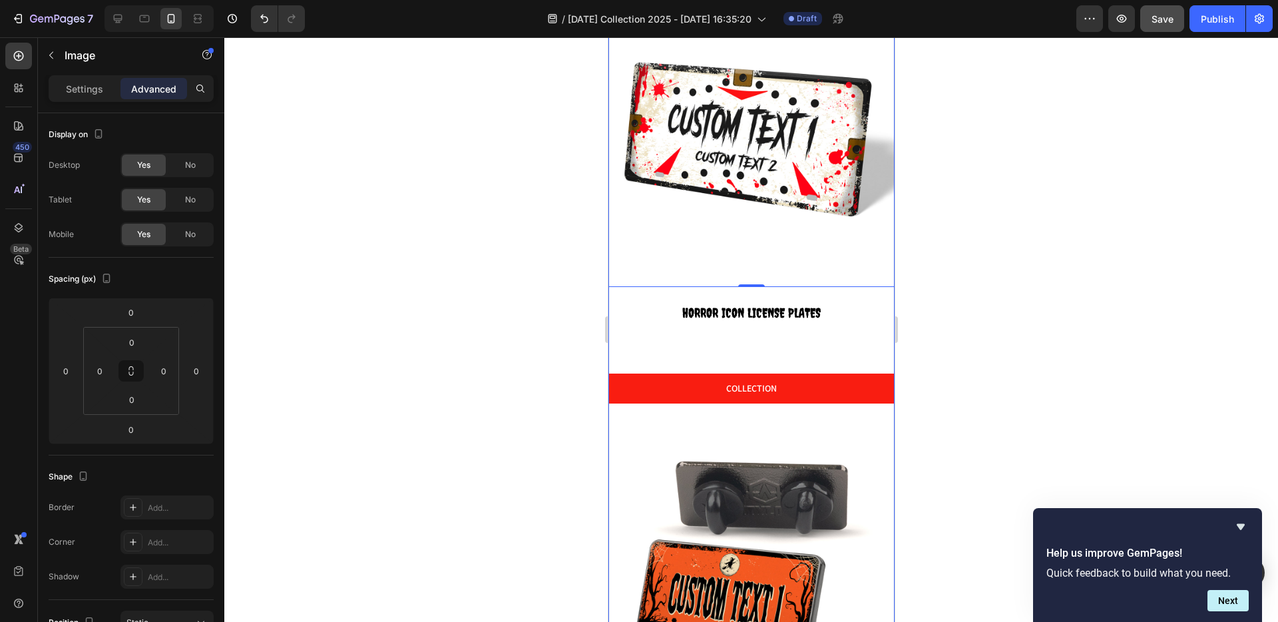
click at [752, 350] on div "Image 0 ⁠⁠⁠⁠⁠⁠⁠ HORROR ICON LICENSE PLATES Heading COLLECTION Button" at bounding box center [751, 202] width 286 height 403
click at [757, 340] on div "Image ⁠⁠⁠⁠⁠⁠⁠ HORROR ICON LICENSE PLATES Heading COLLECTION Button" at bounding box center [751, 202] width 286 height 403
click at [756, 336] on div "Image ⁠⁠⁠⁠⁠⁠⁠ HORROR ICON LICENSE PLATES Heading COLLECTION Button" at bounding box center [751, 202] width 286 height 403
click at [768, 366] on div "COLLECTION Button" at bounding box center [751, 385] width 286 height 38
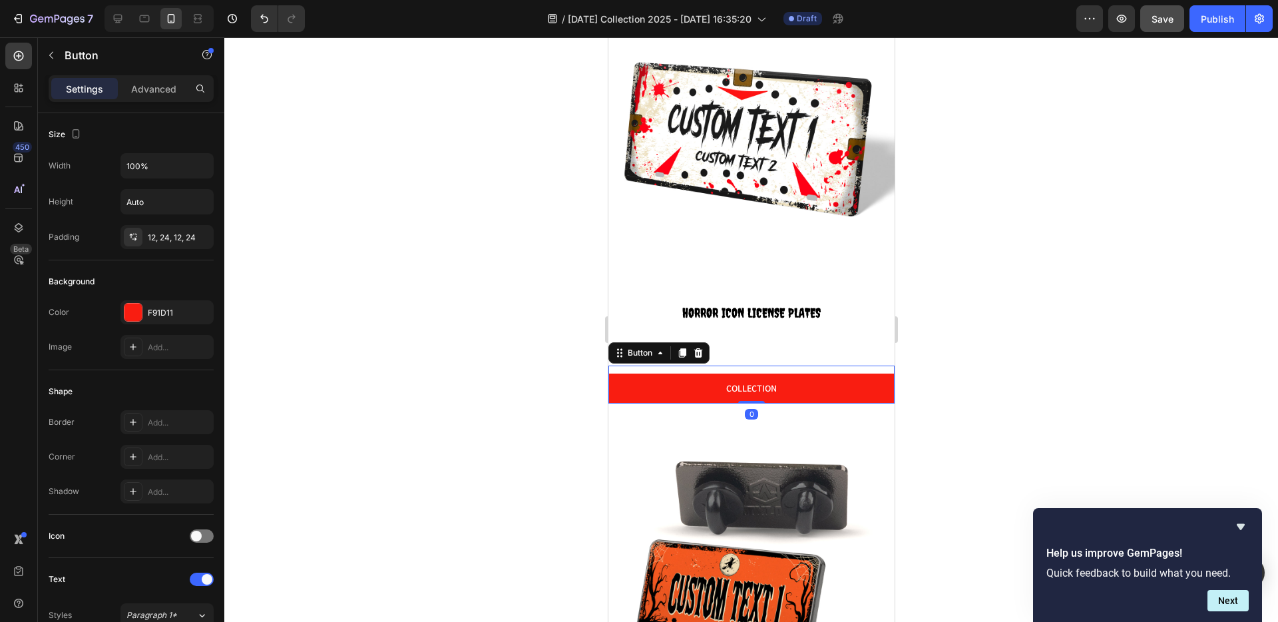
drag, startPoint x: 751, startPoint y: 392, endPoint x: 760, endPoint y: 288, distance: 103.6
click at [749, 292] on div "Image ⁠⁠⁠⁠⁠⁠⁠ HORROR ICON LICENSE PLATES Heading COLLECTION Button 0" at bounding box center [751, 202] width 286 height 403
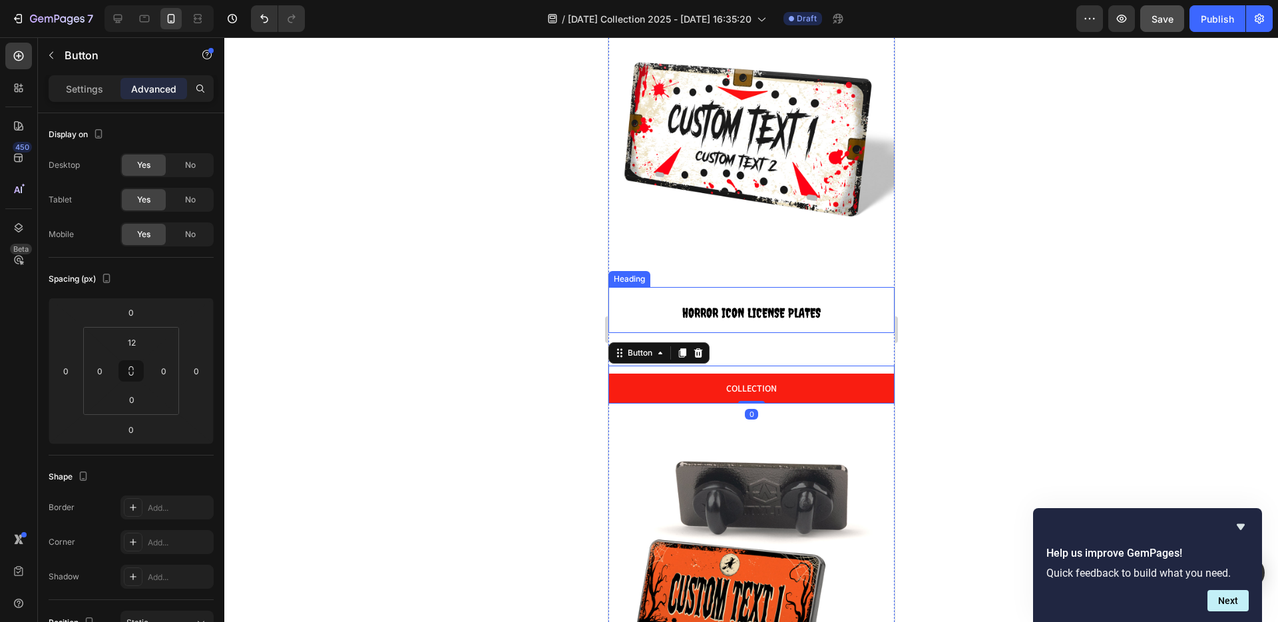
click at [764, 288] on p "⁠⁠⁠⁠⁠⁠⁠ HORROR ICON LICENSE PLATES" at bounding box center [751, 309] width 284 height 43
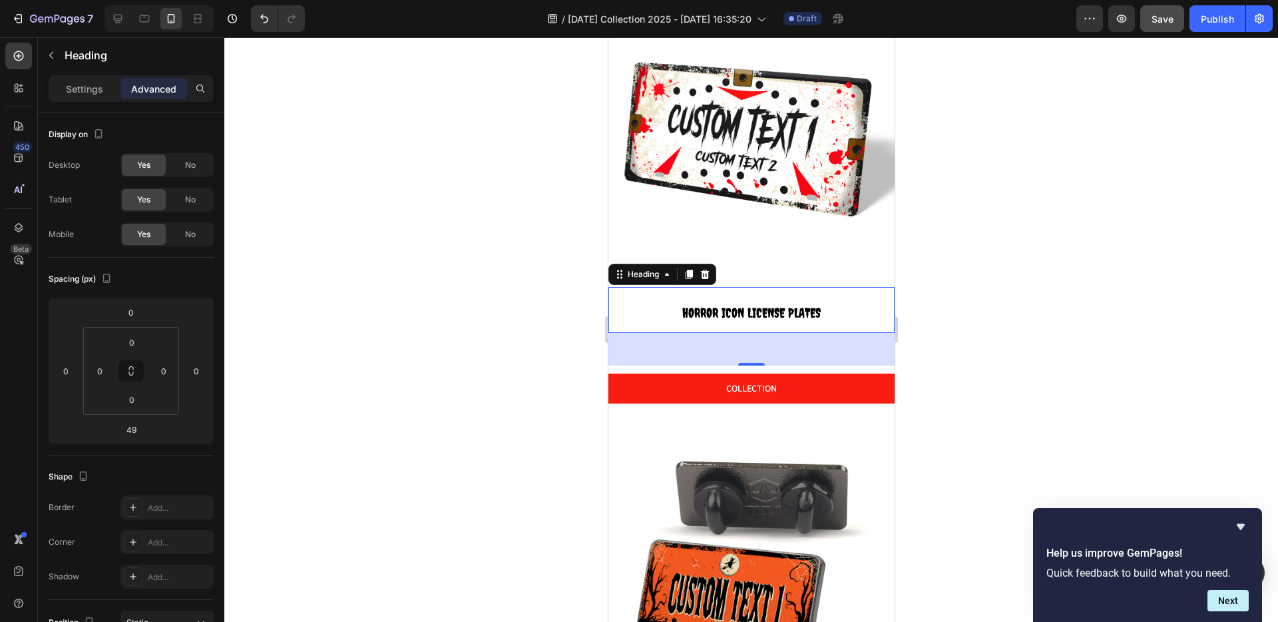
click at [760, 347] on div "49" at bounding box center [751, 349] width 286 height 33
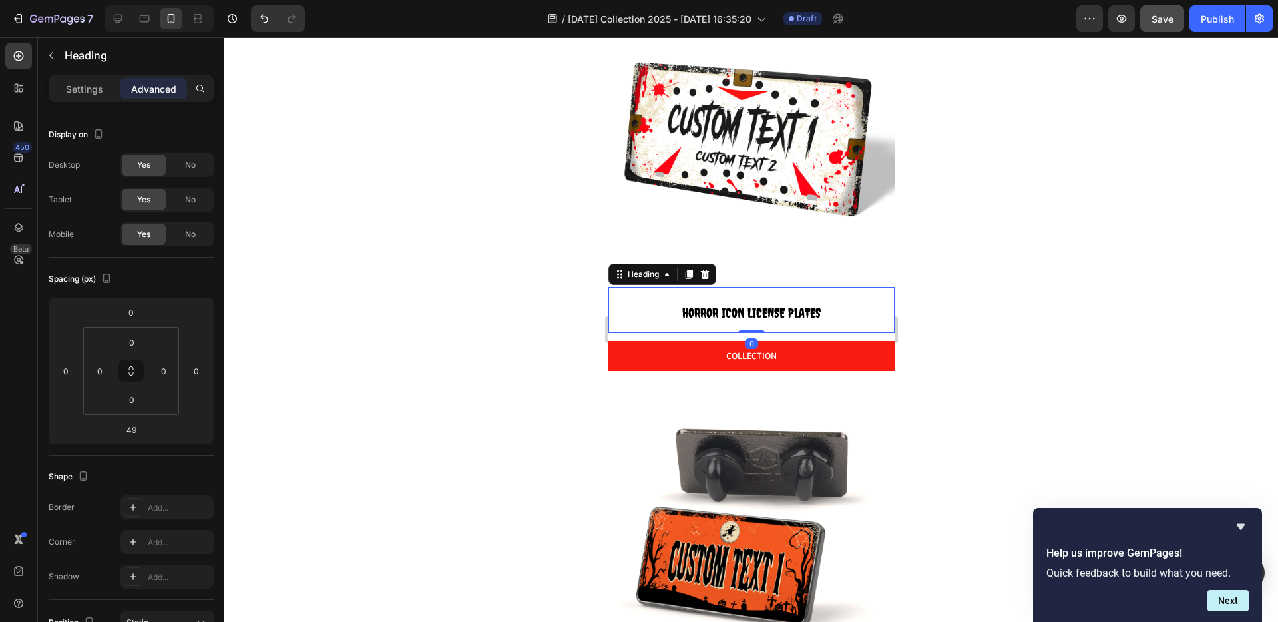
drag, startPoint x: 740, startPoint y: 354, endPoint x: 744, endPoint y: 290, distance: 63.4
click at [744, 290] on div "⁠⁠⁠⁠⁠⁠⁠ HORROR ICON LICENSE PLATES Heading 0" at bounding box center [751, 310] width 286 height 46
type input "0"
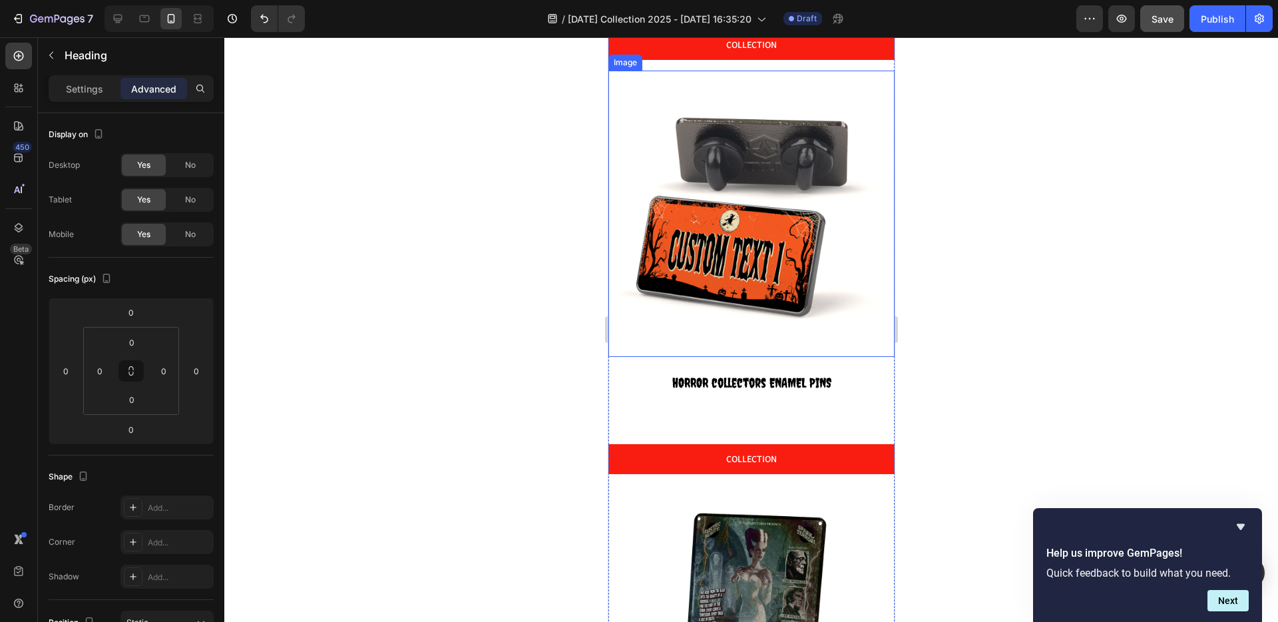
scroll to position [866, 0]
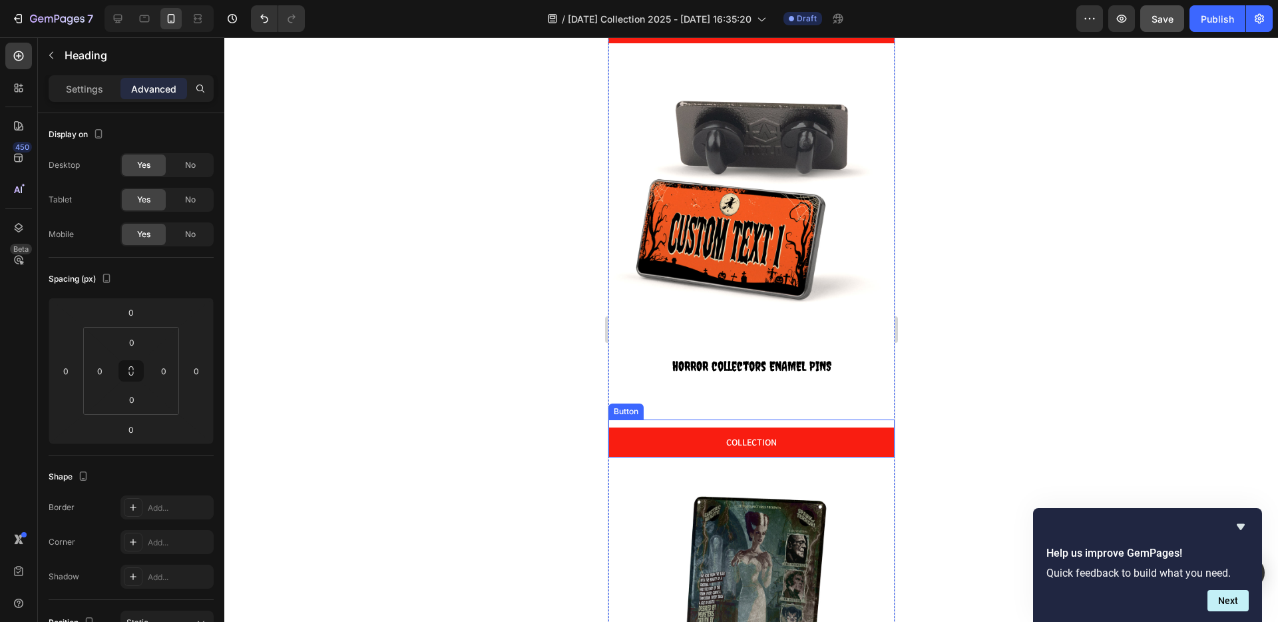
click at [750, 441] on div "Image ⁠⁠⁠⁠⁠⁠⁠ HORROR ICON LICENSE PLATES Heading 0 COLLECTION Button Image ⁠⁠⁠⁠…" at bounding box center [751, 478] width 286 height 1611
click at [752, 395] on div "Image ⁠⁠⁠⁠⁠⁠⁠ HORROR collectors ENAMEL PINS Heading COLLECTION Button" at bounding box center [751, 255] width 286 height 403
click at [755, 441] on div "Image ⁠⁠⁠⁠⁠⁠⁠ HORROR ICON LICENSE PLATES Heading COLLECTION Button Image ⁠⁠⁠⁠⁠⁠…" at bounding box center [751, 478] width 286 height 1611
click at [753, 468] on img at bounding box center [751, 611] width 286 height 286
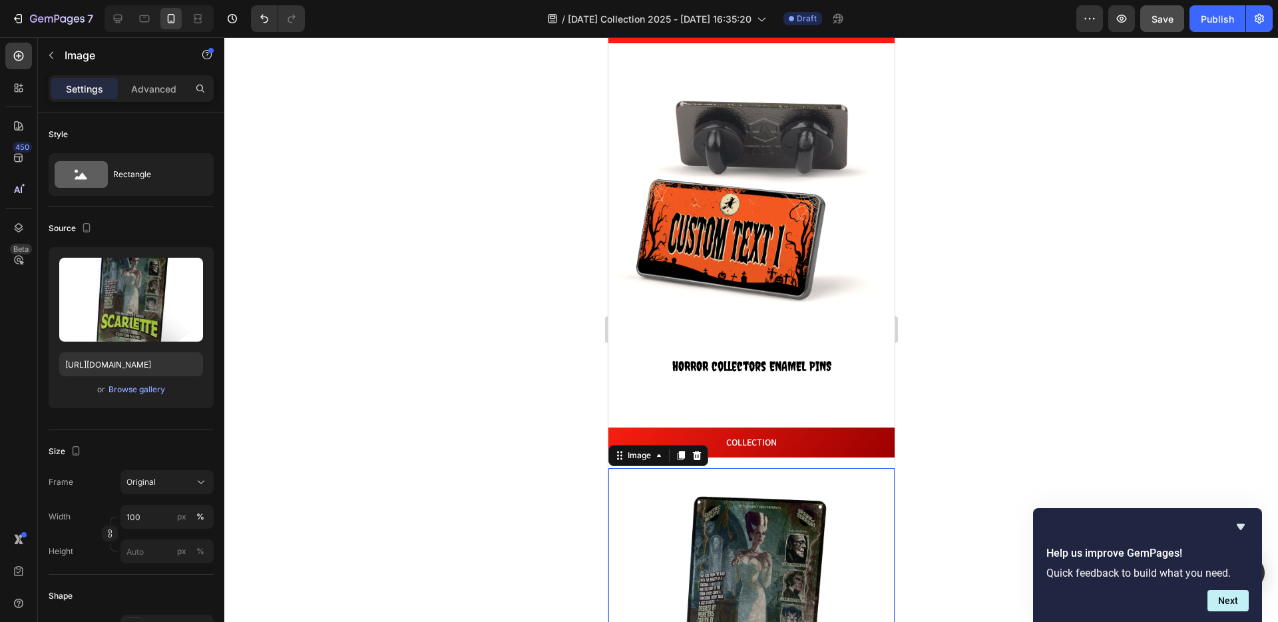
click at [750, 435] on button "COLLECTION" at bounding box center [751, 442] width 286 height 30
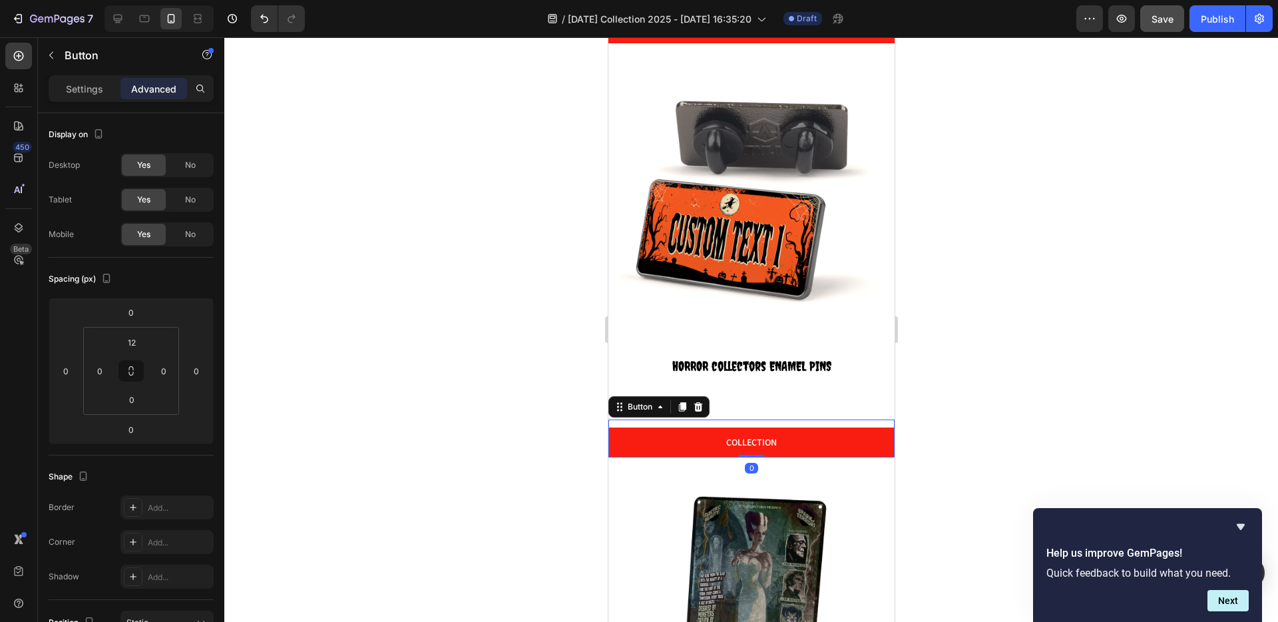
drag, startPoint x: 750, startPoint y: 435, endPoint x: 746, endPoint y: 366, distance: 69.3
click at [746, 366] on div "Image ⁠⁠⁠⁠⁠⁠⁠ HORROR collectors ENAMEL PINS Heading COLLECTION Button 0" at bounding box center [751, 255] width 286 height 403
click at [748, 396] on div "Image ⁠⁠⁠⁠⁠⁠⁠ HORROR collectors ENAMEL PINS Heading COLLECTION Button 0" at bounding box center [751, 255] width 286 height 403
click at [745, 419] on div "COLLECTION Button" at bounding box center [751, 438] width 286 height 38
click at [742, 376] on div "Image ⁠⁠⁠⁠⁠⁠⁠ HORROR collectors ENAMEL PINS Heading COLLECTION Button 0" at bounding box center [751, 255] width 286 height 403
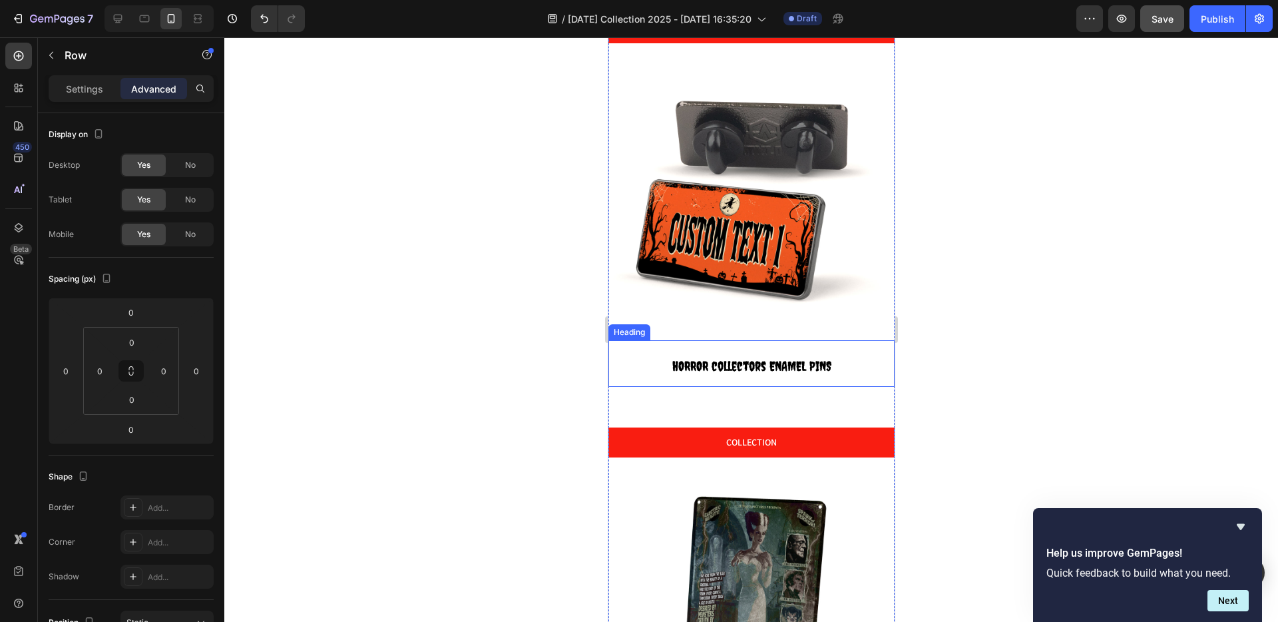
click at [745, 355] on p "⁠⁠⁠⁠⁠⁠⁠ HORROR collectors ENAMEL PINS" at bounding box center [751, 363] width 284 height 43
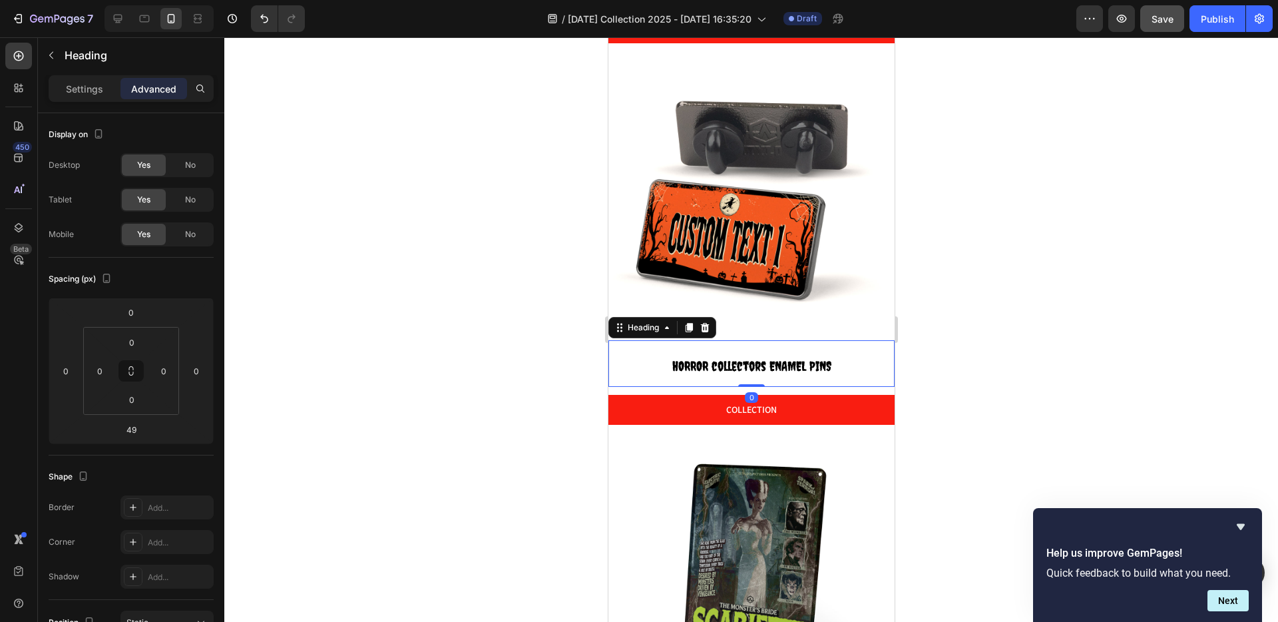
drag, startPoint x: 741, startPoint y: 398, endPoint x: 739, endPoint y: 328, distance: 69.3
click at [739, 340] on div "⁠⁠⁠⁠⁠⁠⁠ HORROR collectors ENAMEL PINS Heading 0" at bounding box center [751, 363] width 286 height 46
type input "0"
click at [739, 403] on button "COLLECTION" at bounding box center [751, 410] width 286 height 30
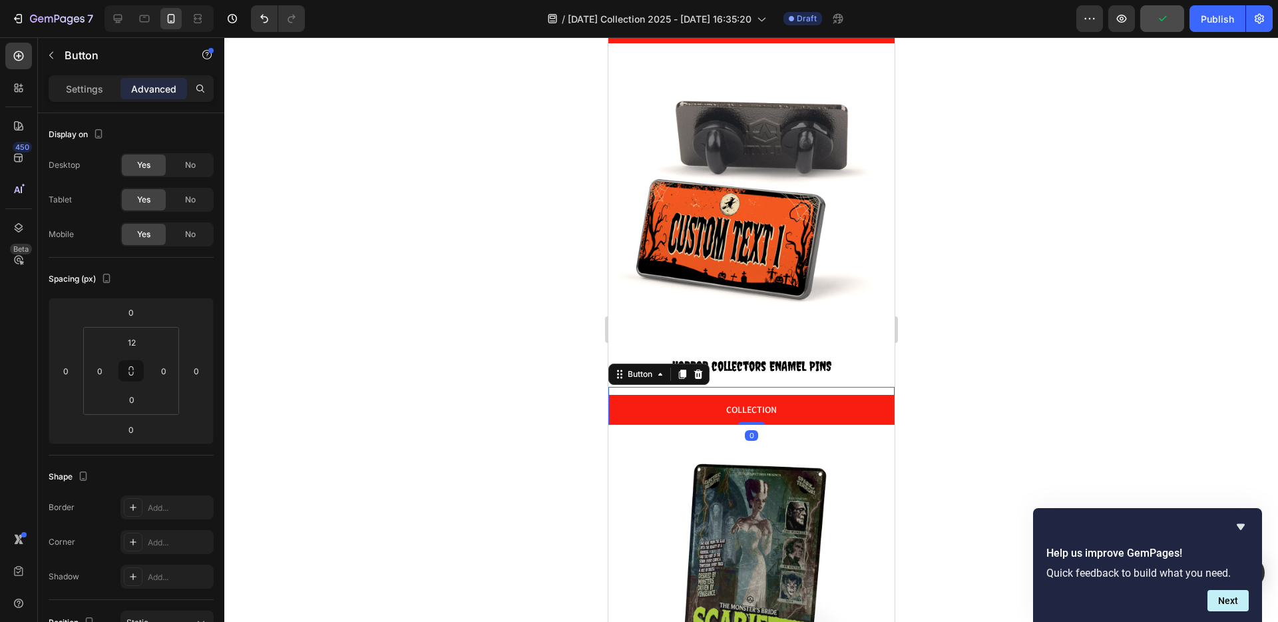
drag, startPoint x: 747, startPoint y: 402, endPoint x: 746, endPoint y: 355, distance: 47.3
click at [746, 355] on div "Image ⁠⁠⁠⁠⁠⁠⁠ HORROR collectors ENAMEL PINS Heading COLLECTION Button 0" at bounding box center [751, 239] width 286 height 370
click at [136, 343] on input "12" at bounding box center [132, 342] width 27 height 20
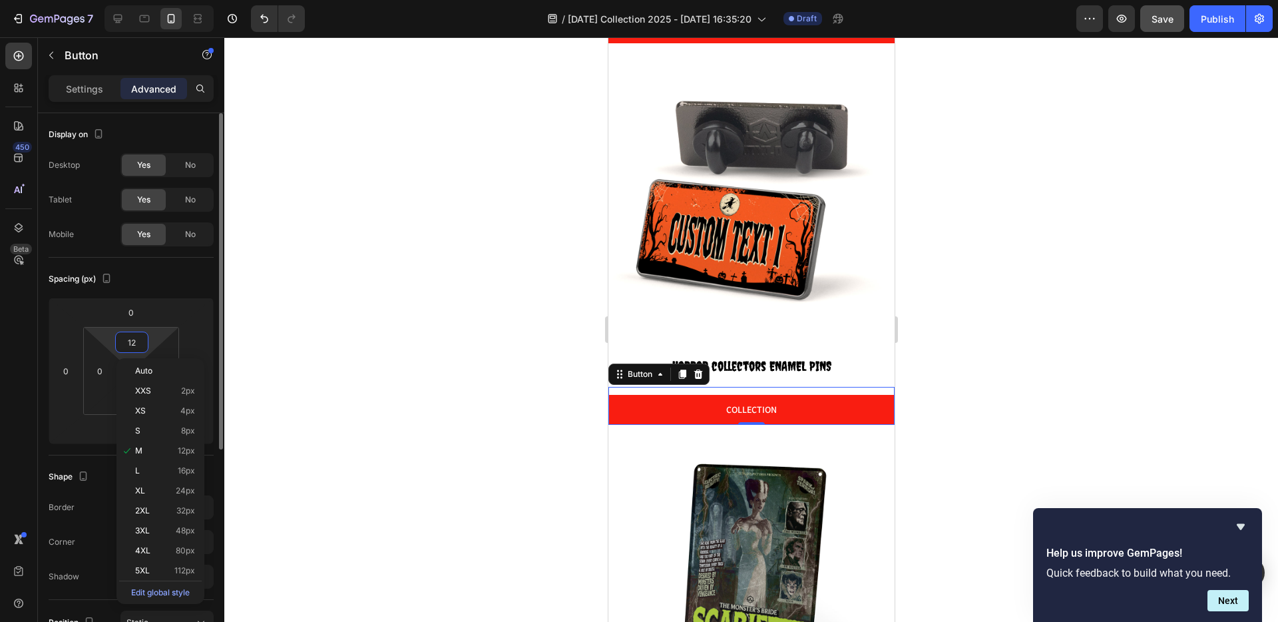
click at [136, 343] on input "12" at bounding box center [132, 342] width 27 height 20
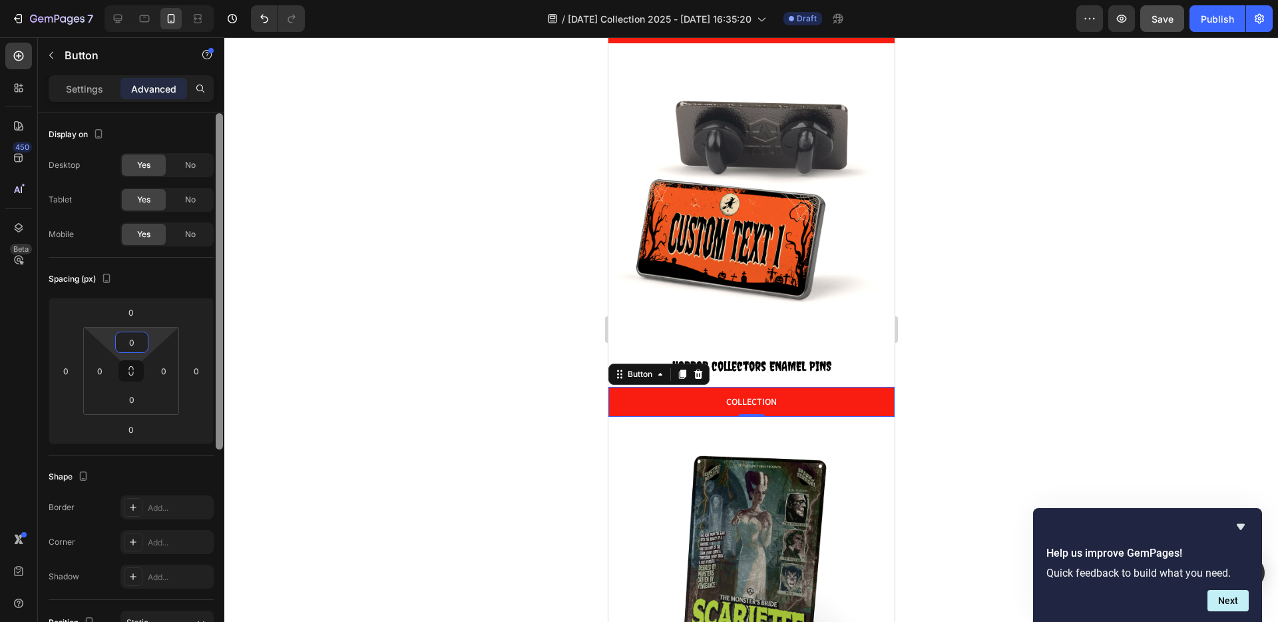
type input "0"
drag, startPoint x: 485, startPoint y: 338, endPoint x: 504, endPoint y: 338, distance: 19.3
click at [485, 338] on div at bounding box center [751, 329] width 1054 height 585
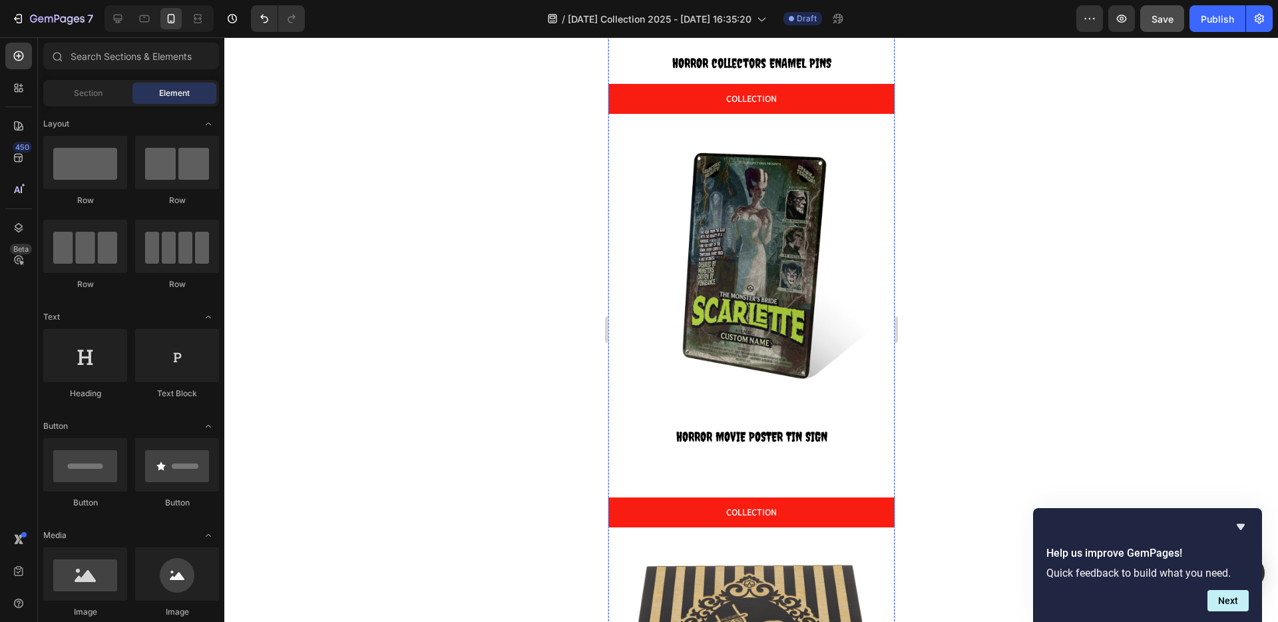
scroll to position [1337, 0]
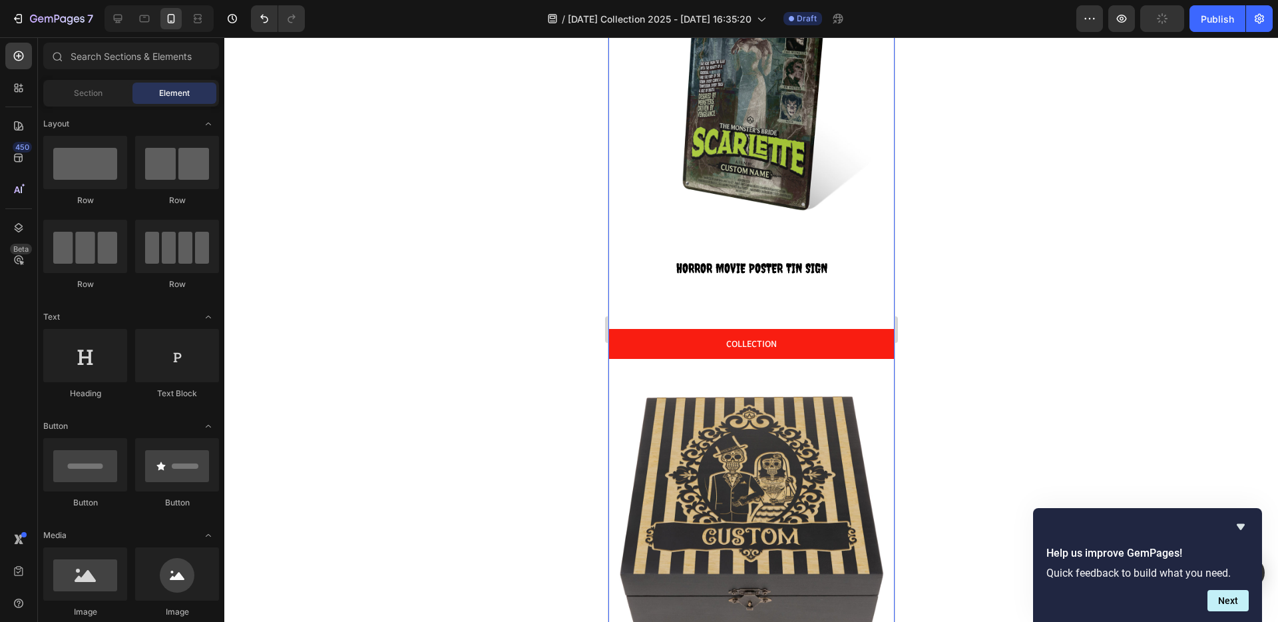
click at [754, 281] on div "Image ⁠⁠⁠⁠⁠⁠⁠ HORROR MOVIE POSTER TIN SIGN Heading COLLECTION Button" at bounding box center [751, 157] width 286 height 403
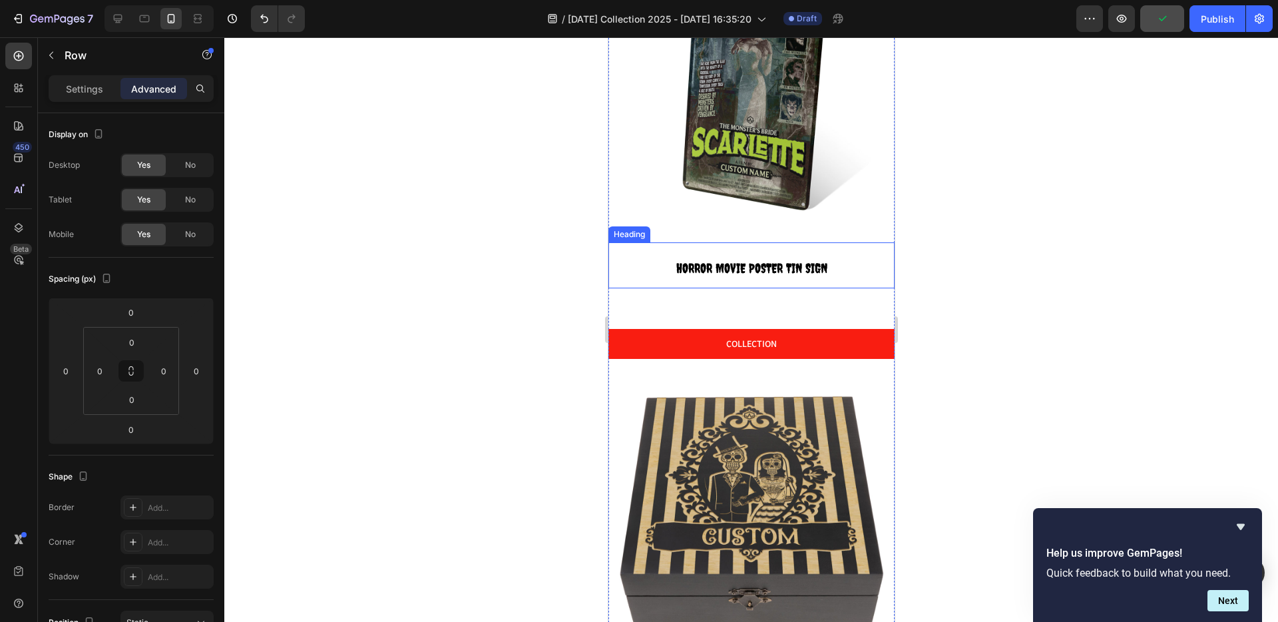
click at [758, 260] on span "HORROR MOVIE POSTER TIN SIGN" at bounding box center [751, 267] width 151 height 15
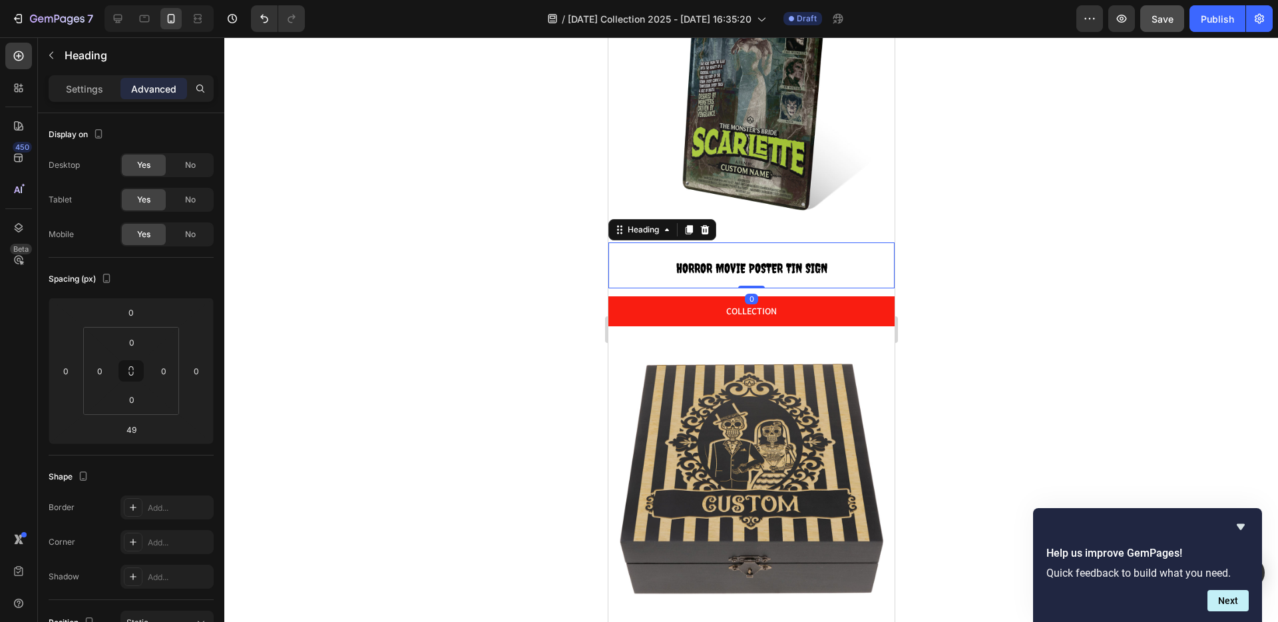
drag, startPoint x: 750, startPoint y: 263, endPoint x: 750, endPoint y: 254, distance: 9.3
click at [750, 254] on div "⁠⁠⁠⁠⁠⁠⁠ HORROR MOVIE POSTER TIN SIGN Heading 0" at bounding box center [751, 265] width 286 height 46
type input "0"
click at [709, 288] on div "COLLECTION Button" at bounding box center [751, 307] width 286 height 38
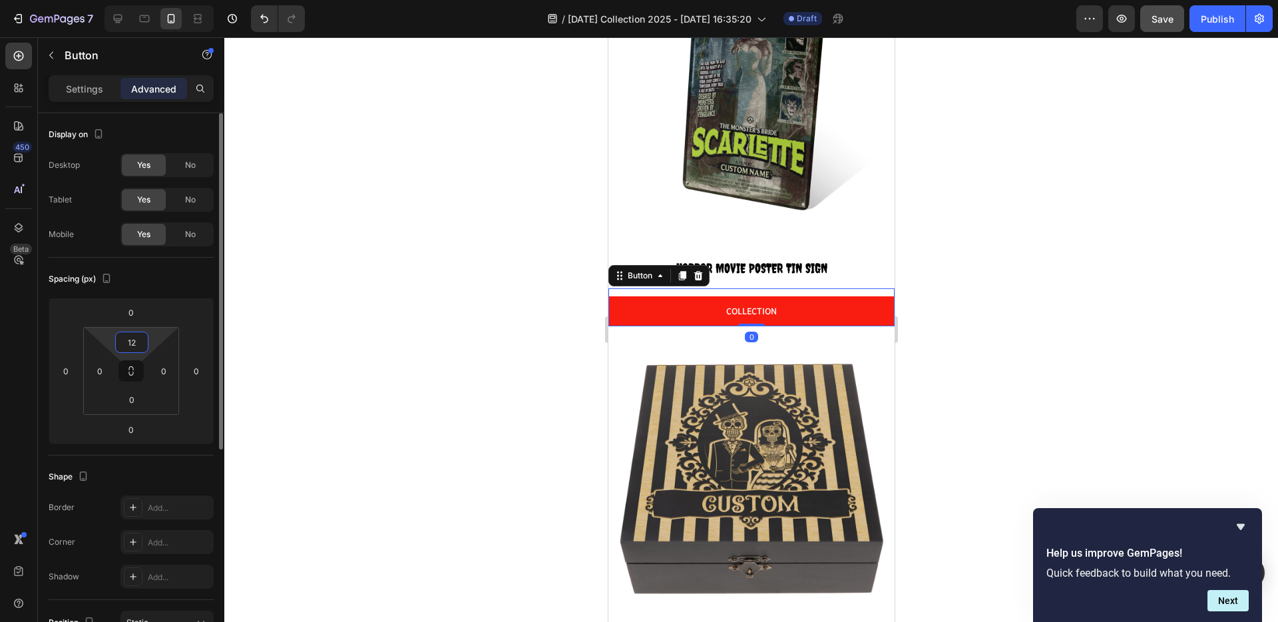
click at [127, 347] on input "12" at bounding box center [132, 342] width 27 height 20
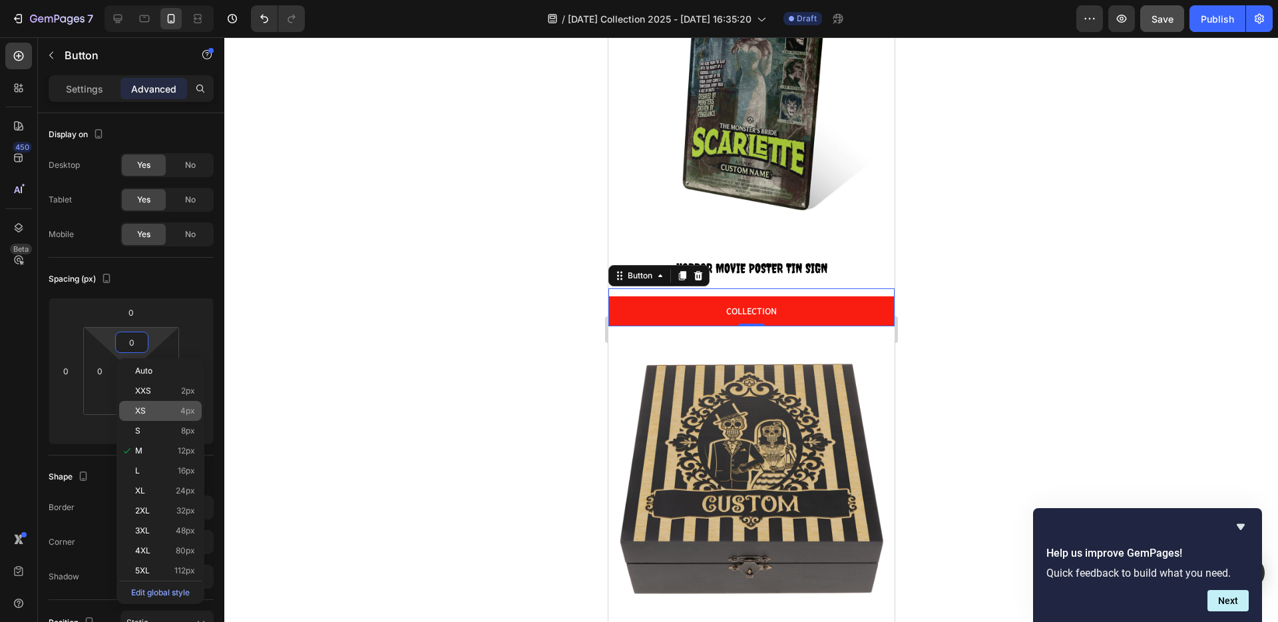
type input "0"
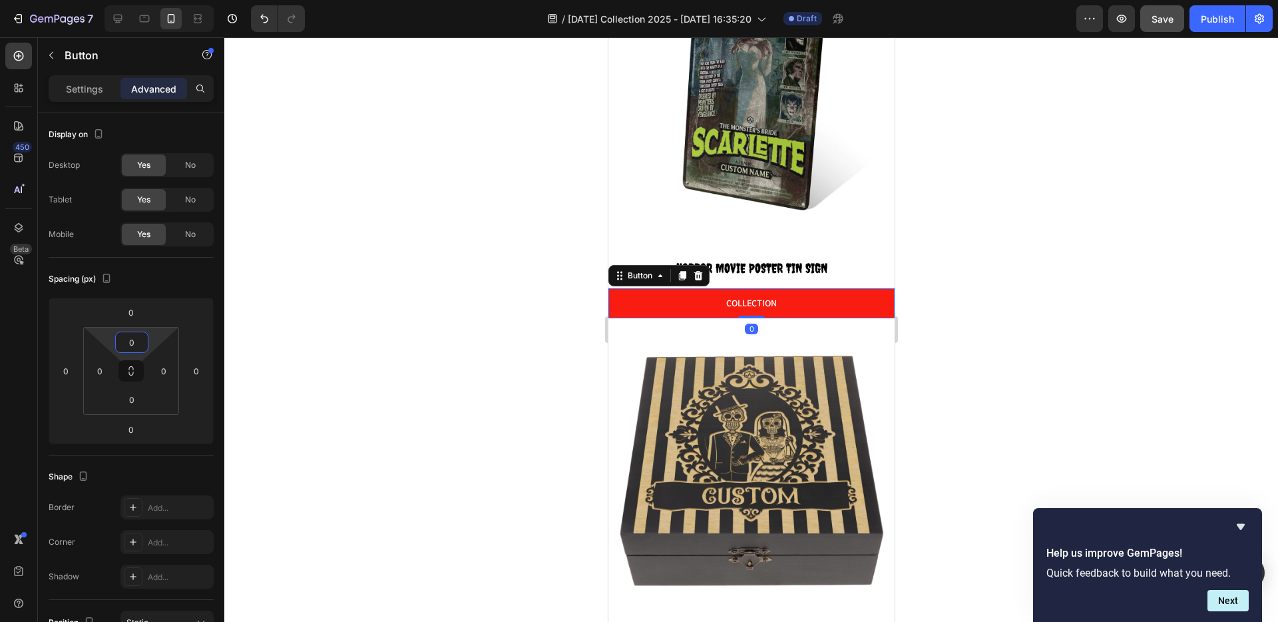
click at [453, 336] on div at bounding box center [751, 329] width 1054 height 585
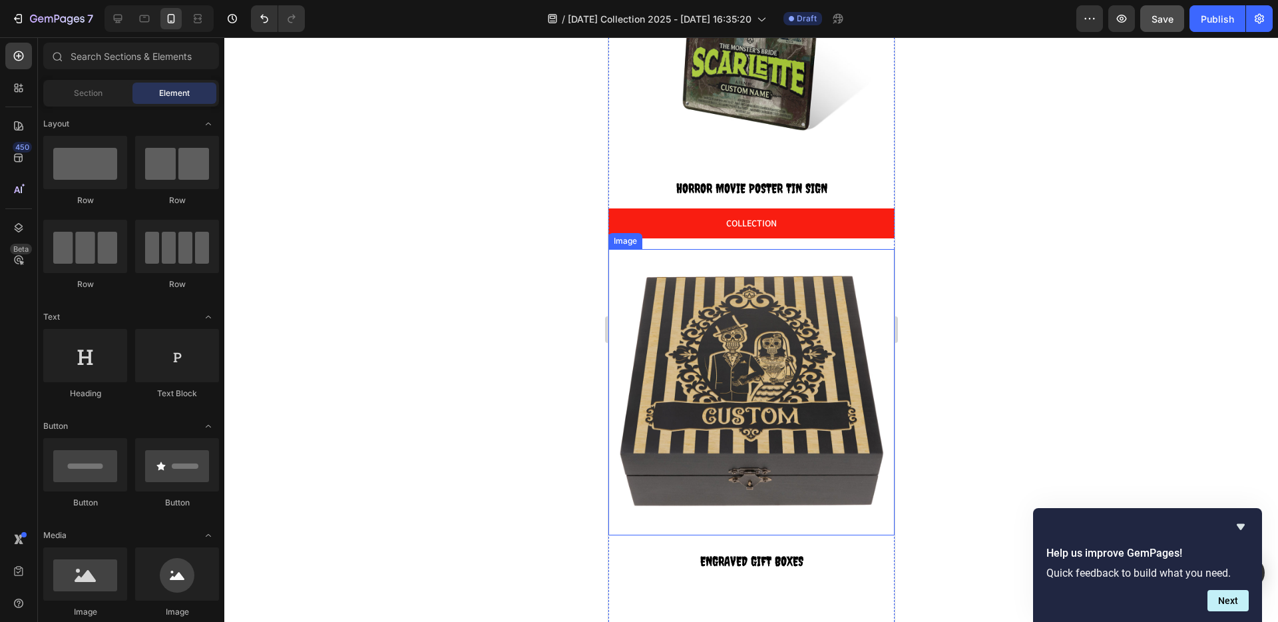
scroll to position [1675, 0]
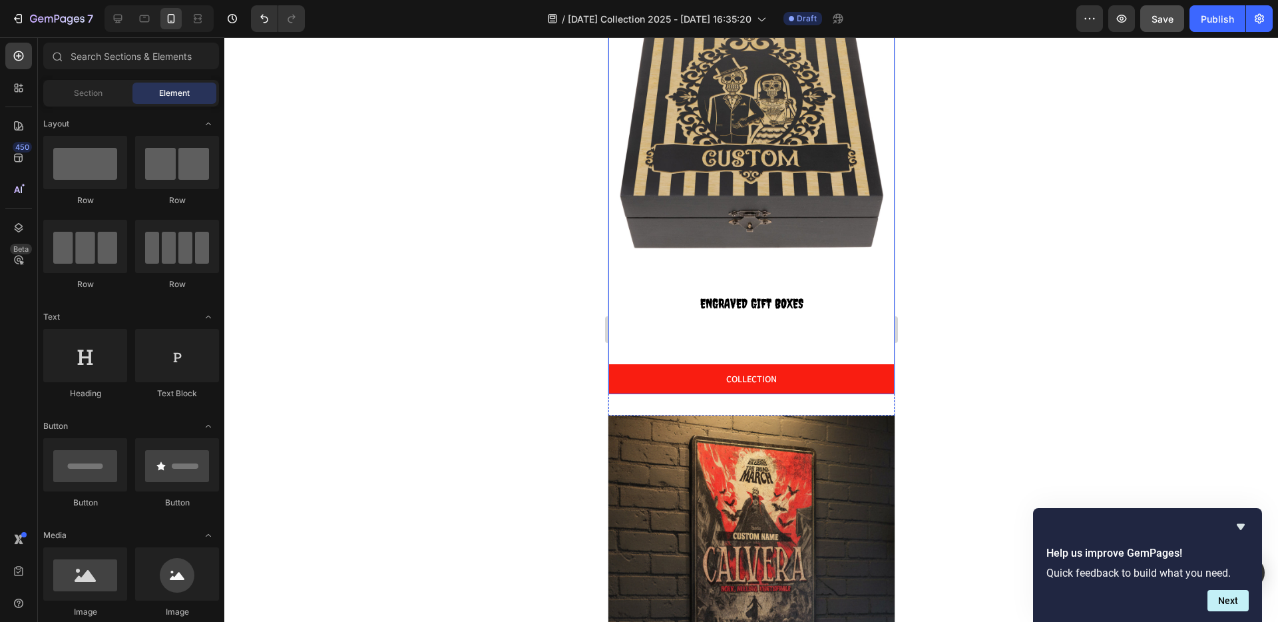
drag, startPoint x: 744, startPoint y: 302, endPoint x: 748, endPoint y: 292, distance: 10.5
click at [744, 302] on div "Image ⁠⁠⁠⁠⁠⁠⁠ ENGRAVED GIFT BOXES Heading COLLECTION Button" at bounding box center [751, 192] width 286 height 403
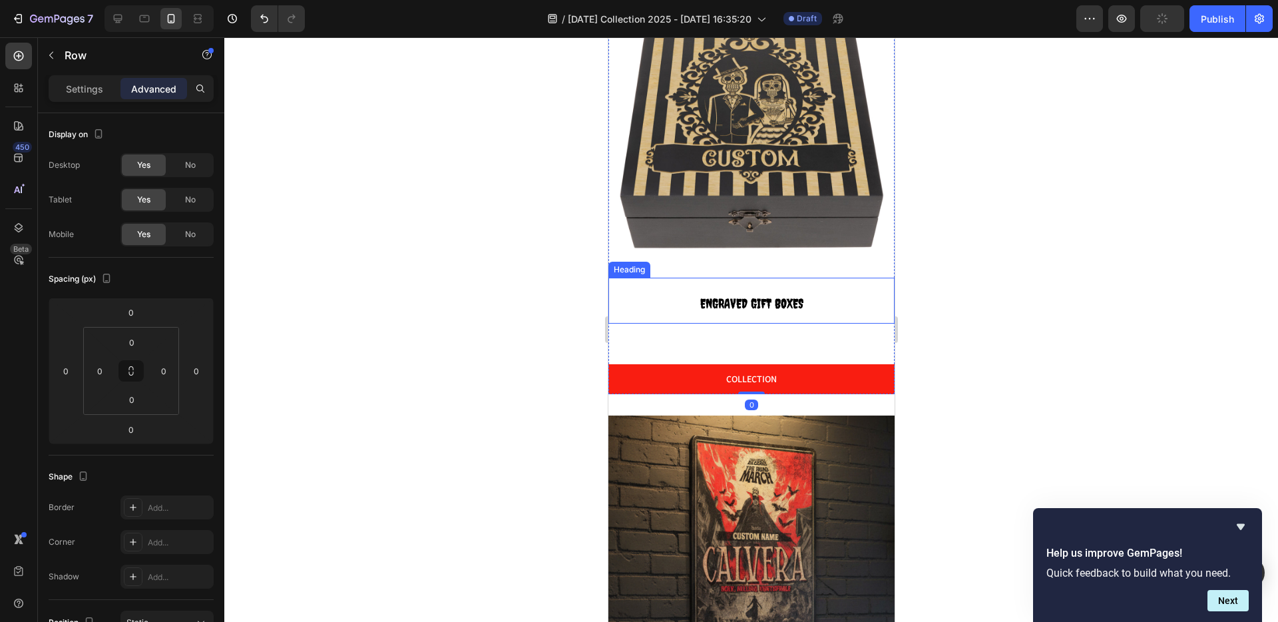
click at [750, 279] on p "⁠⁠⁠⁠⁠⁠⁠ ENGRAVED GIFT BOXES" at bounding box center [751, 300] width 284 height 43
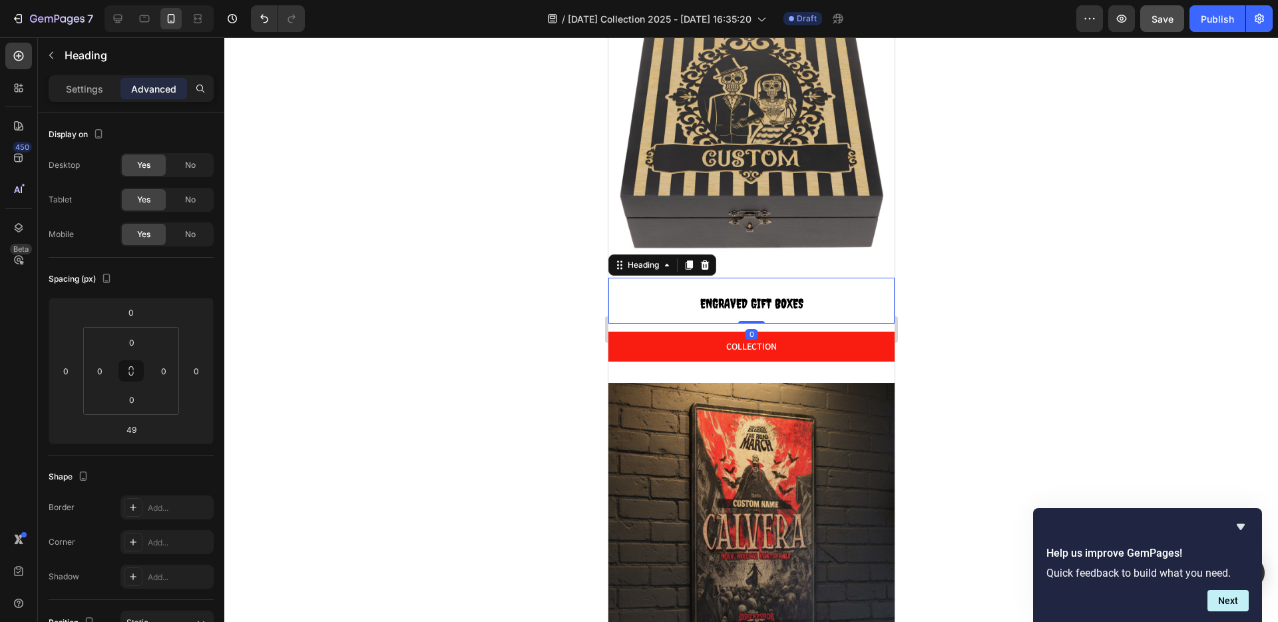
drag, startPoint x: 746, startPoint y: 314, endPoint x: 742, endPoint y: 246, distance: 68.0
click at [742, 278] on div "⁠⁠⁠⁠⁠⁠⁠ ENGRAVED GIFT BOXES Heading 0" at bounding box center [751, 301] width 286 height 46
type input "0"
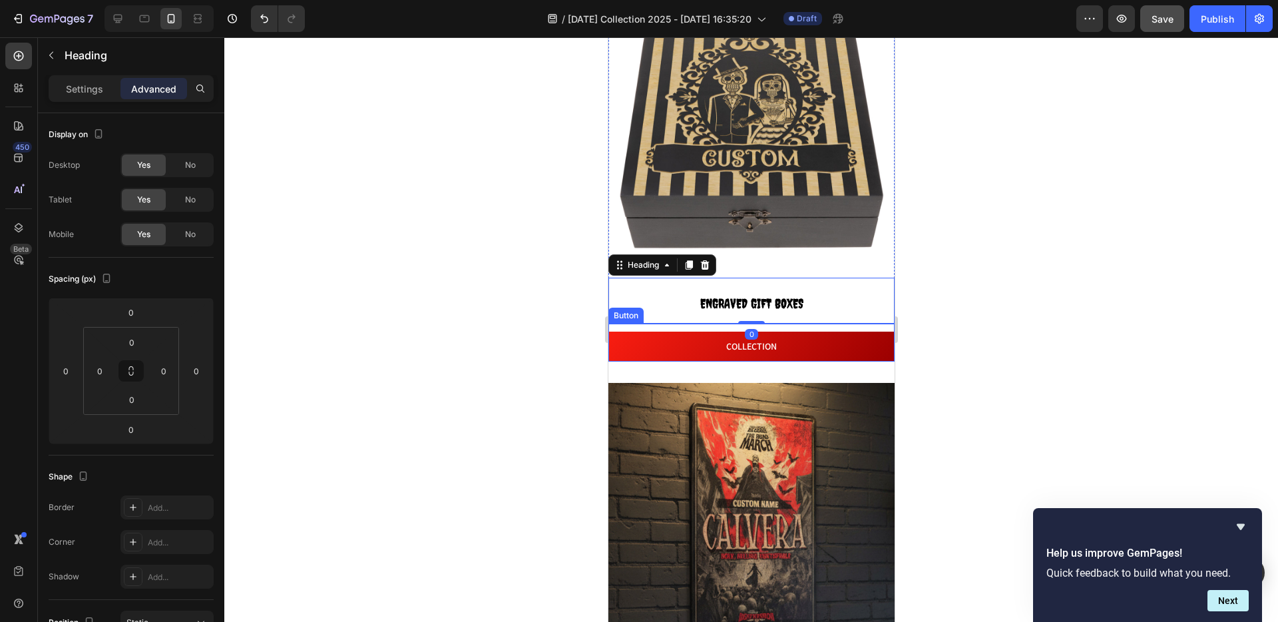
click at [714, 332] on button "COLLECTION" at bounding box center [751, 347] width 286 height 30
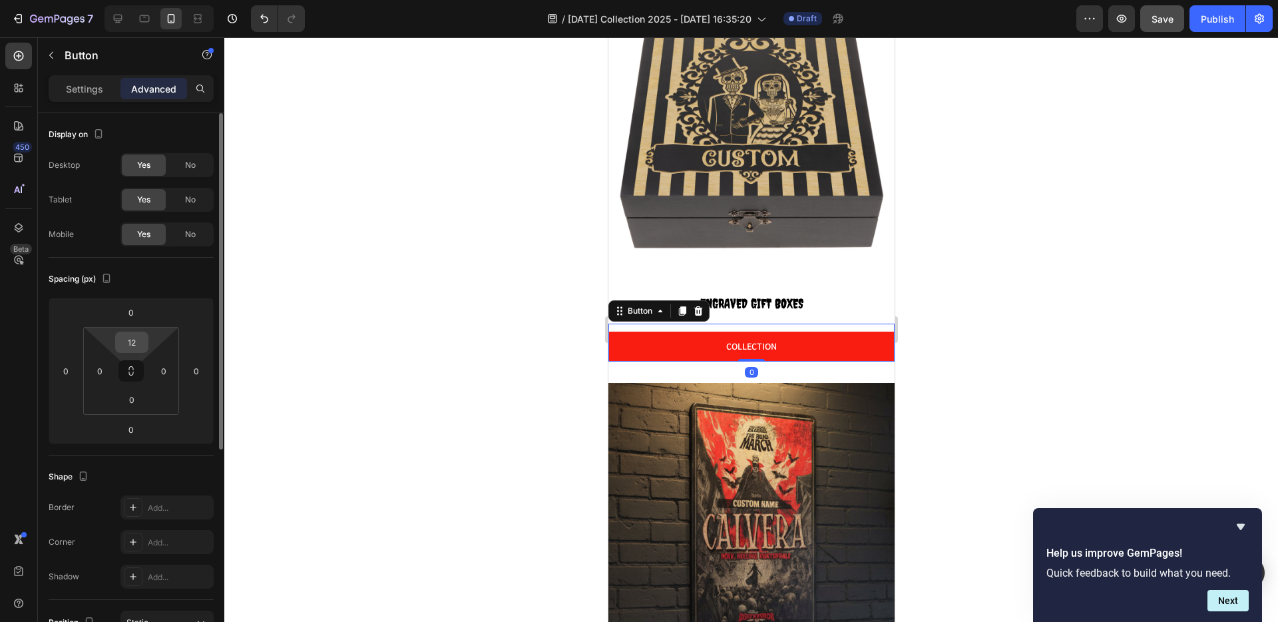
click at [125, 343] on input "12" at bounding box center [132, 342] width 27 height 20
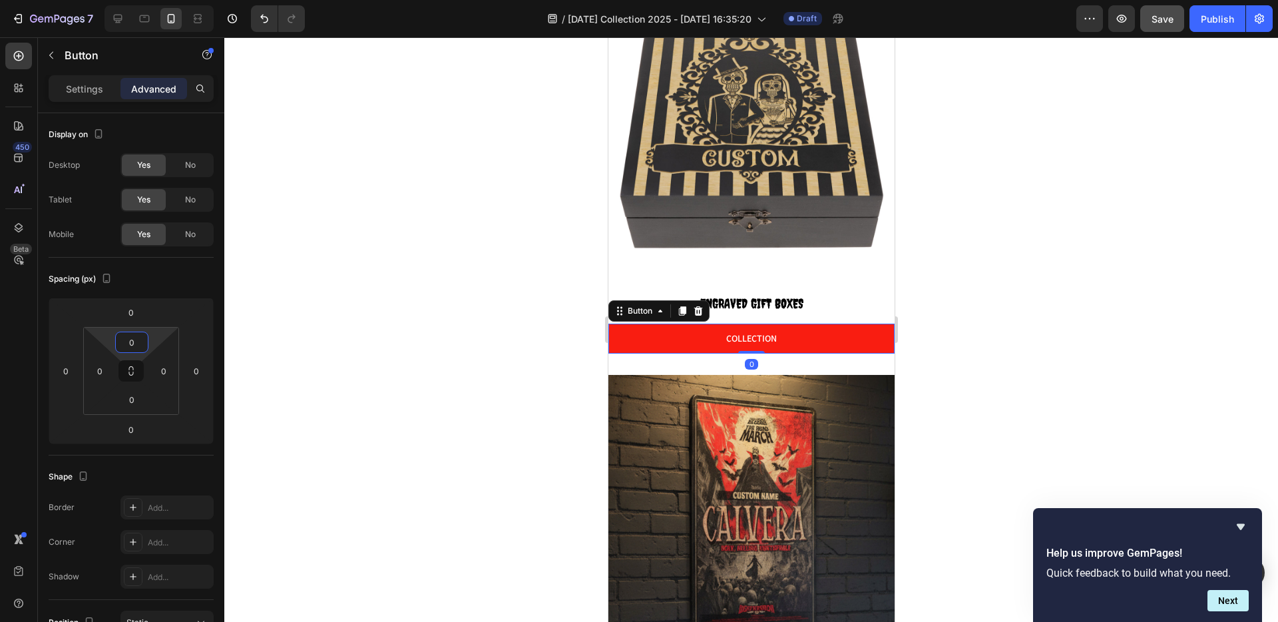
type input "0"
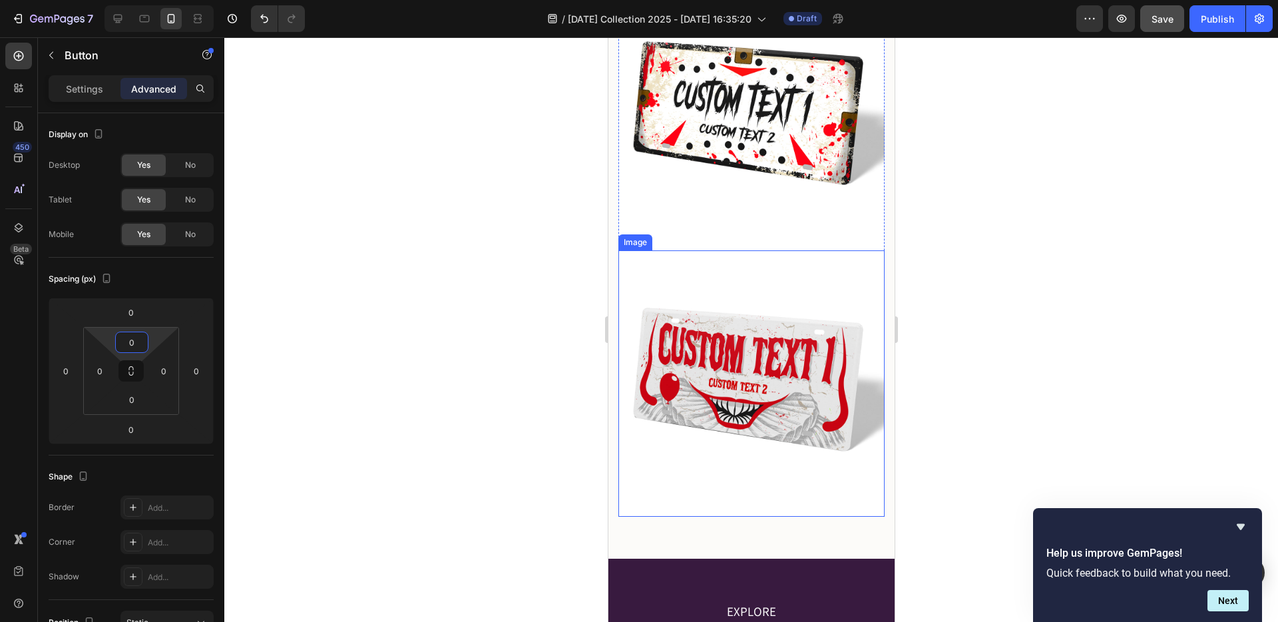
scroll to position [3223, 0]
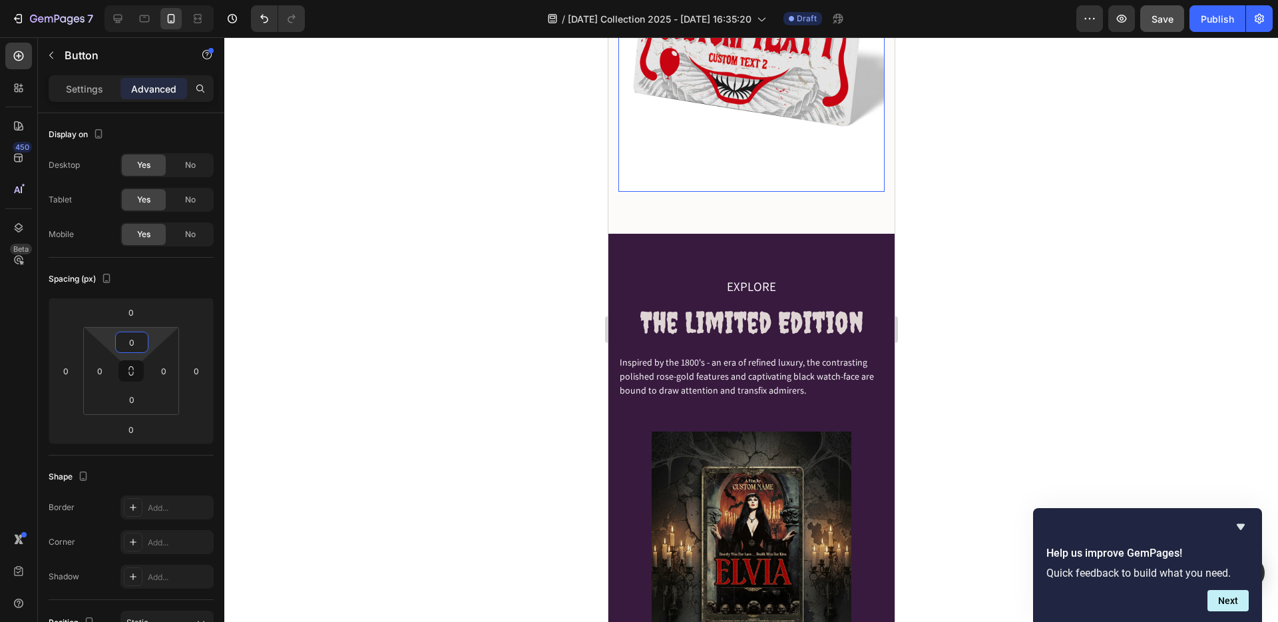
click at [766, 192] on img at bounding box center [751, 58] width 266 height 266
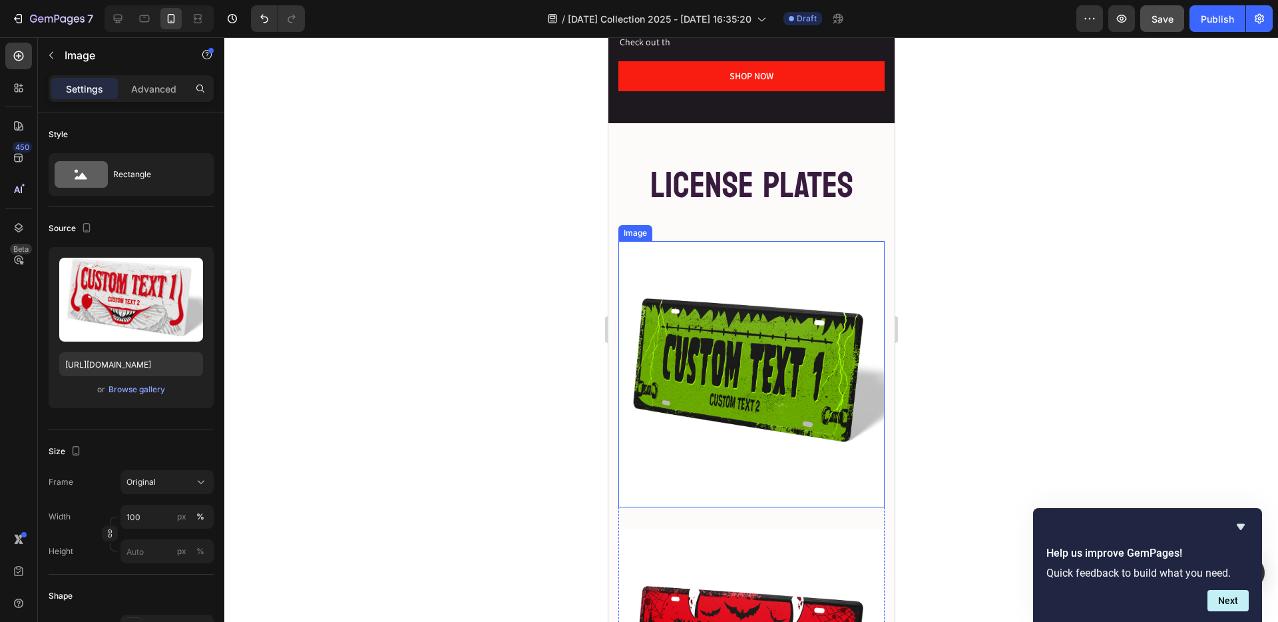
scroll to position [2095, 0]
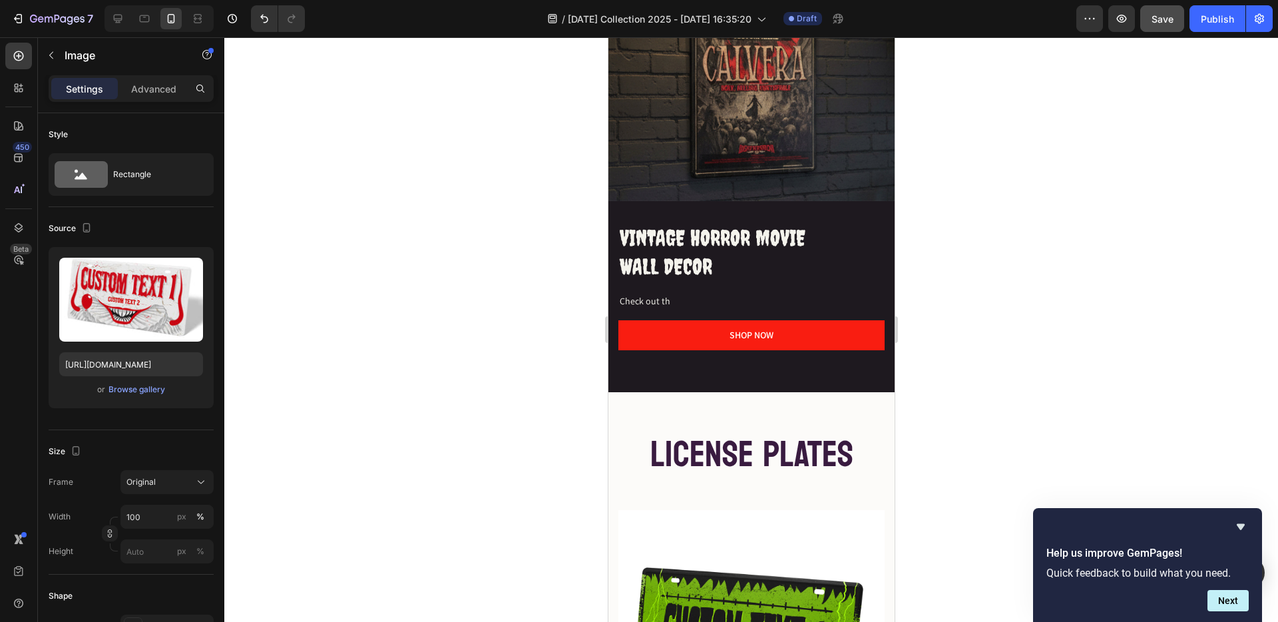
click at [462, 304] on div at bounding box center [751, 329] width 1054 height 585
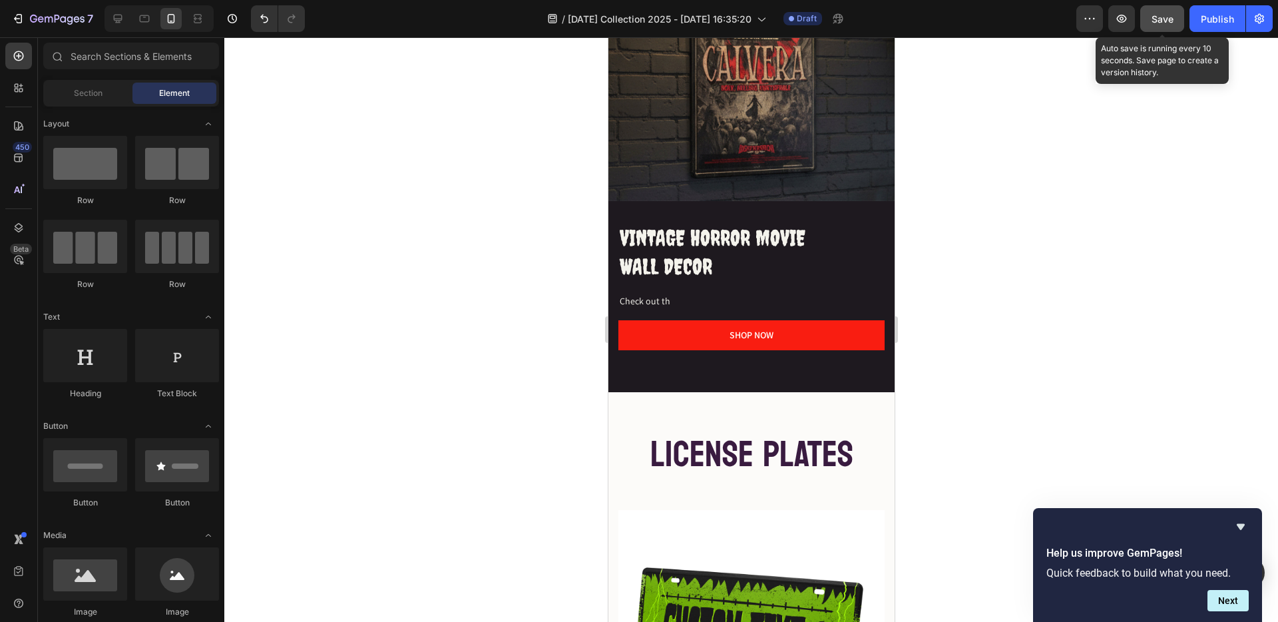
click at [1169, 21] on span "Save" at bounding box center [1163, 18] width 22 height 11
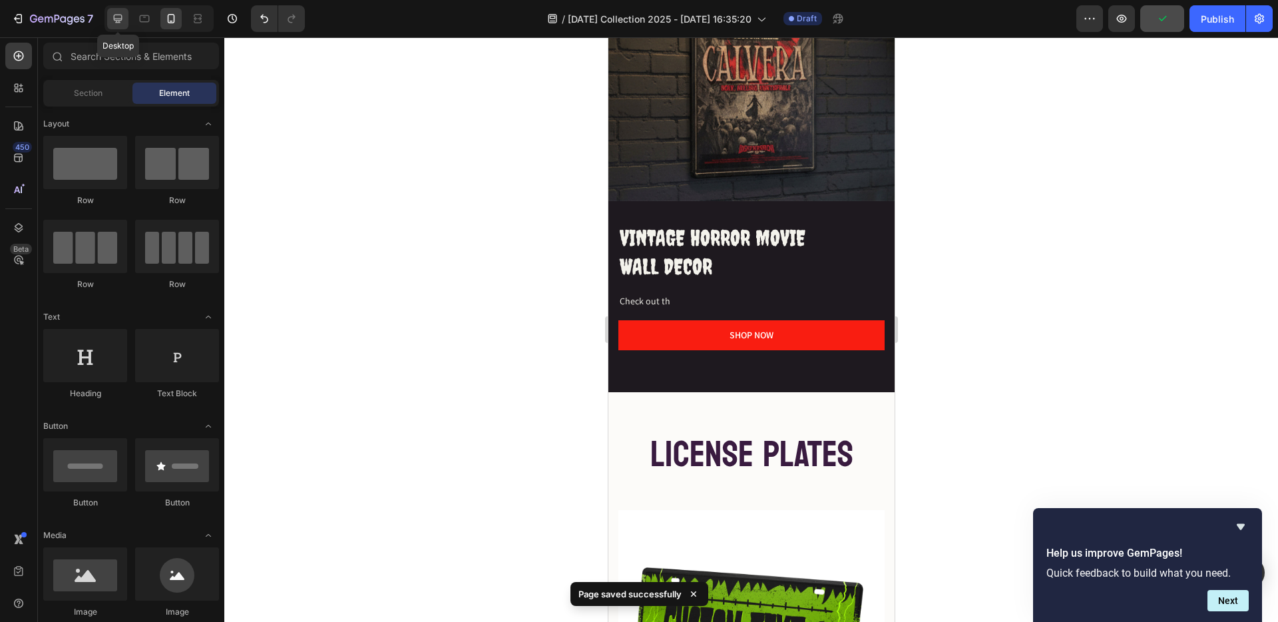
click at [120, 15] on icon at bounding box center [118, 19] width 9 height 9
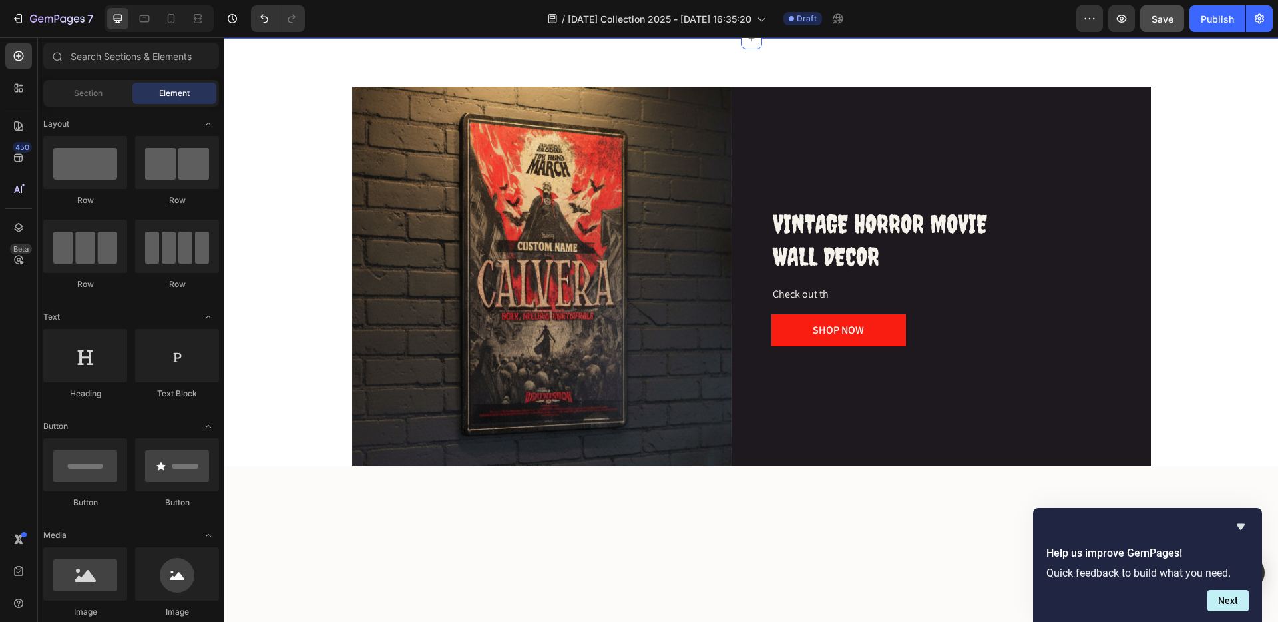
scroll to position [367, 0]
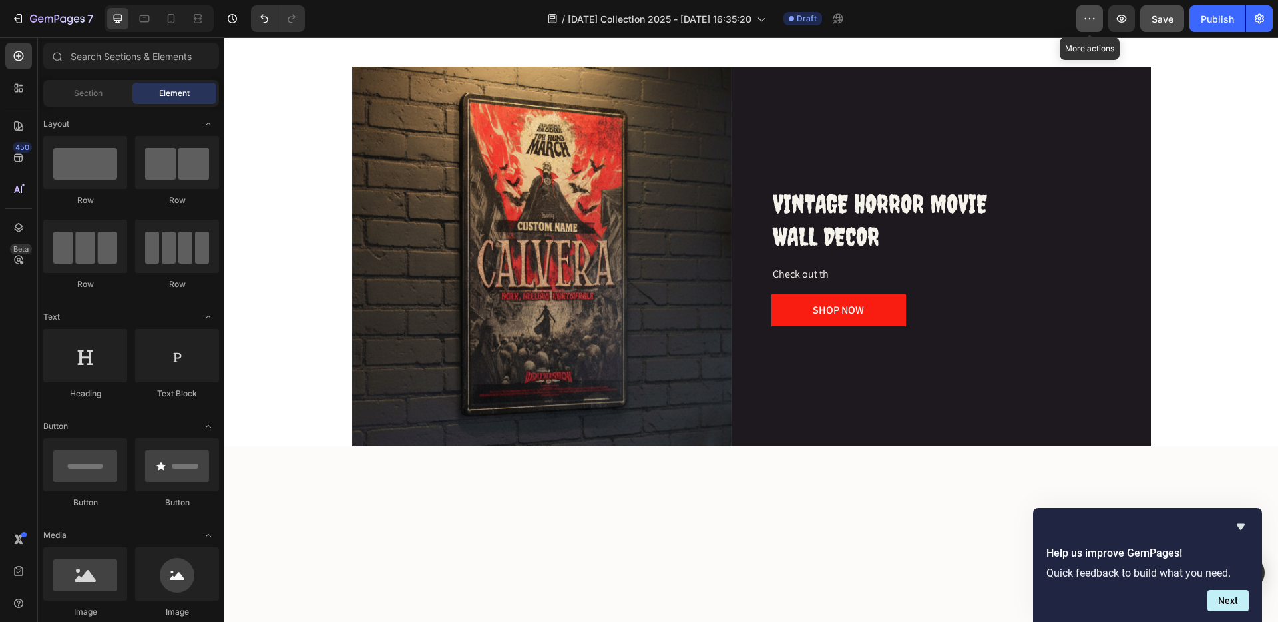
click at [1089, 20] on icon "button" at bounding box center [1089, 18] width 13 height 13
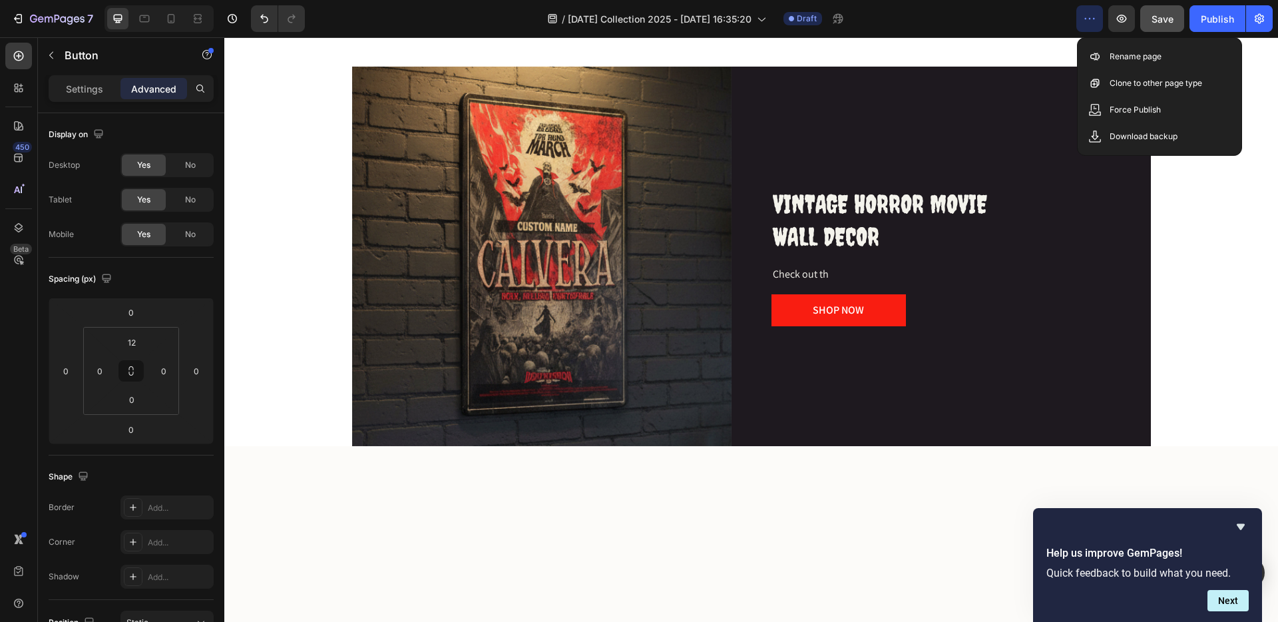
scroll to position [342, 0]
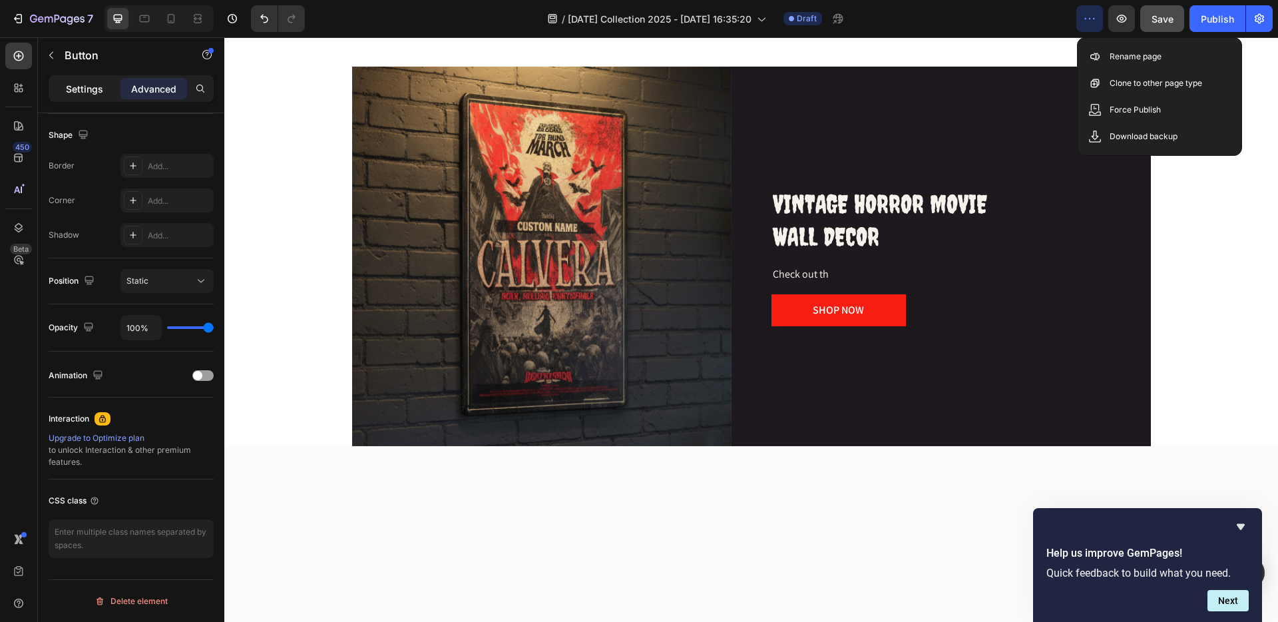
click at [91, 90] on p "Settings" at bounding box center [84, 89] width 37 height 14
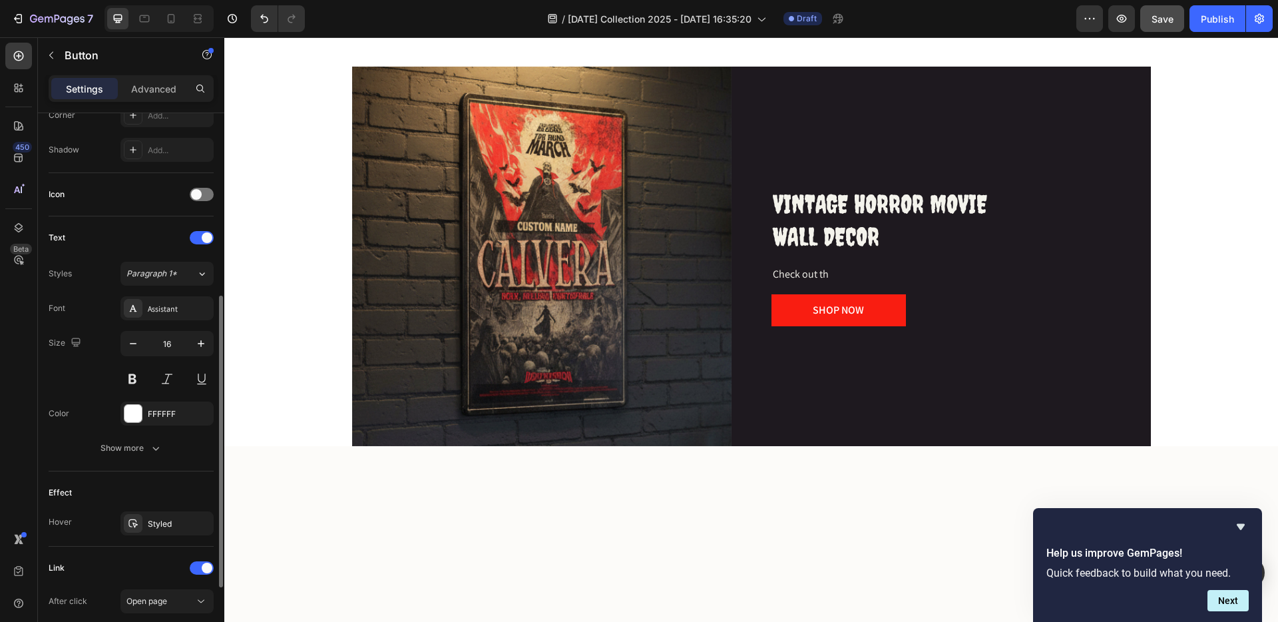
scroll to position [477, 0]
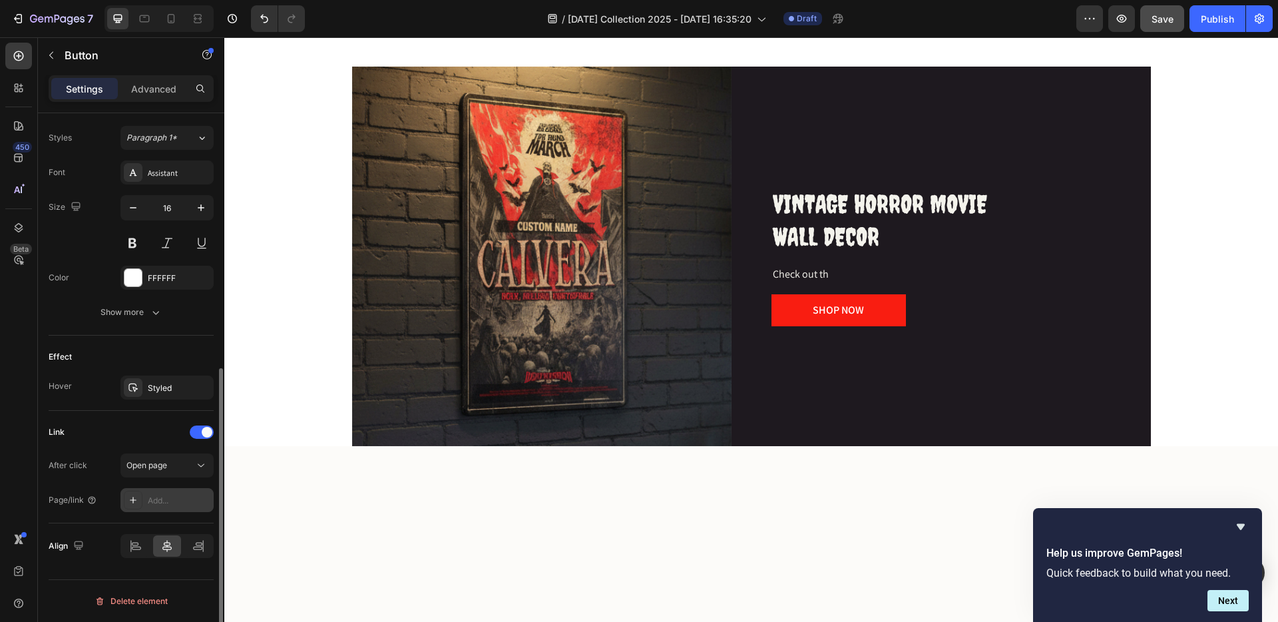
click at [128, 497] on icon at bounding box center [133, 500] width 11 height 11
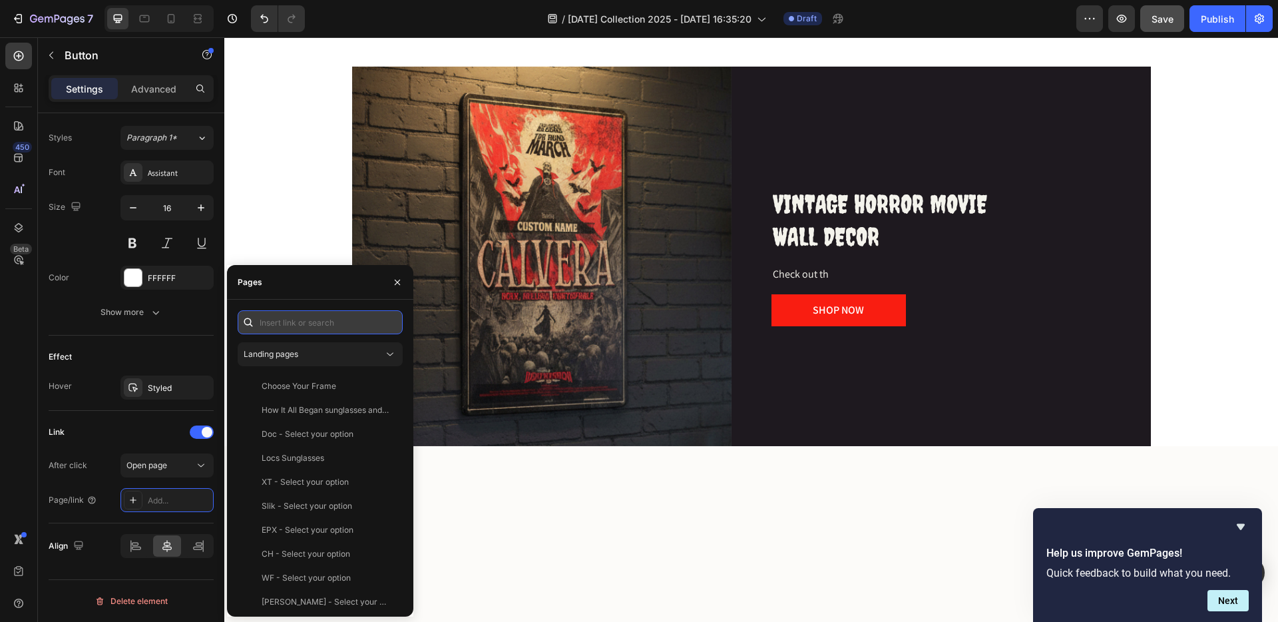
click at [276, 319] on input "text" at bounding box center [320, 322] width 165 height 24
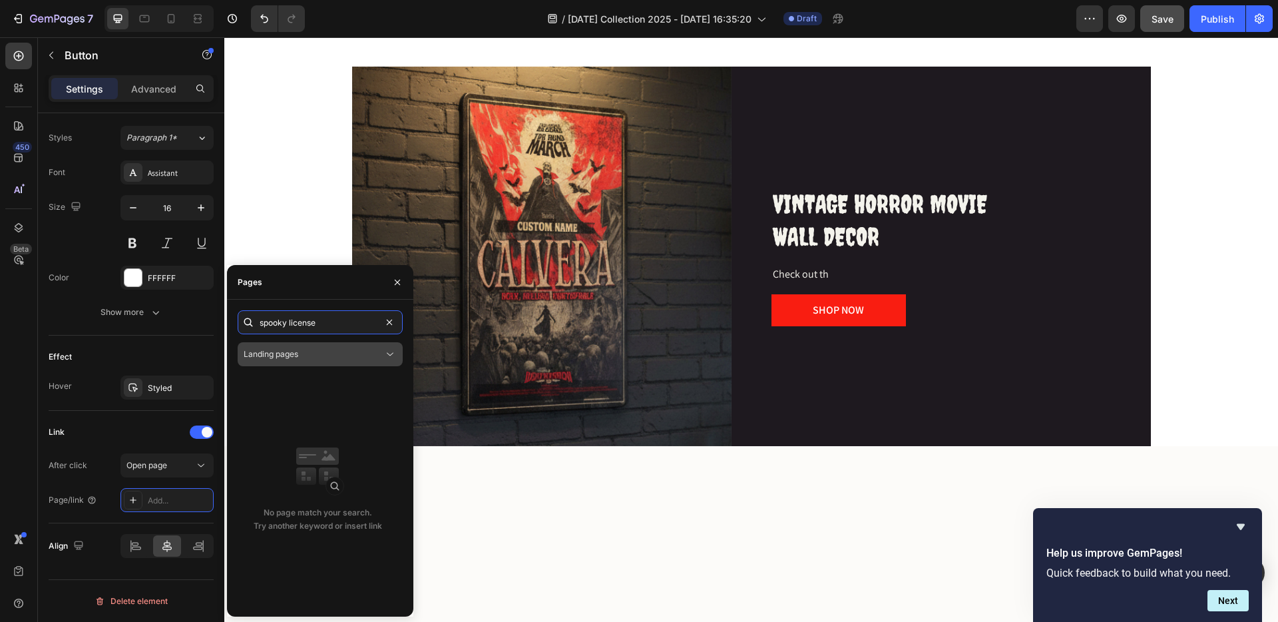
type input "spooky license"
click at [305, 345] on button "Landing pages" at bounding box center [320, 354] width 165 height 24
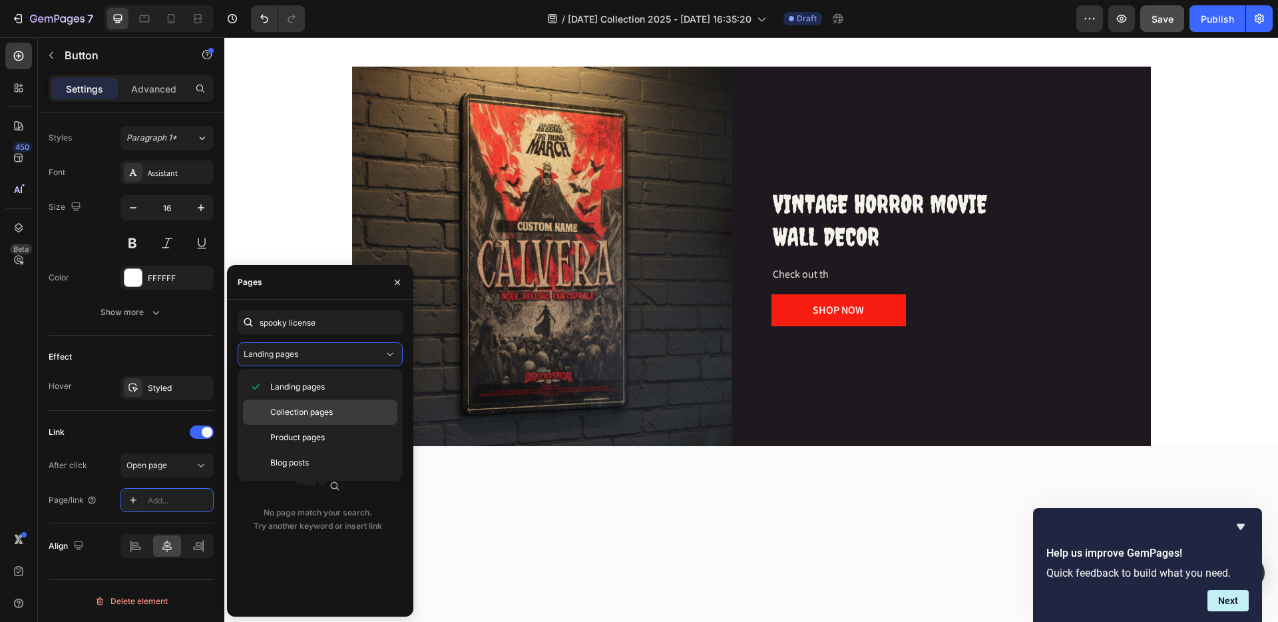
click at [306, 403] on div "Collection pages" at bounding box center [320, 412] width 154 height 25
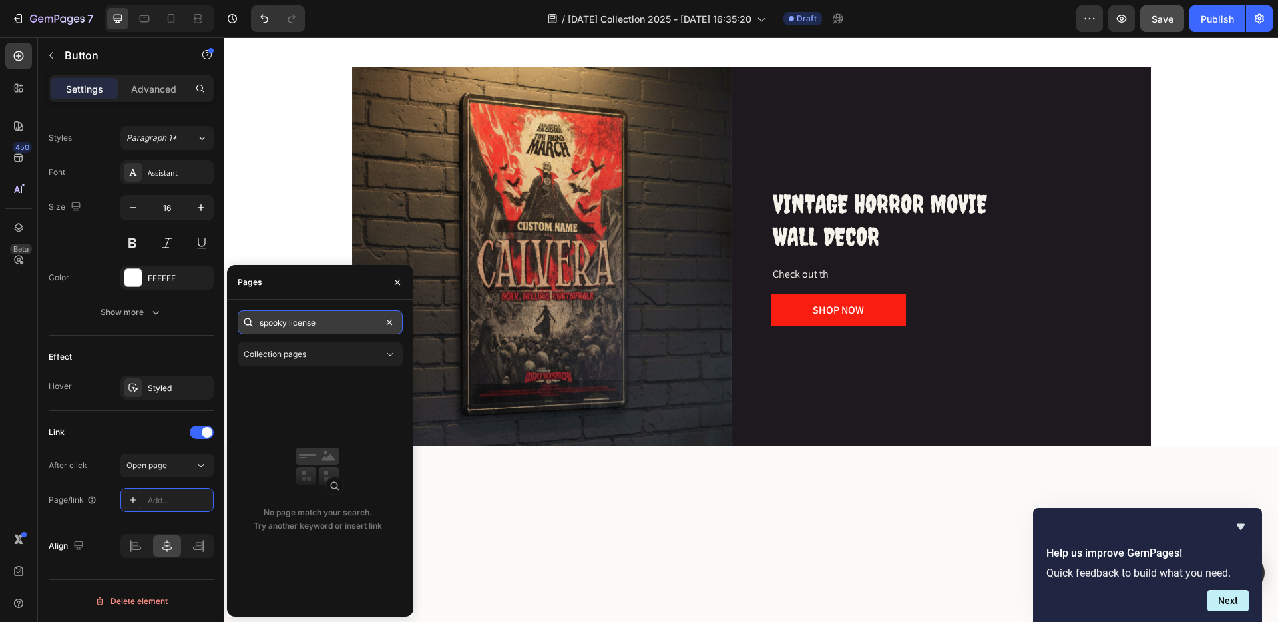
click at [332, 324] on input "spooky license" at bounding box center [320, 322] width 165 height 24
click at [308, 323] on input "spooky license" at bounding box center [320, 322] width 165 height 24
click at [324, 325] on input "spooky license" at bounding box center [320, 322] width 165 height 24
click at [352, 324] on input "spooky license" at bounding box center [320, 322] width 165 height 24
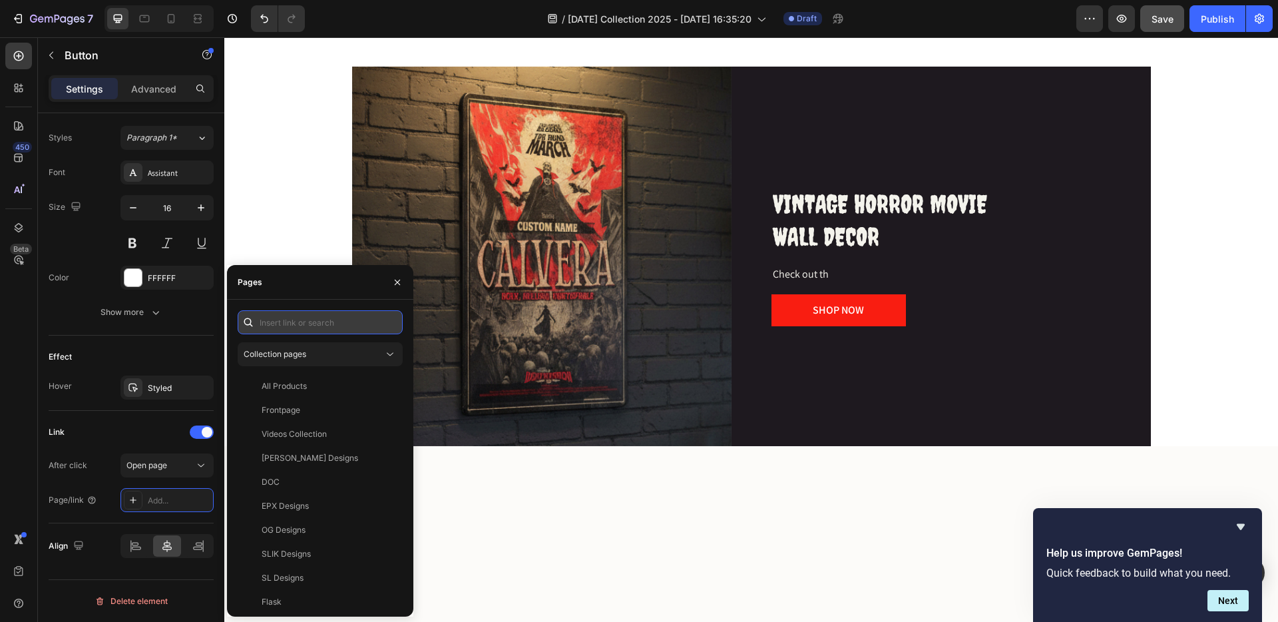
click at [337, 328] on input "text" at bounding box center [320, 322] width 165 height 24
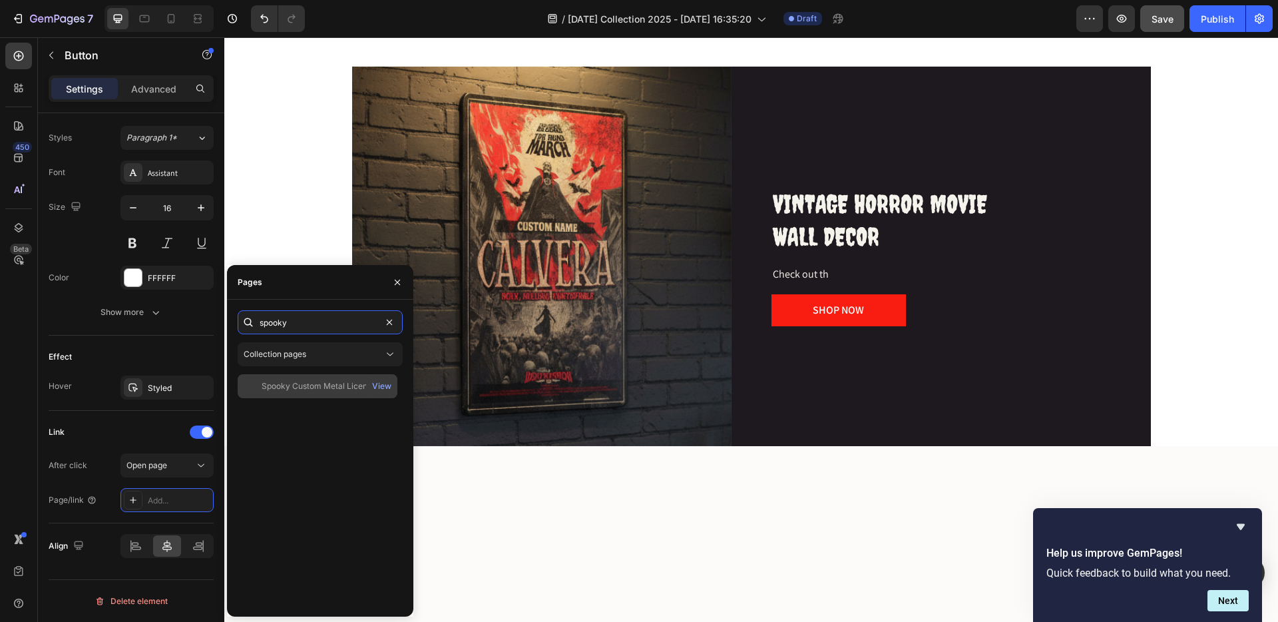
type input "spooky"
click at [337, 386] on div "Spooky Custom Metal License plates" at bounding box center [326, 386] width 128 height 12
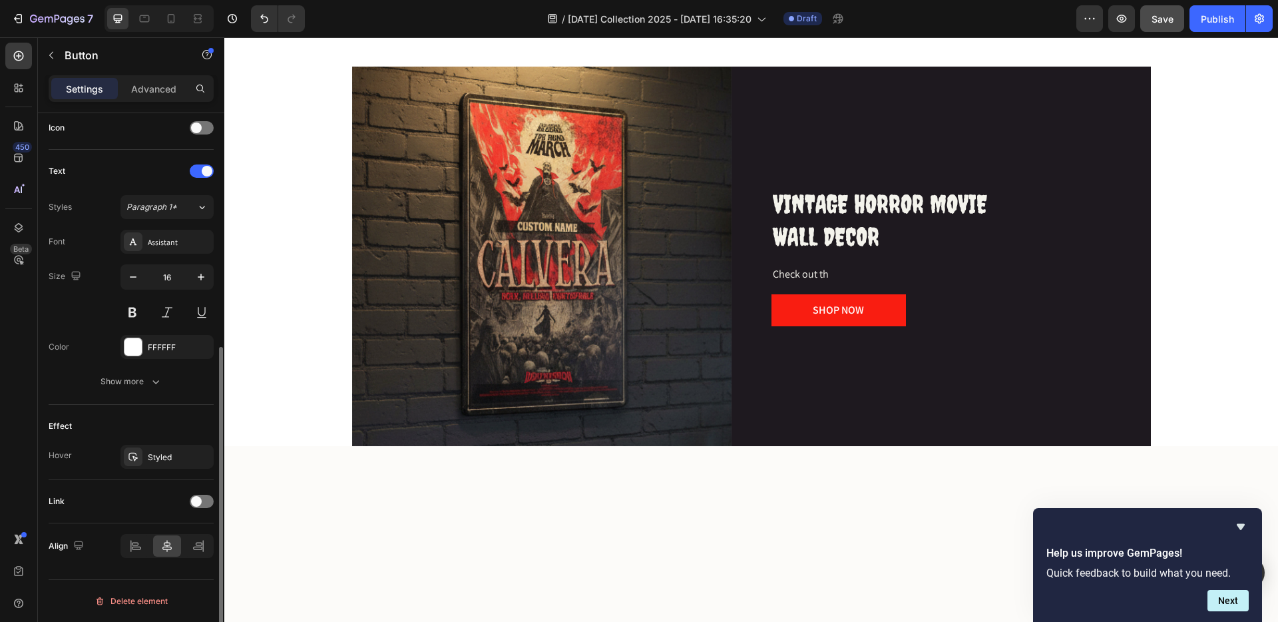
scroll to position [408, 0]
click at [200, 501] on span at bounding box center [196, 501] width 11 height 11
click at [130, 569] on icon at bounding box center [133, 569] width 11 height 11
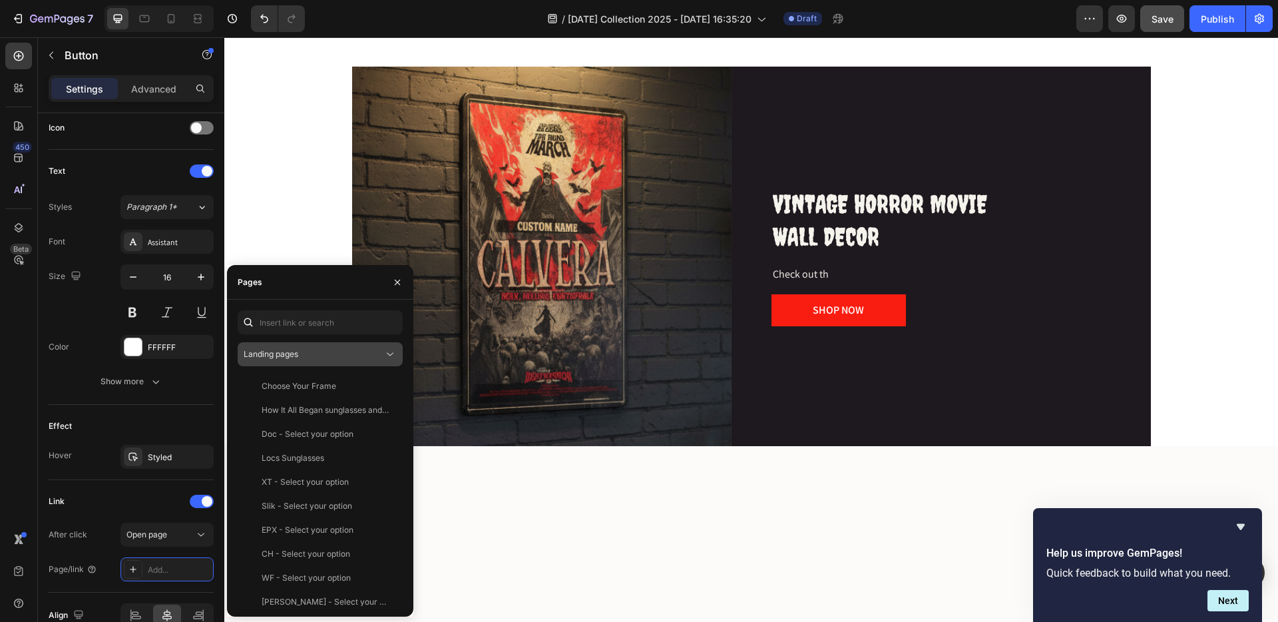
click at [284, 353] on span "Landing pages" at bounding box center [271, 354] width 55 height 10
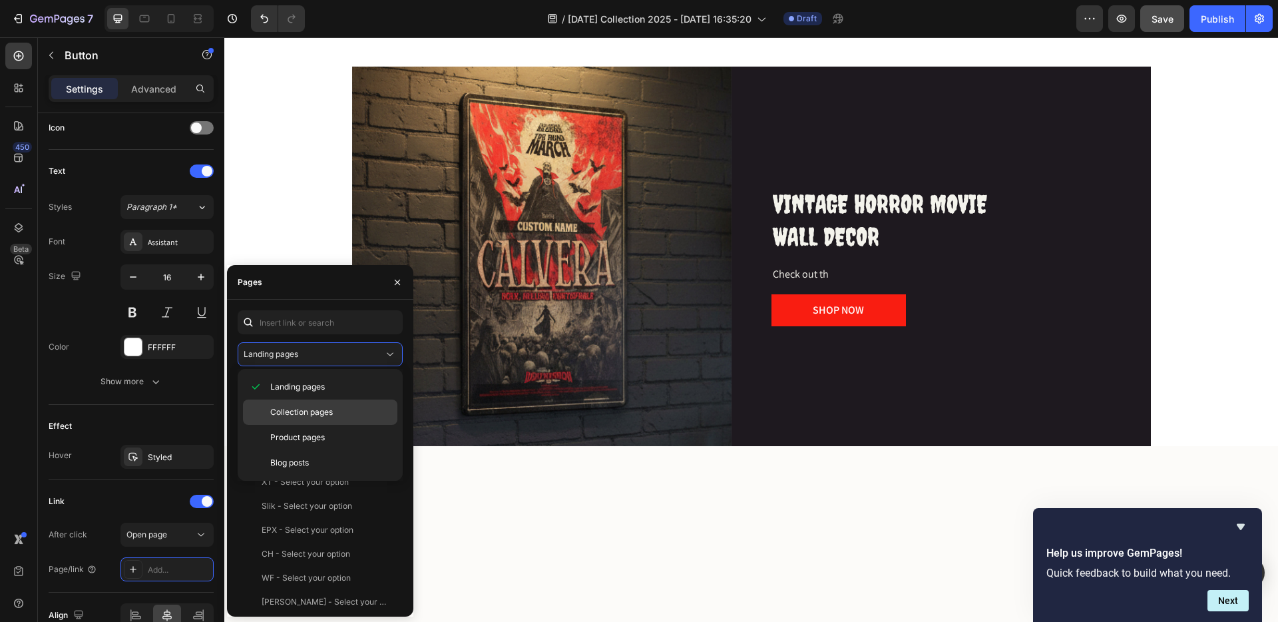
click at [302, 403] on div "Collection pages" at bounding box center [320, 412] width 154 height 25
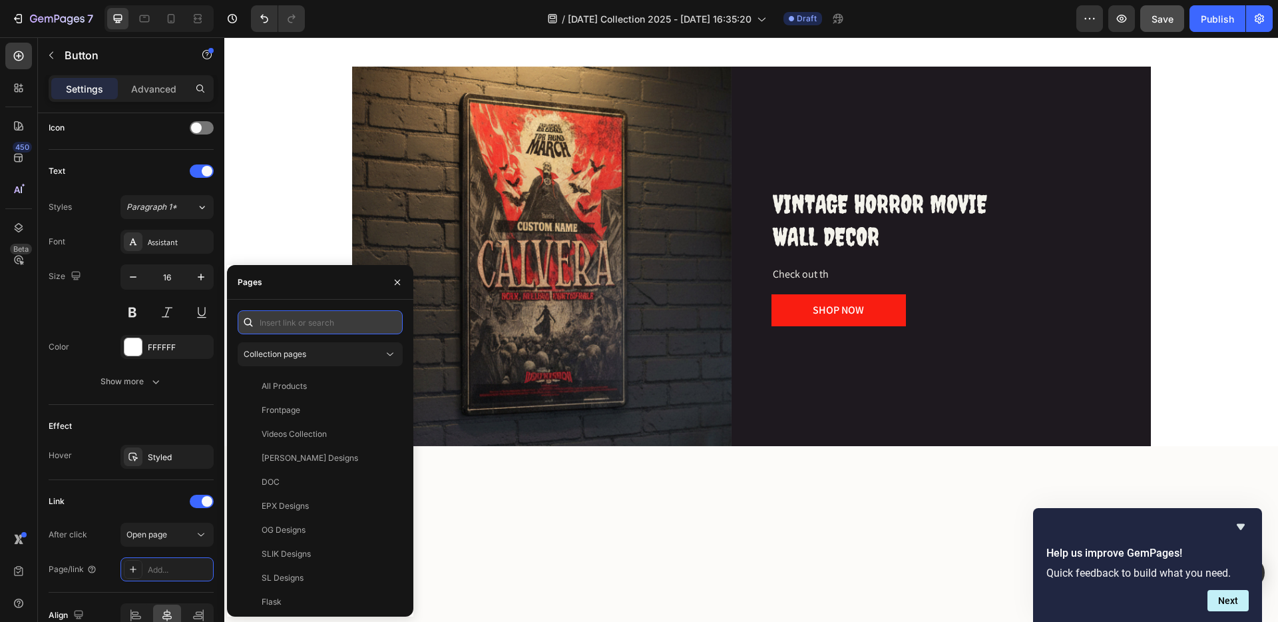
click at [272, 317] on input "text" at bounding box center [320, 322] width 165 height 24
type input "Pin"
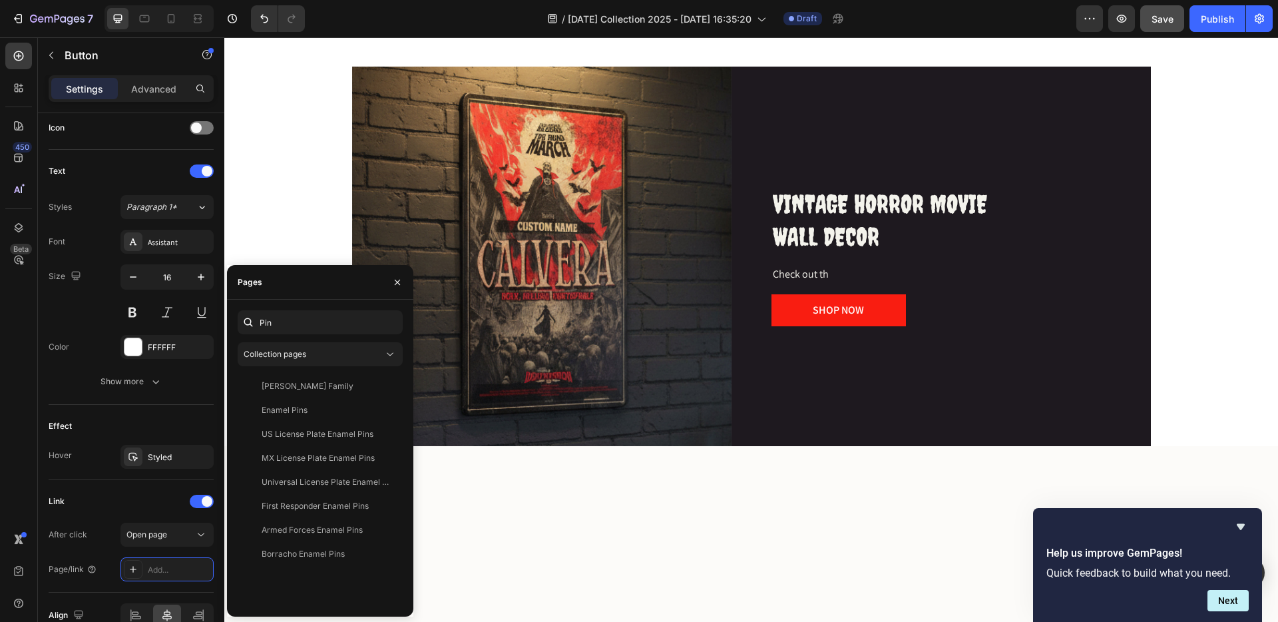
drag, startPoint x: 324, startPoint y: 212, endPoint x: 734, endPoint y: 98, distance: 426.3
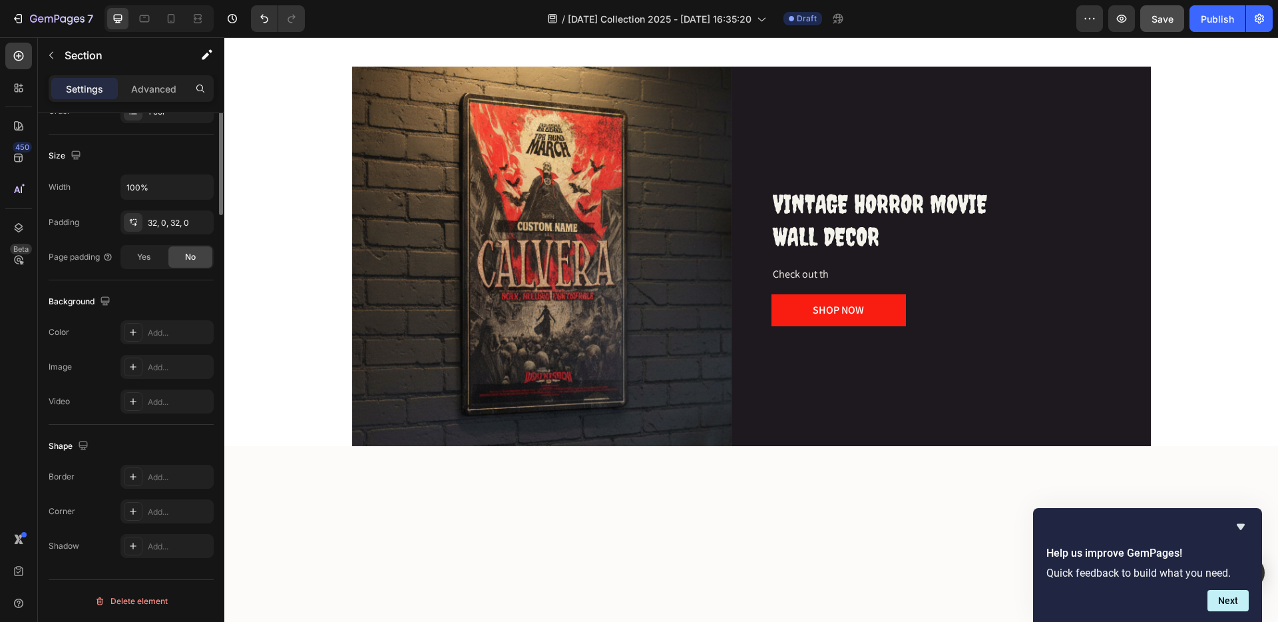
scroll to position [0, 0]
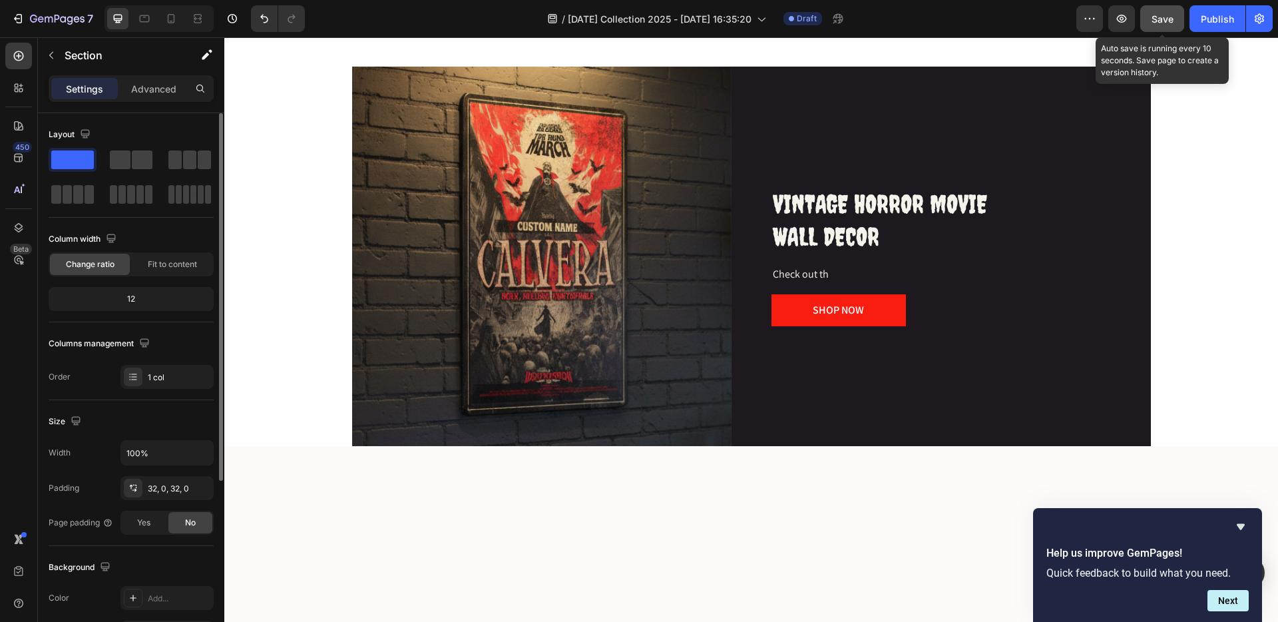
click at [1174, 17] on button "Save" at bounding box center [1163, 18] width 44 height 27
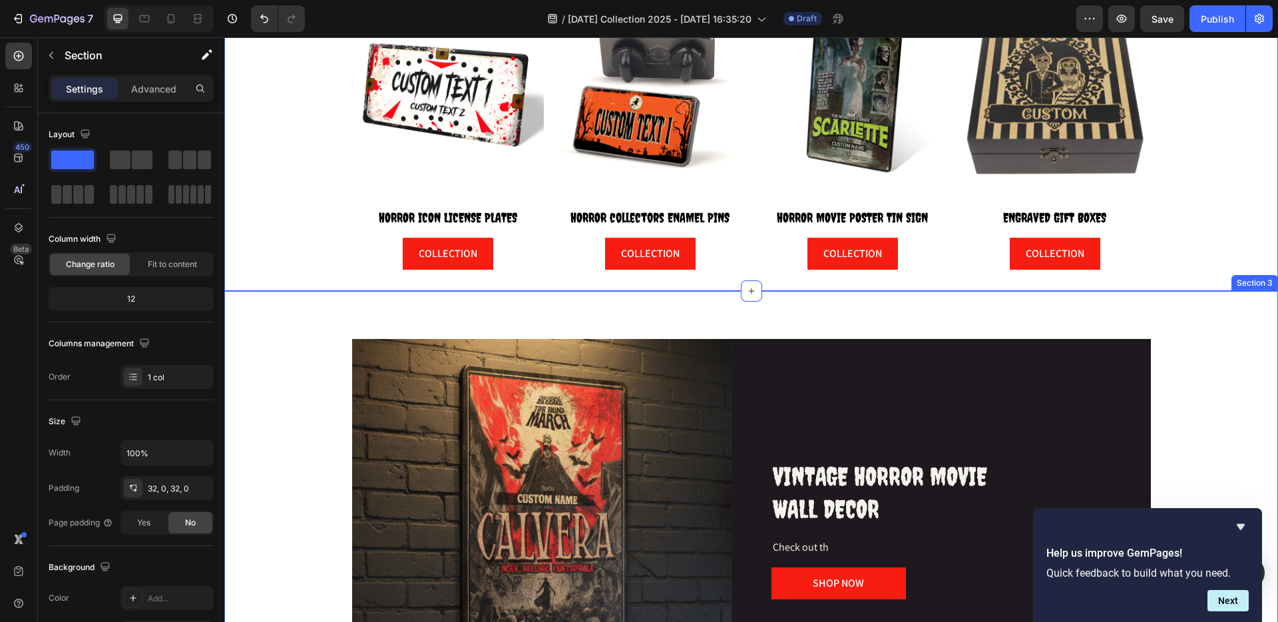
scroll to position [226, 0]
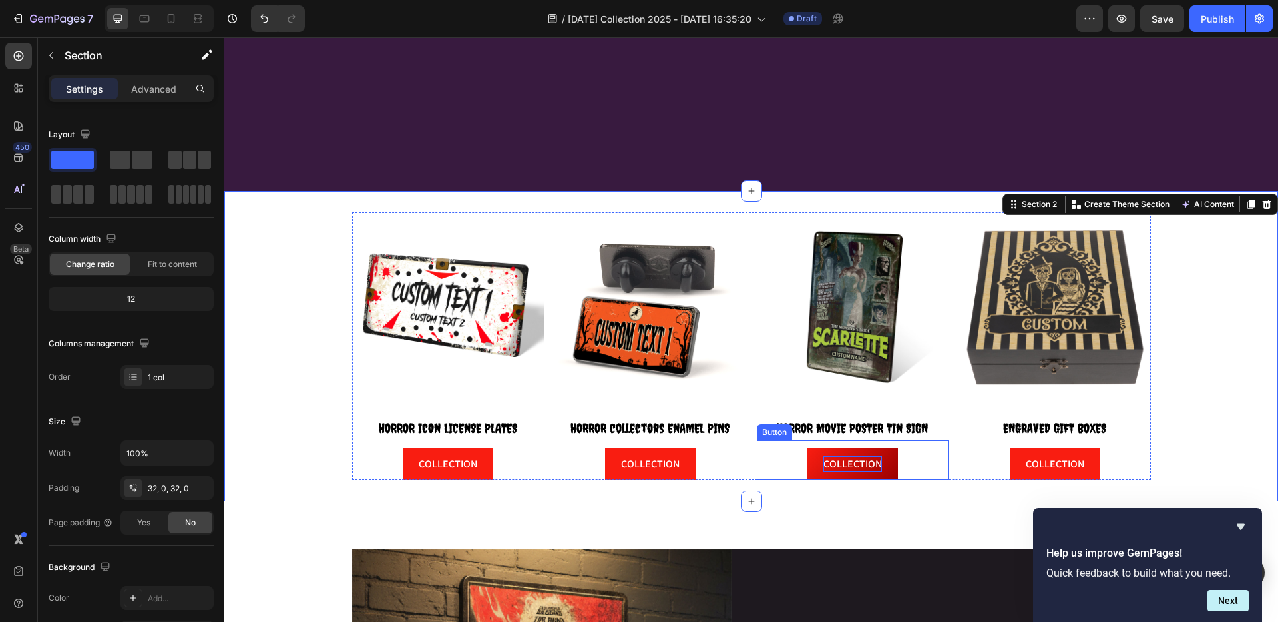
click at [824, 471] on p "COLLECTION" at bounding box center [853, 464] width 59 height 16
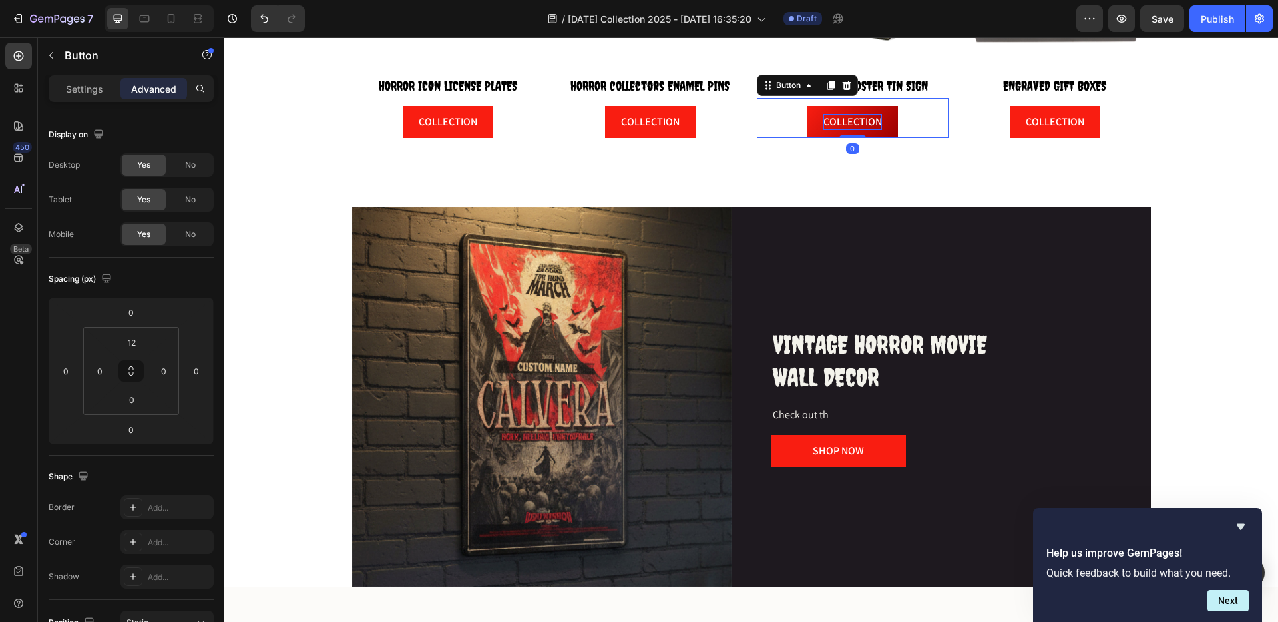
click at [838, 130] on p "COLLECTION" at bounding box center [853, 122] width 59 height 16
click at [884, 138] on button "COLLECTION" at bounding box center [853, 122] width 91 height 32
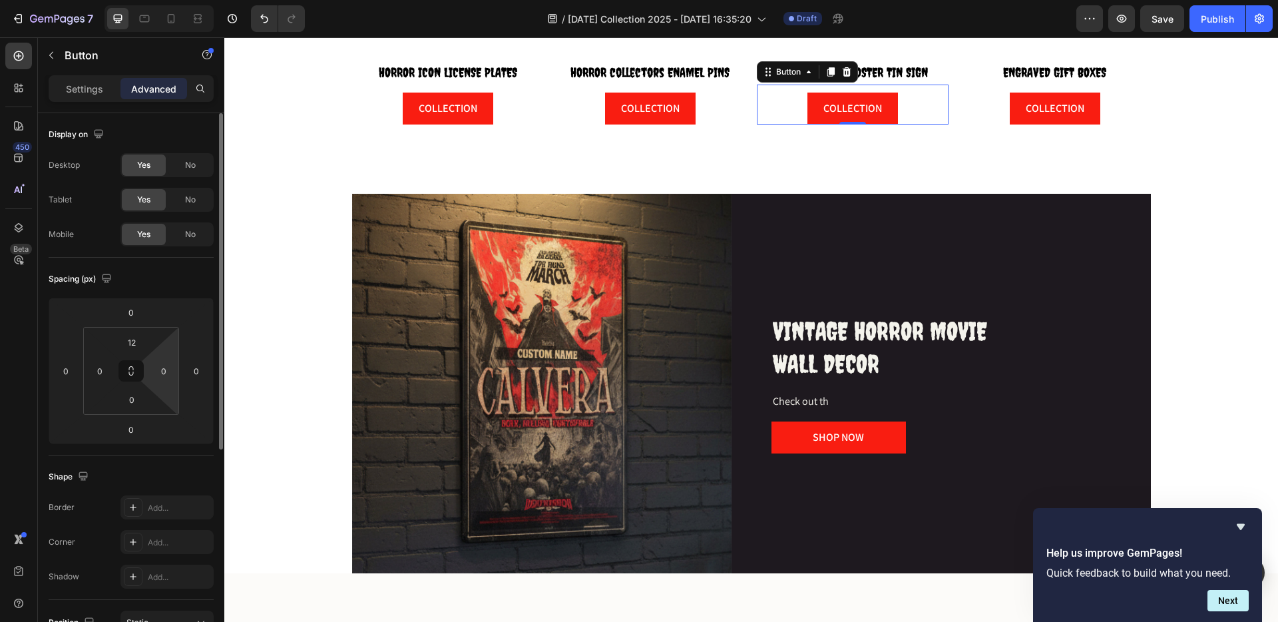
scroll to position [342, 0]
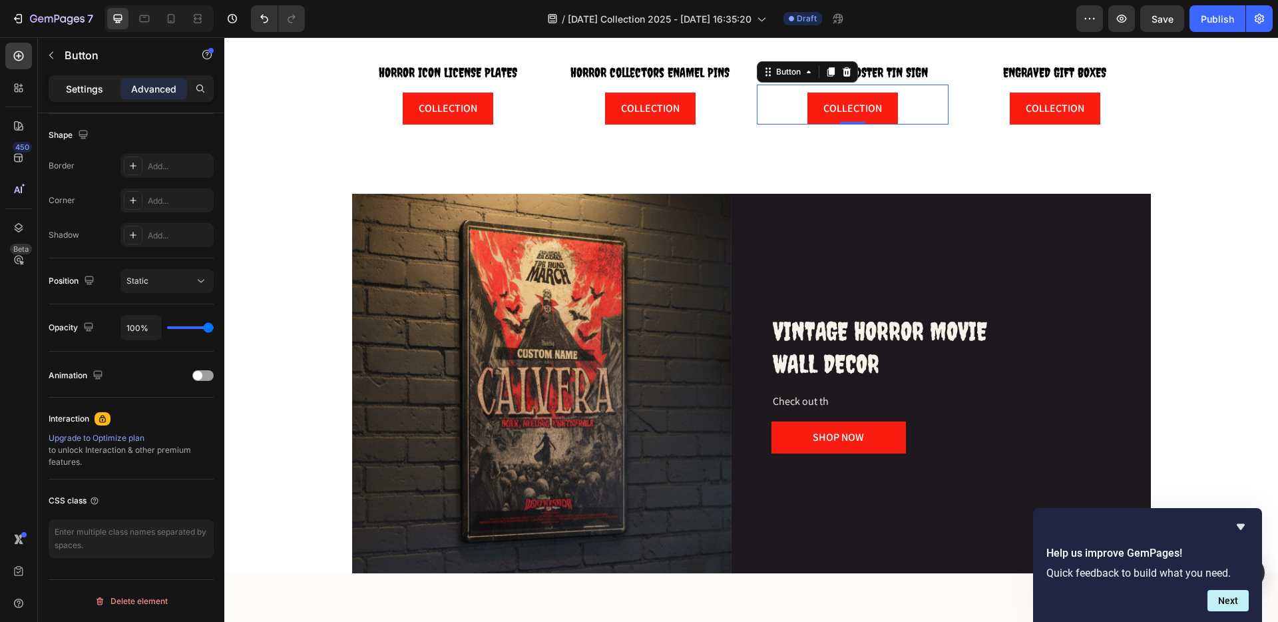
click at [93, 86] on p "Settings" at bounding box center [84, 89] width 37 height 14
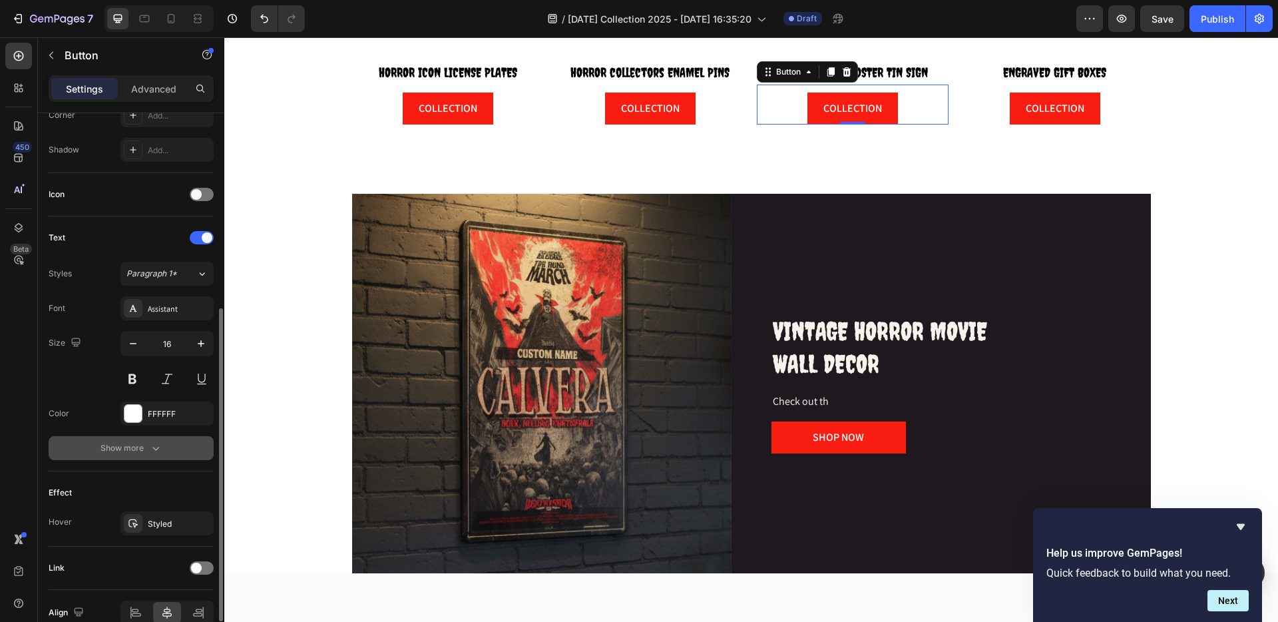
scroll to position [408, 0]
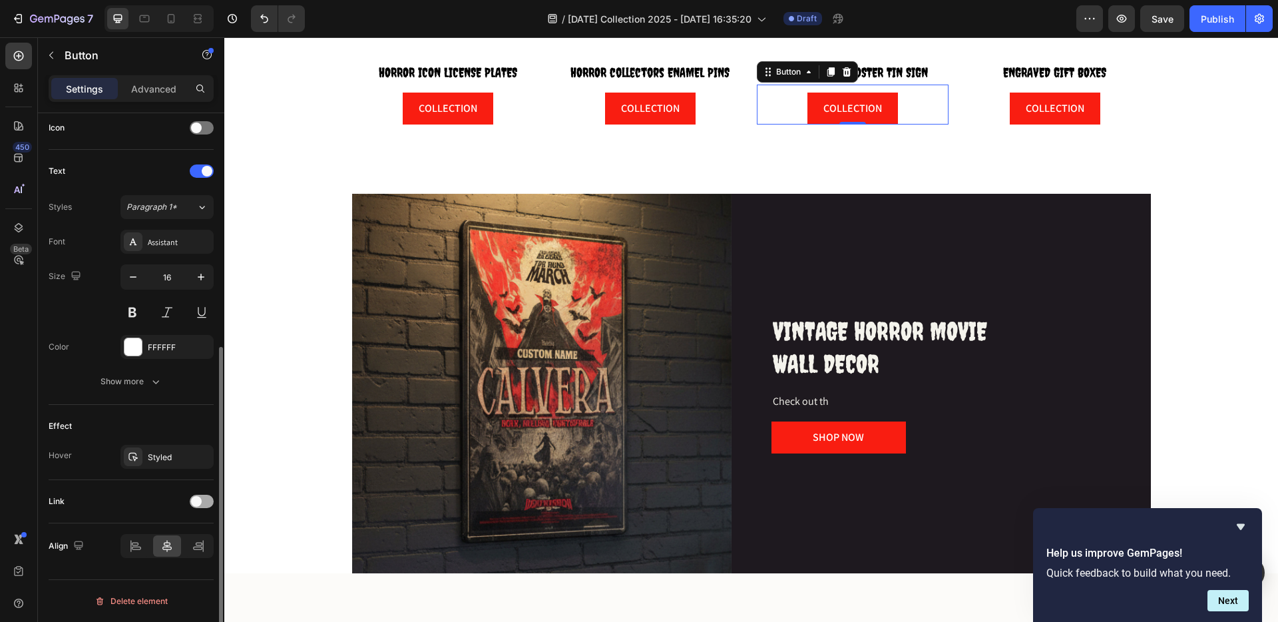
click at [198, 501] on span at bounding box center [196, 501] width 11 height 11
click at [191, 535] on div "Open page" at bounding box center [161, 535] width 68 height 12
click at [158, 564] on div "Add..." at bounding box center [179, 570] width 63 height 12
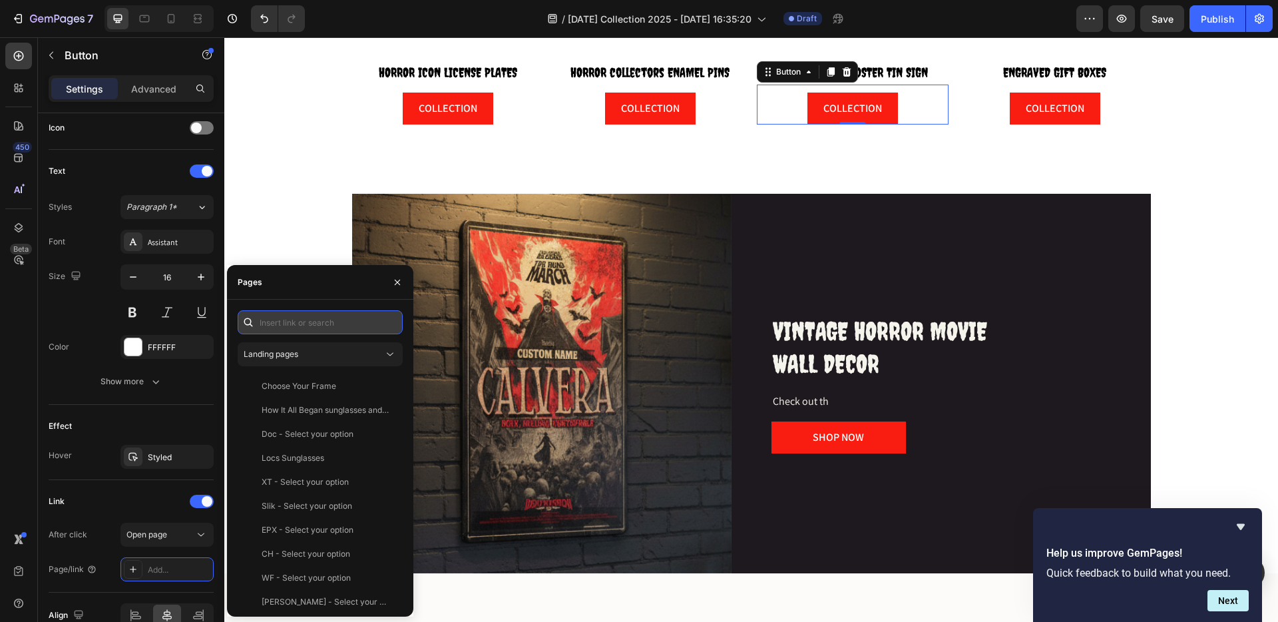
click at [278, 322] on input "text" at bounding box center [320, 322] width 165 height 24
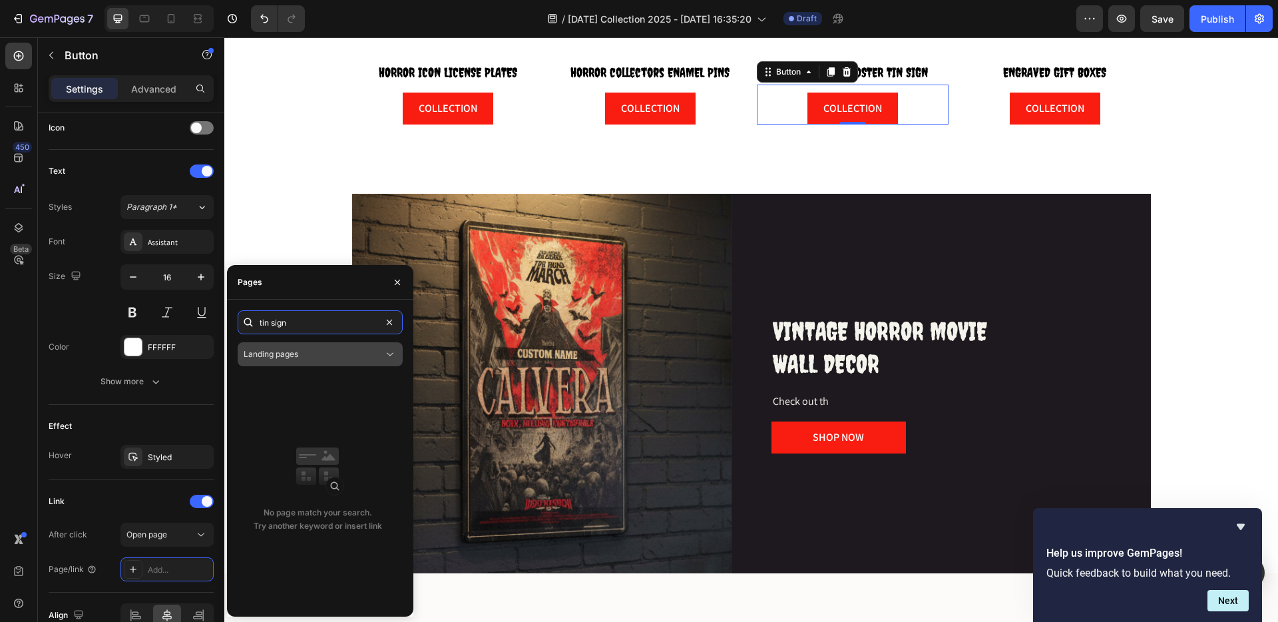
type input "tin sign"
click at [298, 359] on span "Landing pages" at bounding box center [271, 354] width 55 height 12
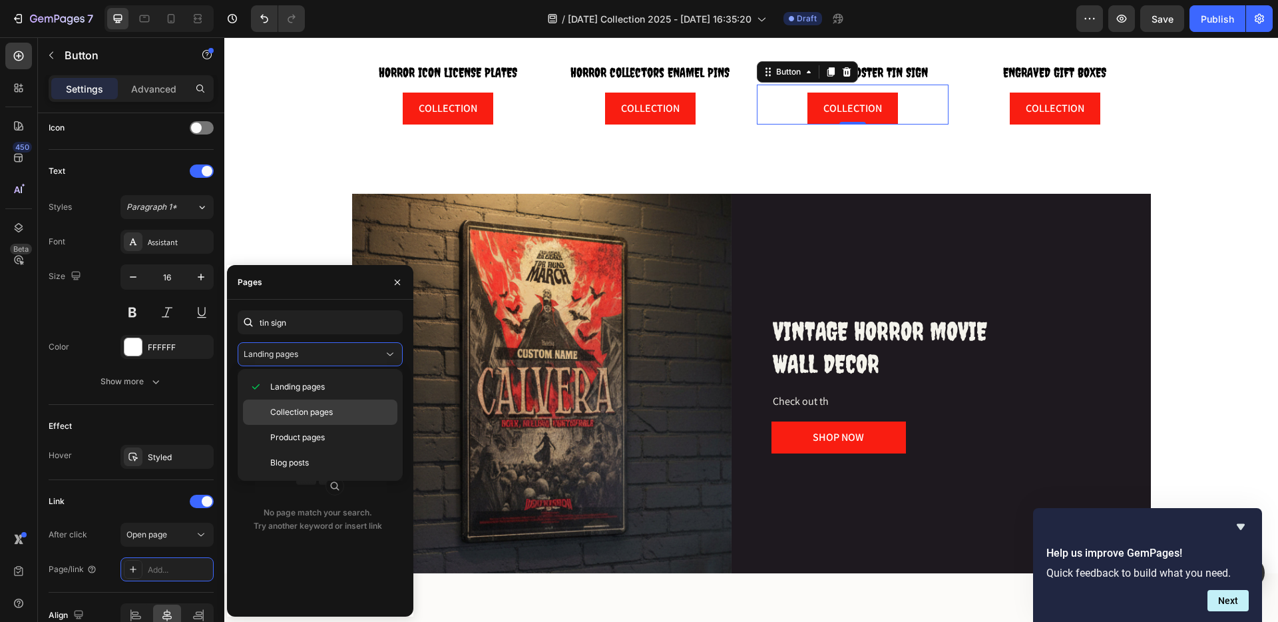
click at [297, 408] on span "Collection pages" at bounding box center [301, 412] width 63 height 12
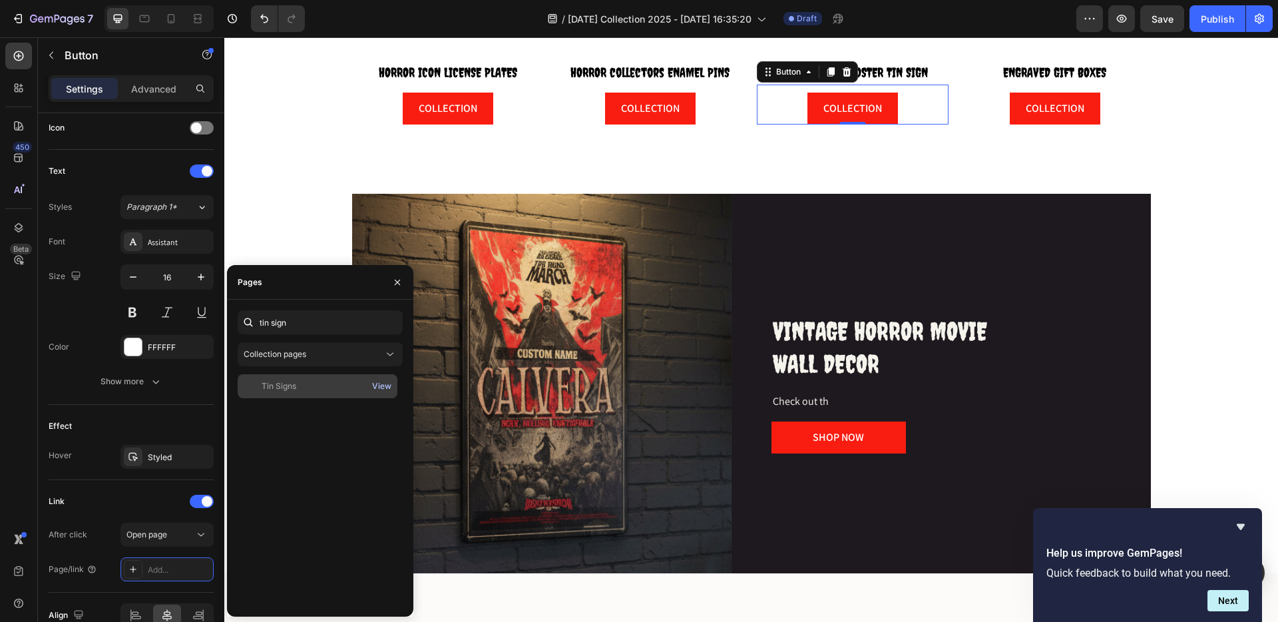
click at [384, 386] on div "View" at bounding box center [381, 386] width 19 height 12
click at [320, 326] on input "tin sign" at bounding box center [320, 322] width 165 height 24
click at [308, 451] on div "Tin Signs View" at bounding box center [320, 490] width 165 height 232
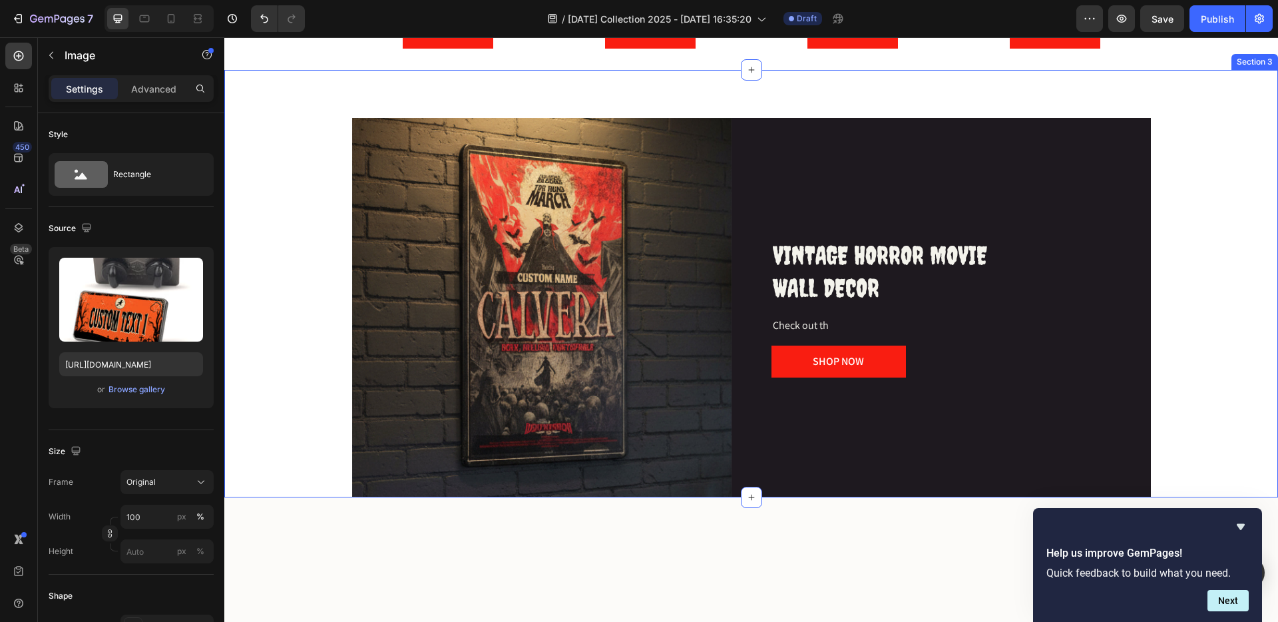
scroll to position [310, 0]
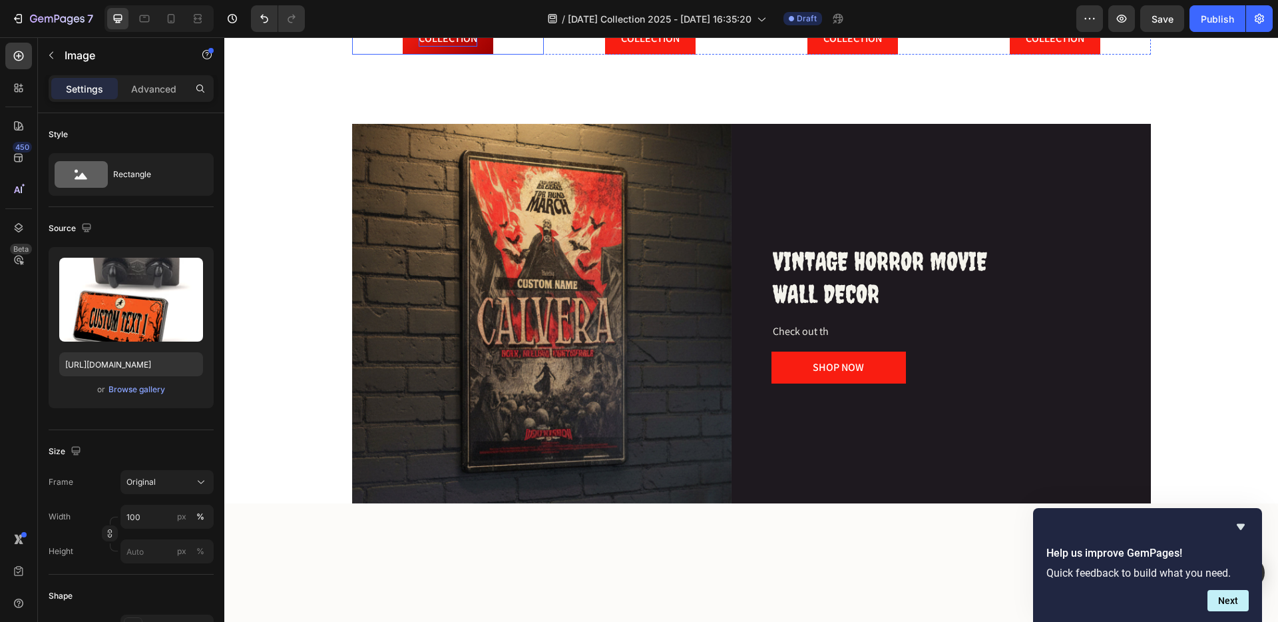
click at [459, 47] on p "COLLECTION" at bounding box center [448, 39] width 59 height 16
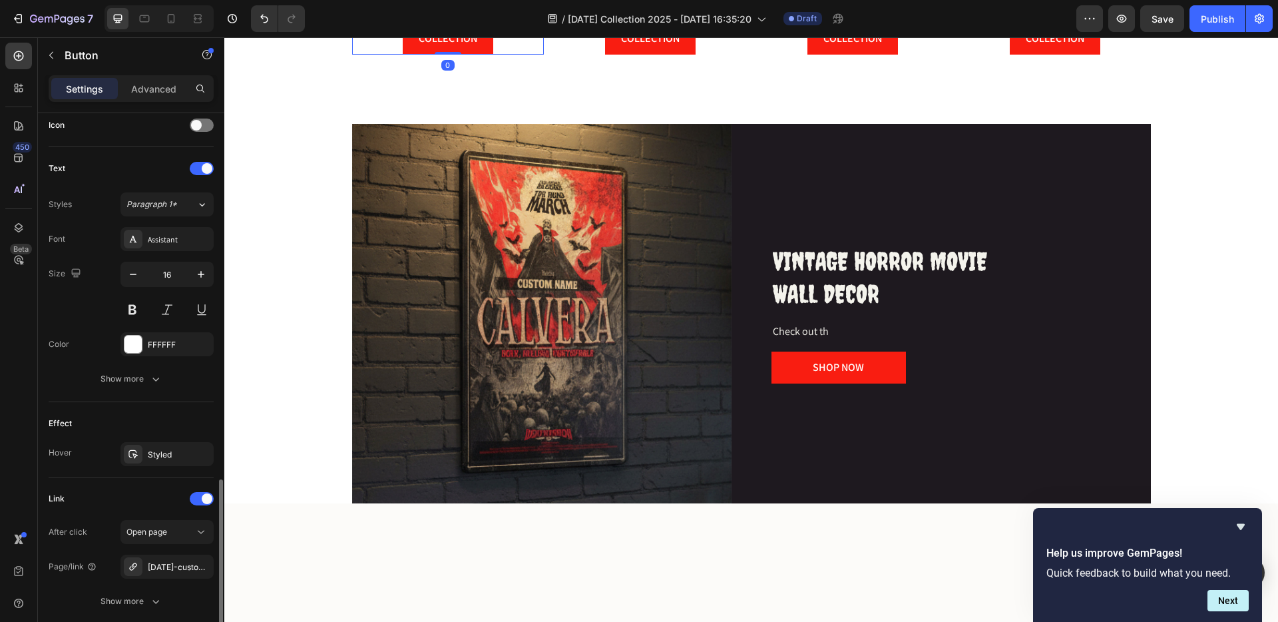
scroll to position [512, 0]
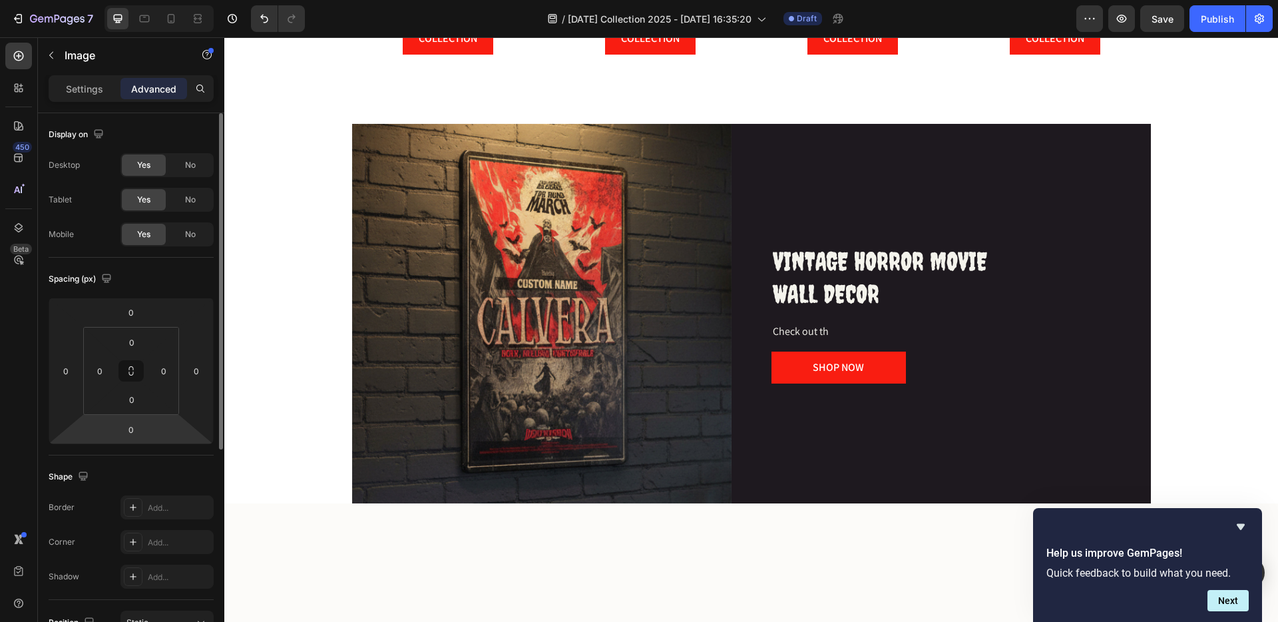
scroll to position [342, 0]
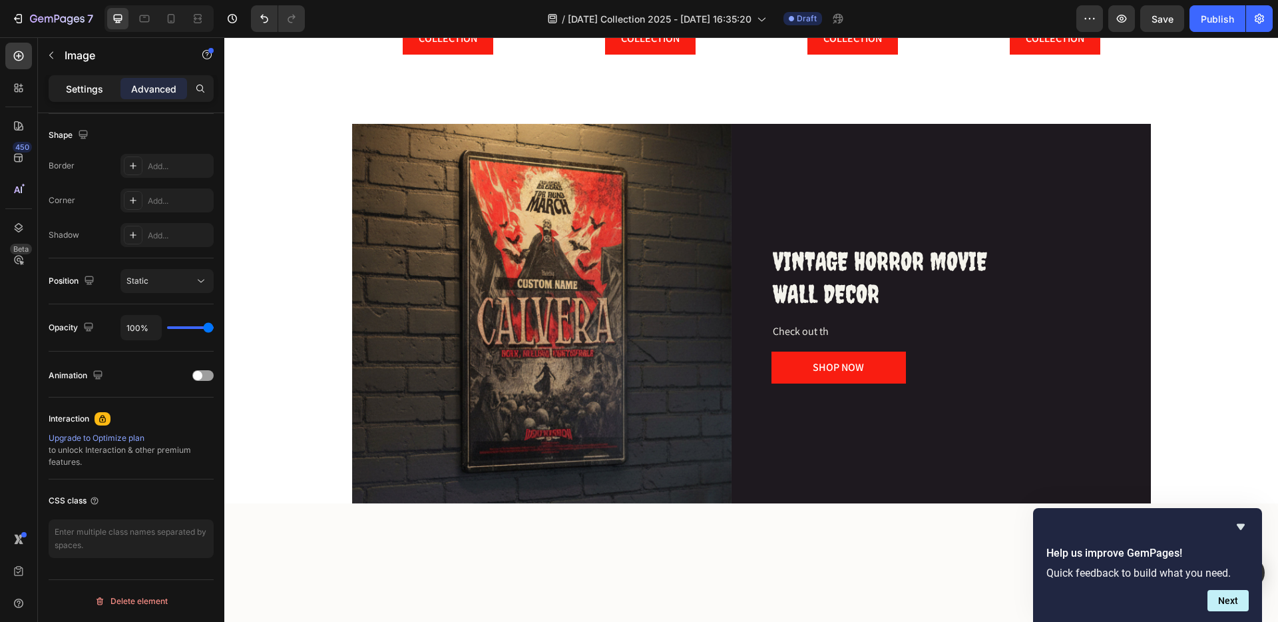
click at [86, 85] on p "Settings" at bounding box center [84, 89] width 37 height 14
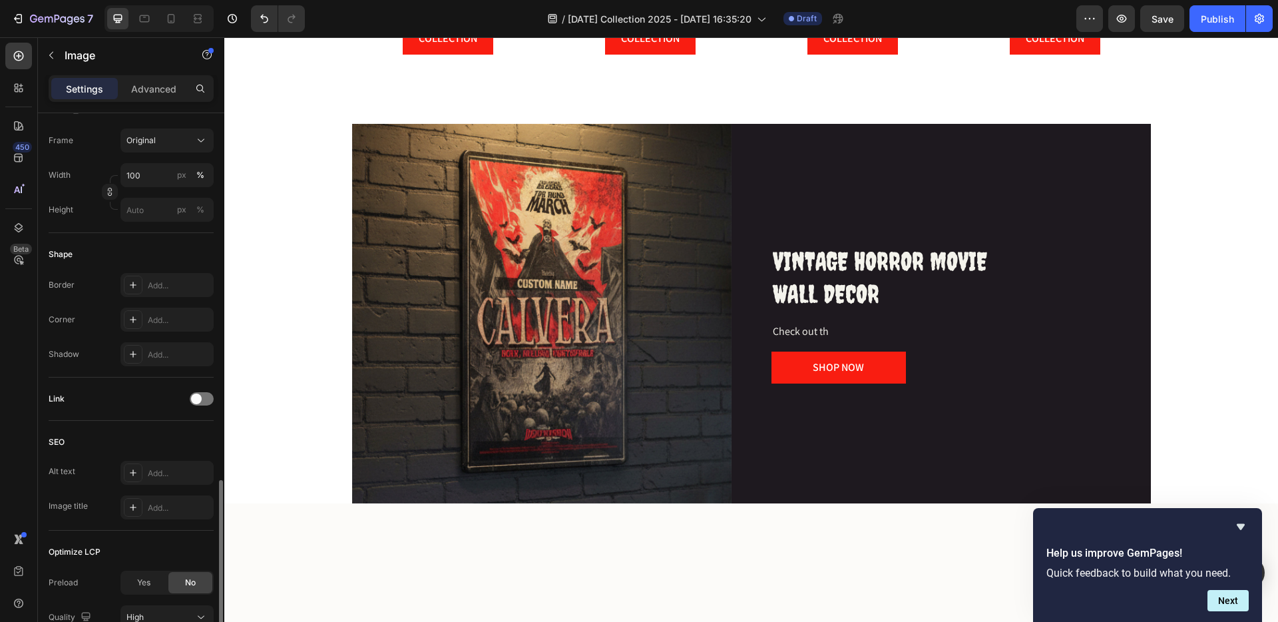
scroll to position [459, 0]
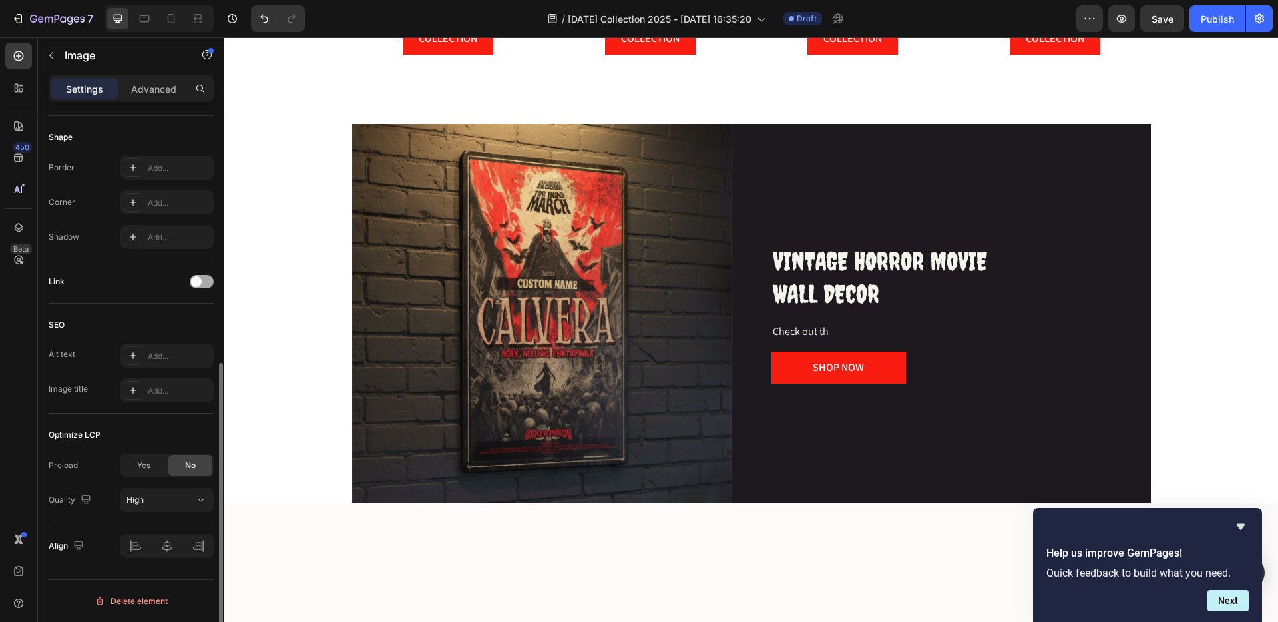
click at [204, 282] on div at bounding box center [202, 281] width 24 height 13
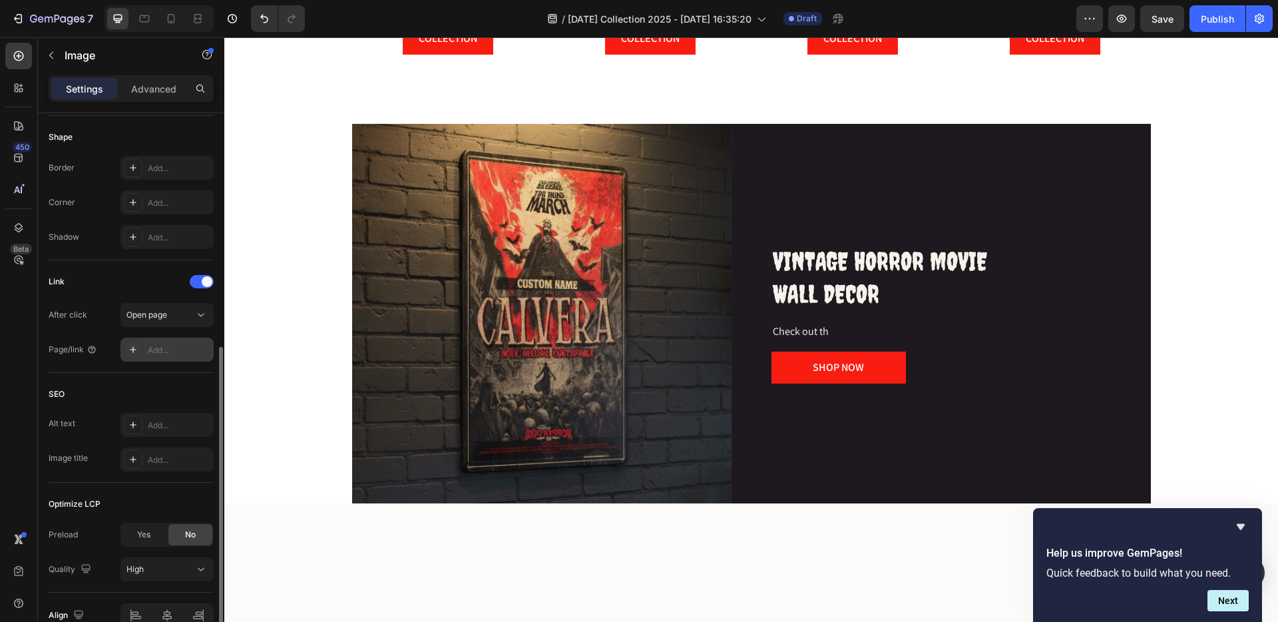
click at [167, 351] on div "Add..." at bounding box center [179, 350] width 63 height 12
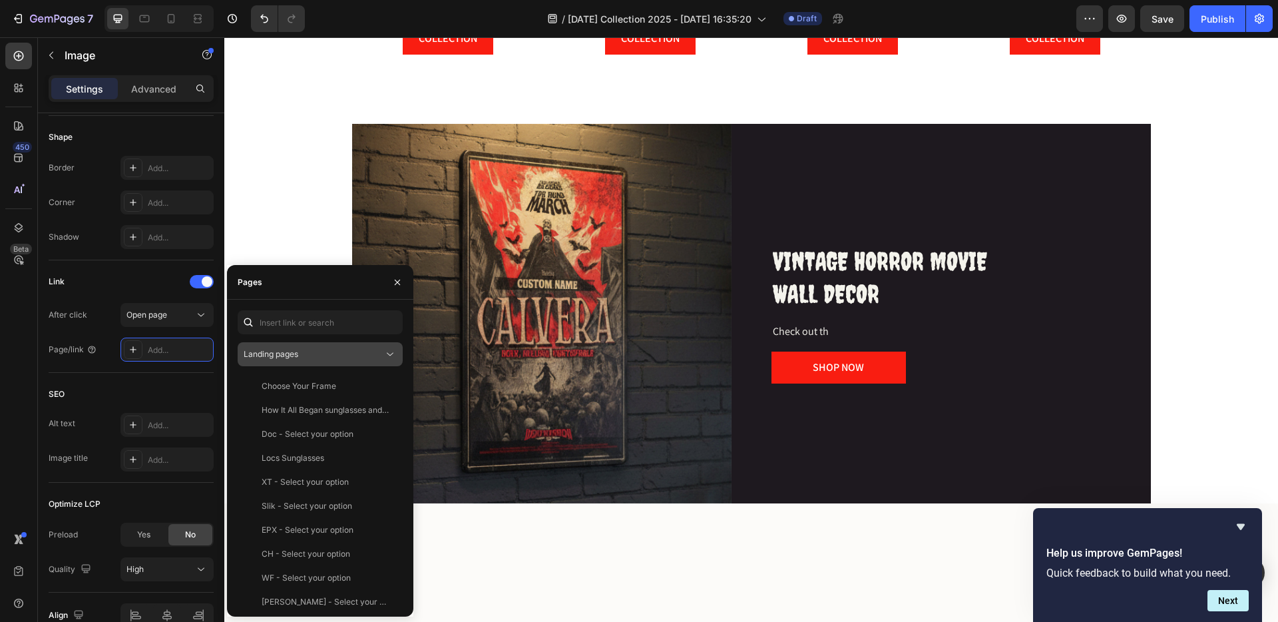
click at [294, 356] on span "Landing pages" at bounding box center [271, 354] width 55 height 10
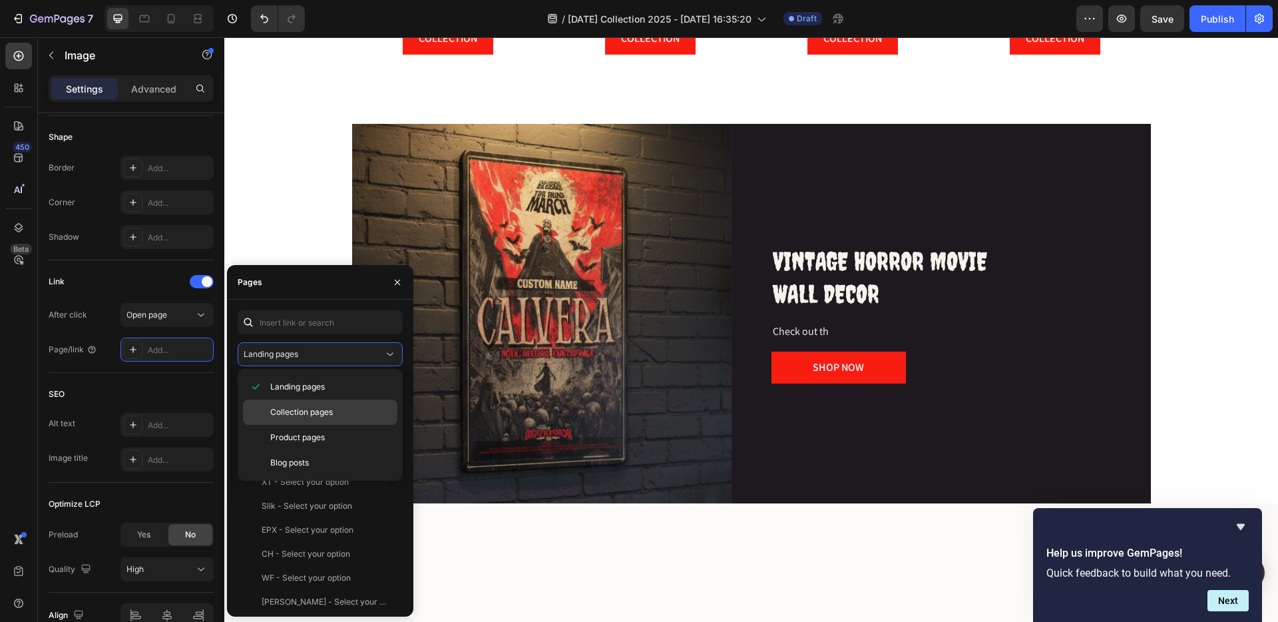
click at [304, 410] on span "Collection pages" at bounding box center [301, 412] width 63 height 12
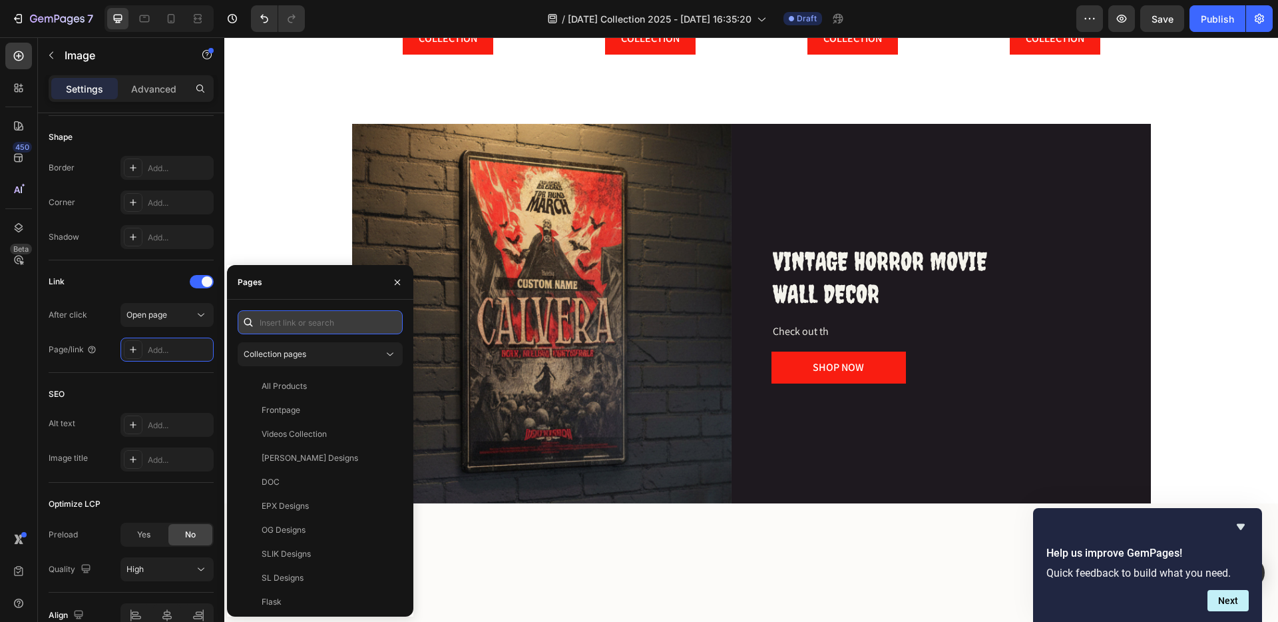
click at [275, 326] on input "text" at bounding box center [320, 322] width 165 height 24
click at [370, 324] on input "halloween License" at bounding box center [320, 322] width 165 height 24
click at [357, 329] on input "halloween License" at bounding box center [320, 322] width 165 height 24
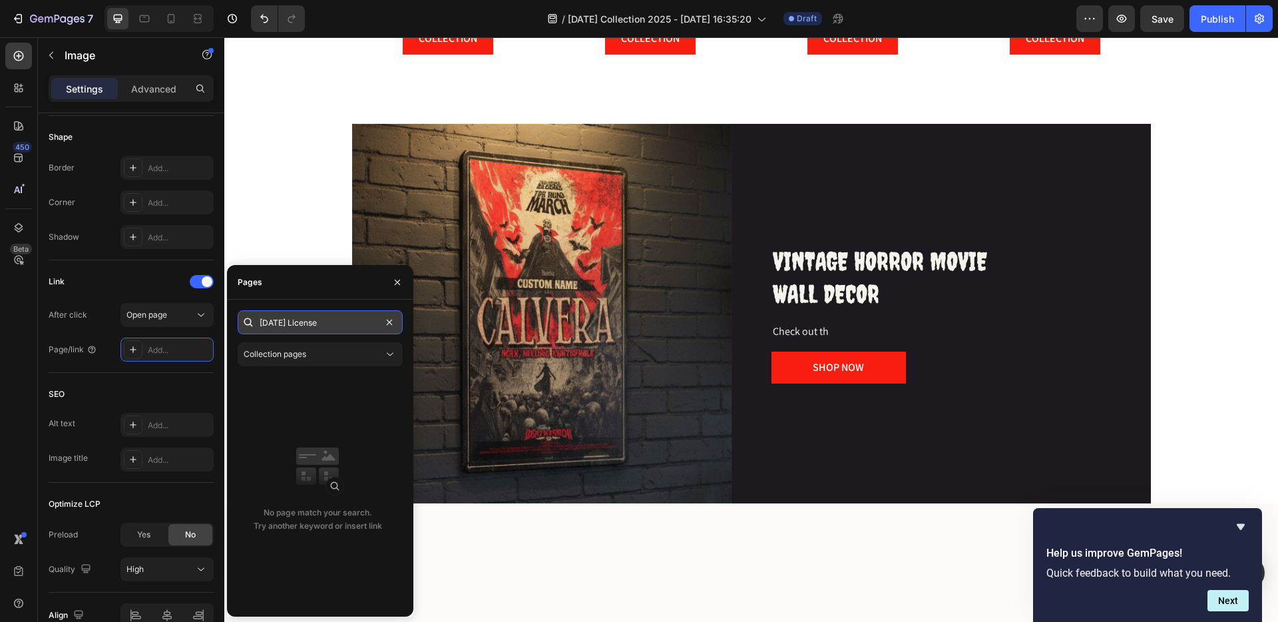
click at [351, 324] on input "halloween License" at bounding box center [320, 322] width 165 height 24
click at [326, 324] on input "halloween License" at bounding box center [320, 322] width 165 height 24
type input "h"
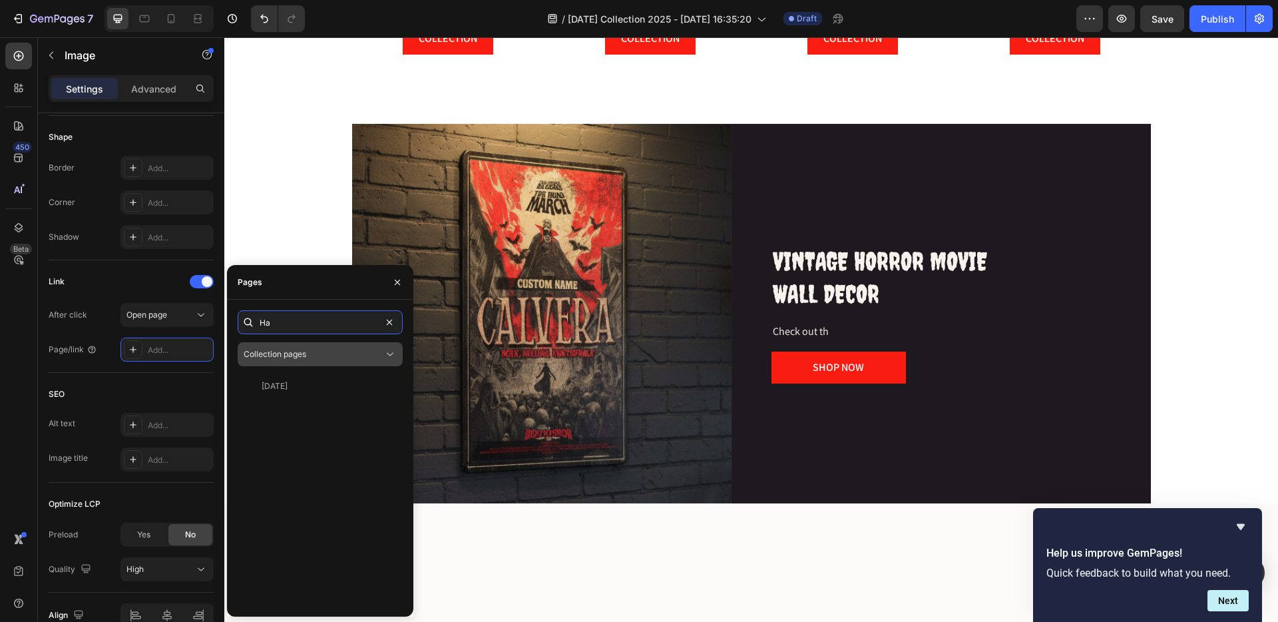
type input "H"
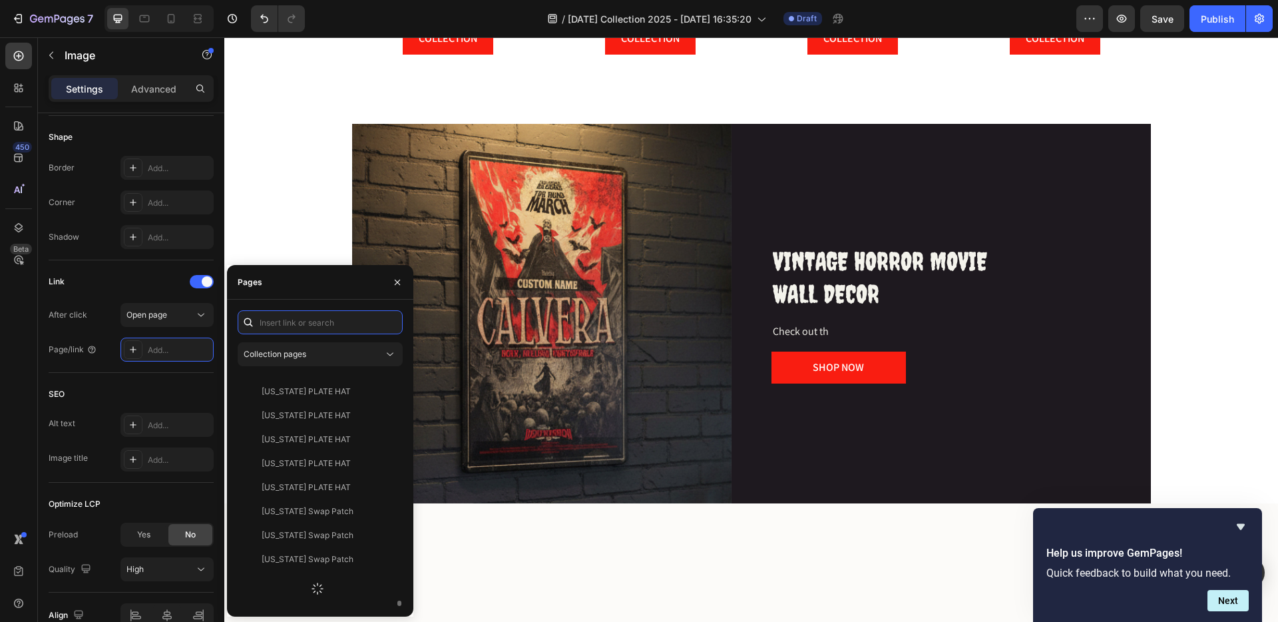
scroll to position [9141, 0]
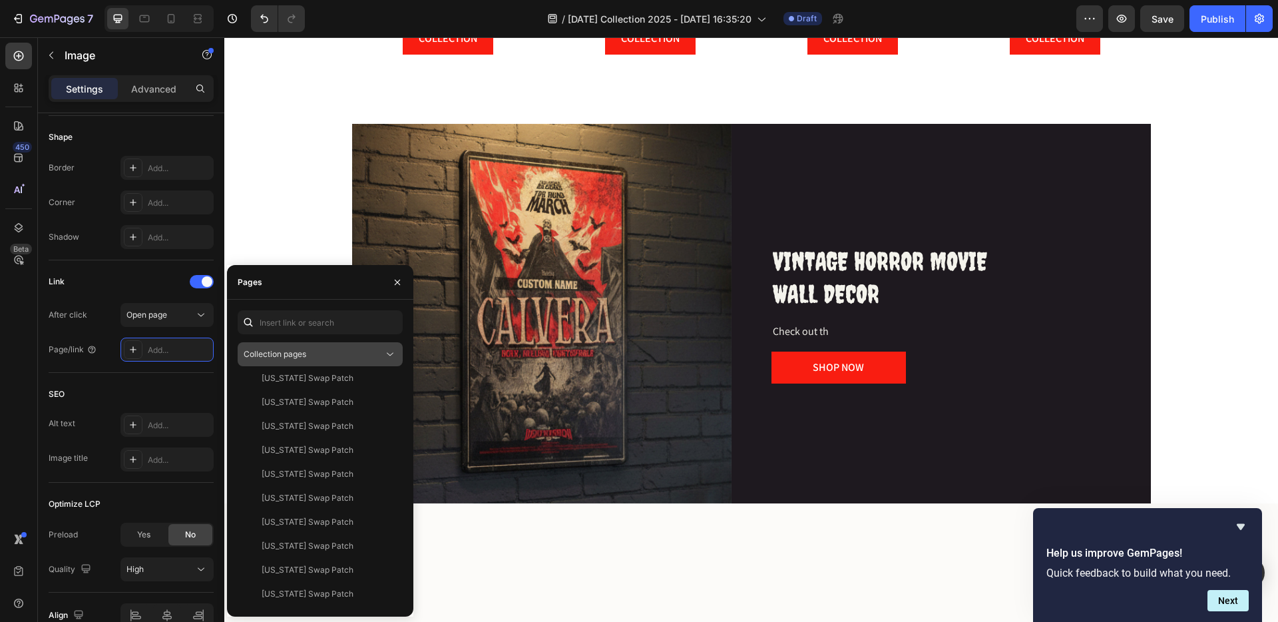
click at [390, 354] on icon at bounding box center [390, 354] width 13 height 13
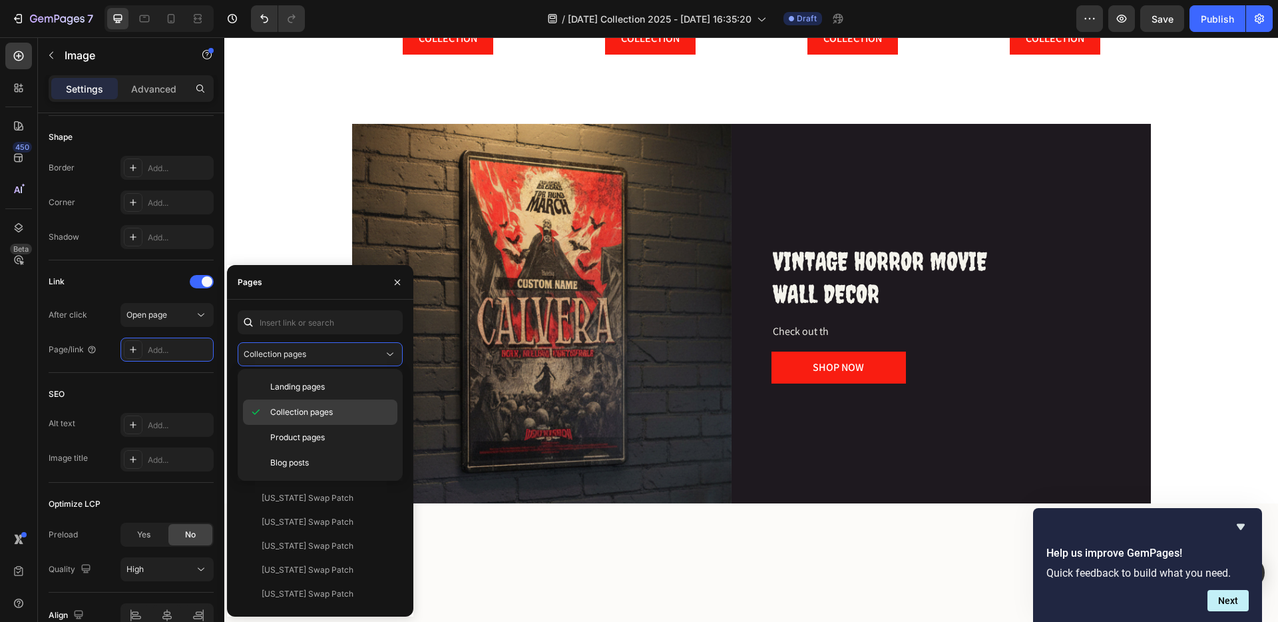
click at [305, 411] on span "Collection pages" at bounding box center [301, 412] width 63 height 12
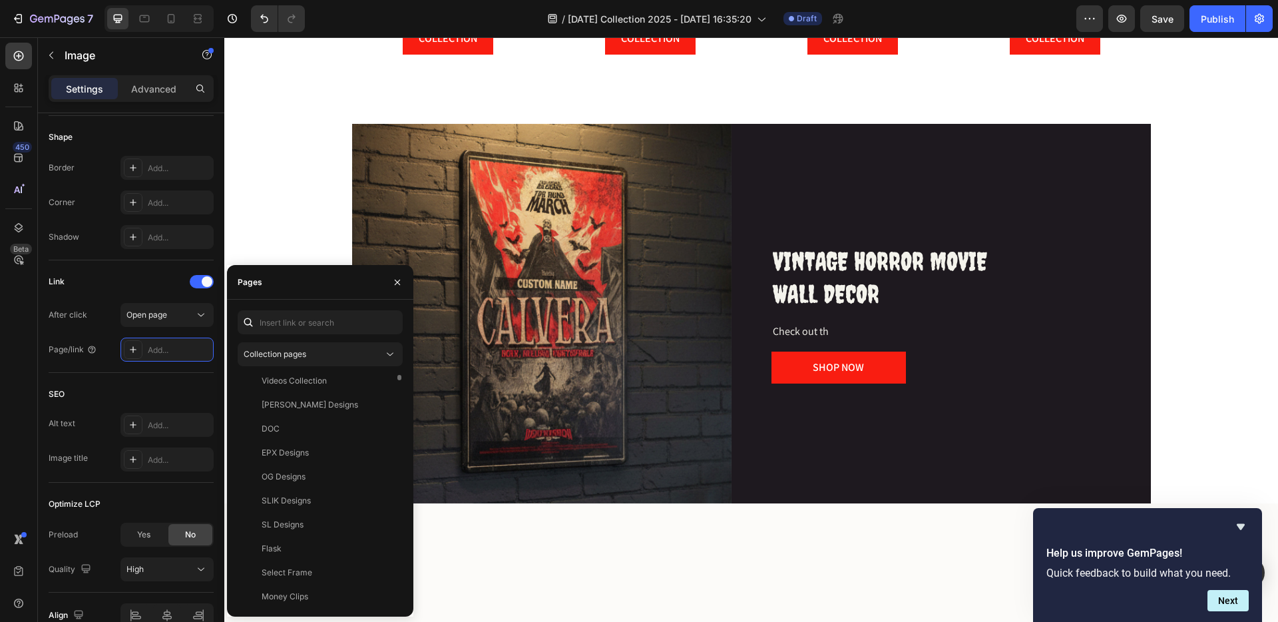
scroll to position [0, 0]
click at [294, 322] on input "text" at bounding box center [320, 322] width 165 height 24
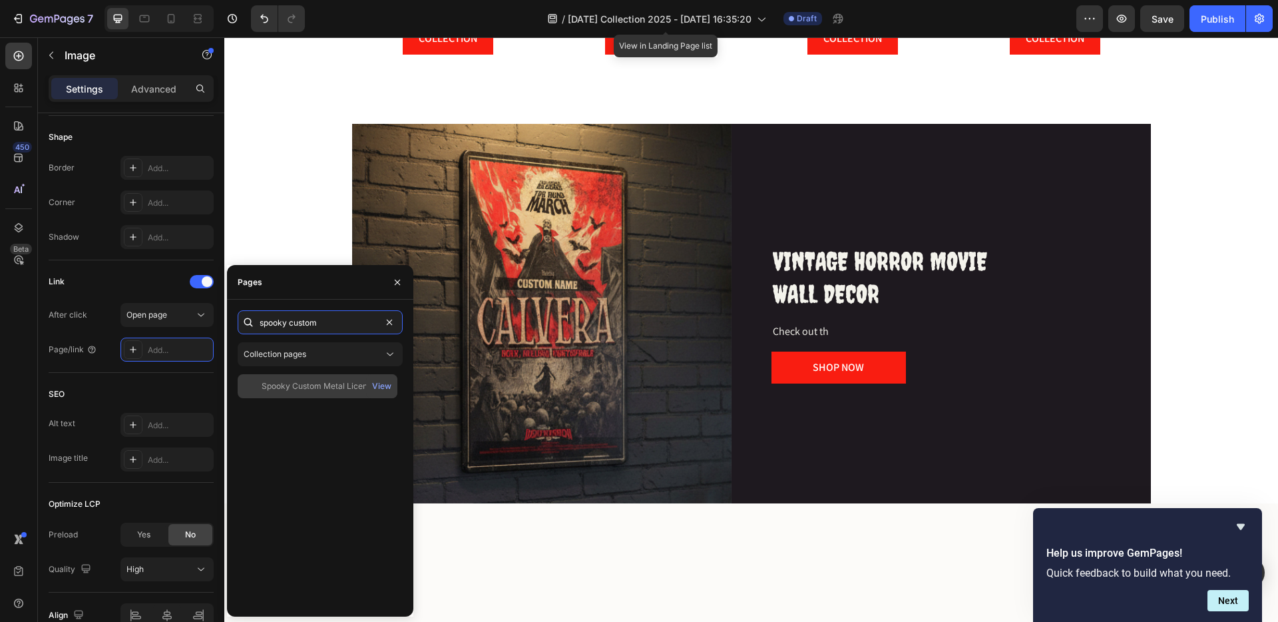
type input "spooky custom"
click at [330, 378] on div "Spooky Custom Metal License plates View" at bounding box center [318, 386] width 160 height 24
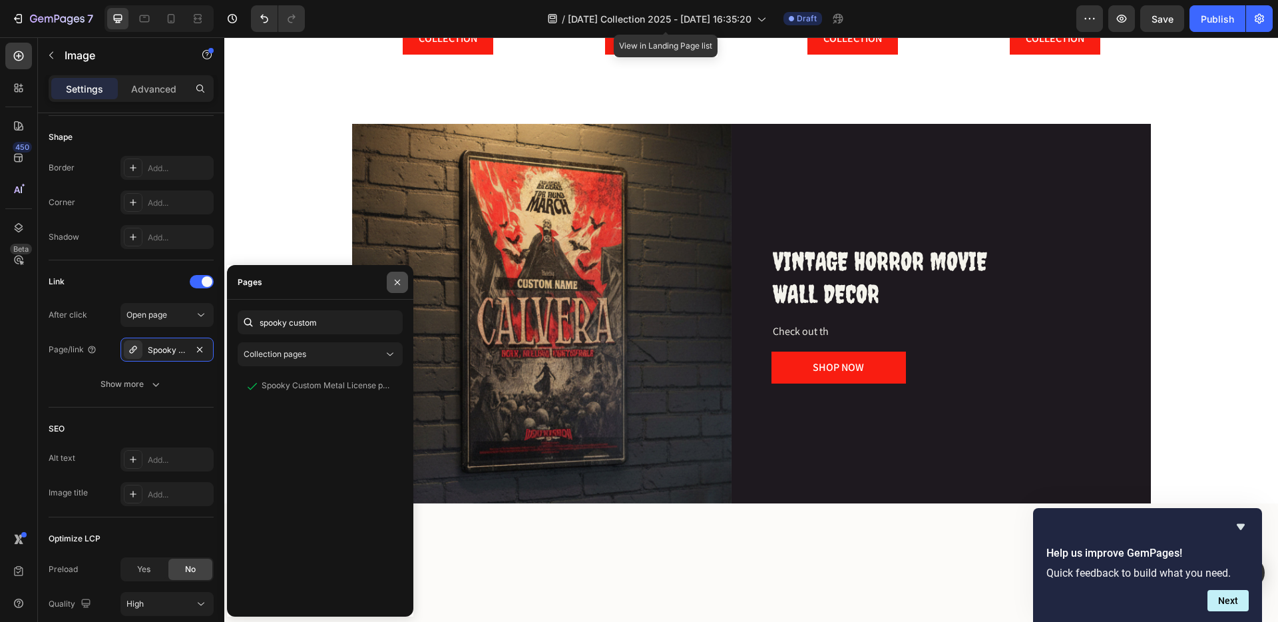
click at [397, 280] on icon "button" at bounding box center [397, 282] width 11 height 11
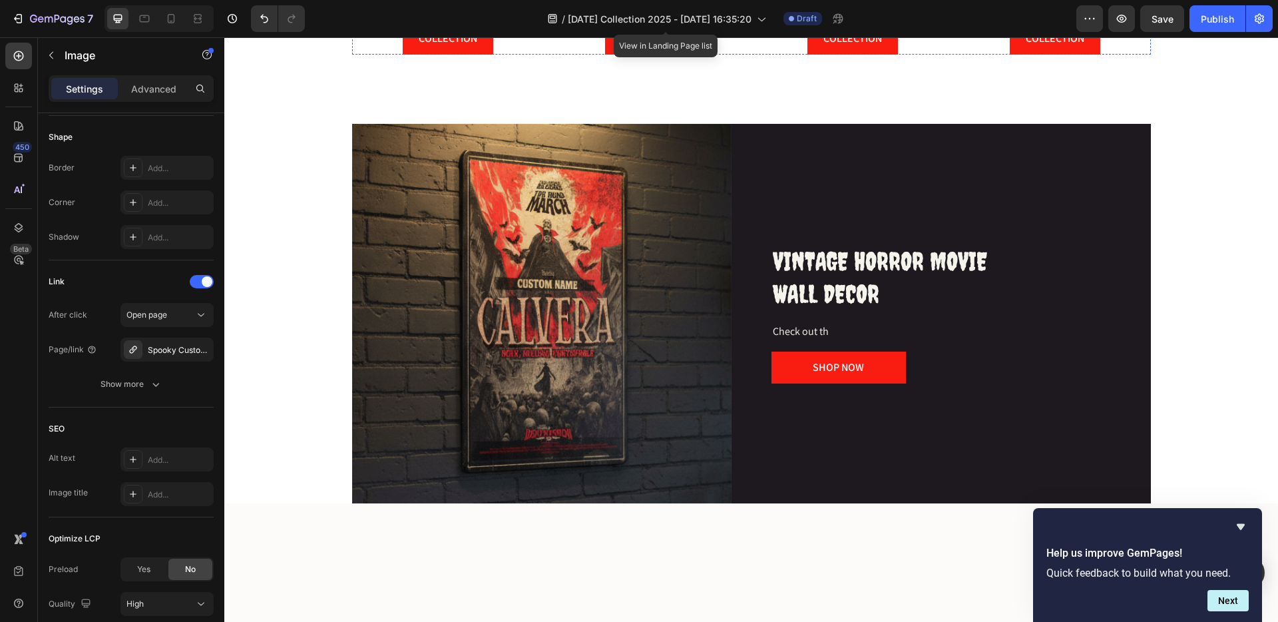
click at [465, 10] on span "HORROR ICON LICENSE PLATES" at bounding box center [448, 2] width 138 height 15
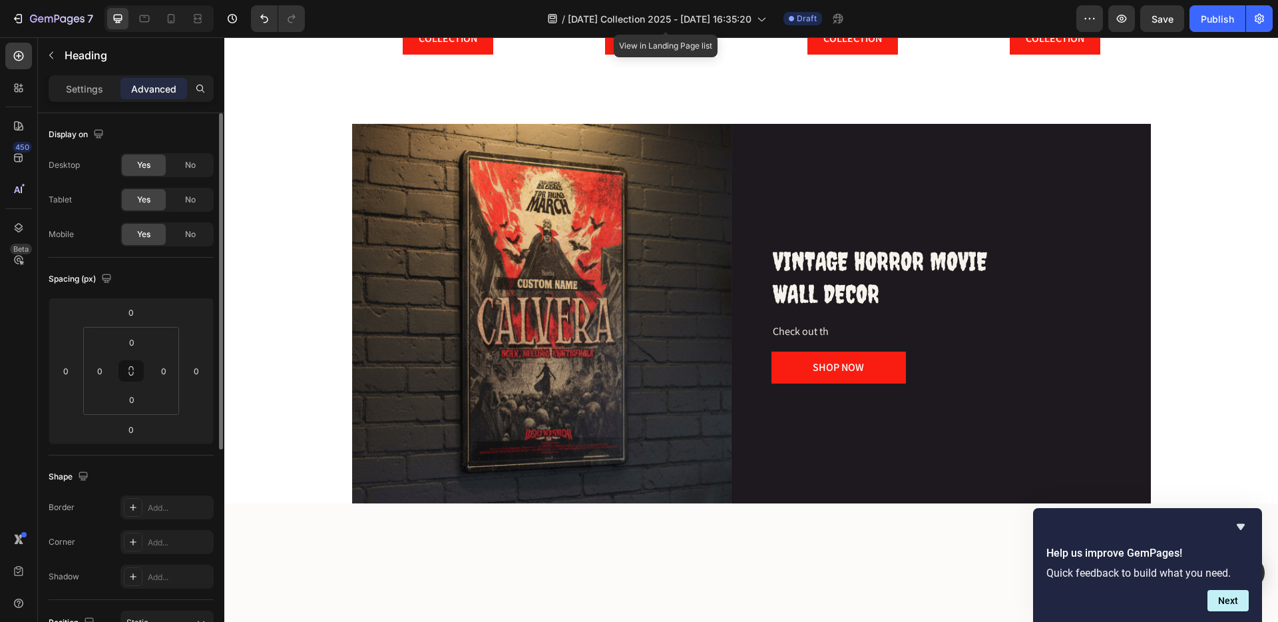
click at [465, 10] on span "HORROR ICON LICENSE PLATES" at bounding box center [448, 2] width 138 height 15
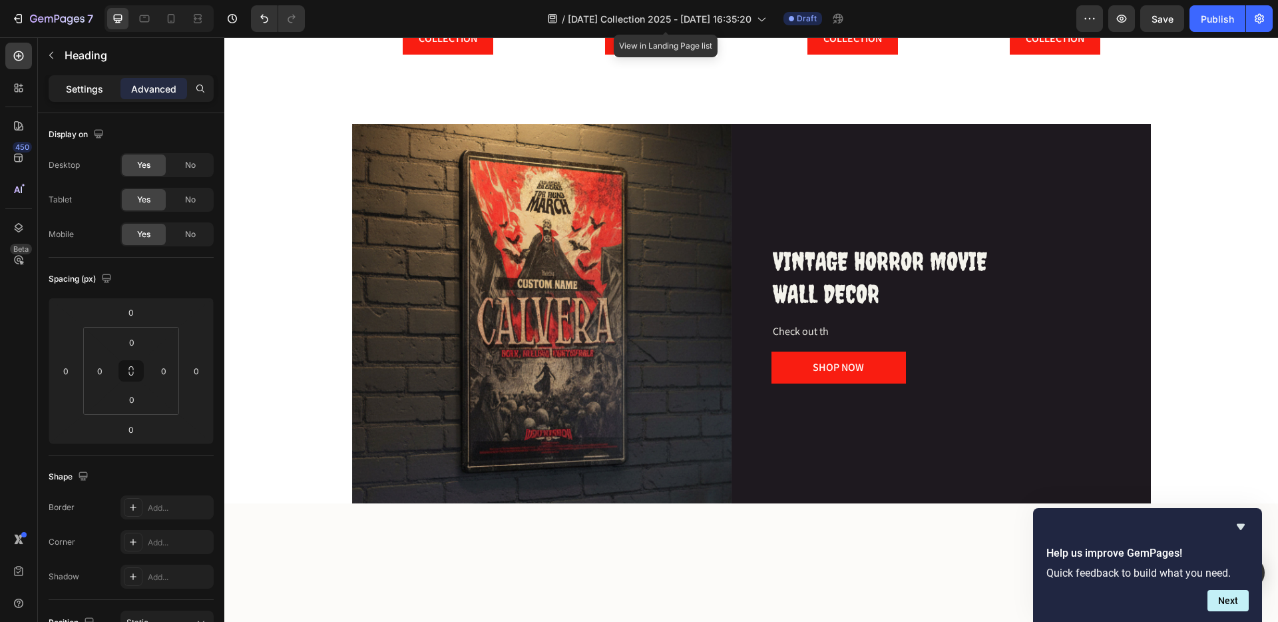
click at [59, 83] on div "Settings" at bounding box center [84, 88] width 67 height 21
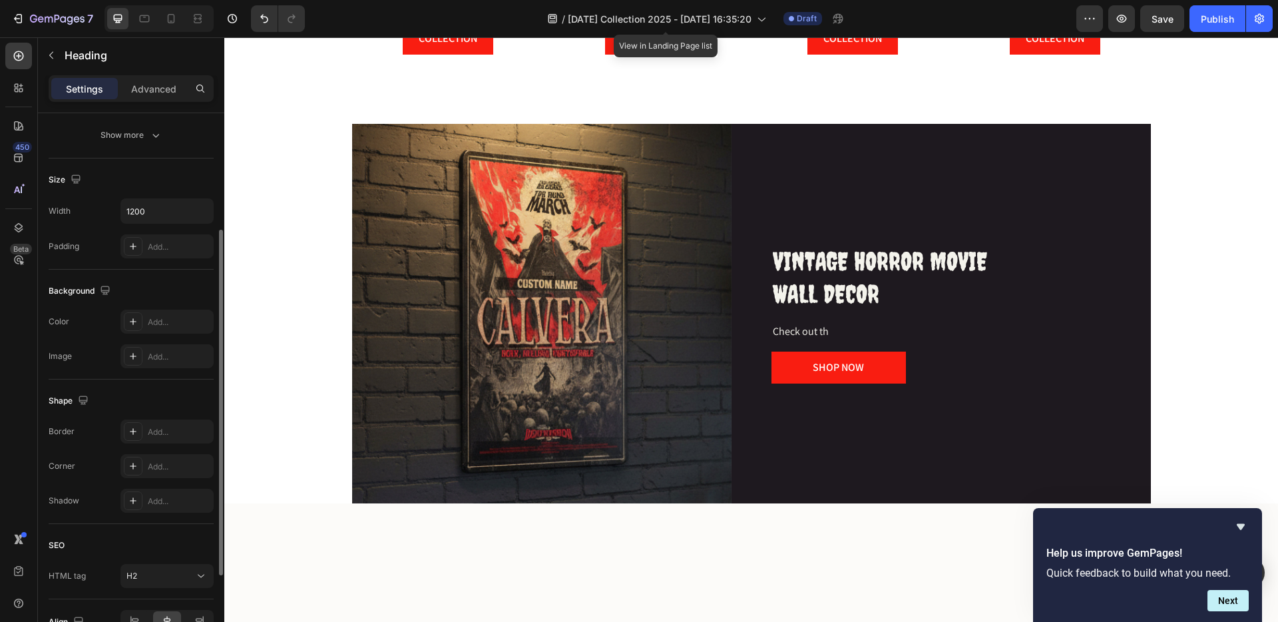
scroll to position [40, 0]
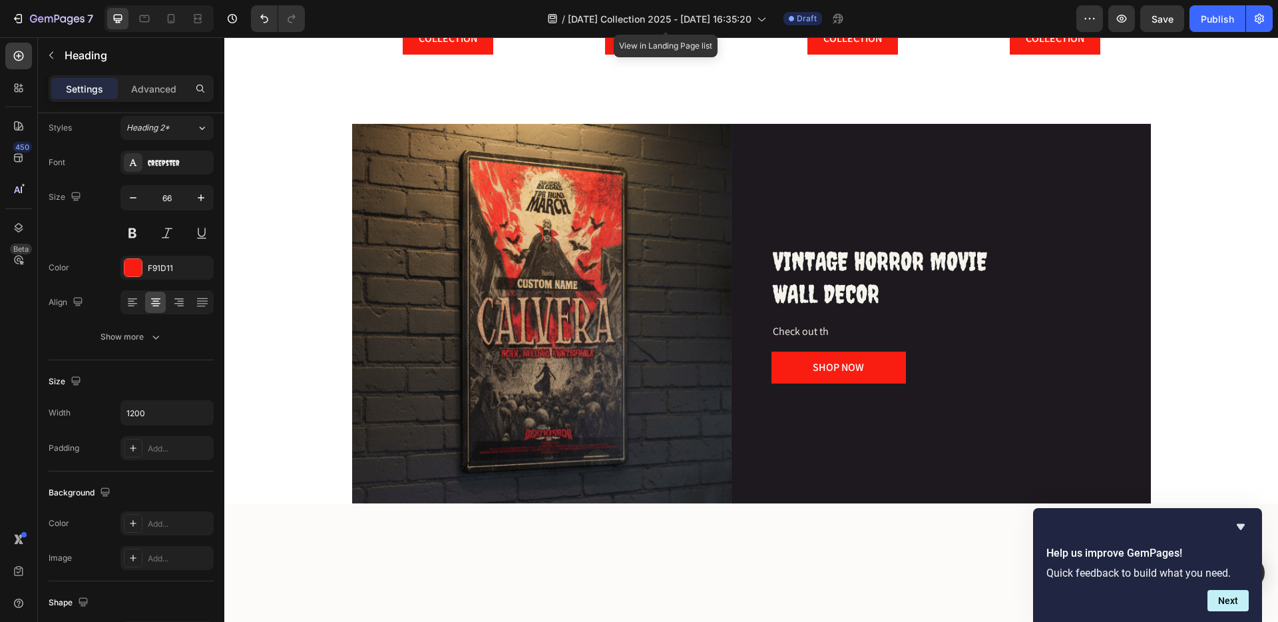
click at [425, 10] on span "HORROR ICON LICENSE PLATES" at bounding box center [448, 2] width 138 height 15
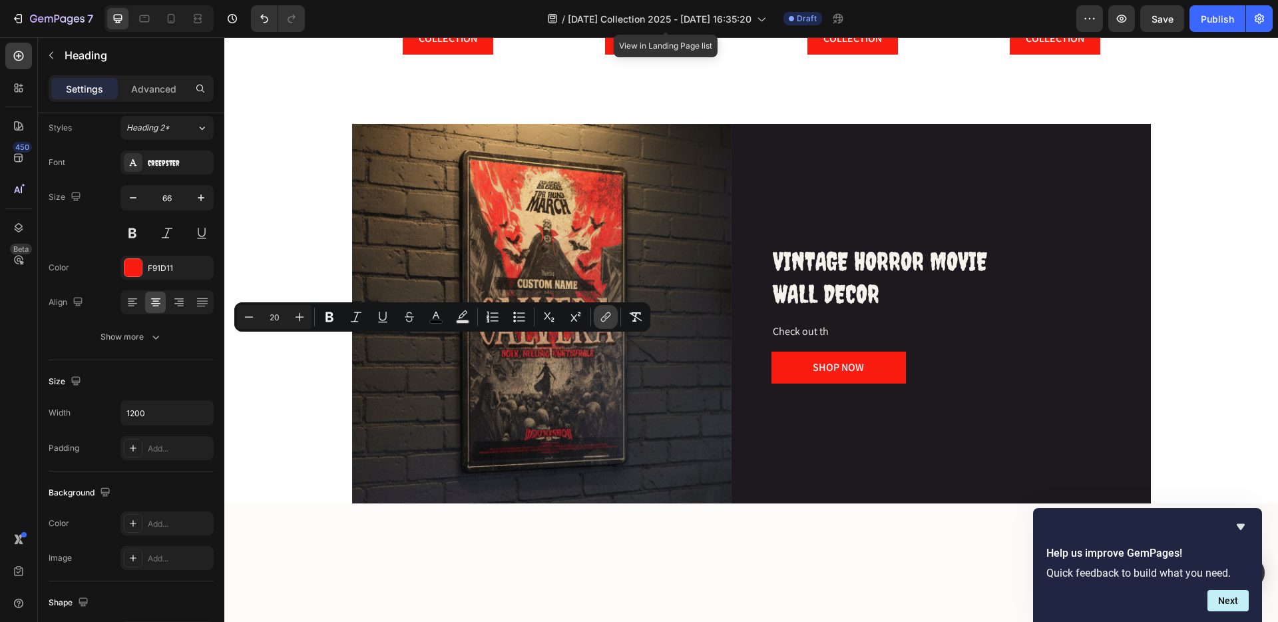
click at [605, 316] on icon "Editor contextual toolbar" at bounding box center [604, 319] width 6 height 7
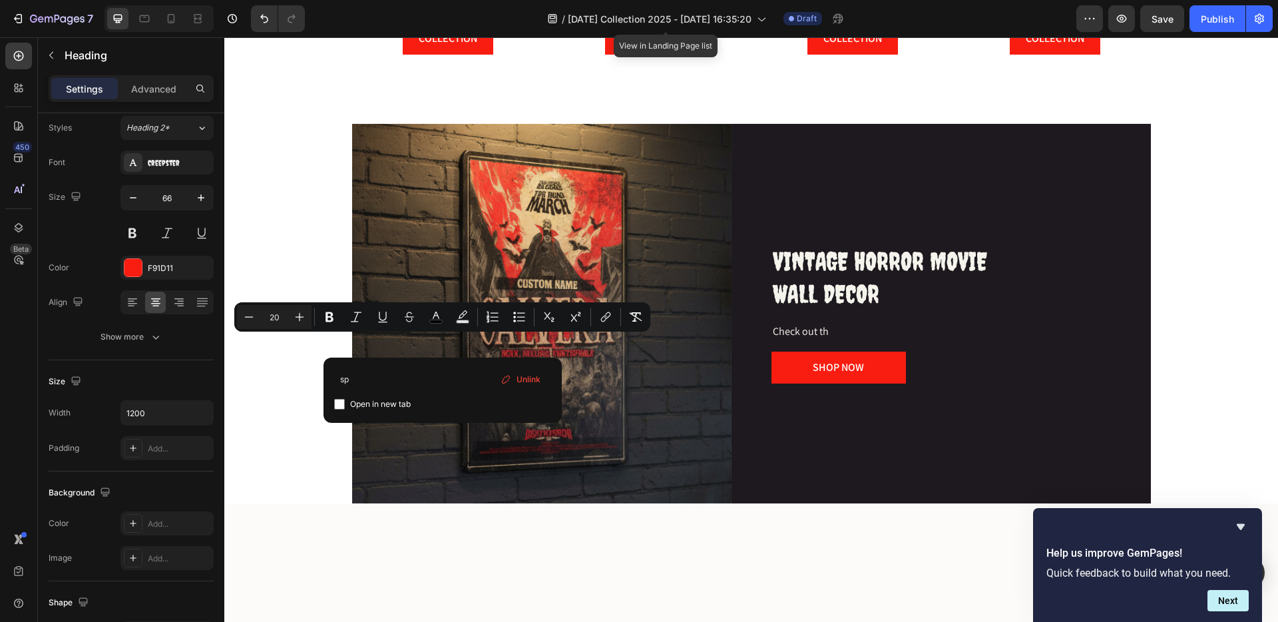
type input "s"
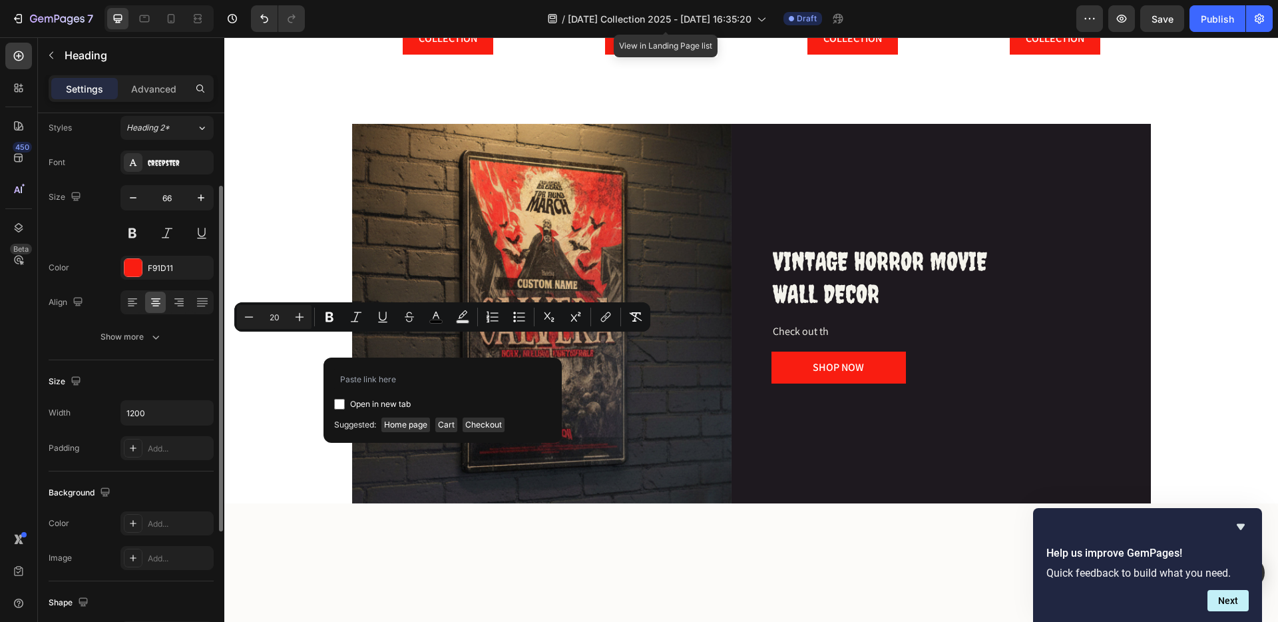
scroll to position [318, 0]
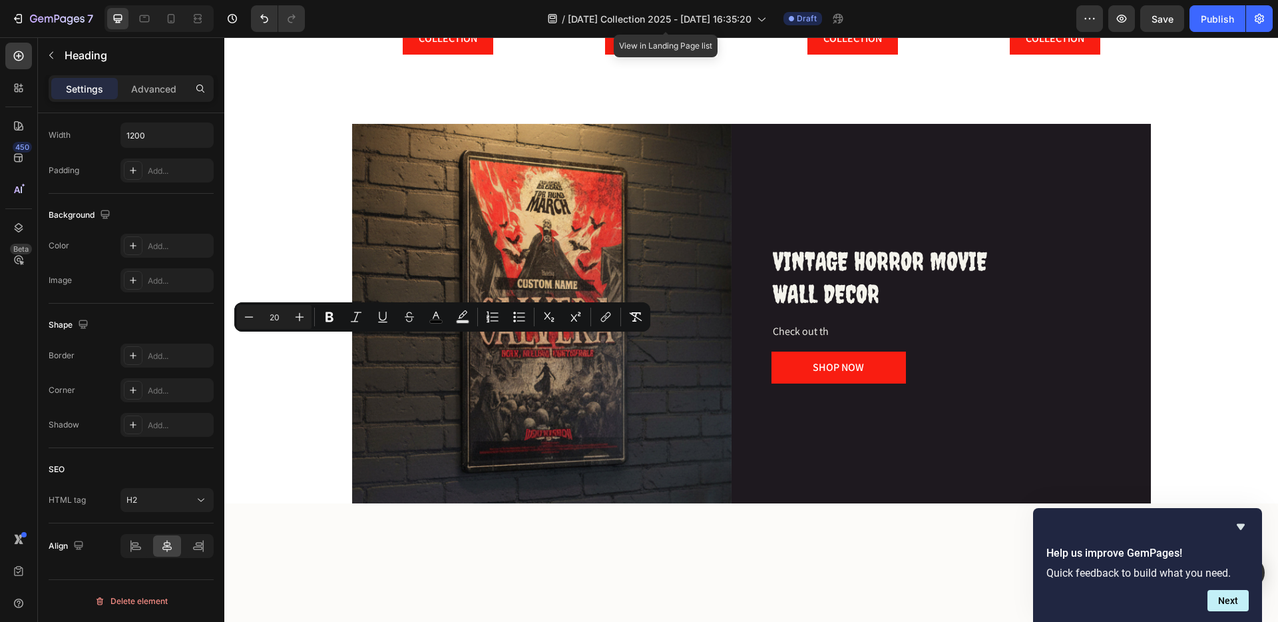
click at [81, 89] on p "Settings" at bounding box center [84, 89] width 37 height 14
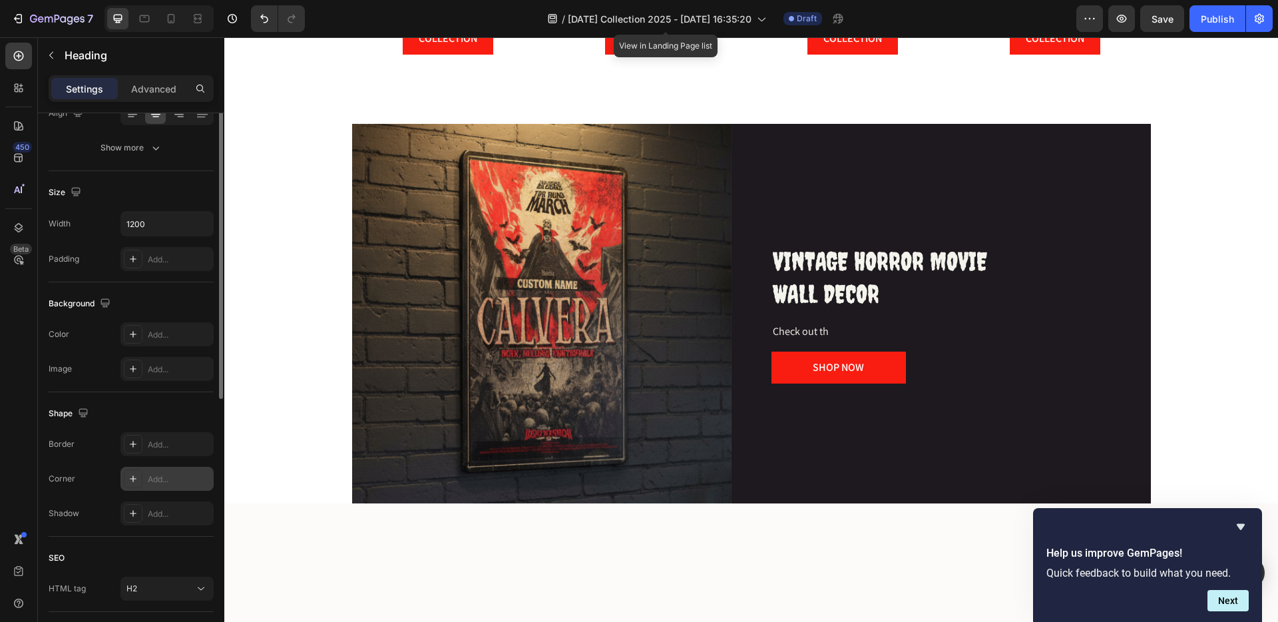
scroll to position [0, 0]
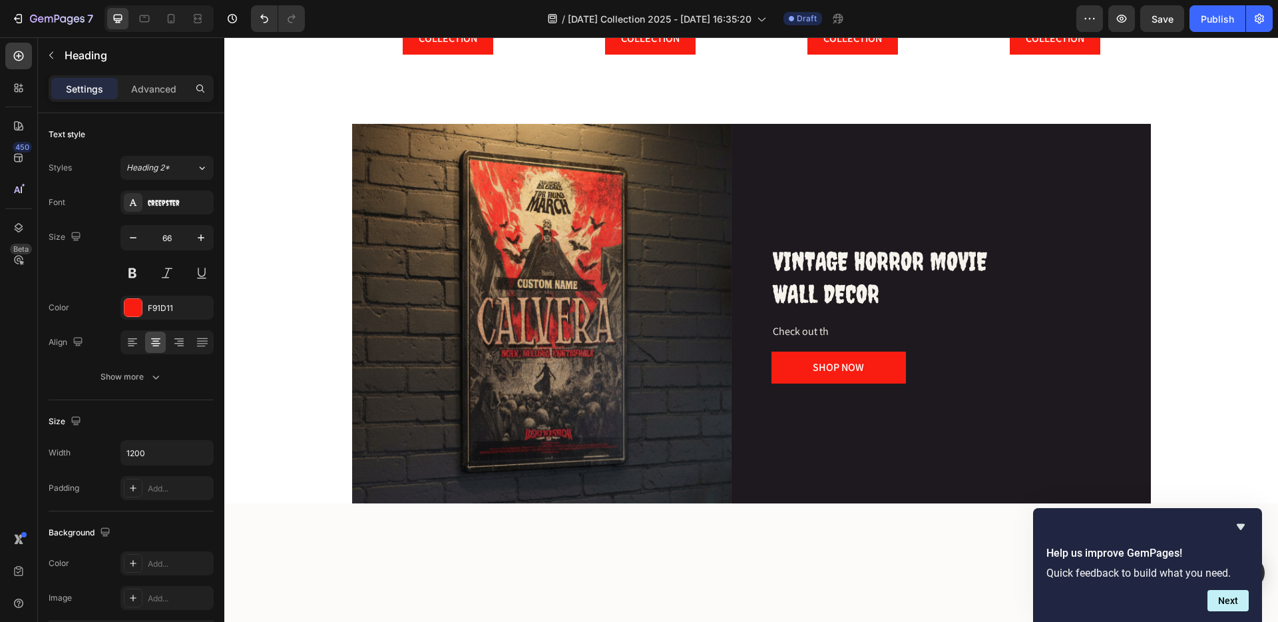
click at [443, 10] on span "HORROR ICON LICENSE PLATES" at bounding box center [448, 2] width 138 height 15
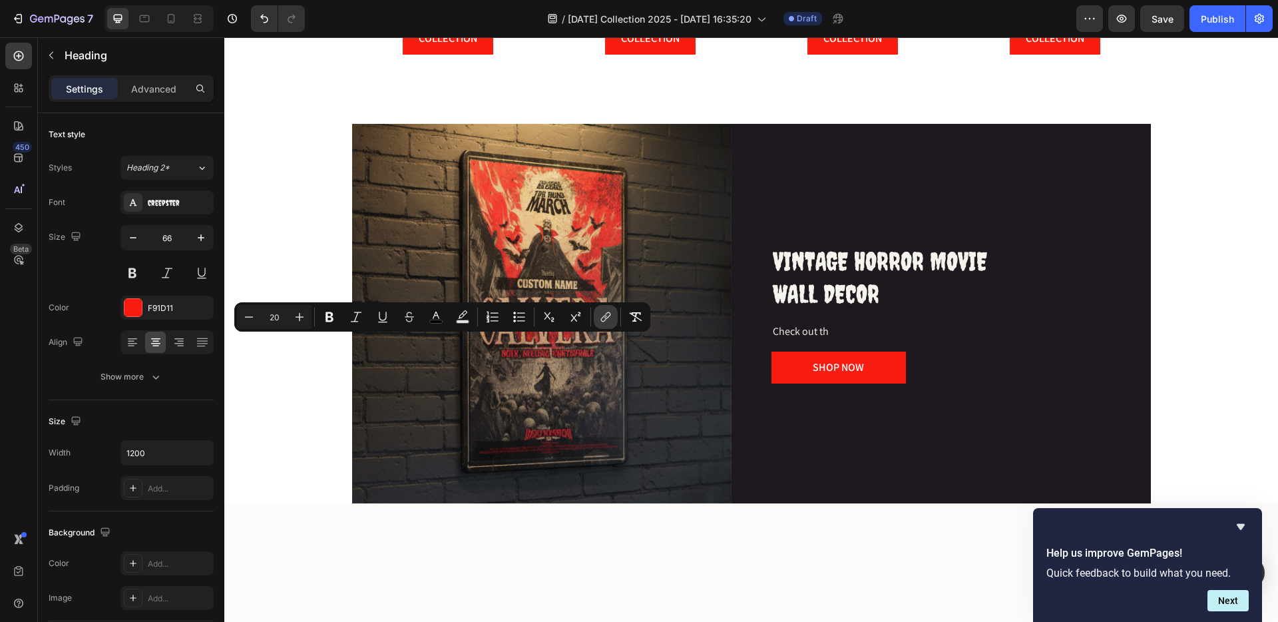
click at [609, 315] on icon "Editor contextual toolbar" at bounding box center [605, 316] width 13 height 13
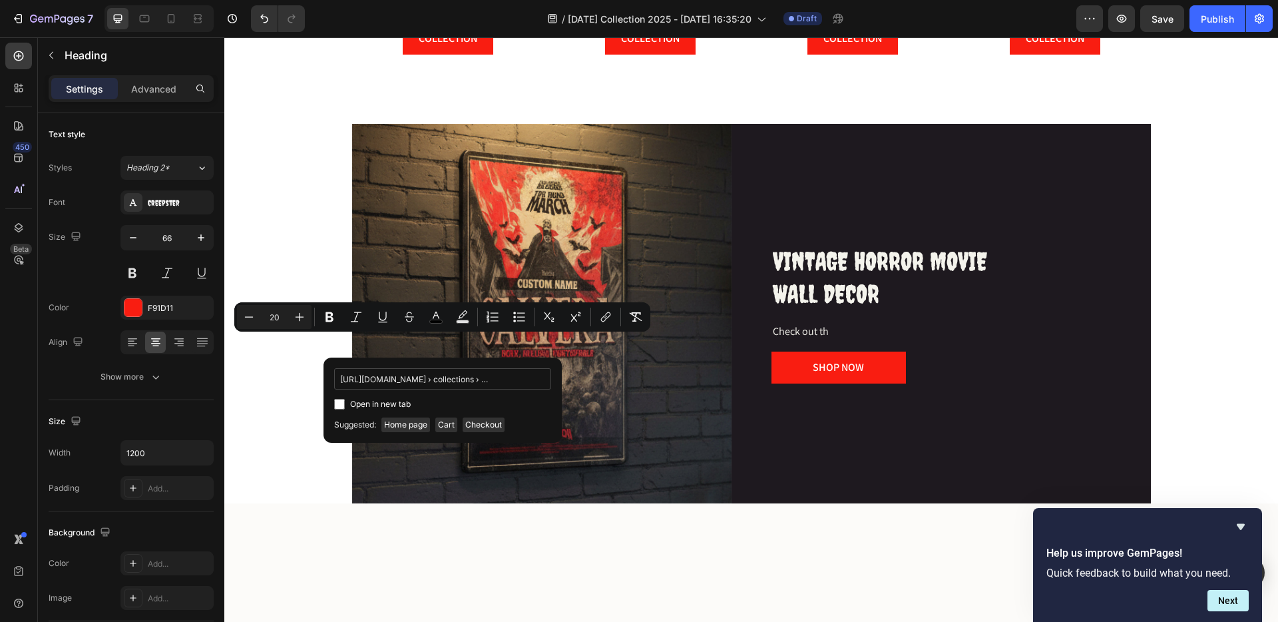
scroll to position [0, 133]
type input "https://citylocs.com › collections › halloween-custom-metal-license-plates"
click at [537, 403] on div "Open in new tab" at bounding box center [442, 404] width 217 height 16
click at [337, 402] on input "Editor contextual toolbar" at bounding box center [339, 404] width 11 height 11
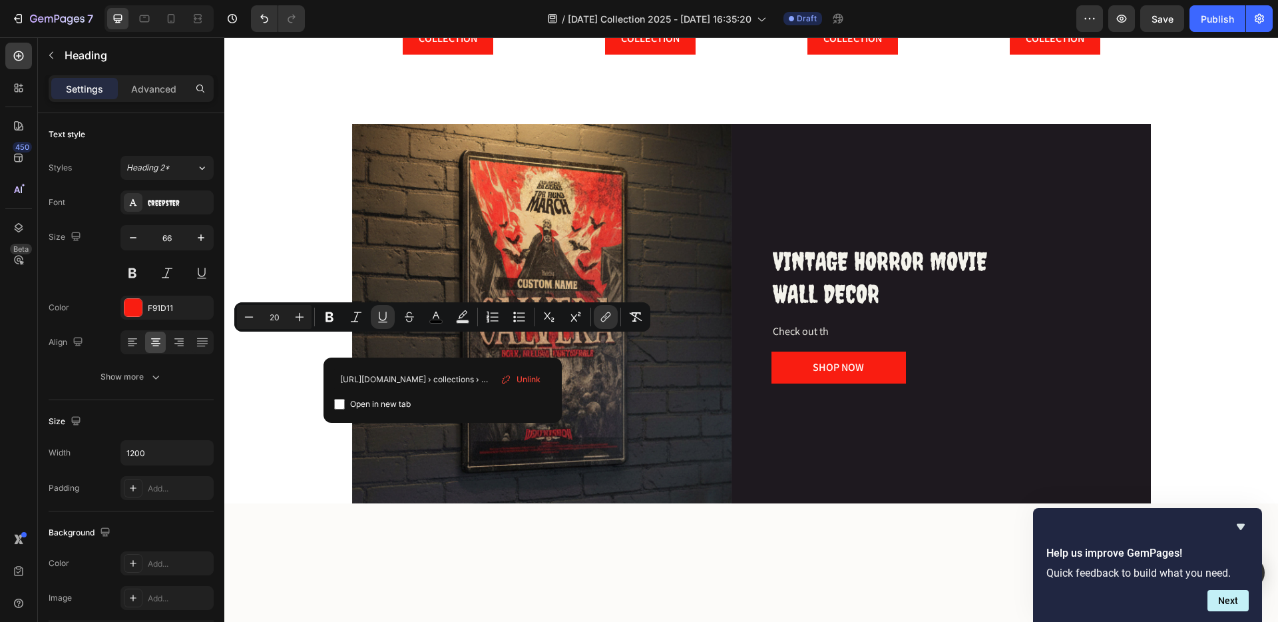
checkbox input "false"
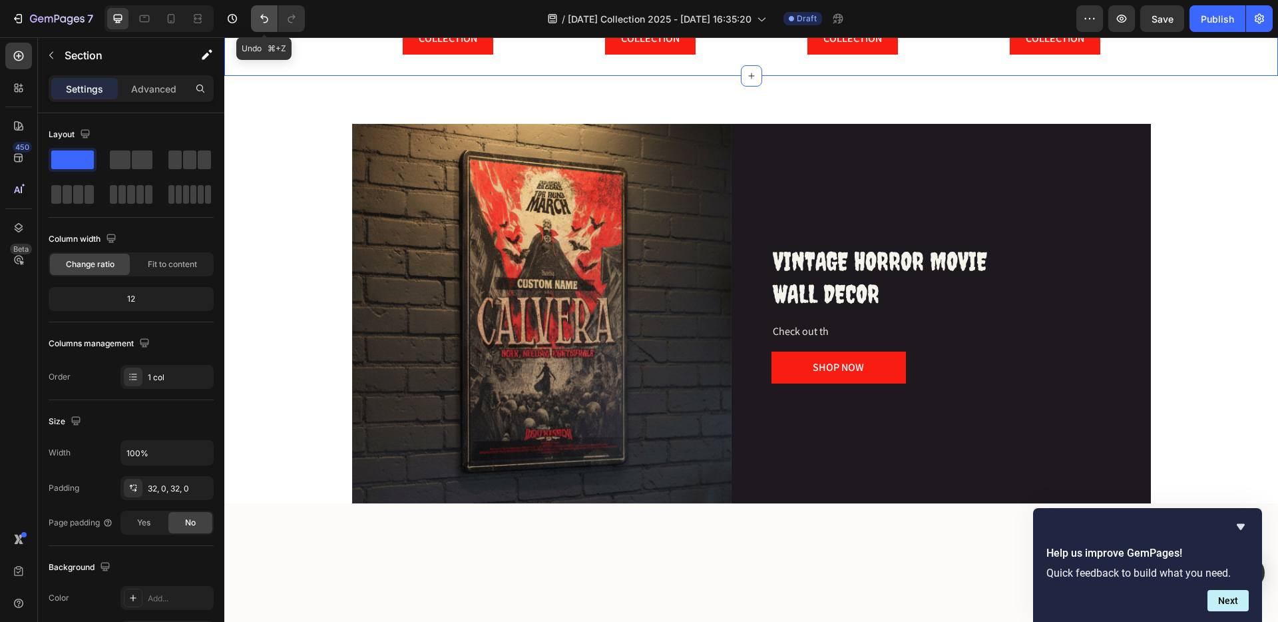
click at [261, 21] on icon "Undo/Redo" at bounding box center [264, 18] width 13 height 13
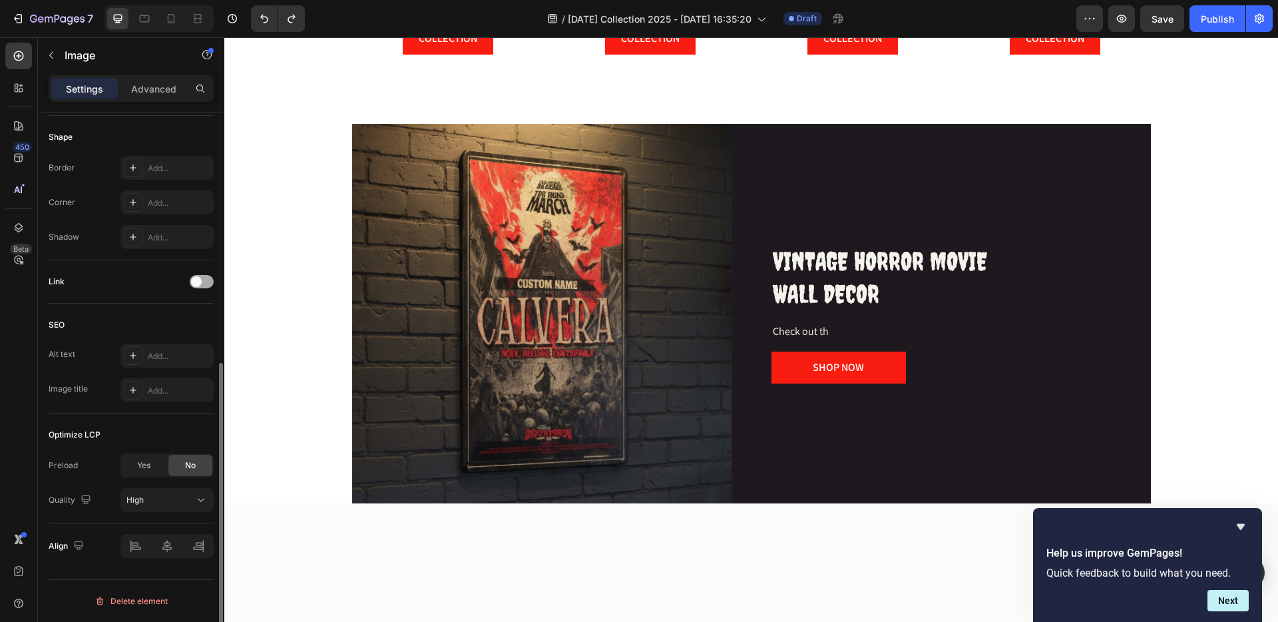
click at [194, 275] on div at bounding box center [202, 281] width 24 height 13
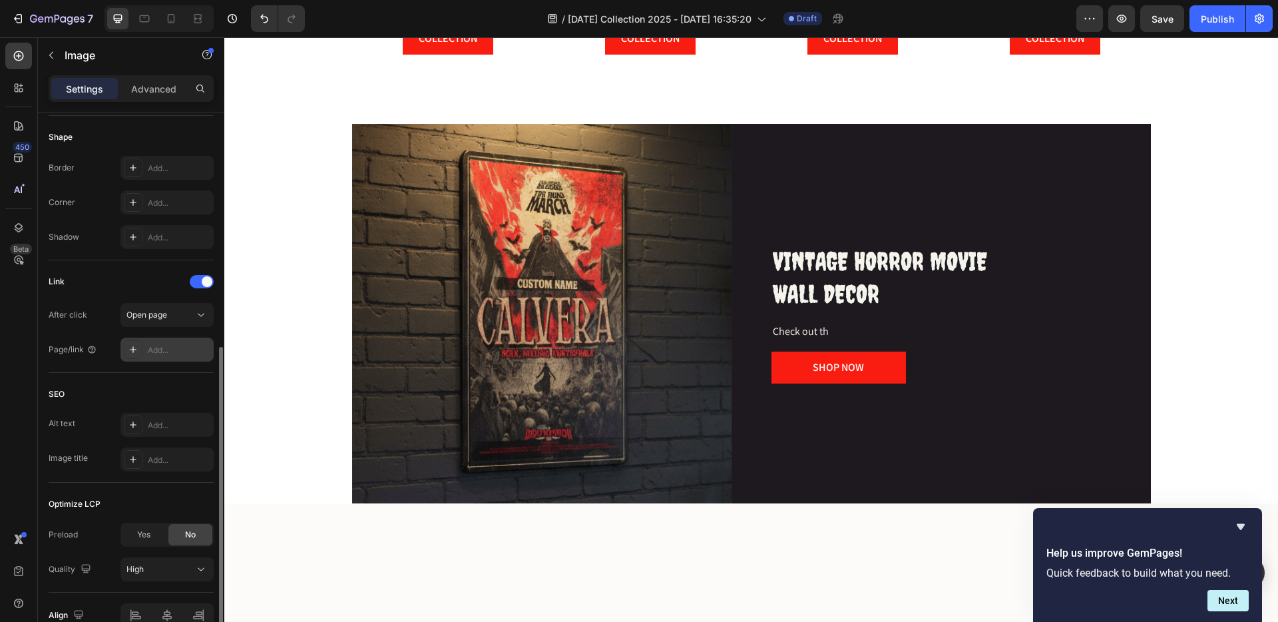
click at [170, 348] on div "Add..." at bounding box center [179, 350] width 63 height 12
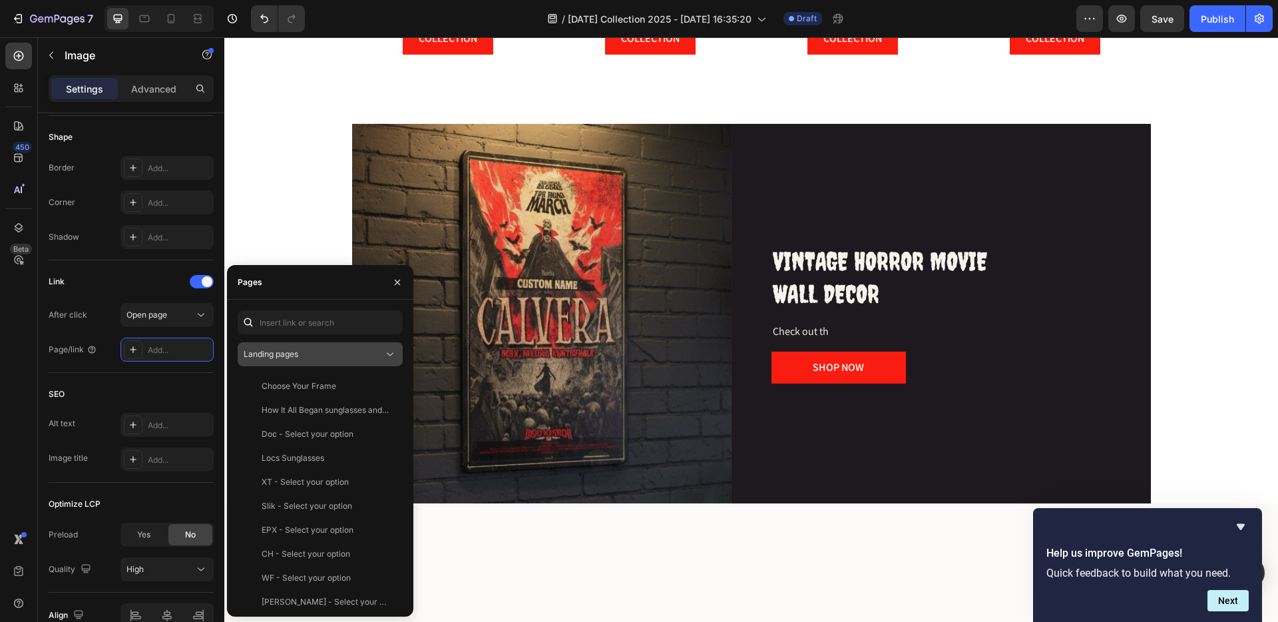
click at [308, 350] on div "Landing pages" at bounding box center [314, 354] width 140 height 12
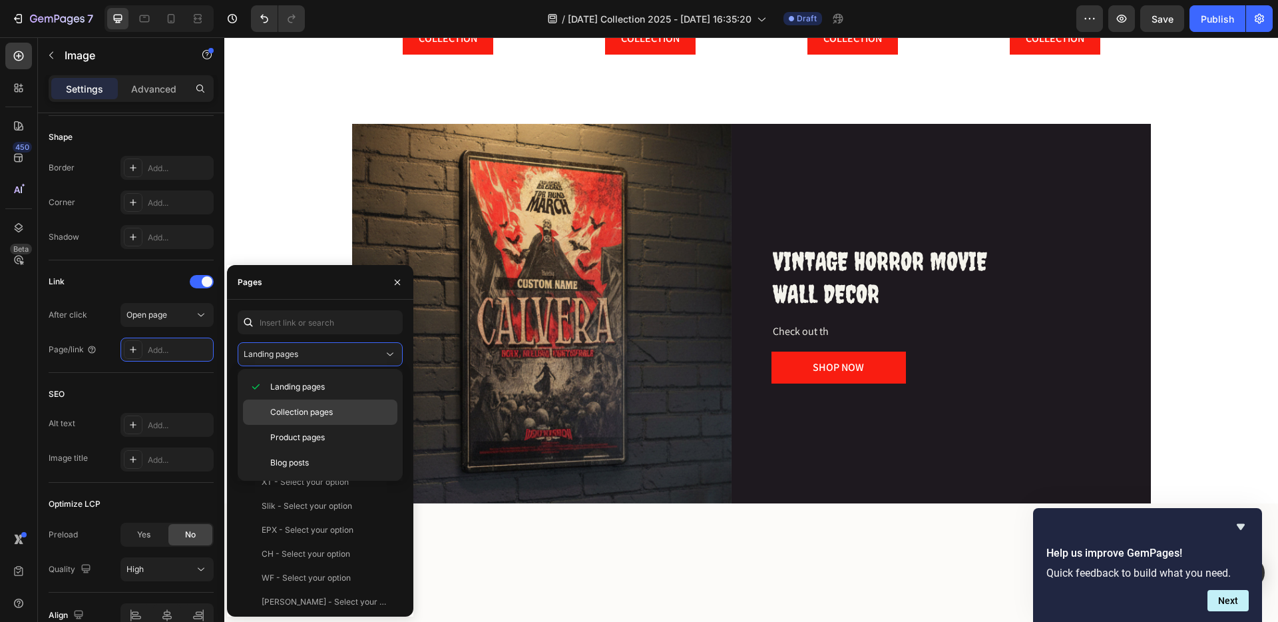
click at [296, 403] on div "Collection pages" at bounding box center [320, 412] width 154 height 25
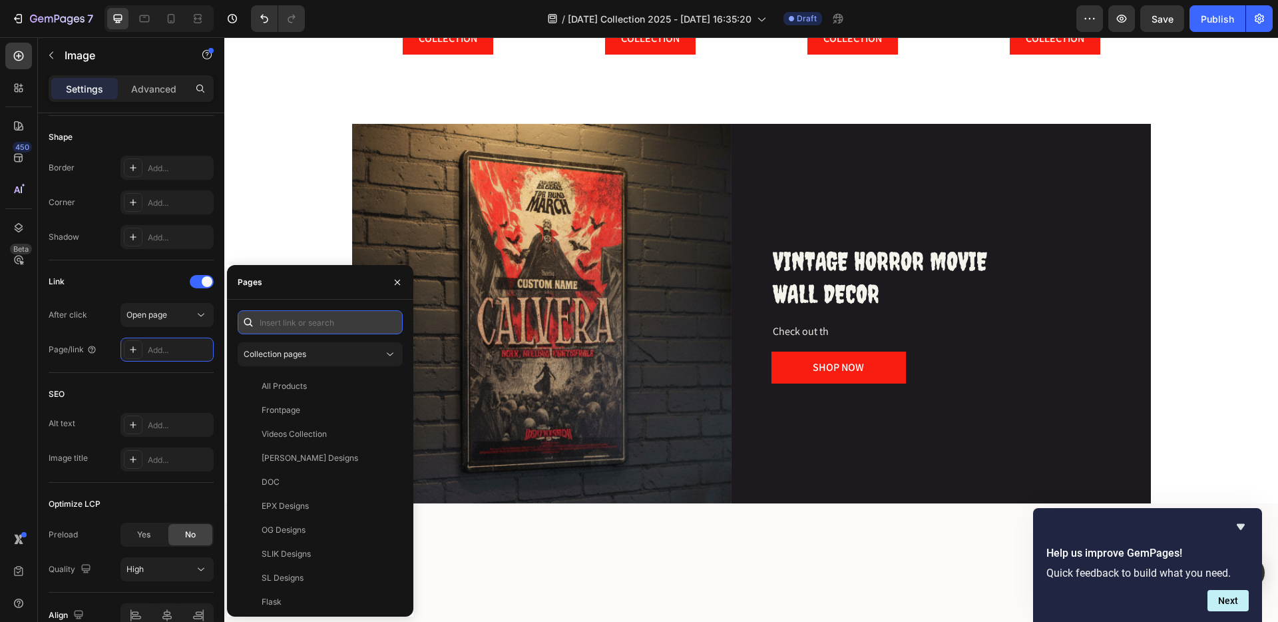
click at [275, 324] on input "text" at bounding box center [320, 322] width 165 height 24
click at [306, 323] on input "spooky custom enamel" at bounding box center [320, 322] width 165 height 24
click at [306, 322] on input "spooky custom enamel" at bounding box center [320, 322] width 165 height 24
click at [310, 322] on input "spooky custom enamel" at bounding box center [320, 322] width 165 height 24
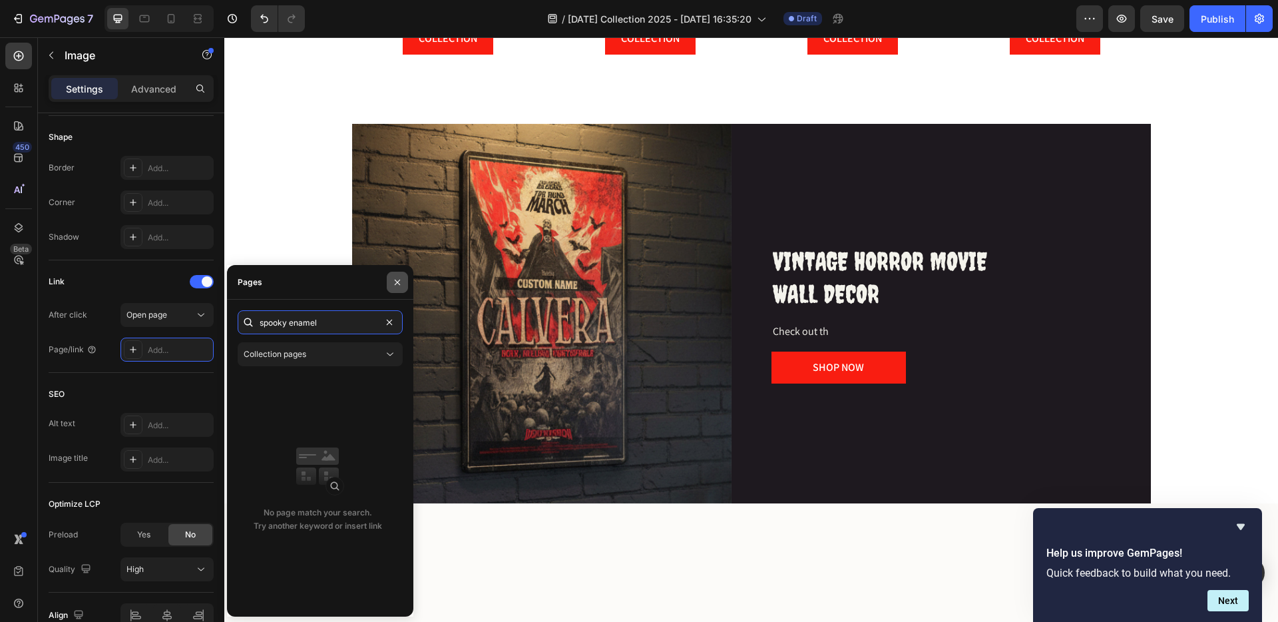
type input "spooky enamel"
click at [395, 281] on icon "button" at bounding box center [397, 282] width 11 height 11
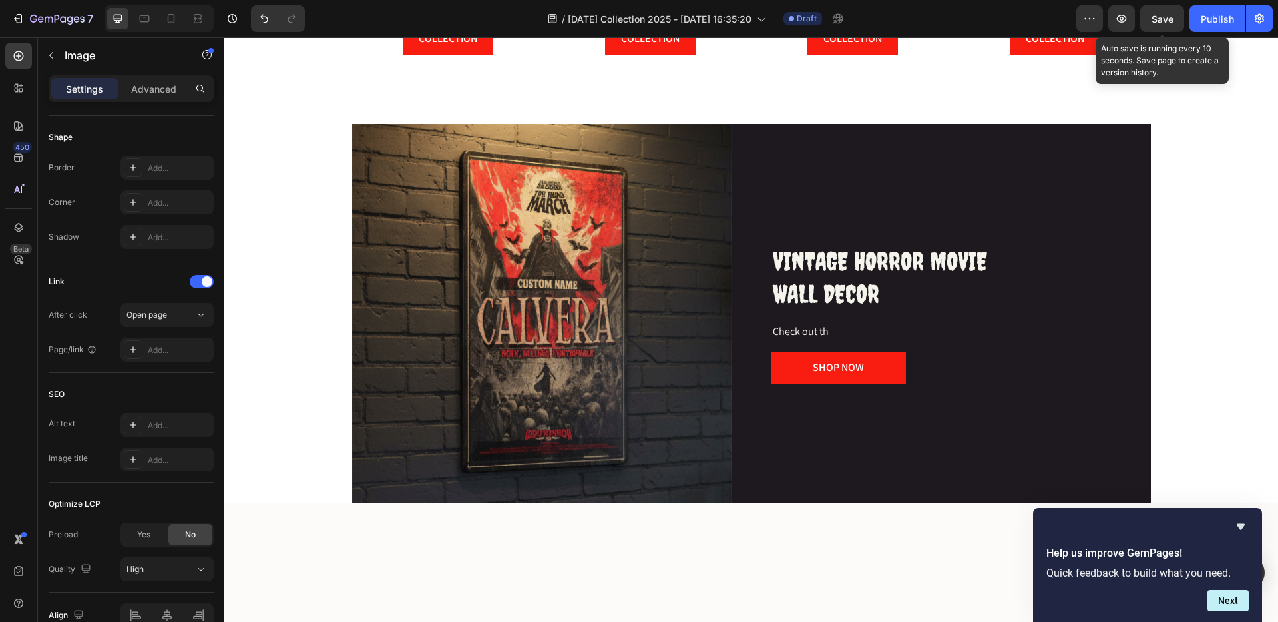
click at [1159, 17] on span "Save" at bounding box center [1163, 18] width 22 height 11
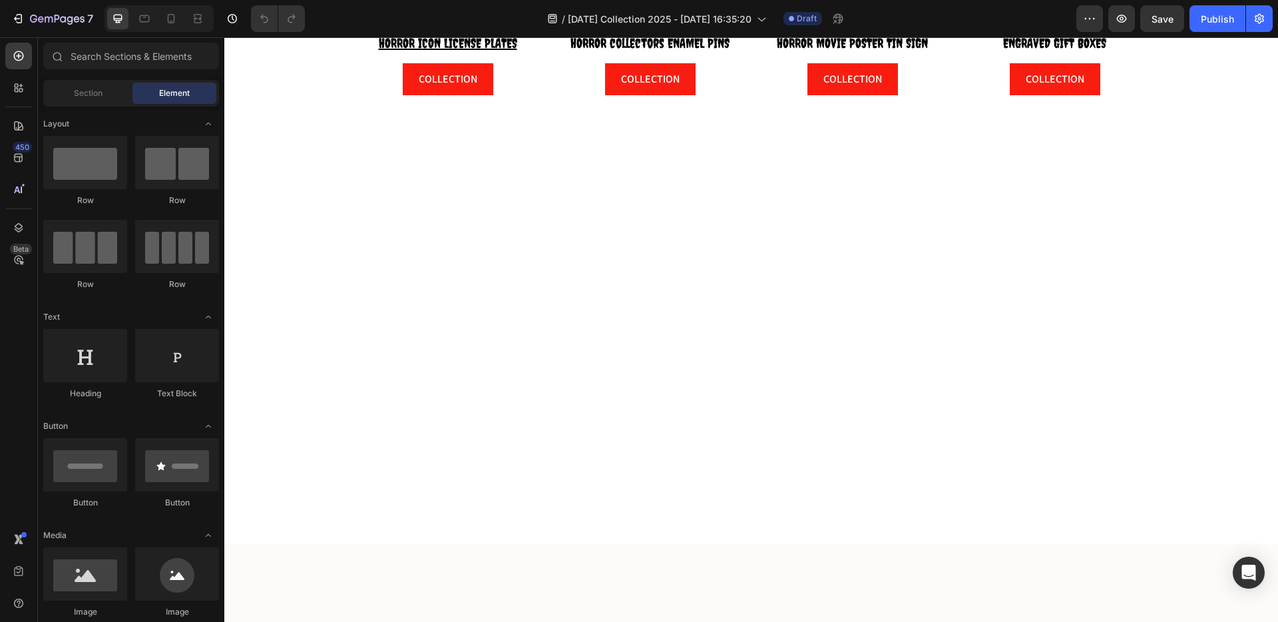
scroll to position [167, 0]
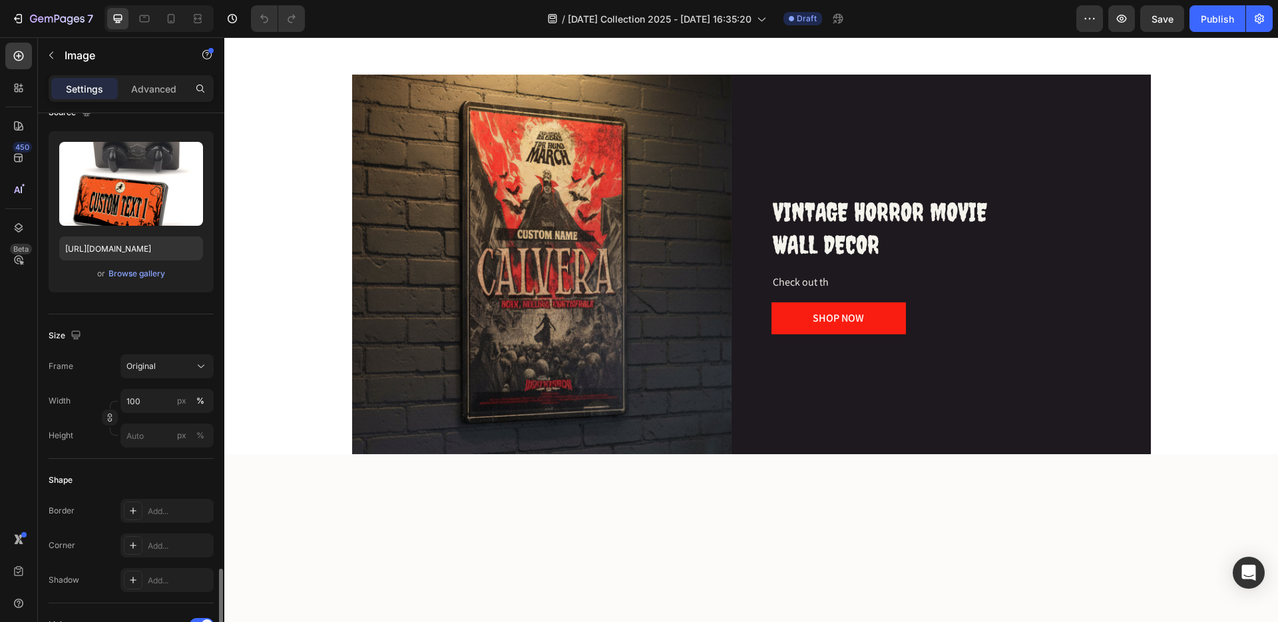
scroll to position [379, 0]
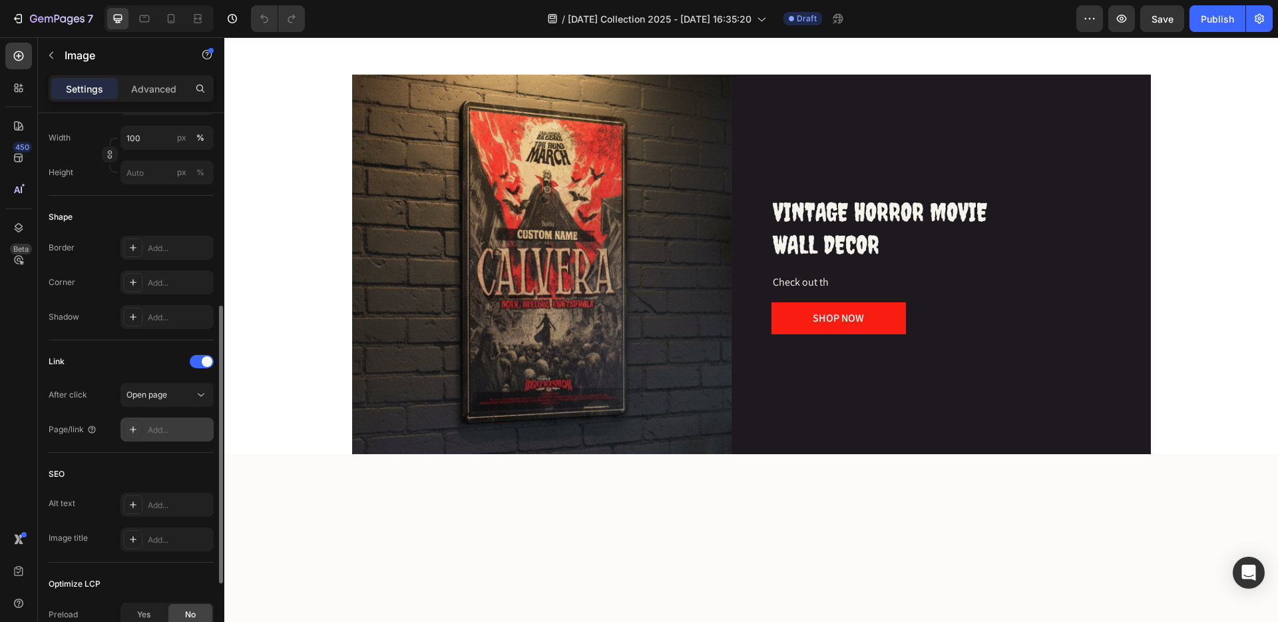
click at [164, 429] on div "Add..." at bounding box center [179, 430] width 63 height 12
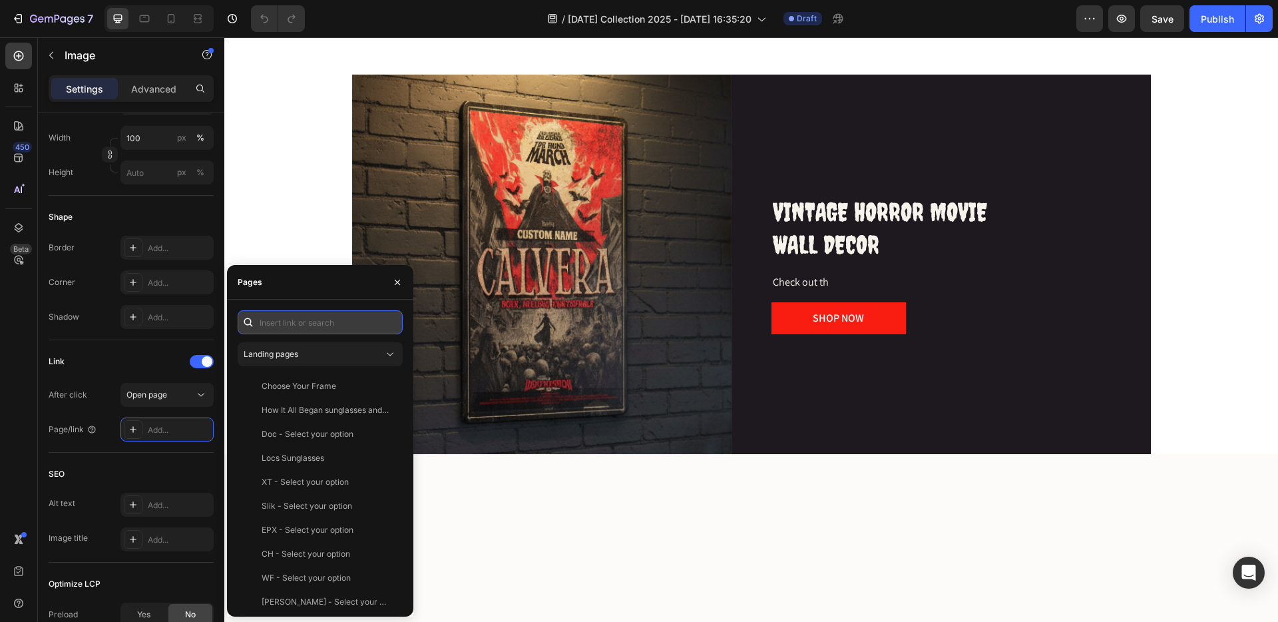
click at [313, 322] on input "text" at bounding box center [320, 322] width 165 height 24
click at [308, 326] on input "Spooky" at bounding box center [320, 322] width 165 height 24
type input "S"
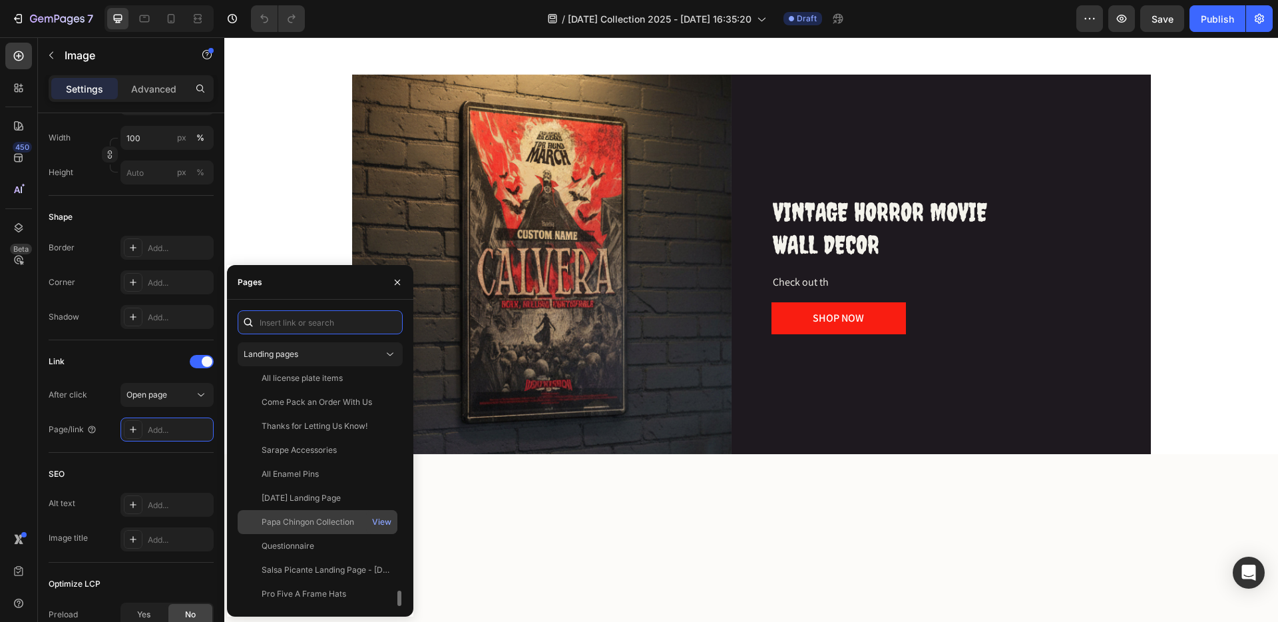
scroll to position [2572, 0]
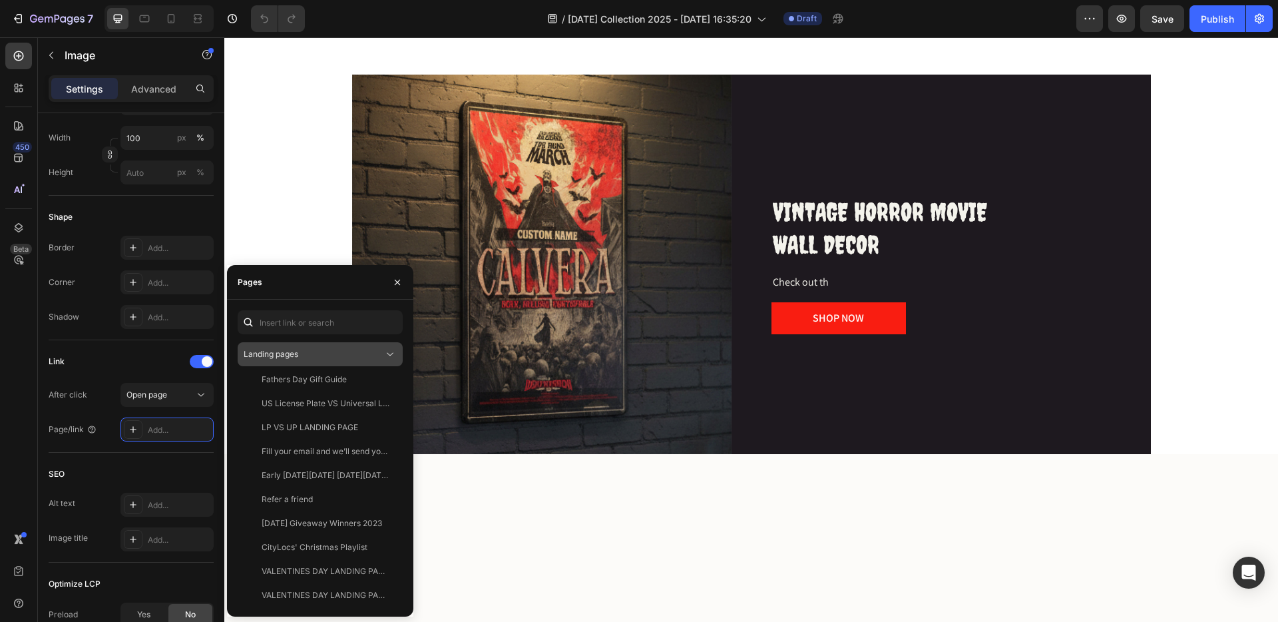
click at [298, 358] on span "Landing pages" at bounding box center [271, 354] width 55 height 10
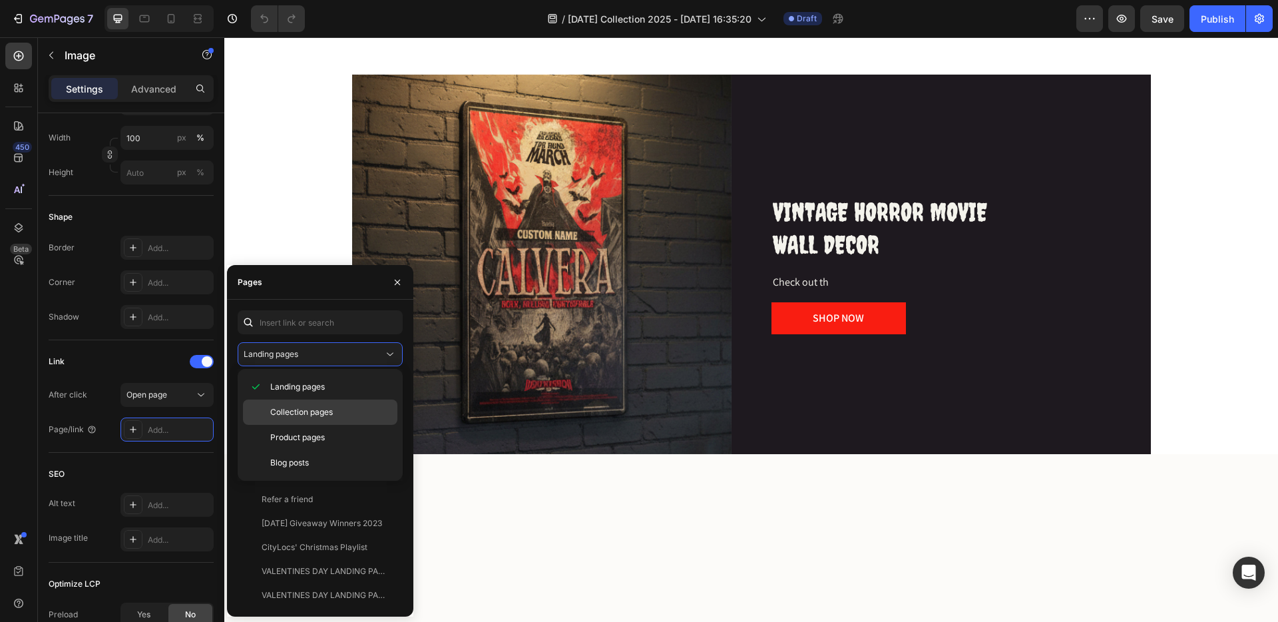
click at [292, 411] on span "Collection pages" at bounding box center [301, 412] width 63 height 12
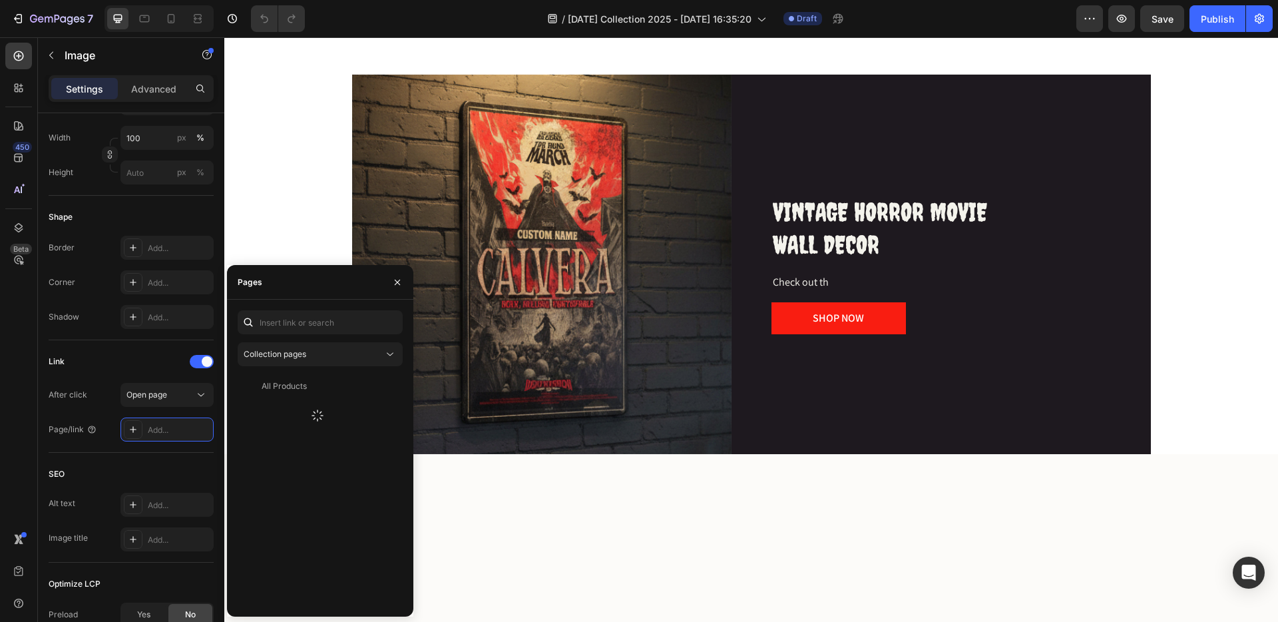
scroll to position [0, 0]
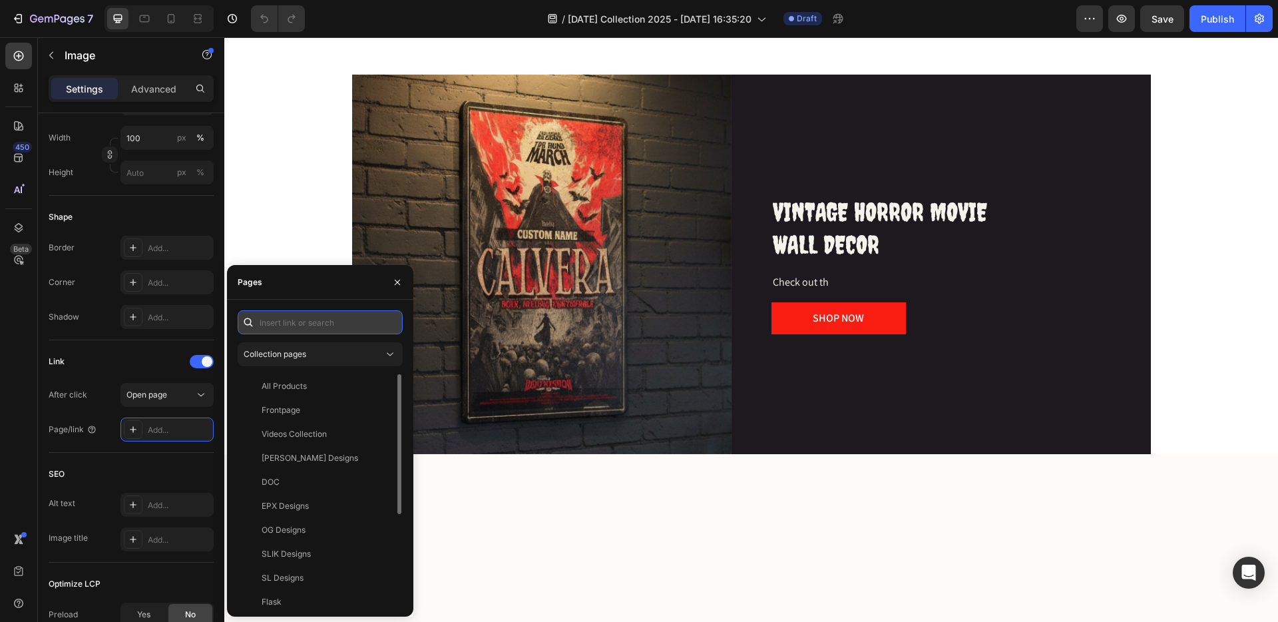
click at [287, 325] on input "text" at bounding box center [320, 322] width 165 height 24
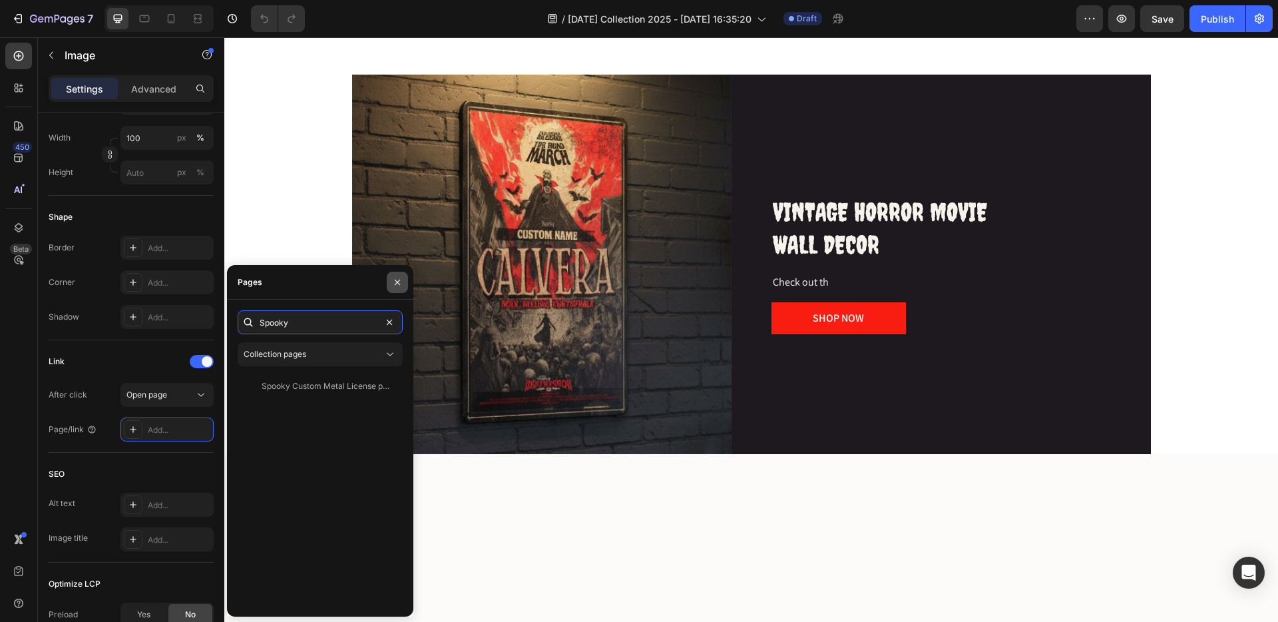
type input "Spooky"
click at [397, 279] on icon "button" at bounding box center [397, 282] width 11 height 11
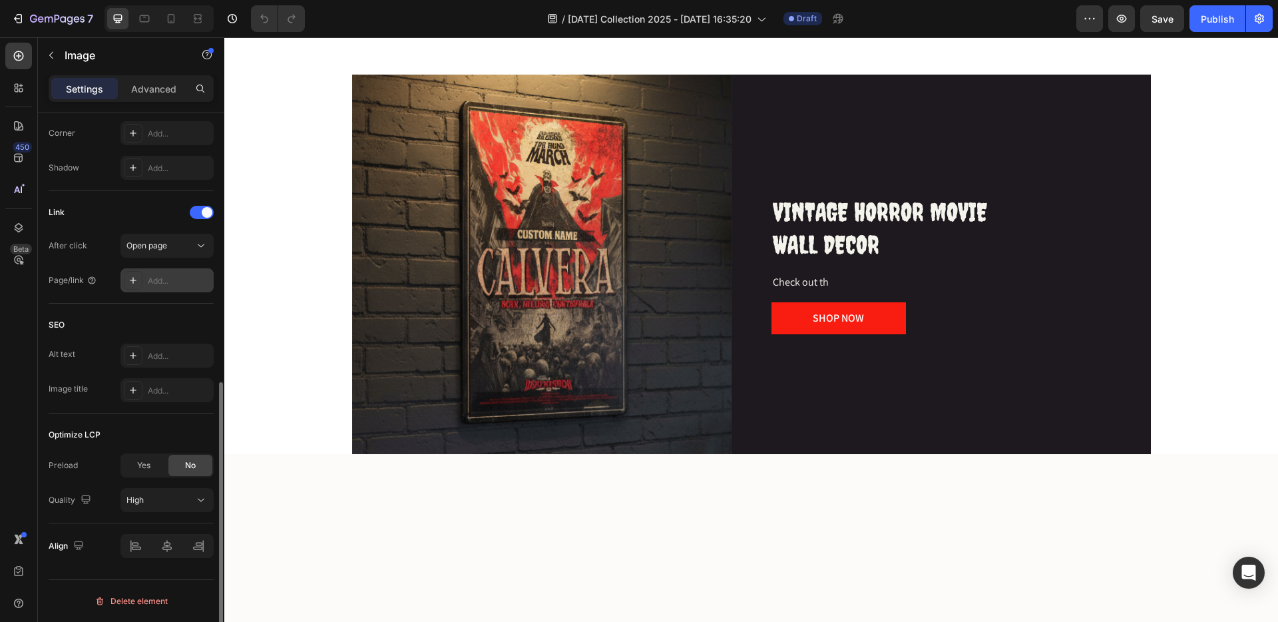
click at [178, 282] on div "Add..." at bounding box center [179, 281] width 63 height 12
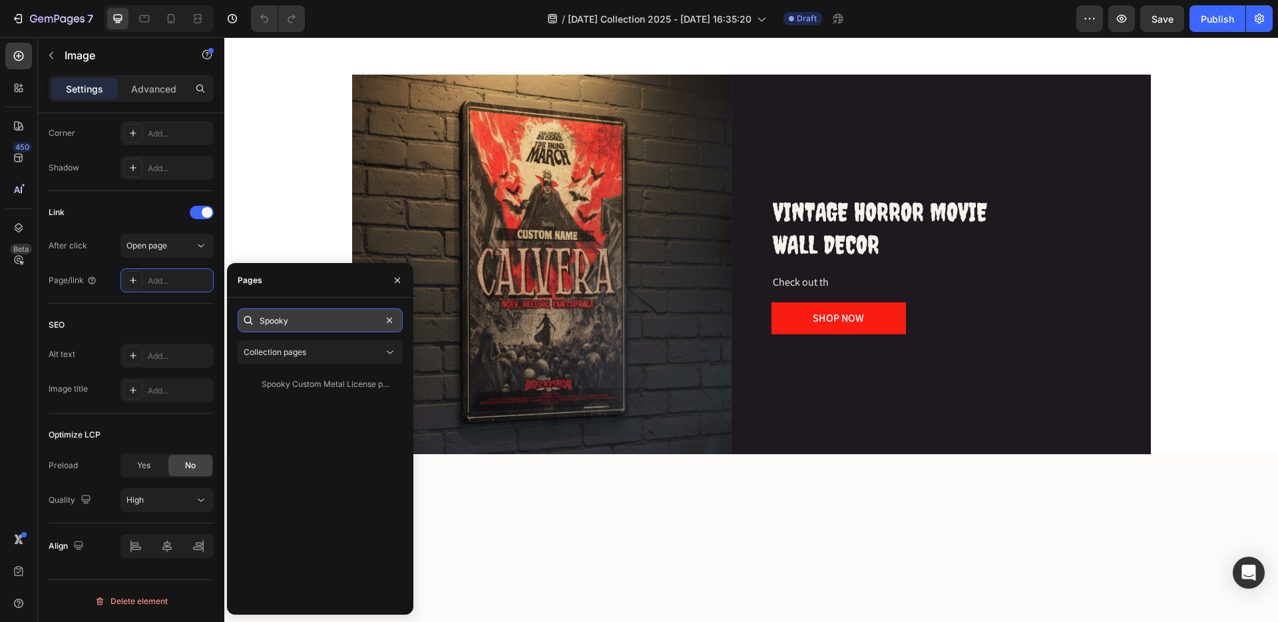
click at [303, 326] on input "Spooky" at bounding box center [320, 320] width 165 height 24
click at [322, 325] on input "Spooky" at bounding box center [320, 320] width 165 height 24
click at [390, 282] on button "button" at bounding box center [397, 280] width 21 height 21
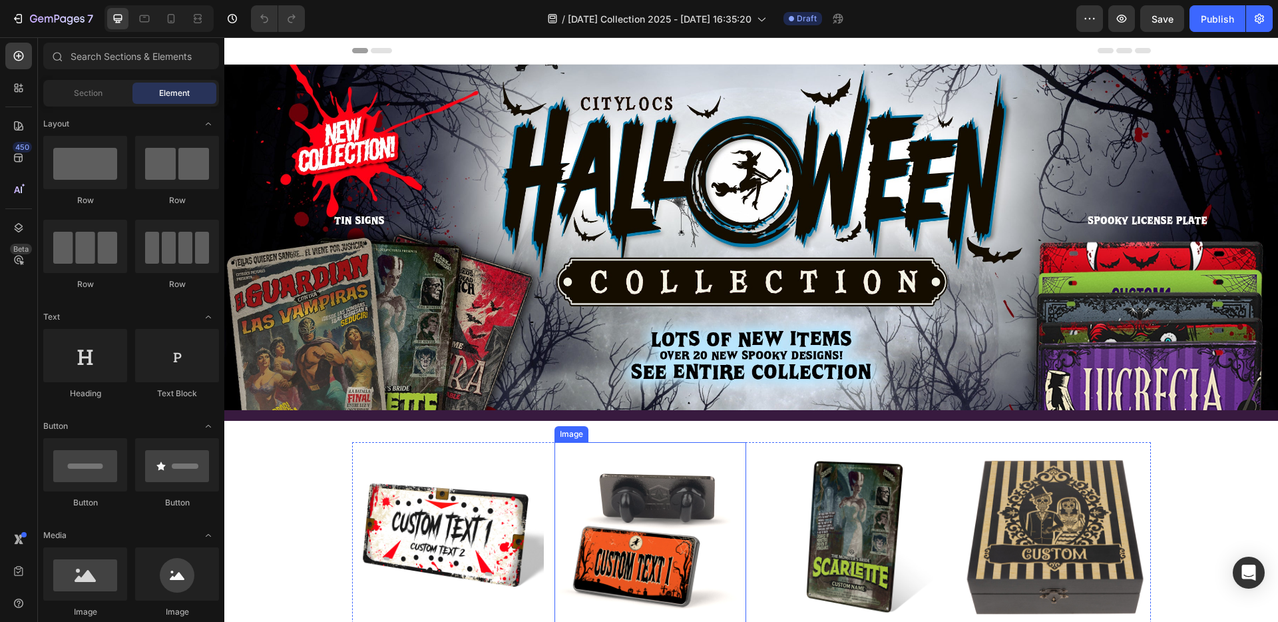
click at [646, 518] on img at bounding box center [651, 538] width 192 height 192
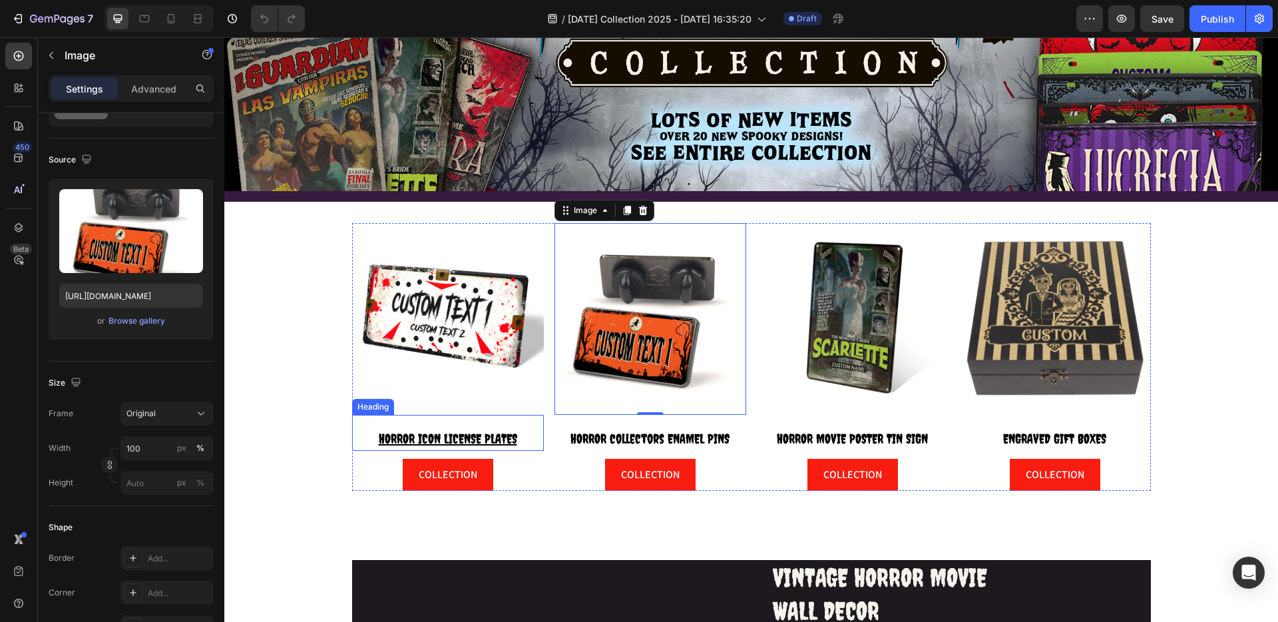
scroll to position [220, 0]
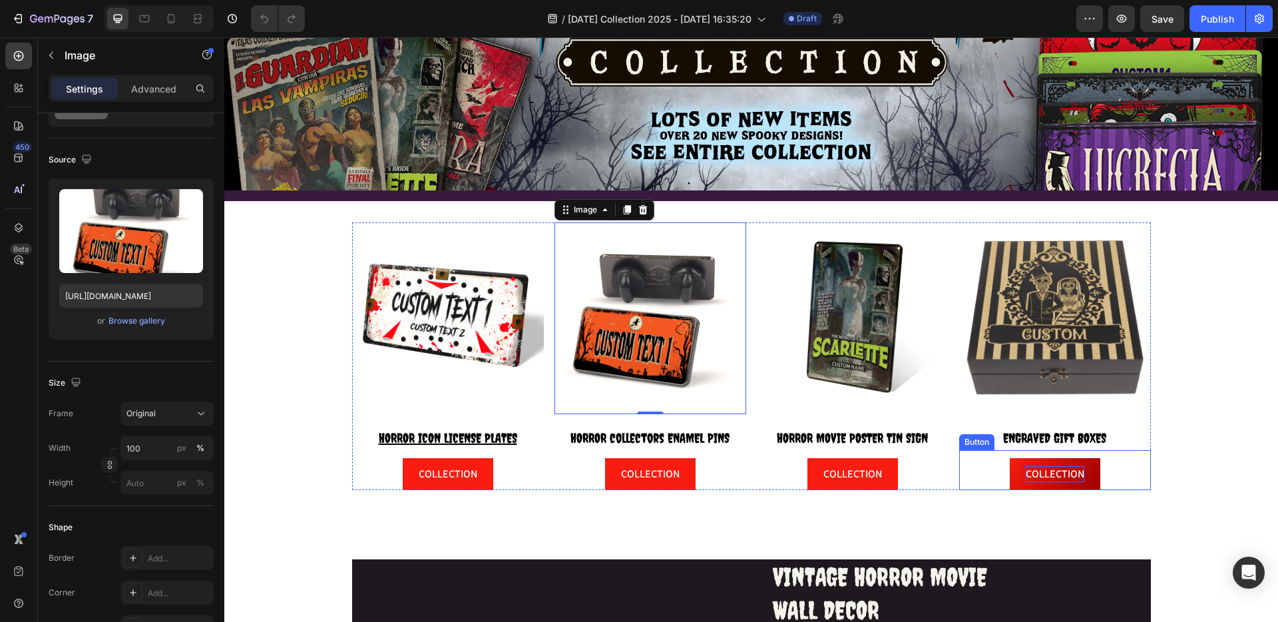
click at [1054, 469] on p "COLLECTION" at bounding box center [1055, 474] width 59 height 16
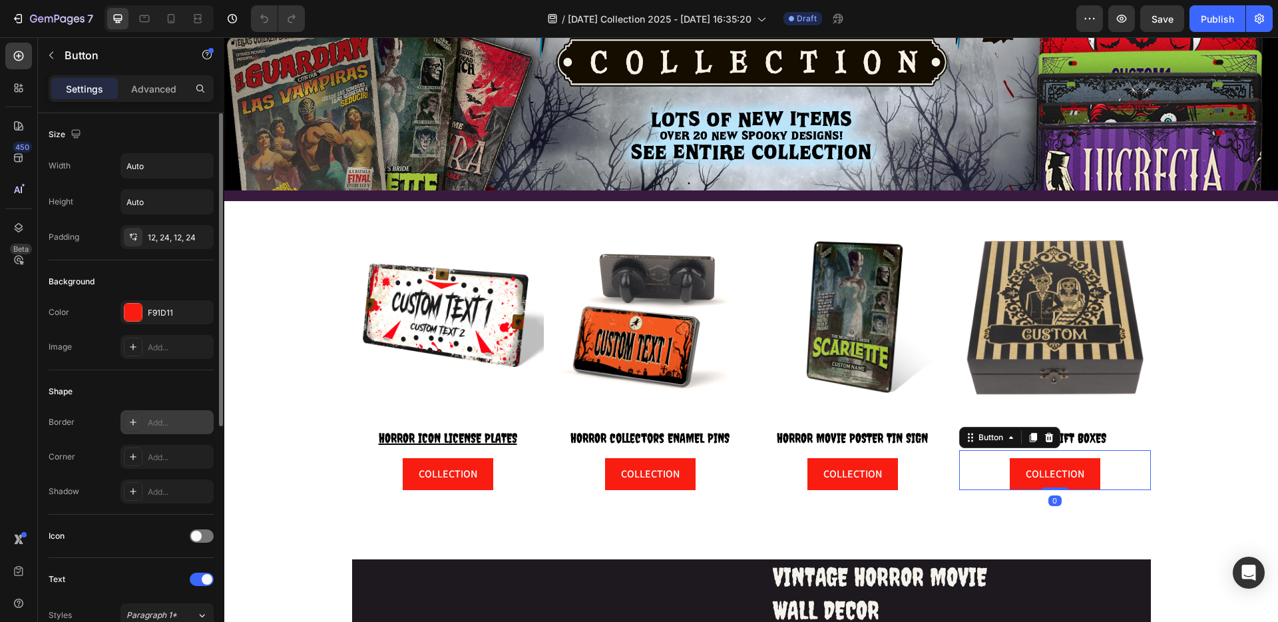
scroll to position [408, 0]
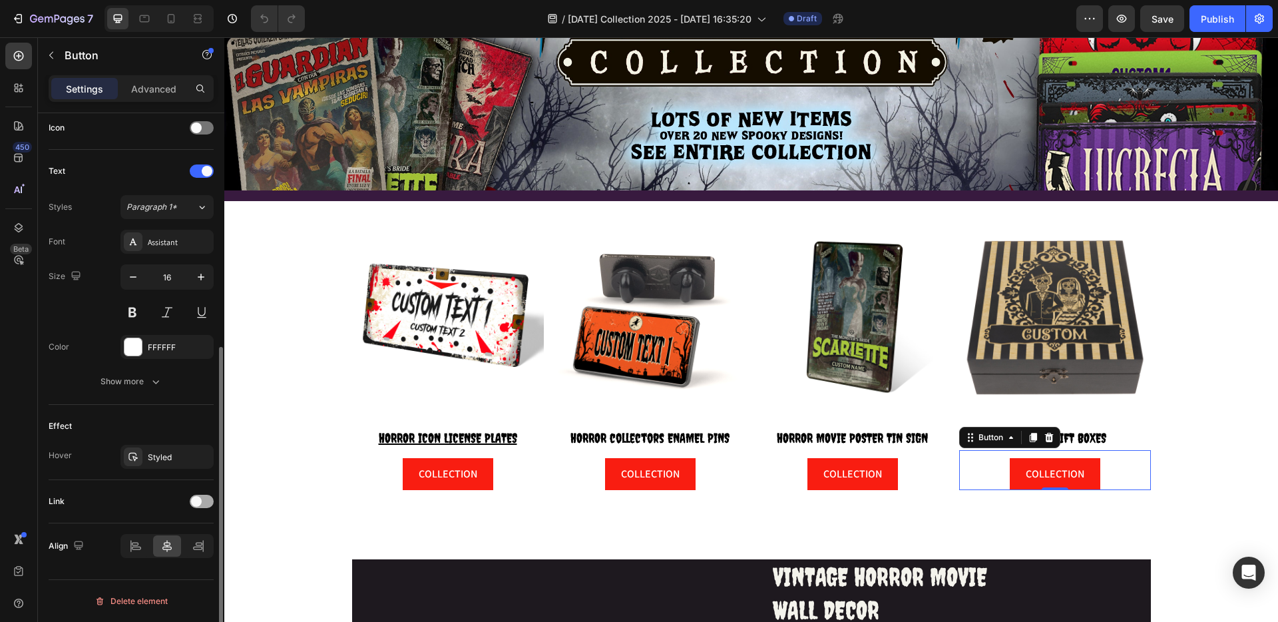
click at [196, 501] on span at bounding box center [196, 501] width 11 height 11
click at [165, 567] on div "Add..." at bounding box center [179, 570] width 63 height 12
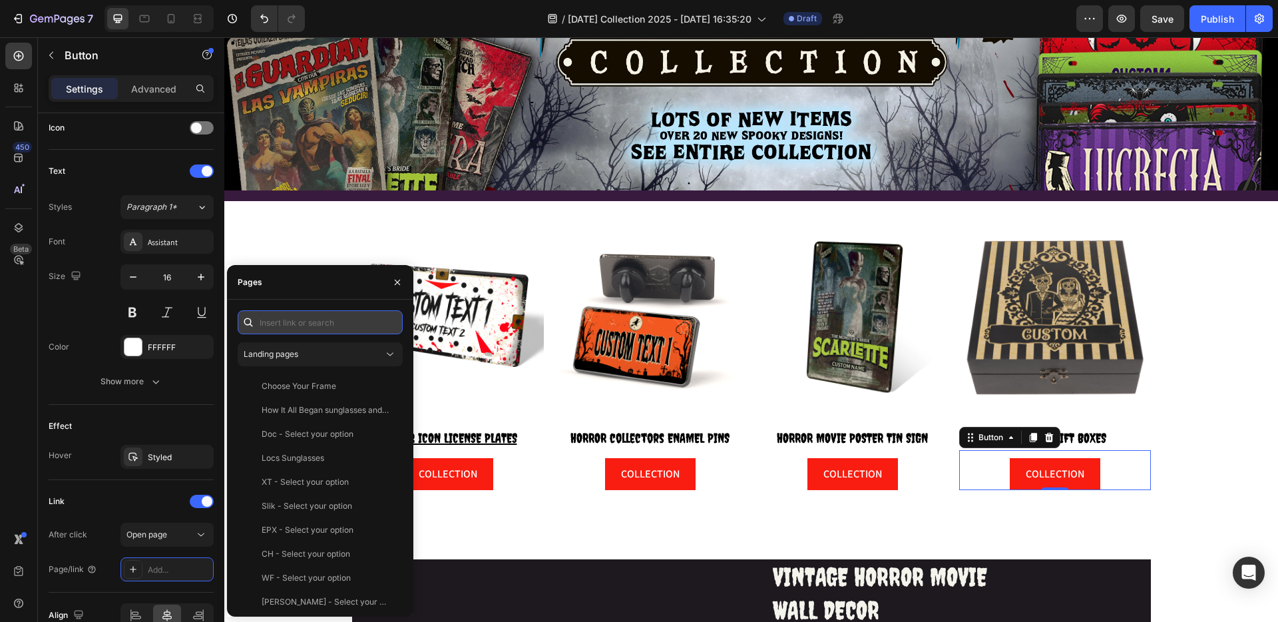
click at [298, 328] on input "text" at bounding box center [320, 322] width 165 height 24
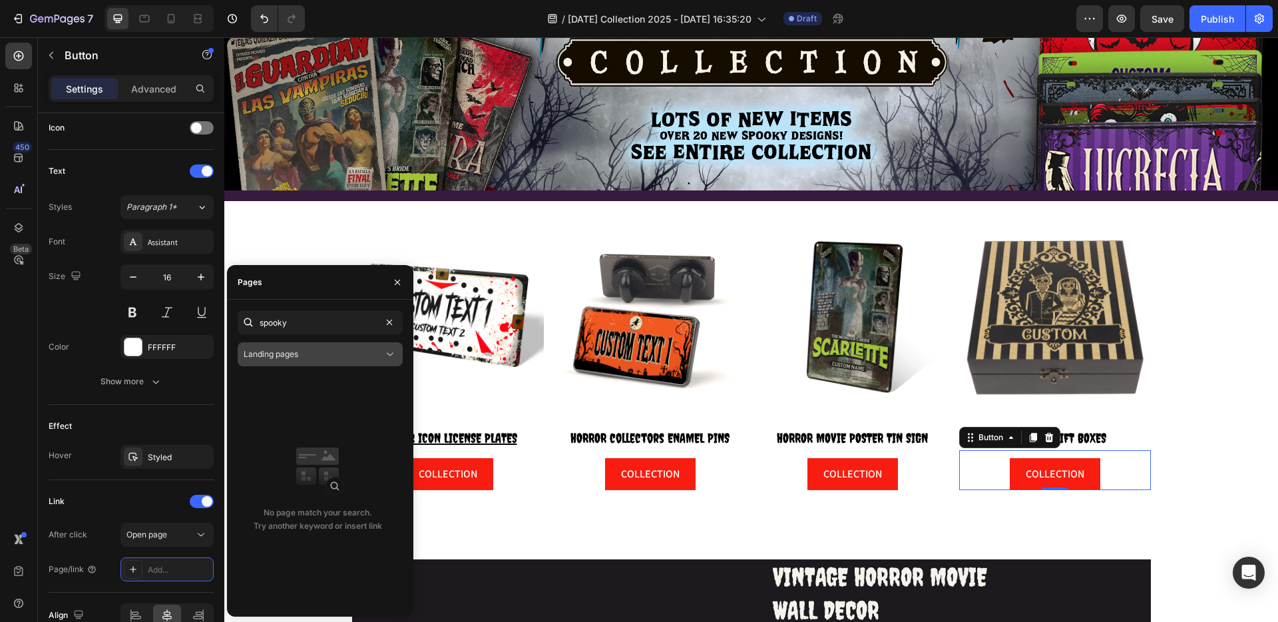
type input "spooky"
click at [319, 359] on div "Landing pages" at bounding box center [314, 354] width 140 height 12
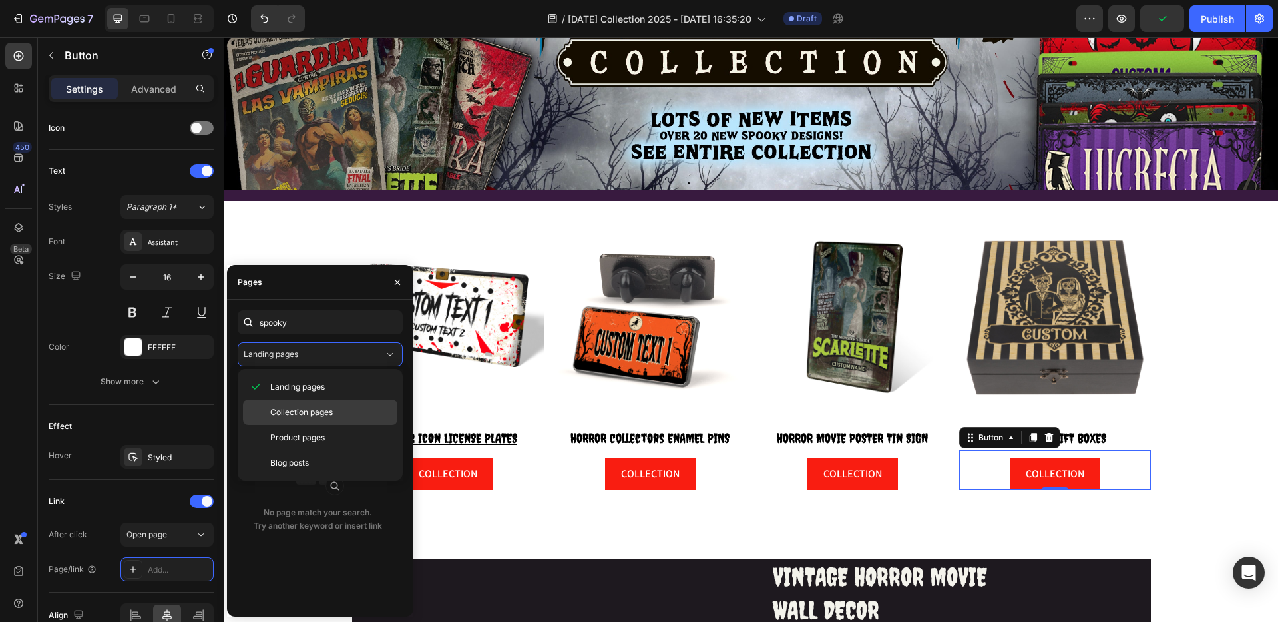
click at [310, 412] on span "Collection pages" at bounding box center [301, 412] width 63 height 12
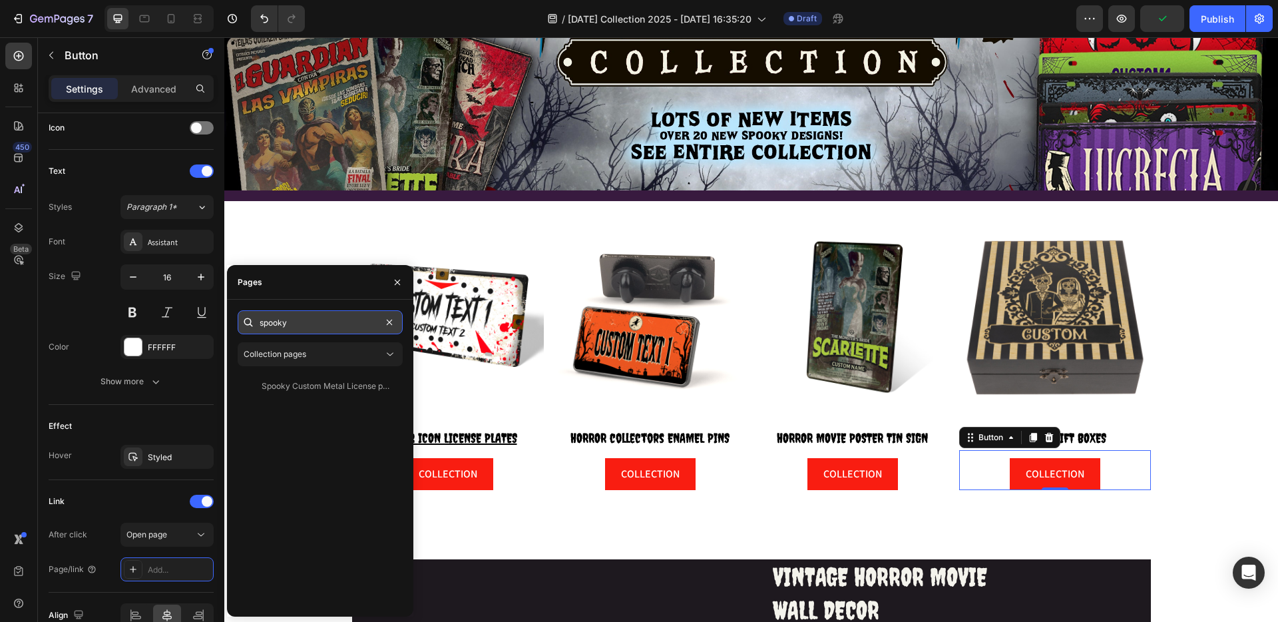
click at [308, 326] on input "spooky" at bounding box center [320, 322] width 165 height 24
click at [309, 324] on input "spooky" at bounding box center [320, 322] width 165 height 24
click at [261, 510] on div "Spooky Custom Metal License plates View" at bounding box center [320, 490] width 165 height 232
click at [400, 283] on icon "button" at bounding box center [397, 282] width 11 height 11
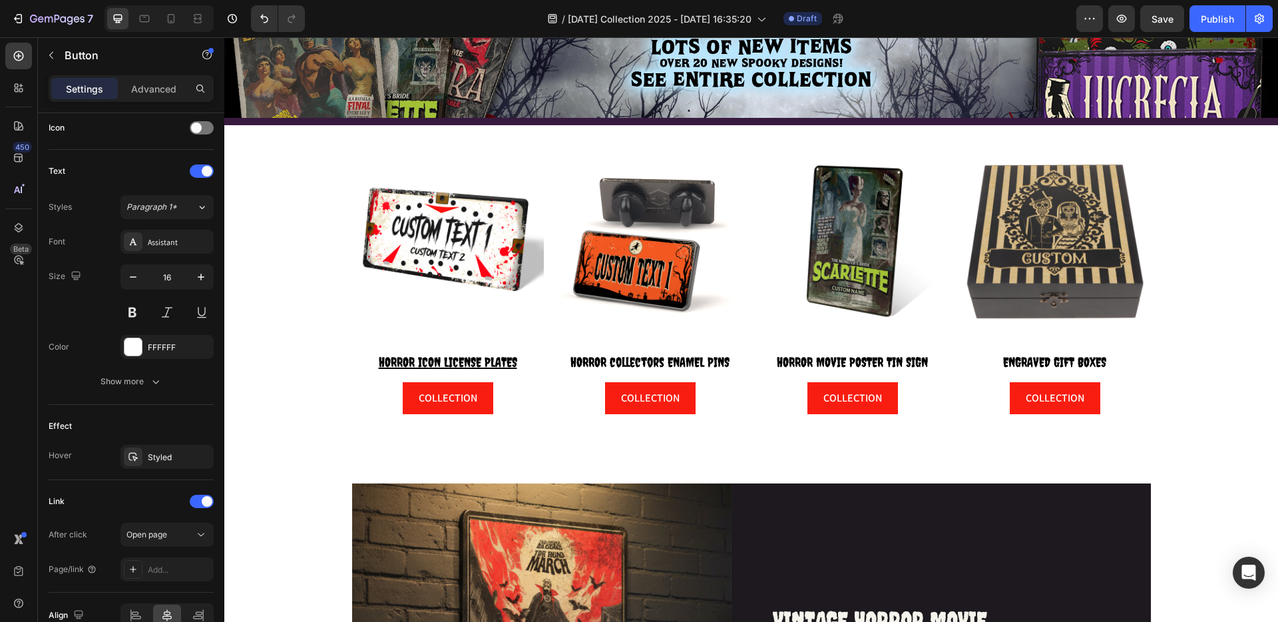
scroll to position [140, 0]
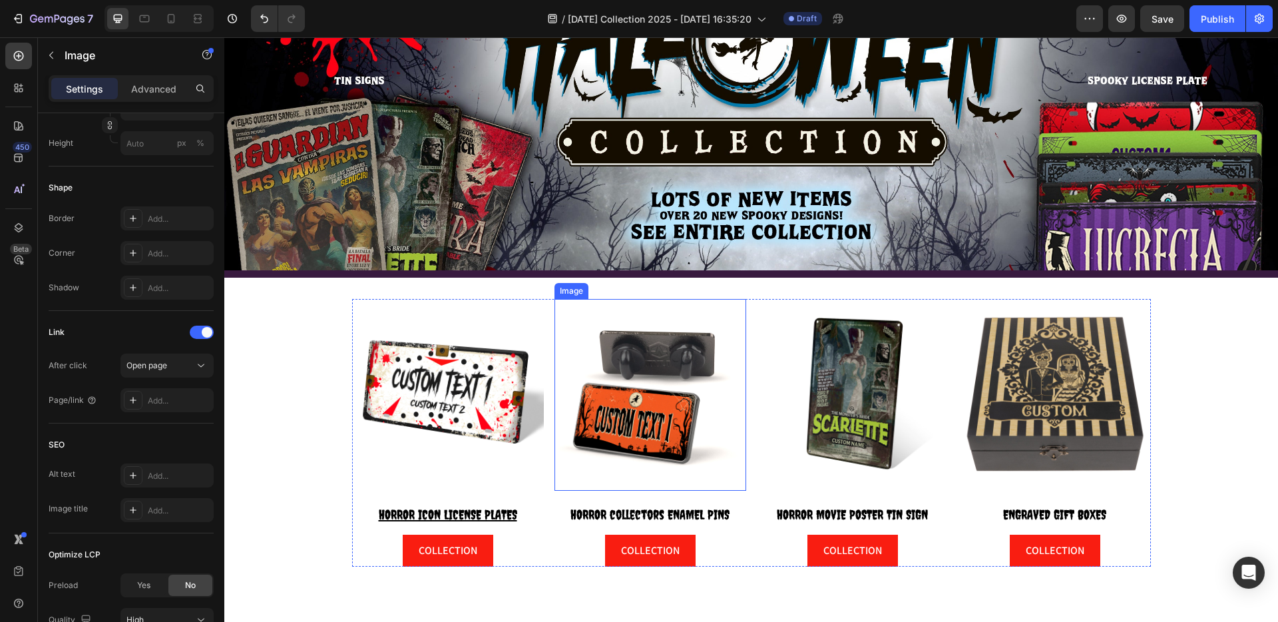
click at [618, 389] on img at bounding box center [651, 395] width 192 height 192
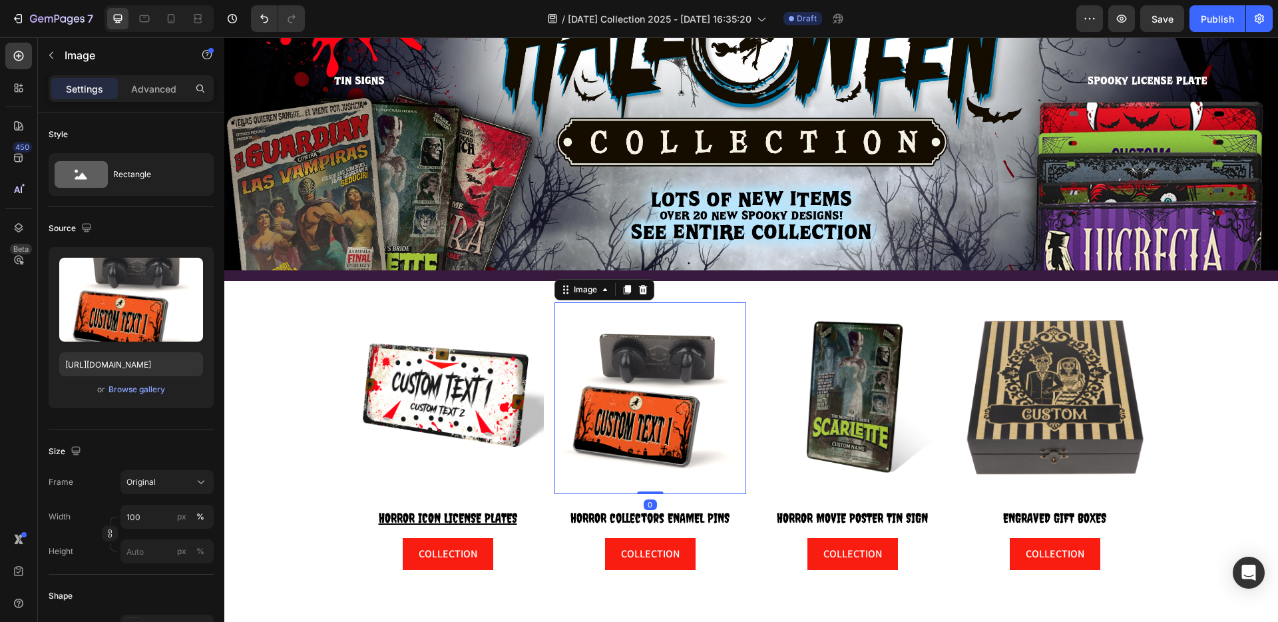
click at [658, 431] on img at bounding box center [651, 398] width 192 height 192
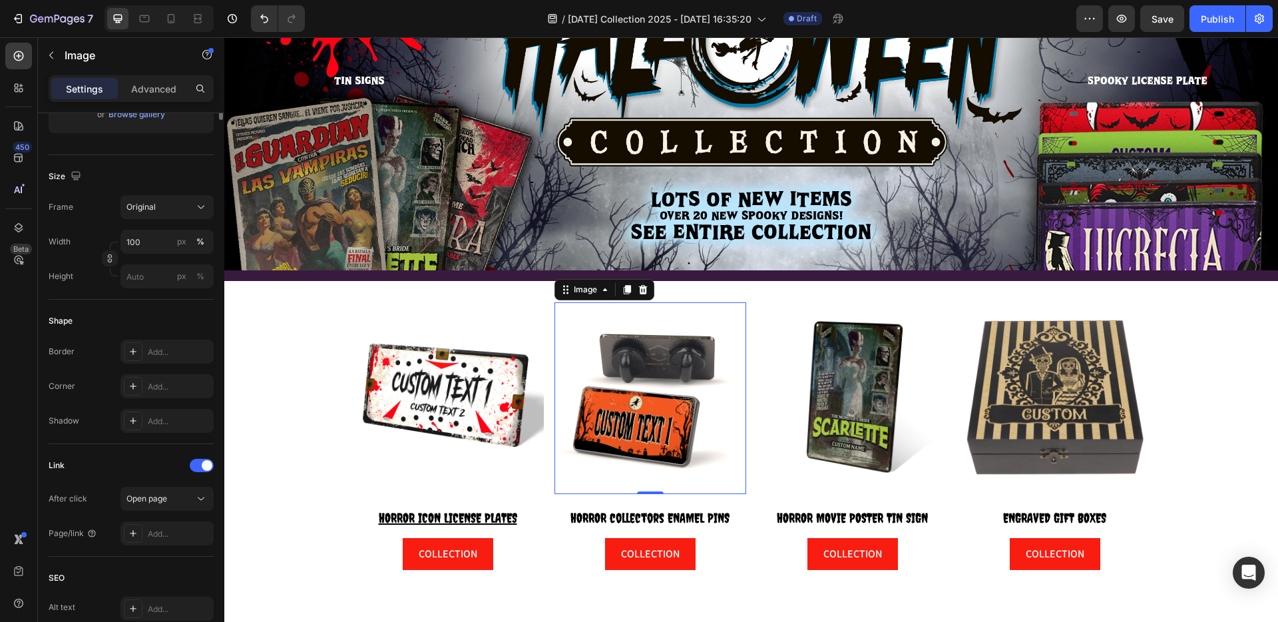
scroll to position [423, 0]
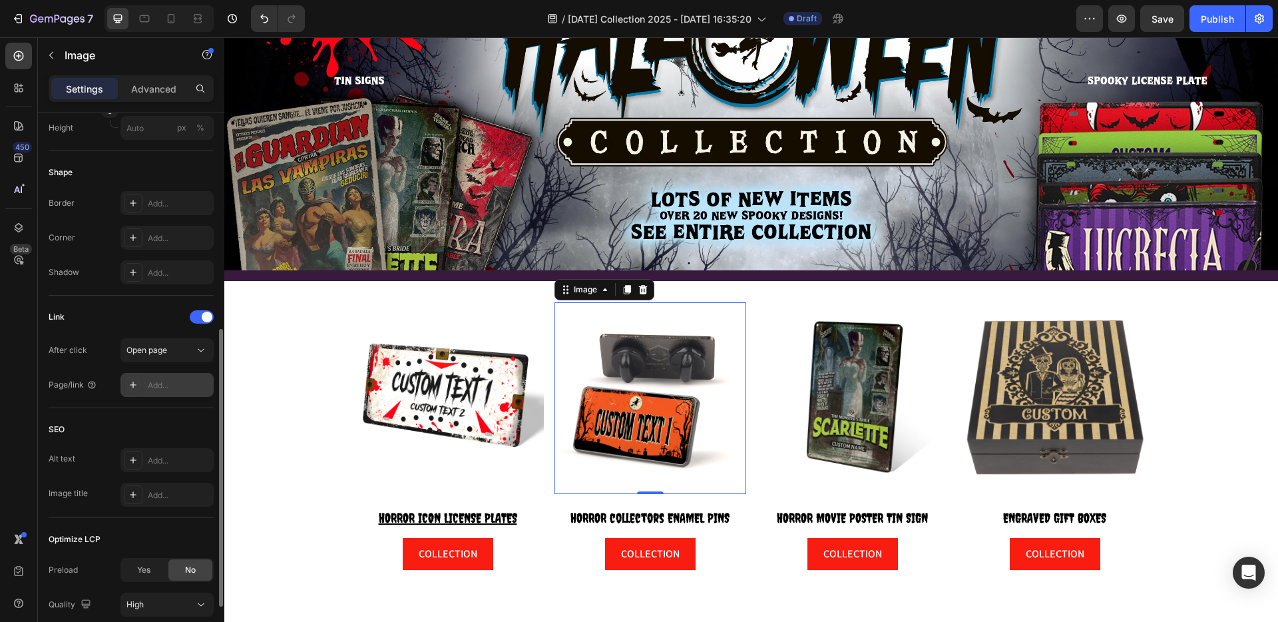
click at [173, 386] on div "Add..." at bounding box center [179, 386] width 63 height 12
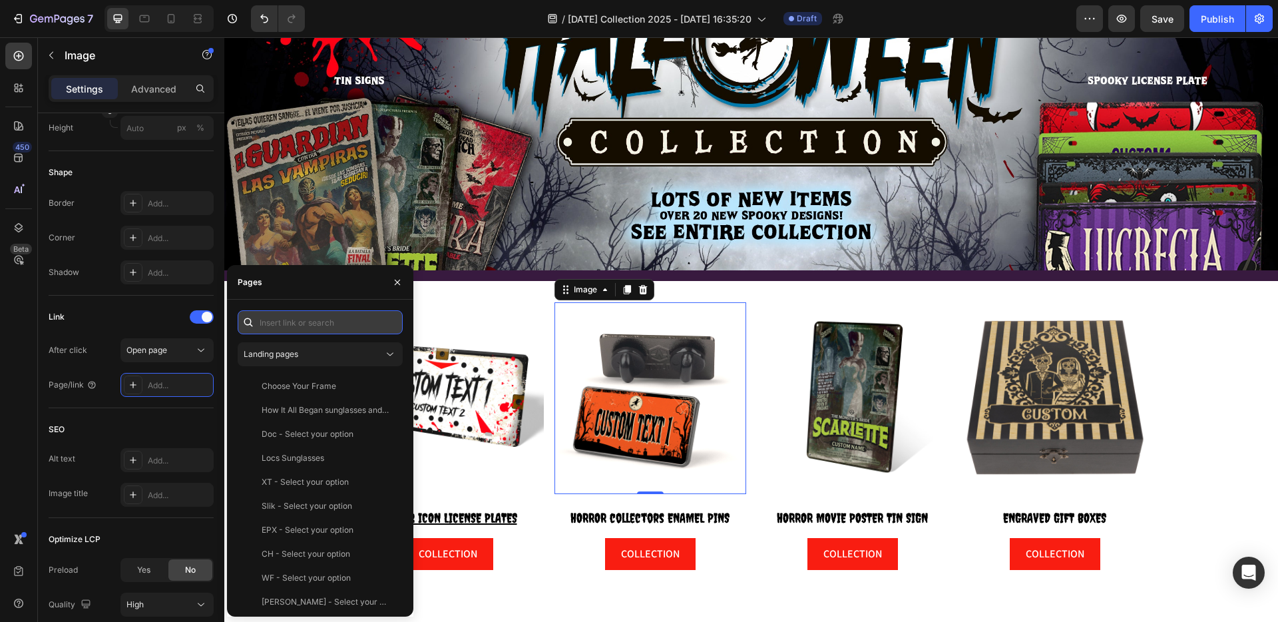
click at [302, 322] on input "text" at bounding box center [320, 322] width 165 height 24
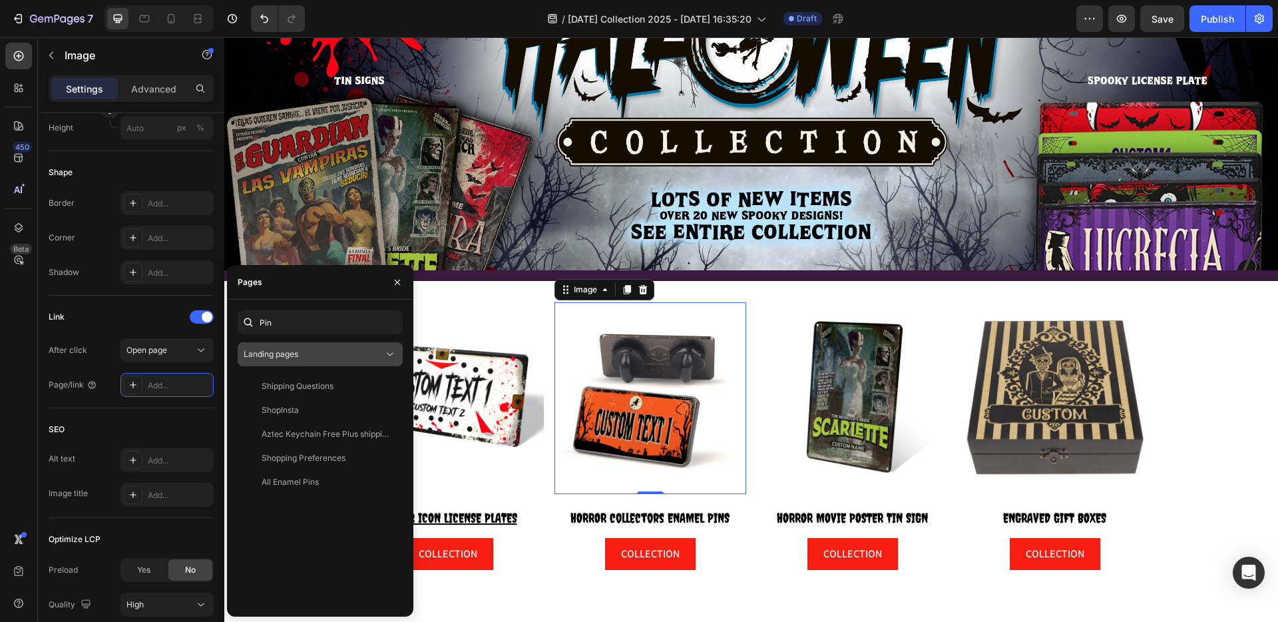
click at [286, 348] on span "Landing pages" at bounding box center [271, 354] width 55 height 12
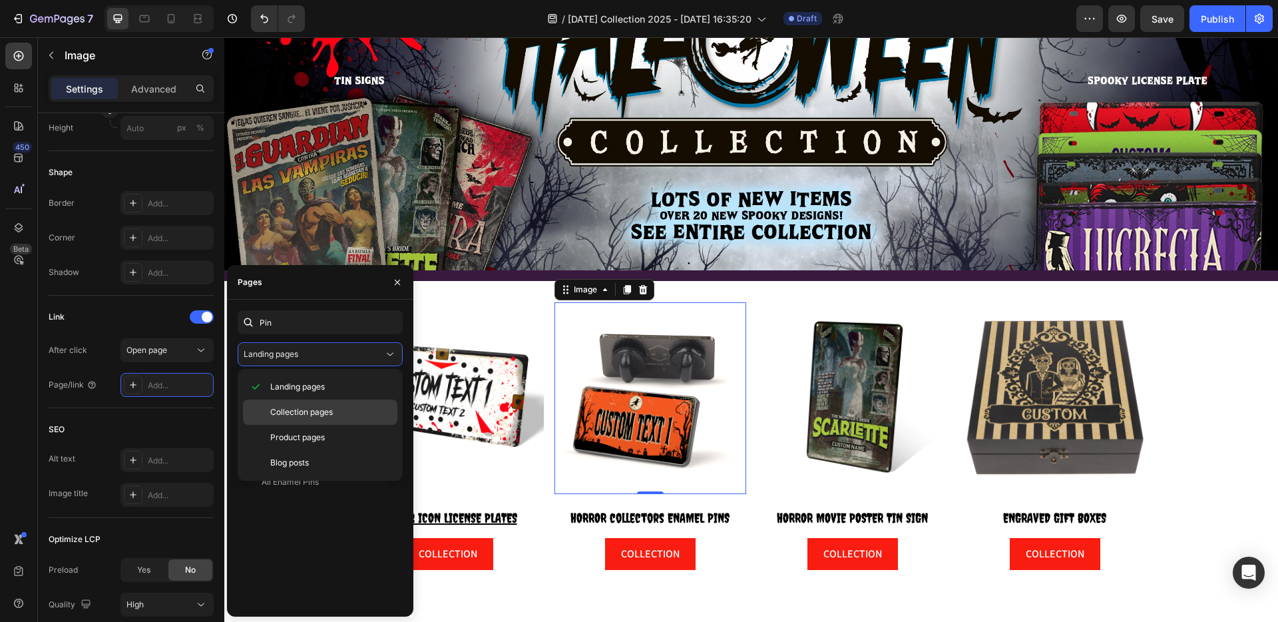
click at [310, 404] on div "Collection pages" at bounding box center [320, 412] width 154 height 25
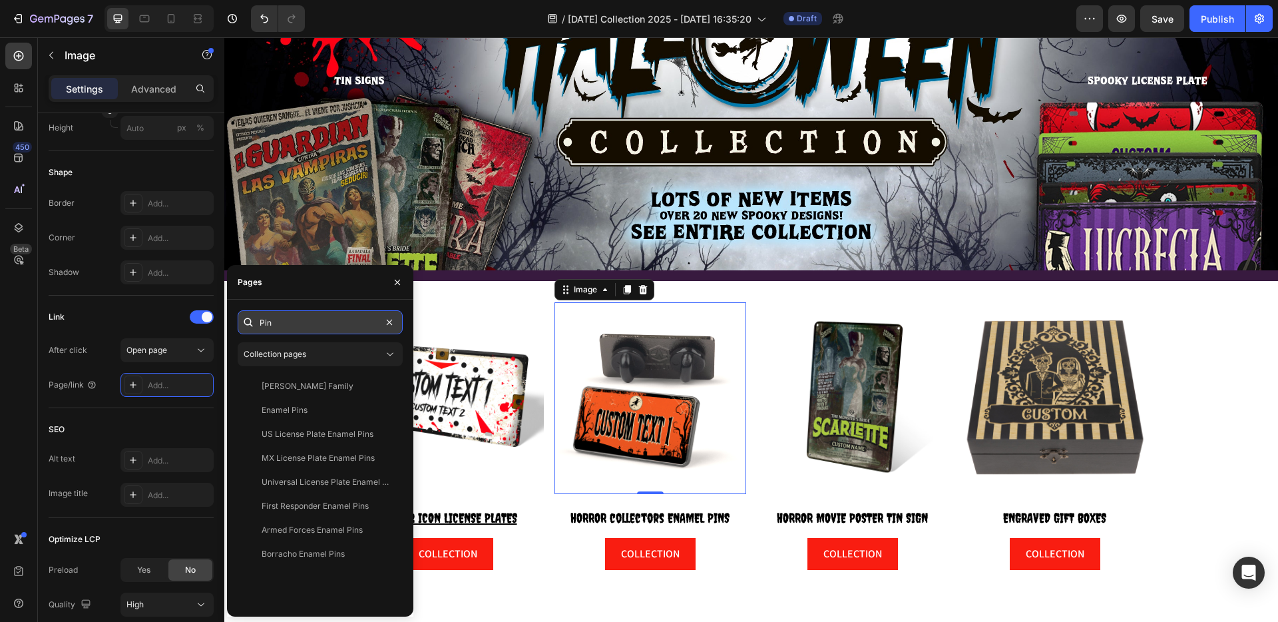
click at [301, 325] on input "Pin" at bounding box center [320, 322] width 165 height 24
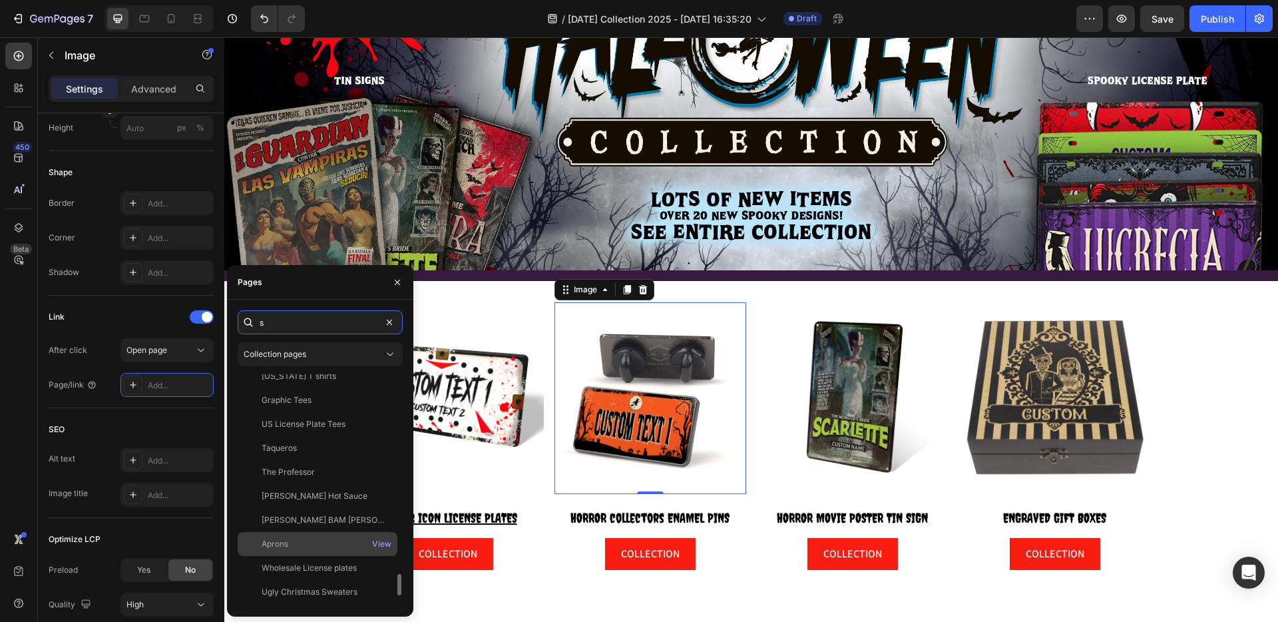
scroll to position [2285, 0]
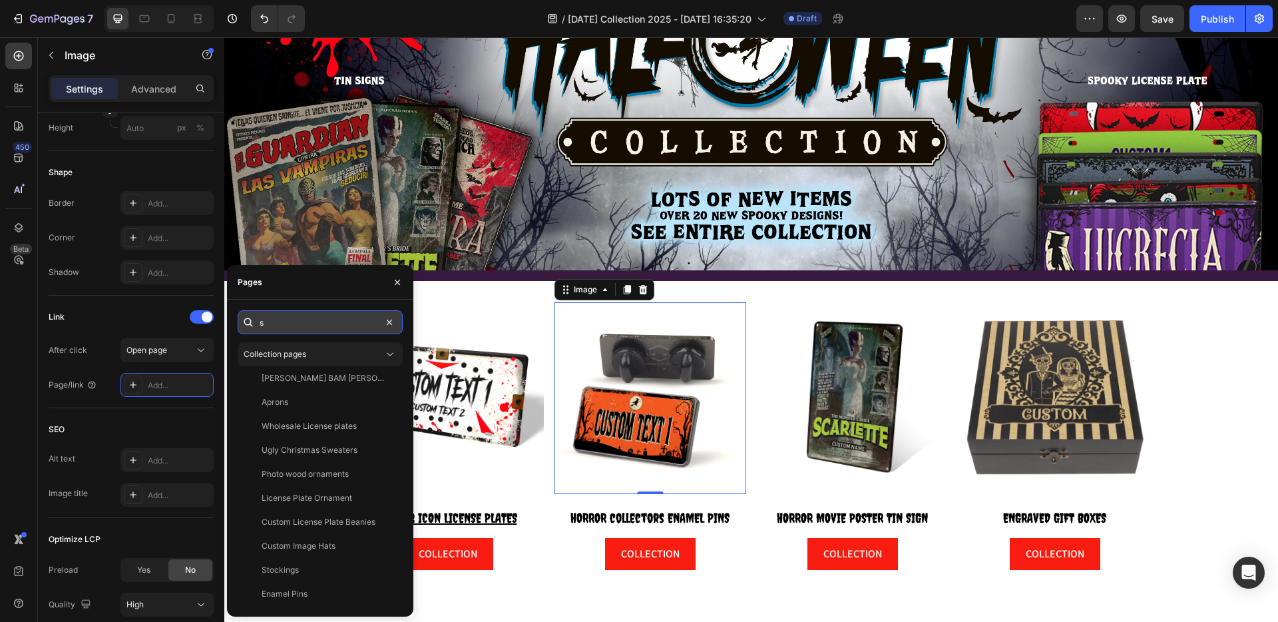
click at [278, 322] on input "s" at bounding box center [320, 322] width 165 height 24
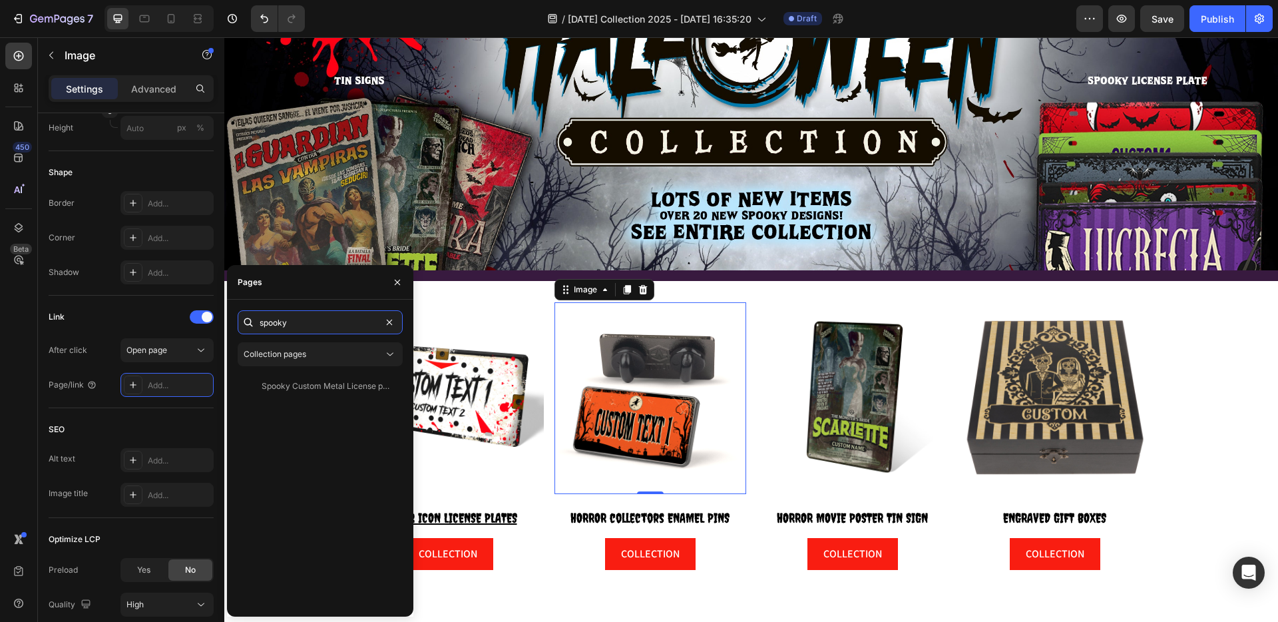
type input "spooky"
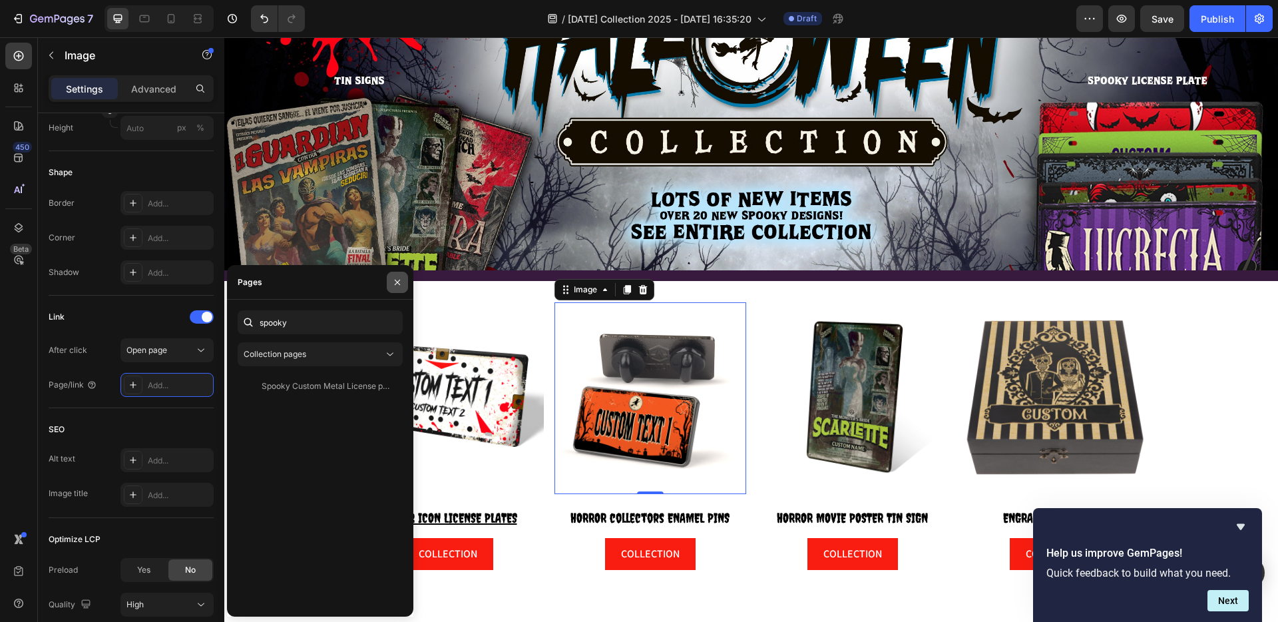
drag, startPoint x: 398, startPoint y: 282, endPoint x: 172, endPoint y: 244, distance: 229.6
click at [398, 282] on icon "button" at bounding box center [397, 282] width 11 height 11
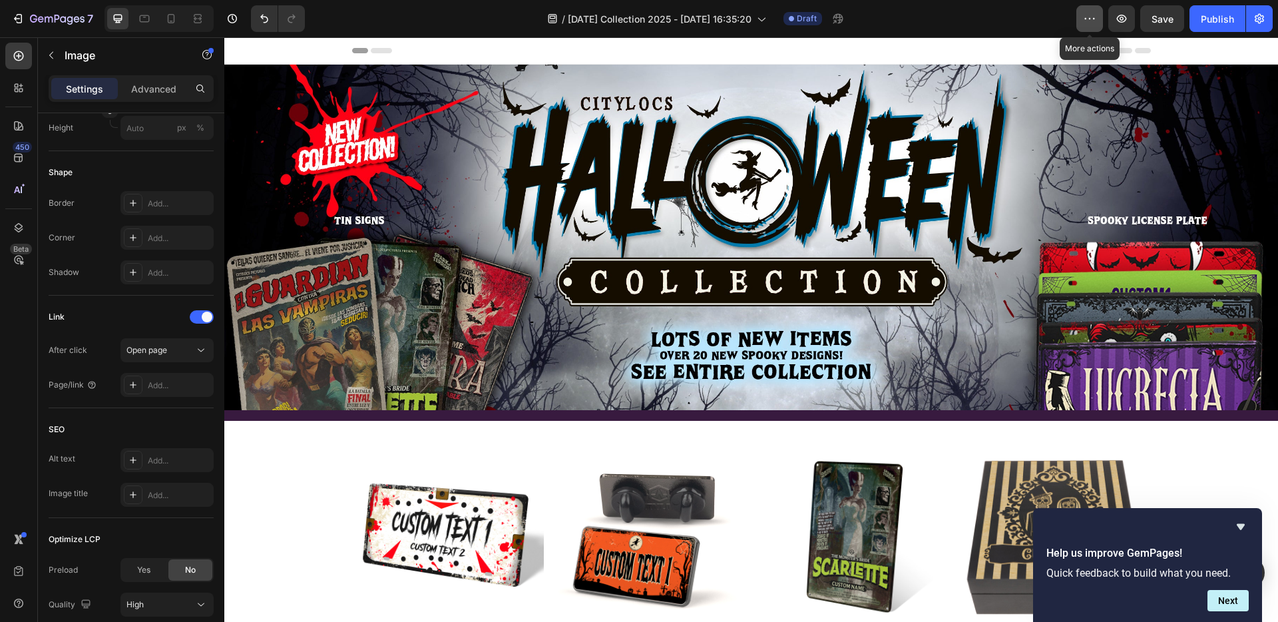
click at [1090, 14] on icon "button" at bounding box center [1089, 18] width 13 height 13
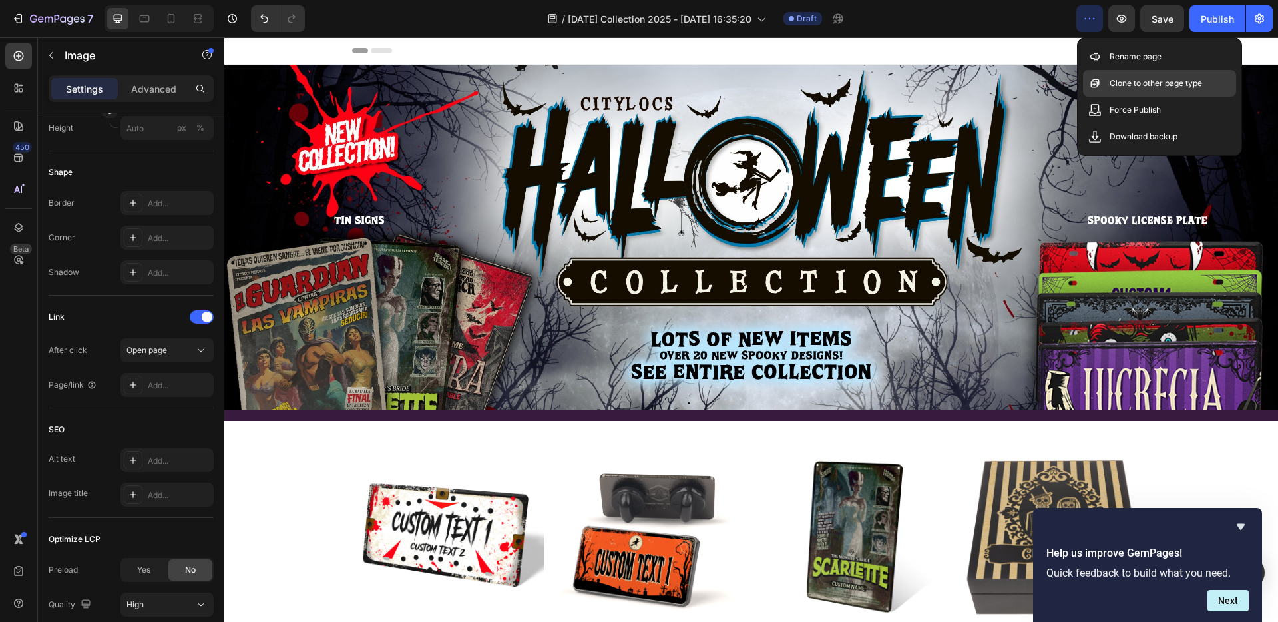
click at [1137, 81] on p "Clone to other page type" at bounding box center [1156, 83] width 93 height 13
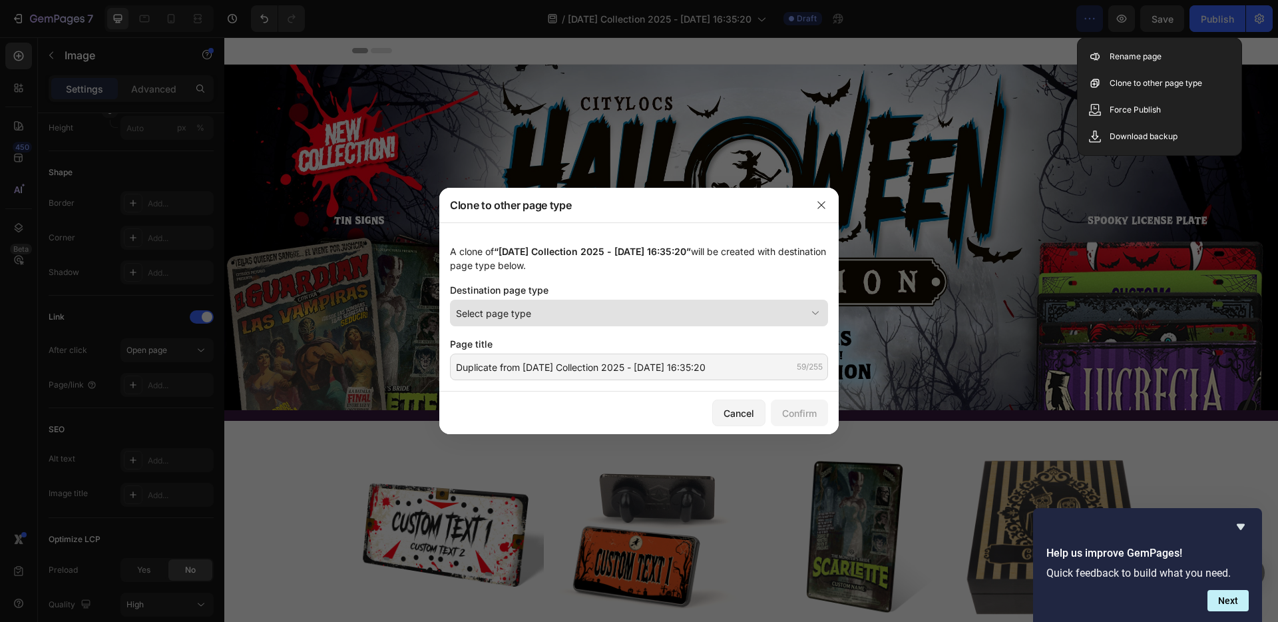
click at [555, 308] on div "Select page type" at bounding box center [631, 313] width 350 height 14
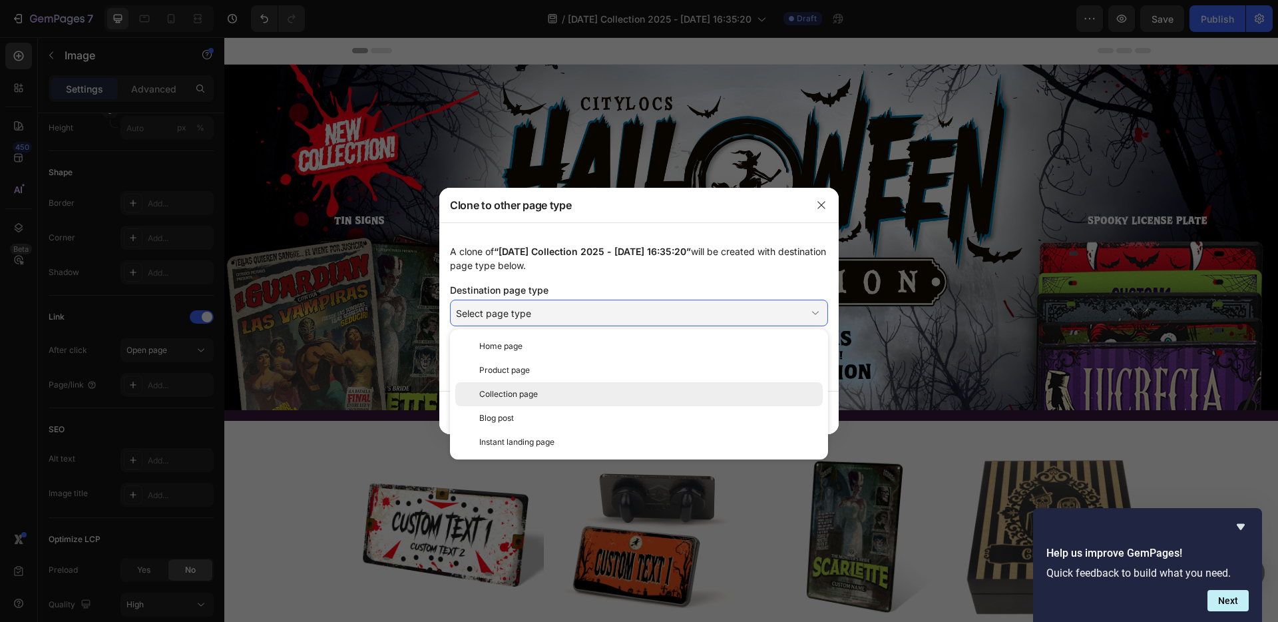
click at [542, 394] on div "Collection page" at bounding box center [648, 394] width 338 height 12
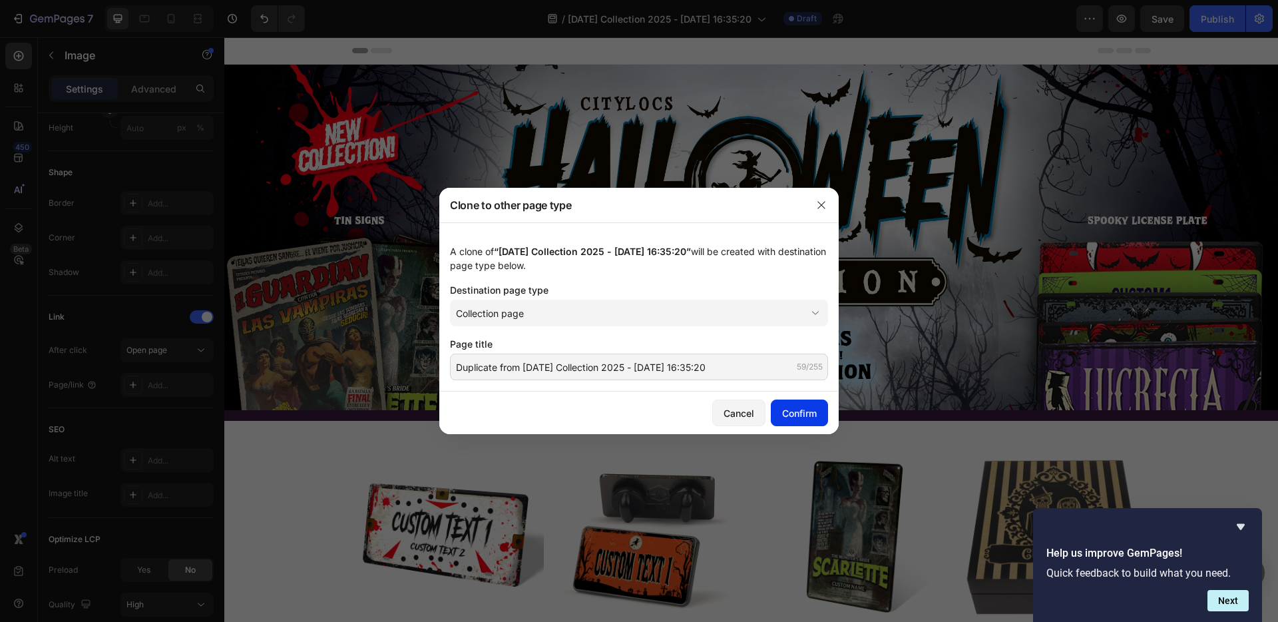
click at [804, 417] on div "Confirm" at bounding box center [799, 413] width 35 height 14
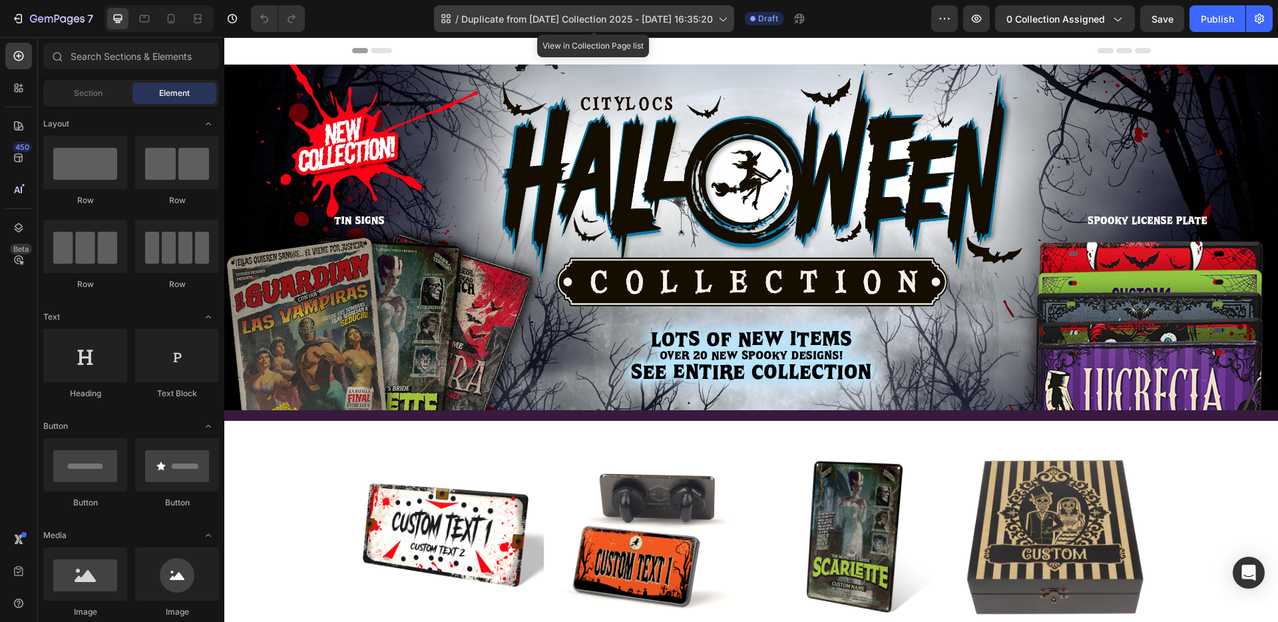
click at [533, 15] on span "Duplicate from [DATE] Collection 2025 - [DATE] 16:35:20" at bounding box center [587, 19] width 252 height 14
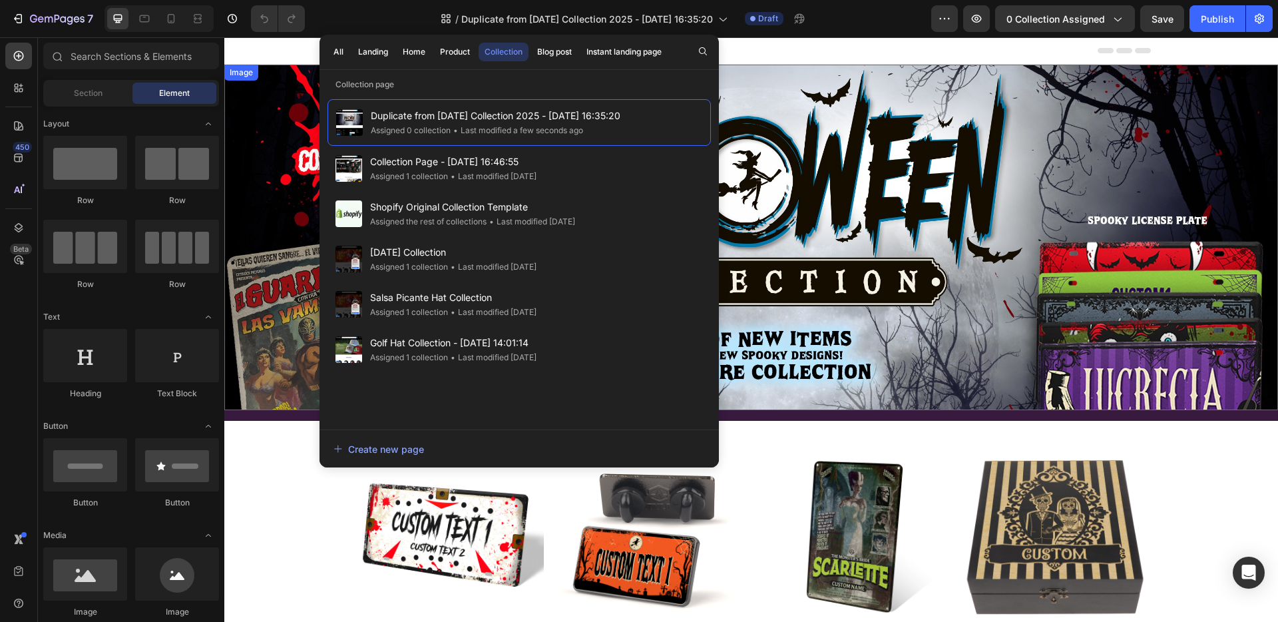
click at [941, 333] on img at bounding box center [751, 238] width 1054 height 346
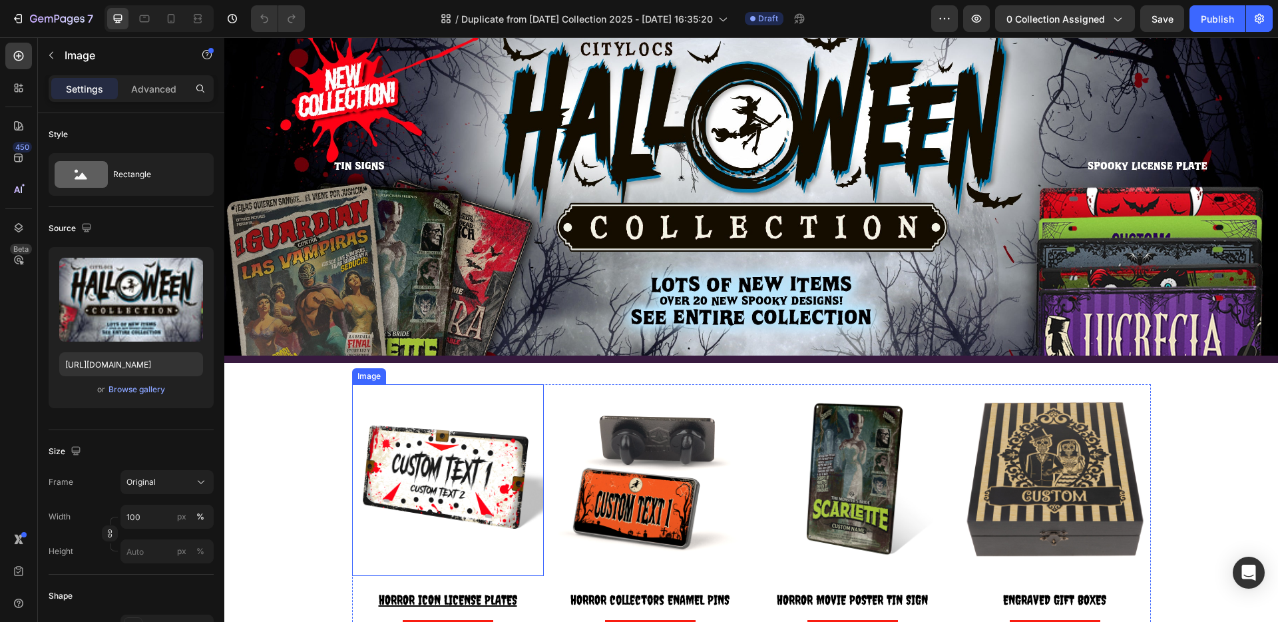
scroll to position [137, 0]
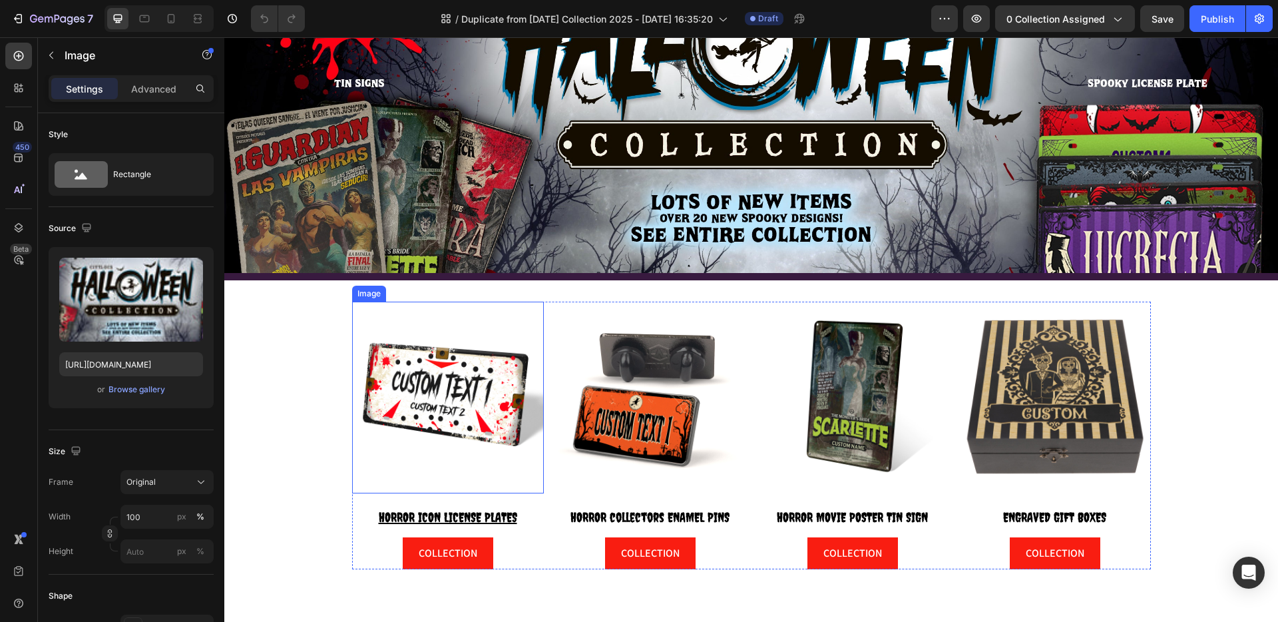
click at [417, 415] on img at bounding box center [448, 398] width 192 height 192
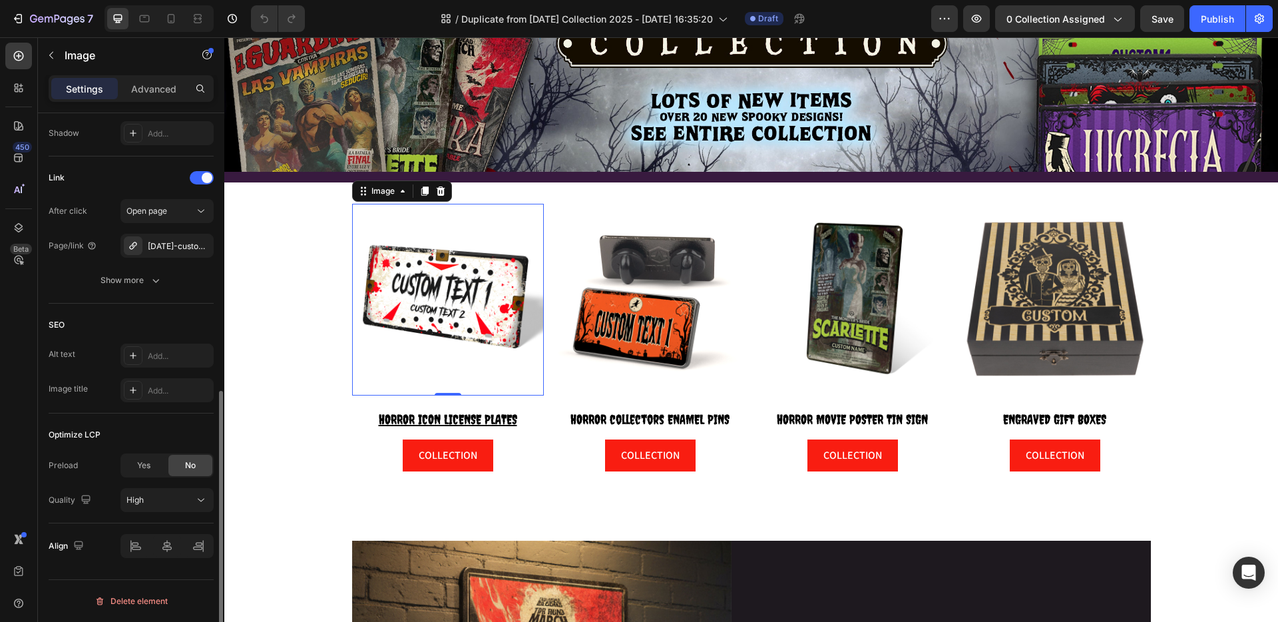
scroll to position [481, 0]
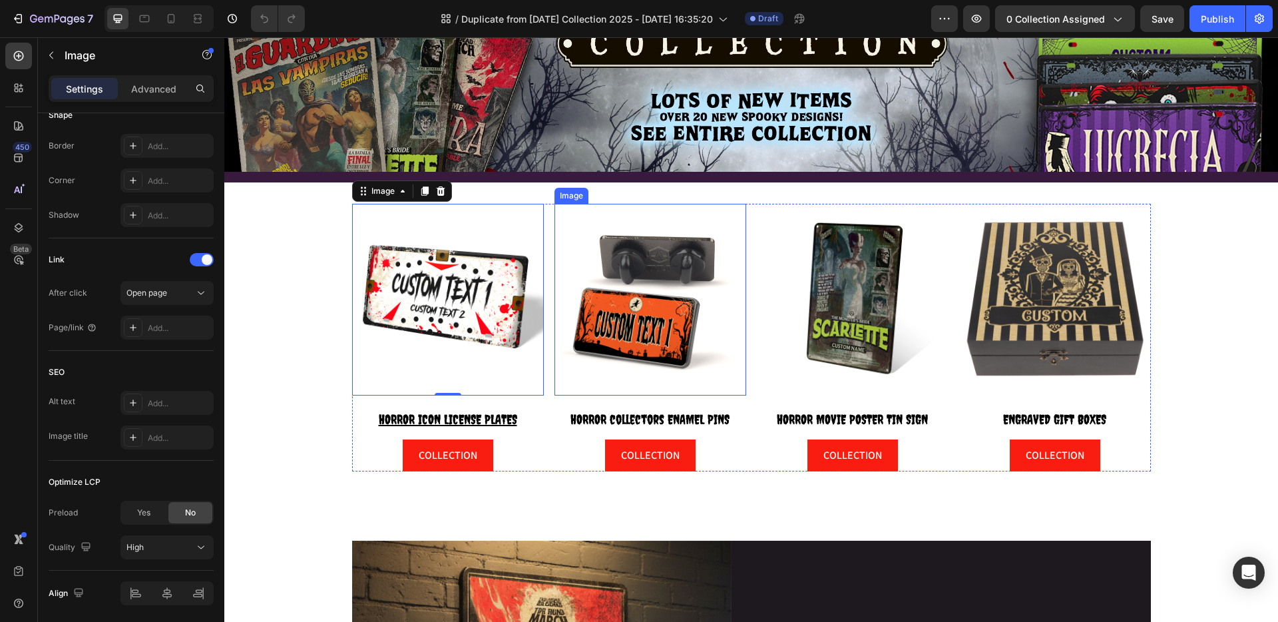
click at [654, 316] on img at bounding box center [651, 300] width 192 height 192
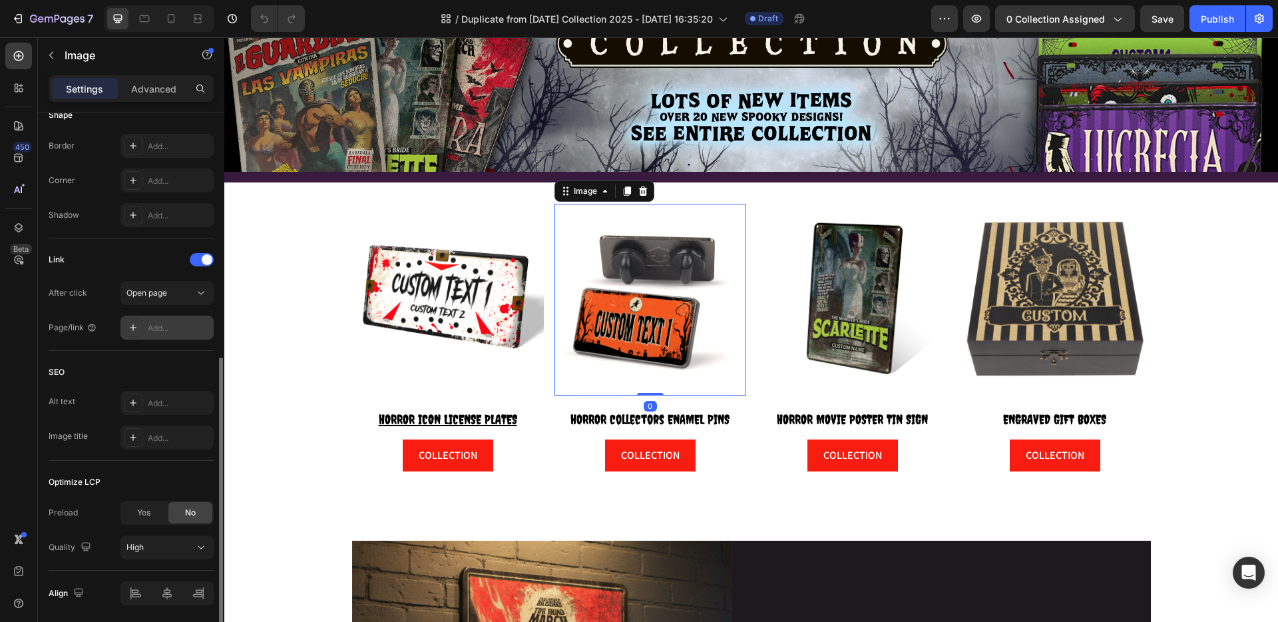
click at [164, 318] on div "Add..." at bounding box center [167, 328] width 93 height 24
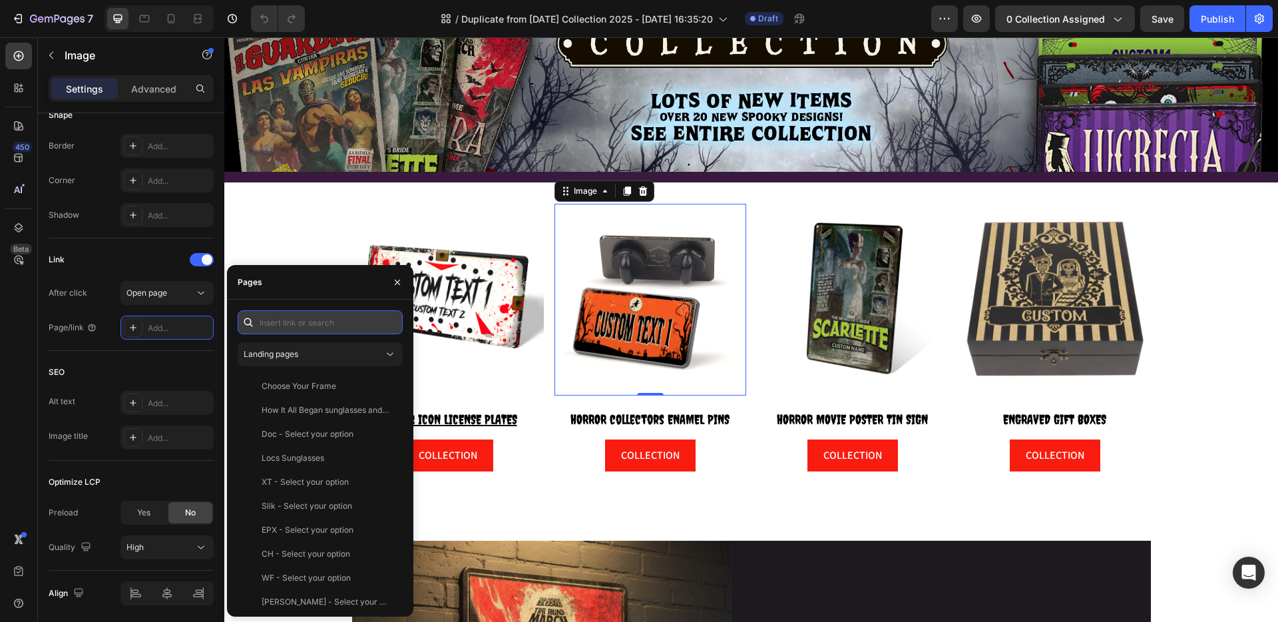
click at [326, 319] on input "text" at bounding box center [320, 322] width 165 height 24
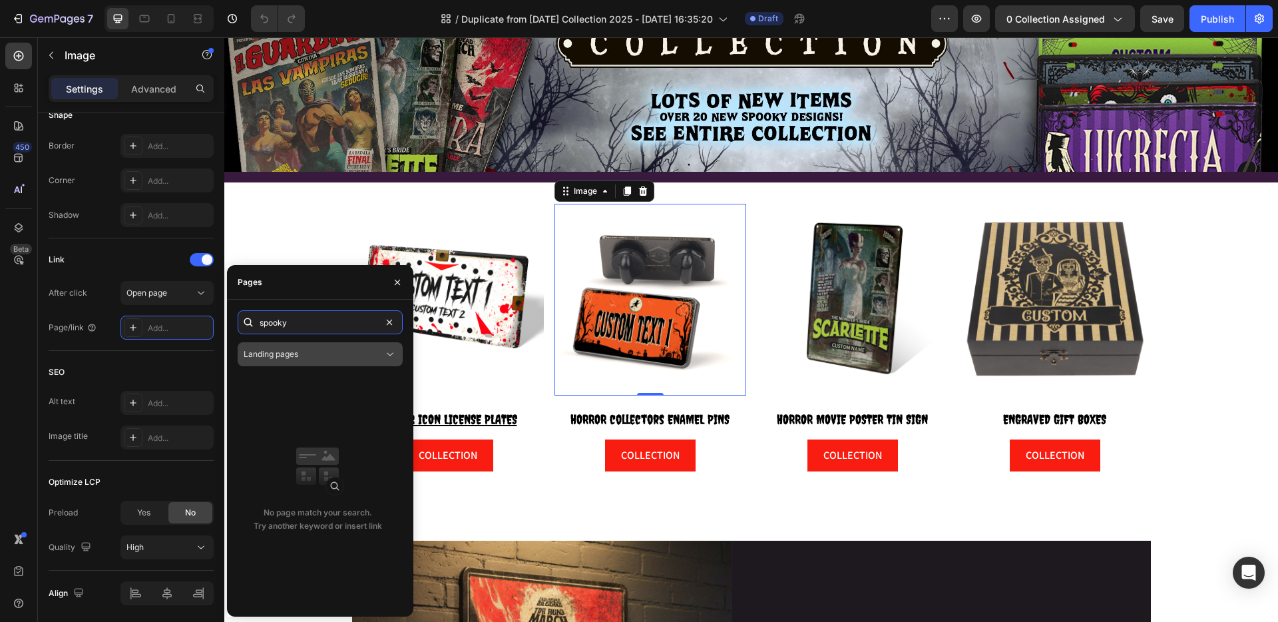
type input "spooky"
click at [288, 348] on span "Landing pages" at bounding box center [271, 354] width 55 height 12
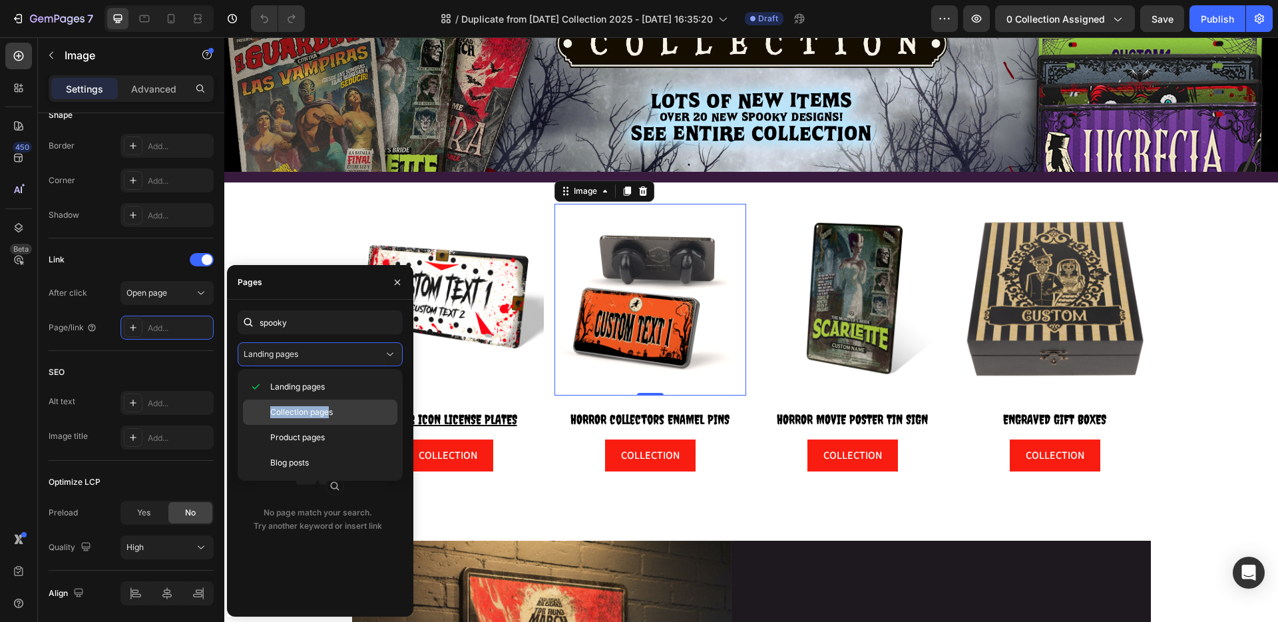
click at [330, 407] on span "Collection pages" at bounding box center [301, 412] width 63 height 12
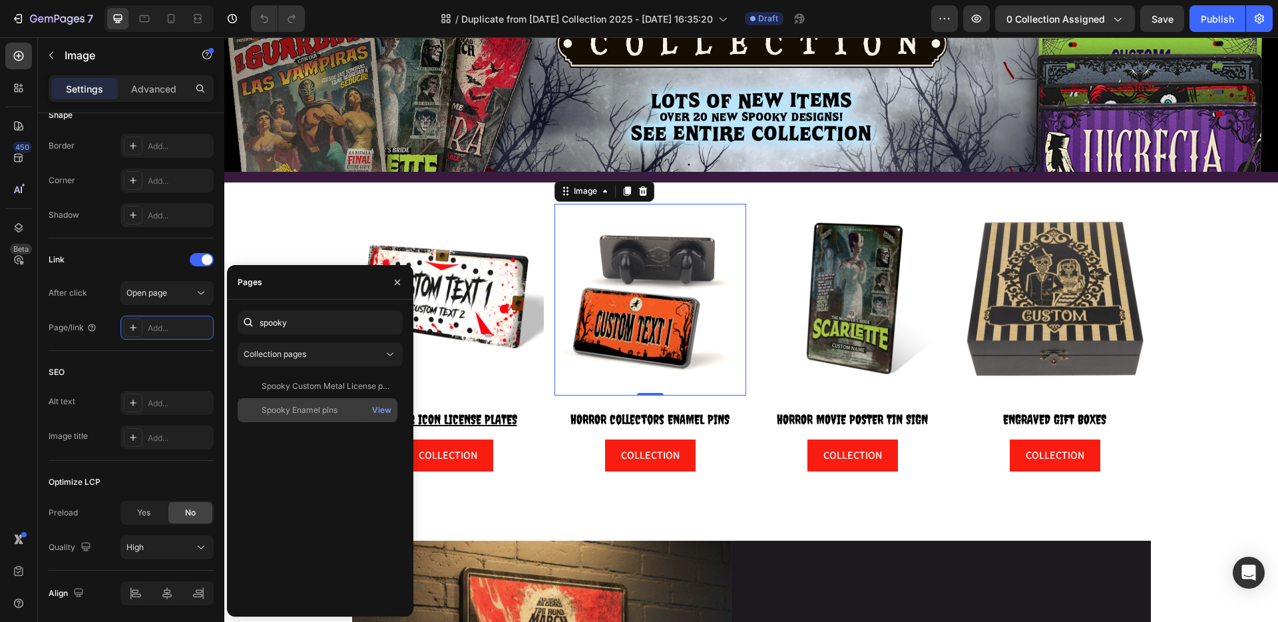
click at [308, 408] on div "Spooky Enamel pins" at bounding box center [300, 410] width 76 height 12
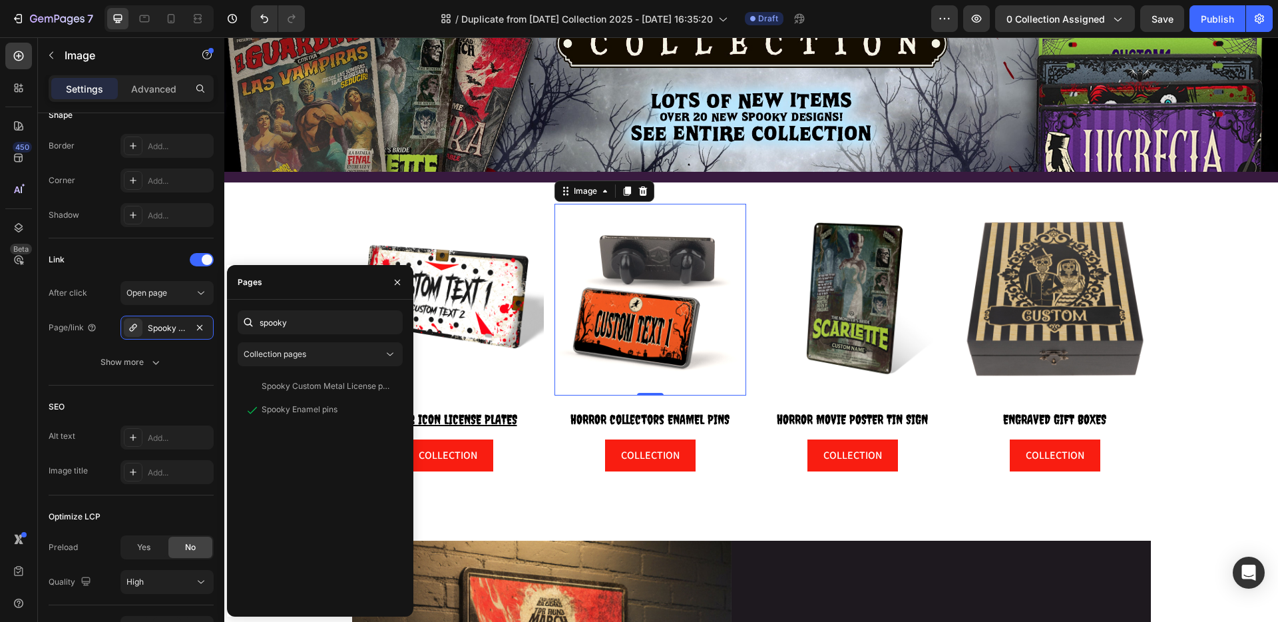
click at [341, 498] on div "Spooky Custom Metal License plates View Spooky Enamel pins View" at bounding box center [320, 490] width 165 height 232
click at [396, 282] on icon "button" at bounding box center [397, 282] width 11 height 11
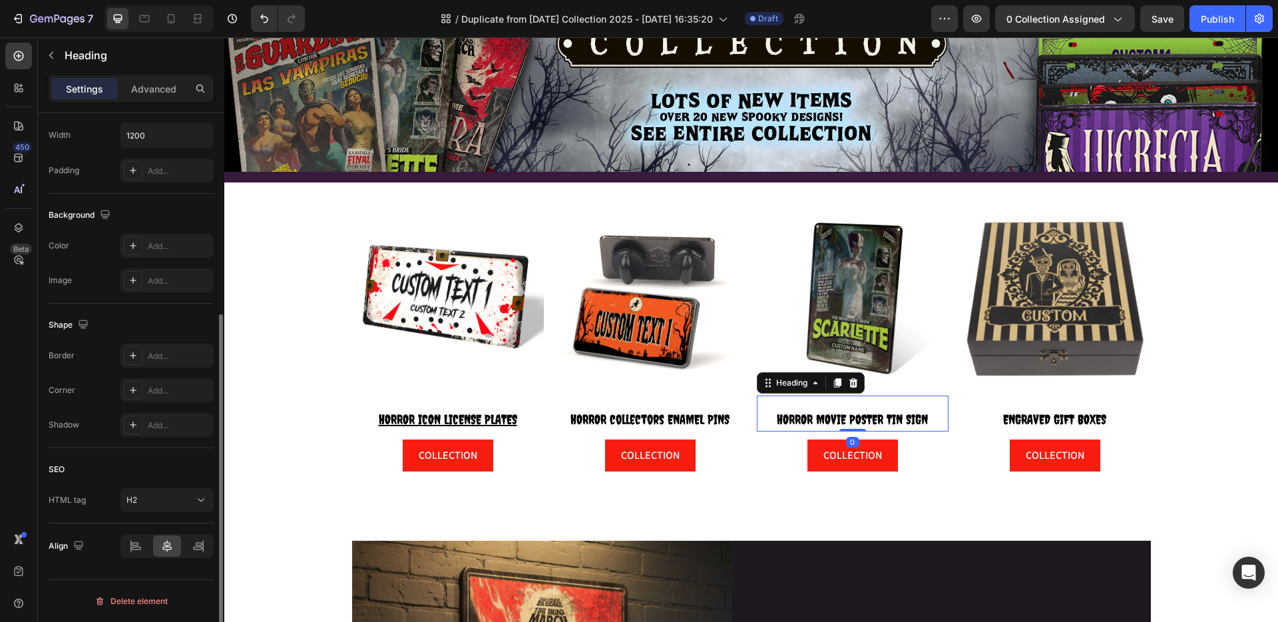
click at [861, 414] on span "HORROR MOVIE POSTER TIN SIGN" at bounding box center [852, 419] width 151 height 15
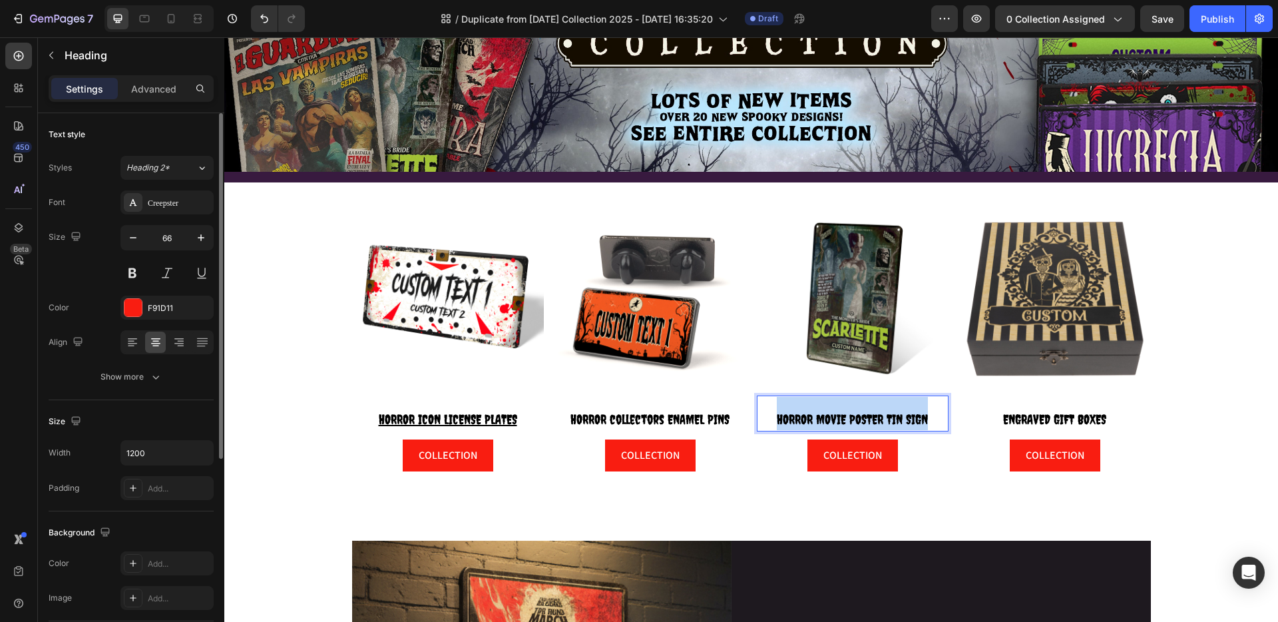
click at [861, 414] on span "HORROR MOVIE POSTER TIN SIGN" at bounding box center [852, 419] width 151 height 15
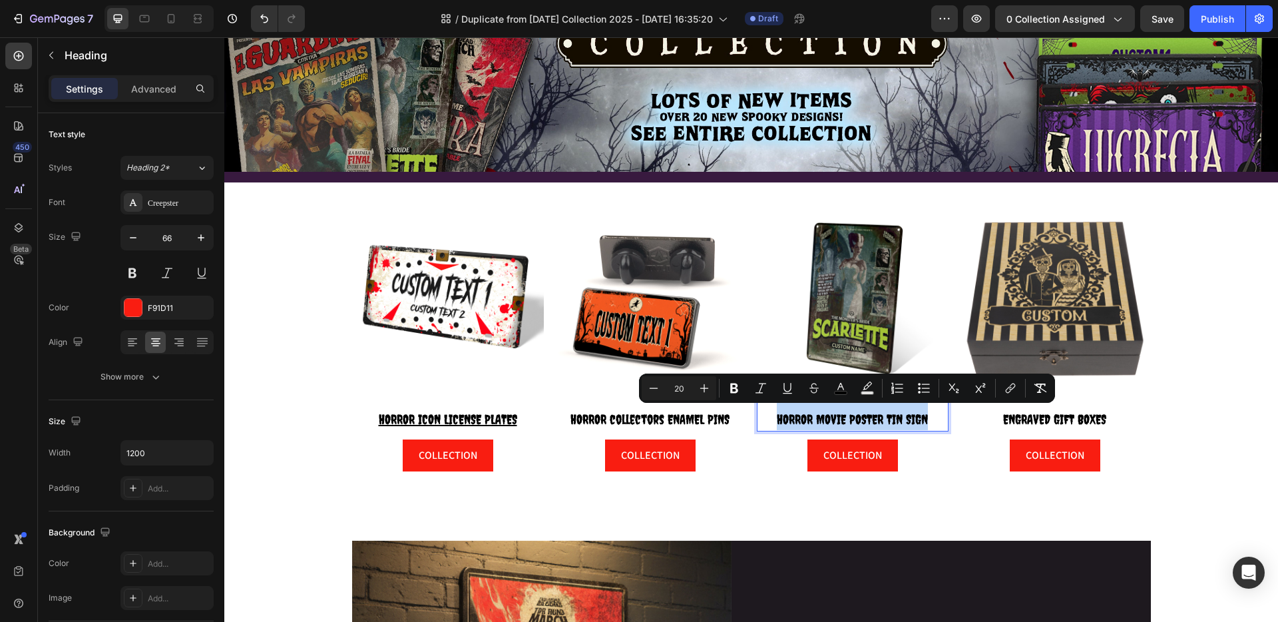
copy span "HORROR MOVIE POSTER TIN SIGN"
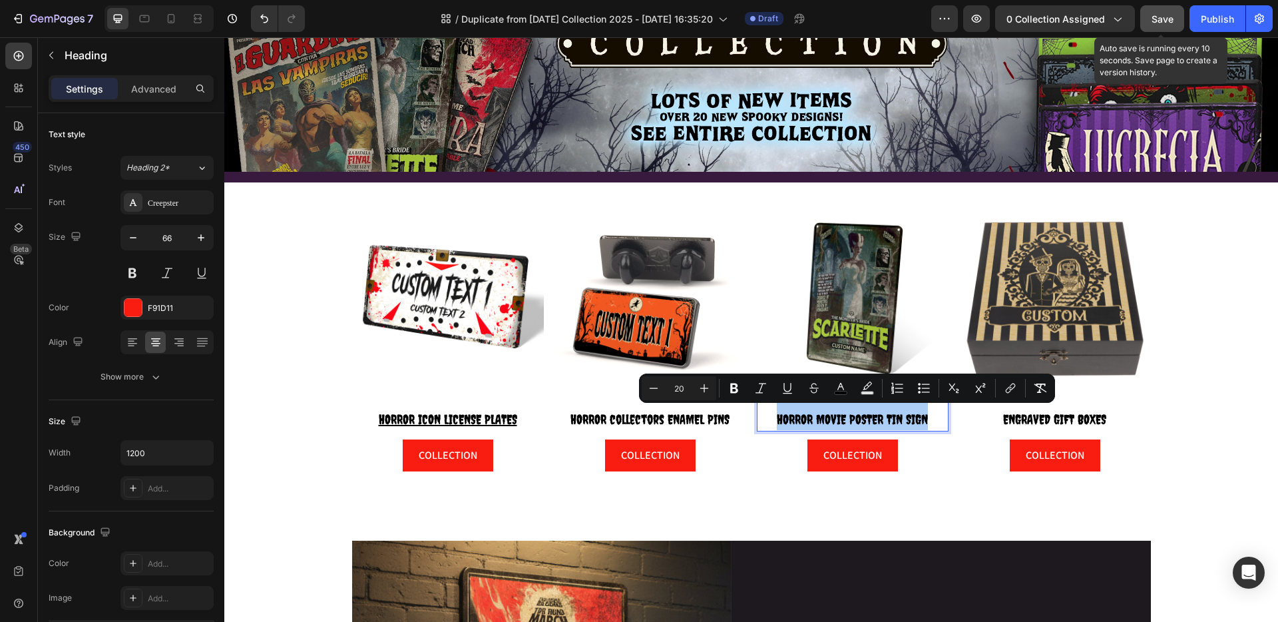
click at [1160, 20] on span "Save" at bounding box center [1163, 18] width 22 height 11
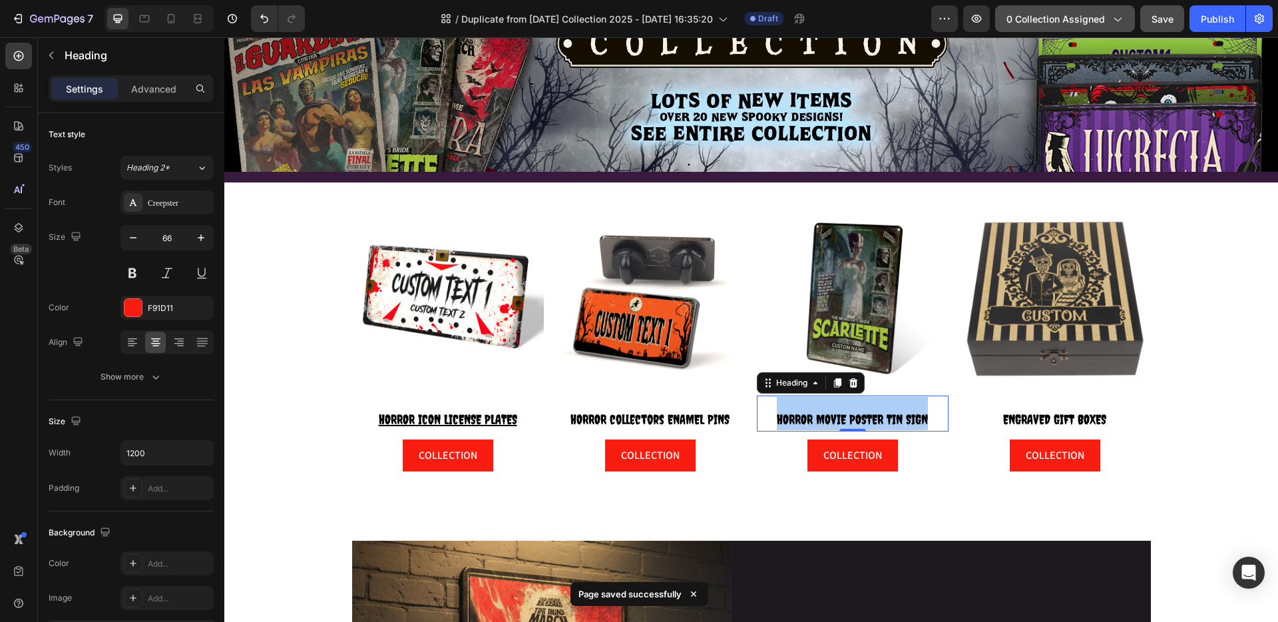
click at [1105, 14] on div "0 collection assigned" at bounding box center [1065, 19] width 117 height 14
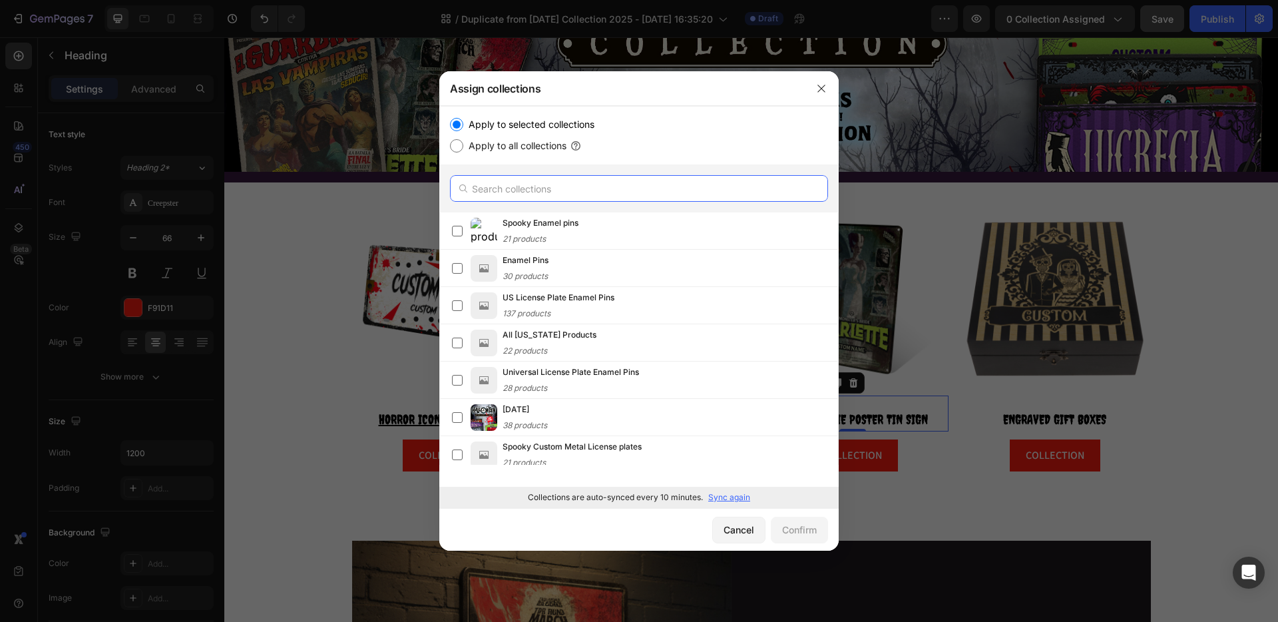
click at [516, 188] on input "text" at bounding box center [639, 188] width 378 height 27
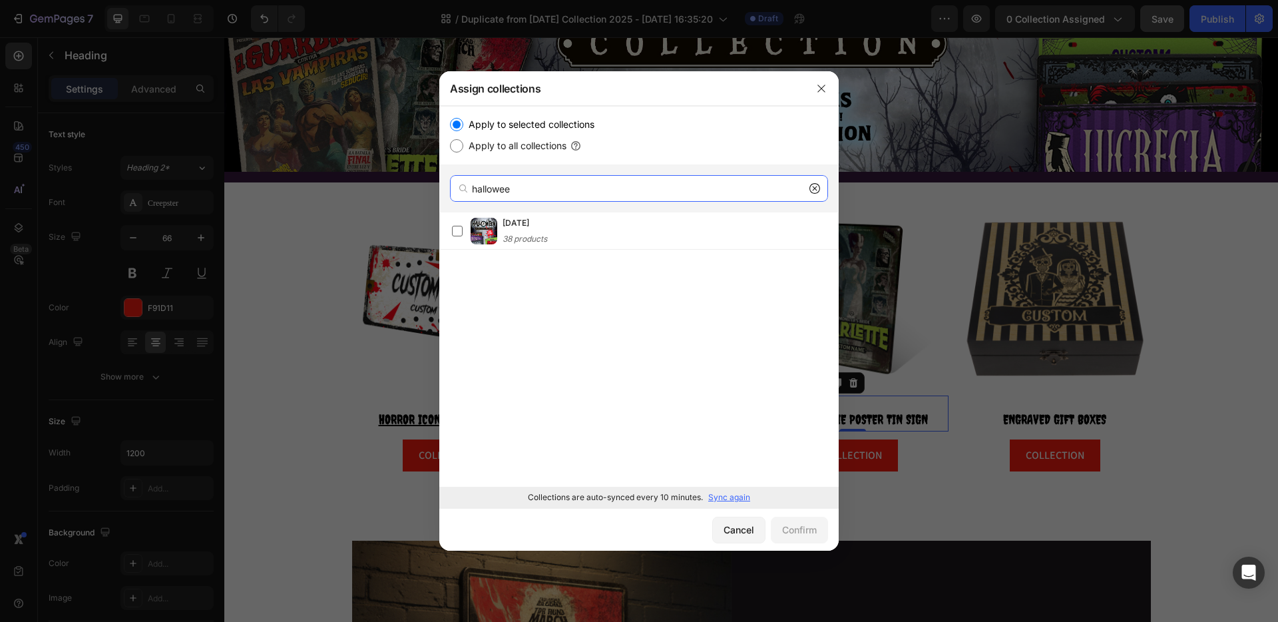
click at [541, 186] on input "hallowee" at bounding box center [639, 188] width 378 height 27
type input "hallowee"
click at [663, 135] on div "Apply to selected collections Apply to all collections" at bounding box center [639, 135] width 378 height 37
click at [825, 85] on icon "button" at bounding box center [821, 88] width 7 height 7
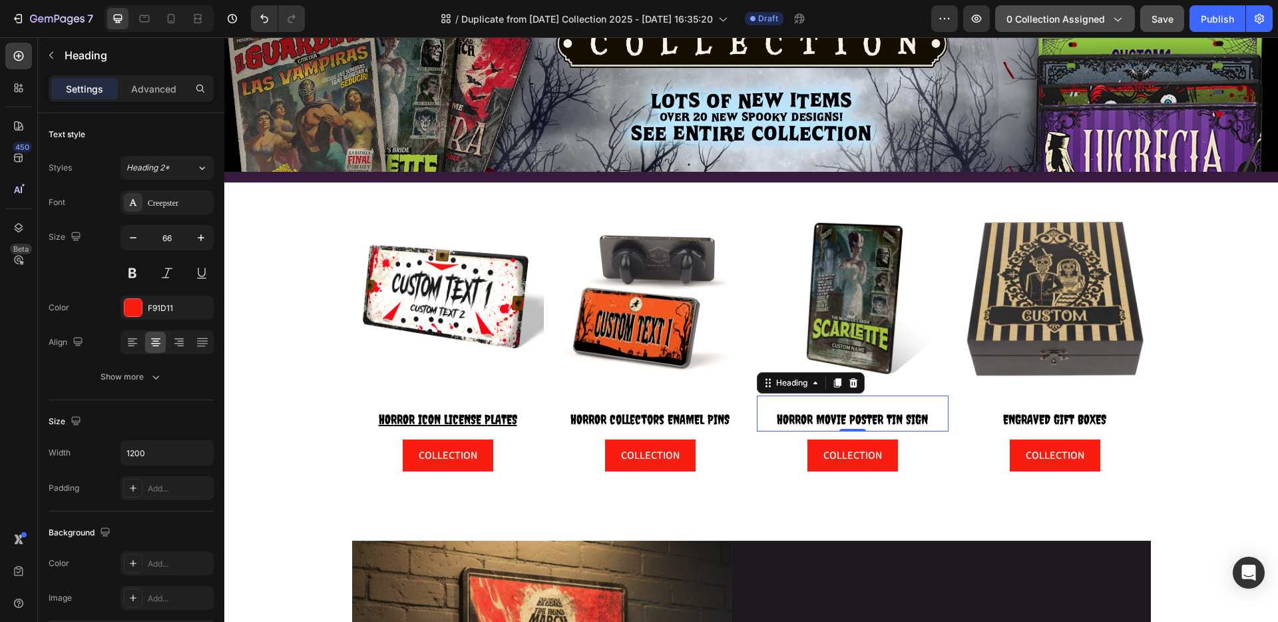
click at [1067, 17] on span "0 collection assigned" at bounding box center [1056, 19] width 99 height 14
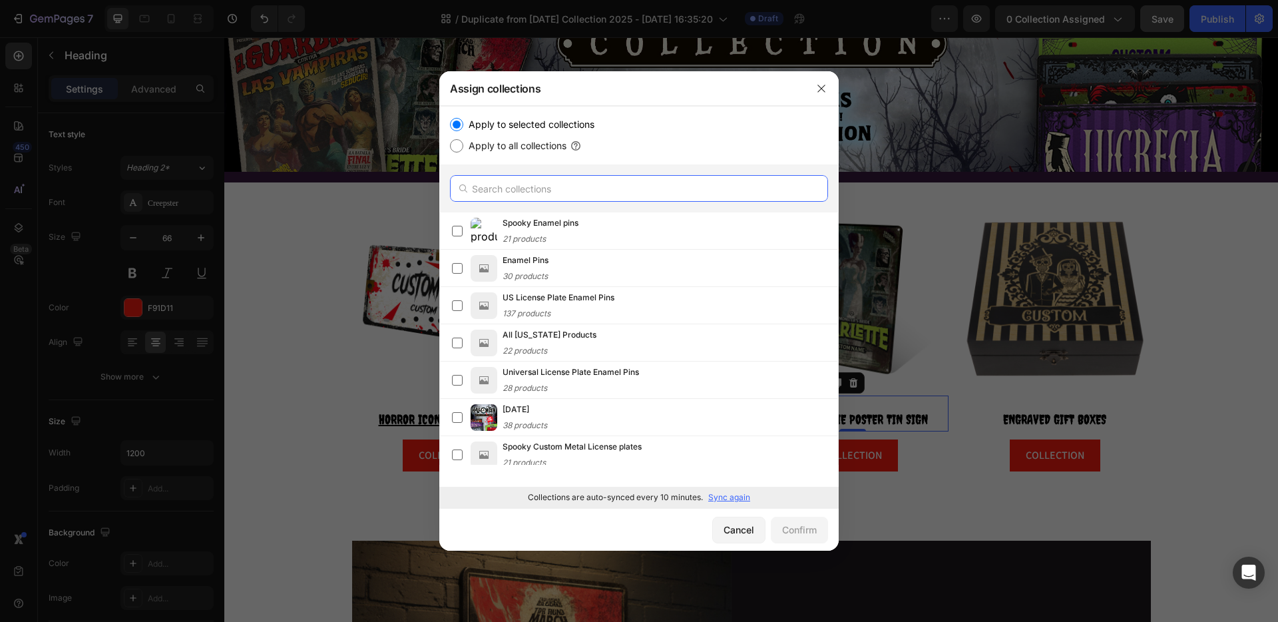
click at [529, 194] on input "text" at bounding box center [639, 188] width 378 height 27
click at [540, 194] on input "[DATE]" at bounding box center [639, 188] width 378 height 27
type input "[DATE]"
click at [645, 154] on div "Apply to selected collections Apply to all collections" at bounding box center [639, 135] width 400 height 59
click at [457, 150] on input "Apply to all collections" at bounding box center [456, 145] width 13 height 13
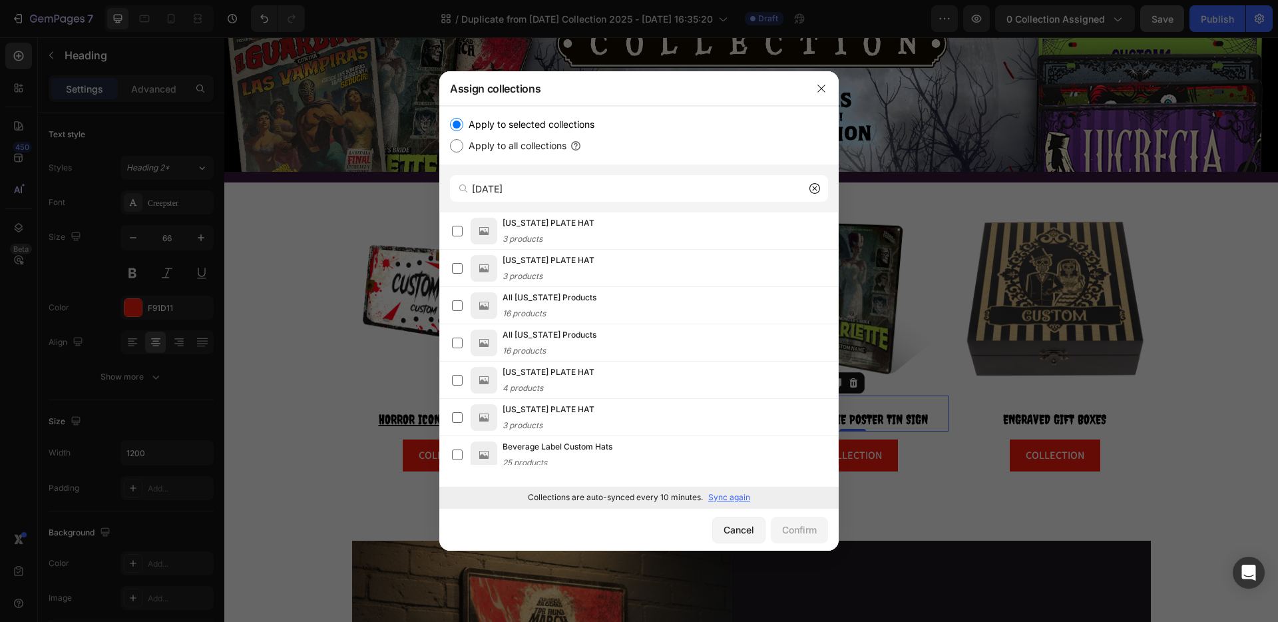
radio input "true"
click at [549, 192] on input "[DATE]" at bounding box center [639, 188] width 378 height 27
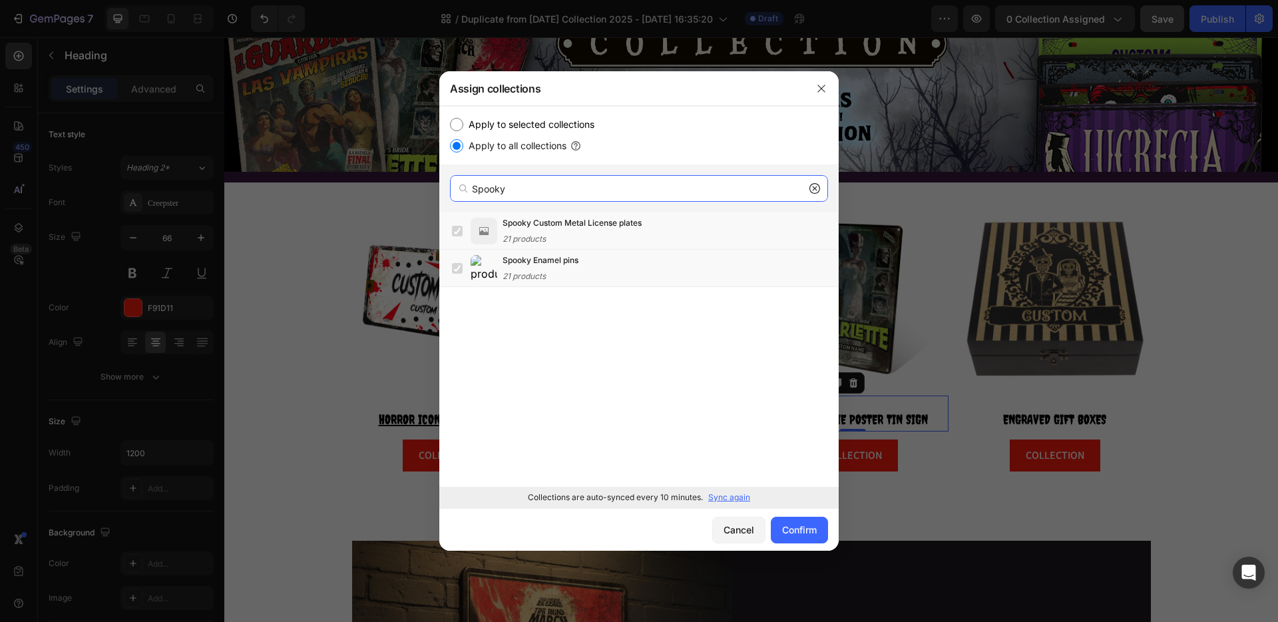
click at [515, 194] on input "Spooky" at bounding box center [639, 188] width 378 height 27
type input "Spooky"
click at [820, 89] on icon "button" at bounding box center [821, 88] width 11 height 11
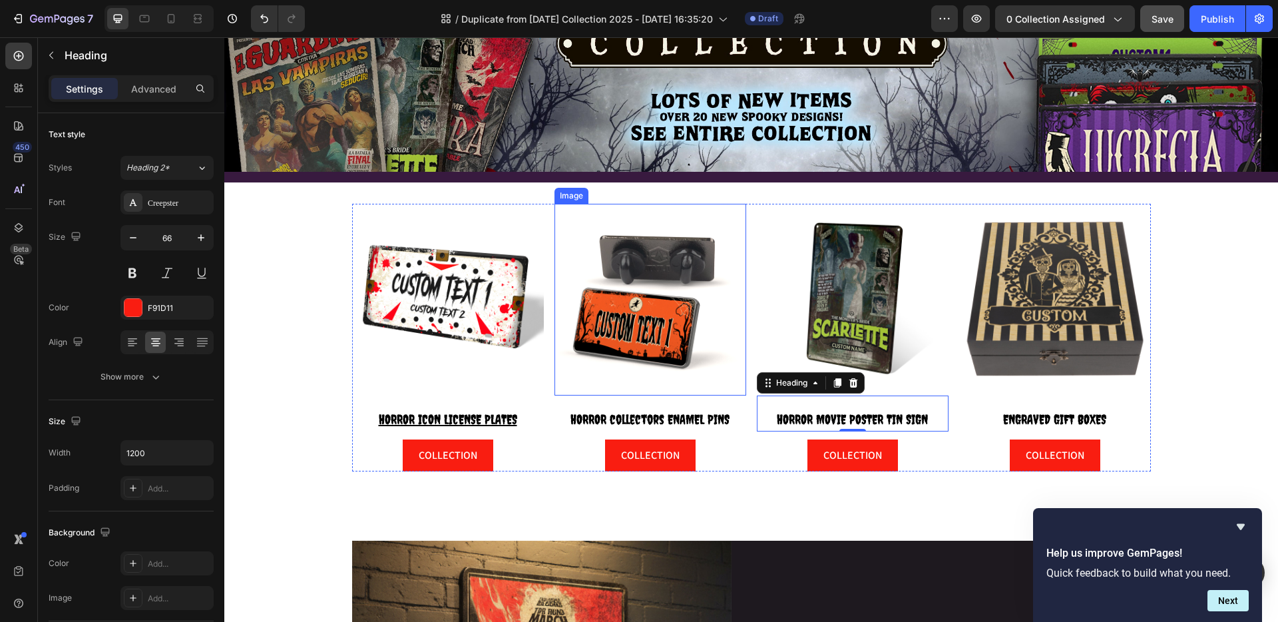
click at [658, 353] on img at bounding box center [651, 300] width 192 height 192
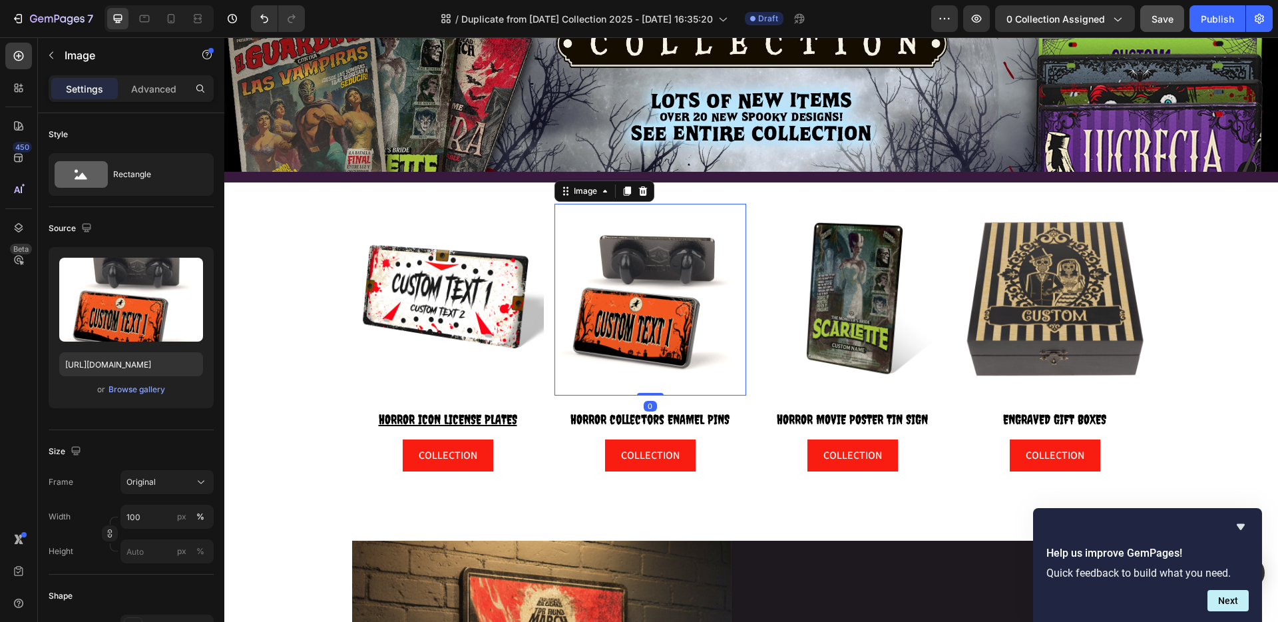
scroll to position [563, 0]
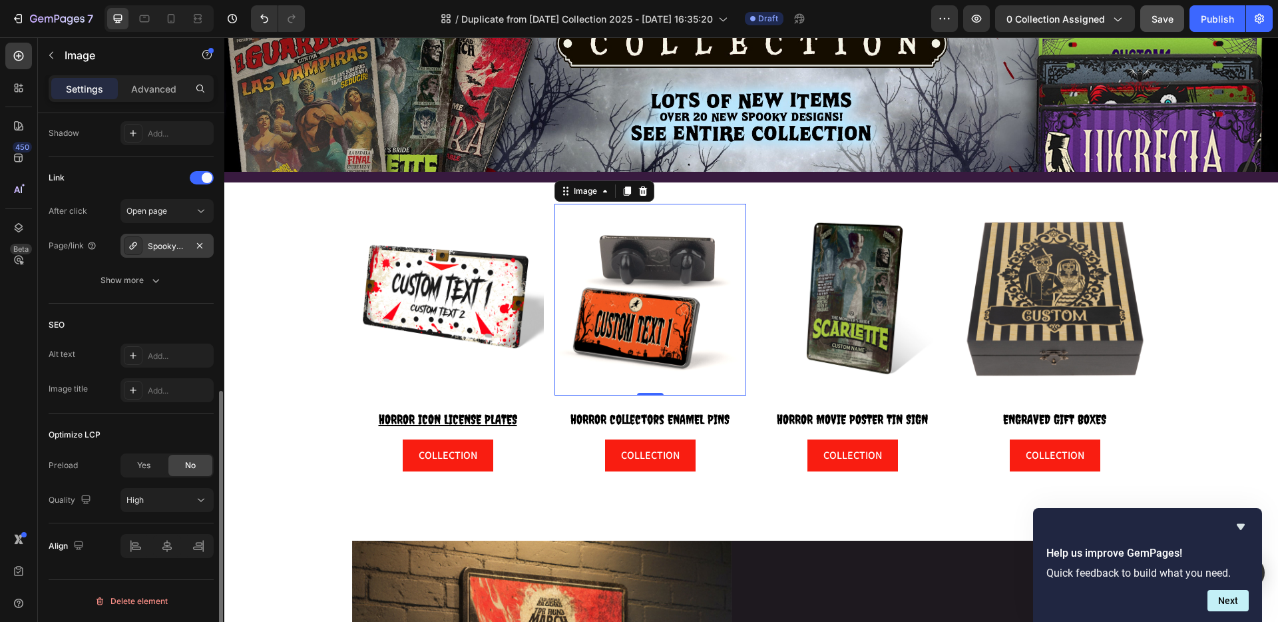
click at [155, 244] on div "Spooky-enamel-pins" at bounding box center [167, 246] width 39 height 12
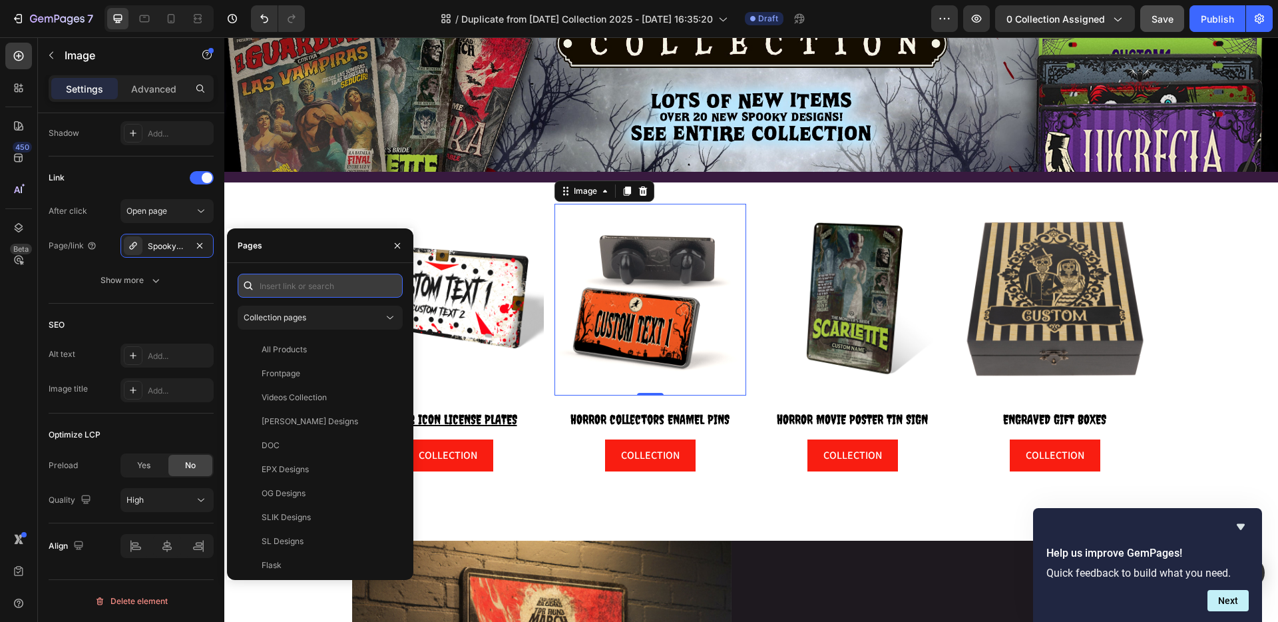
click at [302, 284] on input "text" at bounding box center [320, 286] width 165 height 24
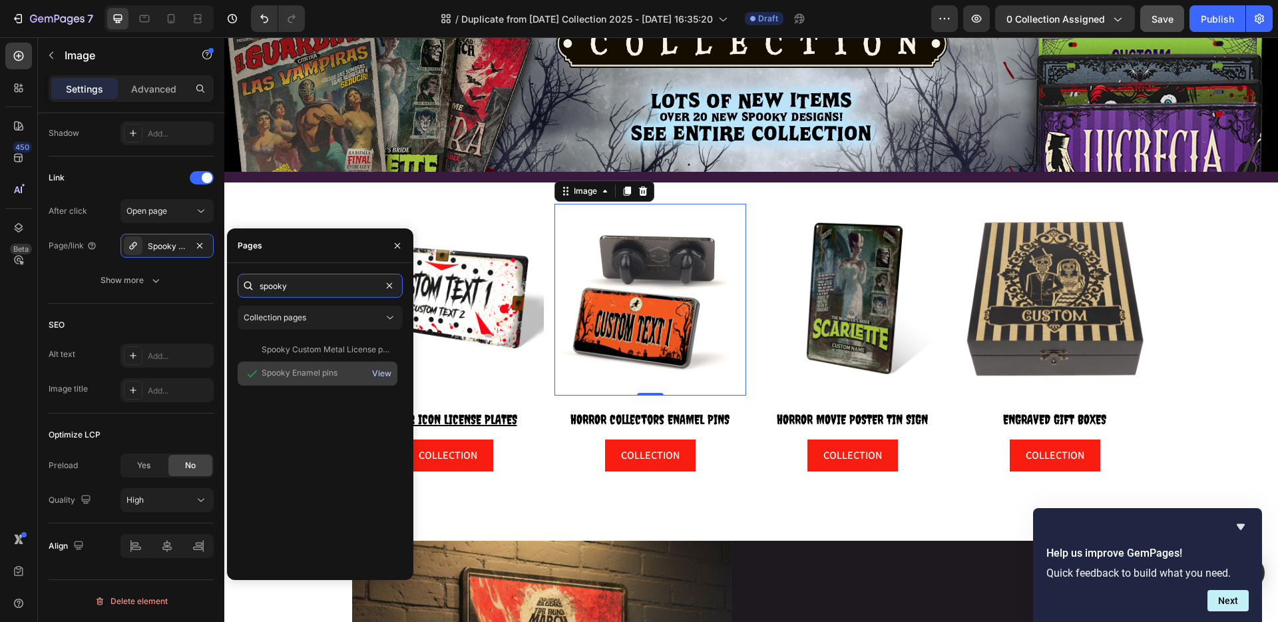
type input "spooky"
click at [382, 372] on div "View" at bounding box center [381, 374] width 19 height 12
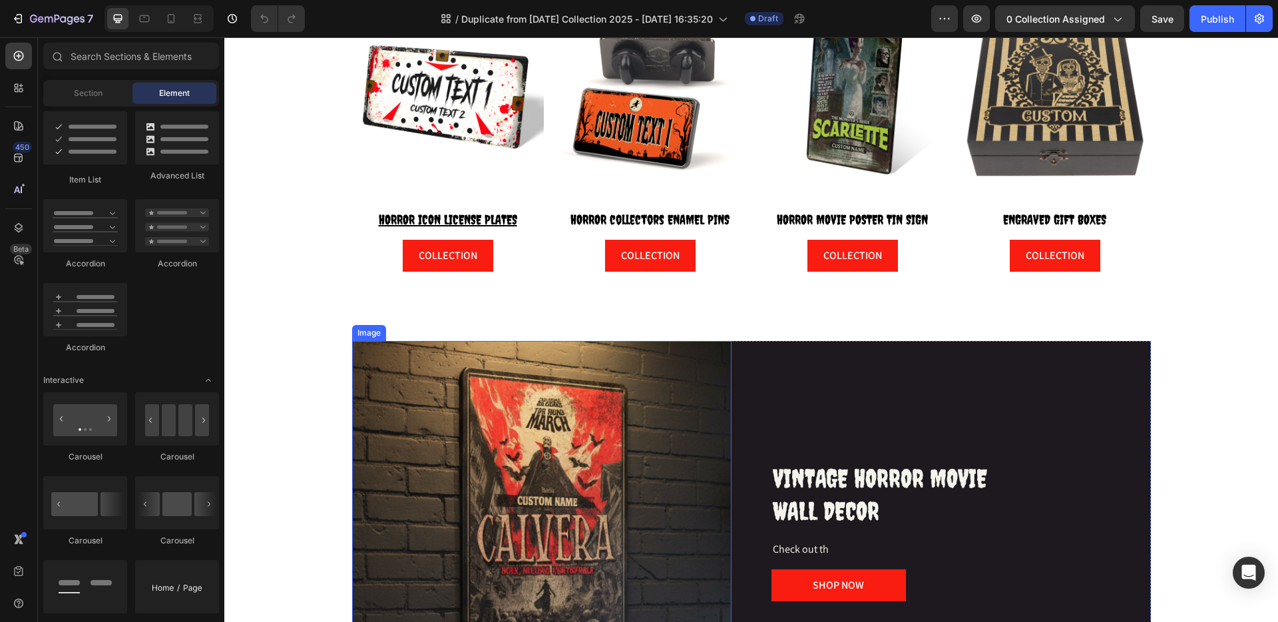
scroll to position [432, 0]
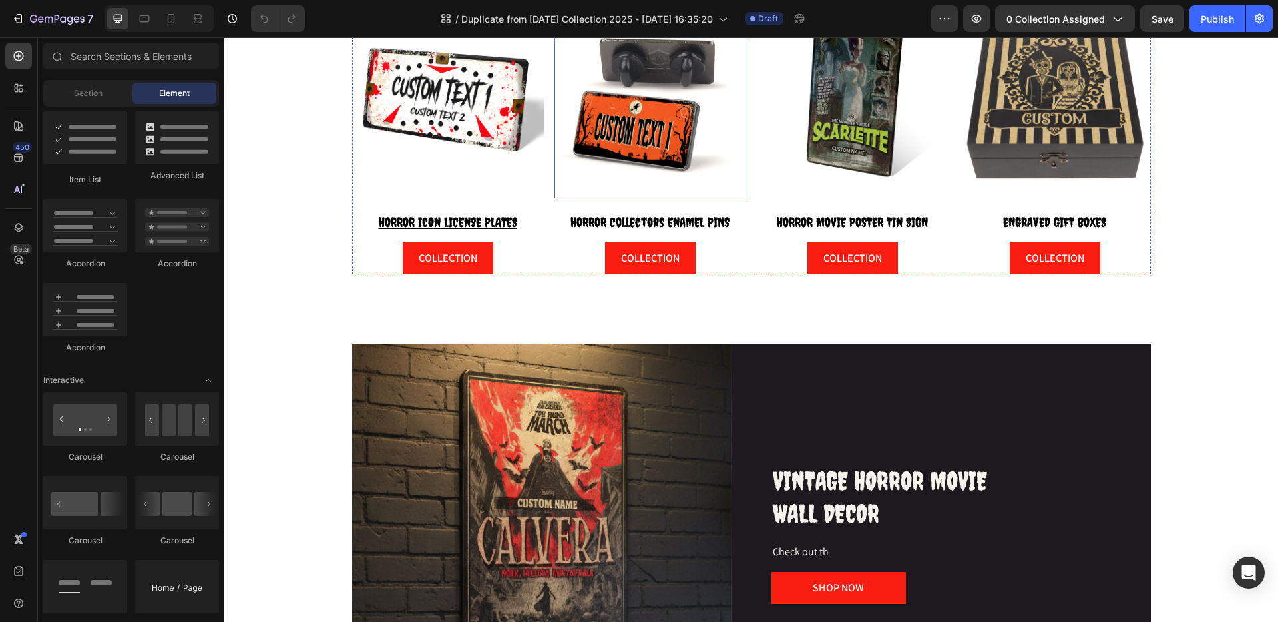
click at [641, 137] on img at bounding box center [651, 103] width 192 height 192
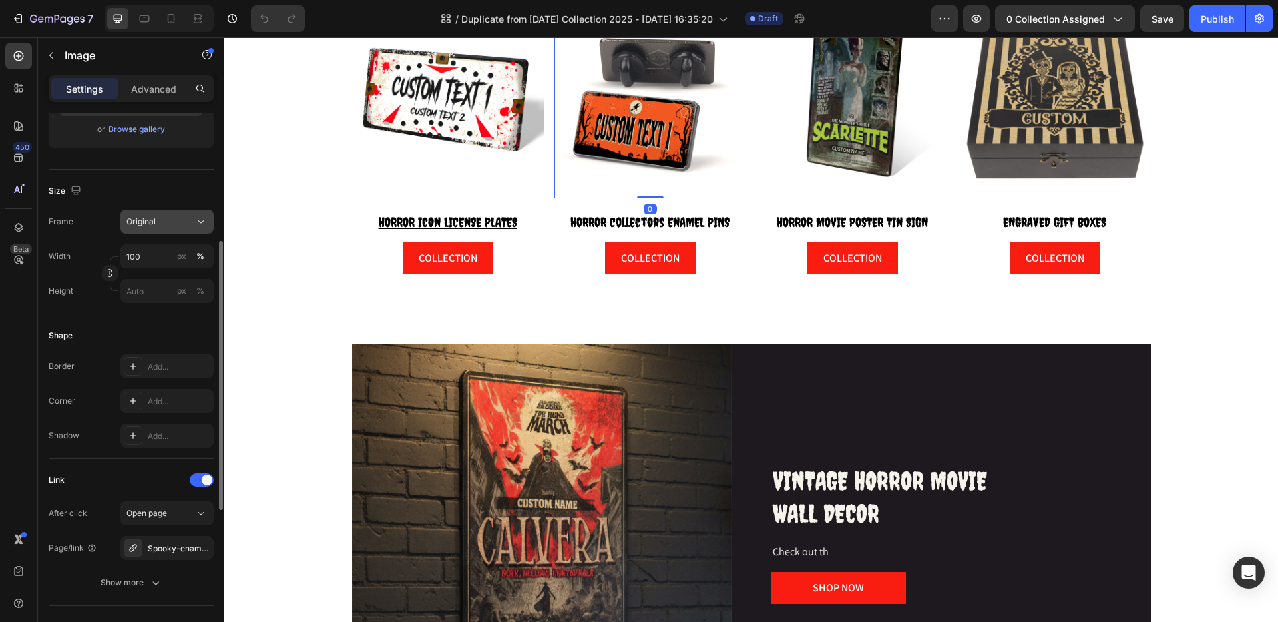
scroll to position [263, 0]
click at [174, 548] on div "Spooky-enamel-pins" at bounding box center [167, 546] width 39 height 12
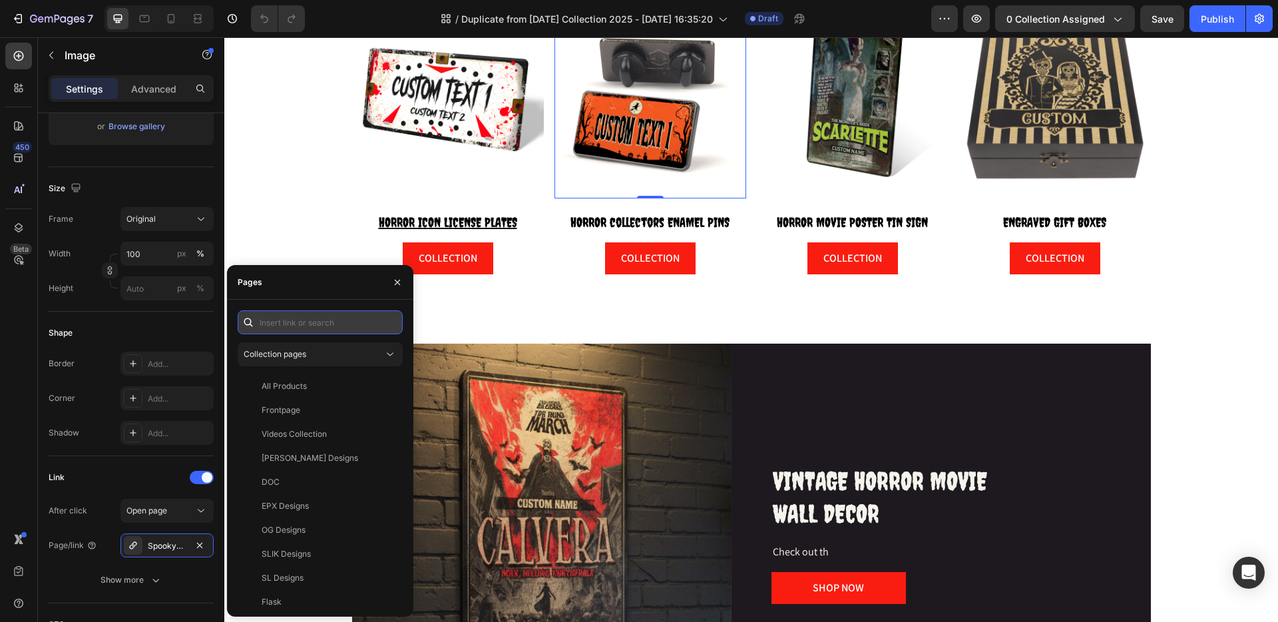
click at [296, 324] on input "text" at bounding box center [320, 322] width 165 height 24
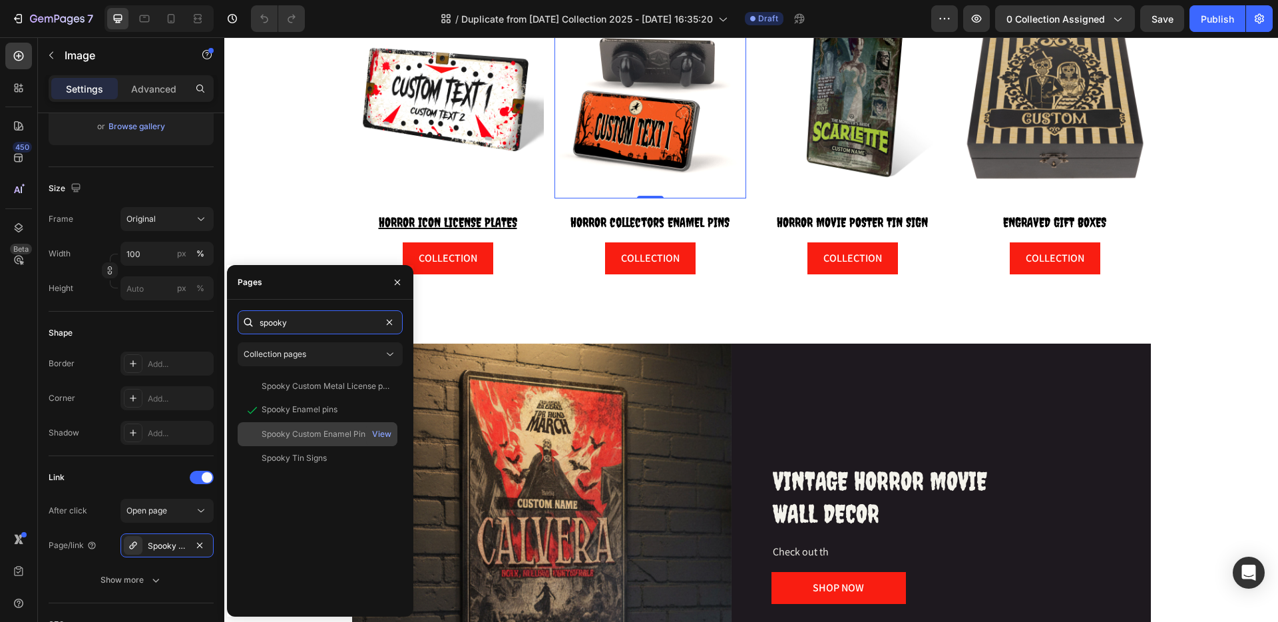
type input "spooky"
click at [324, 427] on div "Spooky Custom Enamel Pins View" at bounding box center [318, 434] width 160 height 24
click at [398, 281] on icon "button" at bounding box center [397, 281] width 5 height 5
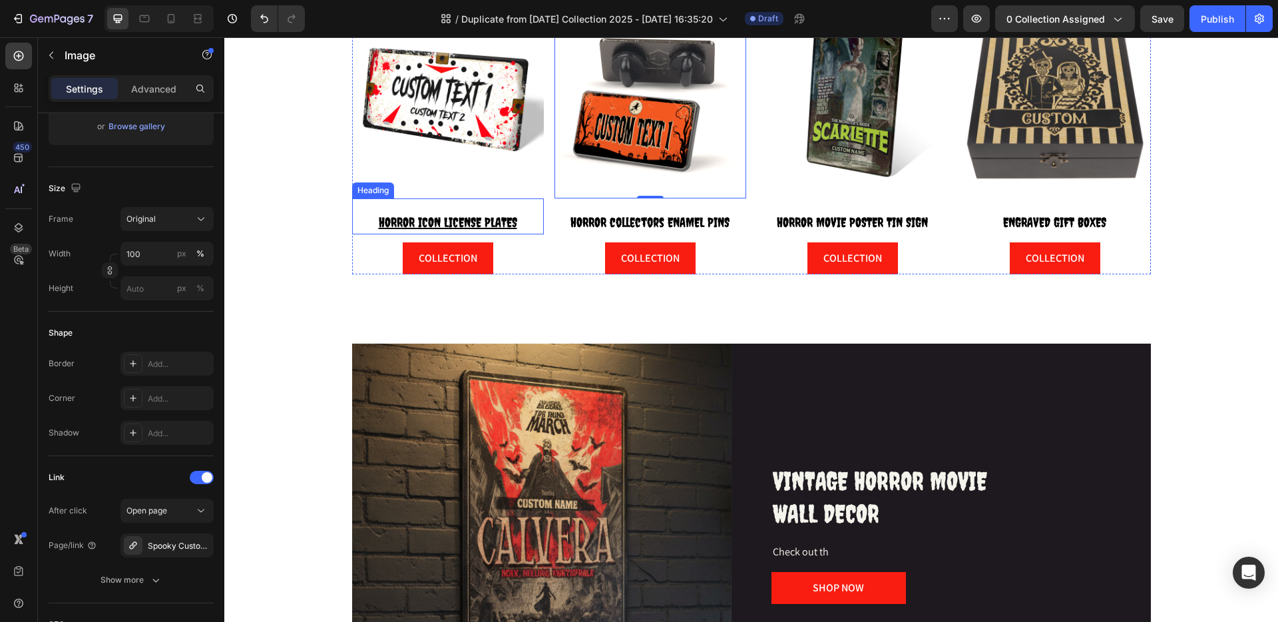
click at [489, 218] on u "HORROR ICON LICENSE PLATES" at bounding box center [448, 221] width 138 height 15
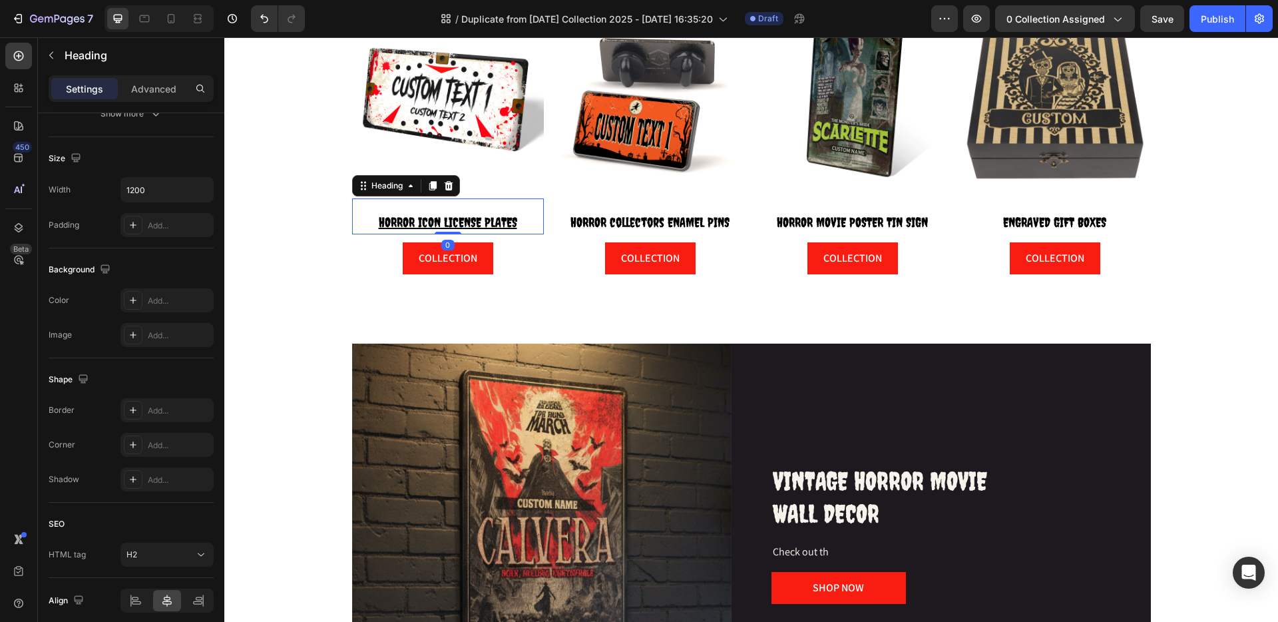
scroll to position [0, 0]
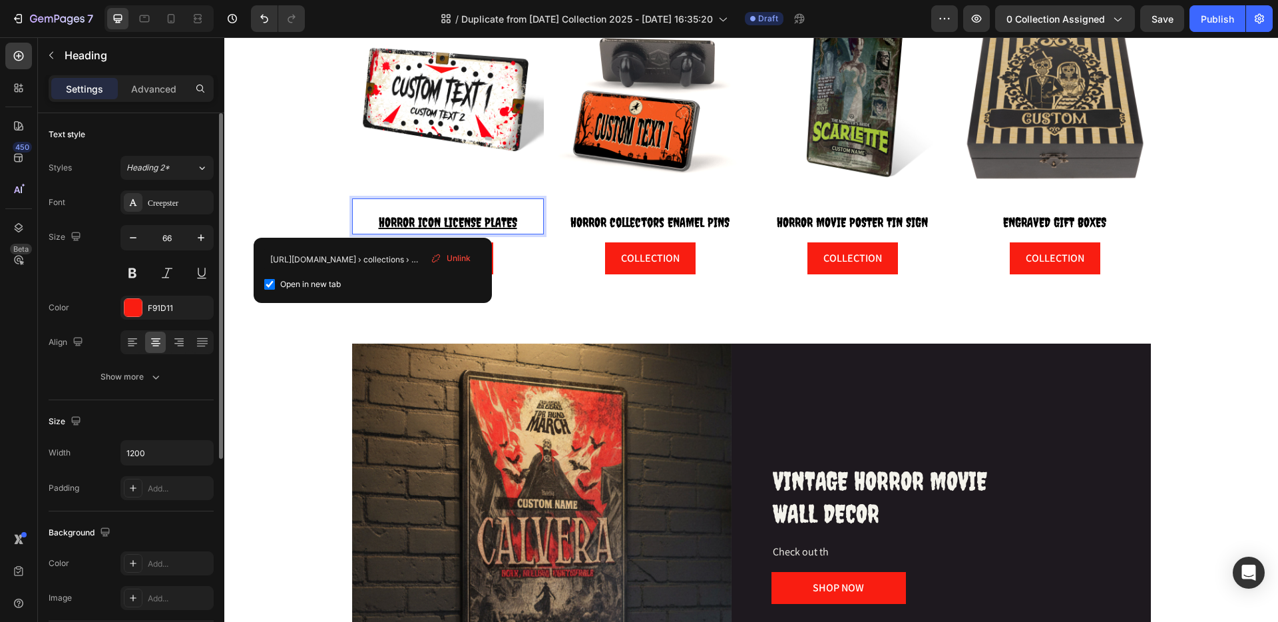
click at [489, 218] on u "HORROR ICON LICENSE PLATES" at bounding box center [448, 221] width 138 height 15
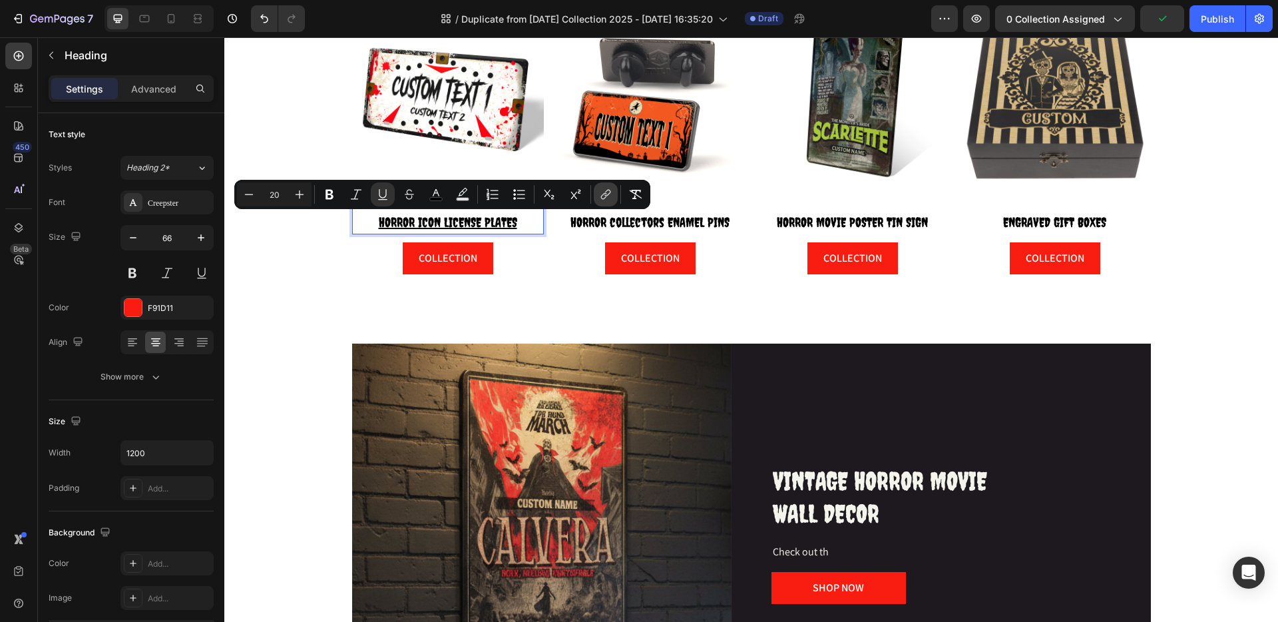
click at [614, 190] on button "link" at bounding box center [606, 194] width 24 height 24
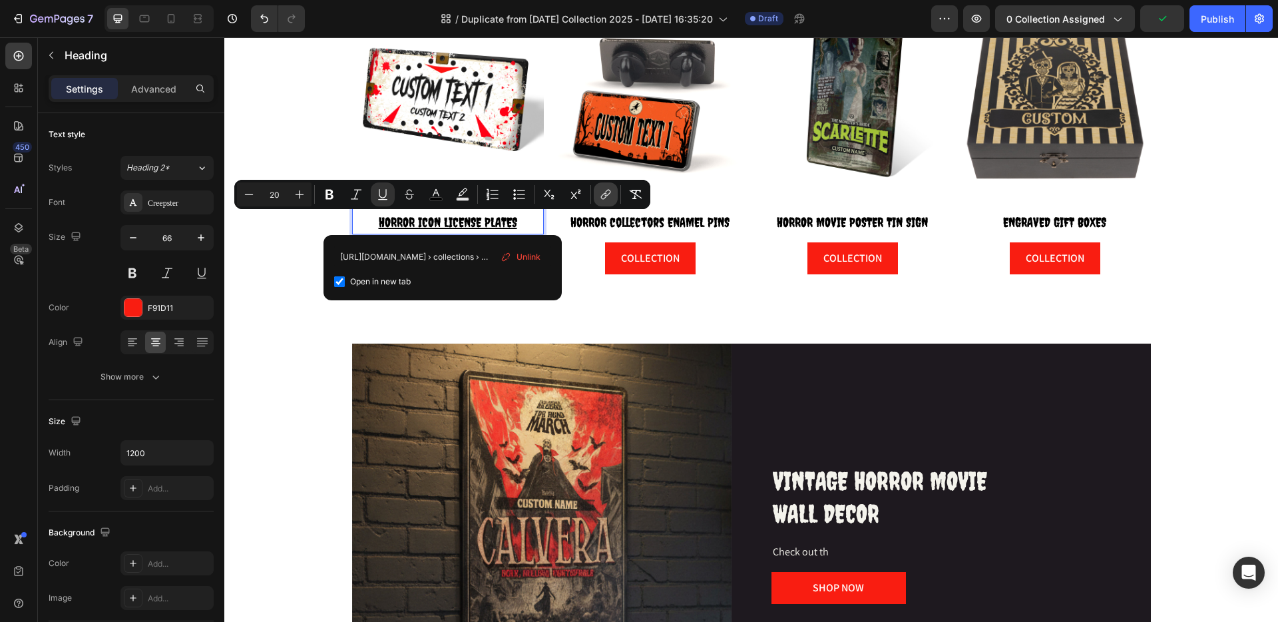
scroll to position [0, 133]
click at [530, 252] on span "Unlink" at bounding box center [529, 257] width 24 height 15
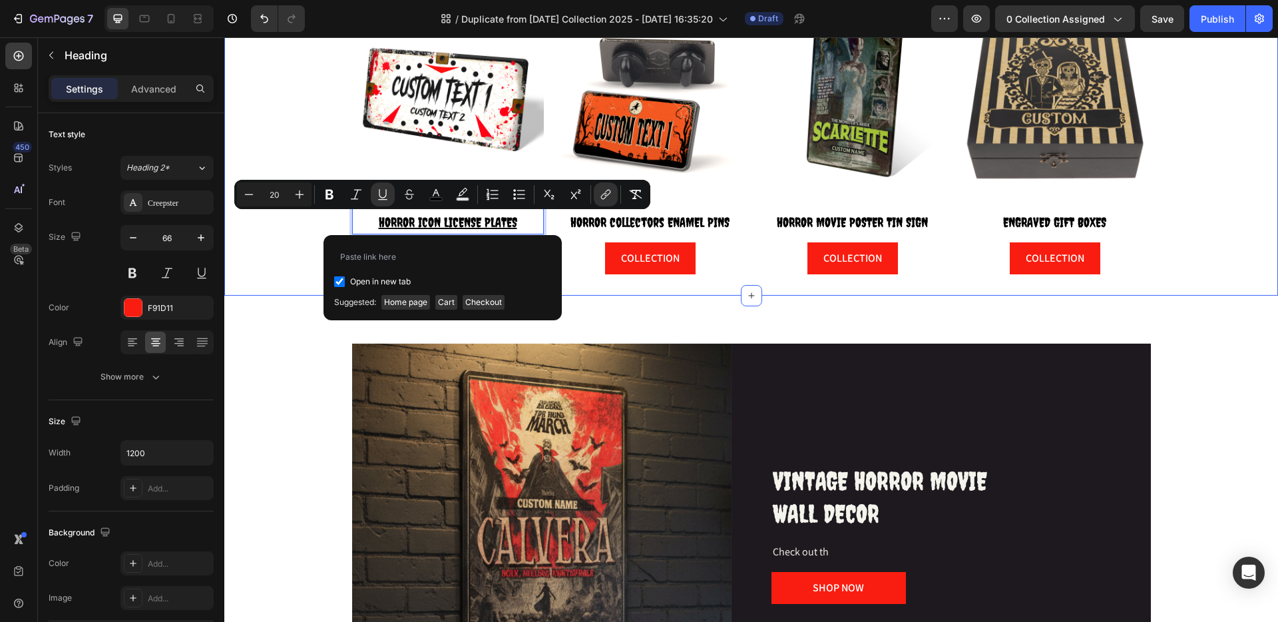
click at [583, 293] on div "Image HORROR ICON LICENSE PLATES Heading 0 COLLECTION Button Image HORROR colle…" at bounding box center [751, 140] width 1054 height 310
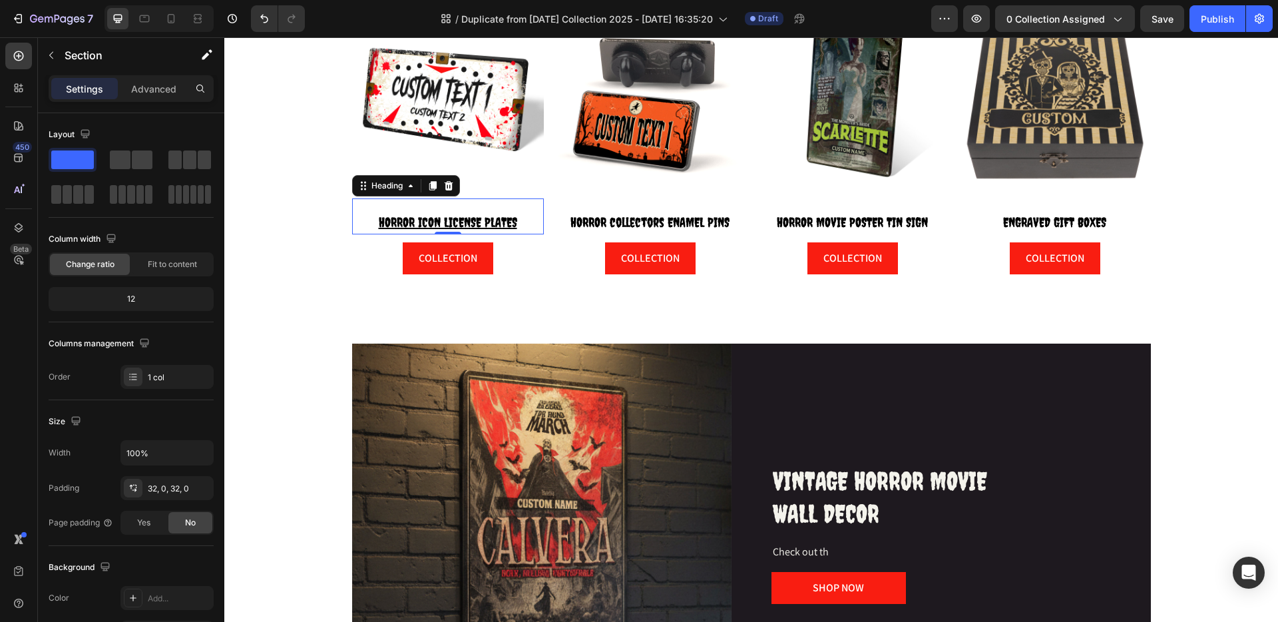
click at [475, 218] on u "HORROR ICON LICENSE PLATES" at bounding box center [448, 221] width 138 height 15
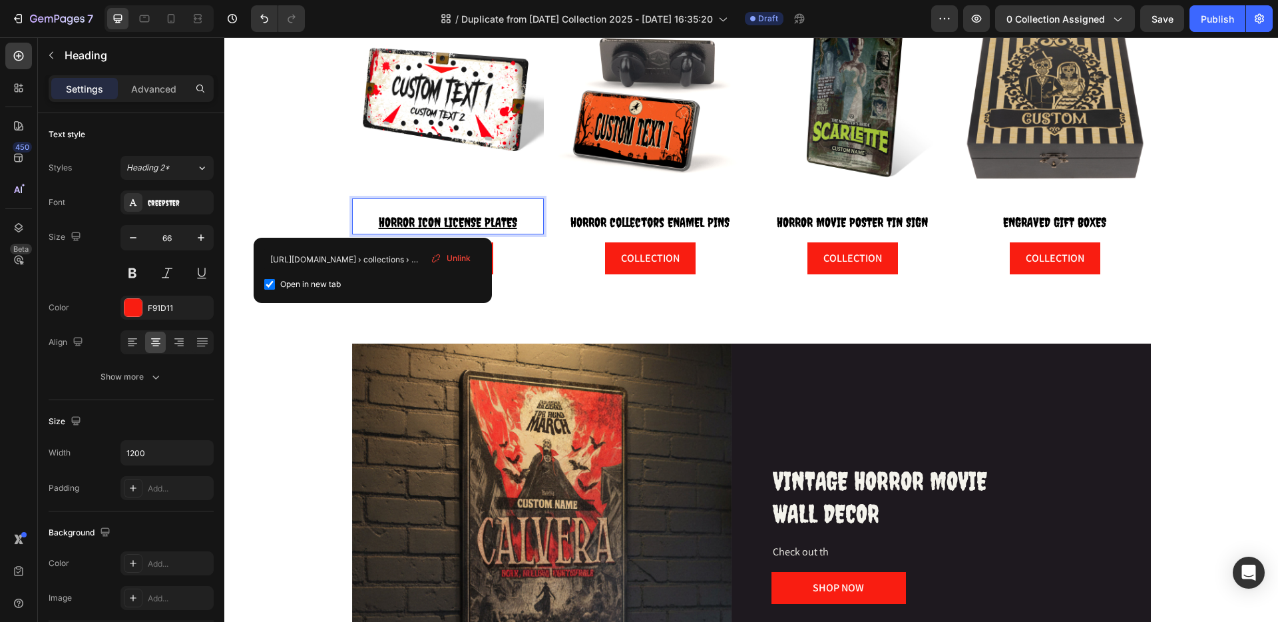
click at [475, 218] on u "HORROR ICON LICENSE PLATES" at bounding box center [448, 221] width 138 height 15
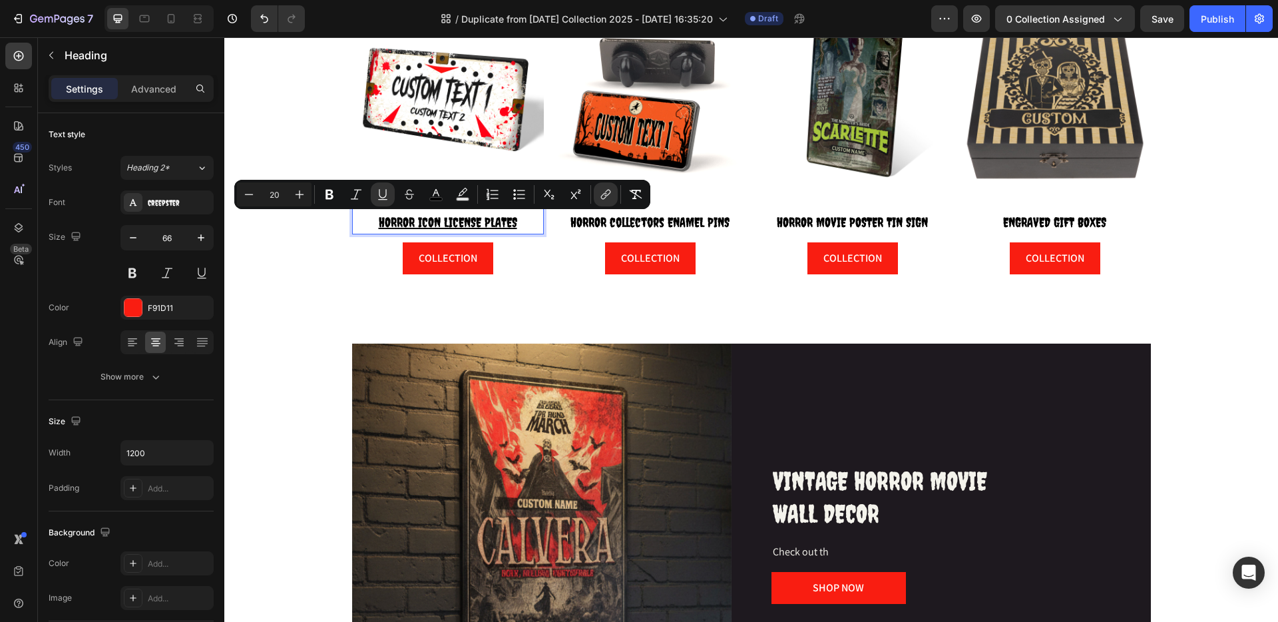
click at [475, 218] on u "HORROR ICON LICENSE PLATES" at bounding box center [448, 221] width 138 height 15
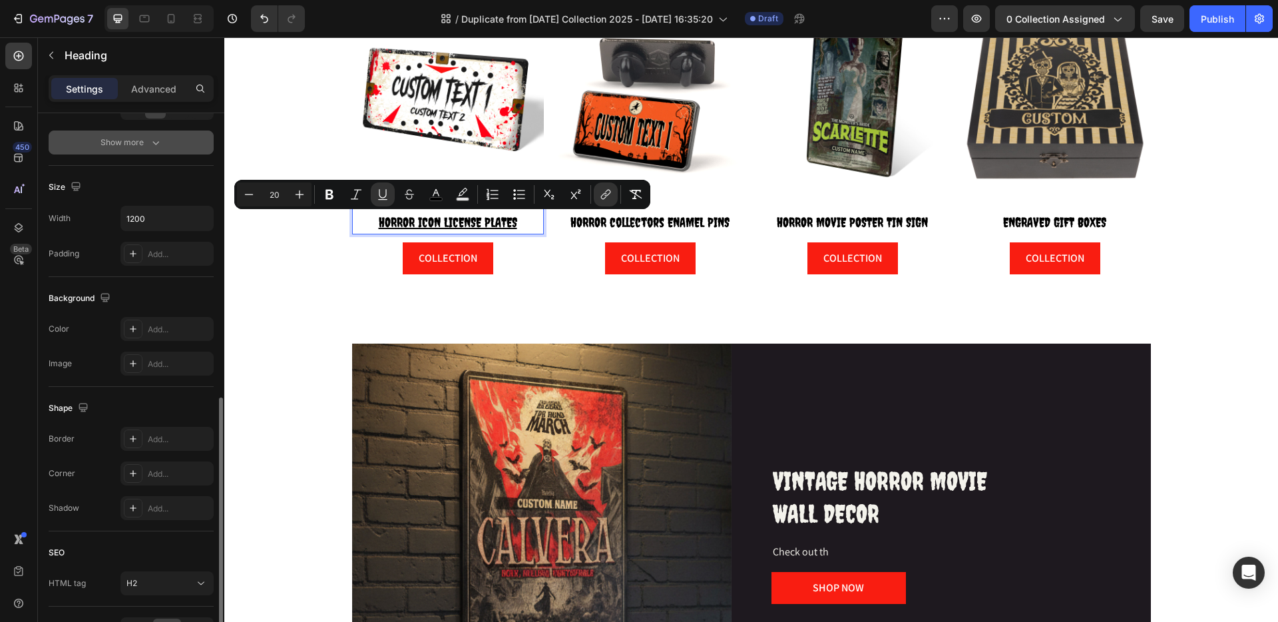
scroll to position [318, 0]
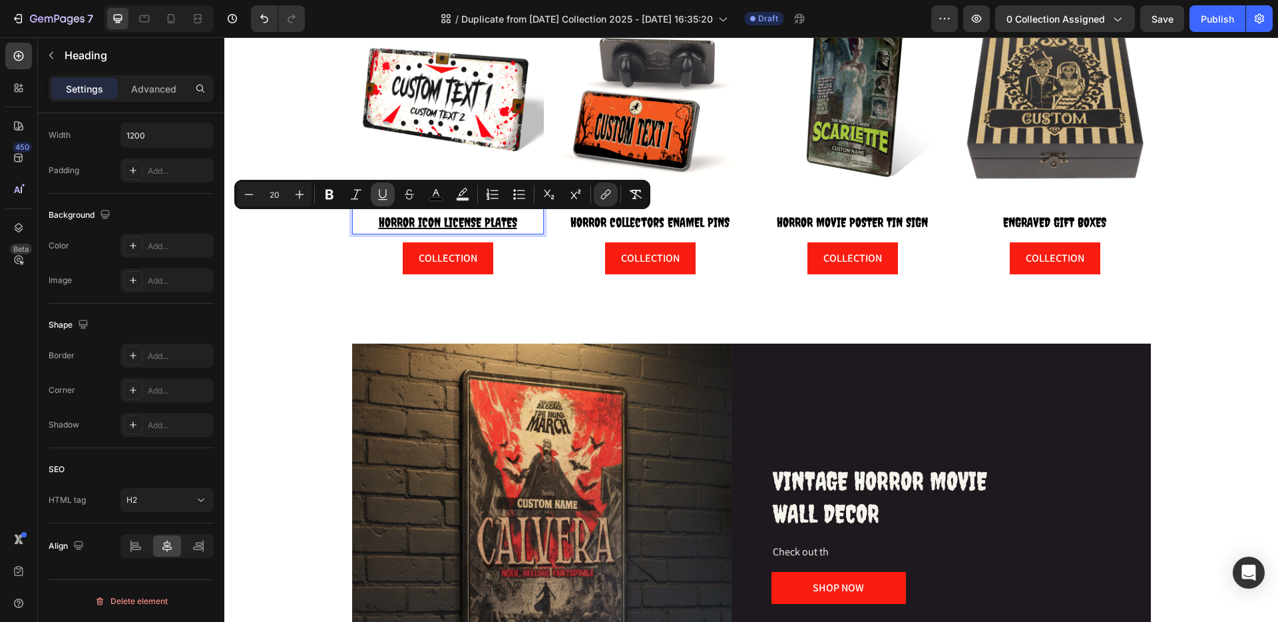
click at [385, 198] on icon "Editor contextual toolbar" at bounding box center [382, 194] width 13 height 13
click at [603, 195] on icon "Editor contextual toolbar" at bounding box center [605, 194] width 13 height 13
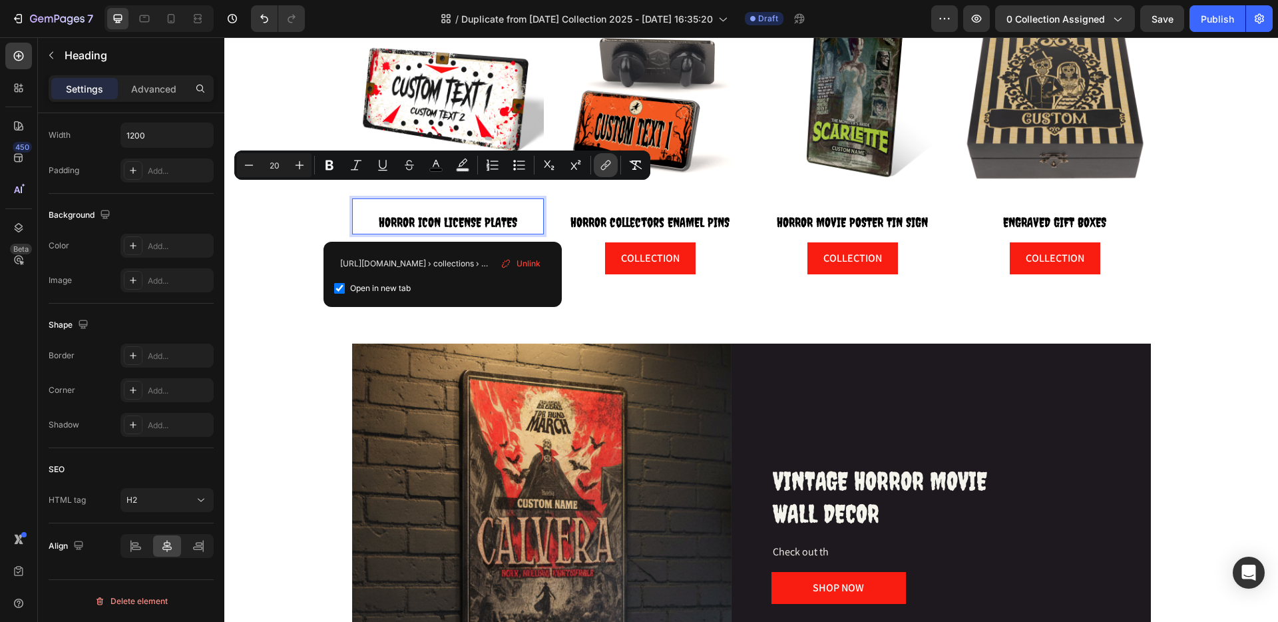
scroll to position [0, 133]
click at [630, 262] on p "COLLECTION" at bounding box center [650, 258] width 59 height 16
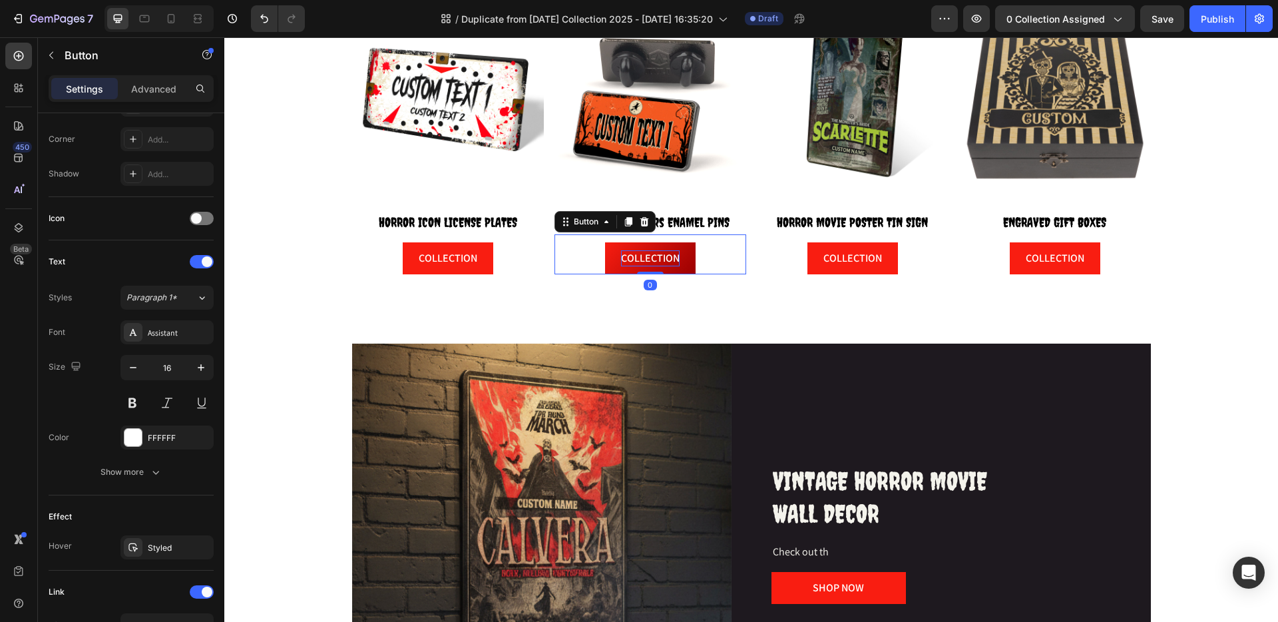
scroll to position [0, 0]
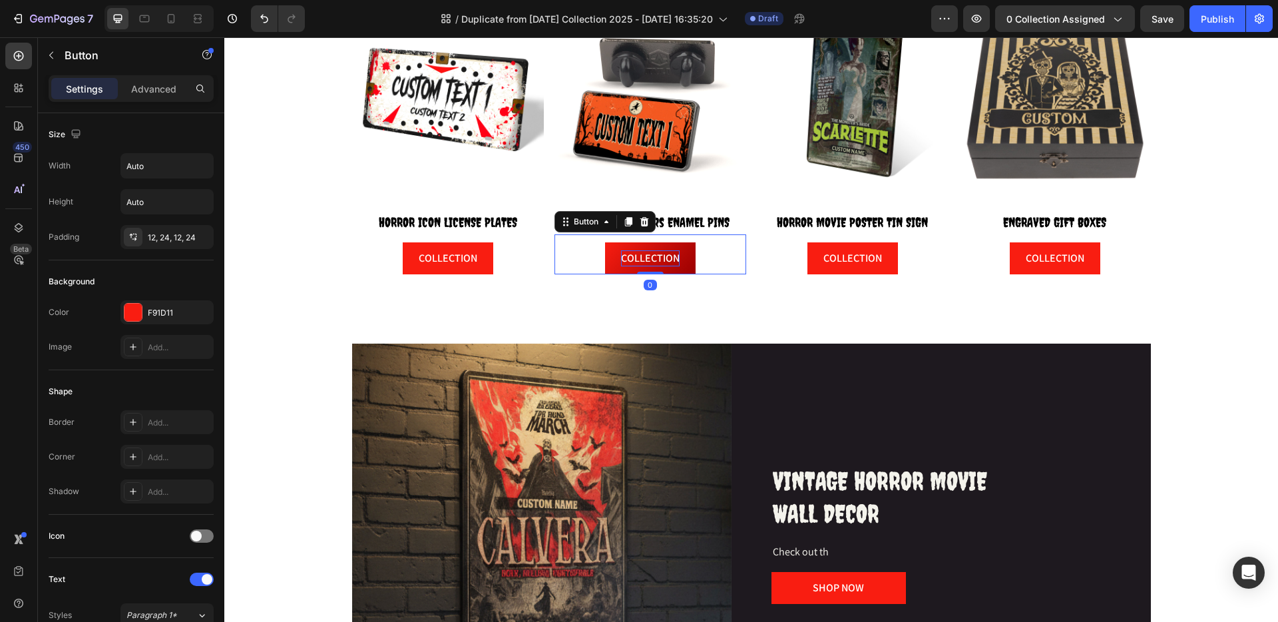
click at [667, 262] on p "COLLECTION" at bounding box center [650, 258] width 59 height 16
click at [675, 264] on button "COLLECTION" at bounding box center [650, 258] width 91 height 32
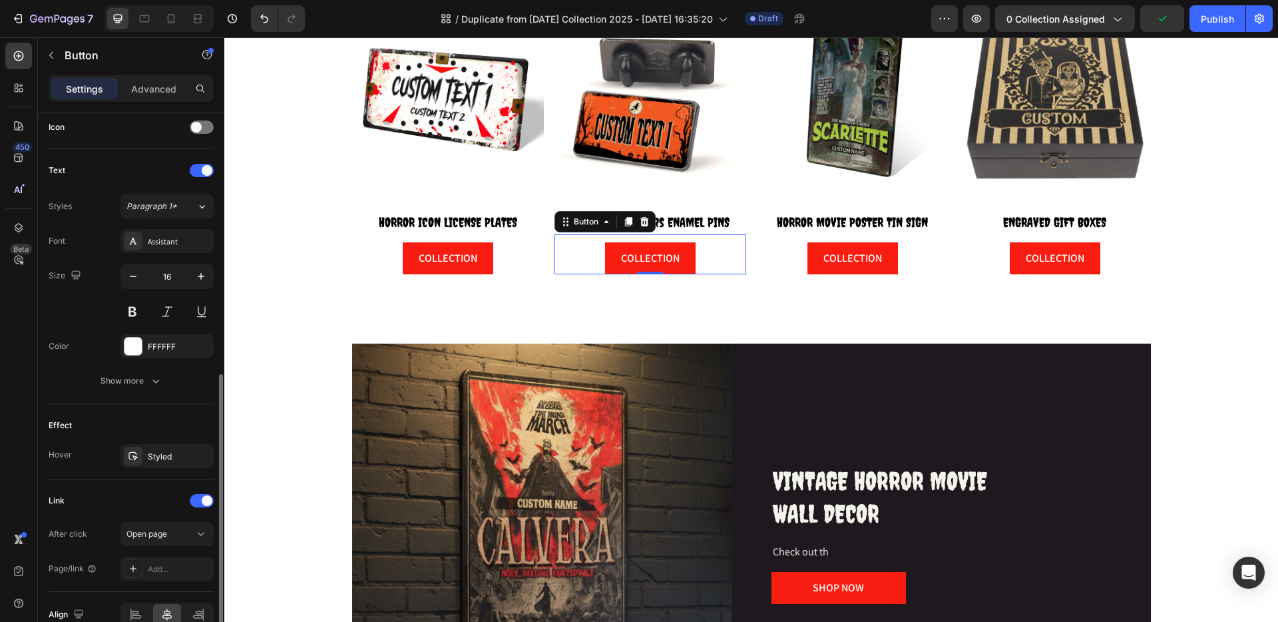
scroll to position [477, 0]
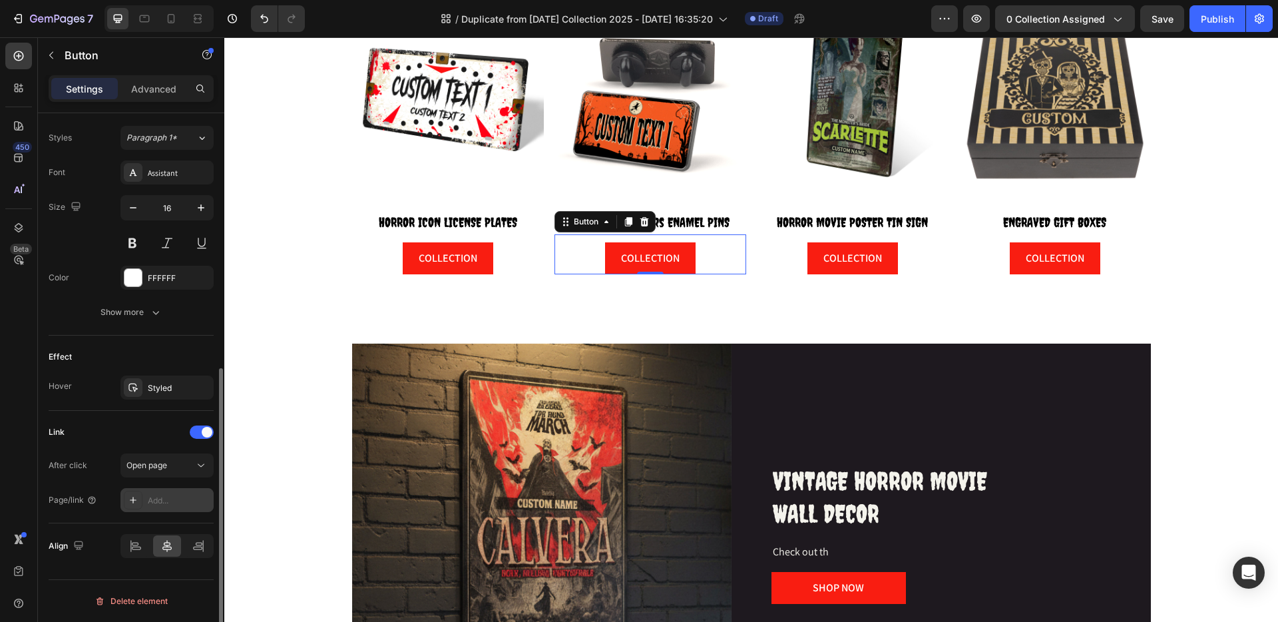
click at [162, 495] on div "Add..." at bounding box center [179, 501] width 63 height 12
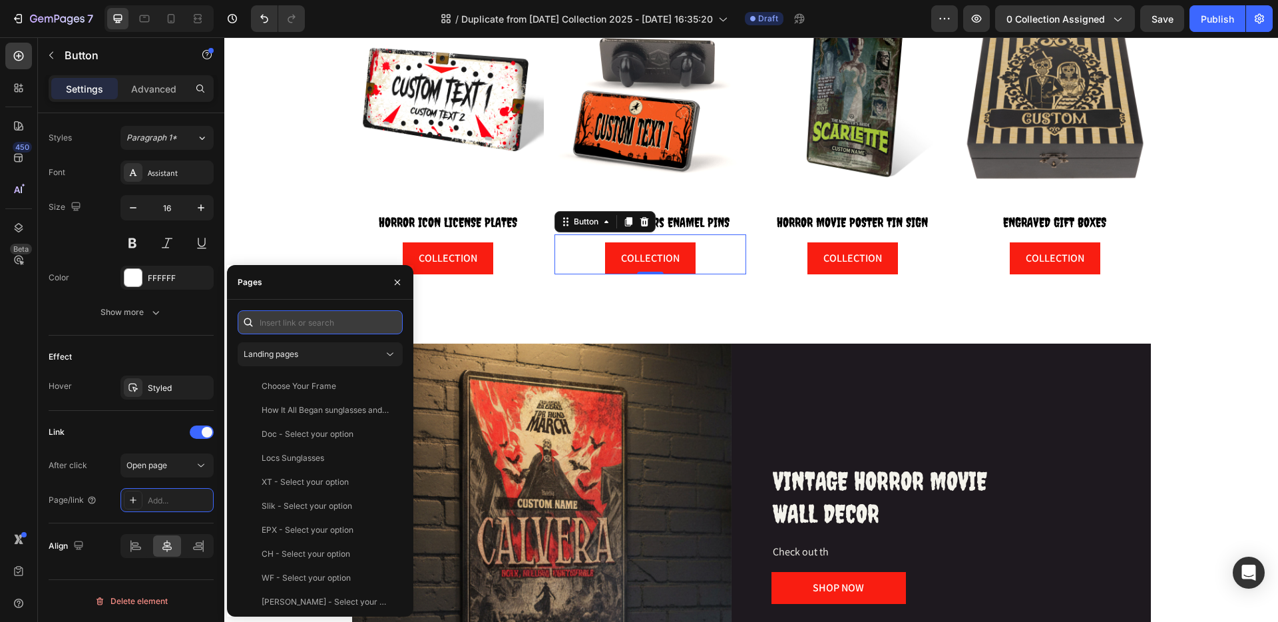
click at [288, 325] on input "text" at bounding box center [320, 322] width 165 height 24
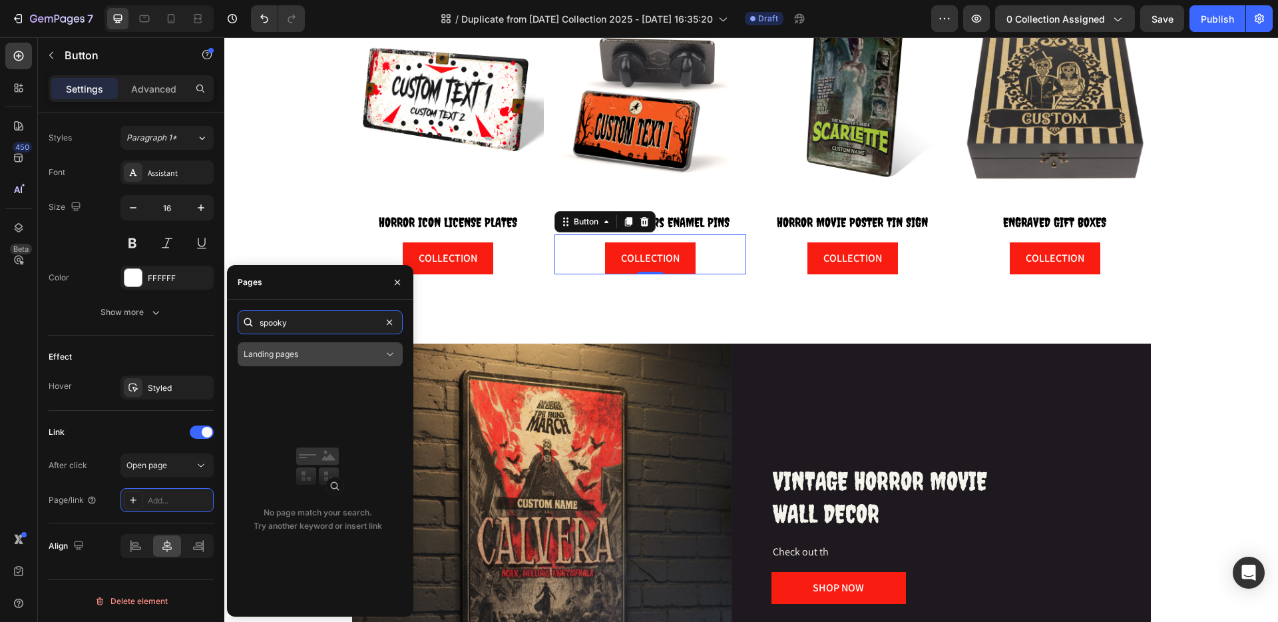
type input "spooky"
click at [317, 356] on div "Landing pages" at bounding box center [314, 354] width 140 height 12
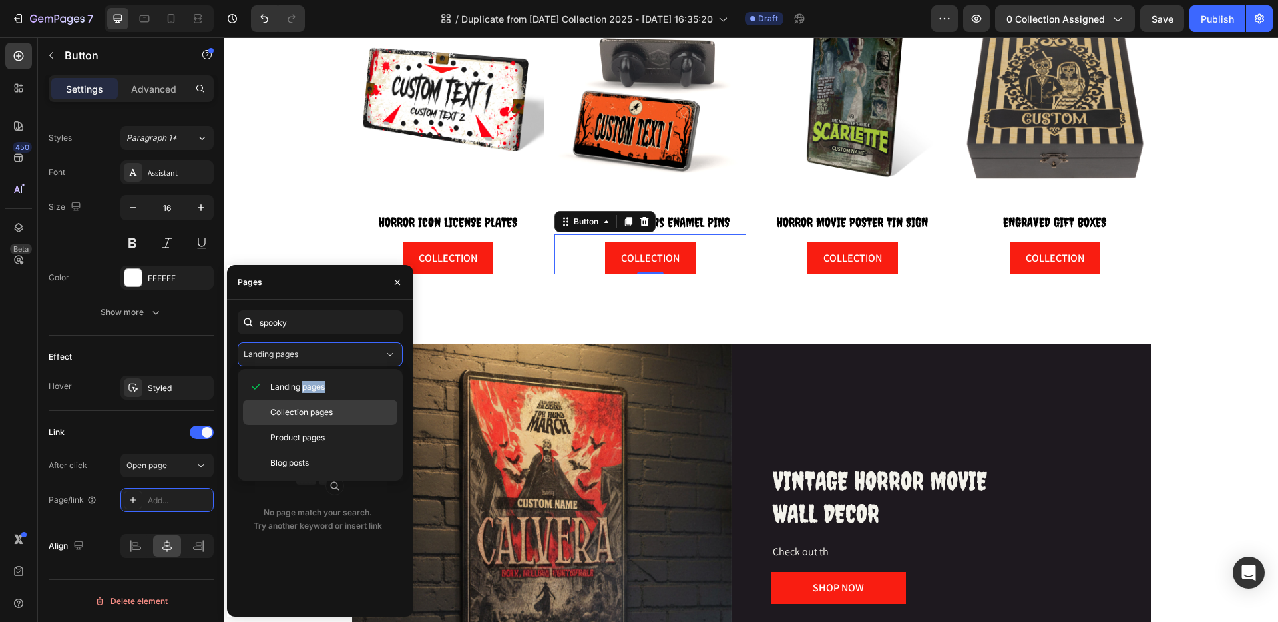
click at [302, 404] on div "Landing pages Collection pages Product pages Blog posts" at bounding box center [320, 424] width 154 height 101
click at [302, 404] on div "Collection pages" at bounding box center [320, 412] width 154 height 25
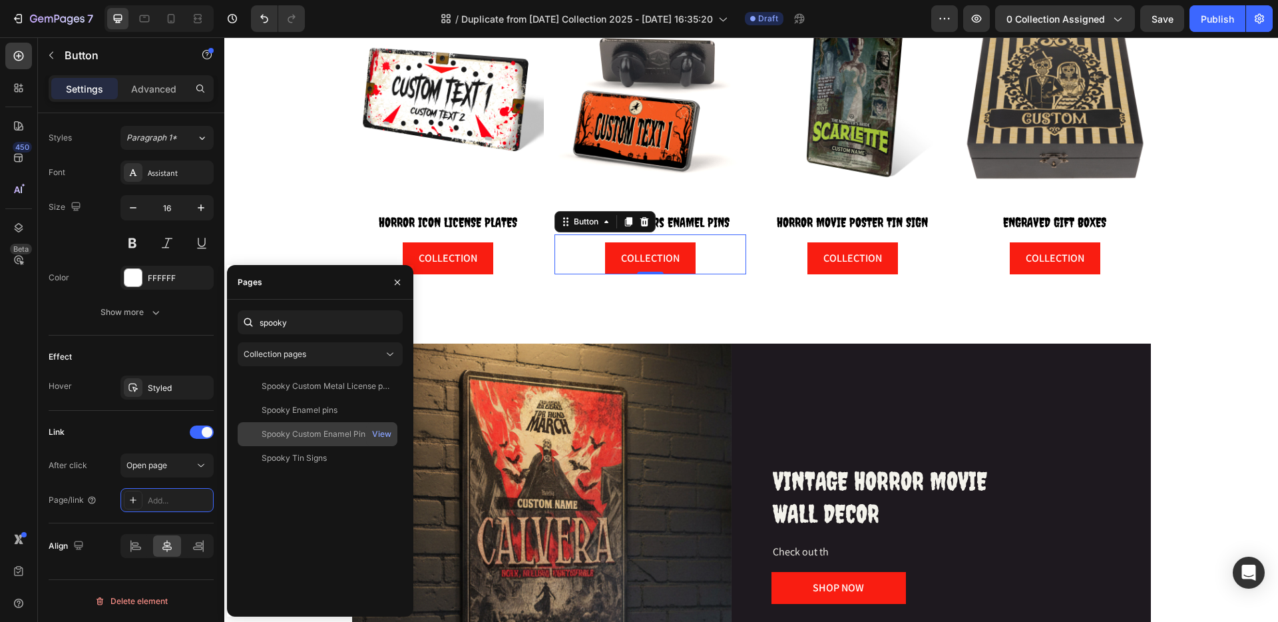
click at [340, 435] on div "Spooky Custom Enamel Pins" at bounding box center [316, 434] width 108 height 12
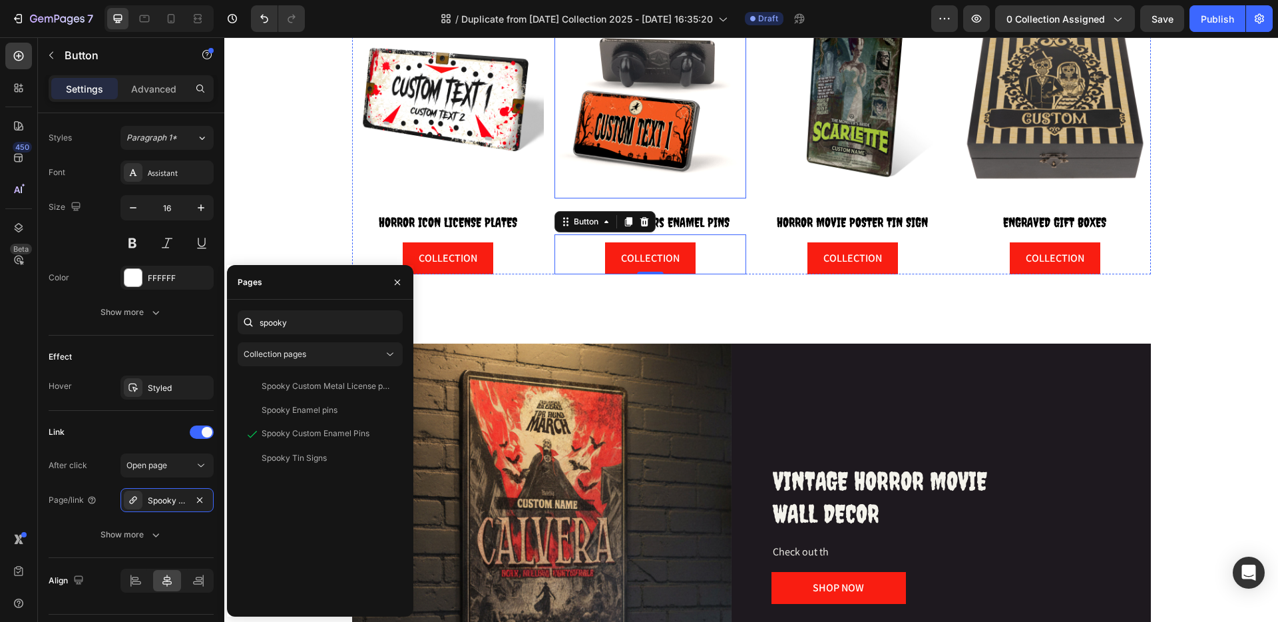
click at [660, 141] on img at bounding box center [651, 103] width 192 height 192
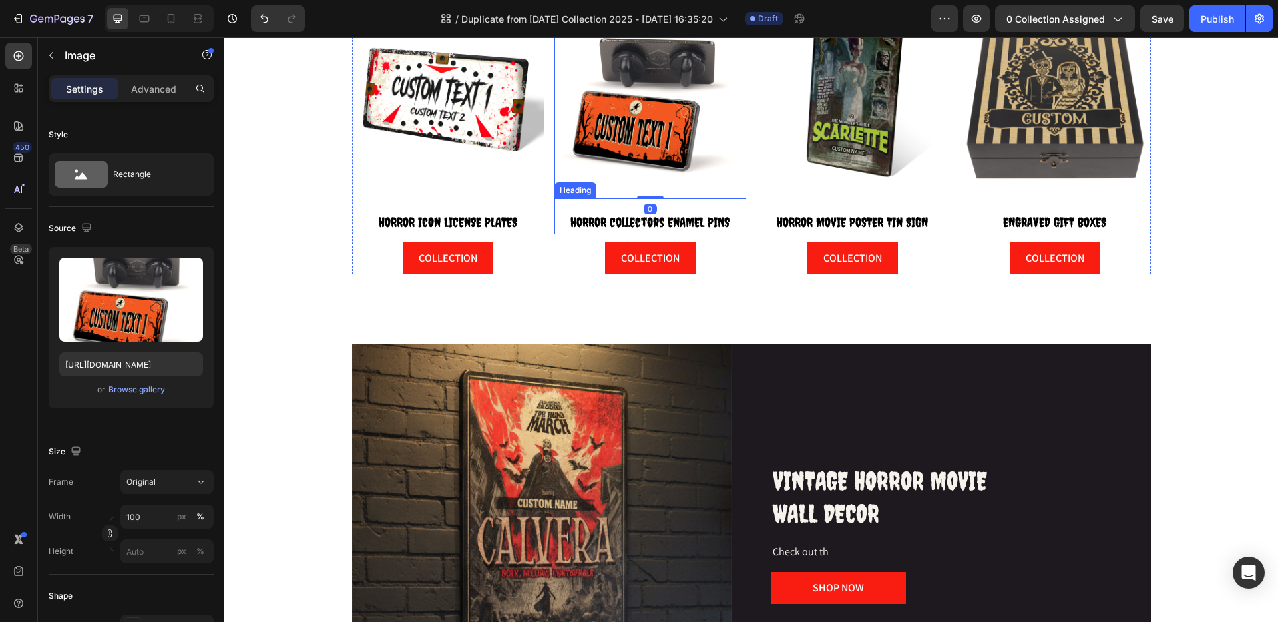
click at [673, 222] on span "HORROR collectors ENAMEL PINS" at bounding box center [650, 221] width 159 height 15
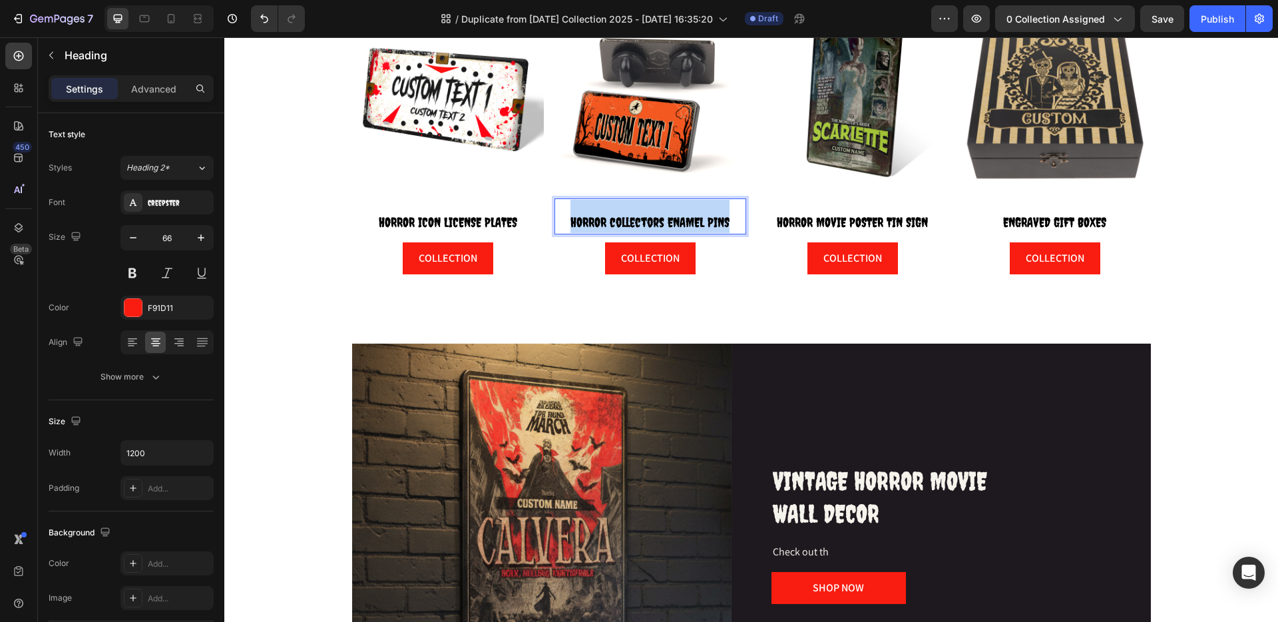
click at [673, 222] on span "HORROR collectors ENAMEL PINS" at bounding box center [650, 221] width 159 height 15
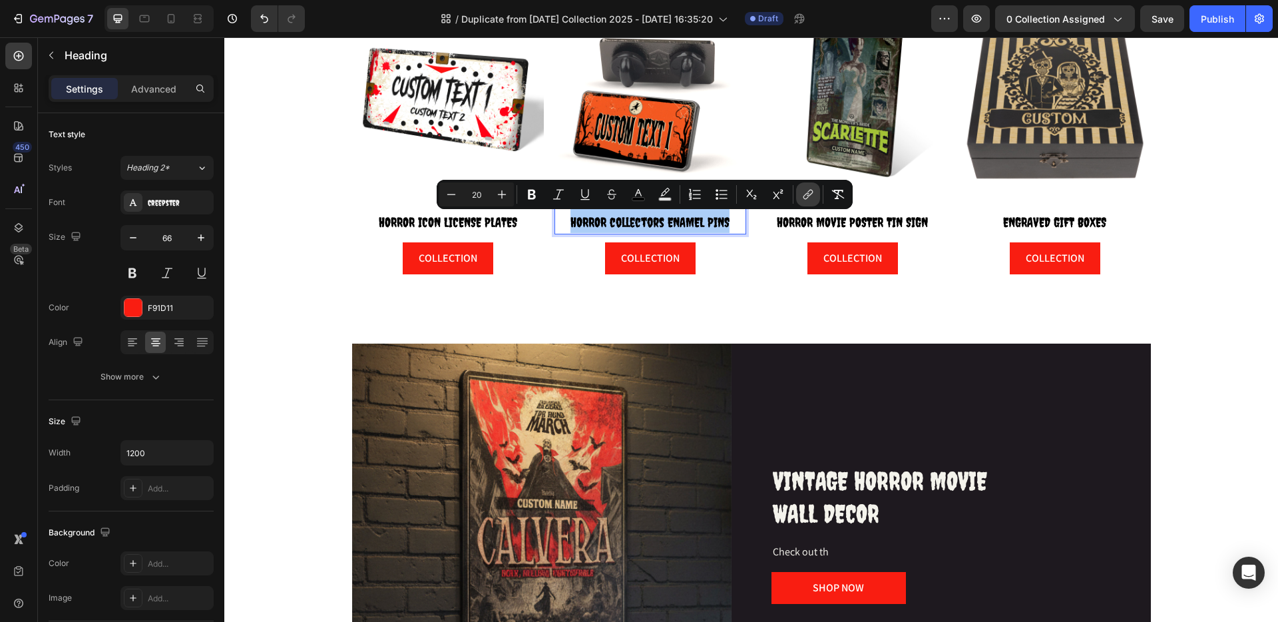
click at [806, 192] on icon "Editor contextual toolbar" at bounding box center [808, 194] width 13 height 13
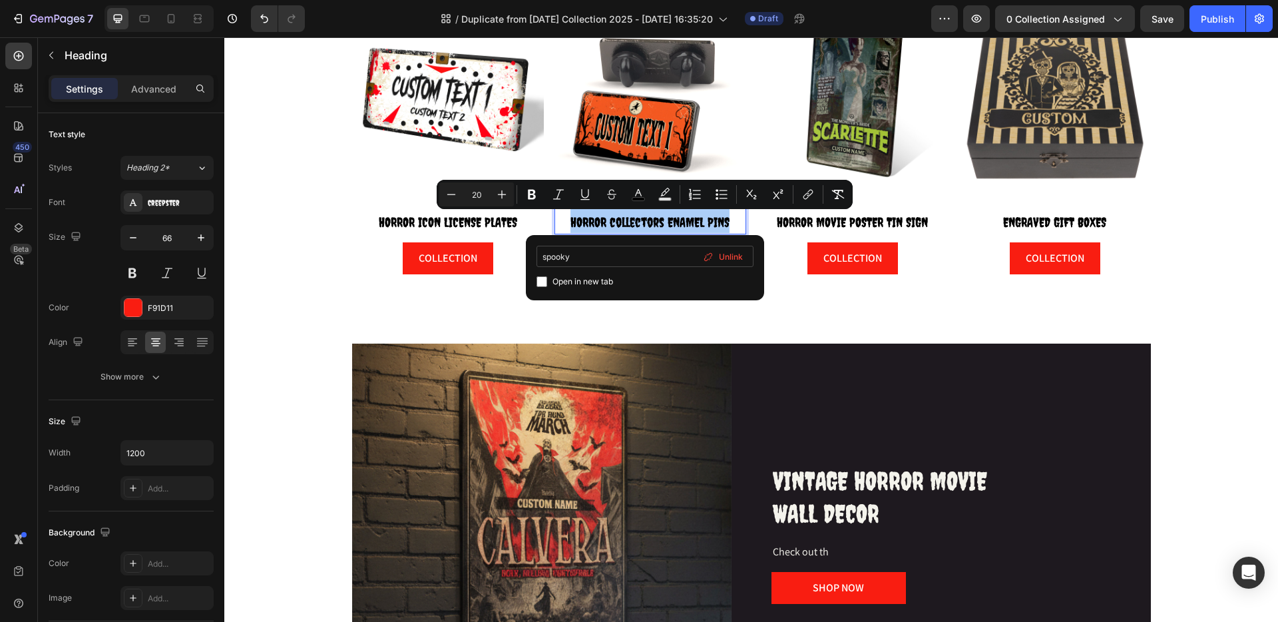
click at [607, 260] on input "spooky" at bounding box center [645, 256] width 217 height 21
type input "spooky"
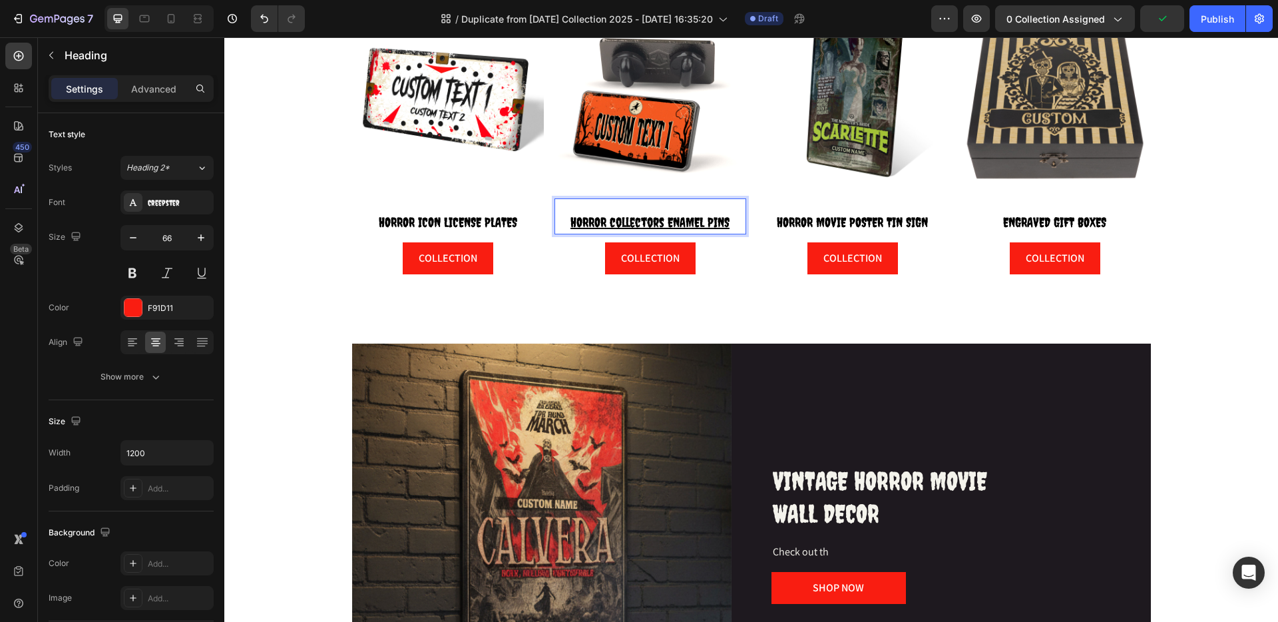
click at [656, 222] on u "HORROR collectors ENAMEL PINS" at bounding box center [650, 221] width 159 height 15
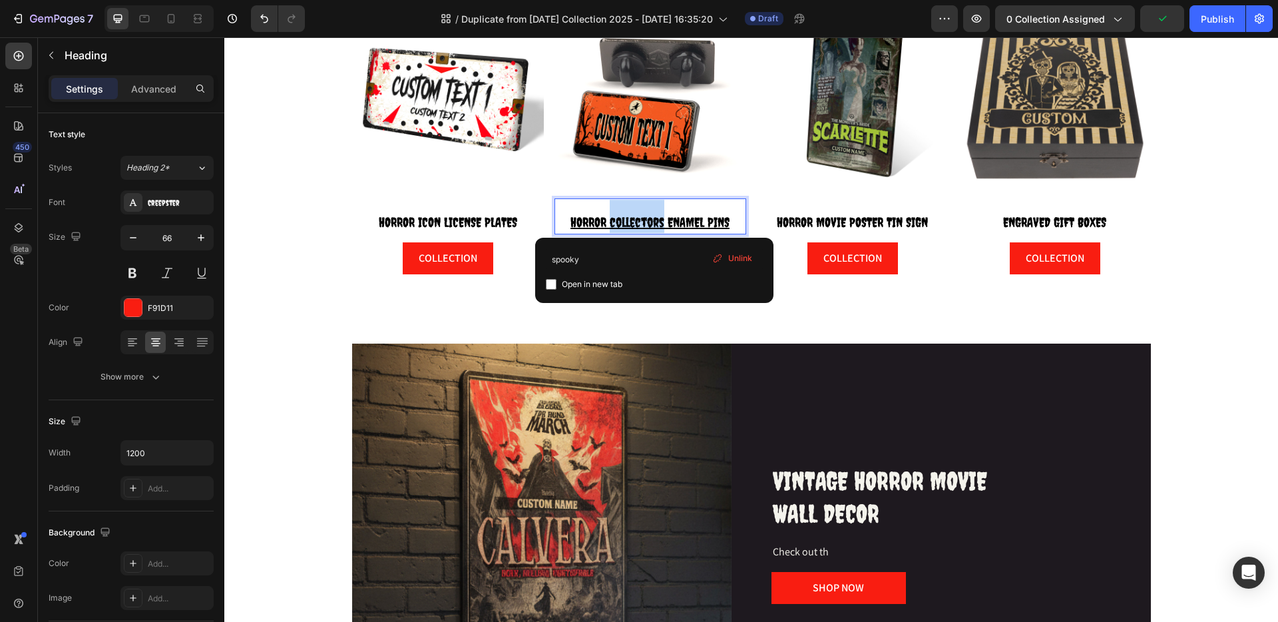
click at [656, 222] on u "HORROR collectors ENAMEL PINS" at bounding box center [650, 221] width 159 height 15
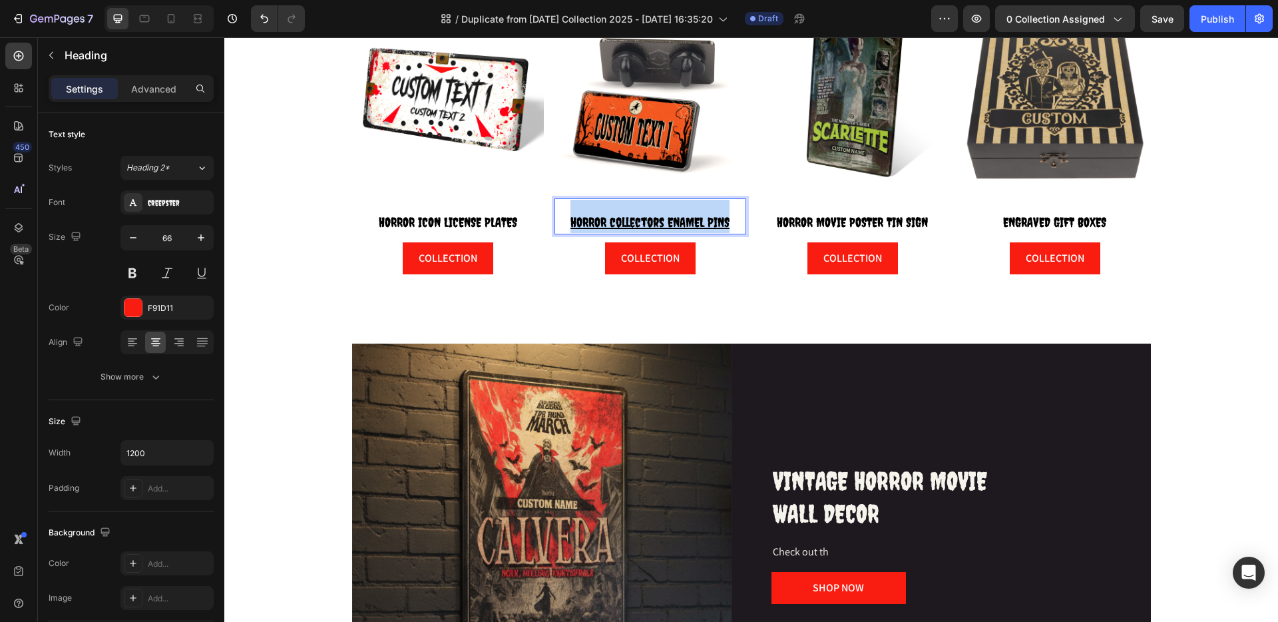
click at [656, 222] on u "HORROR collectors ENAMEL PINS" at bounding box center [650, 221] width 159 height 15
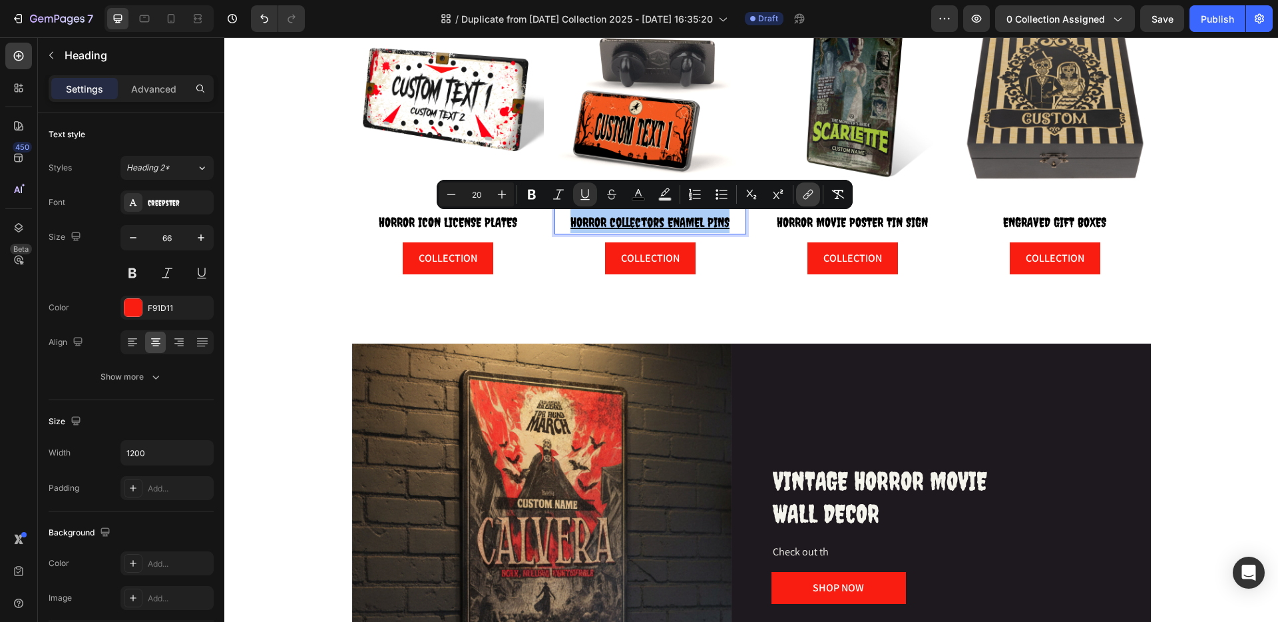
click at [802, 192] on icon "Editor contextual toolbar" at bounding box center [808, 194] width 13 height 13
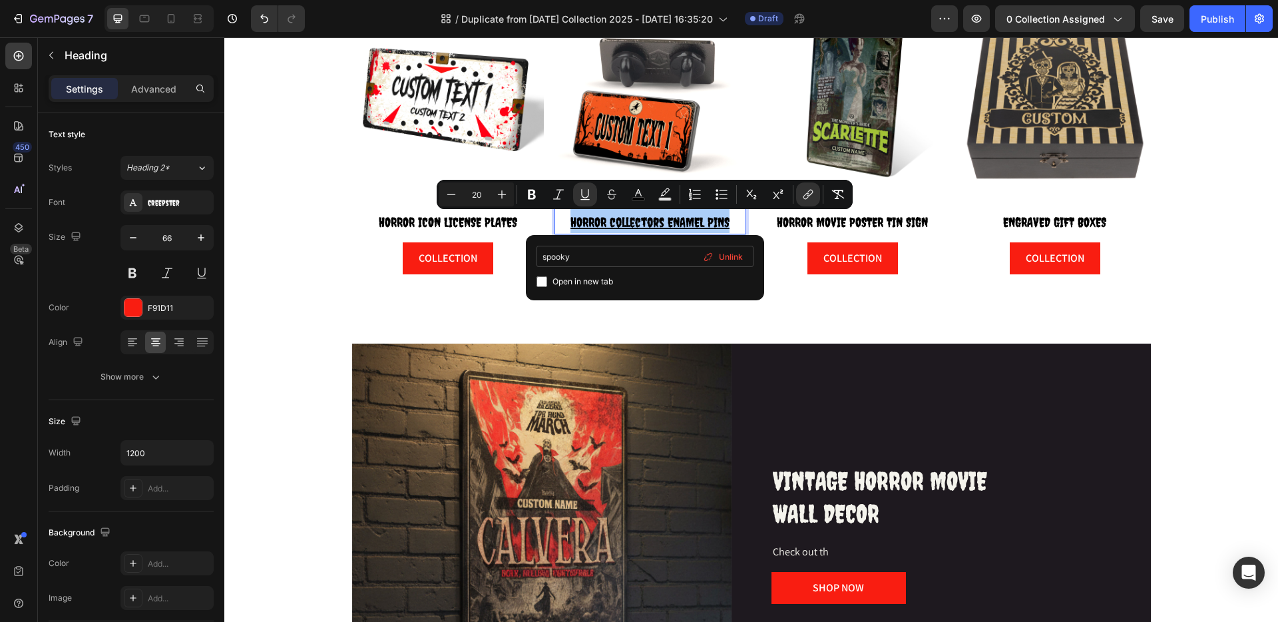
click at [613, 253] on input "spooky" at bounding box center [645, 256] width 217 height 21
click at [611, 254] on input "spooky" at bounding box center [645, 256] width 217 height 21
type input "[URL][DOMAIN_NAME]"
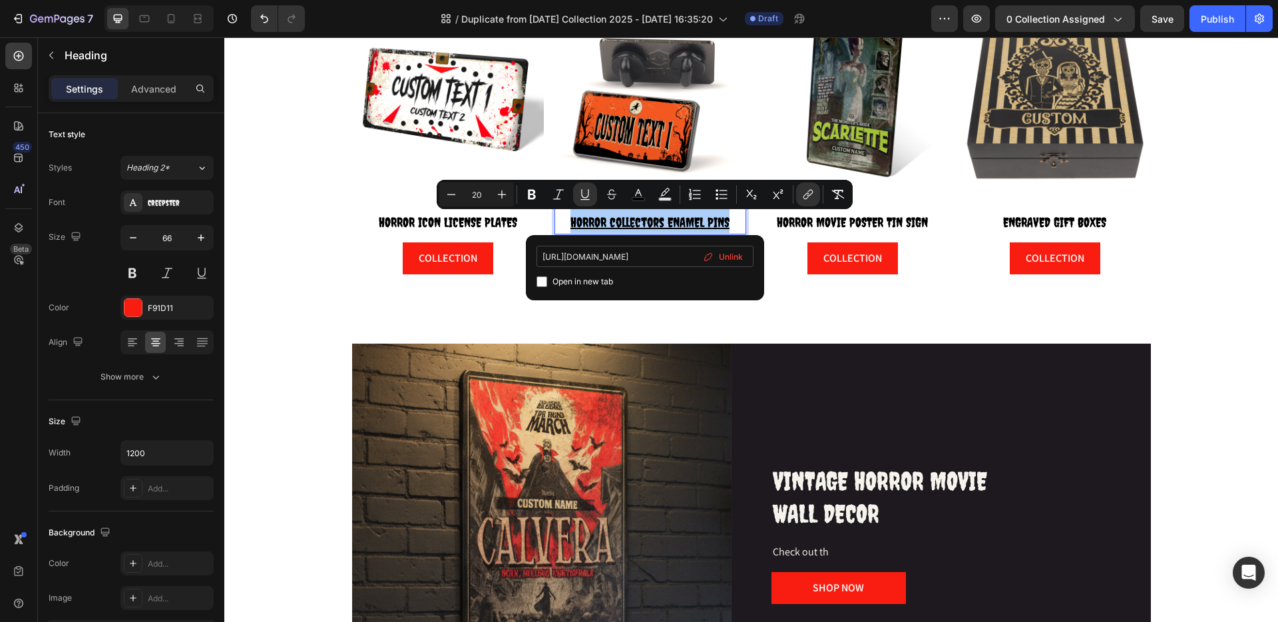
scroll to position [0, 82]
click at [586, 196] on icon "Editor contextual toolbar" at bounding box center [585, 194] width 13 height 13
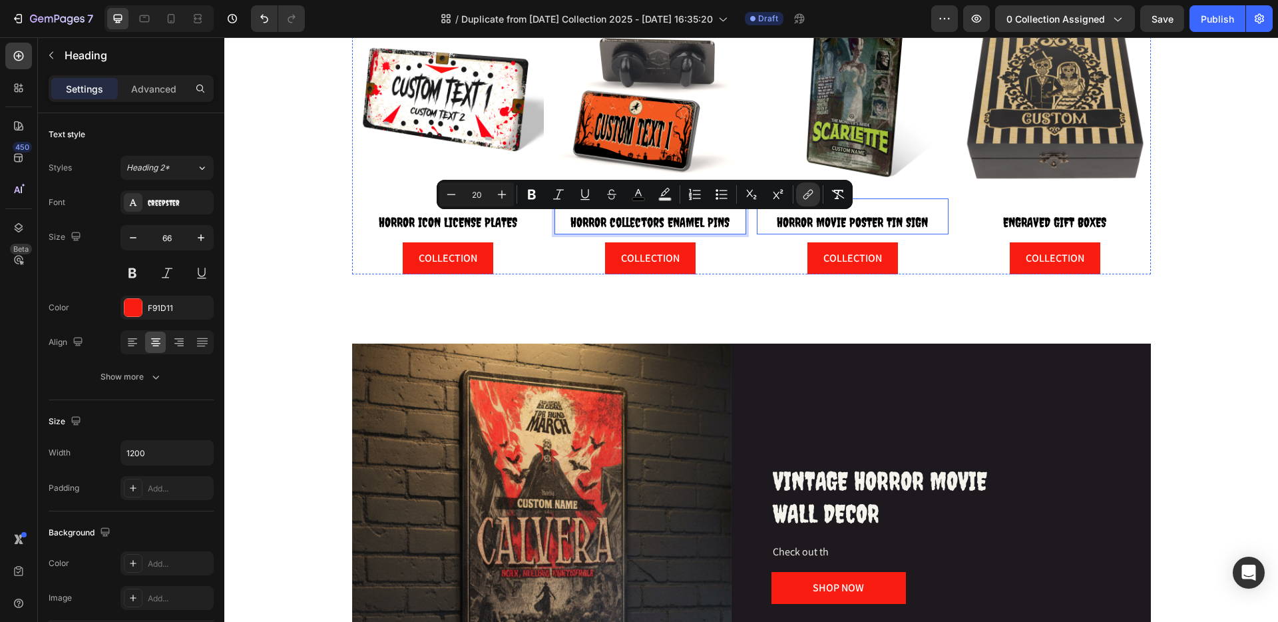
click at [793, 227] on span "HORROR MOVIE POSTER TIN SIGN" at bounding box center [852, 221] width 151 height 15
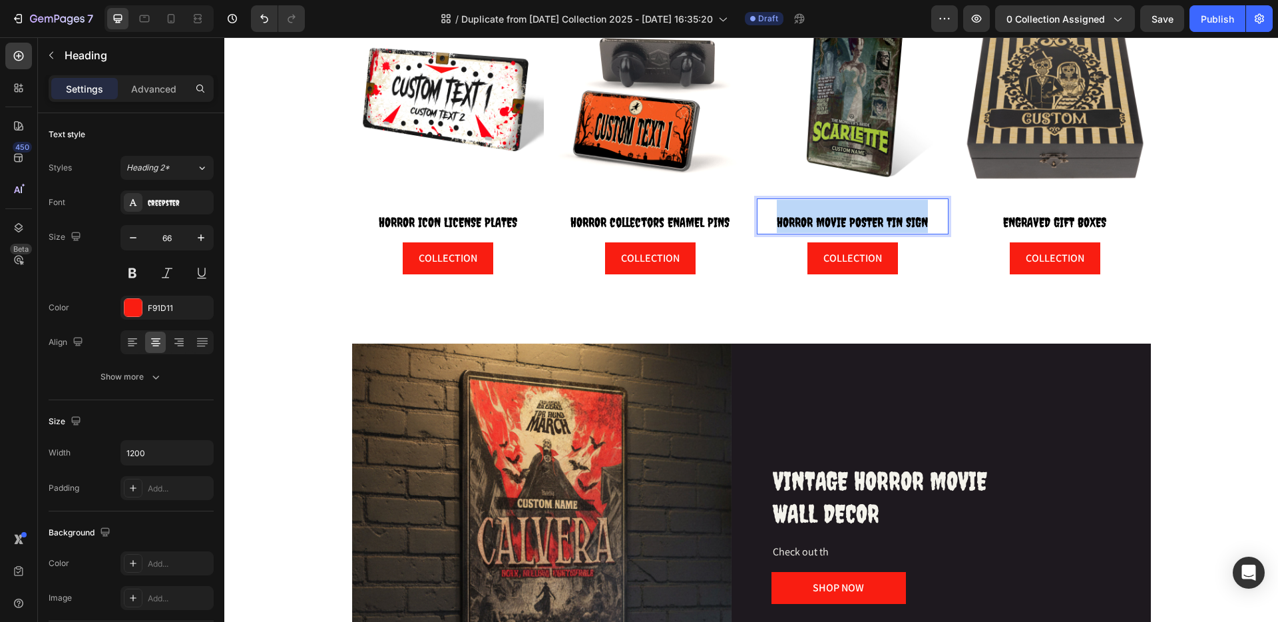
click at [794, 227] on span "HORROR MOVIE POSTER TIN SIGN" at bounding box center [852, 221] width 151 height 15
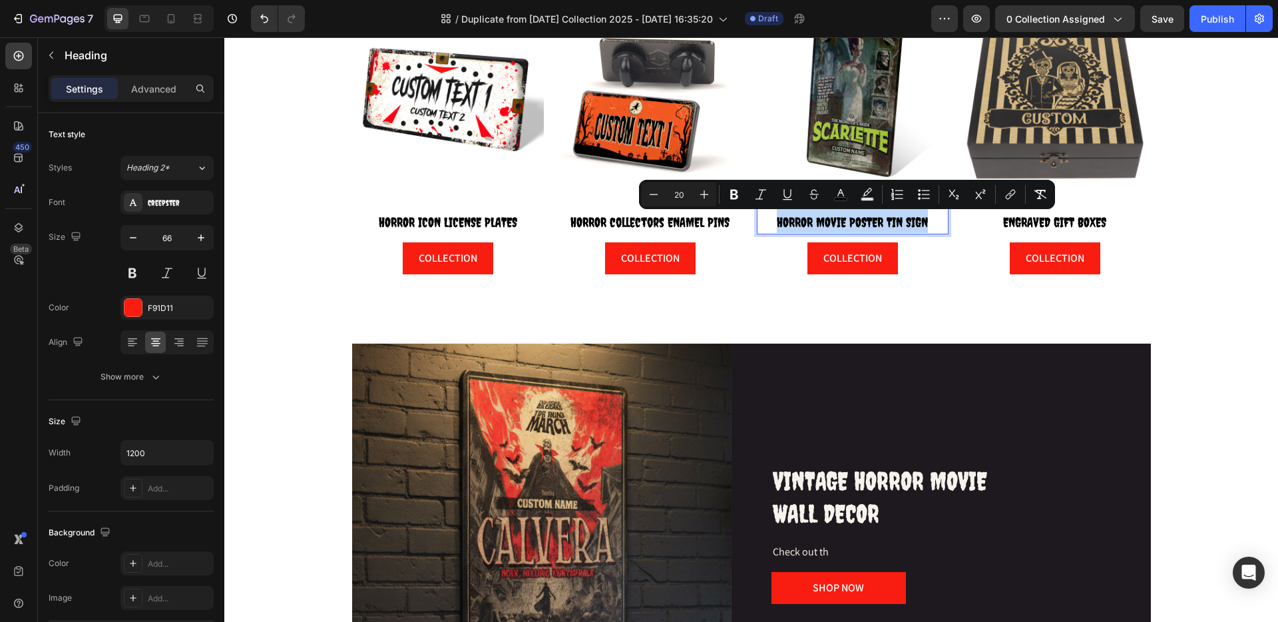
click at [794, 227] on span "HORROR MOVIE POSTER TIN SIGN" at bounding box center [852, 221] width 151 height 15
click at [869, 132] on img at bounding box center [853, 103] width 192 height 192
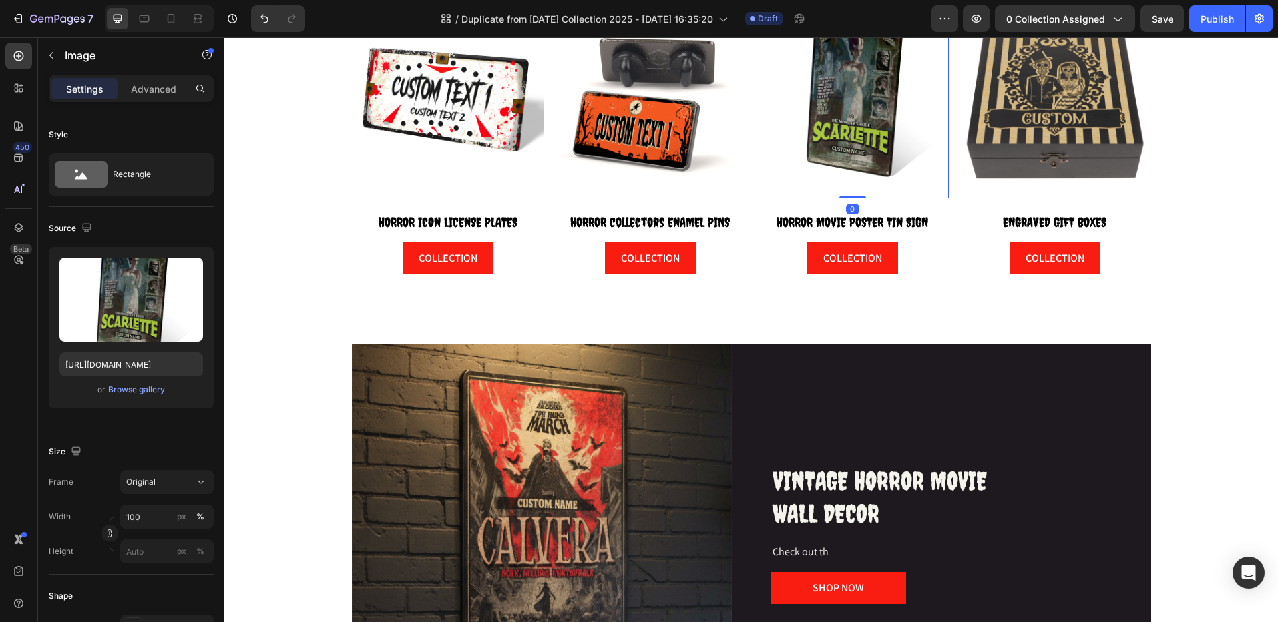
click at [854, 135] on img at bounding box center [853, 103] width 192 height 192
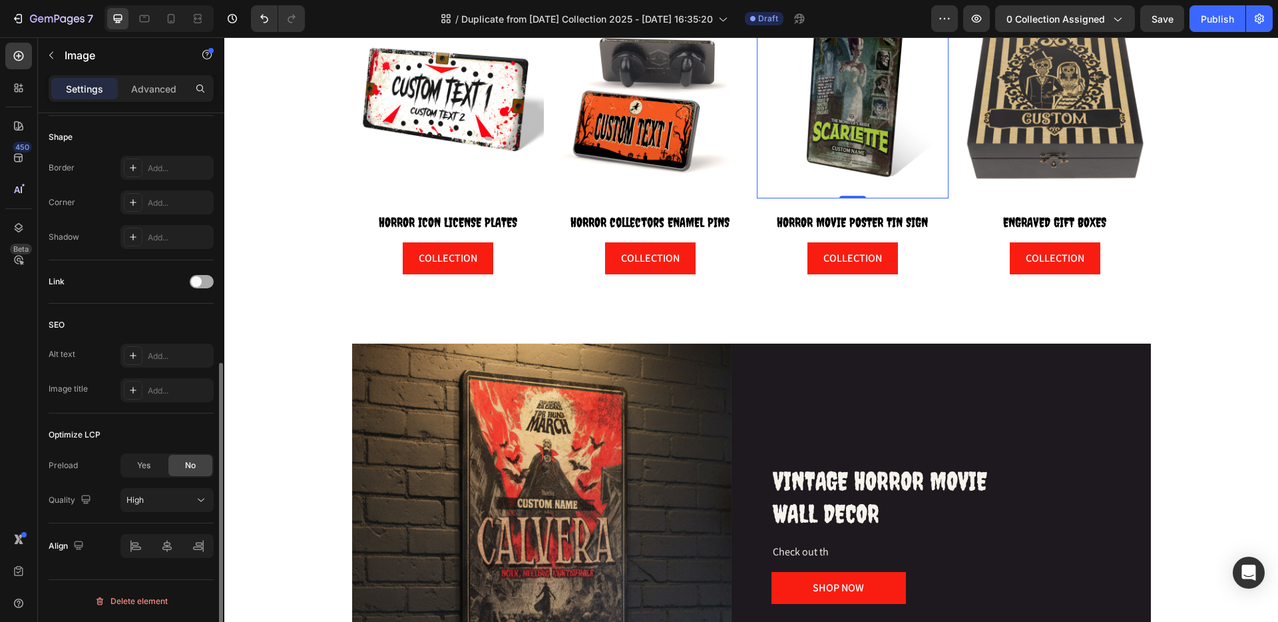
click at [197, 282] on span at bounding box center [196, 281] width 11 height 11
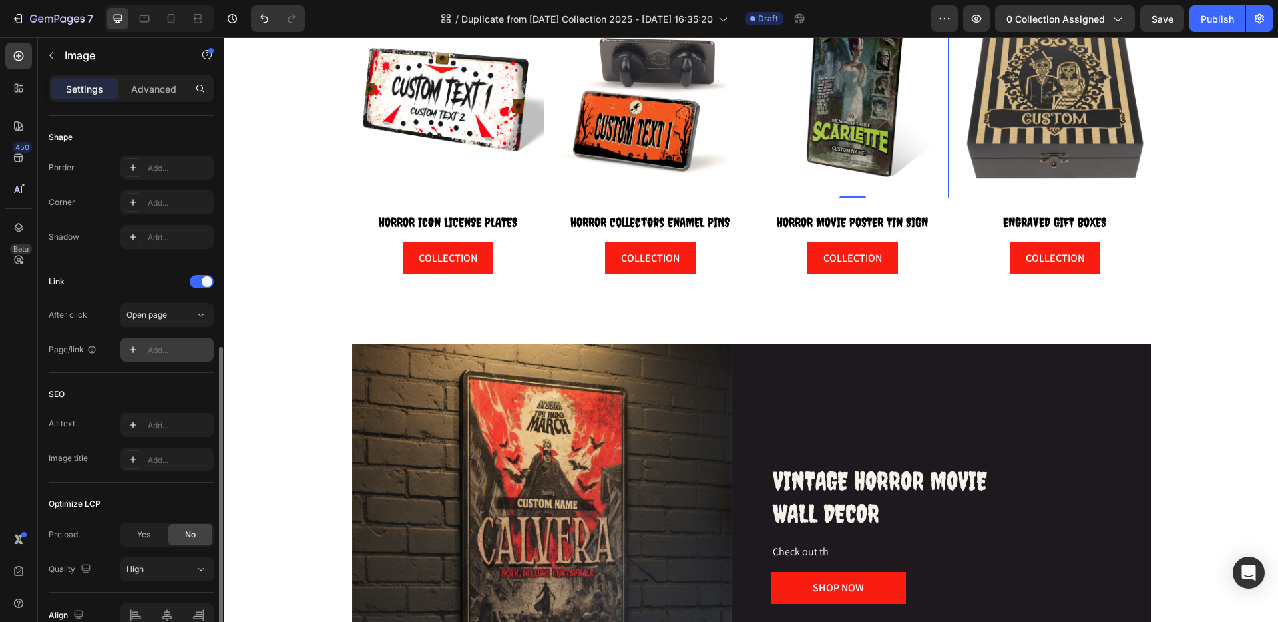
click at [160, 350] on div "Add..." at bounding box center [179, 350] width 63 height 12
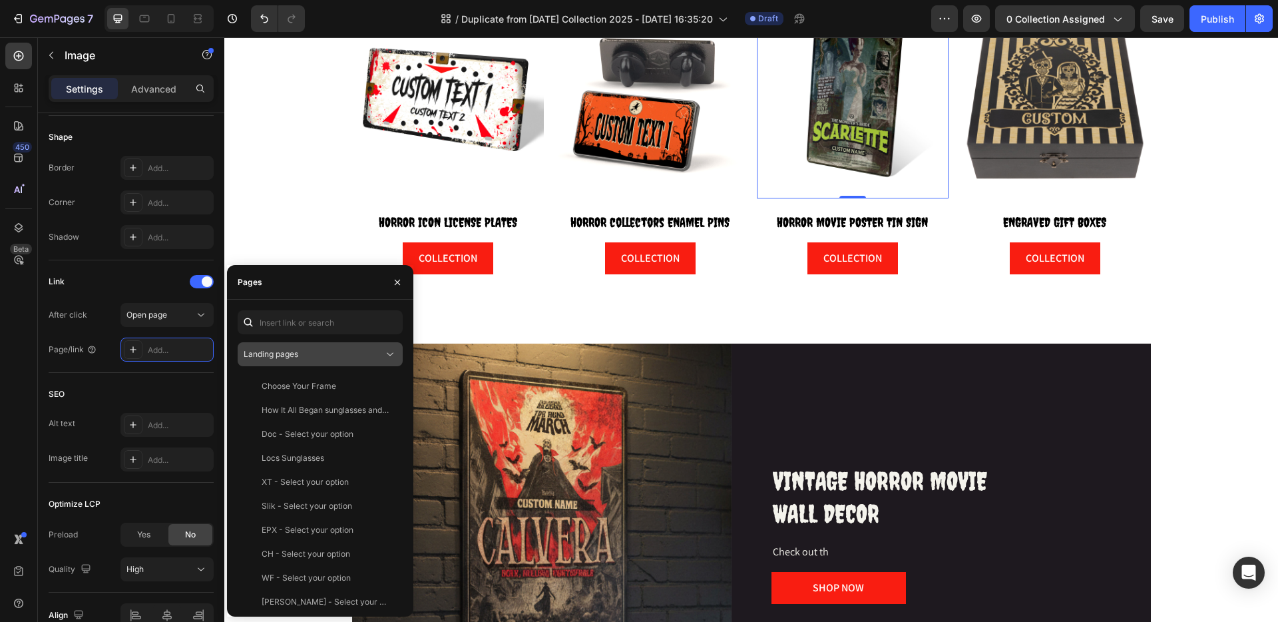
click at [275, 354] on span "Landing pages" at bounding box center [271, 354] width 55 height 10
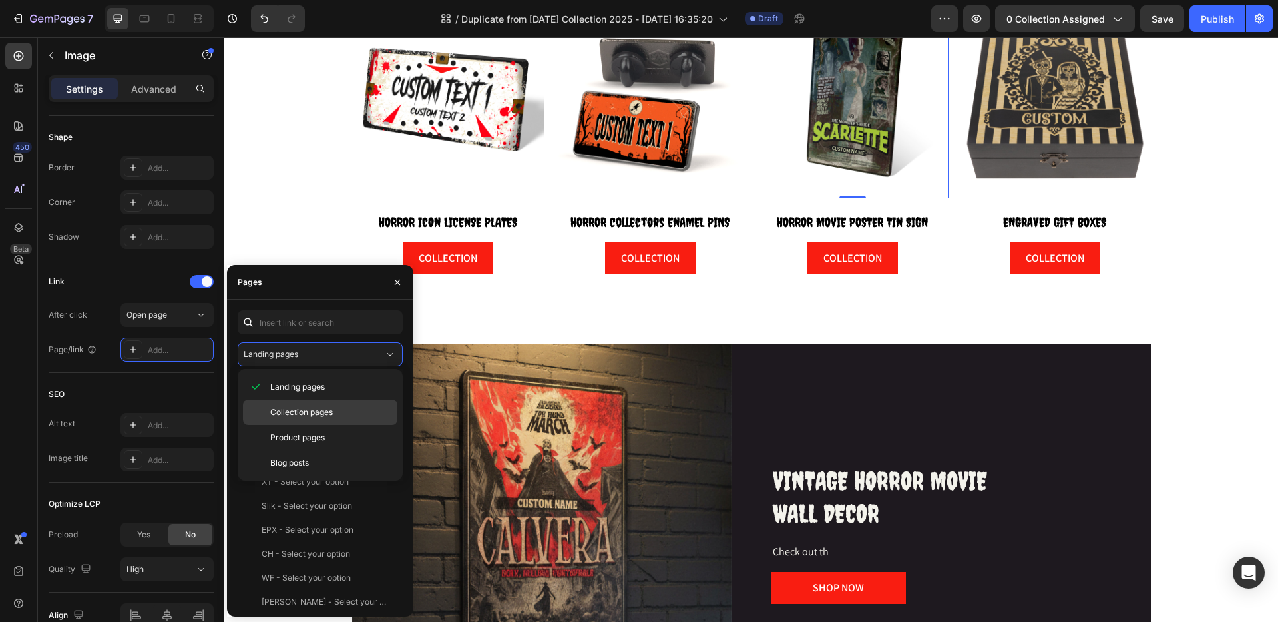
click at [275, 417] on span "Collection pages" at bounding box center [301, 412] width 63 height 12
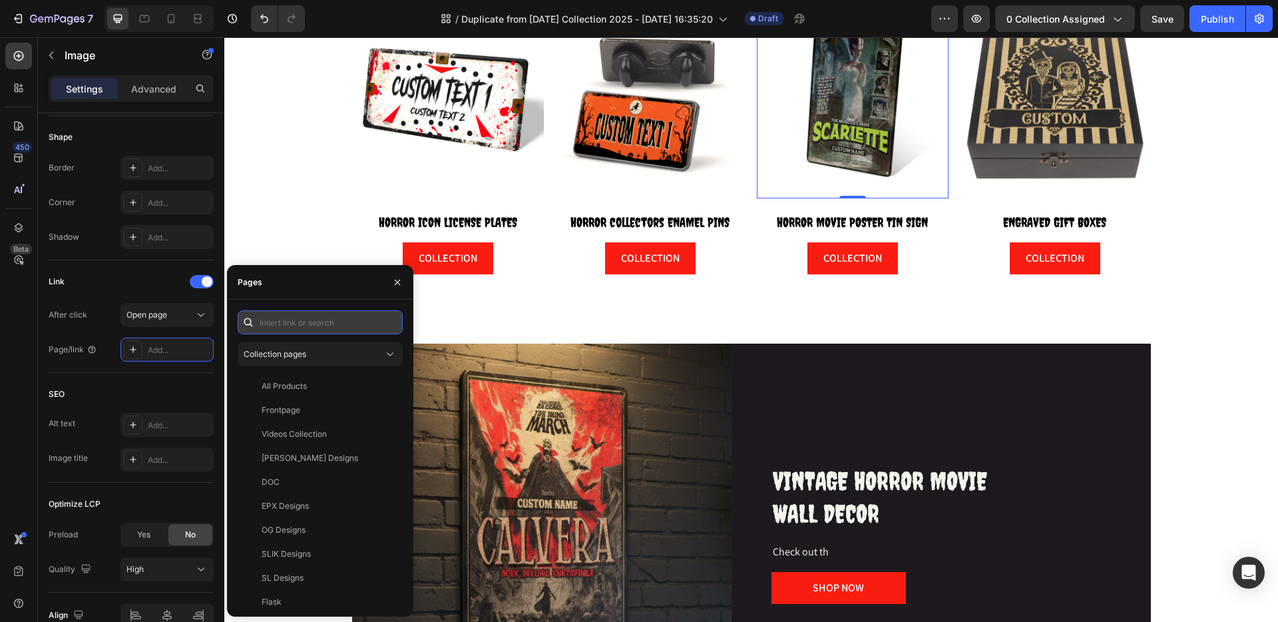
click at [270, 326] on input "text" at bounding box center [320, 322] width 165 height 24
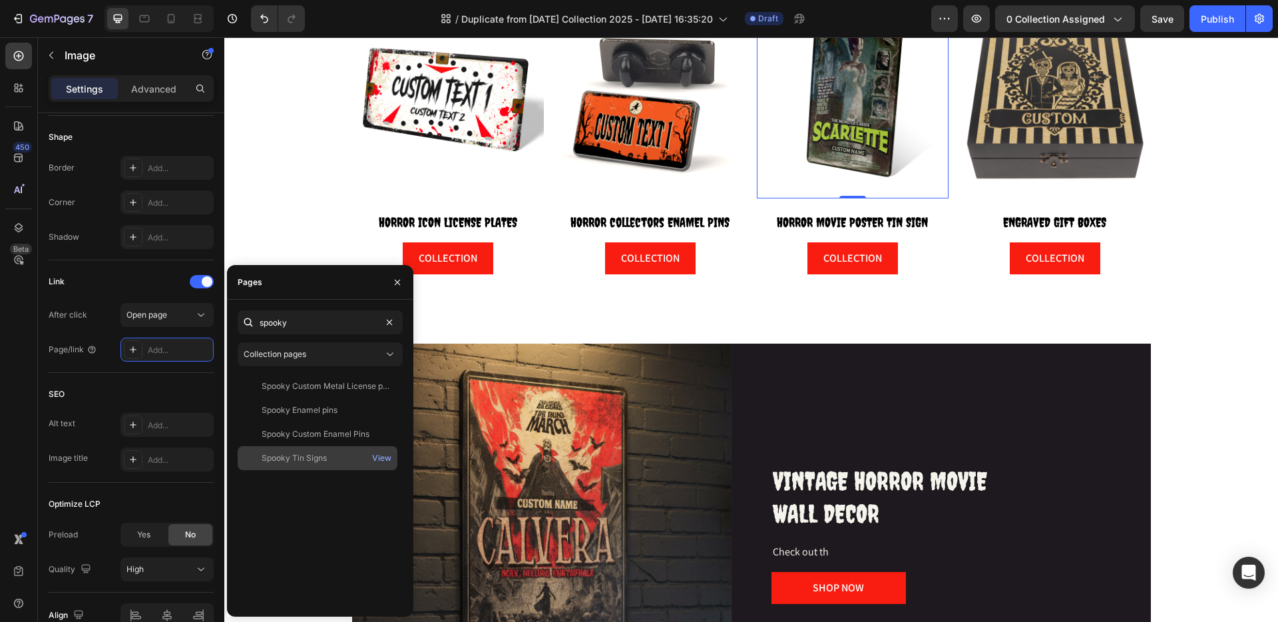
type input "spooky"
click at [296, 456] on div "Spooky Tin Signs" at bounding box center [294, 458] width 65 height 12
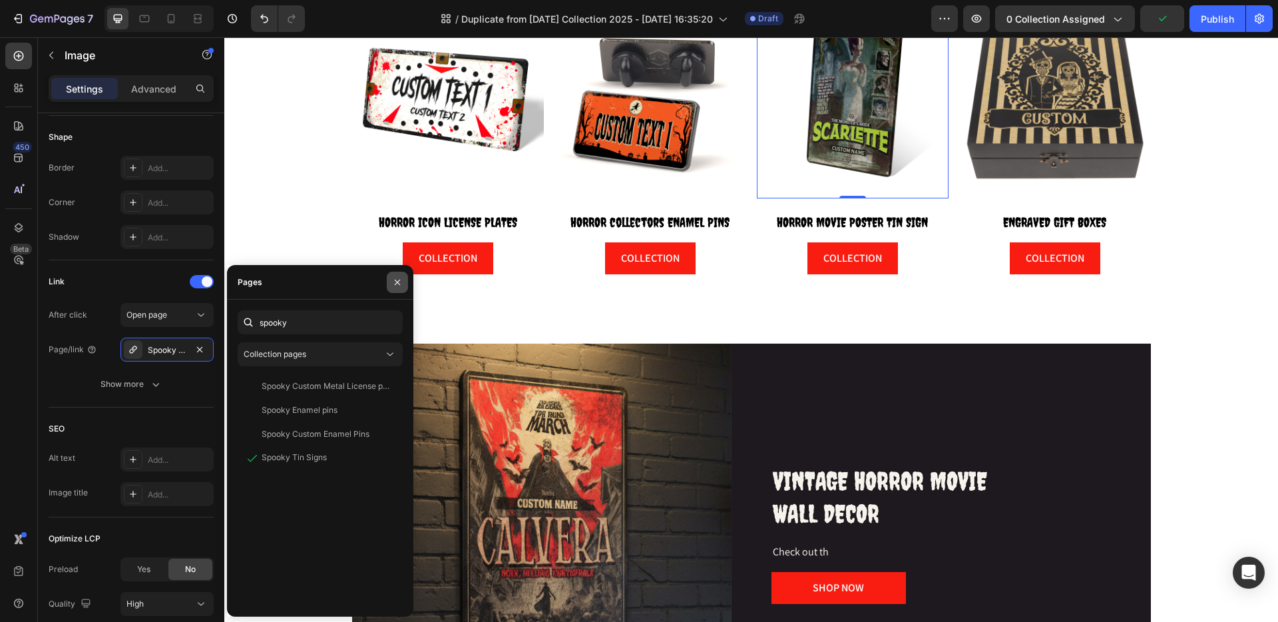
click at [393, 283] on icon "button" at bounding box center [397, 282] width 11 height 11
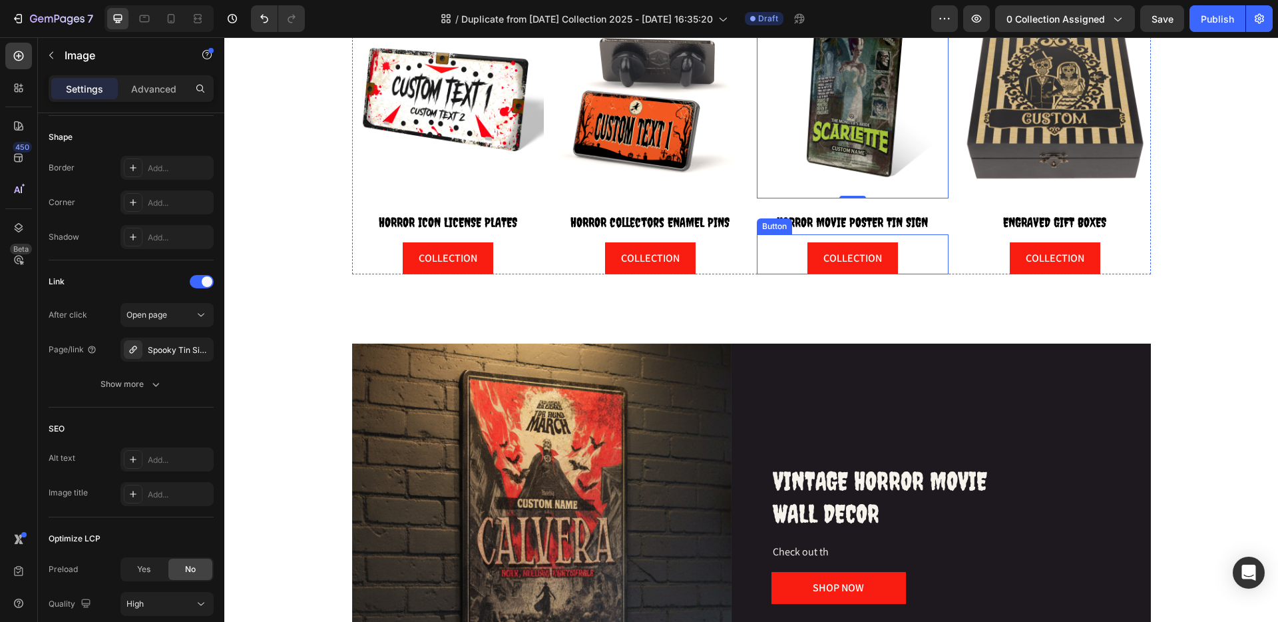
click at [898, 258] on div "COLLECTION Button" at bounding box center [853, 254] width 192 height 40
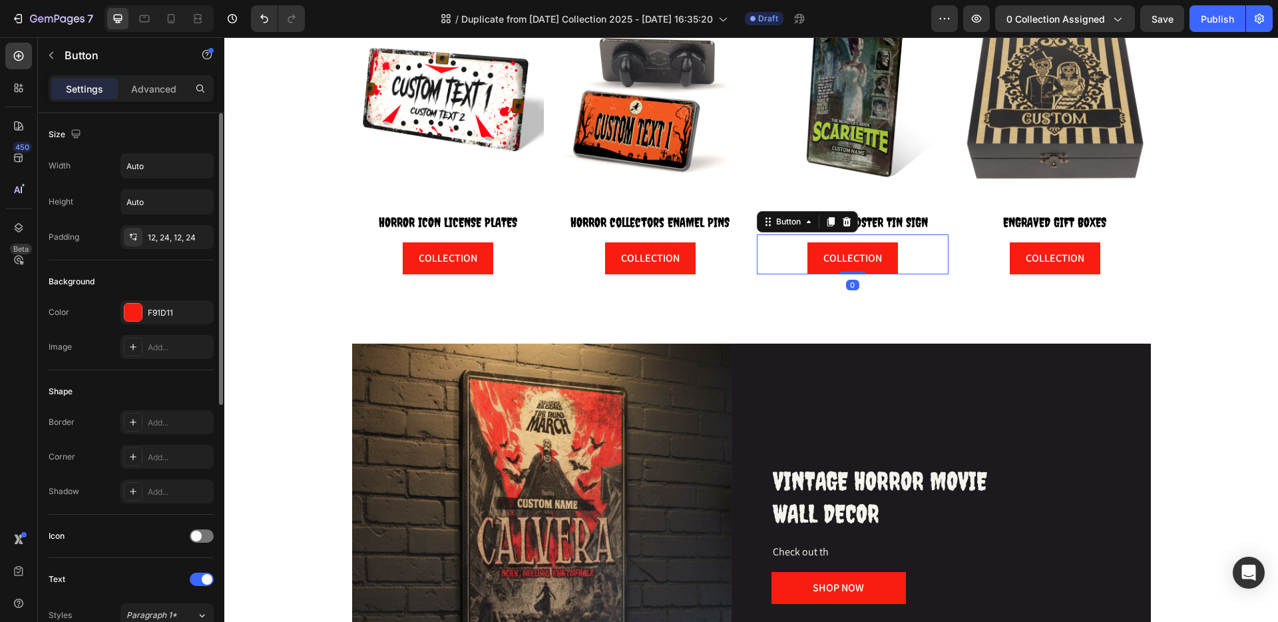
scroll to position [477, 0]
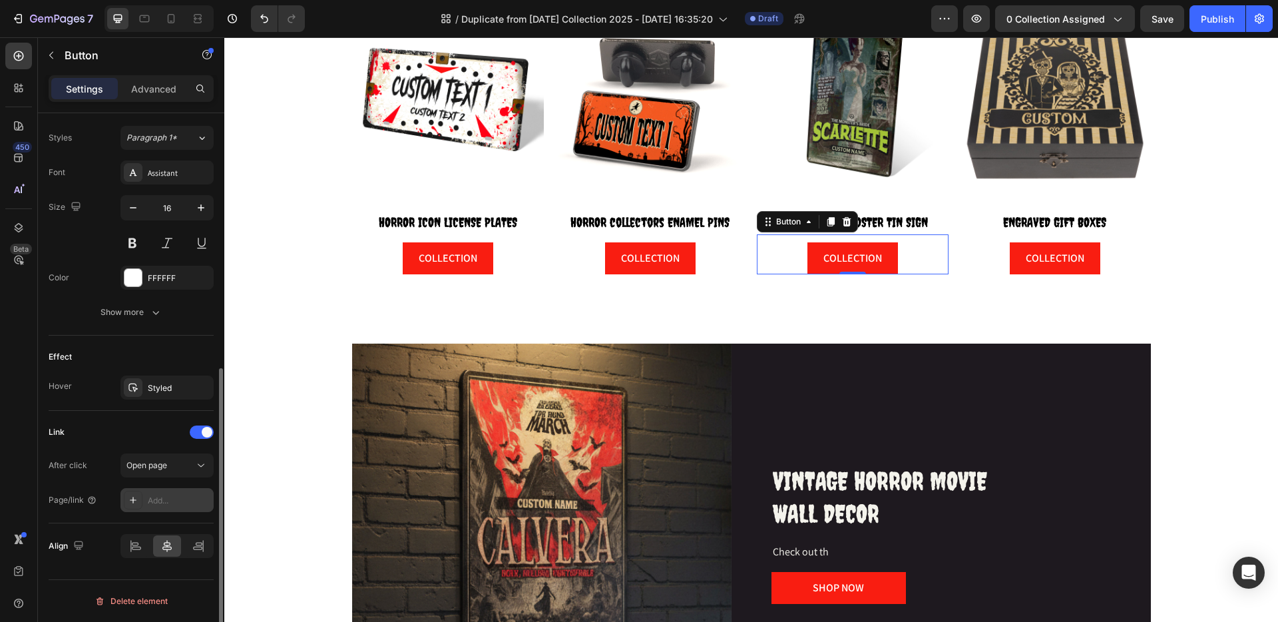
click at [178, 501] on div "Add..." at bounding box center [179, 501] width 63 height 12
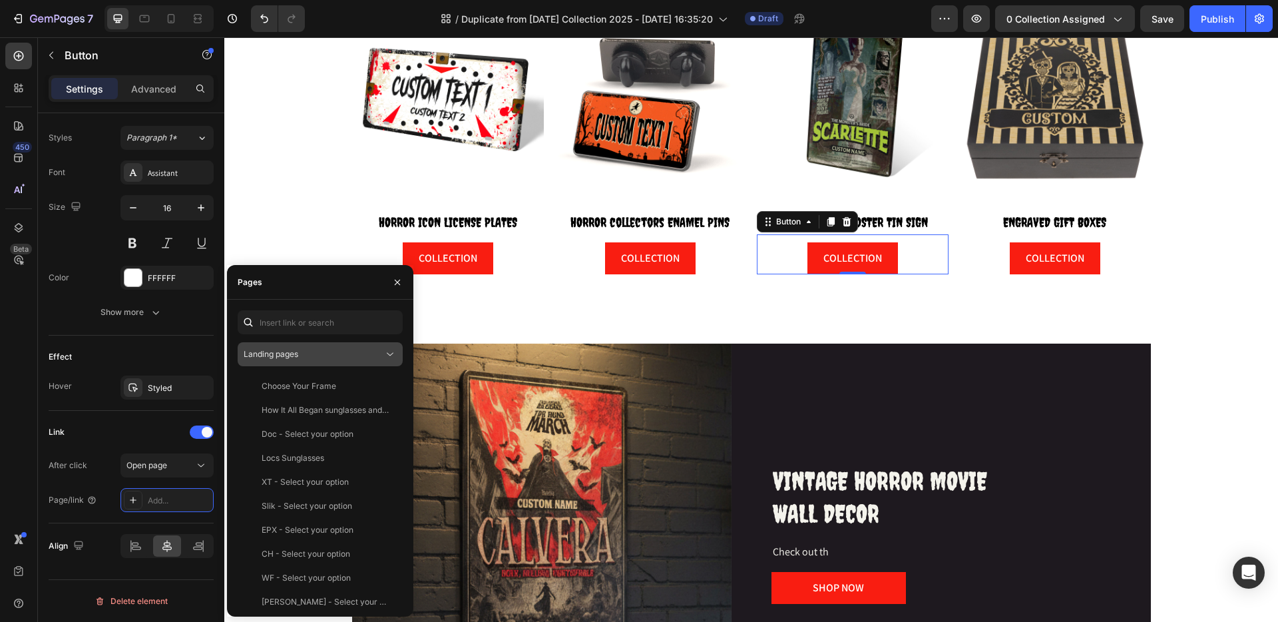
click at [294, 351] on span "Landing pages" at bounding box center [271, 354] width 55 height 10
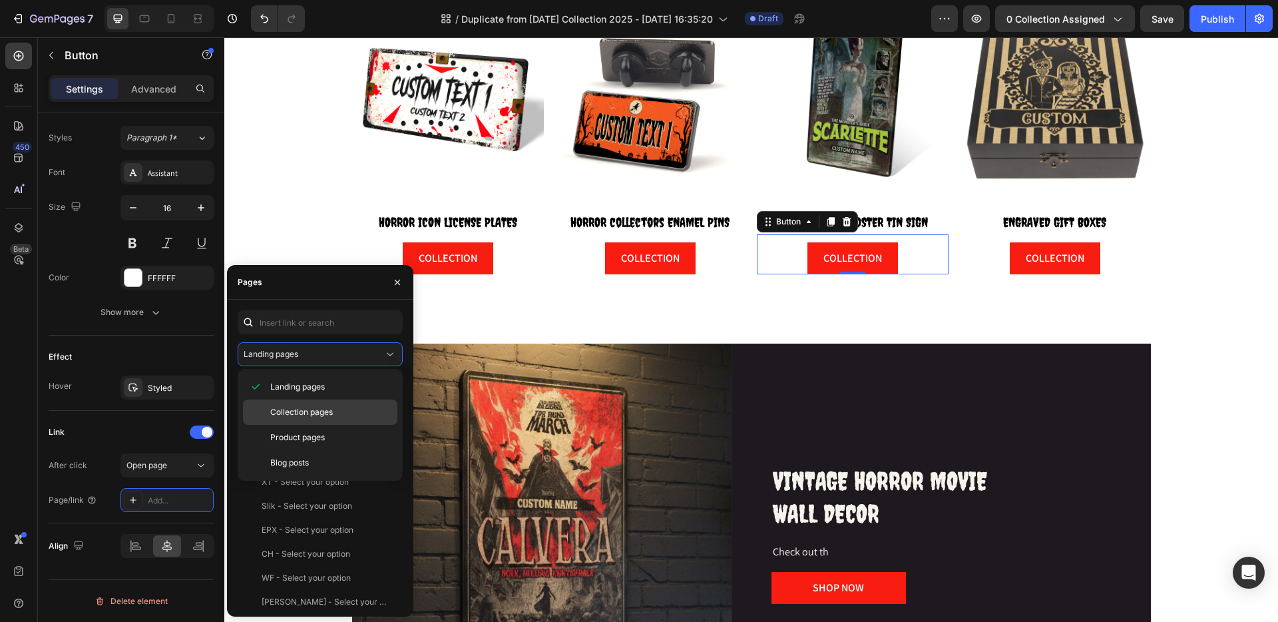
click at [295, 415] on span "Collection pages" at bounding box center [301, 412] width 63 height 12
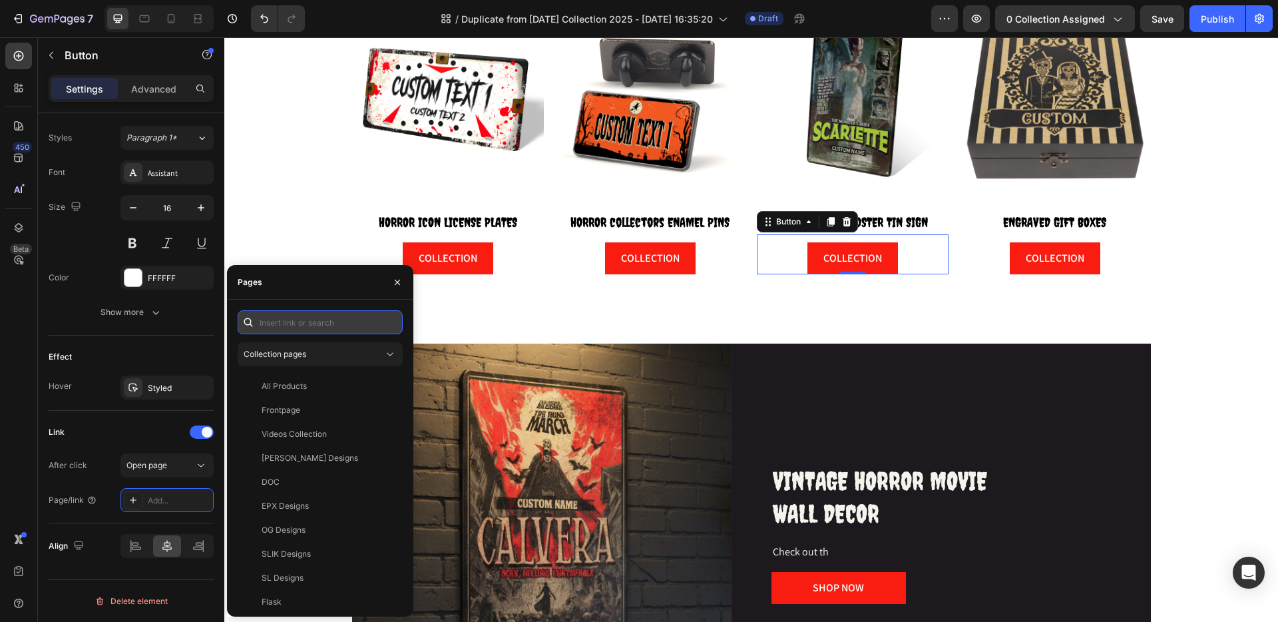
click at [272, 324] on input "text" at bounding box center [320, 322] width 165 height 24
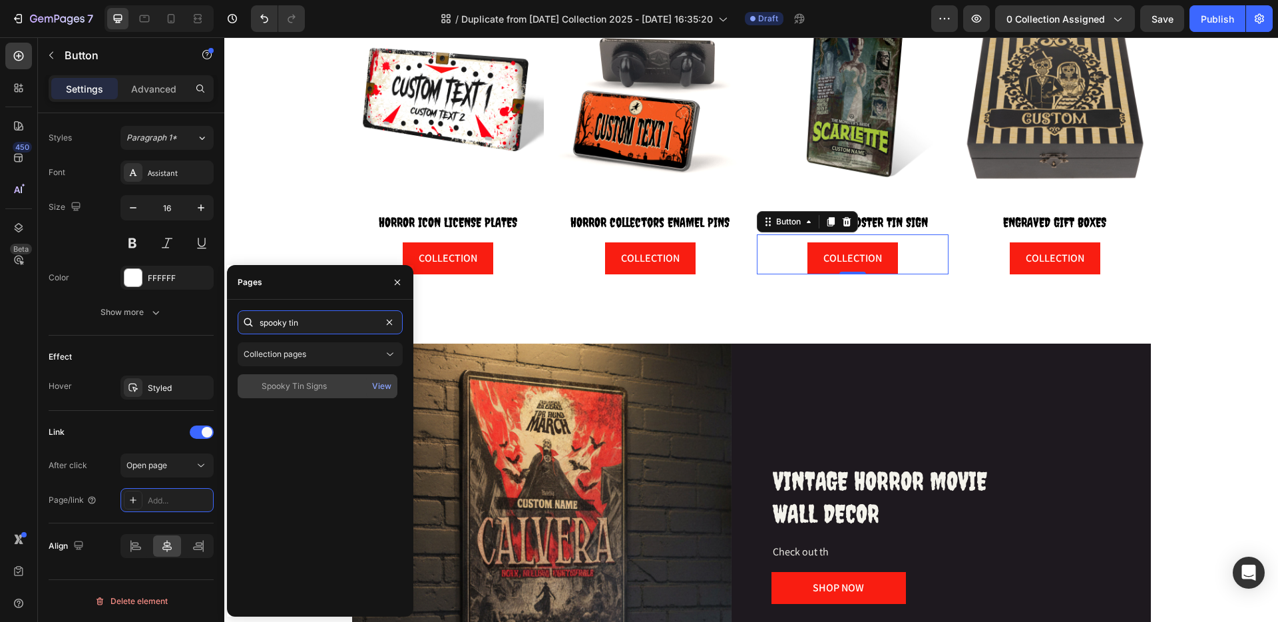
type input "spooky tin"
click at [312, 382] on div "Spooky Tin Signs" at bounding box center [294, 386] width 65 height 12
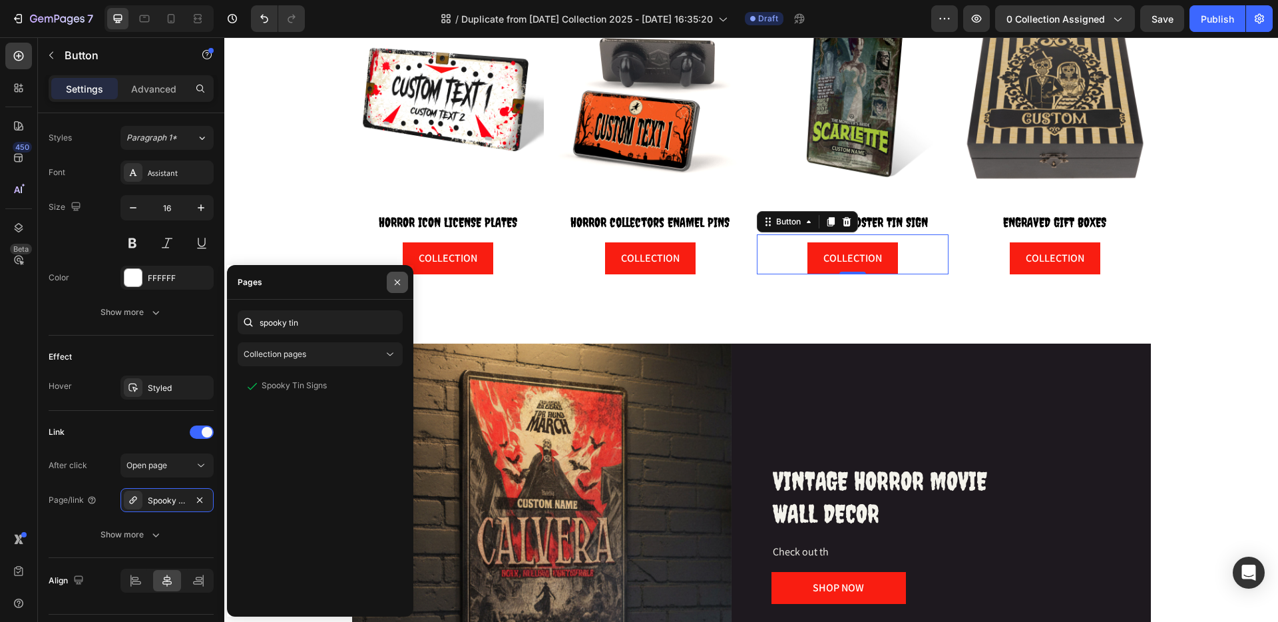
click at [395, 282] on icon "button" at bounding box center [397, 282] width 11 height 11
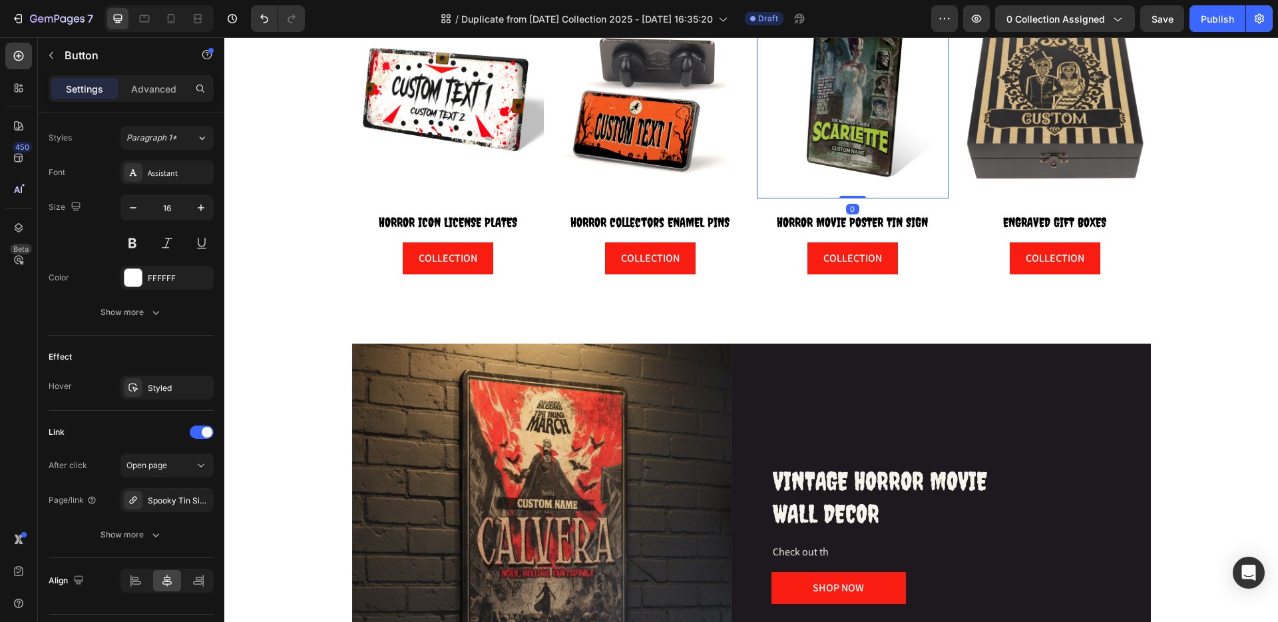
click at [852, 130] on img at bounding box center [853, 103] width 192 height 192
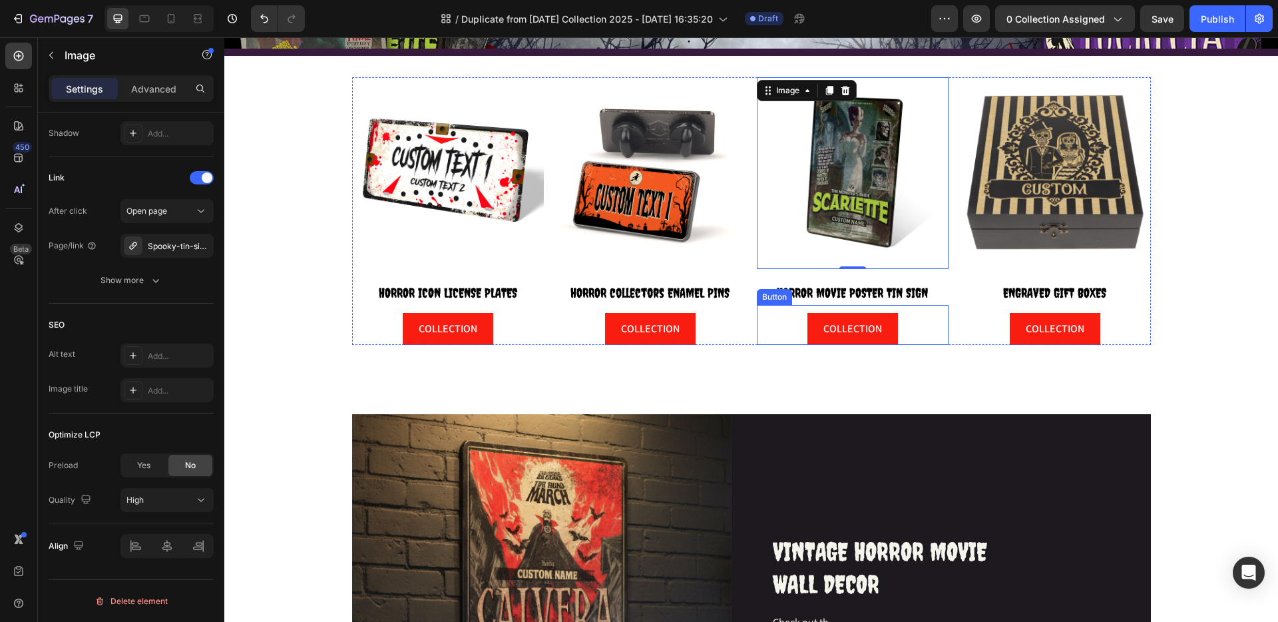
scroll to position [301, 0]
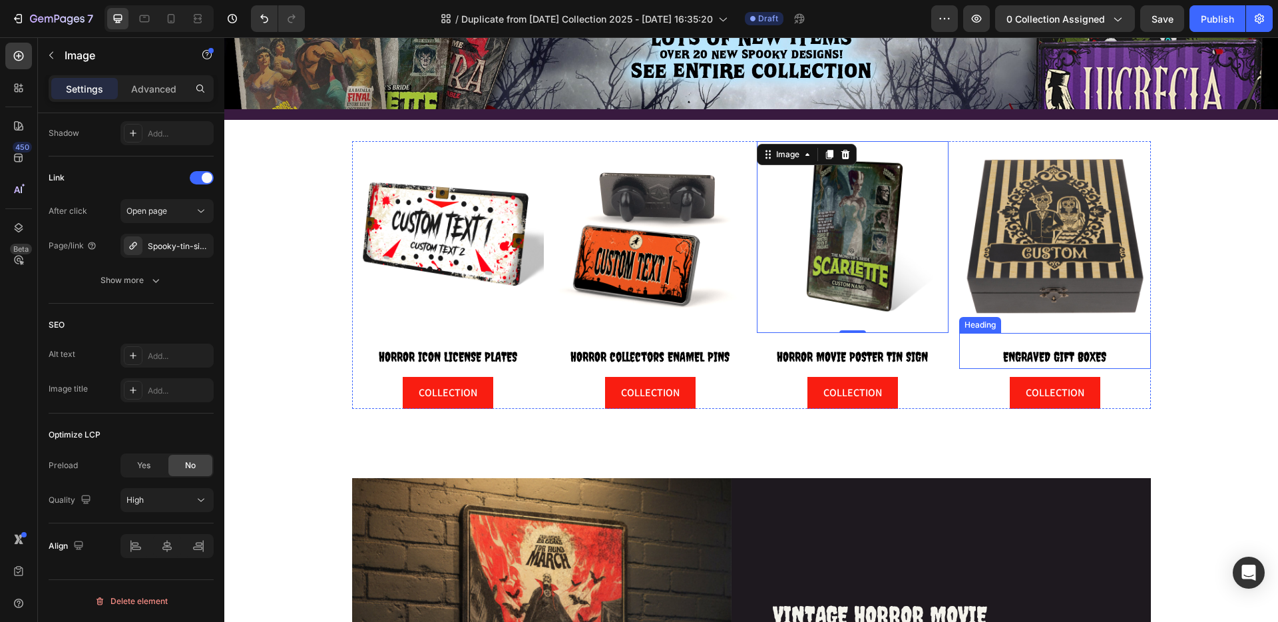
click at [1025, 358] on span "ENGRAVED GIFT BOXES" at bounding box center [1054, 356] width 103 height 15
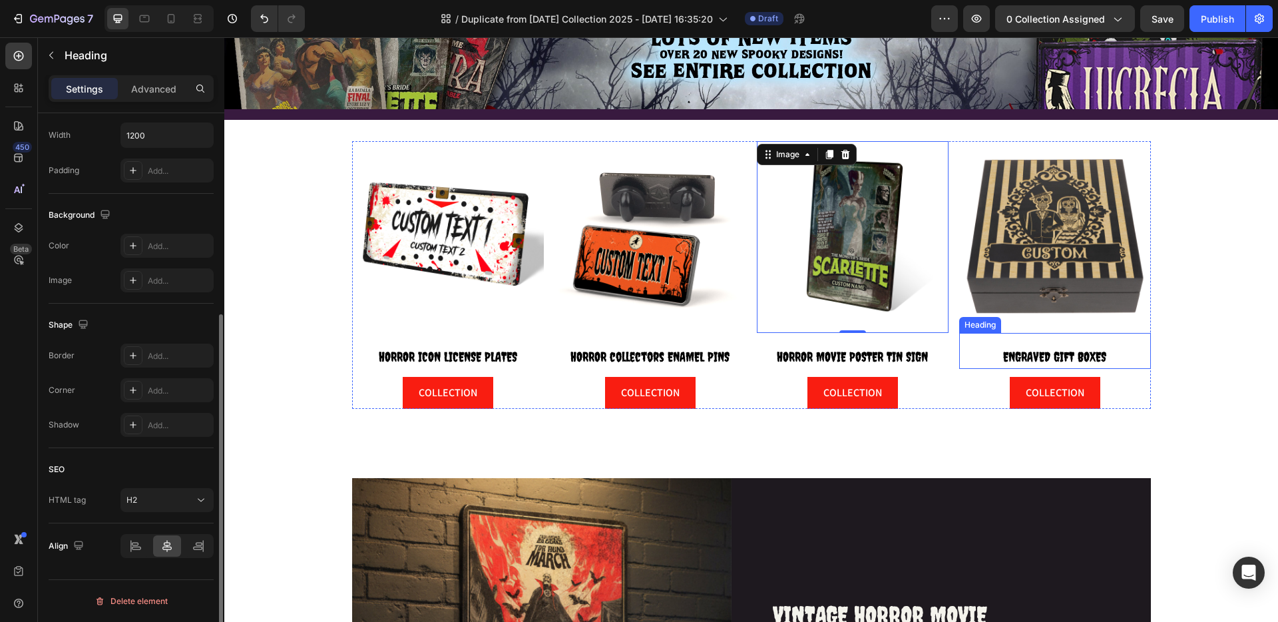
scroll to position [0, 0]
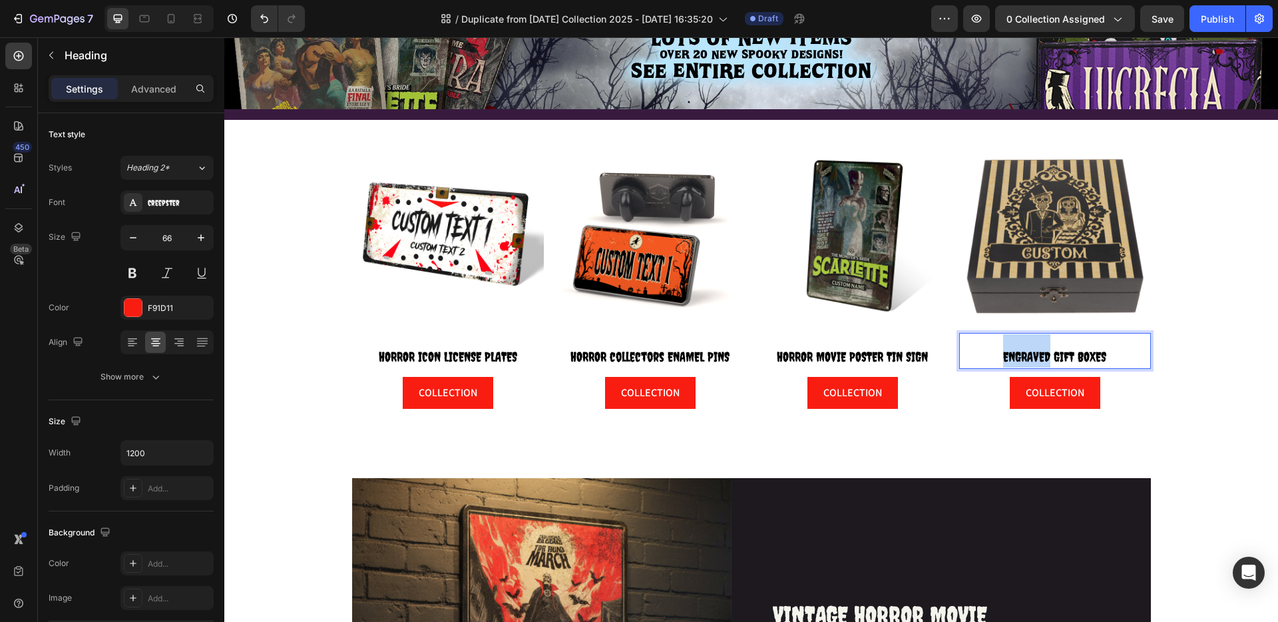
click at [1003, 353] on span "ENGRAVED GIFT BOXES" at bounding box center [1054, 356] width 103 height 15
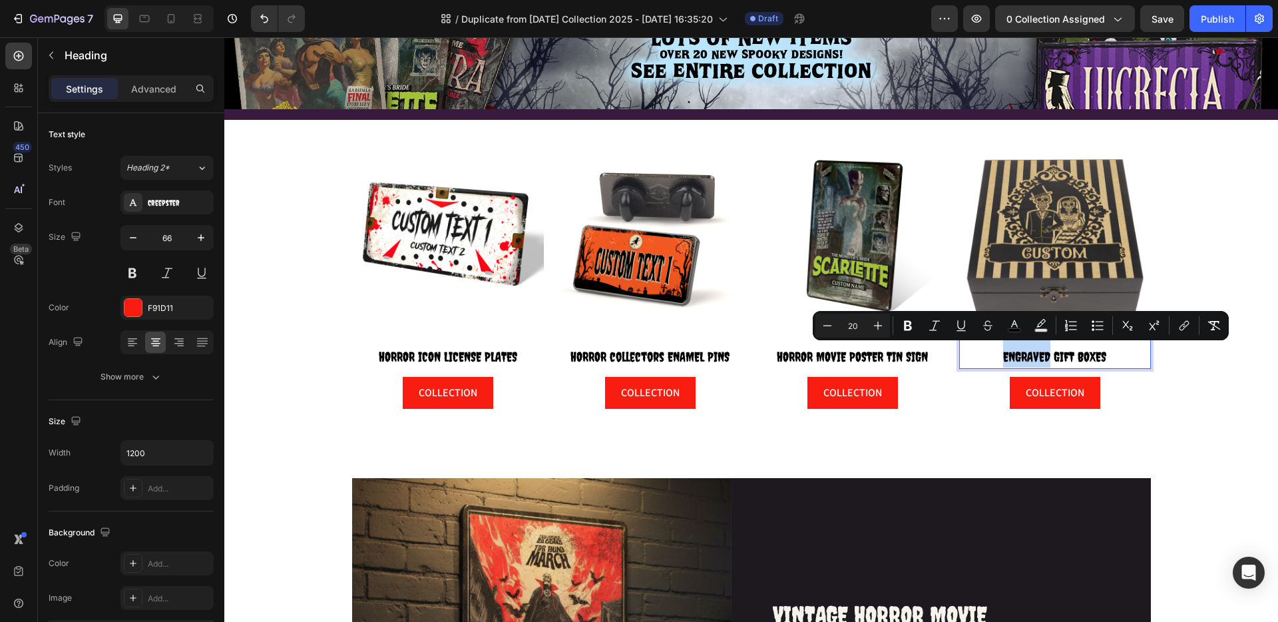
click at [1003, 352] on span "ENGRAVED GIFT BOXES" at bounding box center [1054, 356] width 103 height 15
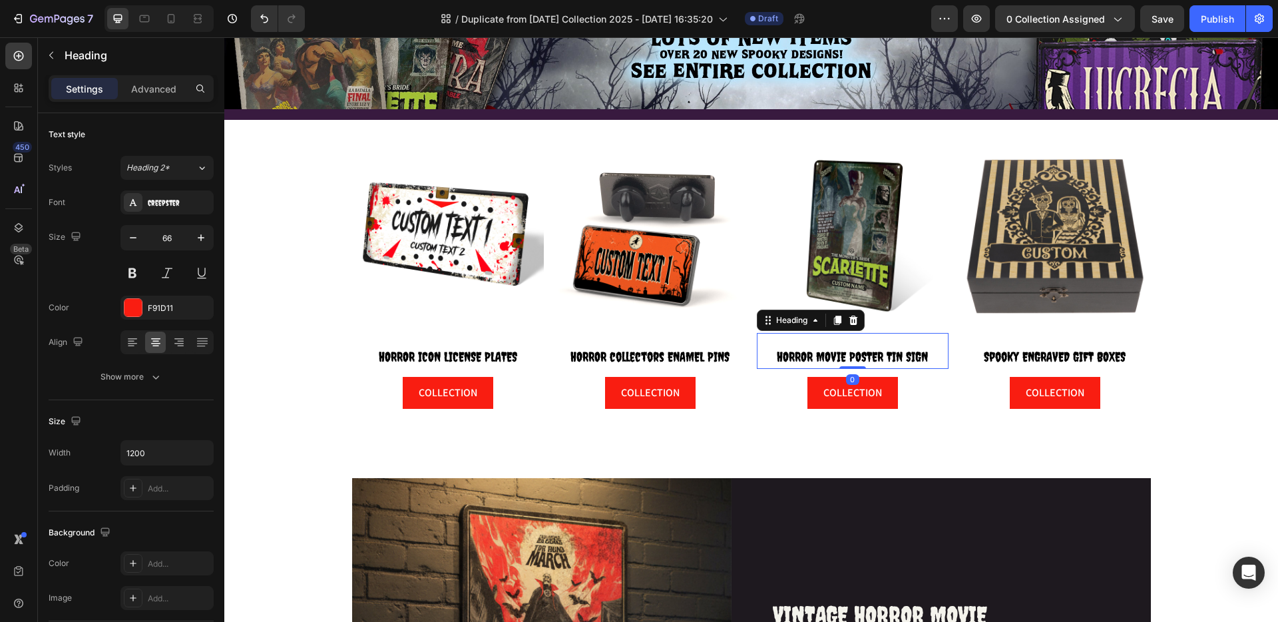
click at [789, 350] on span "HORROR MOVIE POSTER TIN SIGN" at bounding box center [852, 356] width 151 height 15
click at [789, 353] on span "HORROR MOVIE POSTER TIN SIGN" at bounding box center [852, 356] width 151 height 15
click at [579, 362] on link "HORROR collectors ENAMEL PINS" at bounding box center [650, 345] width 159 height 51
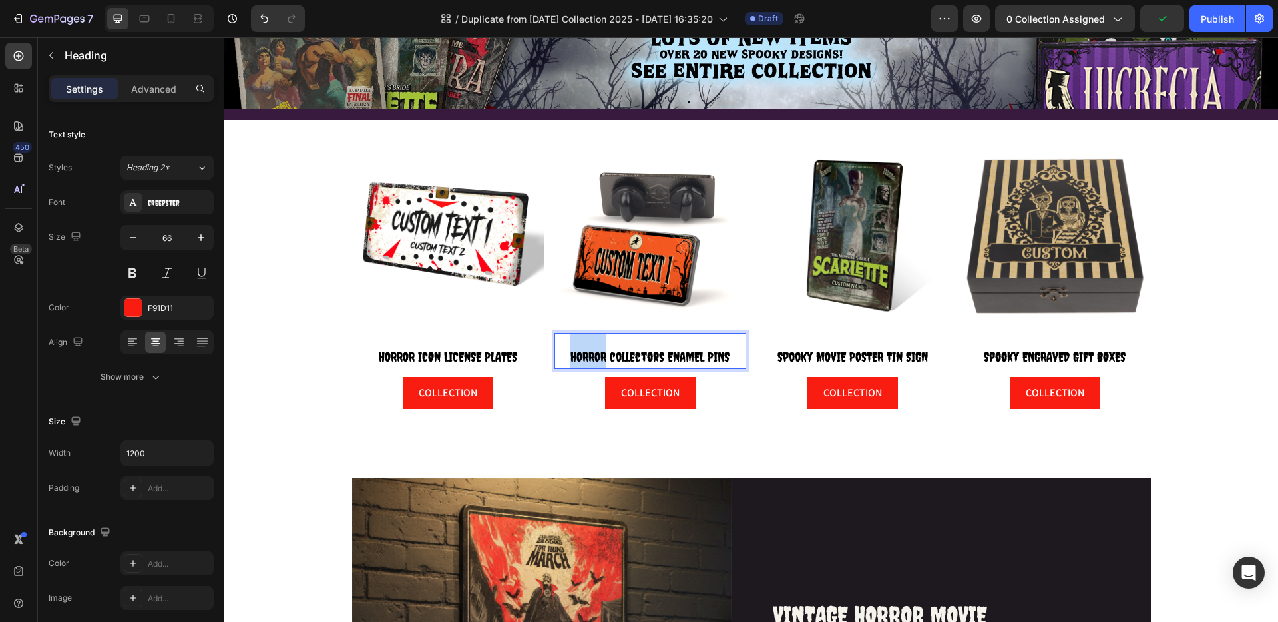
click at [581, 355] on span "HORROR collectors ENAMEL PINS" at bounding box center [650, 356] width 159 height 15
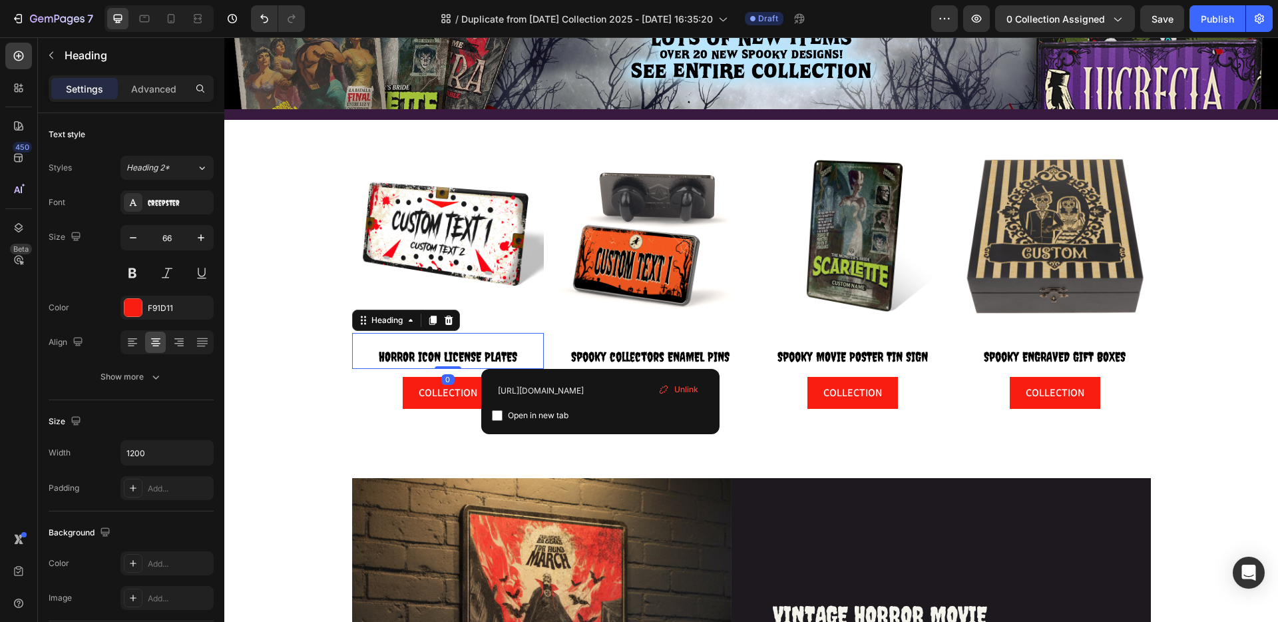
click at [391, 352] on span "HORROR ICON LICENSE PLATES" at bounding box center [448, 356] width 138 height 15
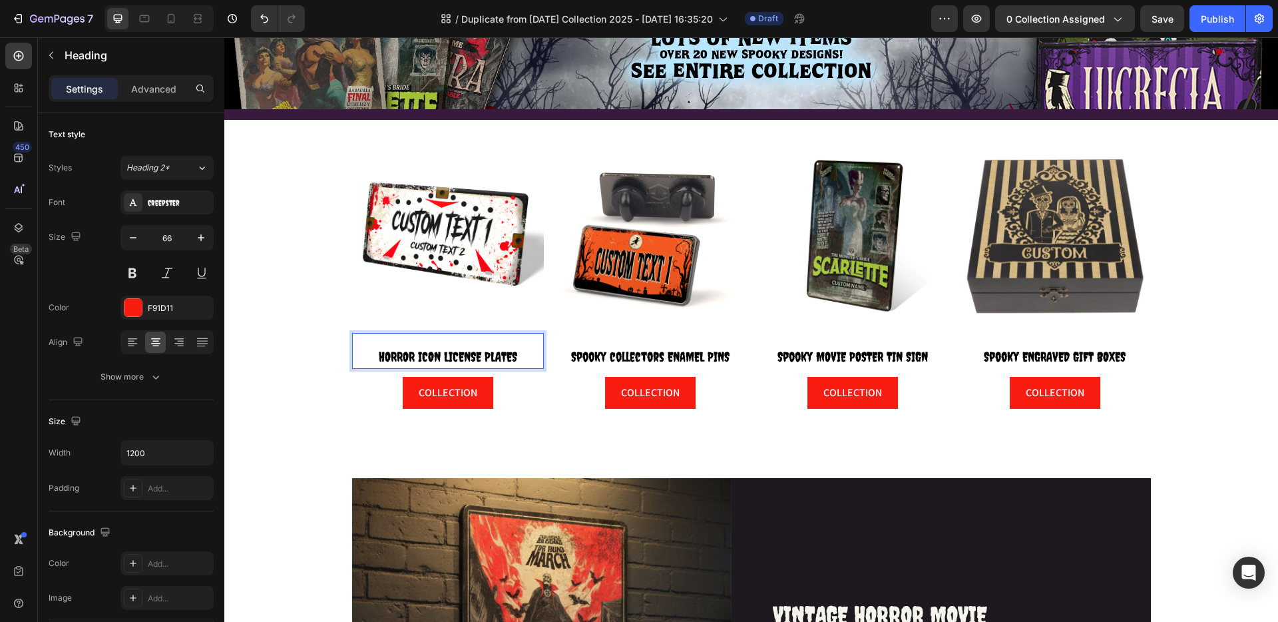
click at [391, 352] on span "HORROR ICON LICENSE PLATES" at bounding box center [448, 356] width 138 height 15
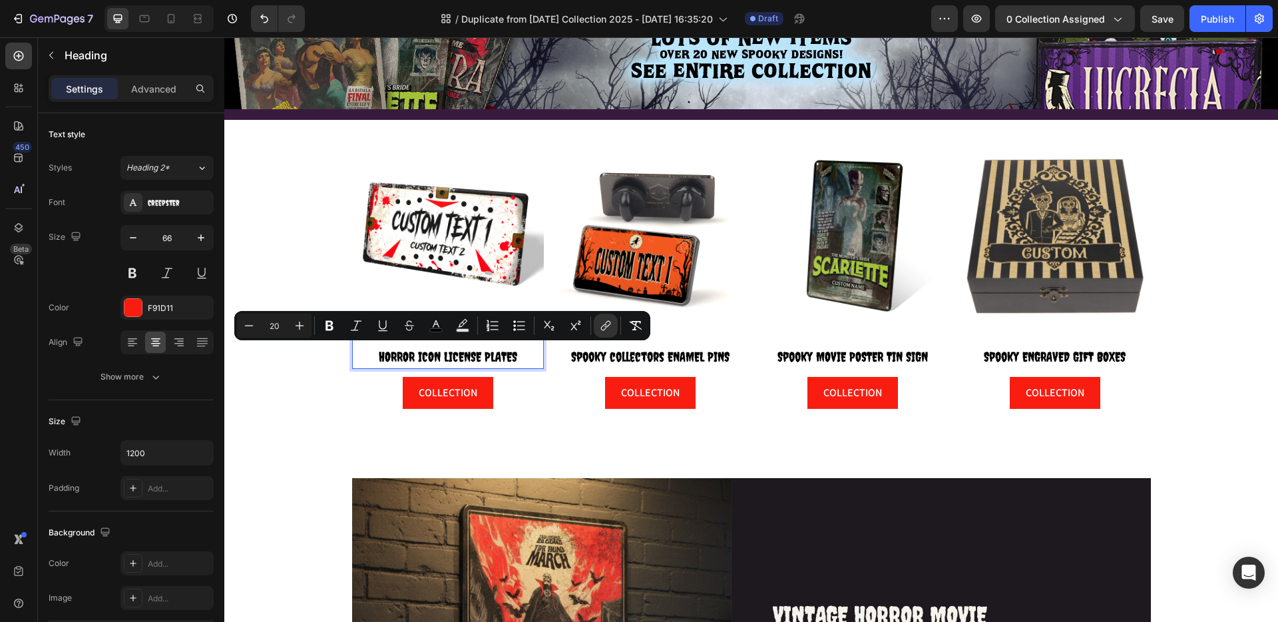
click at [391, 352] on span "HORROR ICON LICENSE PLATES" at bounding box center [448, 356] width 138 height 15
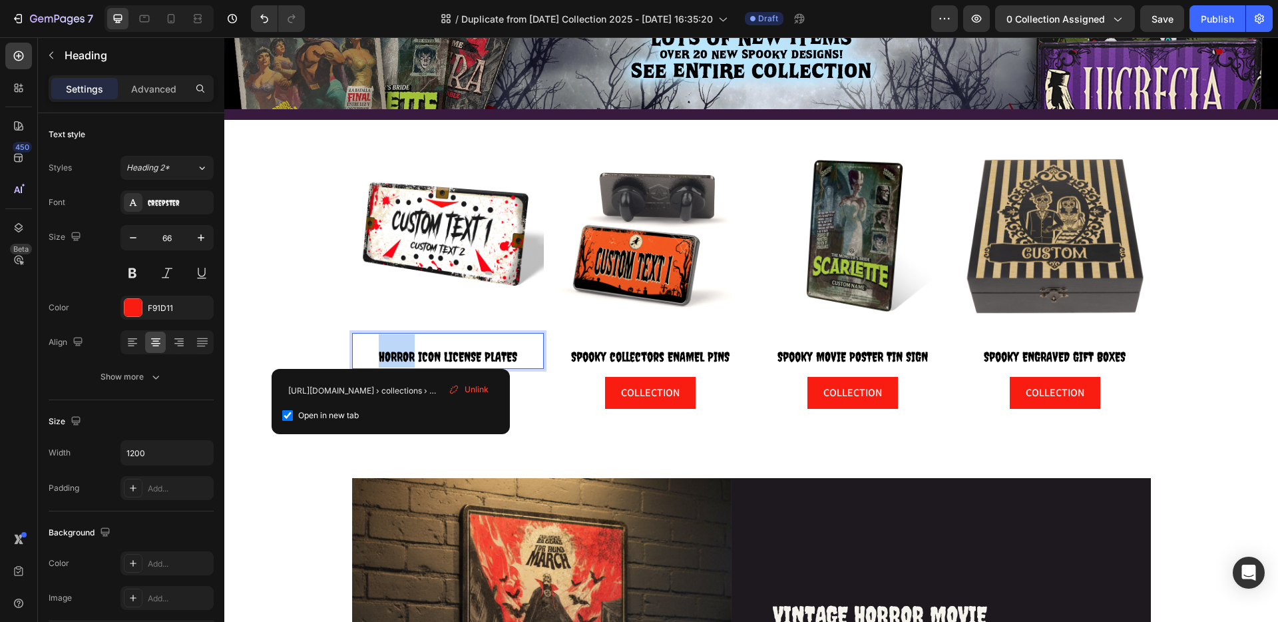
click at [391, 352] on span "HORROR ICON LICENSE PLATES" at bounding box center [448, 356] width 138 height 15
click at [396, 357] on span "Spooky ICON LICENSE PLATES" at bounding box center [448, 356] width 138 height 15
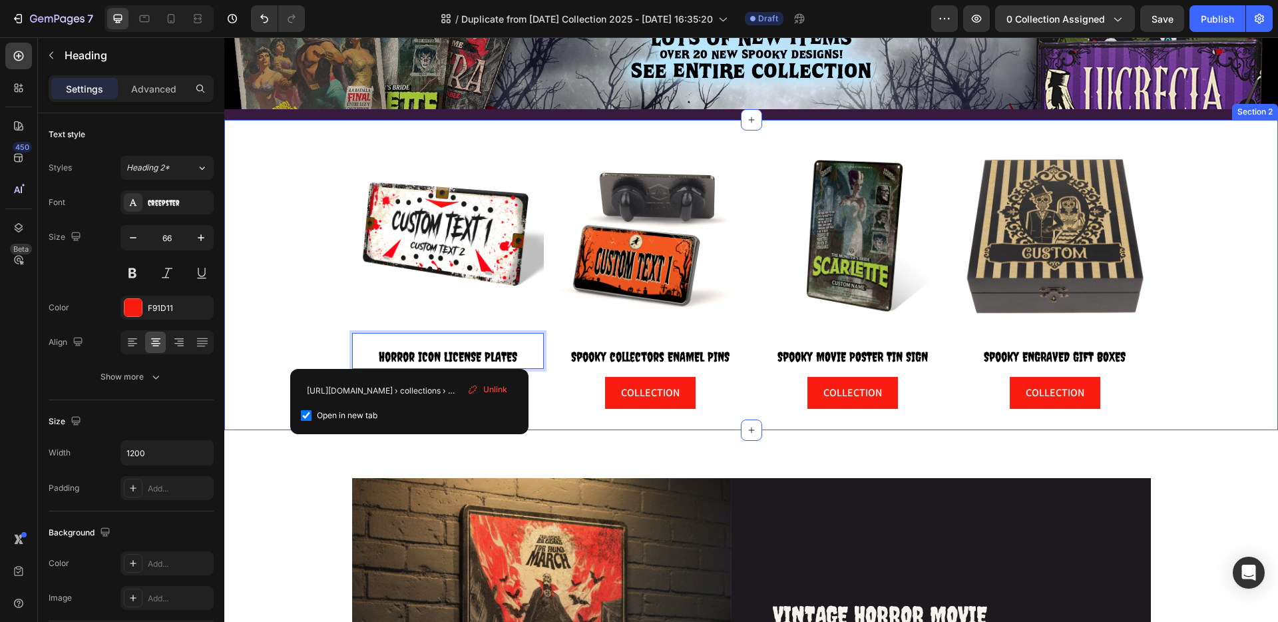
click at [1189, 387] on div "Image Horror ICON LICENSE PLATES Heading 0 COLLECTION Button Image ⁠⁠⁠⁠⁠⁠⁠ Spoo…" at bounding box center [751, 275] width 1054 height 268
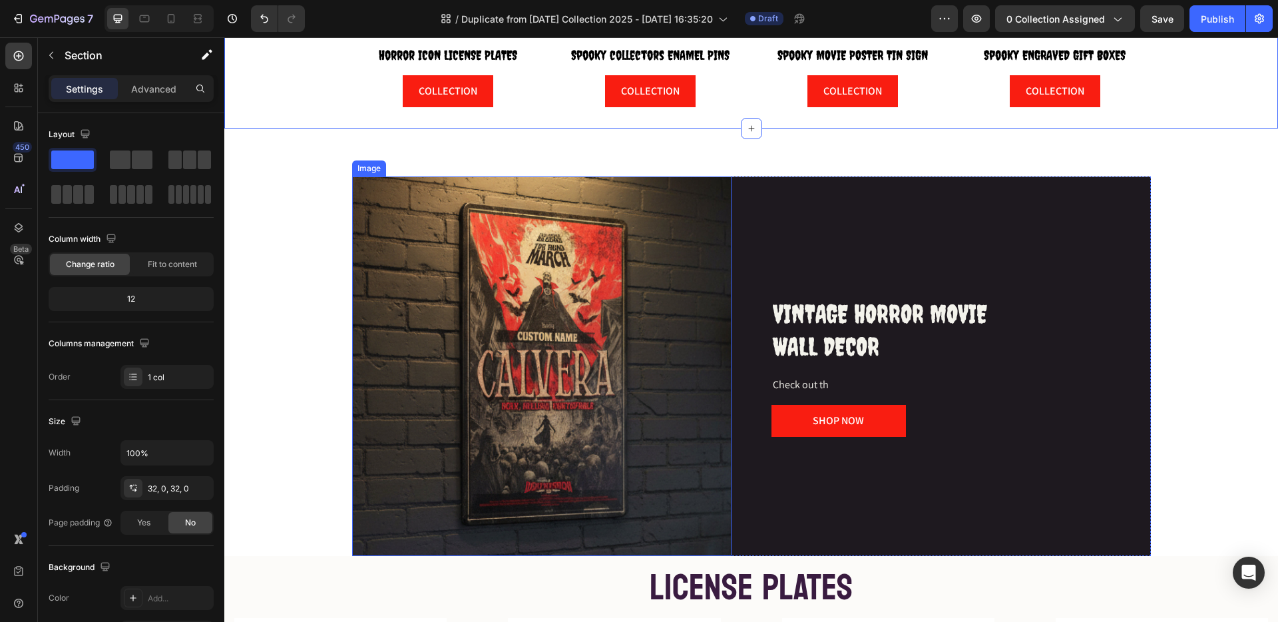
scroll to position [576, 0]
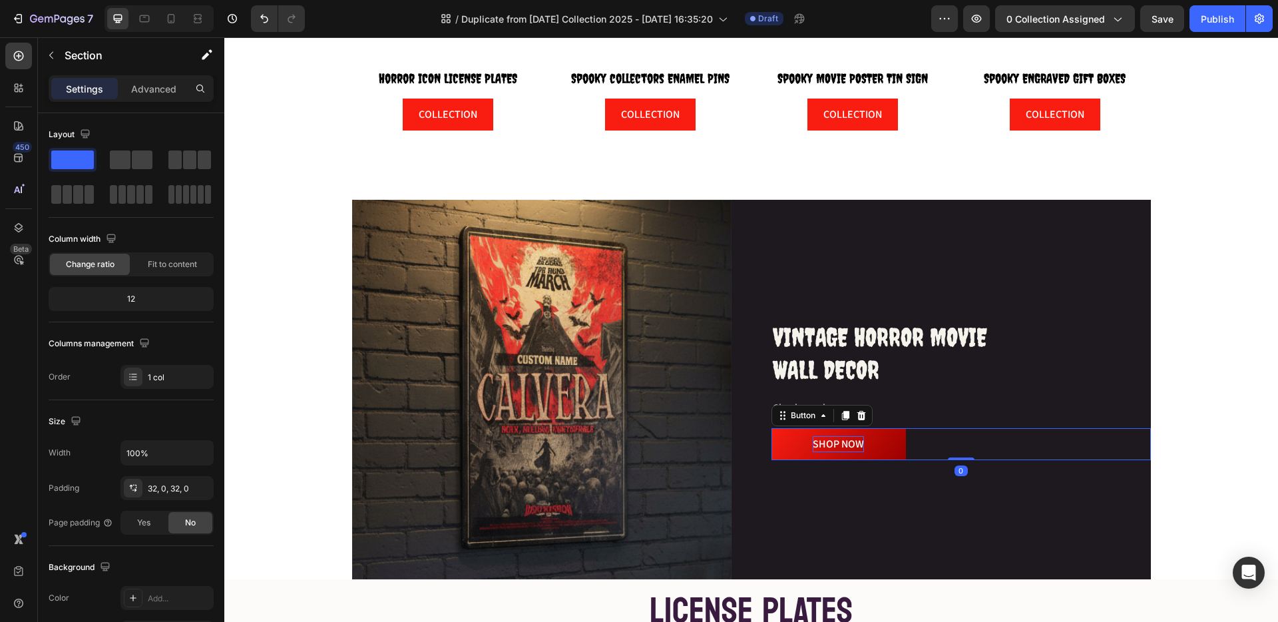
click at [836, 446] on div "SHOP NOW" at bounding box center [838, 444] width 51 height 16
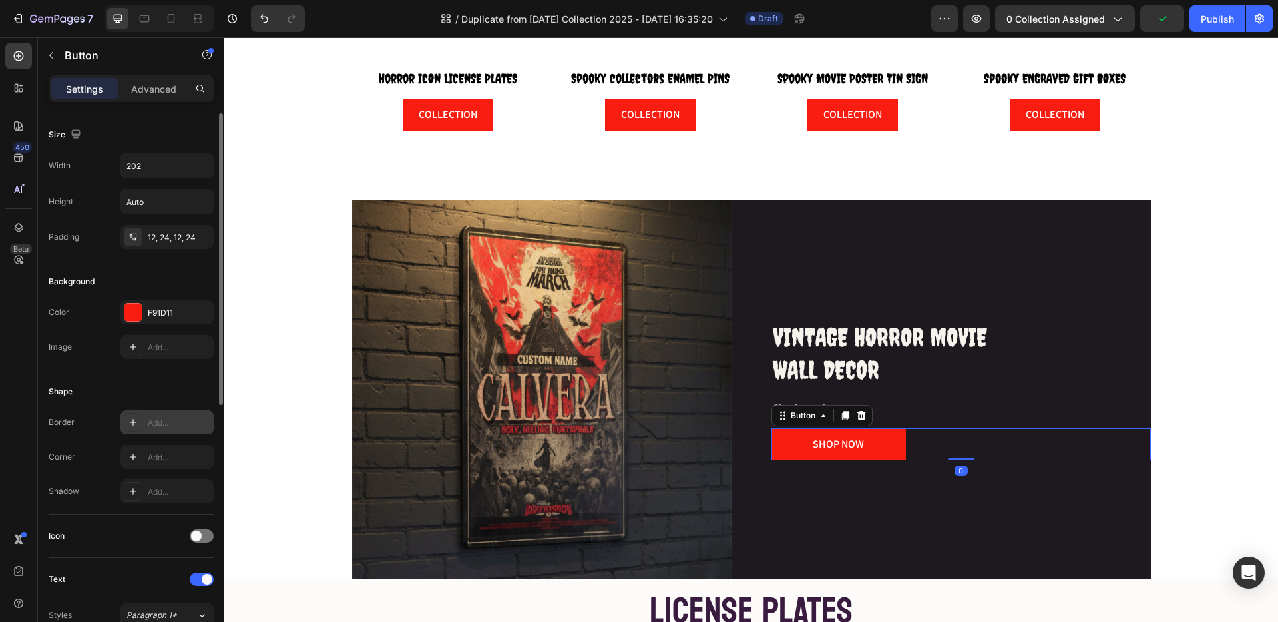
scroll to position [477, 0]
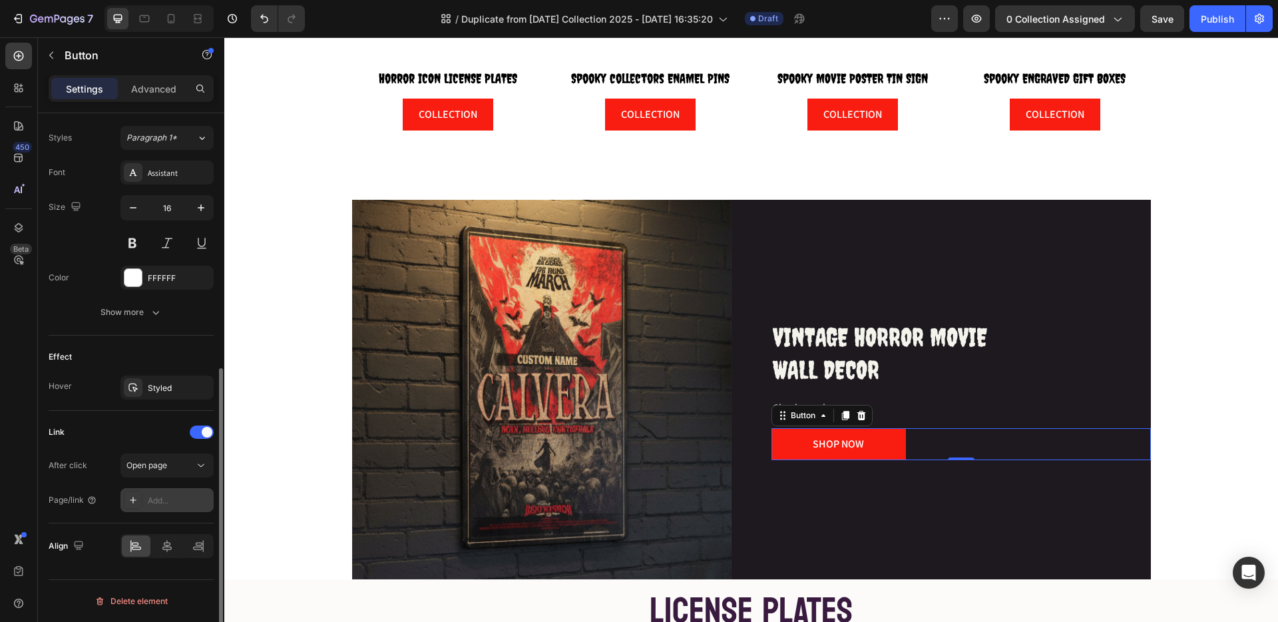
click at [186, 500] on div "Add..." at bounding box center [179, 501] width 63 height 12
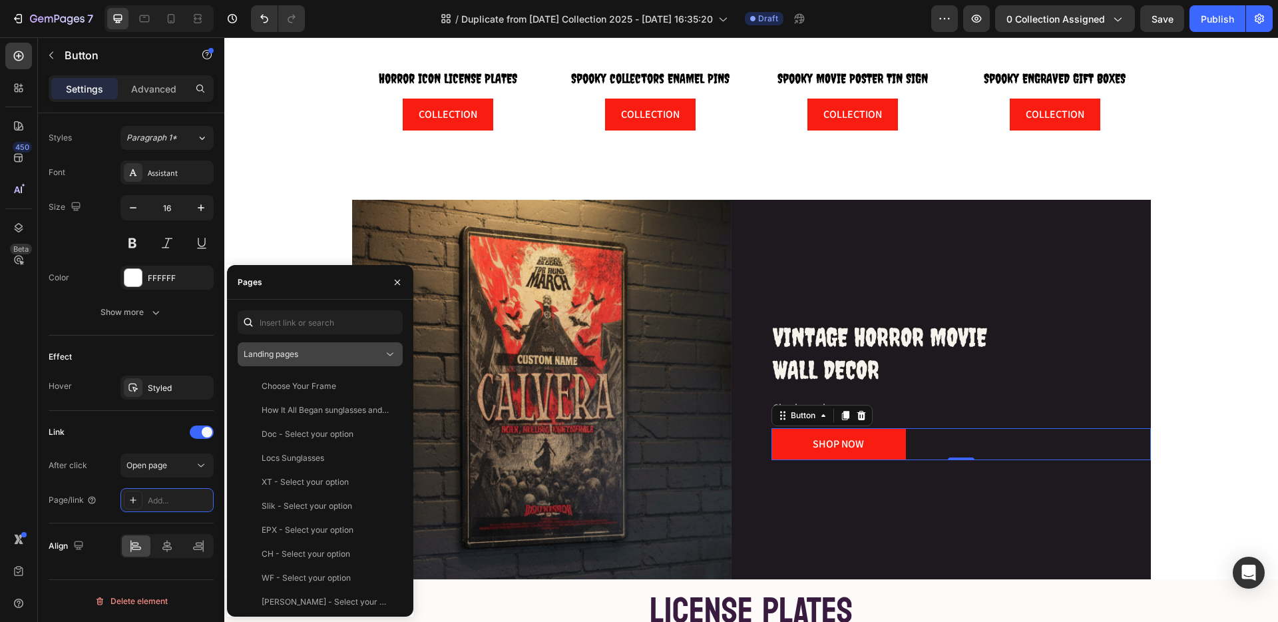
click at [298, 354] on span "Landing pages" at bounding box center [271, 354] width 55 height 10
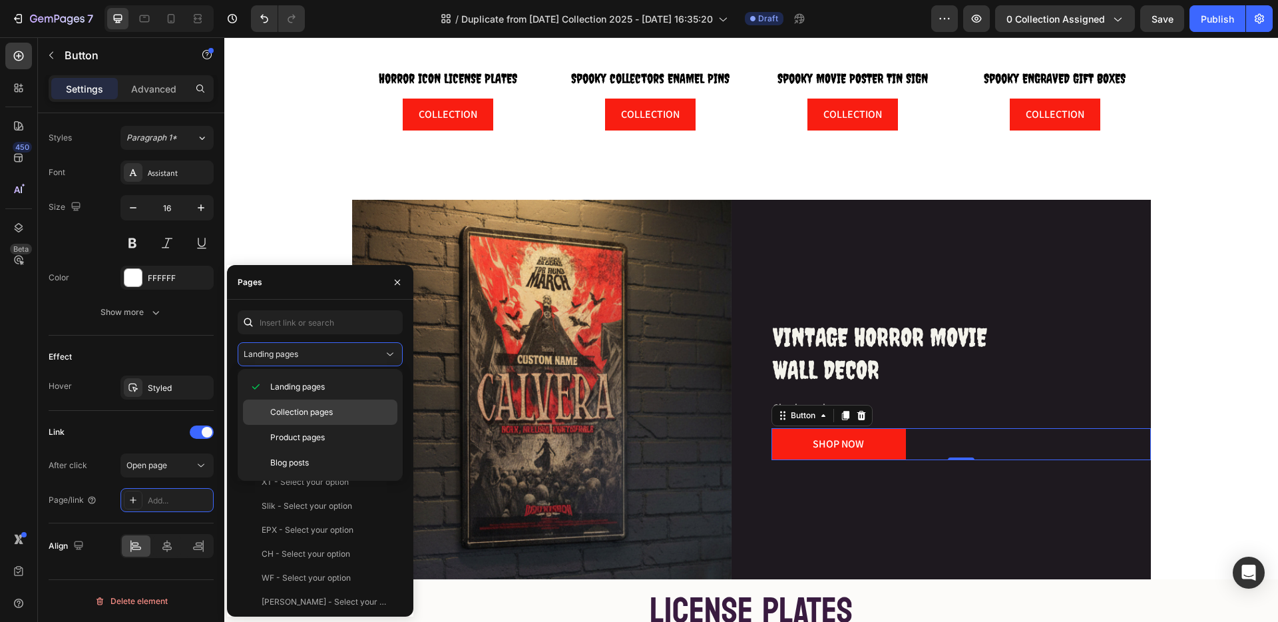
click at [294, 408] on span "Collection pages" at bounding box center [301, 412] width 63 height 12
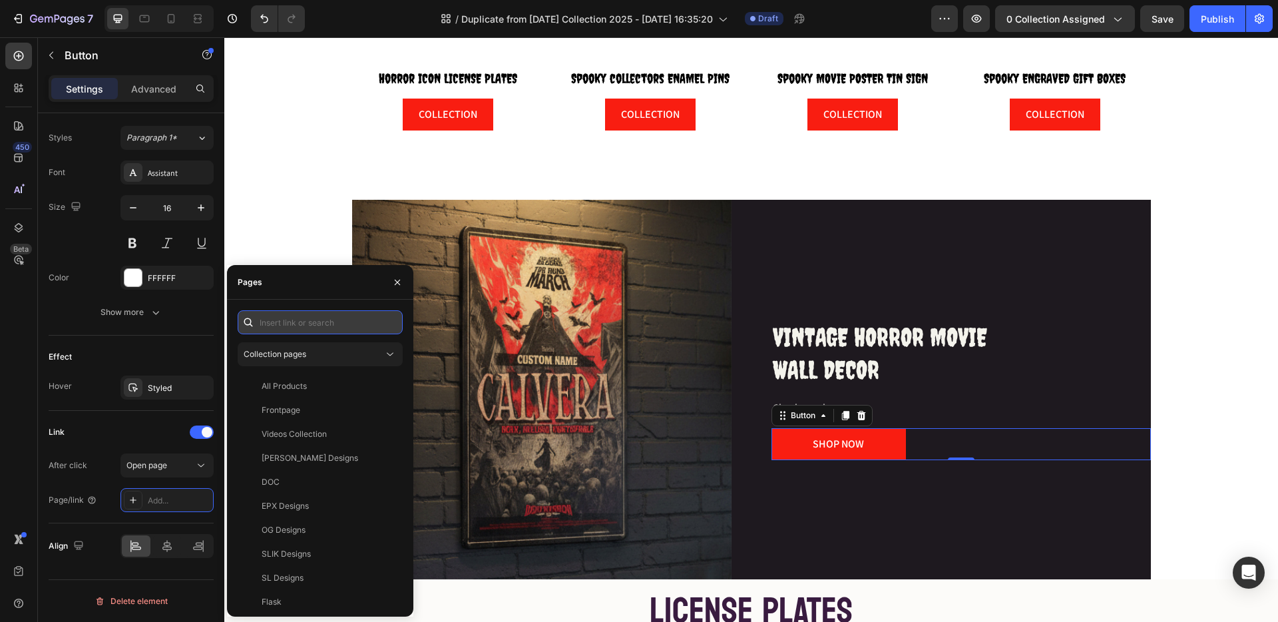
click at [273, 327] on input "text" at bounding box center [320, 322] width 165 height 24
type input "V"
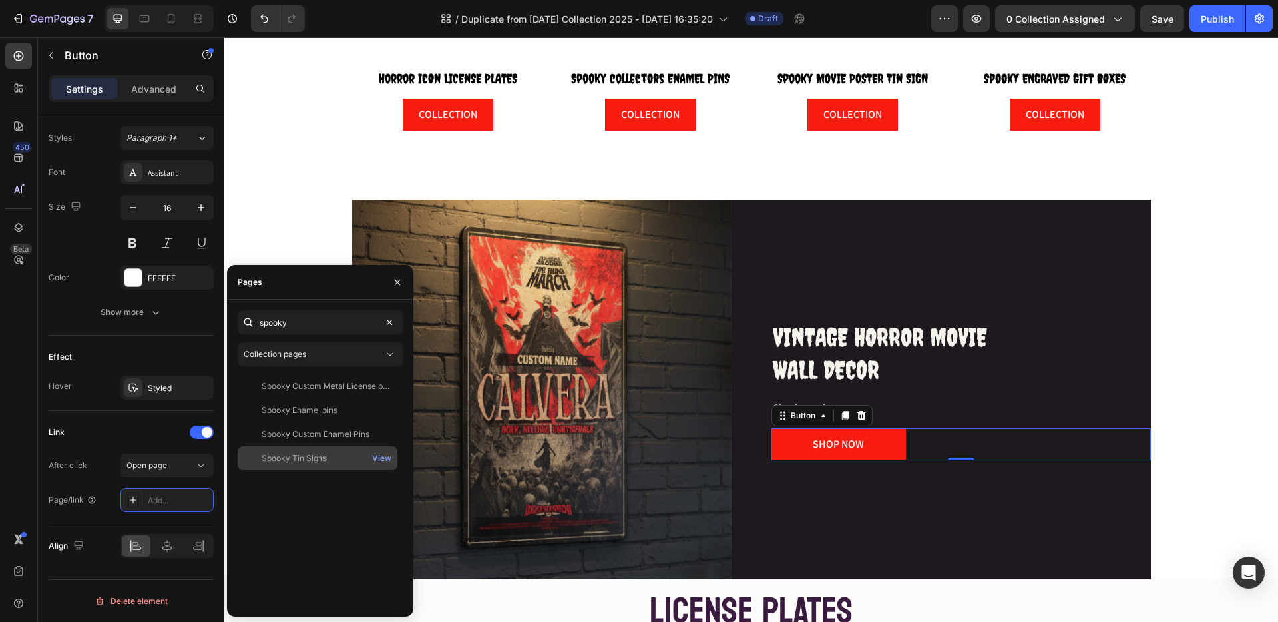
type input "spooky"
click at [310, 455] on div "Spooky Tin Signs" at bounding box center [294, 458] width 65 height 12
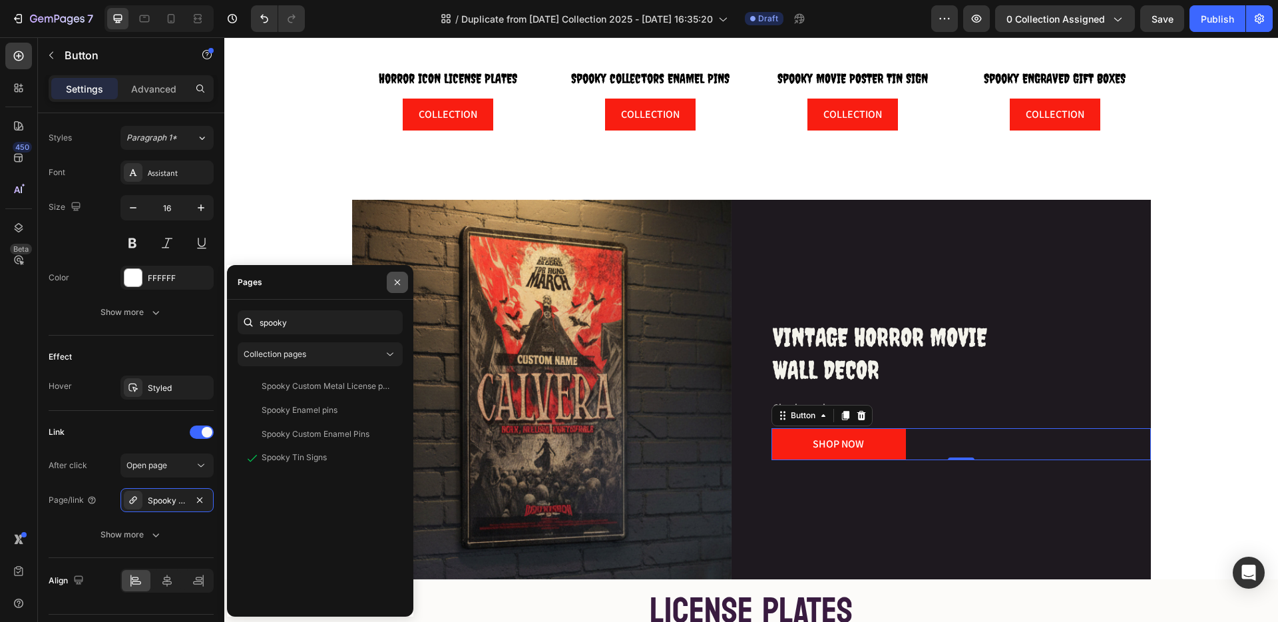
click at [396, 279] on icon "button" at bounding box center [397, 282] width 11 height 11
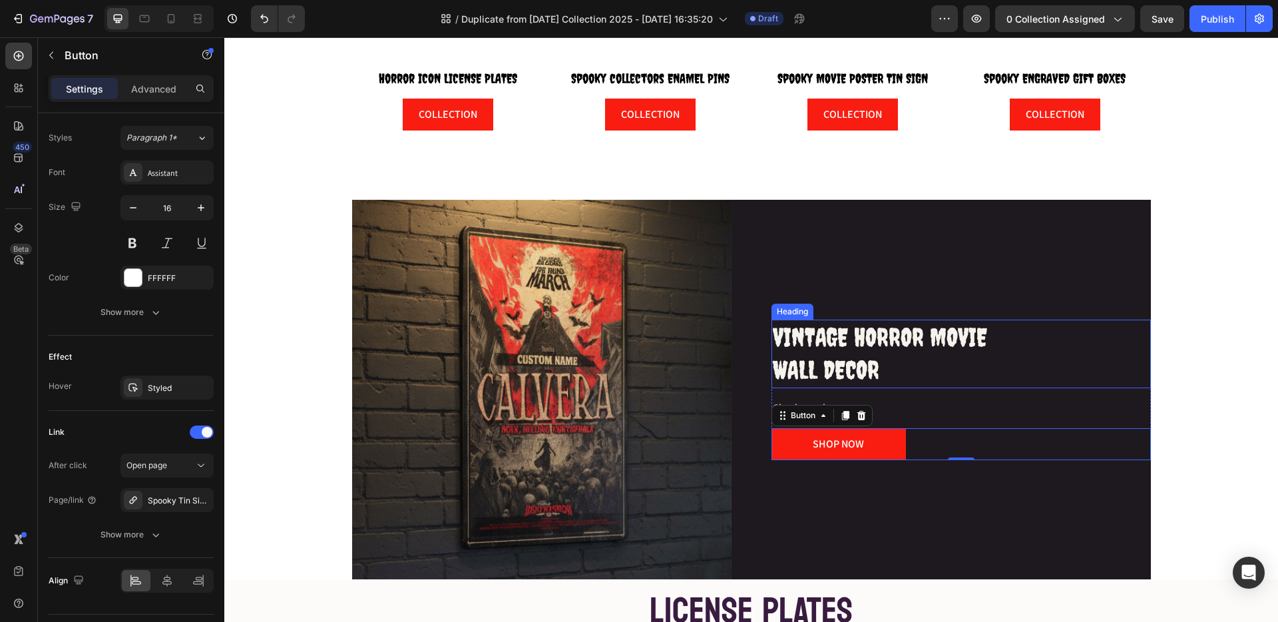
click at [913, 385] on h2 "VINTAGE HORROR MOVIE WALL DECOR" at bounding box center [962, 354] width 380 height 69
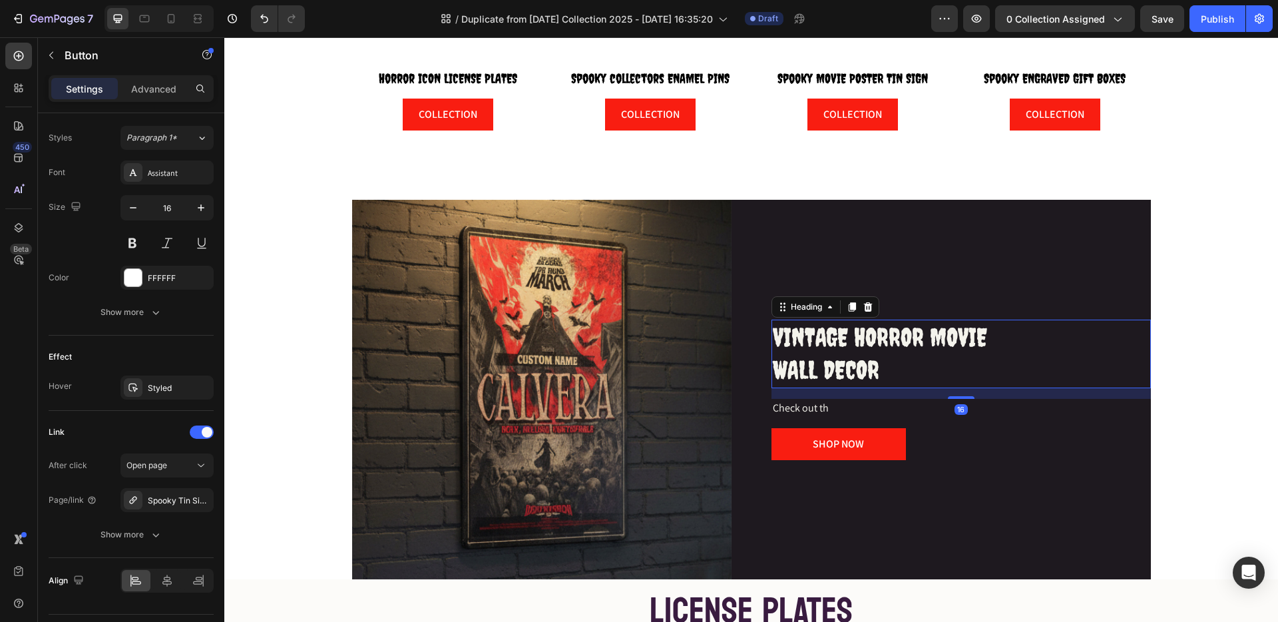
scroll to position [0, 0]
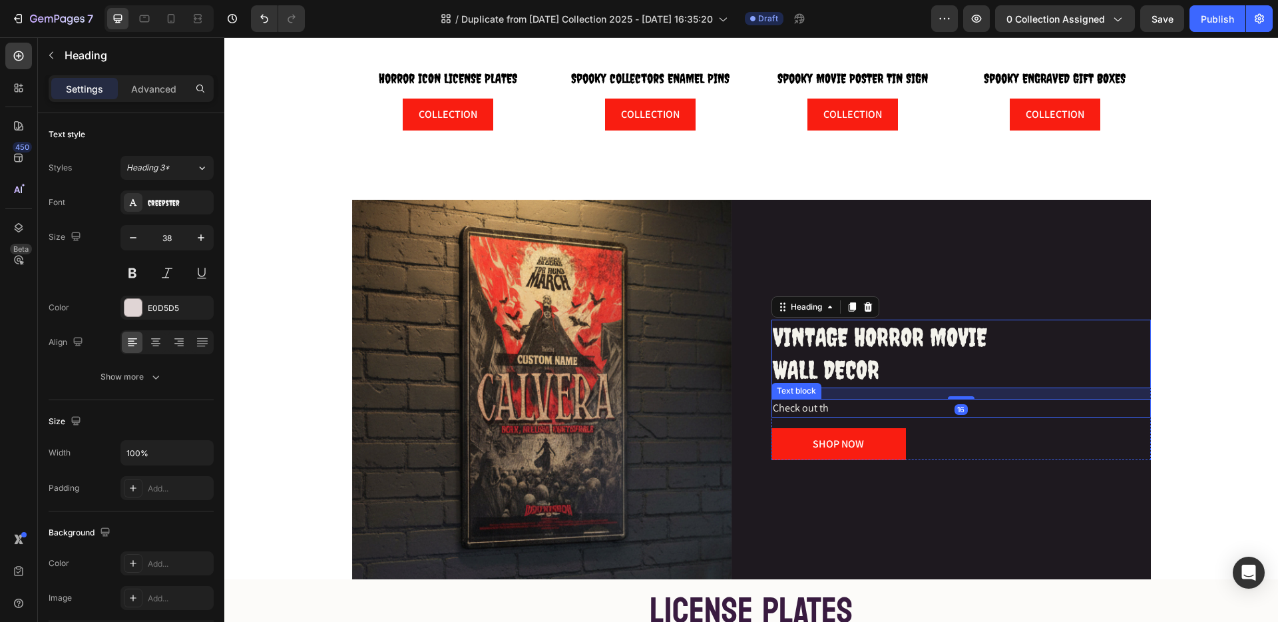
click at [833, 408] on p "Check out th" at bounding box center [961, 408] width 377 height 16
click at [871, 329] on span "VINTAGE HORROR MOVIE" at bounding box center [880, 336] width 214 height 29
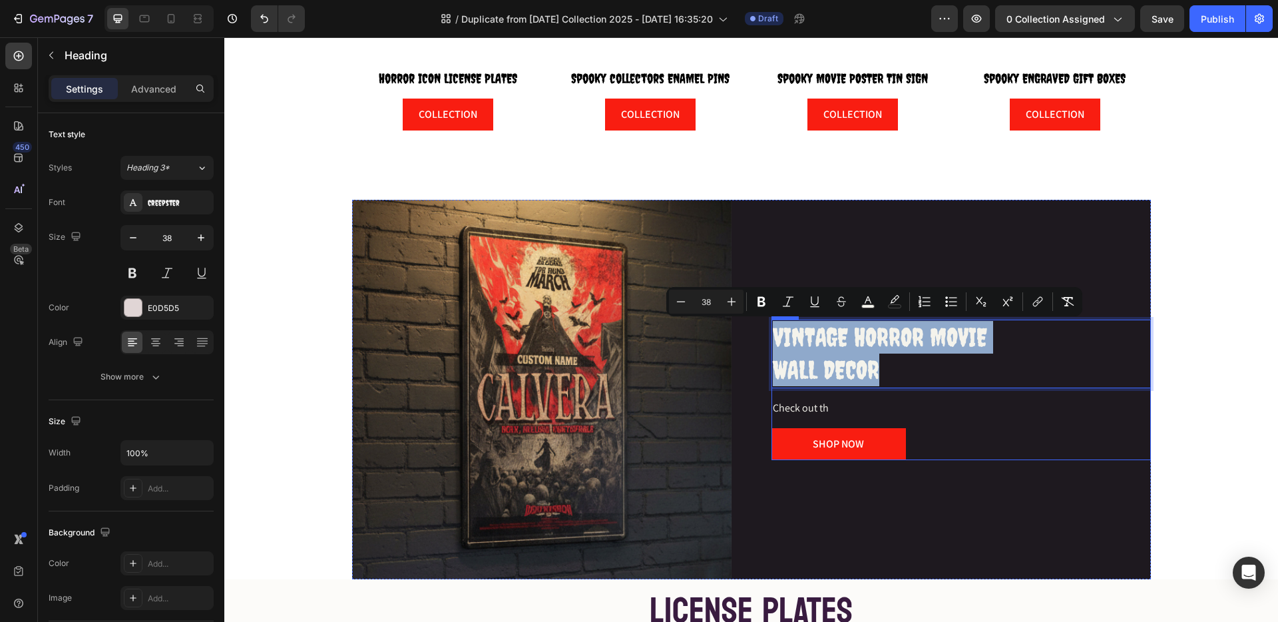
drag, startPoint x: 871, startPoint y: 329, endPoint x: 894, endPoint y: 392, distance: 67.4
click at [894, 392] on div "VINTAGE HORROR MOVIE WALL DECOR Heading 16 Check out th Text block SHOP NOW But…" at bounding box center [962, 390] width 380 height 140
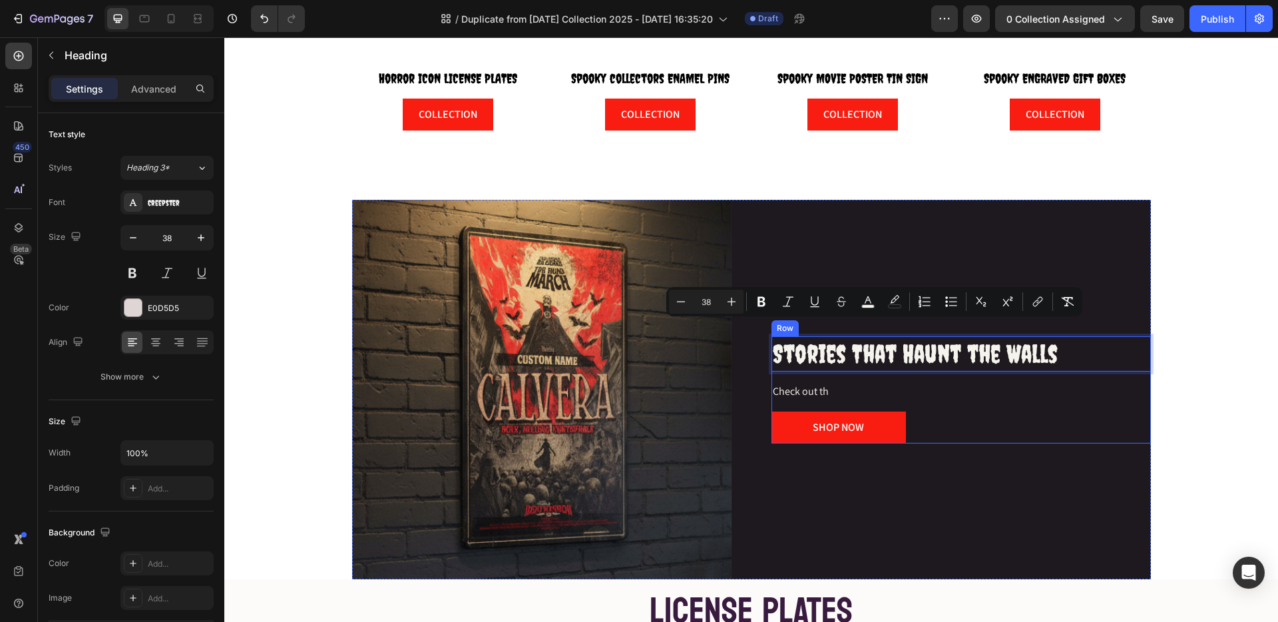
scroll to position [593, 0]
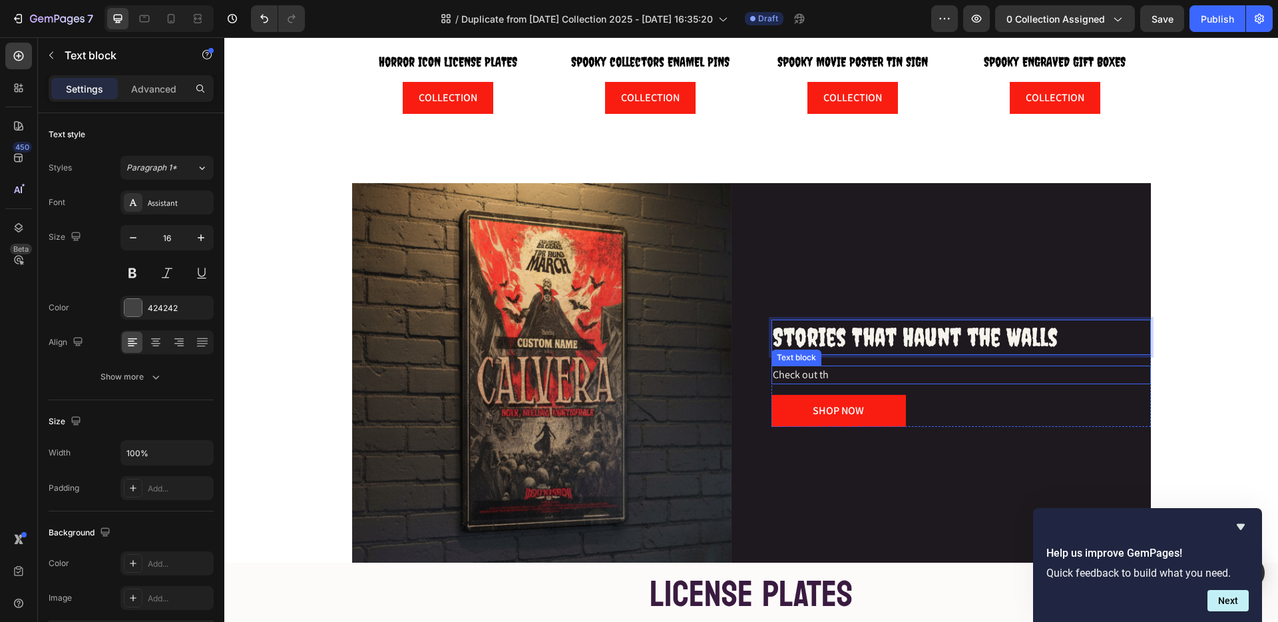
click at [802, 372] on span "Check out th" at bounding box center [801, 375] width 56 height 14
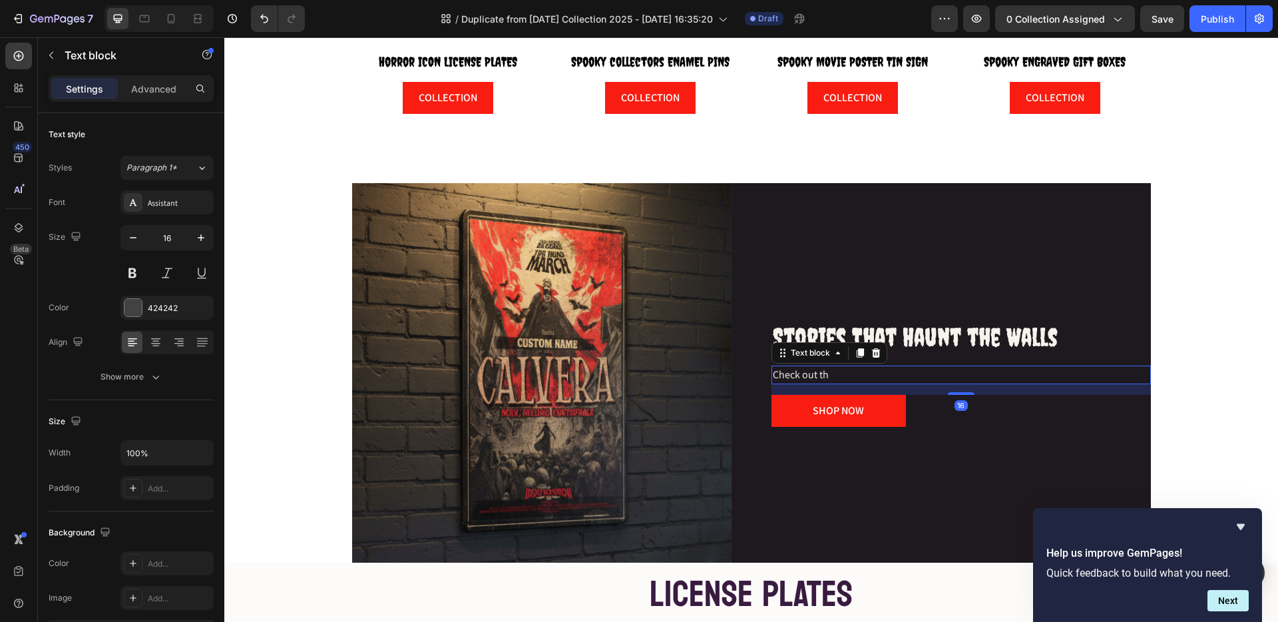
click at [802, 372] on span "Check out th" at bounding box center [801, 375] width 56 height 14
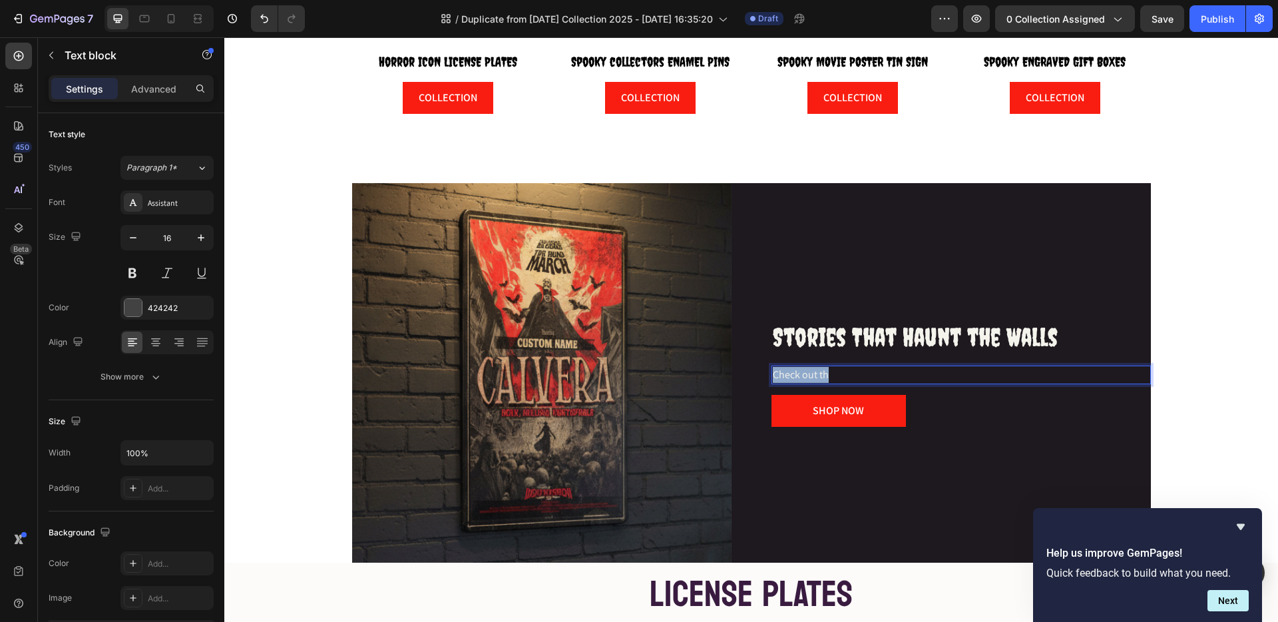
click at [802, 372] on span "Check out th" at bounding box center [801, 375] width 56 height 14
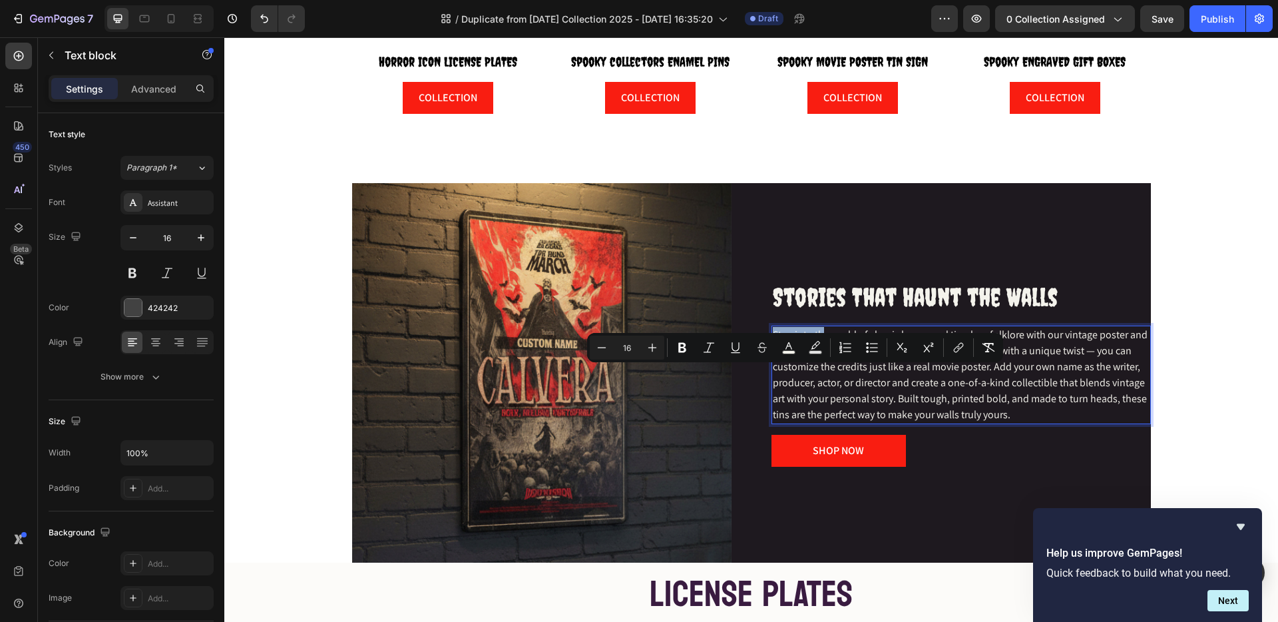
scroll to position [553, 0]
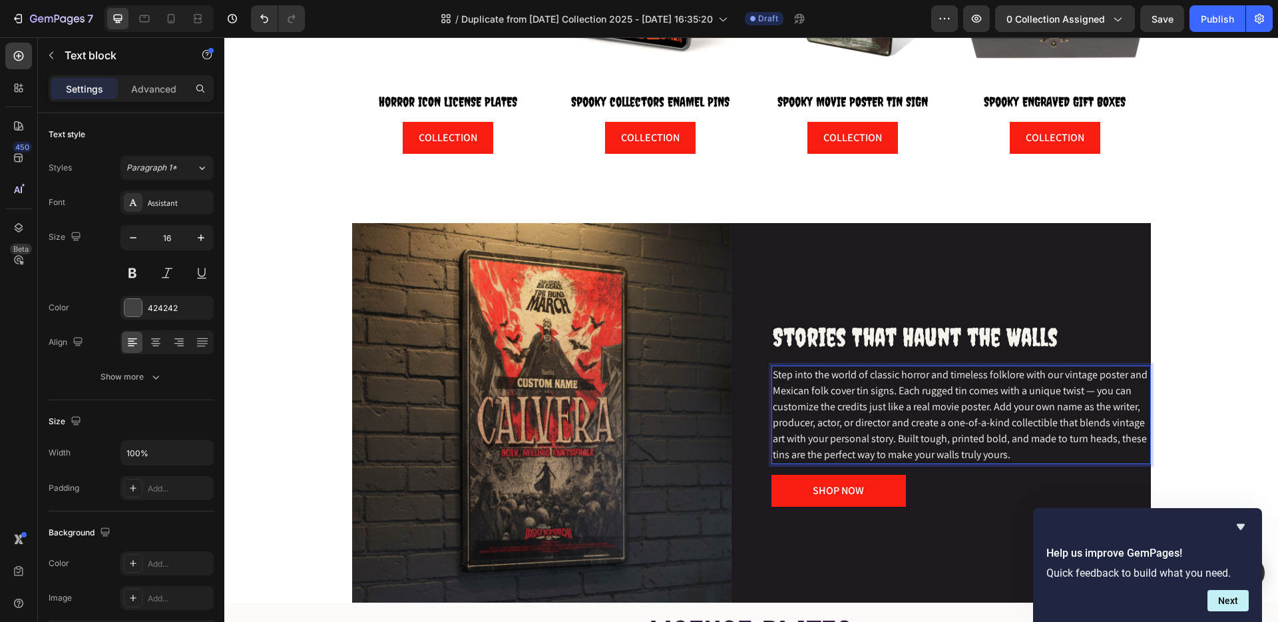
click at [1142, 412] on p "Step into the world of classic horror and timeless folklore with our vintage po…" at bounding box center [961, 415] width 377 height 96
click at [1139, 340] on p "⁠⁠⁠⁠⁠⁠⁠ Stories That Haunt the Walls" at bounding box center [961, 337] width 377 height 33
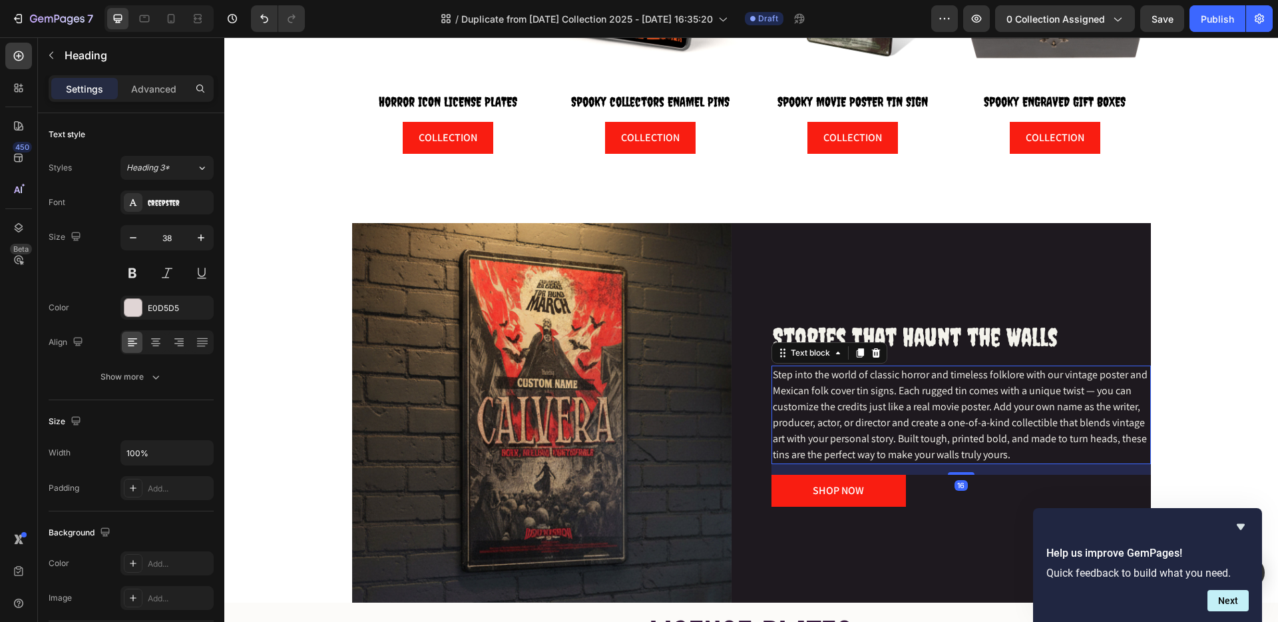
click at [1084, 429] on p "Step into the world of classic horror and timeless folklore with our vintage po…" at bounding box center [961, 415] width 377 height 96
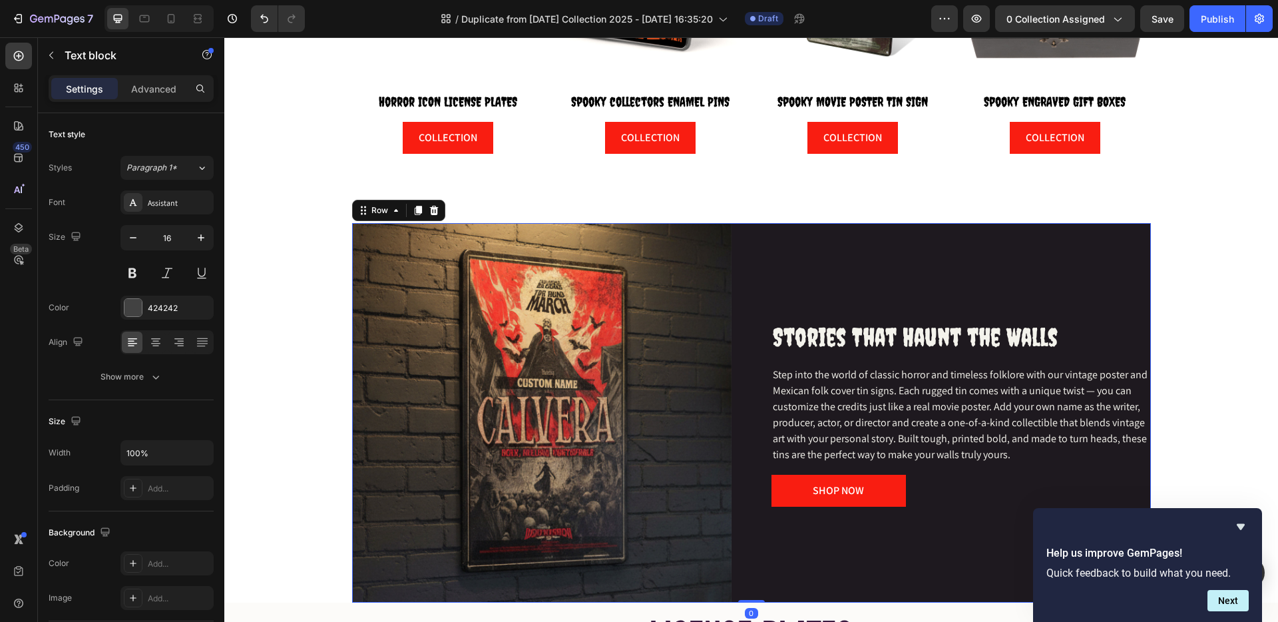
click at [1109, 299] on div "⁠⁠⁠⁠⁠⁠⁠ Stories That Haunt the Walls Heading Step into the world of classic hor…" at bounding box center [962, 413] width 380 height 380
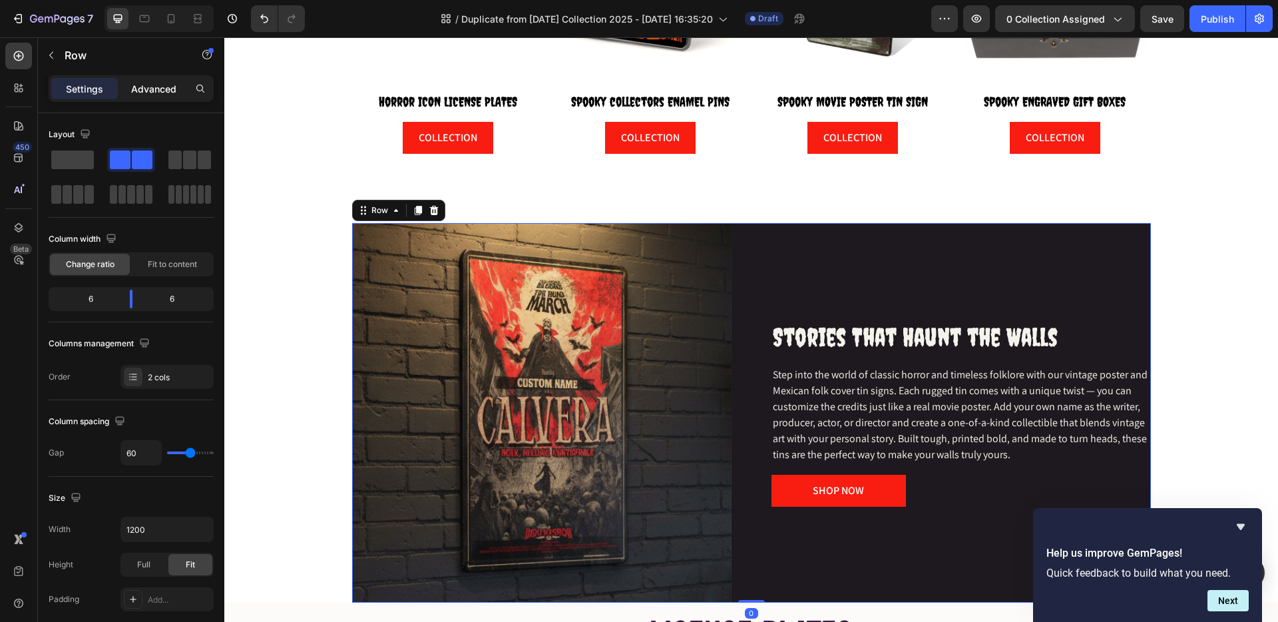
click at [164, 91] on p "Advanced" at bounding box center [153, 89] width 45 height 14
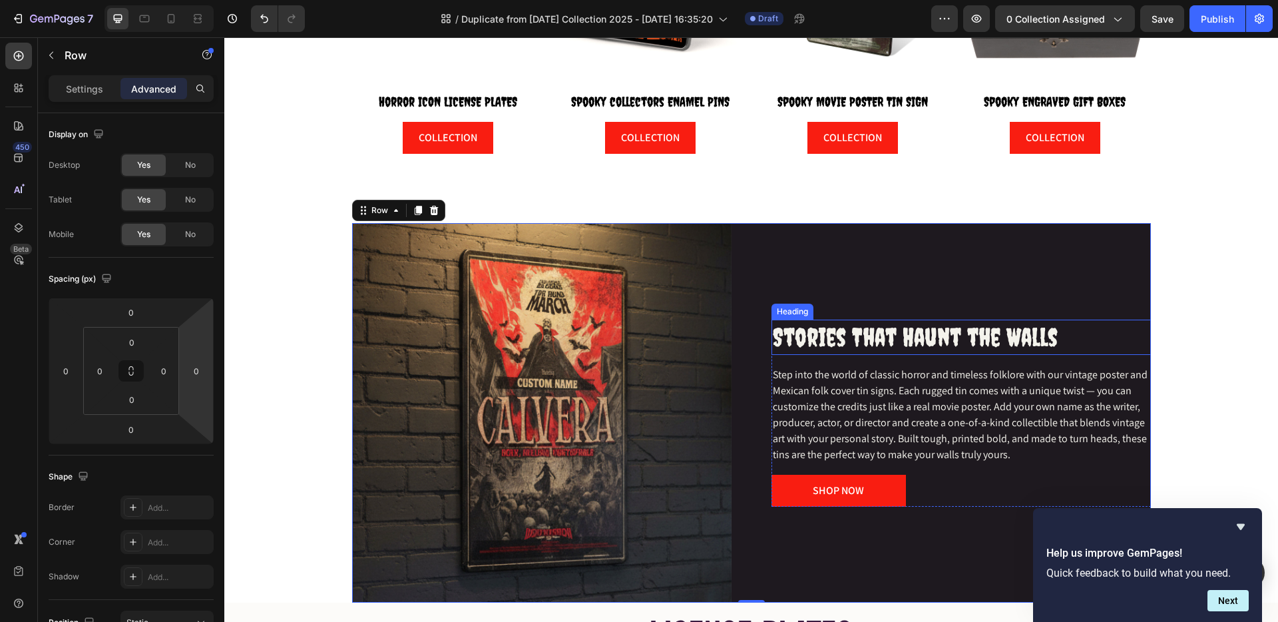
click at [1075, 342] on p "⁠⁠⁠⁠⁠⁠⁠ Stories That Haunt the Walls" at bounding box center [961, 337] width 377 height 33
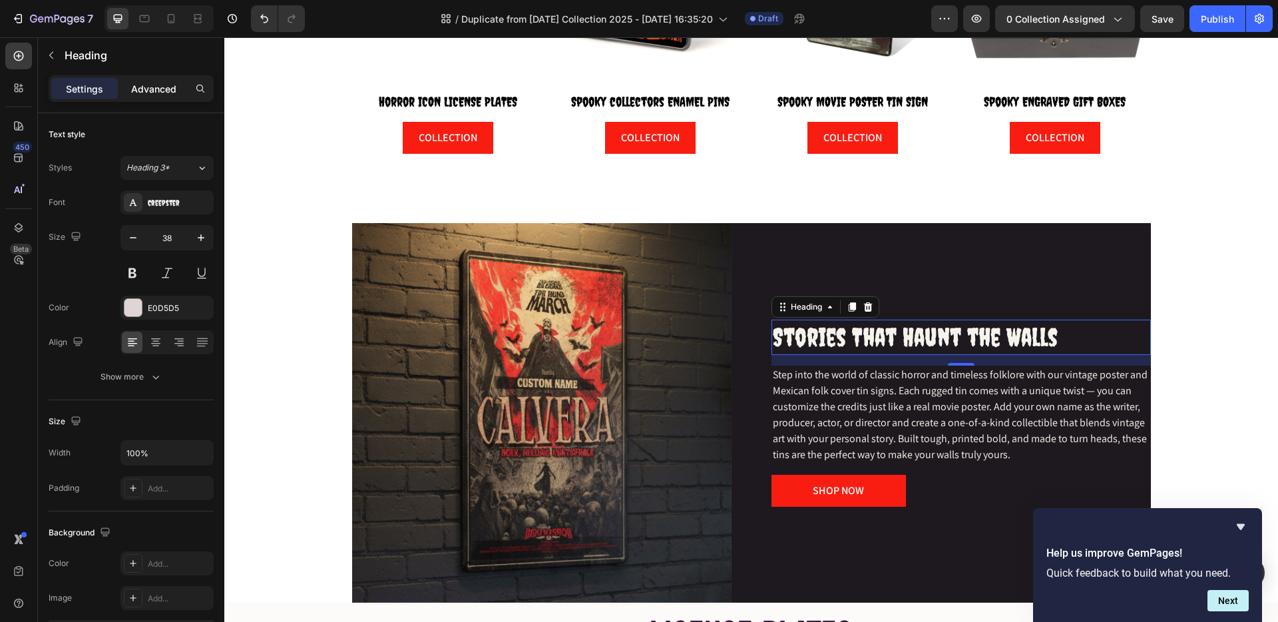
click at [142, 90] on p "Advanced" at bounding box center [153, 89] width 45 height 14
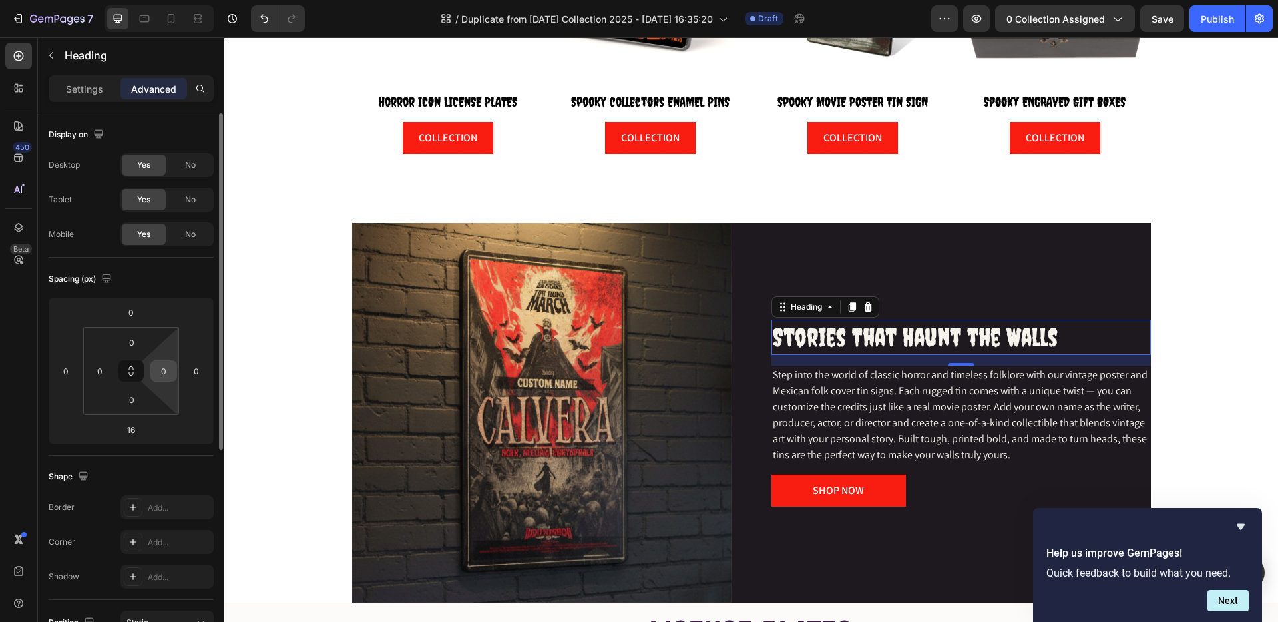
click at [154, 376] on input "0" at bounding box center [164, 371] width 20 height 20
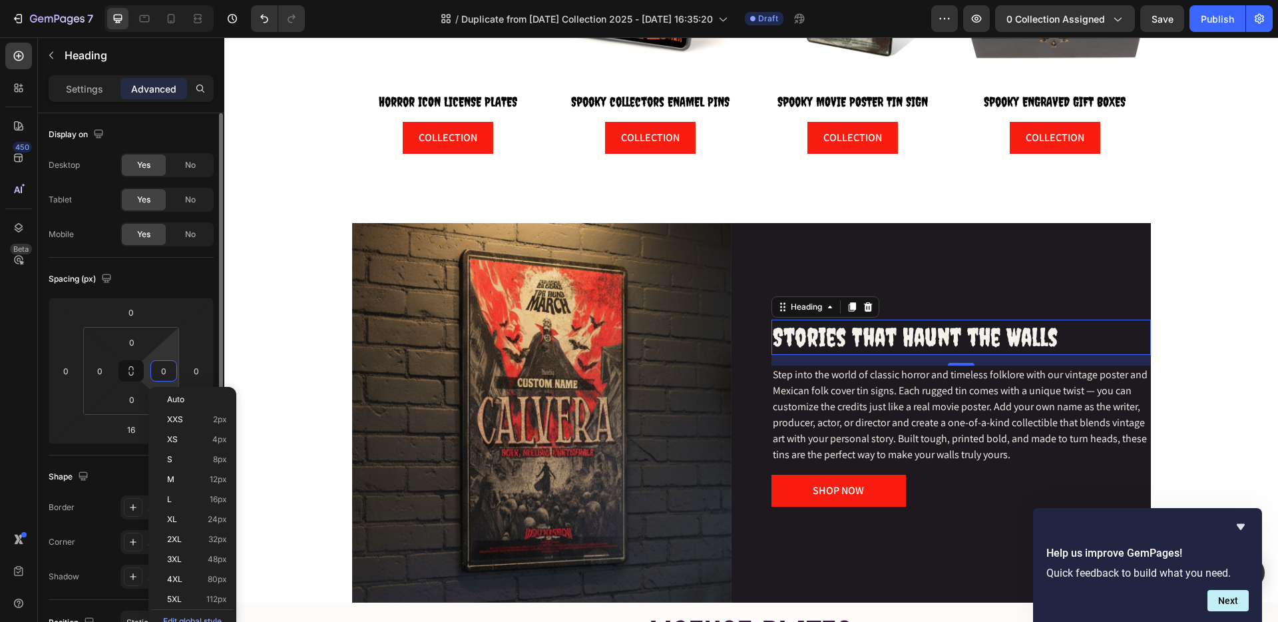
click at [154, 376] on input "0" at bounding box center [164, 371] width 20 height 20
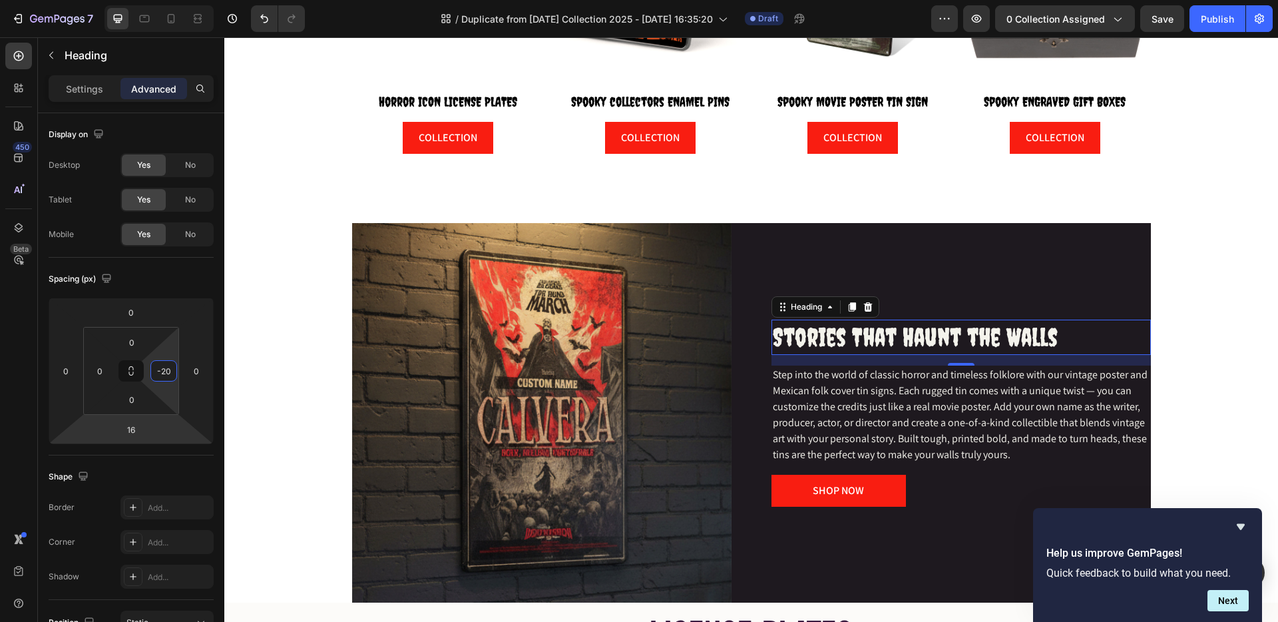
click at [167, 0] on html "7 Version history / Duplicate from [DATE] Collection 2025 - [DATE] 16:35:20 Dra…" at bounding box center [639, 0] width 1278 height 0
type input "20"
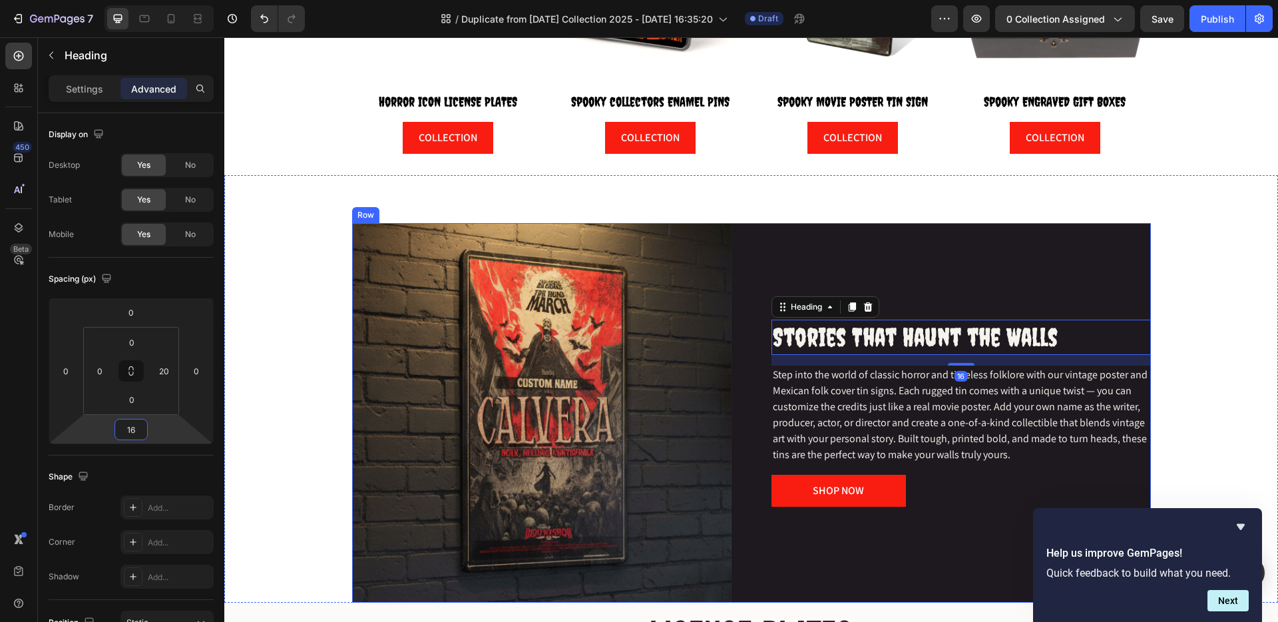
click at [952, 495] on div "SHOP NOW Button" at bounding box center [962, 491] width 380 height 32
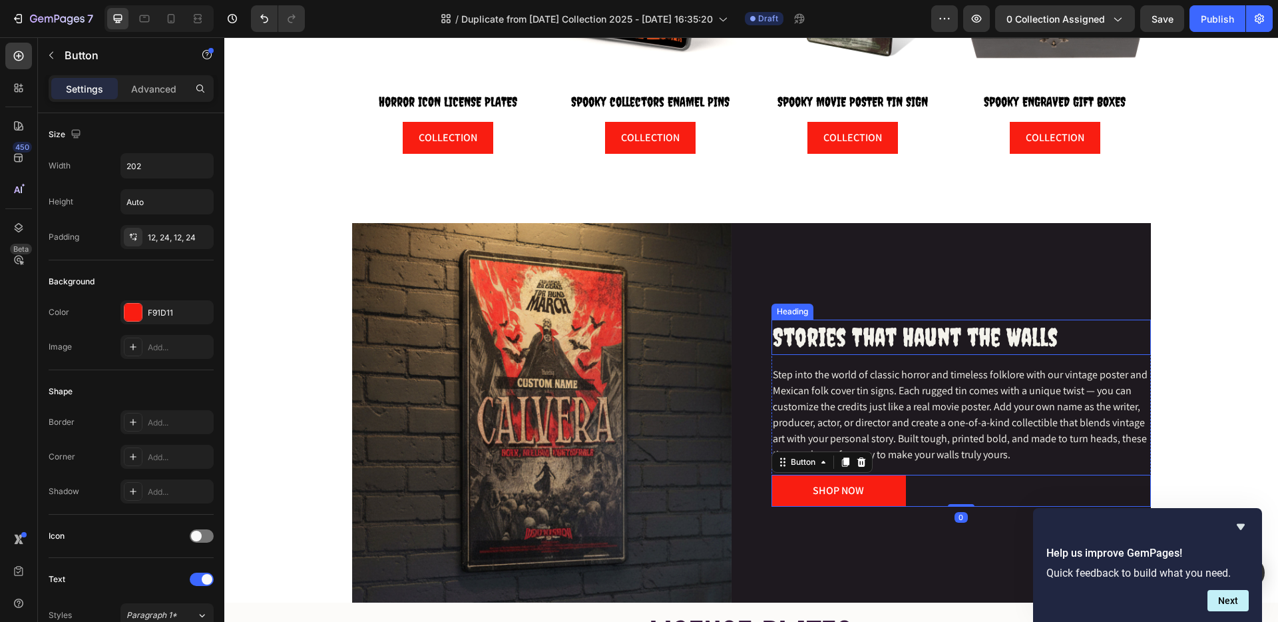
click at [1068, 332] on p "⁠⁠⁠⁠⁠⁠⁠ Stories That Haunt the Walls" at bounding box center [955, 337] width 364 height 33
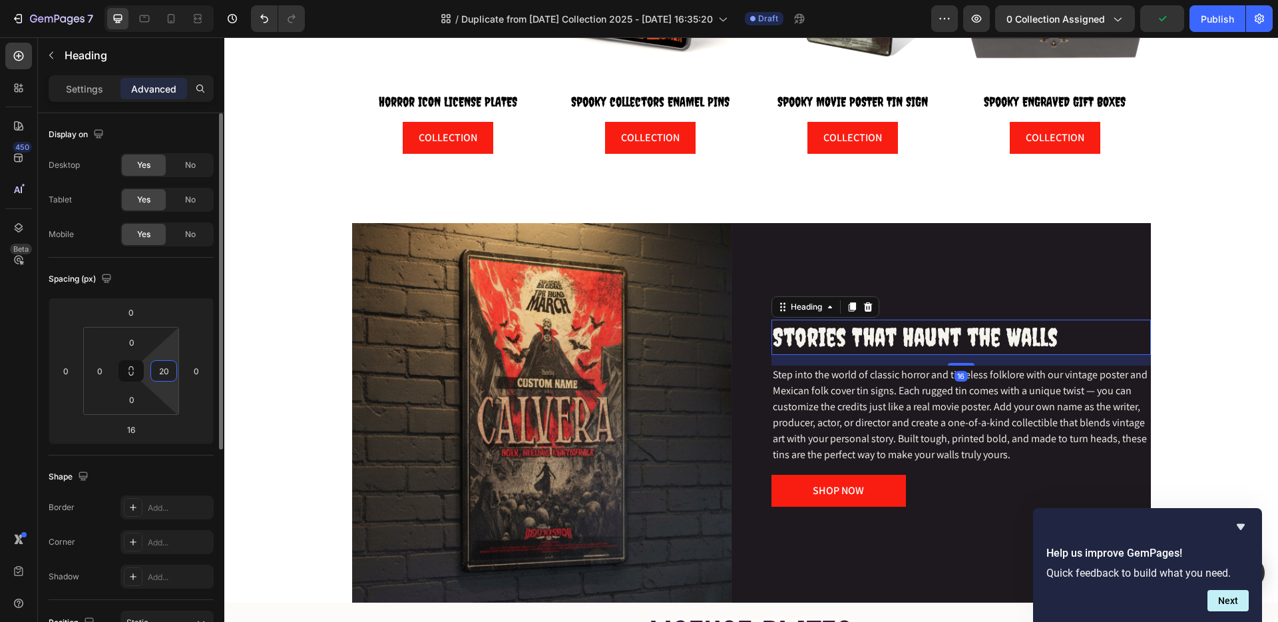
click at [161, 370] on input "20" at bounding box center [164, 371] width 20 height 20
click at [169, 369] on input "20" at bounding box center [164, 371] width 20 height 20
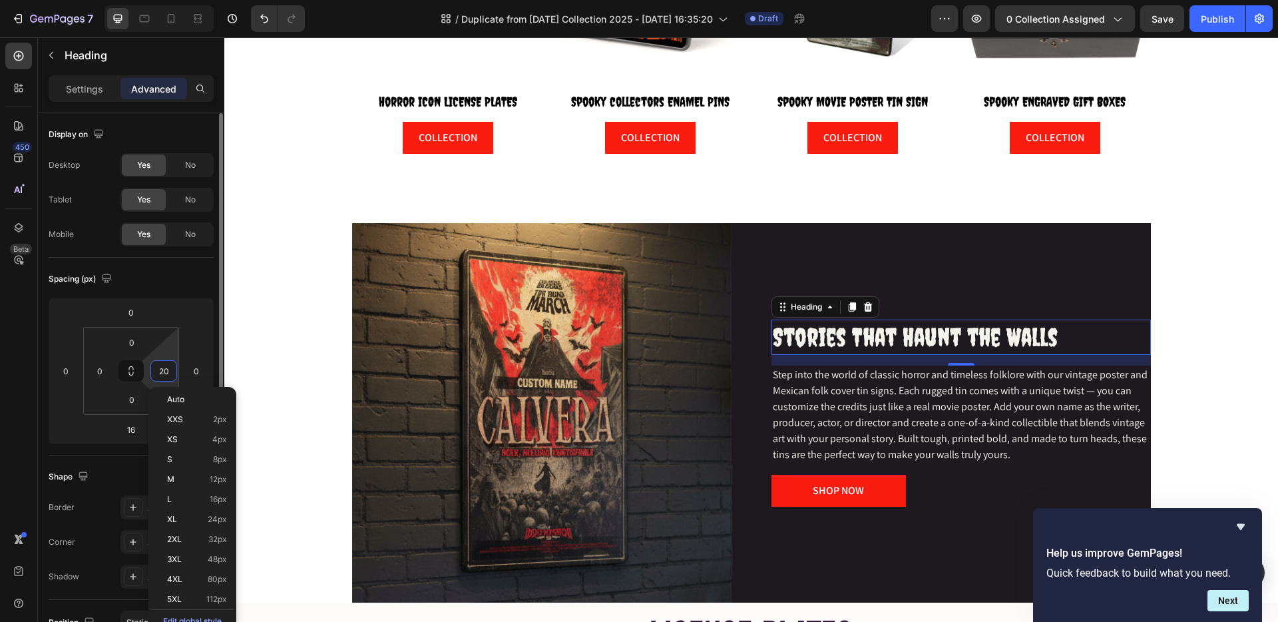
click at [169, 369] on input "20" at bounding box center [164, 371] width 20 height 20
click at [1047, 410] on span "Step into the world of classic horror and timeless folklore with our vintage po…" at bounding box center [960, 415] width 375 height 94
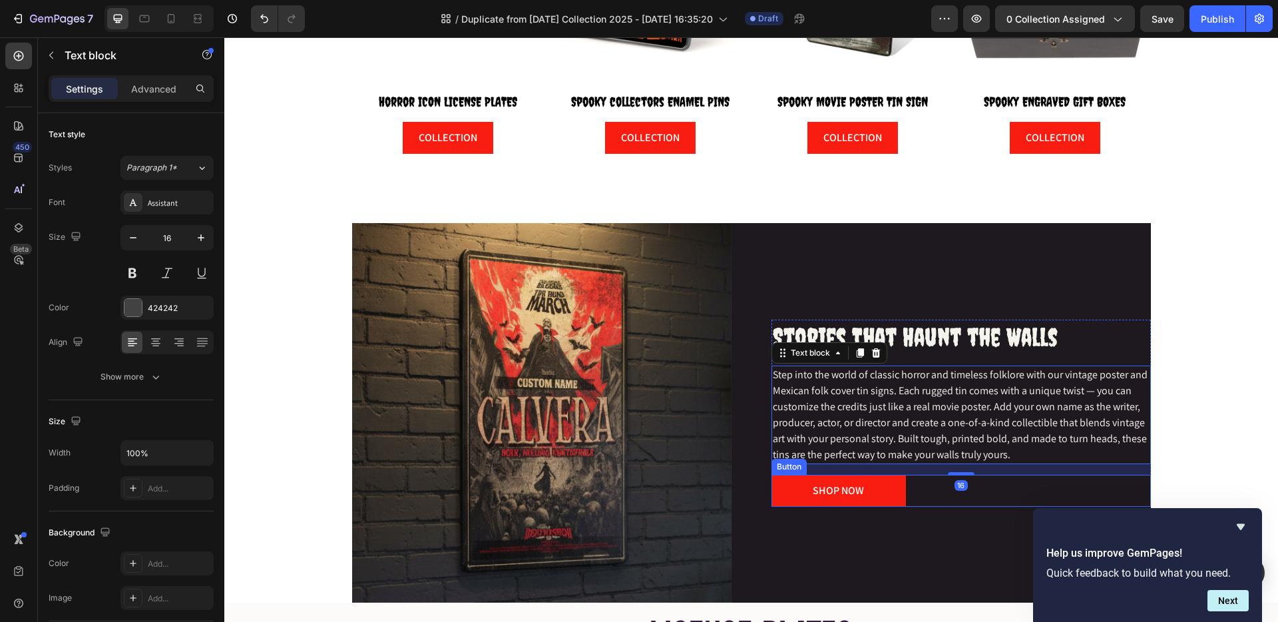
click at [1020, 500] on div "SHOP NOW Button" at bounding box center [962, 491] width 380 height 32
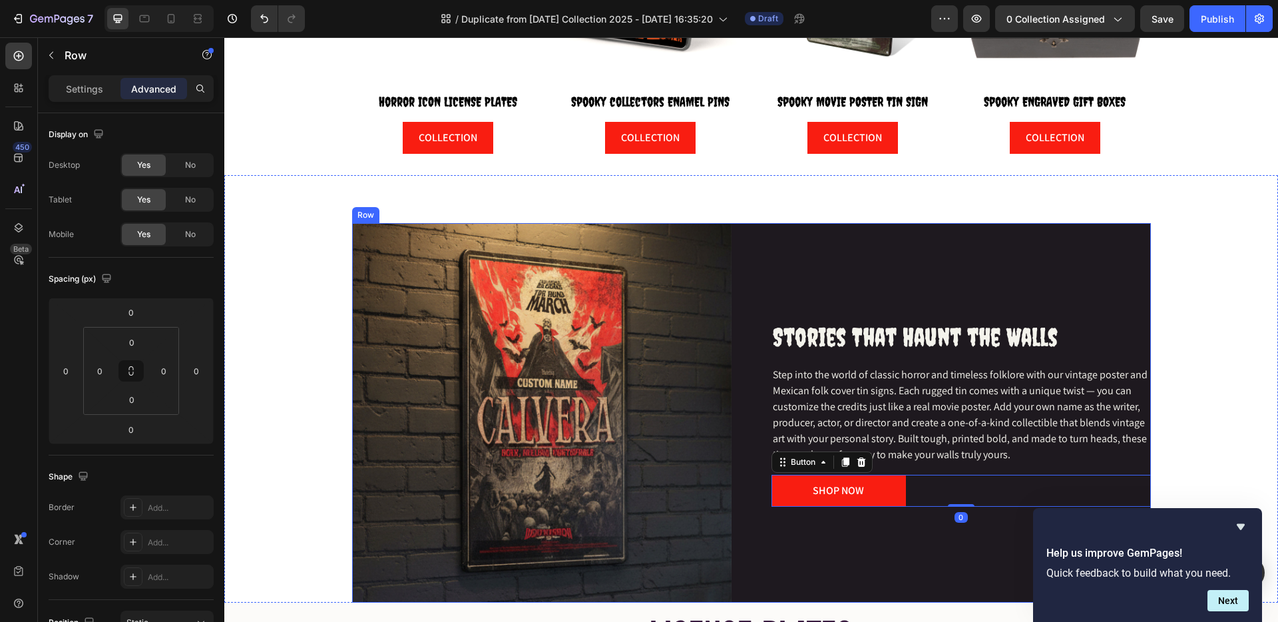
click at [1073, 309] on div "⁠⁠⁠⁠⁠⁠⁠ Stories That Haunt the Walls Heading Step into the world of classic hor…" at bounding box center [962, 413] width 380 height 380
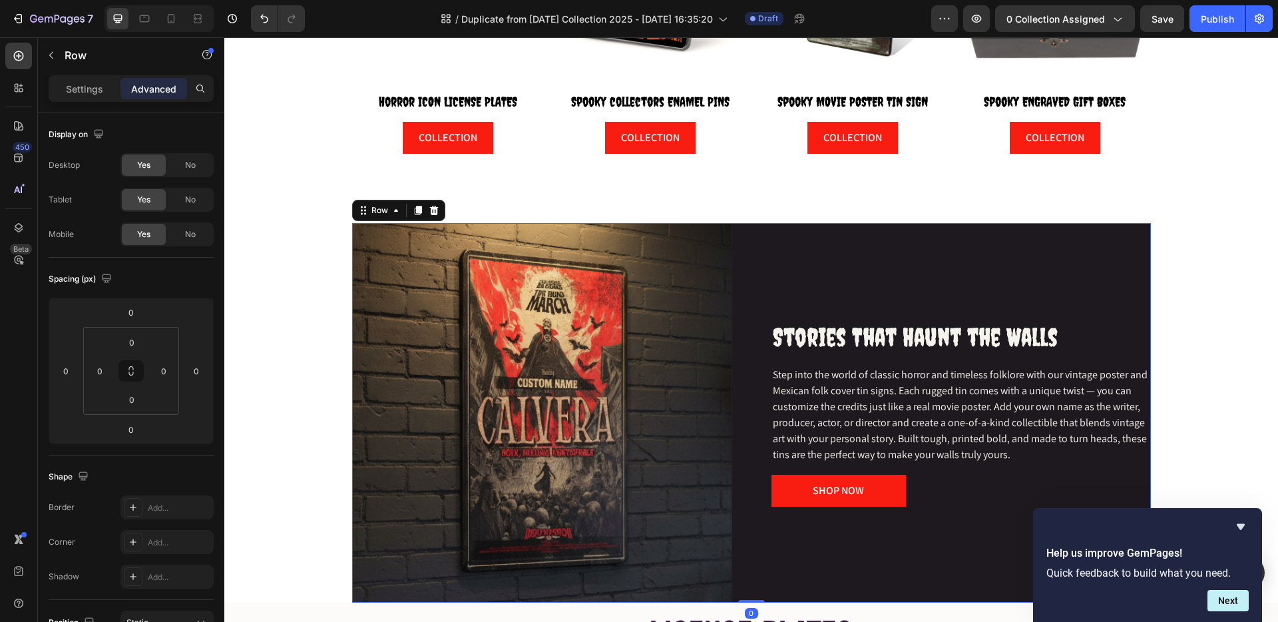
click at [846, 263] on div "⁠⁠⁠⁠⁠⁠⁠ Stories That Haunt the Walls Heading Step into the world of classic hor…" at bounding box center [962, 413] width 380 height 380
click at [755, 243] on div "Image ⁠⁠⁠⁠⁠⁠⁠ Stories That Haunt the Walls Heading Step into the world of class…" at bounding box center [751, 413] width 799 height 380
click at [741, 296] on div "Image ⁠⁠⁠⁠⁠⁠⁠ Stories That Haunt the Walls Heading Step into the world of class…" at bounding box center [751, 413] width 799 height 380
click at [772, 362] on div "⁠⁠⁠⁠⁠⁠⁠ Stories That Haunt the Walls Heading Step into the world of classic hor…" at bounding box center [962, 413] width 380 height 187
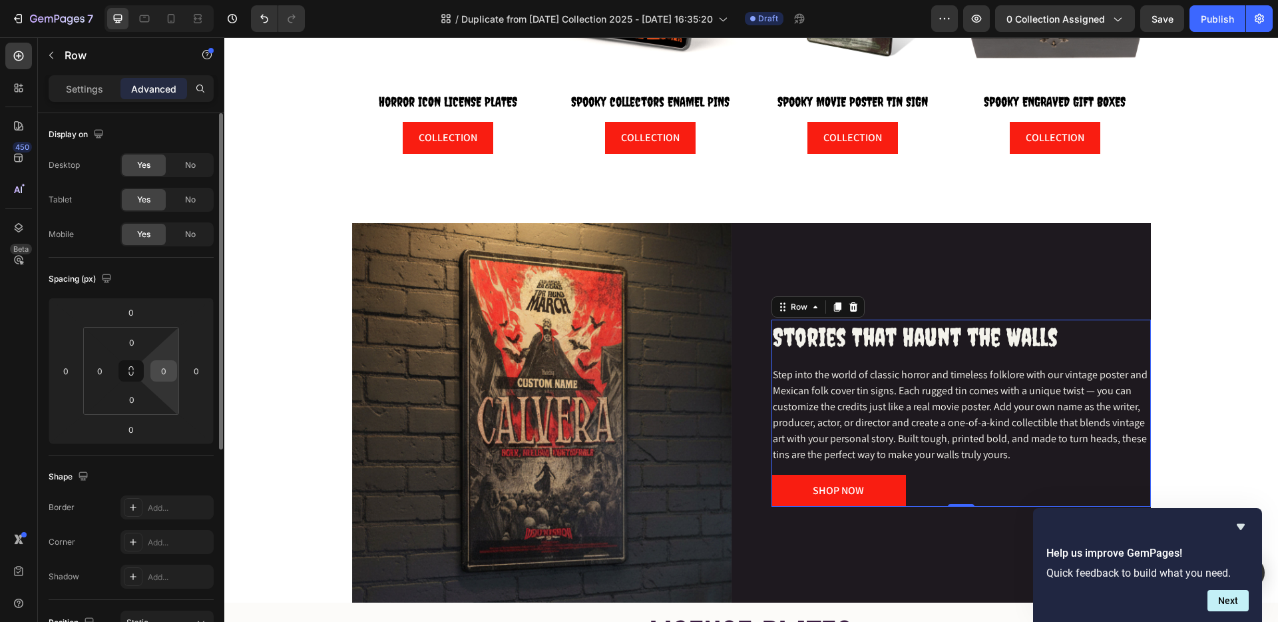
click at [158, 374] on input "0" at bounding box center [164, 371] width 20 height 20
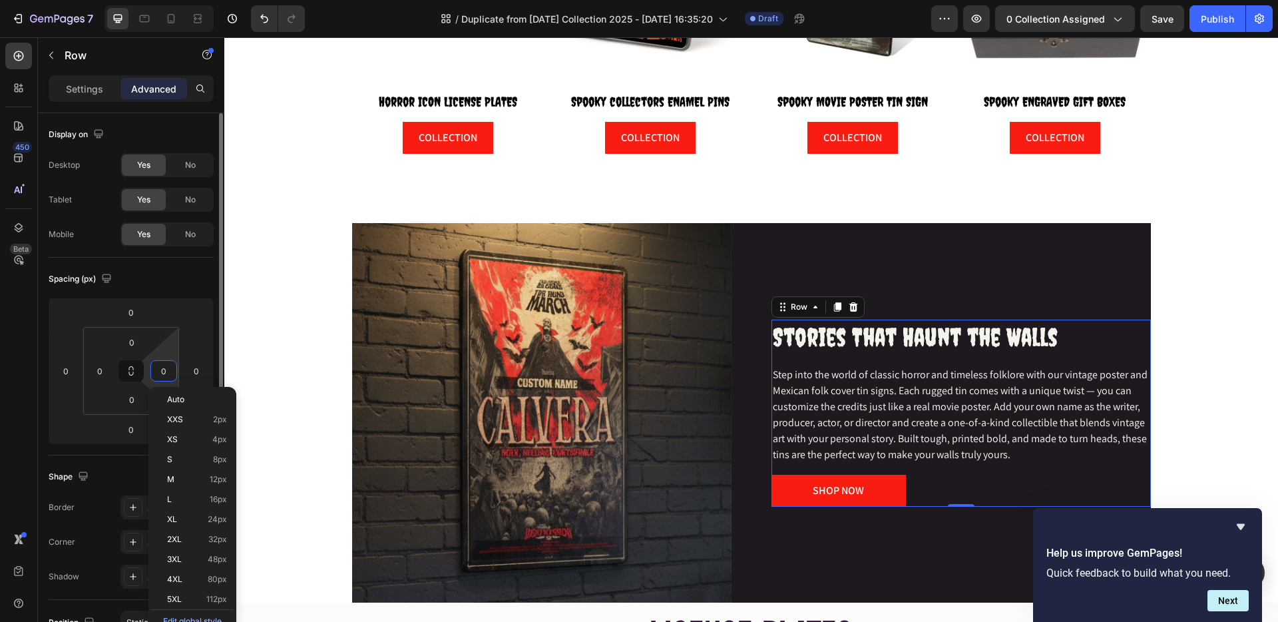
click at [158, 374] on input "0" at bounding box center [164, 371] width 20 height 20
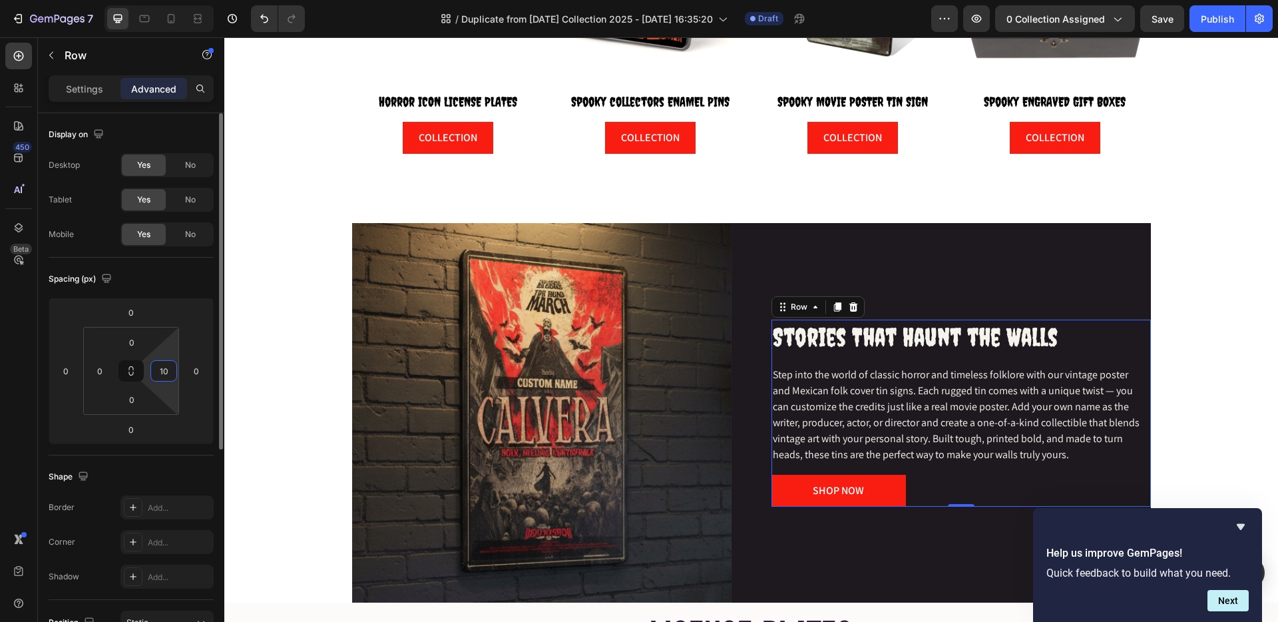
click at [162, 374] on input "10" at bounding box center [164, 371] width 20 height 20
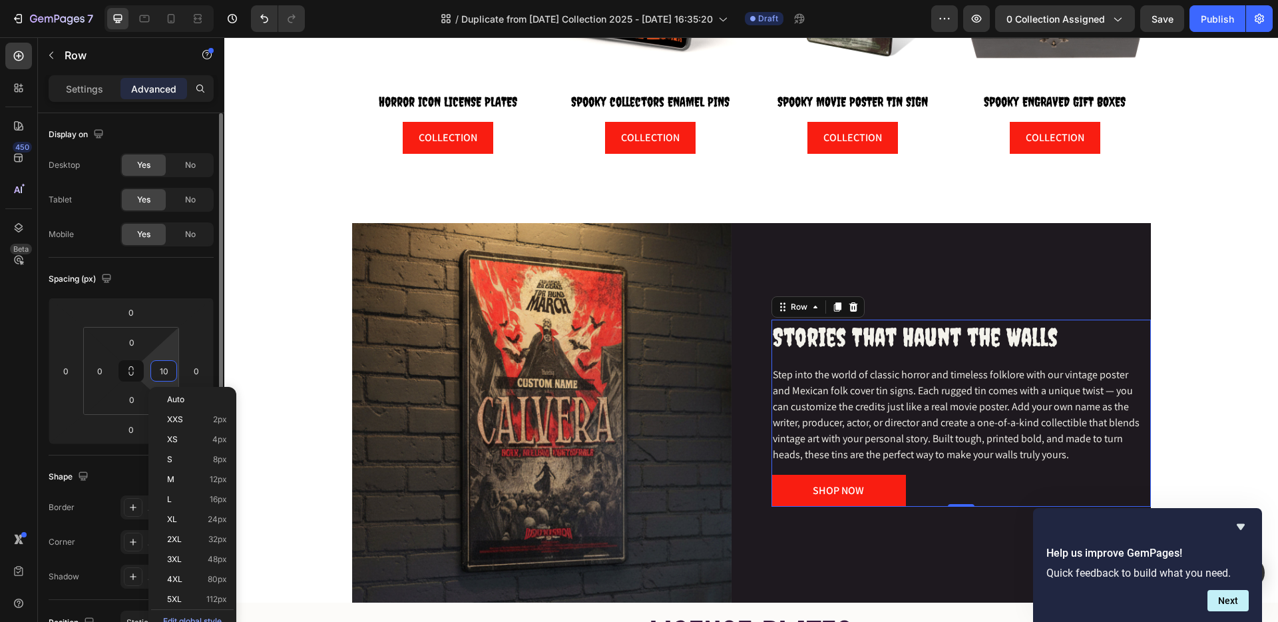
click at [162, 374] on input "10" at bounding box center [164, 371] width 20 height 20
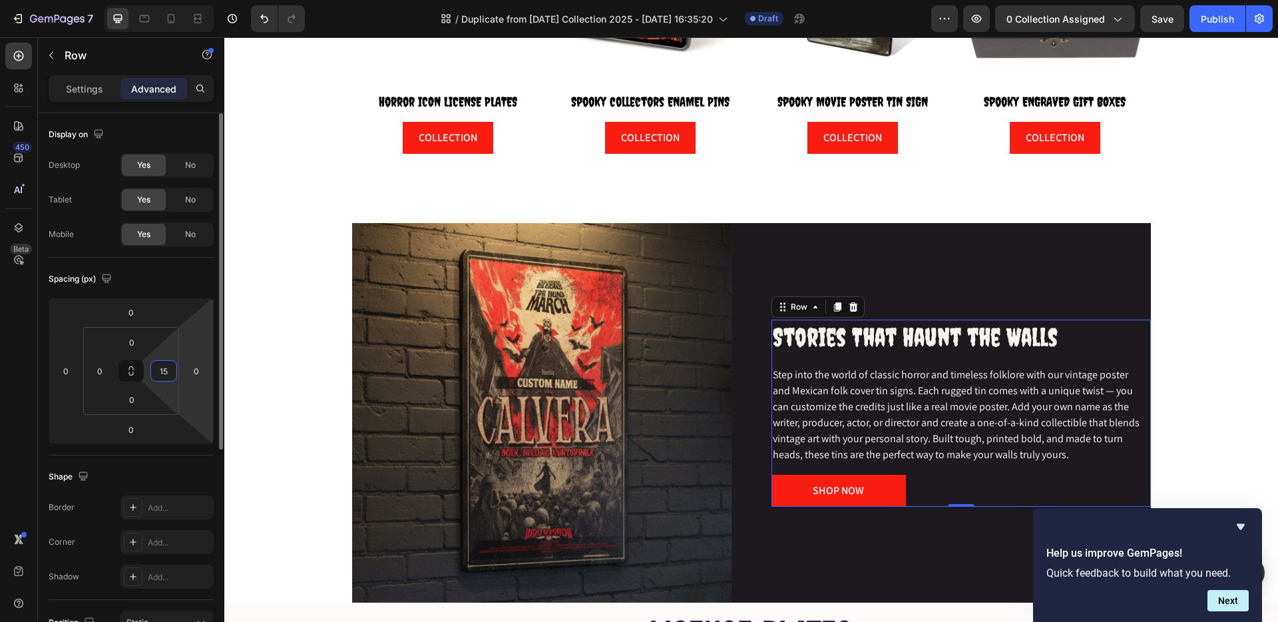
click at [182, 0] on html "7 Version history / Duplicate from [DATE] Collection 2025 - [DATE] 16:35:20 Dra…" at bounding box center [639, 0] width 1278 height 0
click at [1140, 330] on div "⁠⁠⁠⁠⁠⁠⁠ Stories That Haunt the Walls Heading Step into the world of classic hor…" at bounding box center [962, 413] width 380 height 187
click at [168, 377] on input "15" at bounding box center [164, 371] width 20 height 20
click at [168, 368] on input "20" at bounding box center [164, 371] width 20 height 20
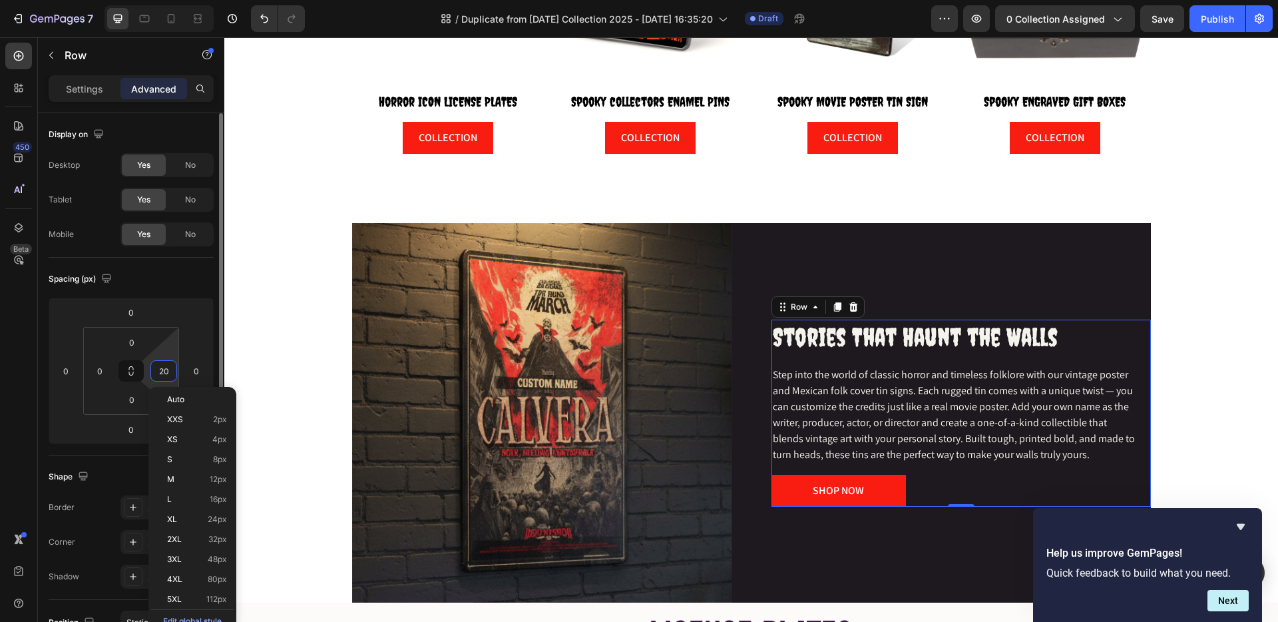
click at [168, 368] on input "20" at bounding box center [164, 371] width 20 height 20
click at [191, 519] on p "XL 24px" at bounding box center [197, 519] width 60 height 9
type input "24"
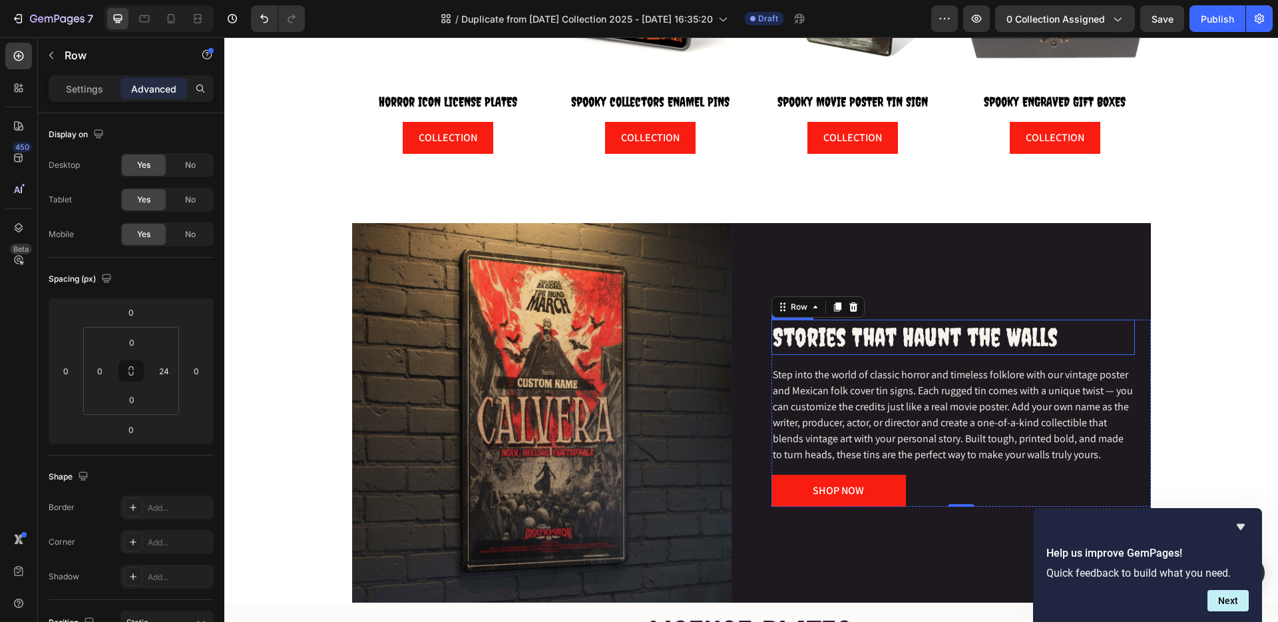
click at [1127, 314] on div "⁠⁠⁠⁠⁠⁠⁠ Stories That Haunt the Walls Heading Step into the world of classic hor…" at bounding box center [962, 413] width 380 height 380
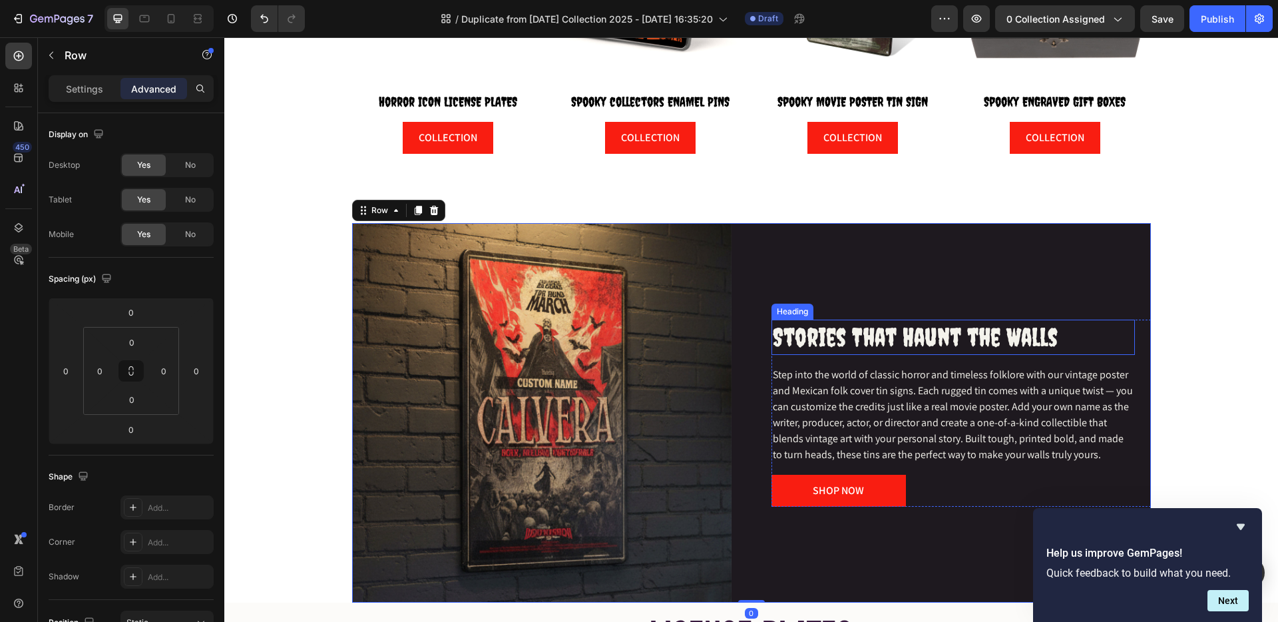
click at [1127, 325] on div "⁠⁠⁠⁠⁠⁠⁠ Stories That Haunt the Walls Heading" at bounding box center [954, 337] width 364 height 35
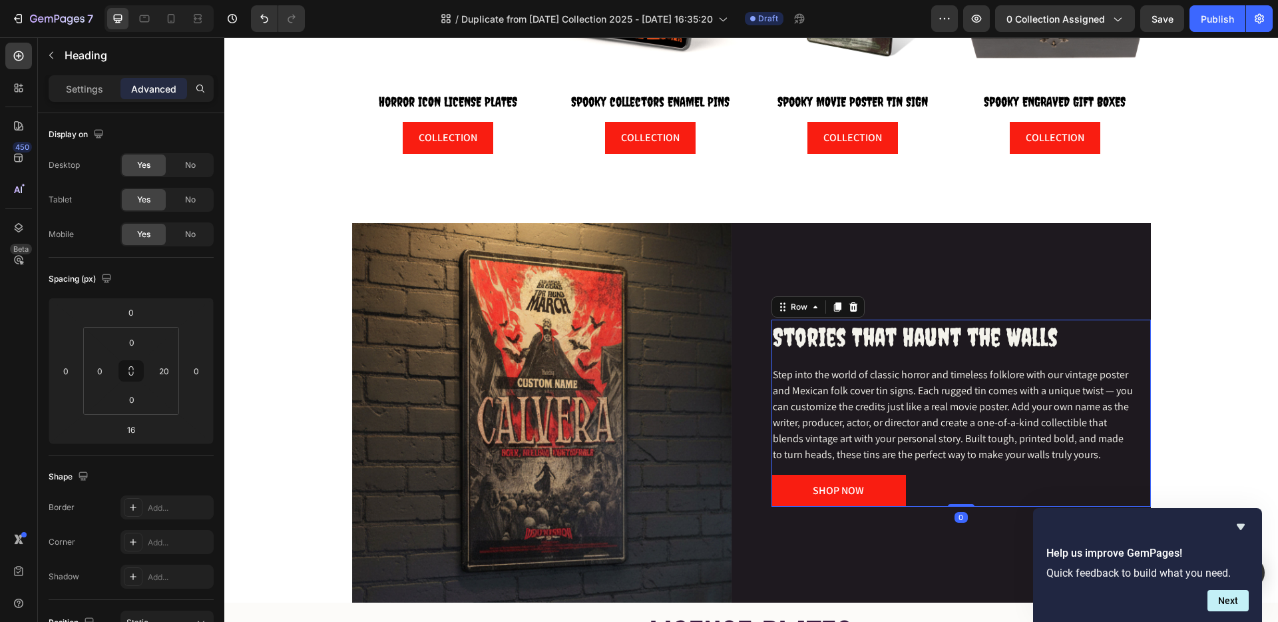
click at [1134, 357] on div "⁠⁠⁠⁠⁠⁠⁠ Stories That Haunt the Walls Heading Step into the world of classic hor…" at bounding box center [962, 413] width 380 height 187
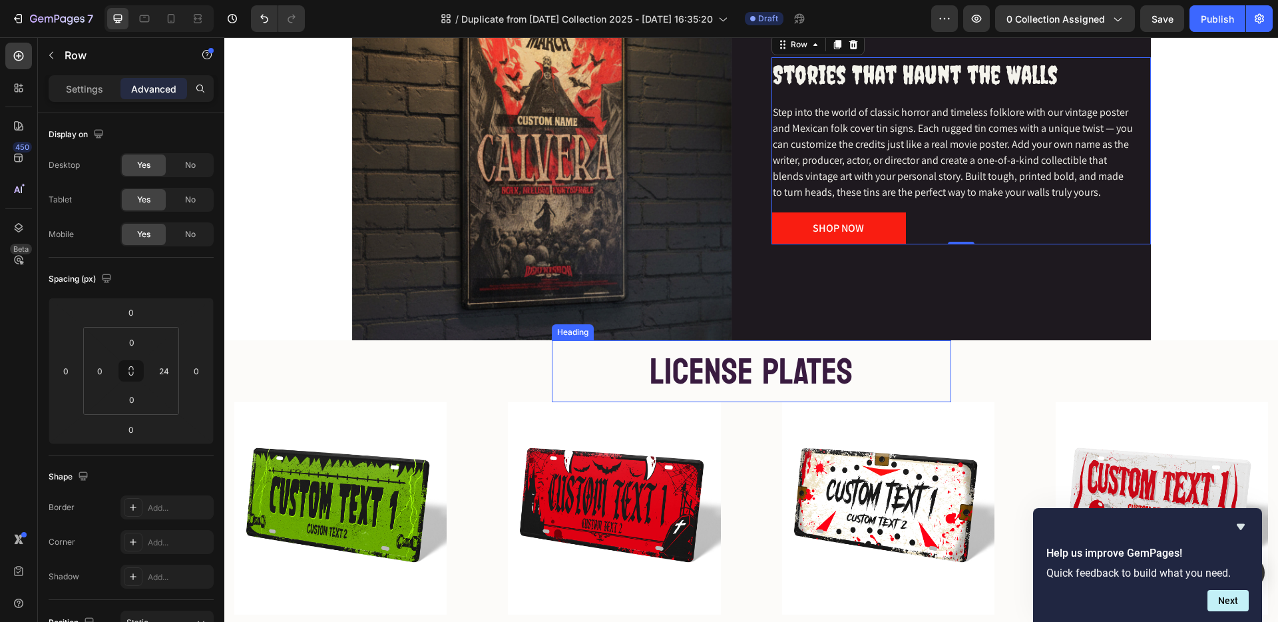
scroll to position [843, 0]
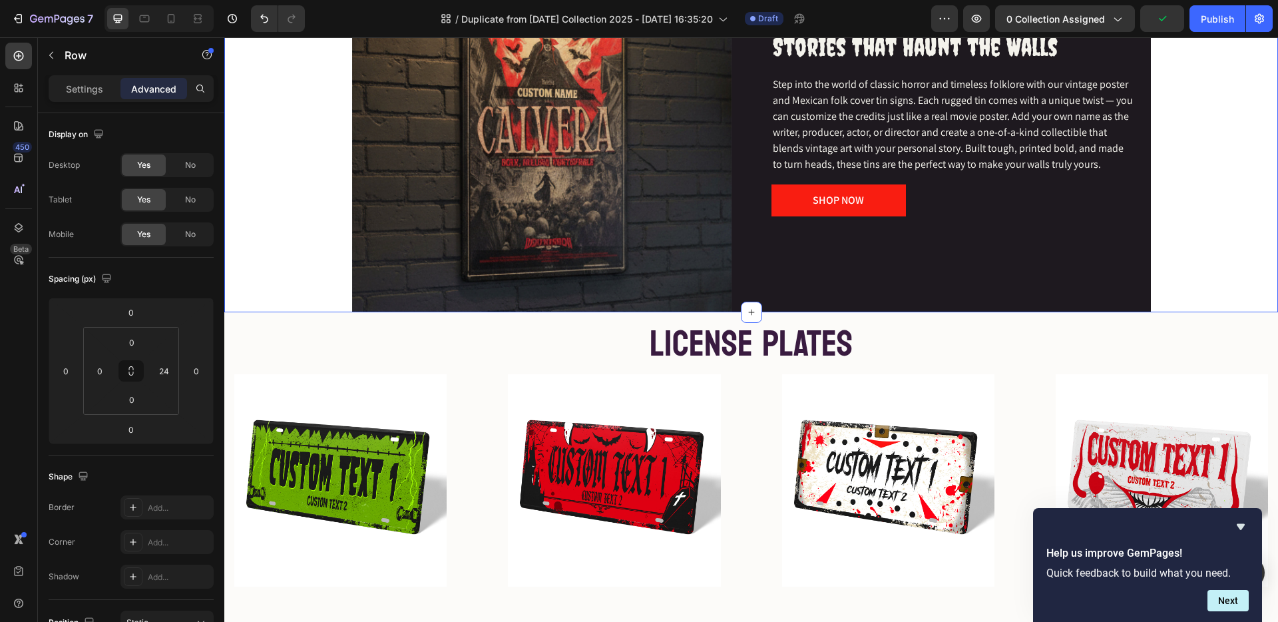
click at [310, 292] on div "Image ⁠⁠⁠⁠⁠⁠⁠ Stories That Haunt the Walls Heading Step into the world of class…" at bounding box center [751, 123] width 1034 height 380
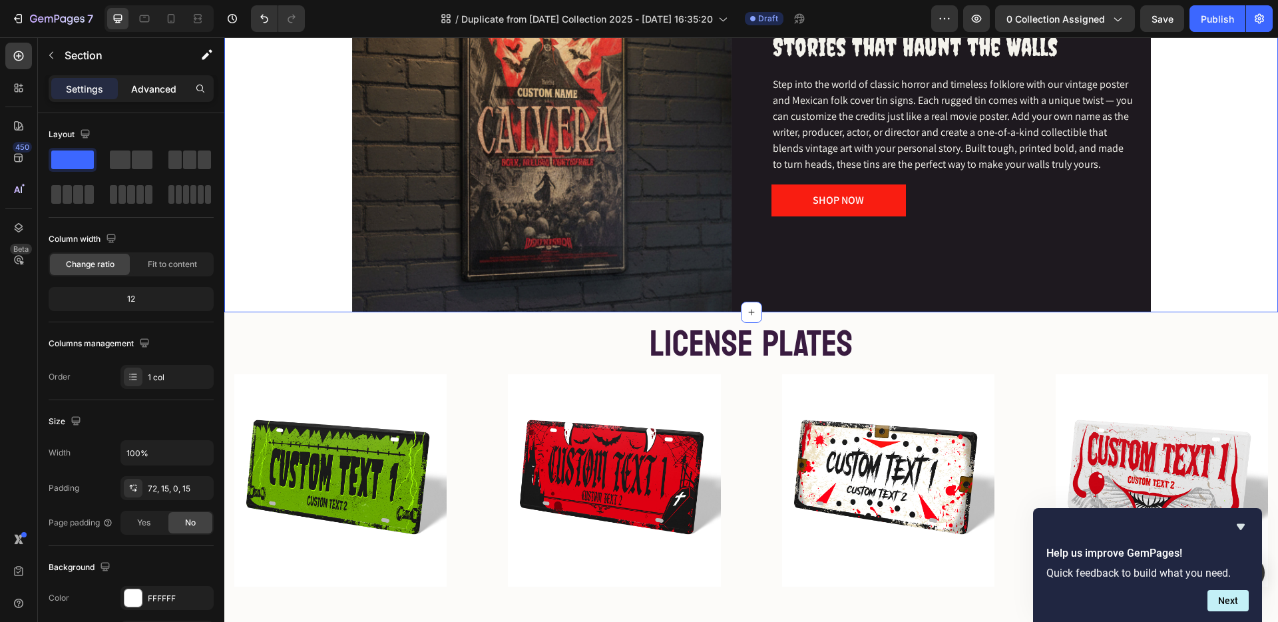
click at [158, 85] on p "Advanced" at bounding box center [153, 89] width 45 height 14
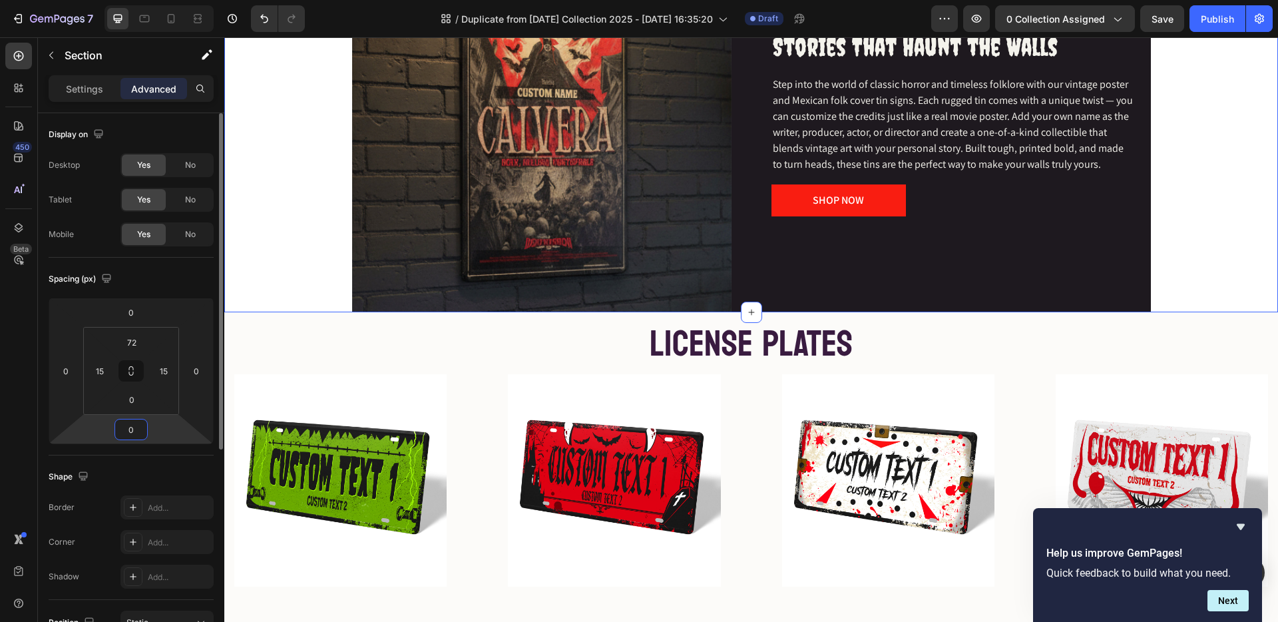
click at [133, 429] on input "0" at bounding box center [131, 429] width 27 height 20
type input "7"
type input "0"
click at [131, 406] on input "0" at bounding box center [132, 400] width 27 height 20
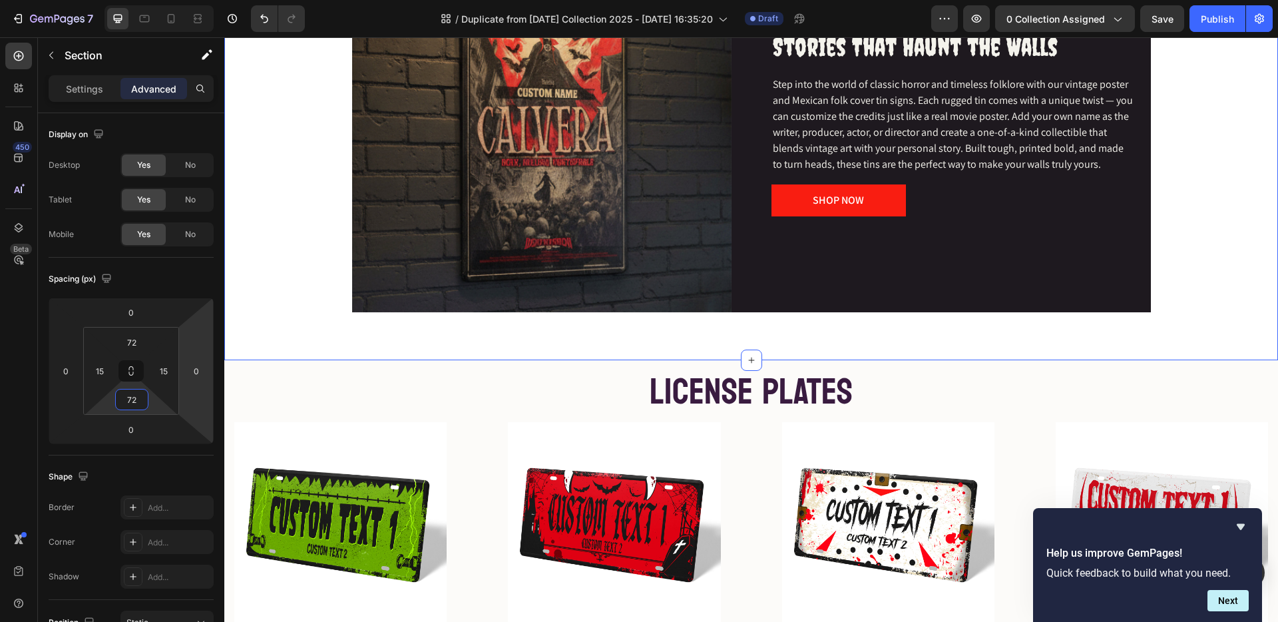
type input "72"
click at [575, 324] on div "Image ⁠⁠⁠⁠⁠⁠⁠ Stories That Haunt the Walls Heading Step into the world of class…" at bounding box center [751, 122] width 1054 height 475
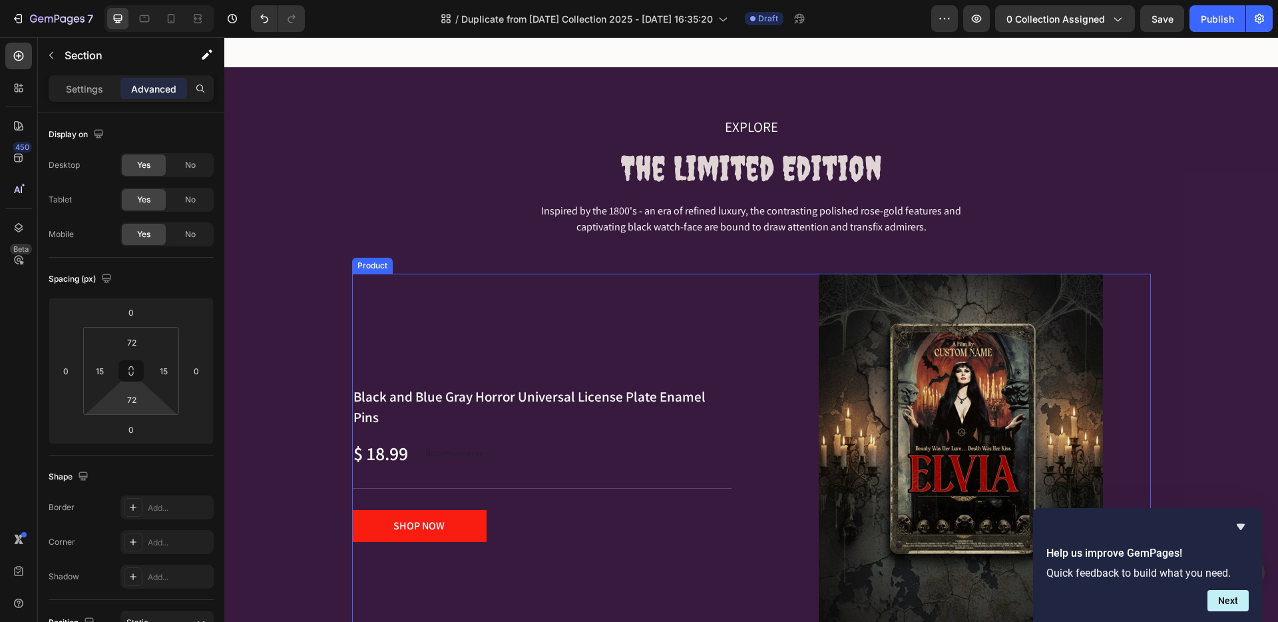
scroll to position [1469, 0]
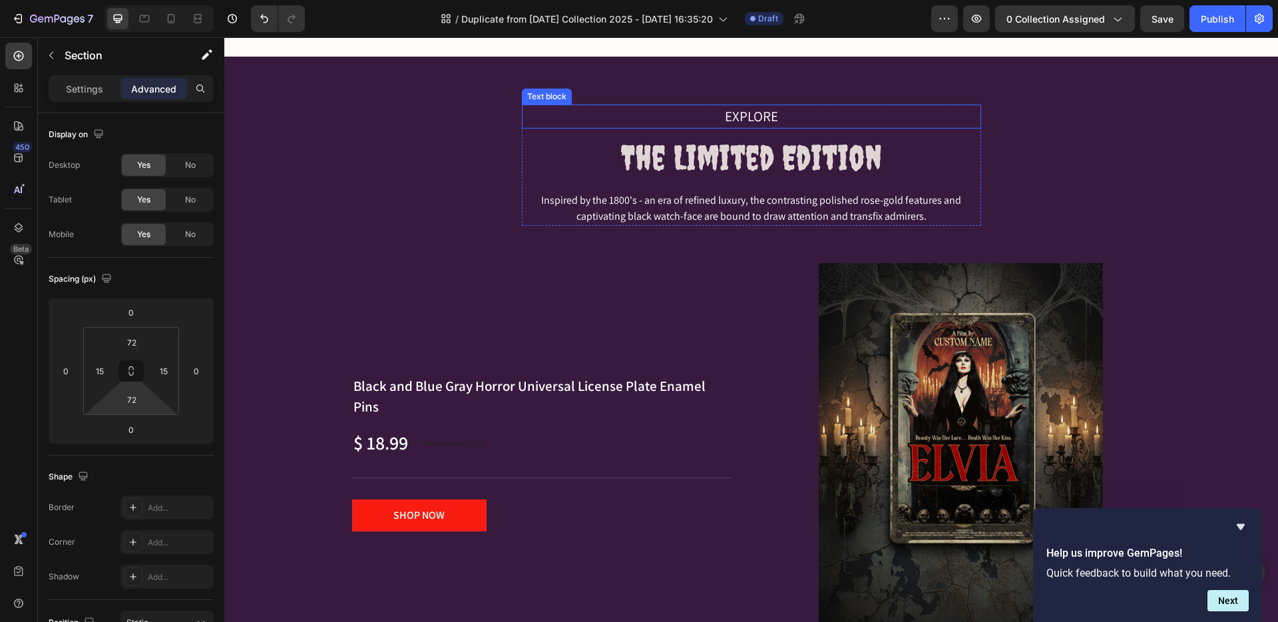
click at [548, 95] on div "Text block" at bounding box center [547, 97] width 45 height 12
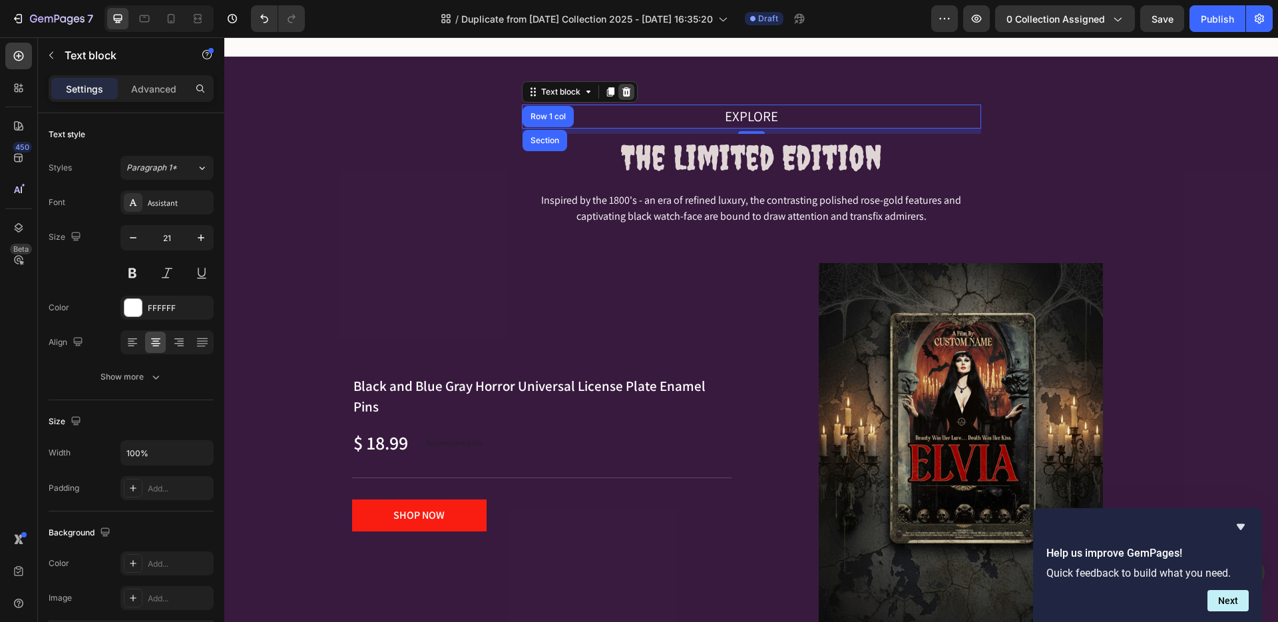
click at [621, 87] on icon at bounding box center [626, 92] width 11 height 11
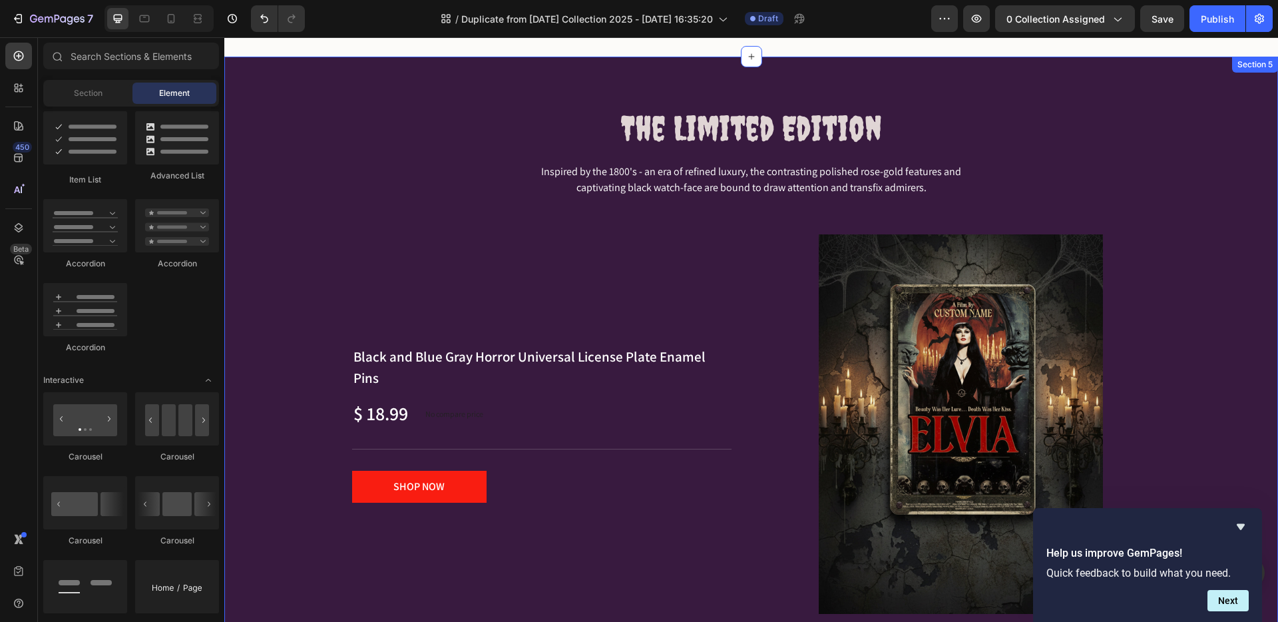
click at [547, 97] on div "The Limited Edition Heading Inspired by the 1800's - an era of refined luxury, …" at bounding box center [751, 359] width 1054 height 605
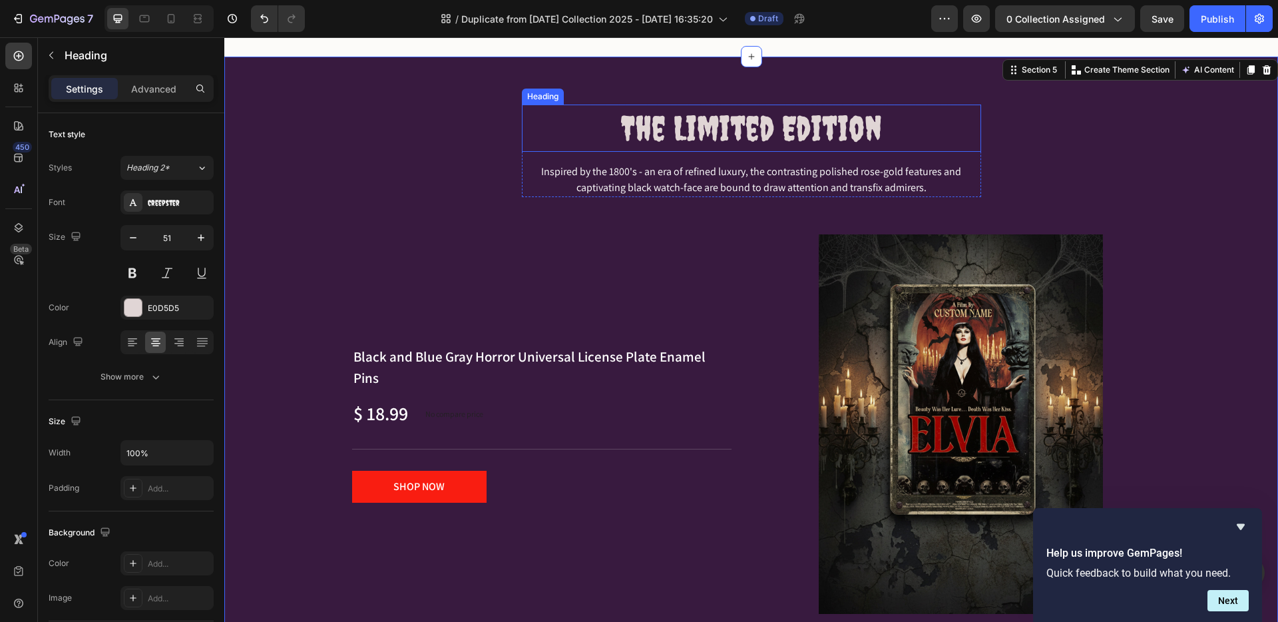
click at [561, 115] on h2 "The Limited Edition" at bounding box center [751, 128] width 459 height 47
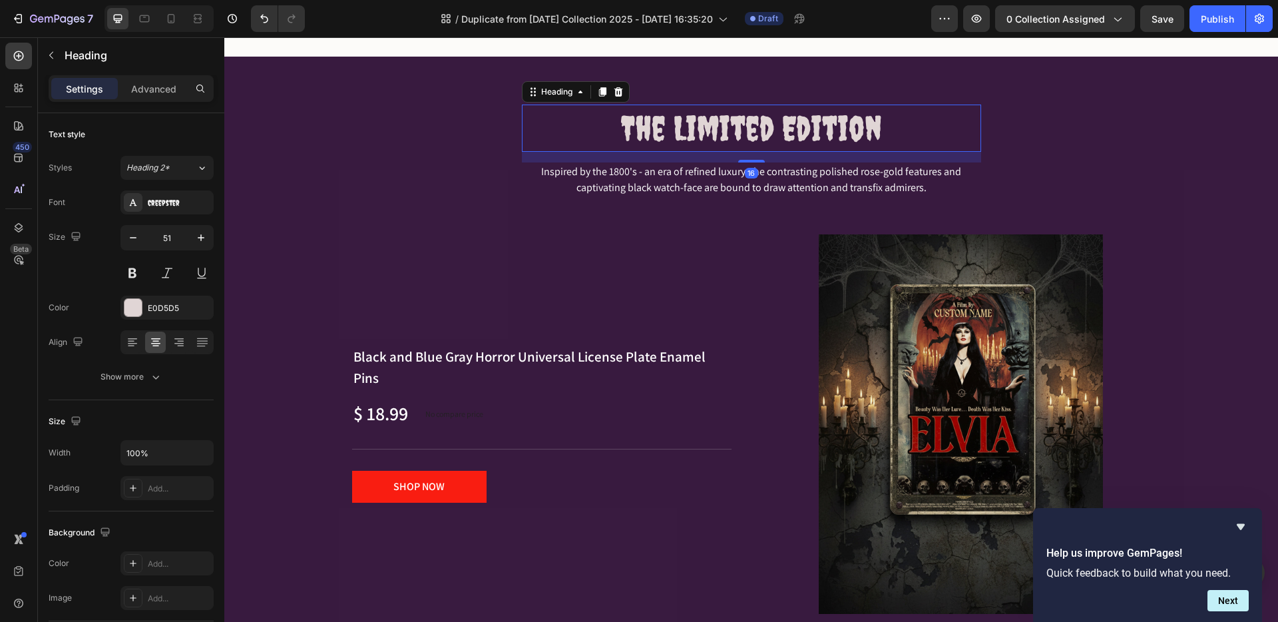
click at [614, 88] on icon at bounding box center [618, 91] width 9 height 9
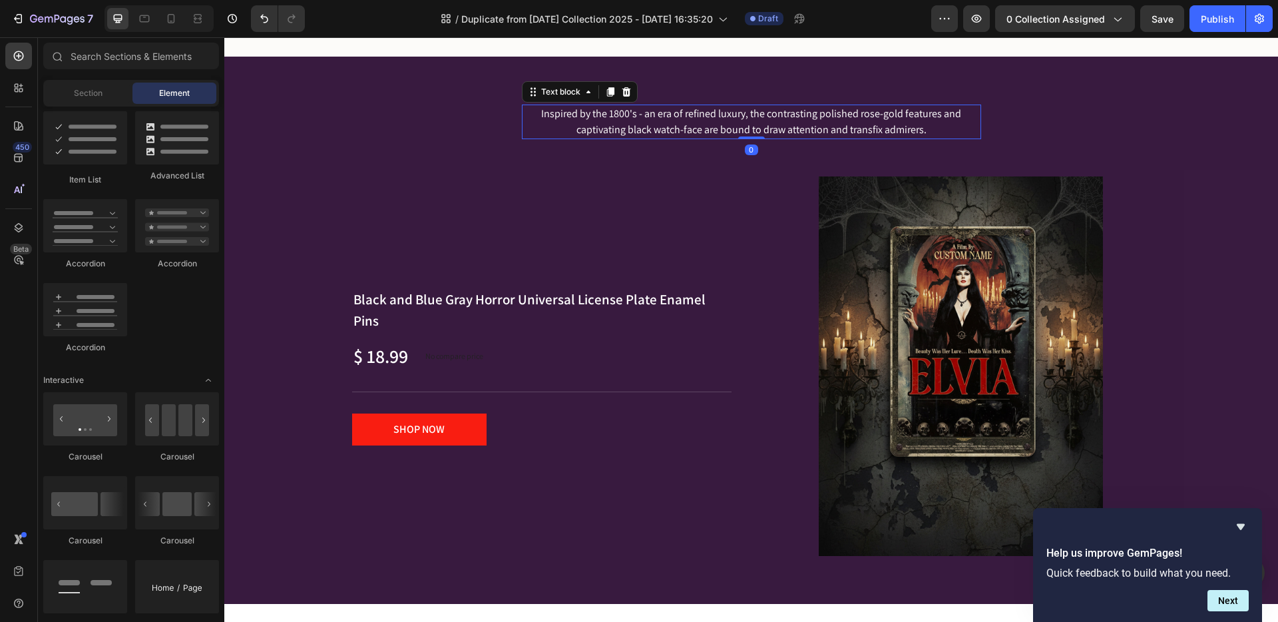
click at [575, 117] on p "Inspired by the 1800's - an era of refined luxury, the contrasting polished ros…" at bounding box center [751, 122] width 457 height 32
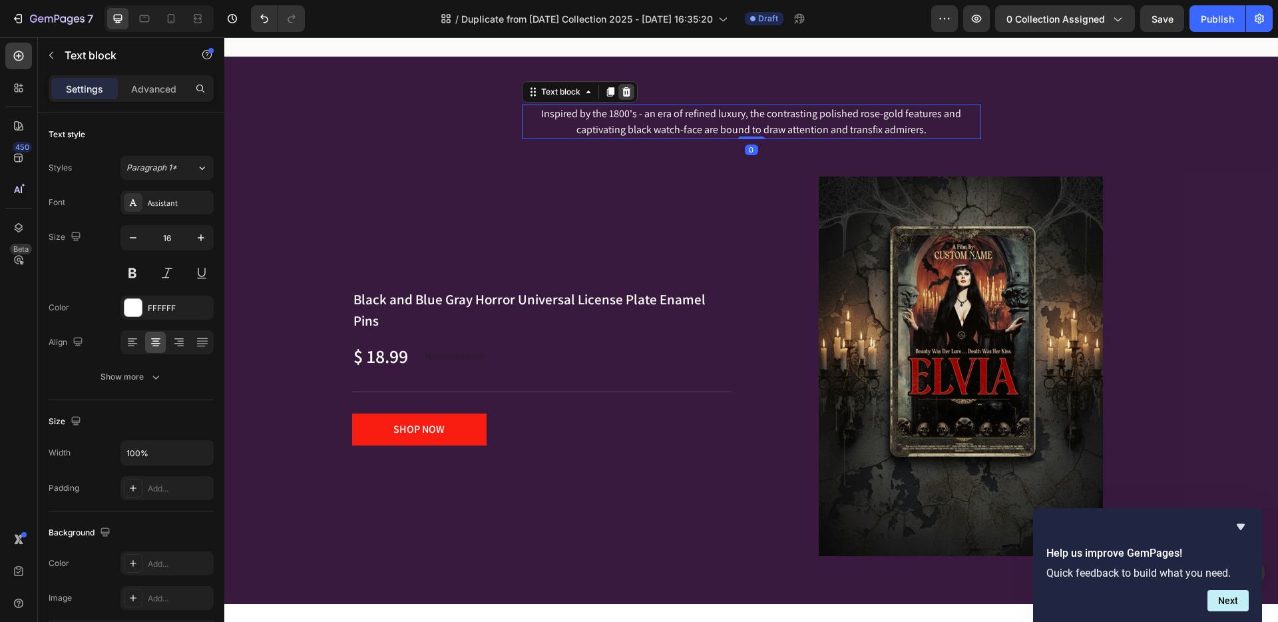
click at [622, 88] on icon at bounding box center [626, 91] width 9 height 9
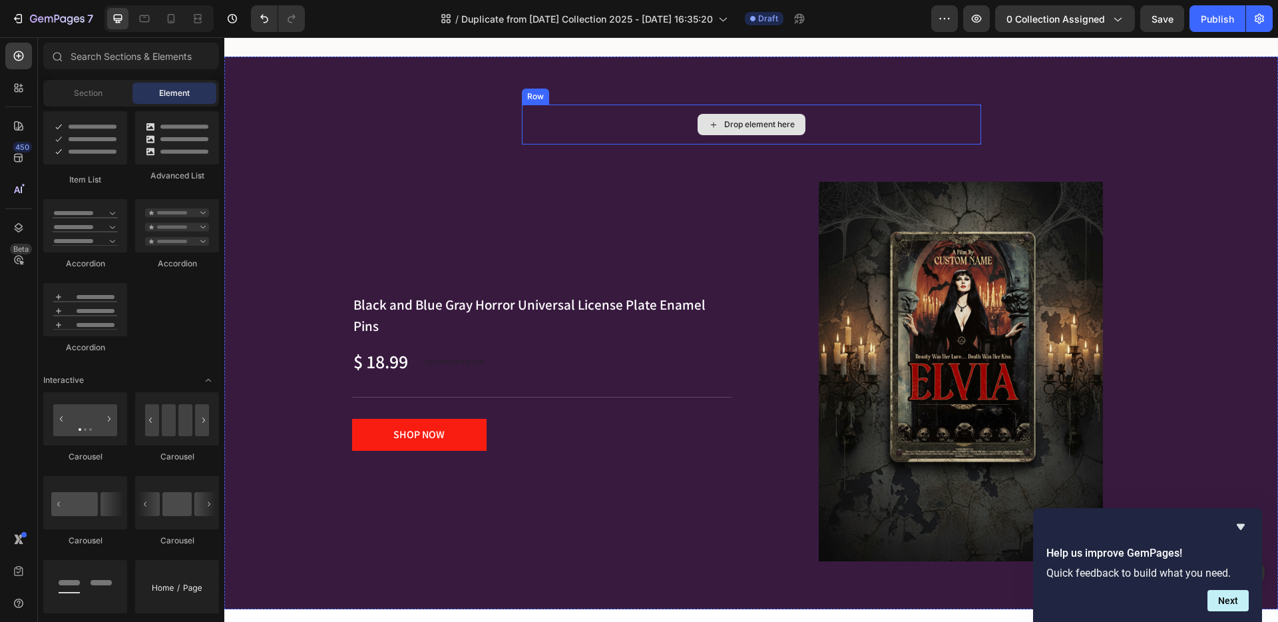
click at [626, 111] on div "Drop element here" at bounding box center [751, 125] width 459 height 40
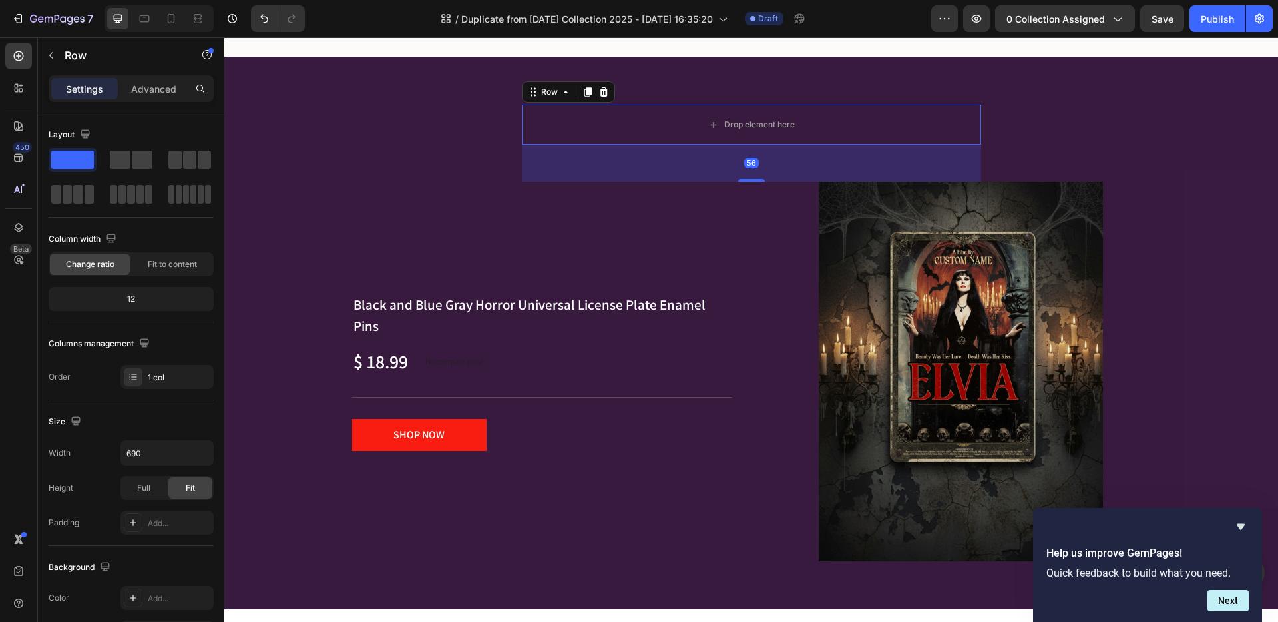
click at [599, 87] on icon at bounding box center [604, 92] width 11 height 11
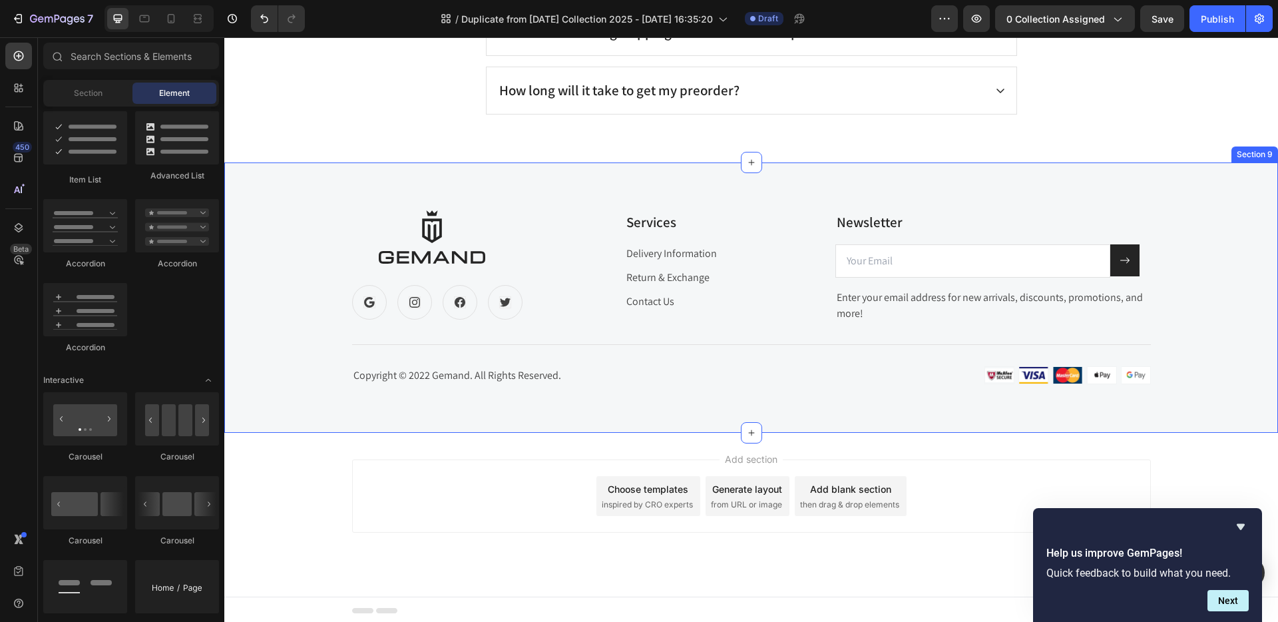
scroll to position [3262, 0]
click at [285, 208] on div "Image Icon Icon Icon Icon Row Services Text block Delivery Information Text blo…" at bounding box center [751, 295] width 1034 height 175
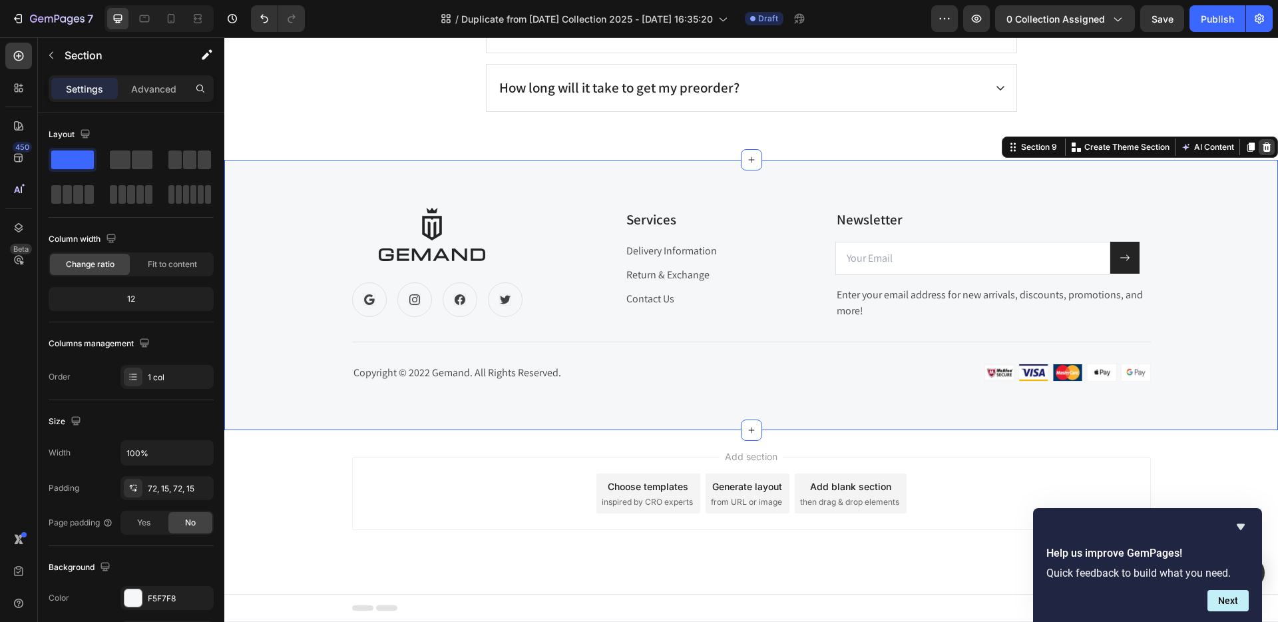
click at [1263, 144] on icon at bounding box center [1267, 146] width 9 height 9
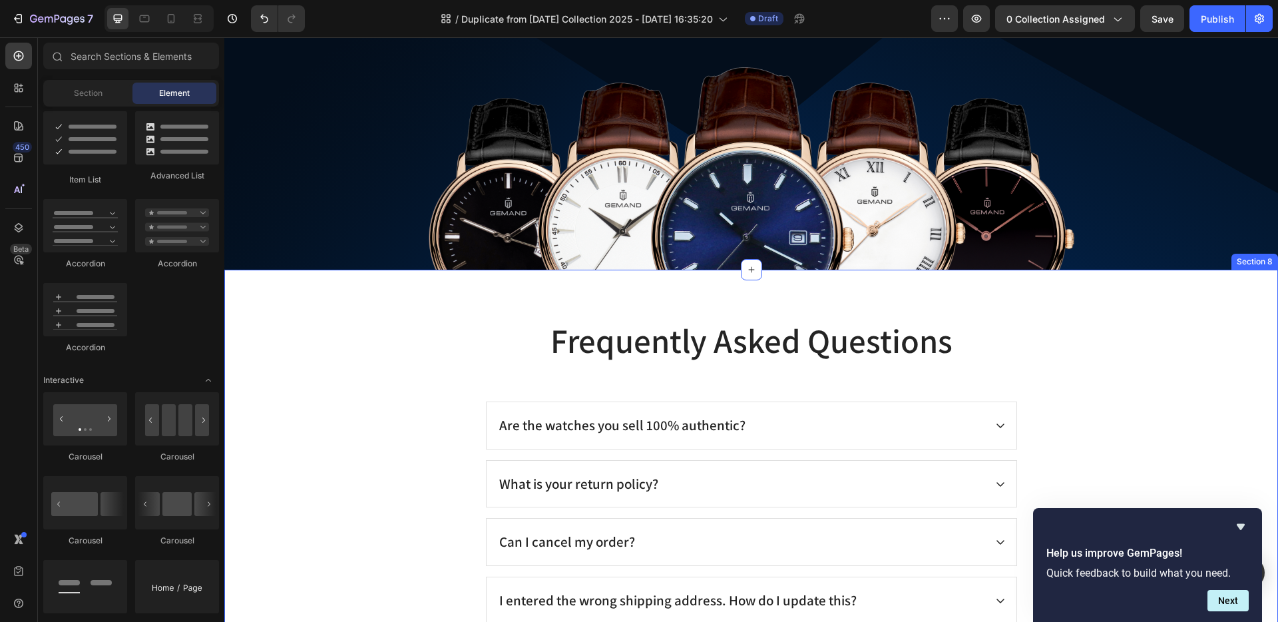
scroll to position [2692, 0]
click at [401, 305] on div "Frequently Asked Questions Heading Are the watches you sell 100% authentic? Wha…" at bounding box center [751, 499] width 1054 height 461
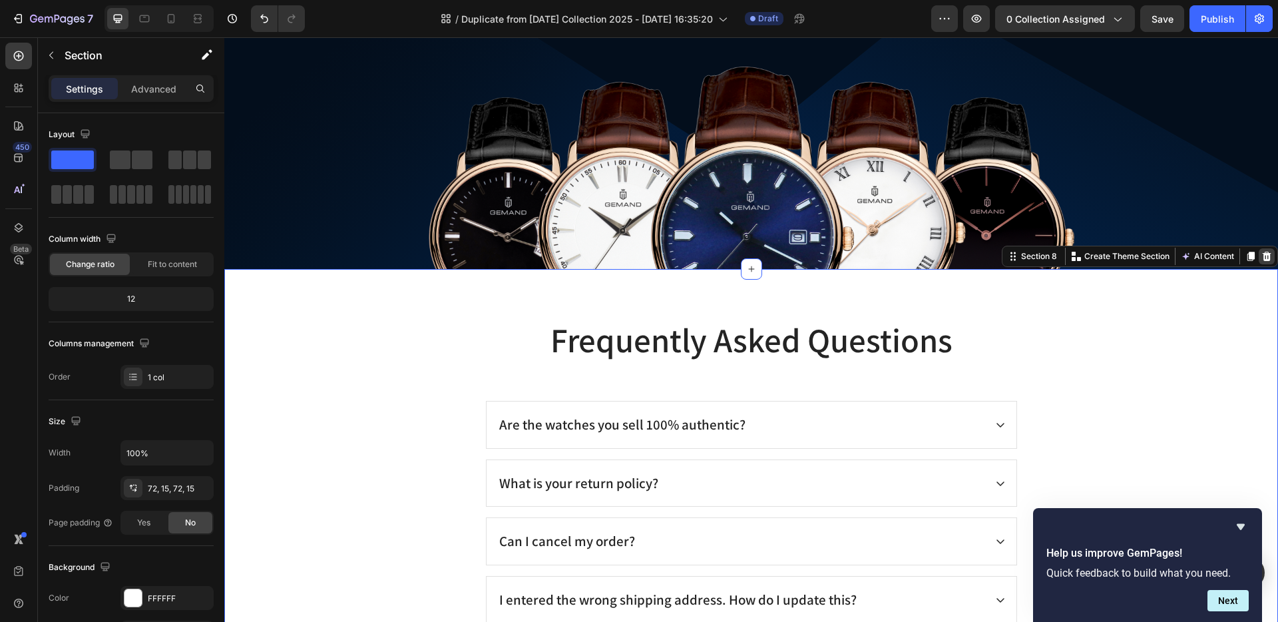
click at [1263, 254] on icon at bounding box center [1267, 256] width 9 height 9
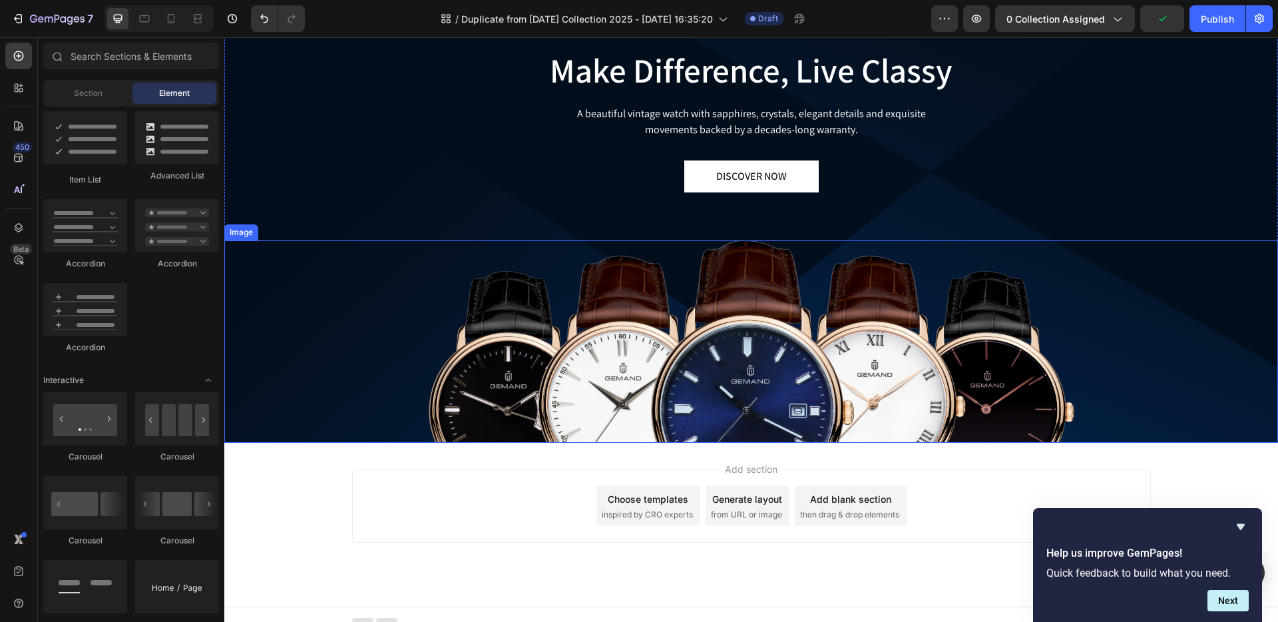
scroll to position [2504, 0]
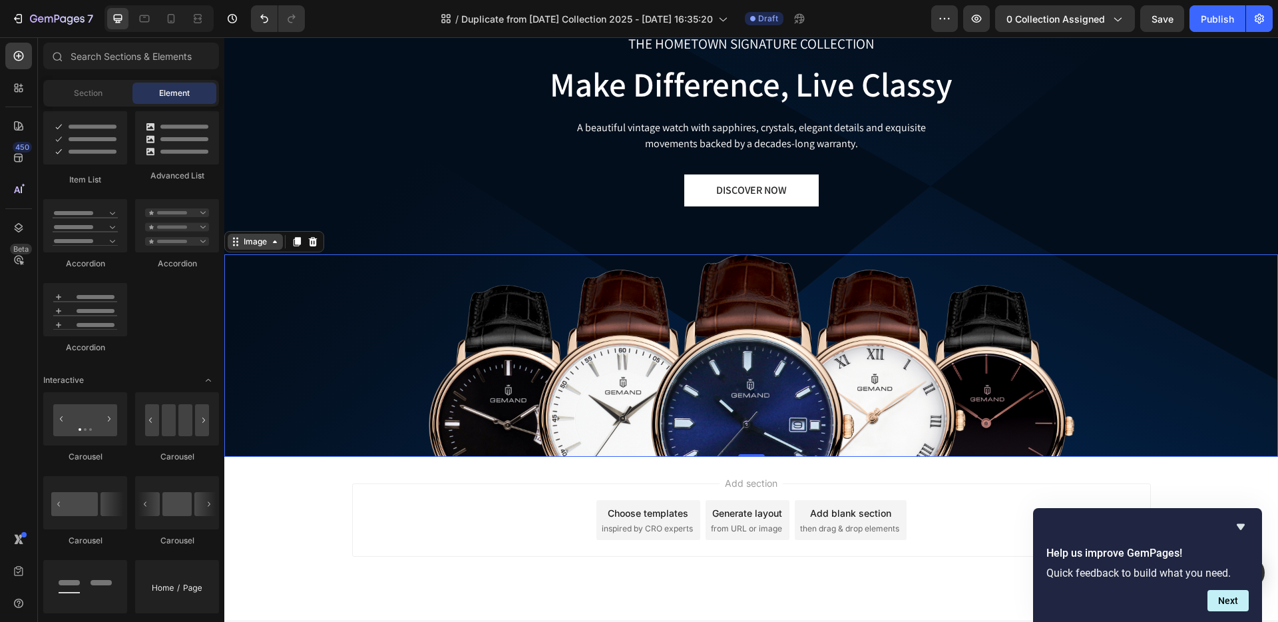
click at [249, 244] on div "Image" at bounding box center [255, 242] width 29 height 12
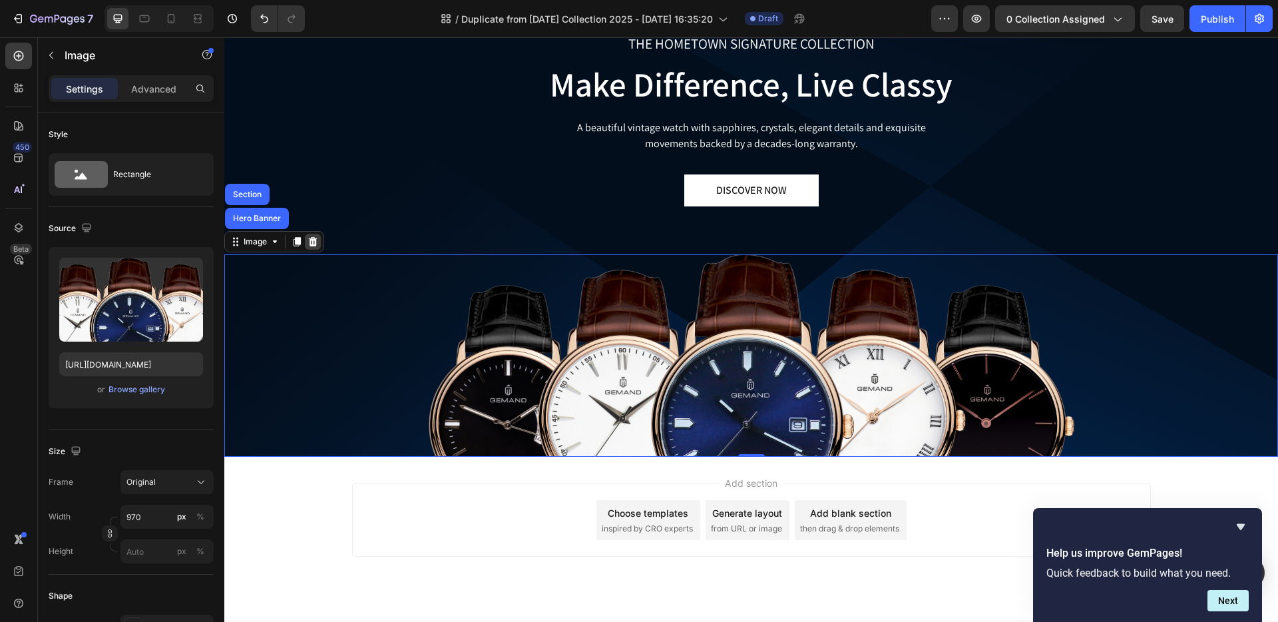
click at [311, 238] on icon at bounding box center [313, 241] width 9 height 9
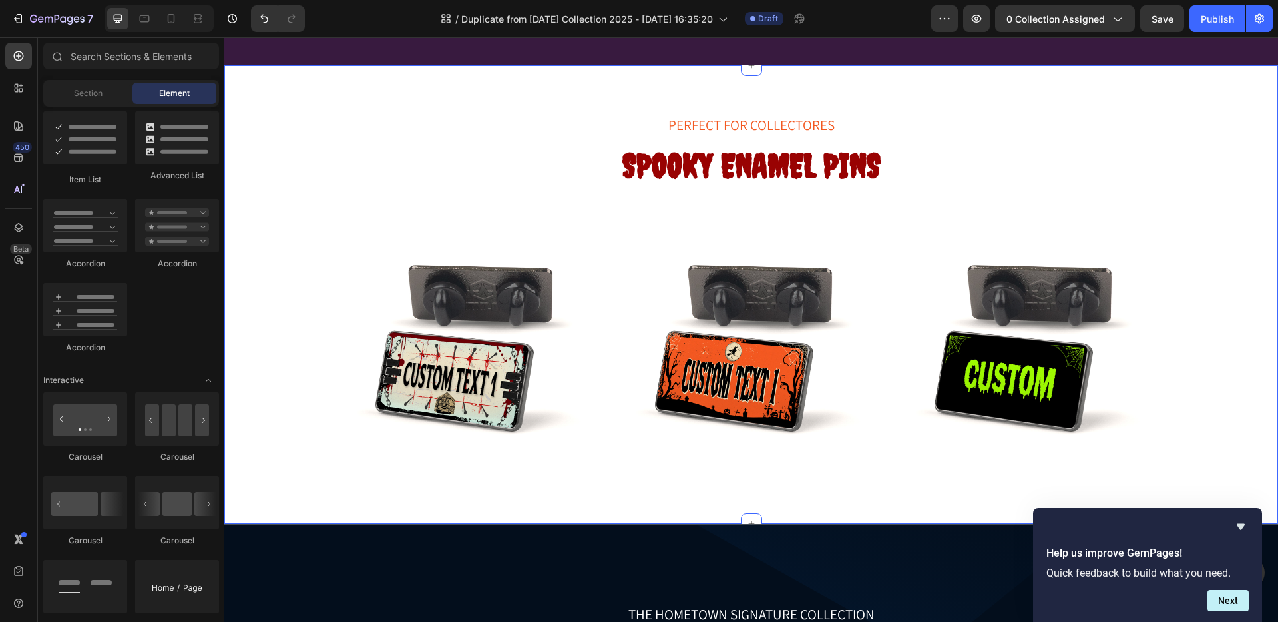
scroll to position [2015, 0]
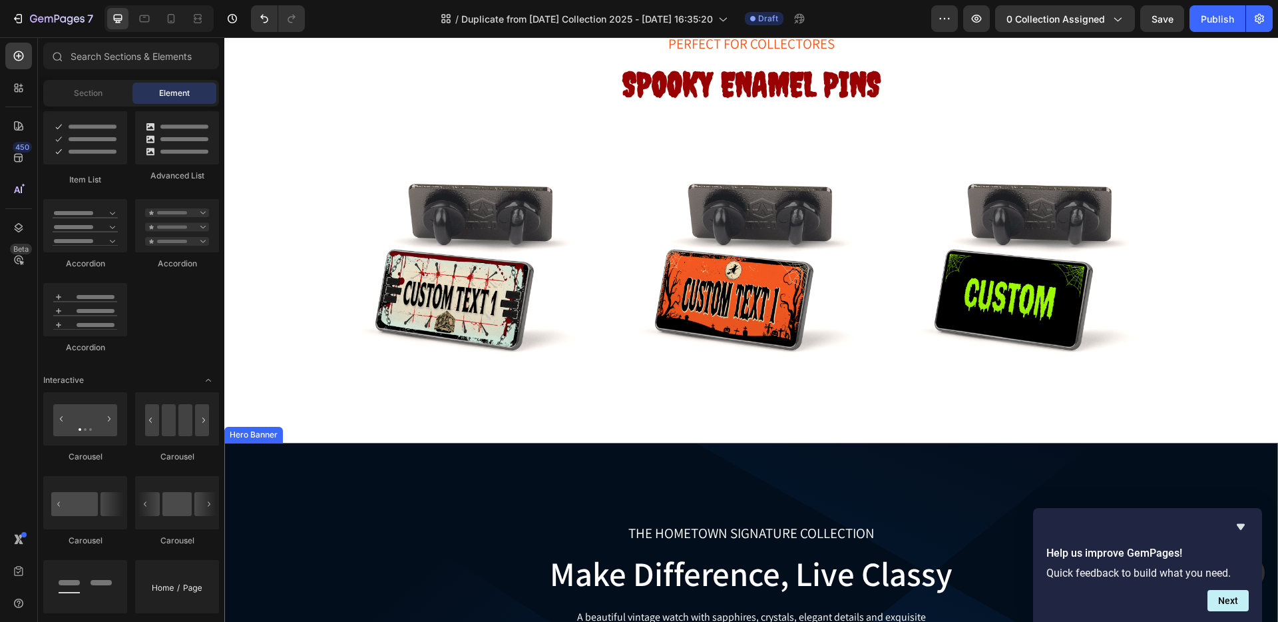
click at [272, 465] on div "THE HOMETOWN SIGNATURE COLLECTION Text block Make Difference, Live Classy Headi…" at bounding box center [751, 593] width 1054 height 301
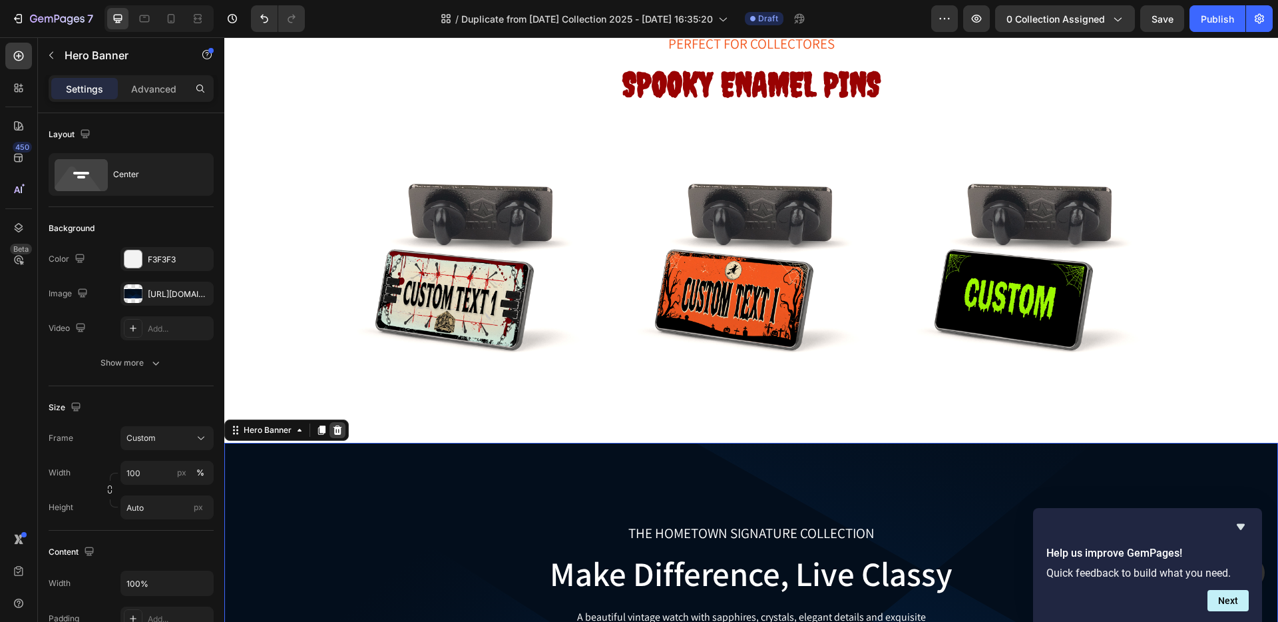
click at [340, 429] on icon at bounding box center [338, 429] width 9 height 9
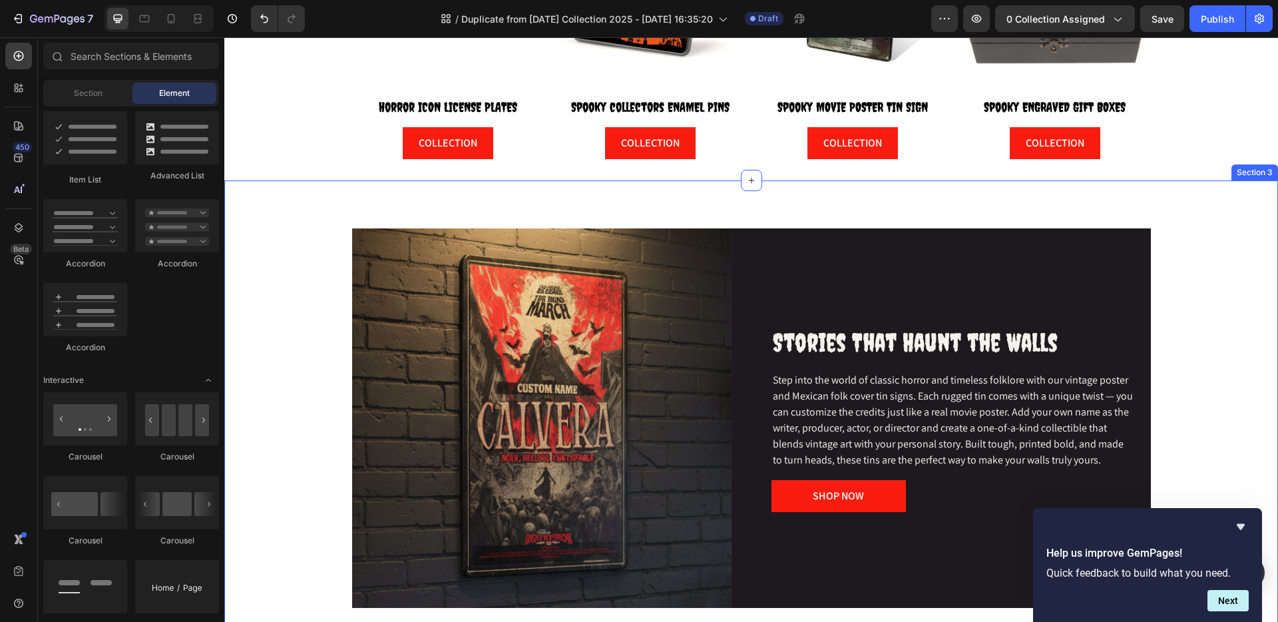
scroll to position [656, 0]
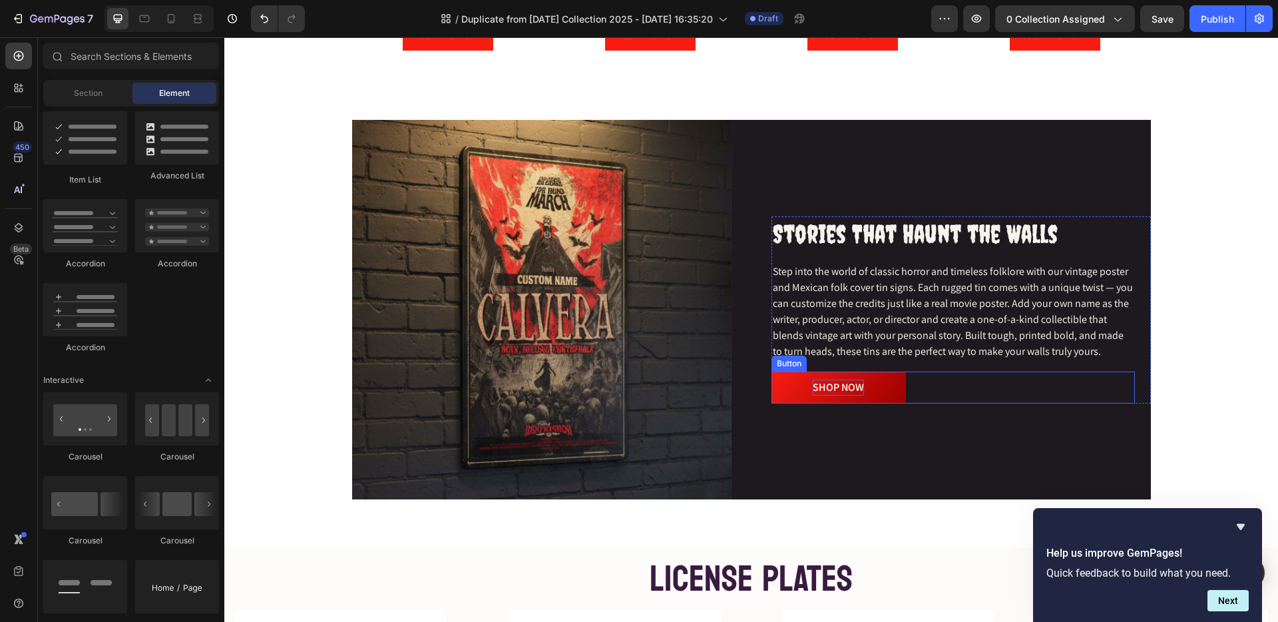
click at [844, 394] on div "SHOP NOW" at bounding box center [838, 388] width 51 height 16
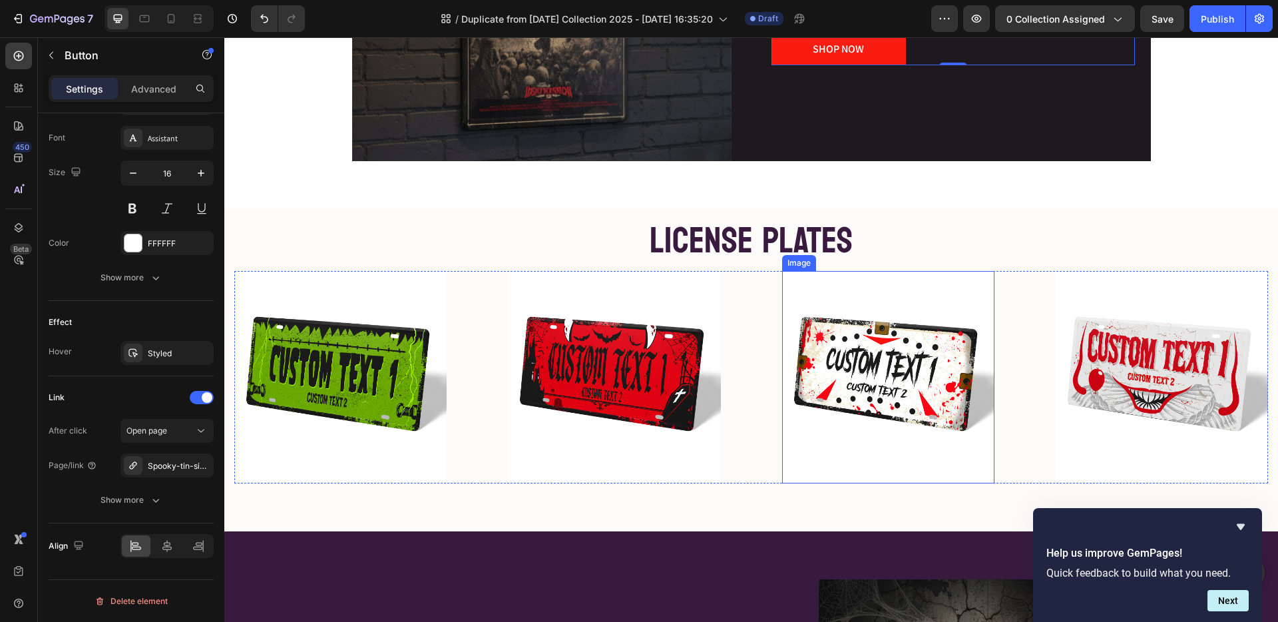
scroll to position [1009, 0]
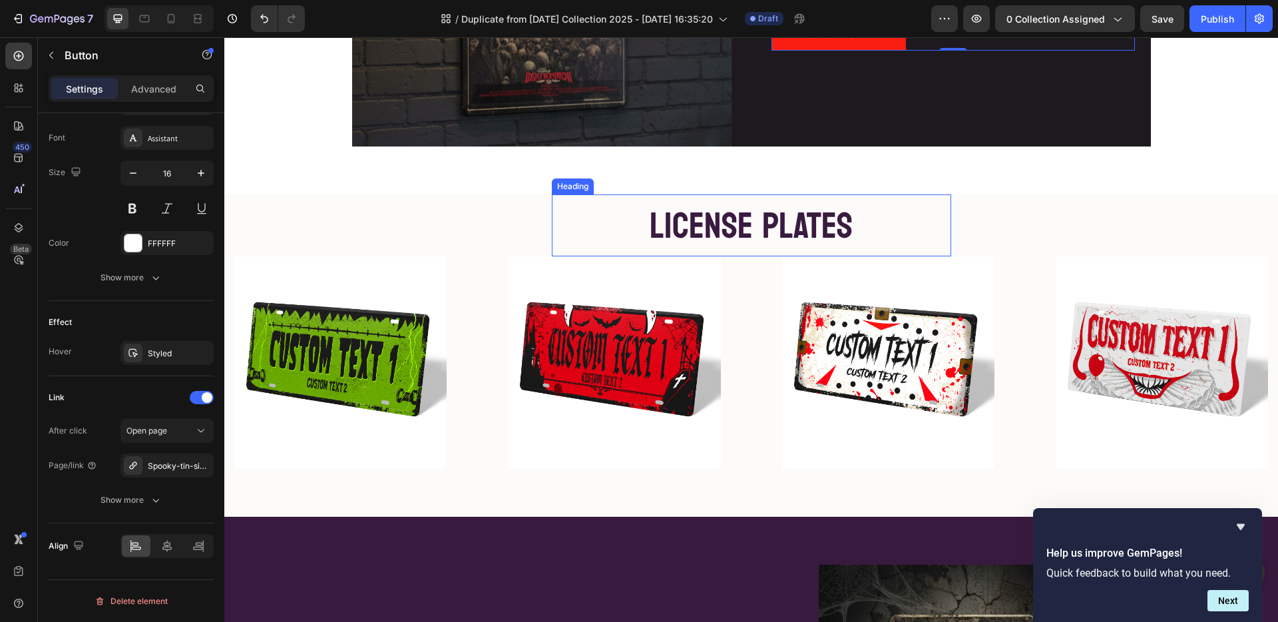
click at [694, 224] on span "LICENSE PLATES" at bounding box center [751, 226] width 203 height 66
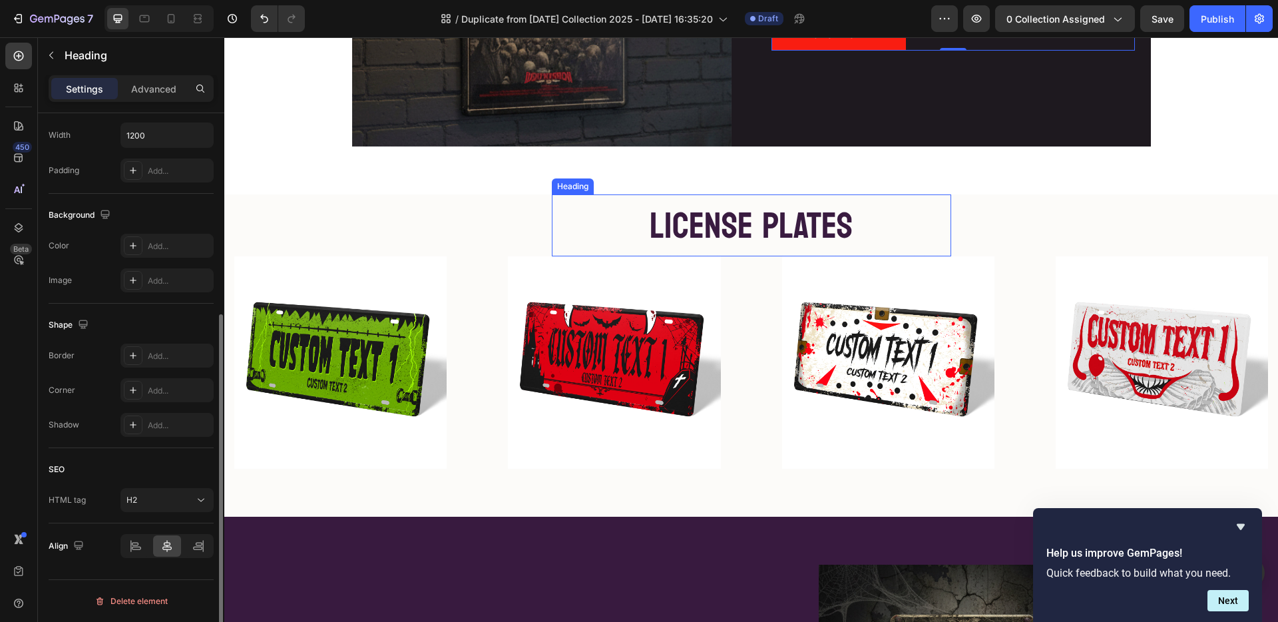
scroll to position [0, 0]
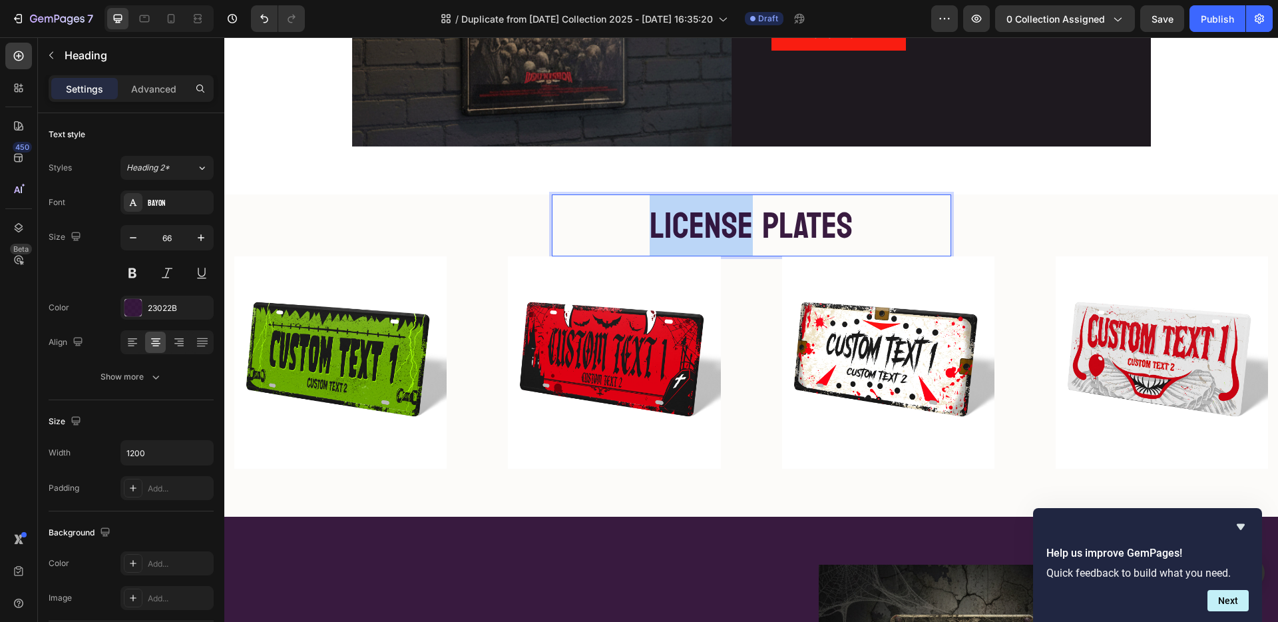
click at [685, 225] on span "LICENSE PLATES" at bounding box center [751, 226] width 203 height 66
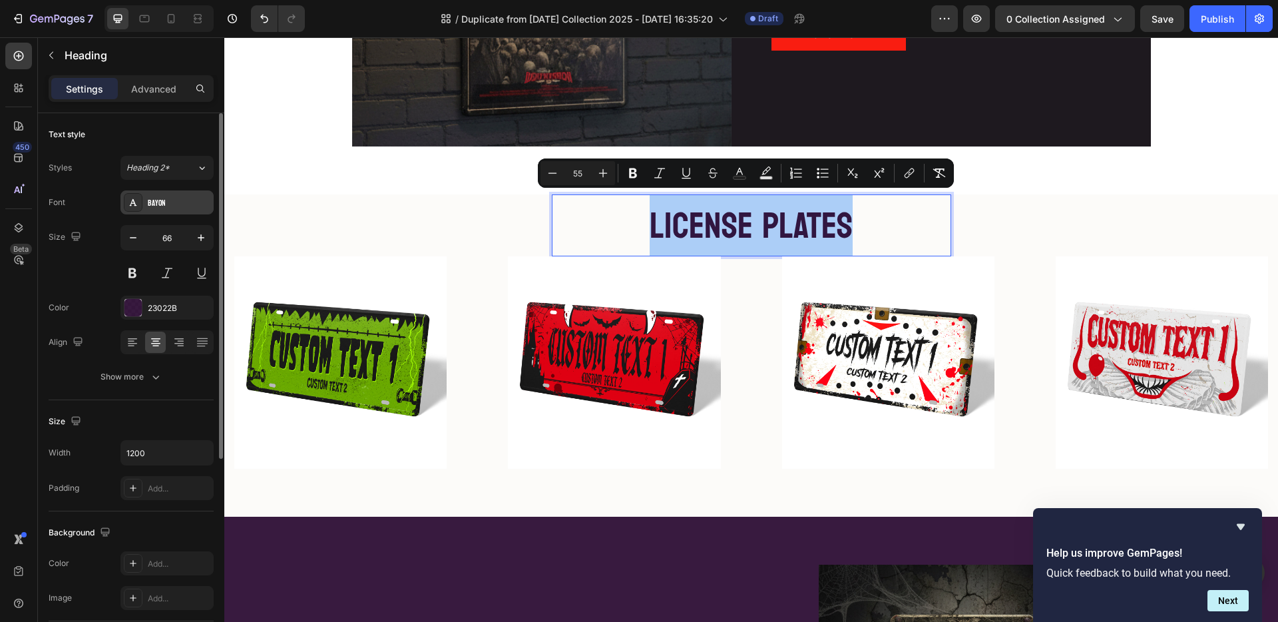
click at [172, 202] on div "Bayon" at bounding box center [179, 203] width 63 height 12
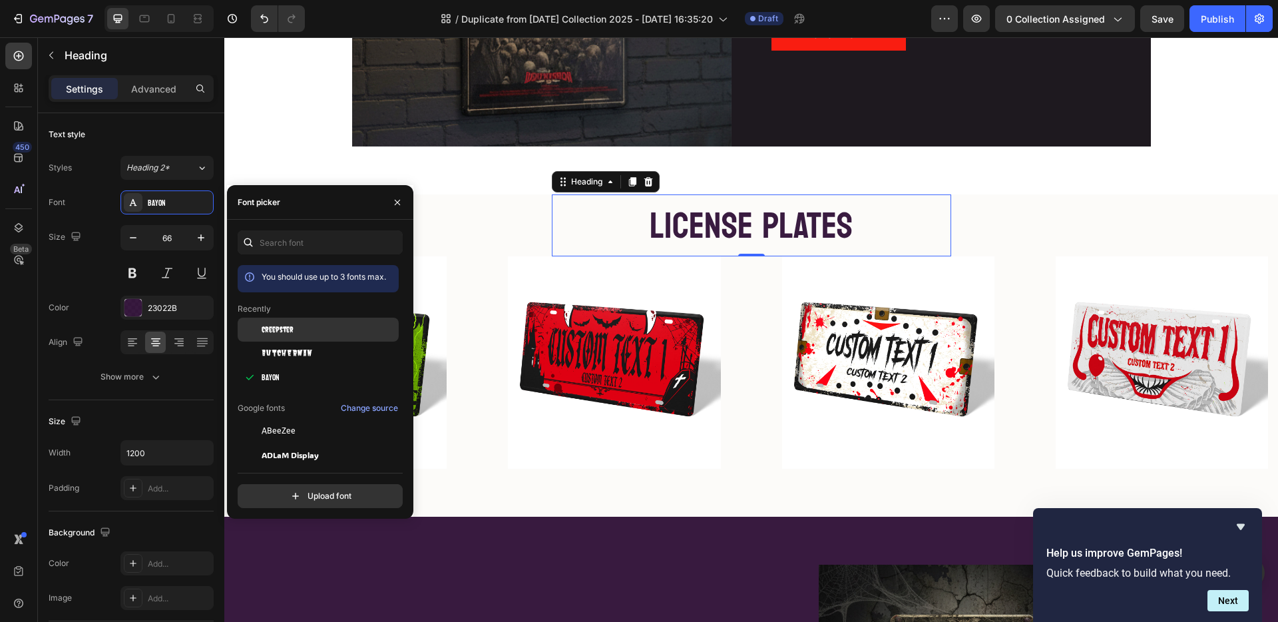
click at [262, 326] on span "Creepster" at bounding box center [278, 330] width 32 height 12
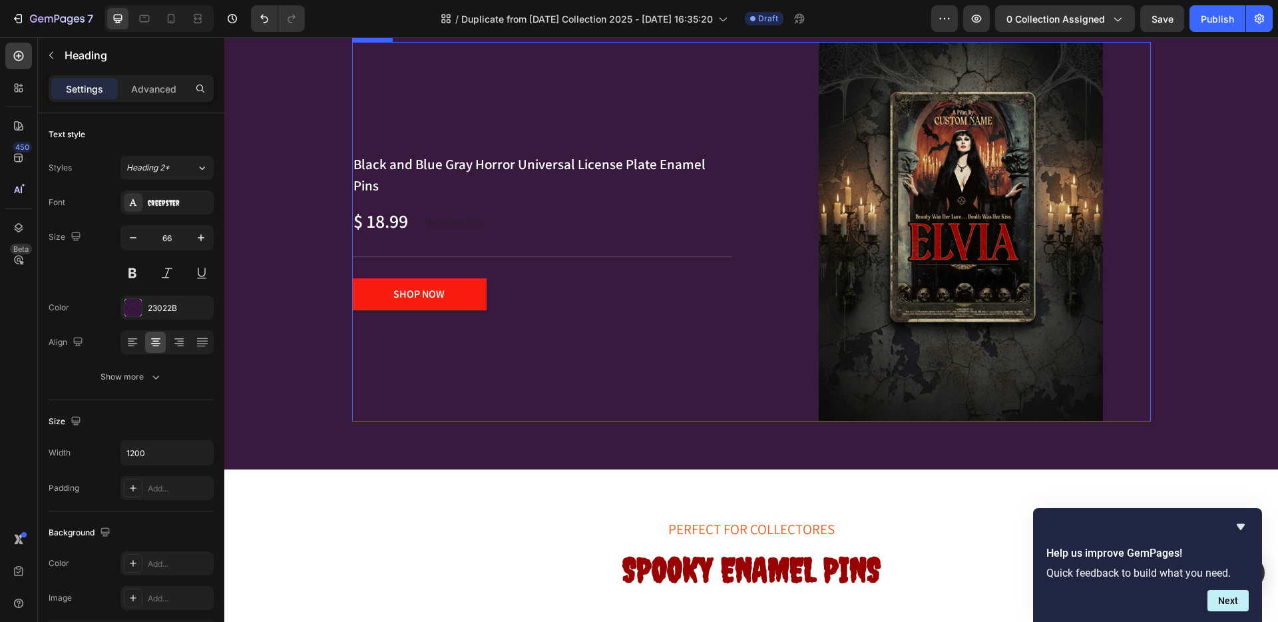
scroll to position [1388, 0]
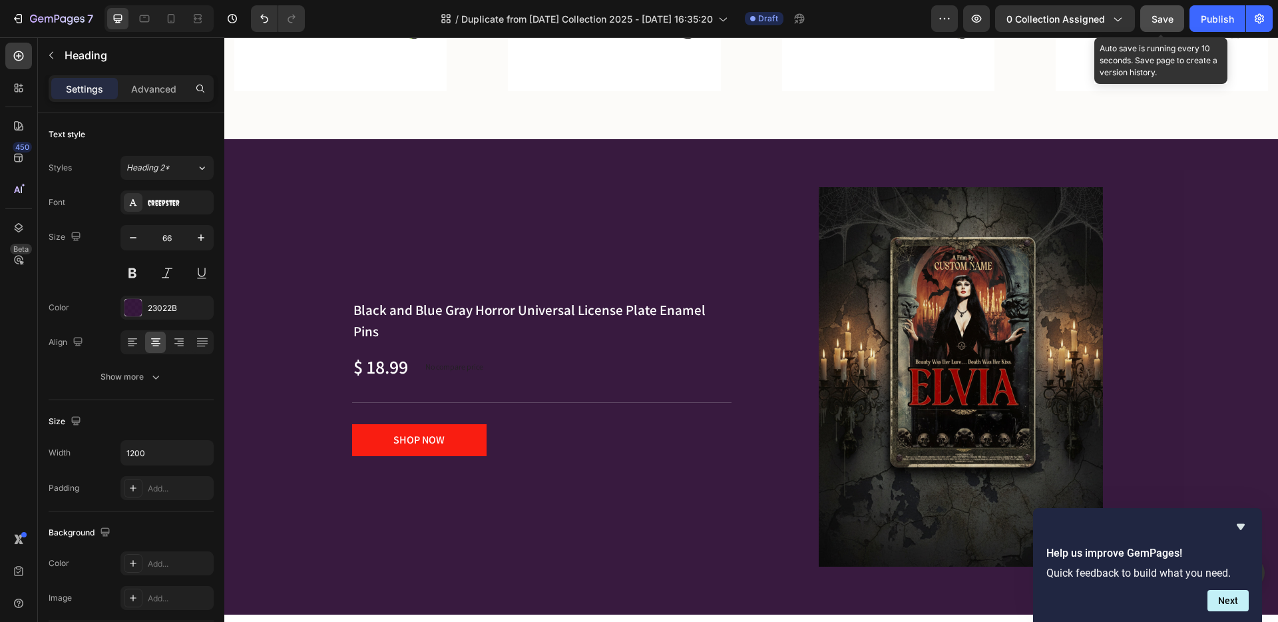
click at [1166, 17] on span "Save" at bounding box center [1163, 18] width 22 height 11
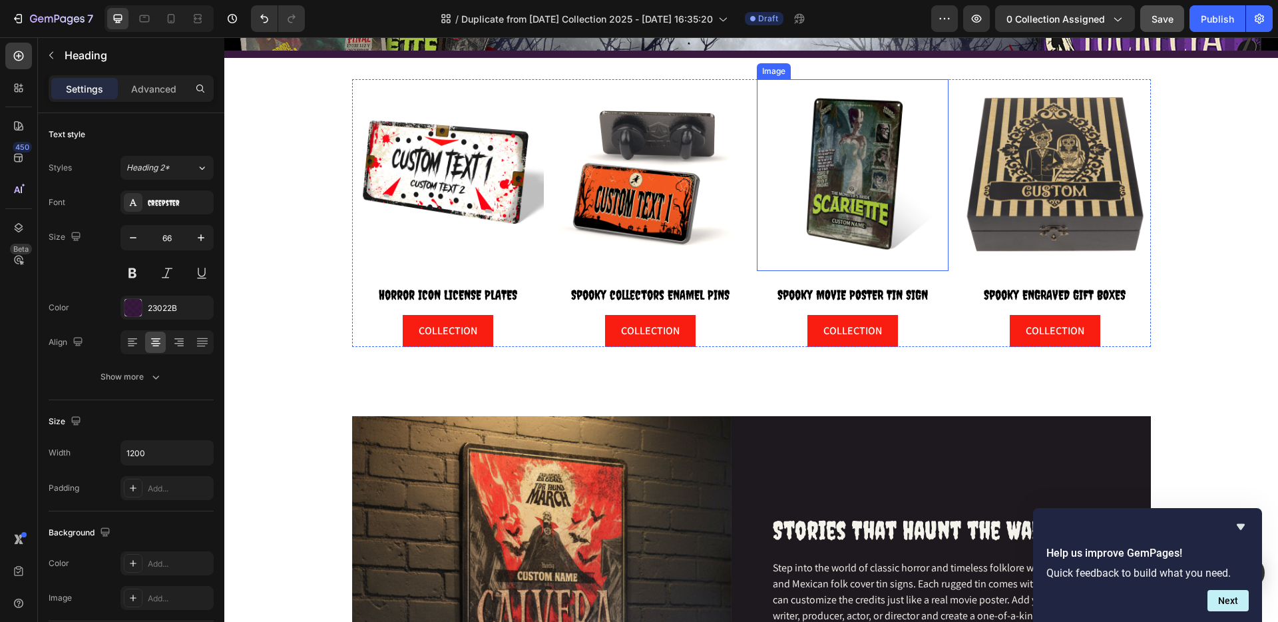
scroll to position [0, 0]
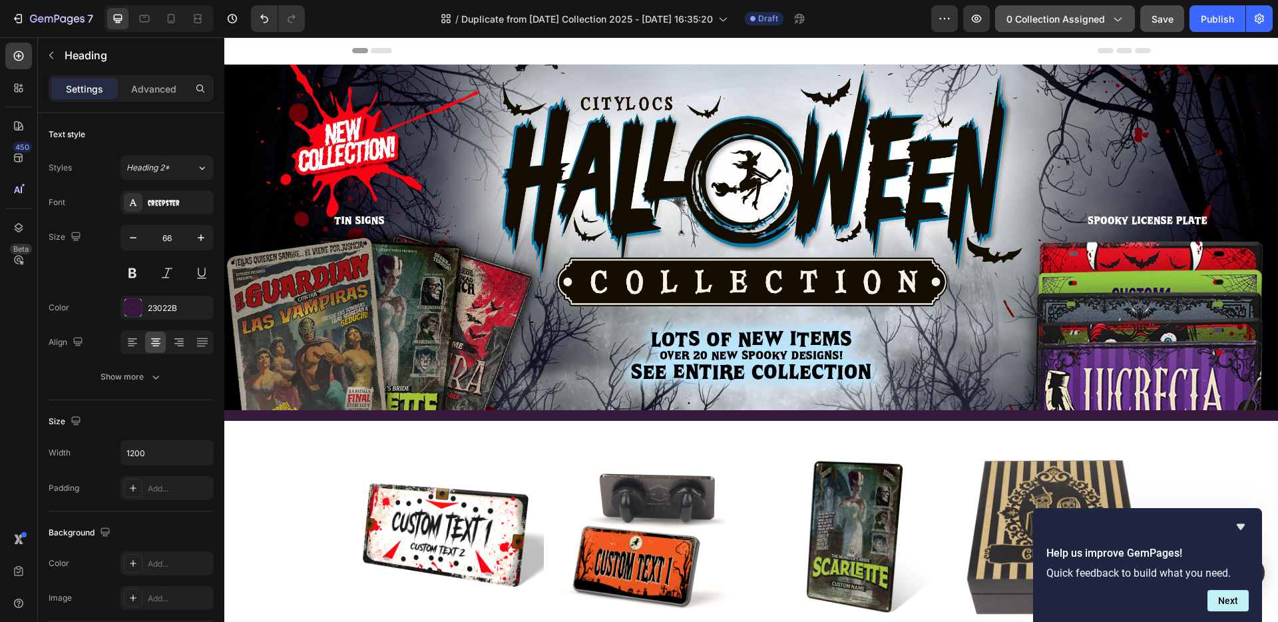
click at [1075, 19] on span "0 collection assigned" at bounding box center [1056, 19] width 99 height 14
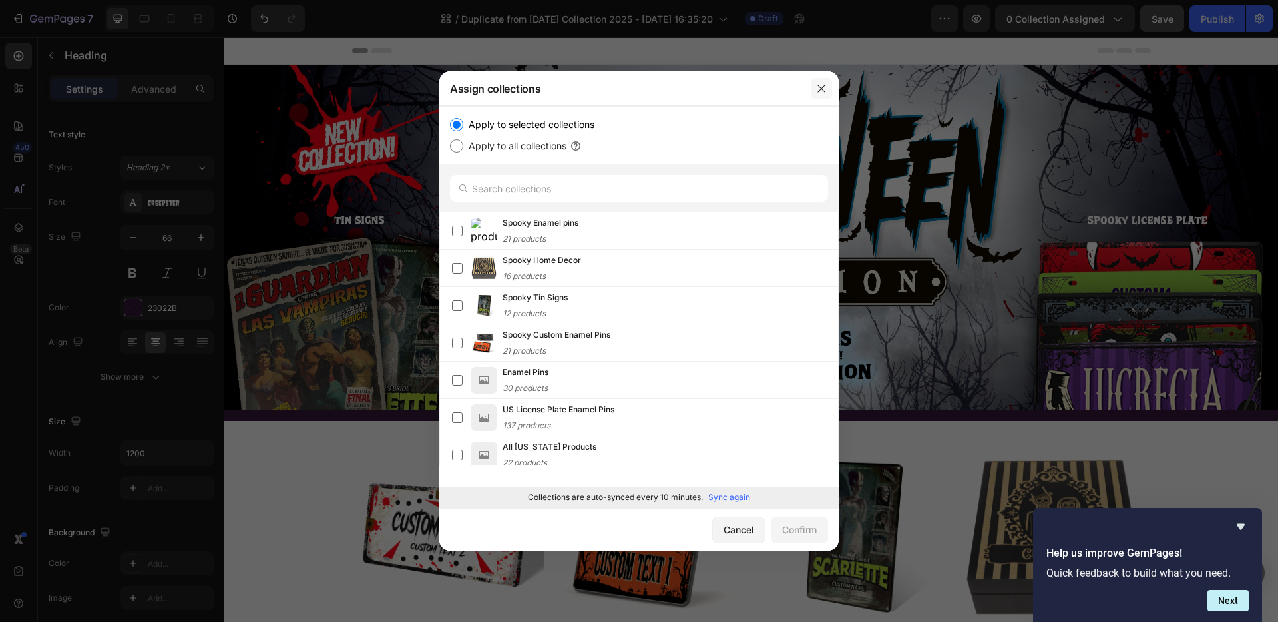
click at [822, 89] on icon "button" at bounding box center [821, 88] width 11 height 11
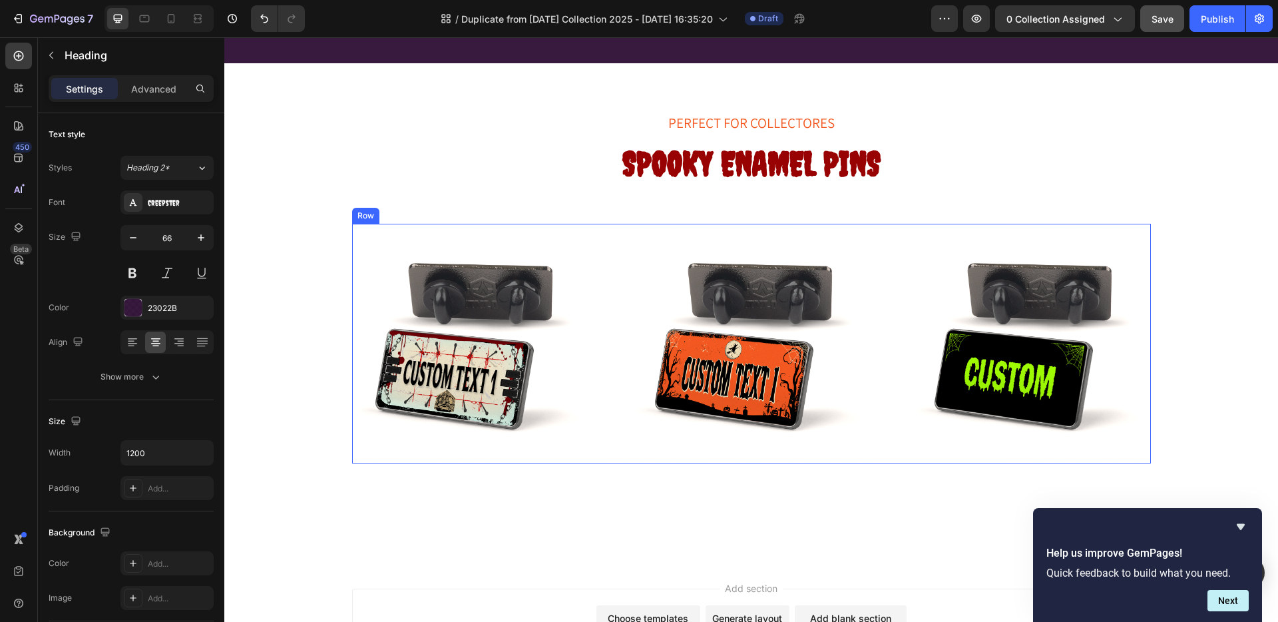
scroll to position [1809, 0]
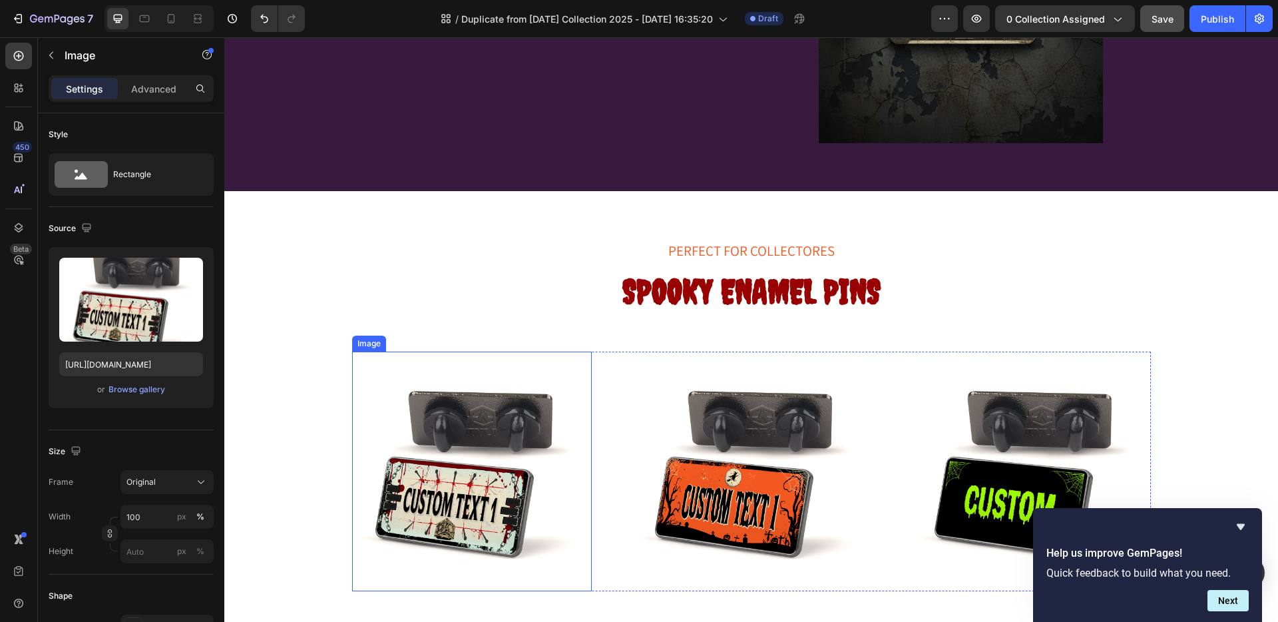
click at [495, 482] on img at bounding box center [472, 472] width 240 height 240
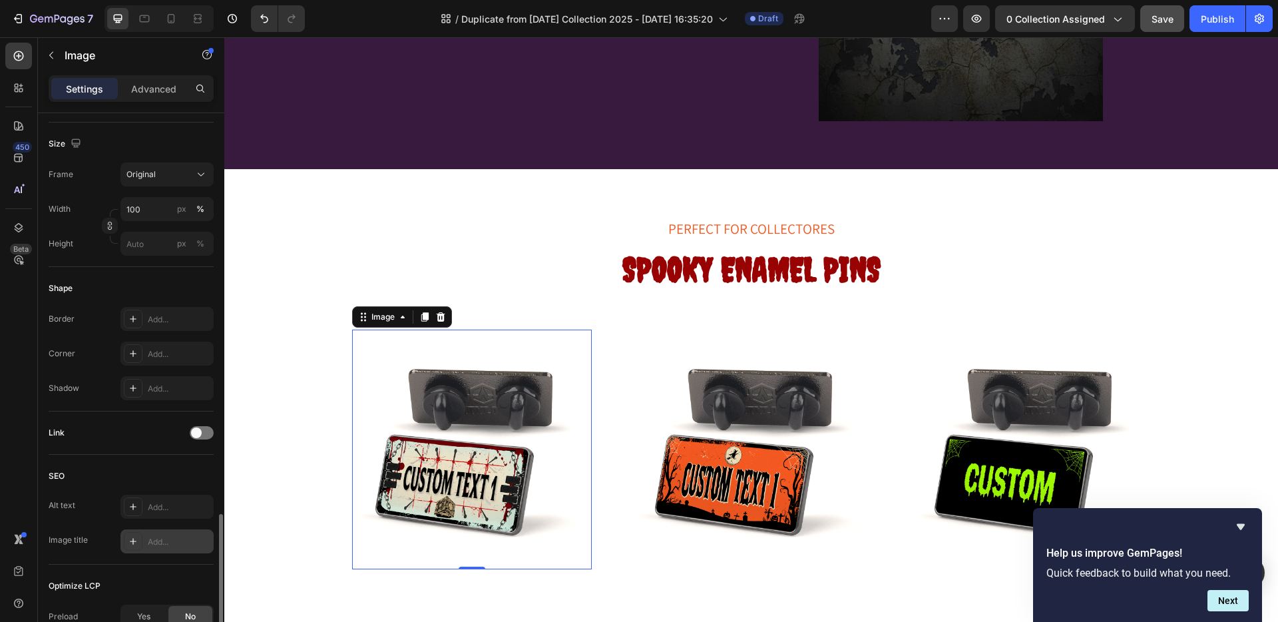
scroll to position [459, 0]
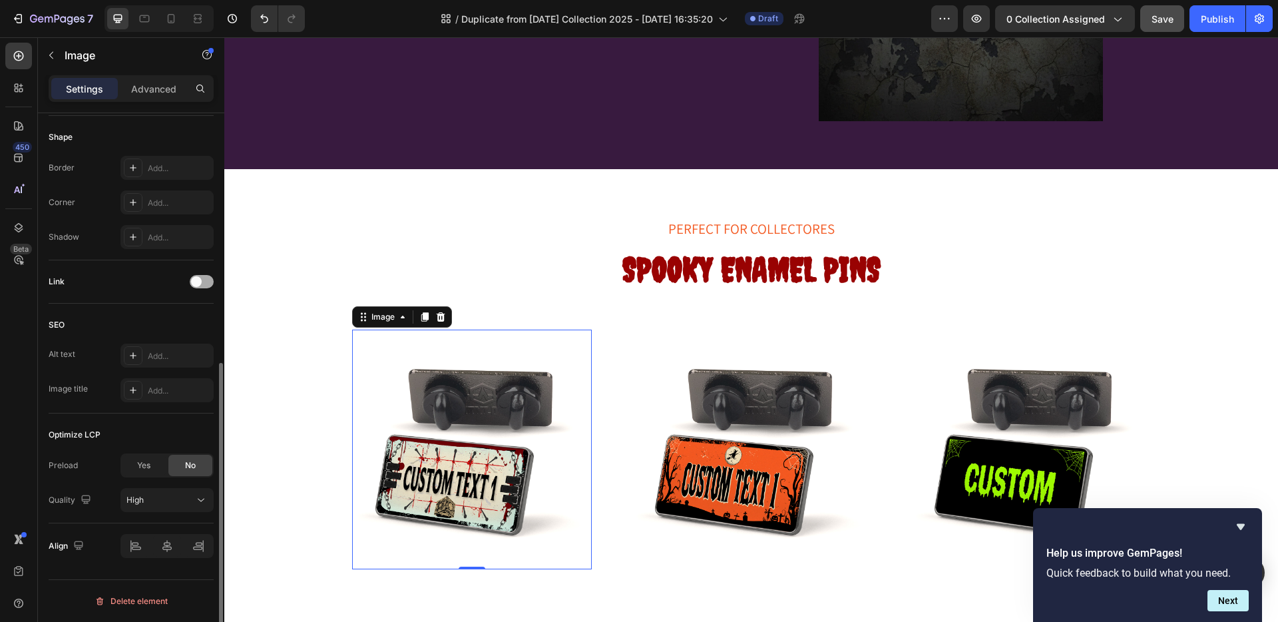
click at [199, 281] on span at bounding box center [196, 281] width 11 height 11
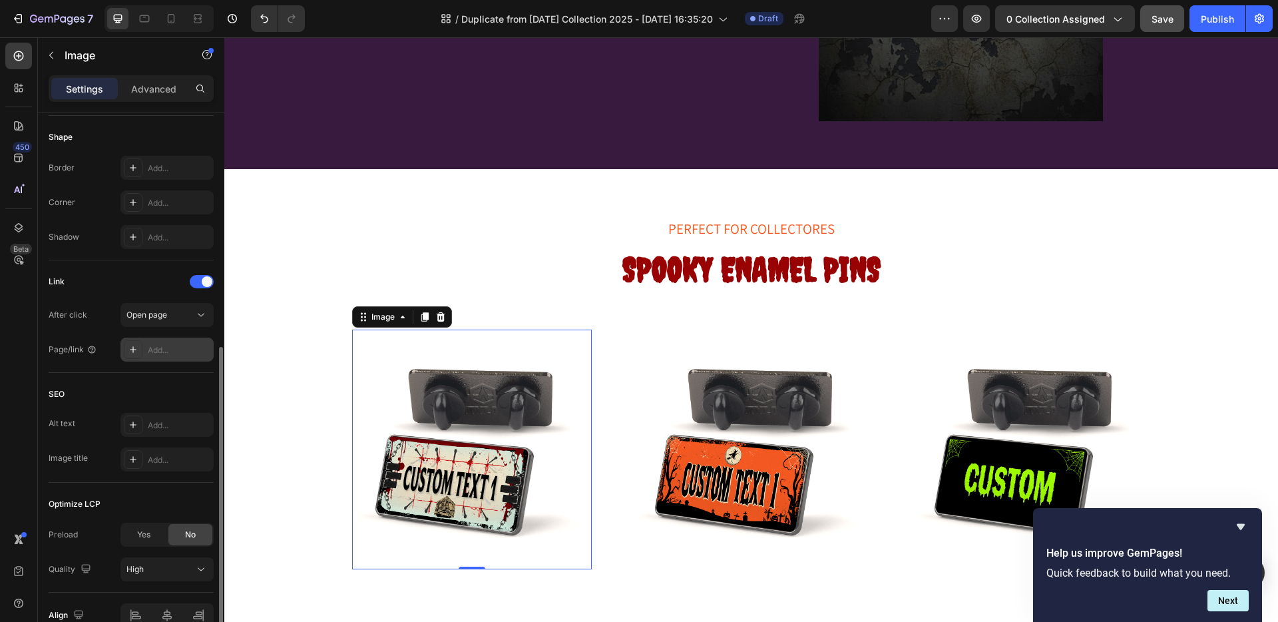
click at [176, 346] on div "Add..." at bounding box center [179, 350] width 63 height 12
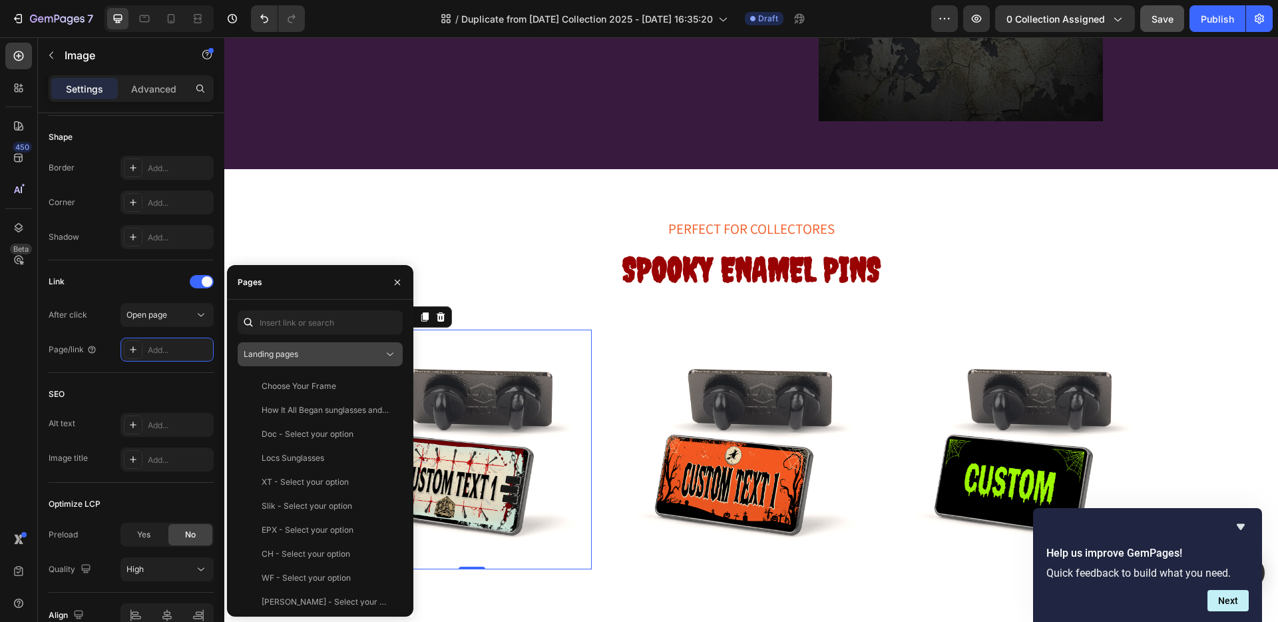
click at [290, 354] on span "Landing pages" at bounding box center [271, 354] width 55 height 10
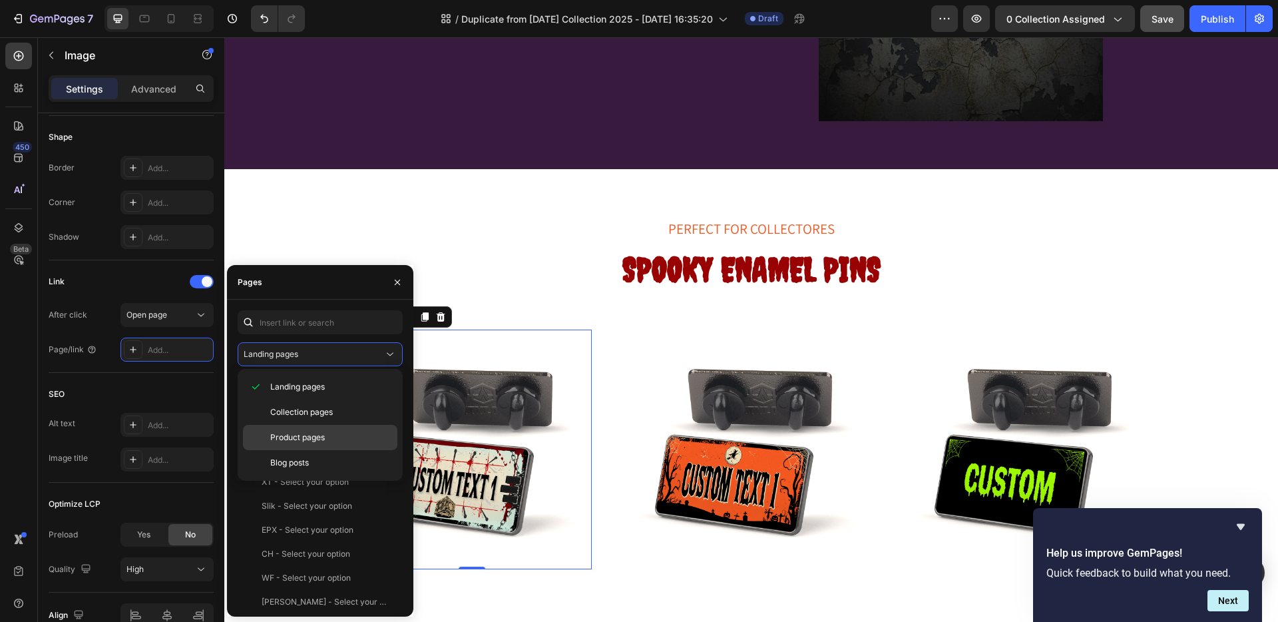
click at [320, 430] on div "Product pages" at bounding box center [320, 437] width 154 height 25
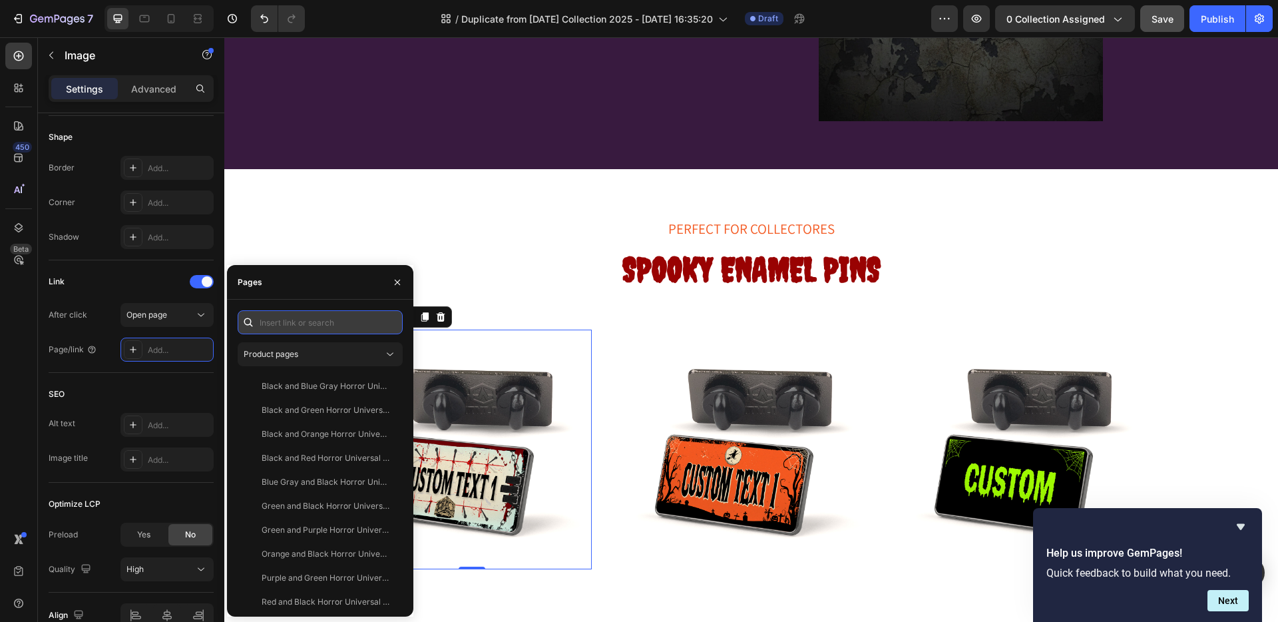
click at [272, 320] on input "text" at bounding box center [320, 322] width 165 height 24
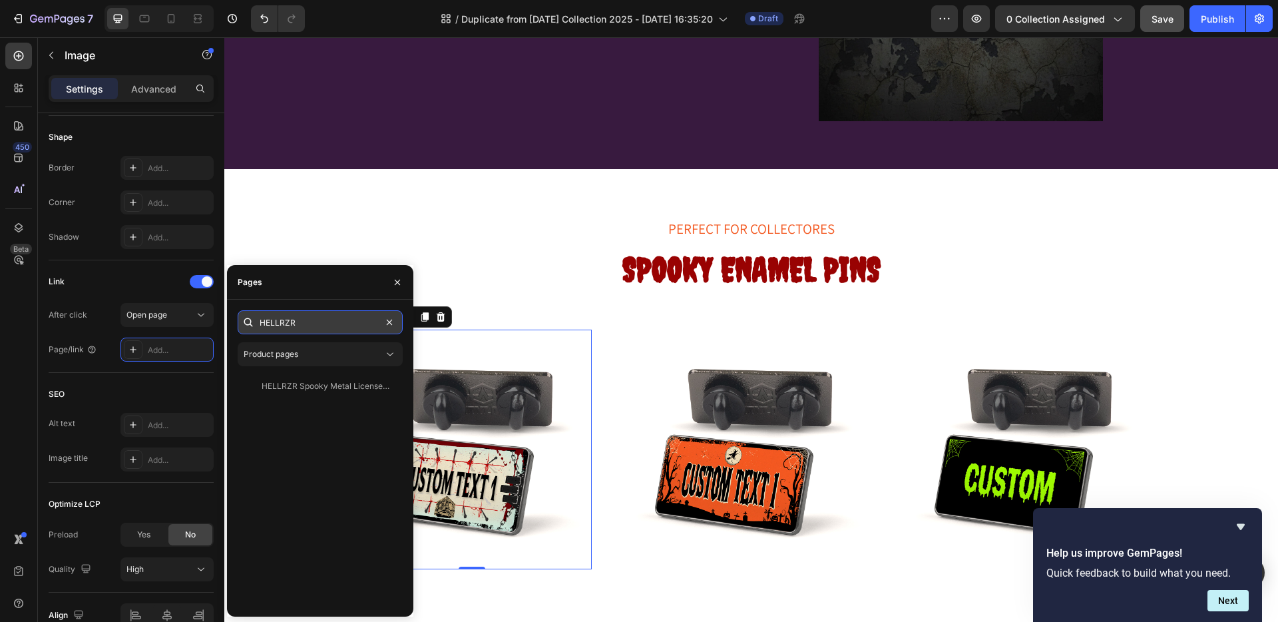
click at [290, 323] on input "HELLRZR" at bounding box center [320, 322] width 165 height 24
type input "PINHEAD"
click at [358, 386] on div "Pinhead Custom Horror Pins – Halloween Collectibles" at bounding box center [326, 386] width 128 height 12
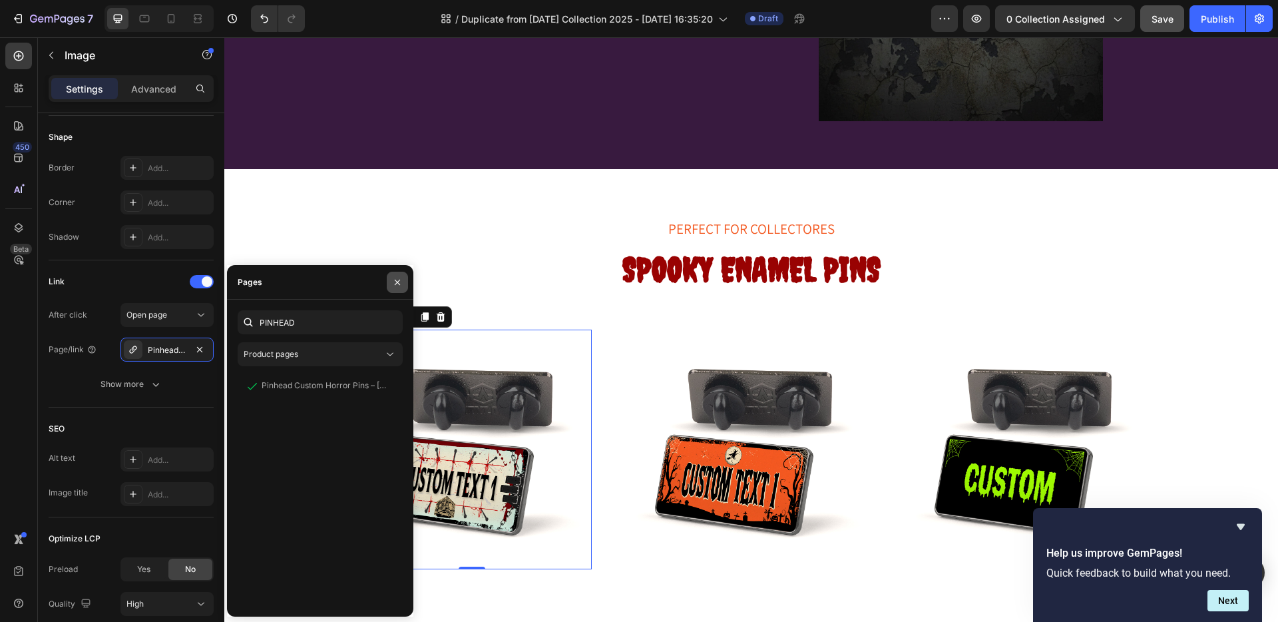
drag, startPoint x: 399, startPoint y: 282, endPoint x: 535, endPoint y: 335, distance: 146.5
click at [399, 282] on icon "button" at bounding box center [397, 282] width 11 height 11
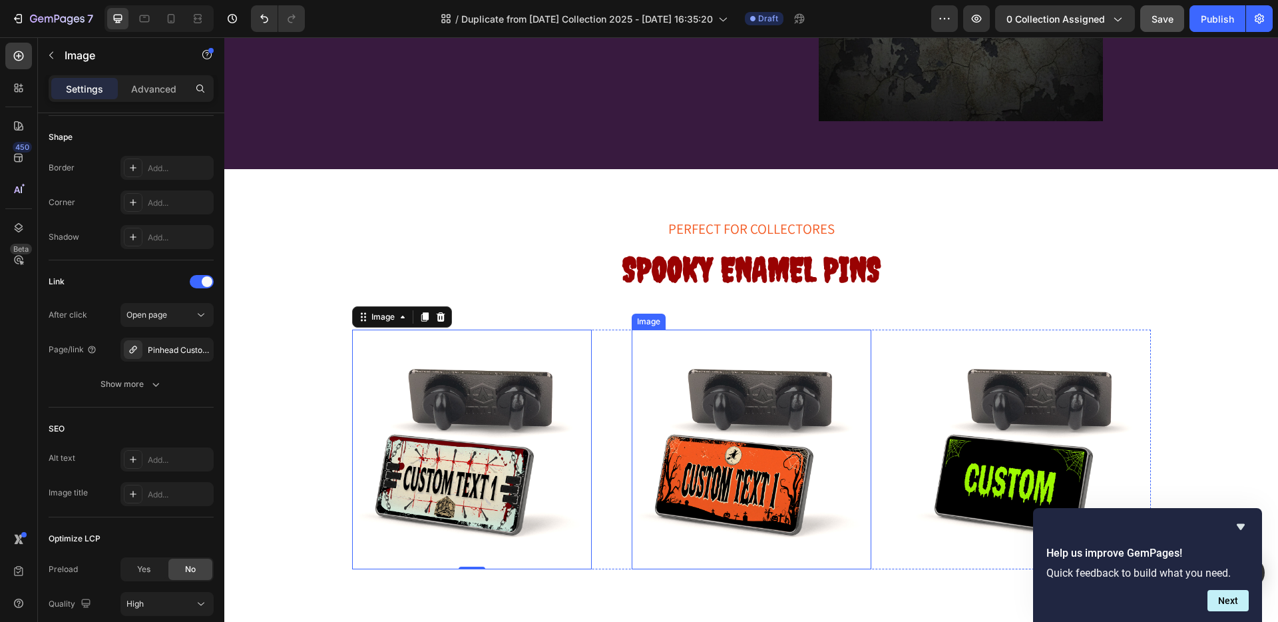
click at [788, 443] on img at bounding box center [752, 450] width 240 height 240
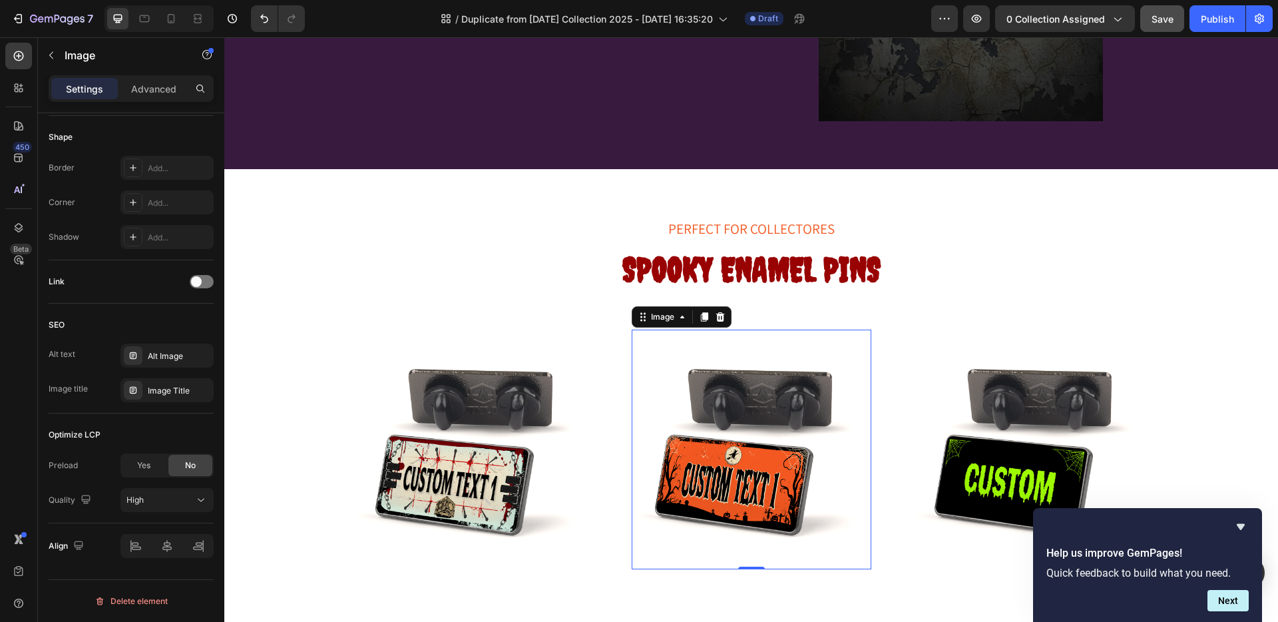
click at [722, 396] on img at bounding box center [752, 450] width 240 height 240
click at [202, 281] on div at bounding box center [202, 281] width 24 height 13
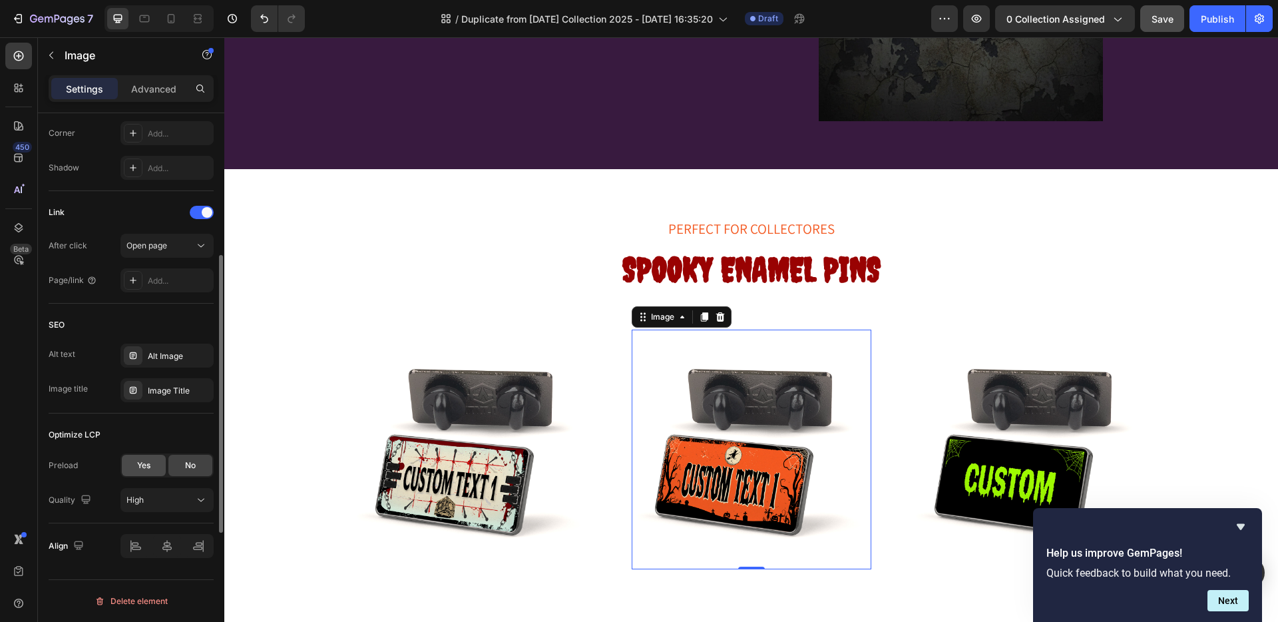
scroll to position [444, 0]
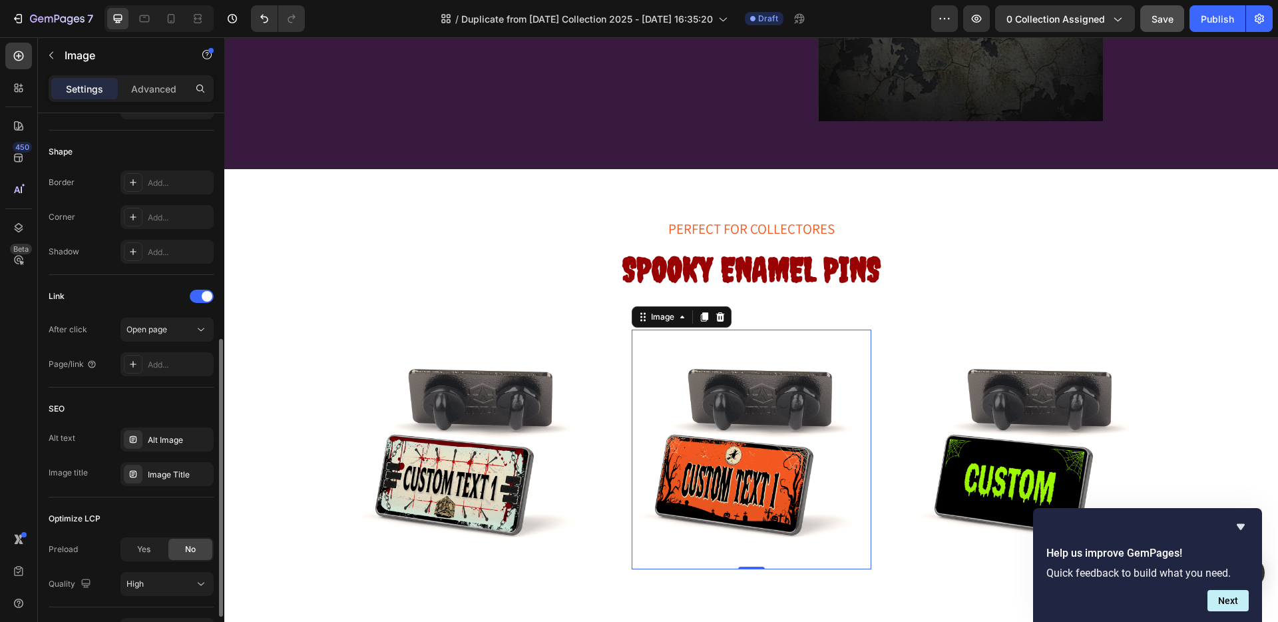
click at [157, 350] on div "After click Open page Page/link Add..." at bounding box center [131, 347] width 165 height 59
click at [162, 368] on div "Add..." at bounding box center [179, 365] width 63 height 12
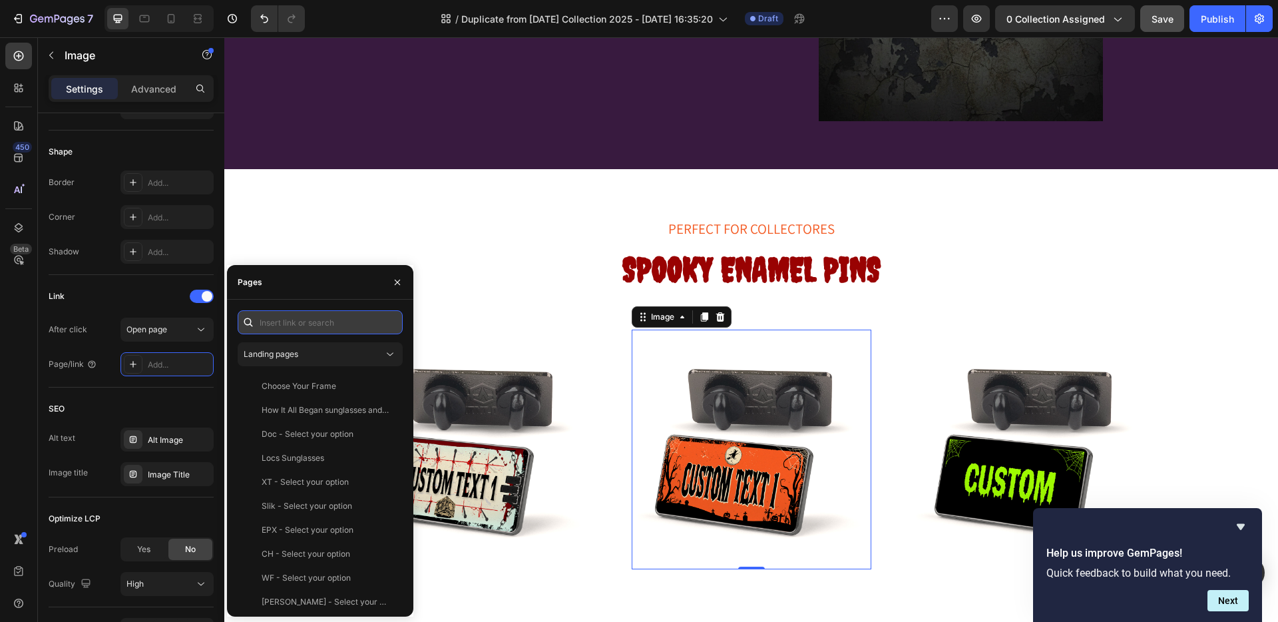
click at [286, 325] on input "text" at bounding box center [320, 322] width 165 height 24
click at [294, 349] on span "Landing pages" at bounding box center [271, 354] width 55 height 10
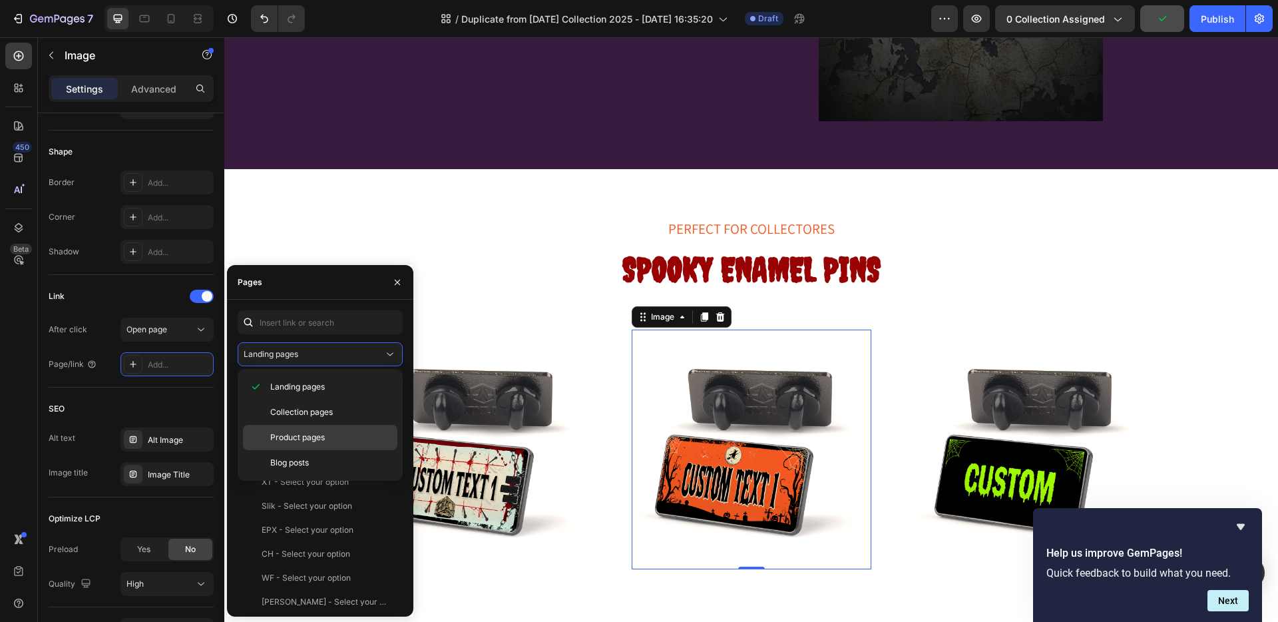
click at [312, 428] on div "Product pages" at bounding box center [320, 437] width 154 height 25
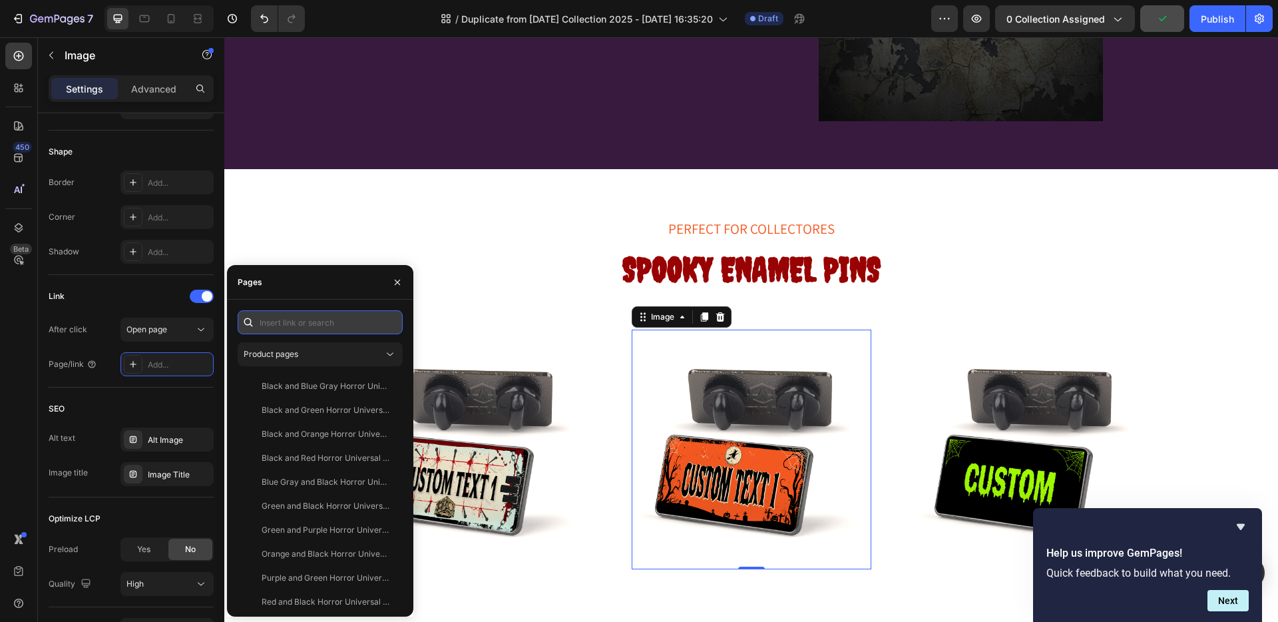
click at [282, 324] on input "text" at bounding box center [320, 322] width 165 height 24
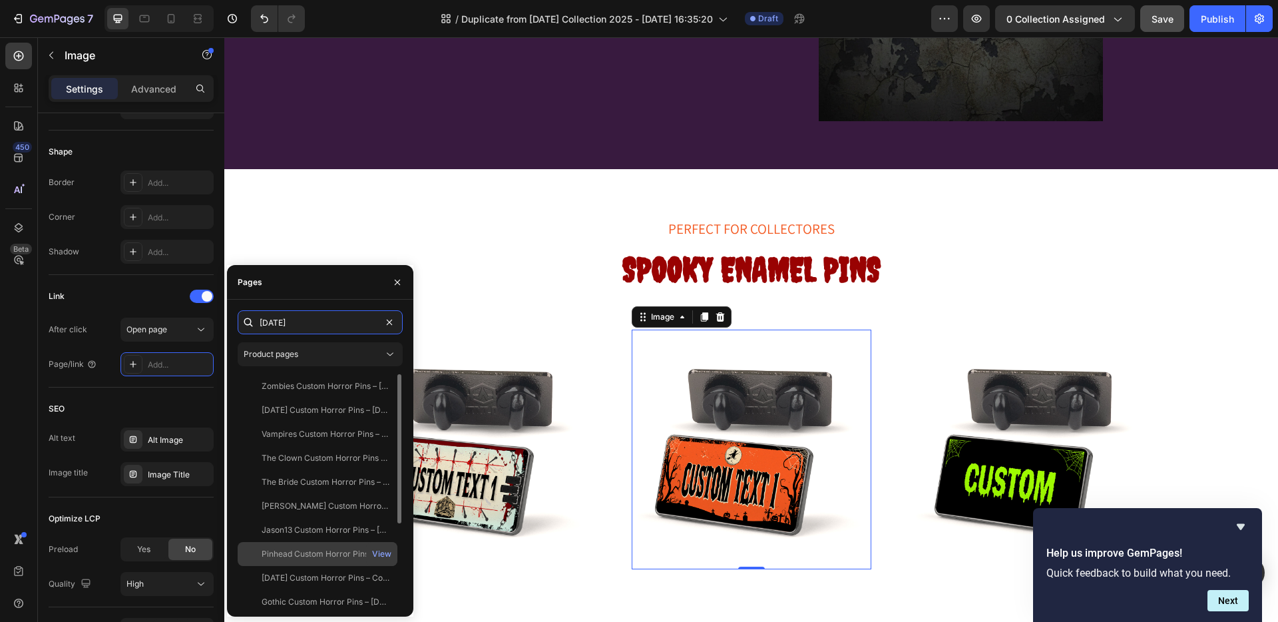
scroll to position [128, 0]
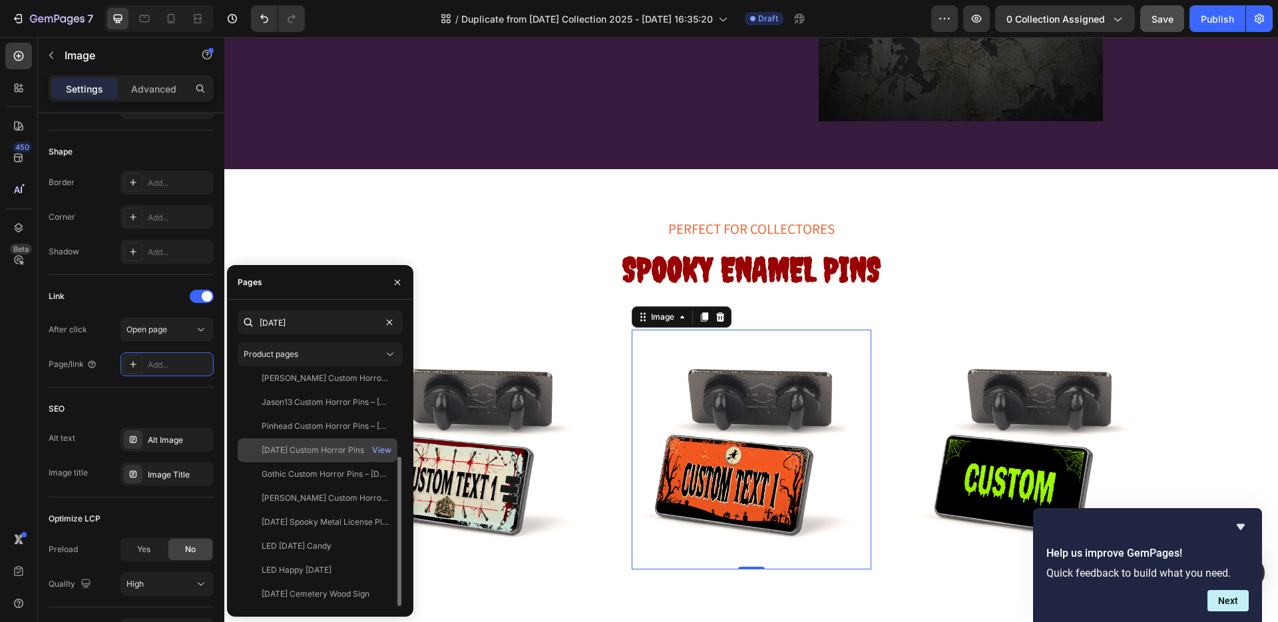
type input "[DATE]"
click at [310, 449] on div "Halloween Custom Horror Pins – Collectibles" at bounding box center [326, 450] width 128 height 12
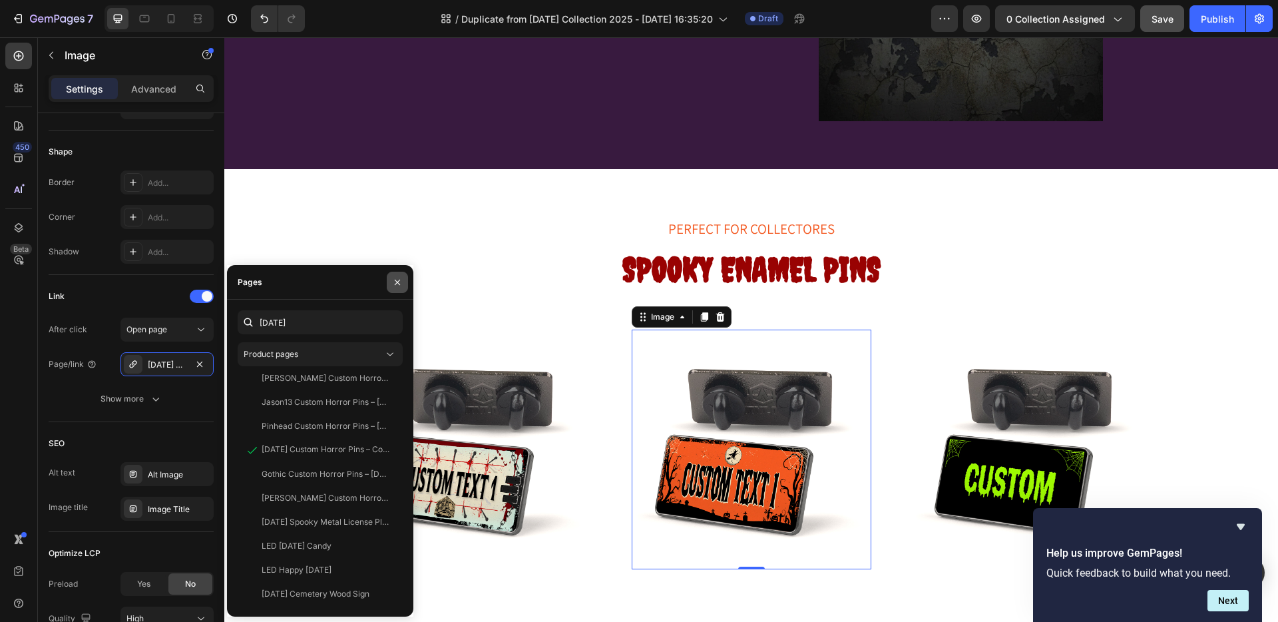
click at [397, 280] on icon "button" at bounding box center [397, 282] width 11 height 11
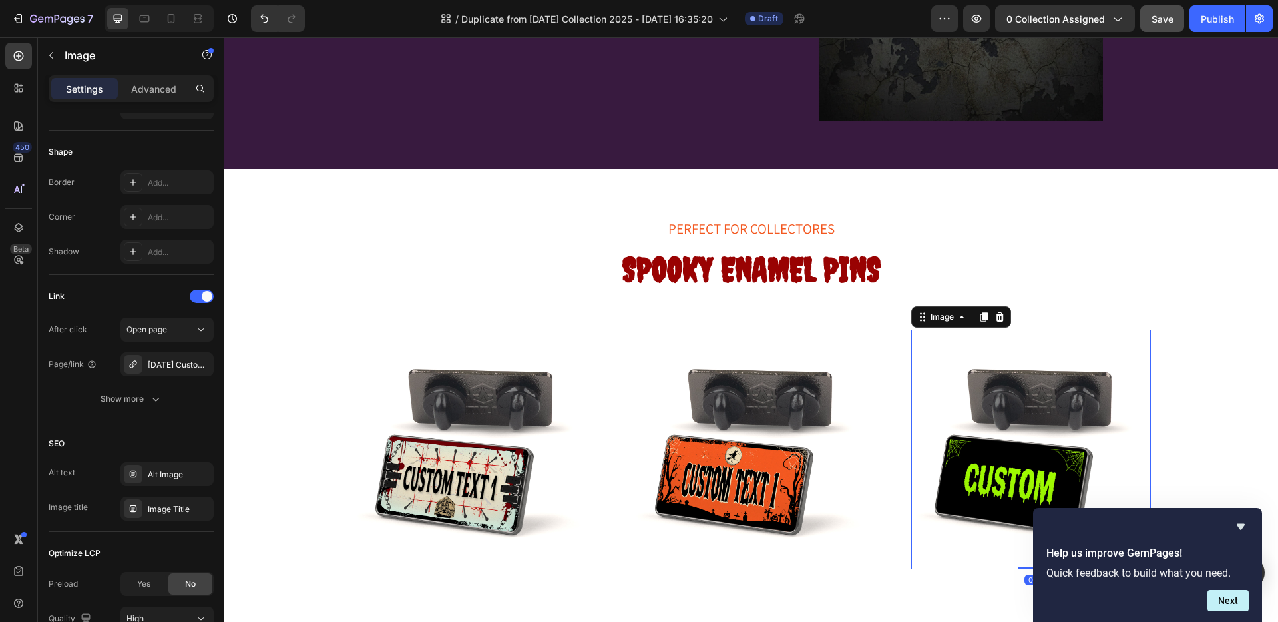
click at [1012, 403] on img at bounding box center [1032, 450] width 240 height 240
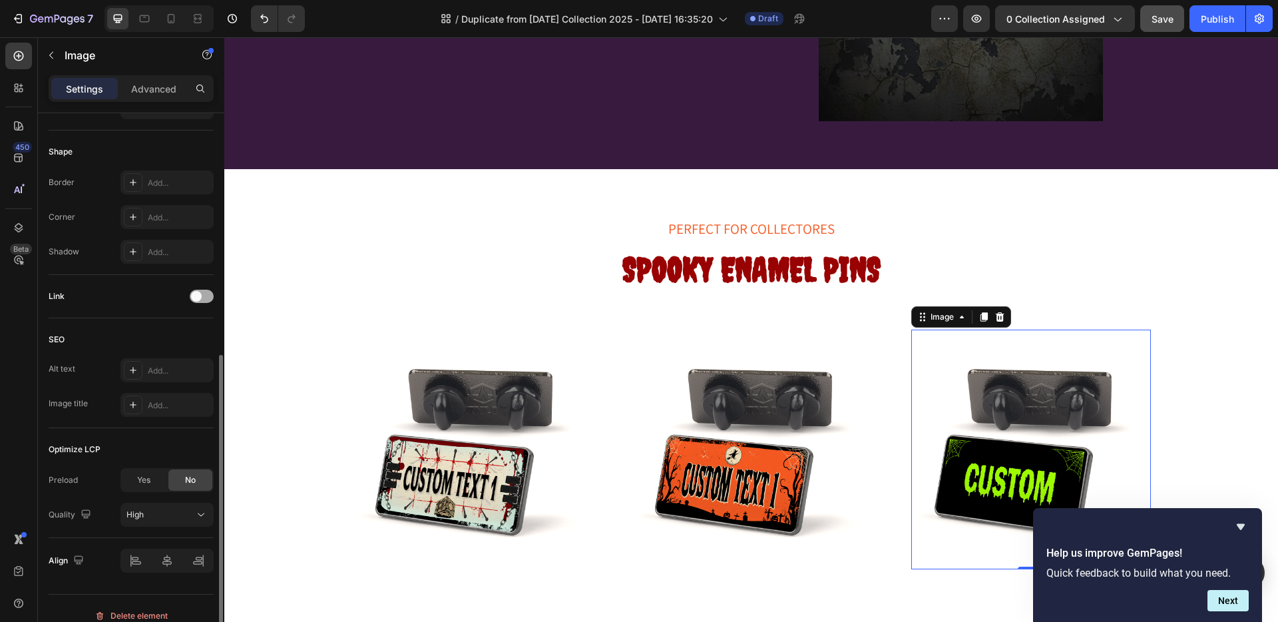
click at [199, 295] on span at bounding box center [196, 296] width 11 height 11
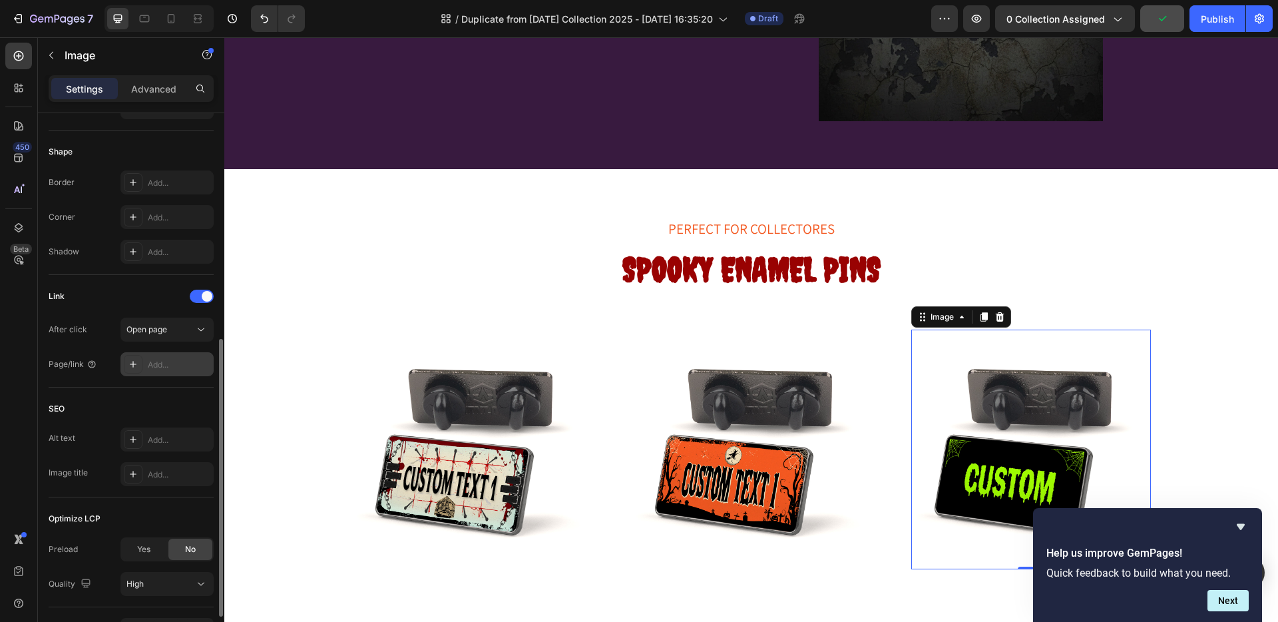
click at [173, 363] on div "Add..." at bounding box center [179, 365] width 63 height 12
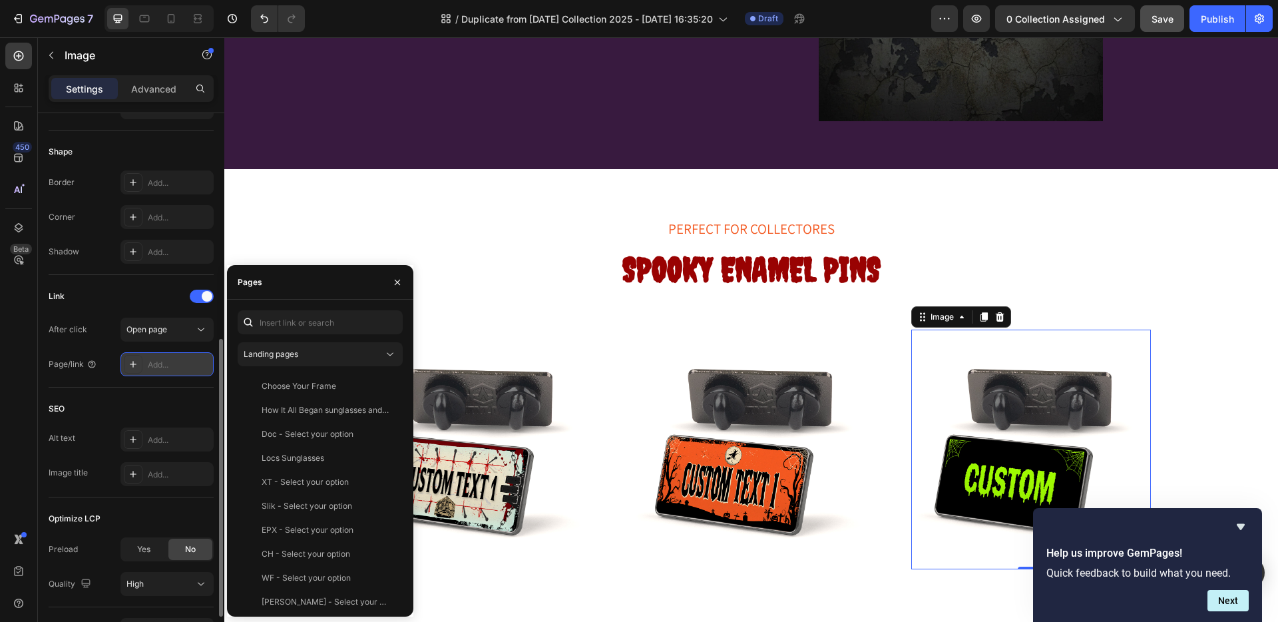
click at [158, 359] on div "Add..." at bounding box center [179, 365] width 63 height 12
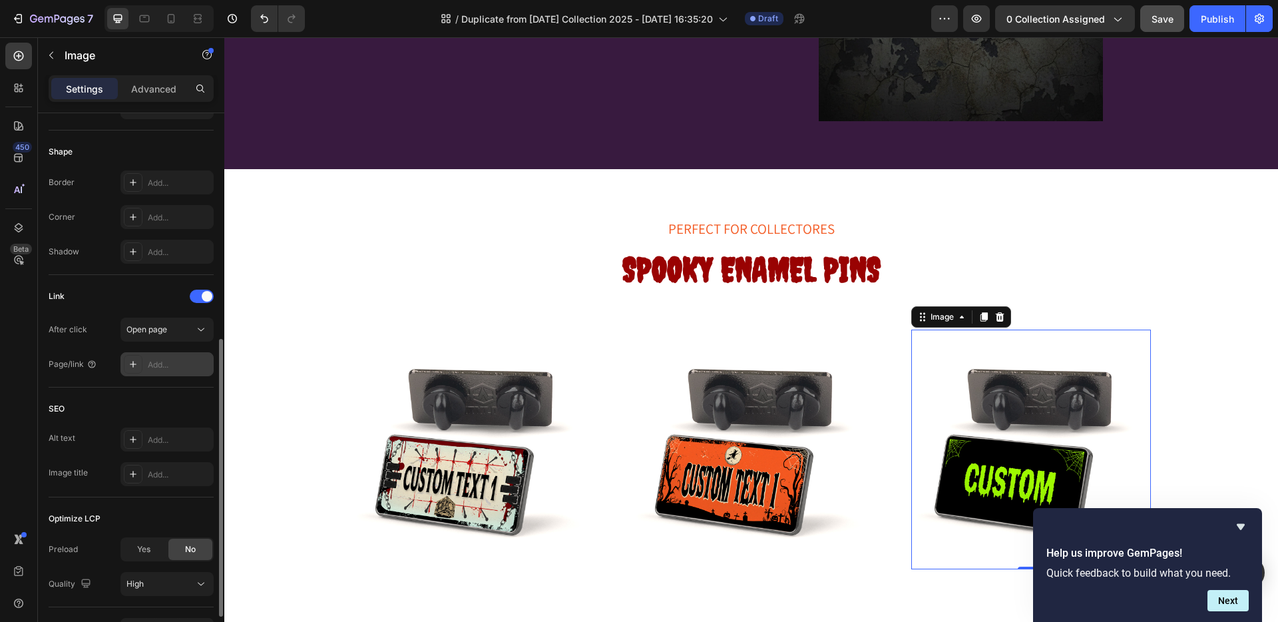
click at [160, 359] on div "Add..." at bounding box center [179, 365] width 63 height 12
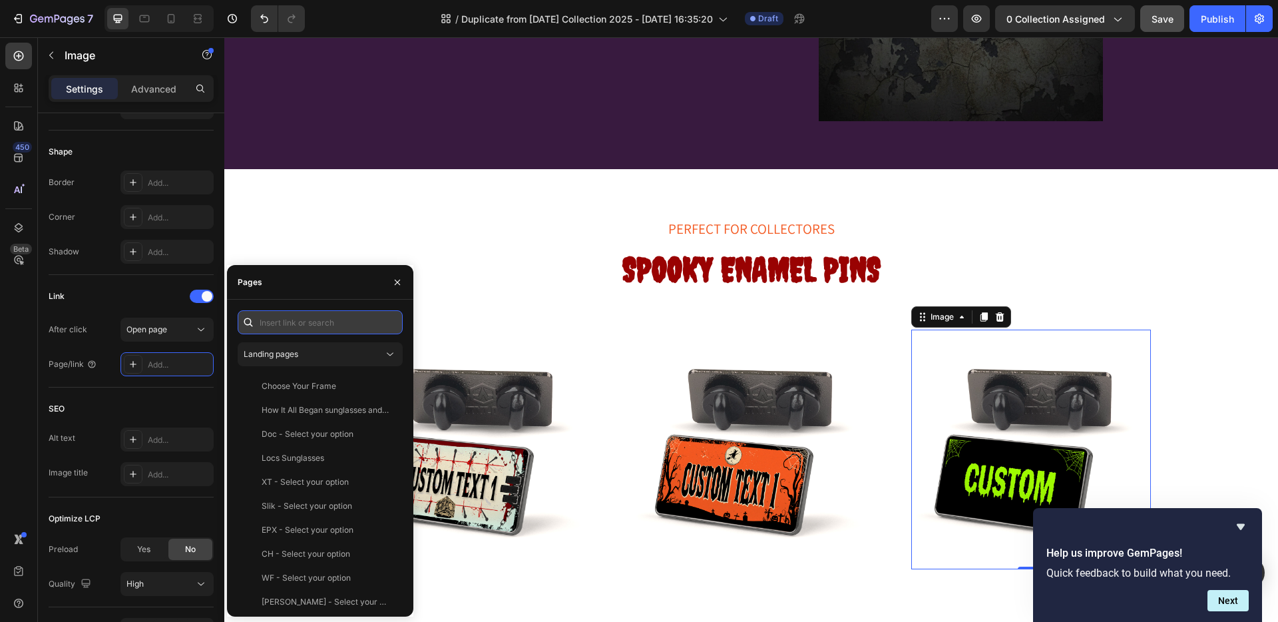
click at [270, 322] on input "text" at bounding box center [320, 322] width 165 height 24
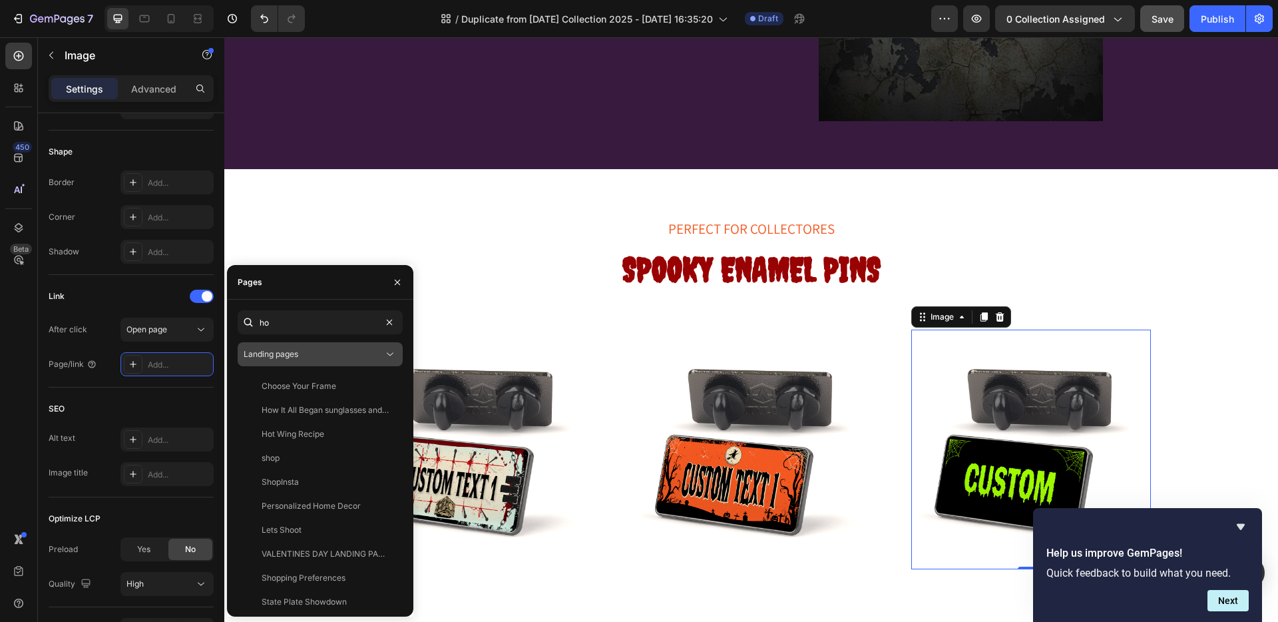
click at [281, 347] on button "Landing pages" at bounding box center [320, 354] width 165 height 24
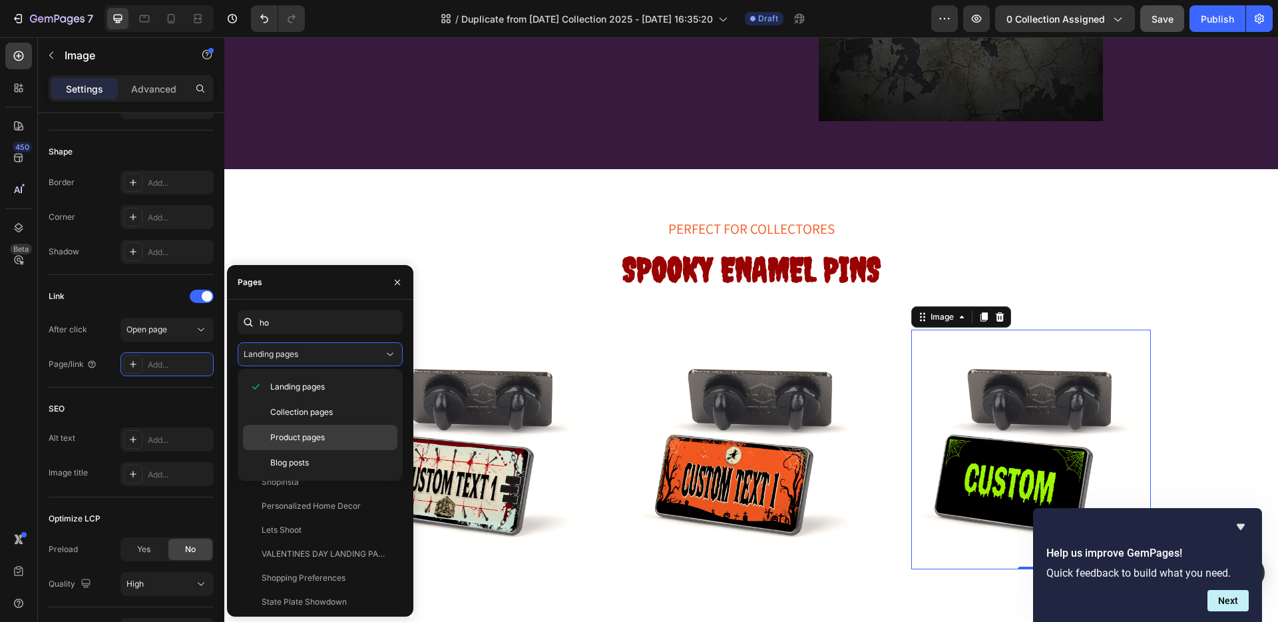
click at [314, 440] on span "Product pages" at bounding box center [297, 437] width 55 height 12
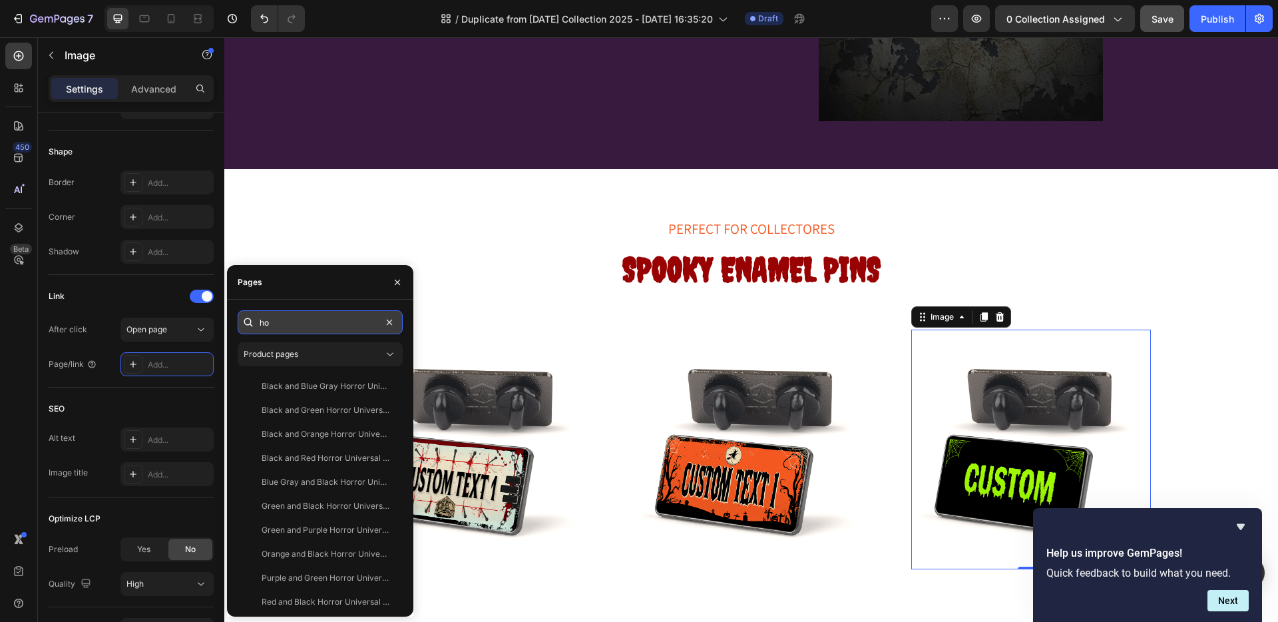
click at [283, 319] on input "ho" at bounding box center [320, 322] width 165 height 24
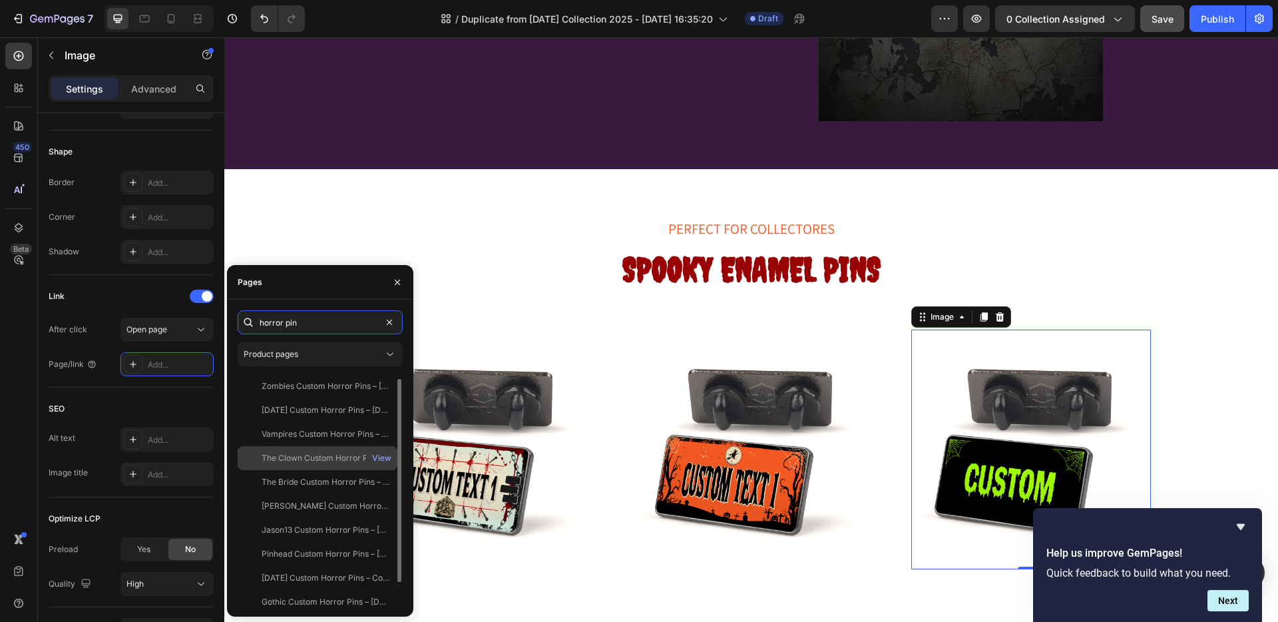
scroll to position [15, 0]
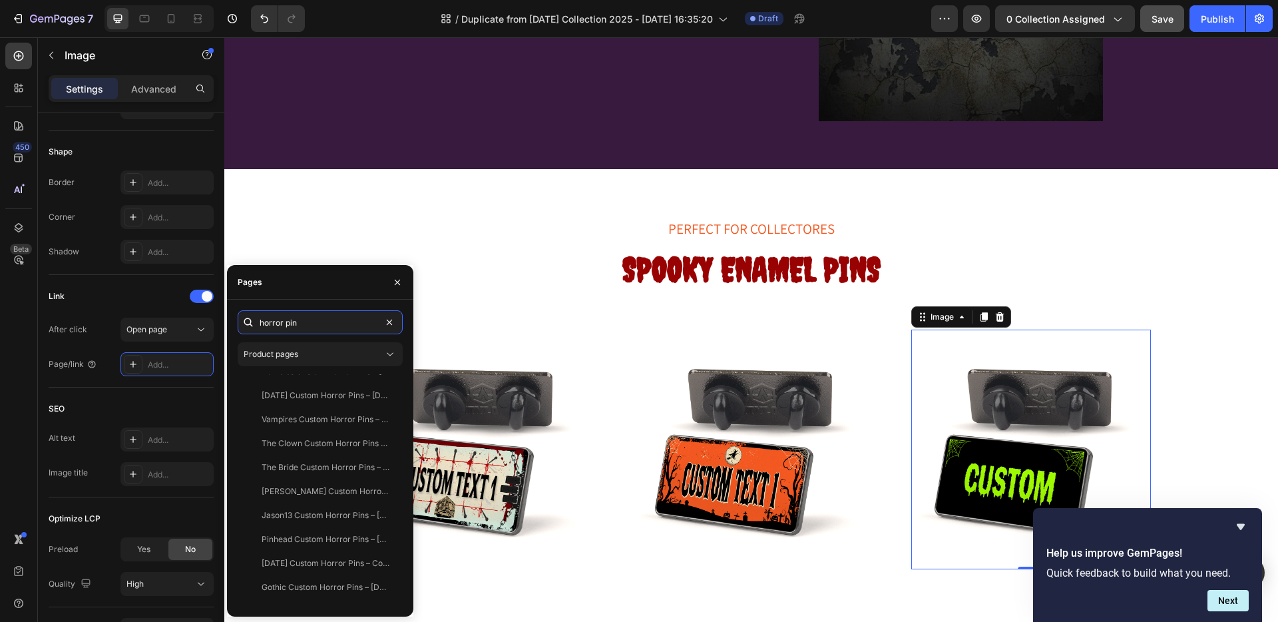
drag, startPoint x: 302, startPoint y: 322, endPoint x: 245, endPoint y: 322, distance: 56.6
click at [246, 322] on div "horror pin" at bounding box center [320, 322] width 165 height 24
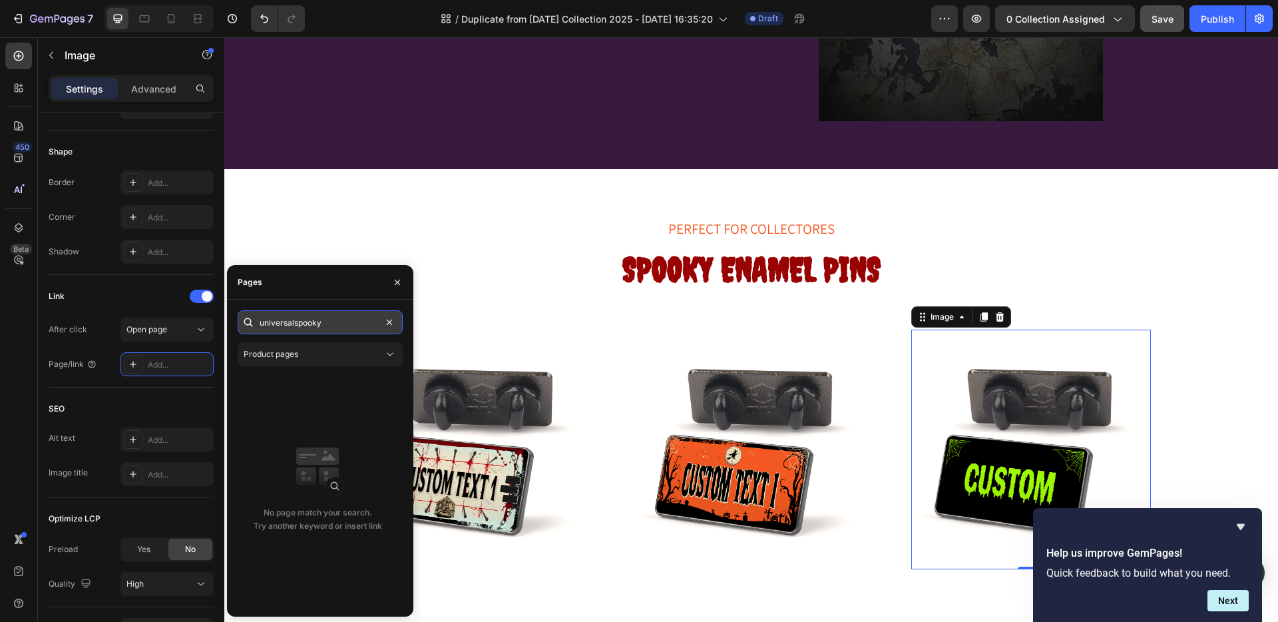
click at [292, 321] on input "universalspooky" at bounding box center [320, 322] width 165 height 24
click at [319, 348] on div "Product pages" at bounding box center [320, 354] width 153 height 13
click at [330, 325] on input "universal spooky" at bounding box center [320, 322] width 165 height 24
type input "b"
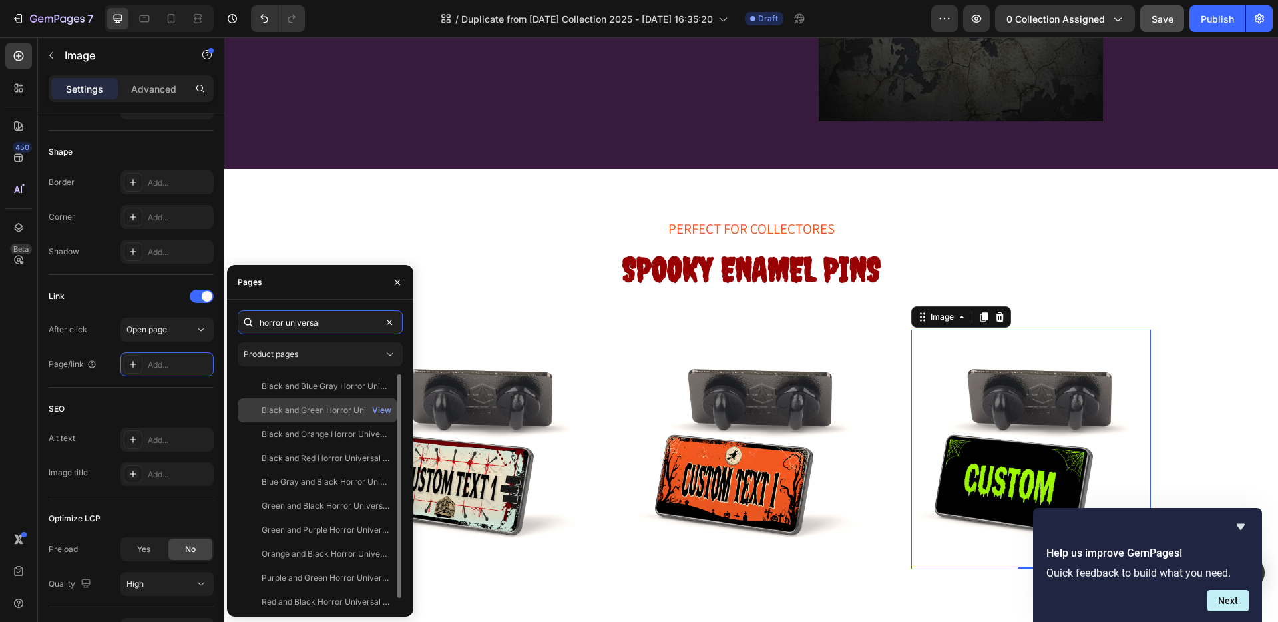
type input "horror universal"
click at [312, 412] on div "Black and Green Horror Universal License Plate Enamel Pins" at bounding box center [326, 410] width 128 height 12
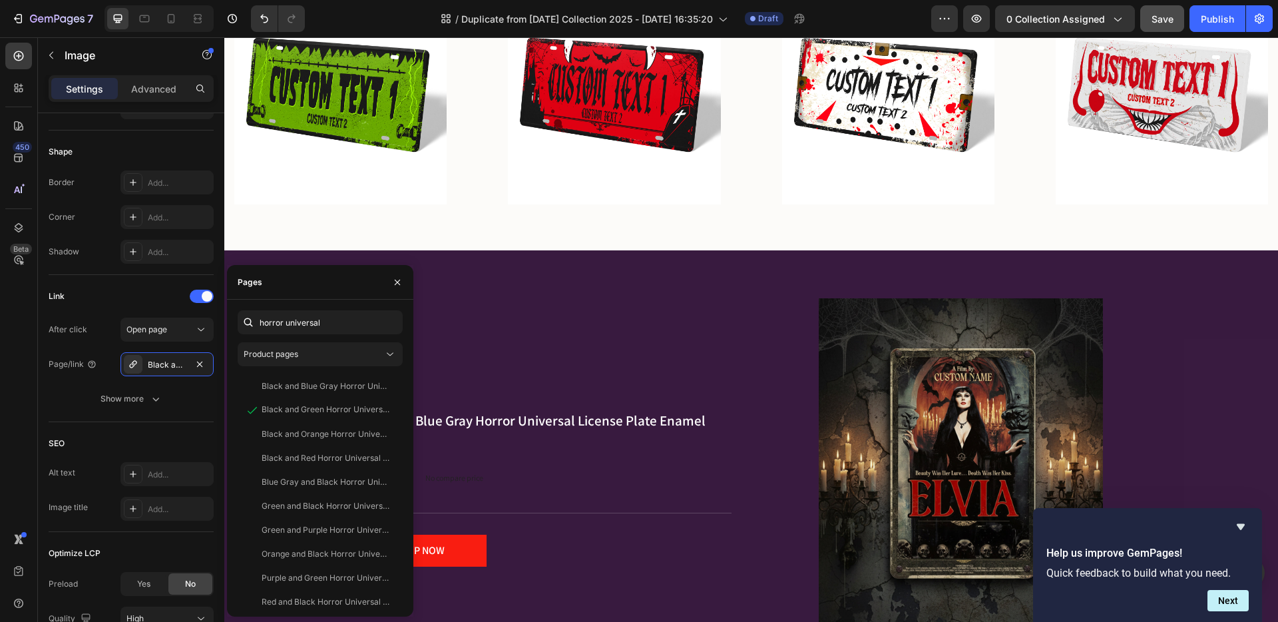
scroll to position [1286, 0]
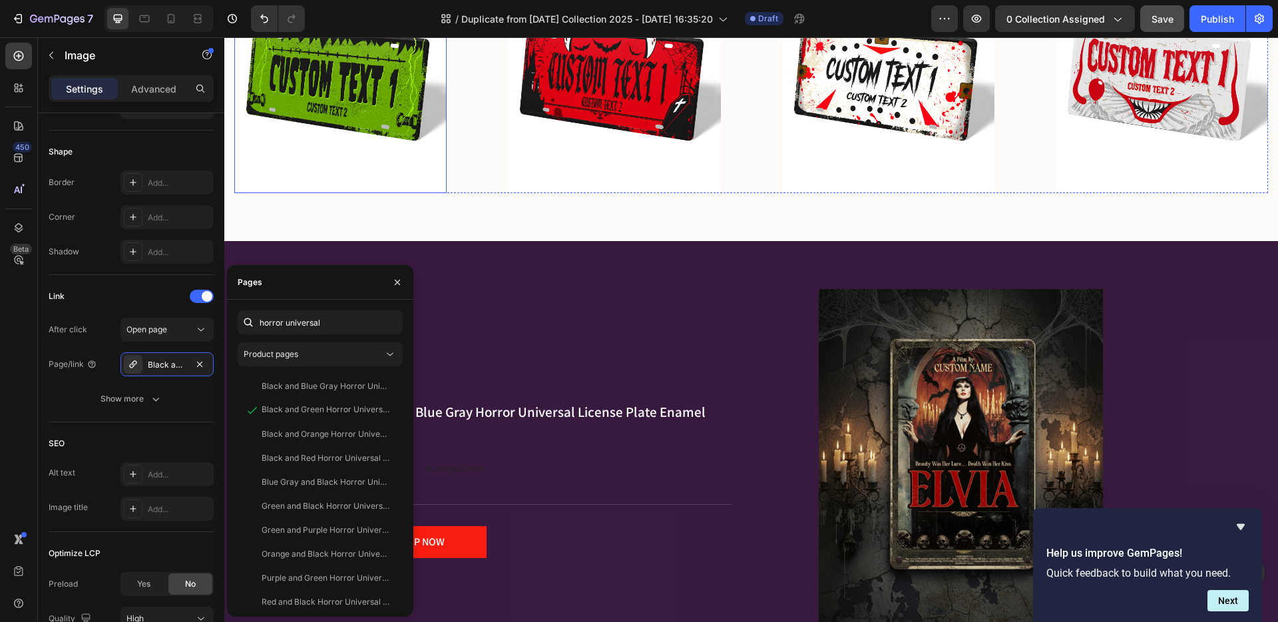
click at [377, 94] on img at bounding box center [340, 87] width 212 height 212
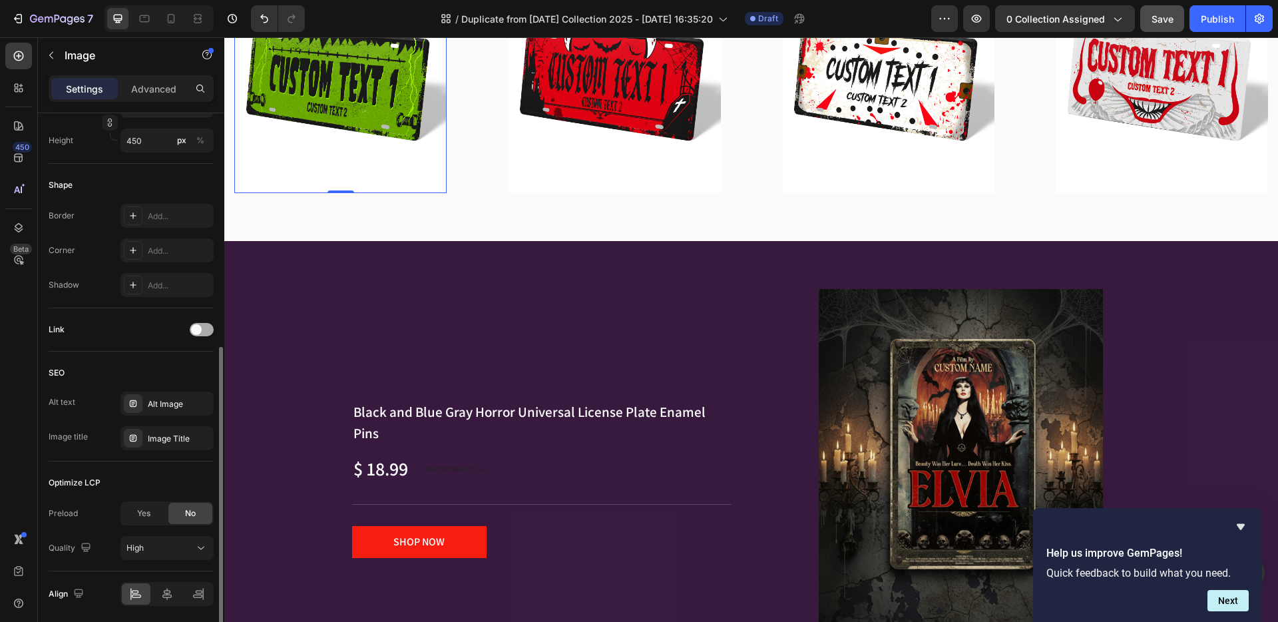
click at [203, 328] on div at bounding box center [202, 329] width 24 height 13
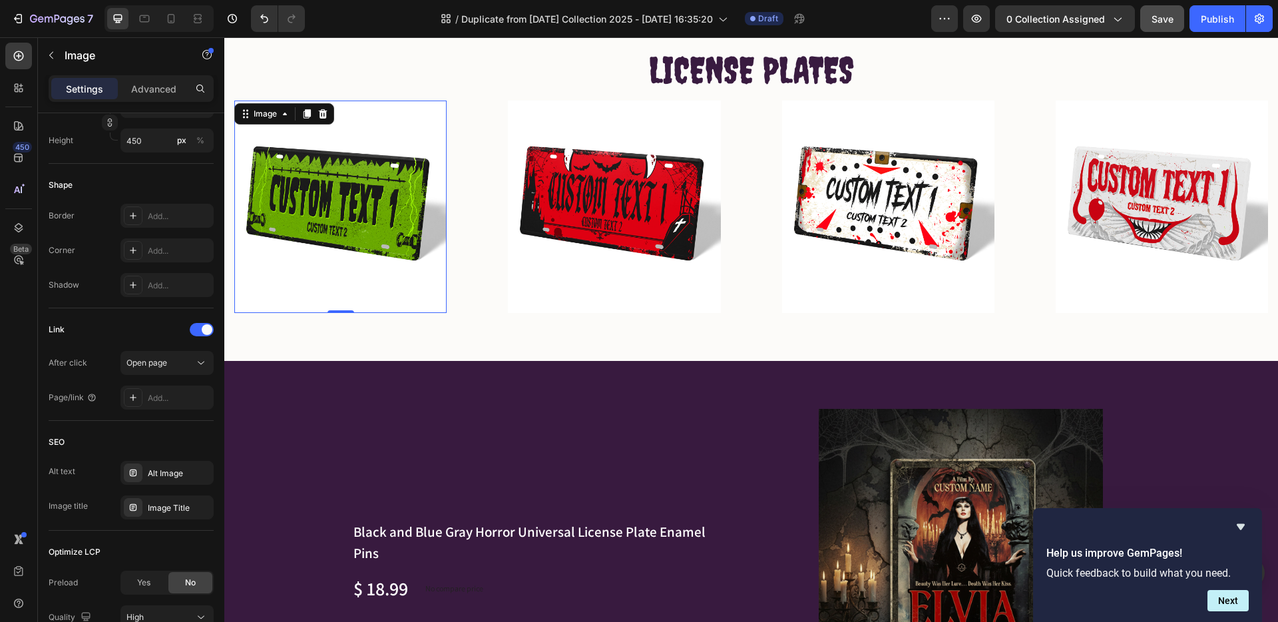
scroll to position [1165, 0]
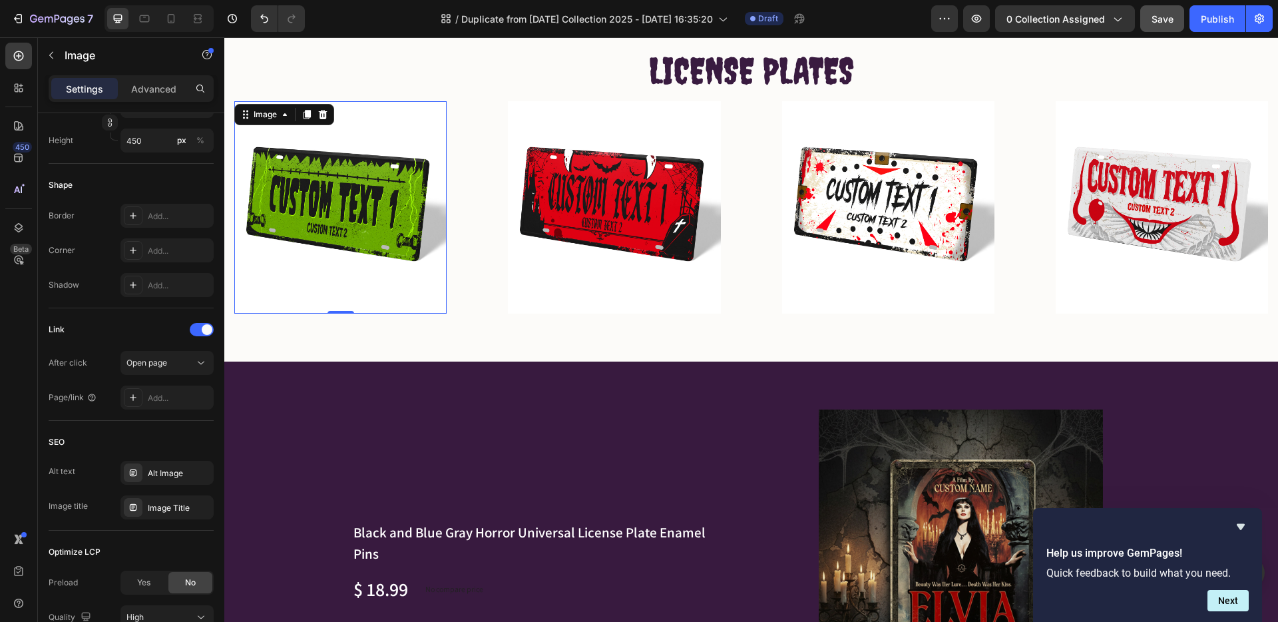
click at [366, 184] on img at bounding box center [340, 207] width 212 height 212
click at [156, 394] on div "Add..." at bounding box center [179, 398] width 63 height 12
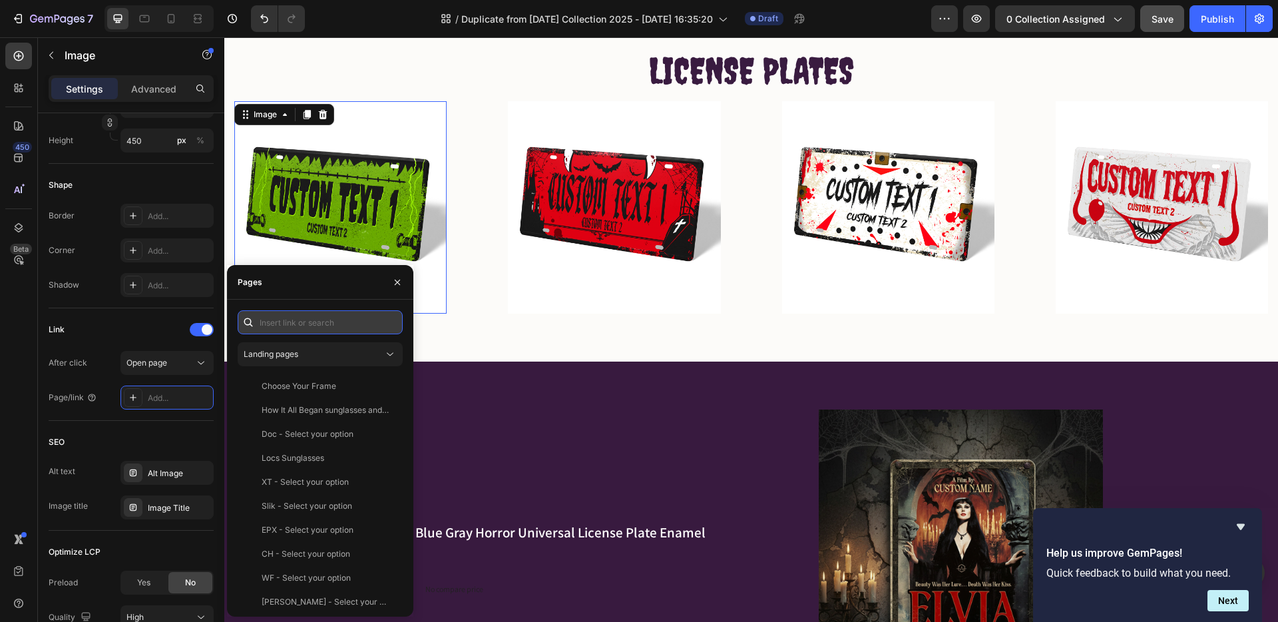
click at [278, 324] on input "text" at bounding box center [320, 322] width 165 height 24
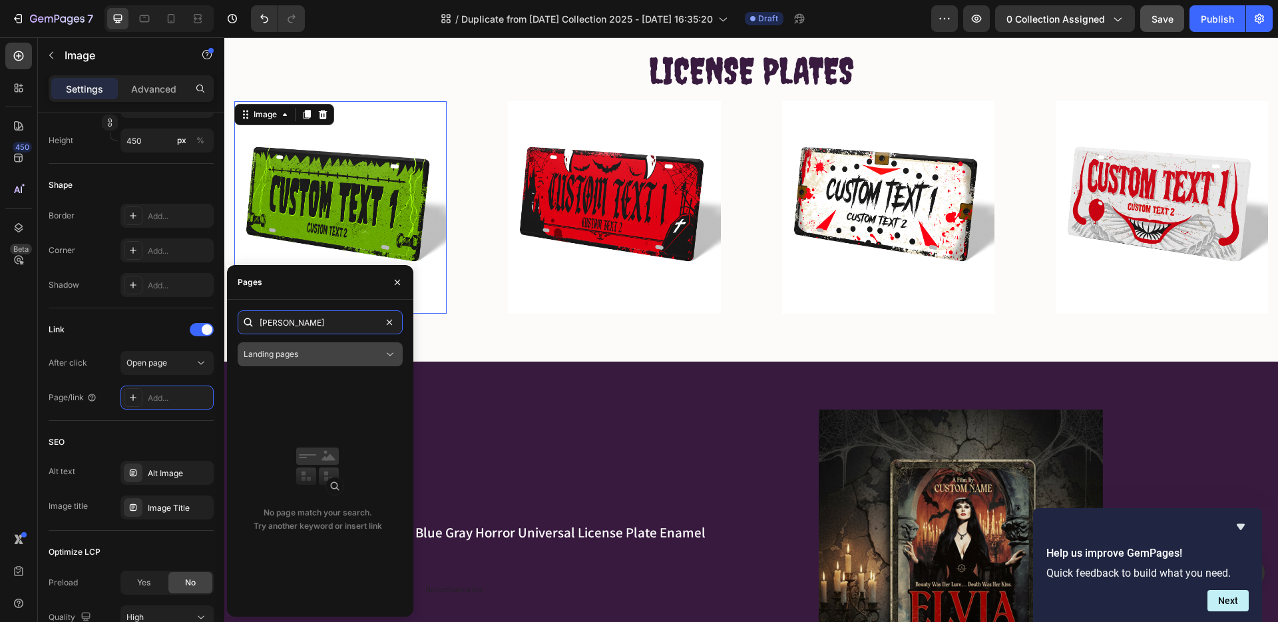
type input "frankie s"
click at [260, 356] on span "Landing pages" at bounding box center [271, 354] width 55 height 10
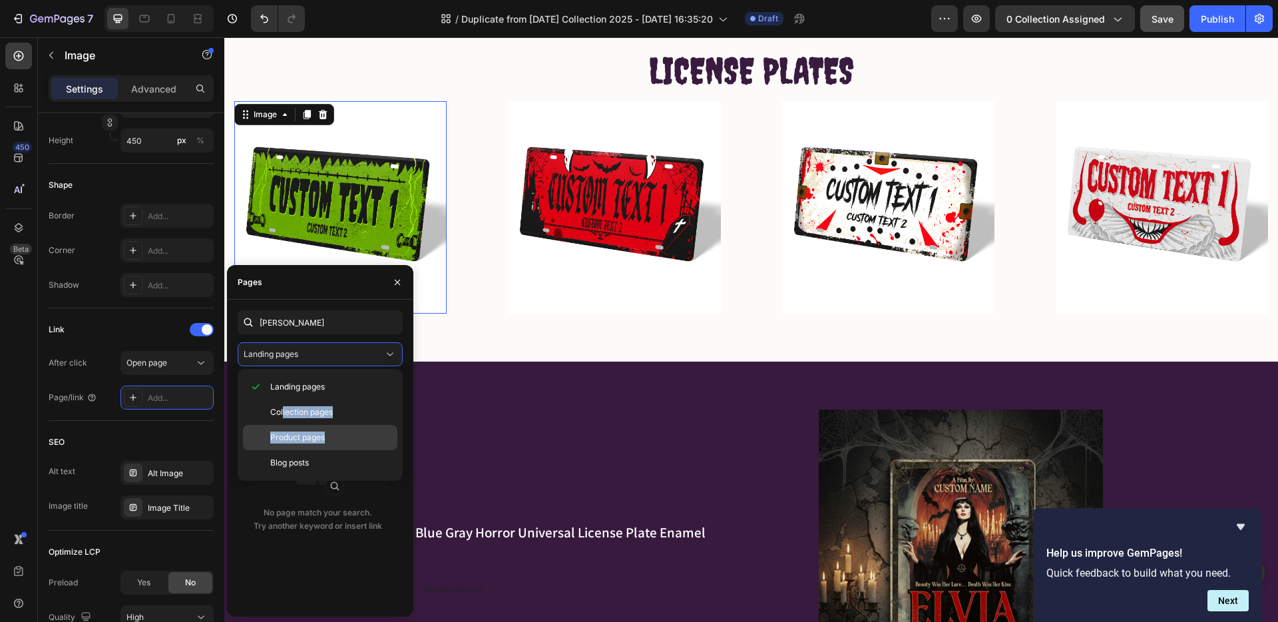
drag, startPoint x: 284, startPoint y: 408, endPoint x: 290, endPoint y: 444, distance: 36.5
click at [290, 444] on div "Landing pages Collection pages Product pages Blog posts" at bounding box center [320, 424] width 154 height 101
click at [295, 435] on span "Product pages" at bounding box center [297, 437] width 55 height 12
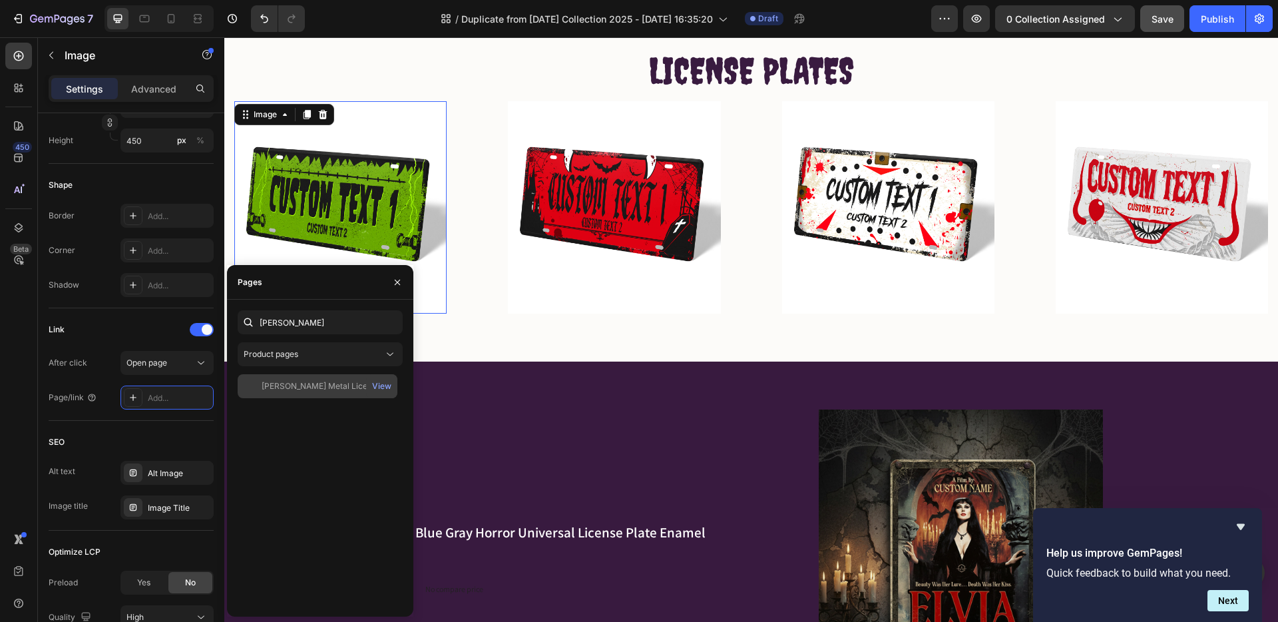
click at [296, 380] on div "Frankie Spooky Metal License Plate" at bounding box center [326, 386] width 128 height 12
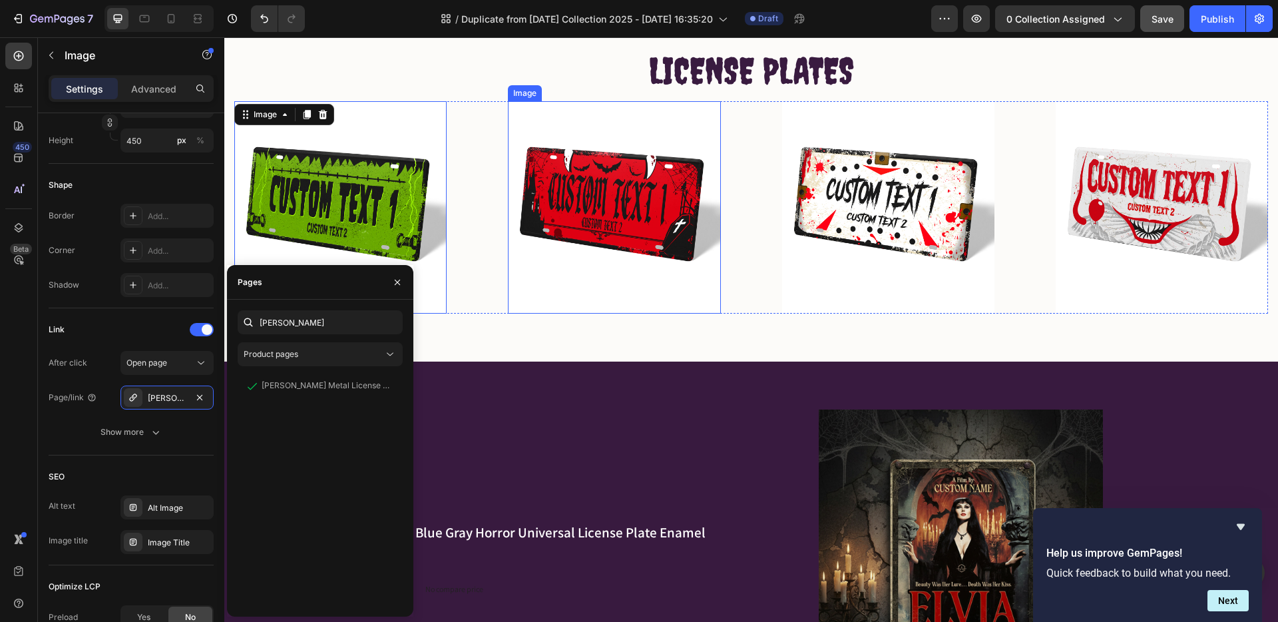
click at [611, 215] on img at bounding box center [614, 207] width 212 height 212
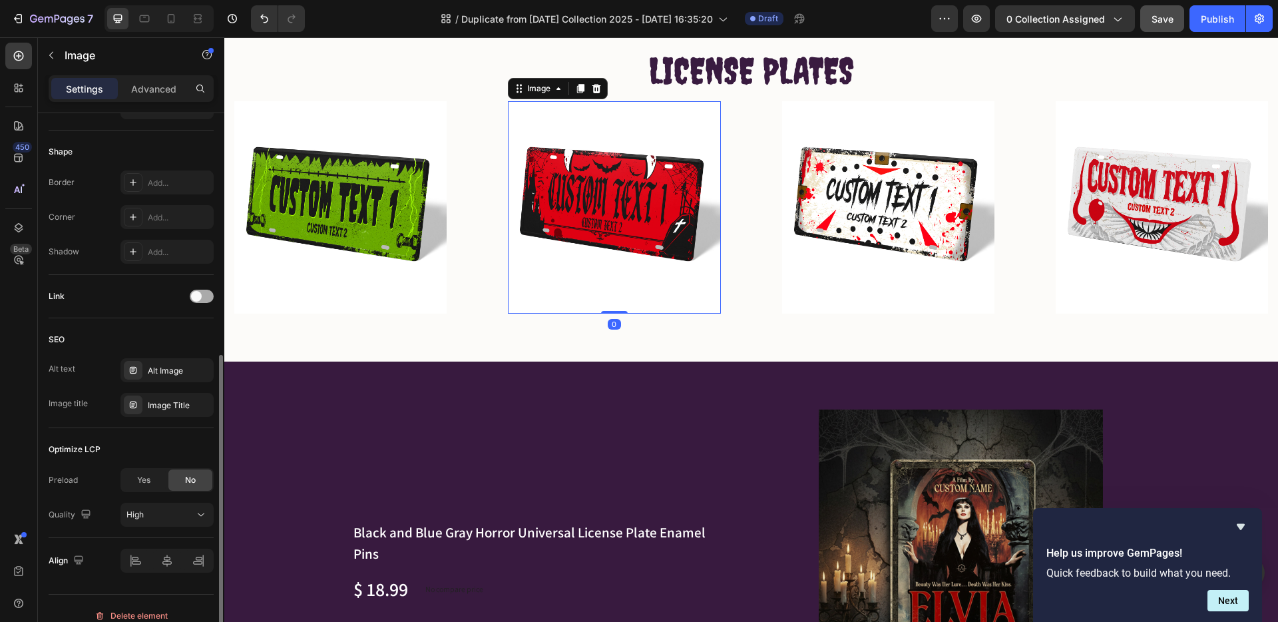
click at [198, 294] on span at bounding box center [196, 296] width 11 height 11
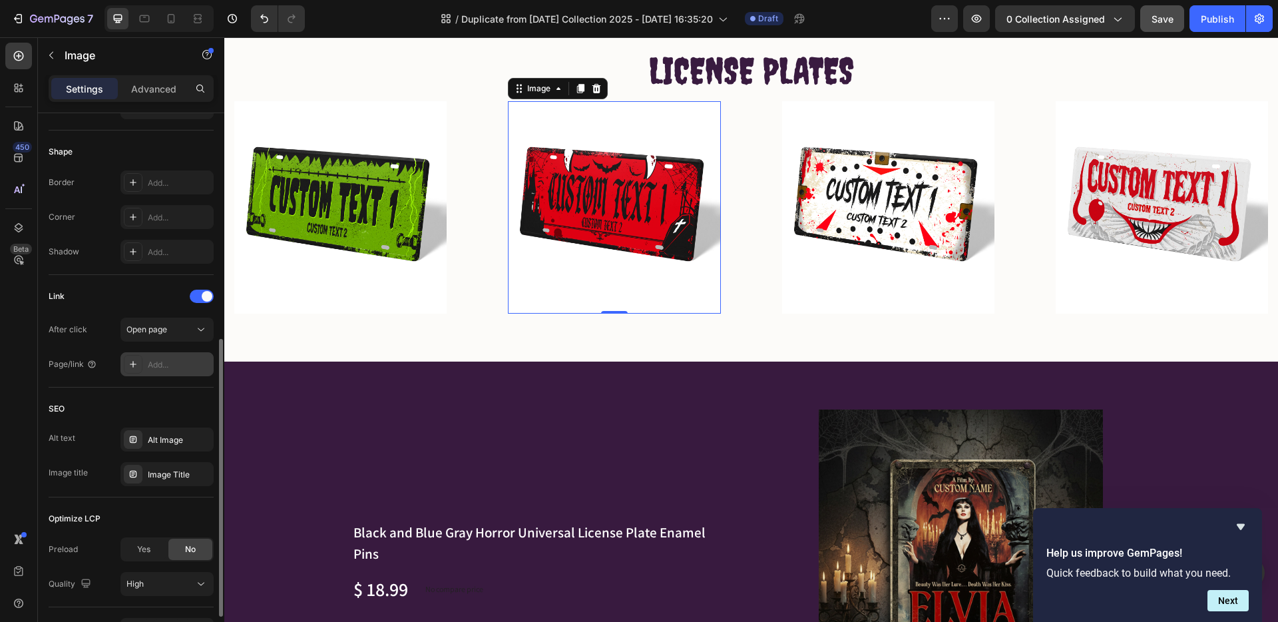
click at [176, 359] on div "Add..." at bounding box center [179, 365] width 63 height 12
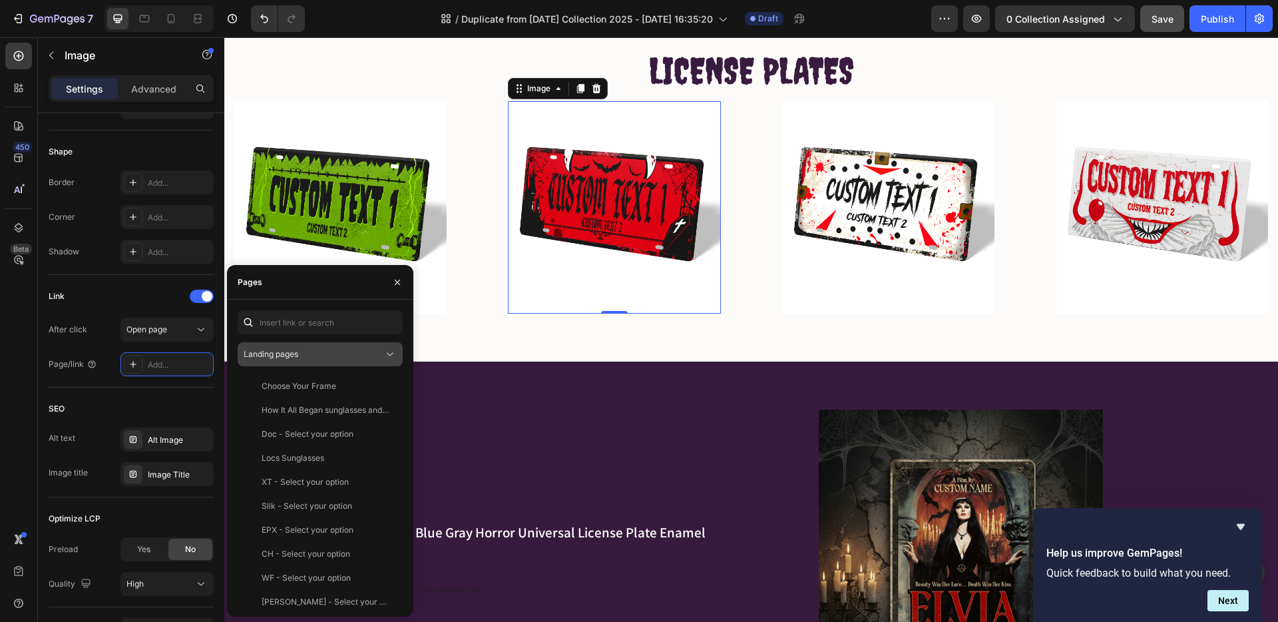
click at [292, 353] on span "Landing pages" at bounding box center [271, 354] width 55 height 10
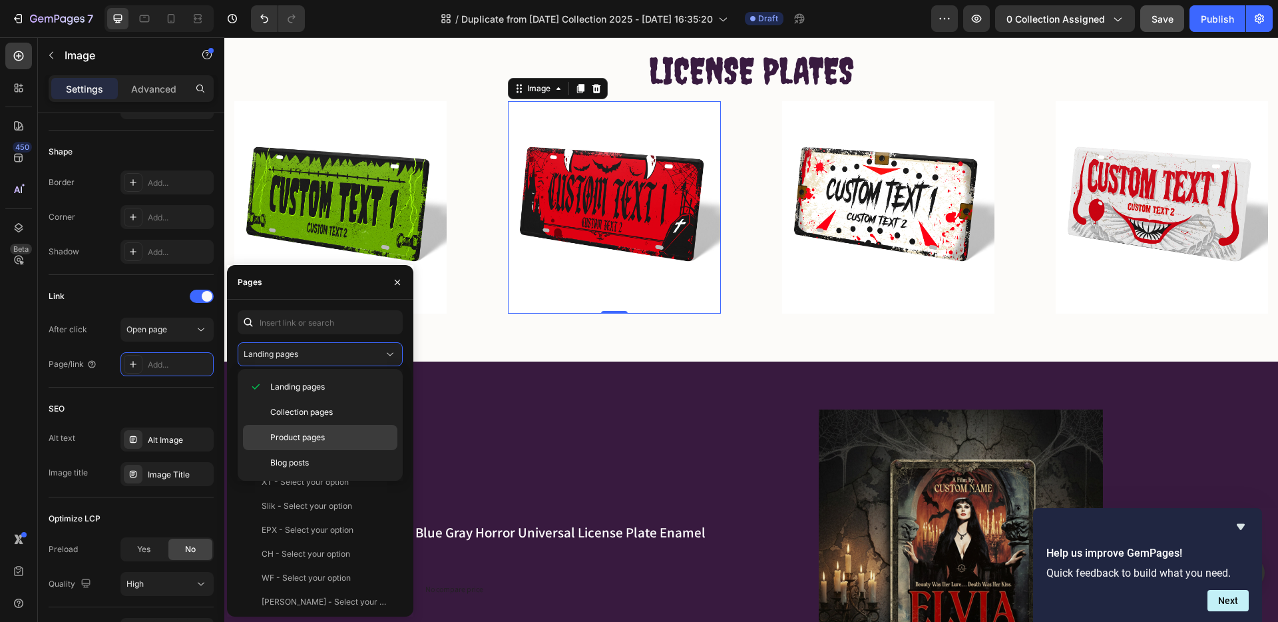
click at [286, 433] on span "Product pages" at bounding box center [297, 437] width 55 height 12
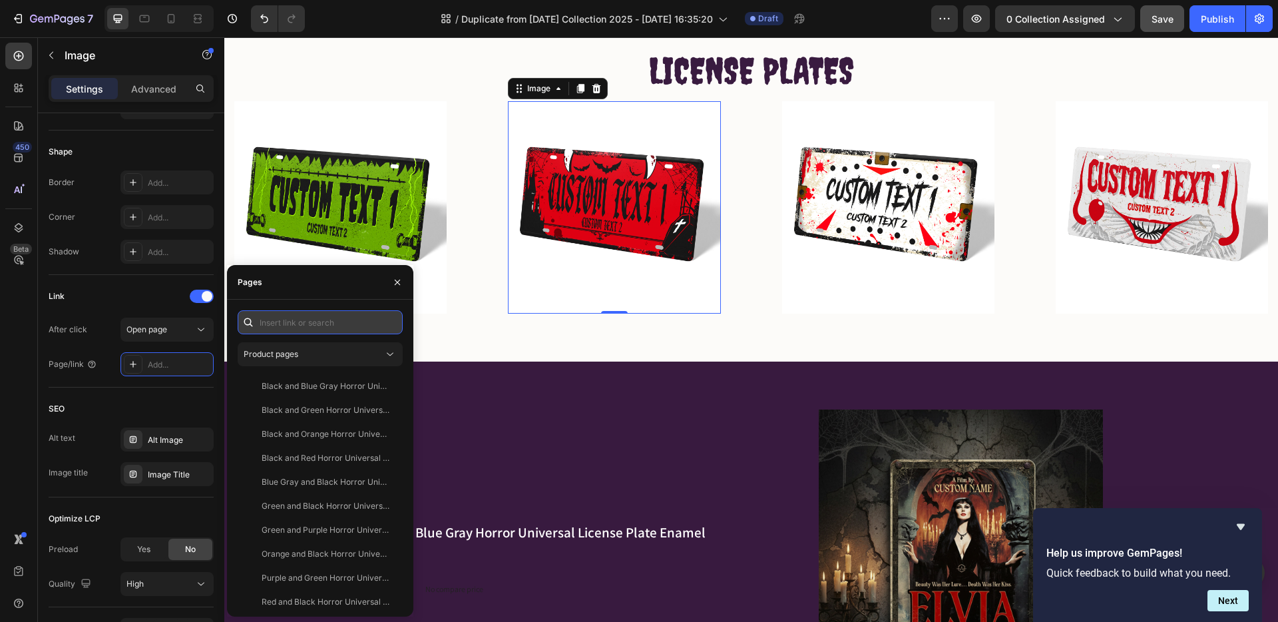
click at [284, 326] on input "text" at bounding box center [320, 322] width 165 height 24
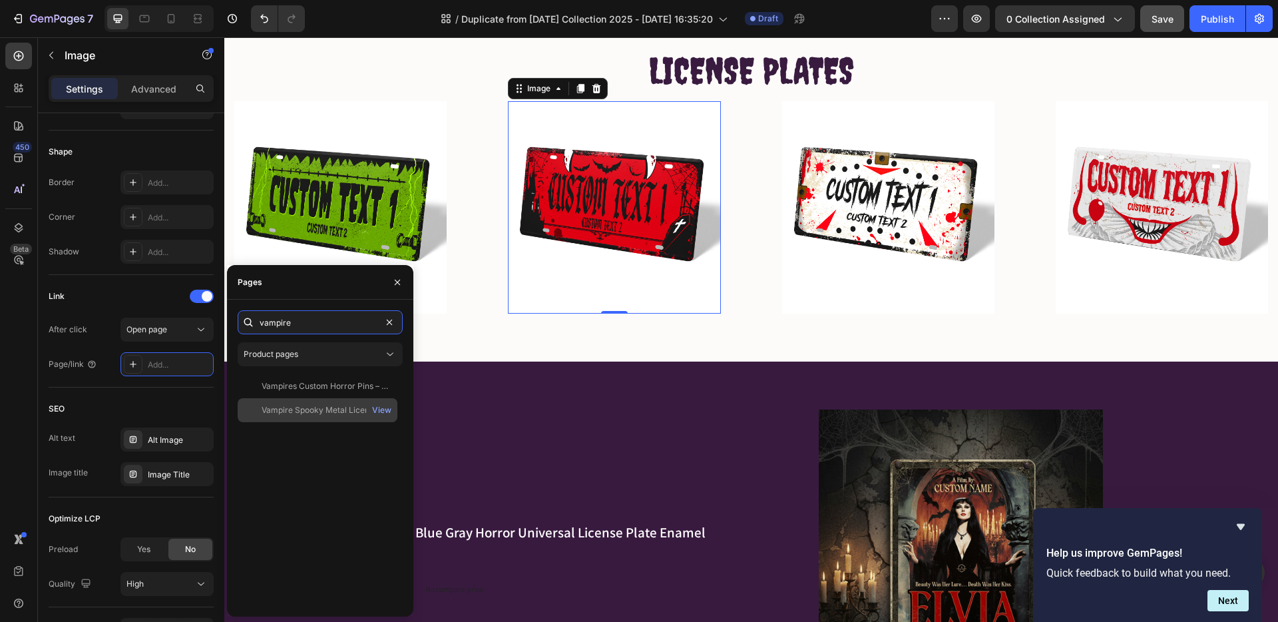
type input "vampire"
click at [299, 407] on div "Vampire Spooky Metal License Plate" at bounding box center [326, 410] width 128 height 12
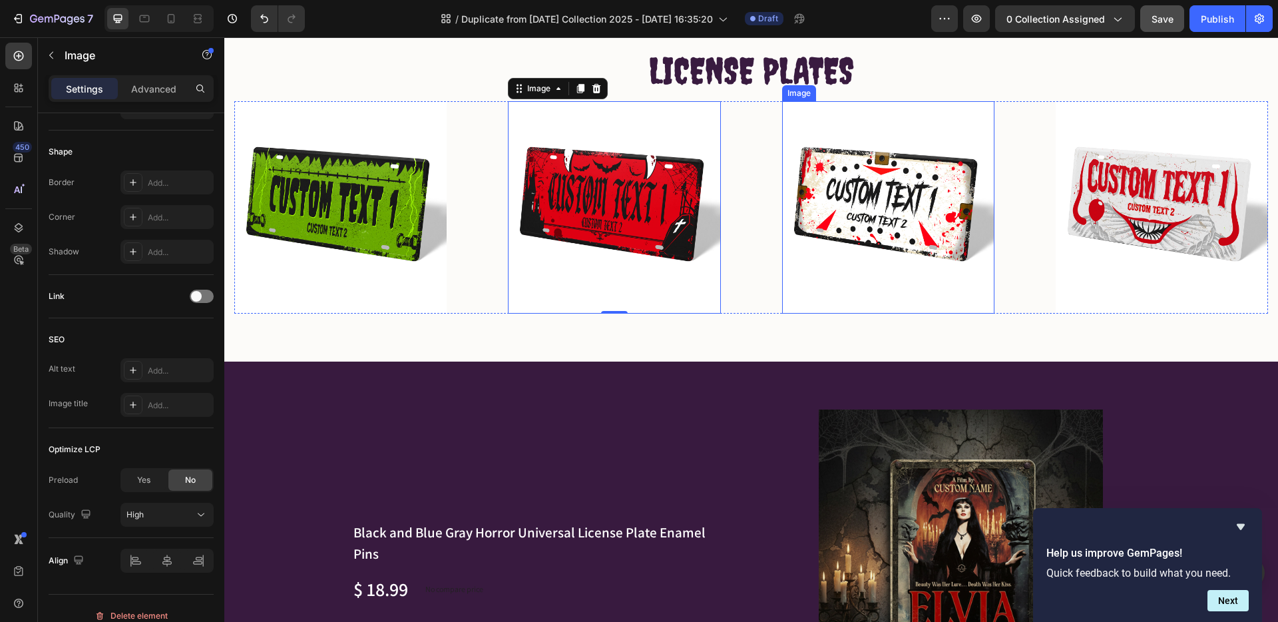
click at [836, 234] on img at bounding box center [888, 207] width 212 height 212
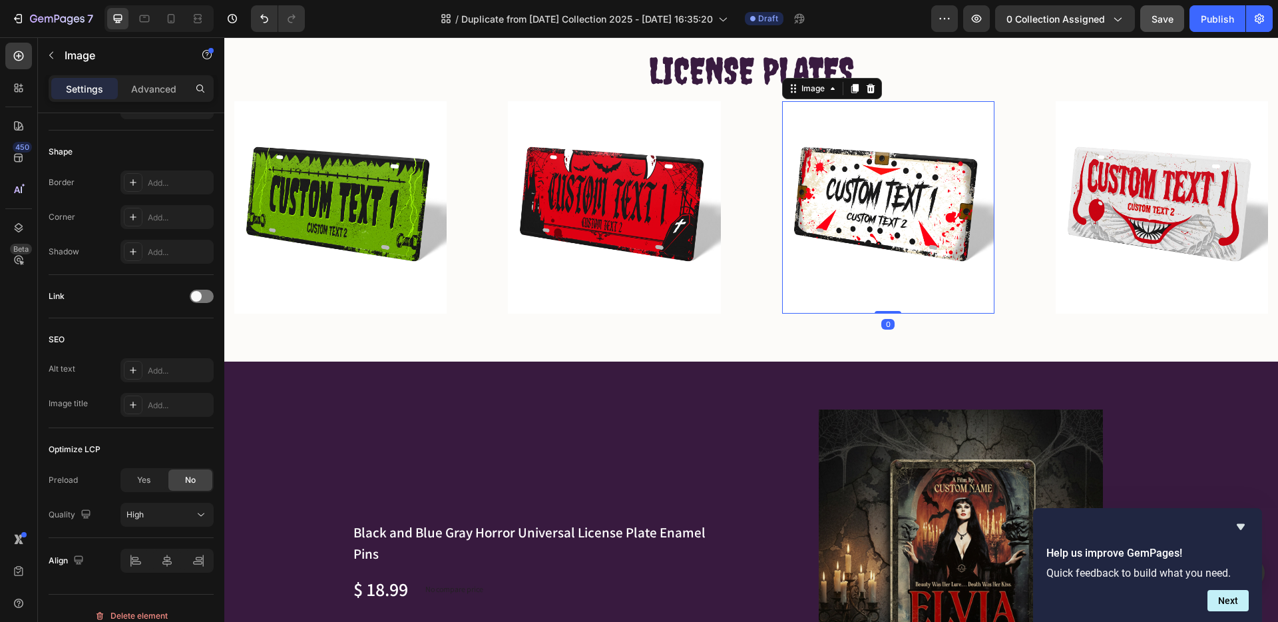
click at [847, 227] on img at bounding box center [888, 207] width 212 height 212
click at [200, 294] on span at bounding box center [196, 296] width 11 height 11
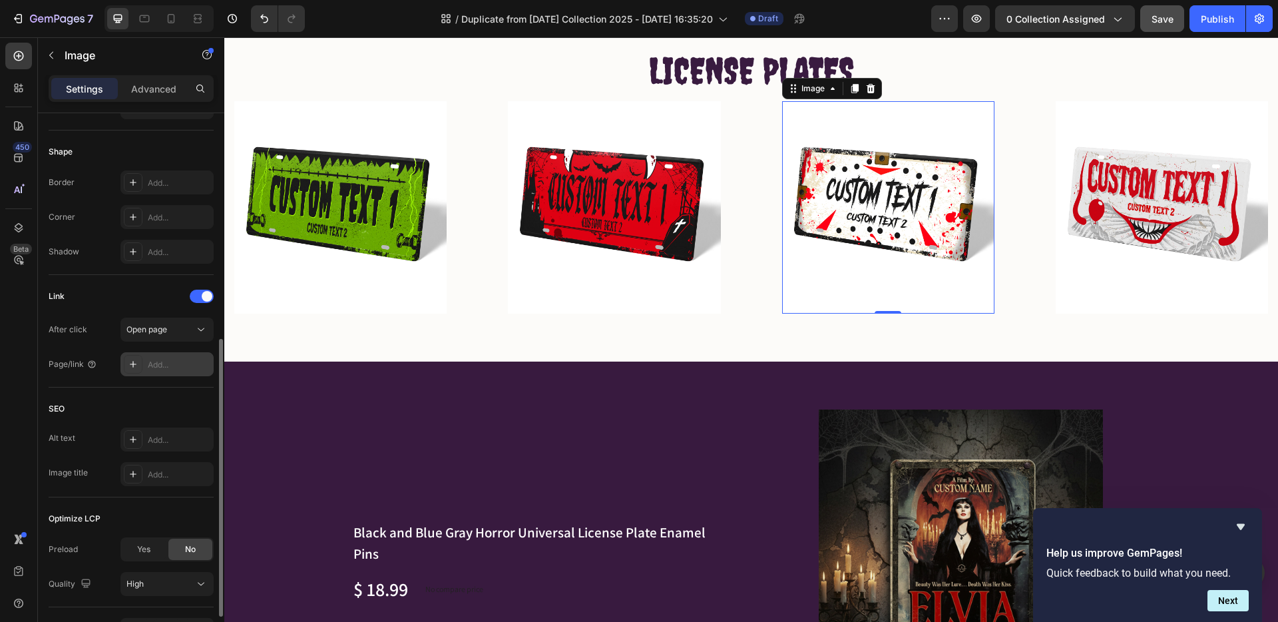
click at [154, 363] on div "Add..." at bounding box center [179, 365] width 63 height 12
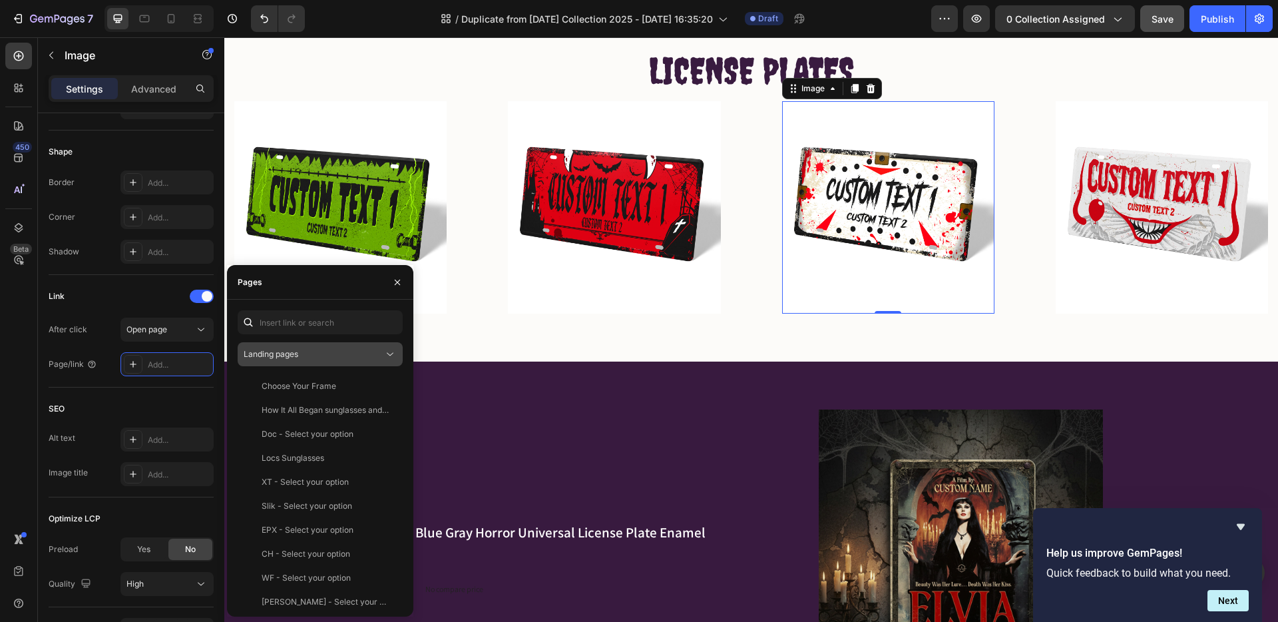
click at [267, 351] on span "Landing pages" at bounding box center [271, 354] width 55 height 10
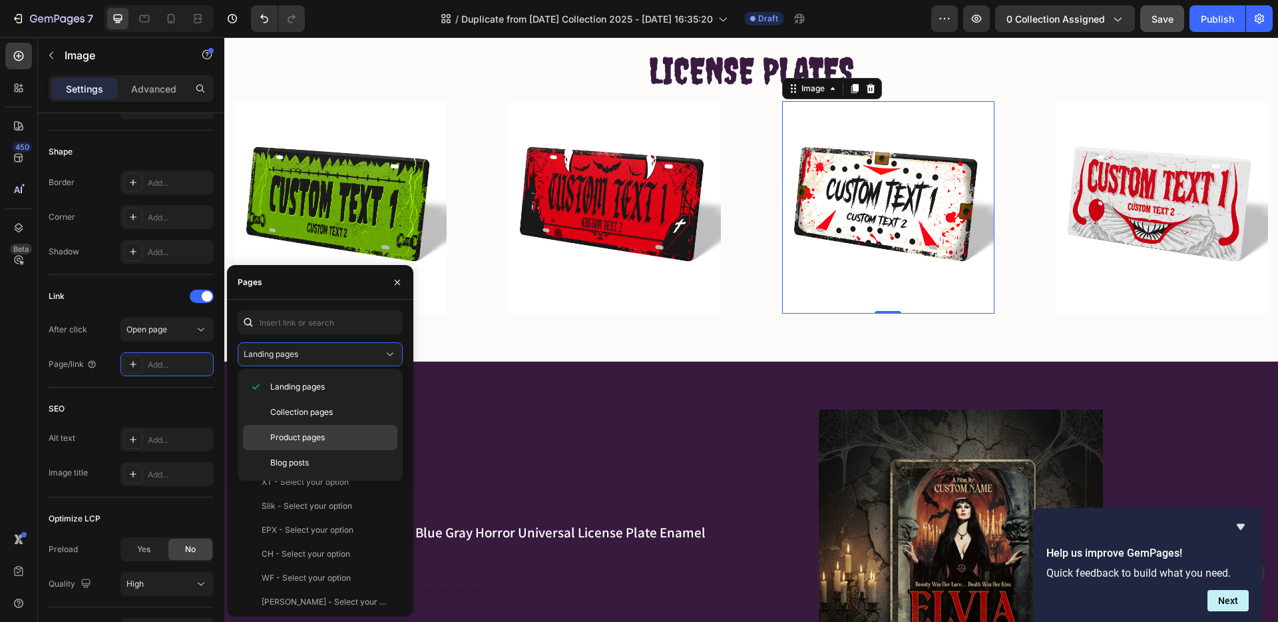
click at [320, 425] on div "Product pages" at bounding box center [320, 437] width 154 height 25
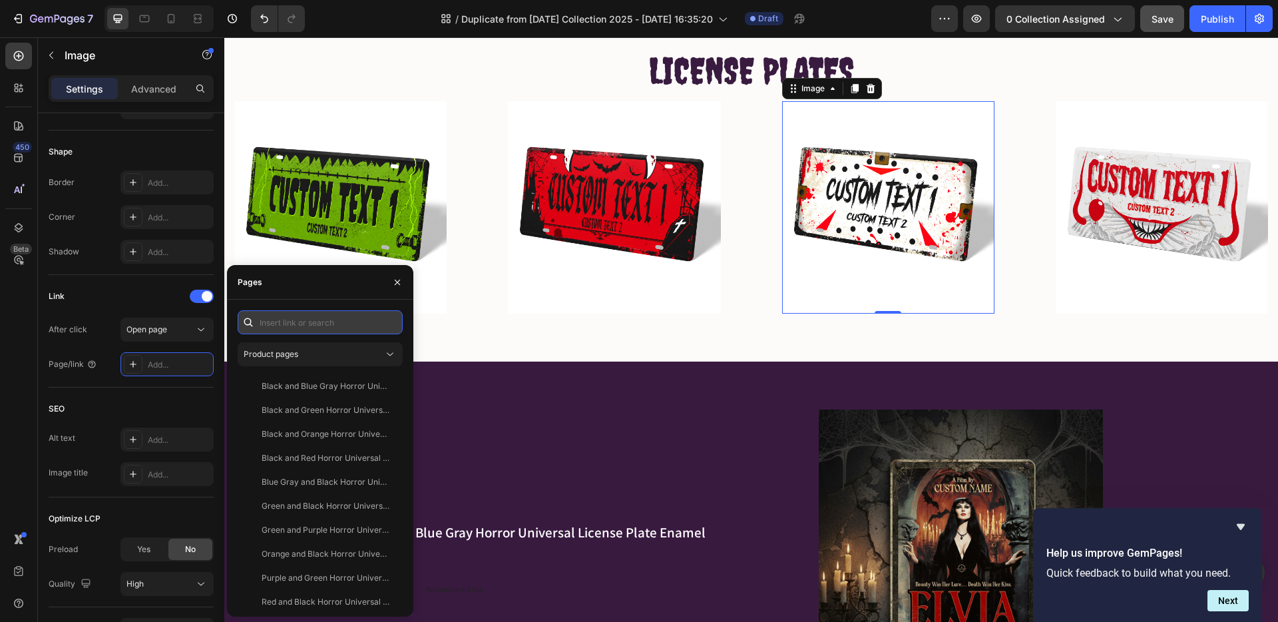
click at [288, 322] on input "text" at bounding box center [320, 322] width 165 height 24
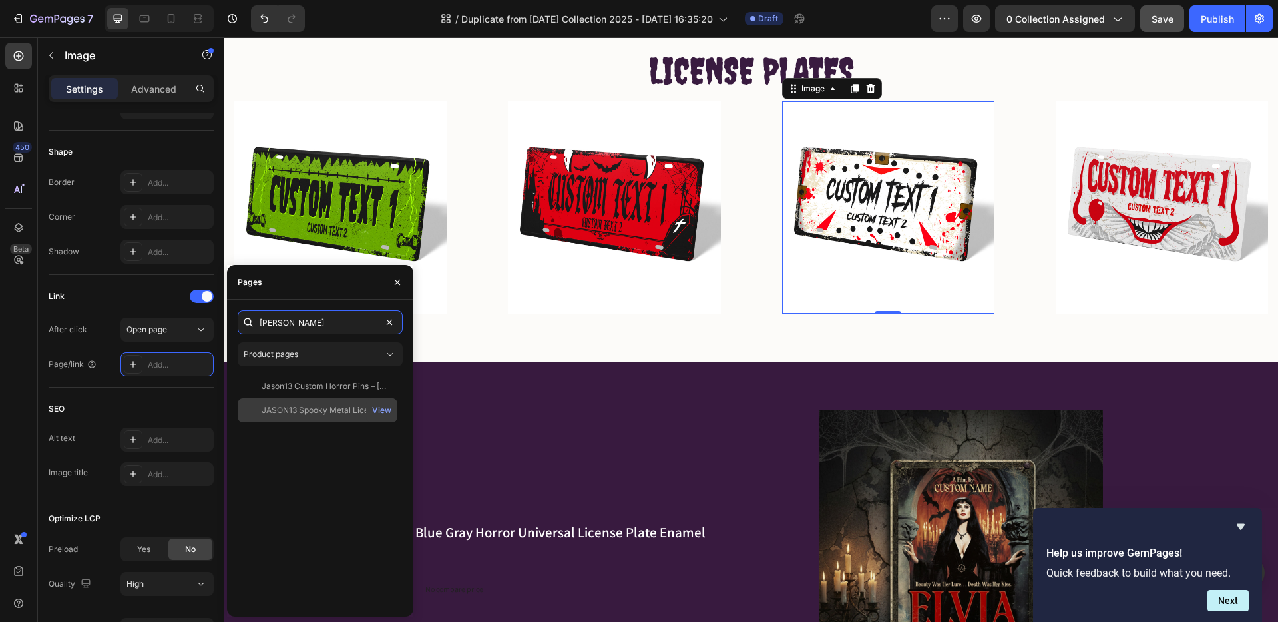
type input "Jason"
click at [290, 404] on div "JASON13 Spooky Metal License Plate" at bounding box center [326, 410] width 128 height 12
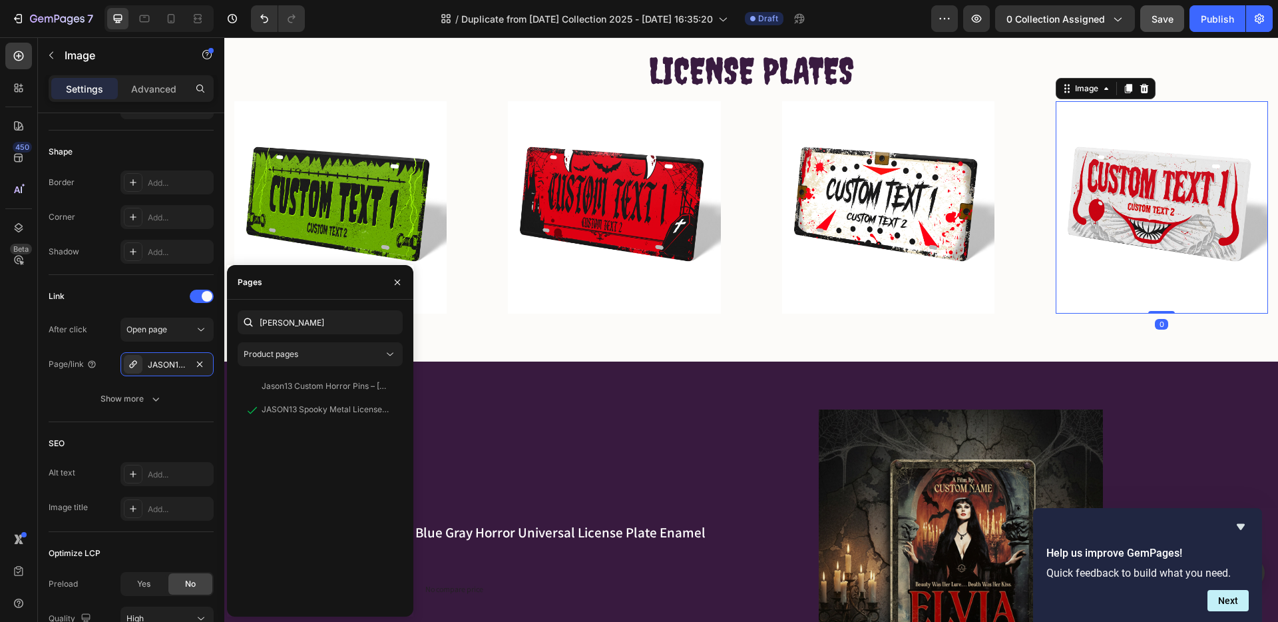
click at [1197, 205] on img at bounding box center [1162, 207] width 212 height 212
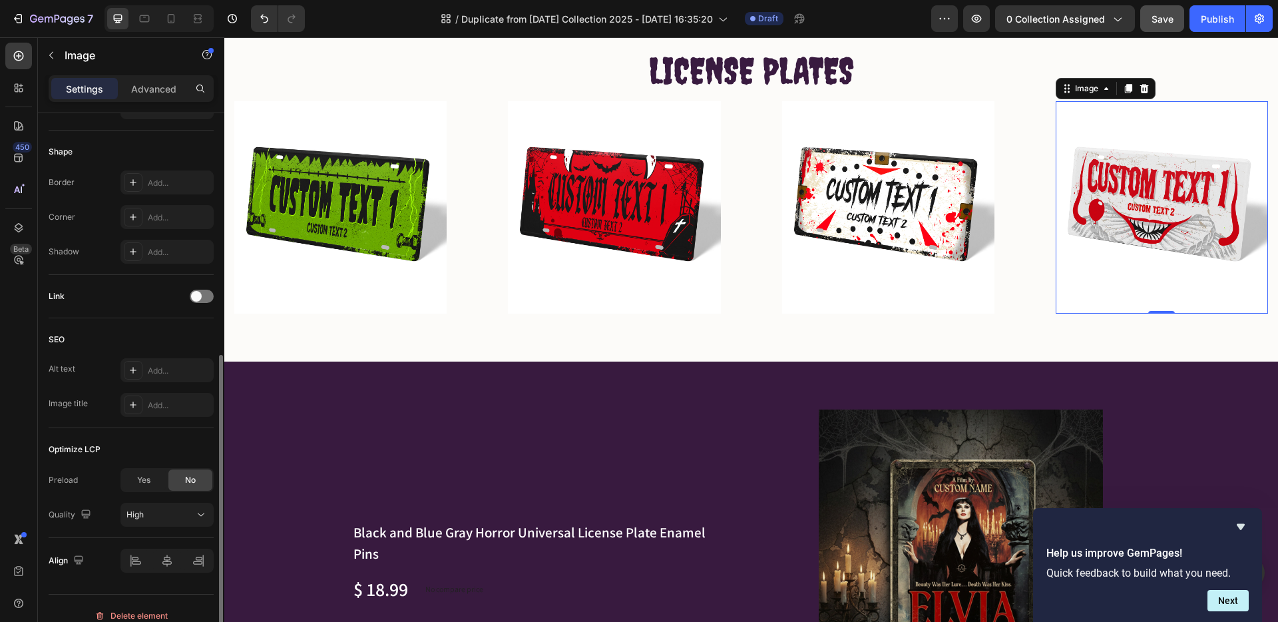
click at [201, 303] on div "Link" at bounding box center [131, 296] width 165 height 21
click at [213, 292] on div at bounding box center [202, 296] width 24 height 11
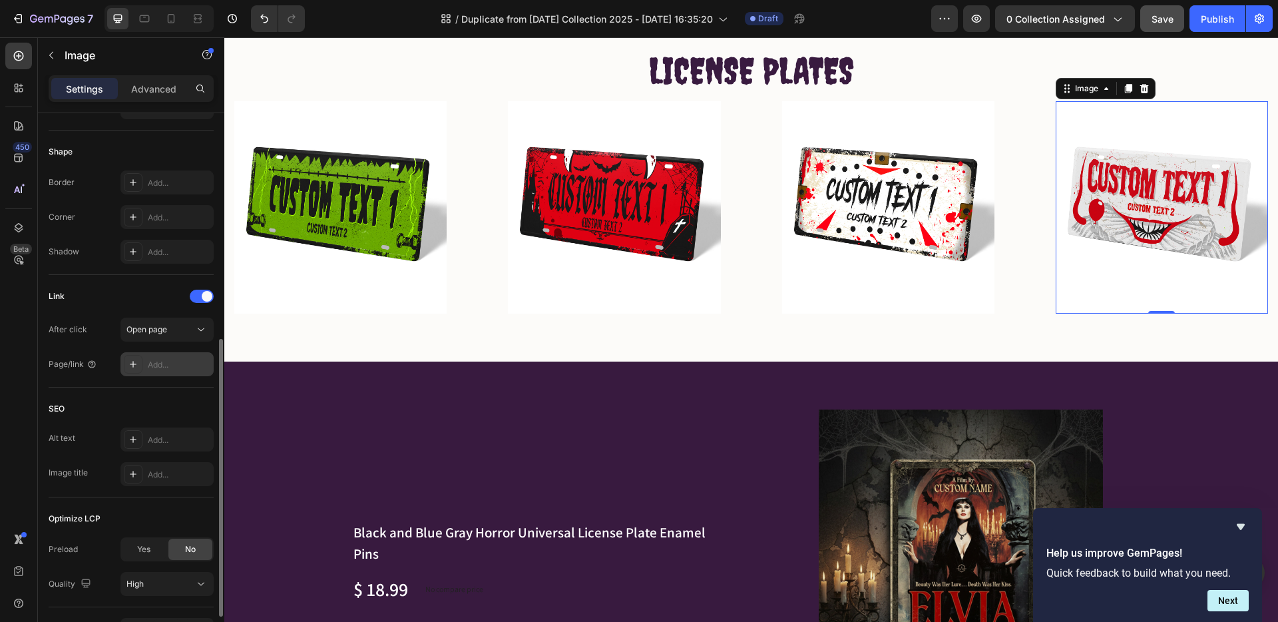
click at [150, 364] on div "Add..." at bounding box center [179, 365] width 63 height 12
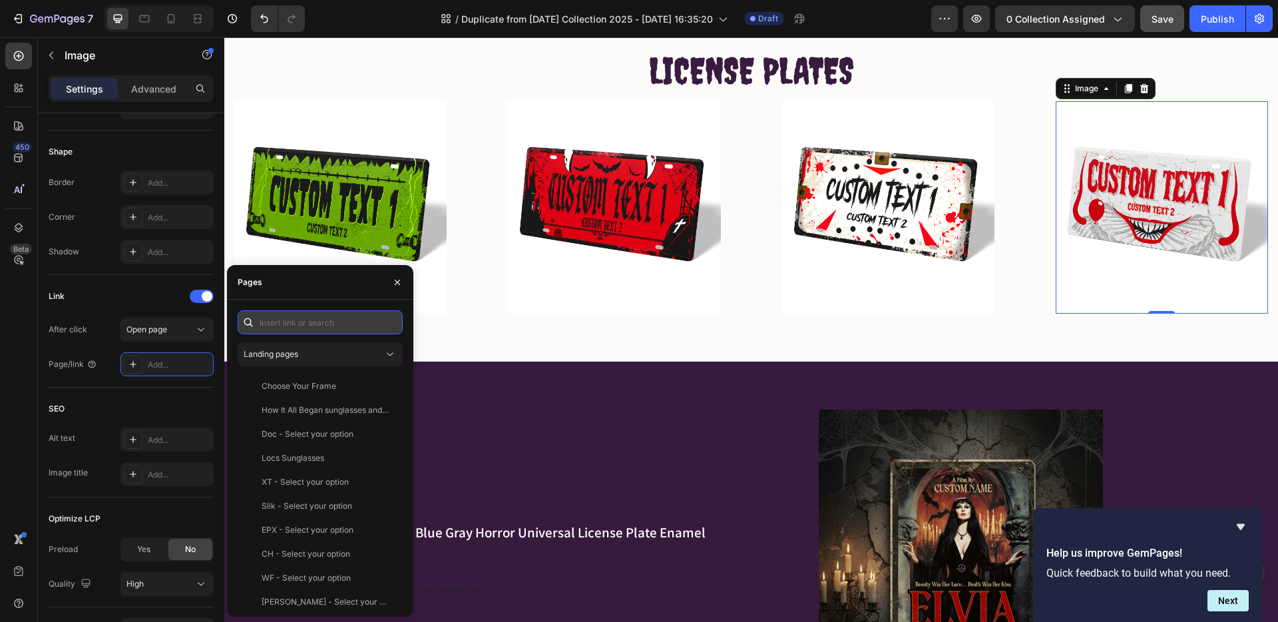
click at [269, 324] on input "text" at bounding box center [320, 322] width 165 height 24
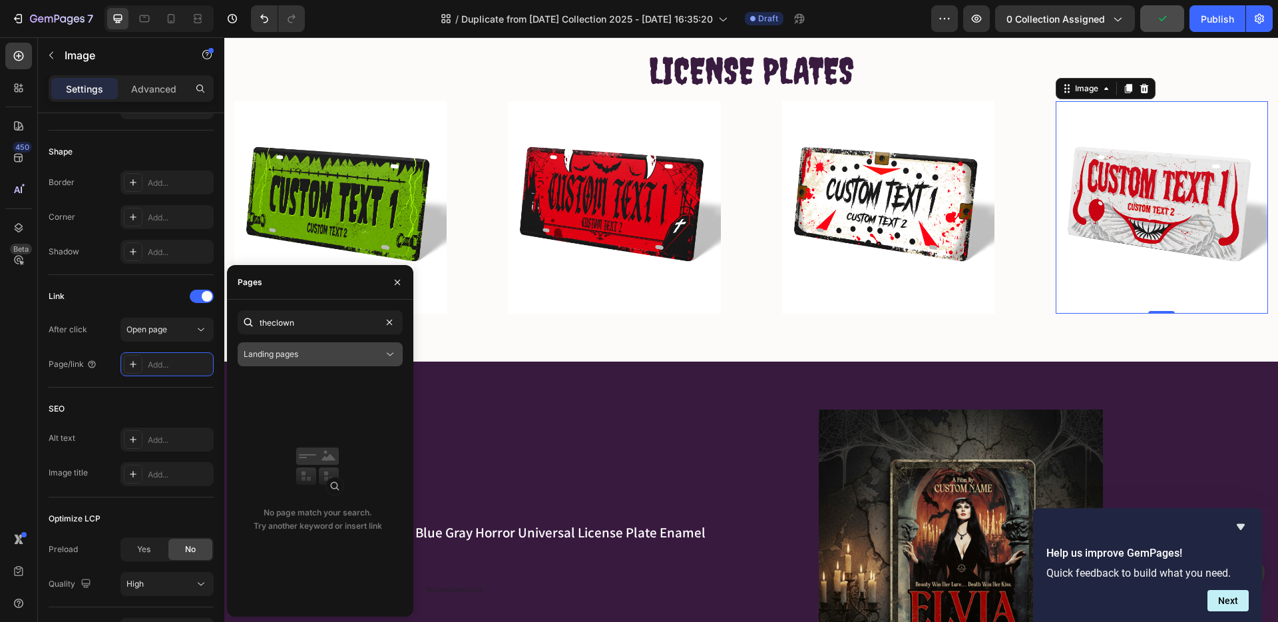
click at [300, 348] on div "Landing pages" at bounding box center [314, 354] width 140 height 12
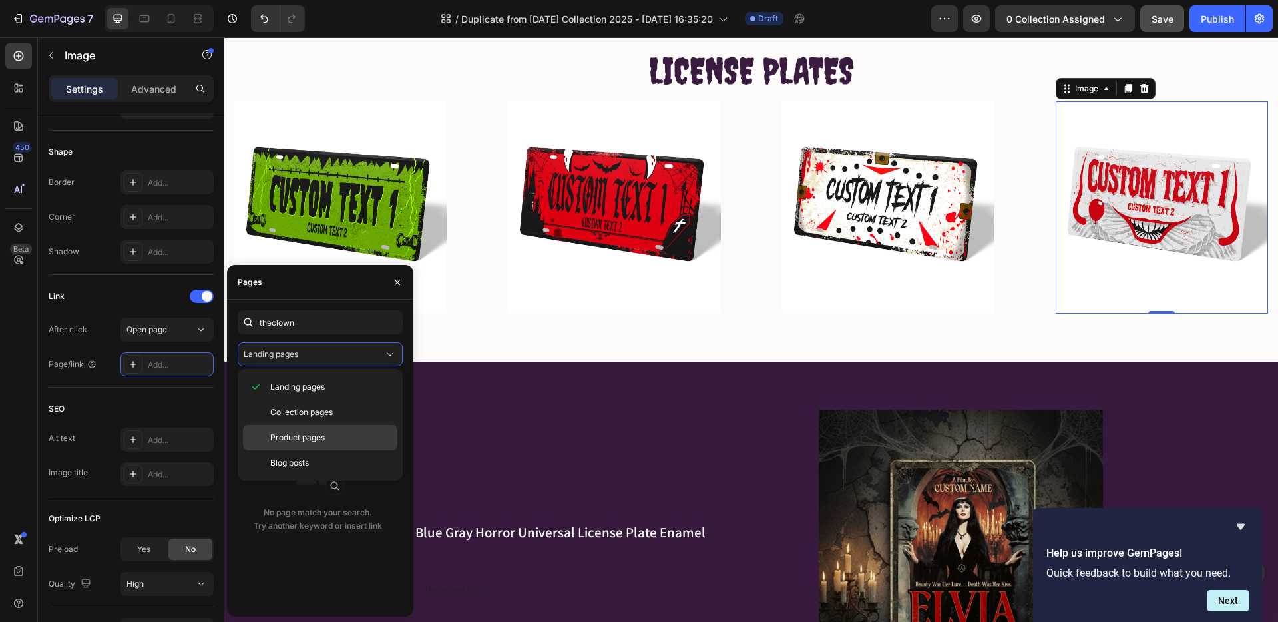
click at [286, 434] on span "Product pages" at bounding box center [297, 437] width 55 height 12
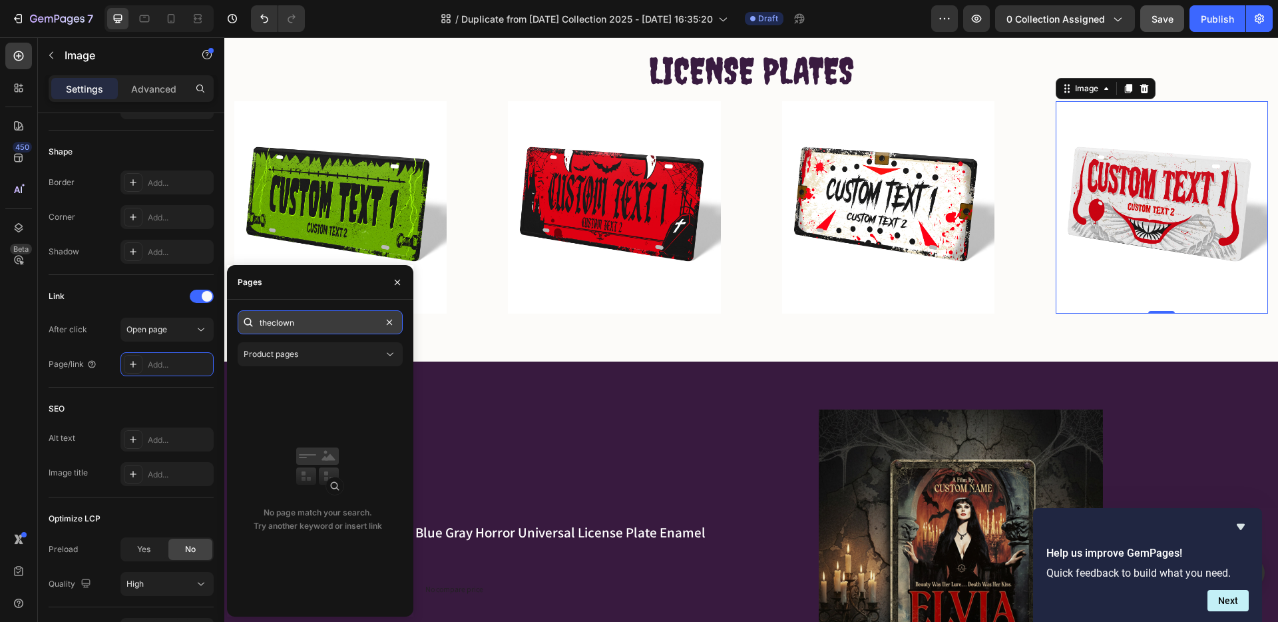
click at [272, 322] on input "theclown" at bounding box center [320, 322] width 165 height 24
click at [271, 322] on input "theclown" at bounding box center [320, 322] width 165 height 24
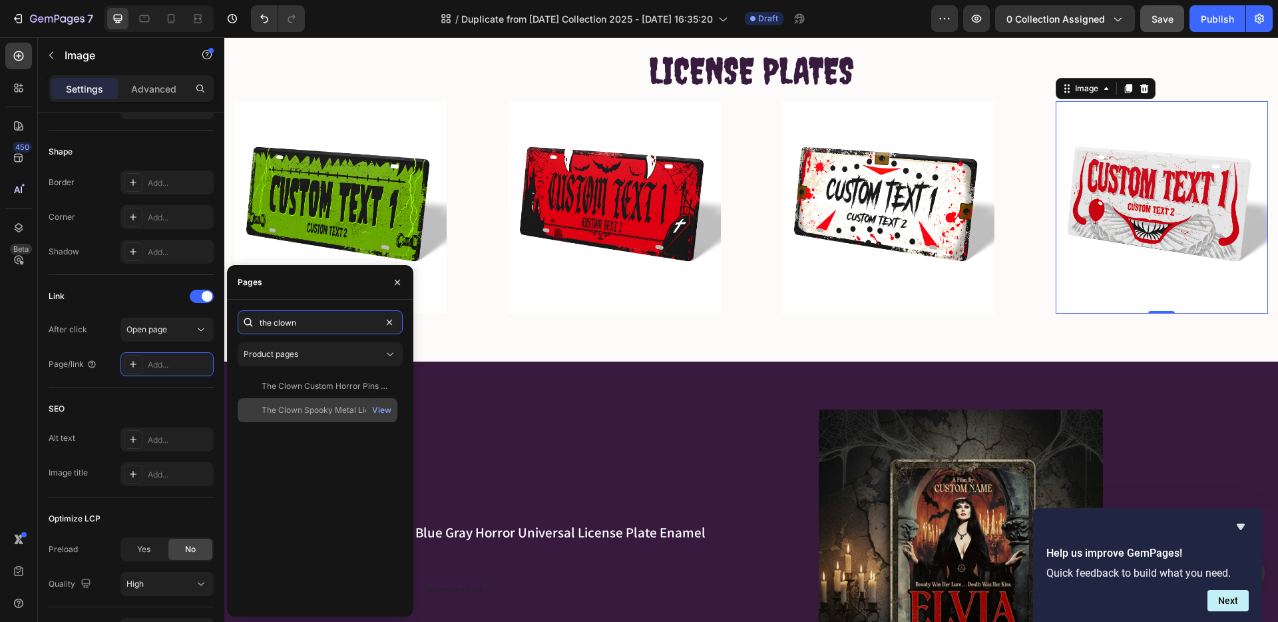
type input "the clown"
click at [286, 411] on div "The Clown Spooky Metal License Plate" at bounding box center [326, 410] width 128 height 12
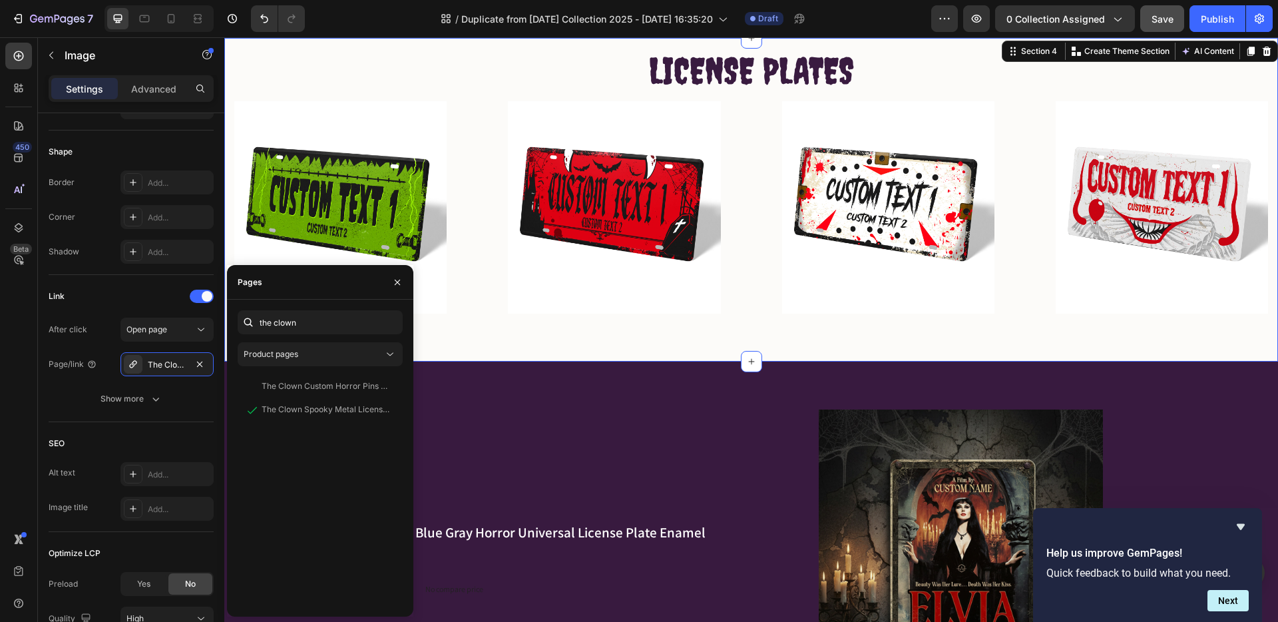
click at [715, 315] on div "LICENSE PLATES Heading Row Image Image Image Image Row Section 4 You can create…" at bounding box center [751, 200] width 1054 height 324
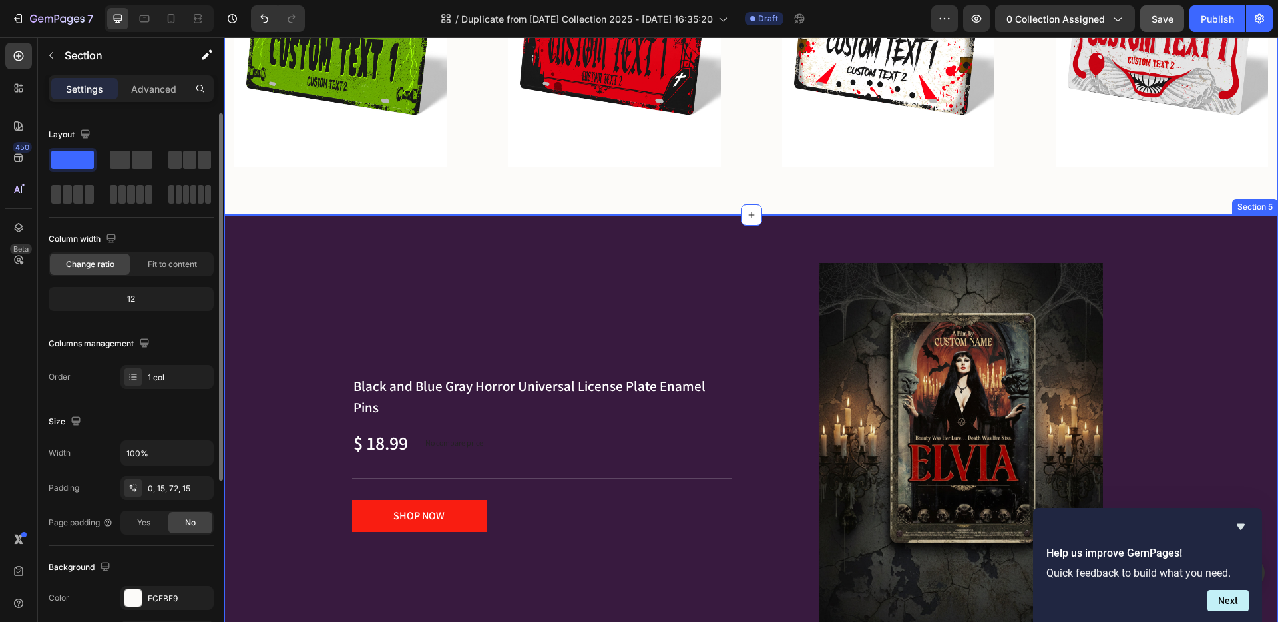
scroll to position [1422, 0]
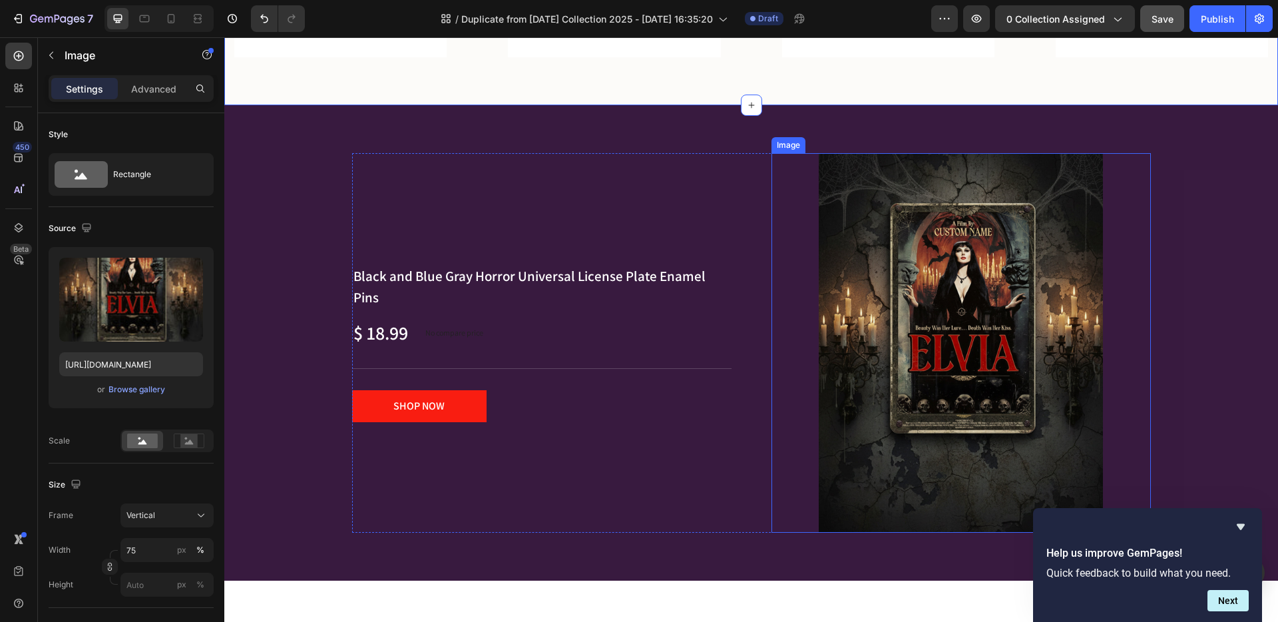
click at [980, 354] on img at bounding box center [961, 343] width 285 height 380
click at [952, 350] on img at bounding box center [961, 343] width 285 height 380
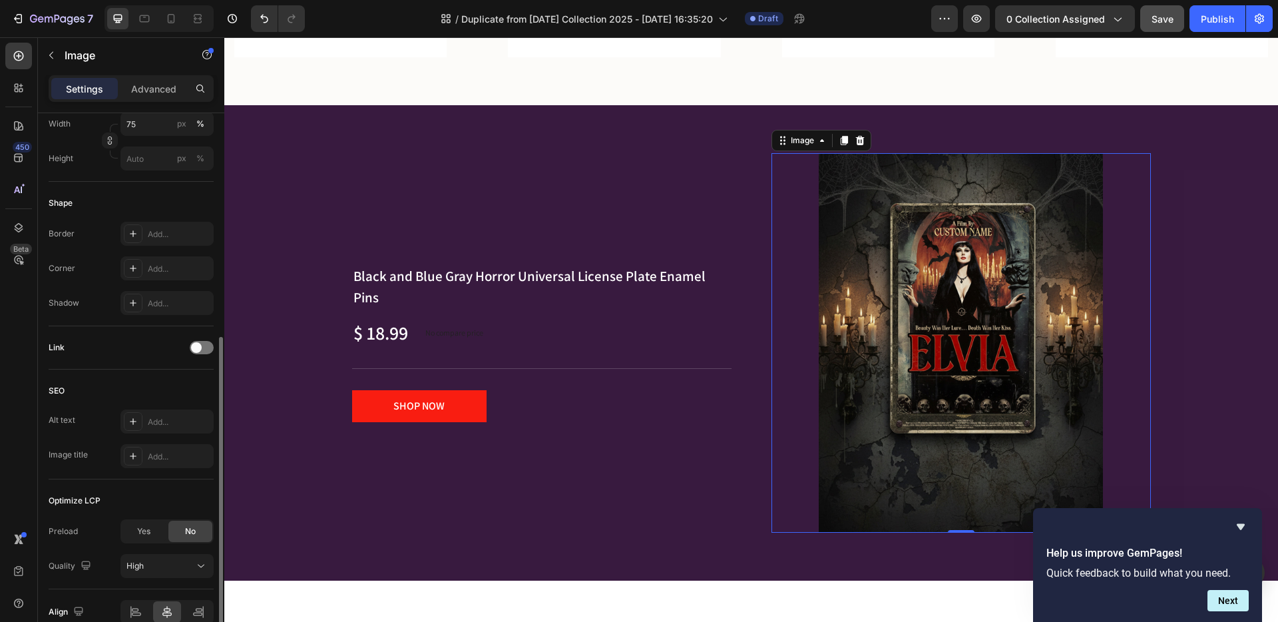
scroll to position [492, 0]
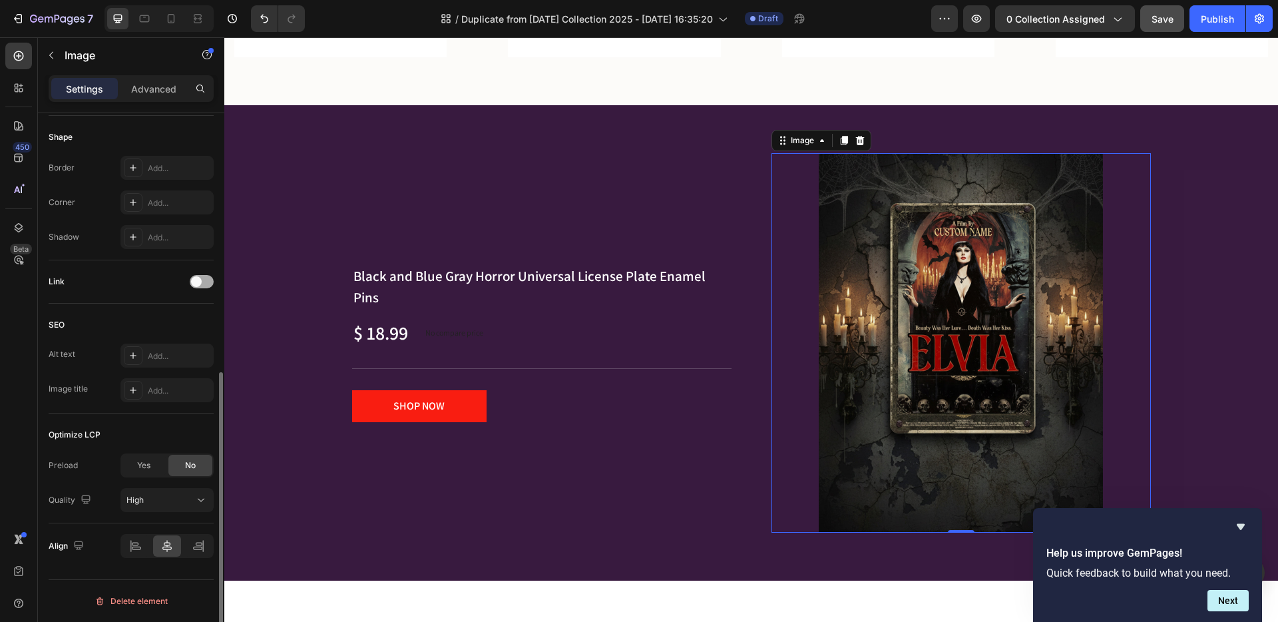
click at [196, 280] on span at bounding box center [196, 281] width 11 height 11
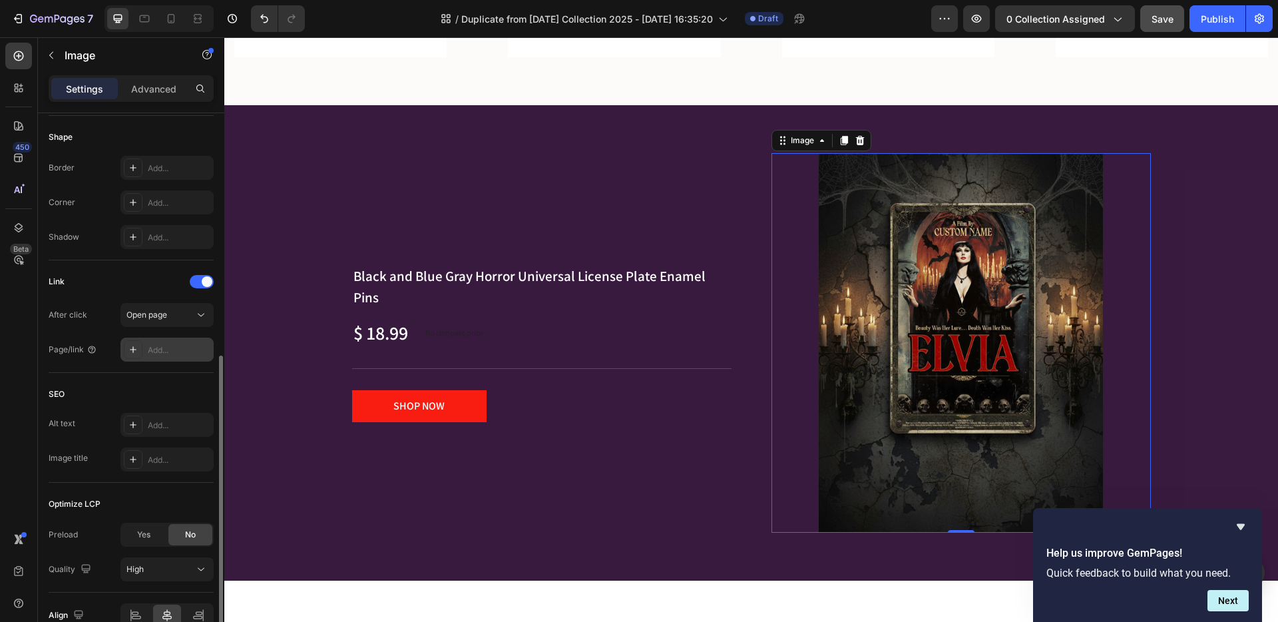
click at [172, 352] on div "Add..." at bounding box center [179, 350] width 63 height 12
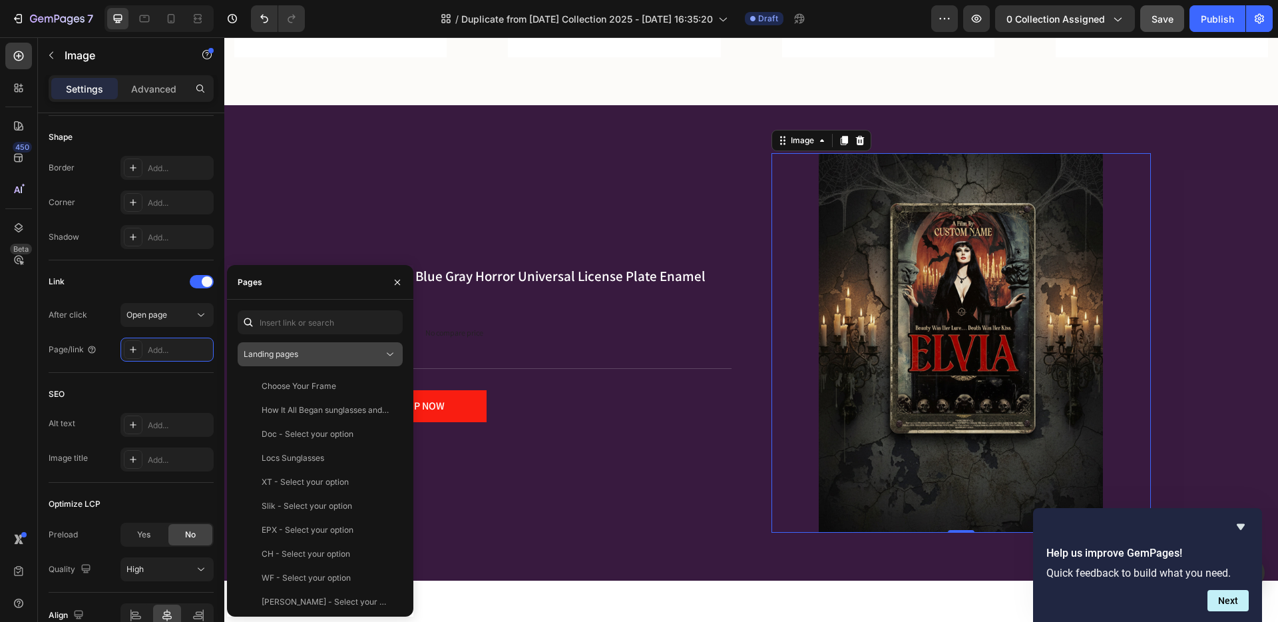
click at [276, 358] on span "Landing pages" at bounding box center [271, 354] width 55 height 10
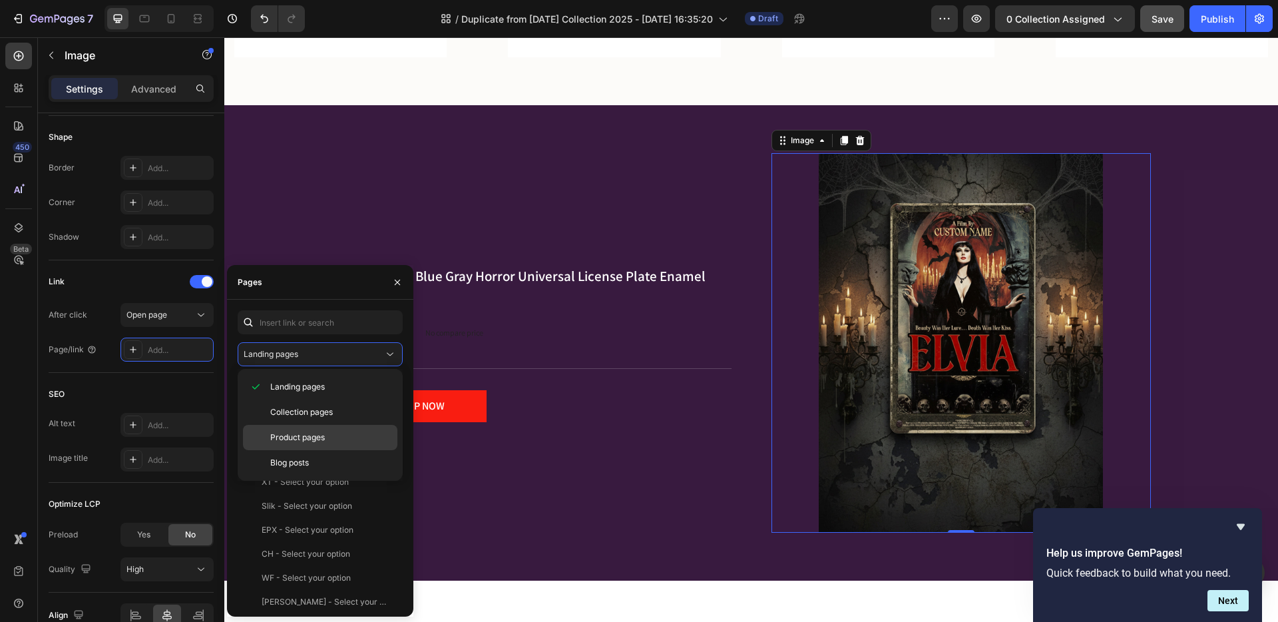
click at [320, 425] on div "Product pages" at bounding box center [320, 437] width 154 height 25
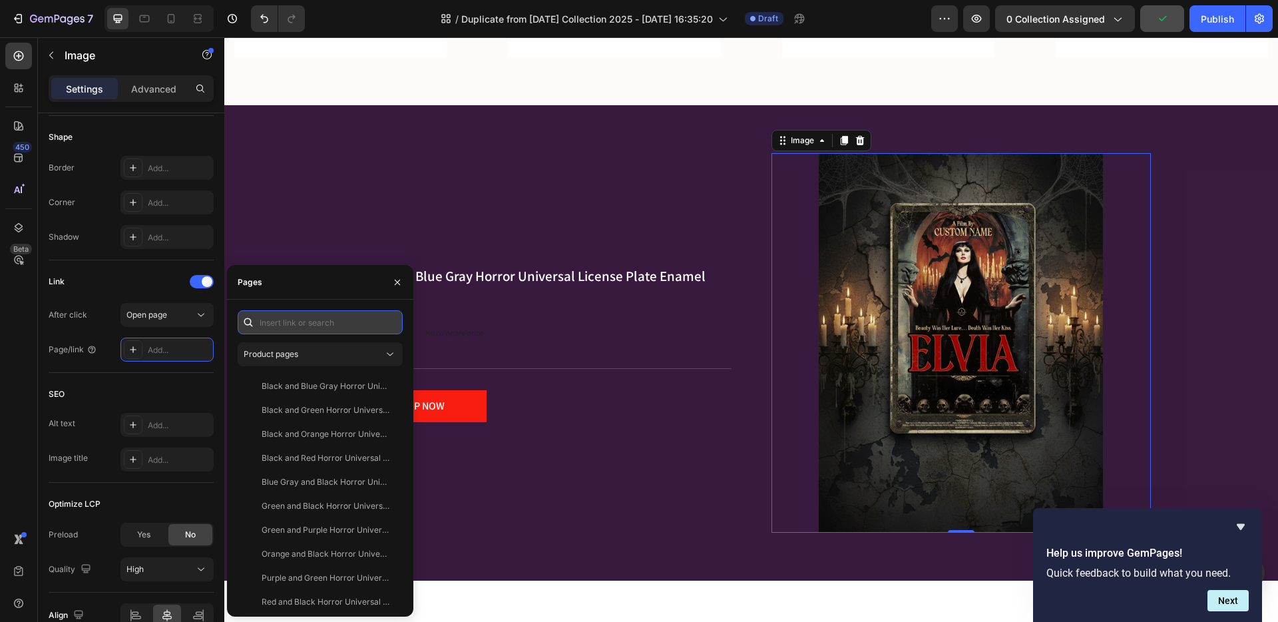
click at [305, 324] on input "text" at bounding box center [320, 322] width 165 height 24
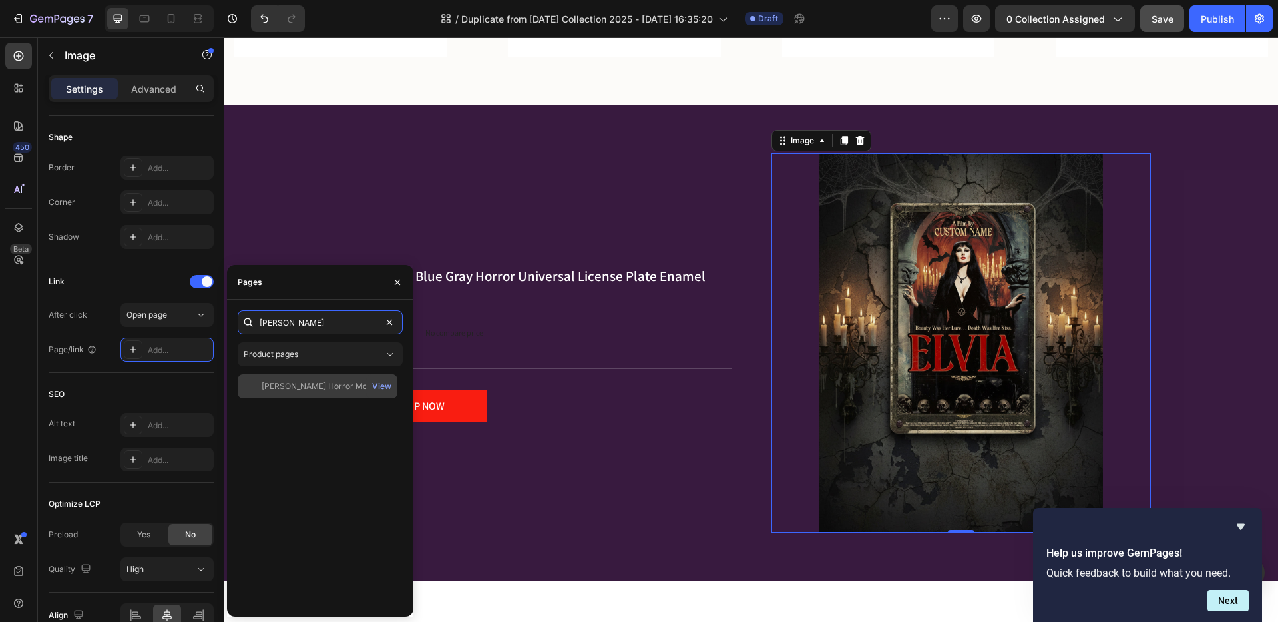
type input "elvia"
click at [327, 386] on div "Elvia Horror Movie Poster Tin Sign" at bounding box center [326, 386] width 128 height 12
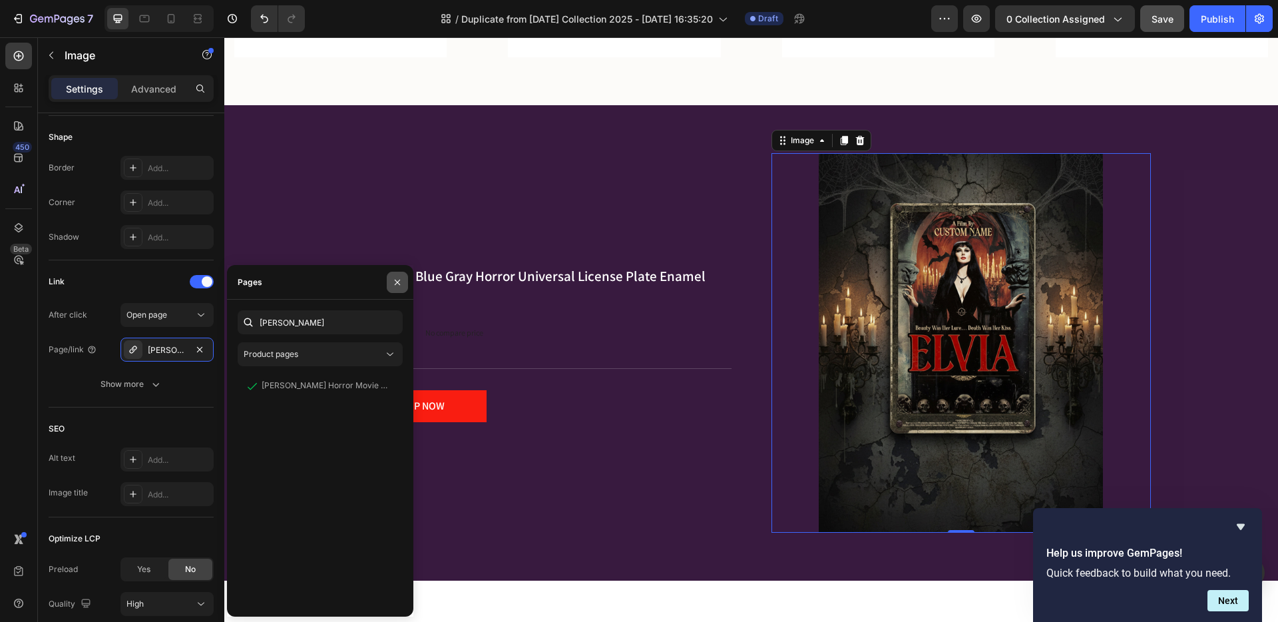
click at [396, 283] on icon "button" at bounding box center [397, 281] width 5 height 5
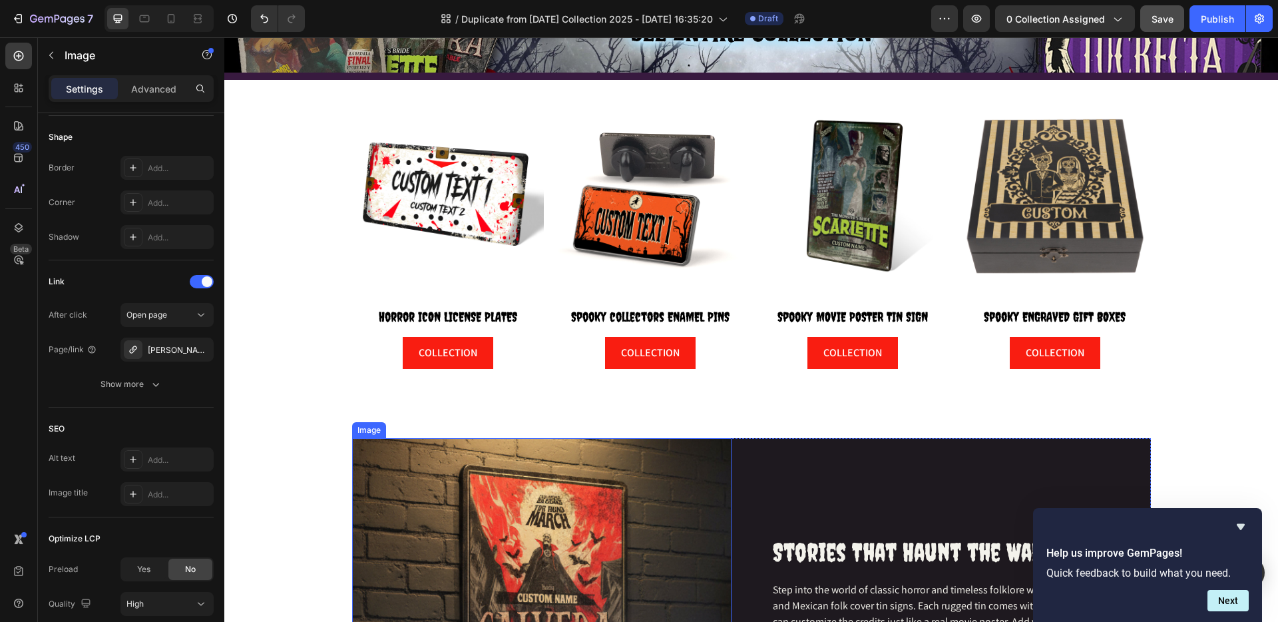
scroll to position [188, 0]
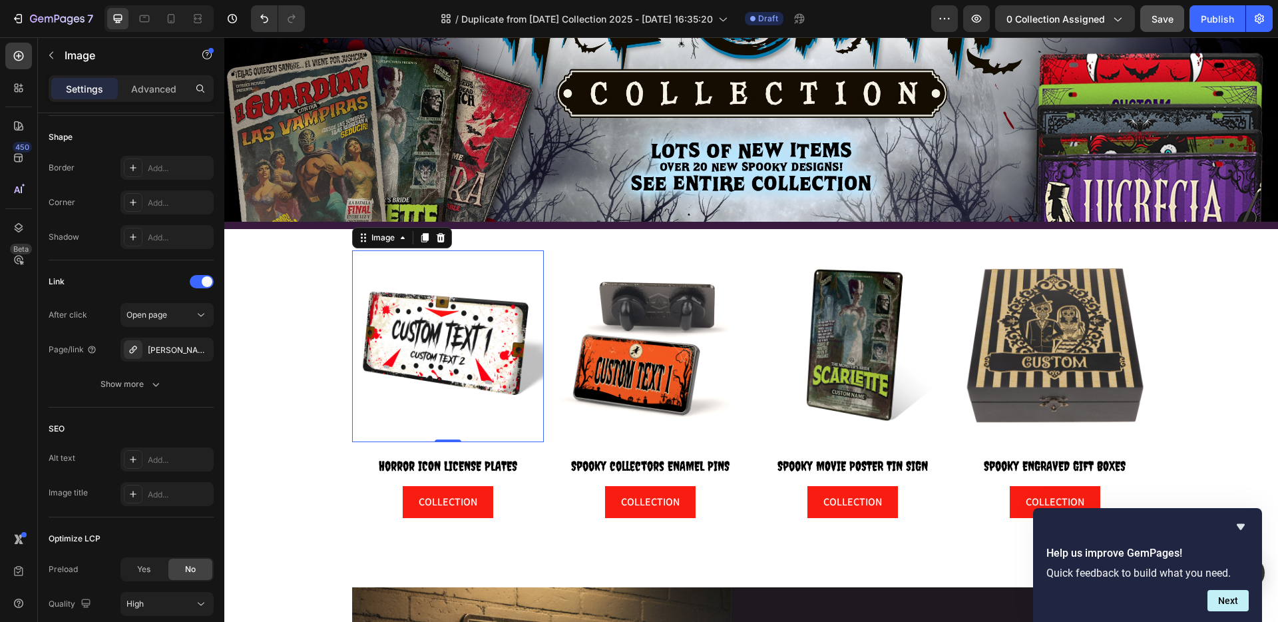
click at [449, 352] on img at bounding box center [448, 346] width 192 height 192
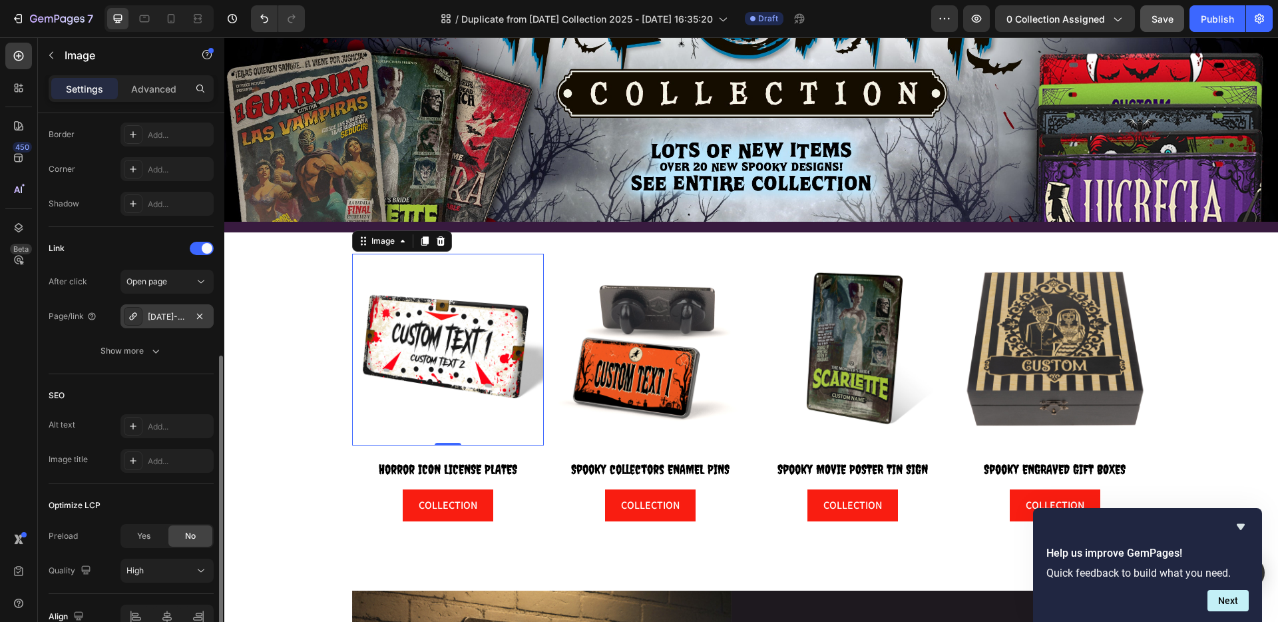
click at [180, 314] on div "Halloween-custom-metal-license-plates" at bounding box center [167, 317] width 39 height 12
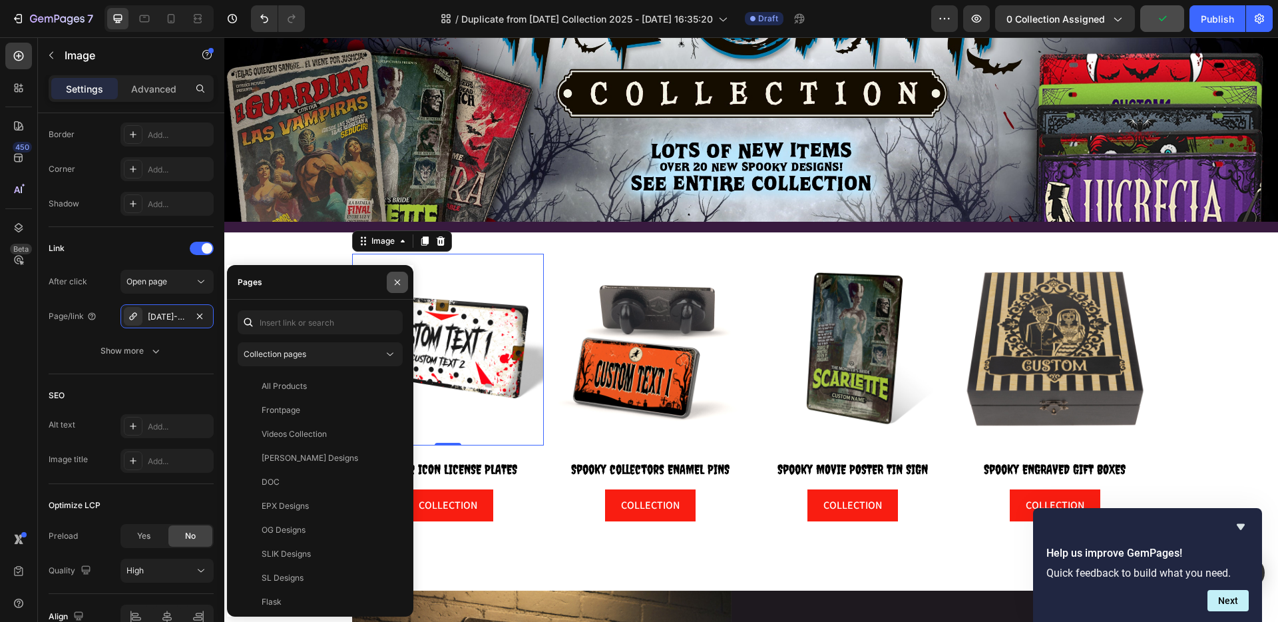
click at [398, 284] on icon "button" at bounding box center [397, 282] width 11 height 11
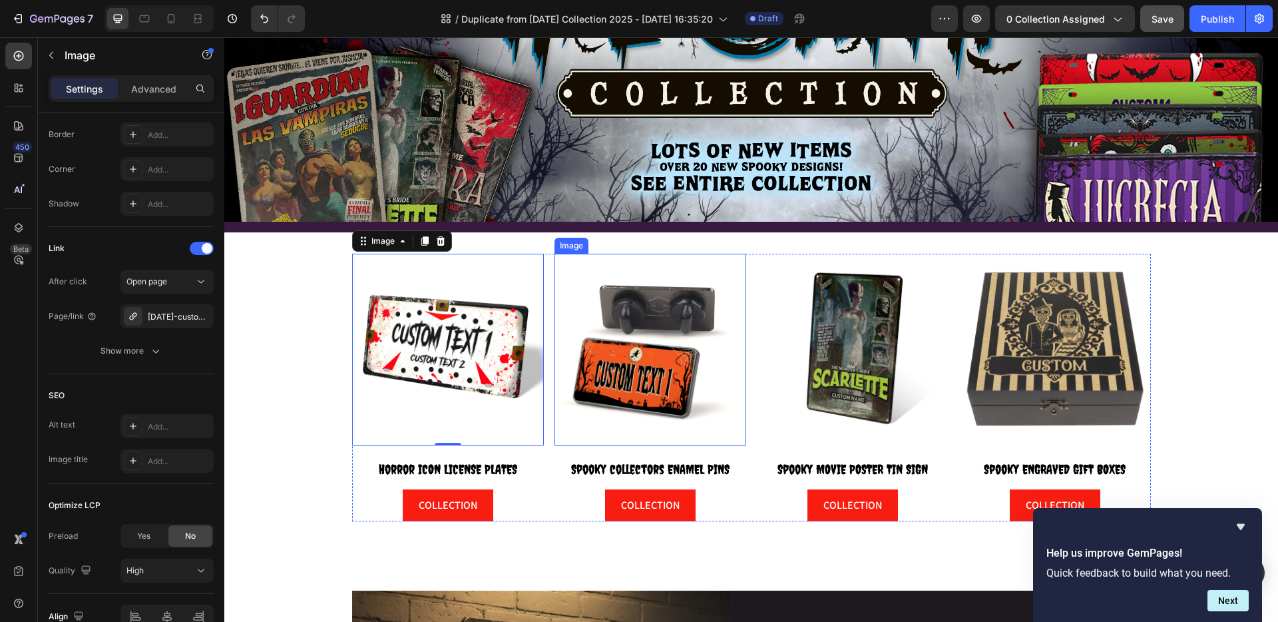
click at [627, 374] on img at bounding box center [651, 350] width 192 height 192
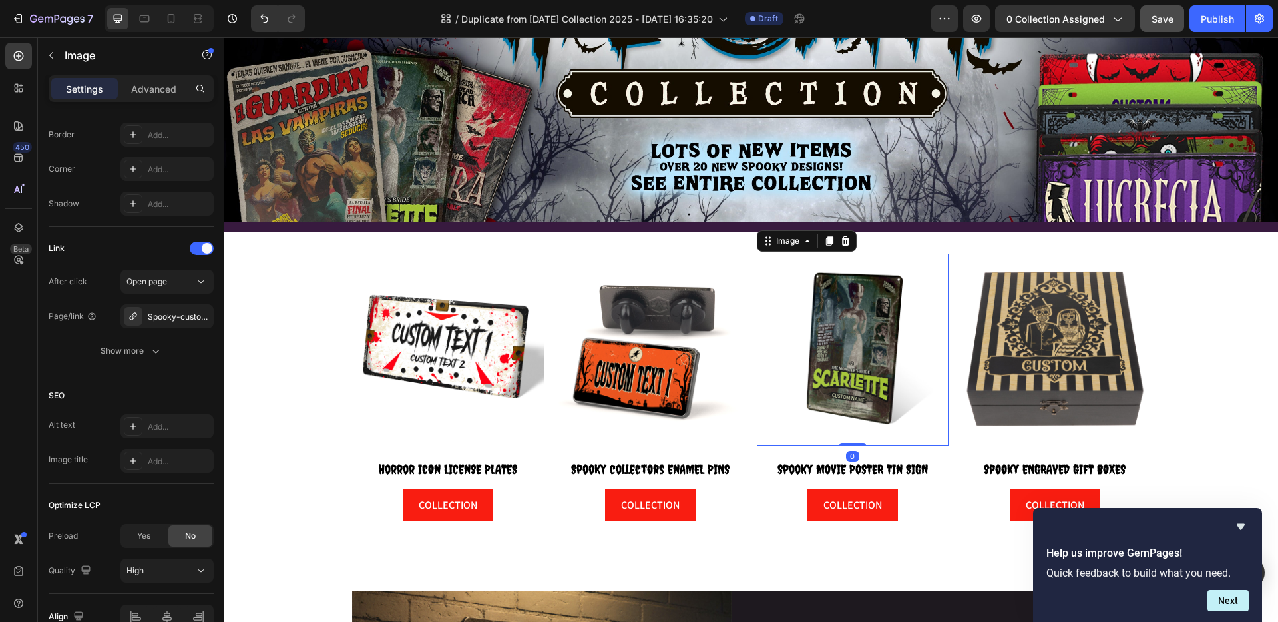
click at [858, 352] on img at bounding box center [853, 350] width 192 height 192
click at [1050, 350] on img at bounding box center [1056, 350] width 192 height 192
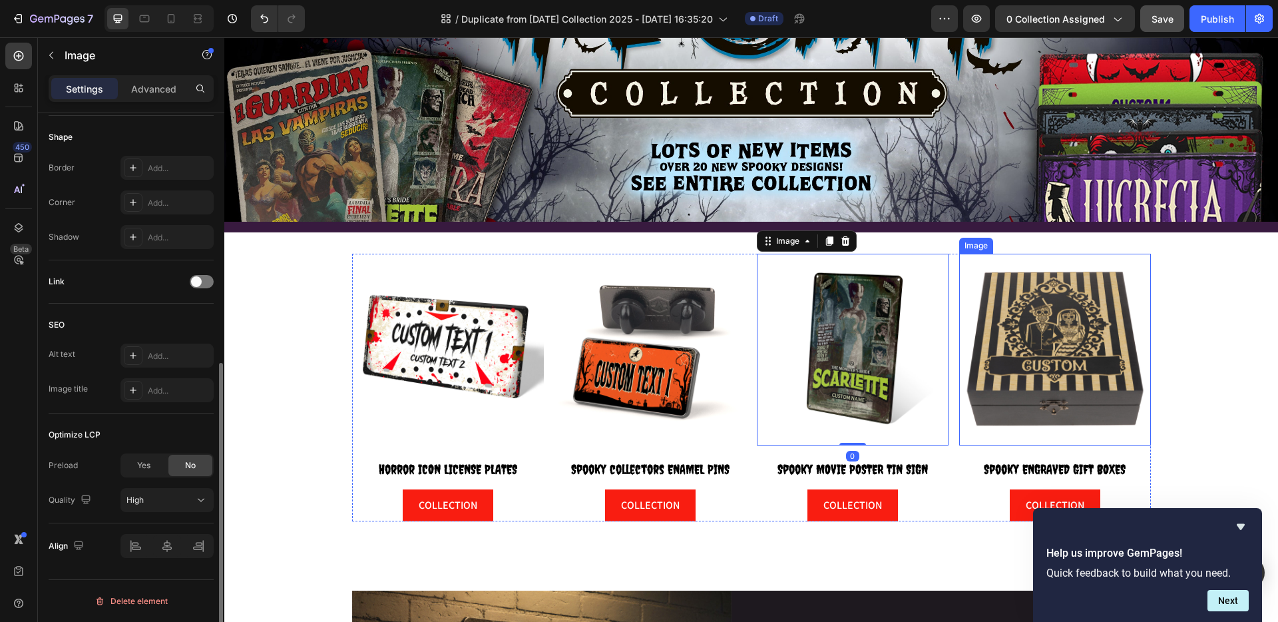
scroll to position [459, 0]
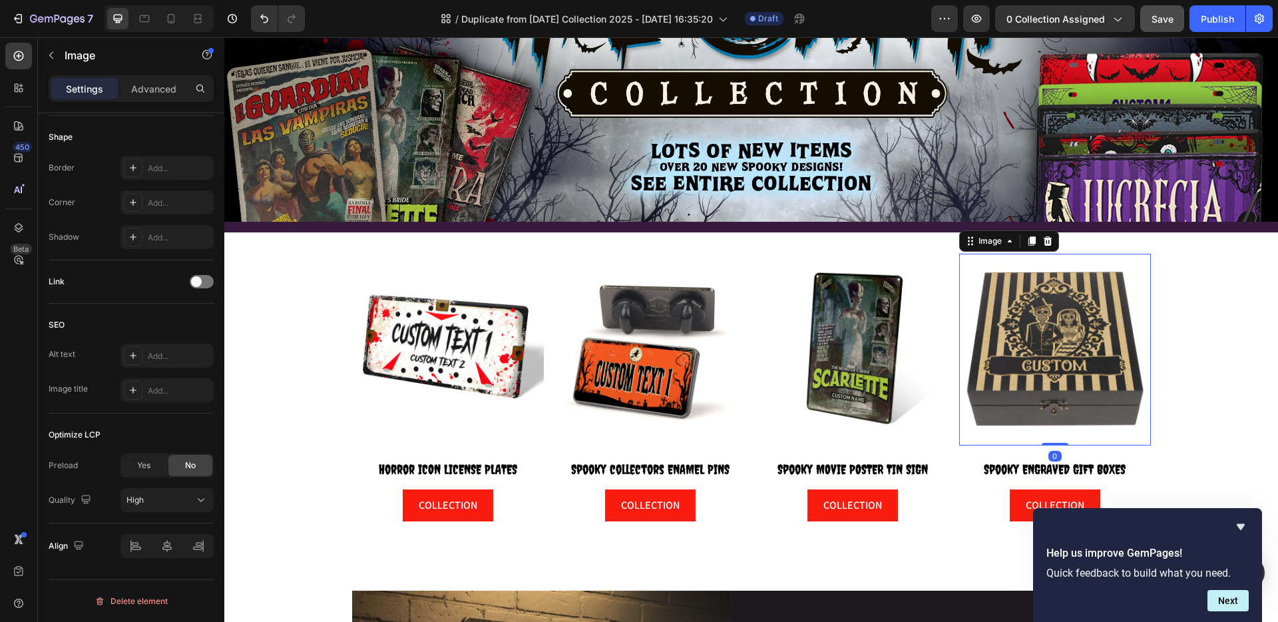
click at [1050, 350] on img at bounding box center [1056, 350] width 192 height 192
click at [194, 279] on span at bounding box center [196, 281] width 11 height 11
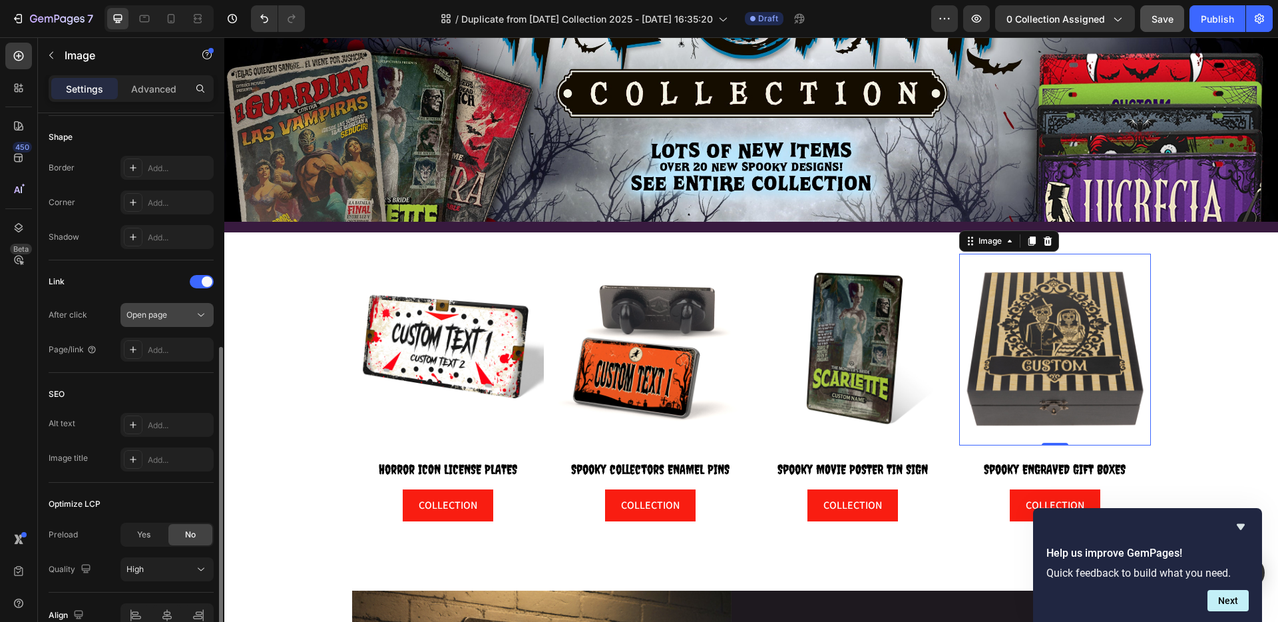
click at [195, 315] on icon at bounding box center [200, 314] width 13 height 13
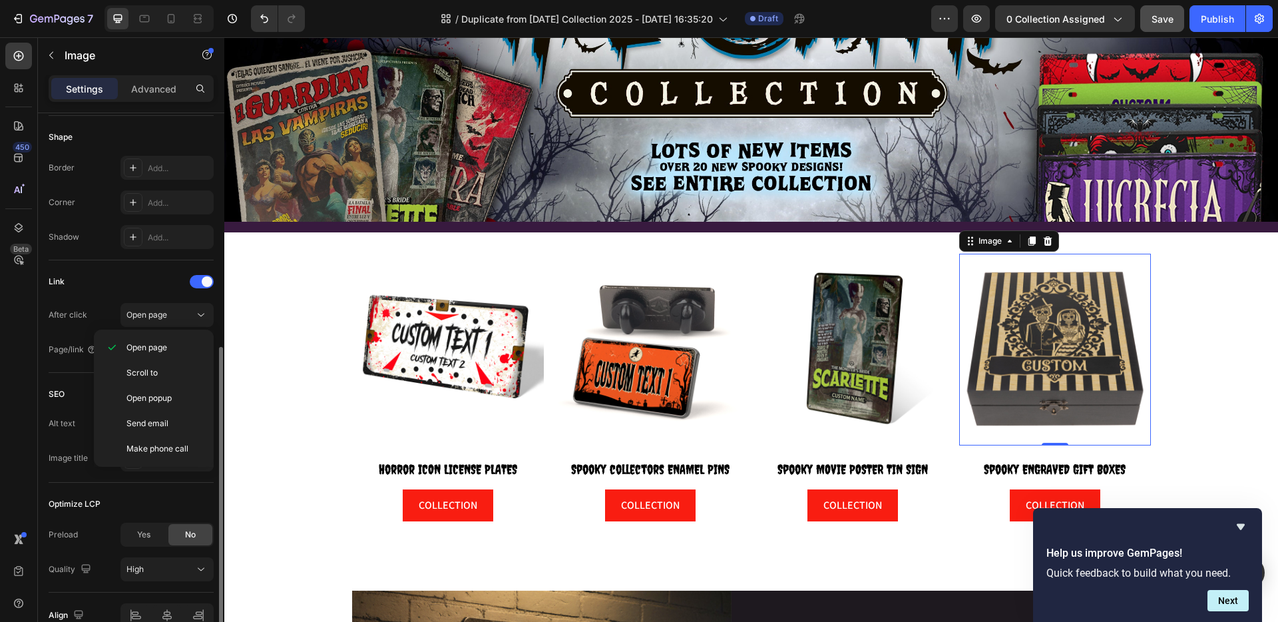
click at [114, 288] on div "Link" at bounding box center [131, 281] width 165 height 21
click at [178, 362] on div "Link After click Open page Page/link Add..." at bounding box center [131, 316] width 165 height 113
click at [180, 356] on div "Add..." at bounding box center [179, 350] width 63 height 12
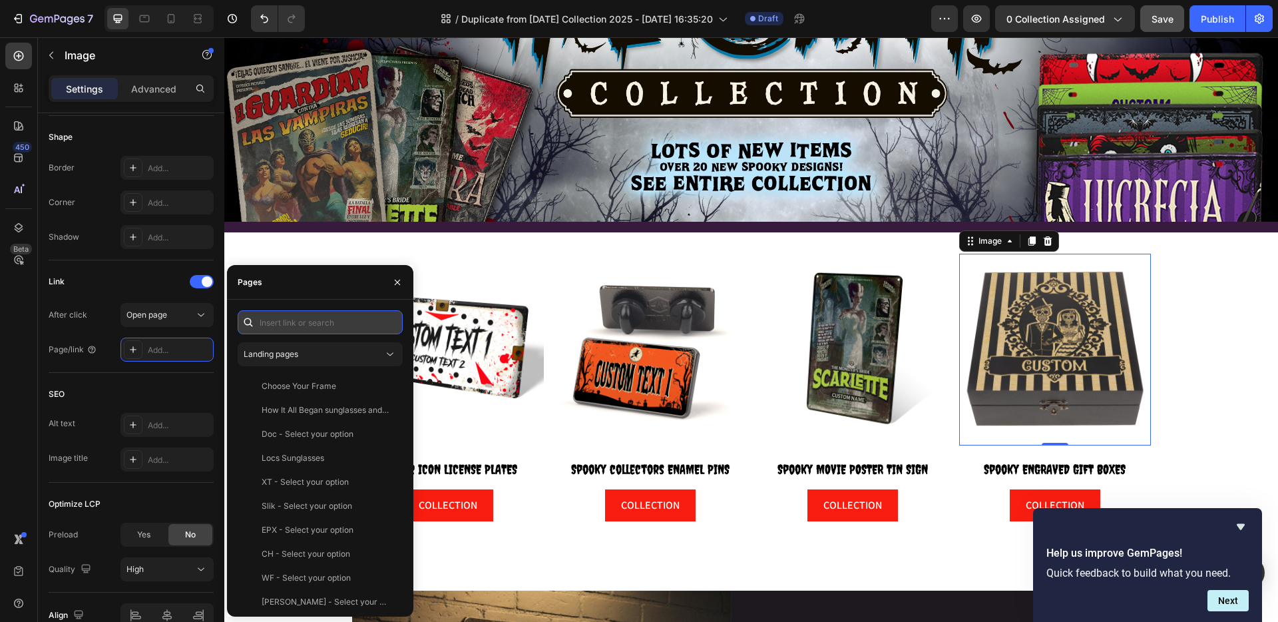
click at [296, 319] on input "text" at bounding box center [320, 322] width 165 height 24
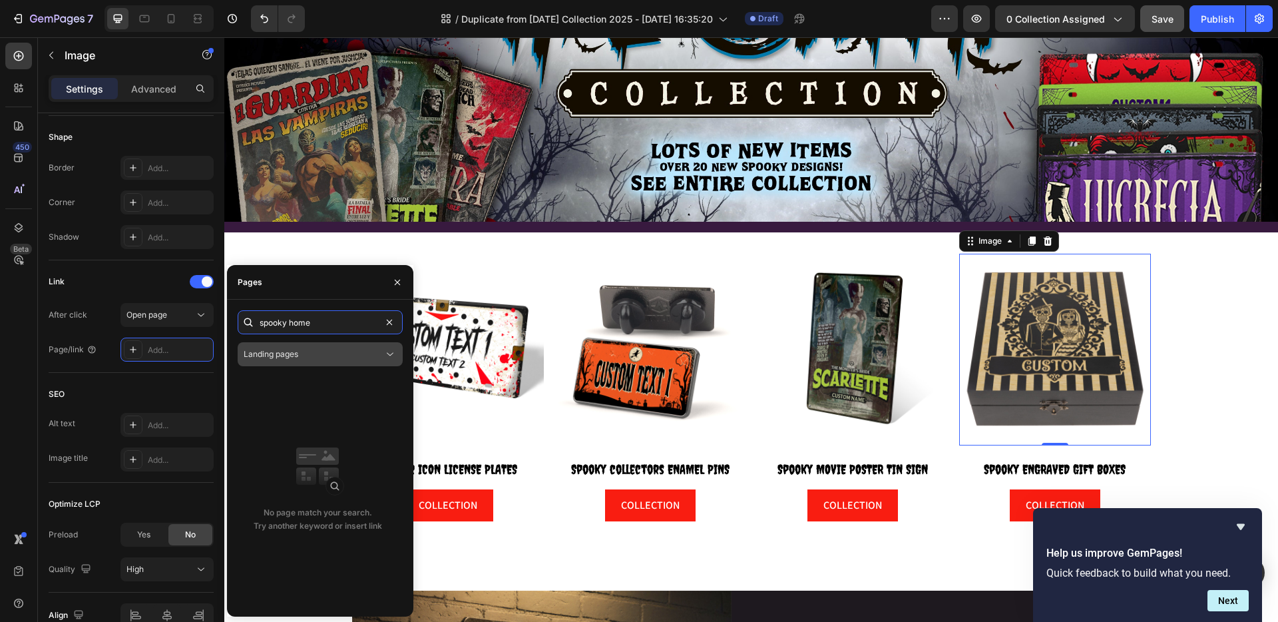
type input "spooky home"
click at [307, 350] on div "Landing pages" at bounding box center [314, 354] width 140 height 12
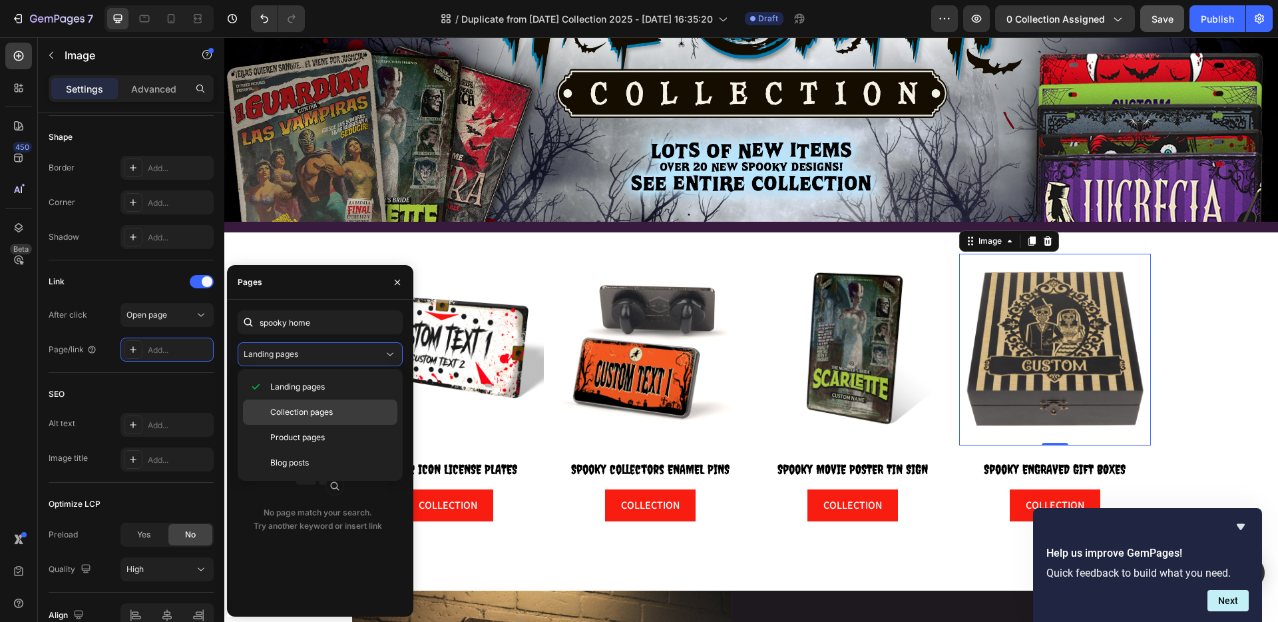
click at [290, 402] on div "Collection pages" at bounding box center [320, 412] width 154 height 25
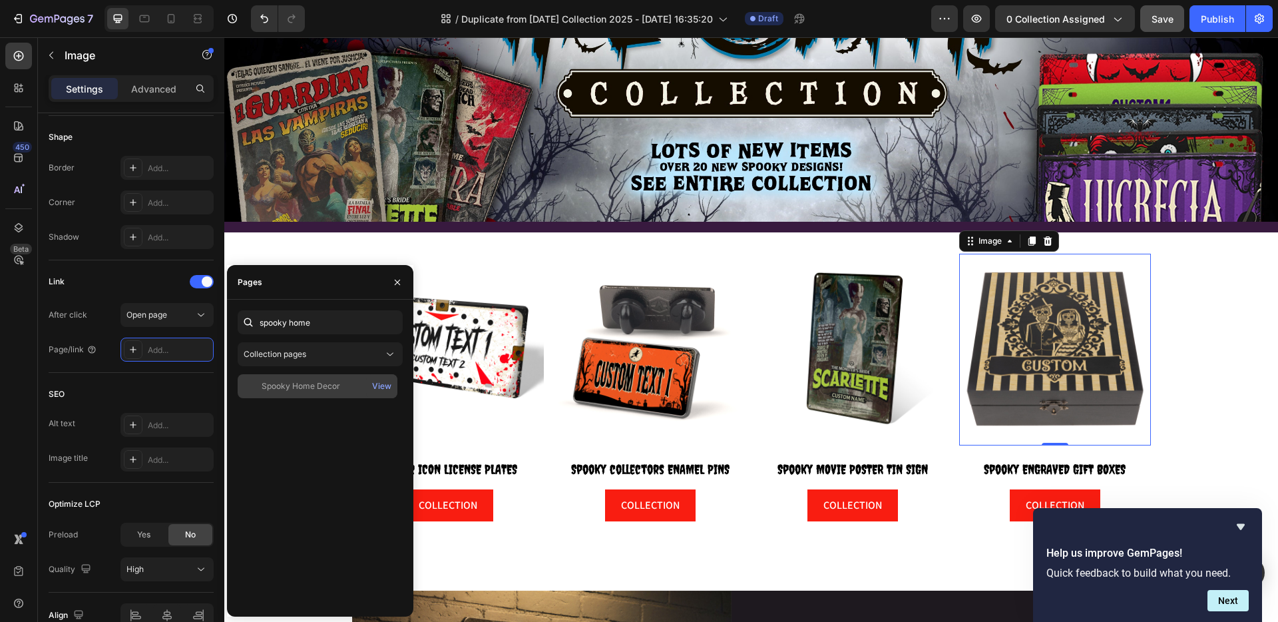
click at [320, 386] on div "Spooky Home Decor" at bounding box center [301, 386] width 79 height 12
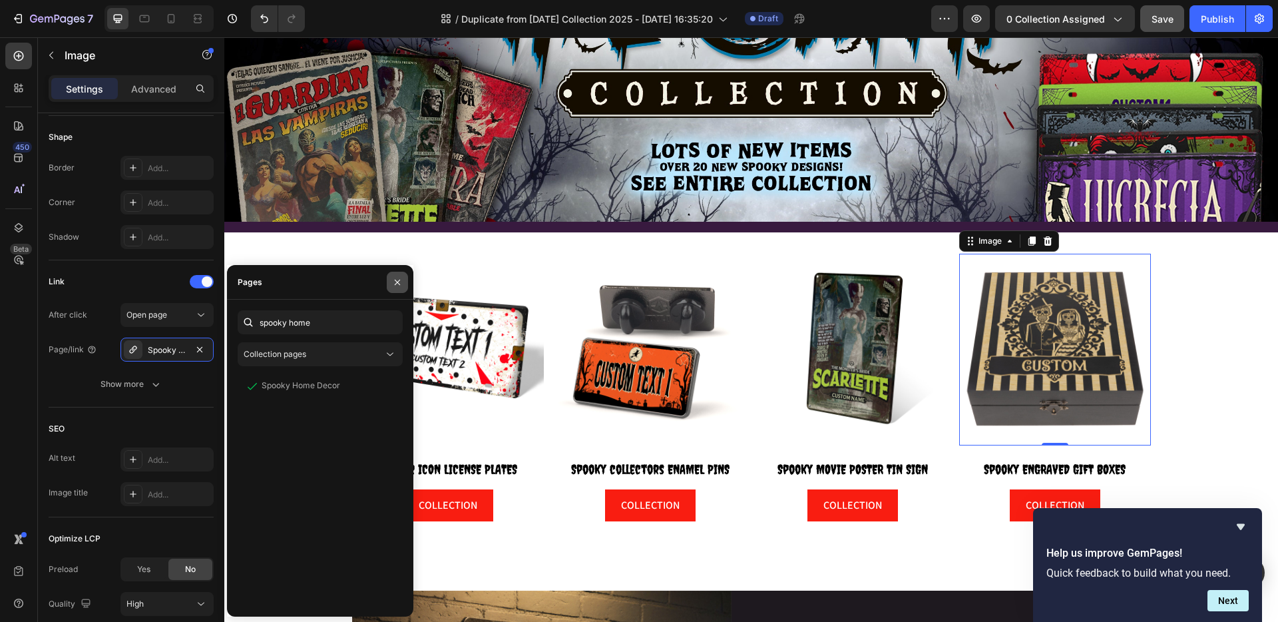
click at [396, 279] on icon "button" at bounding box center [397, 282] width 11 height 11
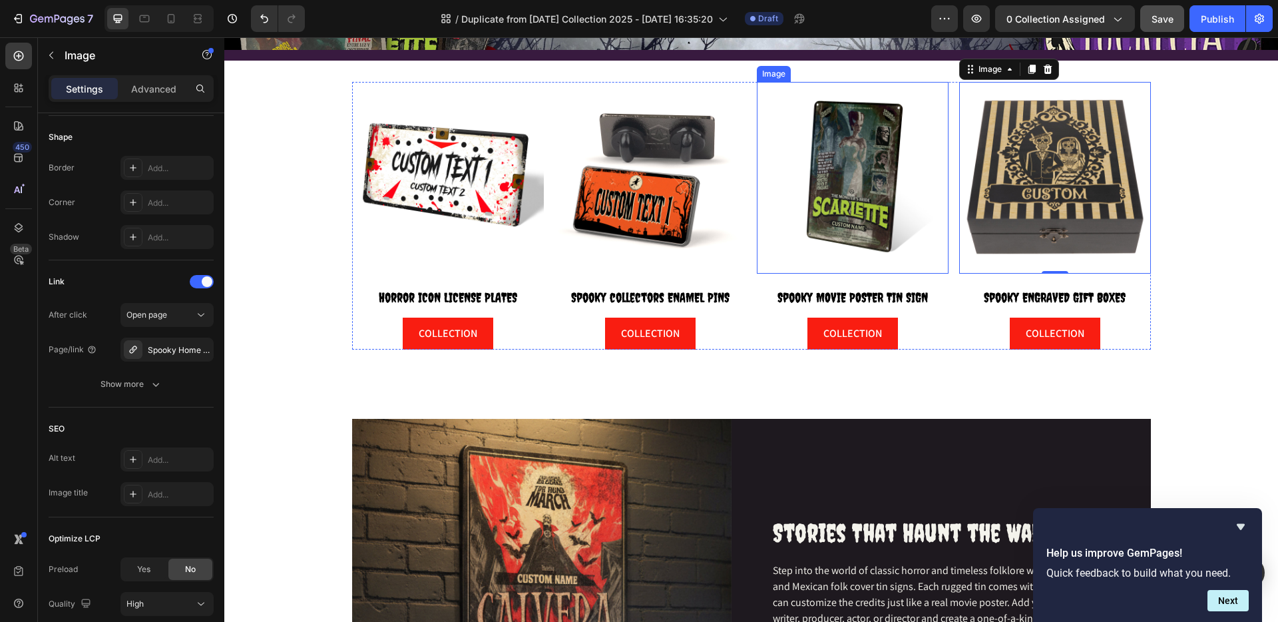
scroll to position [525, 0]
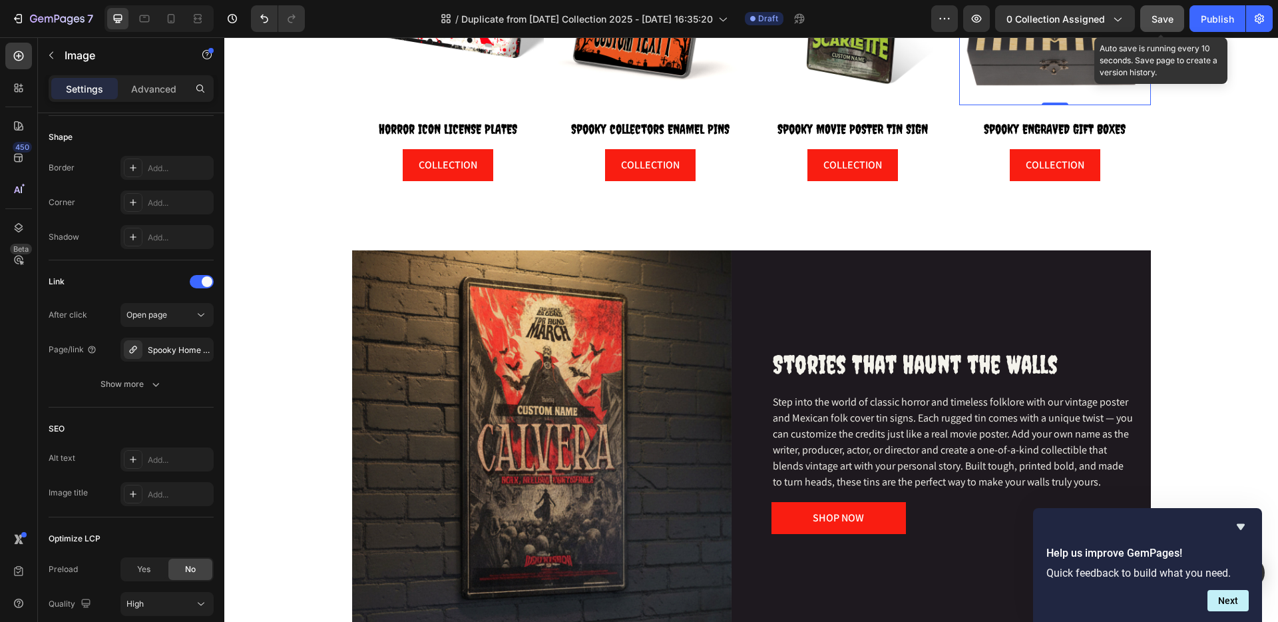
click at [1165, 23] on span "Save" at bounding box center [1163, 18] width 22 height 11
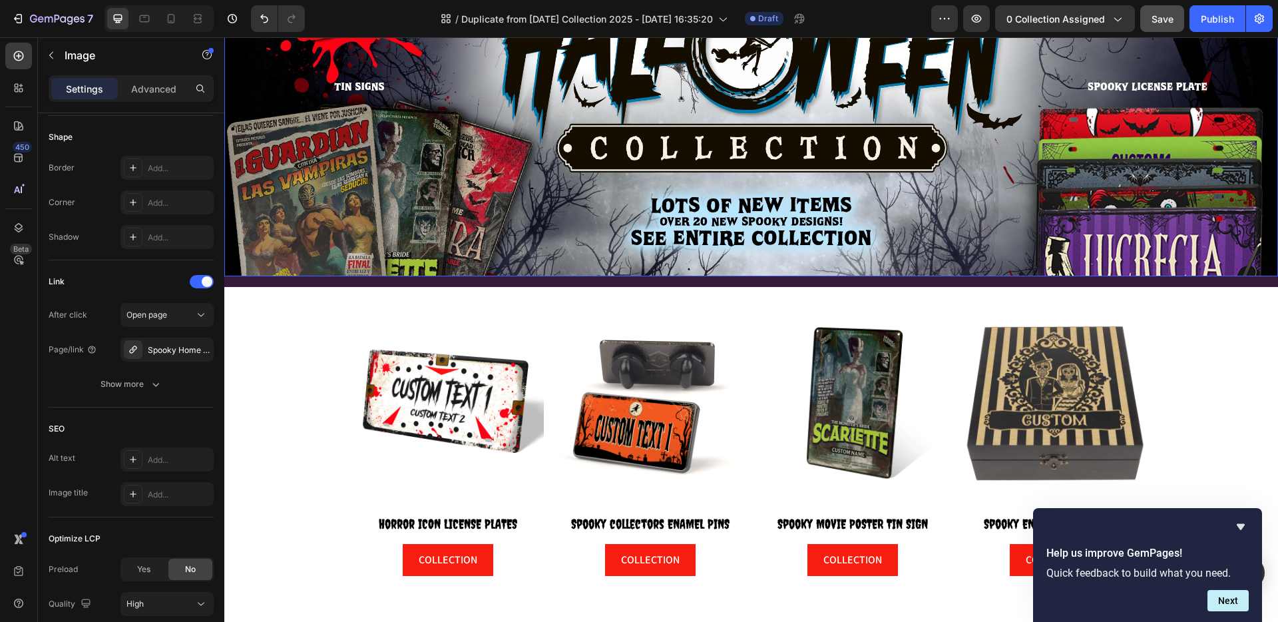
scroll to position [0, 0]
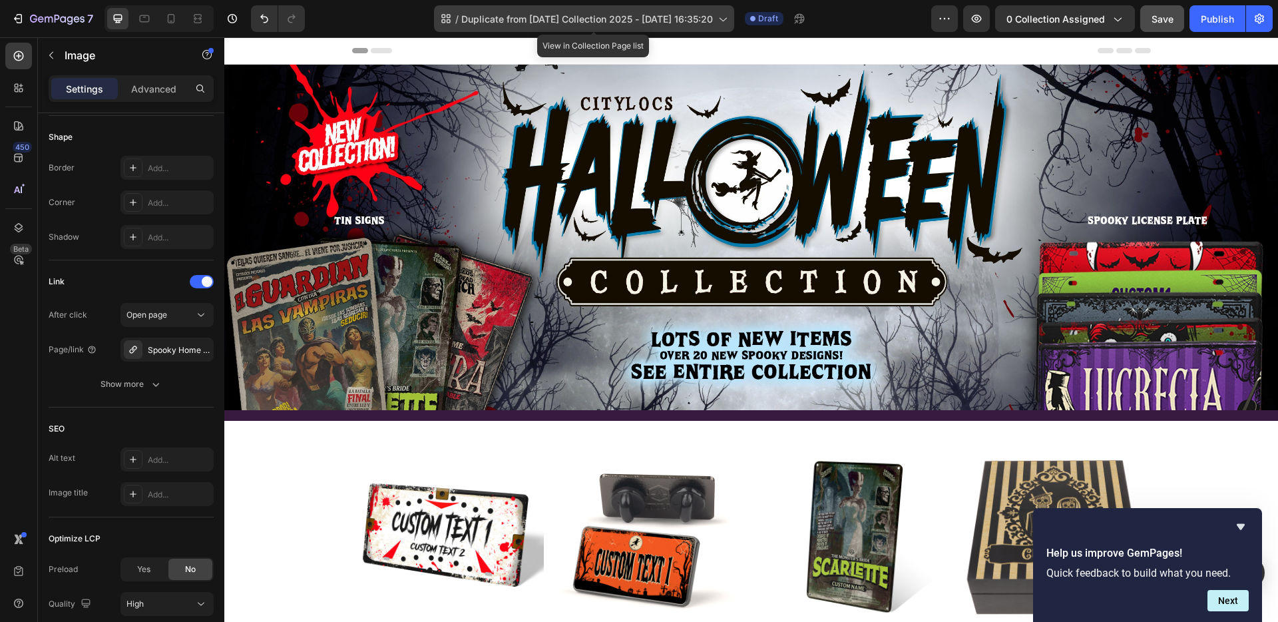
click at [578, 19] on span "Duplicate from Halloween Collection 2025 - Aug 18, 16:35:20" at bounding box center [587, 19] width 252 height 14
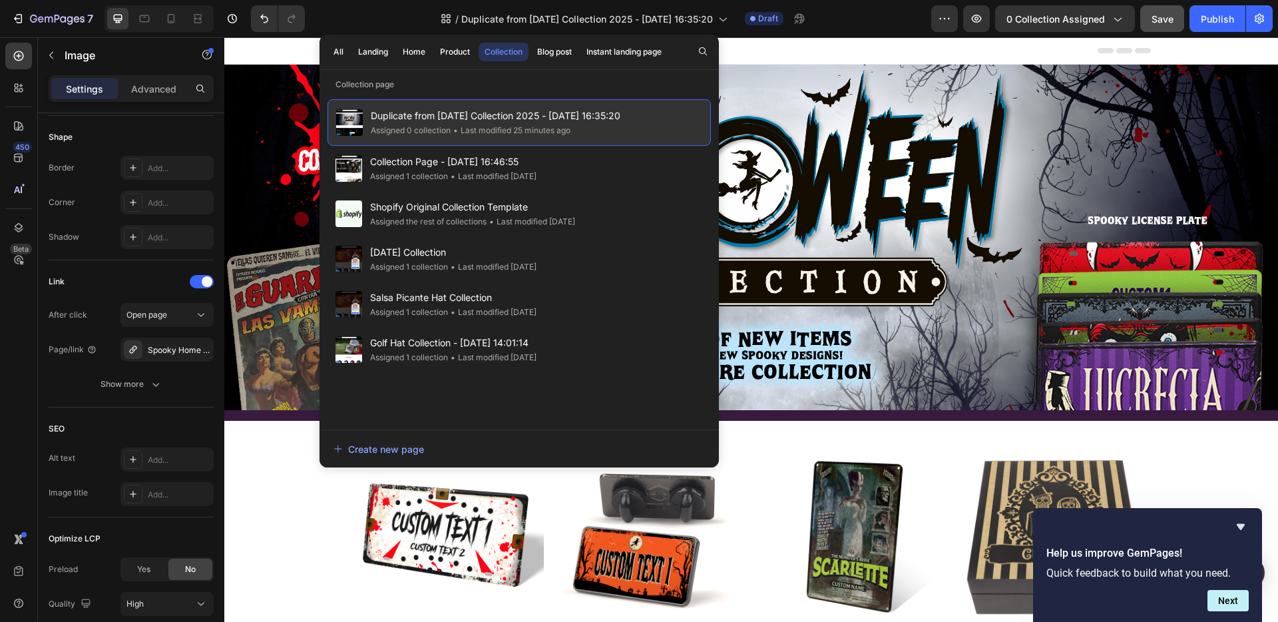
click at [609, 117] on span "Duplicate from Halloween Collection 2025 - Aug 18, 16:35:20" at bounding box center [496, 116] width 250 height 16
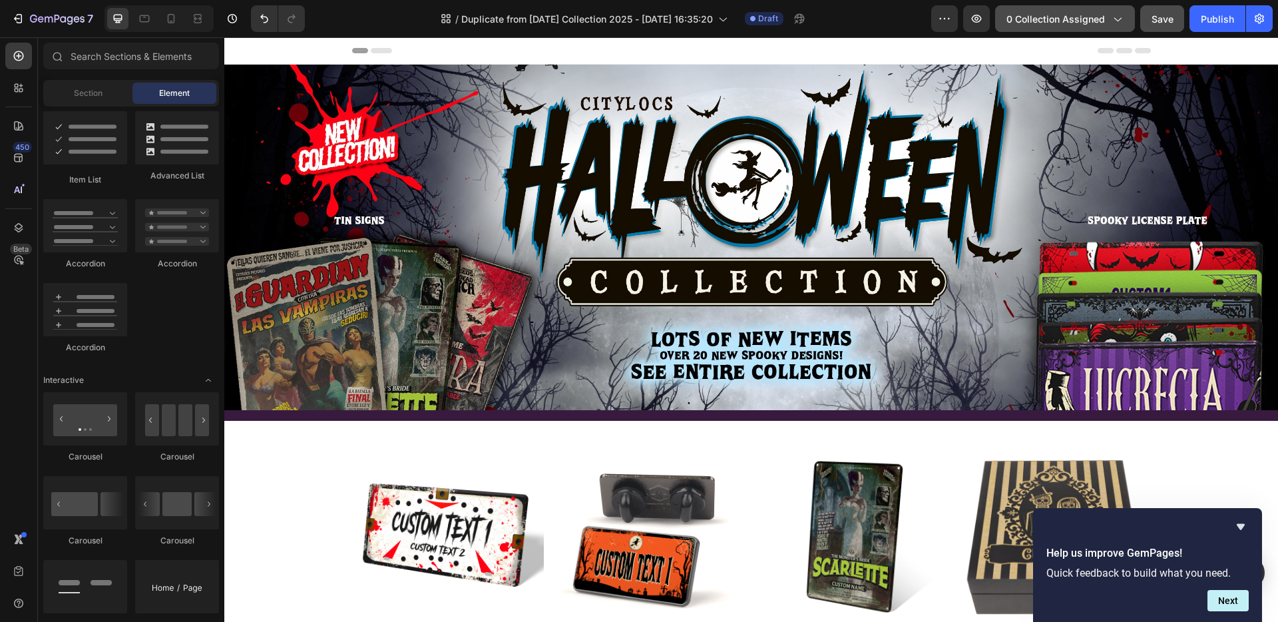
click at [1121, 16] on icon "button" at bounding box center [1117, 18] width 13 height 13
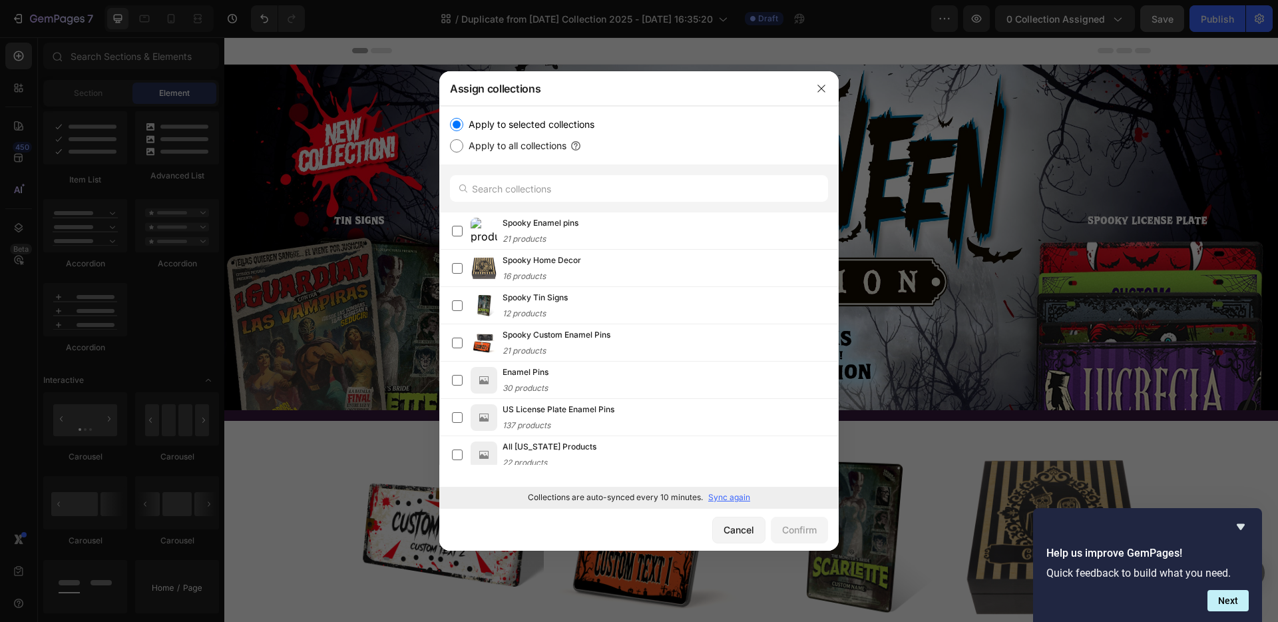
click at [667, 95] on div "Assign collections" at bounding box center [621, 88] width 365 height 35
click at [823, 87] on icon "button" at bounding box center [821, 88] width 11 height 11
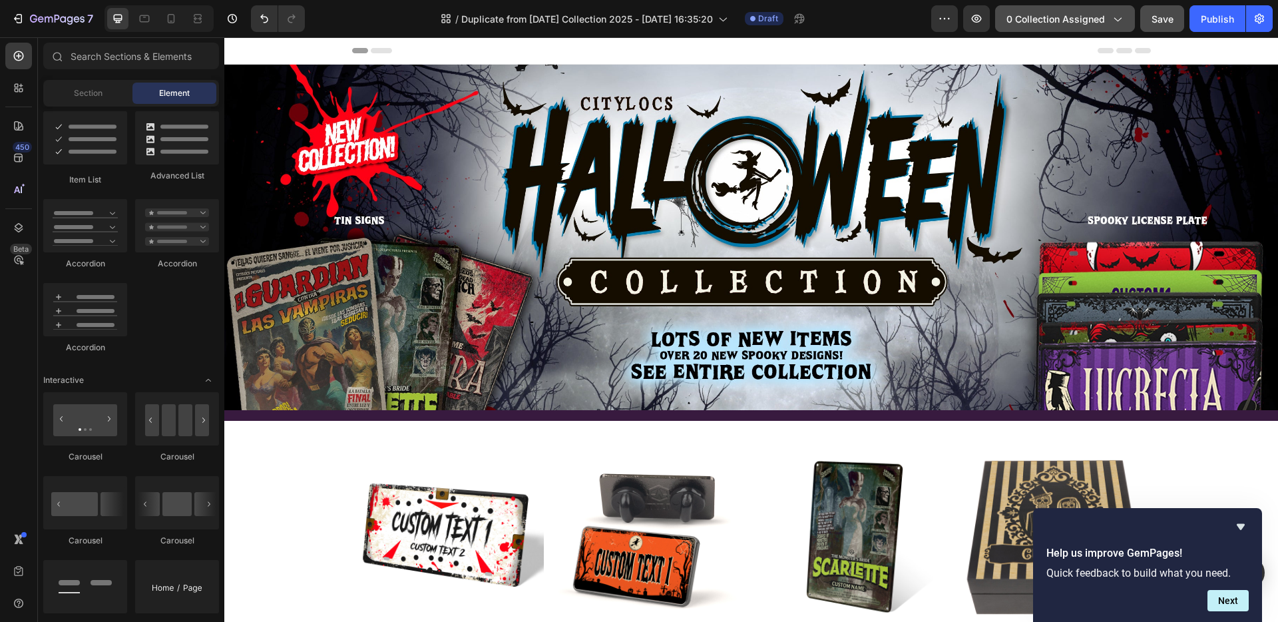
click at [1113, 21] on icon "button" at bounding box center [1117, 18] width 13 height 13
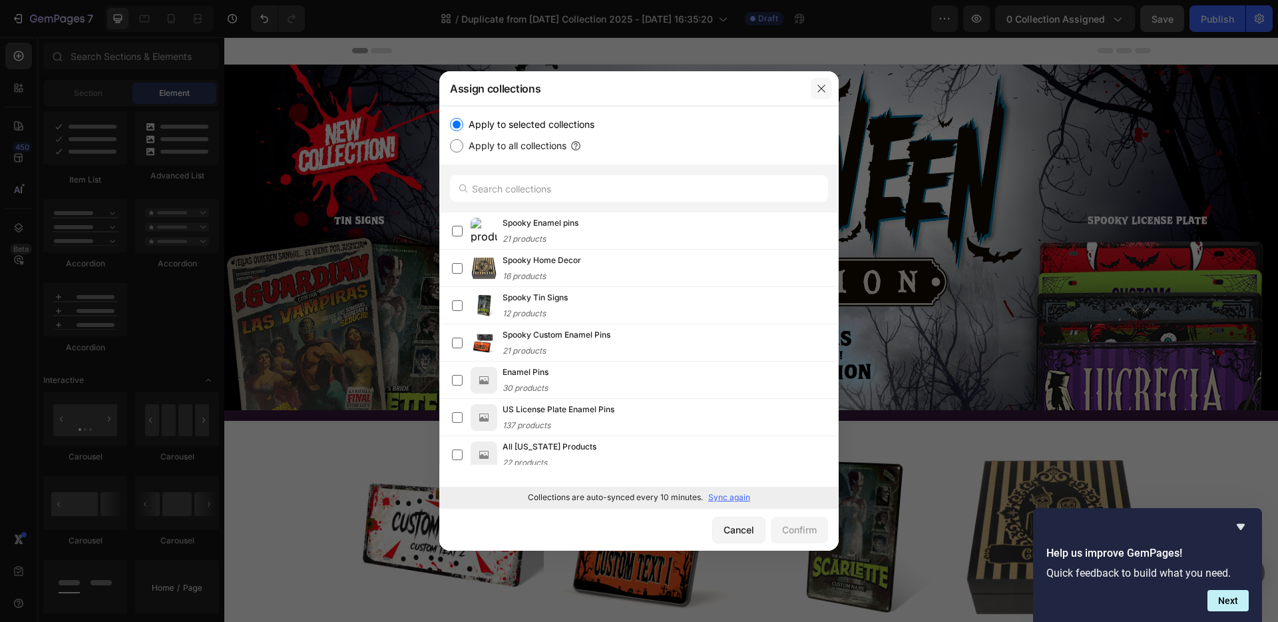
click at [818, 88] on icon "button" at bounding box center [821, 88] width 11 height 11
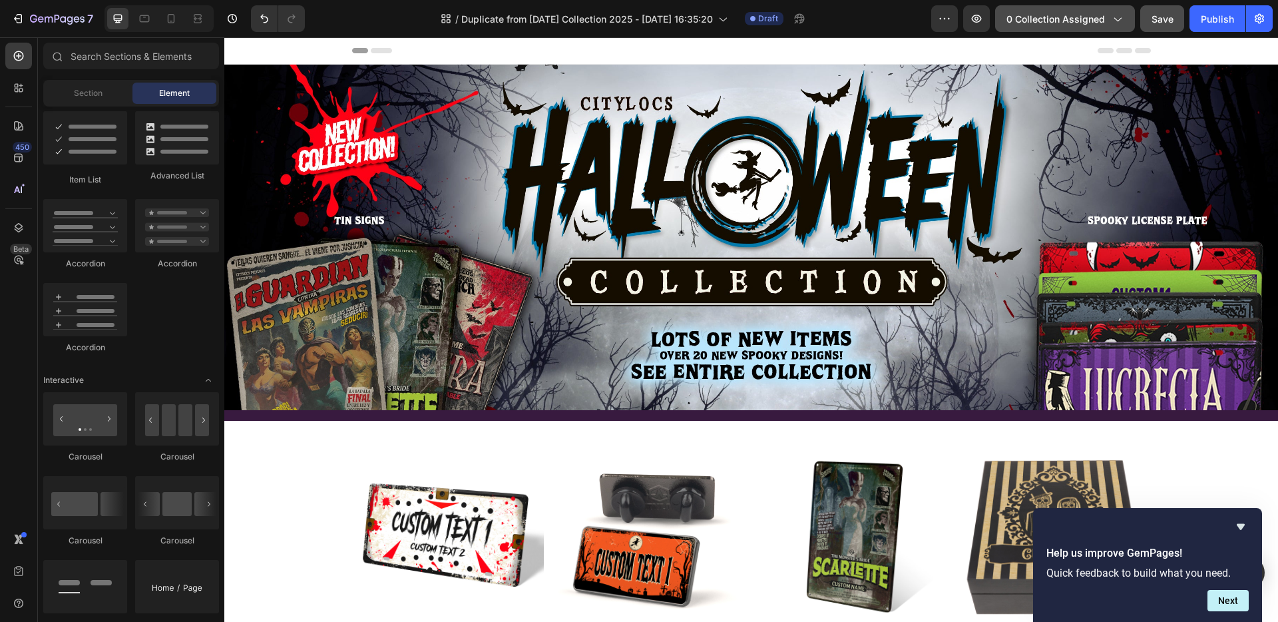
click at [1105, 19] on span "0 collection assigned" at bounding box center [1056, 19] width 99 height 14
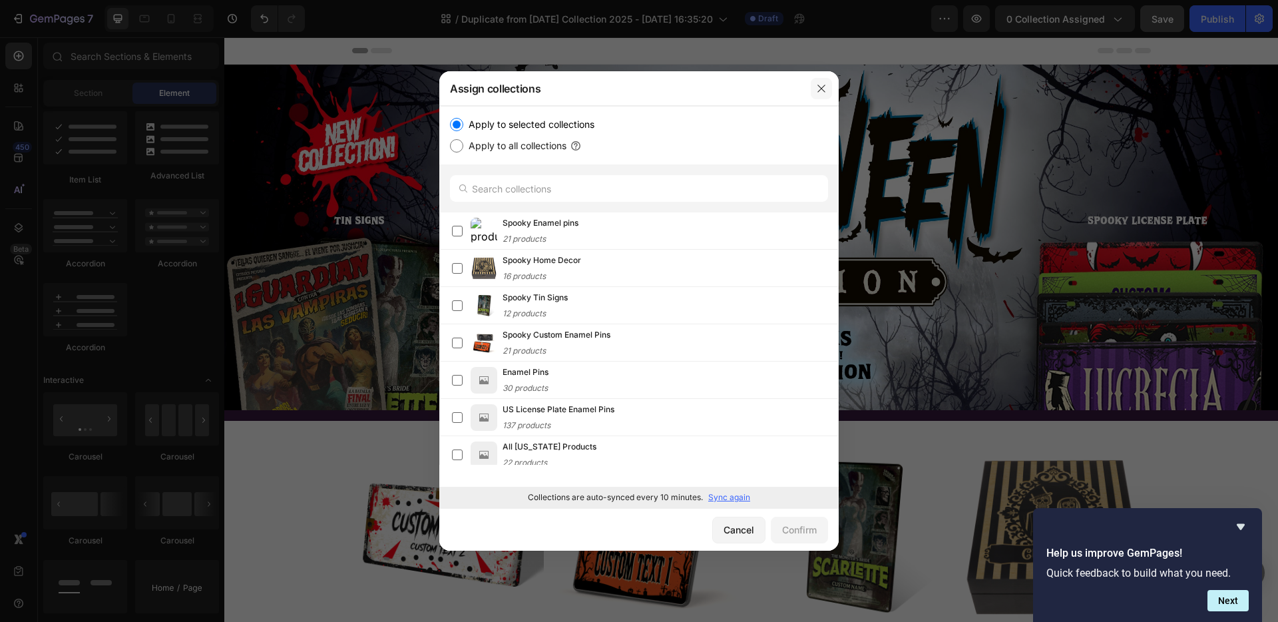
click at [822, 90] on icon "button" at bounding box center [821, 88] width 11 height 11
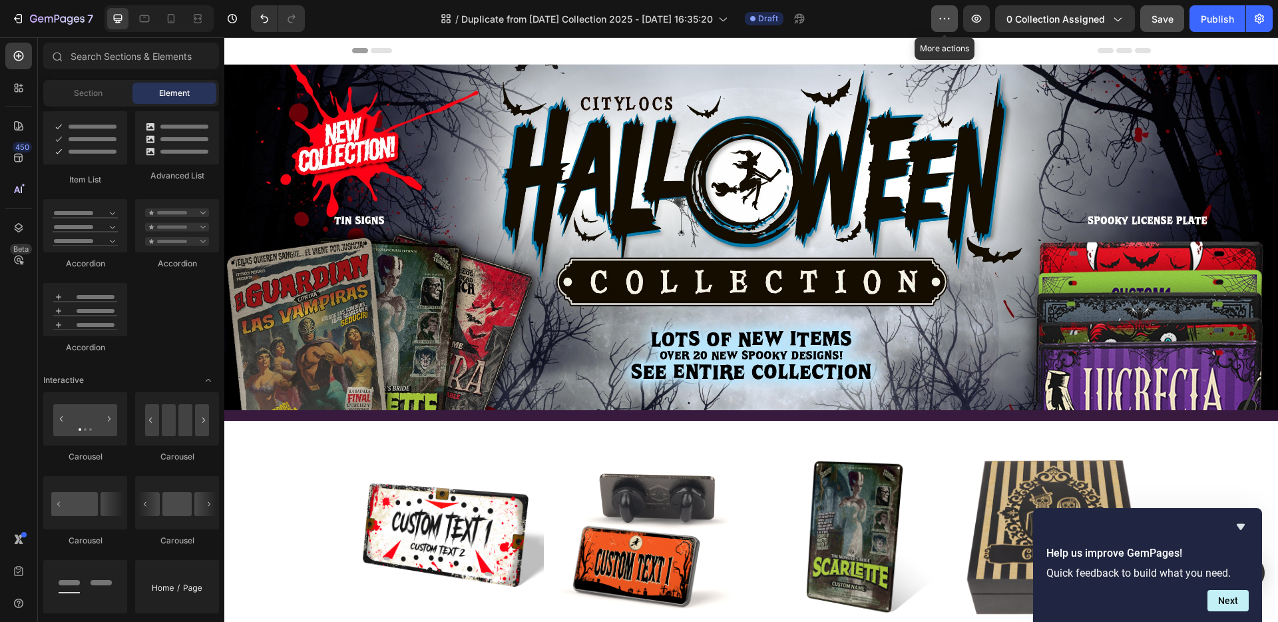
click at [952, 14] on icon "button" at bounding box center [944, 18] width 13 height 13
click at [1117, 18] on icon "button" at bounding box center [1117, 18] width 13 height 13
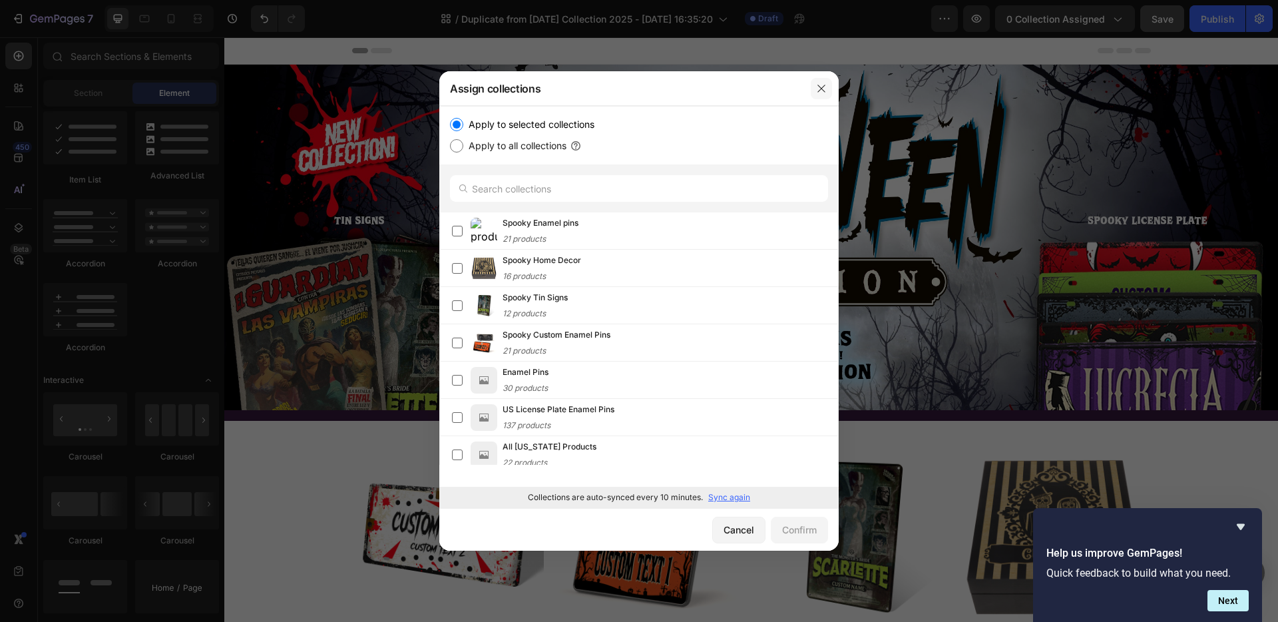
click at [820, 89] on icon "button" at bounding box center [821, 88] width 7 height 7
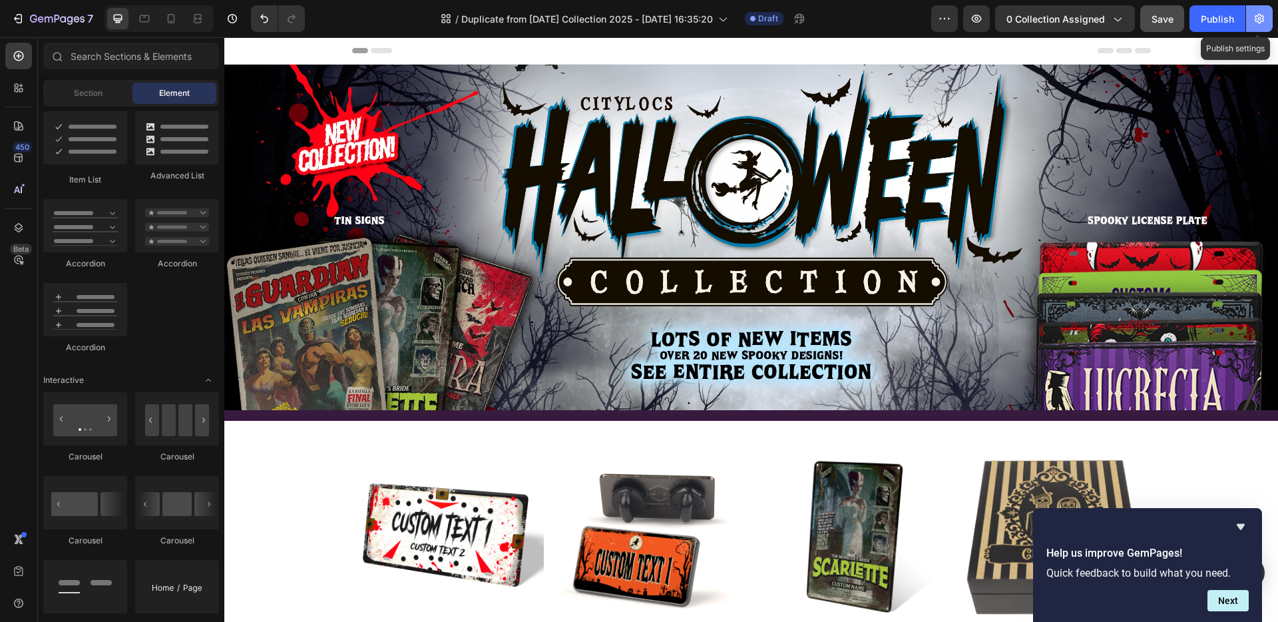
click at [1256, 18] on icon "button" at bounding box center [1259, 18] width 13 height 13
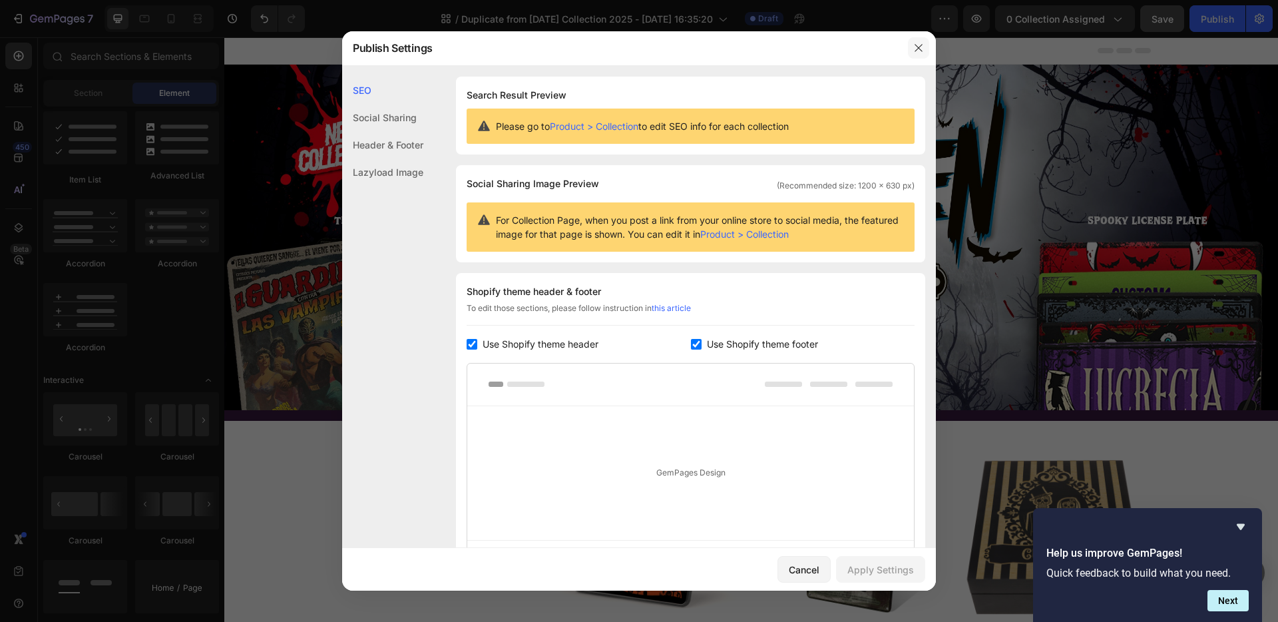
drag, startPoint x: 918, startPoint y: 49, endPoint x: 726, endPoint y: 2, distance: 198.2
click at [918, 49] on icon "button" at bounding box center [919, 48] width 11 height 11
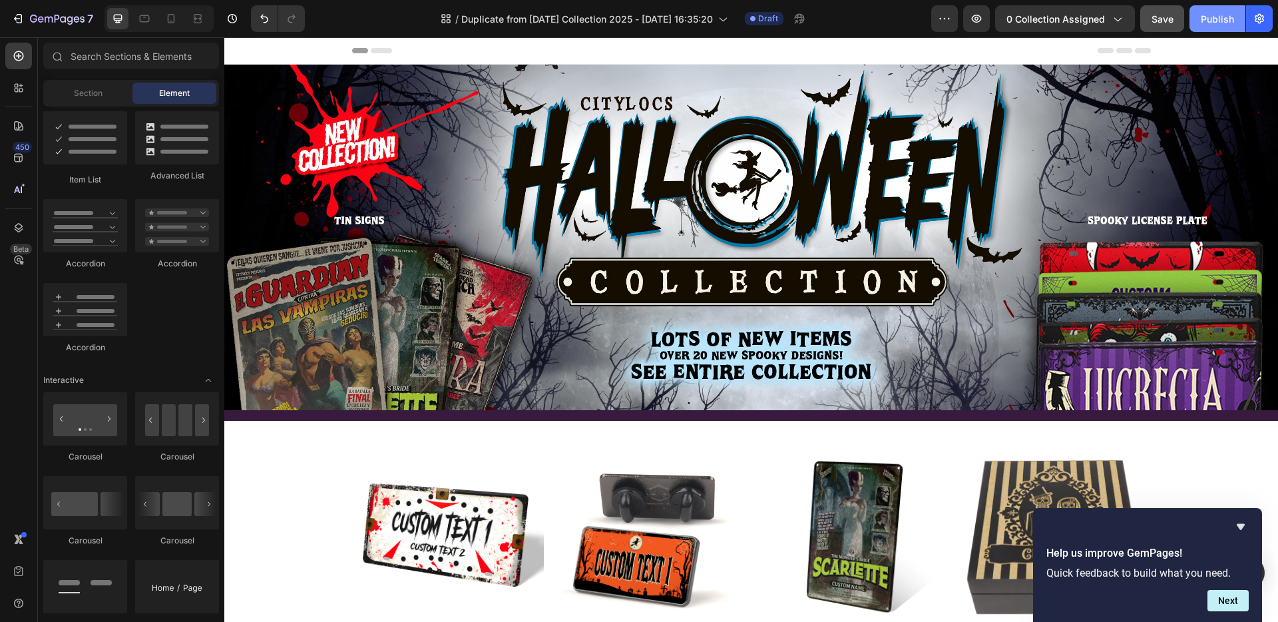
click at [1209, 16] on div "Publish" at bounding box center [1217, 19] width 33 height 14
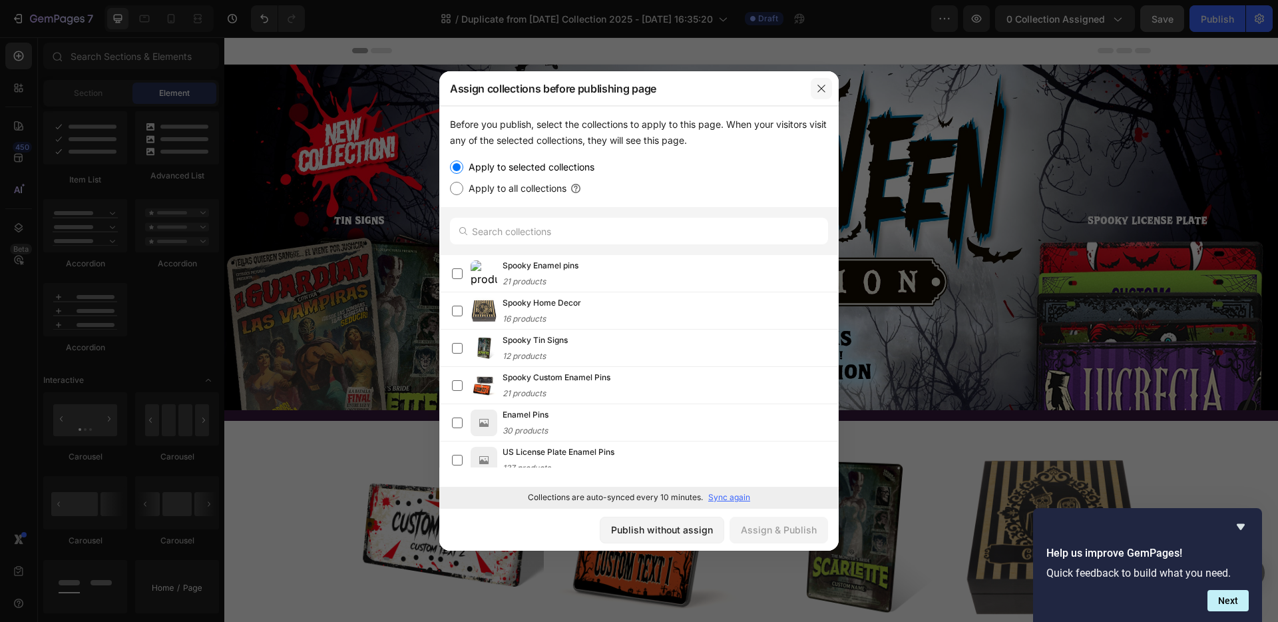
click at [820, 87] on icon "button" at bounding box center [821, 88] width 11 height 11
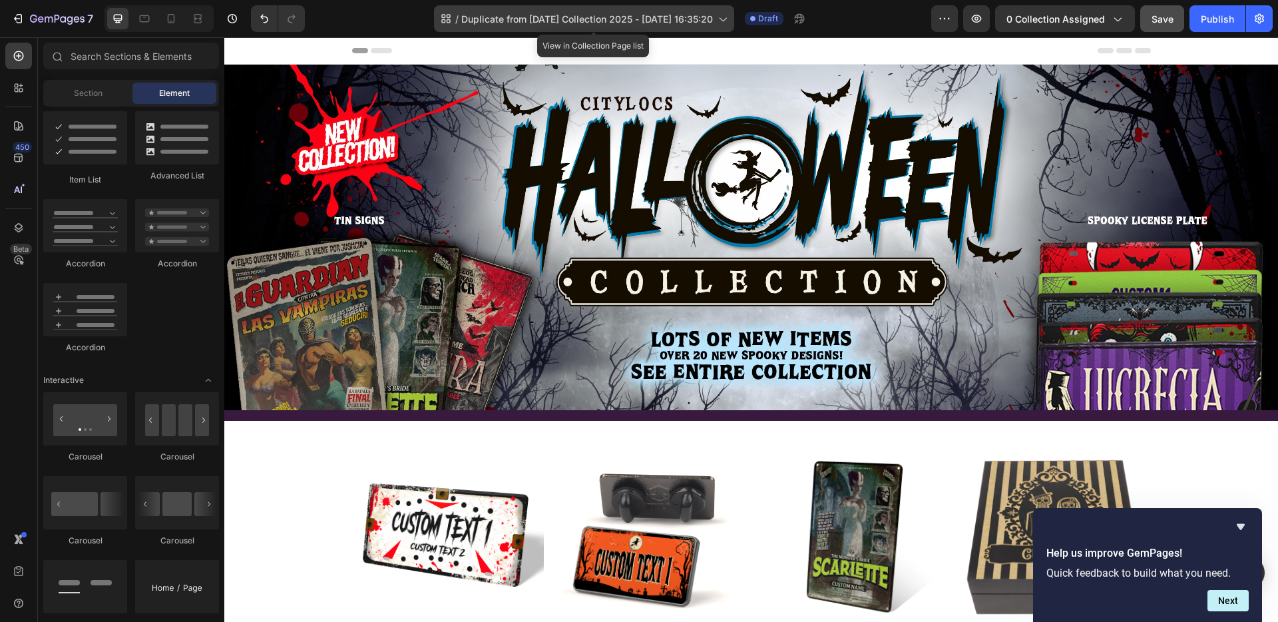
click at [509, 22] on span "Duplicate from Halloween Collection 2025 - Aug 18, 16:35:20" at bounding box center [587, 19] width 252 height 14
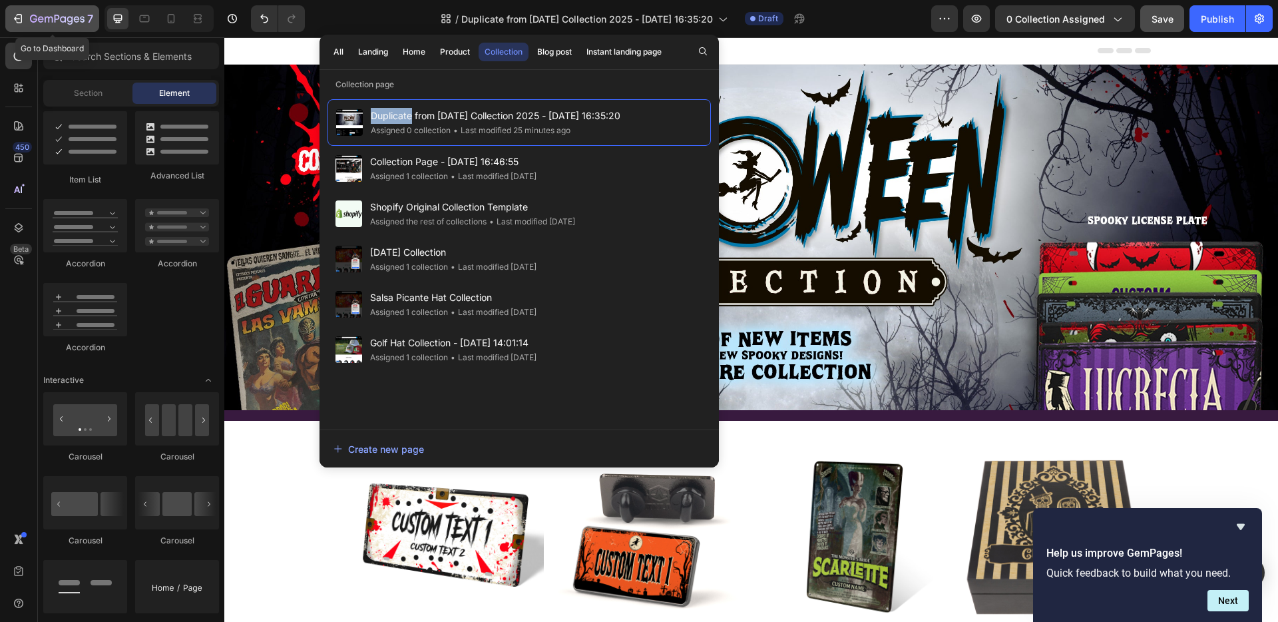
click at [46, 19] on icon "button" at bounding box center [57, 19] width 55 height 11
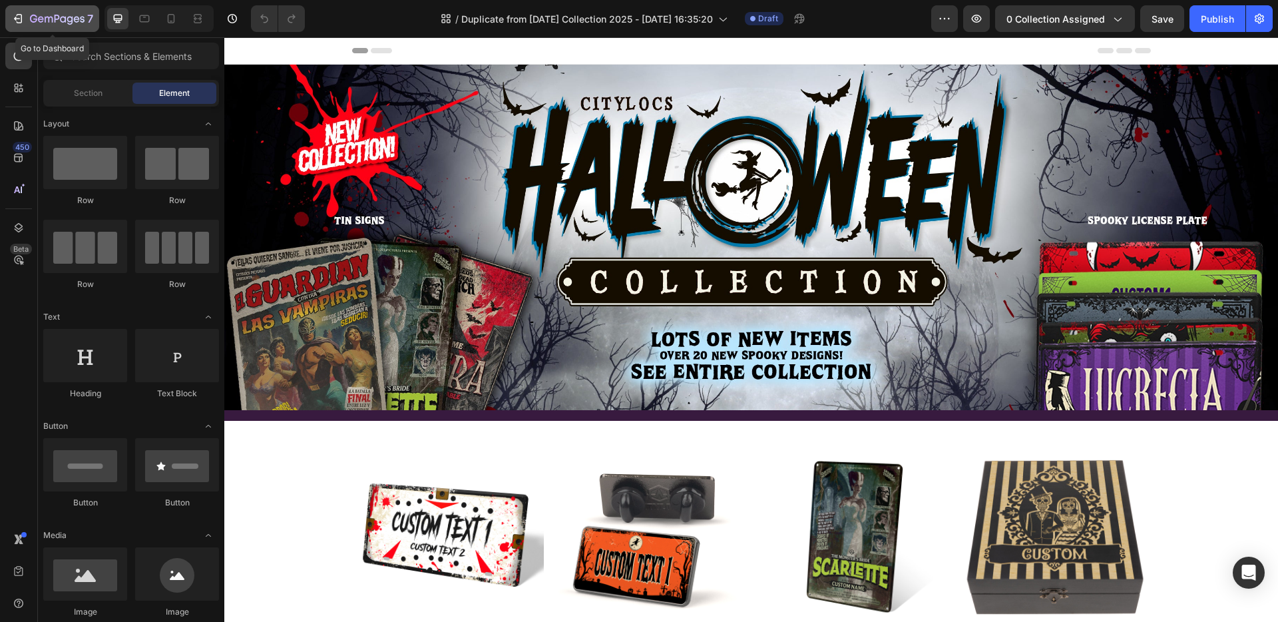
click at [41, 16] on icon "button" at bounding box center [41, 19] width 6 height 6
click at [1225, 23] on div "Publish" at bounding box center [1217, 19] width 33 height 14
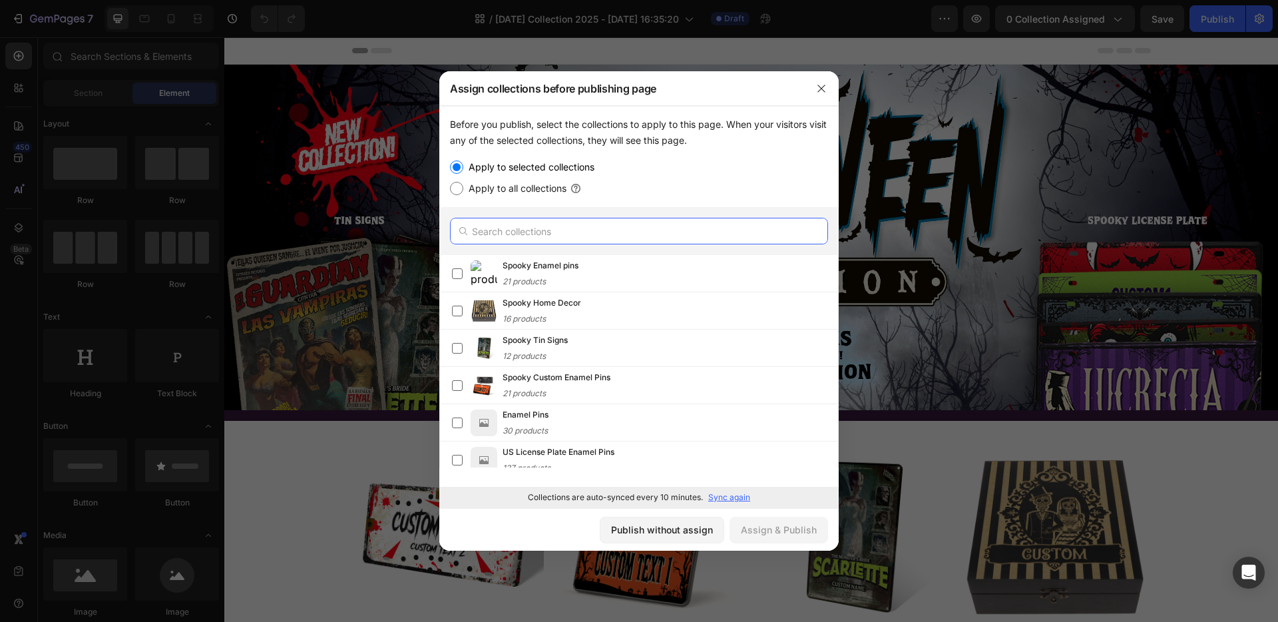
click at [567, 234] on input "text" at bounding box center [639, 231] width 378 height 27
click at [685, 531] on div "Publish without assign" at bounding box center [662, 530] width 102 height 14
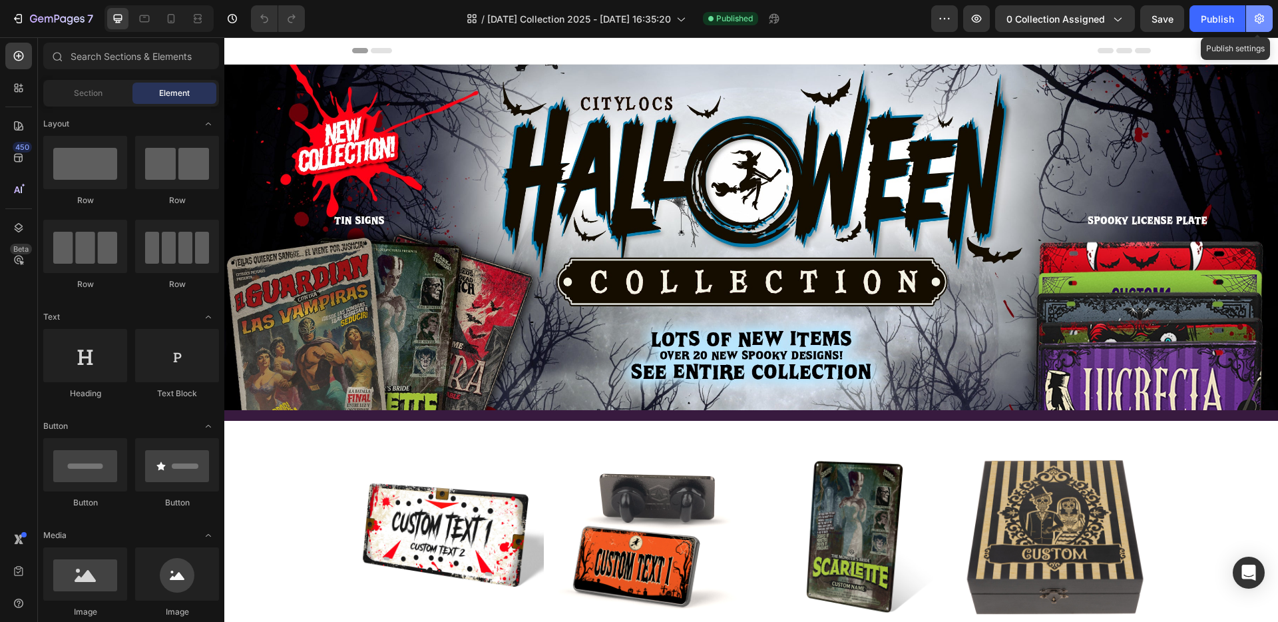
click at [1263, 17] on icon "button" at bounding box center [1259, 19] width 9 height 10
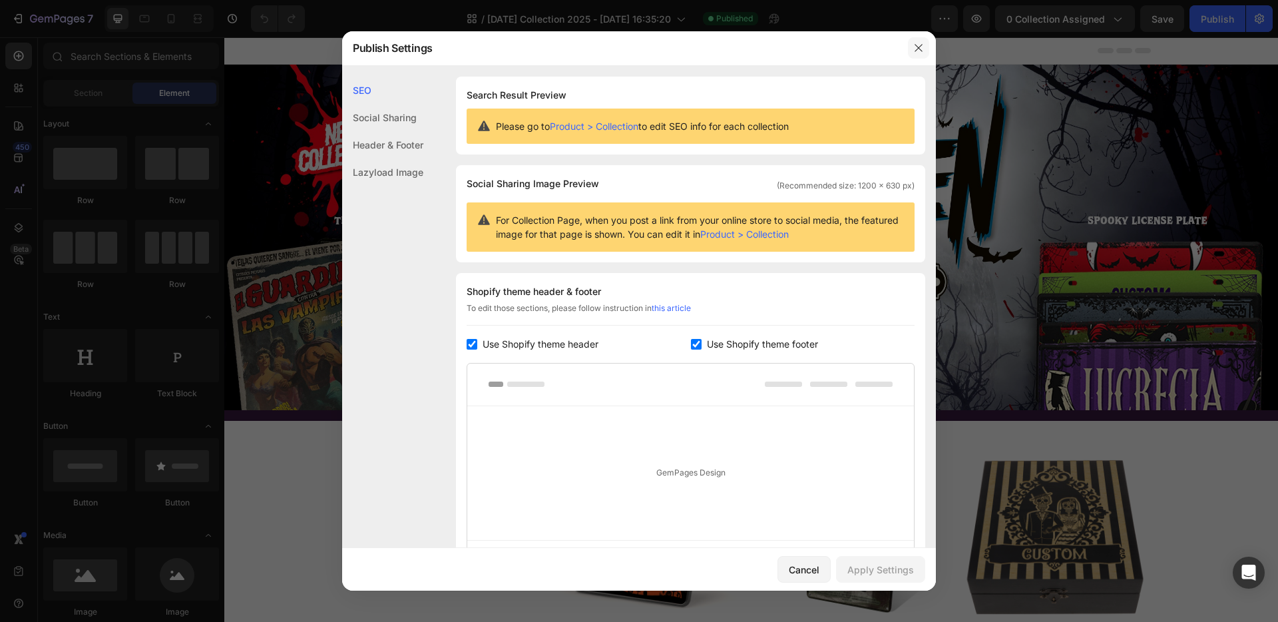
click at [919, 47] on icon "button" at bounding box center [918, 47] width 7 height 7
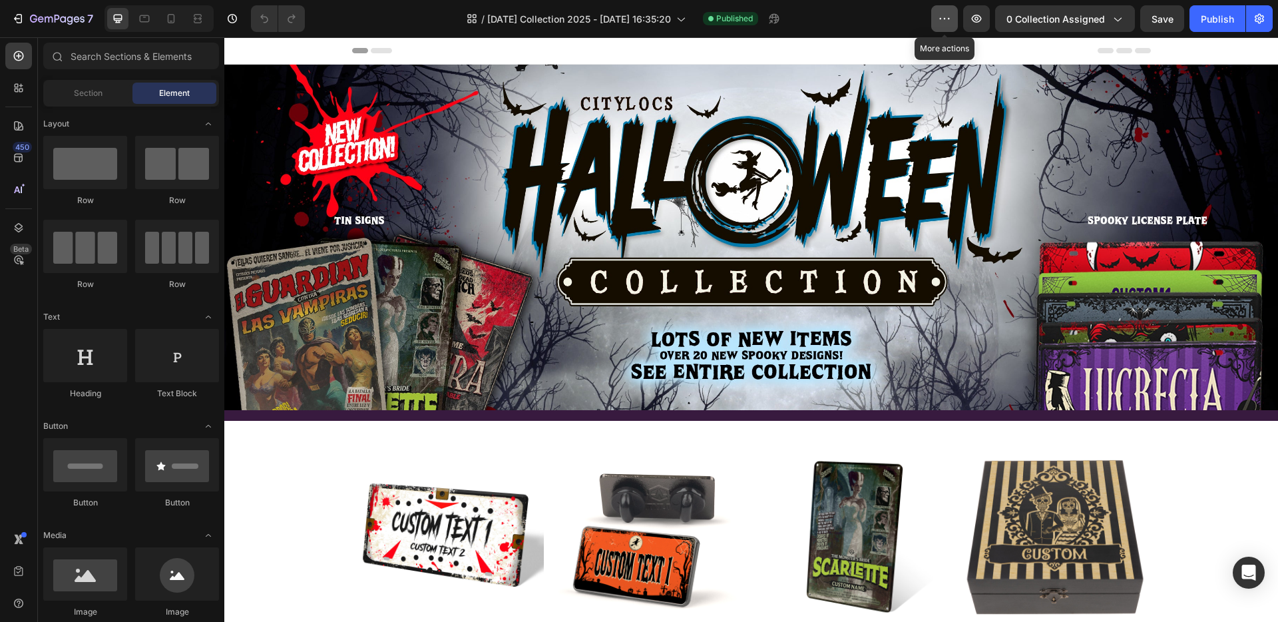
click at [945, 19] on icon "button" at bounding box center [944, 18] width 13 height 13
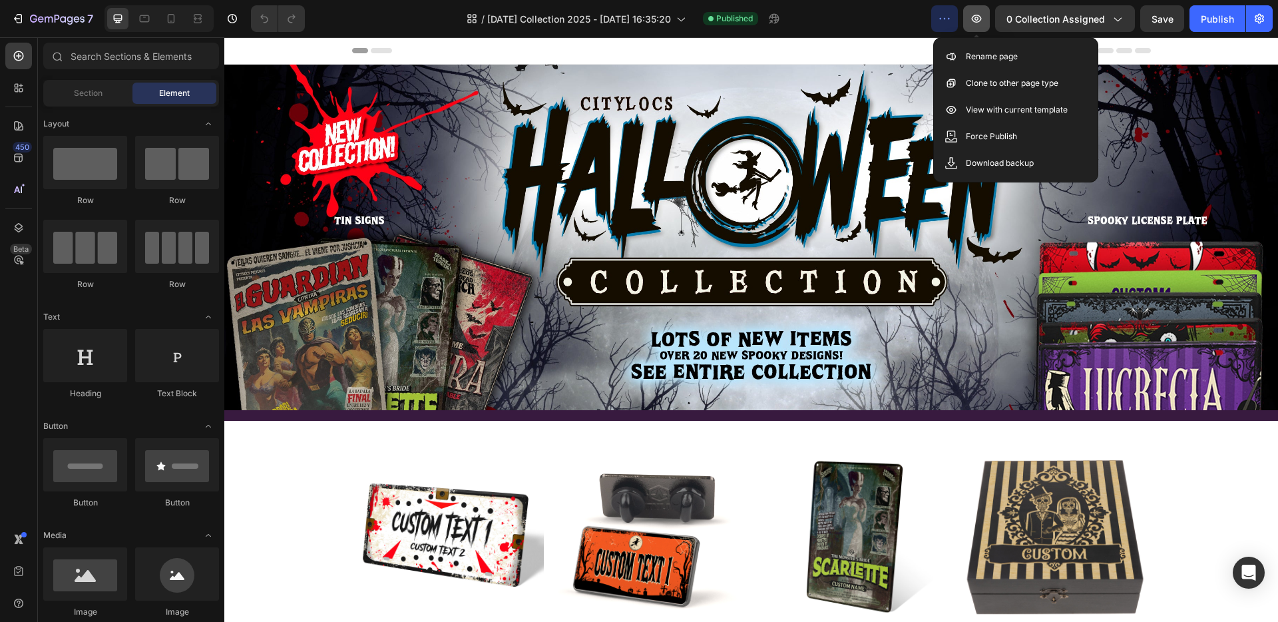
click at [981, 16] on icon "button" at bounding box center [977, 19] width 10 height 8
